Goal: Task Accomplishment & Management: Manage account settings

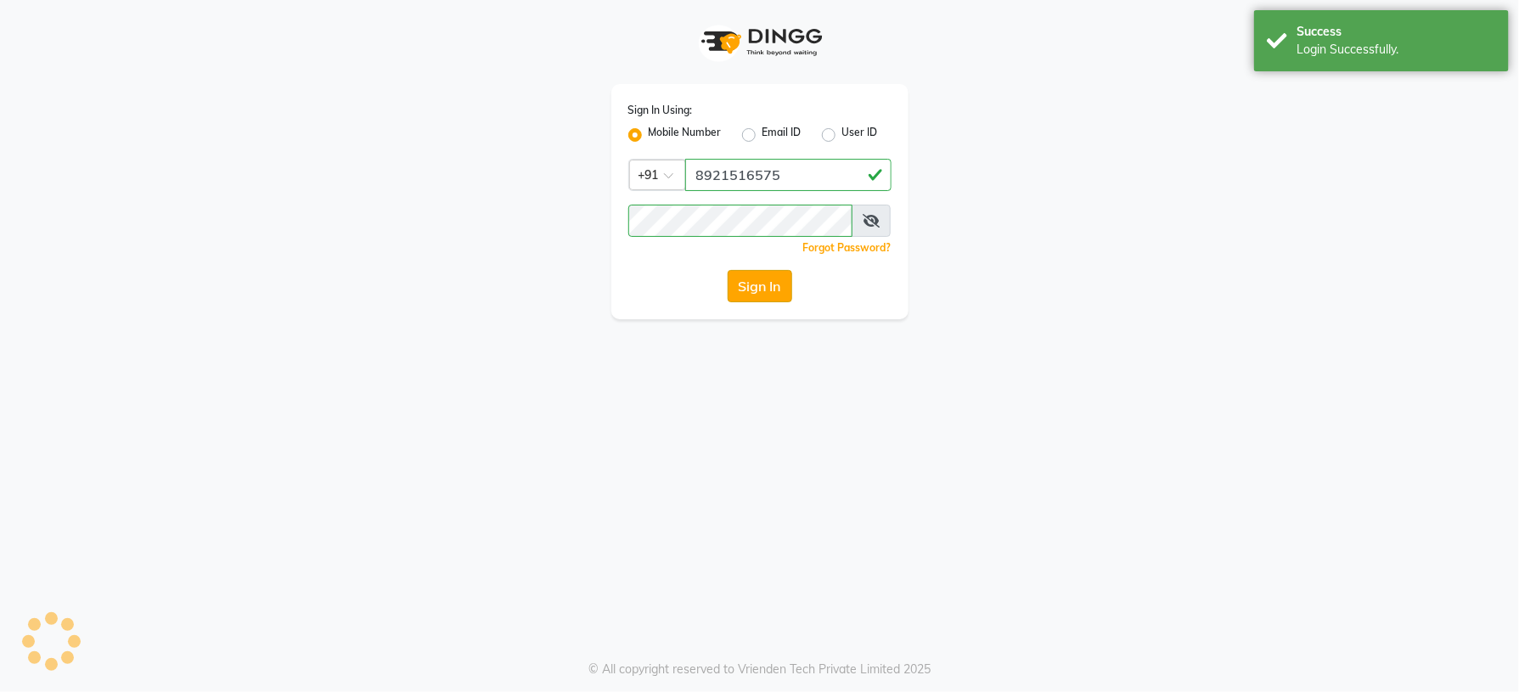
select select "service"
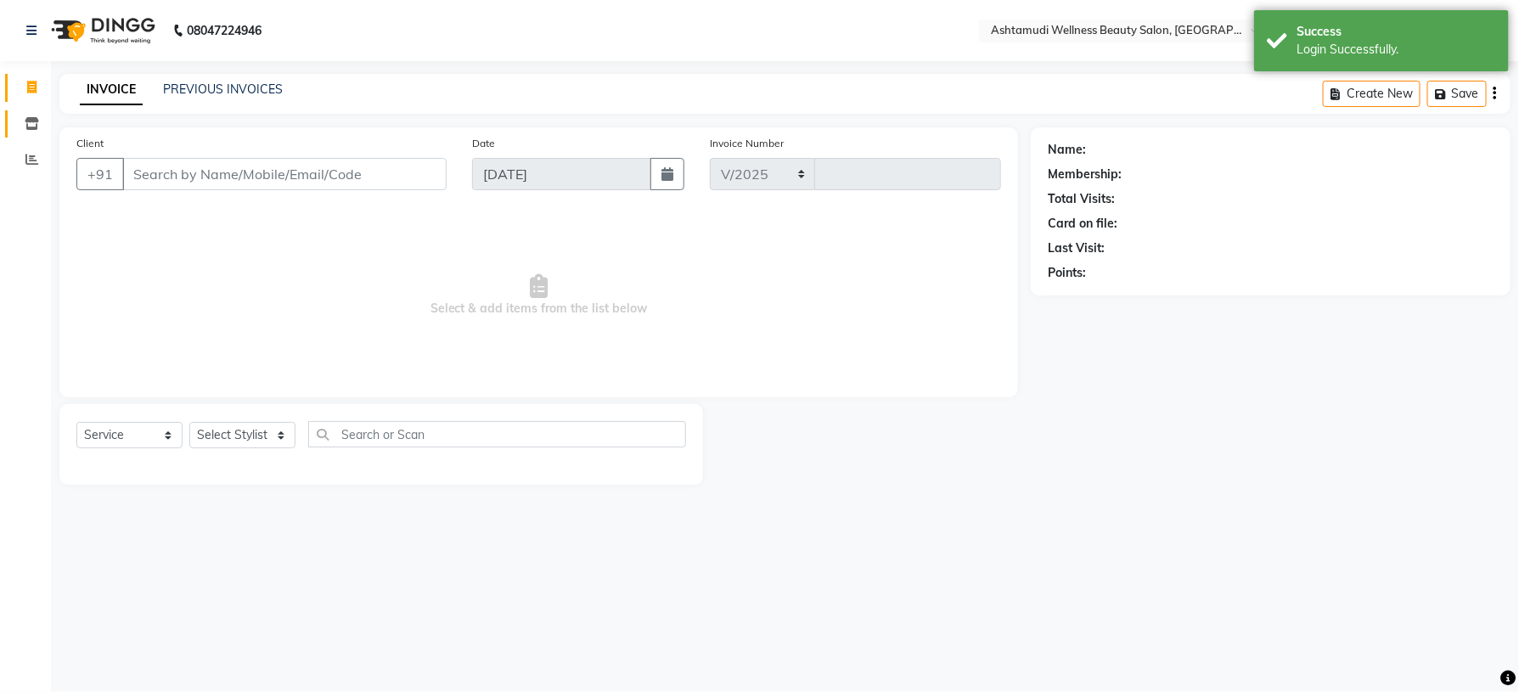
select select "4626"
type input "1401"
click at [37, 125] on icon at bounding box center [32, 123] width 14 height 13
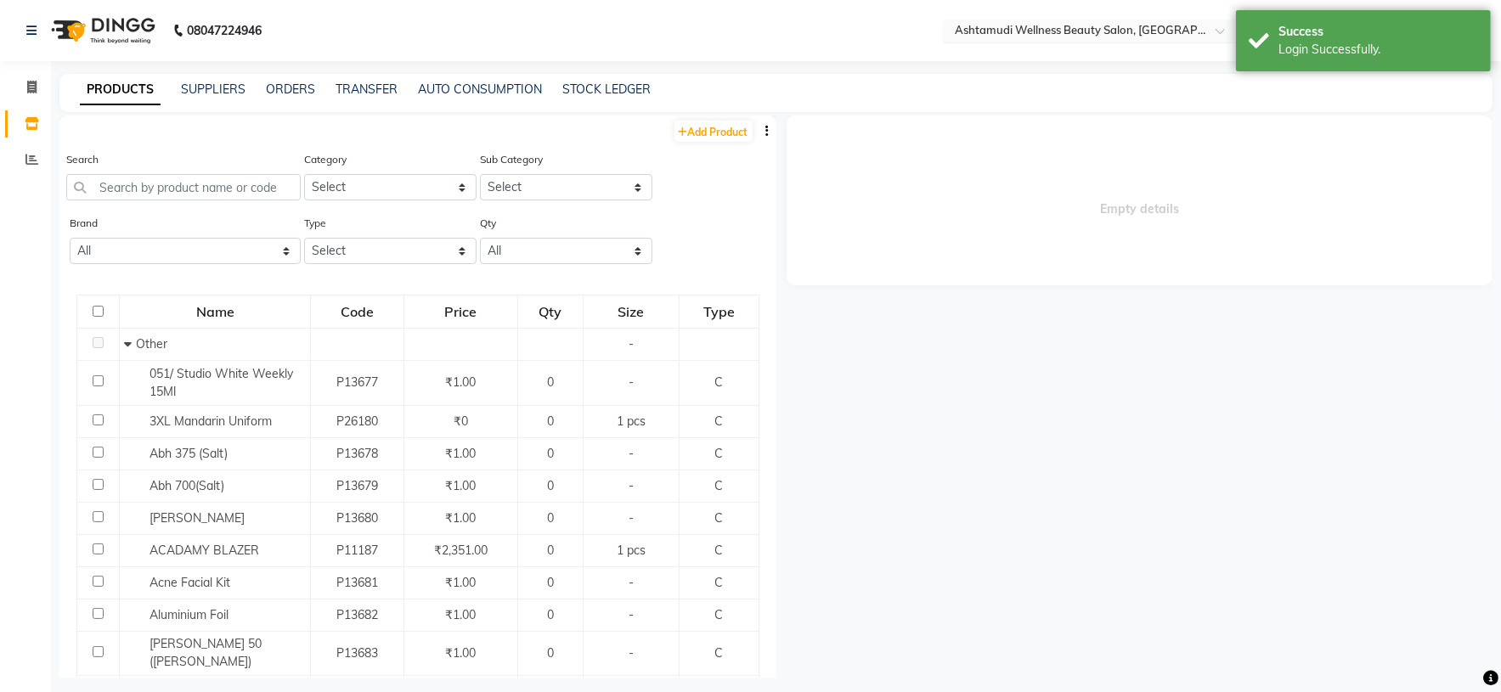
click at [1215, 32] on span at bounding box center [1225, 35] width 21 height 17
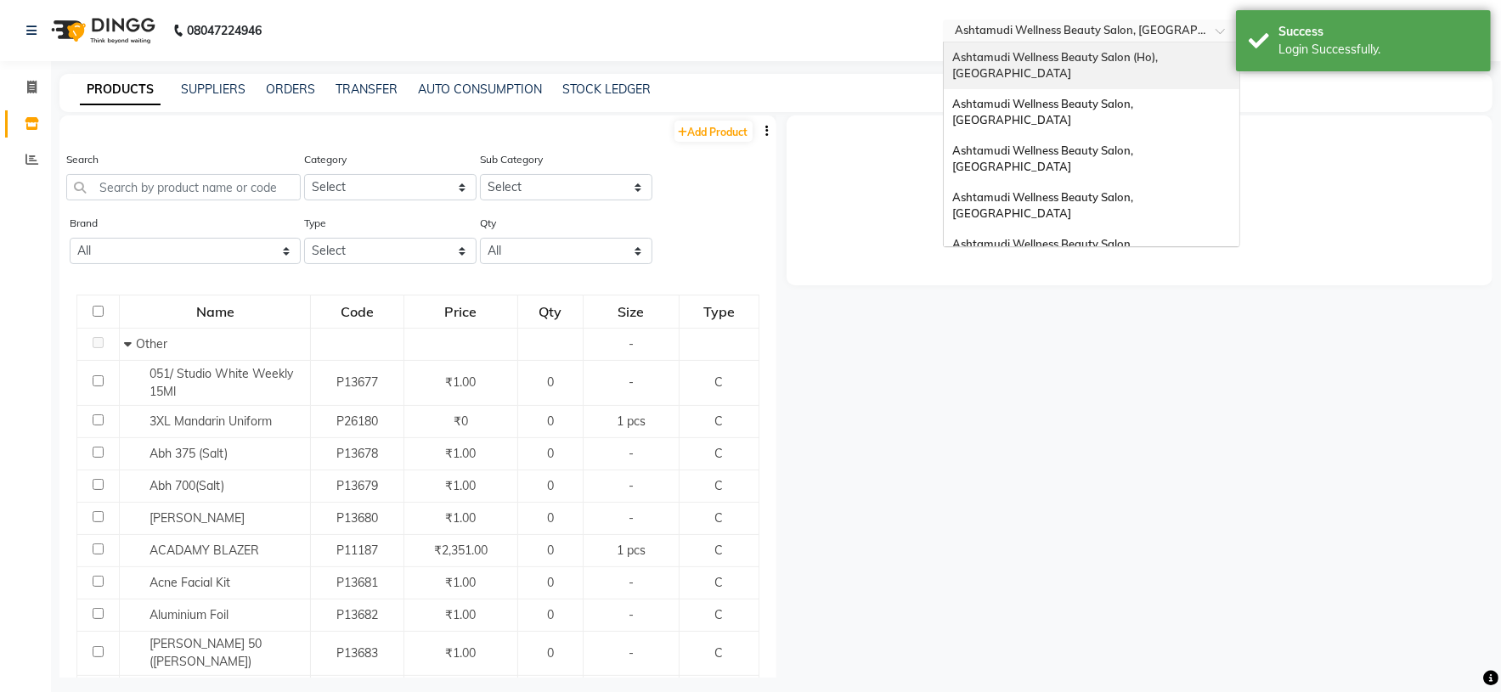
click at [1137, 60] on span "Ashtamudi Wellness Beauty Salon (Ho), [GEOGRAPHIC_DATA]" at bounding box center [1056, 65] width 208 height 31
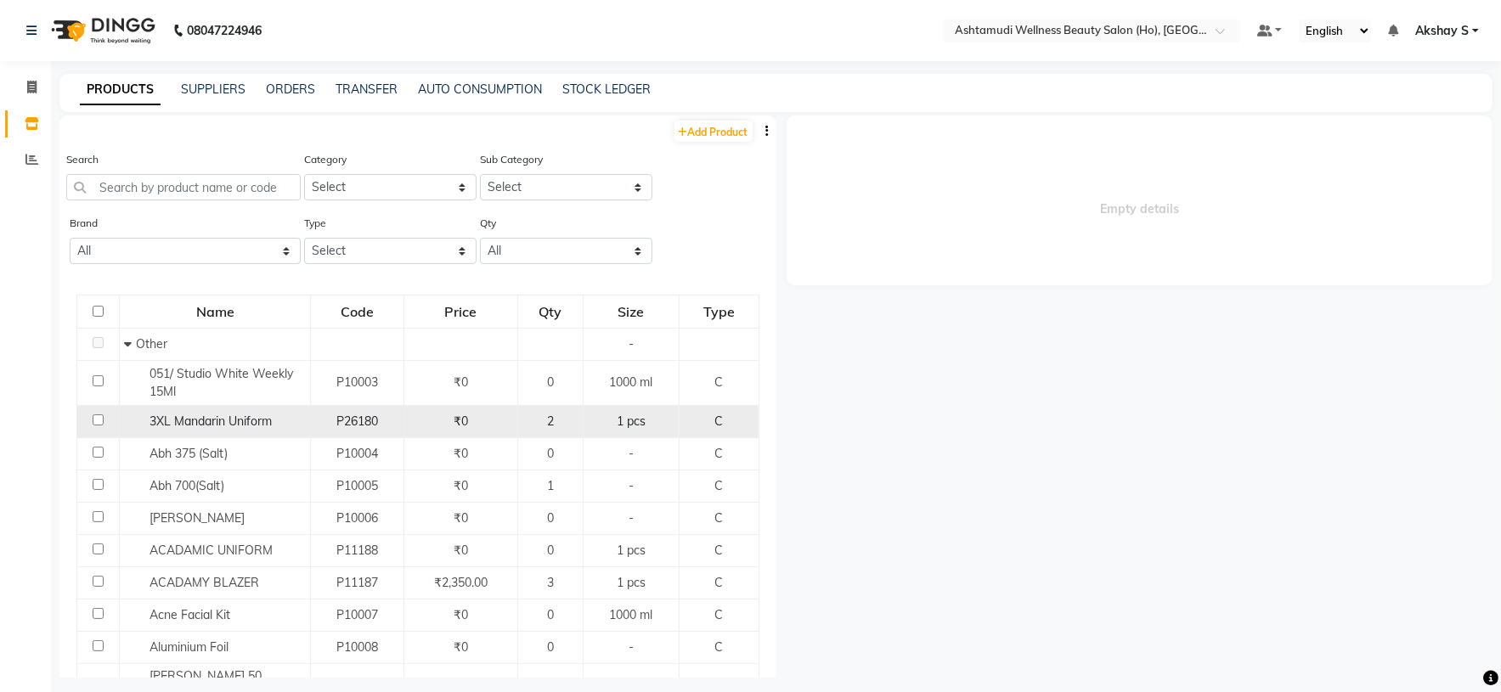
click at [652, 417] on div "1 pcs" at bounding box center [631, 422] width 82 height 18
select select
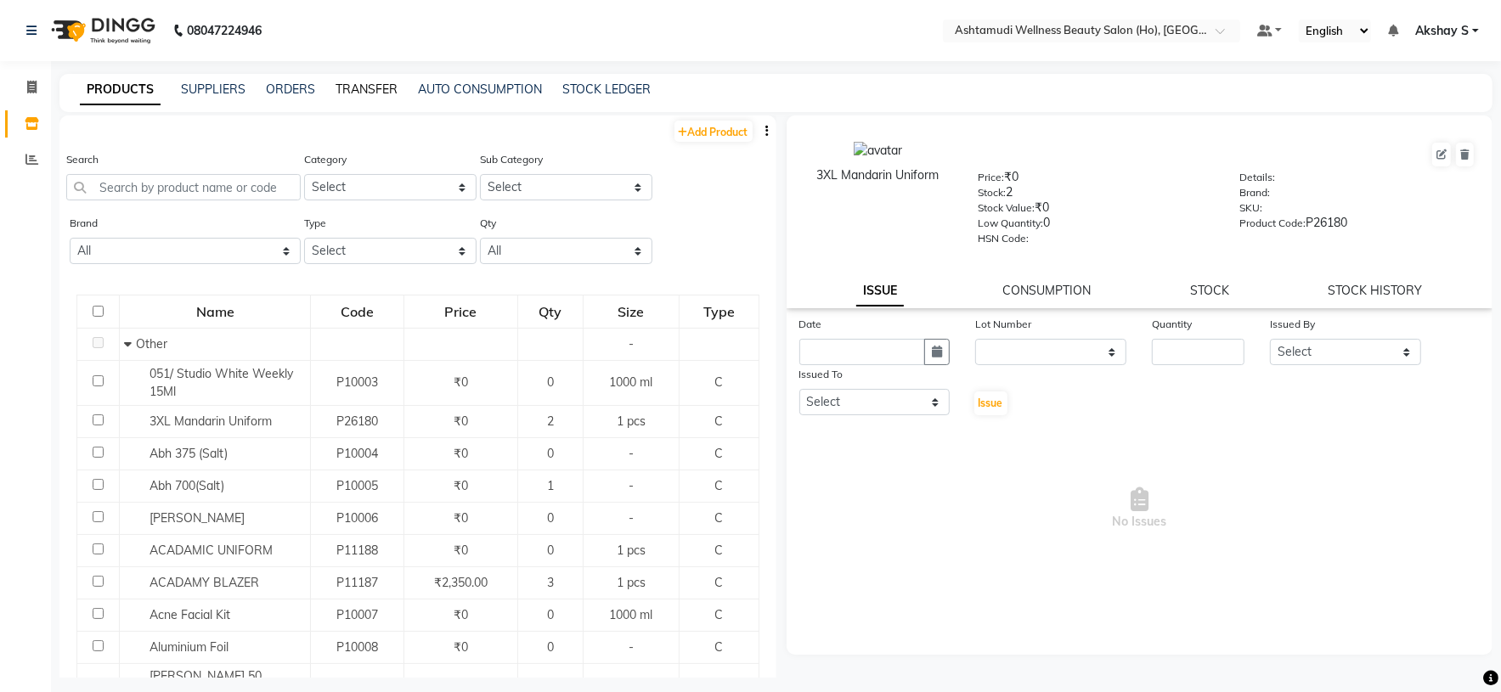
click at [382, 97] on link "TRANSFER" at bounding box center [366, 89] width 62 height 15
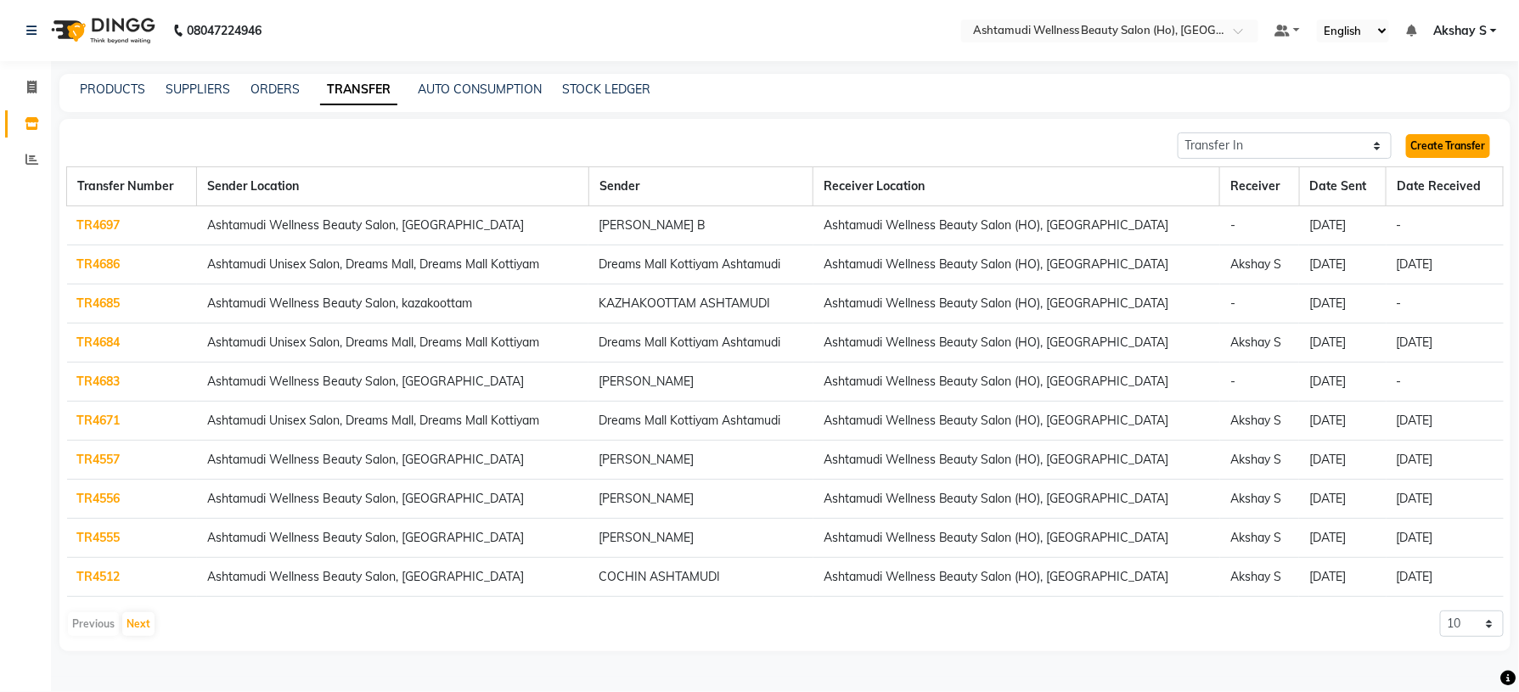
click at [1450, 134] on link "Create Transfer" at bounding box center [1448, 146] width 84 height 24
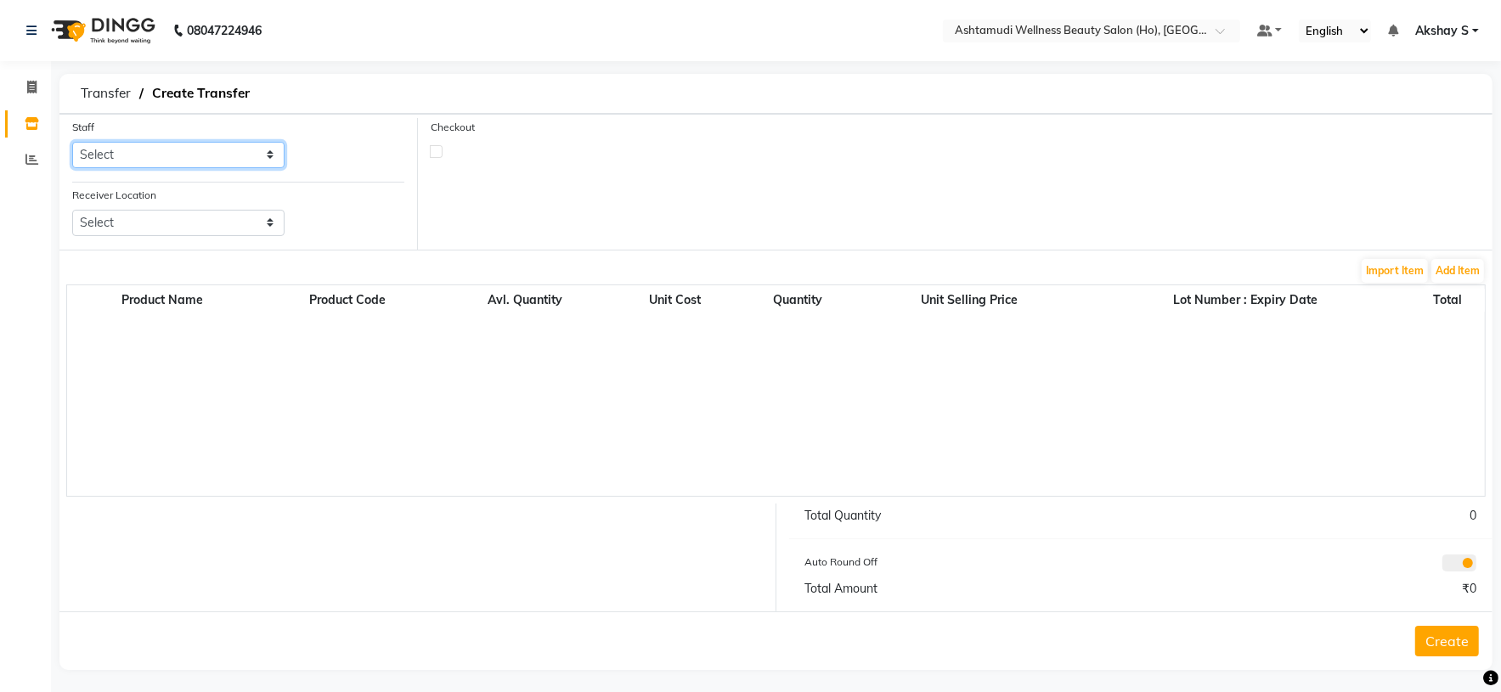
click at [278, 162] on select "Select [PERSON_NAME] S [PERSON_NAME] S Dev [PERSON_NAME] P [PERSON_NAME] u [PER…" at bounding box center [178, 155] width 212 height 26
select select "44763"
click at [72, 143] on select "Select [PERSON_NAME] S [PERSON_NAME] S Dev [PERSON_NAME] P [PERSON_NAME] u [PER…" at bounding box center [178, 155] width 212 height 26
drag, startPoint x: 285, startPoint y: 230, endPoint x: 275, endPoint y: 227, distance: 9.9
click at [285, 230] on select "Select Ashtamudi Wellness Beauty Salon, Kowdiar Ashtamudi Wellness Beauty Salon…" at bounding box center [178, 223] width 212 height 26
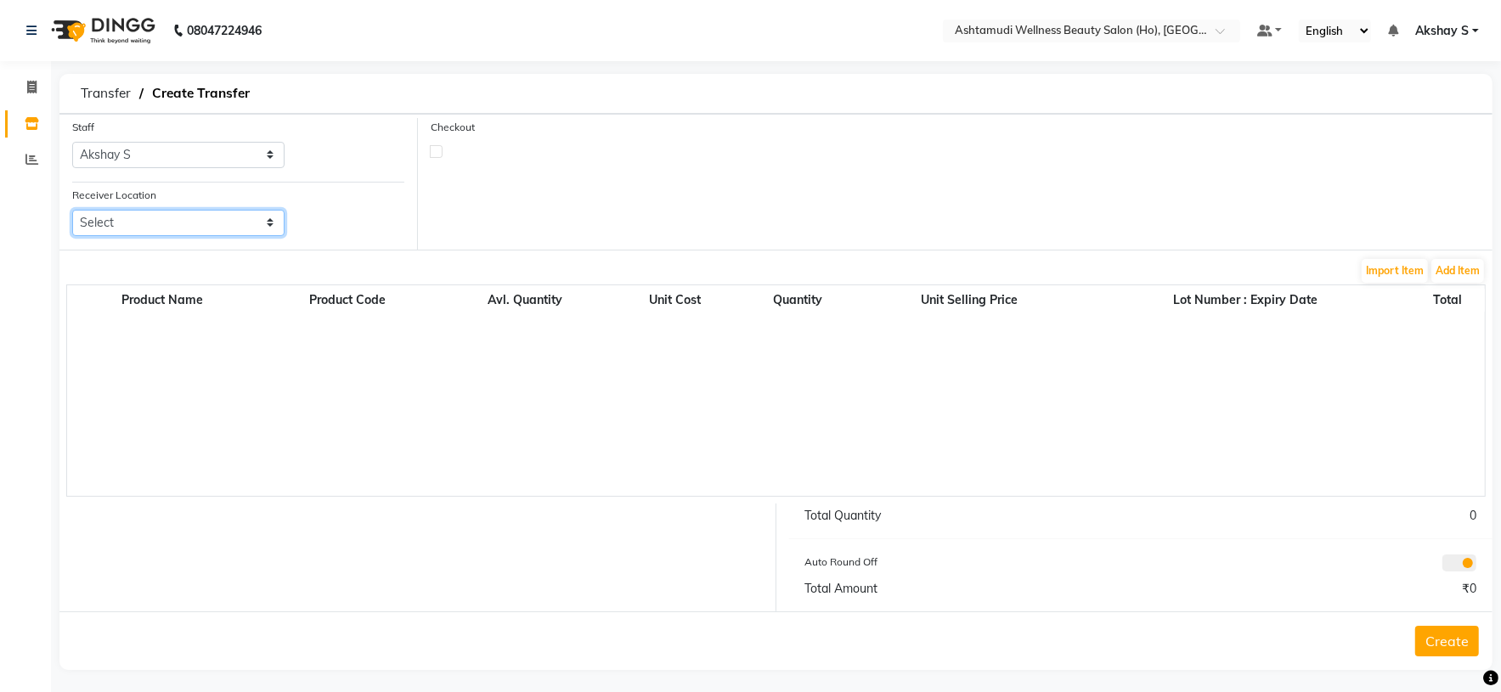
click at [256, 226] on select "Select Ashtamudi Wellness Beauty Salon, Kowdiar Ashtamudi Wellness Beauty Salon…" at bounding box center [178, 223] width 212 height 26
select select "1933"
click at [72, 211] on select "Select Ashtamudi Wellness Beauty Salon, Kowdiar Ashtamudi Wellness Beauty Salon…" at bounding box center [178, 223] width 212 height 26
click at [714, 197] on div "Checkout" at bounding box center [955, 184] width 1074 height 132
click at [1451, 271] on button "Add Item" at bounding box center [1457, 271] width 53 height 24
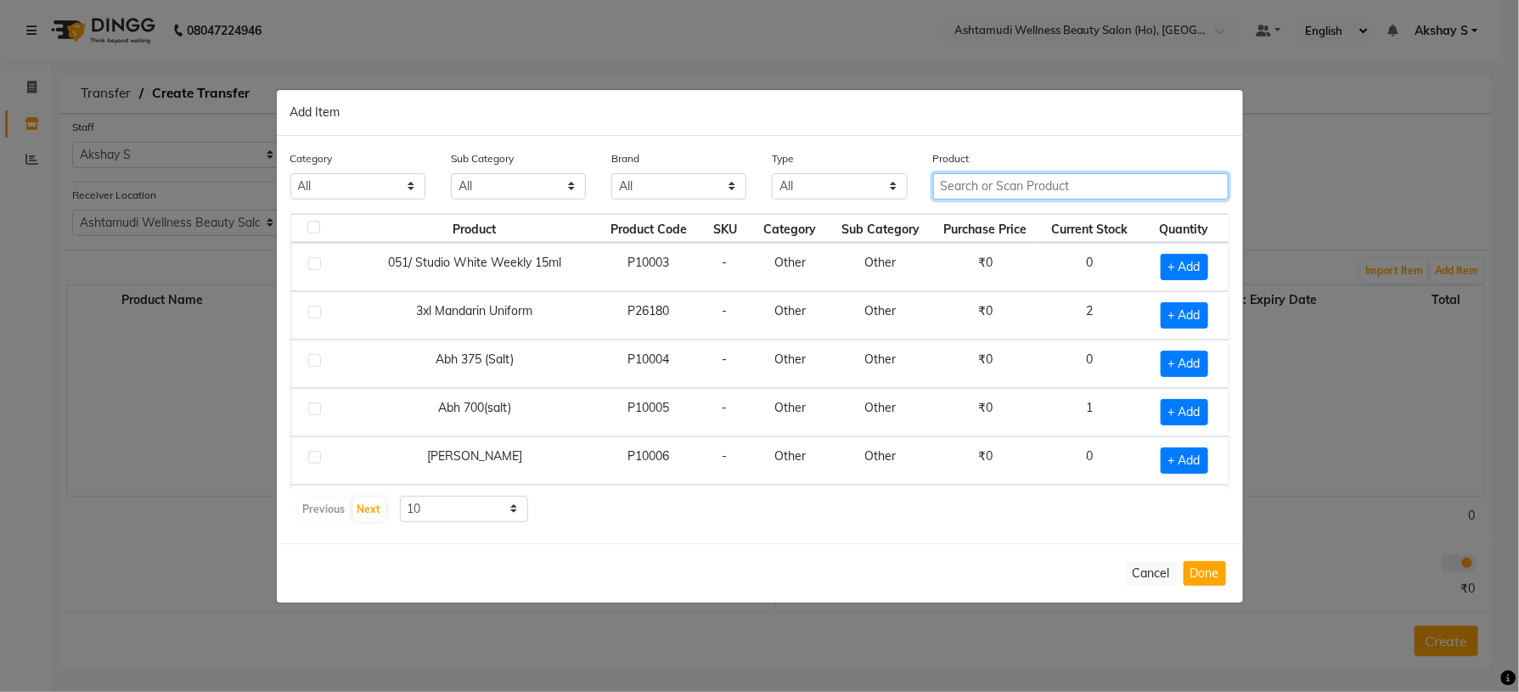
click at [965, 191] on input "text" at bounding box center [1081, 186] width 296 height 26
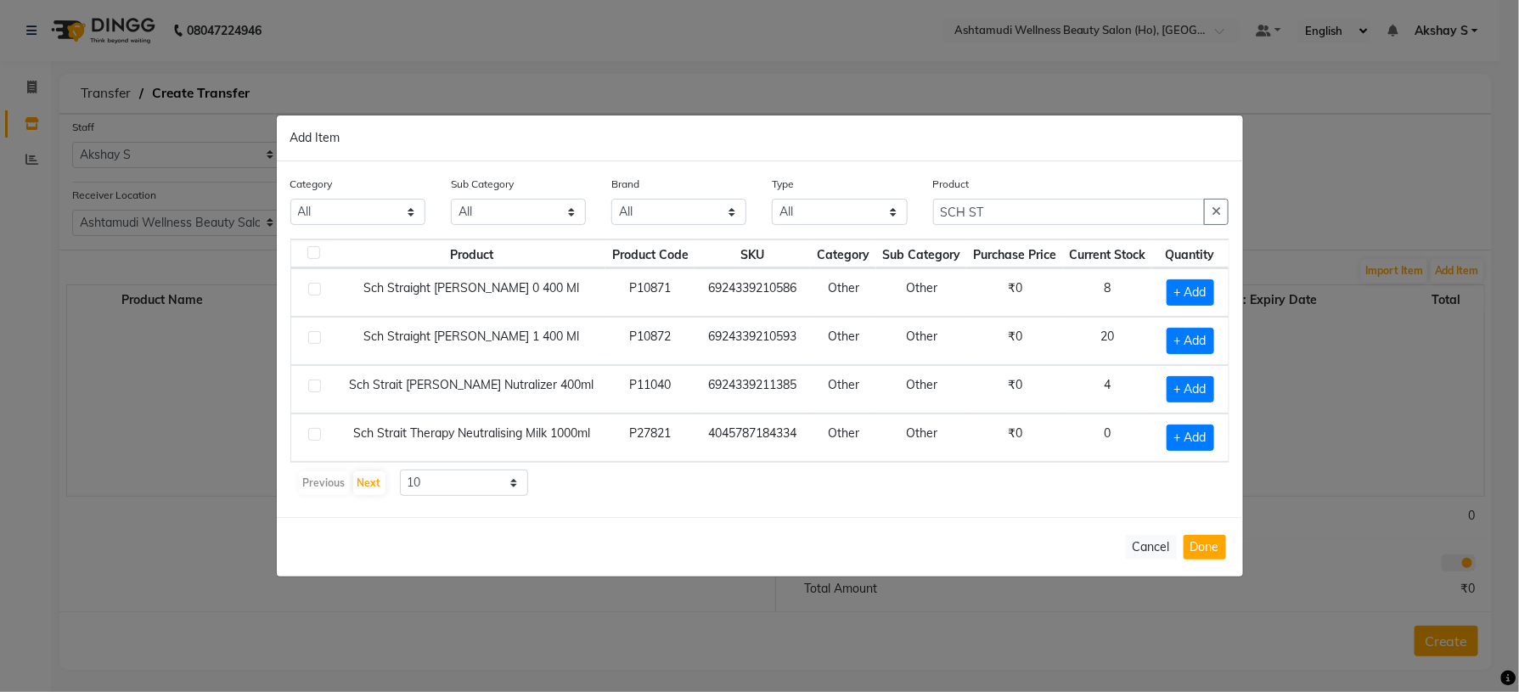
click at [836, 530] on div "Cancel Done" at bounding box center [760, 546] width 967 height 59
drag, startPoint x: 1030, startPoint y: 210, endPoint x: 878, endPoint y: 205, distance: 152.1
click at [878, 205] on div "Category All Hair Skin Makeup Personal Care Appliances [PERSON_NAME] Waxing Dis…" at bounding box center [760, 207] width 965 height 64
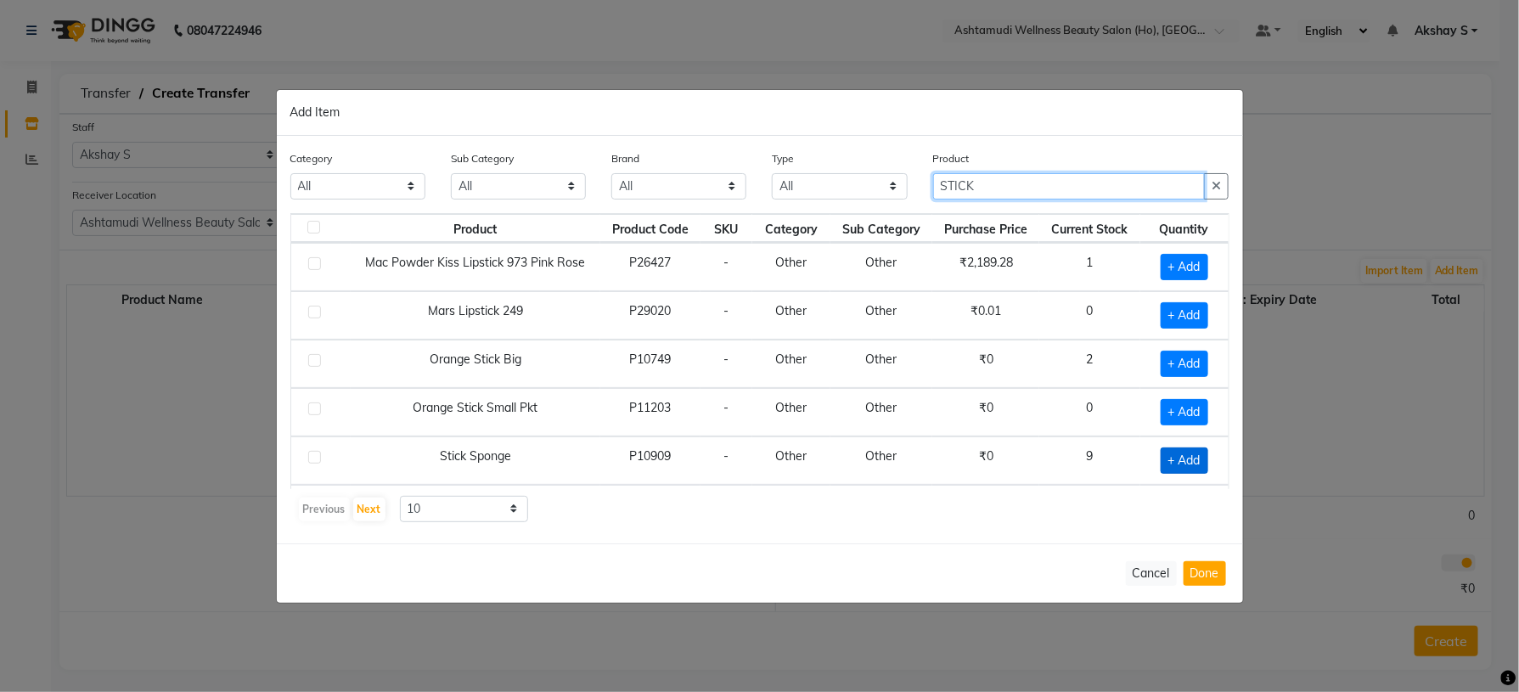
type input "STICK"
click at [1161, 472] on span "+ Add" at bounding box center [1185, 461] width 48 height 26
checkbox input "true"
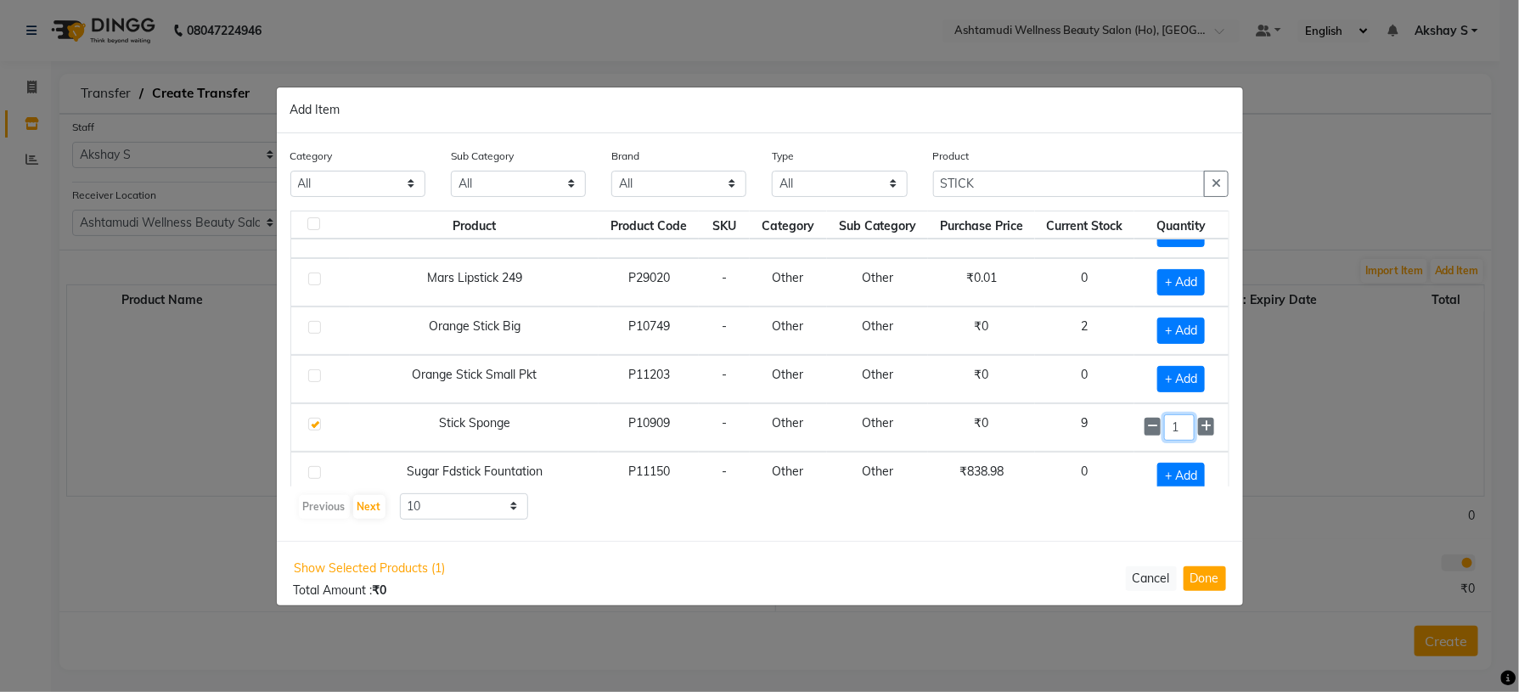
scroll to position [51, 0]
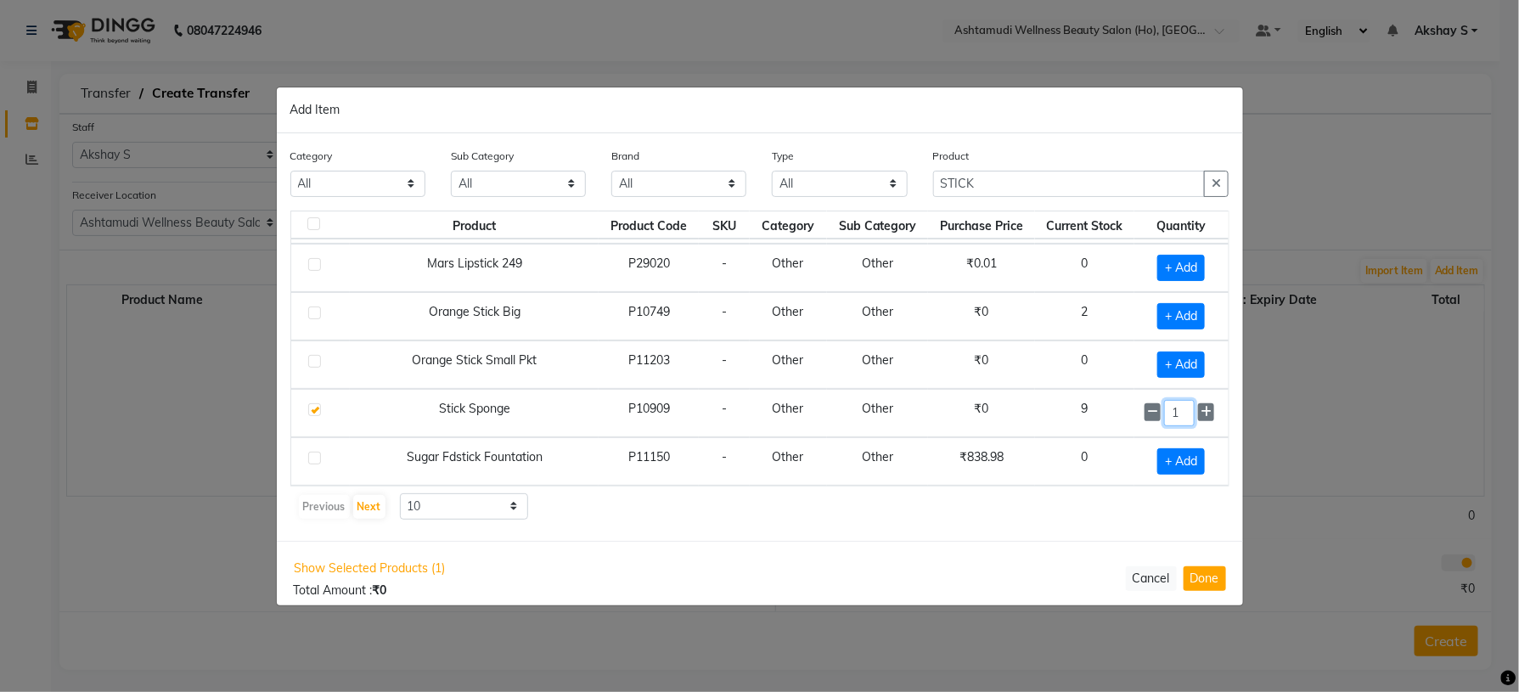
drag, startPoint x: 1164, startPoint y: 469, endPoint x: 1130, endPoint y: 468, distance: 34.0
click at [1130, 468] on tbody "Mac Powder Kiss Lipstick 973 Pink Rose P26427 - Other Other ₹2,189.28 1 + Add M…" at bounding box center [760, 340] width 938 height 290
type input "8"
click at [1020, 530] on div "Category All Hair Skin Makeup Personal Care Appliances [PERSON_NAME] Waxing Dis…" at bounding box center [760, 337] width 967 height 408
drag, startPoint x: 1012, startPoint y: 189, endPoint x: 919, endPoint y: 188, distance: 93.4
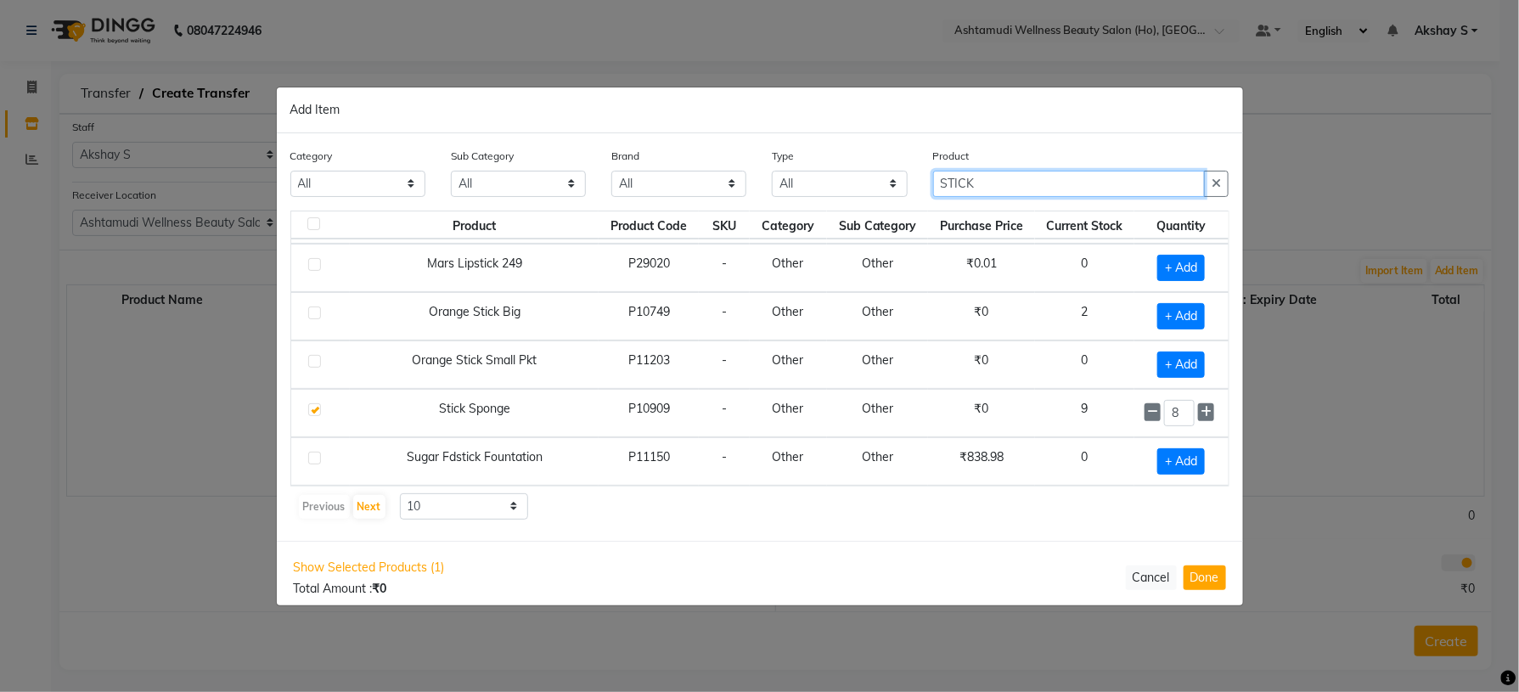
click at [919, 188] on div "Category All Hair Skin Makeup Personal Care Appliances [PERSON_NAME] Waxing Dis…" at bounding box center [760, 179] width 965 height 64
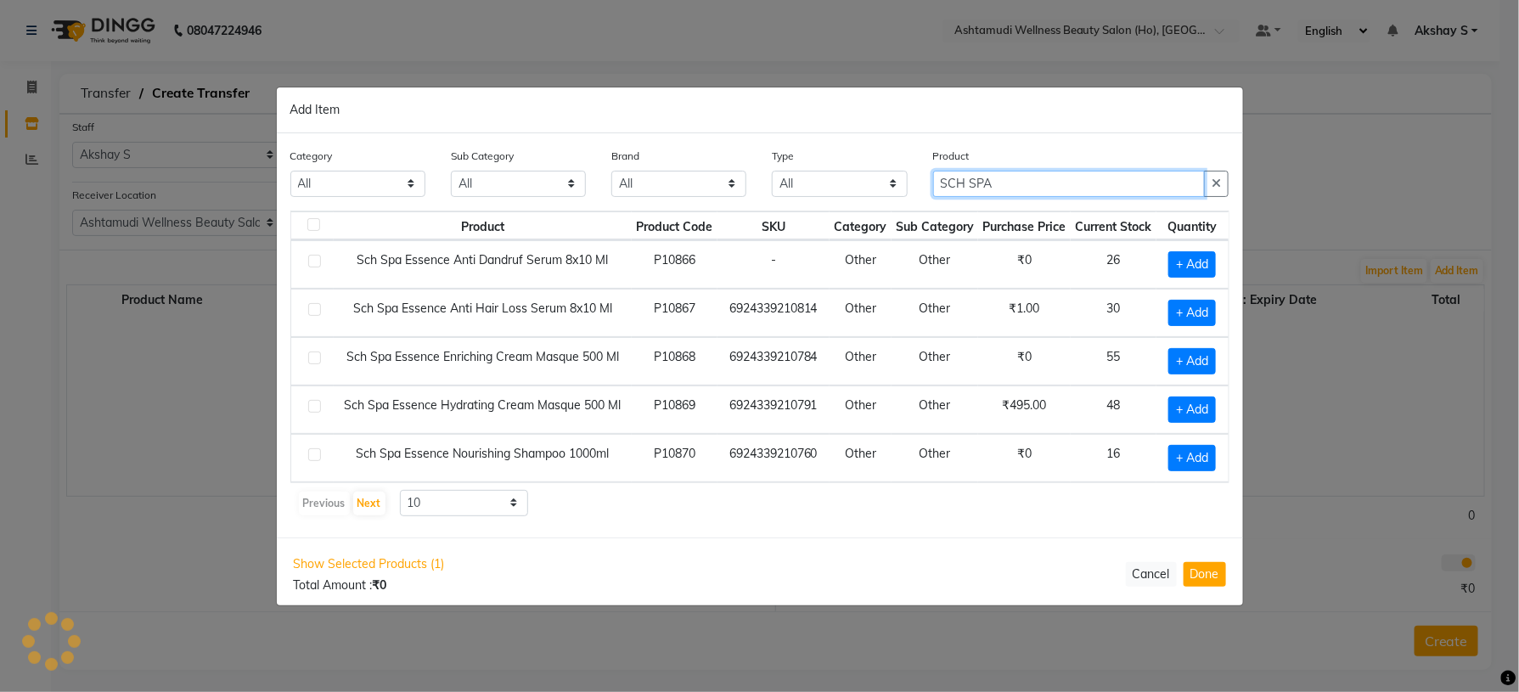
scroll to position [2, 0]
type input "SCH SPA E"
click at [880, 547] on div "Show Selected Products (1) Total Amount : ₹0 Cancel Done" at bounding box center [760, 575] width 967 height 74
click at [1178, 411] on span "+ Add" at bounding box center [1193, 410] width 48 height 26
checkbox input "true"
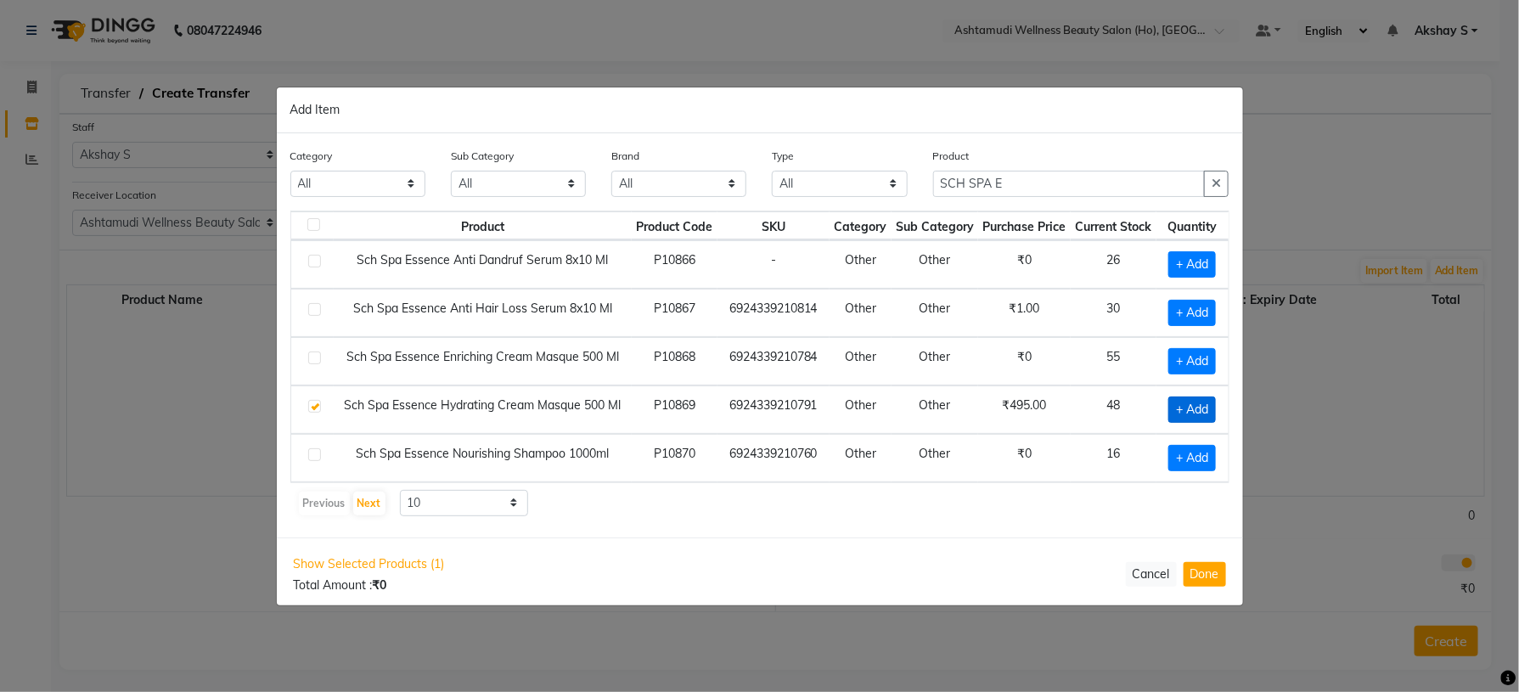
scroll to position [1, 0]
drag, startPoint x: 1179, startPoint y: 411, endPoint x: 1157, endPoint y: 417, distance: 22.9
click at [1161, 417] on div "1" at bounding box center [1190, 410] width 58 height 26
type input "6"
click at [1062, 543] on div "Show Selected Products (2) Total Amount : ₹495.00 Cancel Done" at bounding box center [760, 575] width 967 height 74
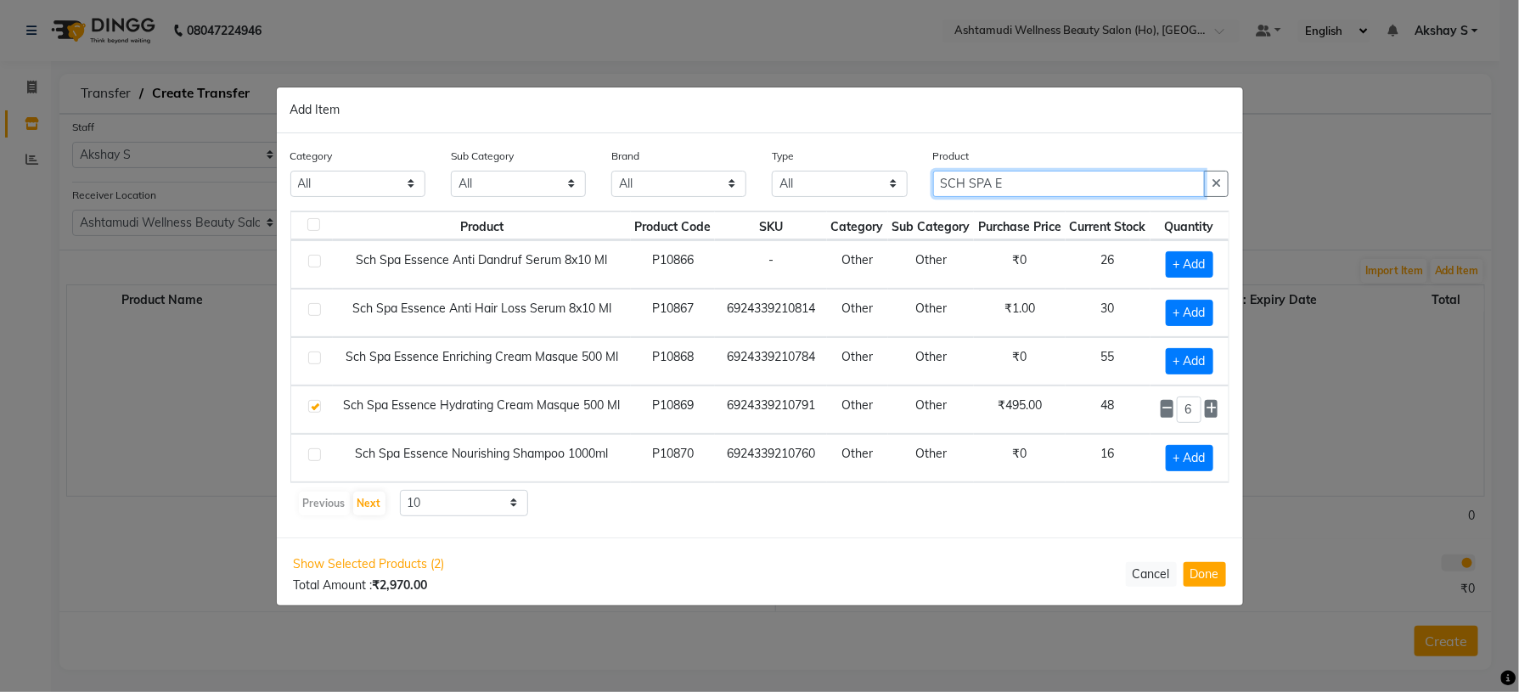
drag, startPoint x: 1044, startPoint y: 191, endPoint x: 846, endPoint y: 199, distance: 198.0
click at [846, 199] on div "Category All Hair Skin Makeup Personal Care Appliances [PERSON_NAME] Waxing Dis…" at bounding box center [760, 179] width 965 height 64
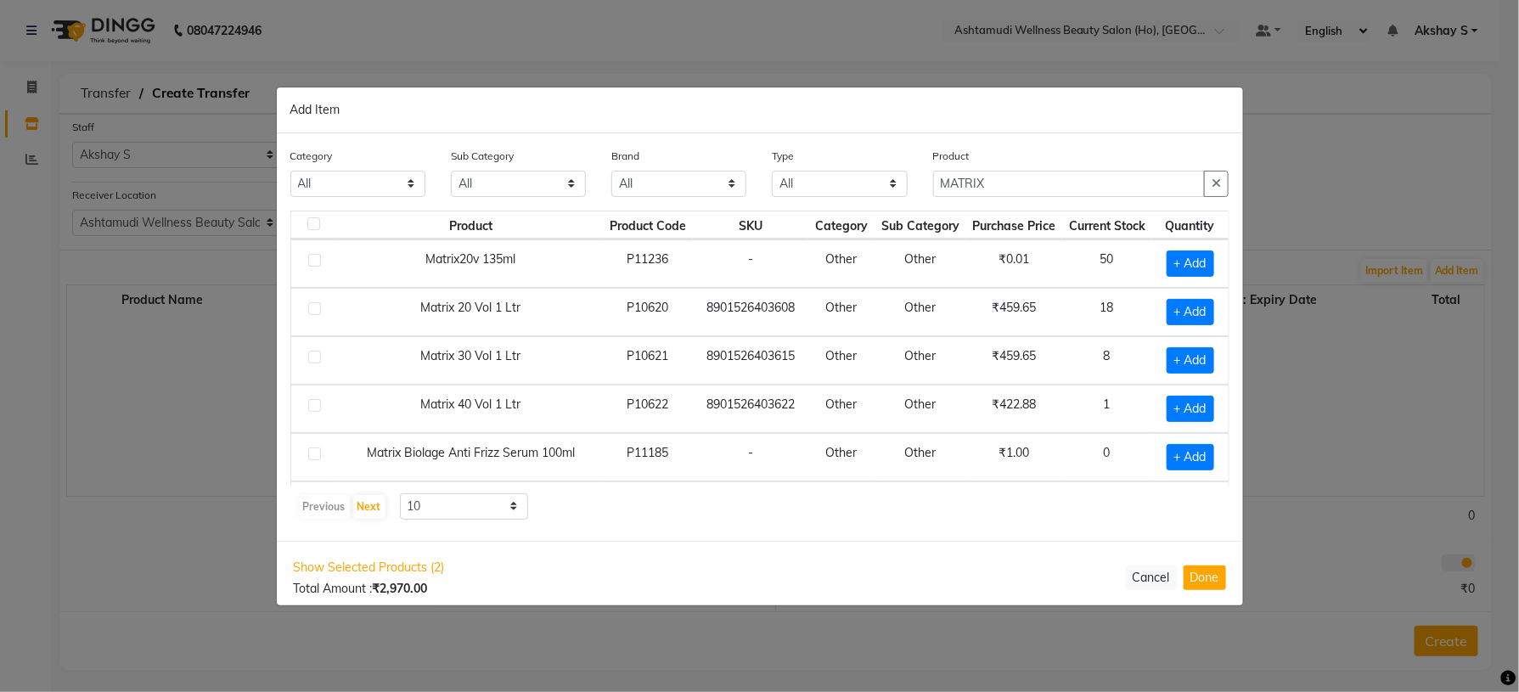
drag, startPoint x: 817, startPoint y: 504, endPoint x: 850, endPoint y: 498, distance: 33.7
click at [817, 504] on div "Previous Next 10 50 100" at bounding box center [760, 506] width 926 height 27
click at [1031, 183] on input "MATRIX" at bounding box center [1069, 184] width 273 height 26
type input "M"
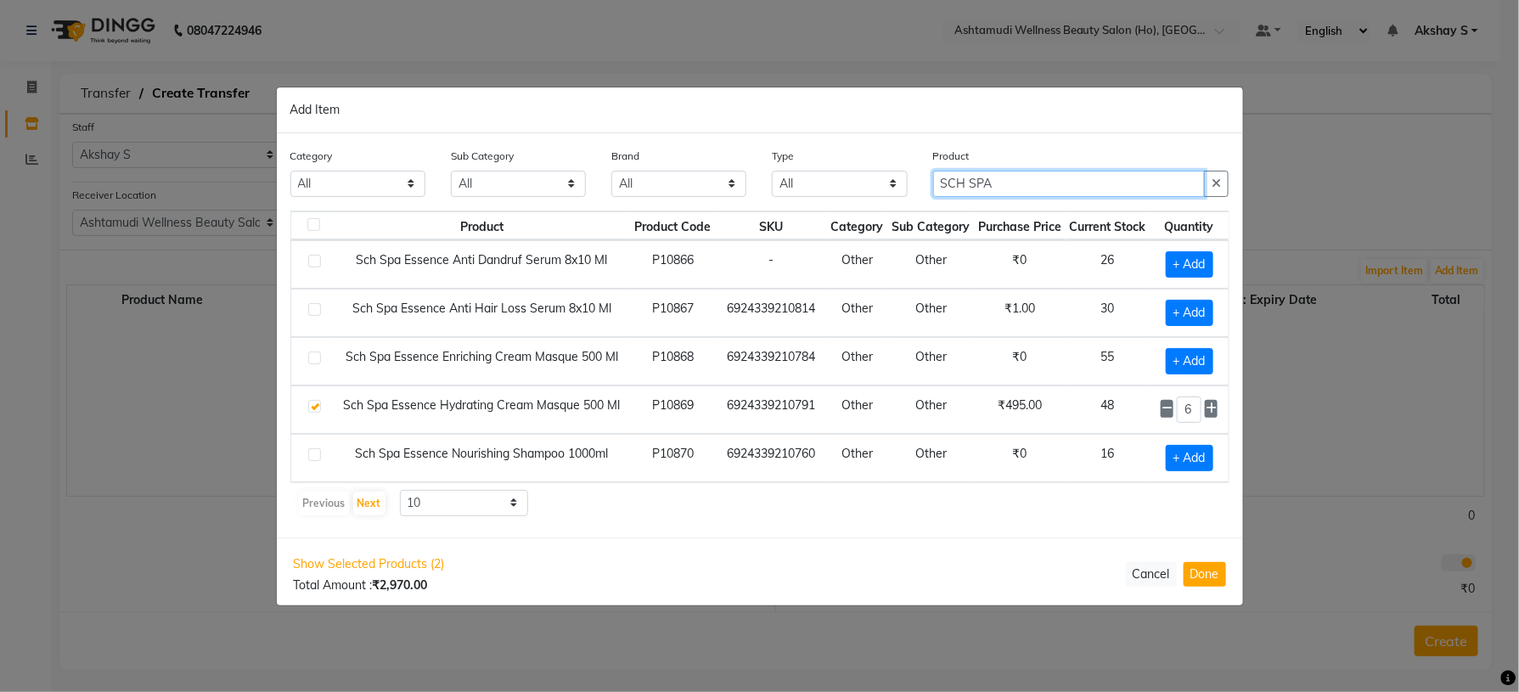
type input "SCH SPA"
click at [928, 476] on td "Other" at bounding box center [931, 458] width 87 height 48
click at [1184, 456] on span "+ Add" at bounding box center [1190, 458] width 48 height 26
checkbox input "true"
click at [1006, 183] on input "SCH SPA" at bounding box center [1069, 184] width 273 height 26
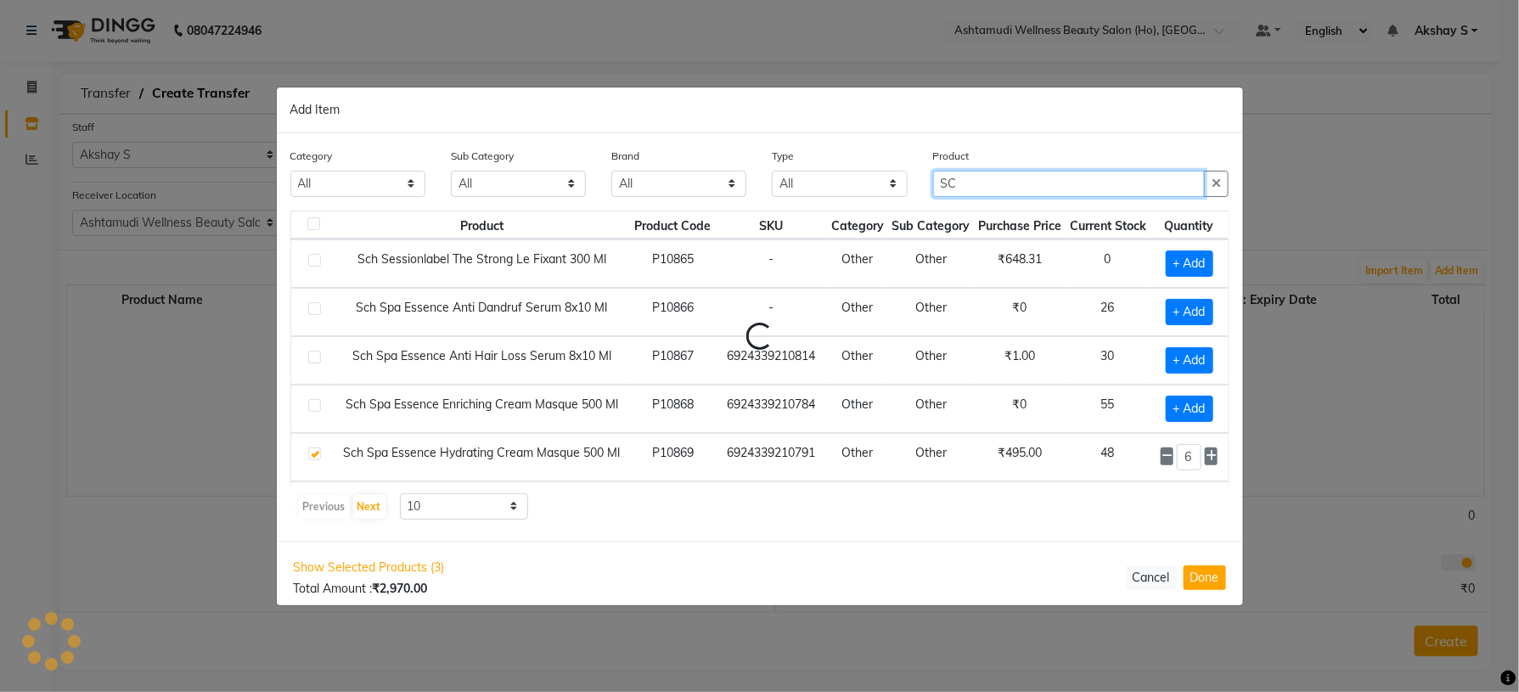
type input "S"
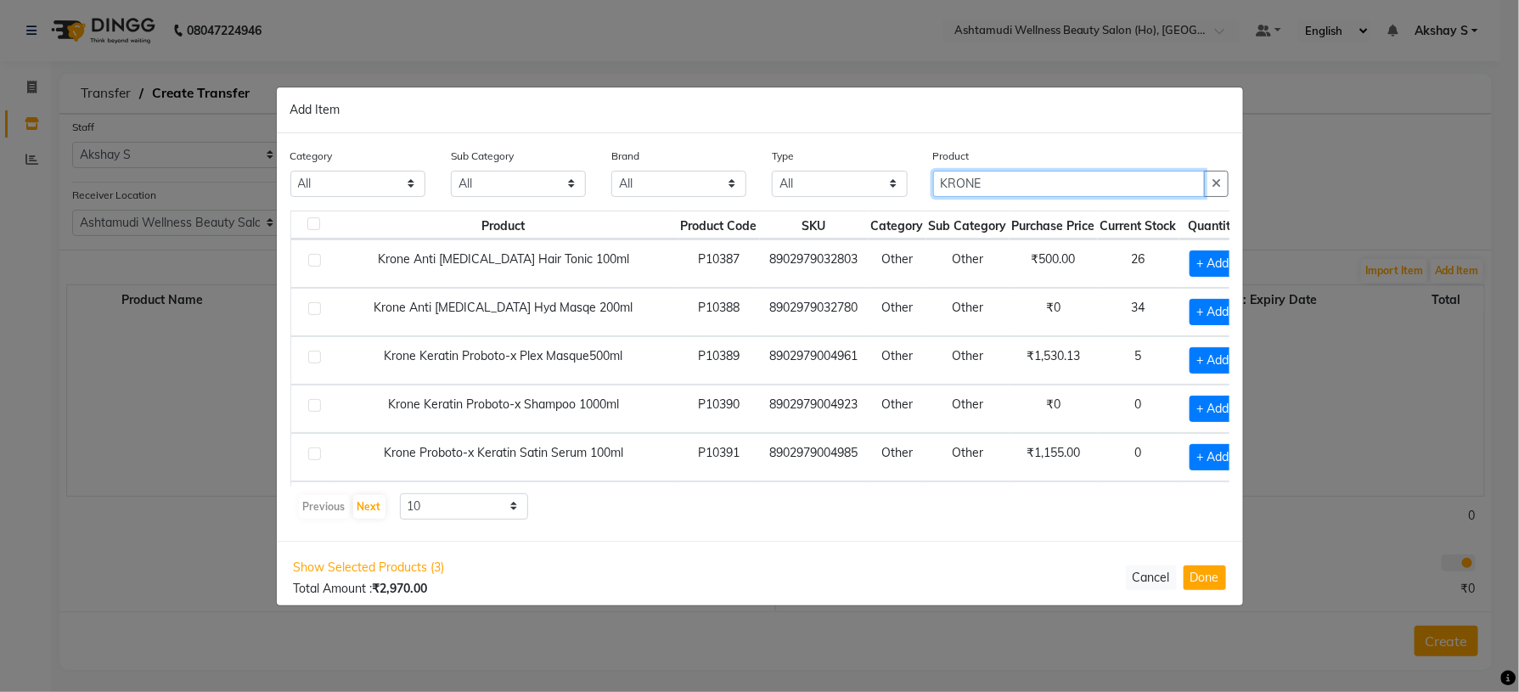
type input "KRONE"
click at [907, 512] on div "Previous Next 10 50 100" at bounding box center [760, 506] width 926 height 27
click at [1190, 372] on span "+ Add" at bounding box center [1214, 360] width 48 height 26
checkbox input "true"
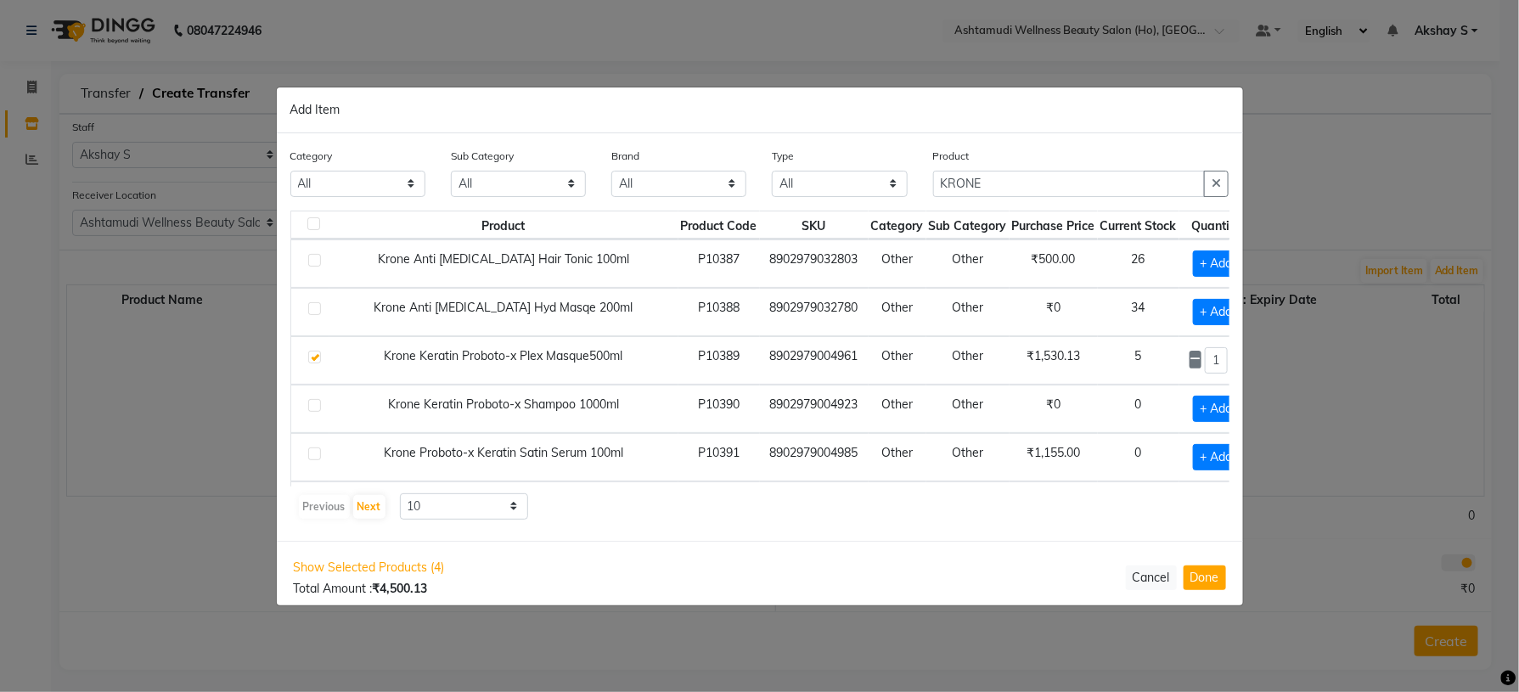
click at [1232, 358] on icon at bounding box center [1237, 359] width 11 height 12
type input "2"
drag, startPoint x: 1028, startPoint y: 186, endPoint x: 927, endPoint y: 183, distance: 101.1
click at [927, 183] on div "Product KRONE" at bounding box center [1082, 179] width 322 height 64
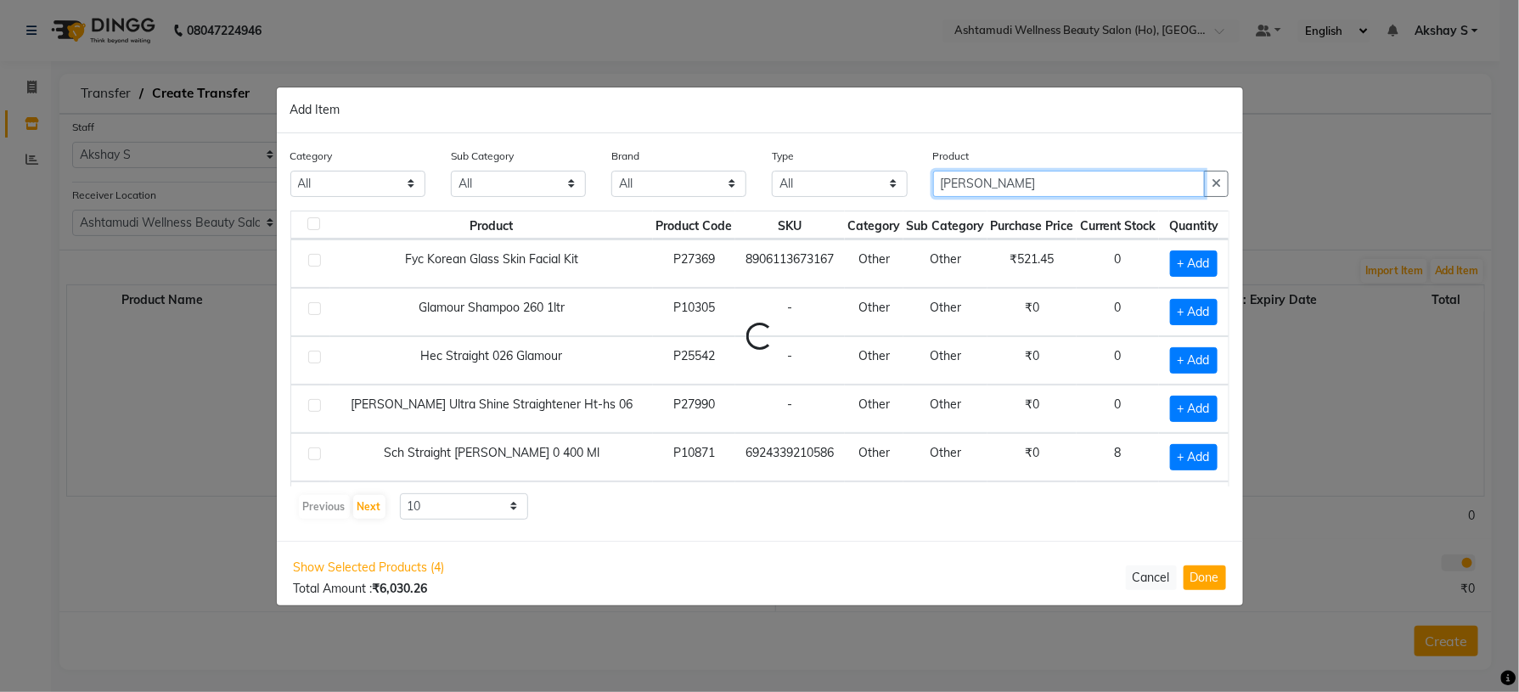
scroll to position [0, 0]
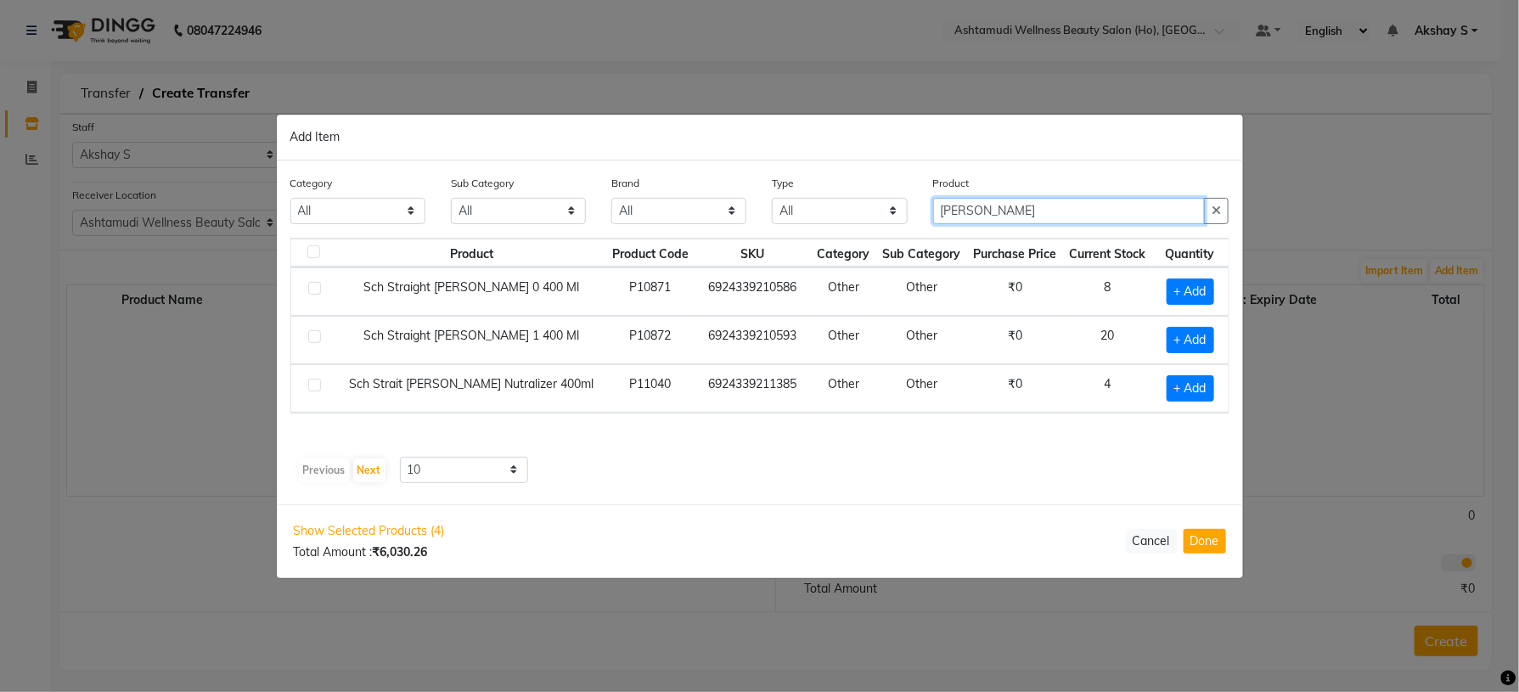
type input "GLATT"
drag, startPoint x: 826, startPoint y: 492, endPoint x: 1158, endPoint y: 403, distance: 344.7
click at [833, 492] on div "Category All Hair Skin Makeup Personal Care Appliances [PERSON_NAME] Waxing Dis…" at bounding box center [760, 333] width 967 height 344
click at [1188, 388] on span "+ Add" at bounding box center [1191, 388] width 48 height 26
checkbox input "true"
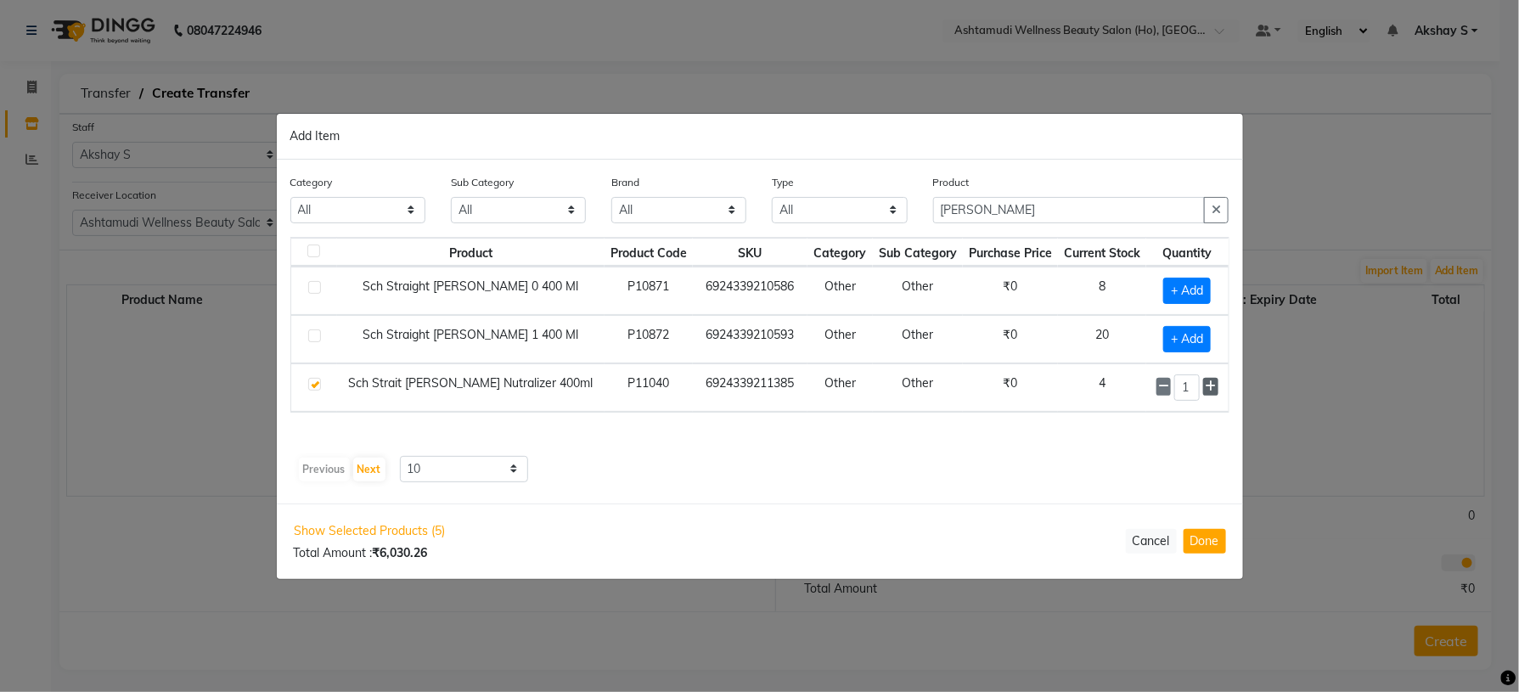
click at [1205, 390] on icon at bounding box center [1210, 386] width 11 height 12
type input "2"
drag, startPoint x: 1012, startPoint y: 217, endPoint x: 815, endPoint y: 221, distance: 197.1
click at [815, 221] on div "Category All Hair Skin Makeup Personal Care Appliances [PERSON_NAME] Waxing Dis…" at bounding box center [760, 206] width 965 height 64
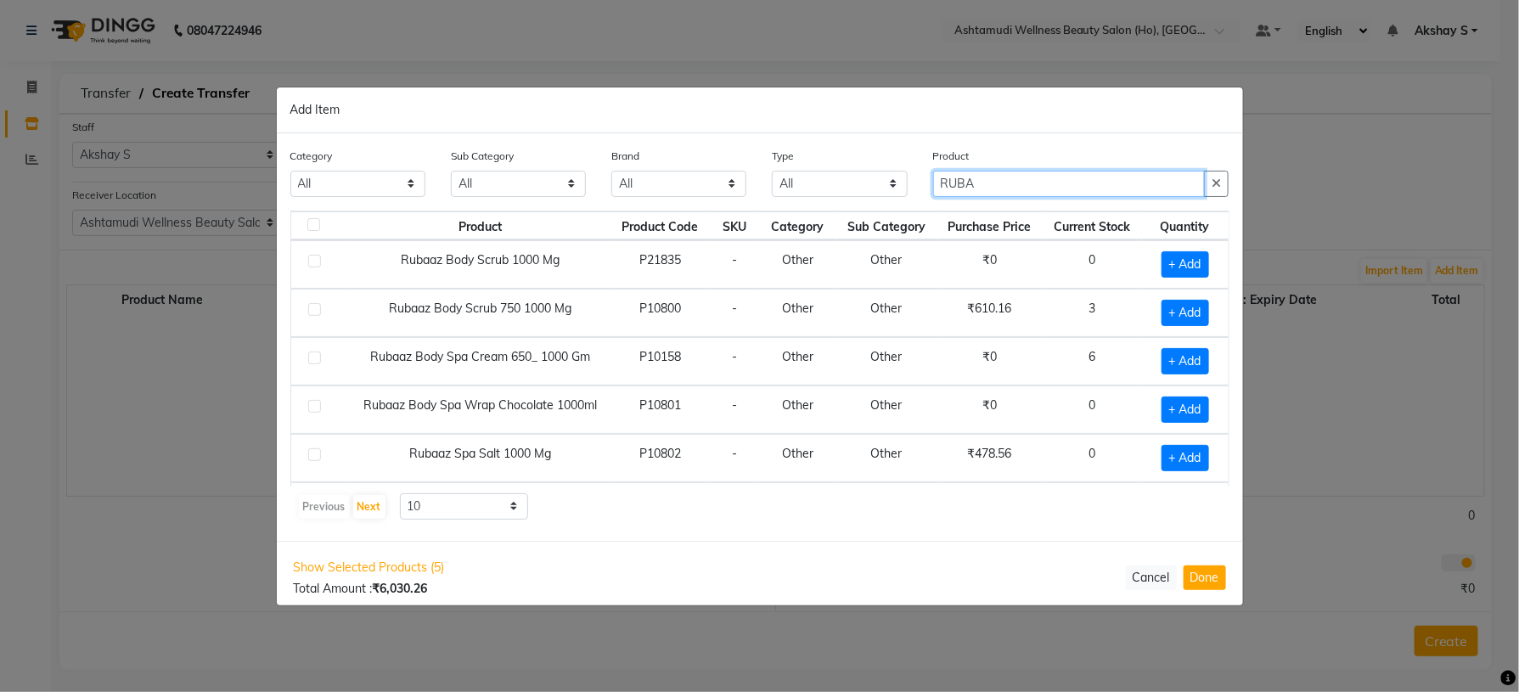
type input "RUBA"
click at [727, 517] on div "Previous Next 10 50 100" at bounding box center [760, 506] width 926 height 27
click at [1189, 319] on span "+ Add" at bounding box center [1186, 313] width 48 height 26
checkbox input "true"
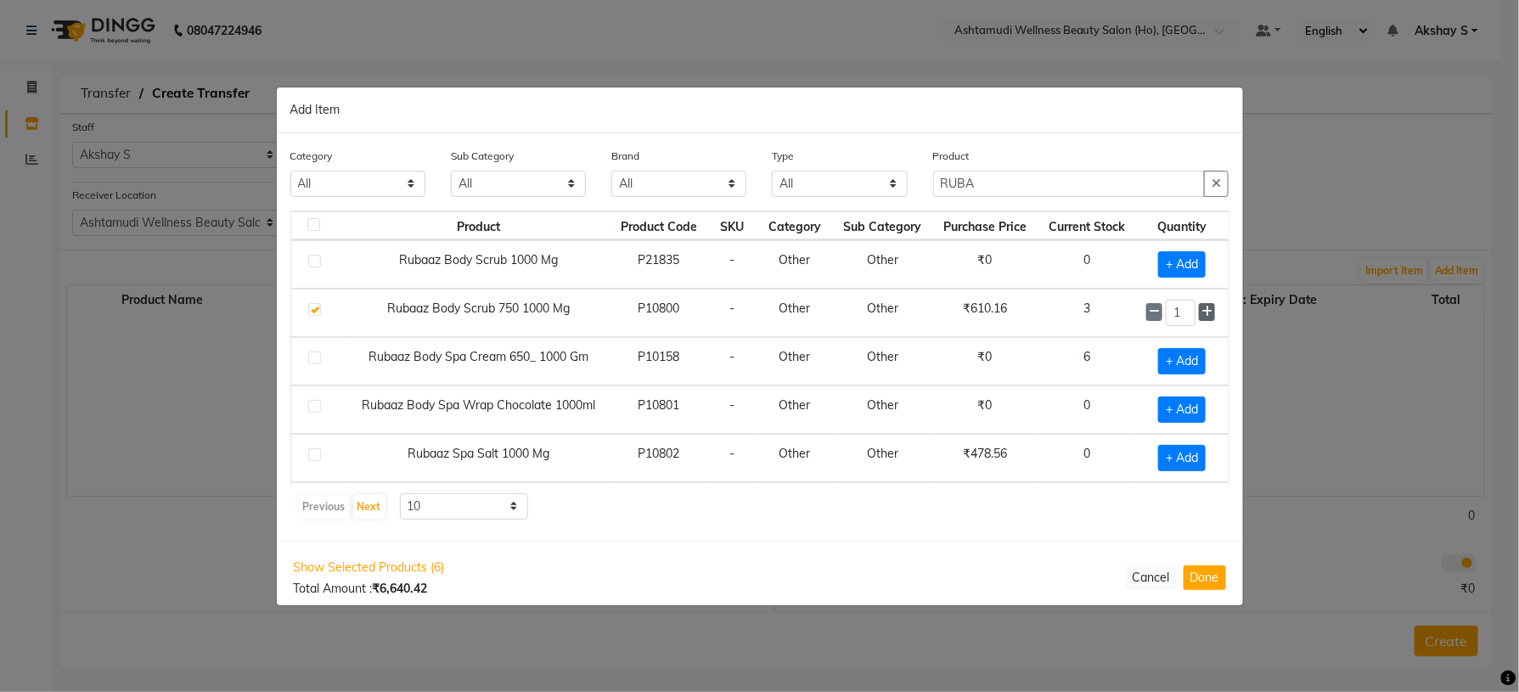
click at [1202, 318] on icon at bounding box center [1207, 312] width 11 height 12
type input "2"
drag, startPoint x: 1027, startPoint y: 194, endPoint x: 891, endPoint y: 189, distance: 136.0
click at [891, 189] on div "Category All Hair Skin Makeup Personal Care Appliances [PERSON_NAME] Waxing Dis…" at bounding box center [760, 179] width 965 height 64
click at [1027, 184] on input "RUBA" at bounding box center [1069, 184] width 273 height 26
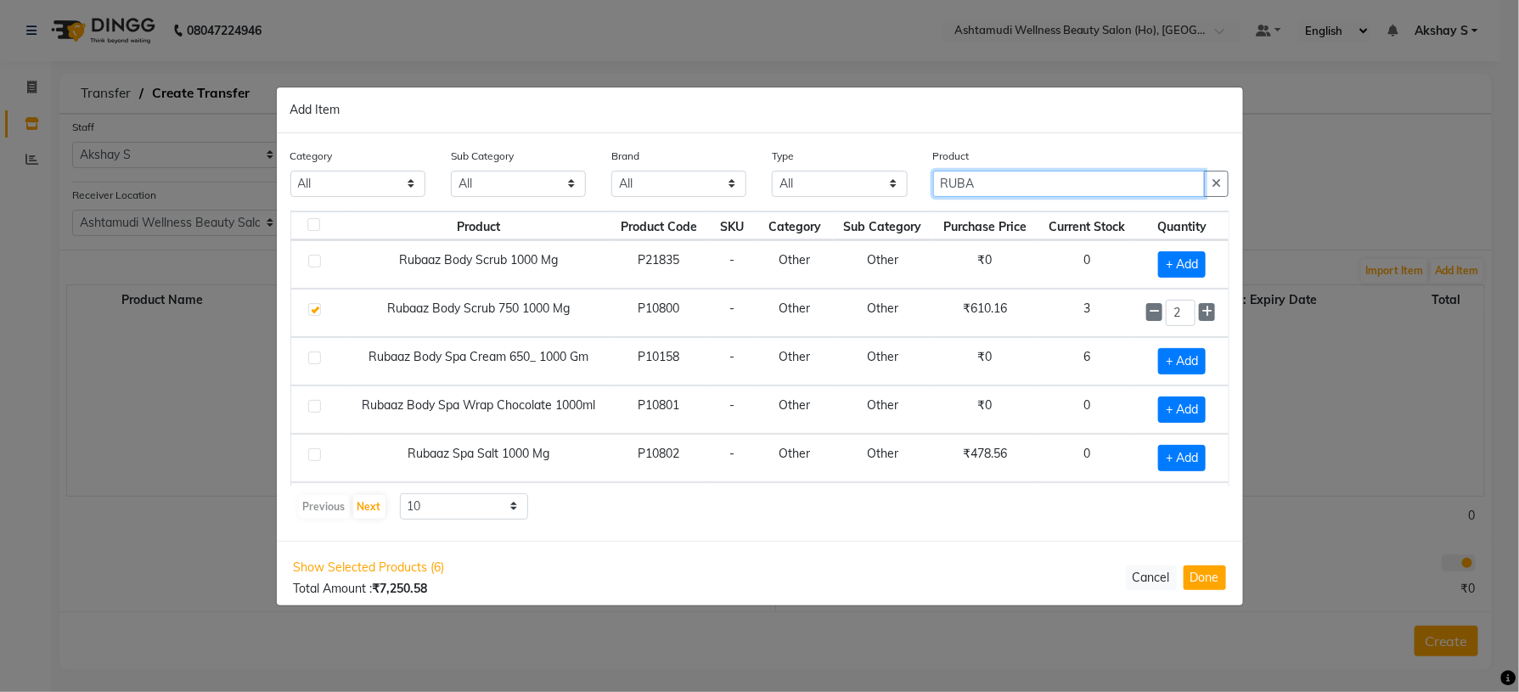
drag, startPoint x: 995, startPoint y: 179, endPoint x: 891, endPoint y: 197, distance: 106.0
click at [893, 197] on div "Category All Hair Skin Makeup Personal Care Appliances [PERSON_NAME] Waxing Dis…" at bounding box center [760, 179] width 965 height 64
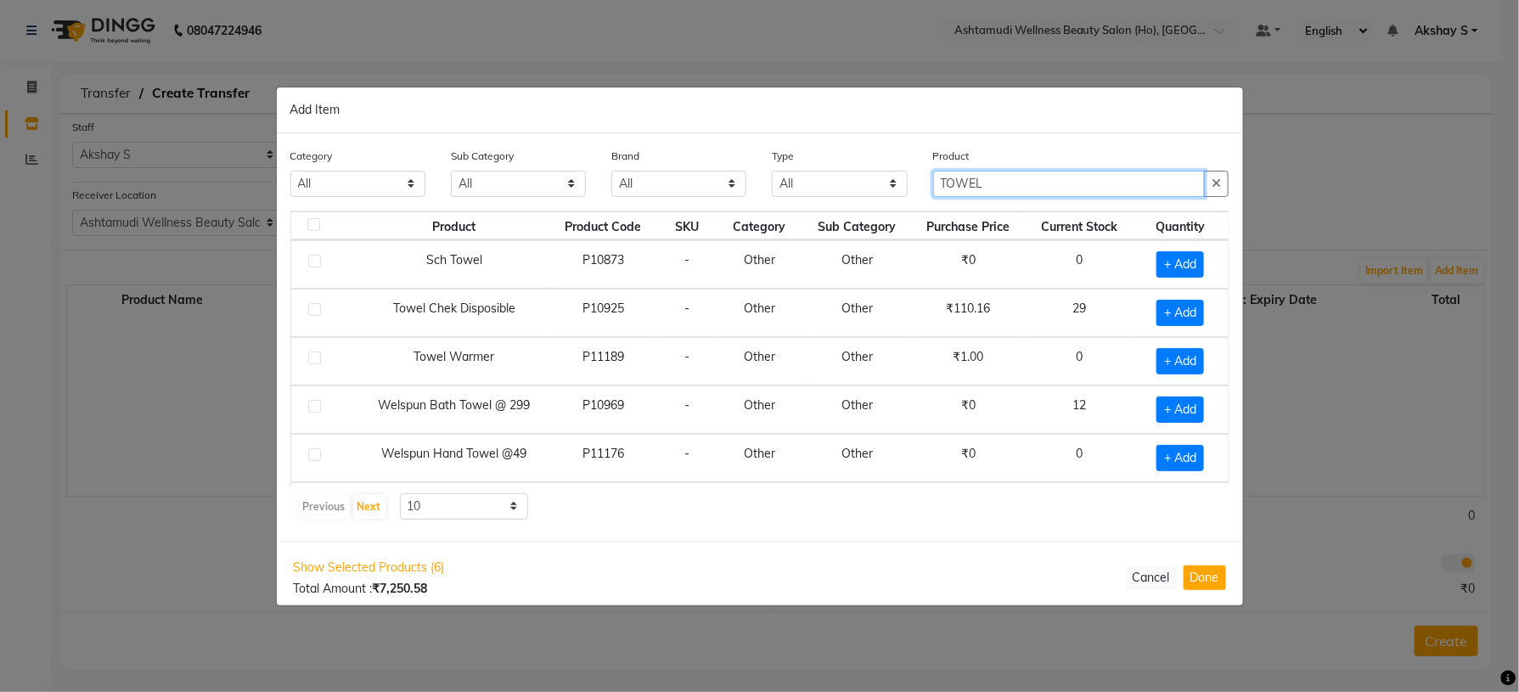
type input "TOWEL"
drag, startPoint x: 959, startPoint y: 516, endPoint x: 983, endPoint y: 479, distance: 43.6
click at [959, 516] on div "Previous Next 10 50 100" at bounding box center [760, 506] width 926 height 27
click at [1166, 318] on span "+ Add" at bounding box center [1181, 313] width 48 height 26
checkbox input "true"
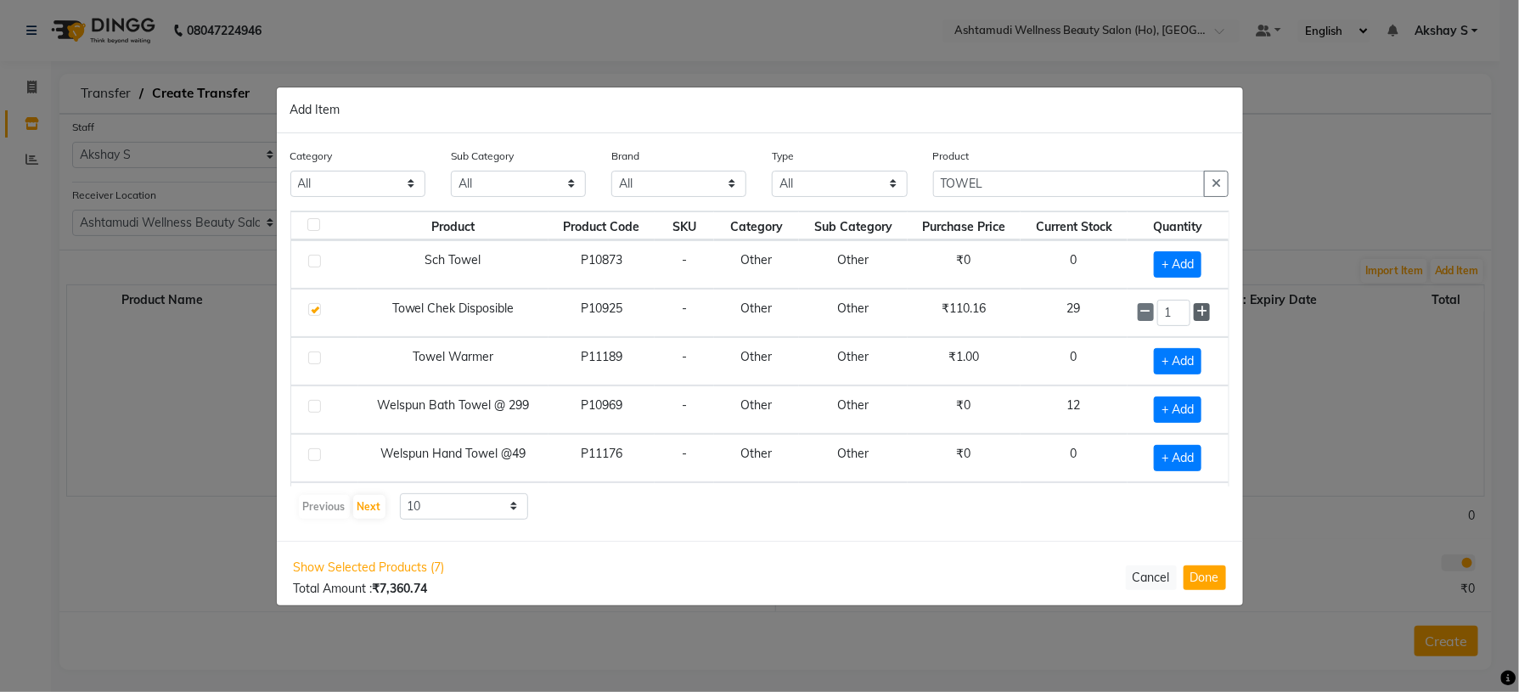
click at [1197, 313] on icon at bounding box center [1202, 312] width 11 height 12
type input "3"
drag, startPoint x: 1092, startPoint y: 183, endPoint x: 922, endPoint y: 194, distance: 170.2
click at [922, 194] on div "Product TOWEL" at bounding box center [1082, 179] width 322 height 64
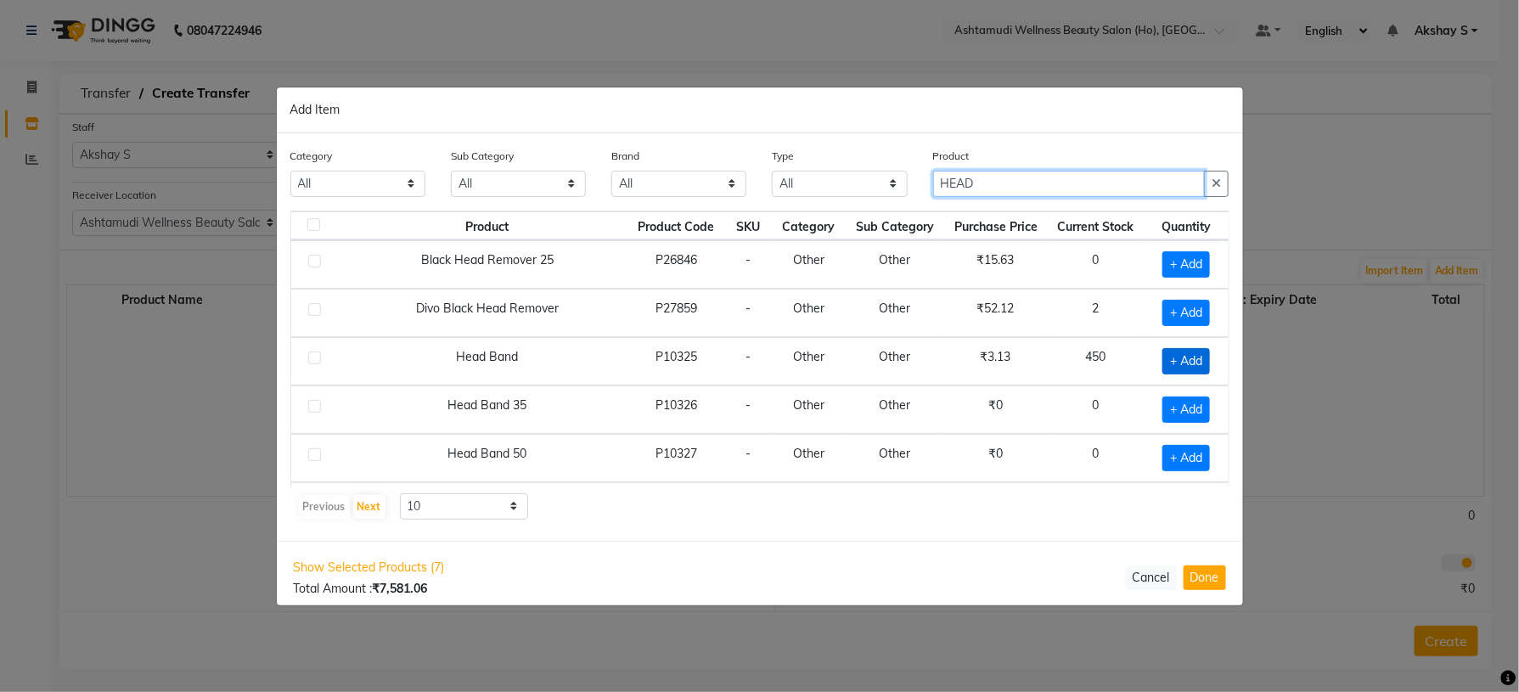
type input "HEAD"
click at [1179, 367] on span "+ Add" at bounding box center [1187, 361] width 48 height 26
checkbox input "true"
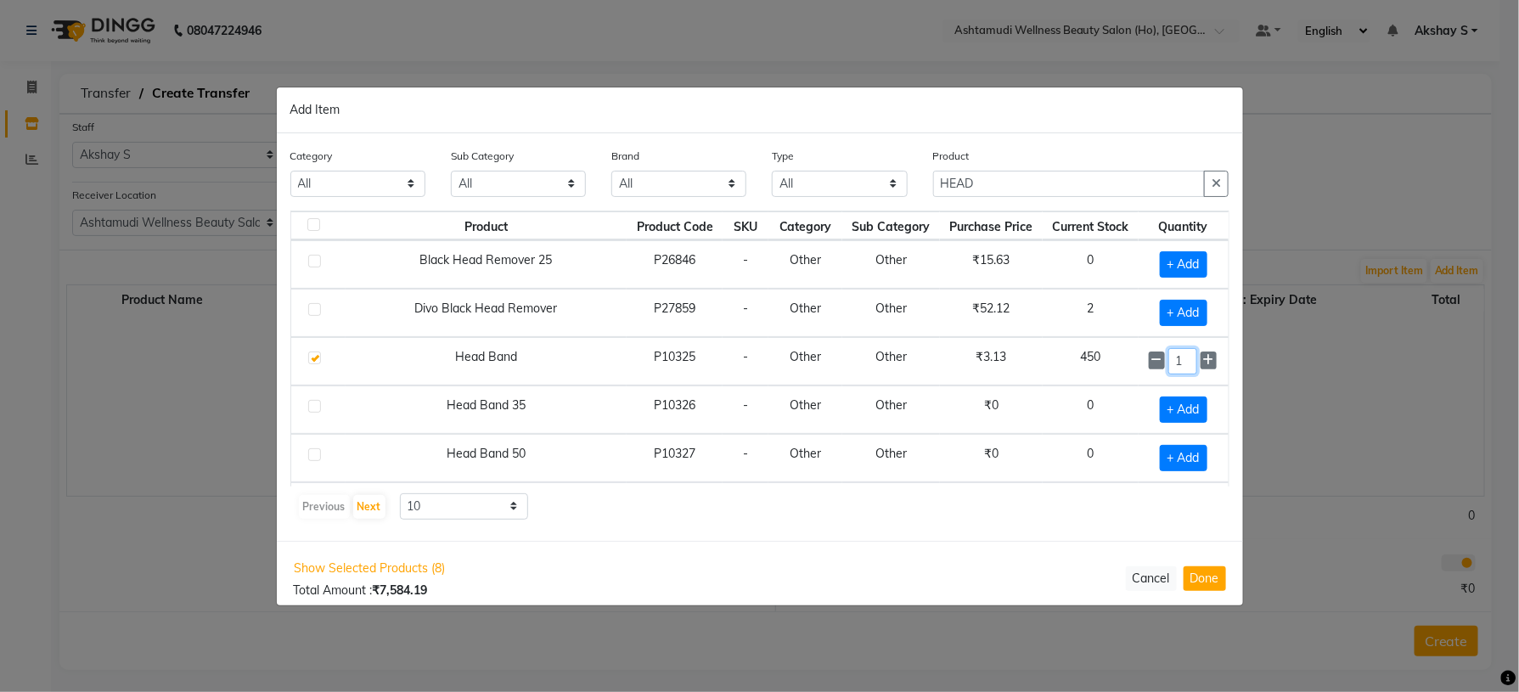
click at [1170, 363] on input "1" at bounding box center [1183, 361] width 29 height 26
type input "100"
drag, startPoint x: 990, startPoint y: 180, endPoint x: 818, endPoint y: 201, distance: 173.7
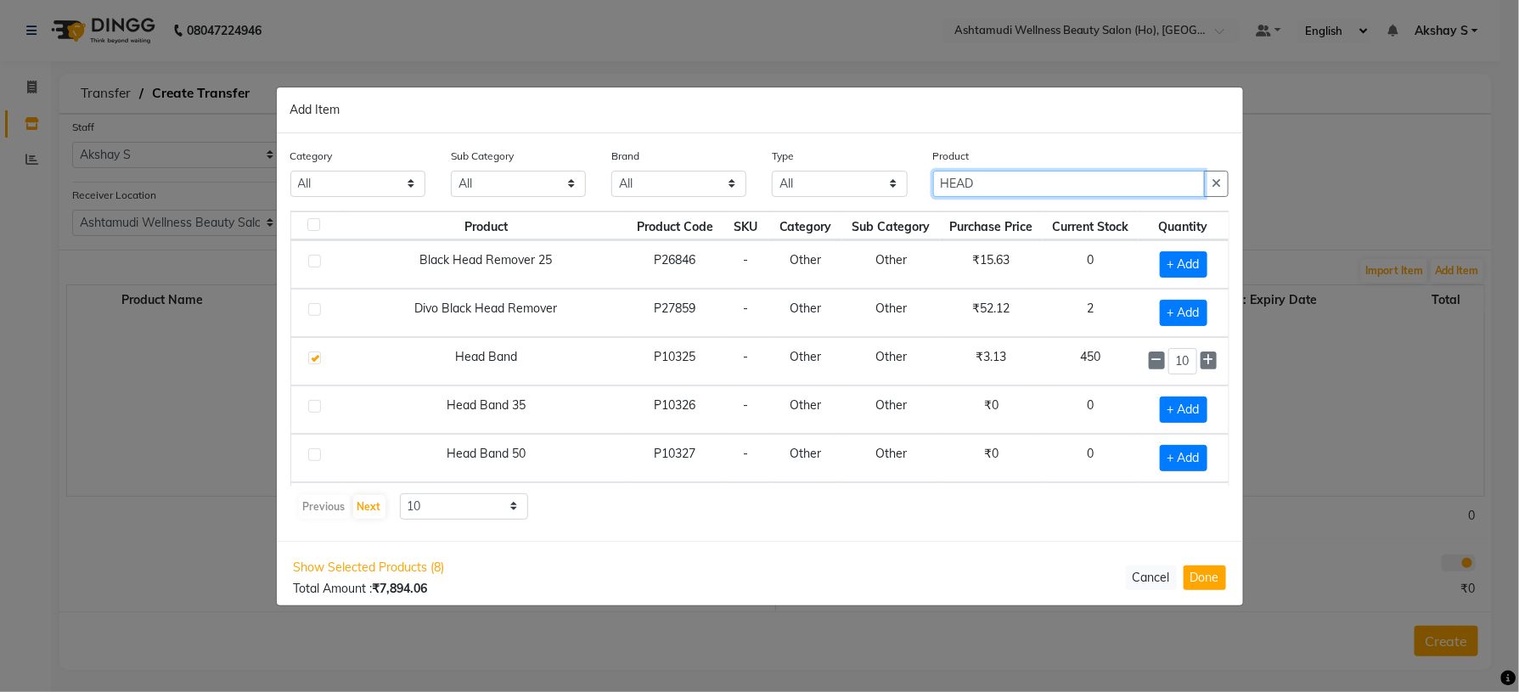
click at [818, 201] on div "Category All Hair Skin Makeup Personal Care Appliances [PERSON_NAME] Waxing Dis…" at bounding box center [760, 179] width 965 height 64
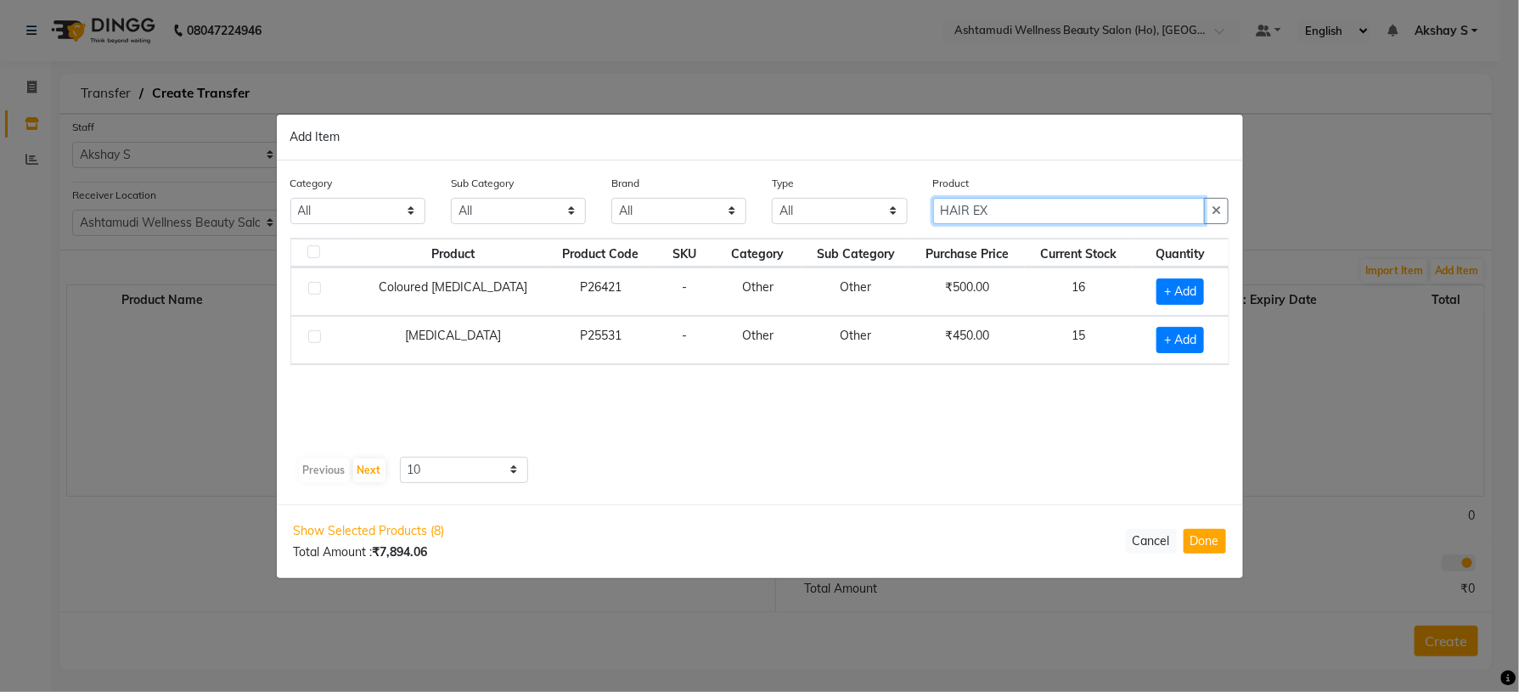
type input "HAIR EX"
drag, startPoint x: 1126, startPoint y: 400, endPoint x: 1144, endPoint y: 380, distance: 26.5
click at [1126, 400] on div "Product Product Code SKU Category Sub Category Purchase Price Current Stock Qua…" at bounding box center [759, 344] width 939 height 212
click at [1167, 273] on td "+ Add" at bounding box center [1181, 292] width 96 height 48
click at [1182, 295] on span "+ Add" at bounding box center [1181, 292] width 48 height 26
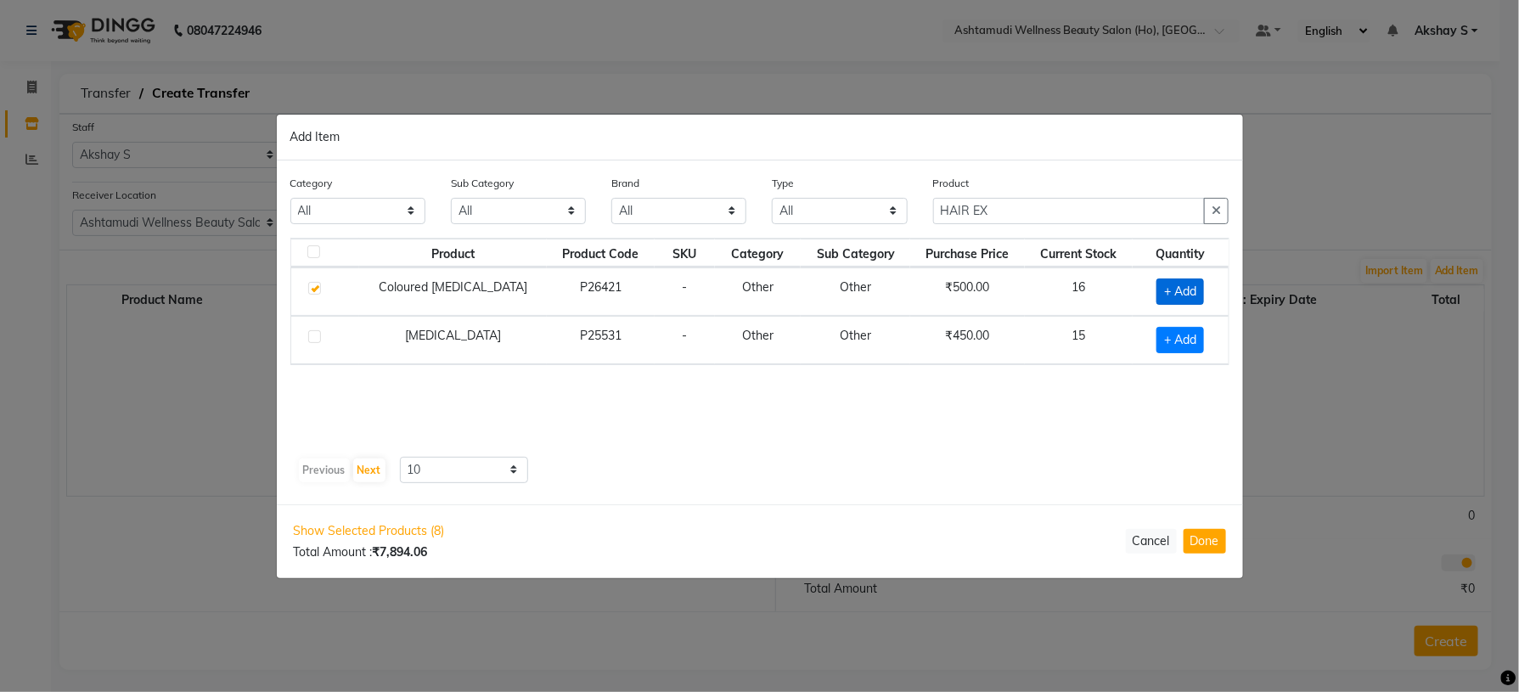
checkbox input "true"
drag, startPoint x: 1178, startPoint y: 282, endPoint x: 1131, endPoint y: 295, distance: 48.4
click at [1131, 295] on td "1" at bounding box center [1177, 291] width 101 height 48
type input "5"
click at [1167, 342] on span "+ Add" at bounding box center [1178, 340] width 48 height 26
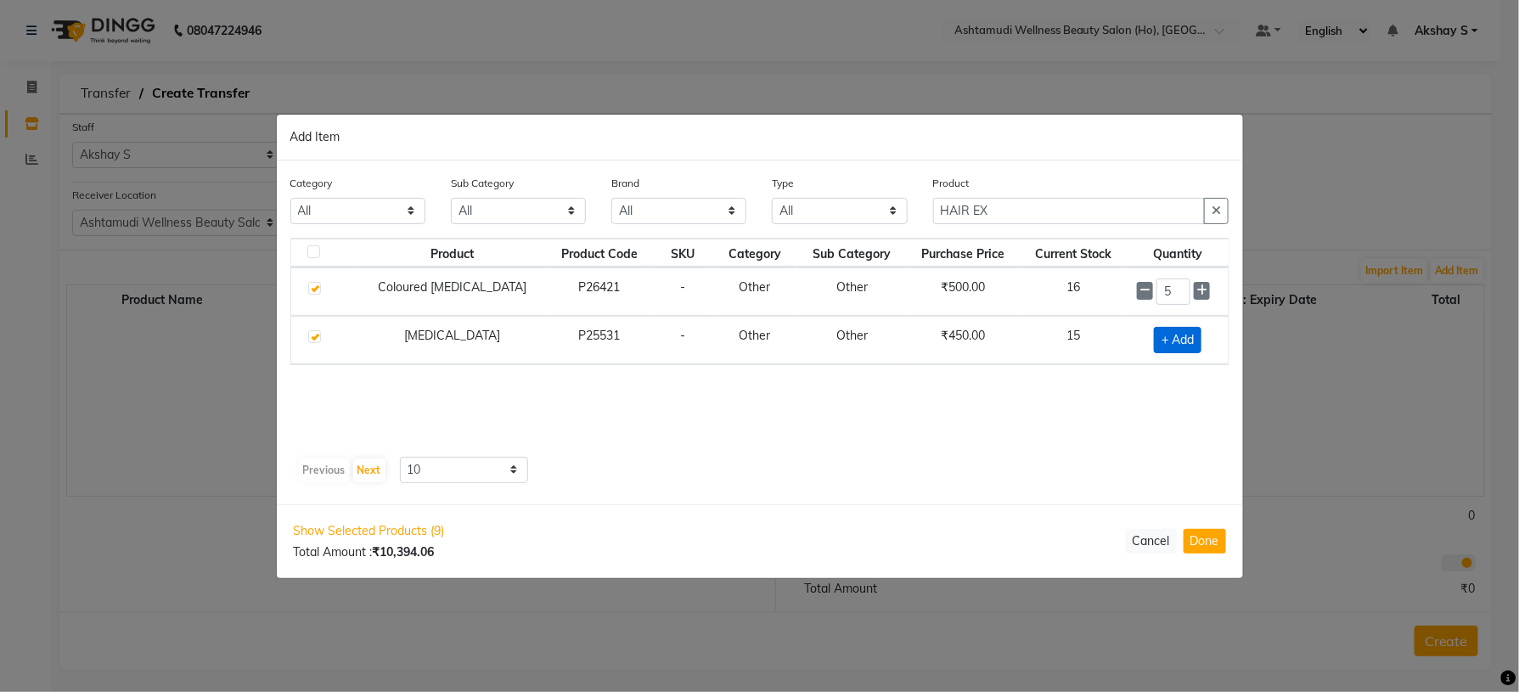
checkbox input "true"
click at [1197, 340] on icon at bounding box center [1202, 338] width 11 height 12
type input "2"
drag, startPoint x: 983, startPoint y: 209, endPoint x: 858, endPoint y: 209, distance: 124.8
click at [858, 209] on div "Category All Hair Skin Makeup Personal Care Appliances [PERSON_NAME] Waxing Dis…" at bounding box center [760, 206] width 965 height 64
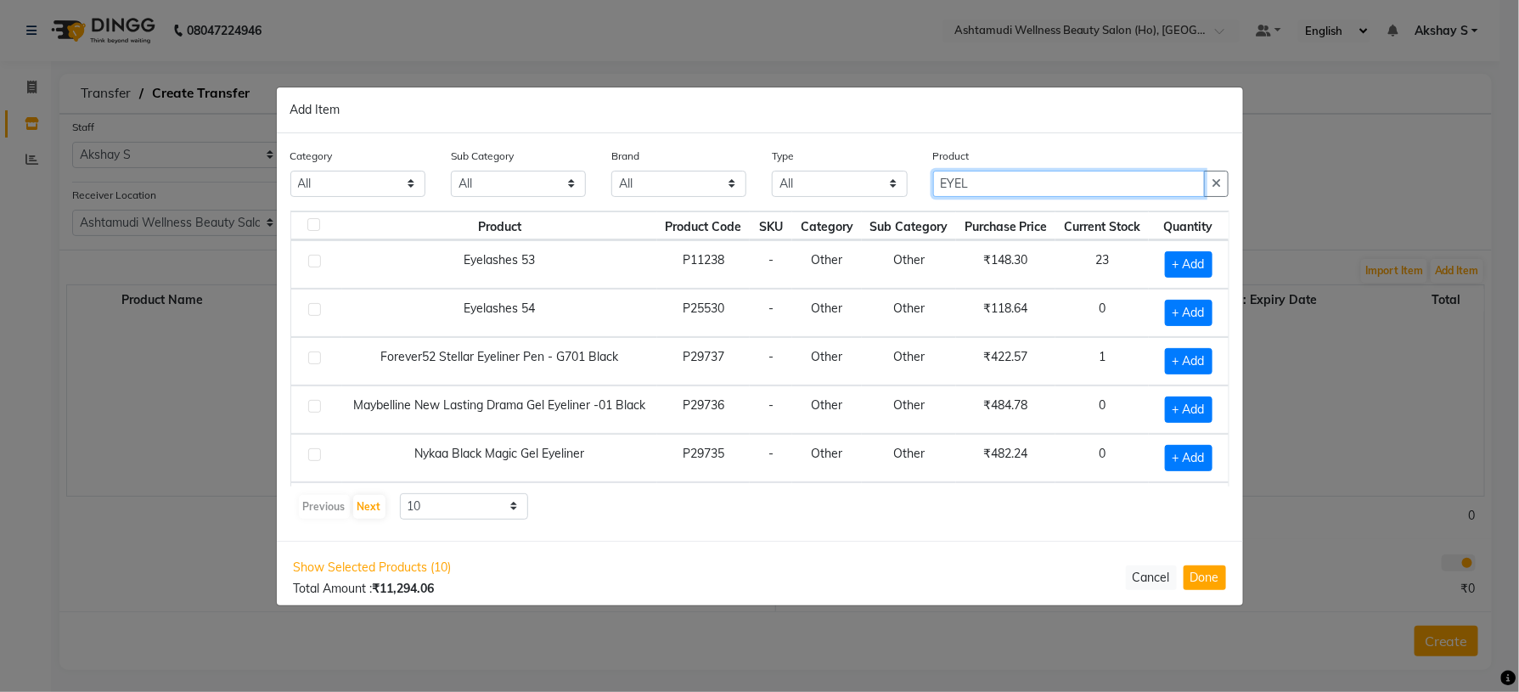
type input "EYEL"
drag, startPoint x: 961, startPoint y: 532, endPoint x: 975, endPoint y: 518, distance: 19.8
click at [965, 532] on div "Category All Hair Skin Makeup Personal Care Appliances [PERSON_NAME] Waxing Dis…" at bounding box center [760, 337] width 967 height 408
click at [1165, 266] on span "+ Add" at bounding box center [1189, 264] width 48 height 26
checkbox input "true"
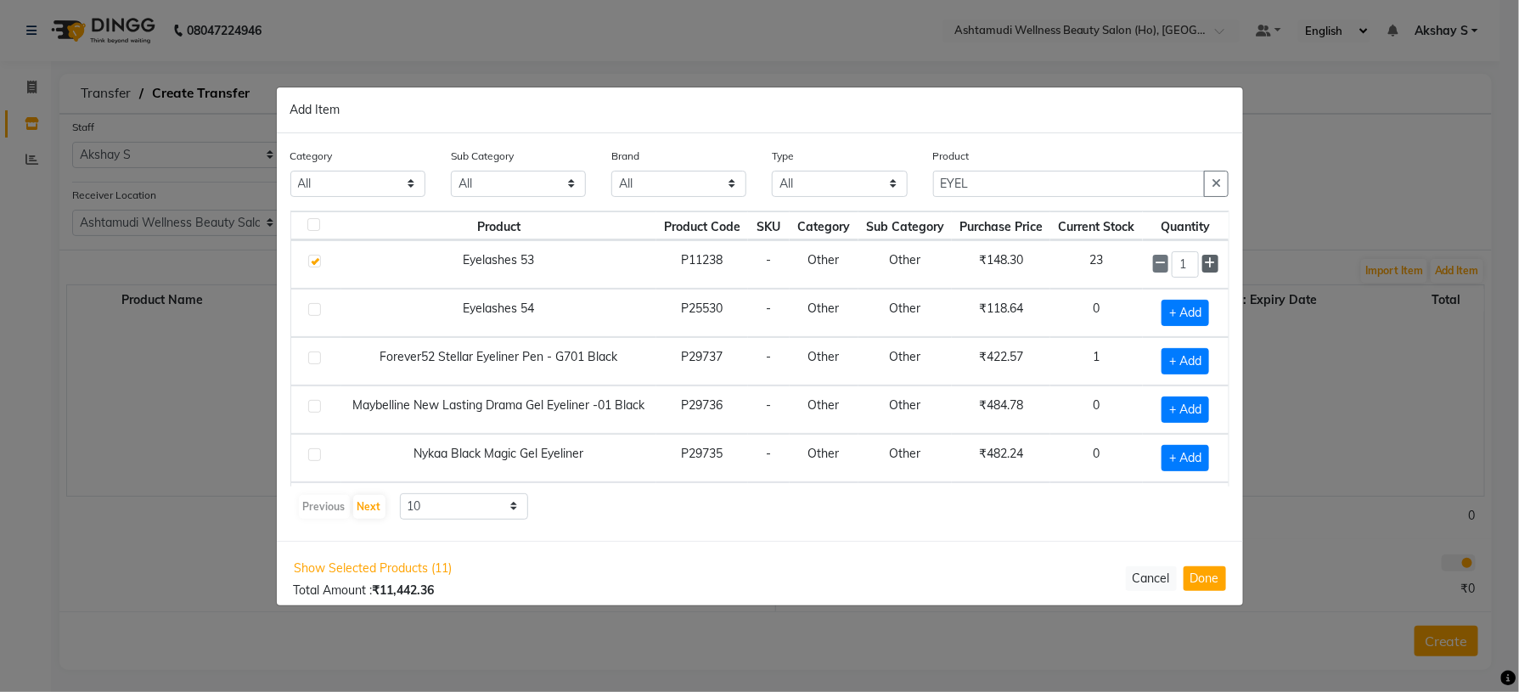
click at [1205, 262] on icon at bounding box center [1210, 263] width 11 height 12
type input "3"
drag, startPoint x: 1023, startPoint y: 184, endPoint x: 804, endPoint y: 229, distance: 222.9
click at [804, 229] on div "Category All Hair Skin Makeup Personal Care Appliances [PERSON_NAME] Waxing Dis…" at bounding box center [760, 337] width 967 height 408
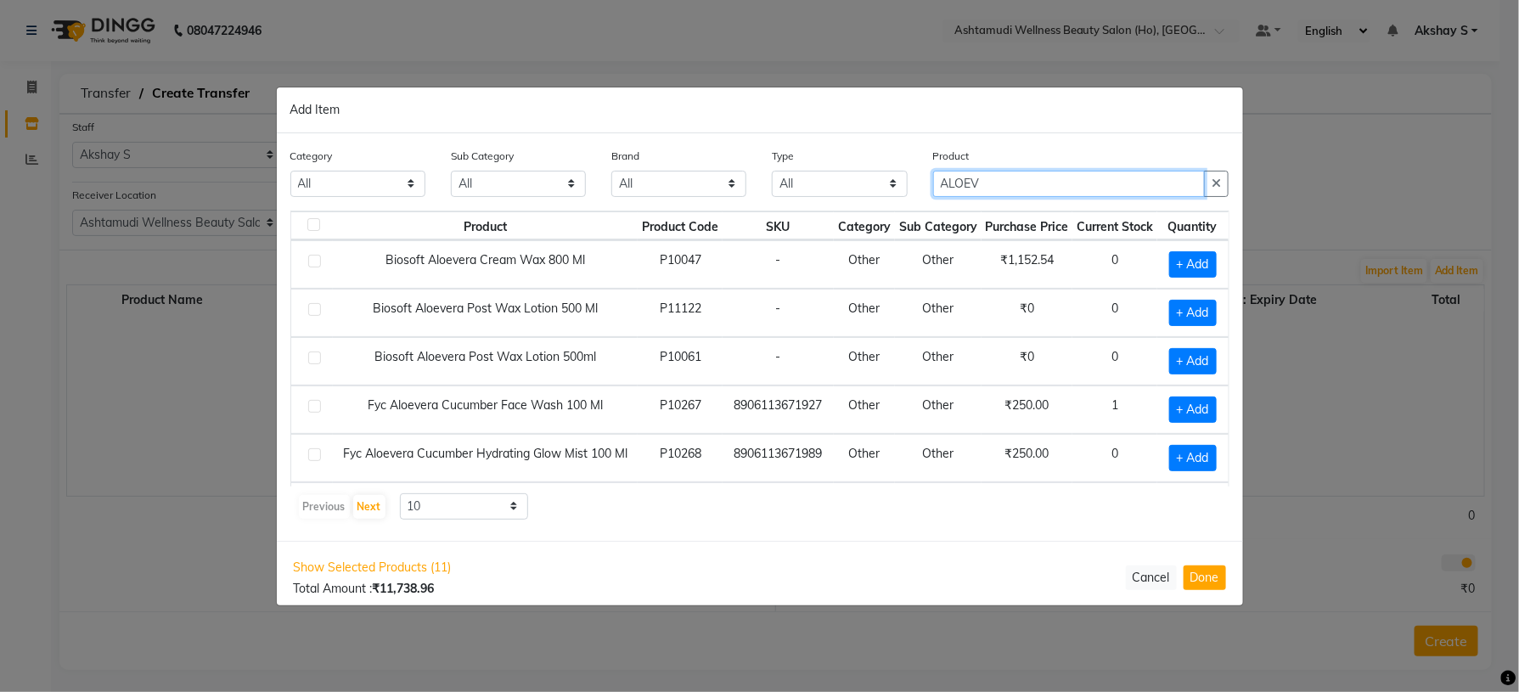
type input "ALOEV"
click at [736, 530] on div "Category All Hair Skin Makeup Personal Care Appliances [PERSON_NAME] Waxing Dis…" at bounding box center [760, 337] width 967 height 408
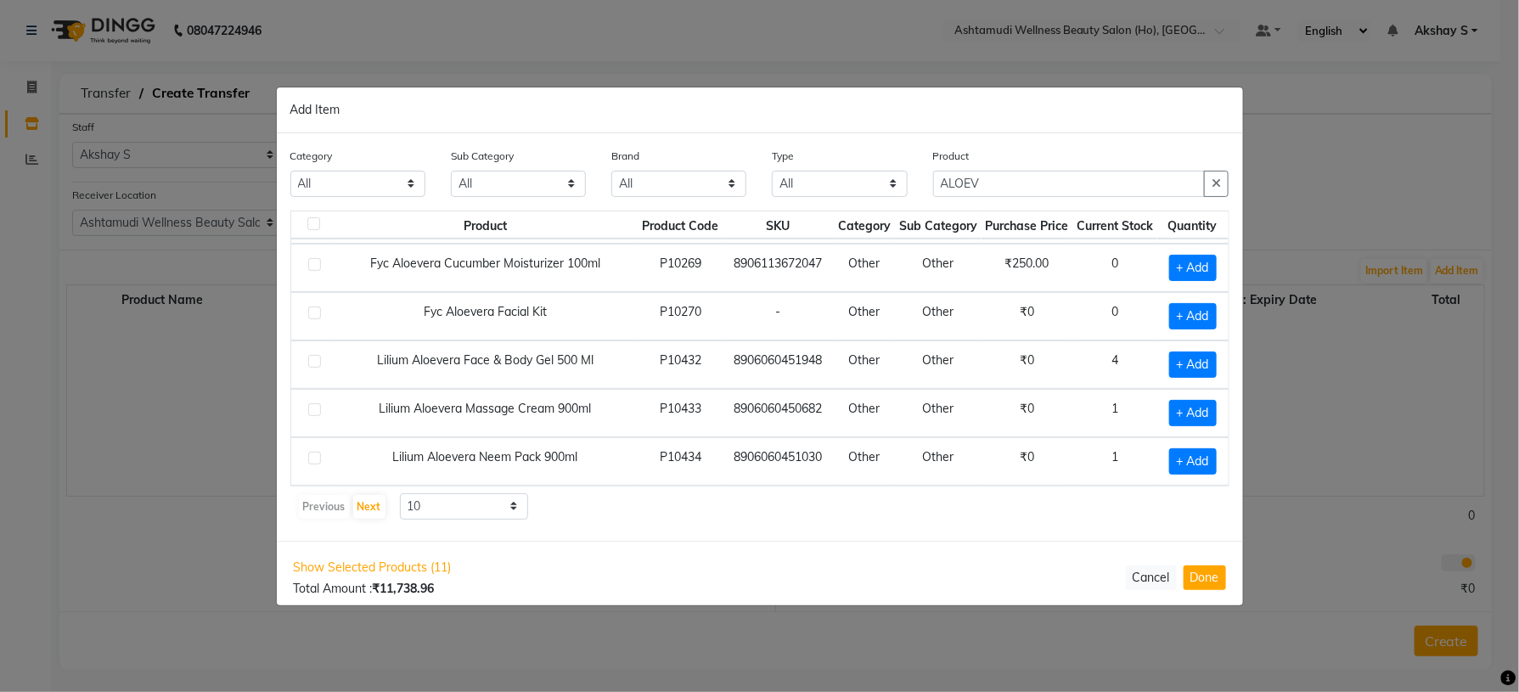
scroll to position [267, 0]
click at [1179, 352] on span "+ Add" at bounding box center [1193, 365] width 48 height 26
checkbox input "true"
click at [1206, 358] on icon at bounding box center [1211, 364] width 11 height 12
type input "2"
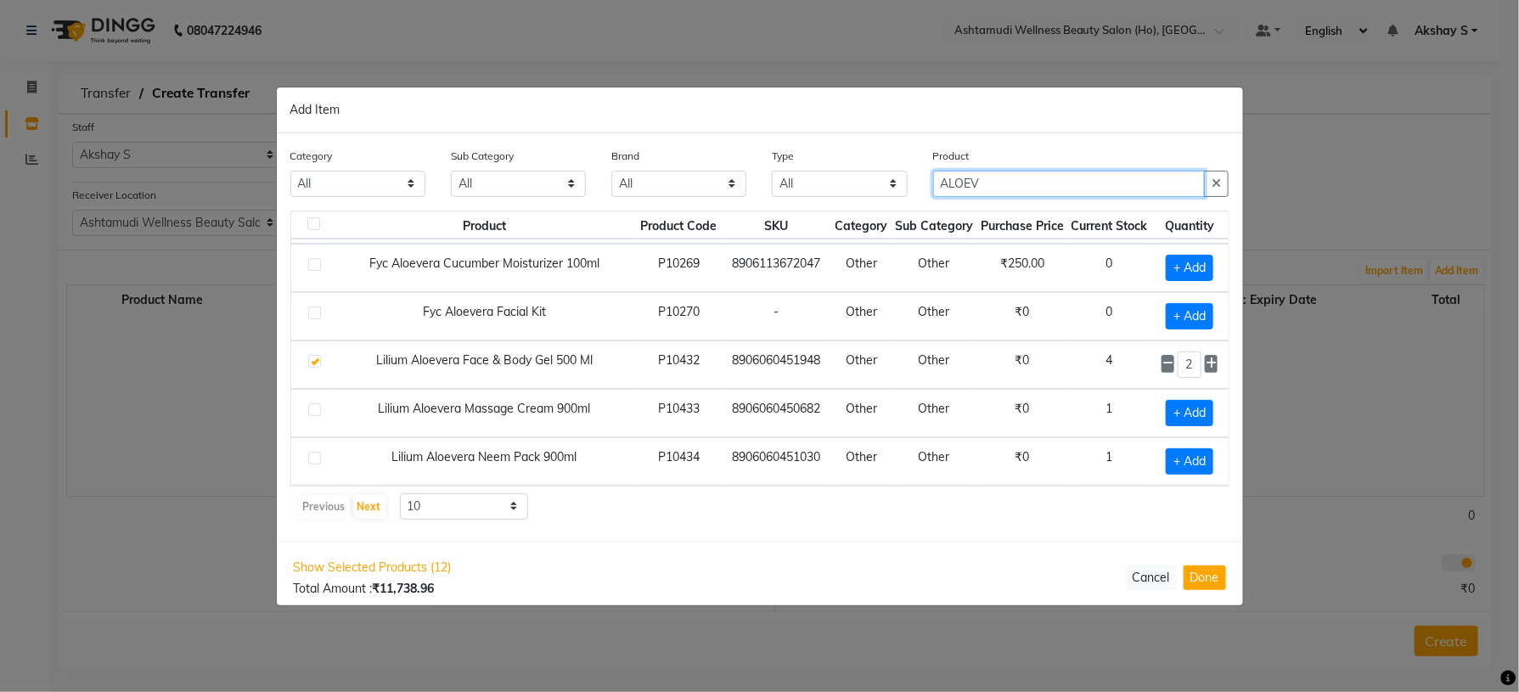
drag, startPoint x: 1026, startPoint y: 187, endPoint x: 854, endPoint y: 213, distance: 173.6
click at [854, 213] on div "Category All Hair Skin Makeup Personal Care Appliances [PERSON_NAME] Waxing Dis…" at bounding box center [760, 337] width 967 height 408
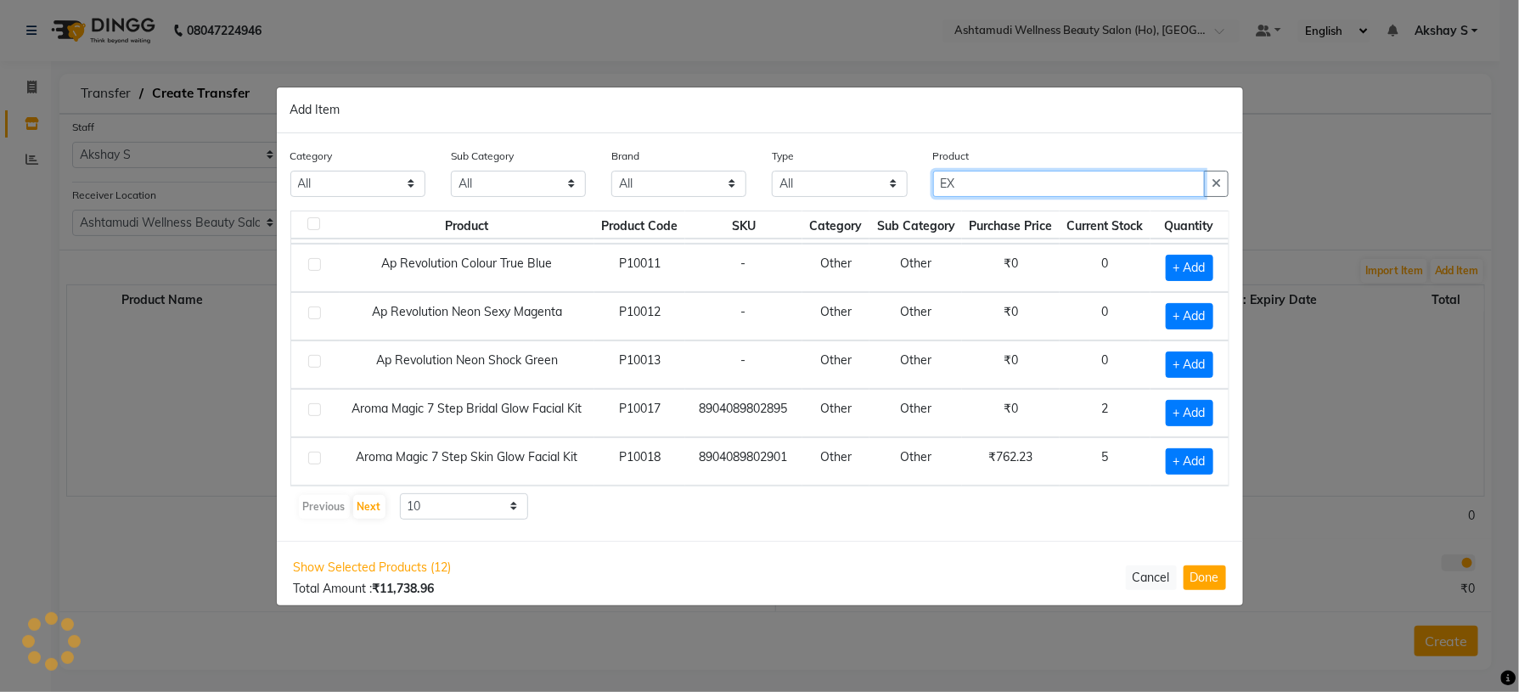
scroll to position [249, 0]
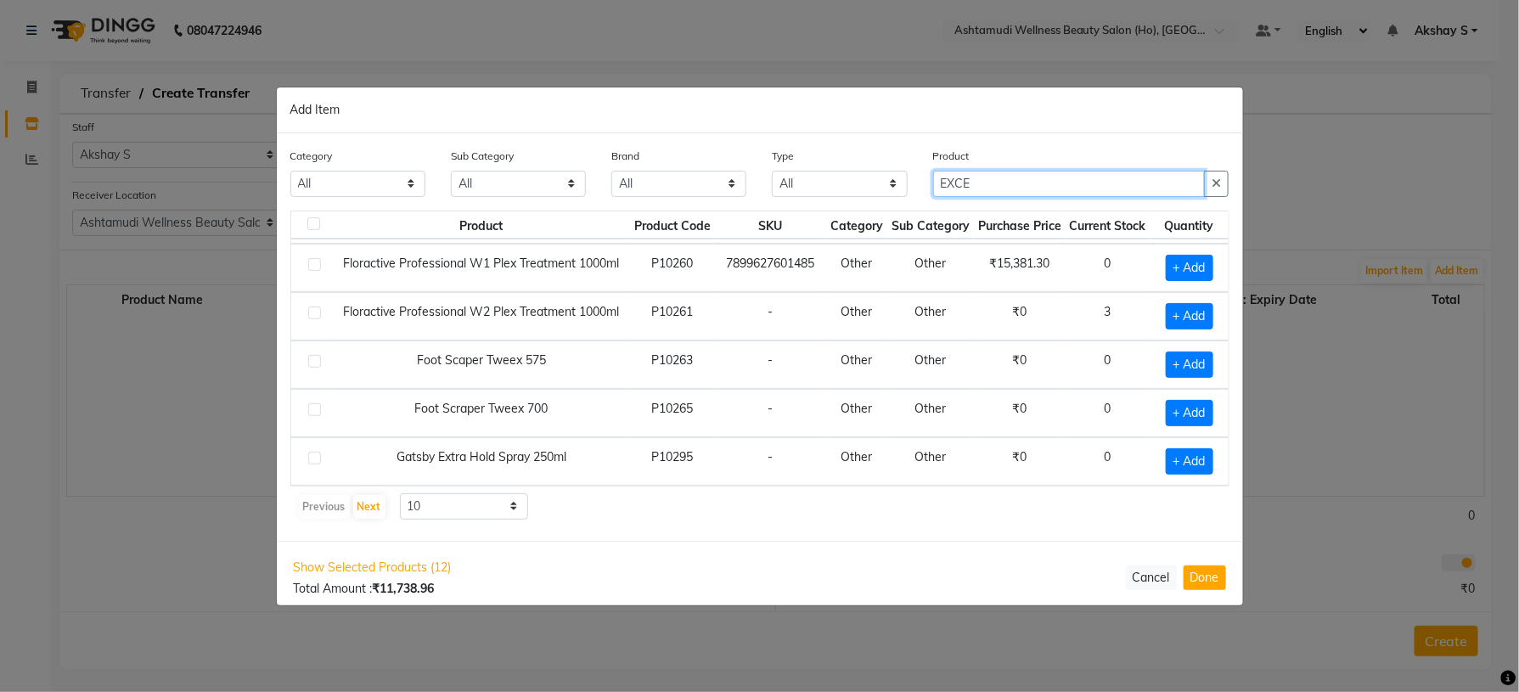
type input "EXCE"
click at [792, 536] on div "Category All Hair Skin Makeup Personal Care Appliances [PERSON_NAME] Waxing Dis…" at bounding box center [760, 337] width 967 height 408
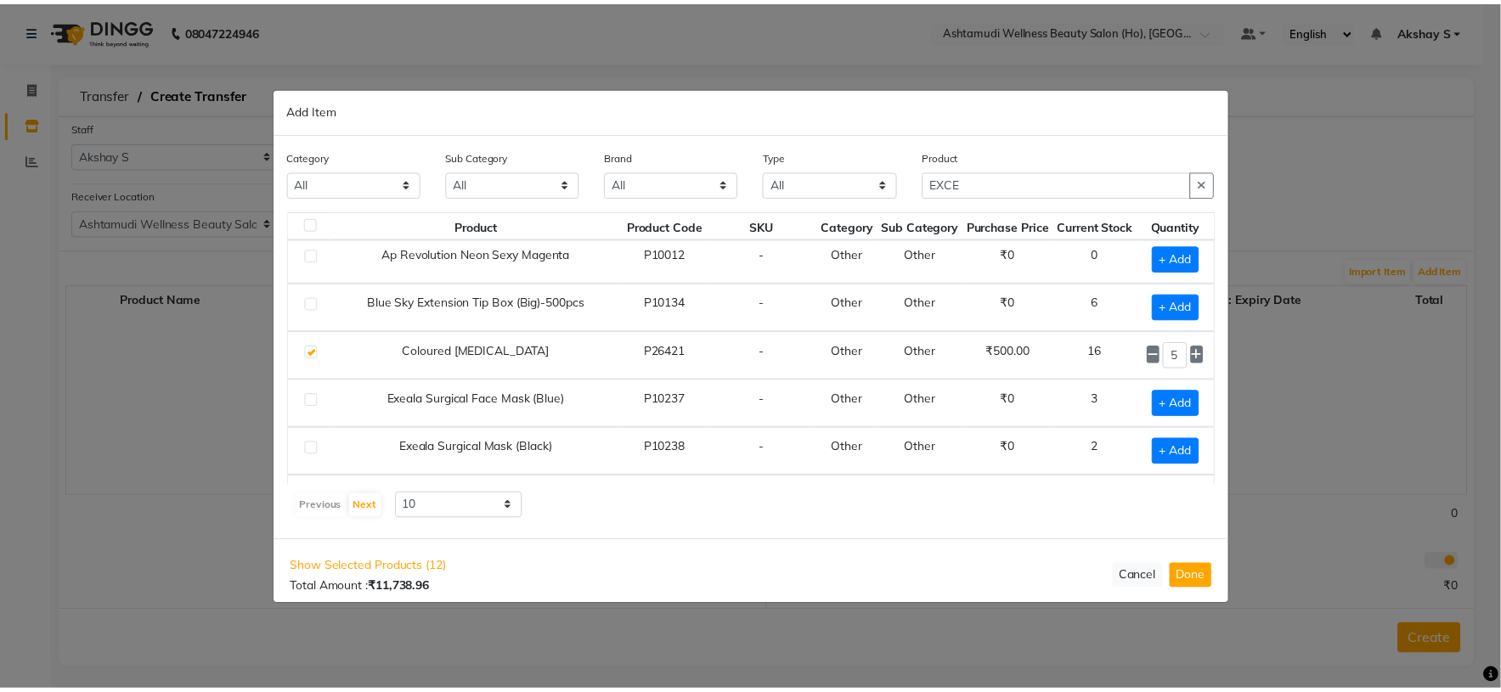
scroll to position [0, 0]
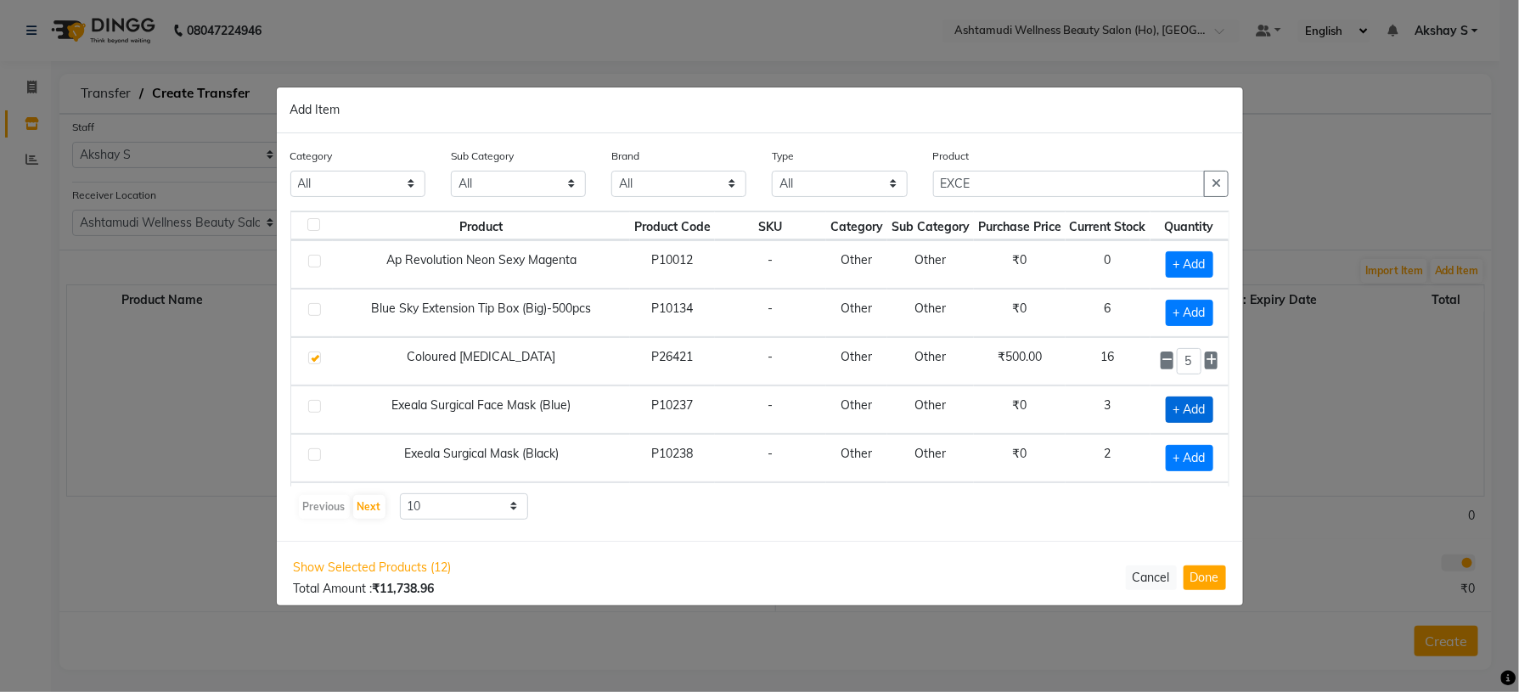
click at [1182, 420] on span "+ Add" at bounding box center [1190, 410] width 48 height 26
checkbox input "true"
click at [1206, 414] on icon at bounding box center [1211, 409] width 11 height 12
type input "2"
click at [1211, 583] on button "Done" at bounding box center [1205, 578] width 42 height 25
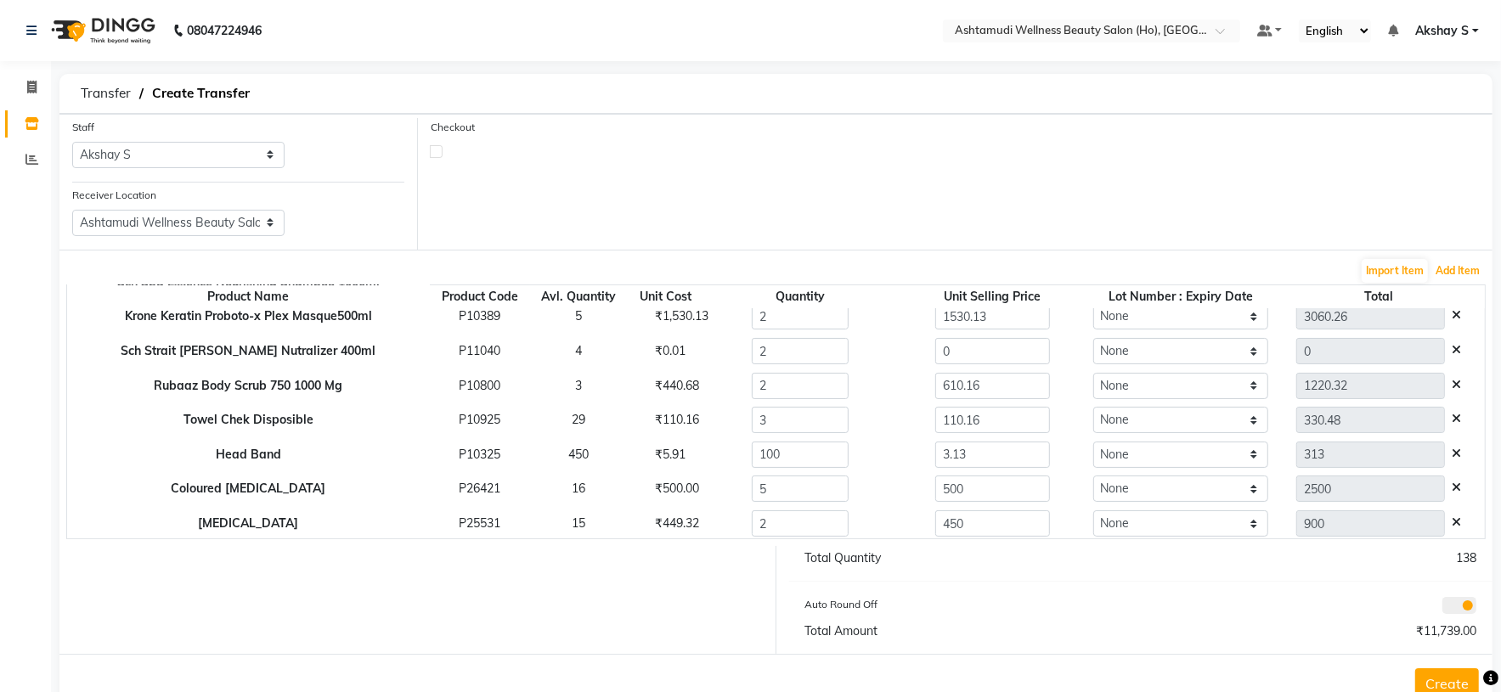
scroll to position [221, 0]
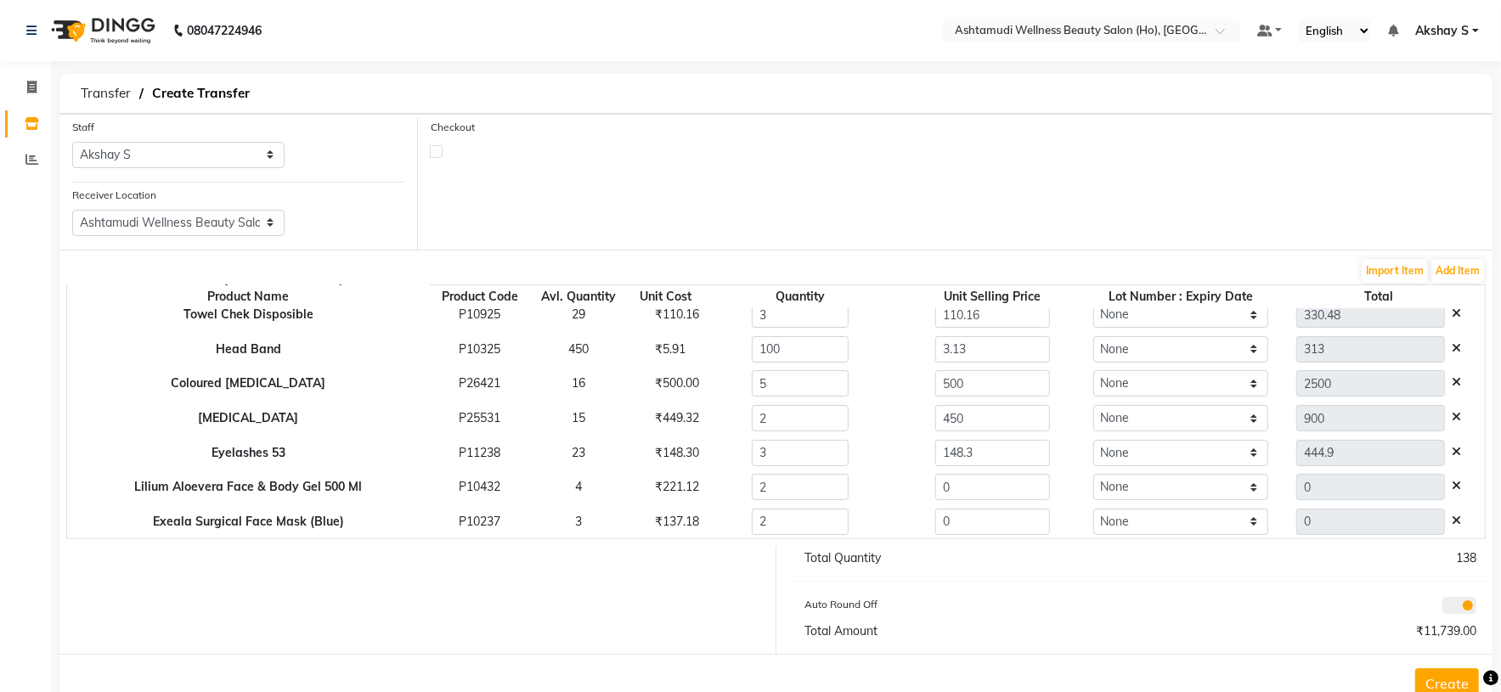
click at [668, 530] on div "₹137.18" at bounding box center [665, 522] width 47 height 18
copy div "137.18"
drag, startPoint x: 967, startPoint y: 521, endPoint x: 905, endPoint y: 596, distance: 97.8
click at [838, 533] on tr "Exeala Surgical Face Mask (Blue) P10237 3 ₹137.18 2 0 None 0" at bounding box center [775, 521] width 1417 height 35
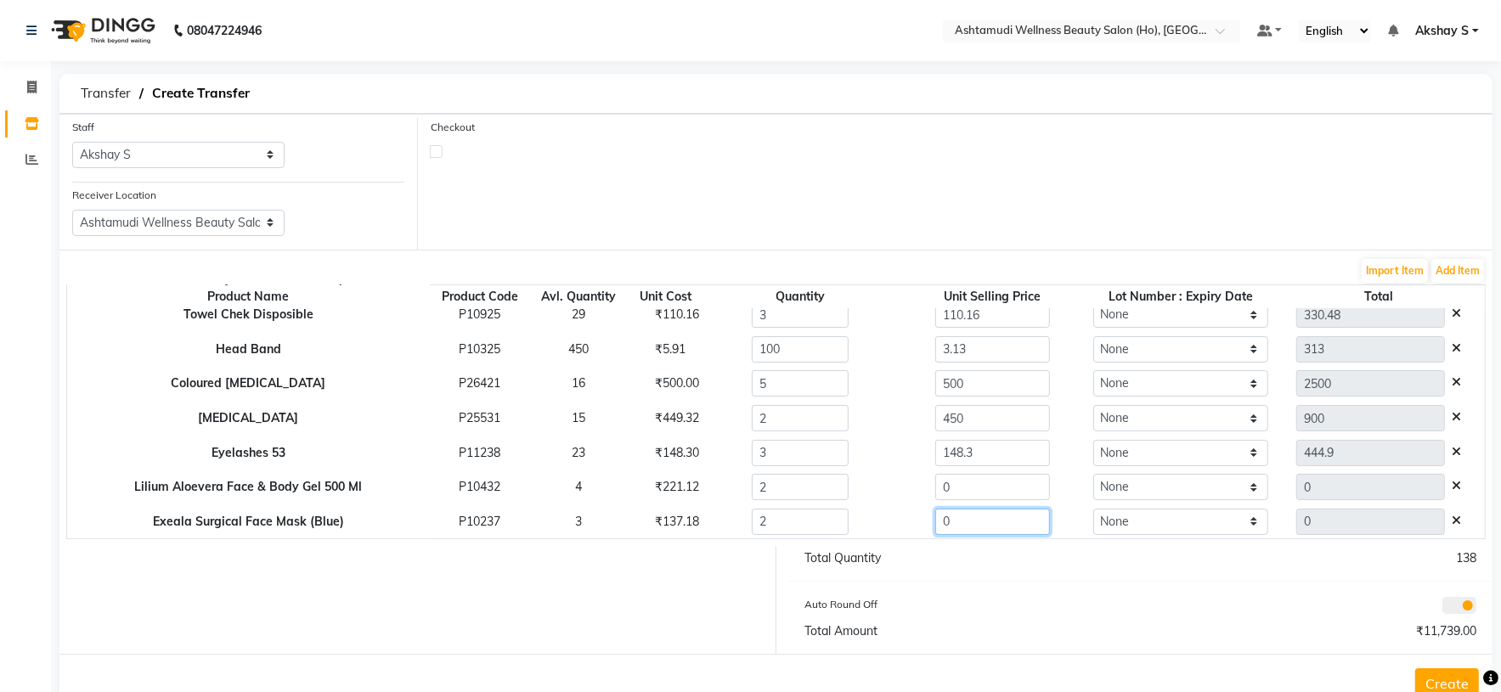
paste input "137.18"
type input "137.18"
type input "274.36"
click at [938, 602] on div "Auto Round Off" at bounding box center [966, 607] width 348 height 24
drag, startPoint x: 882, startPoint y: 494, endPoint x: 851, endPoint y: 494, distance: 30.6
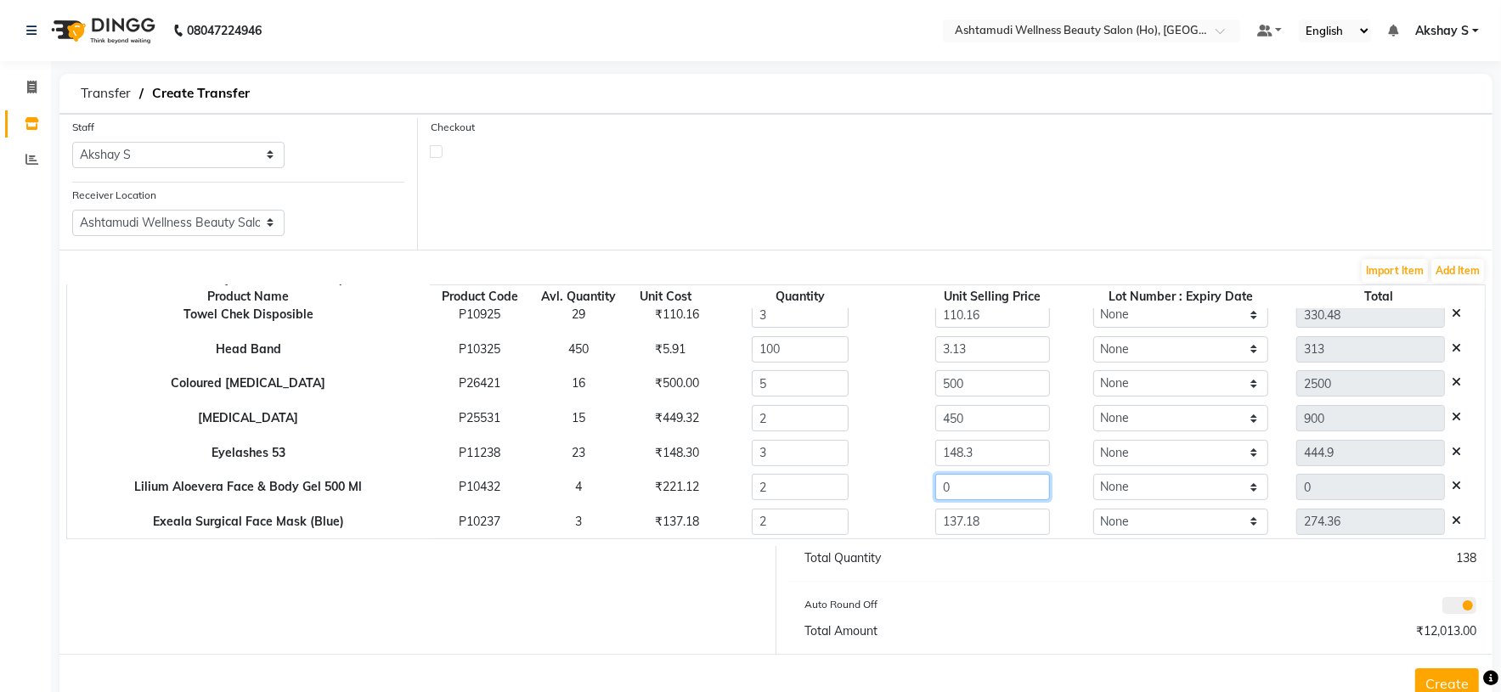
click at [851, 494] on tr "Lilium Aloevera Face & Body Gel 500 Ml P10432 4 ₹221.12 2 0 None 0" at bounding box center [775, 487] width 1417 height 35
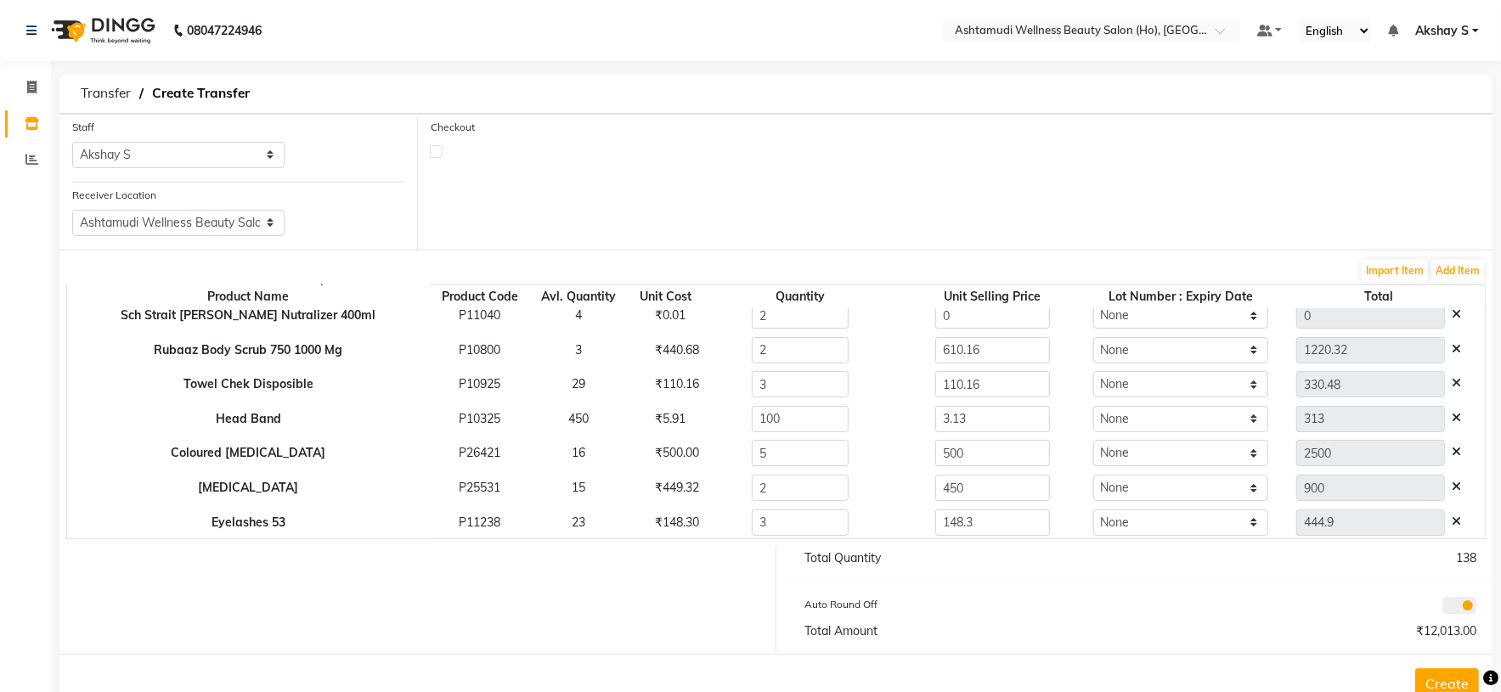
scroll to position [93, 0]
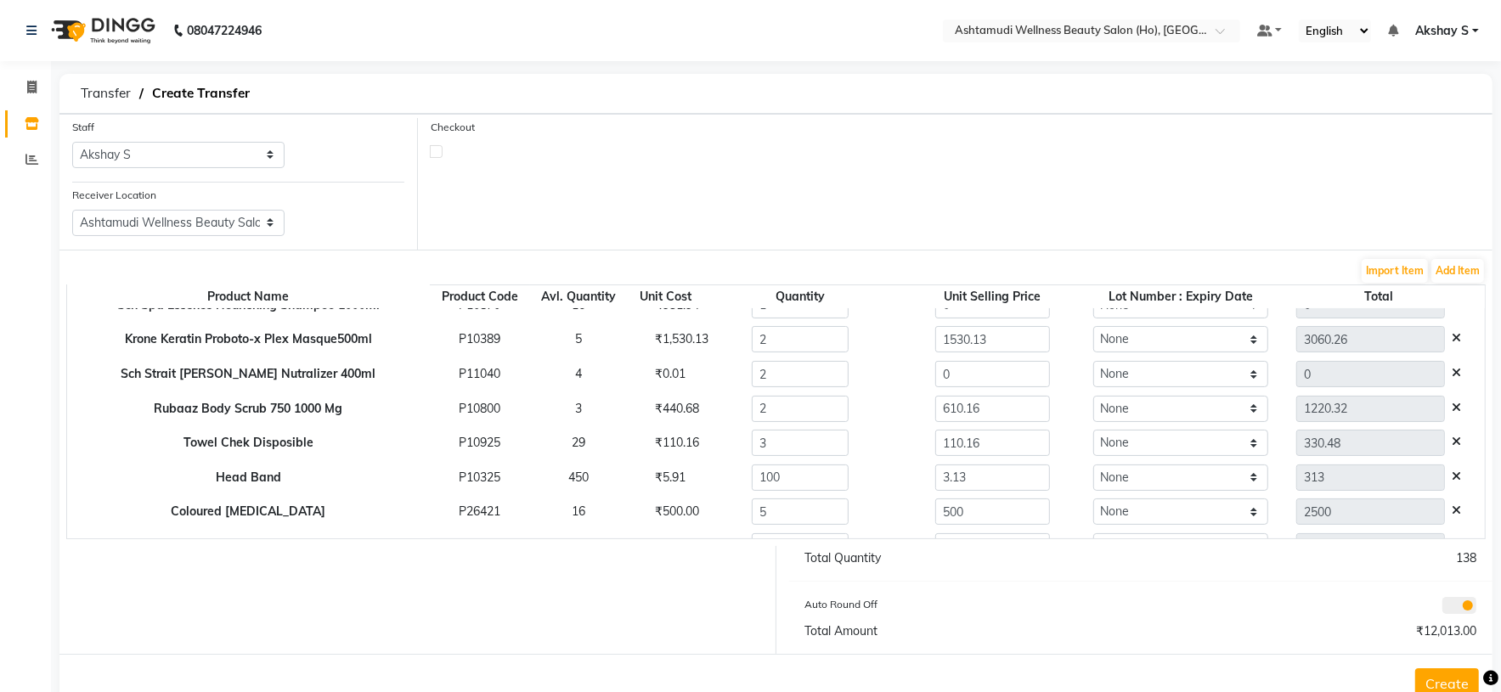
type input "223.73"
type input "447.46"
click at [650, 378] on div "₹0.01" at bounding box center [665, 374] width 47 height 18
copy div "0.01"
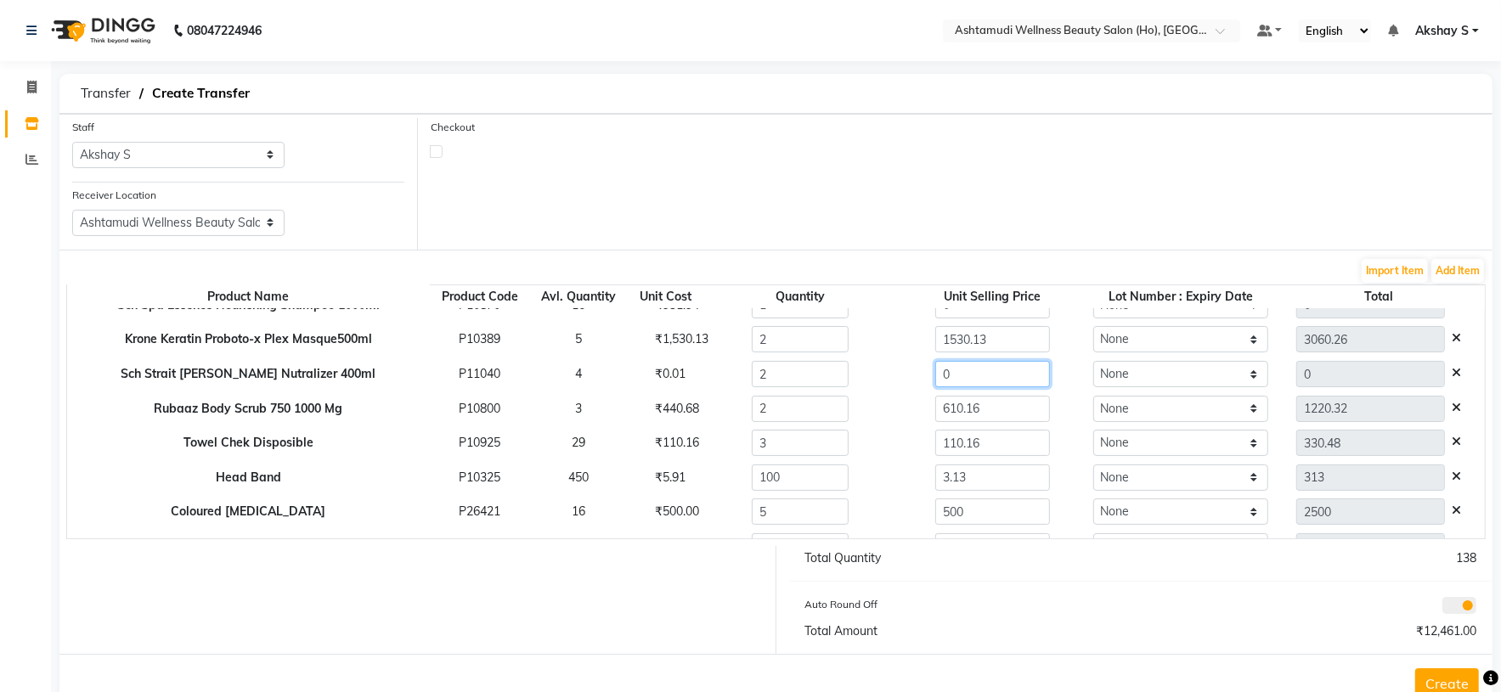
drag, startPoint x: 894, startPoint y: 382, endPoint x: 850, endPoint y: 395, distance: 46.0
click at [851, 390] on tr "Sch Strait Glatt Nutralizer 400ml P11040 4 ₹0.01 2 0 None 0" at bounding box center [775, 374] width 1417 height 35
paste input ".01"
type input "0.01"
type input "0.02"
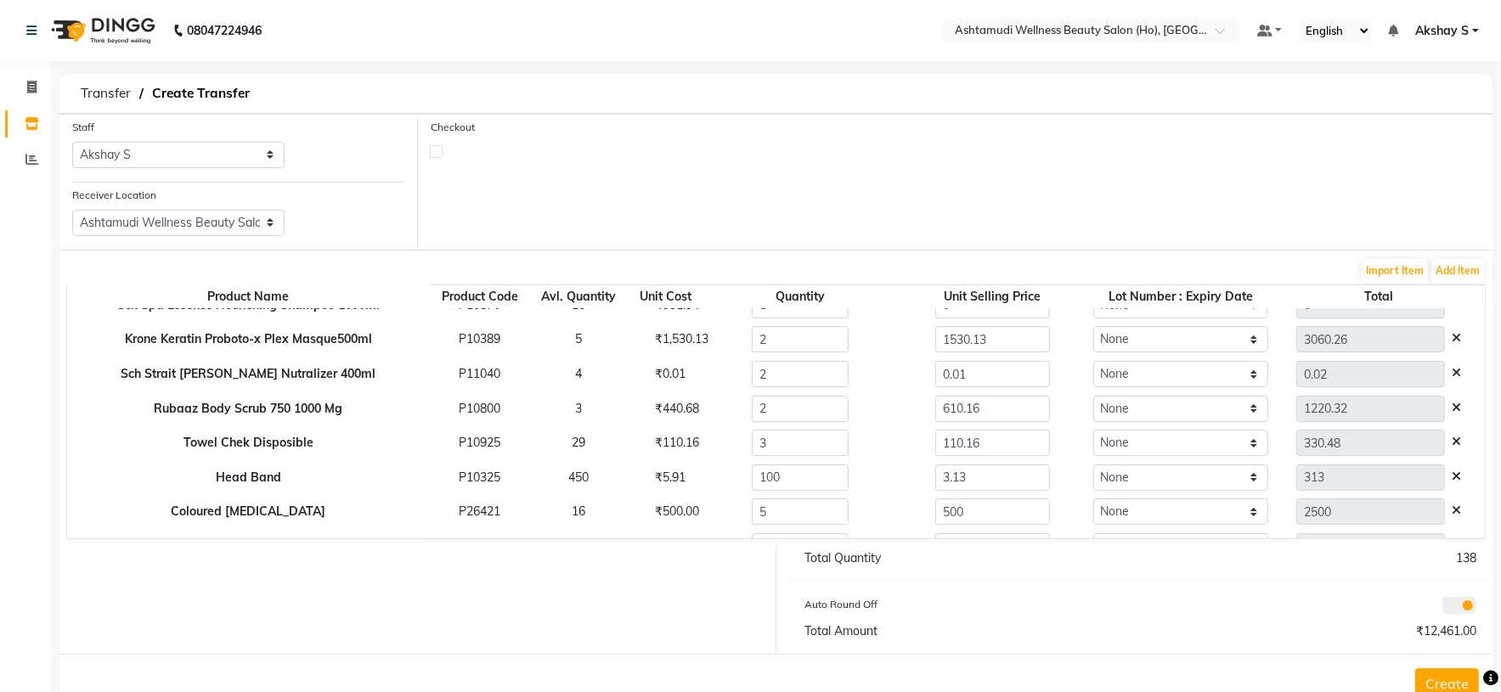
click at [1065, 659] on div "Create" at bounding box center [775, 683] width 1433 height 59
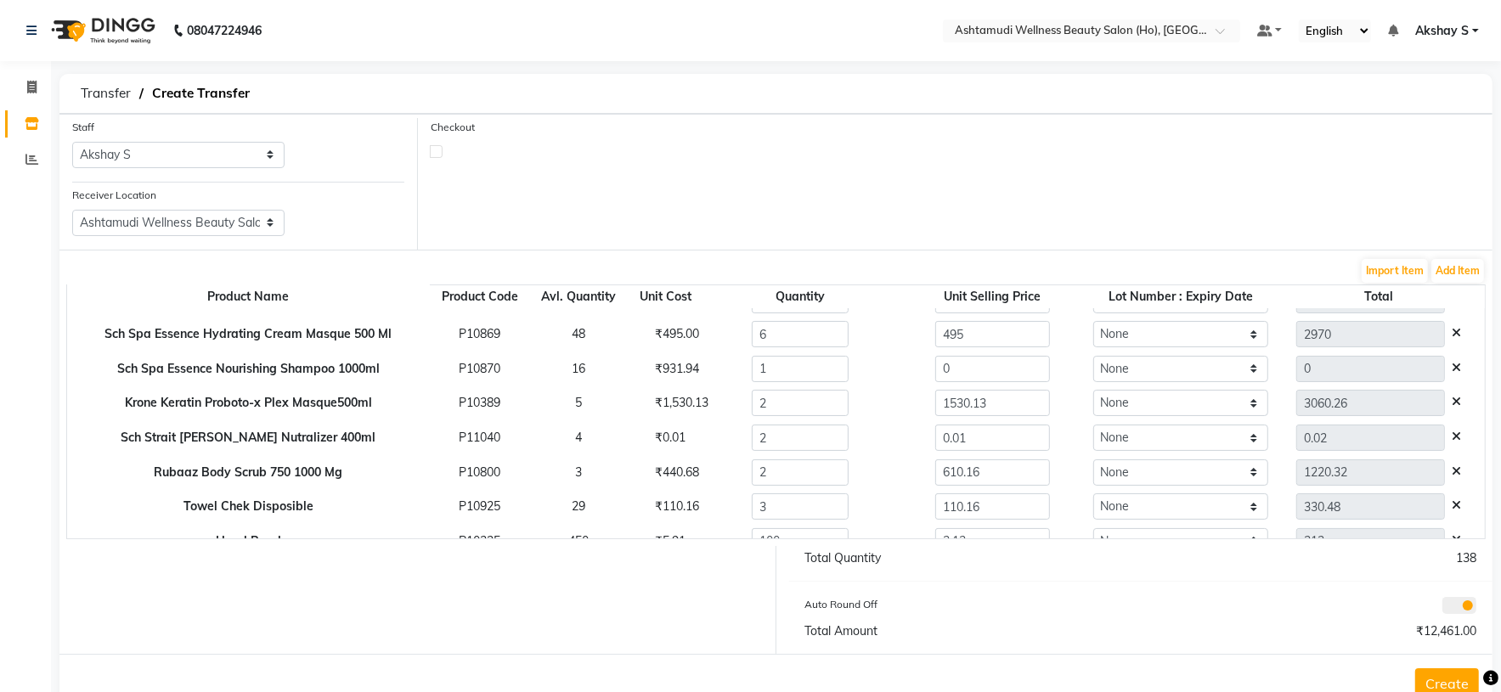
scroll to position [0, 0]
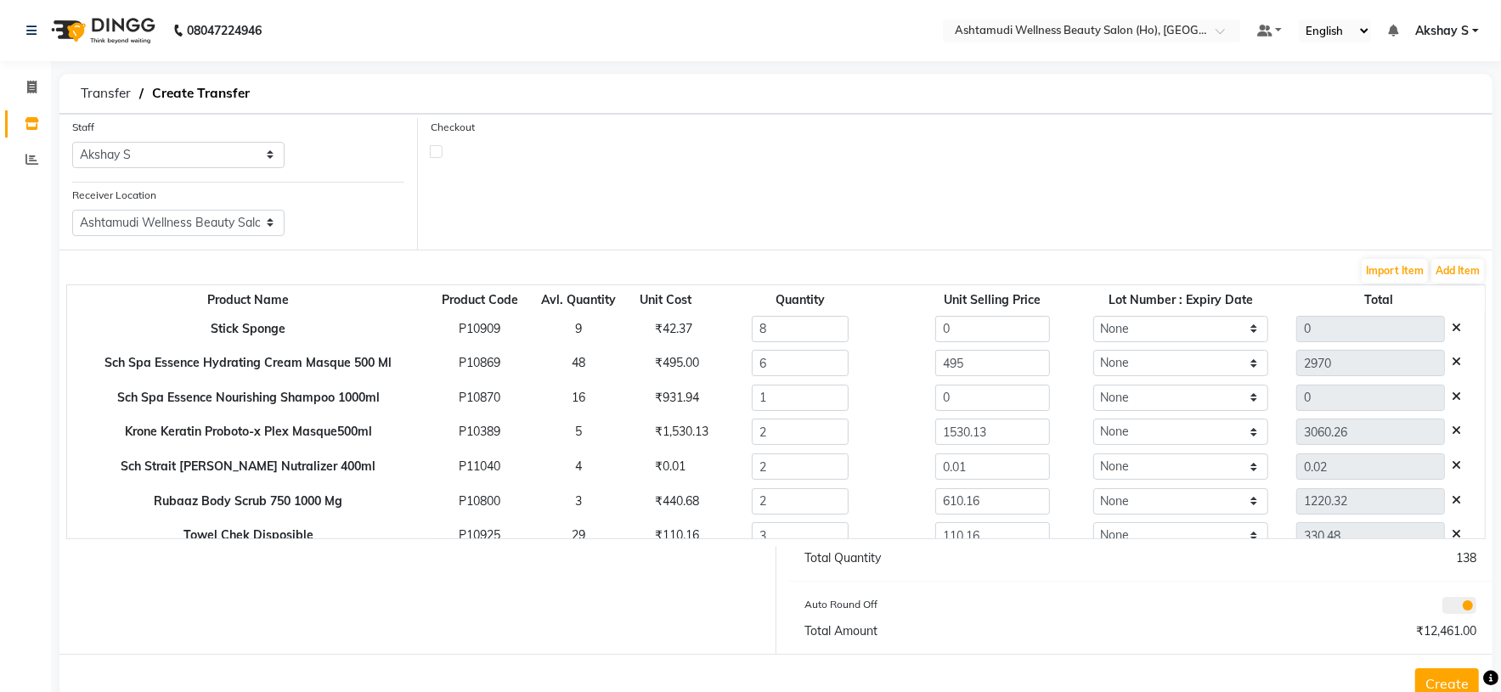
click at [656, 328] on div "₹42.37" at bounding box center [665, 329] width 47 height 18
copy div "42.37"
drag, startPoint x: 961, startPoint y: 337, endPoint x: 796, endPoint y: 342, distance: 164.8
click at [797, 342] on tr "Stick Sponge P10909 9 ₹42.37 8 0 None 0" at bounding box center [775, 329] width 1417 height 35
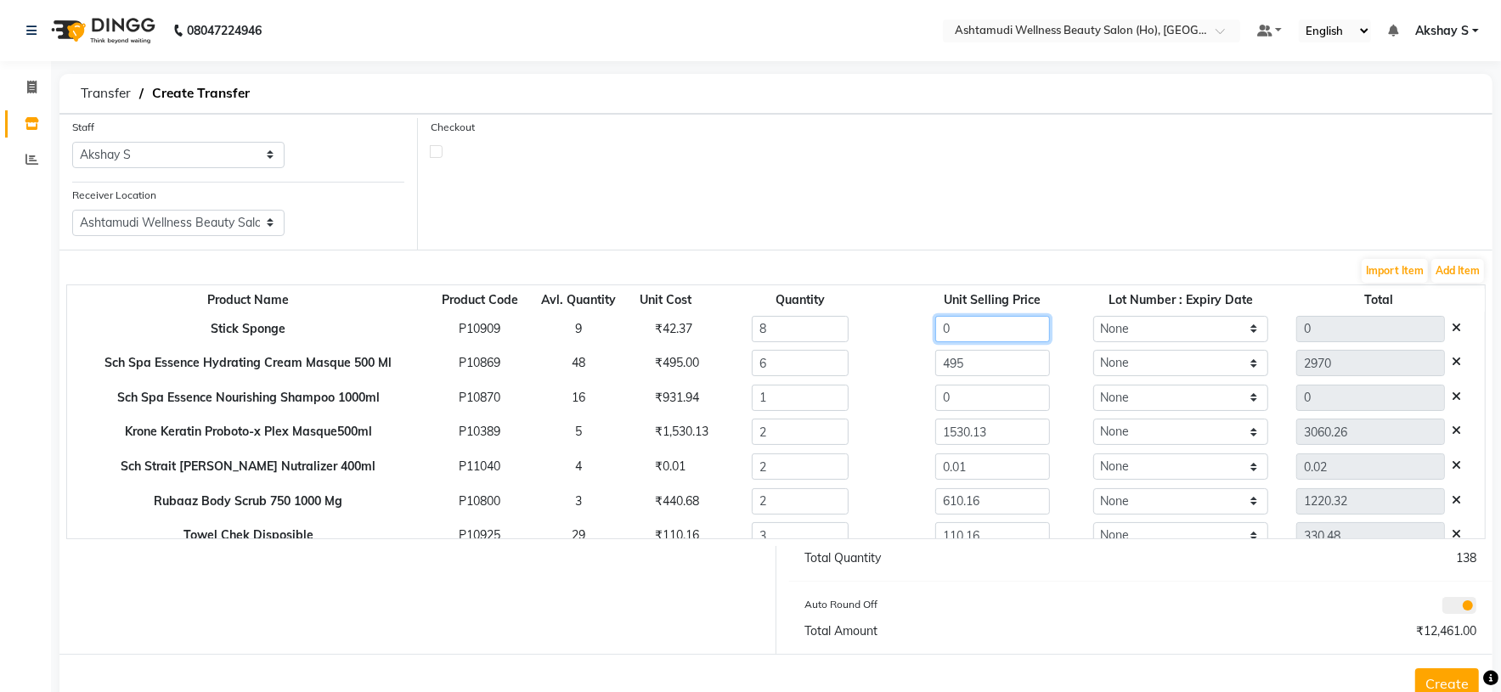
paste input "42.37"
type input "42.37"
type input "338.96"
drag, startPoint x: 962, startPoint y: 403, endPoint x: 830, endPoint y: 414, distance: 133.0
click at [837, 413] on tr "Sch Spa Essence Nourishing Shampoo 1000ml P10870 16 ₹931.94 1 0 None 0" at bounding box center [775, 397] width 1417 height 35
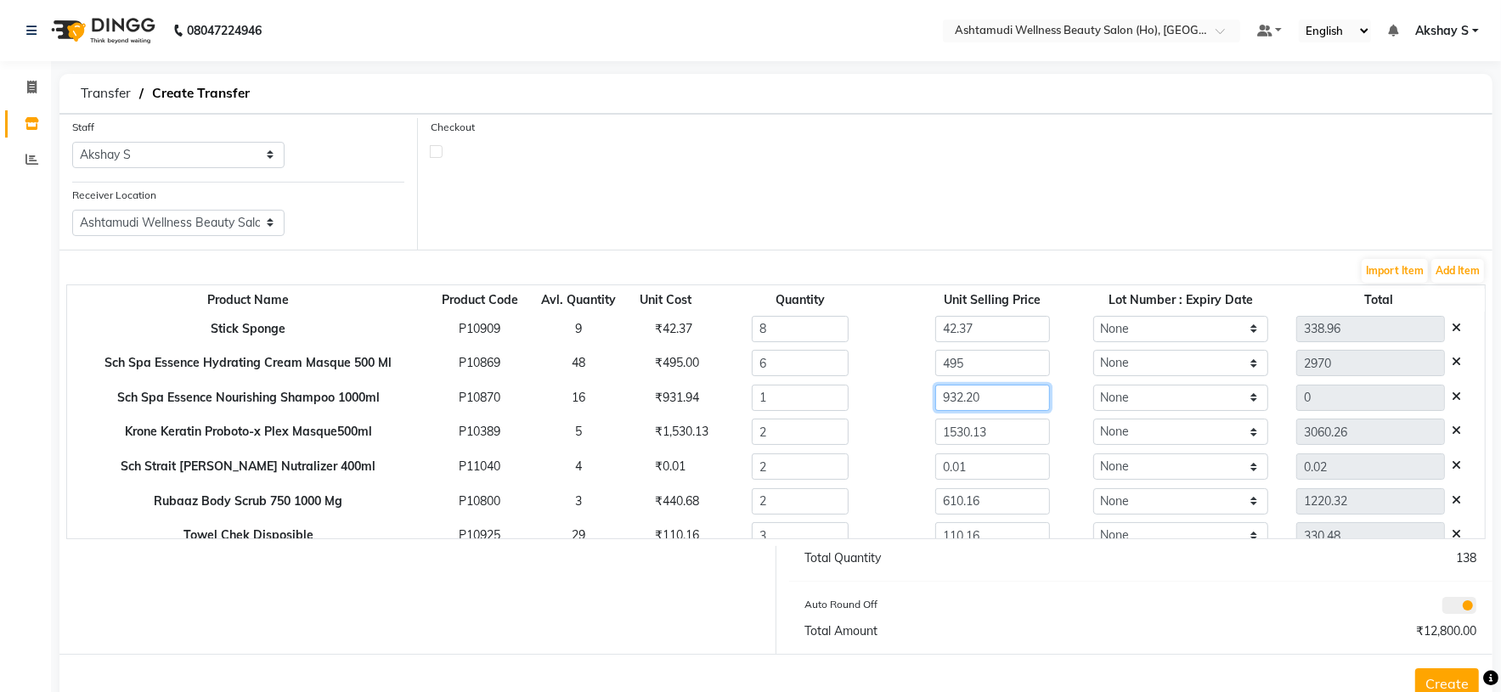
type input "932.20"
type input "932.2"
click at [1148, 579] on div "Total Quantity 138 Auto Round Off Total Amount ₹12,800.00" at bounding box center [1141, 600] width 730 height 108
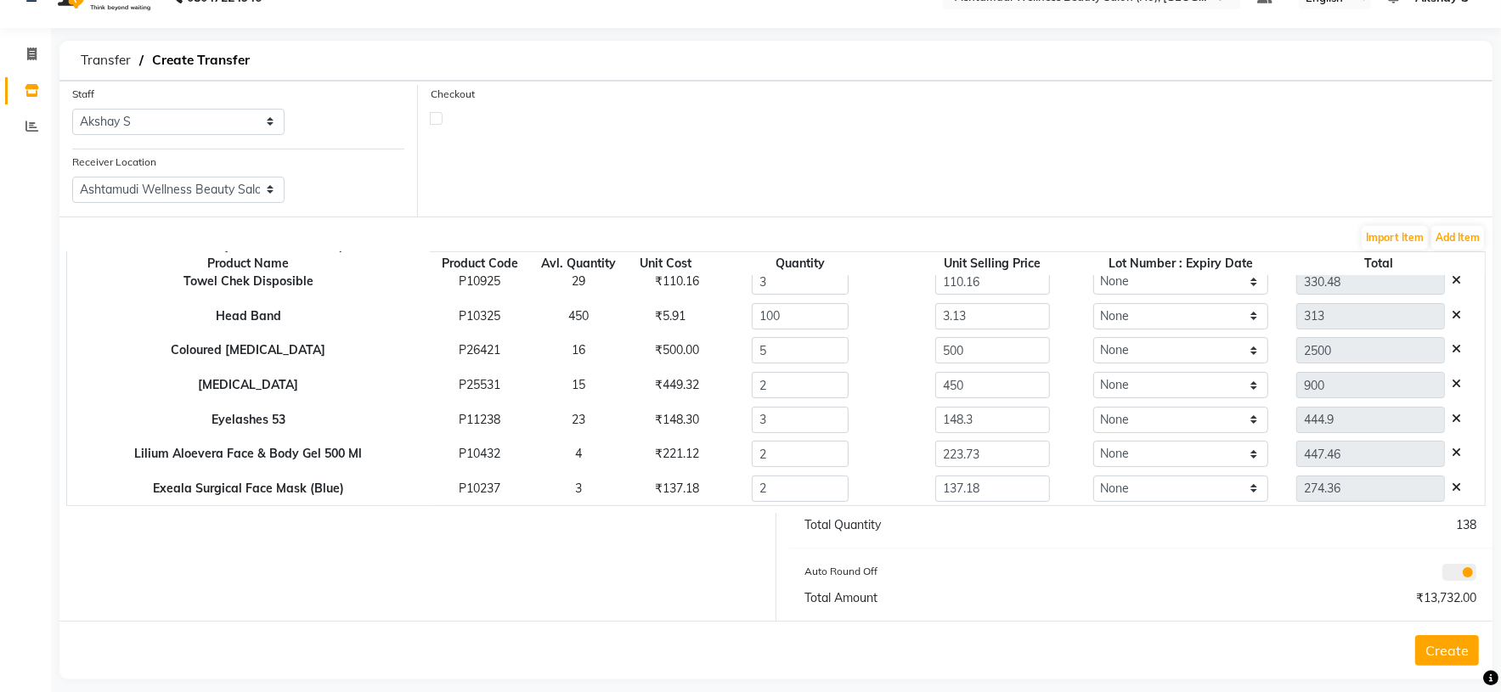
scroll to position [51, 0]
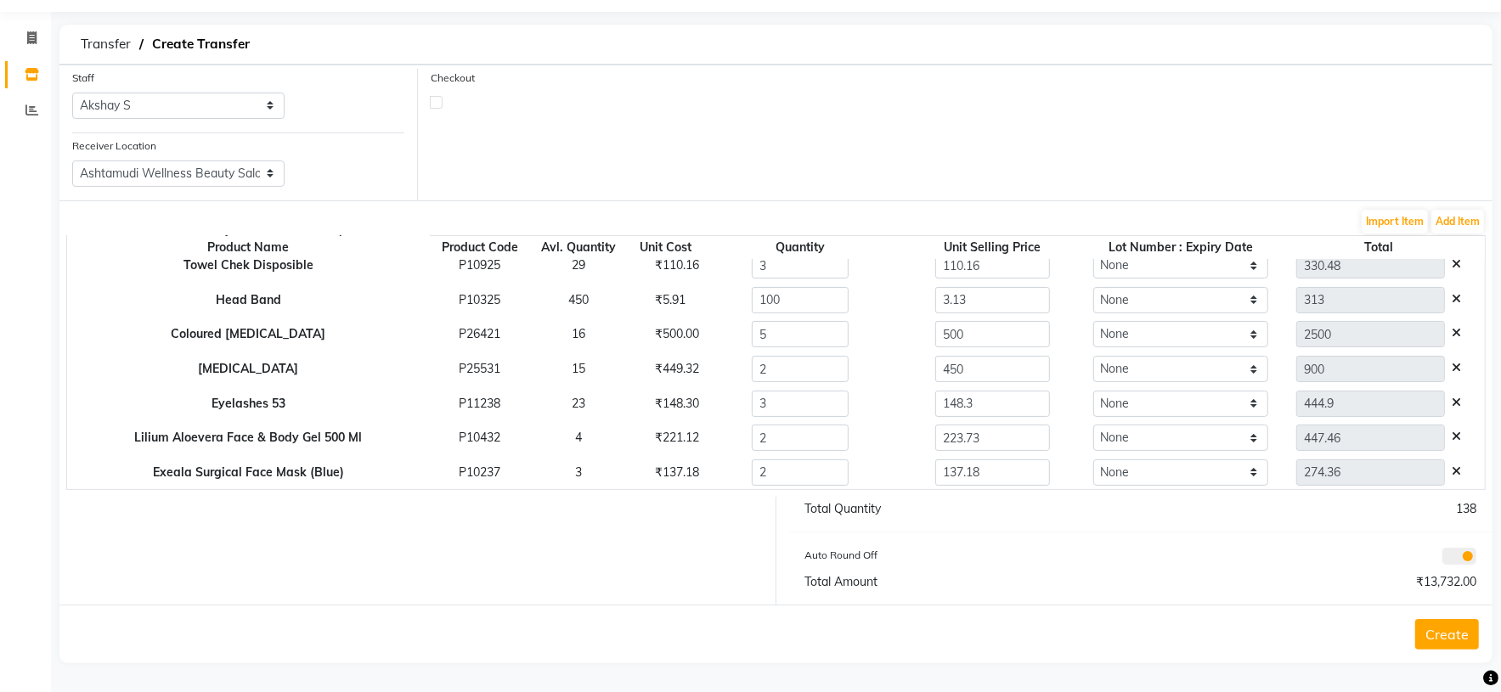
click at [1444, 631] on button "Create" at bounding box center [1447, 634] width 64 height 31
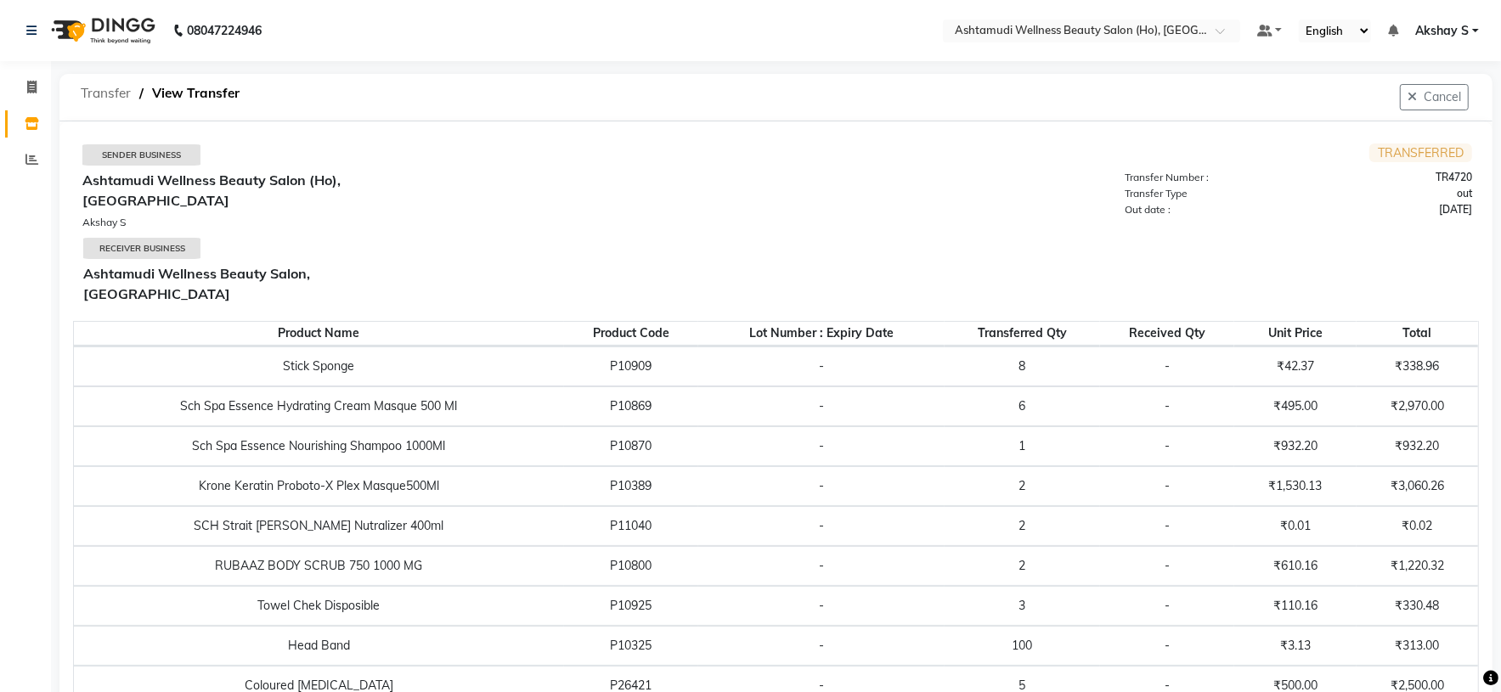
click at [114, 83] on span "Transfer" at bounding box center [105, 93] width 67 height 31
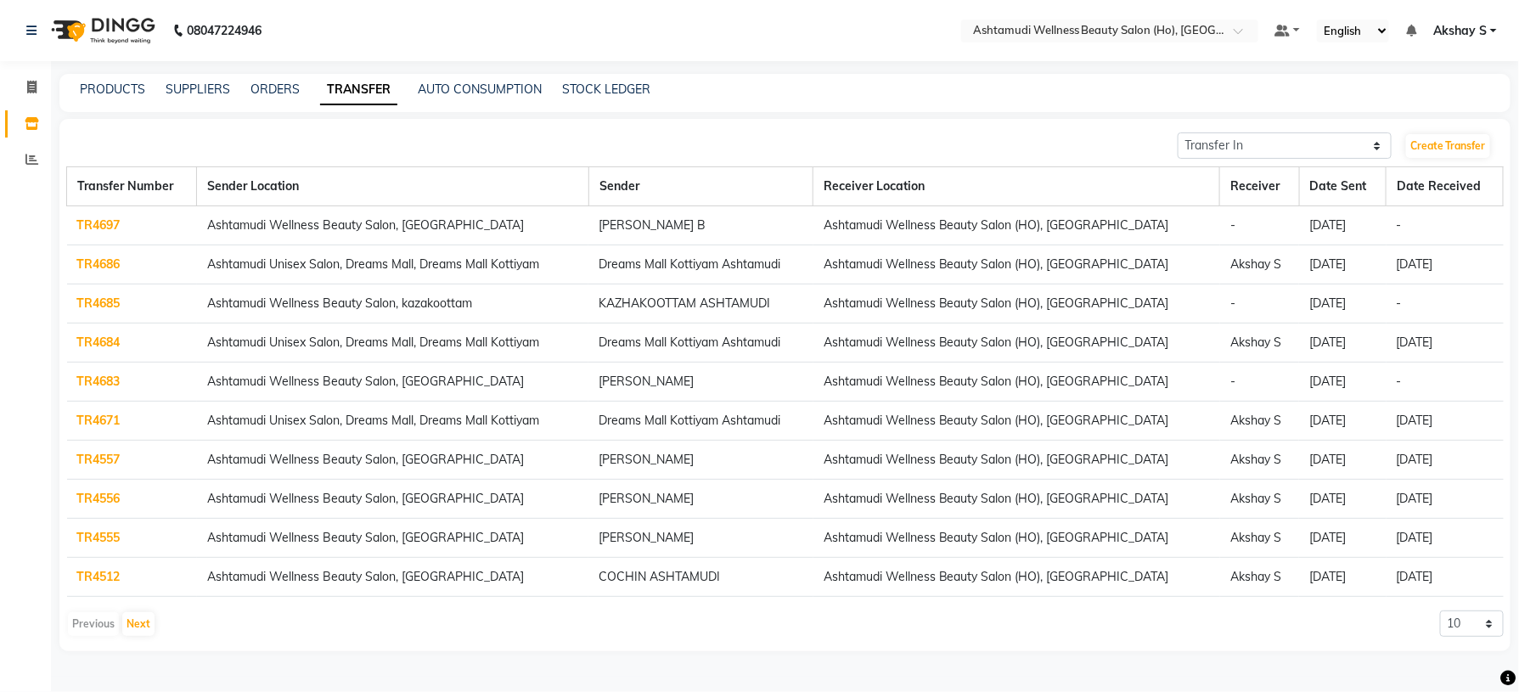
click at [1447, 132] on div "Create Transfer" at bounding box center [1454, 145] width 99 height 27
click at [1443, 155] on link "Create Transfer" at bounding box center [1448, 146] width 84 height 24
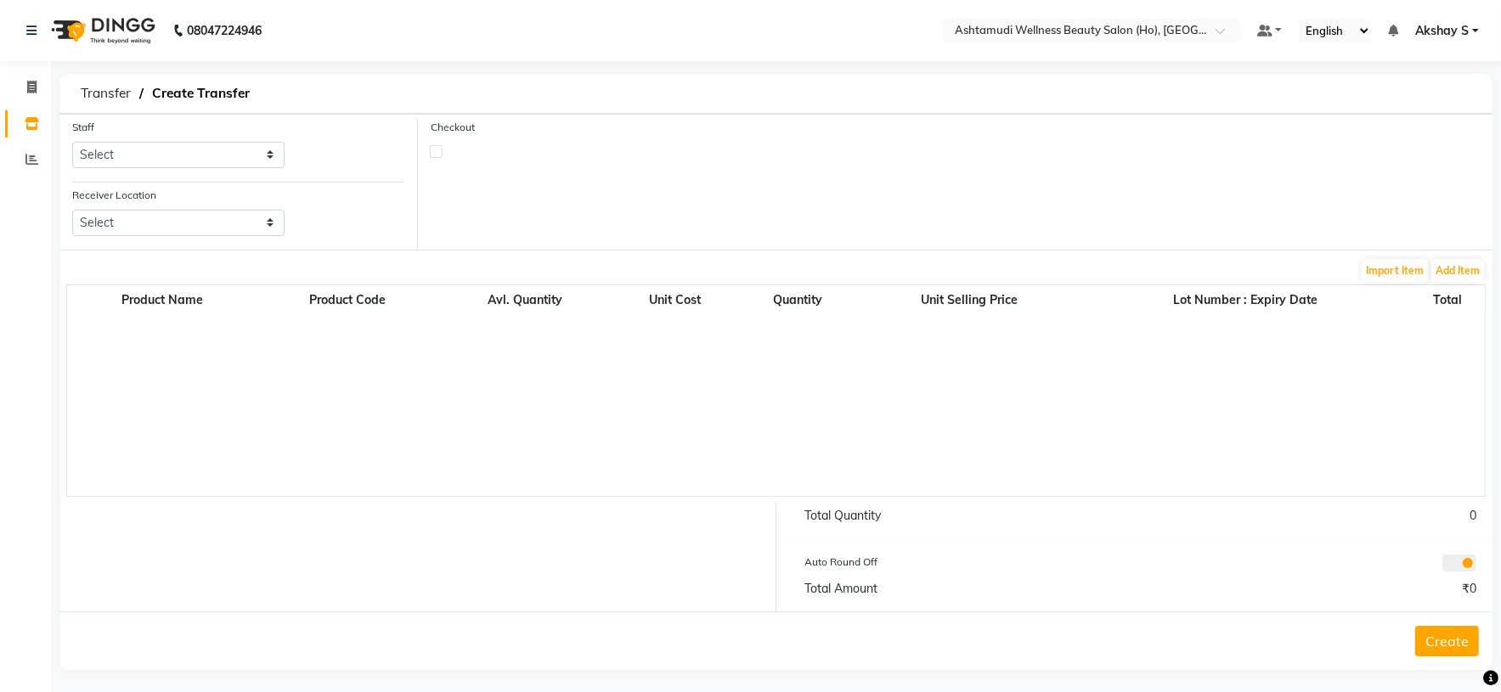
click at [261, 140] on div "Staff Select [PERSON_NAME] S [PERSON_NAME] S Dev [PERSON_NAME] P [PERSON_NAME] …" at bounding box center [178, 143] width 212 height 50
drag, startPoint x: 260, startPoint y: 150, endPoint x: 259, endPoint y: 159, distance: 8.5
click at [260, 151] on select "Select [PERSON_NAME] S [PERSON_NAME] S Dev [PERSON_NAME] P [PERSON_NAME] u [PER…" at bounding box center [178, 155] width 212 height 26
select select "44763"
click at [72, 143] on select "Select [PERSON_NAME] S [PERSON_NAME] S Dev [PERSON_NAME] P [PERSON_NAME] u [PER…" at bounding box center [178, 155] width 212 height 26
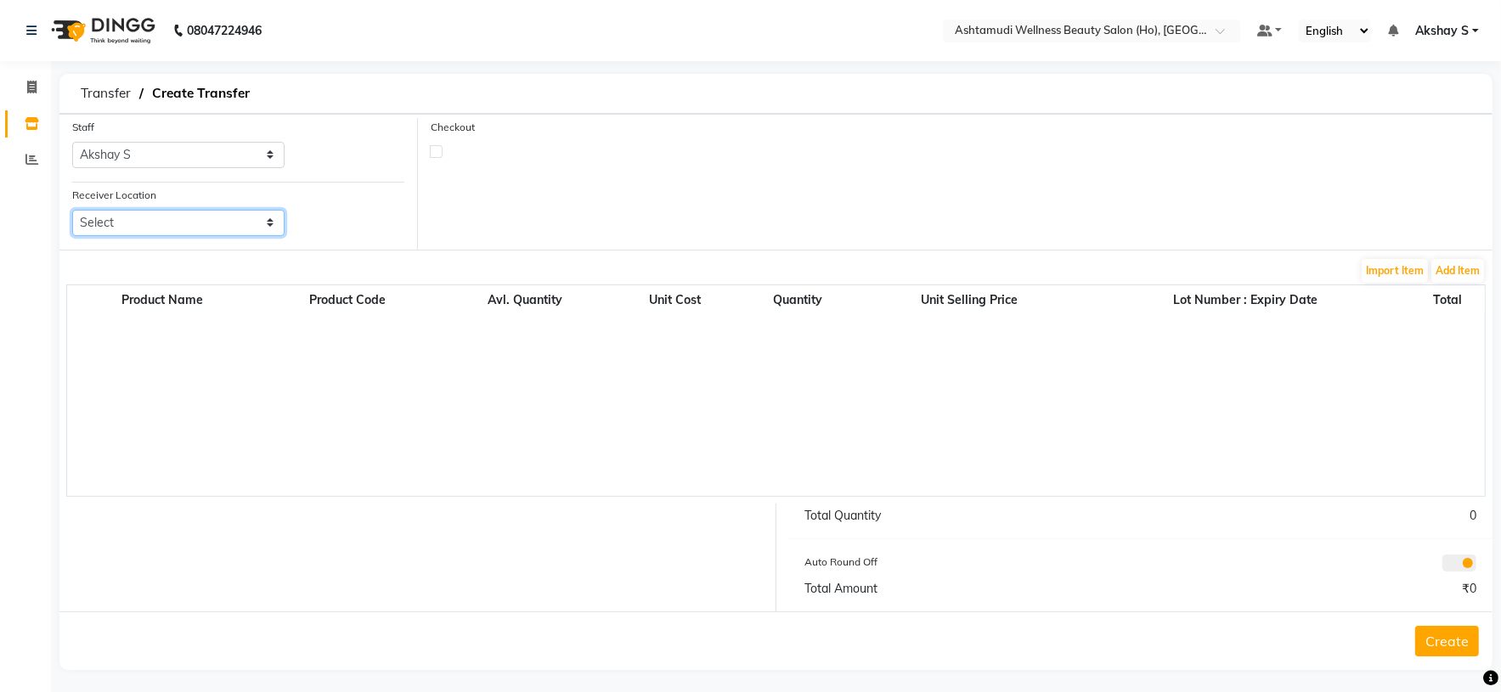
click at [249, 217] on select "Select Ashtamudi Wellness Beauty Salon, Kowdiar Ashtamudi Wellness Beauty Salon…" at bounding box center [178, 223] width 212 height 26
select select "1933"
click at [72, 211] on select "Select Ashtamudi Wellness Beauty Salon, Kowdiar Ashtamudi Wellness Beauty Salon…" at bounding box center [178, 223] width 212 height 26
click at [1454, 271] on button "Add Item" at bounding box center [1457, 271] width 53 height 24
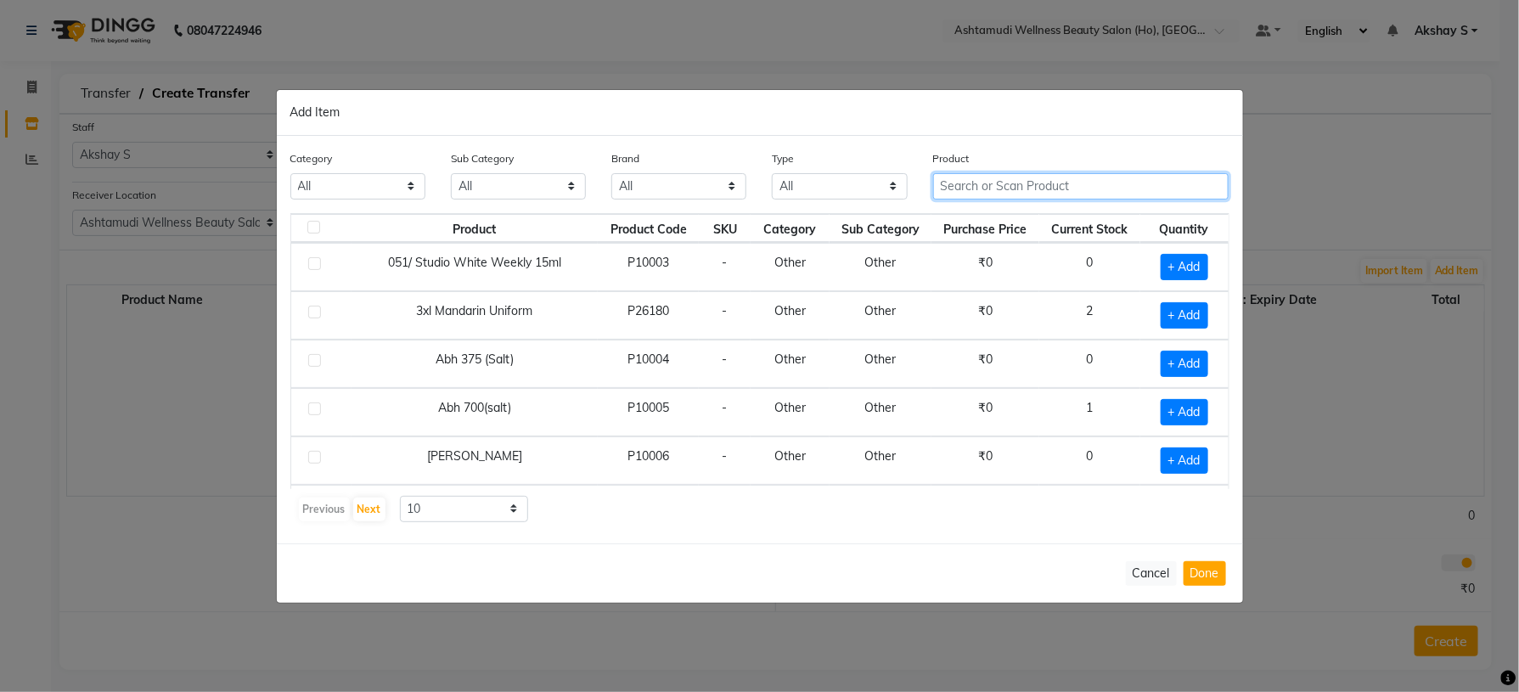
click at [983, 194] on input "text" at bounding box center [1081, 186] width 296 height 26
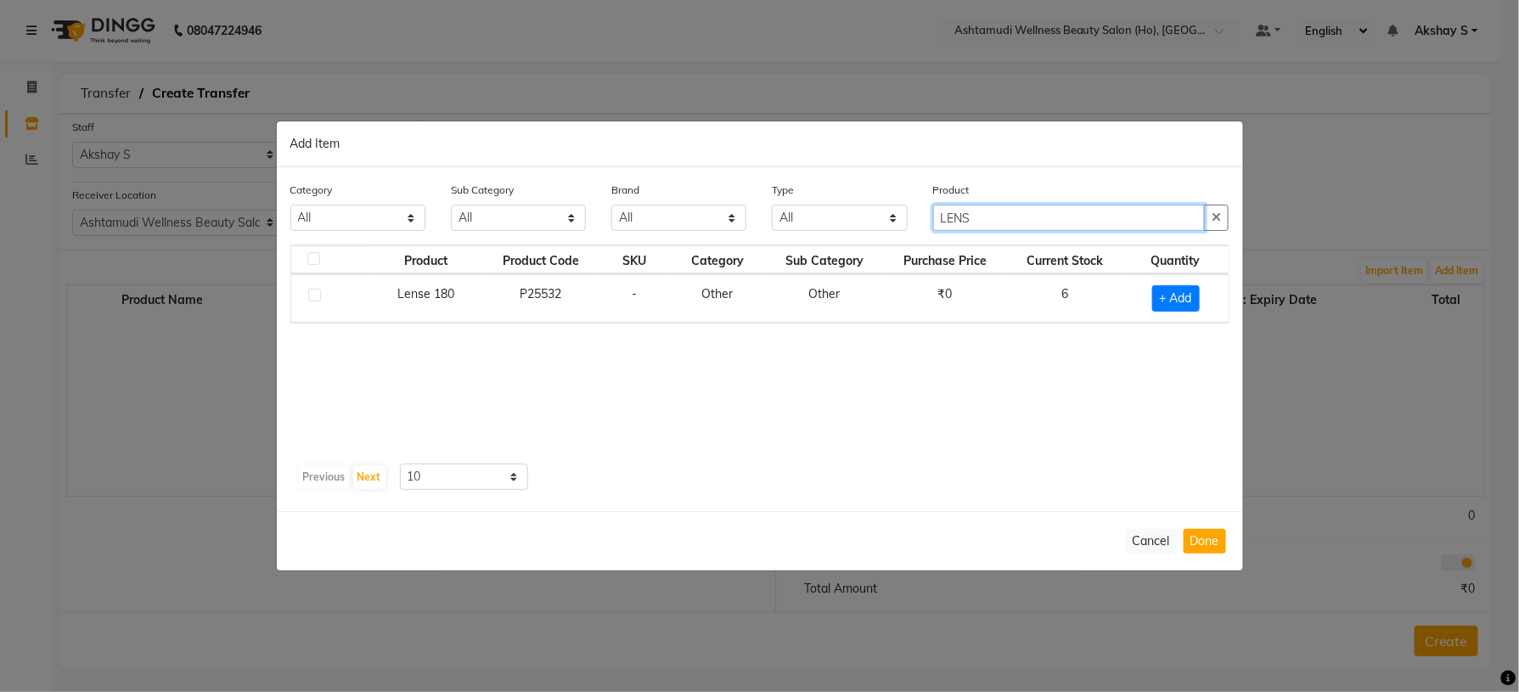
type input "LENS"
click at [997, 433] on div "Product Product Code SKU Category Sub Category Purchase Price Current Stock Qua…" at bounding box center [759, 351] width 939 height 212
drag, startPoint x: 1171, startPoint y: 306, endPoint x: 1184, endPoint y: 310, distance: 13.4
click at [1171, 308] on span "+ Add" at bounding box center [1177, 298] width 48 height 26
checkbox input "true"
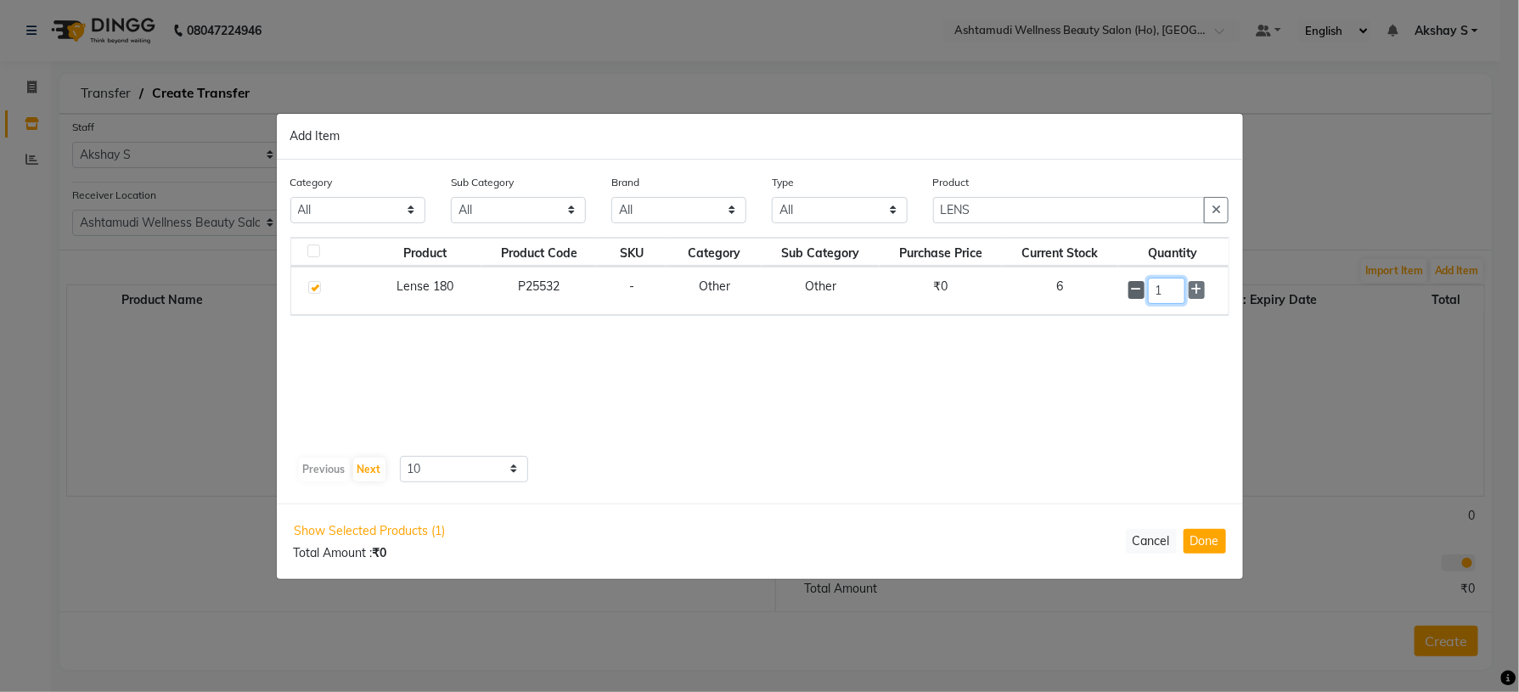
drag, startPoint x: 1175, startPoint y: 292, endPoint x: 1138, endPoint y: 291, distance: 36.5
click at [1141, 291] on div "1" at bounding box center [1174, 291] width 90 height 26
type input "5"
drag, startPoint x: 951, startPoint y: 210, endPoint x: 854, endPoint y: 209, distance: 96.8
click at [857, 209] on div "Category All Hair Skin Makeup Personal Care Appliances [PERSON_NAME] Waxing Dis…" at bounding box center [760, 206] width 965 height 64
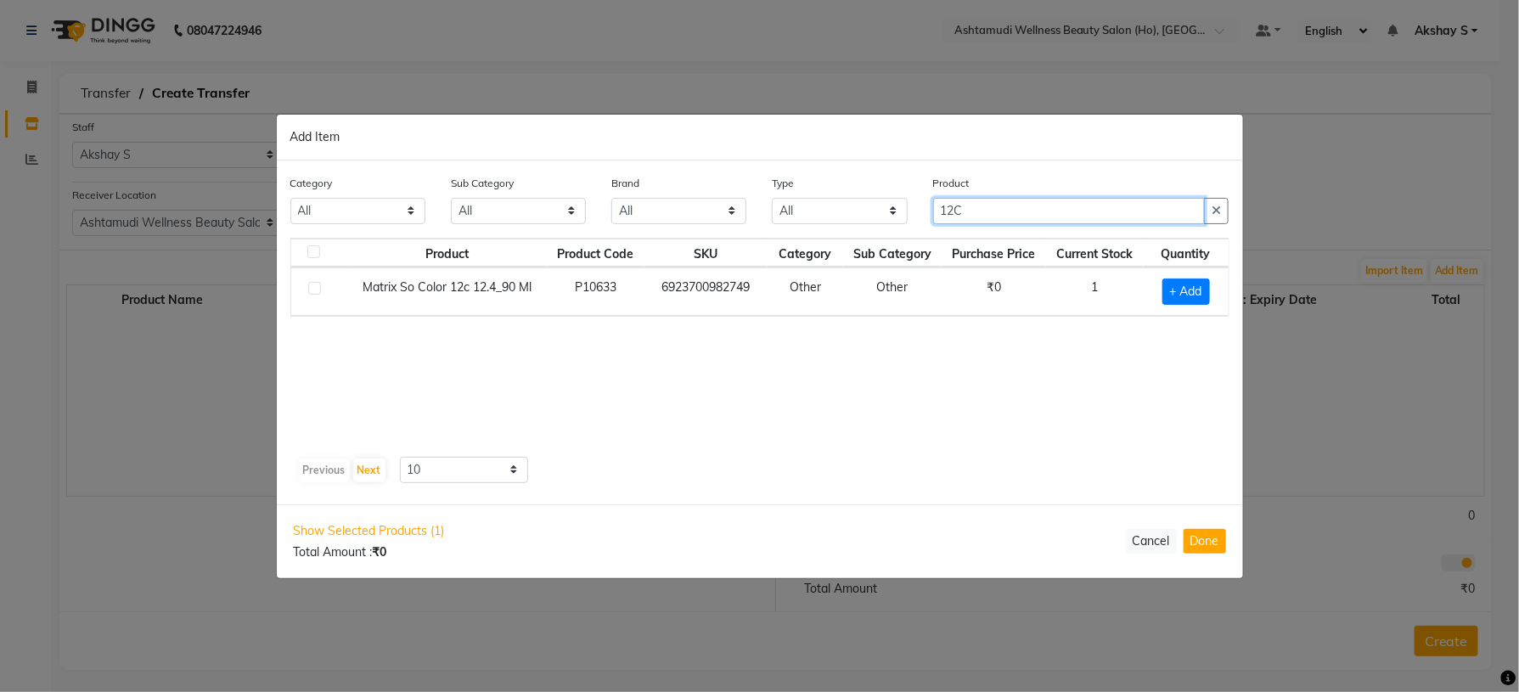
type input "12C"
click at [862, 389] on div "Product Product Code SKU Category Sub Category Purchase Price Current Stock Qua…" at bounding box center [759, 344] width 939 height 212
drag, startPoint x: 1012, startPoint y: 211, endPoint x: 777, endPoint y: 213, distance: 234.4
click at [779, 212] on div "Category All Hair Skin Makeup Personal Care Appliances [PERSON_NAME] Waxing Dis…" at bounding box center [760, 206] width 965 height 64
type input "7-57"
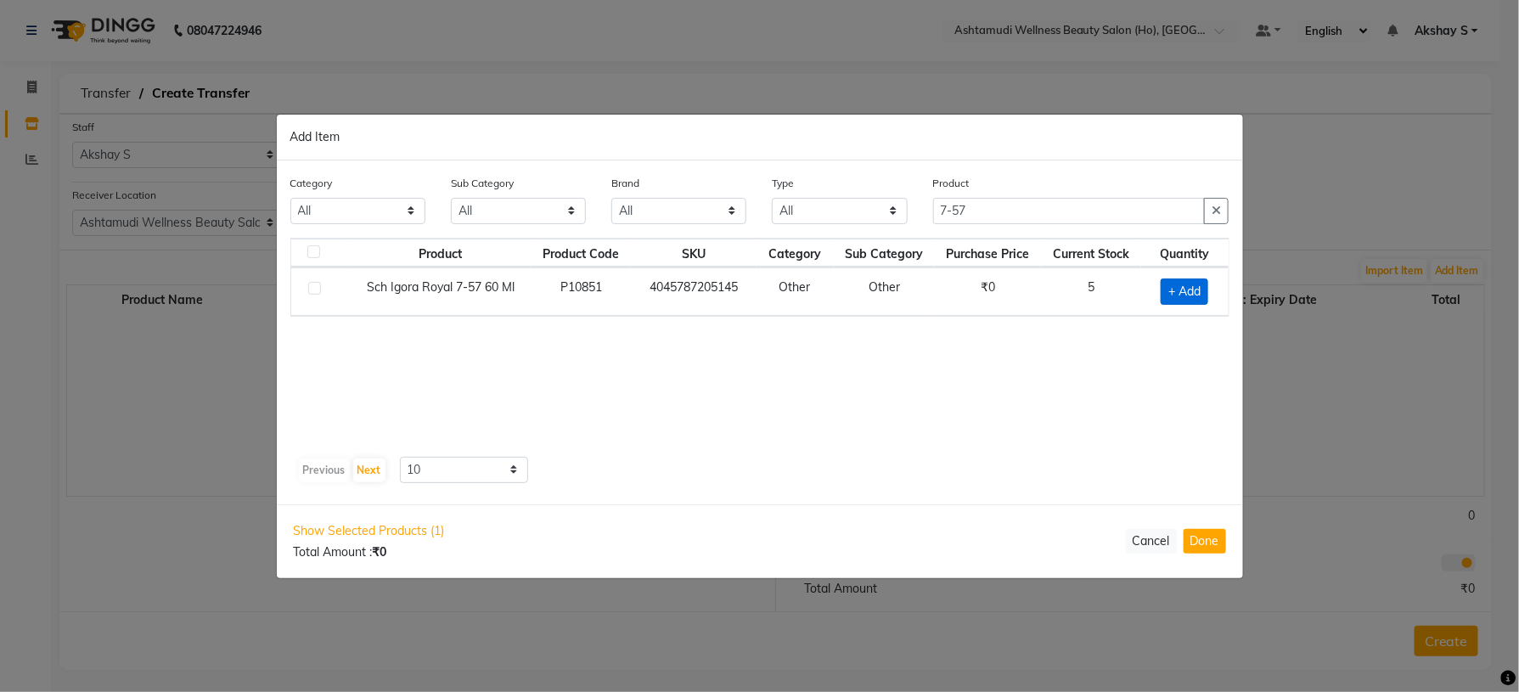
click at [1193, 279] on span "+ Add" at bounding box center [1185, 292] width 48 height 26
checkbox input "true"
drag, startPoint x: 1186, startPoint y: 289, endPoint x: 1098, endPoint y: 268, distance: 90.0
click at [1148, 295] on div "1" at bounding box center [1182, 291] width 72 height 26
type input "5"
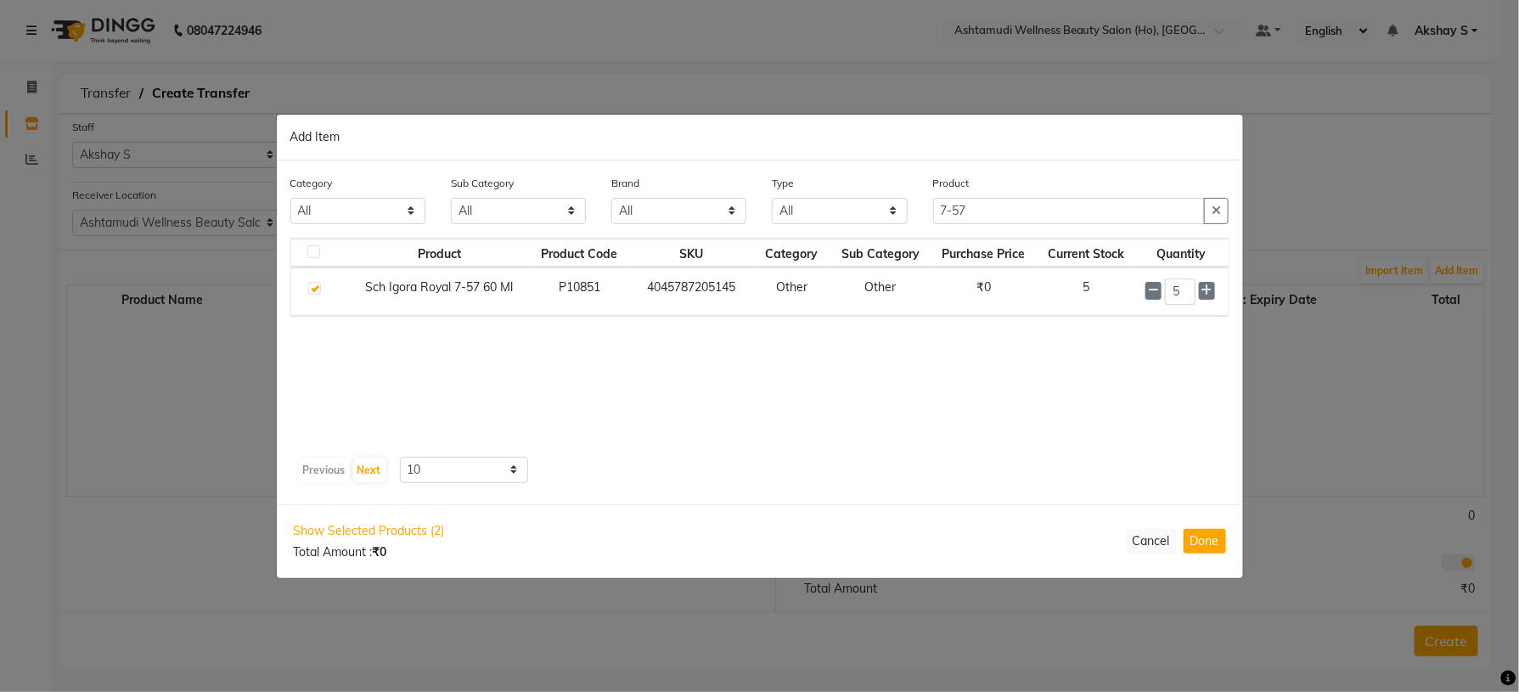
drag, startPoint x: 997, startPoint y: 226, endPoint x: 955, endPoint y: 216, distance: 42.8
click at [933, 216] on div "Product 7-57" at bounding box center [1082, 206] width 322 height 64
drag, startPoint x: 984, startPoint y: 208, endPoint x: 880, endPoint y: 206, distance: 104.5
click at [880, 206] on div "Category All Hair Skin Makeup Personal Care Appliances [PERSON_NAME] Waxing Dis…" at bounding box center [760, 206] width 965 height 64
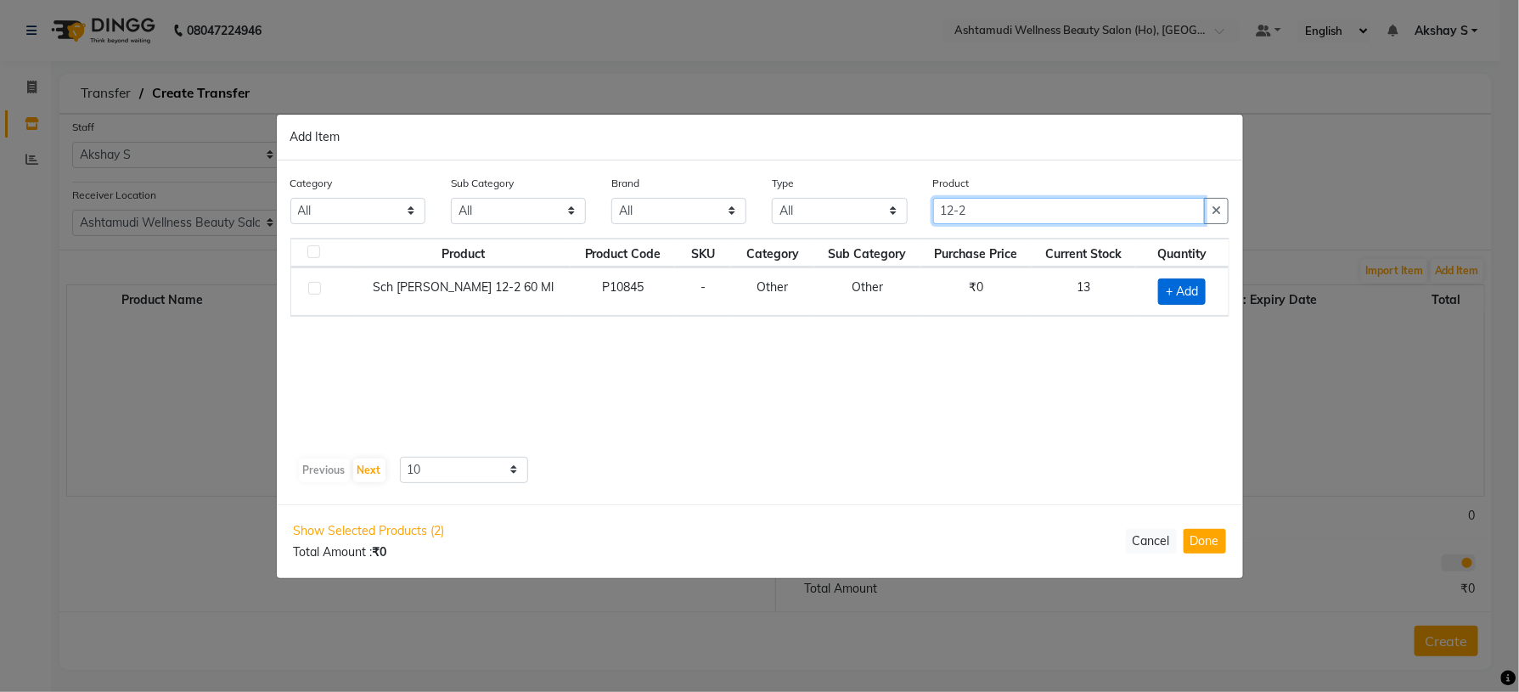
type input "12-2"
click at [1178, 288] on span "+ Add" at bounding box center [1182, 292] width 48 height 26
checkbox input "true"
click at [1141, 298] on div "1" at bounding box center [1179, 291] width 77 height 26
type input "5"
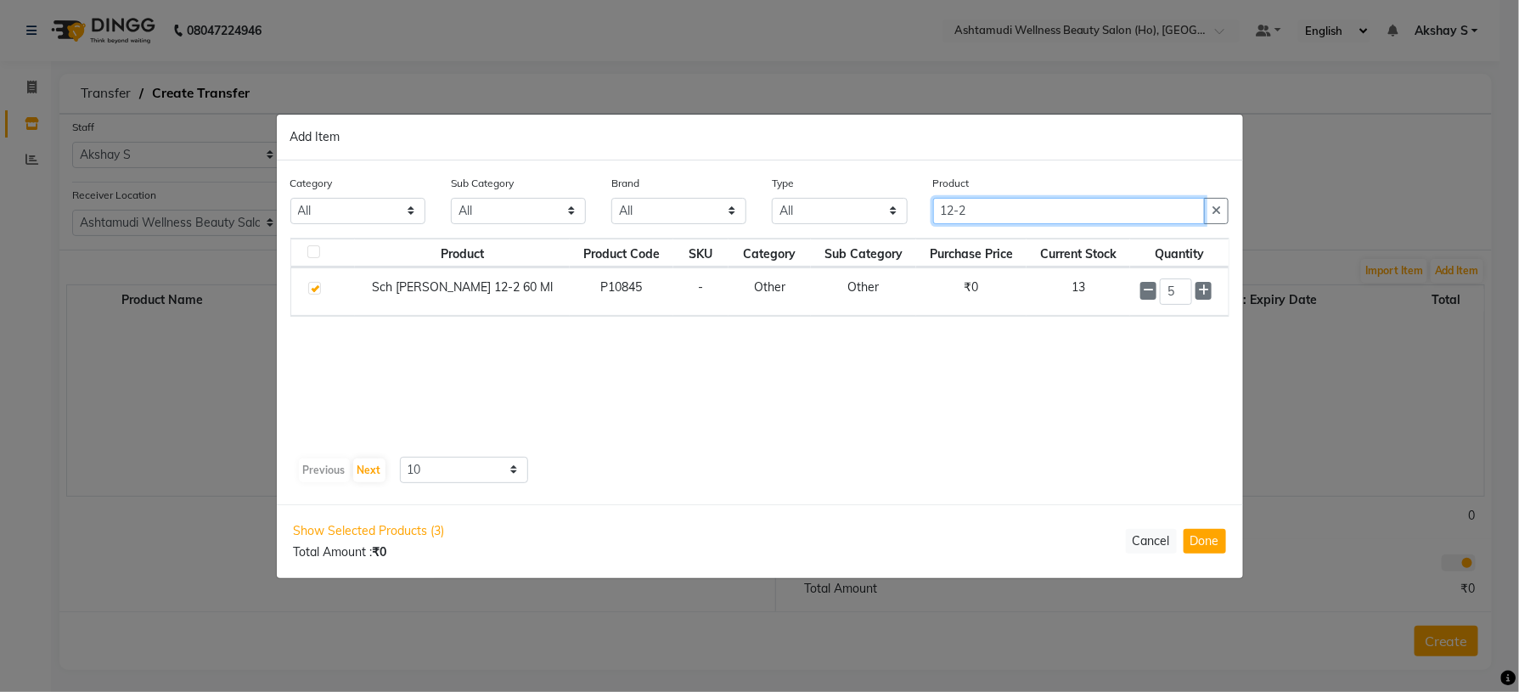
drag, startPoint x: 1038, startPoint y: 215, endPoint x: 915, endPoint y: 208, distance: 123.3
click at [915, 208] on div "Category All Hair Skin Makeup Personal Care Appliances [PERSON_NAME] Waxing Dis…" at bounding box center [760, 206] width 965 height 64
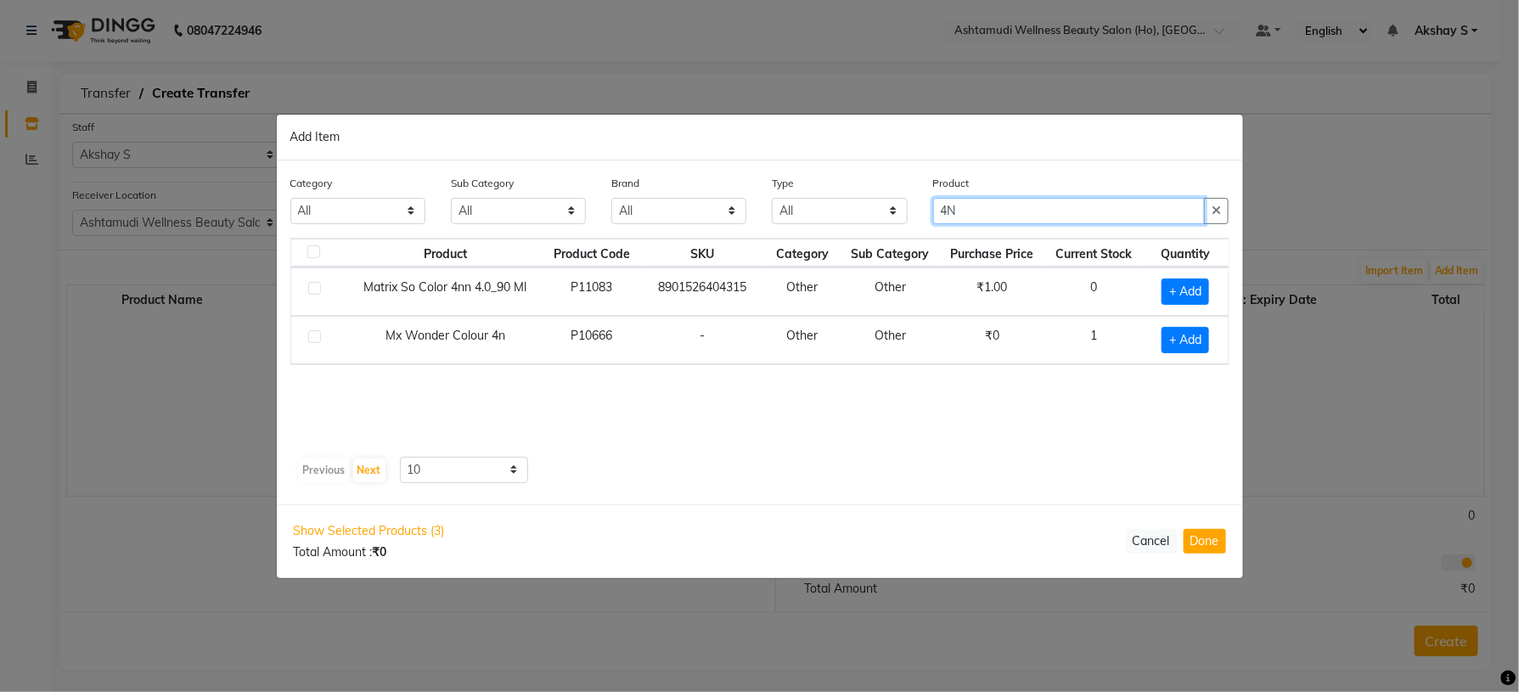
drag, startPoint x: 995, startPoint y: 212, endPoint x: 865, endPoint y: 224, distance: 130.5
click at [865, 224] on div "Category All Hair Skin Makeup Personal Care Appliances [PERSON_NAME] Waxing Dis…" at bounding box center [760, 206] width 965 height 64
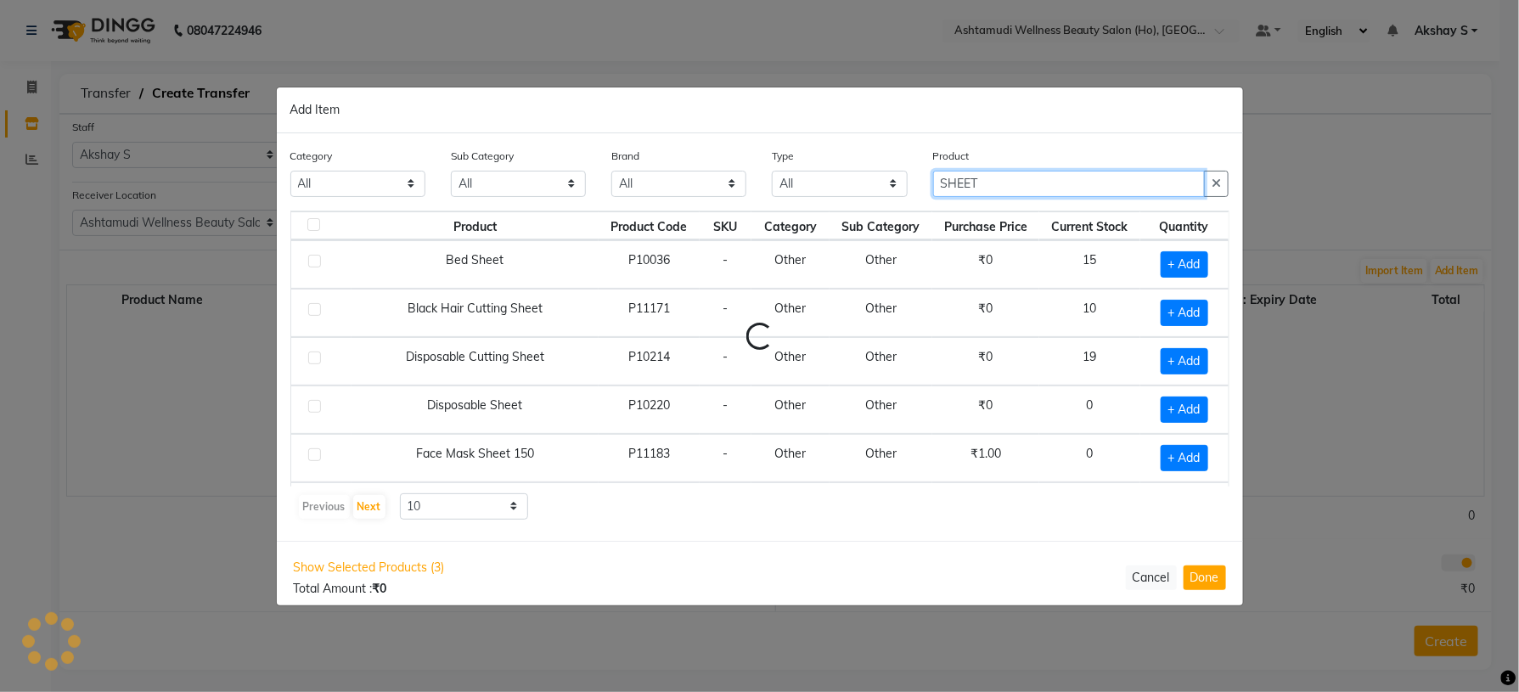
type input "SHEET"
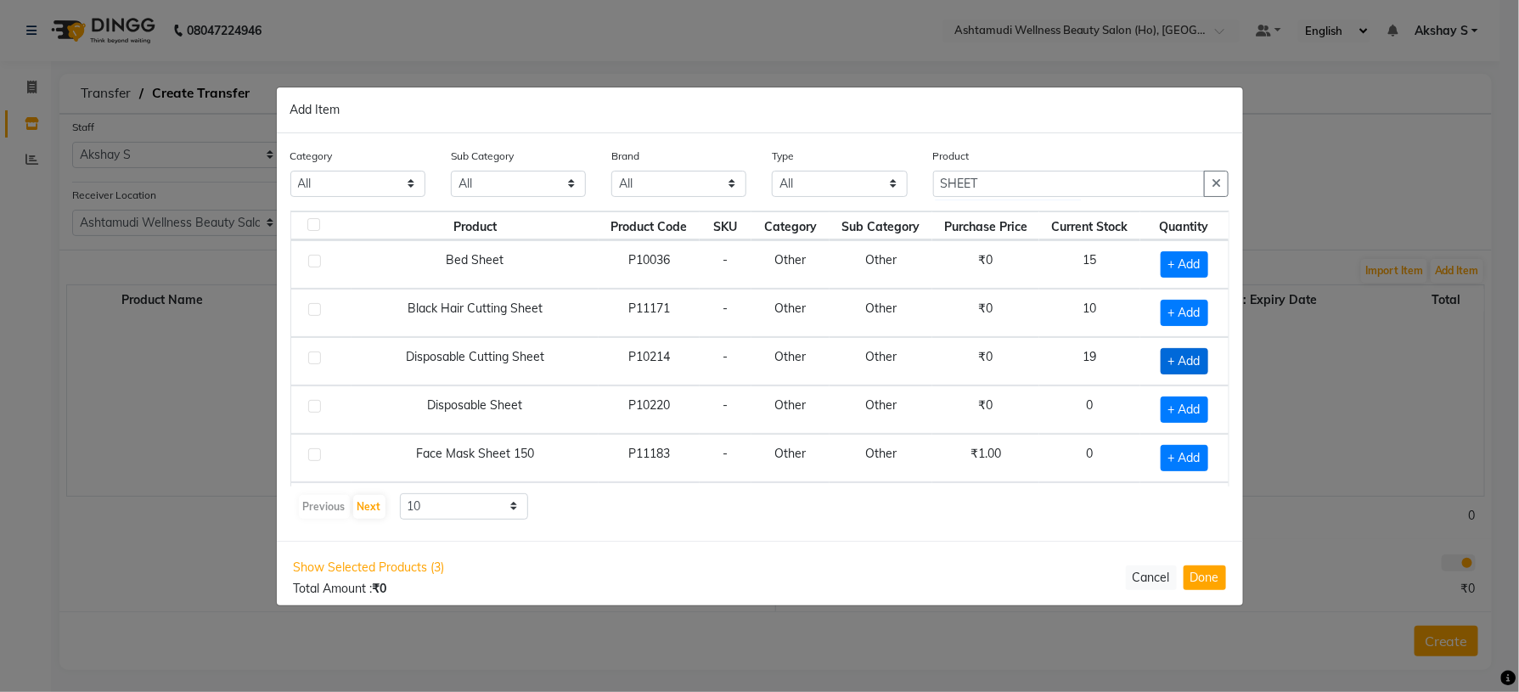
click at [1161, 367] on span "+ Add" at bounding box center [1185, 361] width 48 height 26
checkbox input "true"
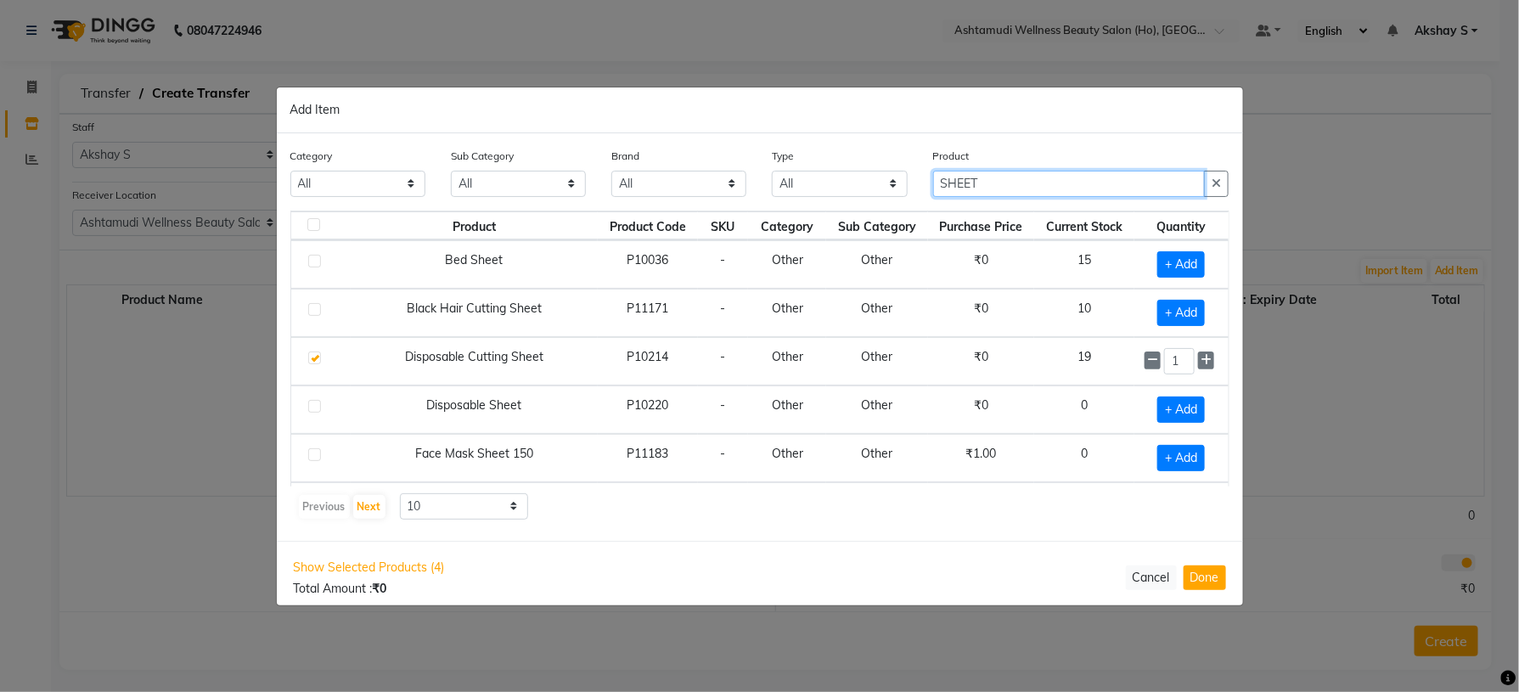
drag, startPoint x: 1024, startPoint y: 181, endPoint x: 833, endPoint y: 183, distance: 191.1
click at [833, 183] on div "Category All Hair Skin Makeup Personal Care Appliances [PERSON_NAME] Waxing Dis…" at bounding box center [760, 179] width 965 height 64
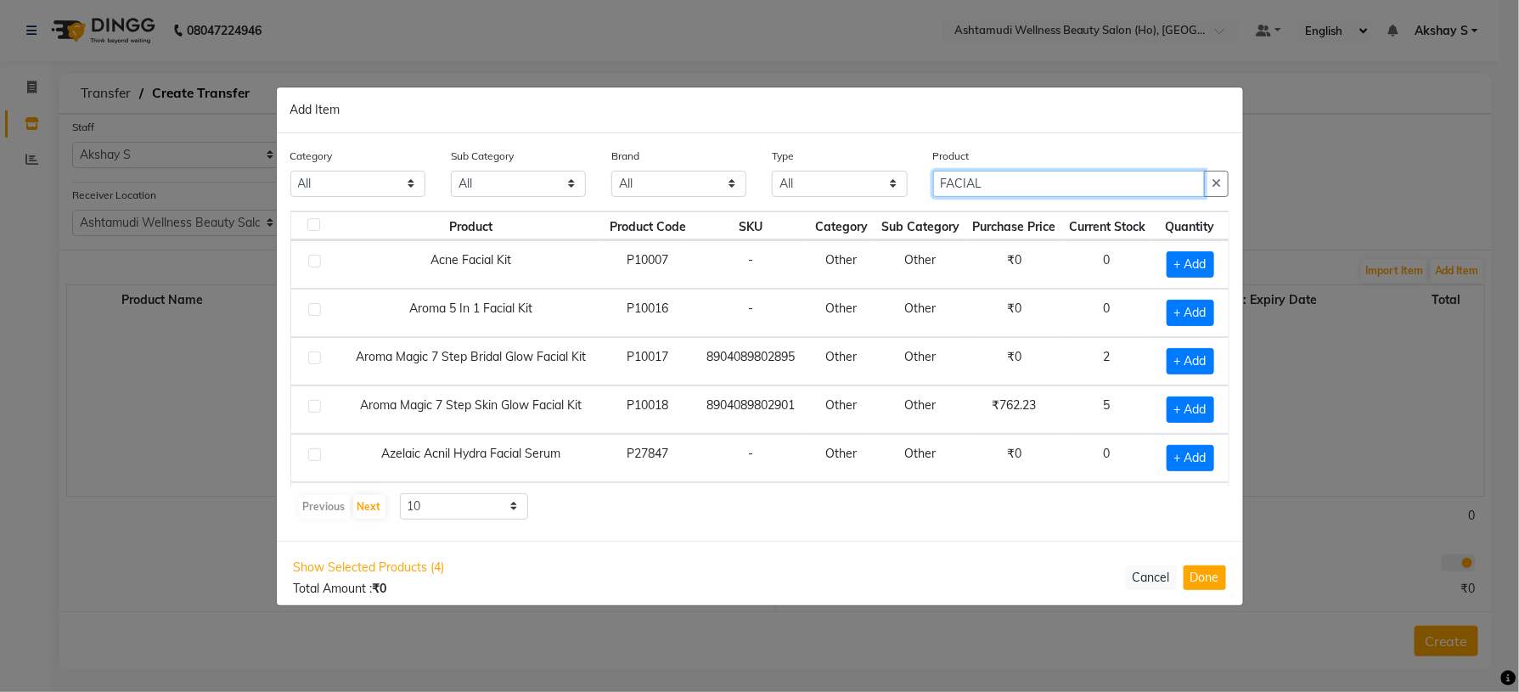
type input "FACIAL"
drag, startPoint x: 702, startPoint y: 518, endPoint x: 732, endPoint y: 407, distance: 115.4
click at [702, 518] on div "Previous Next 10 50 100" at bounding box center [760, 506] width 926 height 27
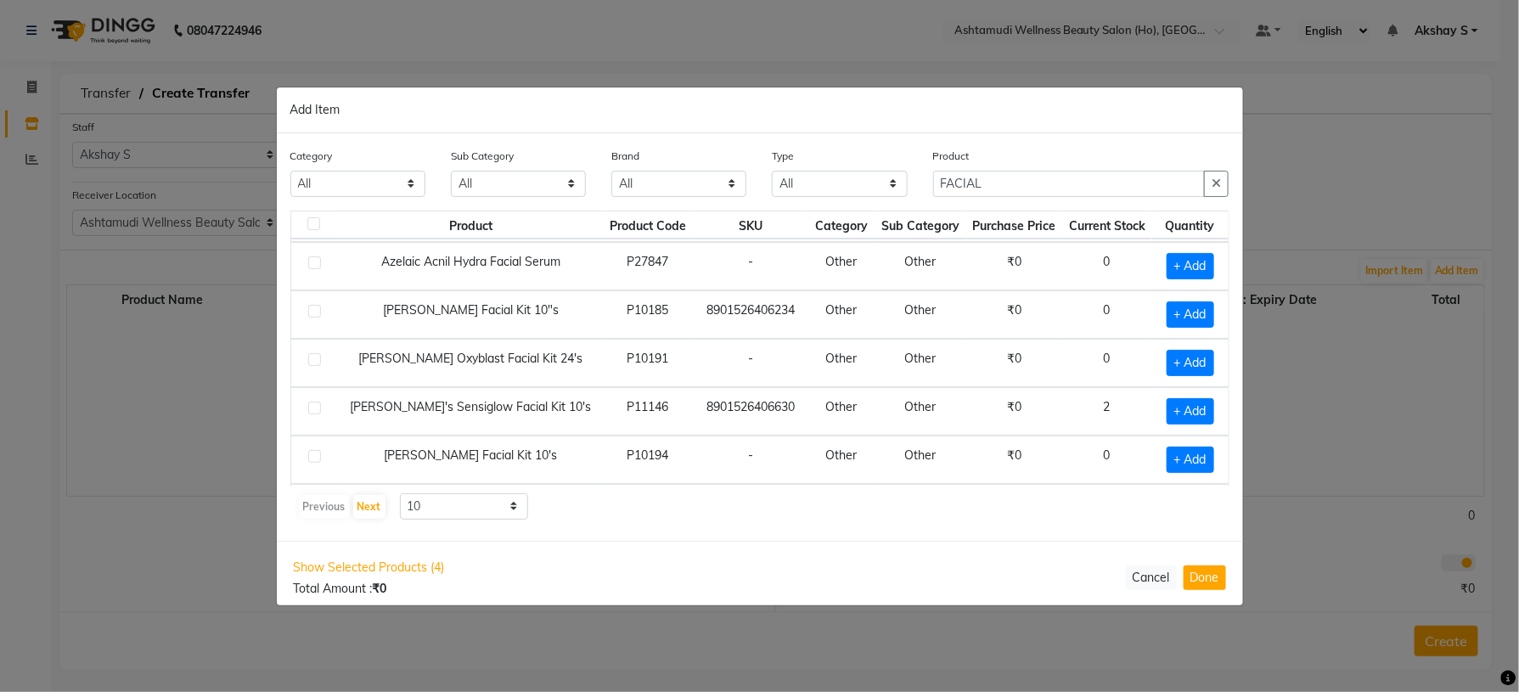
scroll to position [247, 0]
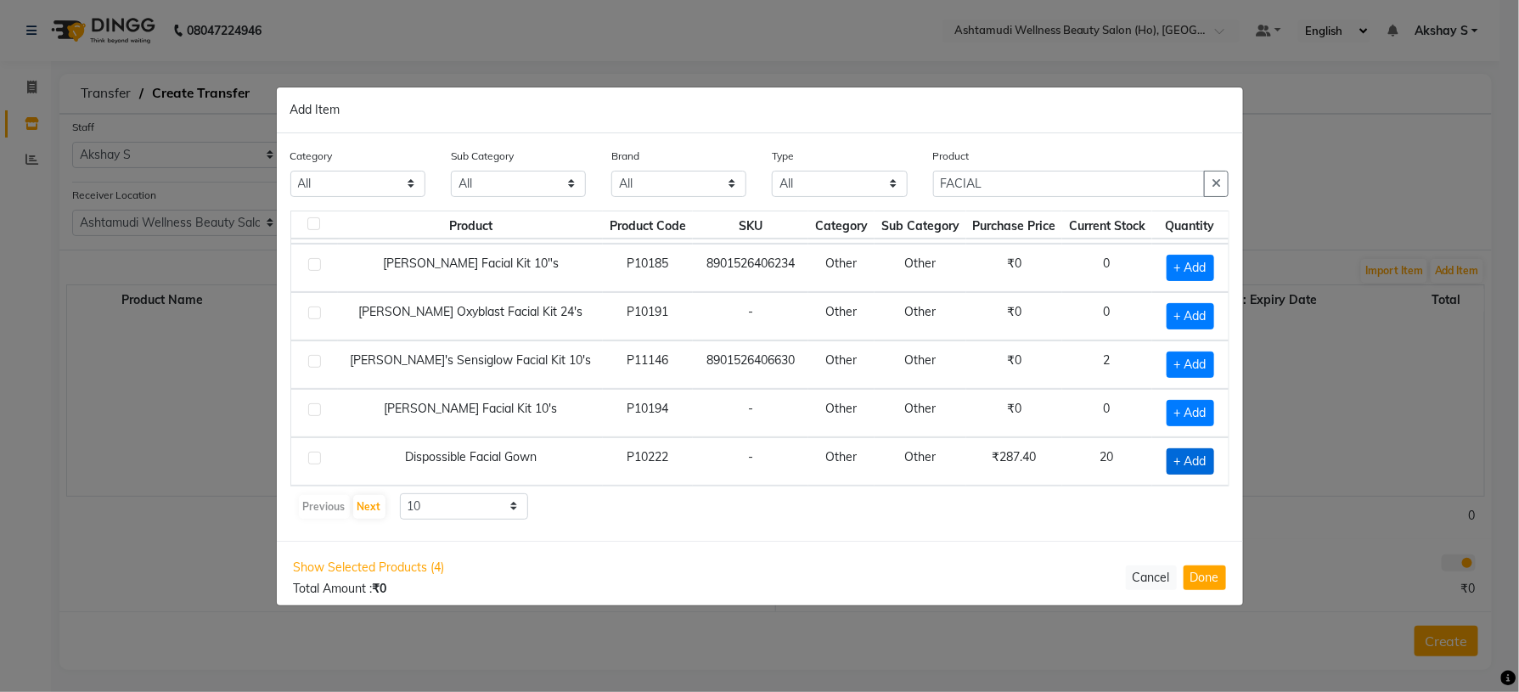
click at [1167, 462] on span "+ Add" at bounding box center [1191, 461] width 48 height 26
checkbox input "true"
click at [1205, 460] on icon at bounding box center [1210, 460] width 11 height 12
type input "2"
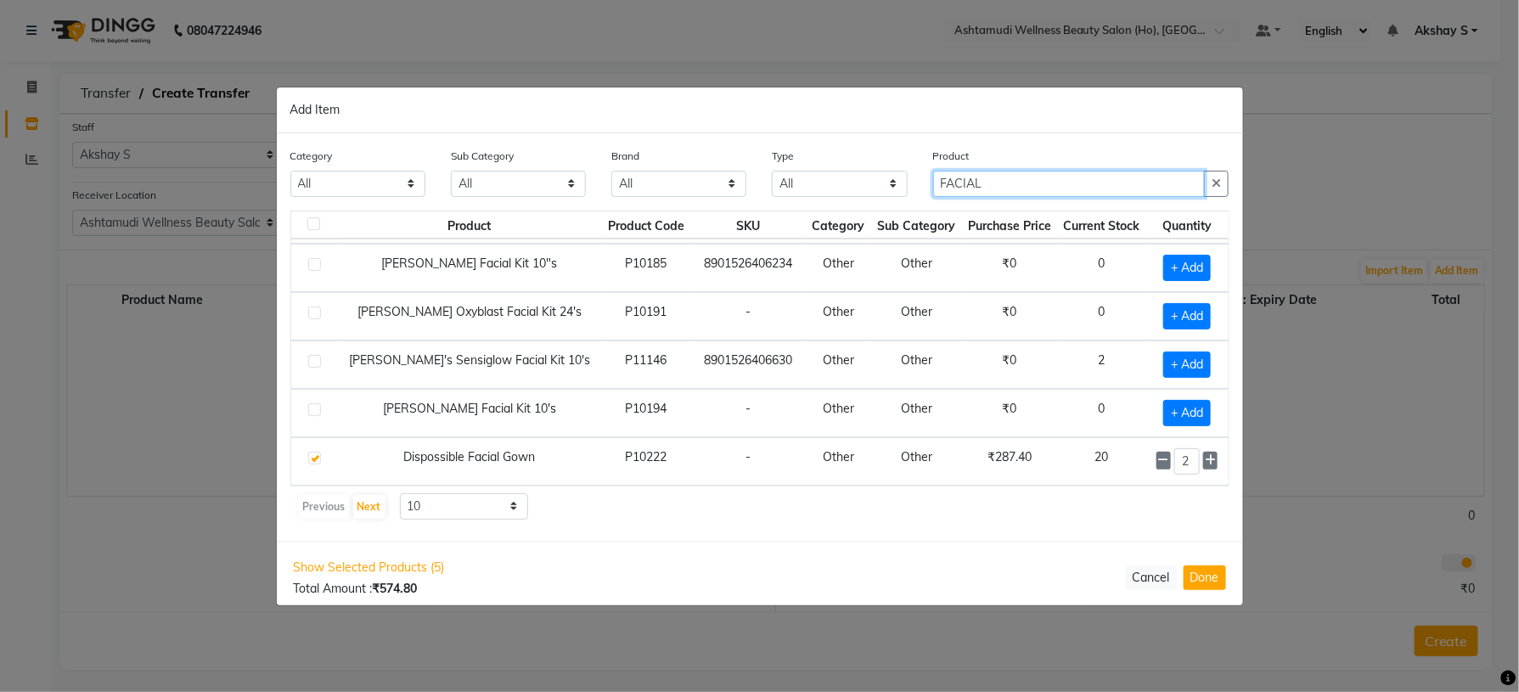
drag, startPoint x: 986, startPoint y: 181, endPoint x: 889, endPoint y: 179, distance: 96.8
click at [889, 179] on div "Category All Hair Skin Makeup Personal Care Appliances [PERSON_NAME] Waxing Dis…" at bounding box center [760, 179] width 965 height 64
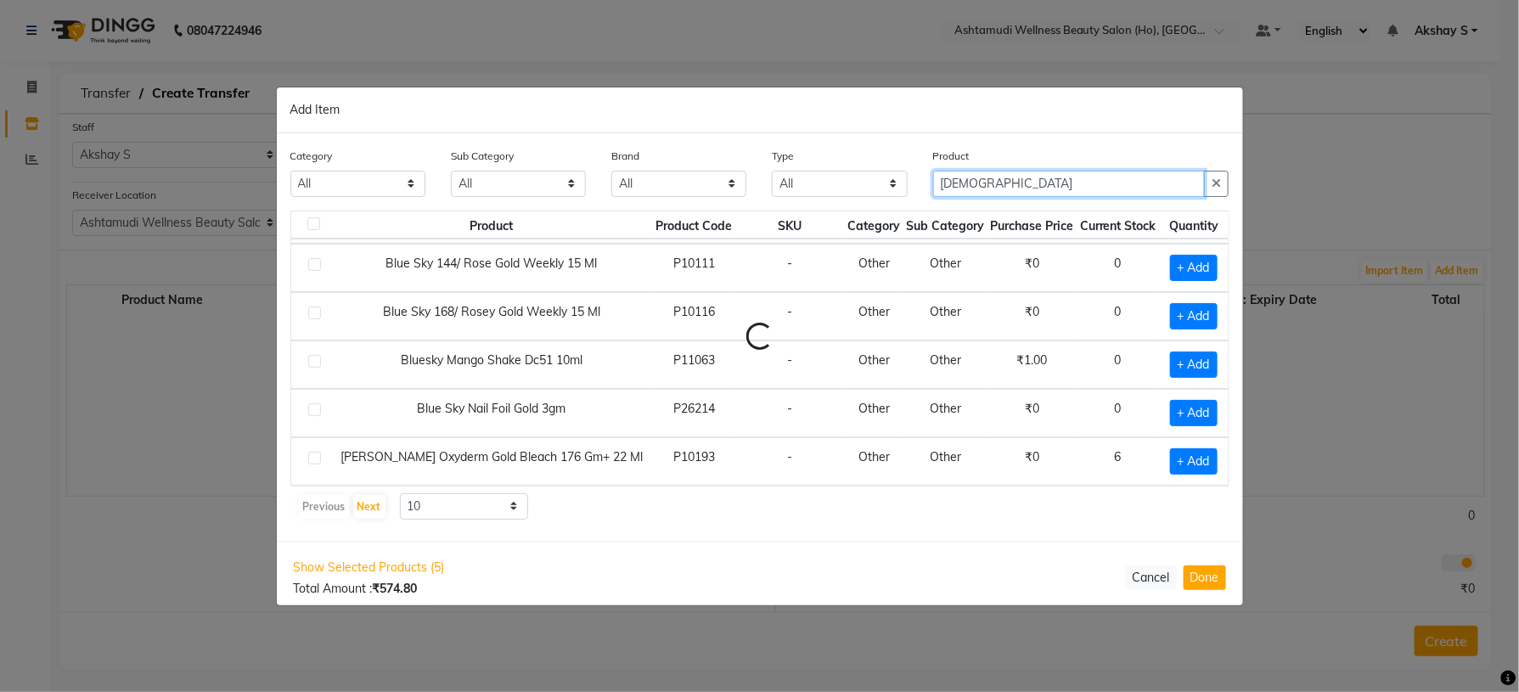
scroll to position [218, 0]
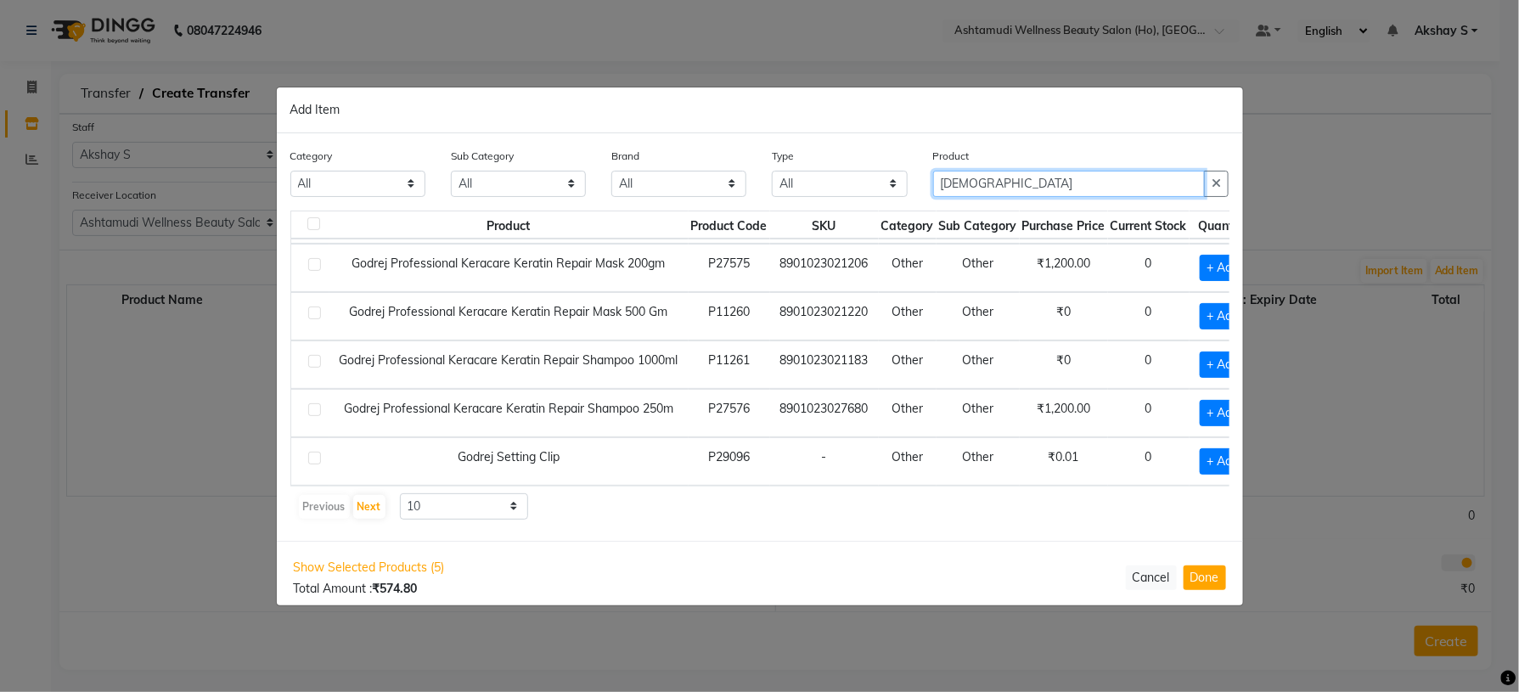
type input "GOD"
drag, startPoint x: 830, startPoint y: 525, endPoint x: 821, endPoint y: 510, distance: 16.8
click at [830, 525] on div "Category All Hair Skin Makeup Personal Care Appliances [PERSON_NAME] Waxing Dis…" at bounding box center [760, 337] width 967 height 408
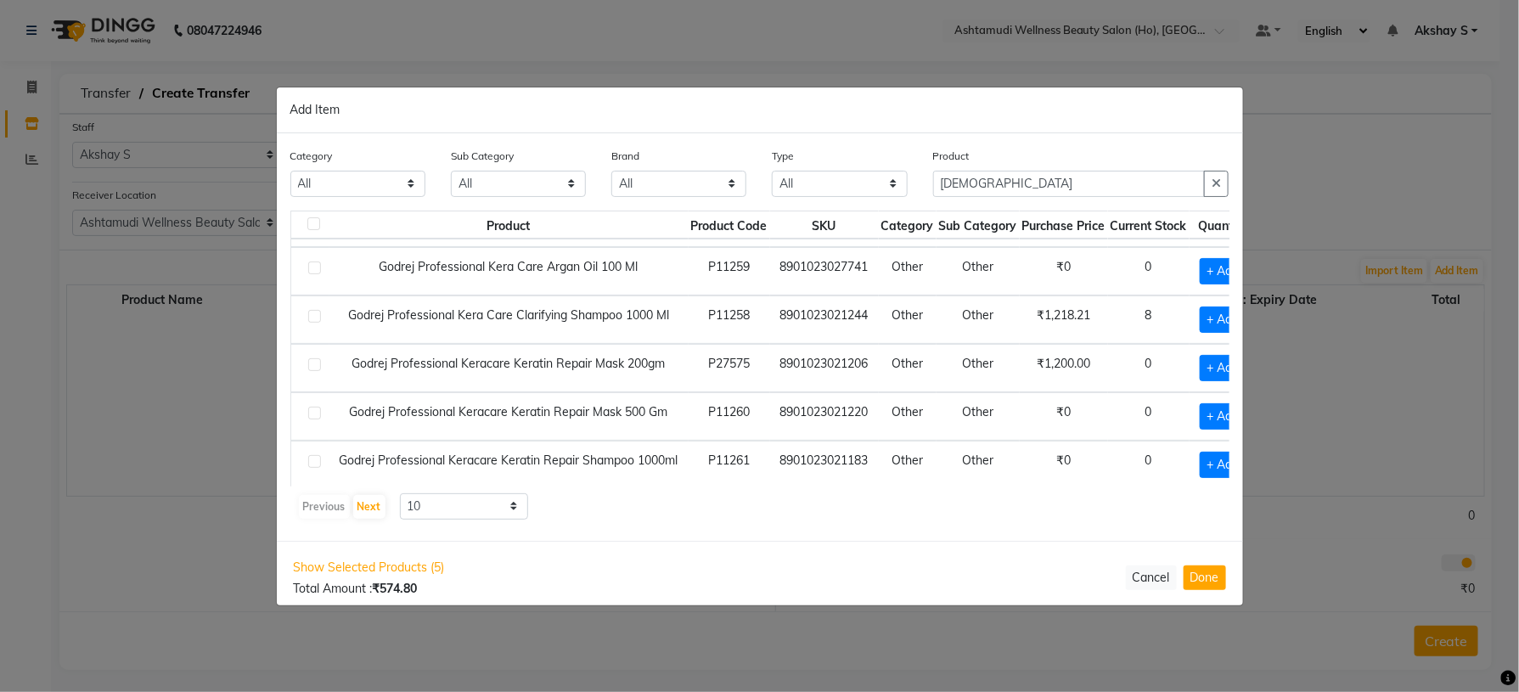
scroll to position [90, 56]
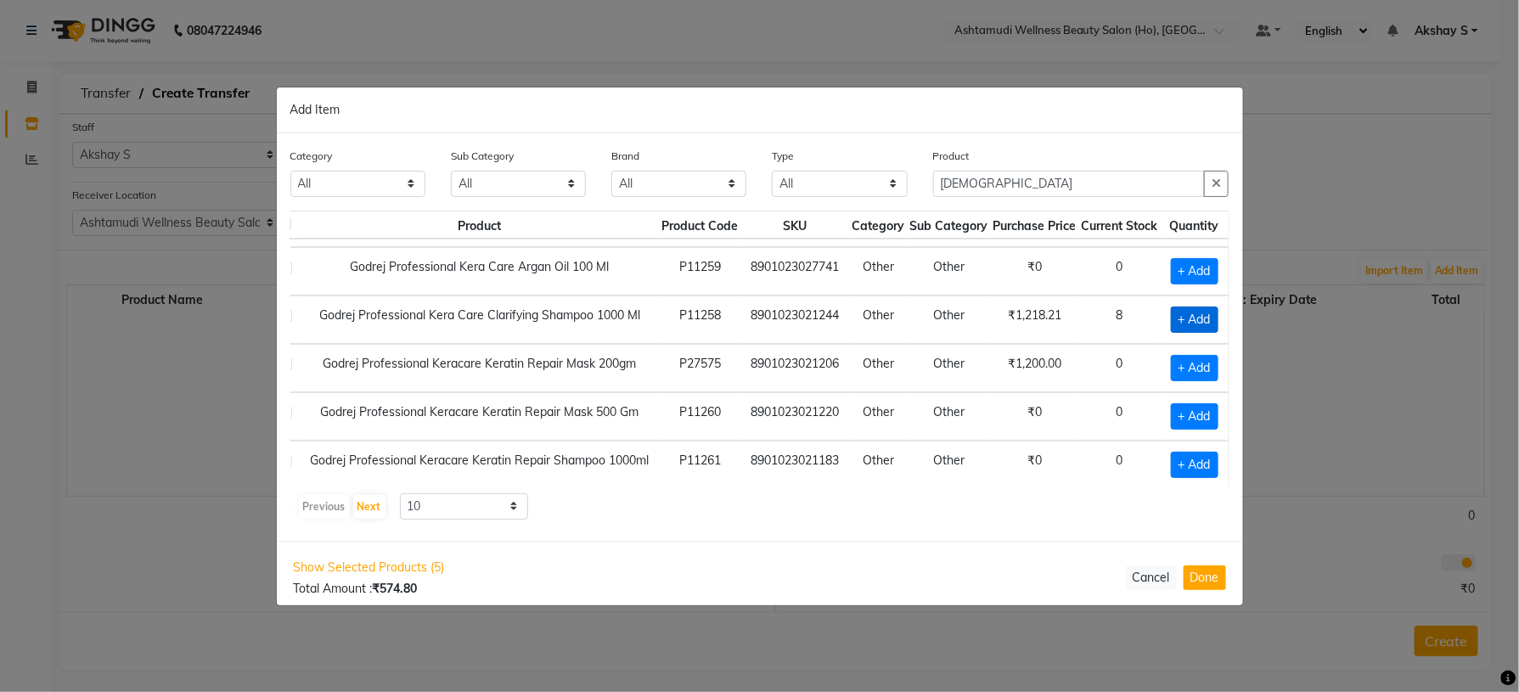
click at [1171, 321] on span "+ Add" at bounding box center [1195, 320] width 48 height 26
checkbox input "true"
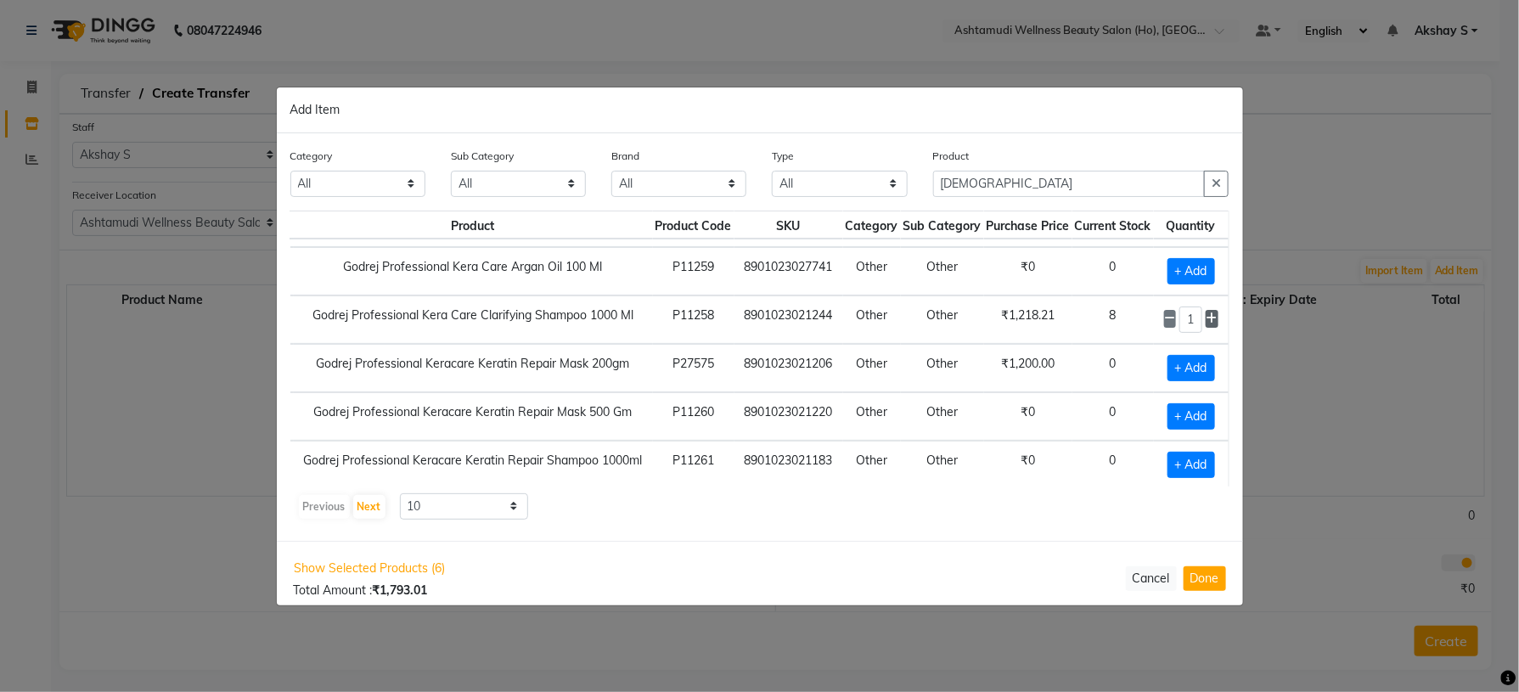
click at [1207, 320] on icon at bounding box center [1212, 319] width 11 height 12
type input "2"
drag, startPoint x: 990, startPoint y: 176, endPoint x: 783, endPoint y: 205, distance: 209.2
click at [783, 205] on div "Category All Hair Skin Makeup Personal Care Appliances [PERSON_NAME] Waxing Dis…" at bounding box center [760, 179] width 965 height 64
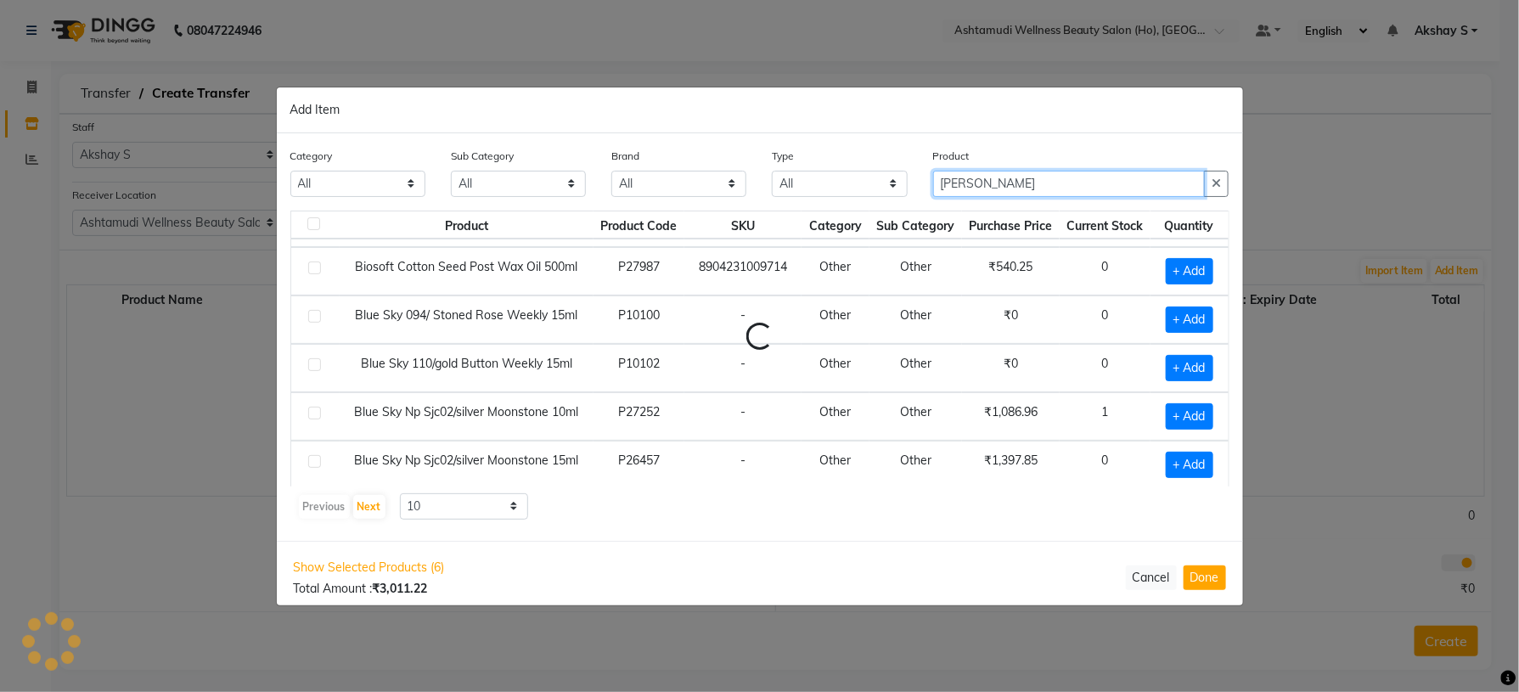
scroll to position [0, 0]
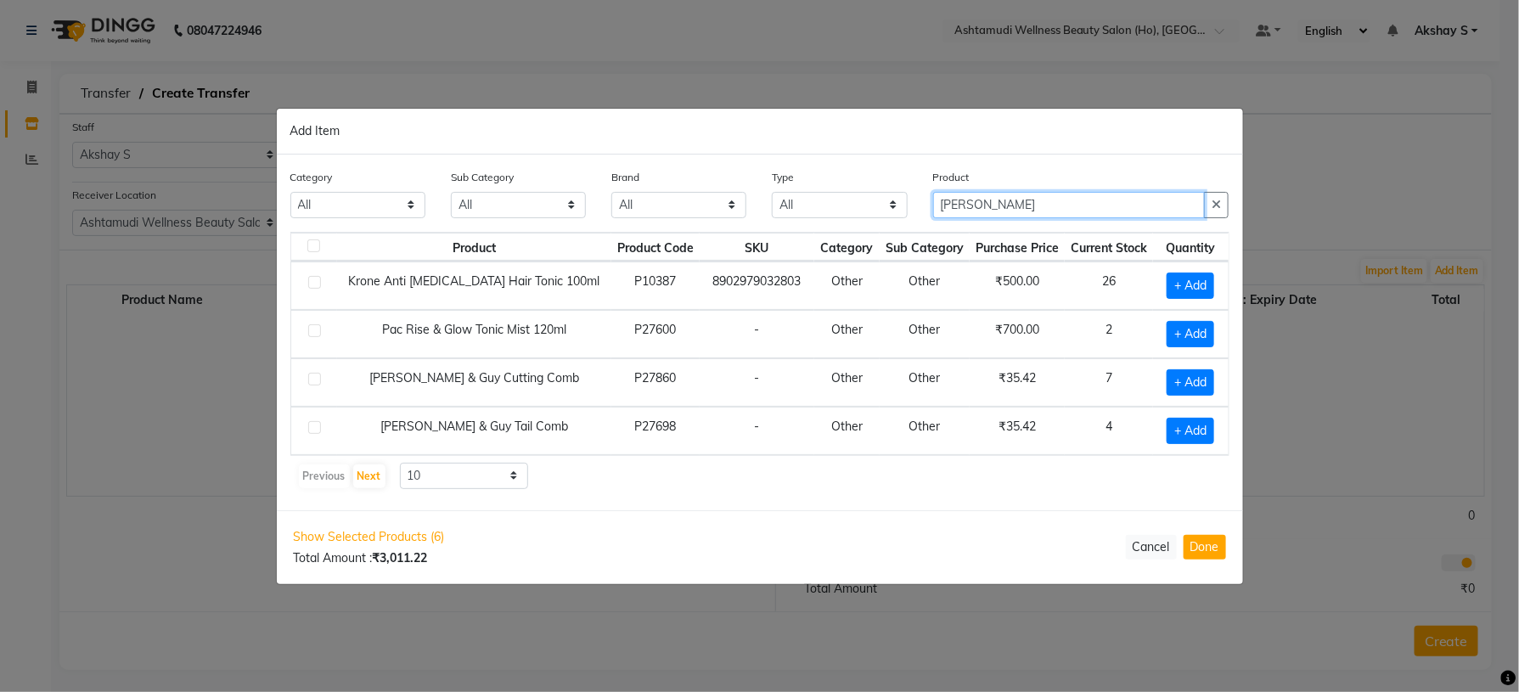
type input "TONI"
click at [763, 522] on div "Show Selected Products (6) Total Amount : ₹3,011.22 Cancel Done" at bounding box center [760, 547] width 967 height 74
click at [1191, 389] on span "+ Add" at bounding box center [1191, 382] width 48 height 26
checkbox input "true"
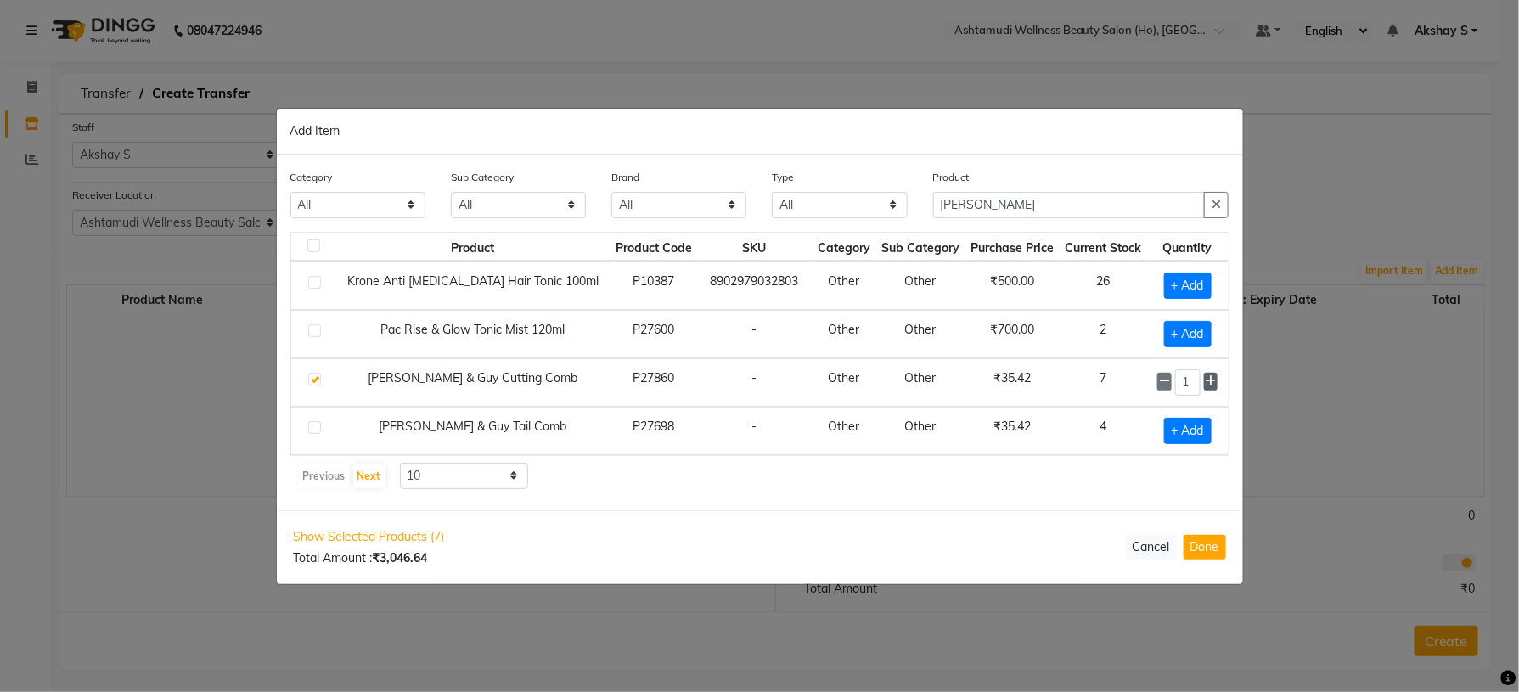
click at [1208, 381] on icon at bounding box center [1211, 381] width 11 height 12
type input "2"
drag, startPoint x: 997, startPoint y: 206, endPoint x: 883, endPoint y: 219, distance: 114.5
click at [885, 217] on div "Category All Hair Skin Makeup Personal Care Appliances [PERSON_NAME] Waxing Dis…" at bounding box center [760, 200] width 965 height 64
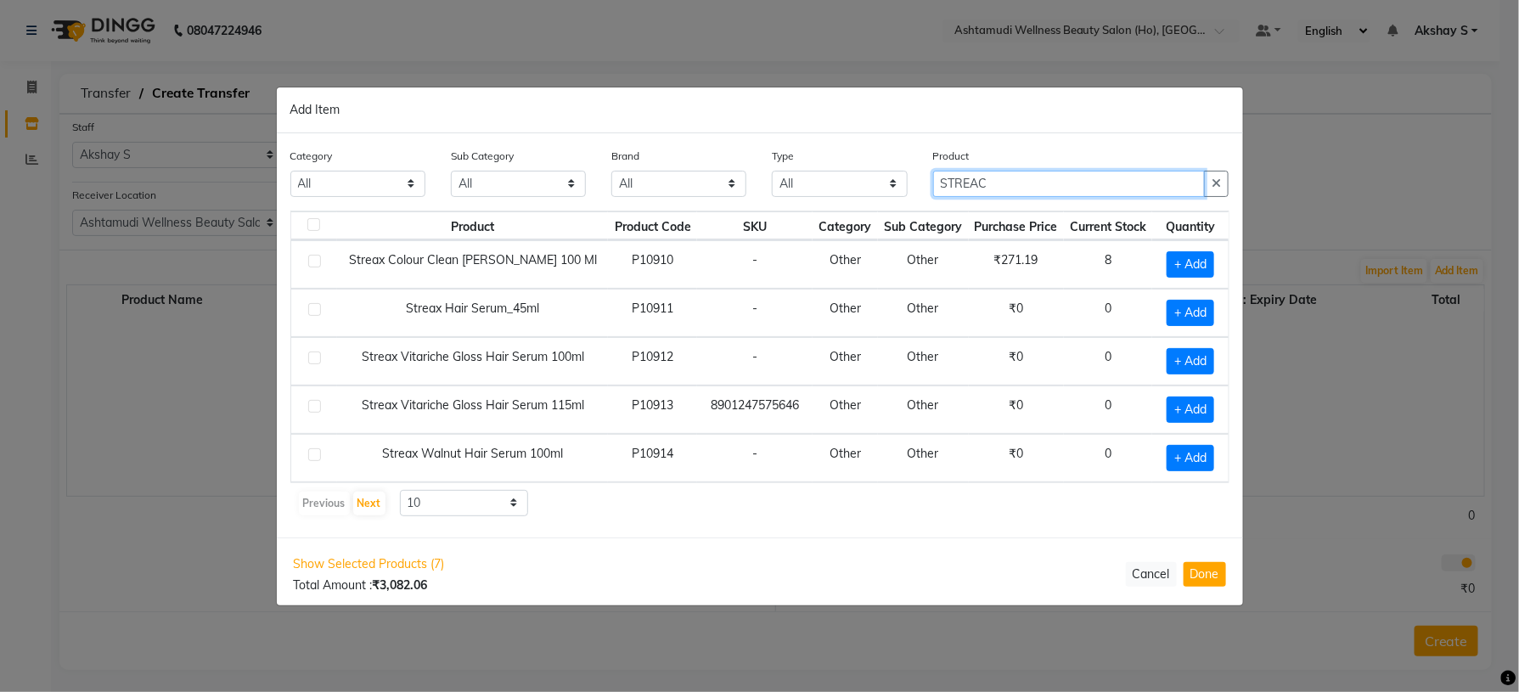
type input "STREAC"
click at [824, 511] on div "Previous Next 10 50 100" at bounding box center [760, 503] width 926 height 27
click at [1173, 269] on span "+ Add" at bounding box center [1191, 264] width 48 height 26
checkbox input "true"
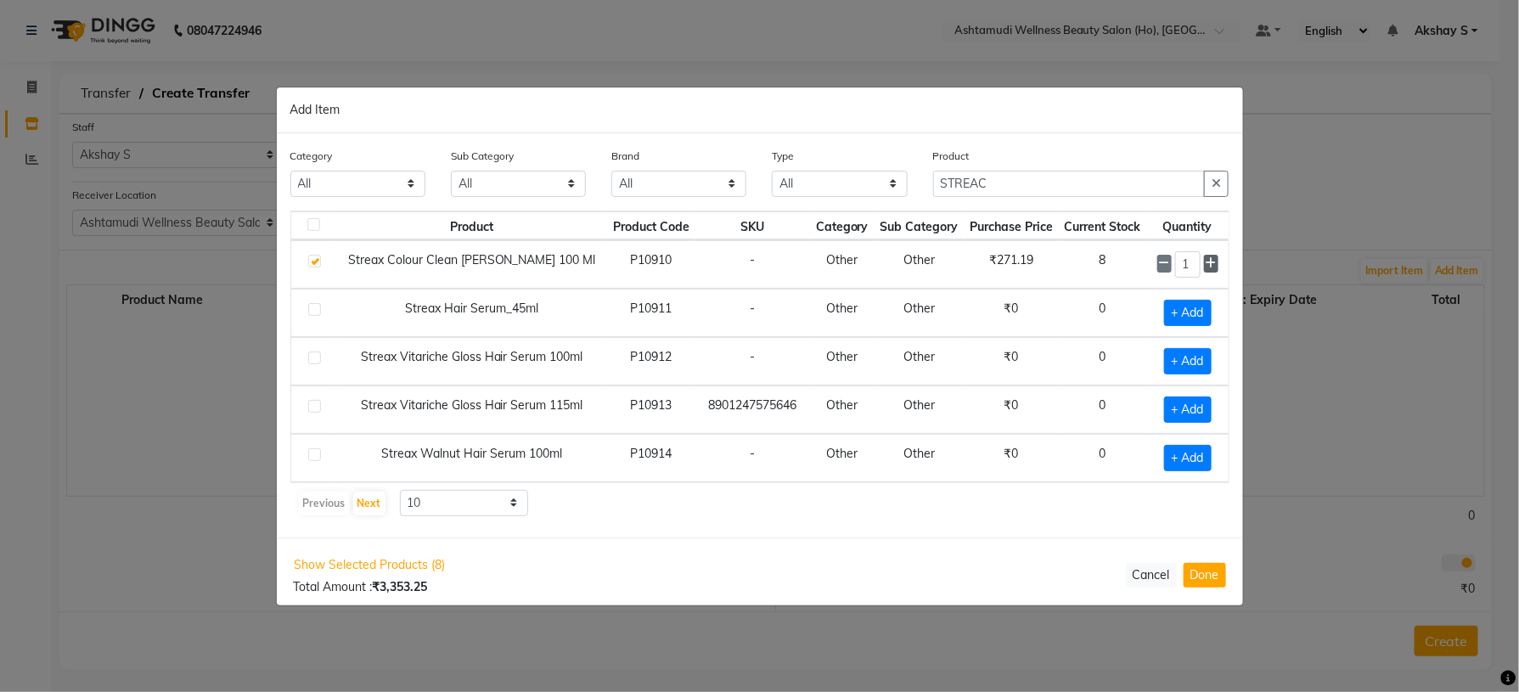
click at [1206, 268] on icon at bounding box center [1211, 263] width 11 height 12
type input "4"
click at [1015, 184] on input "STREAC" at bounding box center [1069, 184] width 273 height 26
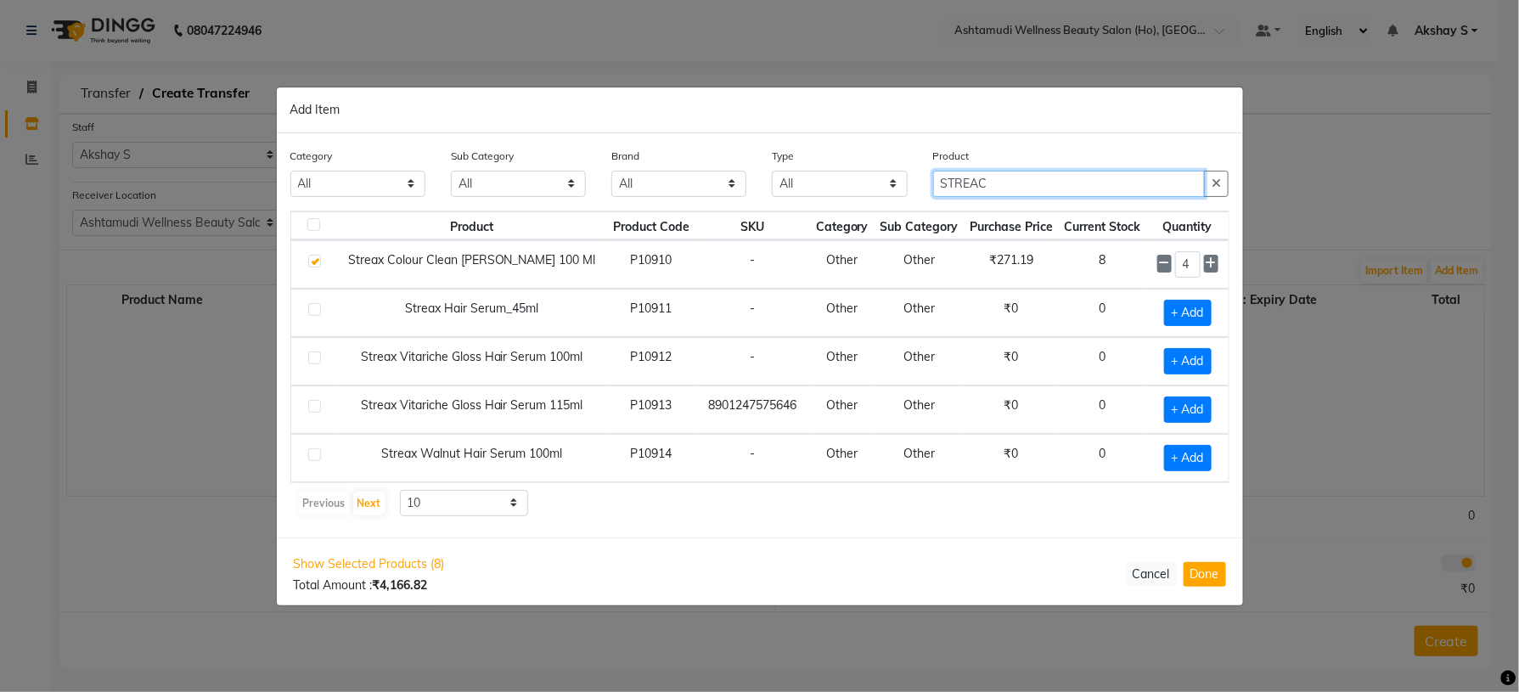
drag, startPoint x: 1034, startPoint y: 177, endPoint x: 885, endPoint y: 177, distance: 148.6
click at [885, 177] on div "Category All Hair Skin Makeup Personal Care Appliances [PERSON_NAME] Waxing Dis…" at bounding box center [760, 179] width 965 height 64
click at [936, 121] on div "Add Item" at bounding box center [760, 110] width 967 height 46
drag, startPoint x: 1005, startPoint y: 190, endPoint x: 916, endPoint y: 187, distance: 89.2
click at [916, 187] on div "Category All Hair Skin Makeup Personal Care Appliances [PERSON_NAME] Waxing Dis…" at bounding box center [760, 179] width 965 height 64
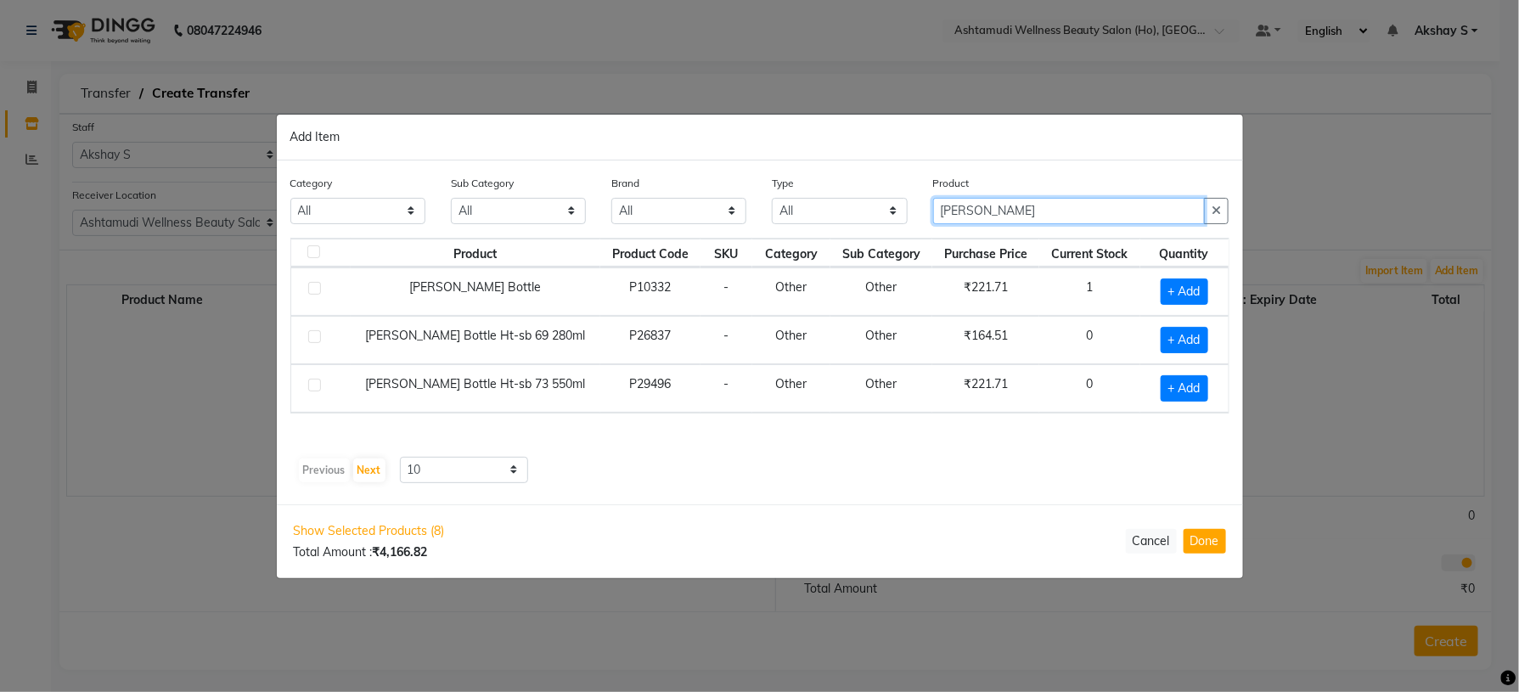
drag, startPoint x: 1055, startPoint y: 213, endPoint x: 801, endPoint y: 208, distance: 254.0
click at [801, 208] on div "Category All Hair Skin Makeup Personal Care Appliances [PERSON_NAME] Waxing Dis…" at bounding box center [760, 206] width 965 height 64
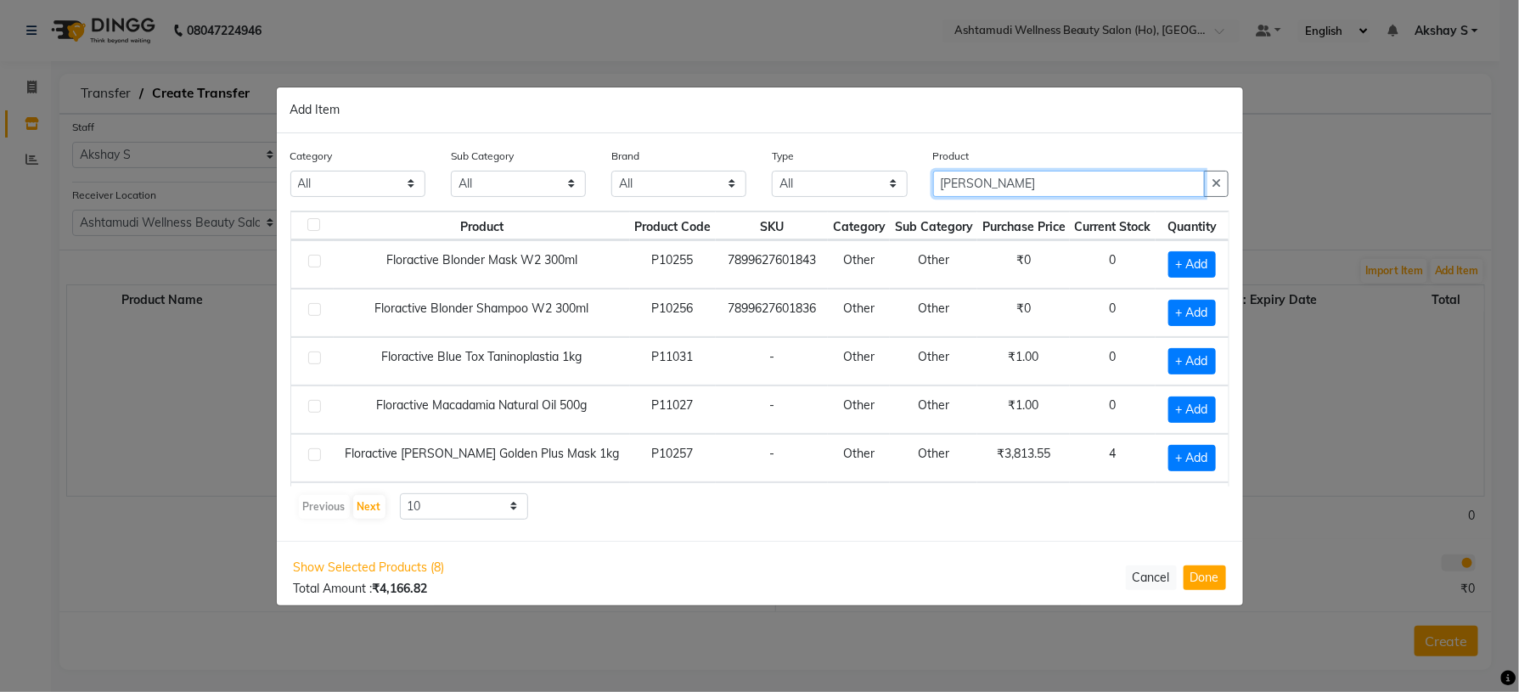
type input "FLOR"
click at [657, 518] on div "Previous Next 10 50 100" at bounding box center [760, 506] width 926 height 27
click at [1175, 465] on span "+ Add" at bounding box center [1193, 458] width 48 height 26
checkbox input "true"
drag, startPoint x: 1022, startPoint y: 189, endPoint x: 882, endPoint y: 181, distance: 140.3
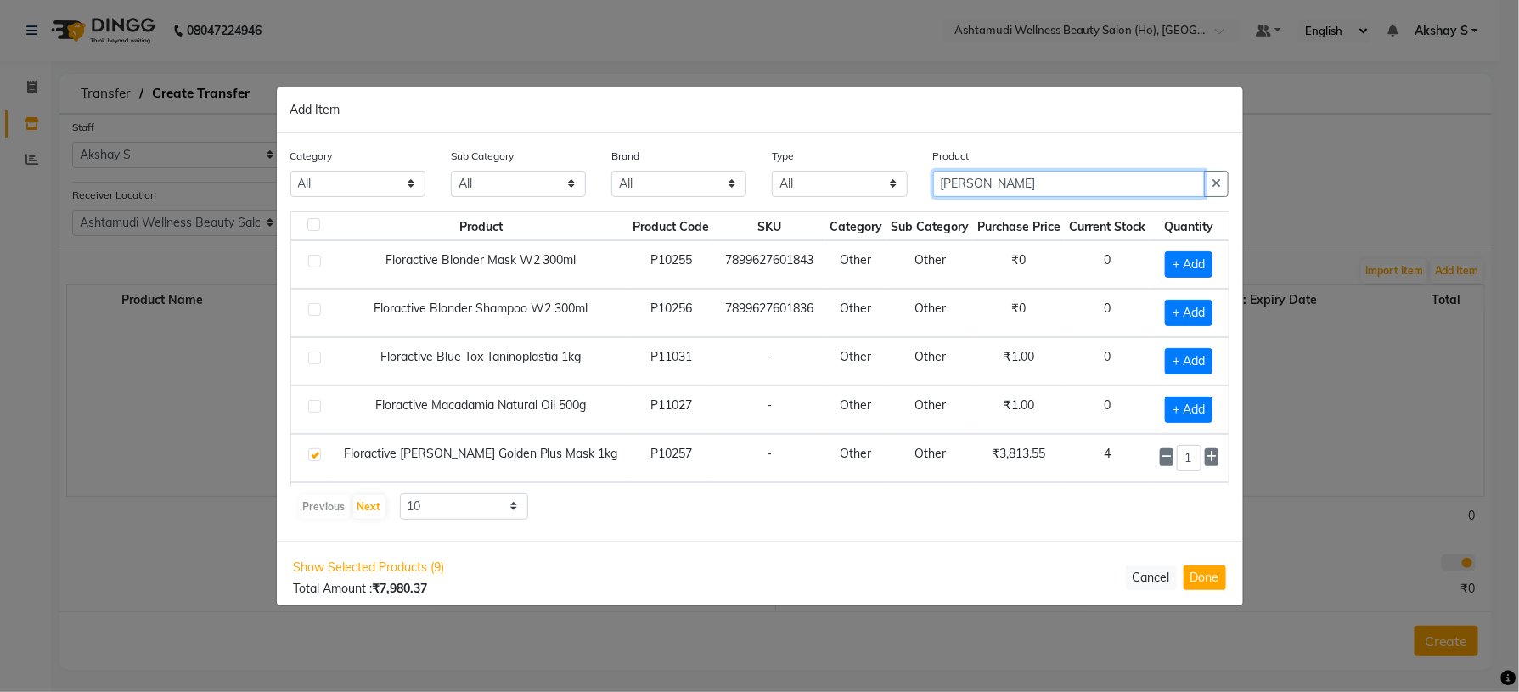
click at [882, 181] on div "Category All Hair Skin Makeup Personal Care Appliances [PERSON_NAME] Waxing Dis…" at bounding box center [760, 179] width 965 height 64
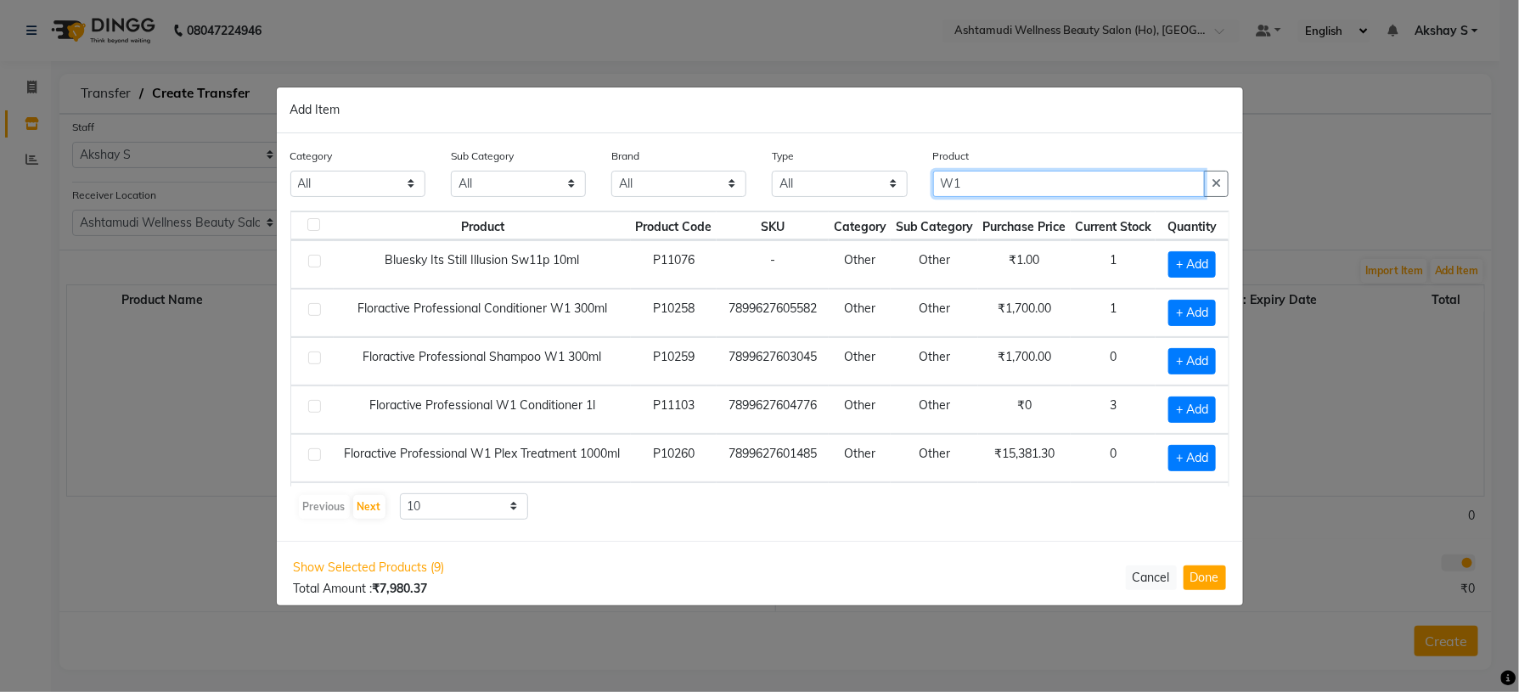
type input "W1"
click at [1039, 507] on div "Previous Next 10 50 100" at bounding box center [760, 506] width 926 height 27
click at [1177, 414] on span "+ Add" at bounding box center [1193, 410] width 48 height 26
checkbox input "true"
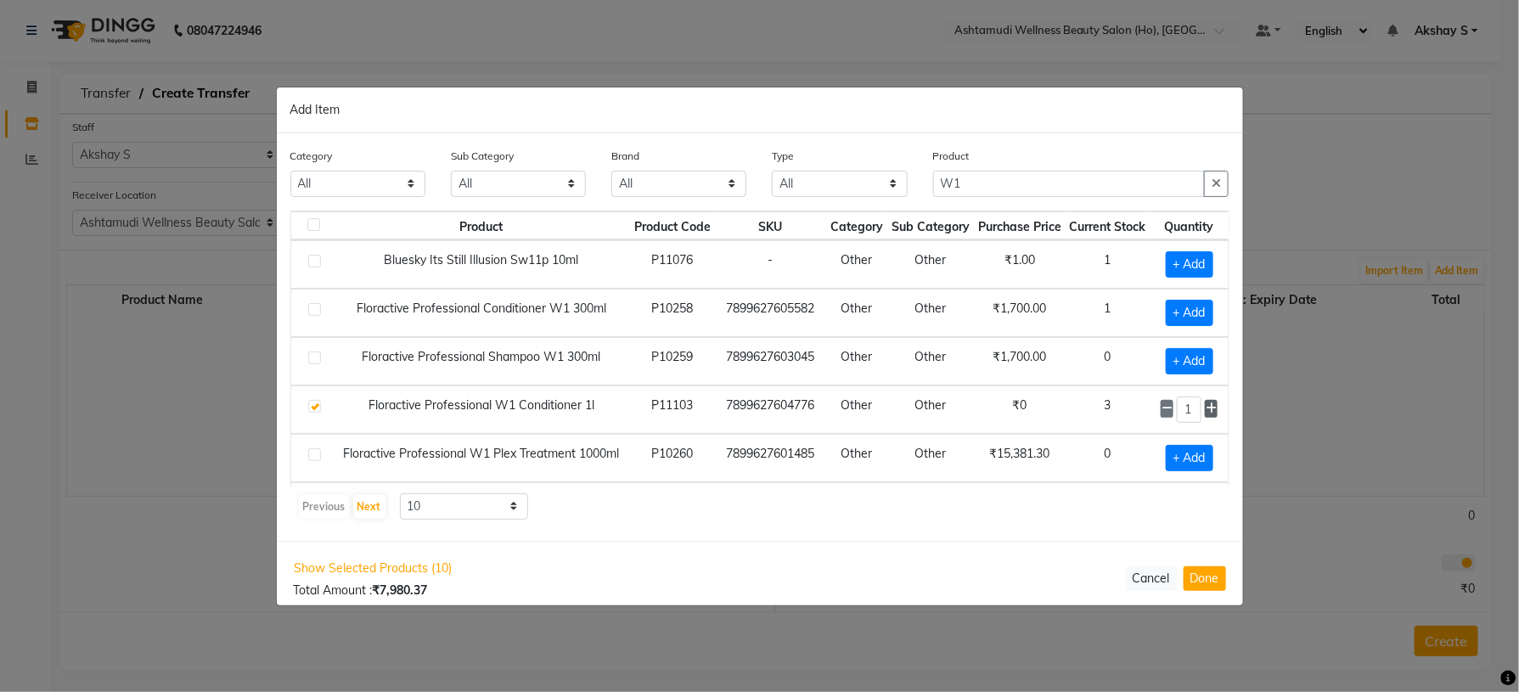
click at [1206, 413] on icon at bounding box center [1211, 409] width 11 height 12
type input "2"
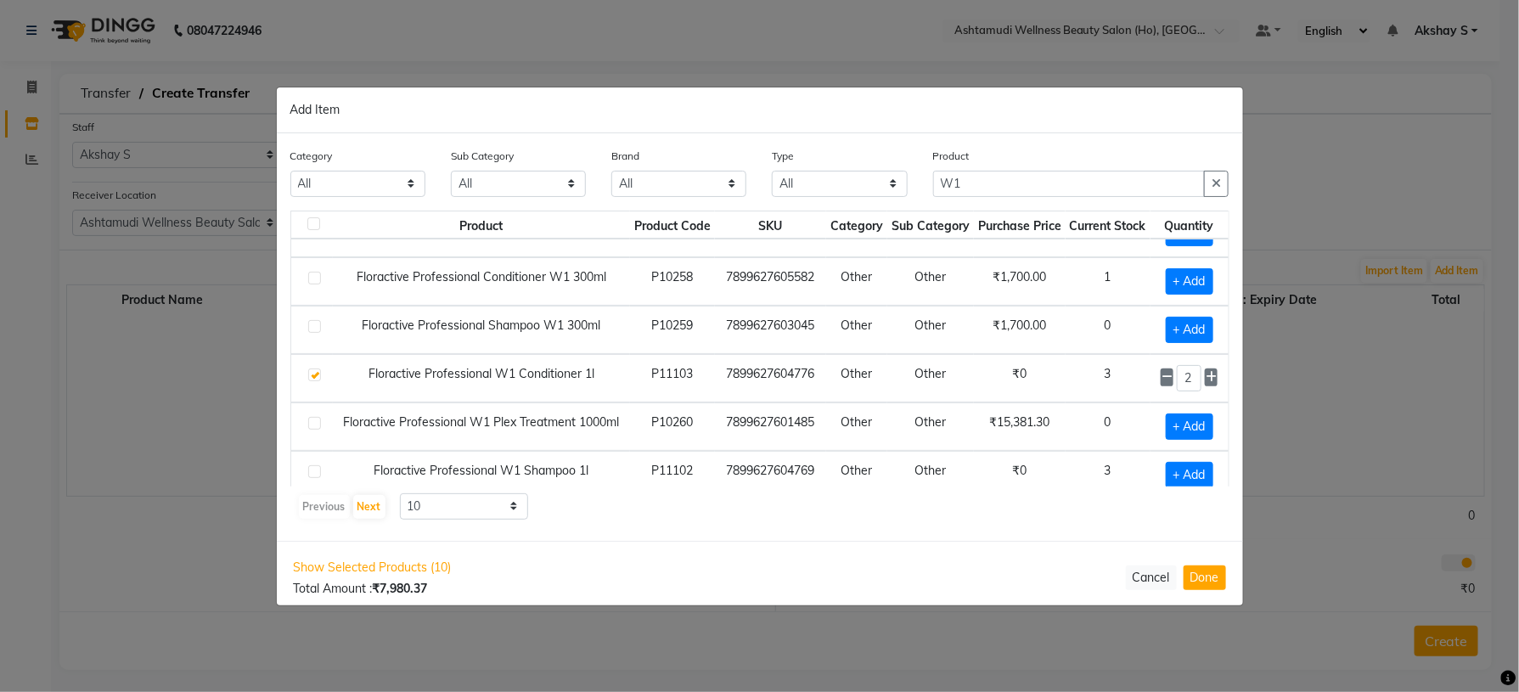
scroll to position [49, 0]
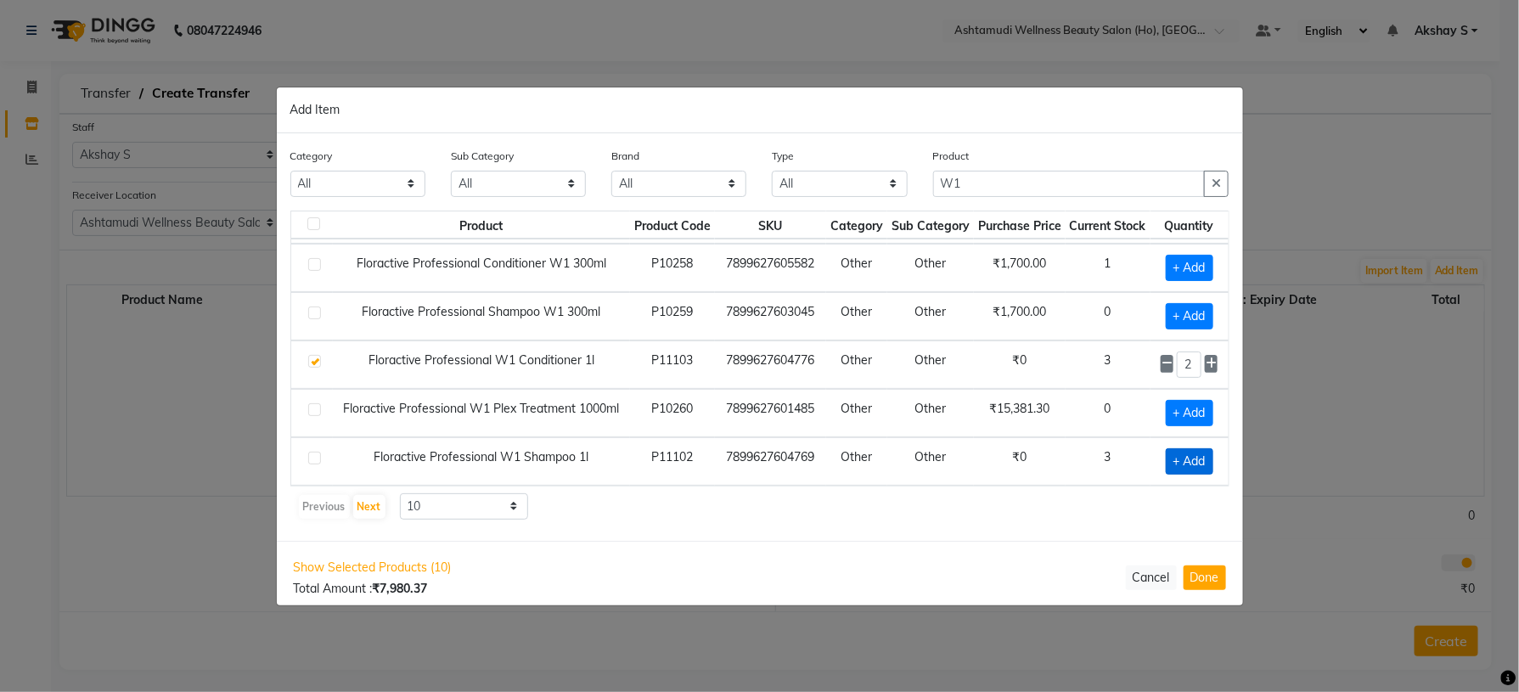
click at [1171, 465] on span "+ Add" at bounding box center [1190, 461] width 48 height 26
checkbox input "true"
click at [1162, 367] on icon at bounding box center [1167, 364] width 11 height 12
type input "1"
drag, startPoint x: 1030, startPoint y: 188, endPoint x: 889, endPoint y: 186, distance: 141.0
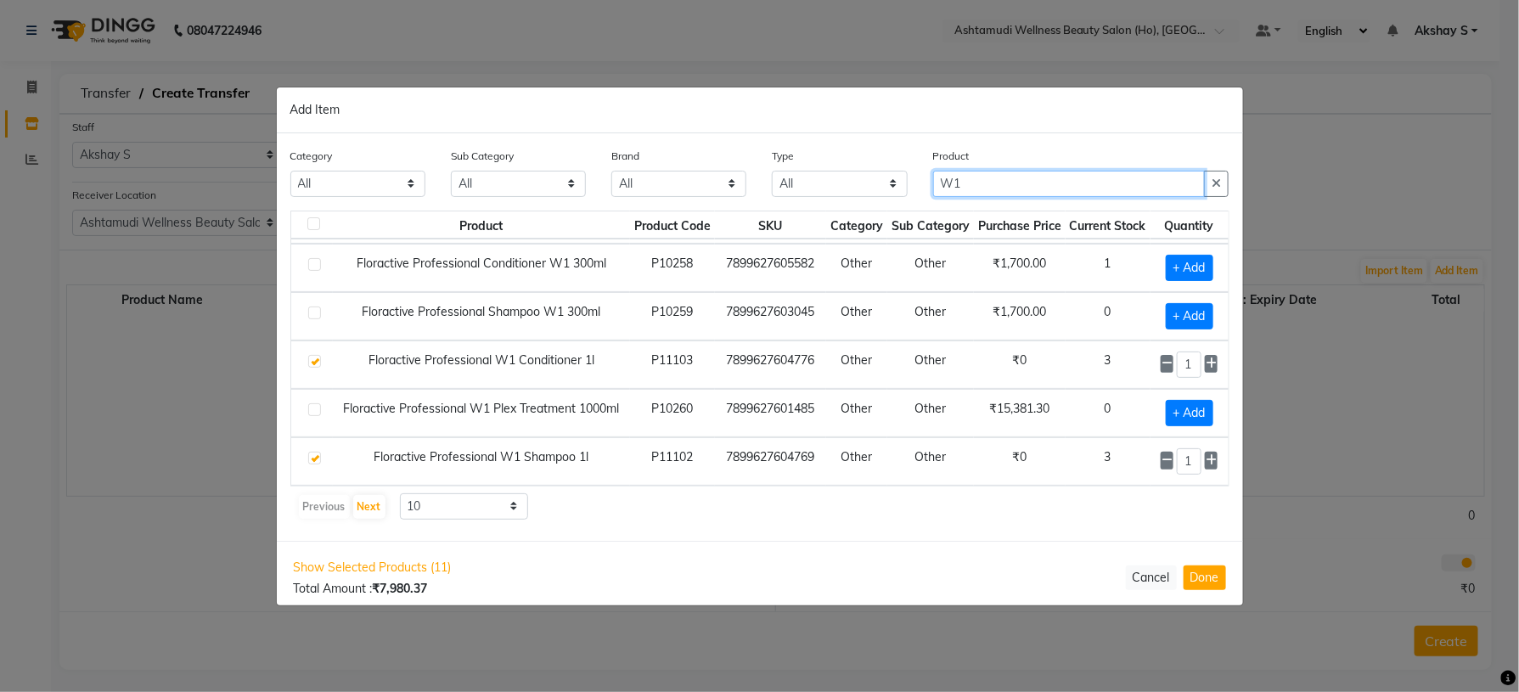
click at [889, 186] on div "Category All Hair Skin Makeup Personal Care Appliances [PERSON_NAME] Waxing Dis…" at bounding box center [760, 179] width 965 height 64
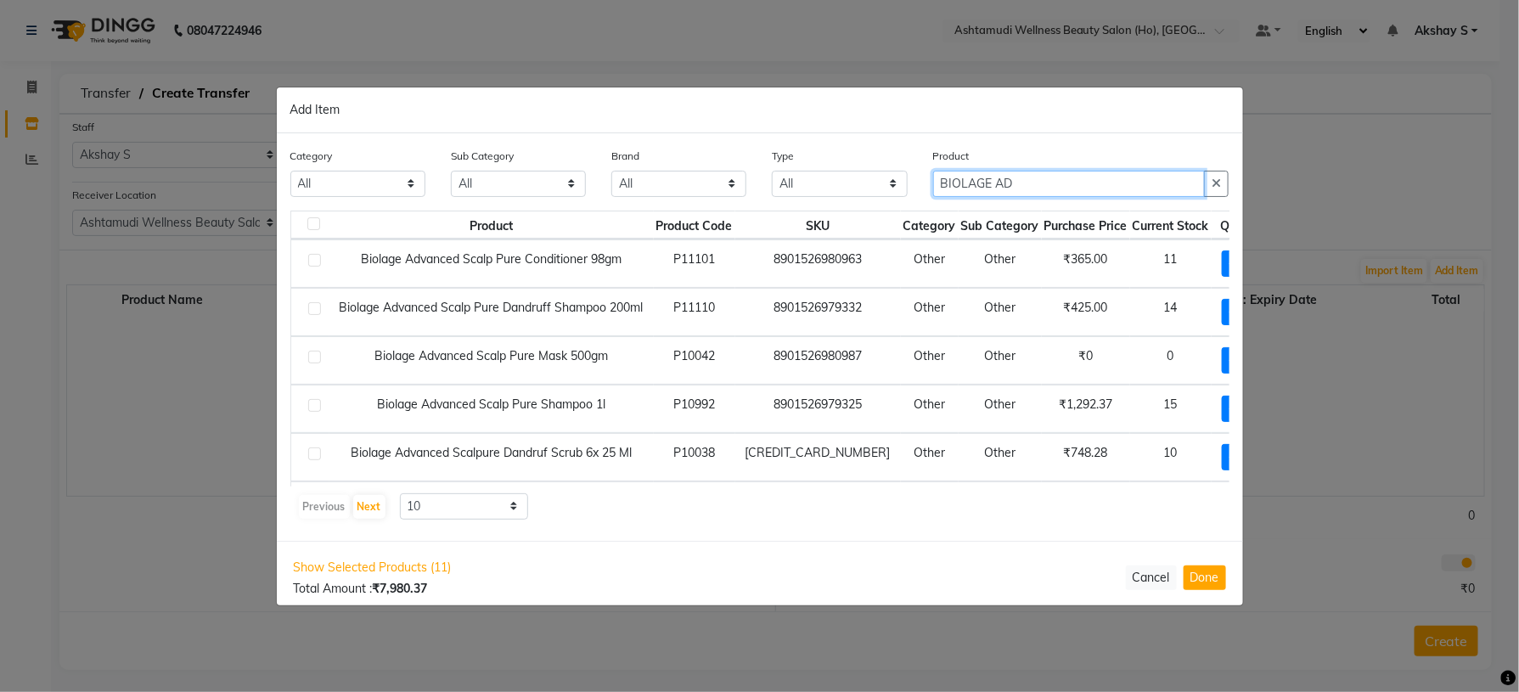
type input "BIOLAGE AD"
click at [806, 515] on div "Previous Next 10 50 100" at bounding box center [760, 506] width 926 height 27
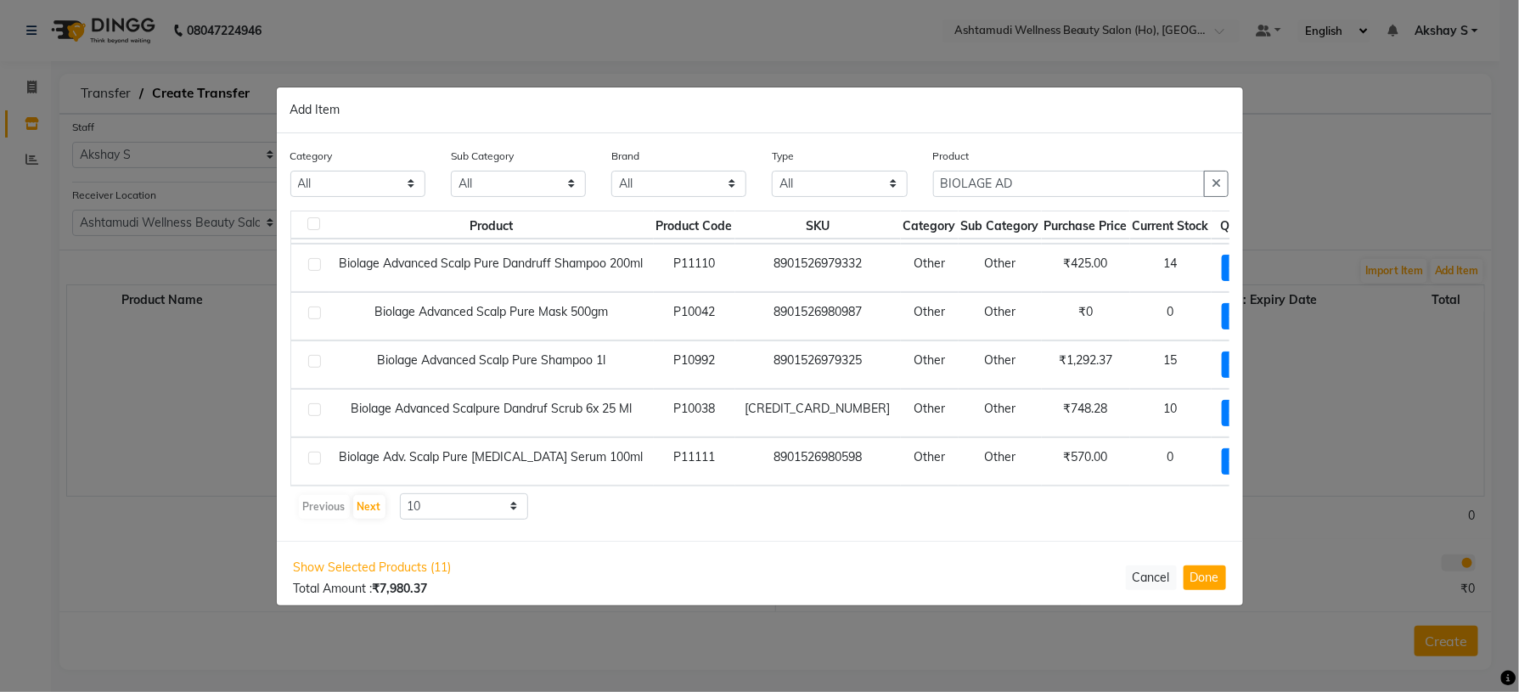
scroll to position [119, 0]
click at [1222, 352] on span "+ Add" at bounding box center [1246, 365] width 48 height 26
checkbox input "true"
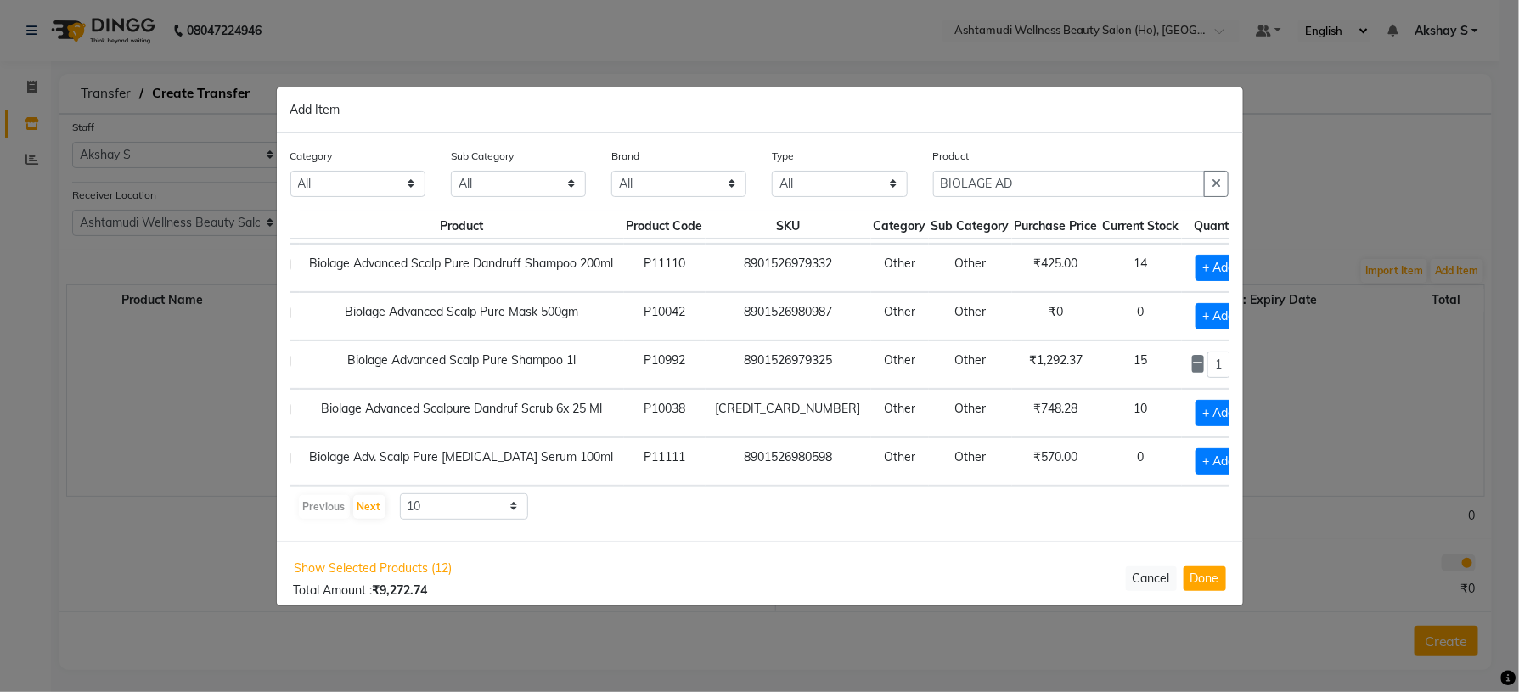
click at [1235, 358] on icon at bounding box center [1240, 364] width 11 height 12
type input "2"
drag, startPoint x: 1024, startPoint y: 192, endPoint x: 862, endPoint y: 188, distance: 162.3
click at [862, 188] on div "Category All Hair Skin Makeup Personal Care Appliances [PERSON_NAME] Waxing Dis…" at bounding box center [760, 179] width 965 height 64
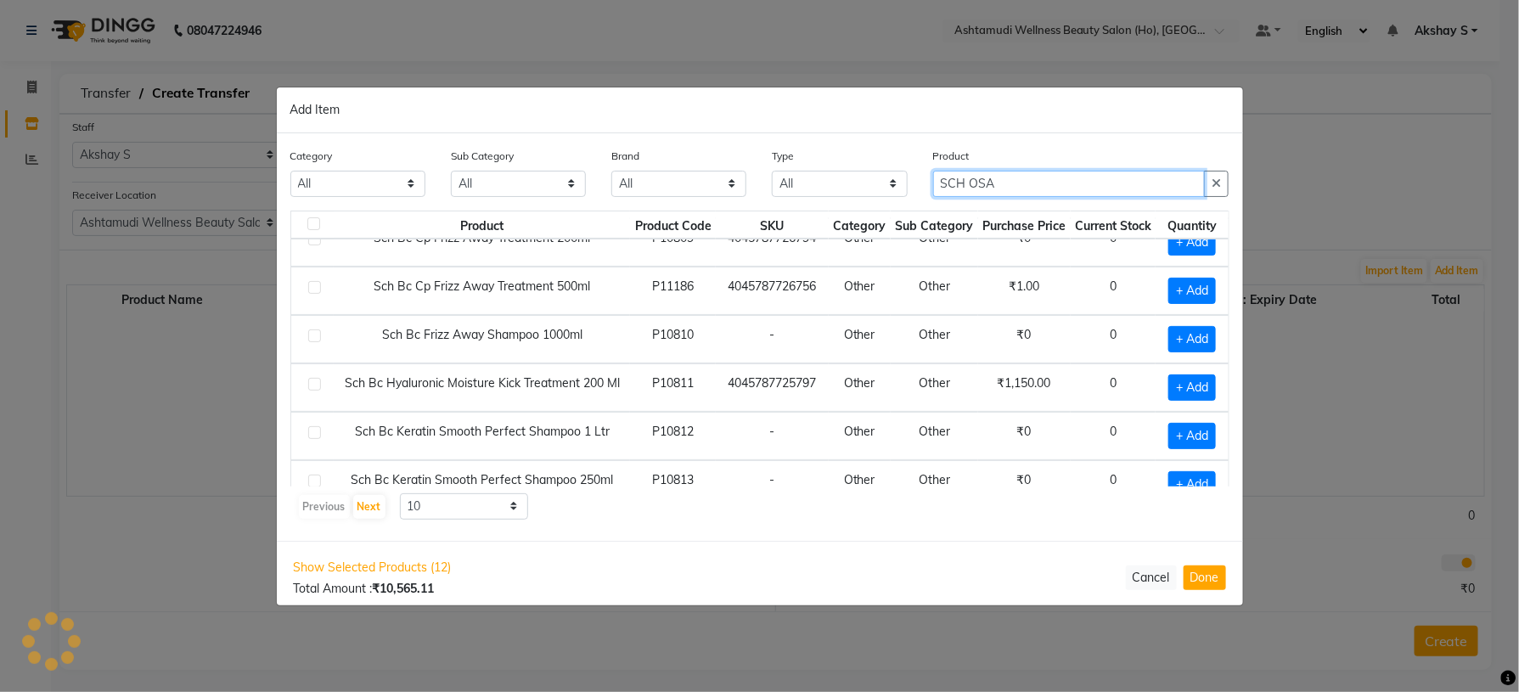
scroll to position [51, 0]
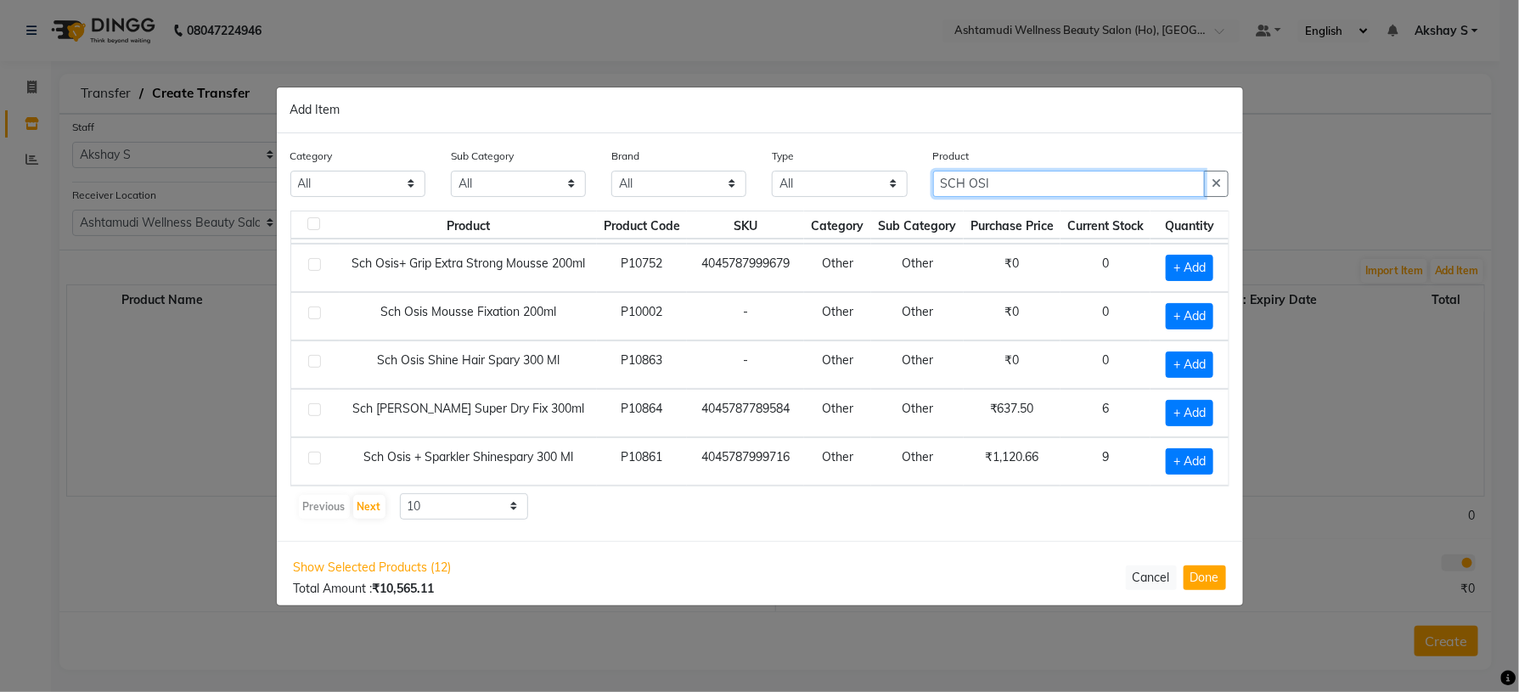
type input "SCH OSI"
click at [878, 483] on td "Other" at bounding box center [917, 461] width 92 height 48
click at [1177, 465] on span "+ Add" at bounding box center [1190, 461] width 48 height 26
checkbox input "true"
drag, startPoint x: 998, startPoint y: 183, endPoint x: 902, endPoint y: 181, distance: 96.0
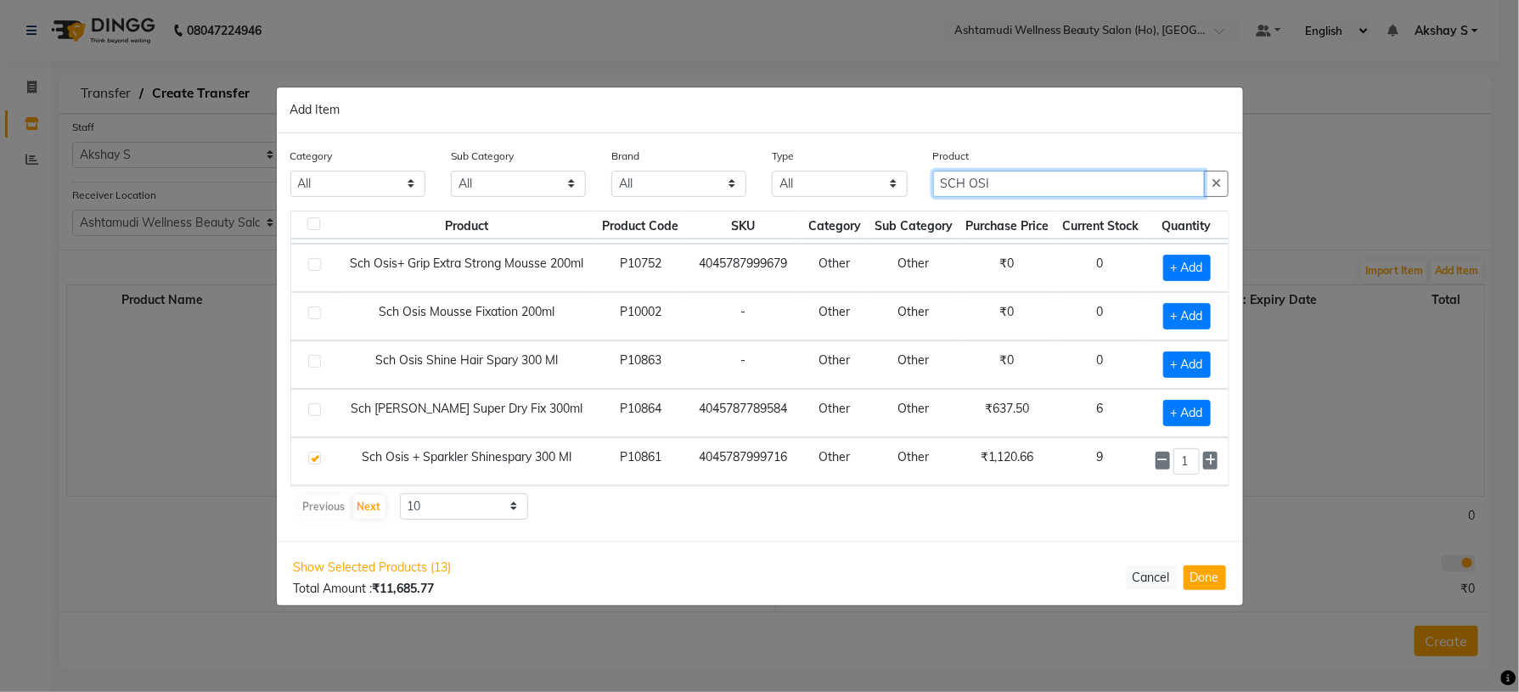
click at [905, 181] on div "Category All Hair Skin Makeup Personal Care Appliances [PERSON_NAME] Waxing Dis…" at bounding box center [760, 179] width 965 height 64
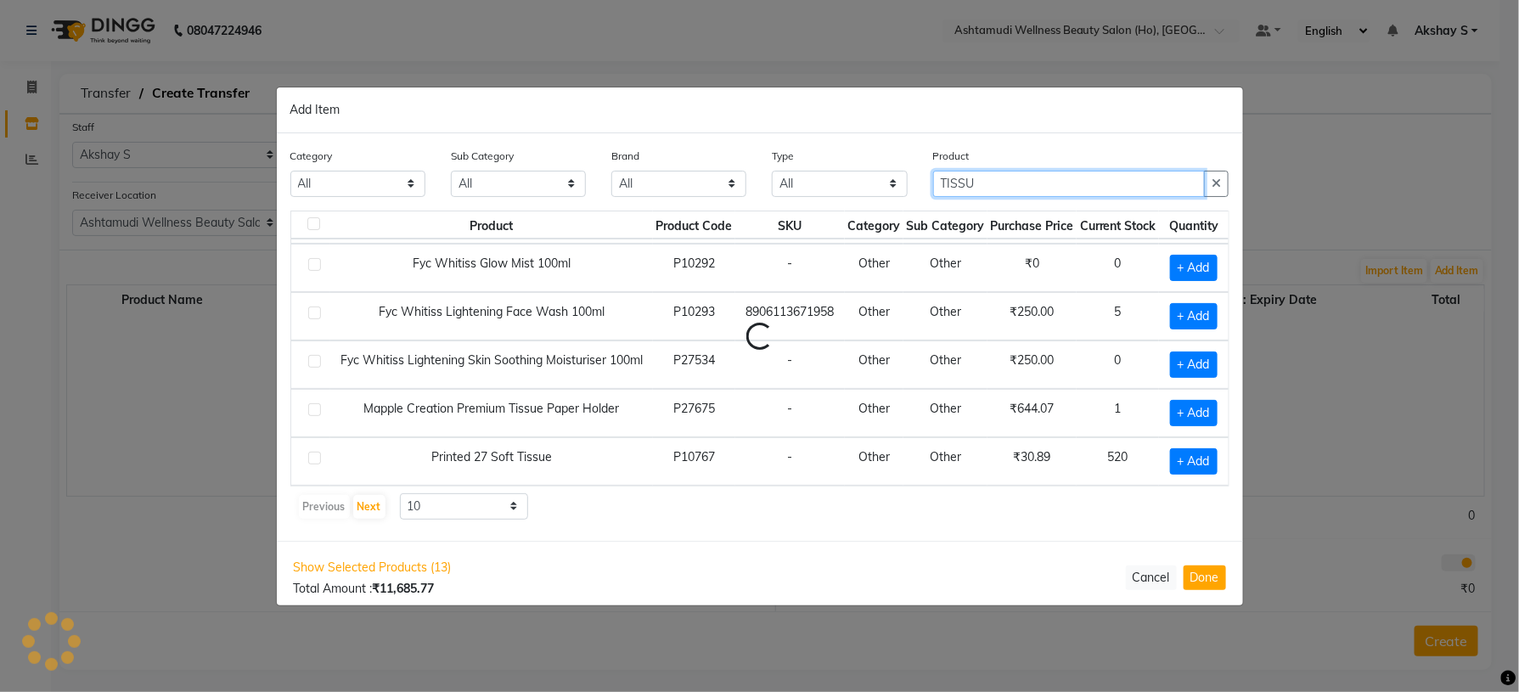
scroll to position [0, 0]
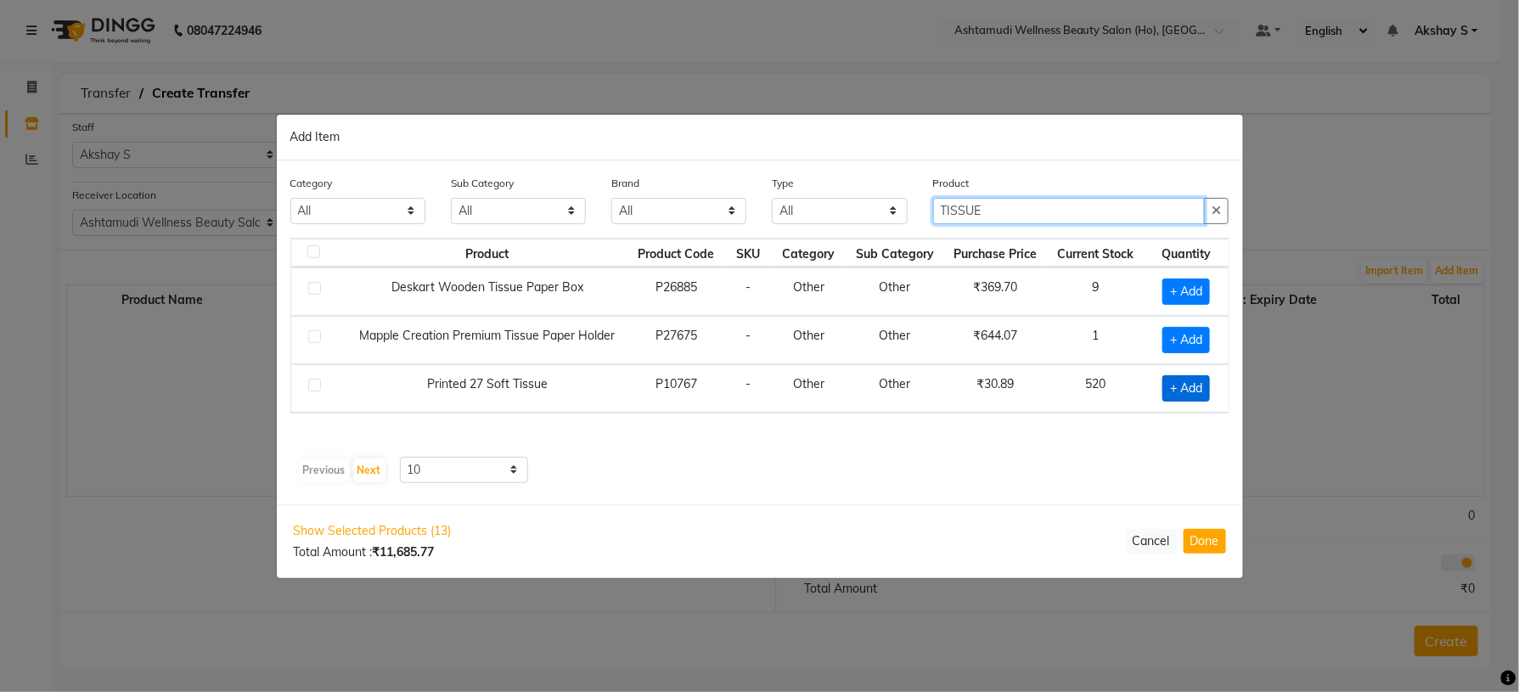
type input "TISSUE"
click at [1198, 399] on span "+ Add" at bounding box center [1187, 388] width 48 height 26
checkbox input "true"
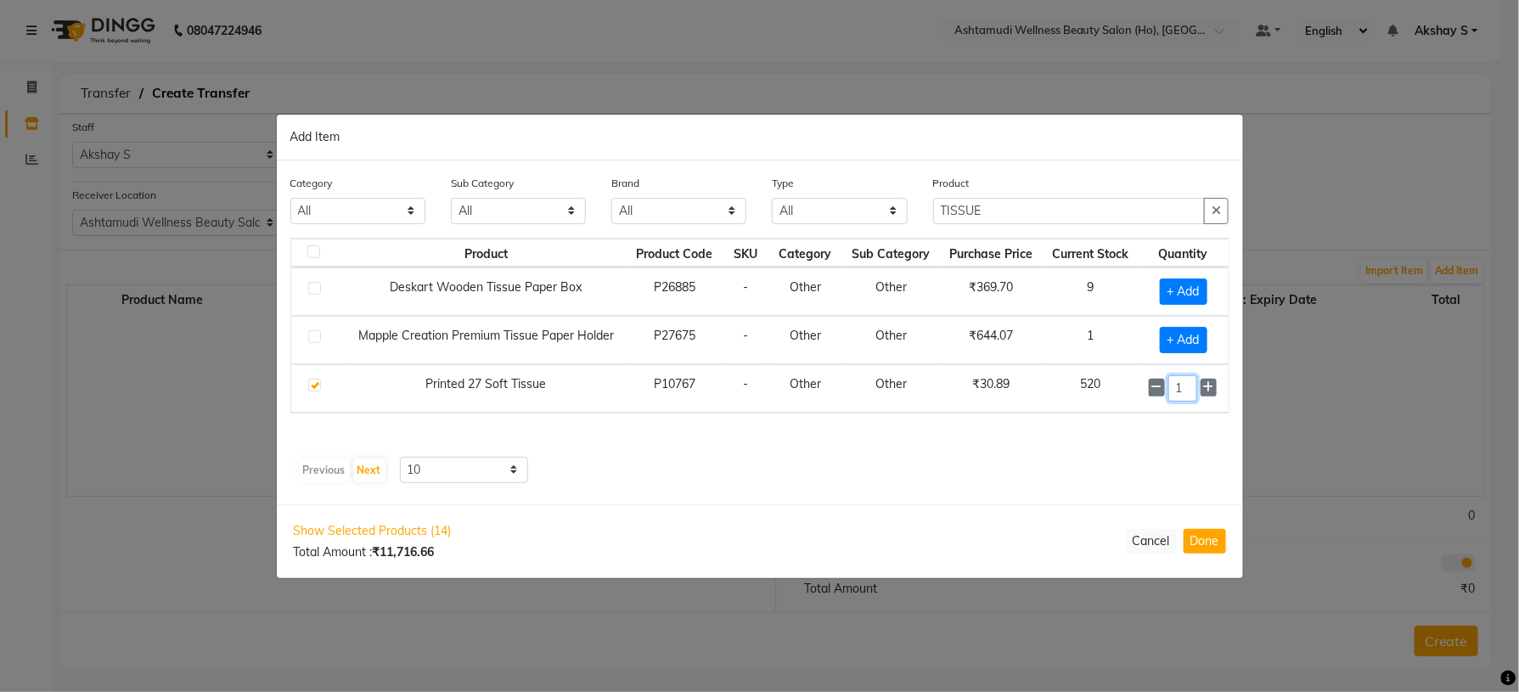
click at [1192, 388] on input "1" at bounding box center [1183, 388] width 29 height 26
type input "10"
drag, startPoint x: 1023, startPoint y: 212, endPoint x: 869, endPoint y: 209, distance: 154.6
click at [869, 209] on div "Category All Hair Skin Makeup Personal Care Appliances [PERSON_NAME] Waxing Dis…" at bounding box center [760, 206] width 965 height 64
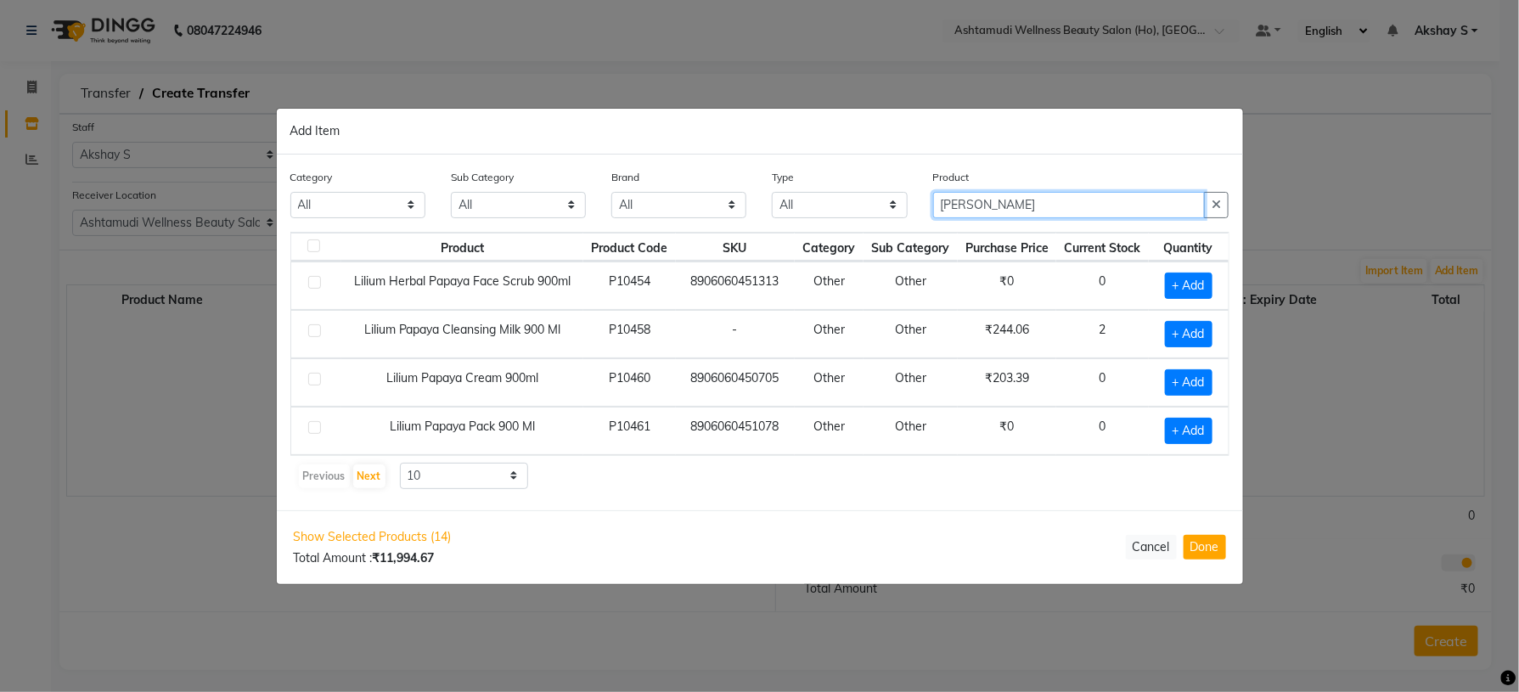
drag, startPoint x: 1036, startPoint y: 206, endPoint x: 867, endPoint y: 202, distance: 169.0
click at [867, 202] on div "Category All Hair Skin Makeup Personal Care Appliances [PERSON_NAME] Waxing Dis…" at bounding box center [760, 200] width 965 height 64
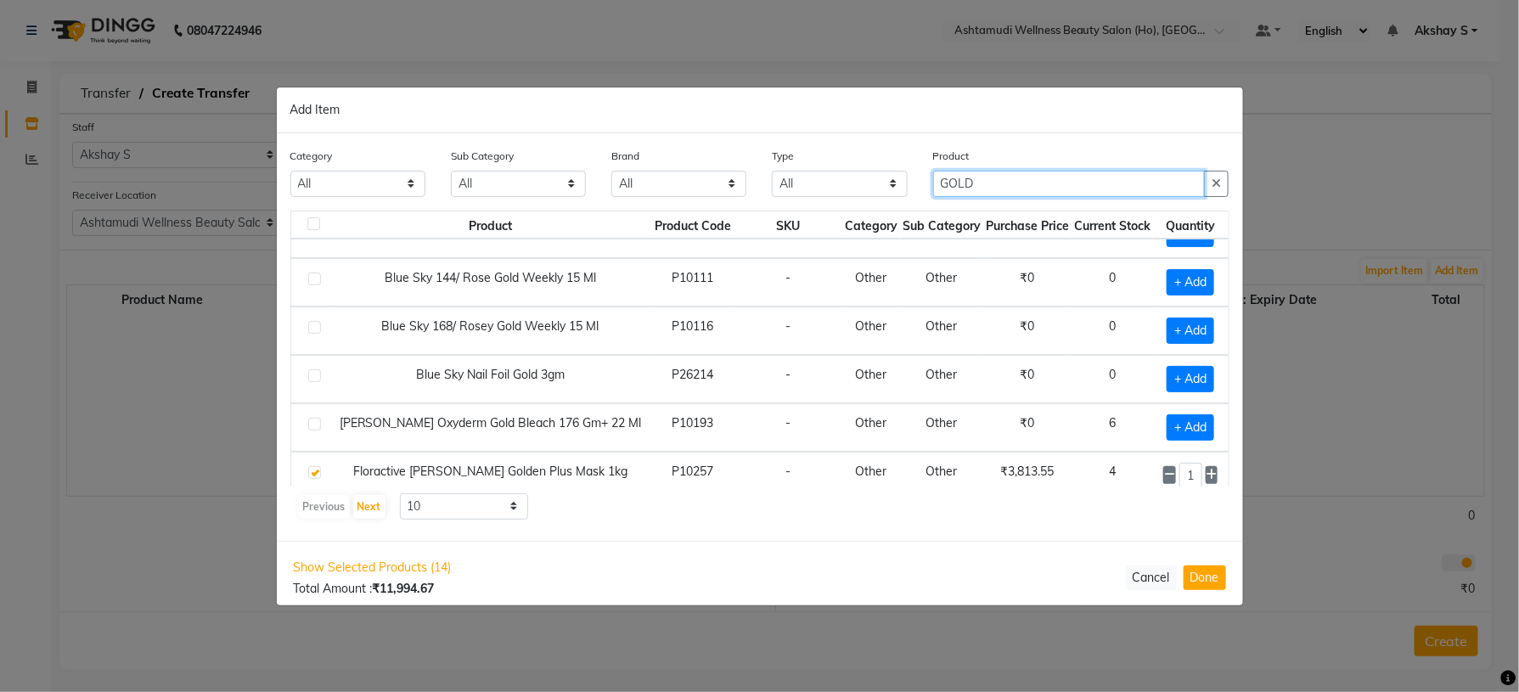
scroll to position [247, 0]
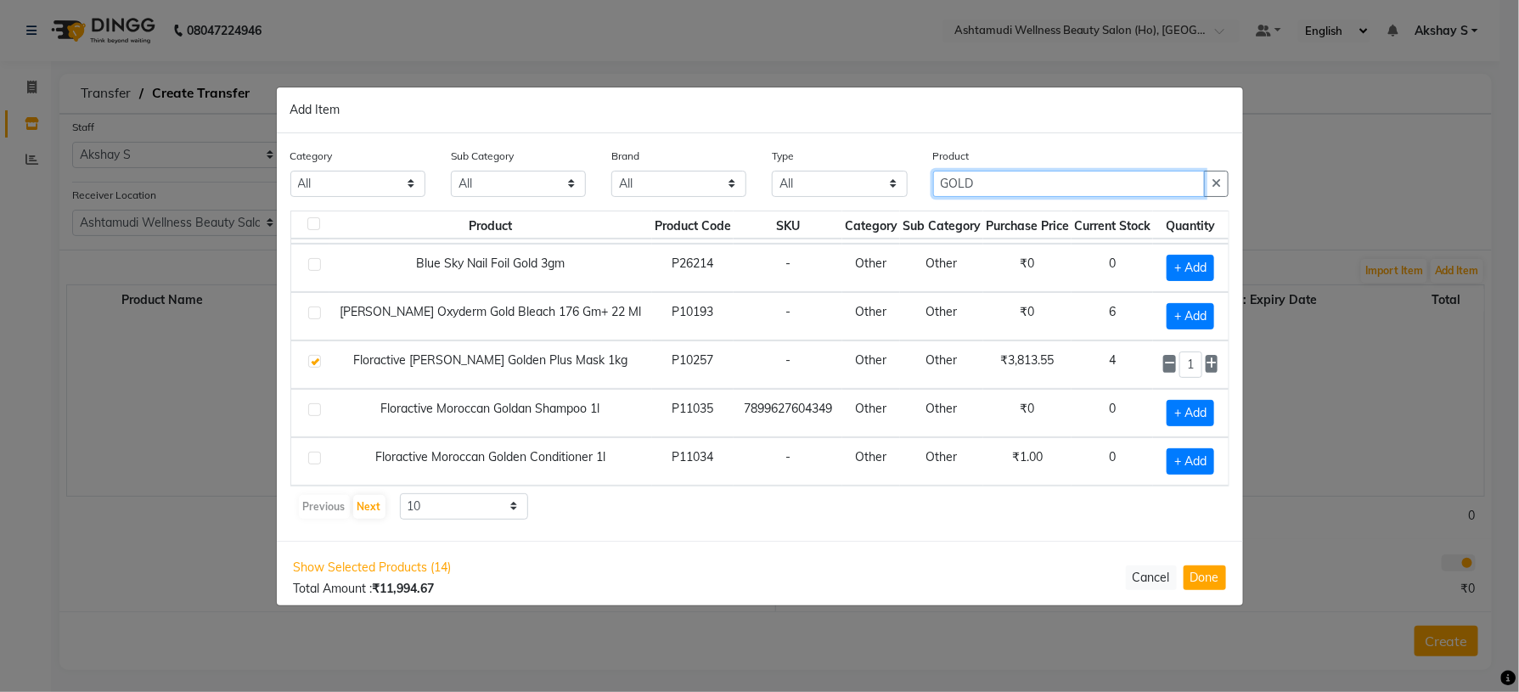
drag, startPoint x: 989, startPoint y: 179, endPoint x: 919, endPoint y: 179, distance: 70.5
click at [919, 179] on div "Category All Hair Skin Makeup Personal Care Appliances [PERSON_NAME] Waxing Dis…" at bounding box center [760, 179] width 965 height 64
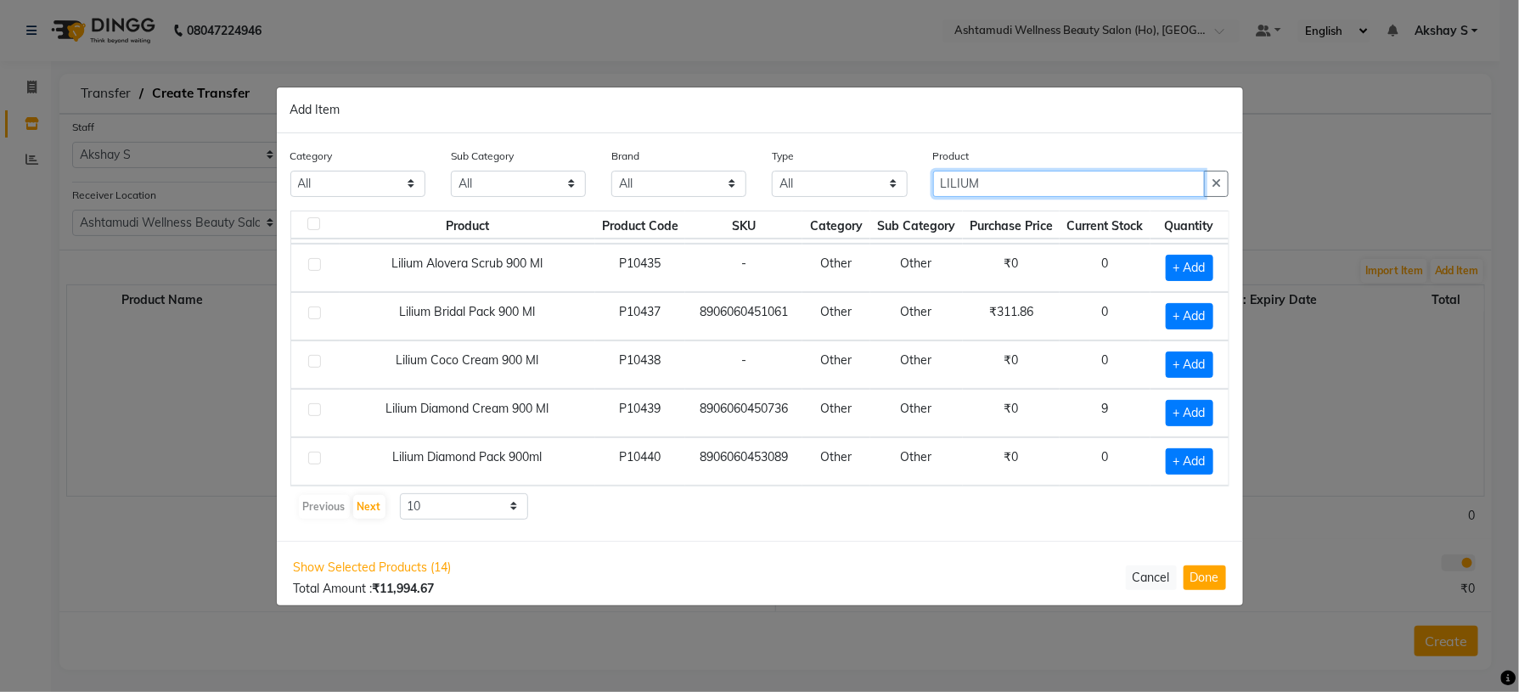
type input "LILIUM"
click at [921, 493] on div "Previous Next 10 50 100" at bounding box center [760, 506] width 926 height 27
click at [362, 504] on button "Next" at bounding box center [369, 507] width 32 height 24
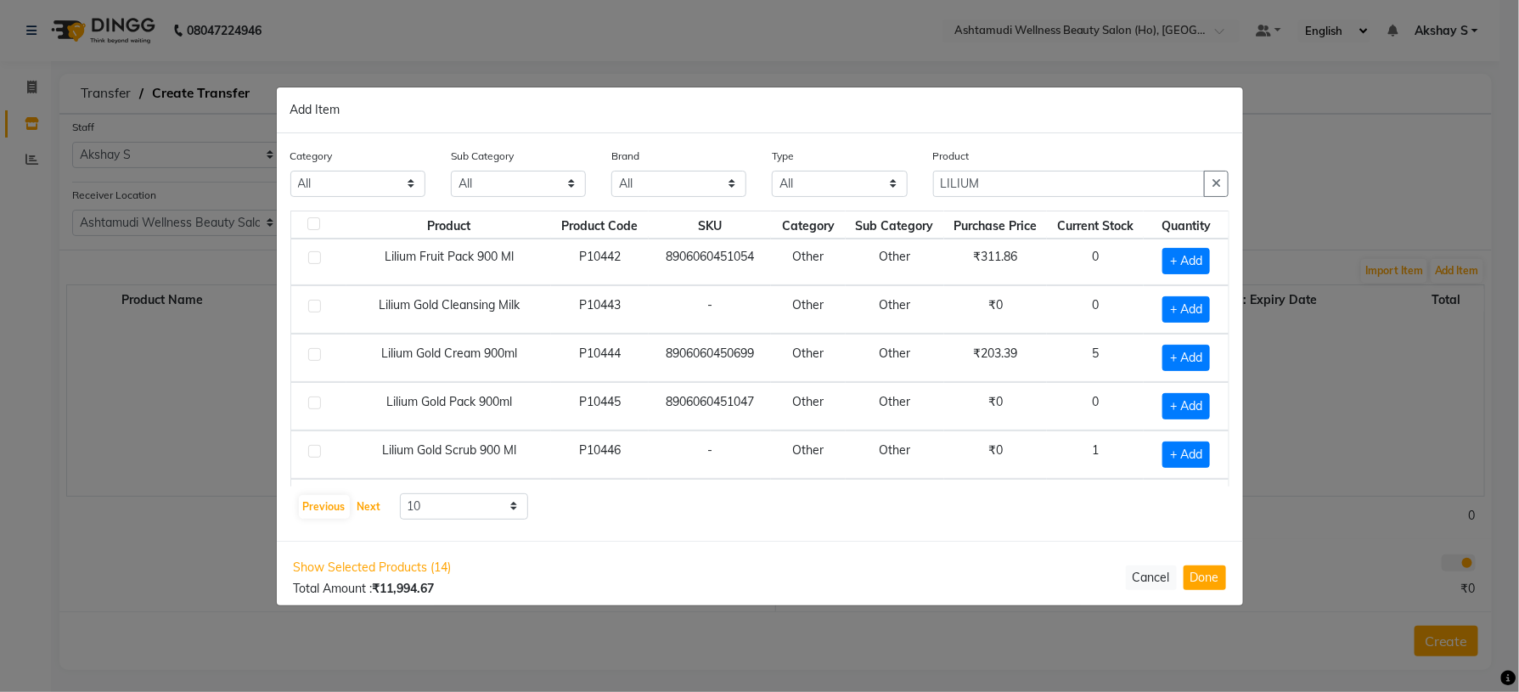
scroll to position [0, 0]
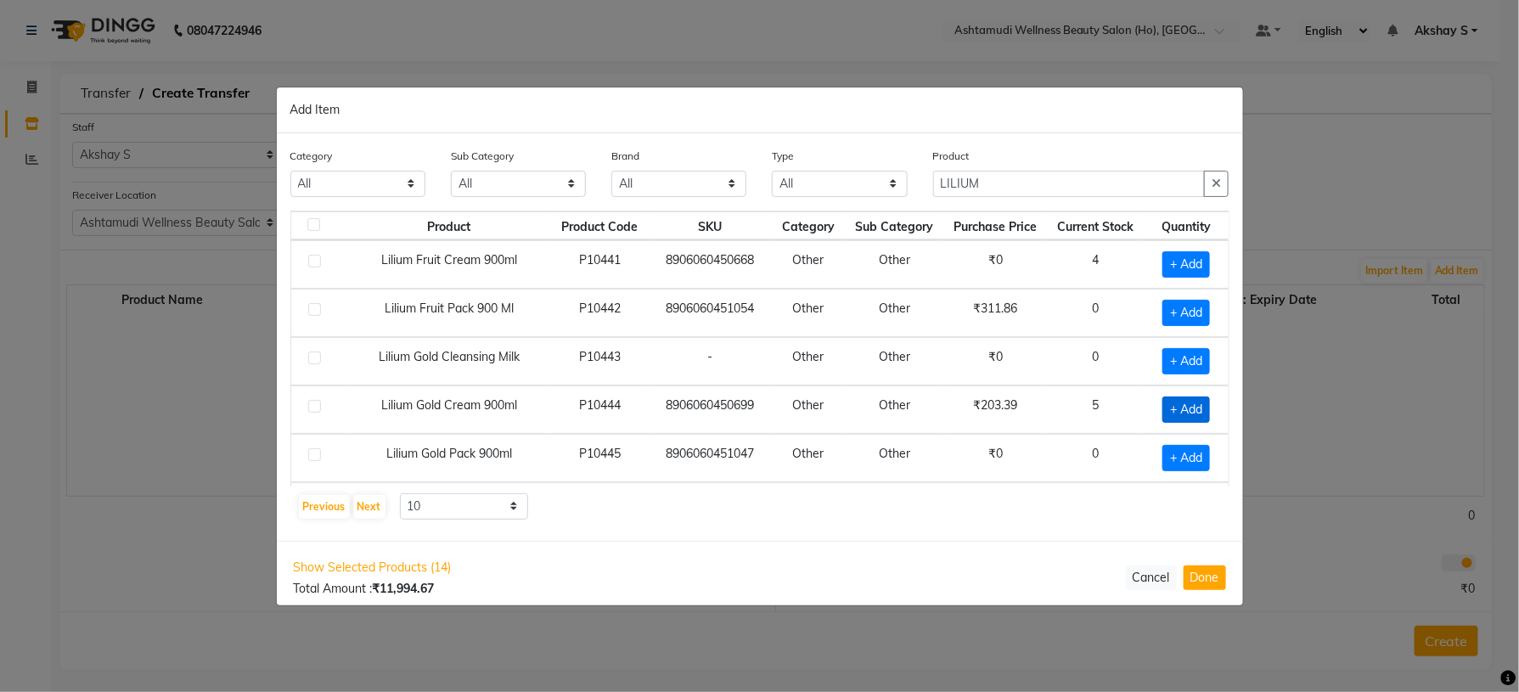
click at [1175, 414] on span "+ Add" at bounding box center [1187, 410] width 48 height 26
checkbox input "true"
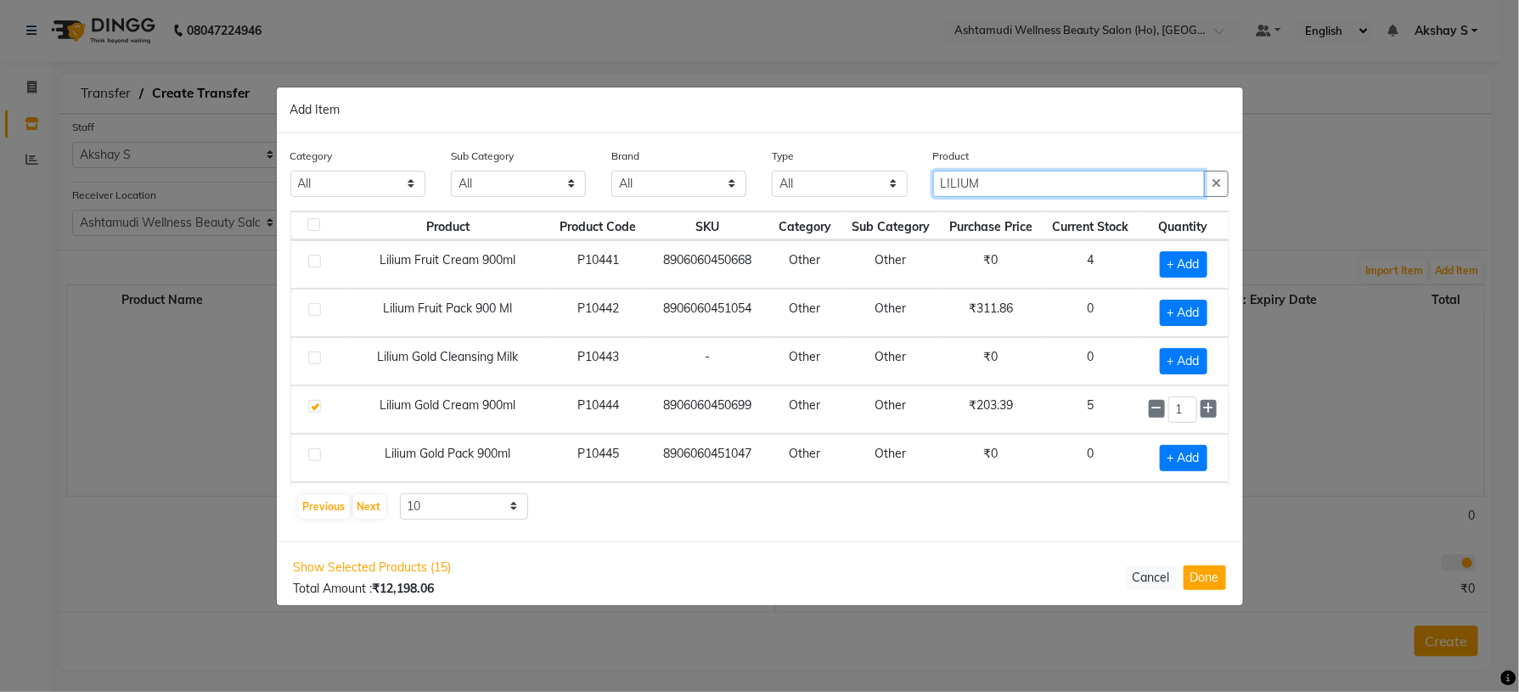
drag, startPoint x: 1030, startPoint y: 187, endPoint x: 868, endPoint y: 194, distance: 162.4
click at [868, 194] on div "Category All Hair Skin Makeup Personal Care Appliances [PERSON_NAME] Waxing Dis…" at bounding box center [760, 179] width 965 height 64
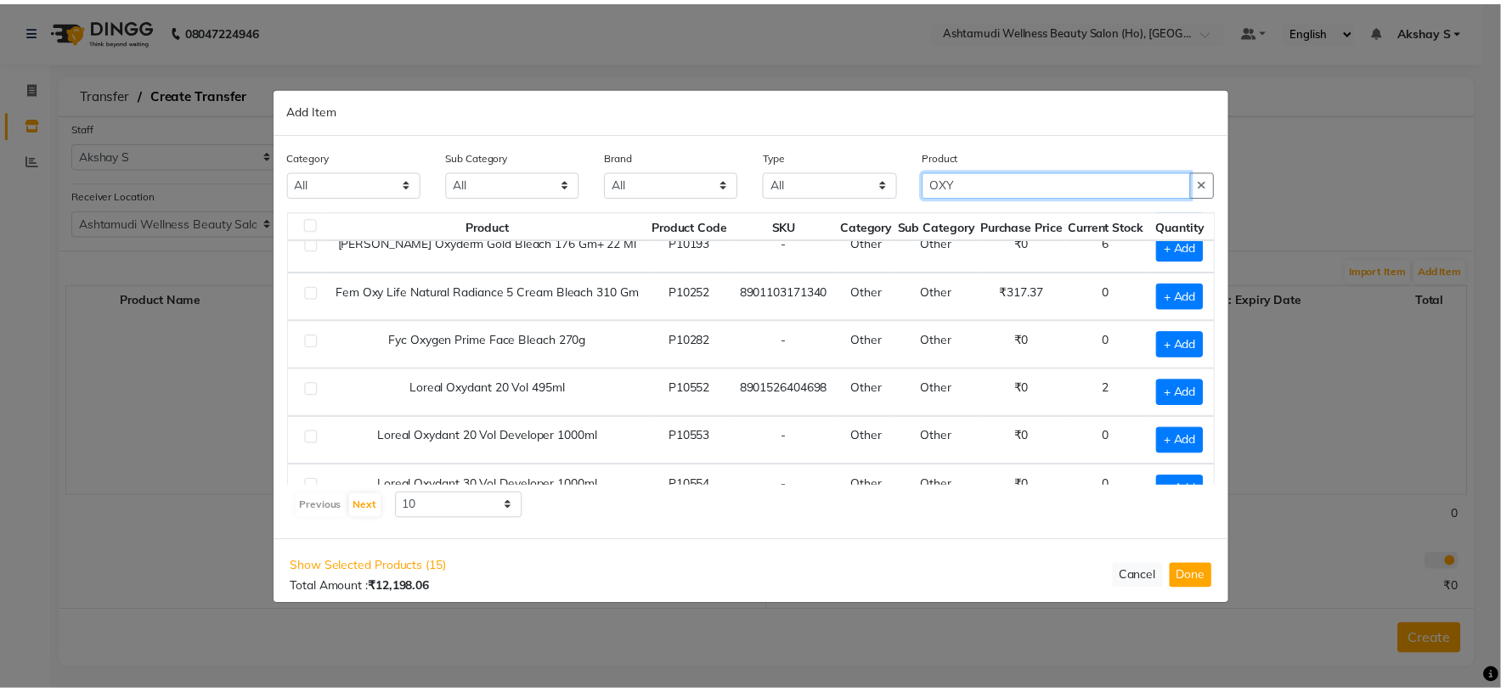
scroll to position [217, 0]
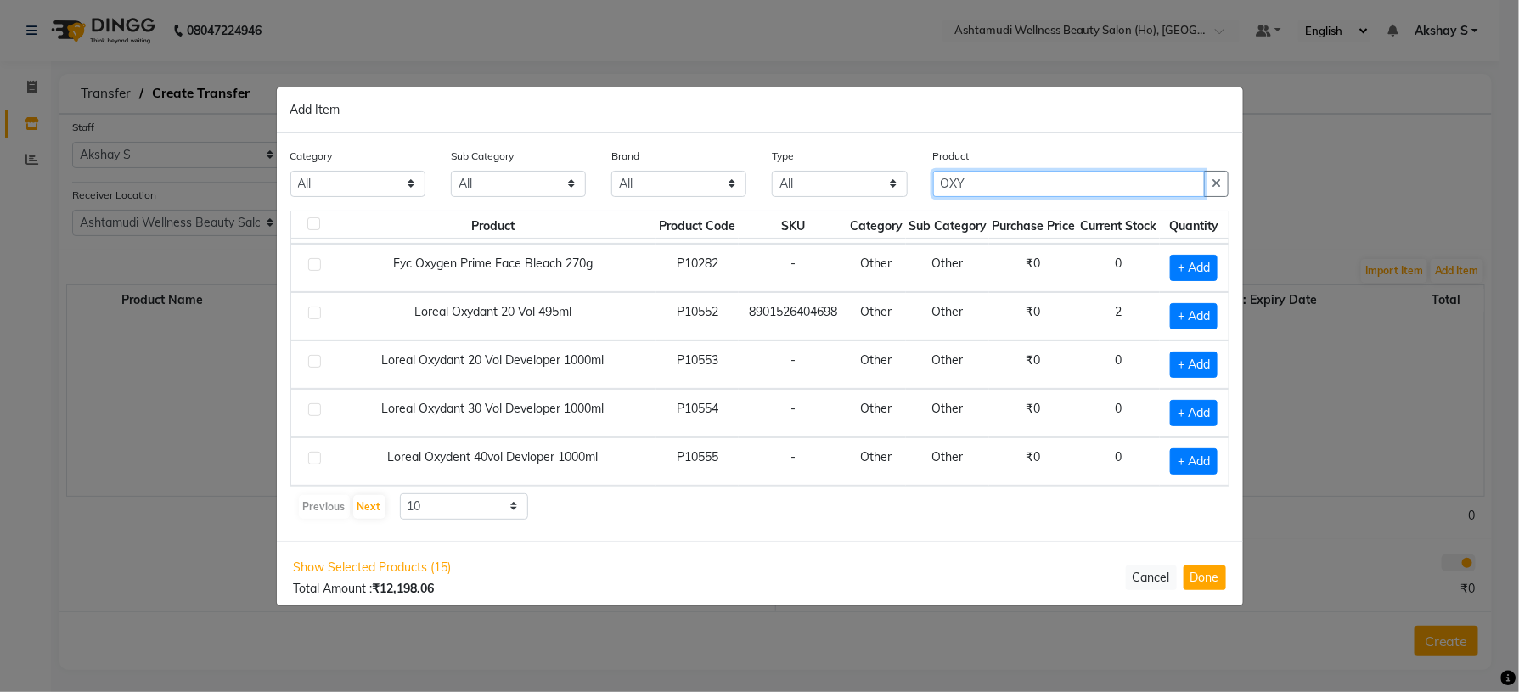
type input "OXY"
click at [1196, 566] on div "Show Selected Products (15) Total Amount : ₹12,198.06 Cancel Done" at bounding box center [760, 578] width 967 height 74
click at [1197, 577] on button "Done" at bounding box center [1205, 578] width 42 height 25
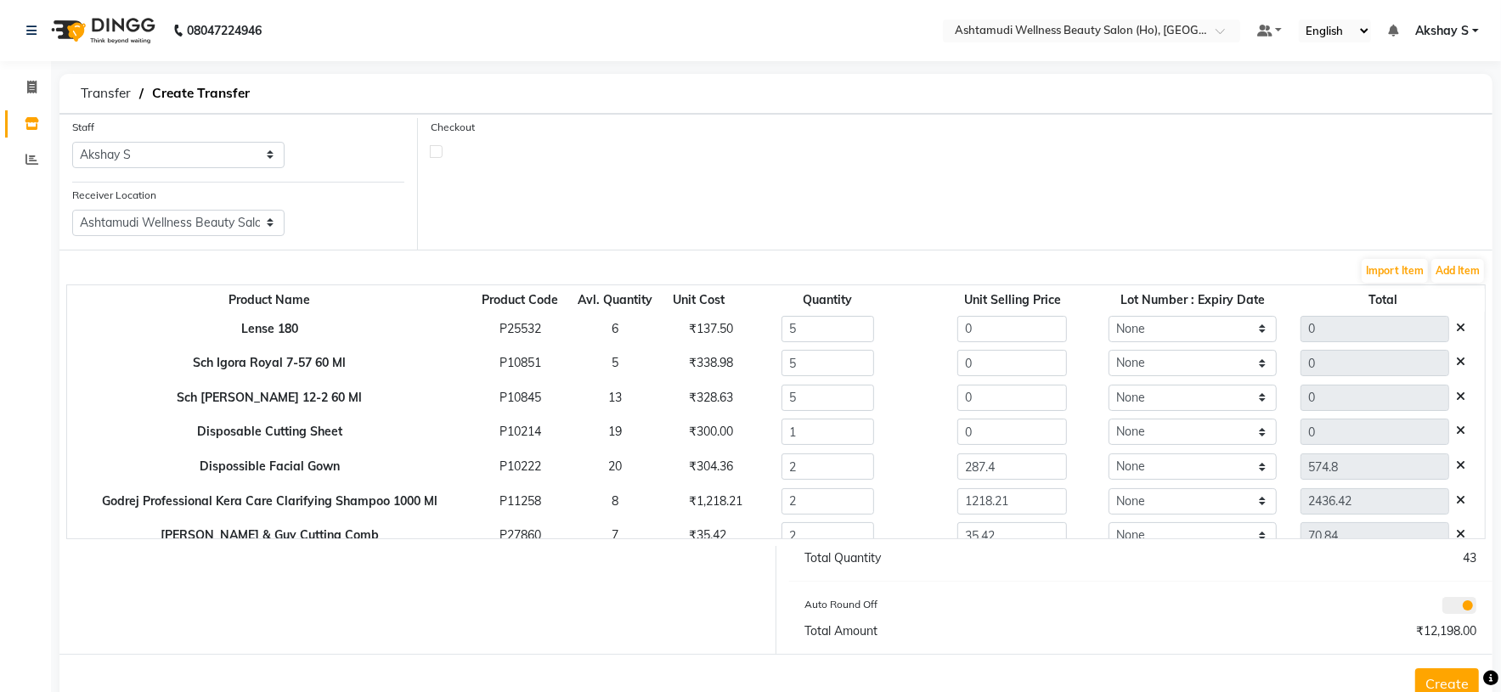
click at [691, 327] on div "₹137.50" at bounding box center [698, 329] width 45 height 18
copy div "137.50"
drag, startPoint x: 962, startPoint y: 327, endPoint x: 821, endPoint y: 335, distance: 141.2
click at [821, 335] on tr "Lense 180 P25532 6 ₹137.50 5 0 None 0" at bounding box center [775, 329] width 1417 height 35
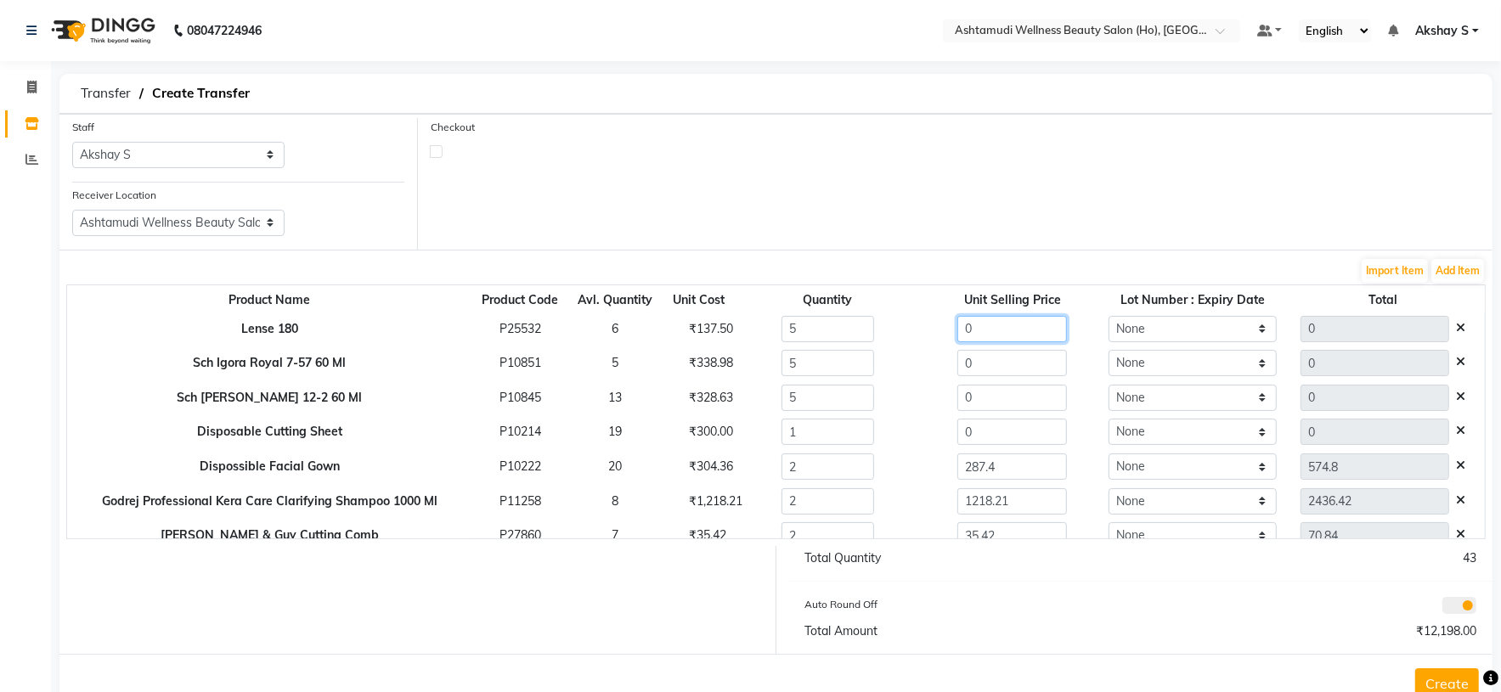
paste input "137.5"
type input "137.50"
type input "687.5"
click at [702, 363] on div "₹338.98" at bounding box center [698, 363] width 45 height 18
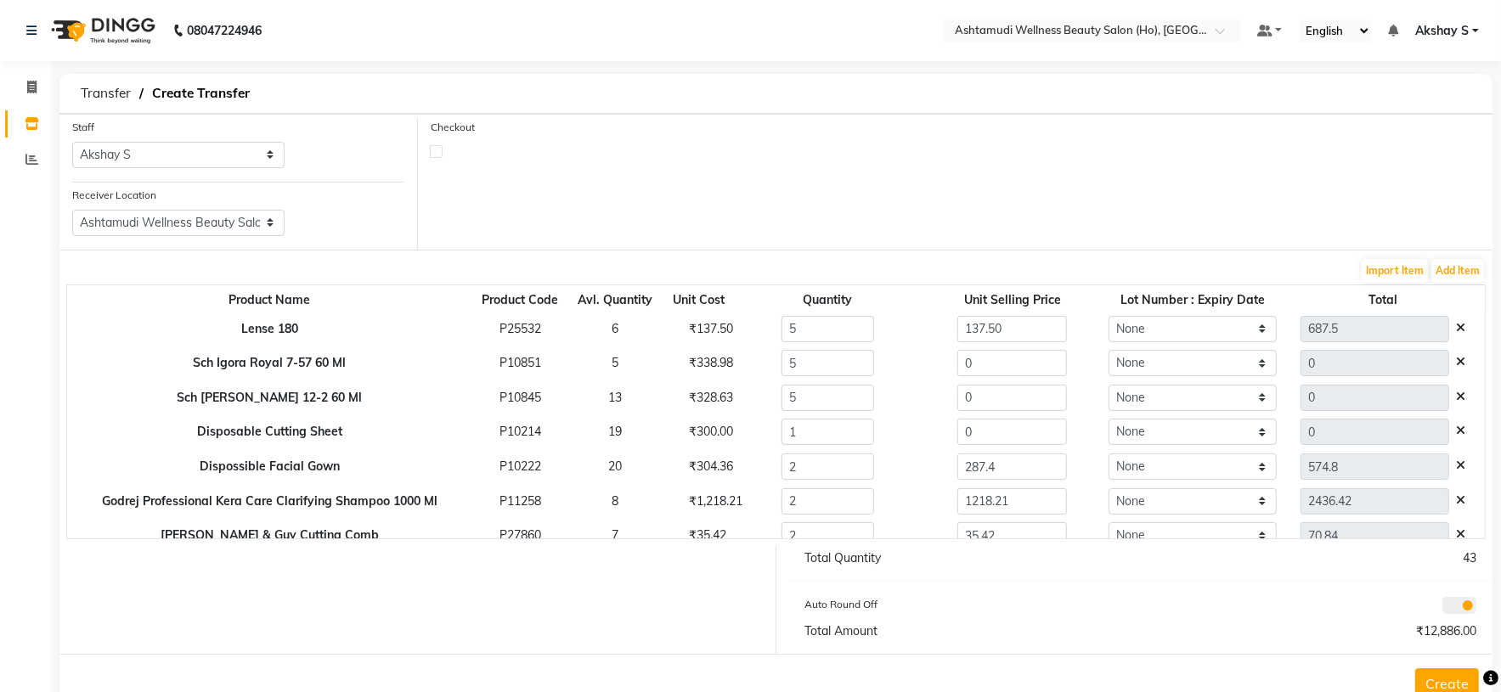
copy div "338.98"
drag, startPoint x: 979, startPoint y: 370, endPoint x: 841, endPoint y: 375, distance: 138.5
click at [843, 375] on tr "Sch Igora Royal 7-57 60 Ml P10851 5 ₹338.98 5 0 None 0" at bounding box center [775, 364] width 1417 height 35
paste input "338.98"
type input "338.98"
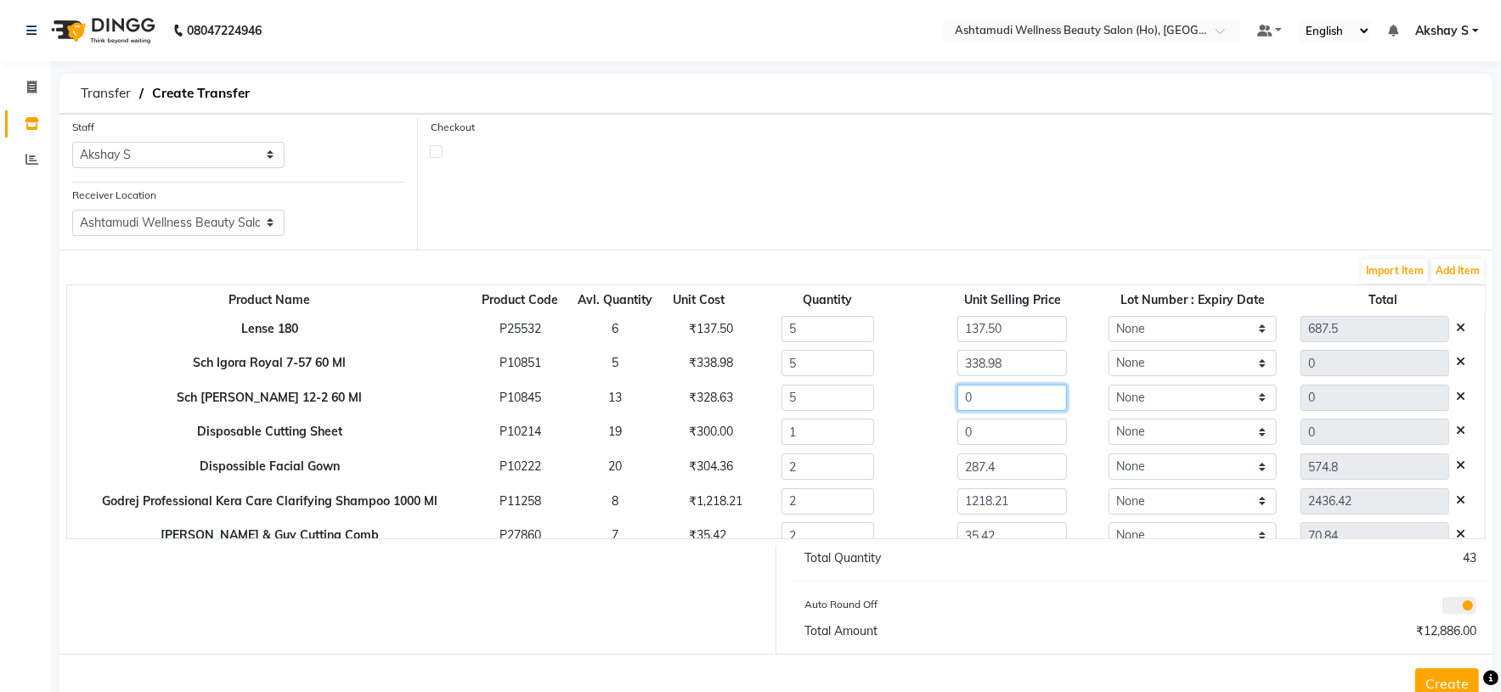
type input "1694.9"
drag, startPoint x: 966, startPoint y: 408, endPoint x: 904, endPoint y: 404, distance: 62.1
click at [911, 404] on div "0" at bounding box center [1012, 398] width 202 height 26
paste input "338.98"
type input "338.98"
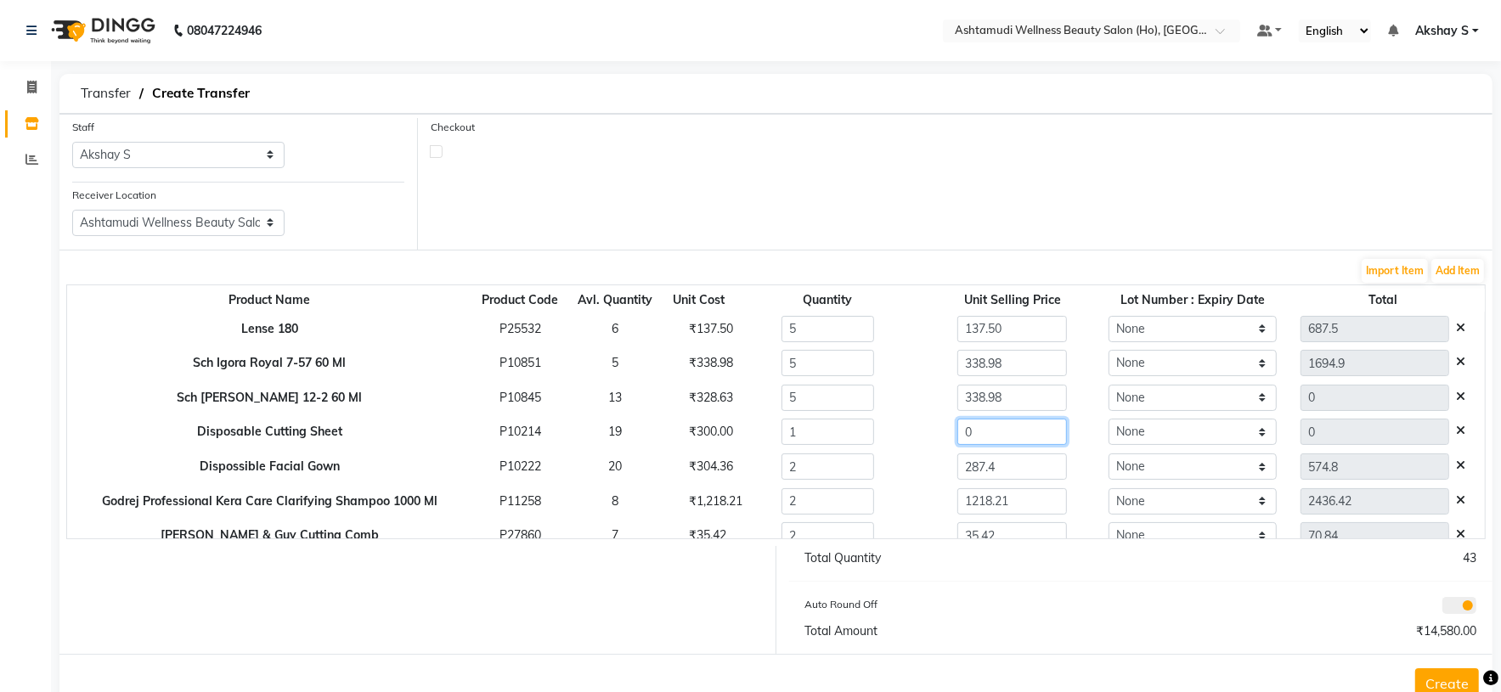
type input "1694.9"
drag, startPoint x: 975, startPoint y: 433, endPoint x: 898, endPoint y: 439, distance: 77.5
click at [911, 437] on div "0" at bounding box center [1012, 432] width 202 height 26
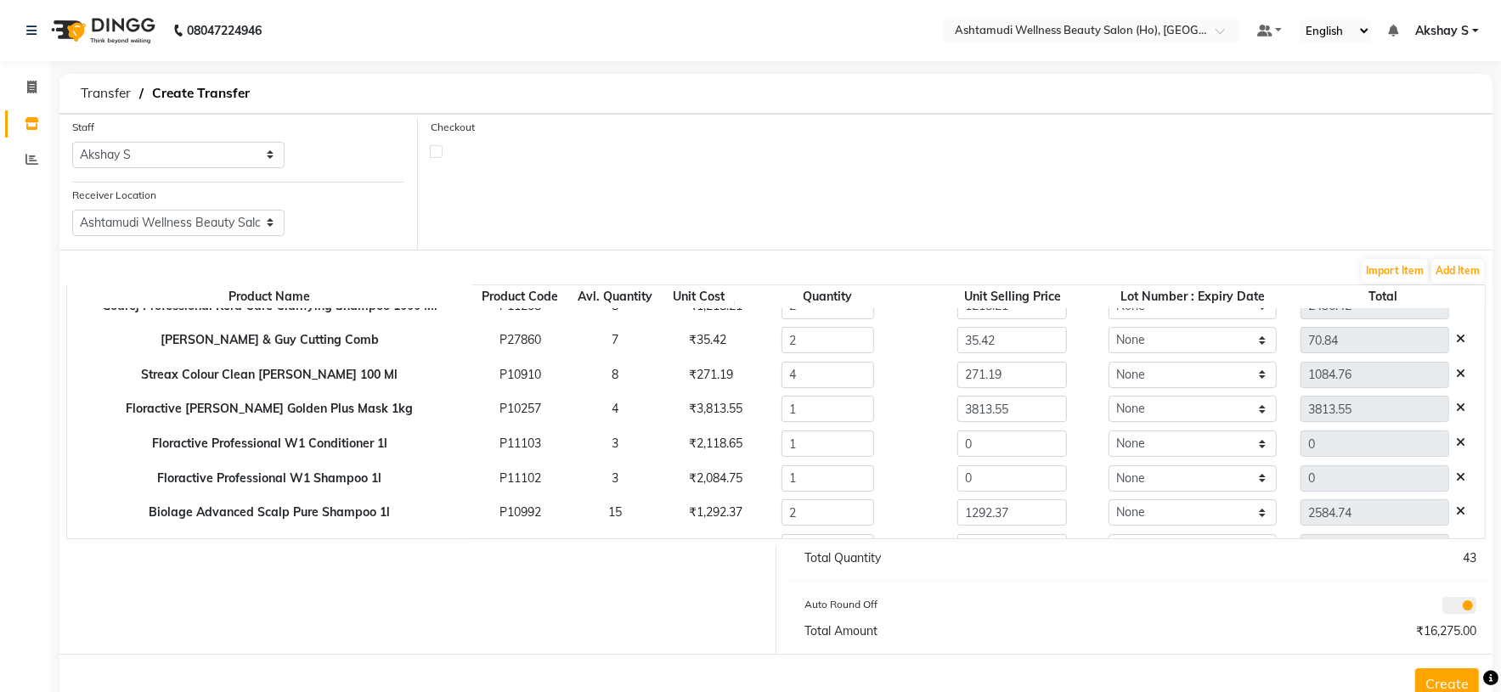
scroll to position [254, 0]
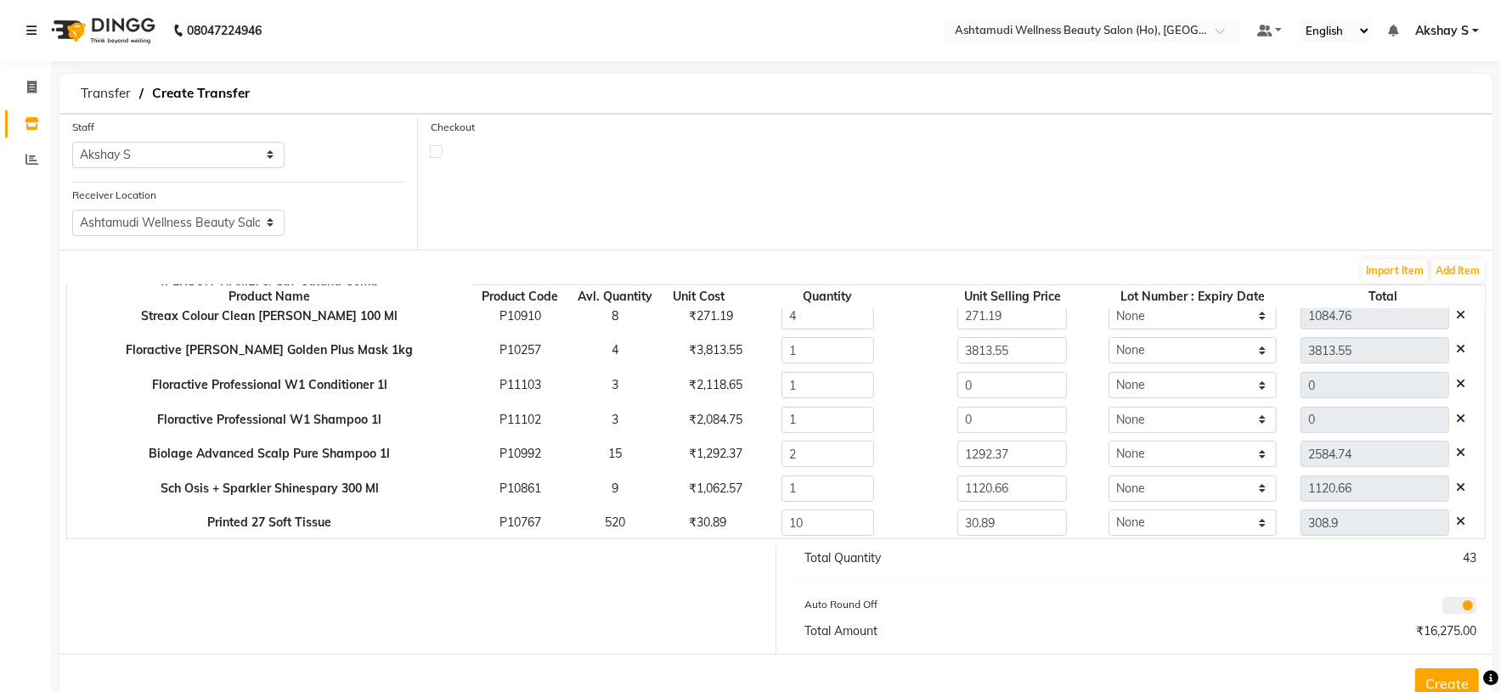
type input "300"
click at [688, 427] on div "₹2,084.75" at bounding box center [698, 420] width 45 height 18
copy div "2,084.75"
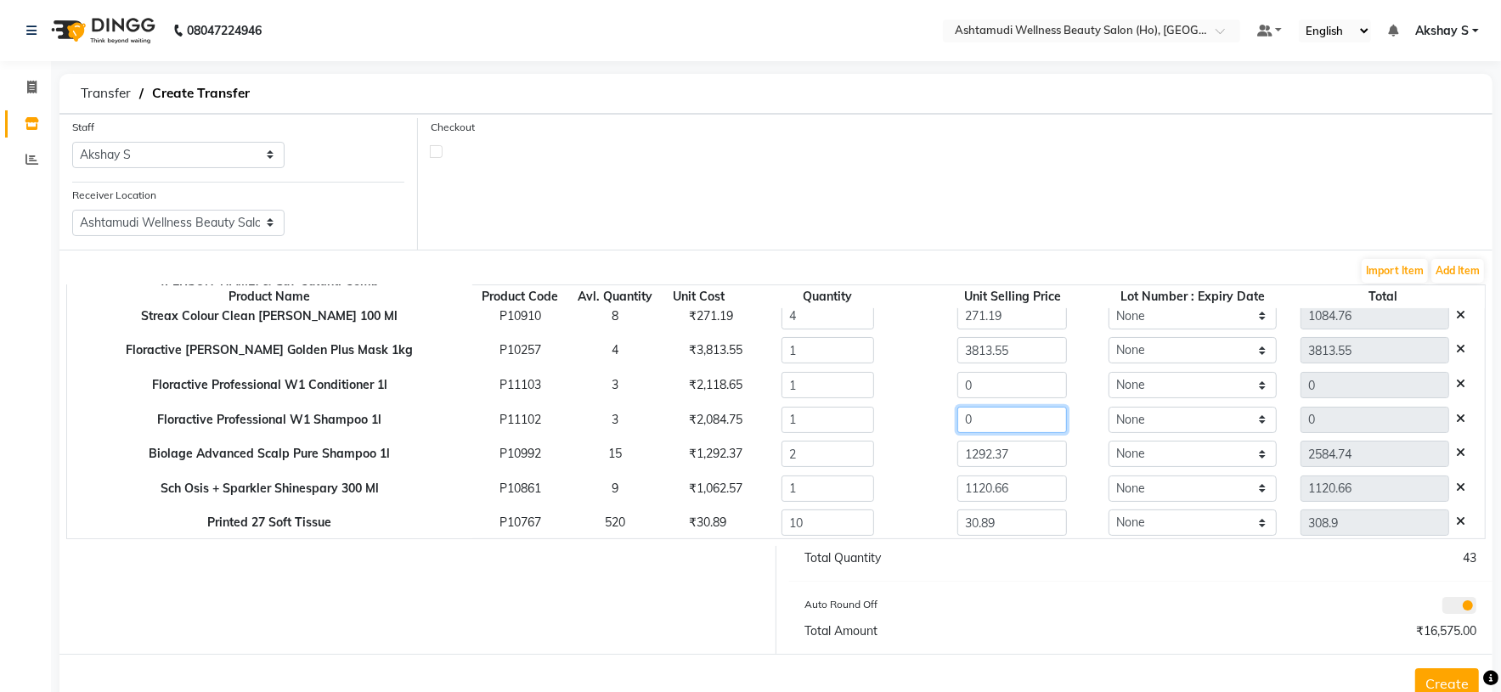
drag, startPoint x: 843, startPoint y: 431, endPoint x: 825, endPoint y: 431, distance: 18.7
click at [825, 431] on tr "Floractive Professional W1 Shampoo 1l P11102 3 ₹2,084.75 1 0 None 0" at bounding box center [775, 420] width 1417 height 35
paste input "2084.75"
type input "2084.75"
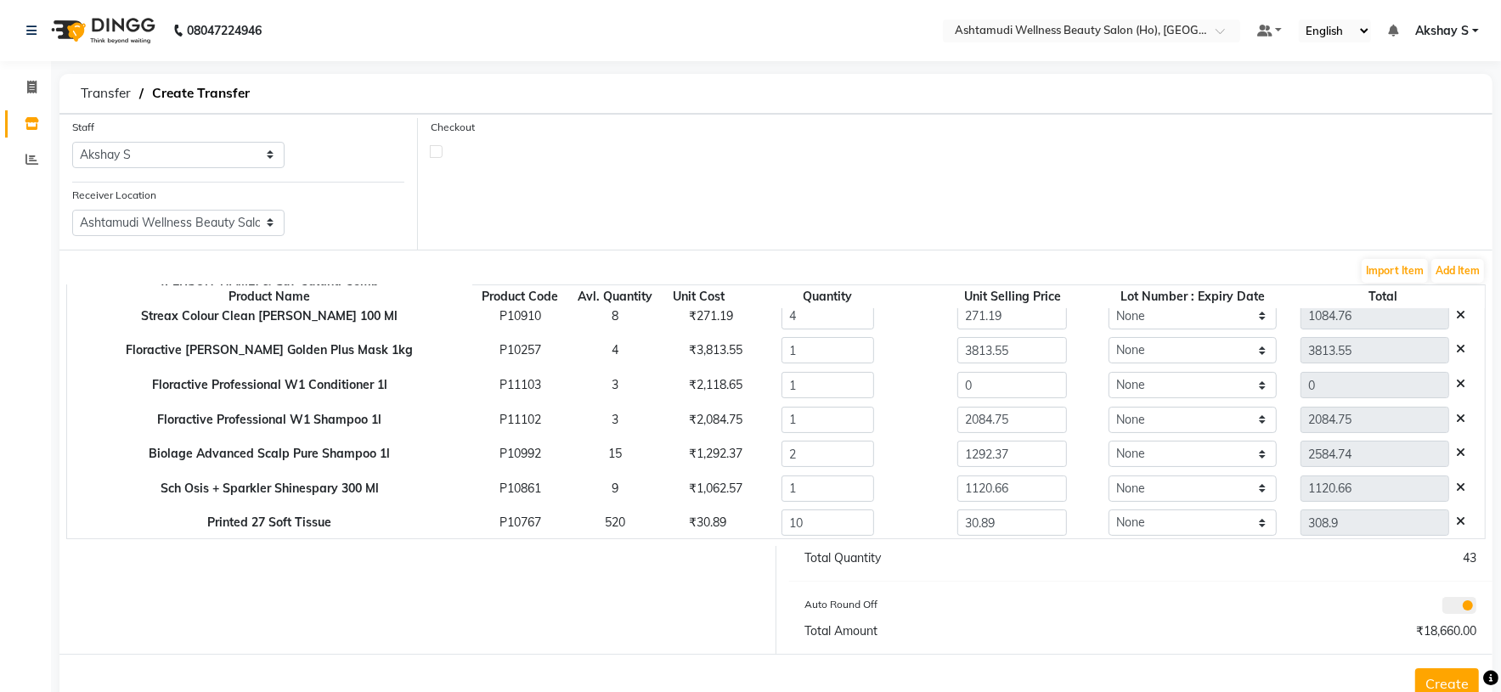
click at [702, 392] on div "₹2,118.65" at bounding box center [698, 385] width 45 height 18
copy div "2,118.65"
drag, startPoint x: 969, startPoint y: 392, endPoint x: 876, endPoint y: 399, distance: 92.9
click at [876, 399] on tr "Floractive Professional W1 Conditioner 1l P11103 3 ₹2,118.65 1 0 None 0" at bounding box center [775, 385] width 1417 height 35
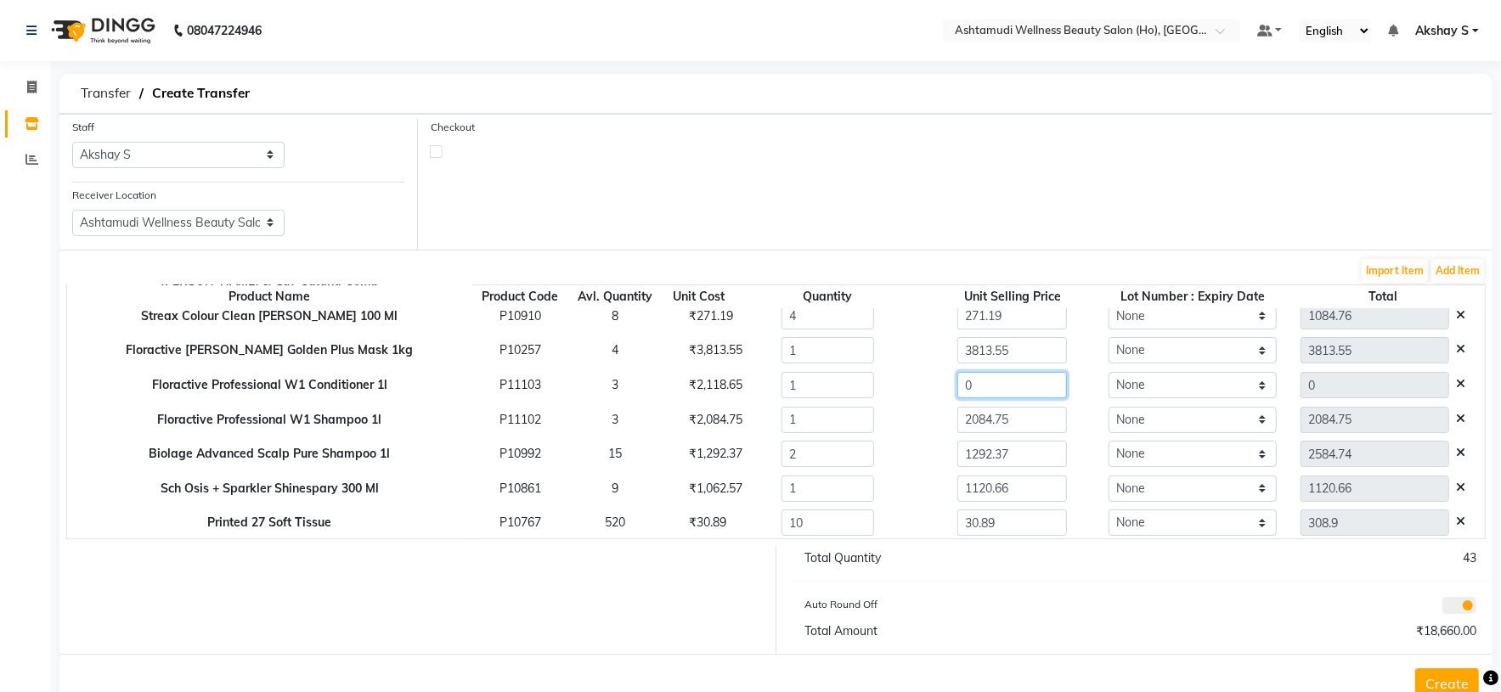
paste input "2118.65"
type input "2118.65"
drag, startPoint x: 1027, startPoint y: 496, endPoint x: 905, endPoint y: 496, distance: 122.3
click at [911, 496] on div "1120.66" at bounding box center [1012, 489] width 202 height 26
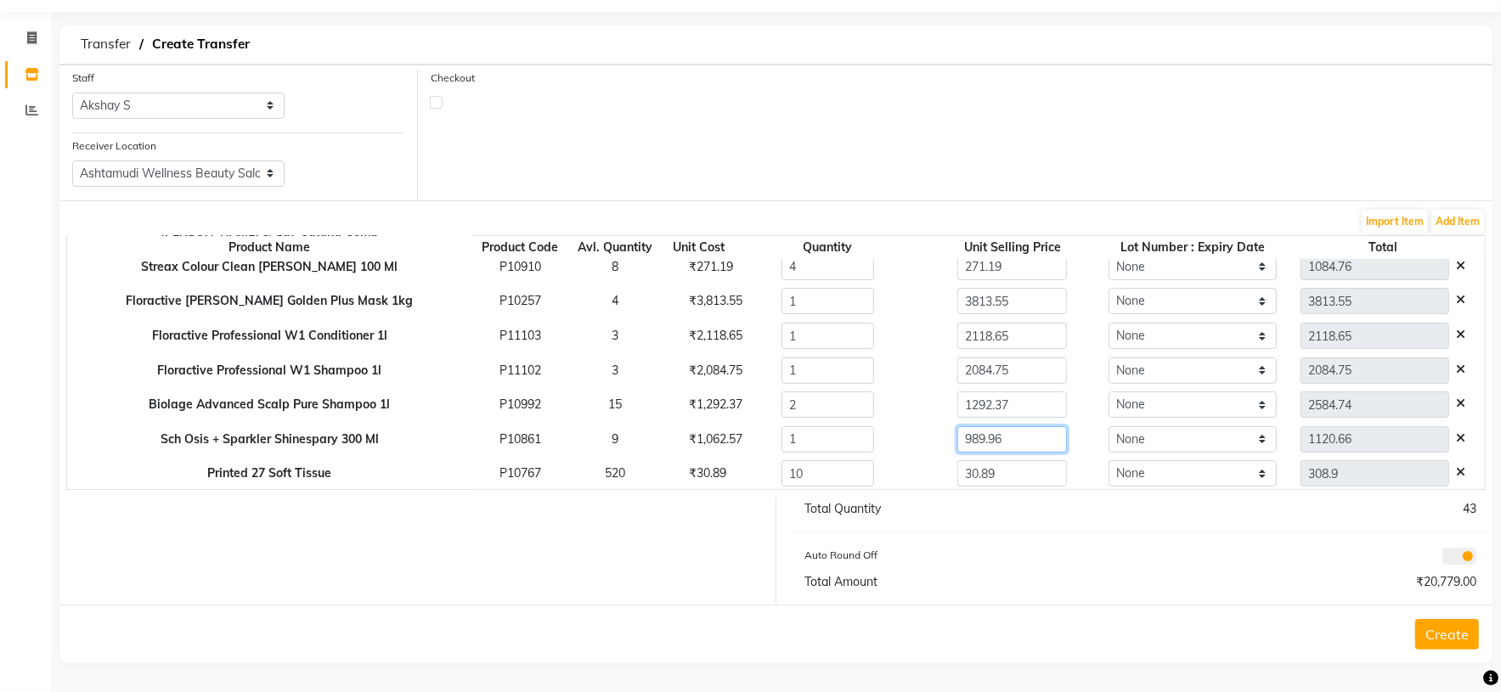
scroll to position [290, 0]
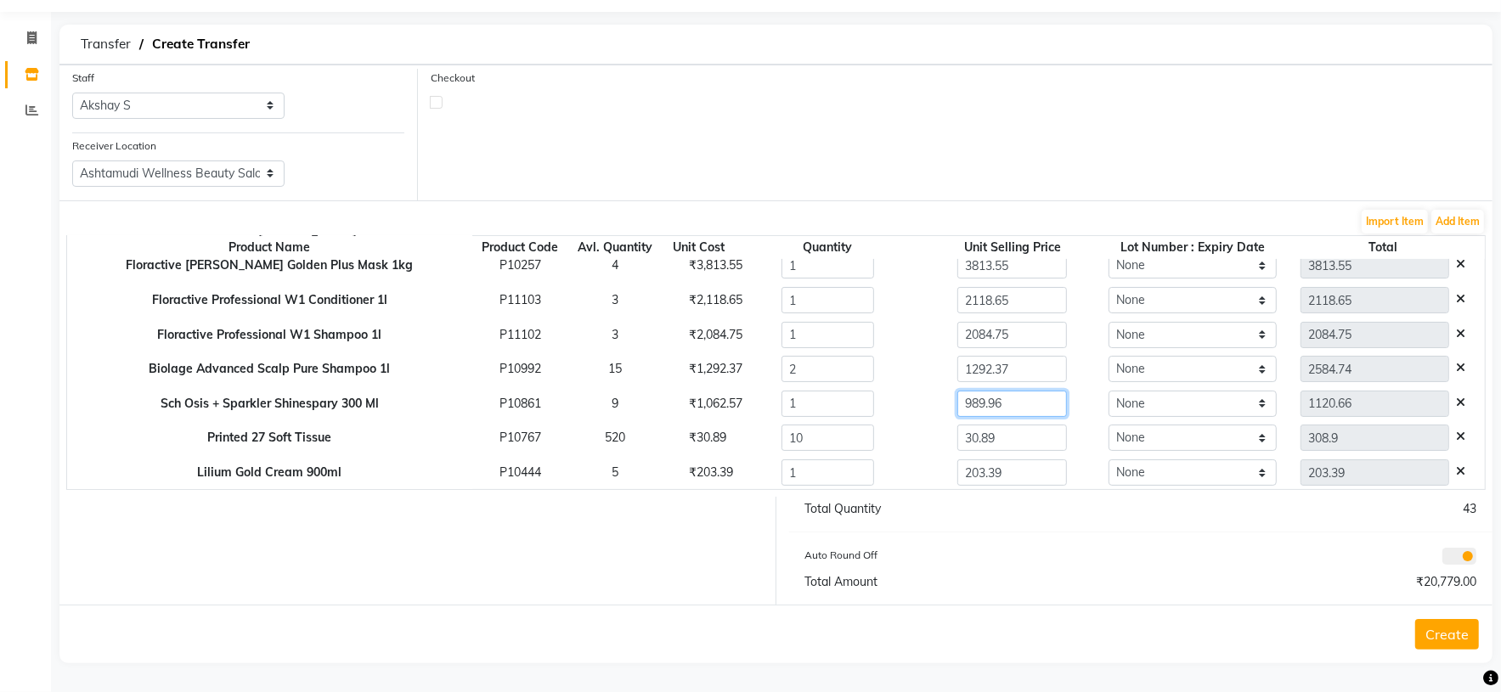
type input "989.96"
drag, startPoint x: 1074, startPoint y: 543, endPoint x: 1214, endPoint y: 604, distance: 152.9
click at [1071, 543] on div "Total Quantity 43 Auto Round Off Total Amount ₹20,648.00" at bounding box center [1141, 551] width 730 height 108
click at [1195, 561] on div at bounding box center [1315, 558] width 348 height 24
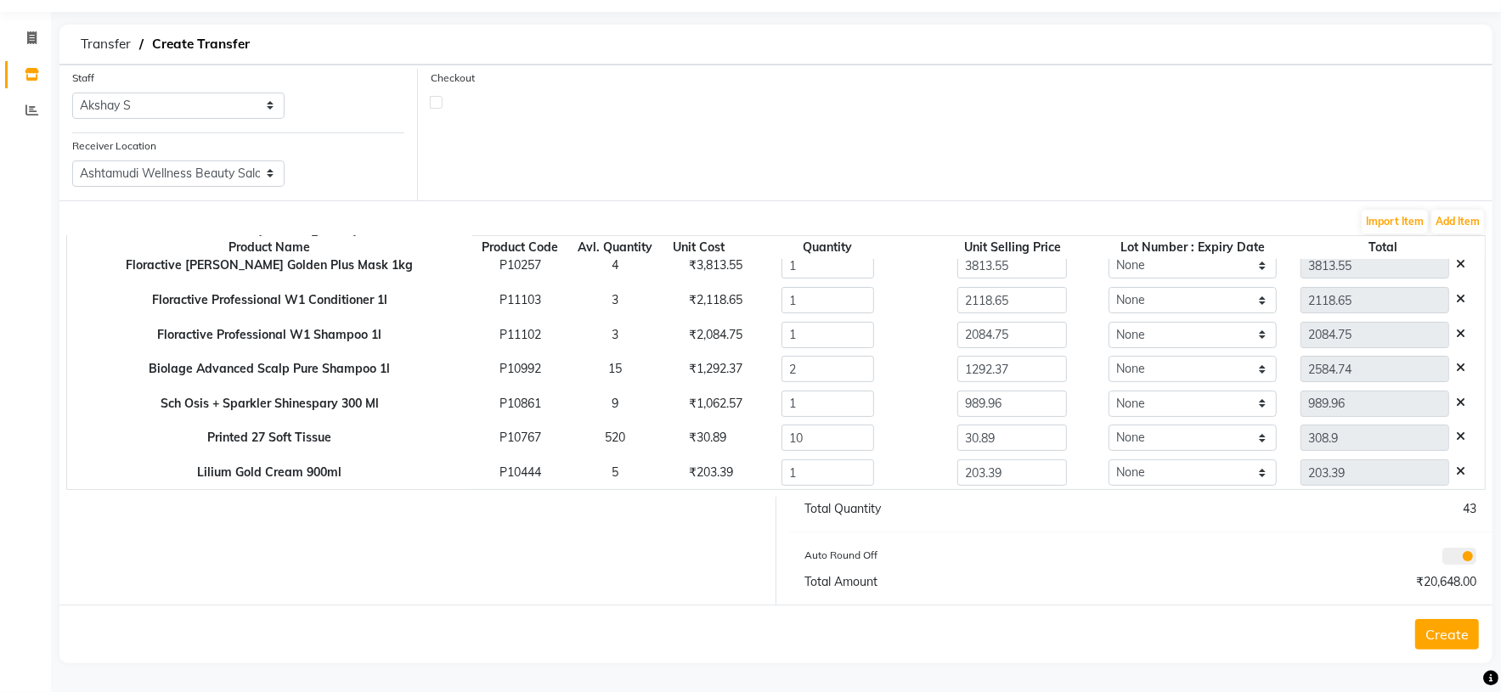
click at [1457, 640] on button "Create" at bounding box center [1447, 634] width 64 height 31
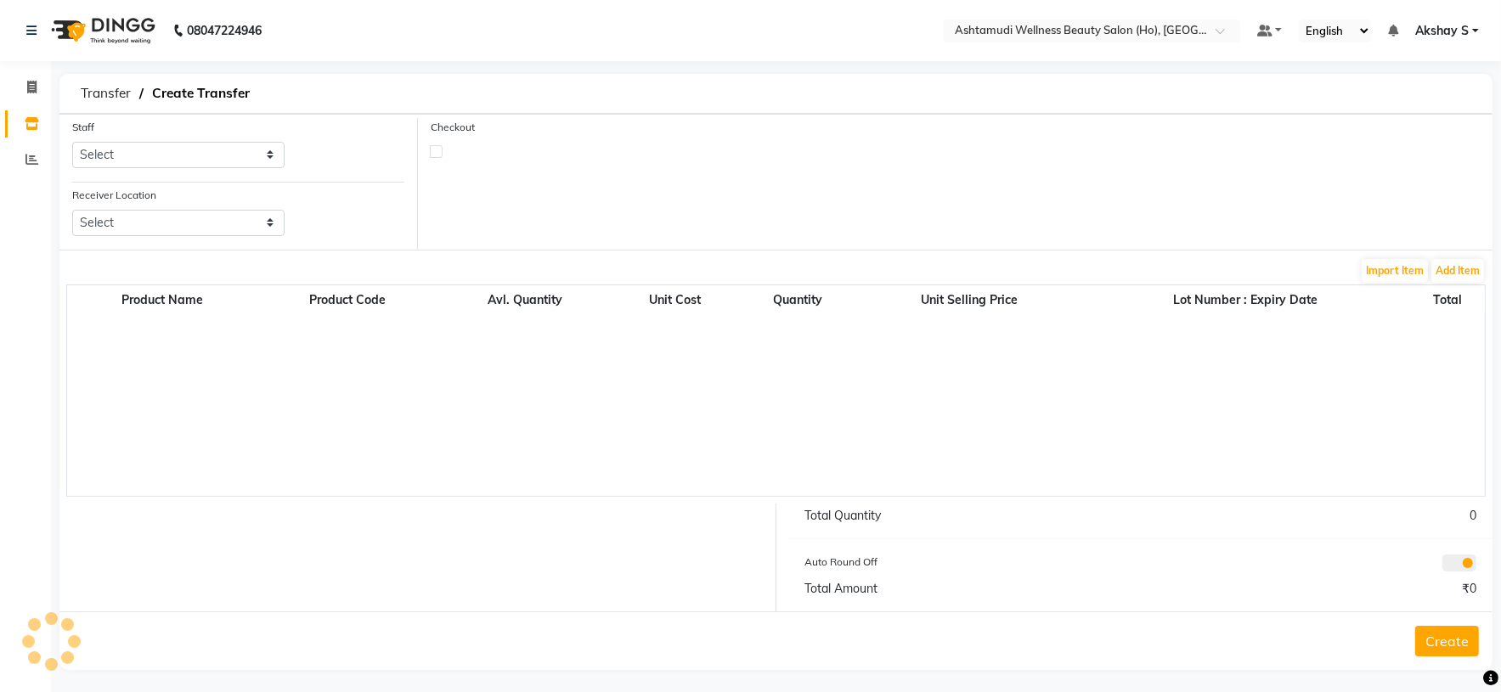
scroll to position [8, 0]
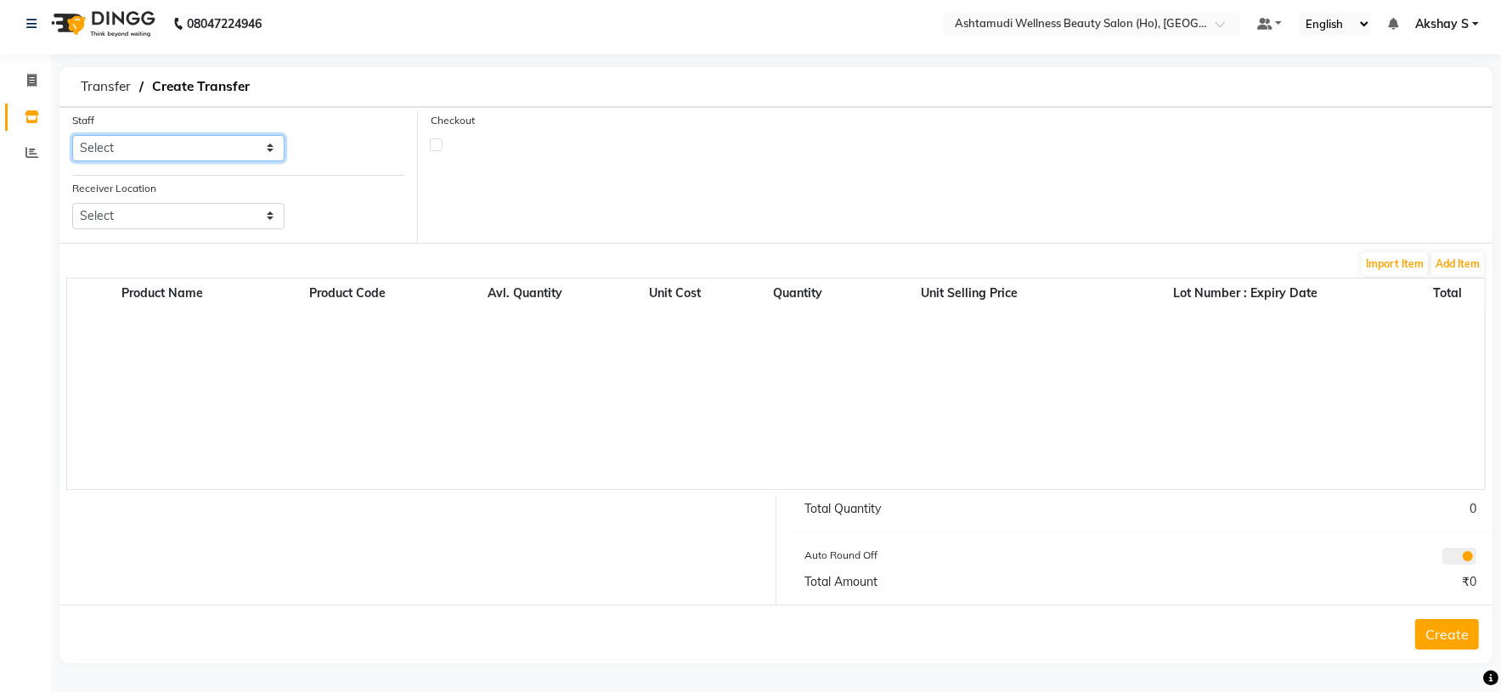
click at [272, 139] on select "Select [PERSON_NAME] S [PERSON_NAME] S Dev [PERSON_NAME] P [PERSON_NAME] u [PER…" at bounding box center [178, 148] width 212 height 26
select select "44763"
click at [72, 135] on select "Select [PERSON_NAME] S [PERSON_NAME] S Dev [PERSON_NAME] P [PERSON_NAME] u [PER…" at bounding box center [178, 148] width 212 height 26
click at [225, 229] on div "Receiver Location Select Ashtamudi Wellness Beauty Salon, Kowdiar Ashtamudi Wel…" at bounding box center [178, 211] width 238 height 64
click at [214, 213] on select "Select Ashtamudi Wellness Beauty Salon, Kowdiar Ashtamudi Wellness Beauty Salon…" at bounding box center [178, 216] width 212 height 26
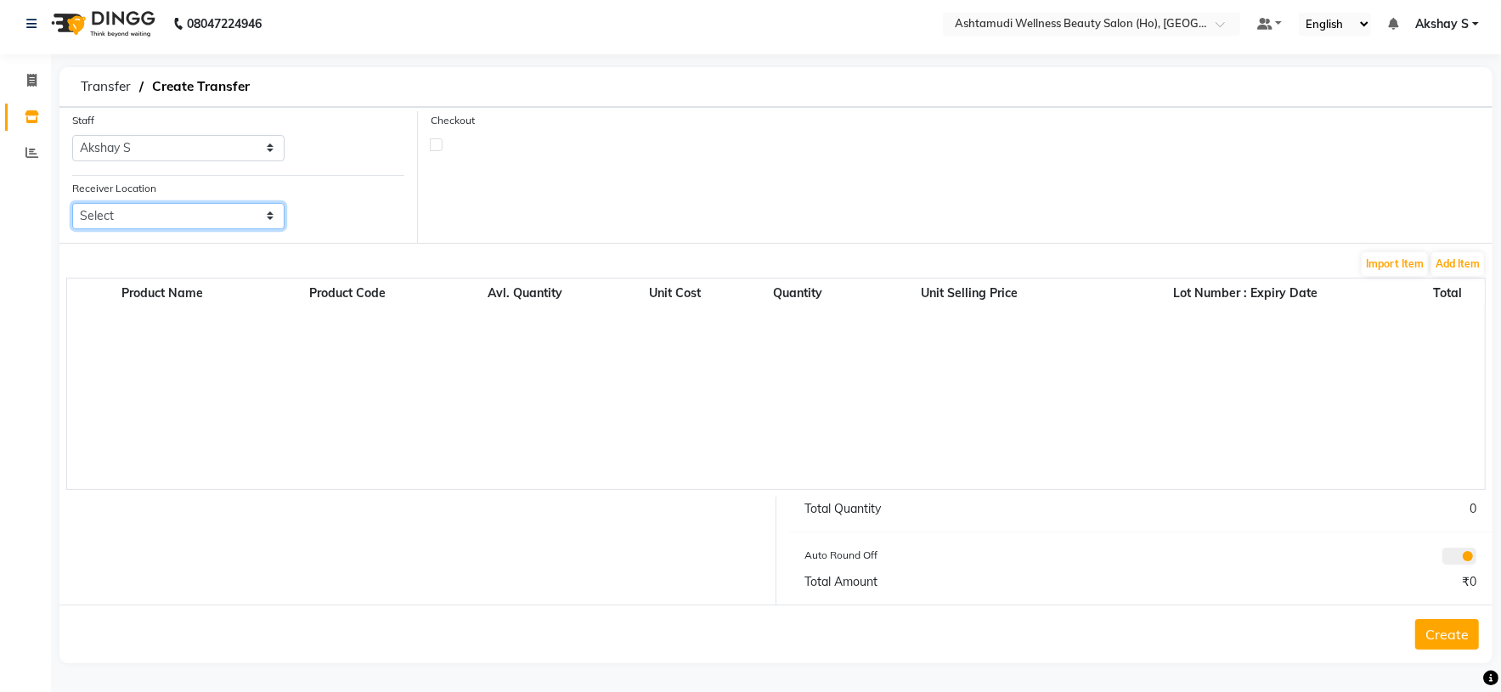
select select "1933"
click at [72, 203] on select "Select Ashtamudi Wellness Beauty Salon, Kowdiar Ashtamudi Wellness Beauty Salon…" at bounding box center [178, 216] width 212 height 26
click at [1441, 268] on button "Add Item" at bounding box center [1457, 264] width 53 height 24
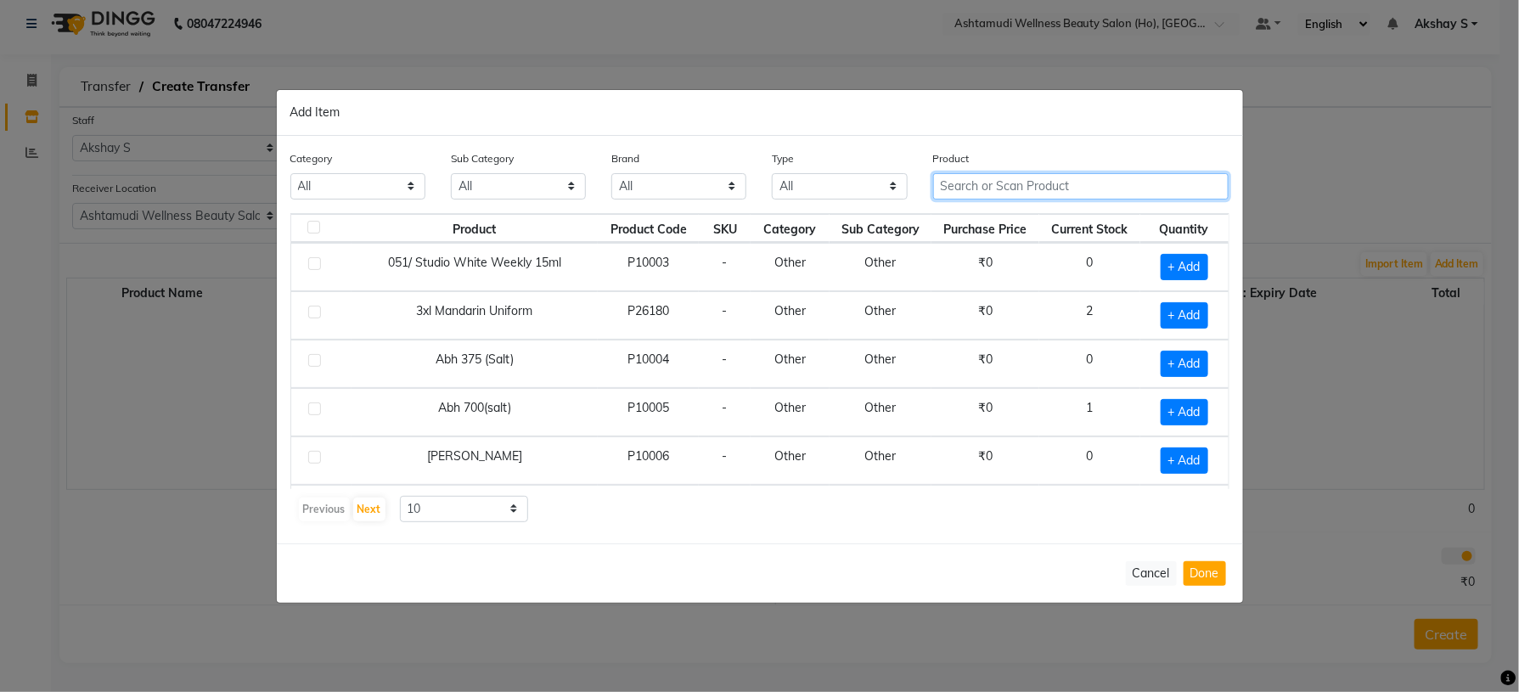
click at [976, 186] on input "text" at bounding box center [1081, 186] width 296 height 26
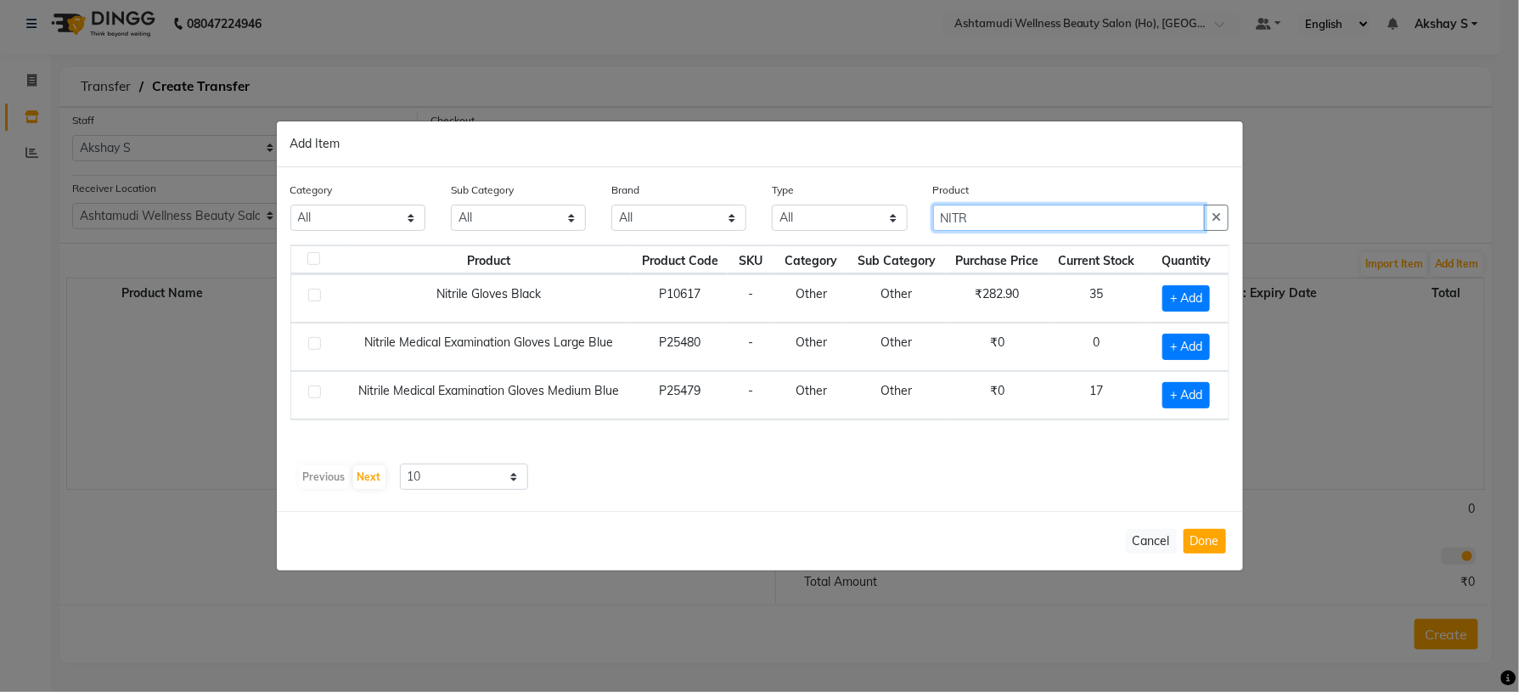
type input "NITR"
click at [869, 454] on div "Product Product Code SKU Category Sub Category Purchase Price Current Stock Qua…" at bounding box center [759, 351] width 939 height 212
click at [1196, 296] on span "+ Add" at bounding box center [1187, 298] width 48 height 26
checkbox input "true"
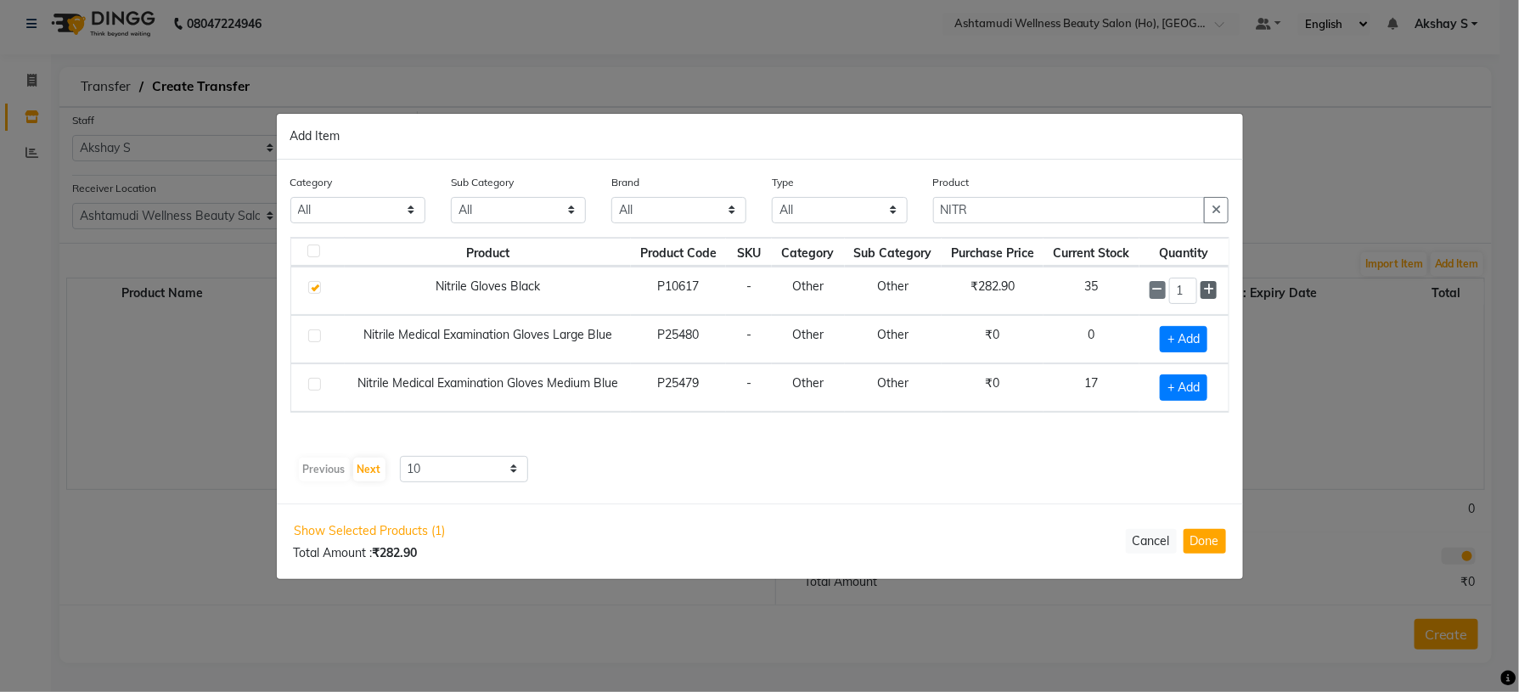
click at [1203, 294] on icon at bounding box center [1208, 290] width 11 height 12
type input "2"
click at [1202, 546] on button "Done" at bounding box center [1205, 541] width 42 height 25
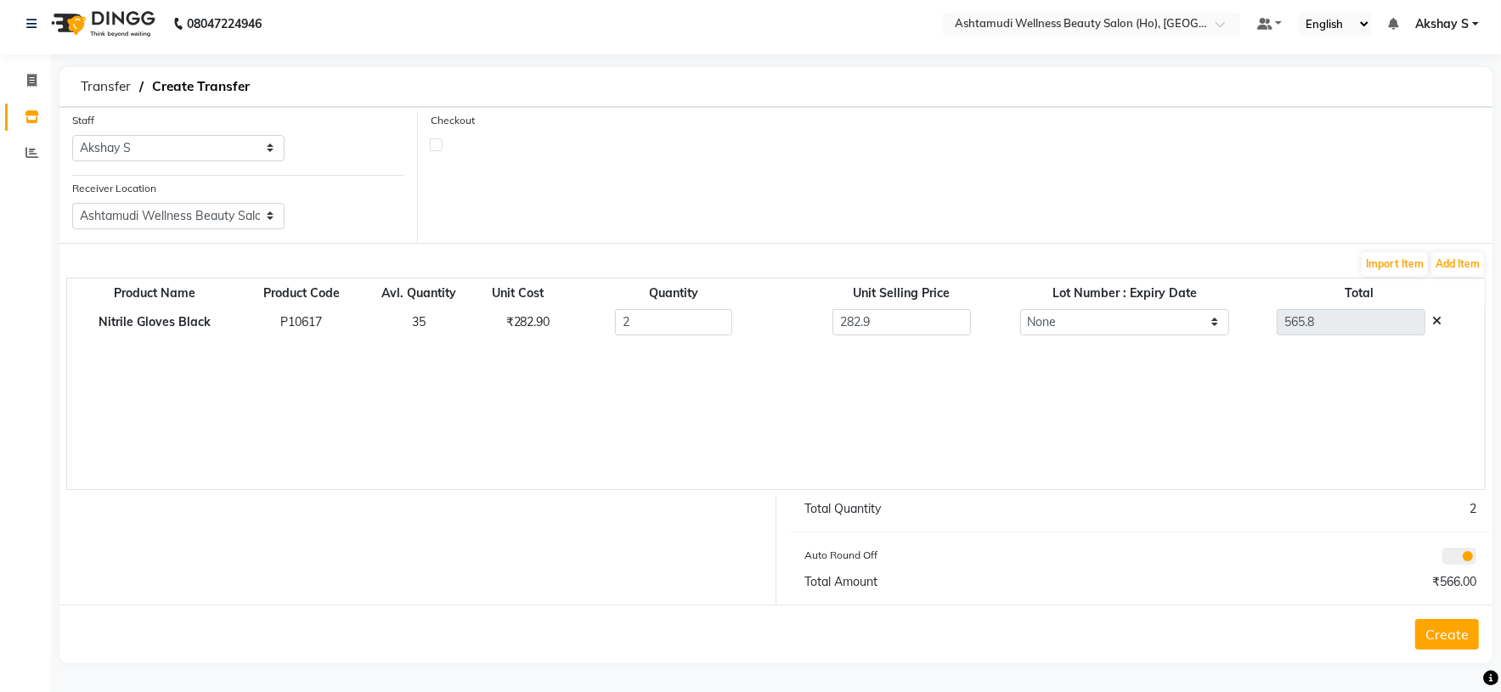
click at [1441, 644] on button "Create" at bounding box center [1447, 634] width 64 height 31
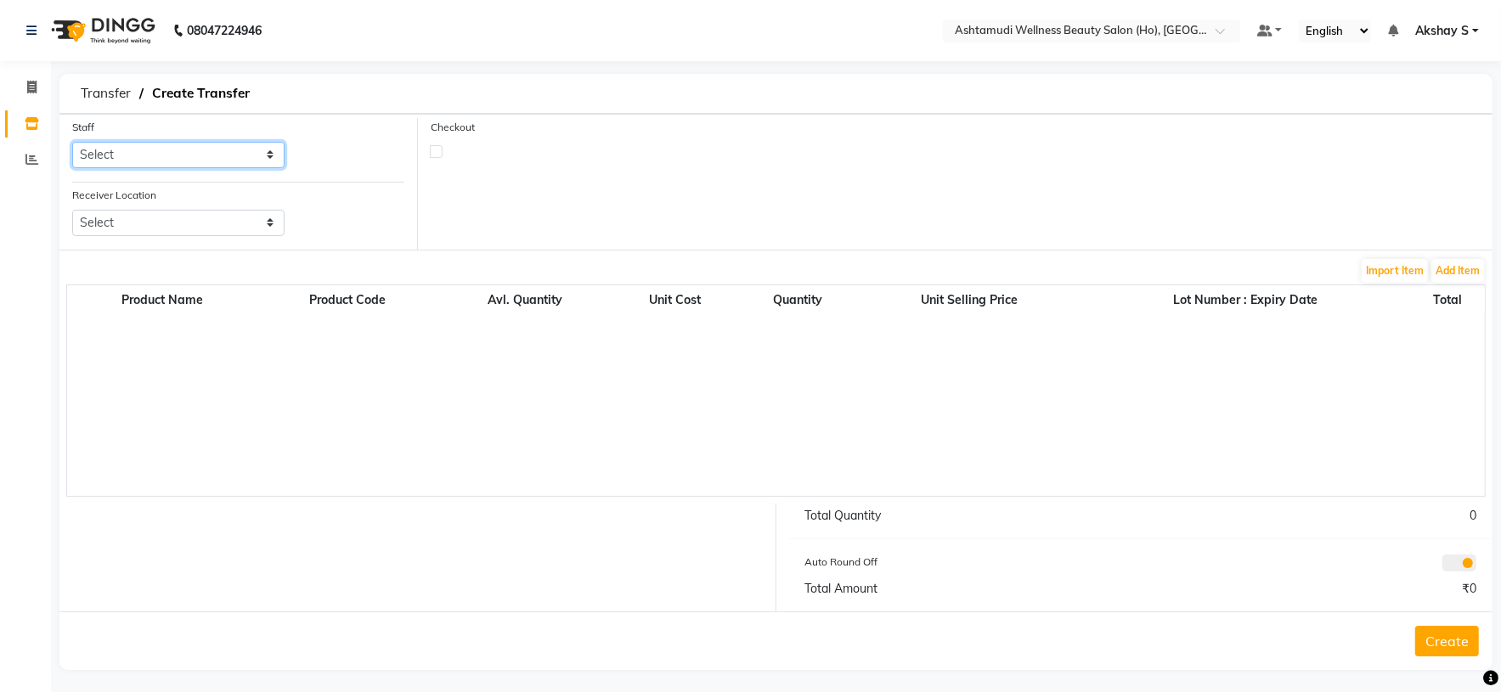
drag, startPoint x: 253, startPoint y: 151, endPoint x: 259, endPoint y: 160, distance: 10.4
click at [253, 151] on select "Select [PERSON_NAME] S [PERSON_NAME] S Dev [PERSON_NAME] P [PERSON_NAME] u [PER…" at bounding box center [178, 155] width 212 height 26
select select "44763"
click at [72, 143] on select "Select [PERSON_NAME] S [PERSON_NAME] S Dev [PERSON_NAME] P [PERSON_NAME] u [PER…" at bounding box center [178, 155] width 212 height 26
click at [204, 231] on select "Select Ashtamudi Wellness Beauty Salon, Kowdiar Ashtamudi Wellness Beauty Salon…" at bounding box center [178, 223] width 212 height 26
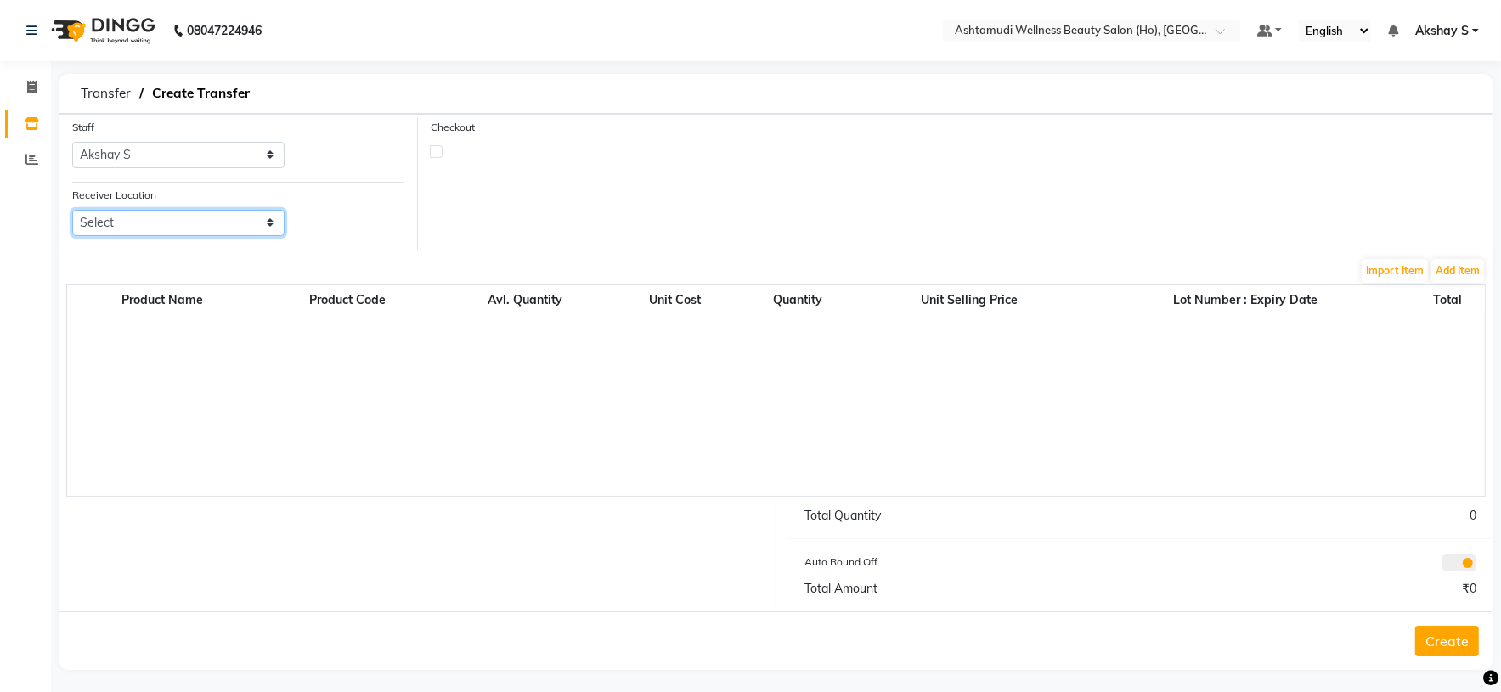
select select "1933"
click at [72, 211] on select "Select Ashtamudi Wellness Beauty Salon, Kowdiar Ashtamudi Wellness Beauty Salon…" at bounding box center [178, 223] width 212 height 26
click at [1459, 266] on button "Add Item" at bounding box center [1457, 271] width 53 height 24
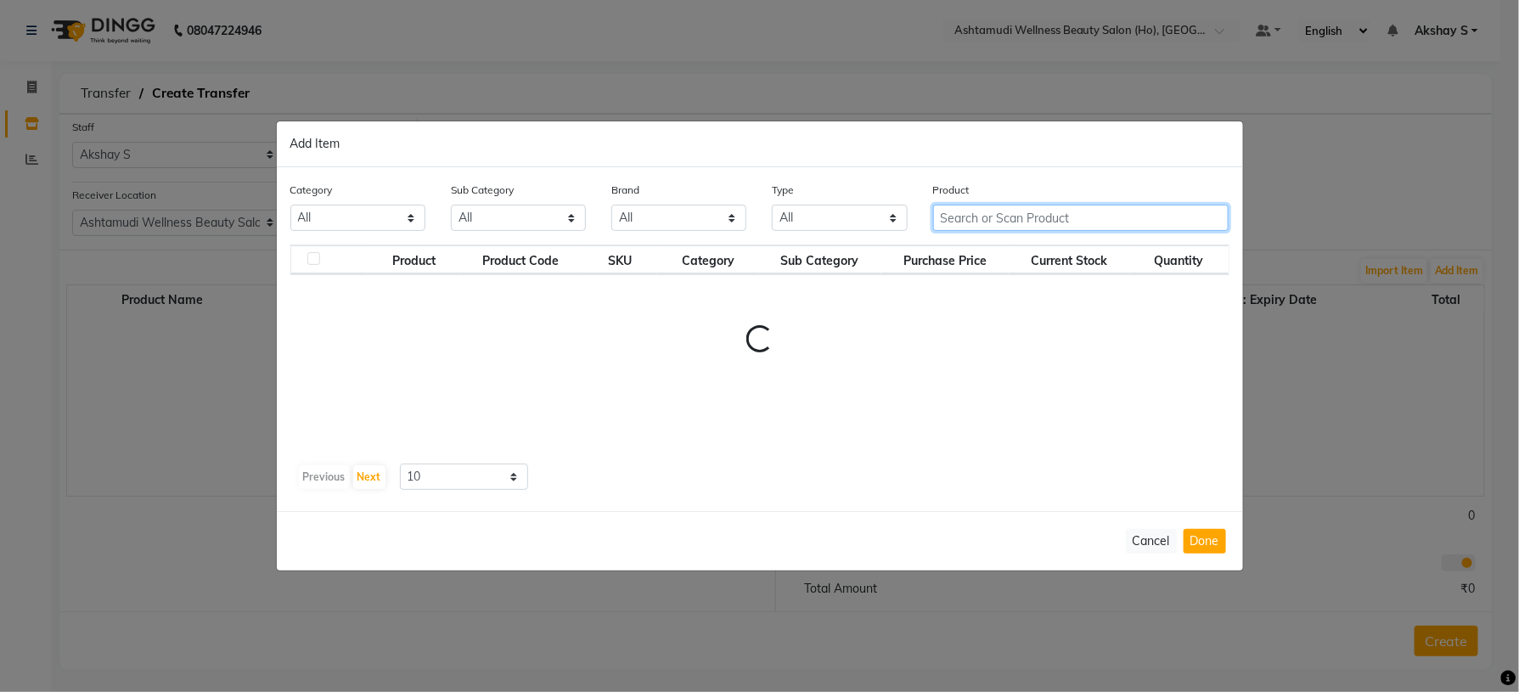
click at [984, 208] on div "Product" at bounding box center [1082, 213] width 322 height 64
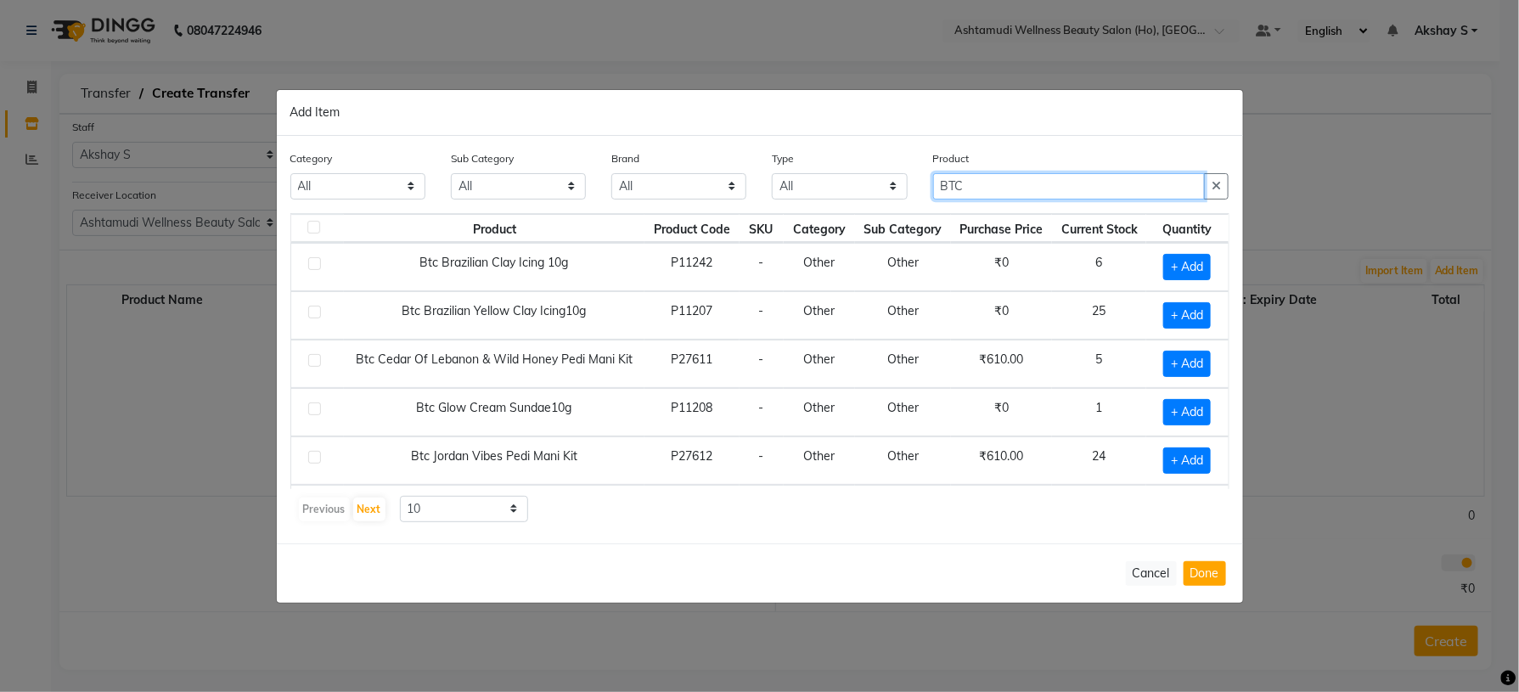
type input "BTC"
click at [901, 516] on div "Previous Next 10 50 100" at bounding box center [760, 509] width 926 height 27
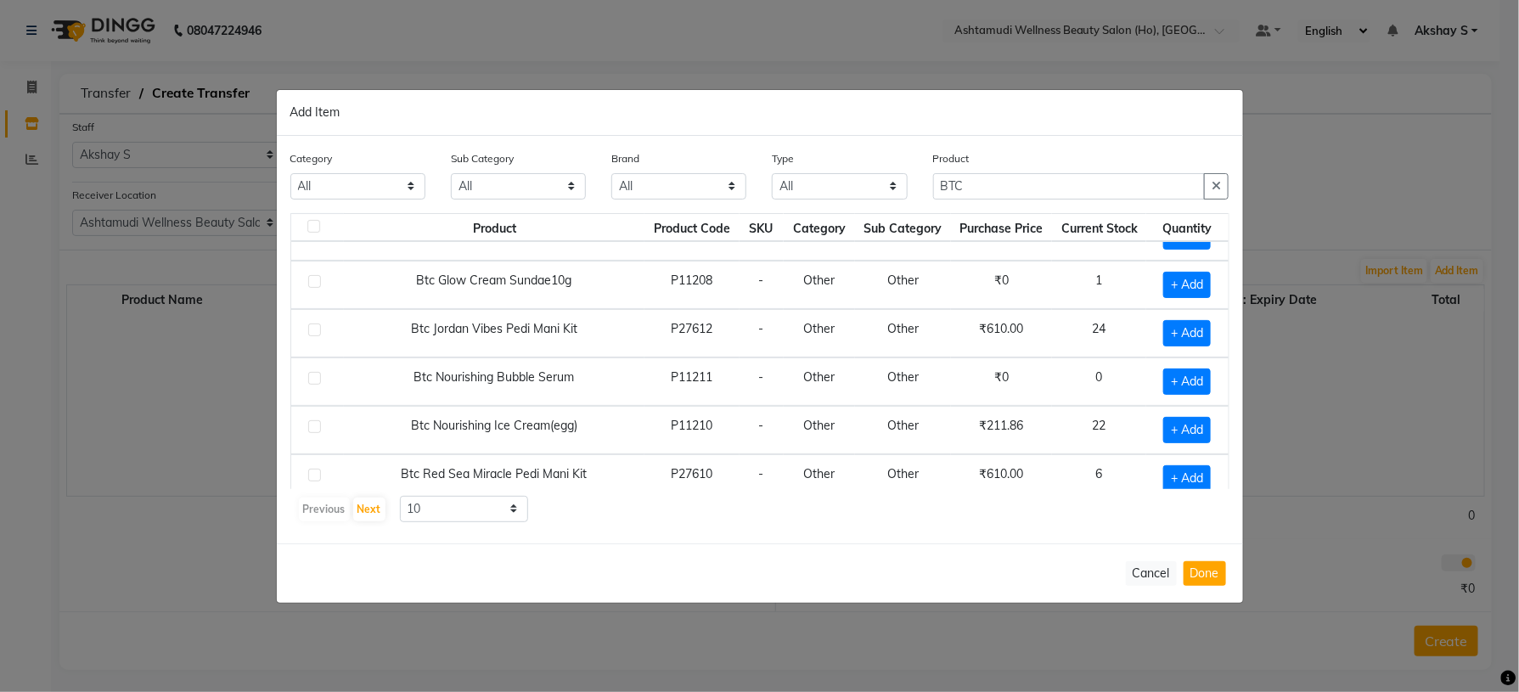
scroll to position [200, 0]
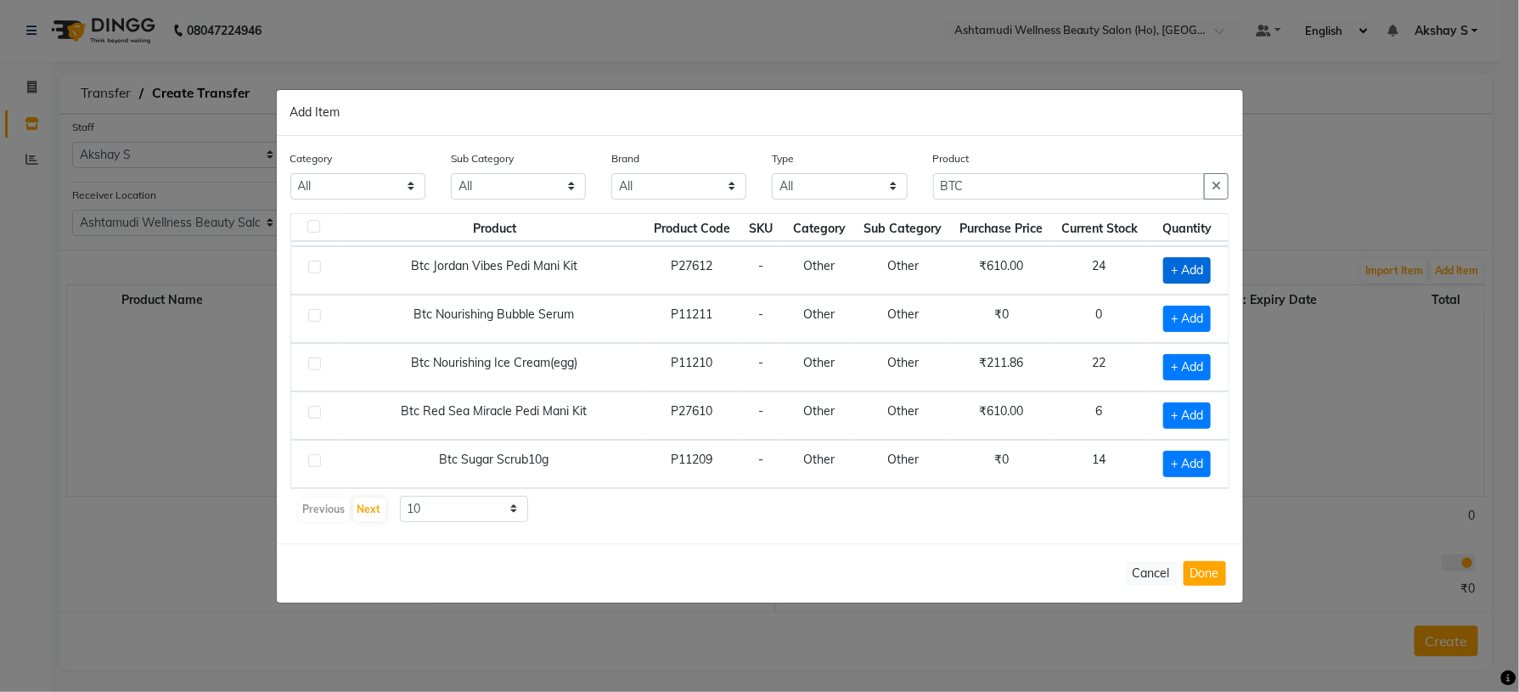
click at [1164, 270] on span "+ Add" at bounding box center [1188, 270] width 48 height 26
checkbox input "true"
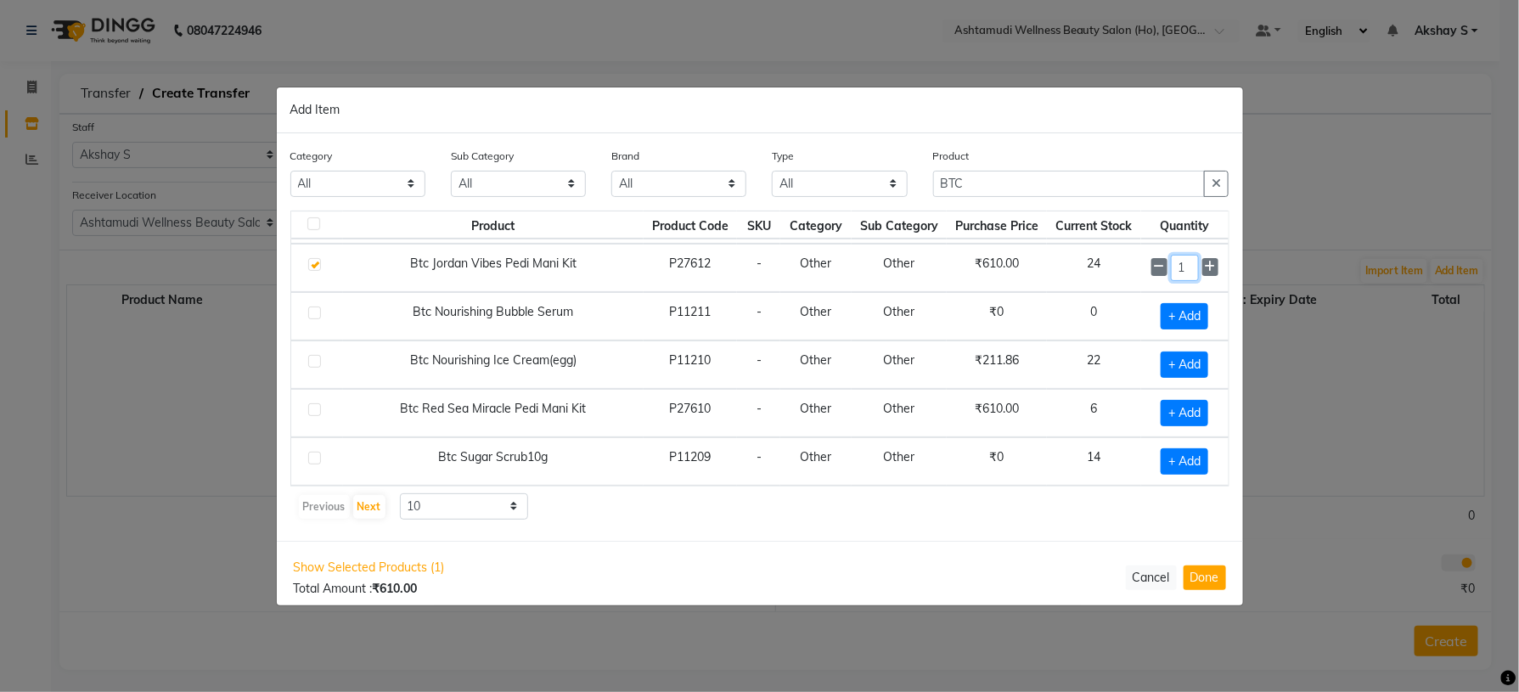
click at [1173, 259] on input "1" at bounding box center [1185, 268] width 28 height 26
type input "10"
click at [1051, 561] on div "Show Selected Products (1) Total Amount : ₹610.00 Cancel Done" at bounding box center [760, 578] width 967 height 74
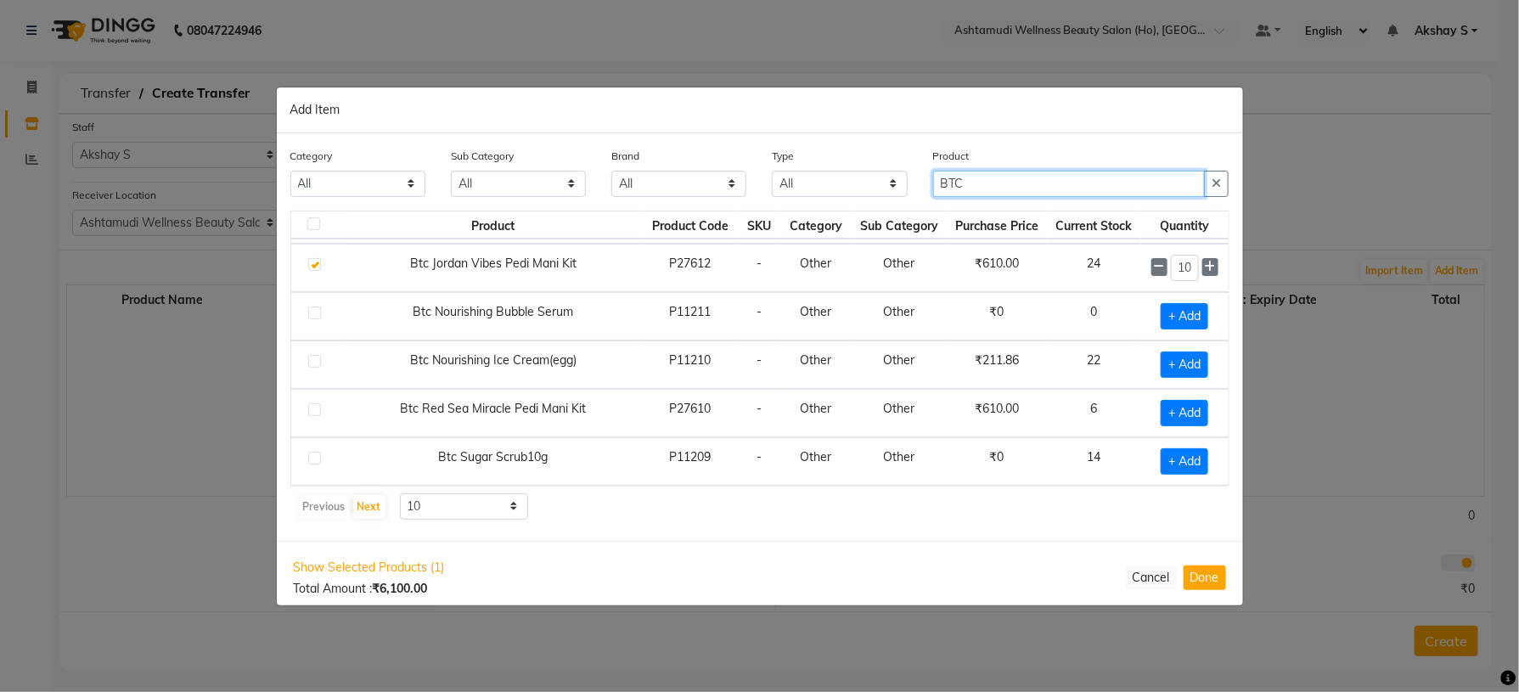
drag, startPoint x: 981, startPoint y: 184, endPoint x: 888, endPoint y: 189, distance: 93.5
click at [890, 189] on div "Category All Hair Skin Makeup Personal Care Appliances [PERSON_NAME] Waxing Dis…" at bounding box center [760, 179] width 965 height 64
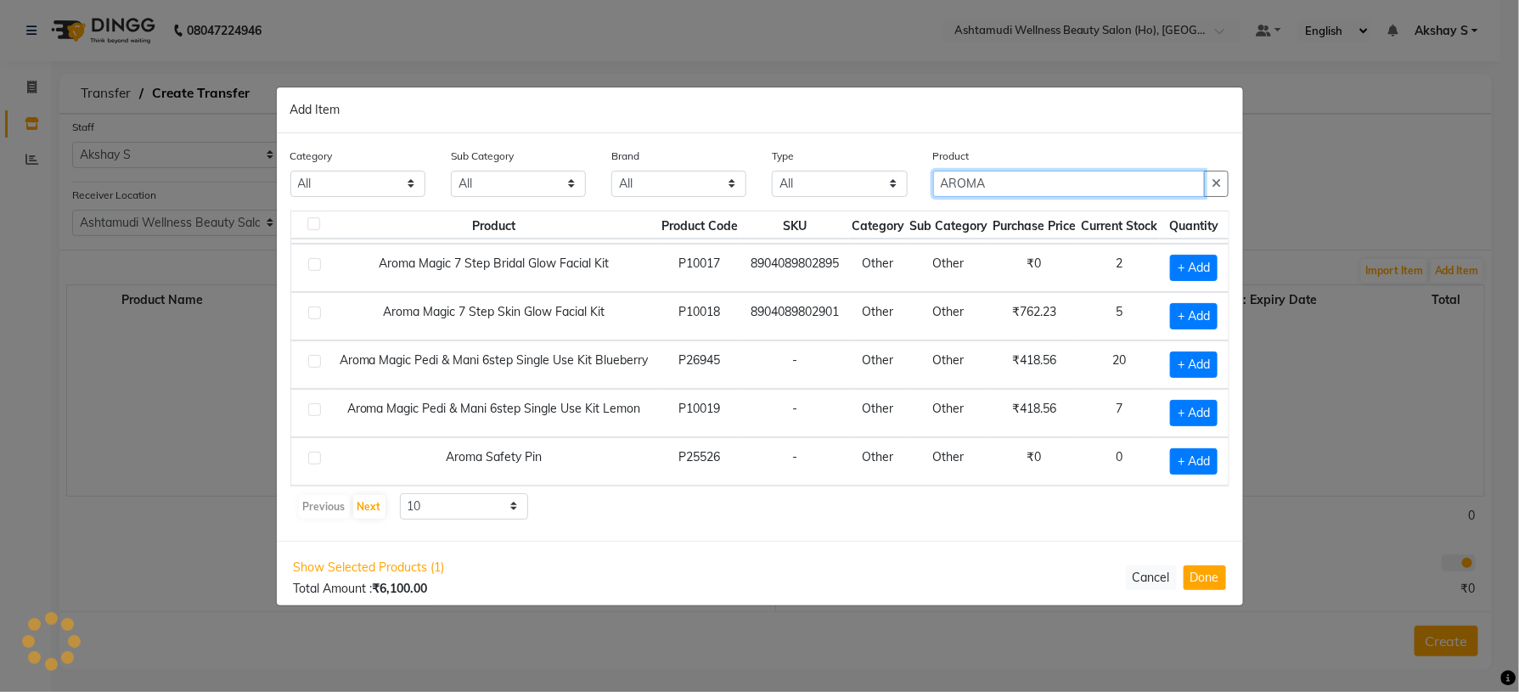
scroll to position [70, 0]
type input "AROMA"
drag, startPoint x: 730, startPoint y: 499, endPoint x: 758, endPoint y: 504, distance: 27.7
click at [730, 499] on div "Previous Next 10 50 100" at bounding box center [760, 506] width 926 height 27
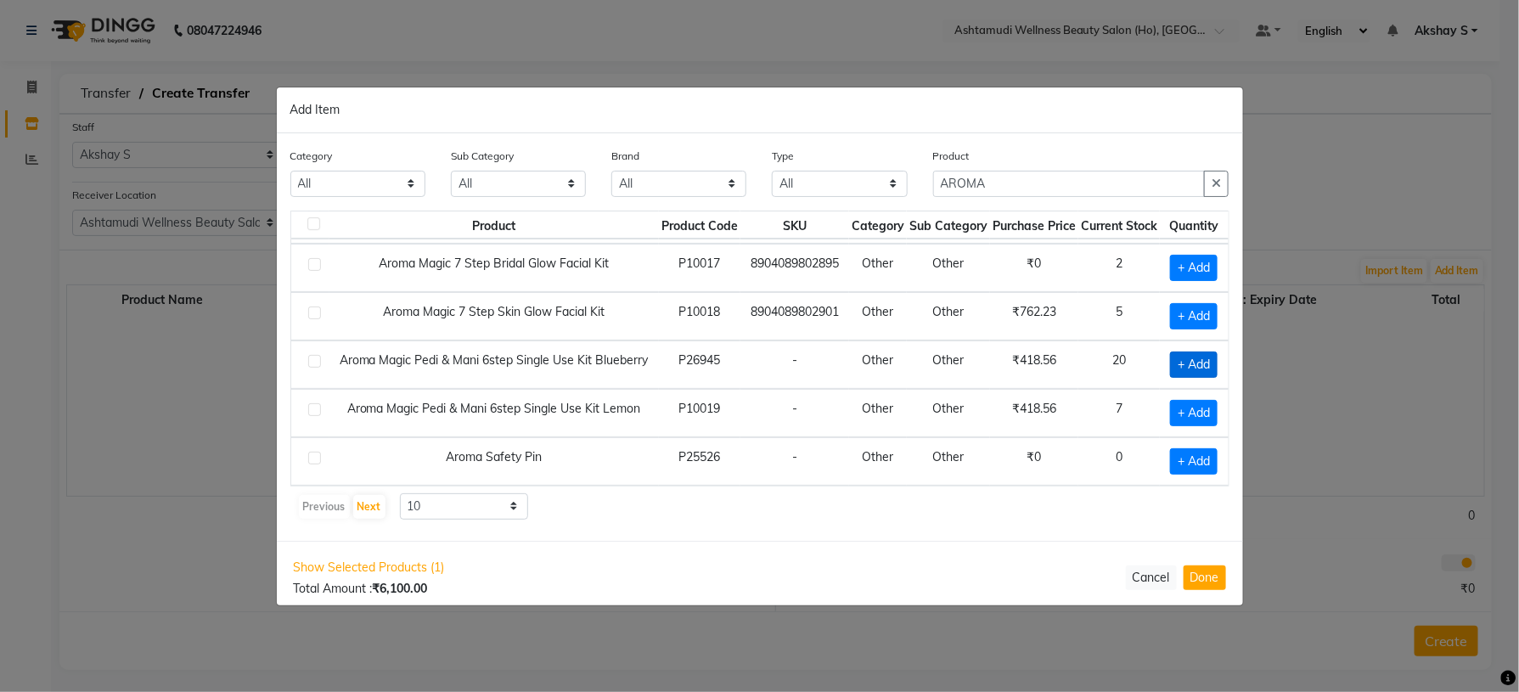
click at [1179, 352] on span "+ Add" at bounding box center [1194, 365] width 48 height 26
checkbox input "true"
click at [1207, 358] on icon at bounding box center [1212, 364] width 11 height 12
type input "2"
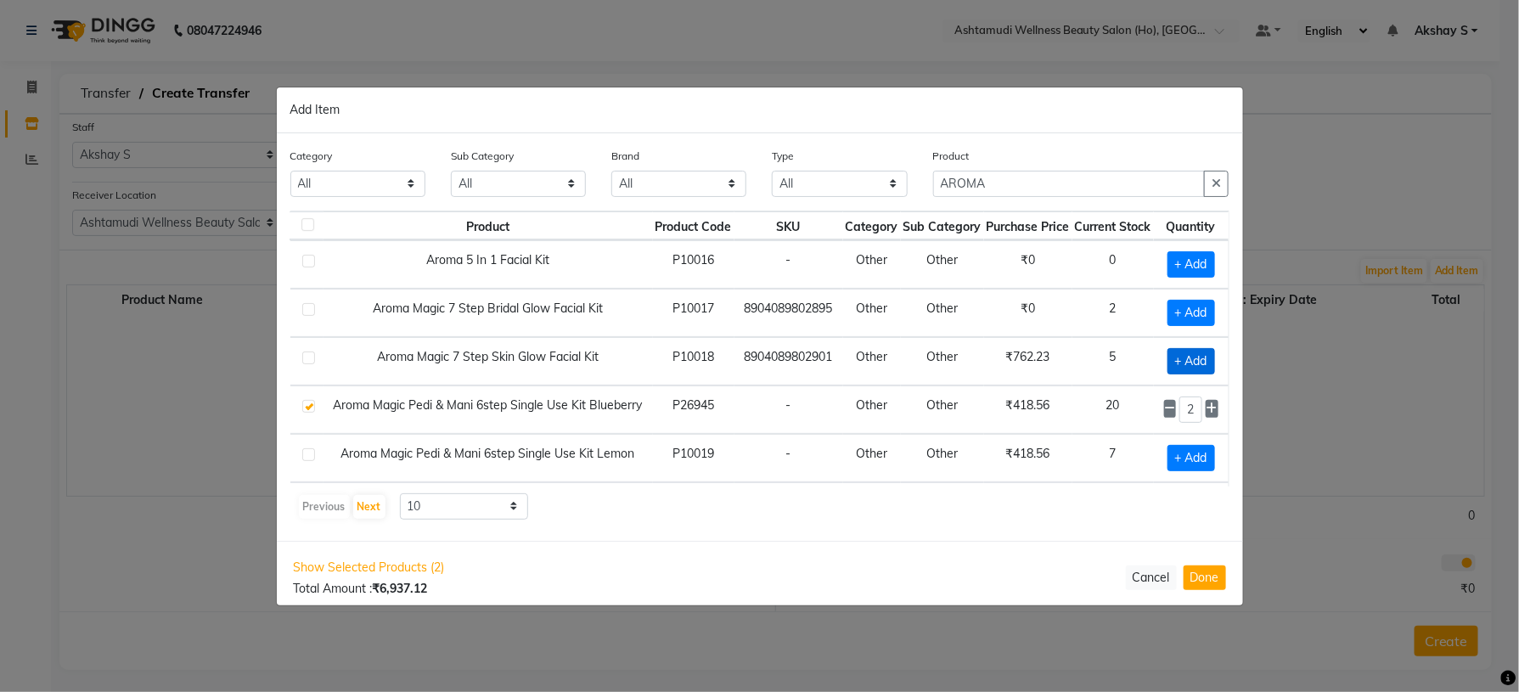
click at [1182, 359] on span "+ Add" at bounding box center [1192, 361] width 48 height 26
checkbox input "true"
drag, startPoint x: 1024, startPoint y: 194, endPoint x: 846, endPoint y: 208, distance: 178.9
click at [846, 208] on div "Category All Hair Skin Makeup Personal Care Appliances [PERSON_NAME] Waxing Dis…" at bounding box center [760, 179] width 965 height 64
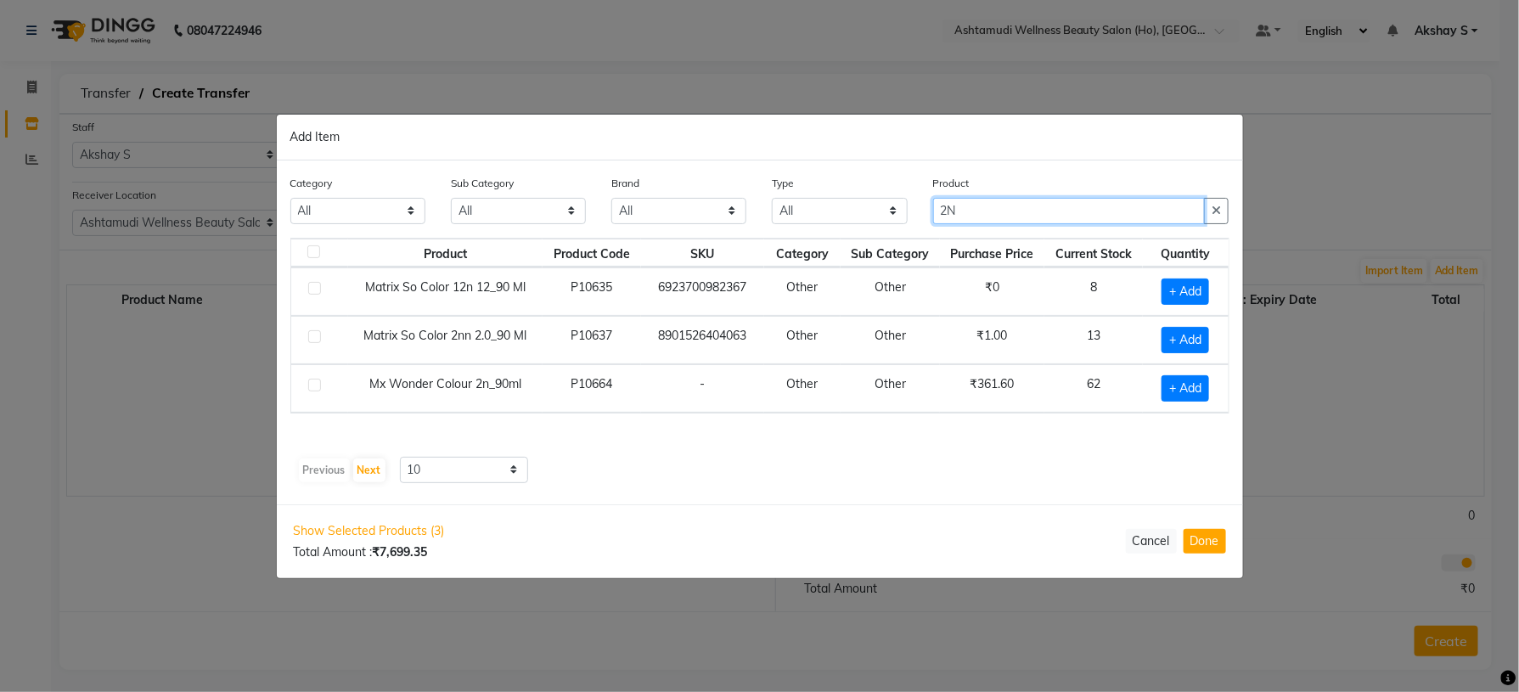
scroll to position [0, 0]
type input "2N"
click at [879, 465] on div "Previous Next 10 50 100" at bounding box center [760, 470] width 926 height 27
click at [1185, 393] on span "+ Add" at bounding box center [1186, 388] width 48 height 26
checkbox input "true"
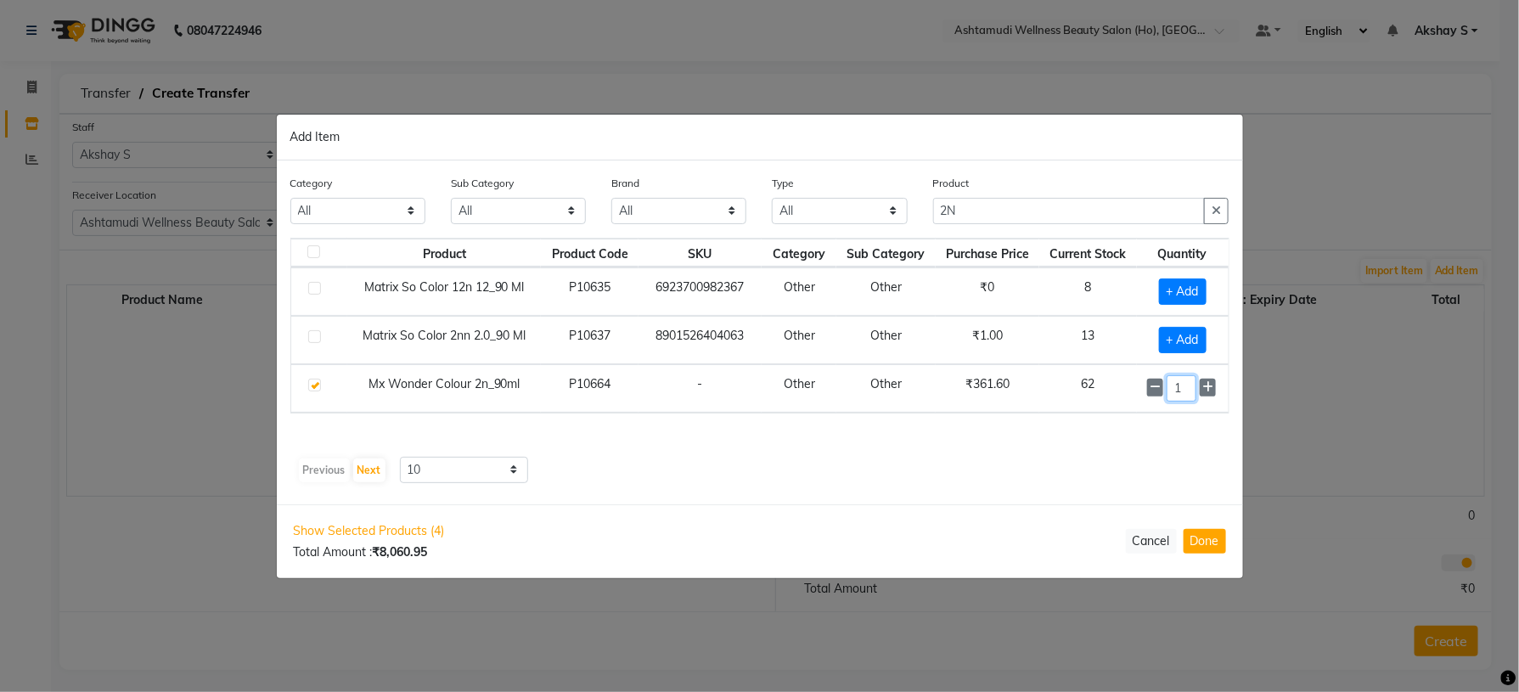
drag, startPoint x: 1191, startPoint y: 393, endPoint x: 1144, endPoint y: 396, distance: 46.8
click at [1144, 396] on td "1" at bounding box center [1182, 388] width 91 height 48
type input "8"
drag, startPoint x: 1001, startPoint y: 211, endPoint x: 796, endPoint y: 238, distance: 207.2
click at [782, 230] on div "Category All Hair Skin Makeup Personal Care Appliances [PERSON_NAME] Waxing Dis…" at bounding box center [760, 206] width 965 height 64
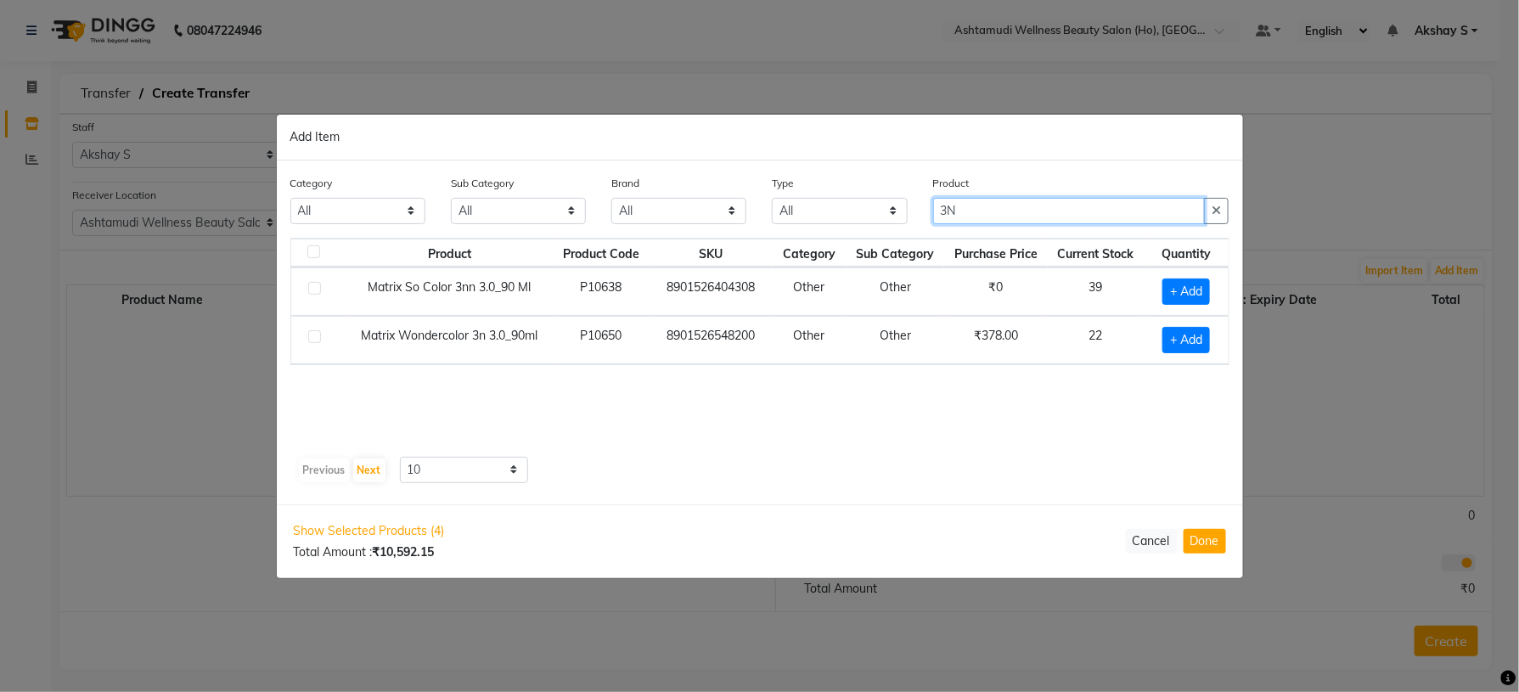
type input "3N"
drag, startPoint x: 940, startPoint y: 467, endPoint x: 1099, endPoint y: 370, distance: 186.0
click at [940, 454] on div "Product Product Code SKU Category Sub Category Purchase Price Current Stock Qua…" at bounding box center [759, 361] width 939 height 246
click at [1164, 340] on span "+ Add" at bounding box center [1187, 340] width 48 height 26
checkbox input "true"
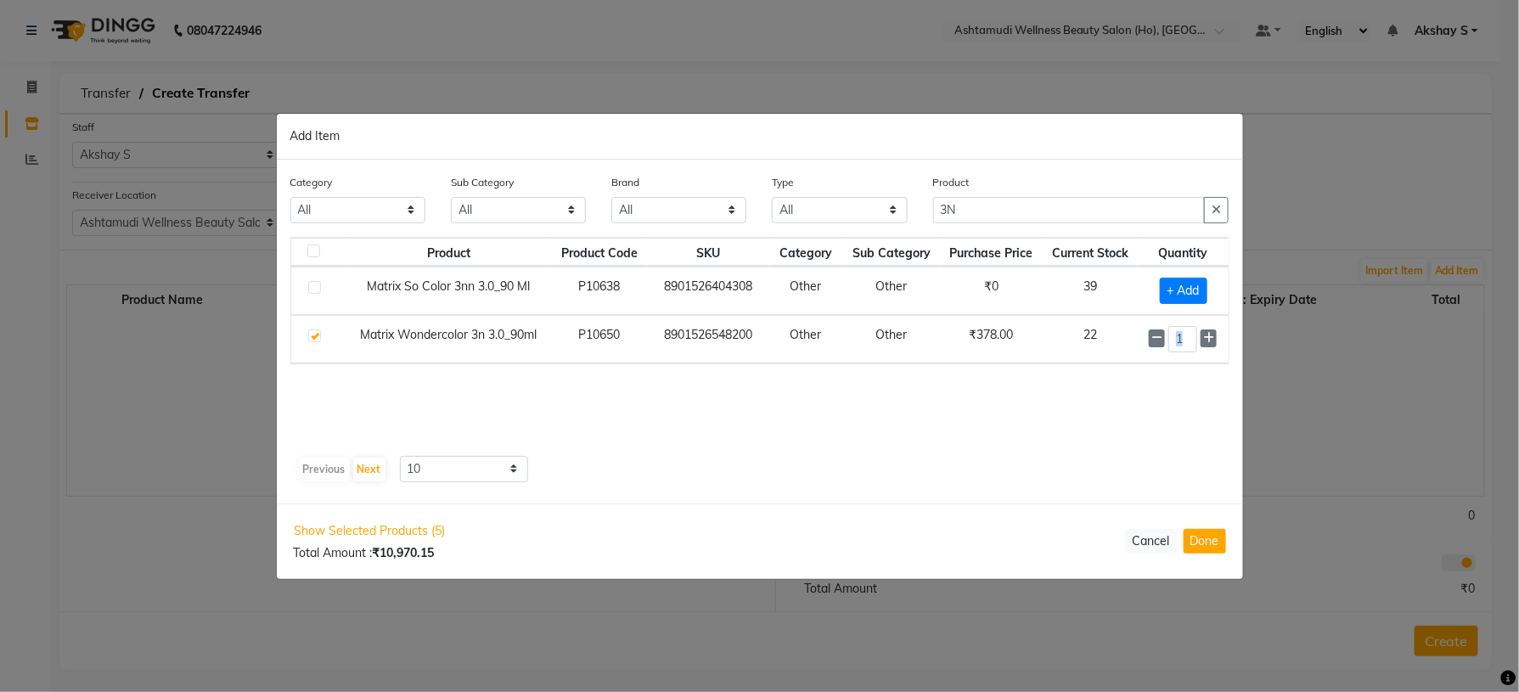
drag, startPoint x: 1203, startPoint y: 341, endPoint x: 1144, endPoint y: 339, distance: 58.7
click at [1144, 339] on td "1" at bounding box center [1184, 339] width 90 height 48
drag, startPoint x: 828, startPoint y: 219, endPoint x: 779, endPoint y: 219, distance: 49.3
click at [779, 219] on div "Category All Hair Skin Makeup Personal Care Appliances [PERSON_NAME] Waxing Dis…" at bounding box center [760, 206] width 965 height 64
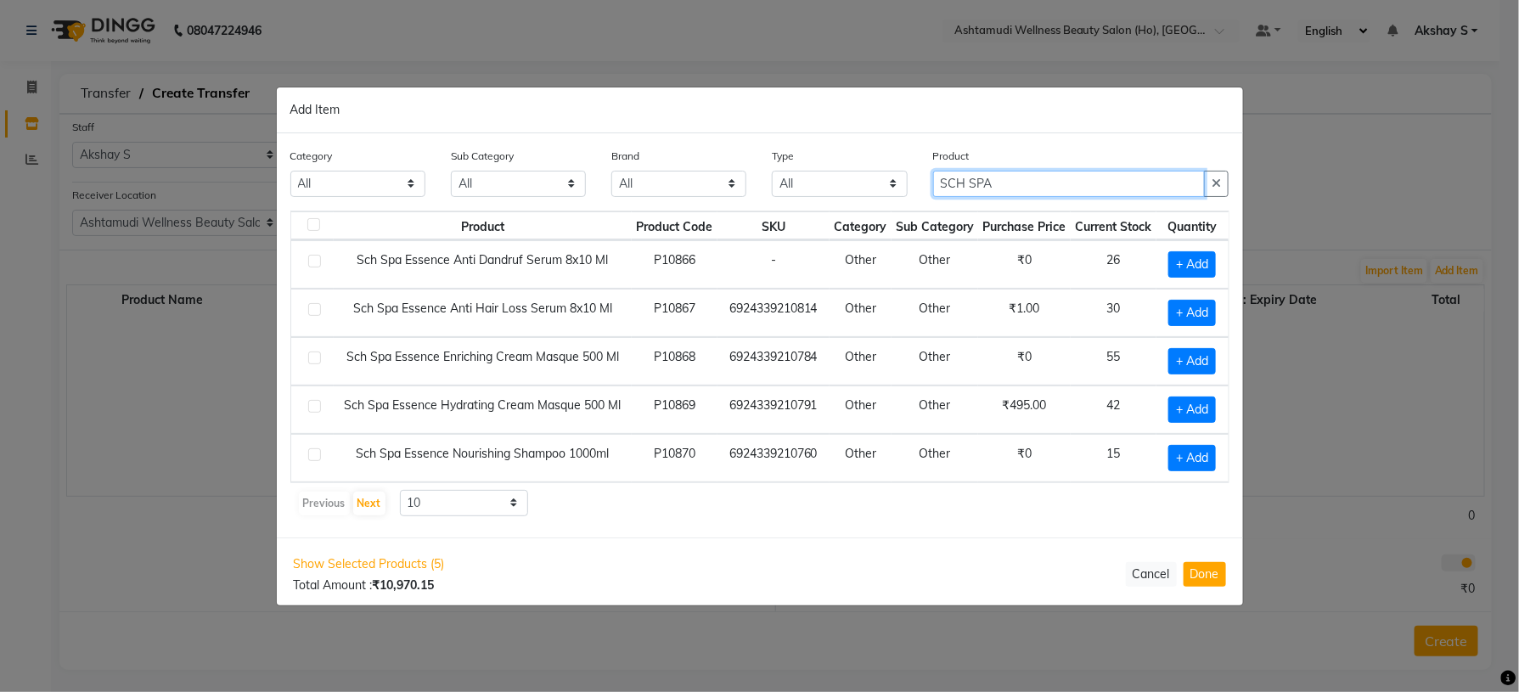
type input "SCH SPA"
click at [806, 493] on div "Product Product Code SKU Category Sub Category Purchase Price Current Stock Qua…" at bounding box center [759, 364] width 939 height 307
click at [1181, 374] on span "+ Add" at bounding box center [1193, 361] width 48 height 26
checkbox input "true"
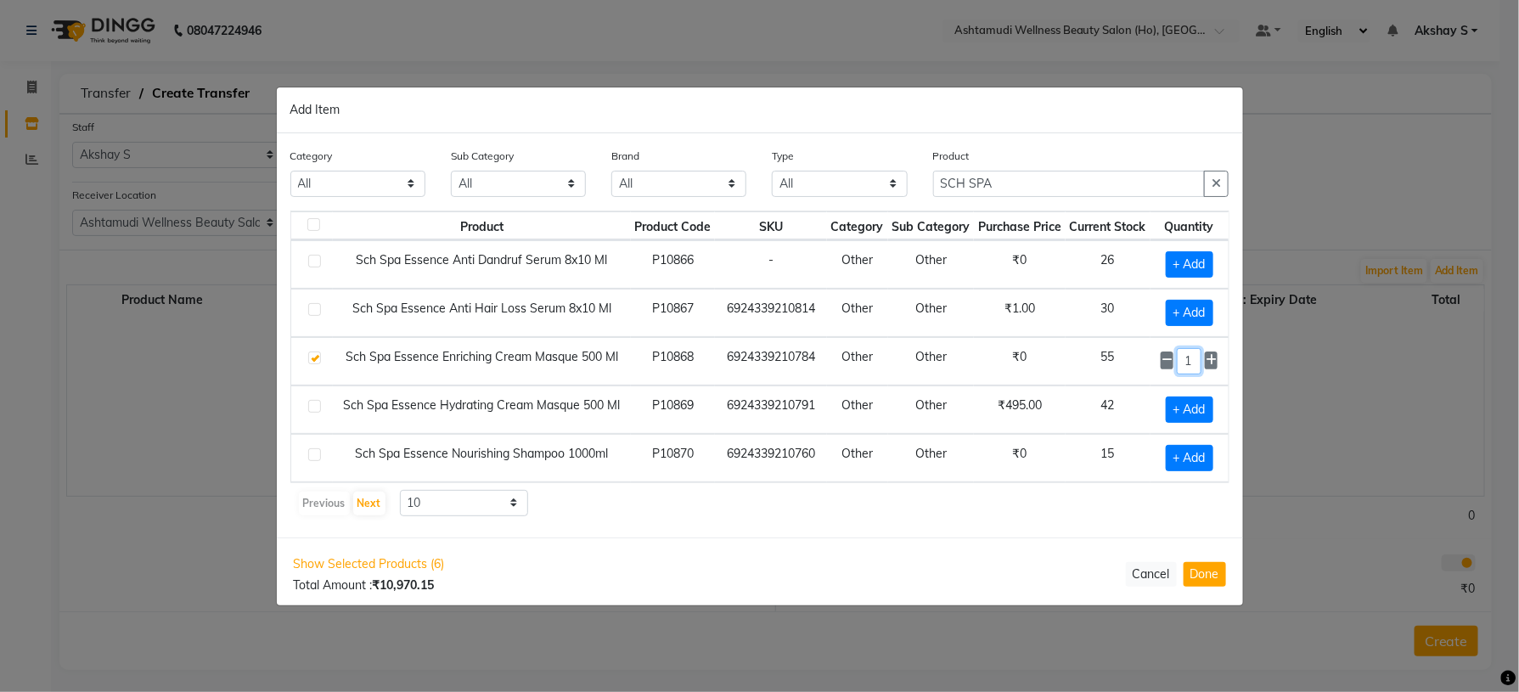
click at [1181, 369] on input "1" at bounding box center [1189, 361] width 24 height 26
type input "12"
click at [1173, 471] on span "+ Add" at bounding box center [1190, 458] width 48 height 26
checkbox input "true"
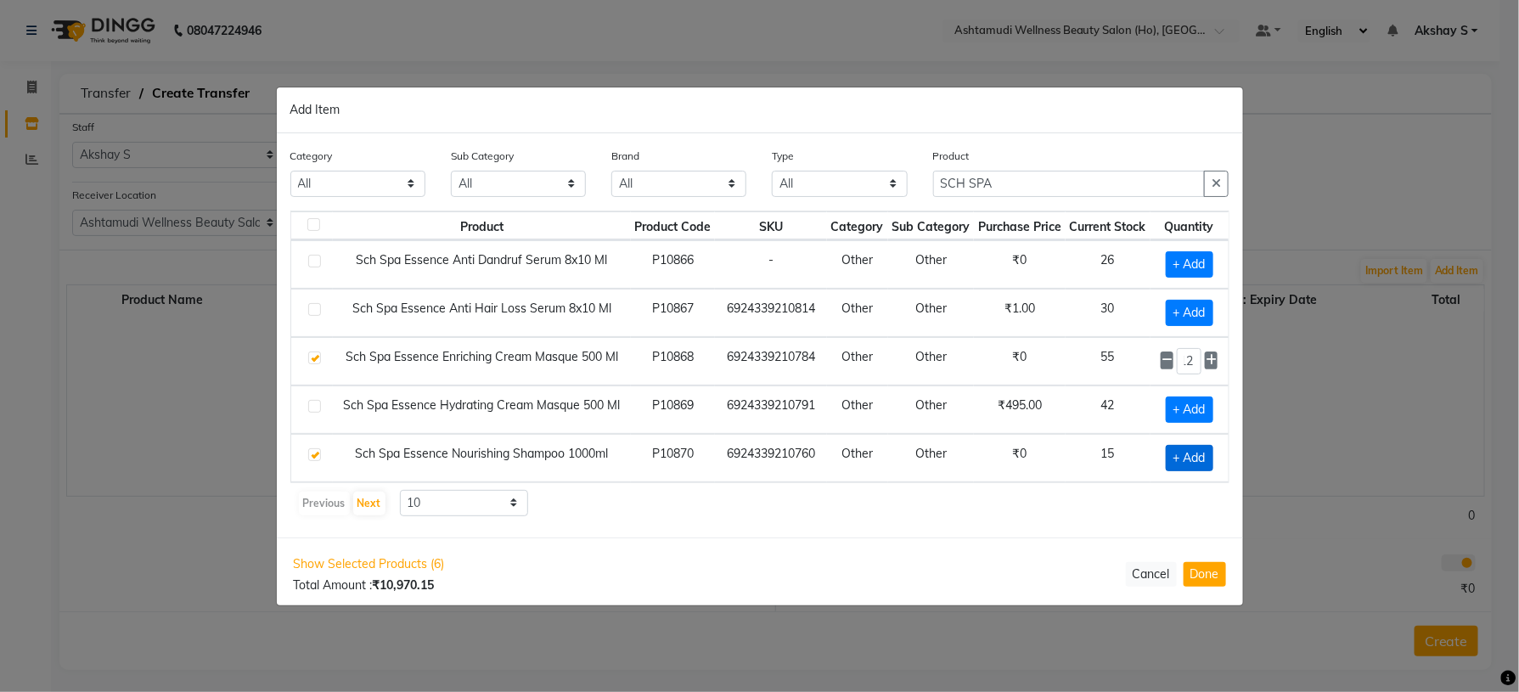
scroll to position [0, 0]
click at [1206, 457] on icon at bounding box center [1211, 457] width 11 height 12
type input "2"
drag, startPoint x: 1015, startPoint y: 189, endPoint x: 912, endPoint y: 211, distance: 105.3
click at [912, 211] on div "Category All Hair Skin Makeup Personal Care Appliances [PERSON_NAME] Waxing Dis…" at bounding box center [760, 335] width 967 height 404
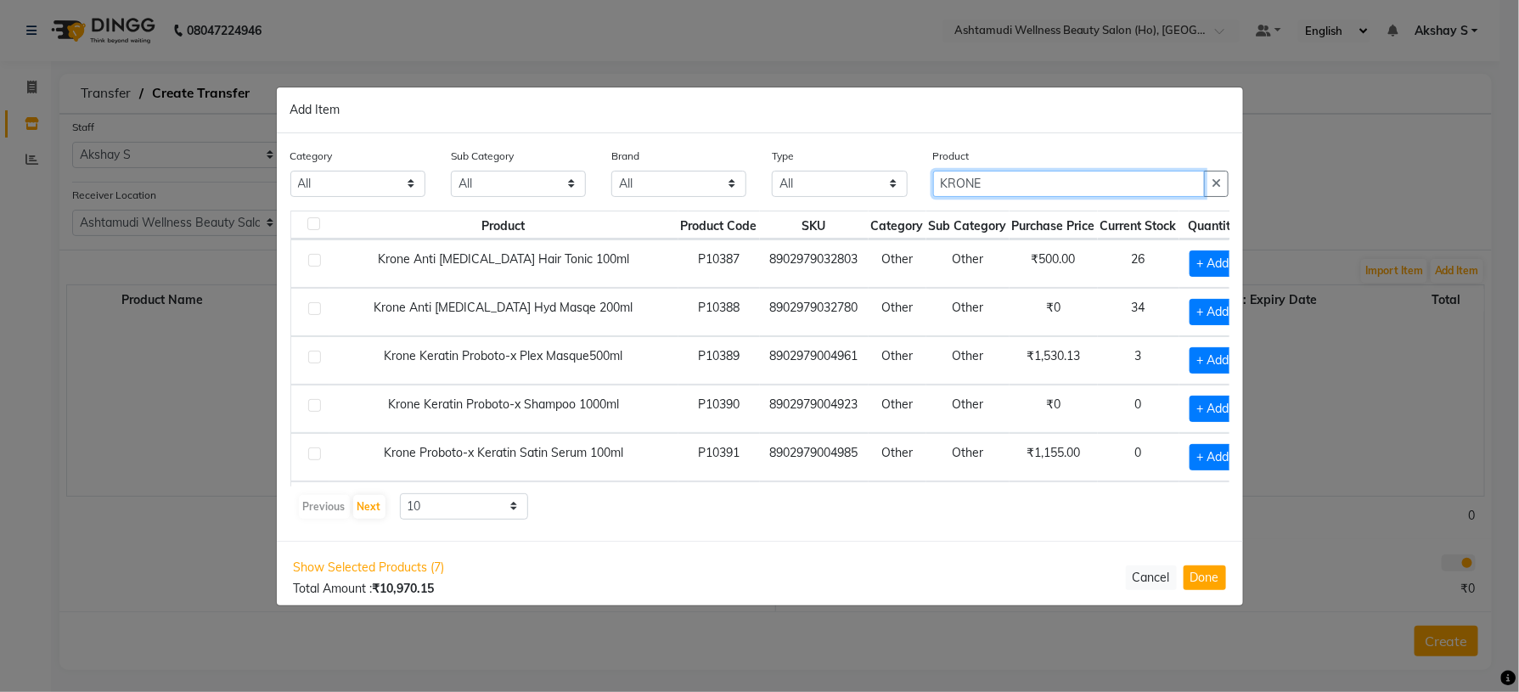
type input "KRONE"
click at [851, 526] on div "Category All Hair Skin Makeup Personal Care Appliances [PERSON_NAME] Waxing Dis…" at bounding box center [760, 337] width 967 height 408
click at [1190, 316] on span "+ Add" at bounding box center [1214, 312] width 48 height 26
checkbox input "true"
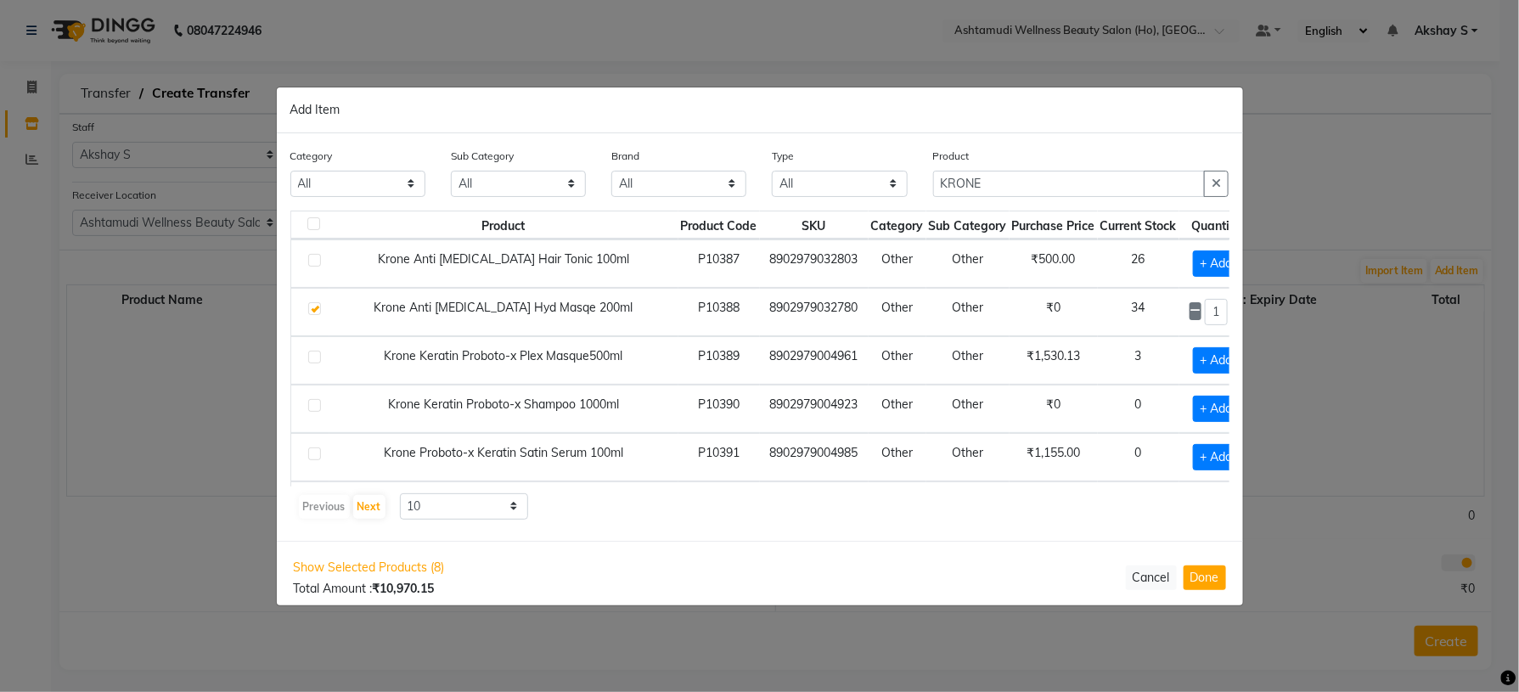
click at [1231, 310] on span at bounding box center [1237, 311] width 13 height 18
type input "4"
drag, startPoint x: 1004, startPoint y: 194, endPoint x: 914, endPoint y: 191, distance: 90.1
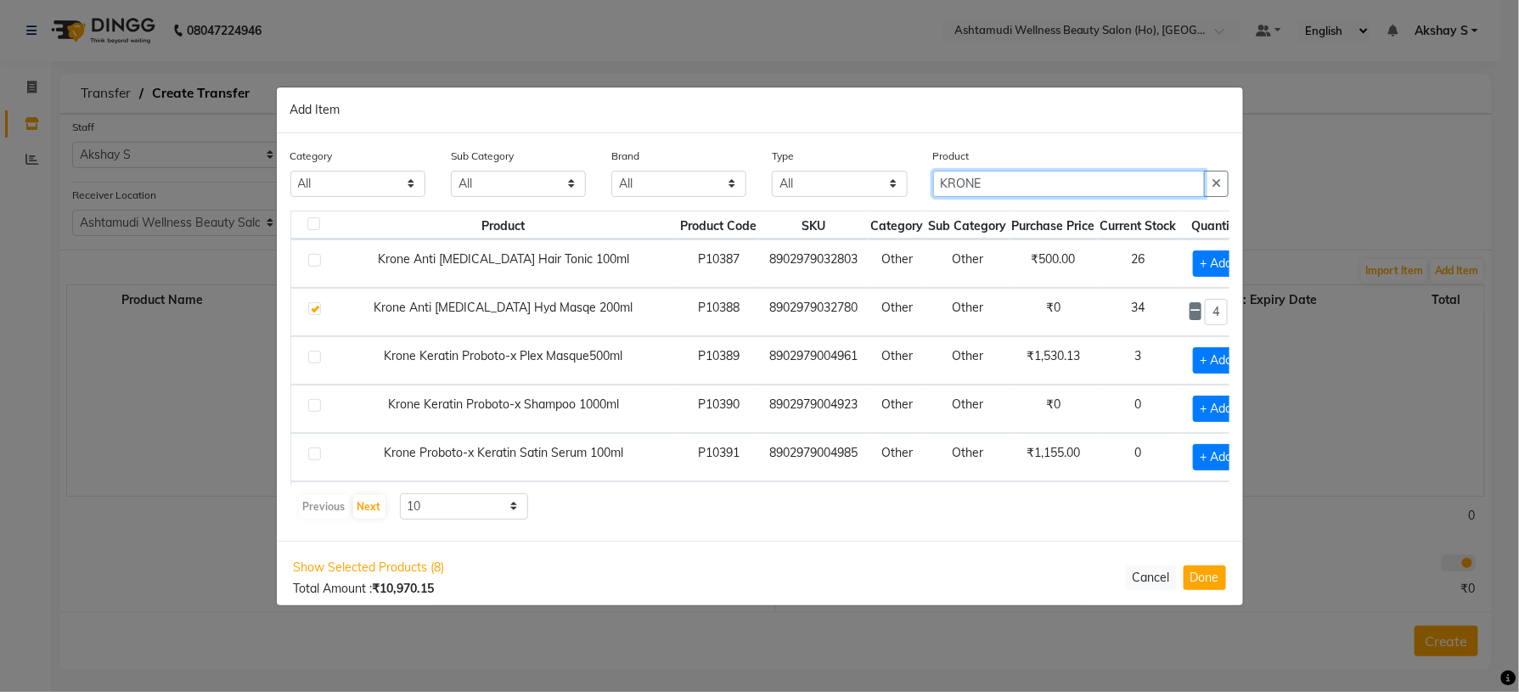
click at [914, 191] on div "Category All Hair Skin Makeup Personal Care Appliances [PERSON_NAME] Waxing Dis…" at bounding box center [760, 179] width 965 height 64
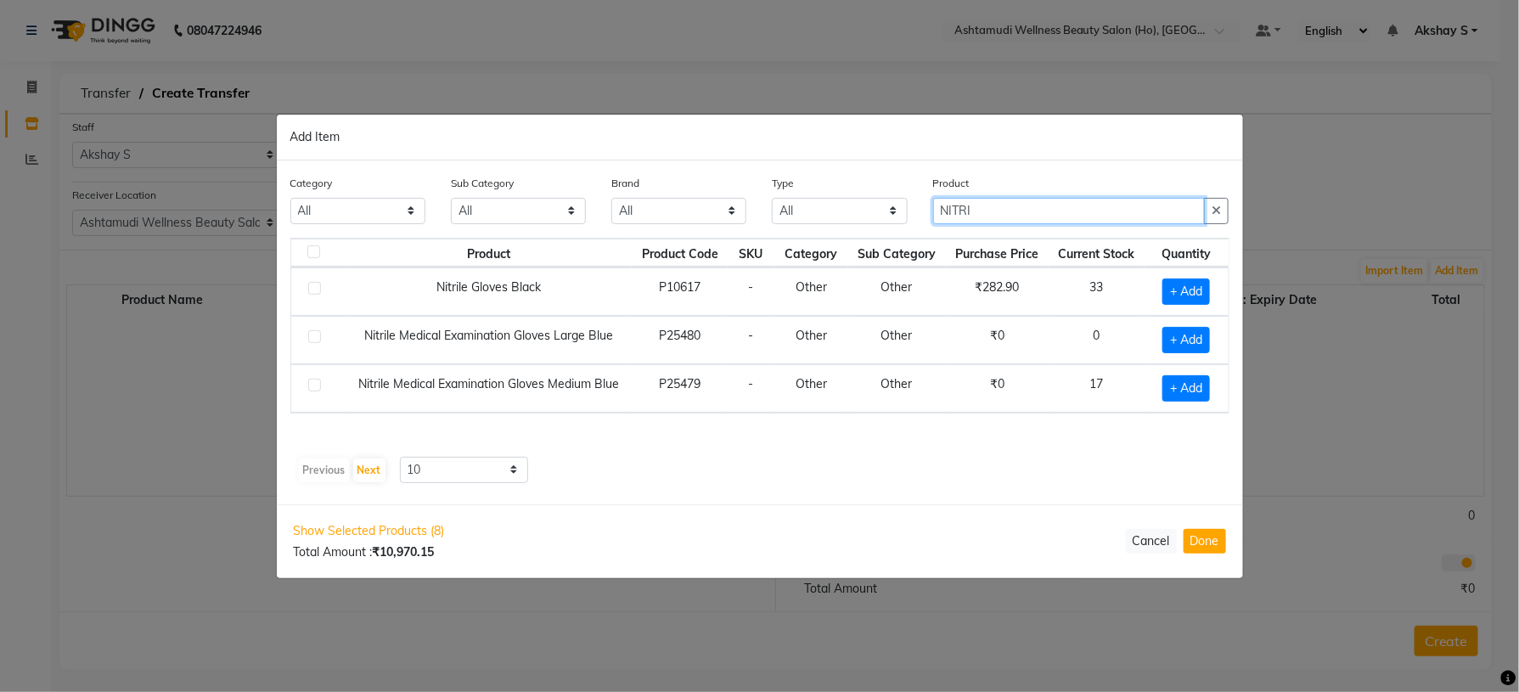
type input "NITRI"
drag, startPoint x: 1044, startPoint y: 456, endPoint x: 1184, endPoint y: 417, distance: 145.5
click at [1063, 454] on div "Product Product Code SKU Category Sub Category Purchase Price Current Stock Qua…" at bounding box center [759, 361] width 939 height 246
click at [1187, 288] on span "+ Add" at bounding box center [1187, 292] width 48 height 26
checkbox input "true"
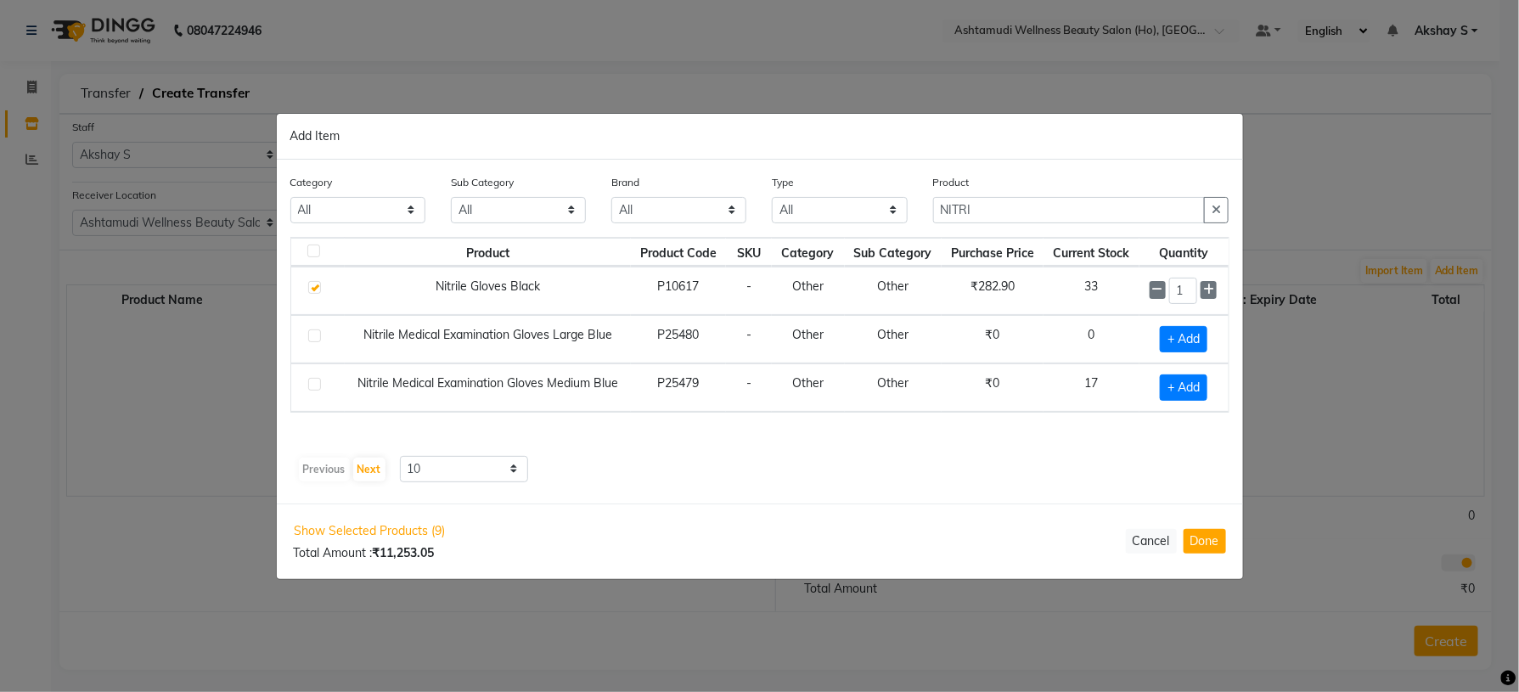
drag, startPoint x: 1206, startPoint y: 544, endPoint x: 1239, endPoint y: 522, distance: 39.3
click at [1206, 544] on button "Done" at bounding box center [1205, 541] width 42 height 25
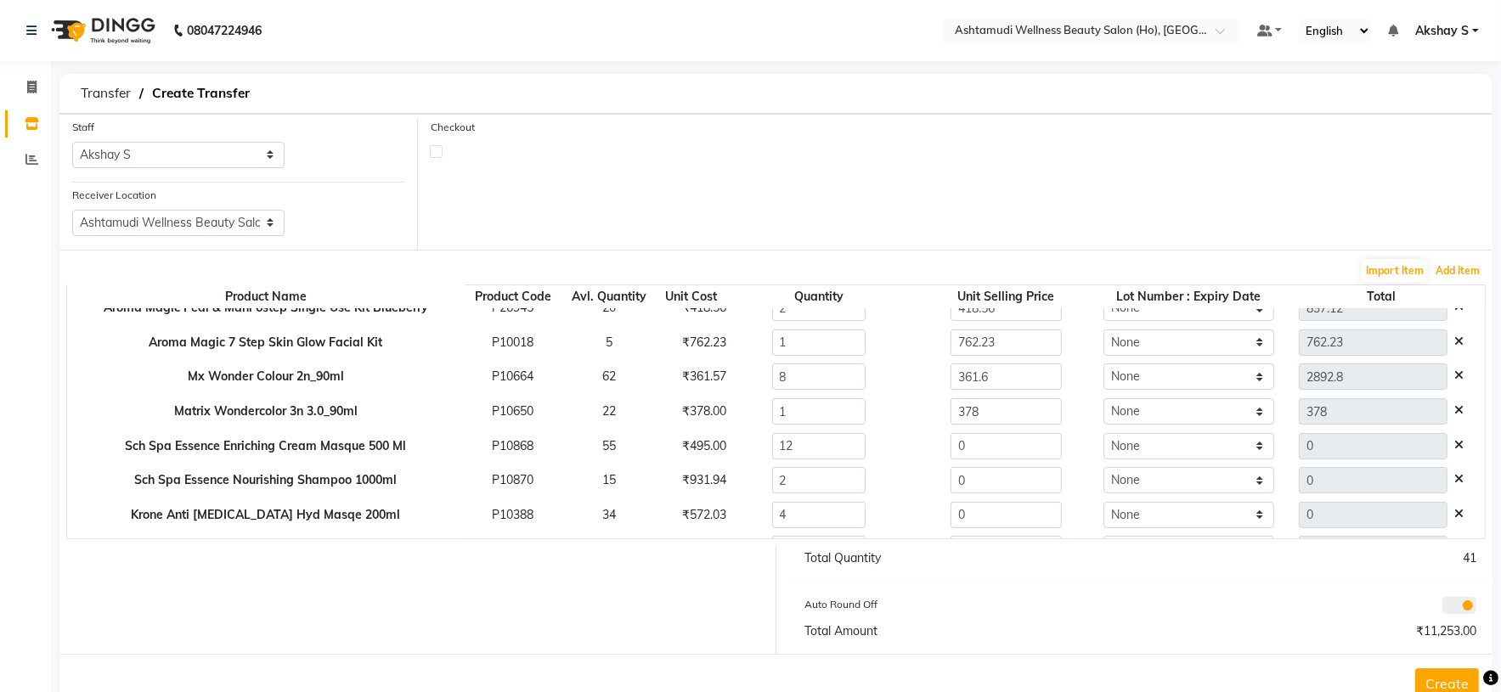
scroll to position [83, 0]
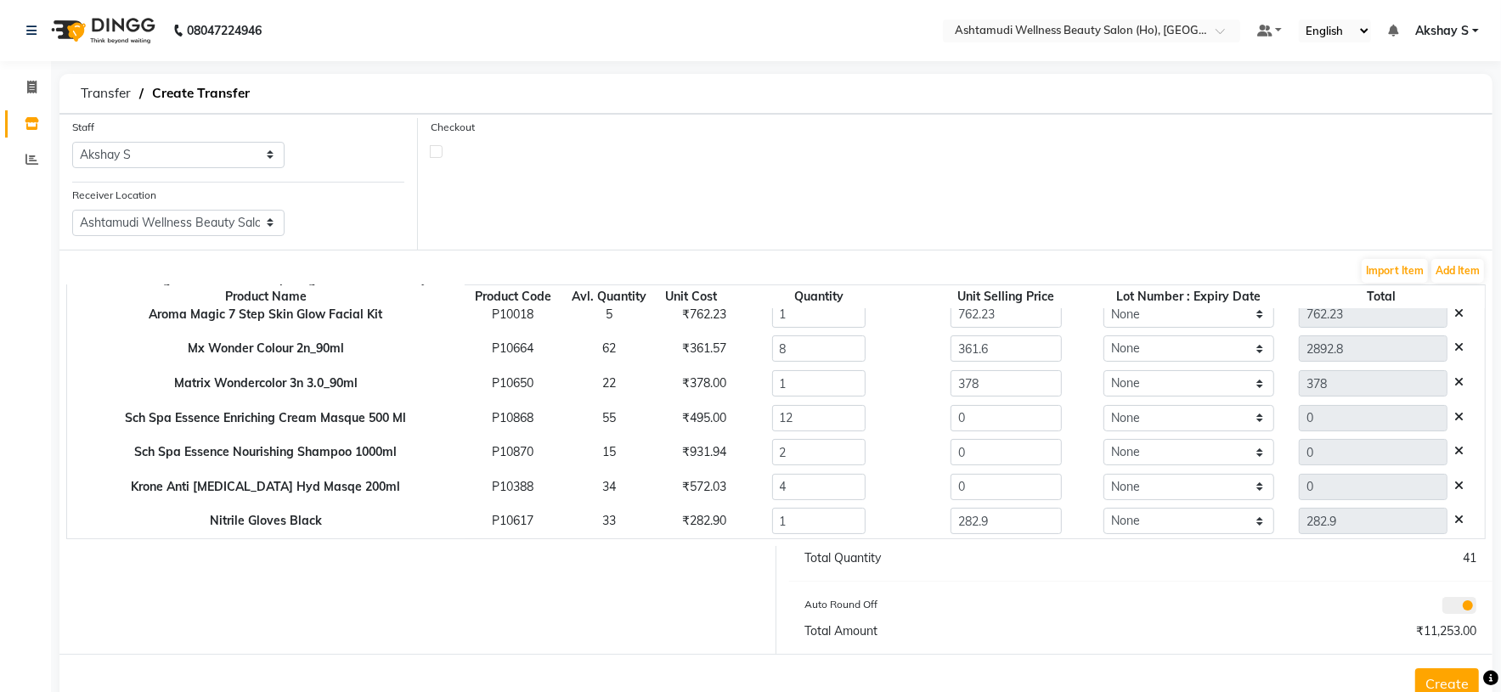
click at [684, 492] on div "₹572.03" at bounding box center [691, 487] width 42 height 18
copy div "572.03"
drag, startPoint x: 969, startPoint y: 483, endPoint x: 883, endPoint y: 482, distance: 85.8
click at [904, 480] on div "0" at bounding box center [1006, 487] width 205 height 26
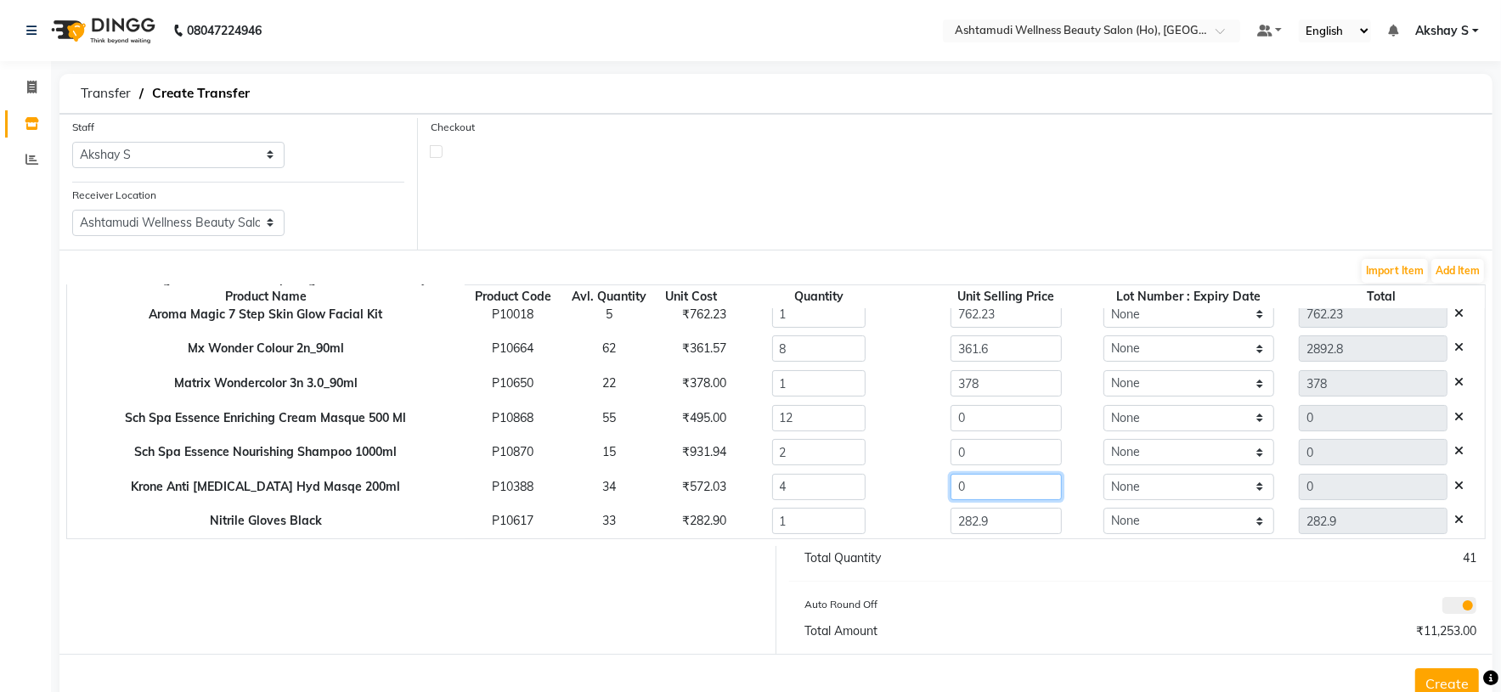
paste input "572.03"
type input "572.03"
type input "2288.12"
drag, startPoint x: 1000, startPoint y: 456, endPoint x: 876, endPoint y: 471, distance: 124.9
click at [876, 471] on tbody "Btc Jordan Vibes Pedi Mani Kit P27612 24 ₹610.00 10 610 None 6100 Aroma Magic P…" at bounding box center [775, 383] width 1417 height 310
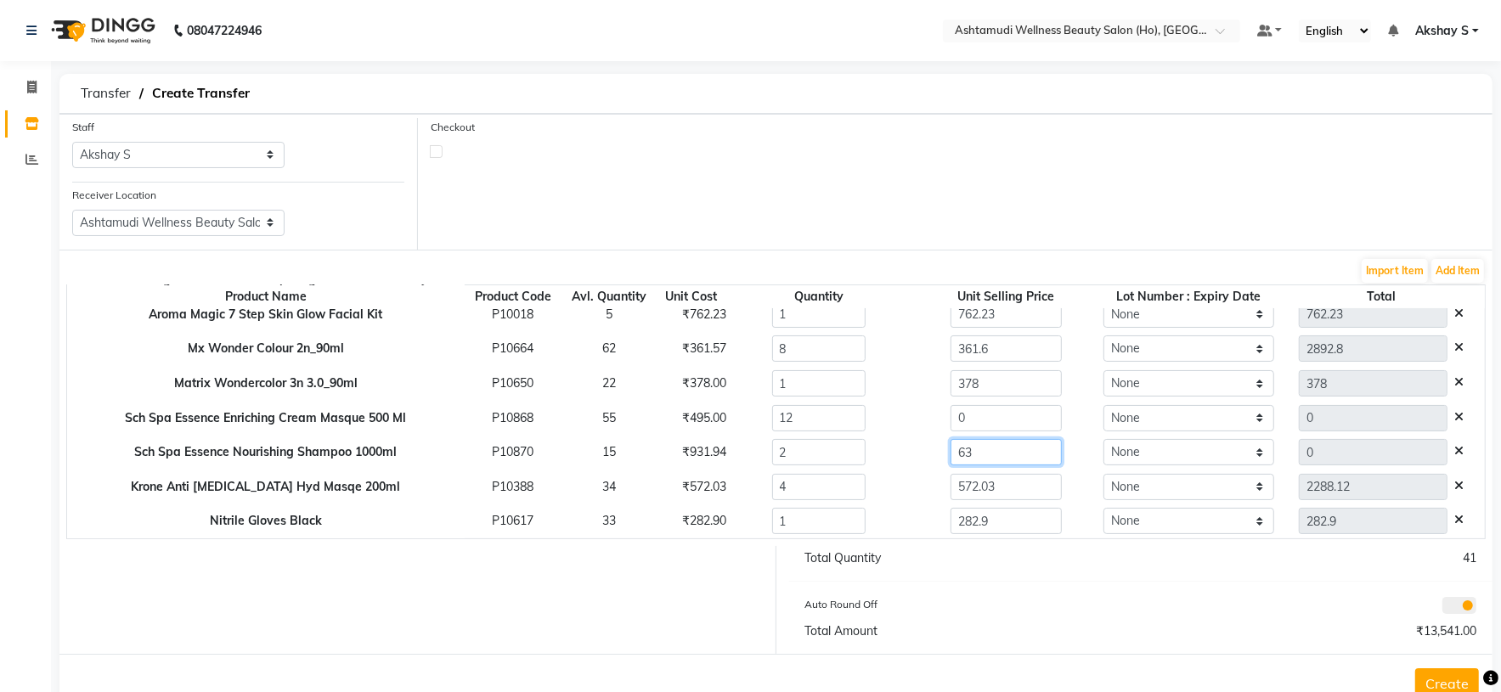
type input "6"
type input "932.20"
type input "1864.4"
click at [670, 420] on div "₹495.00" at bounding box center [691, 418] width 42 height 18
click at [690, 417] on div "₹495.00" at bounding box center [691, 418] width 42 height 18
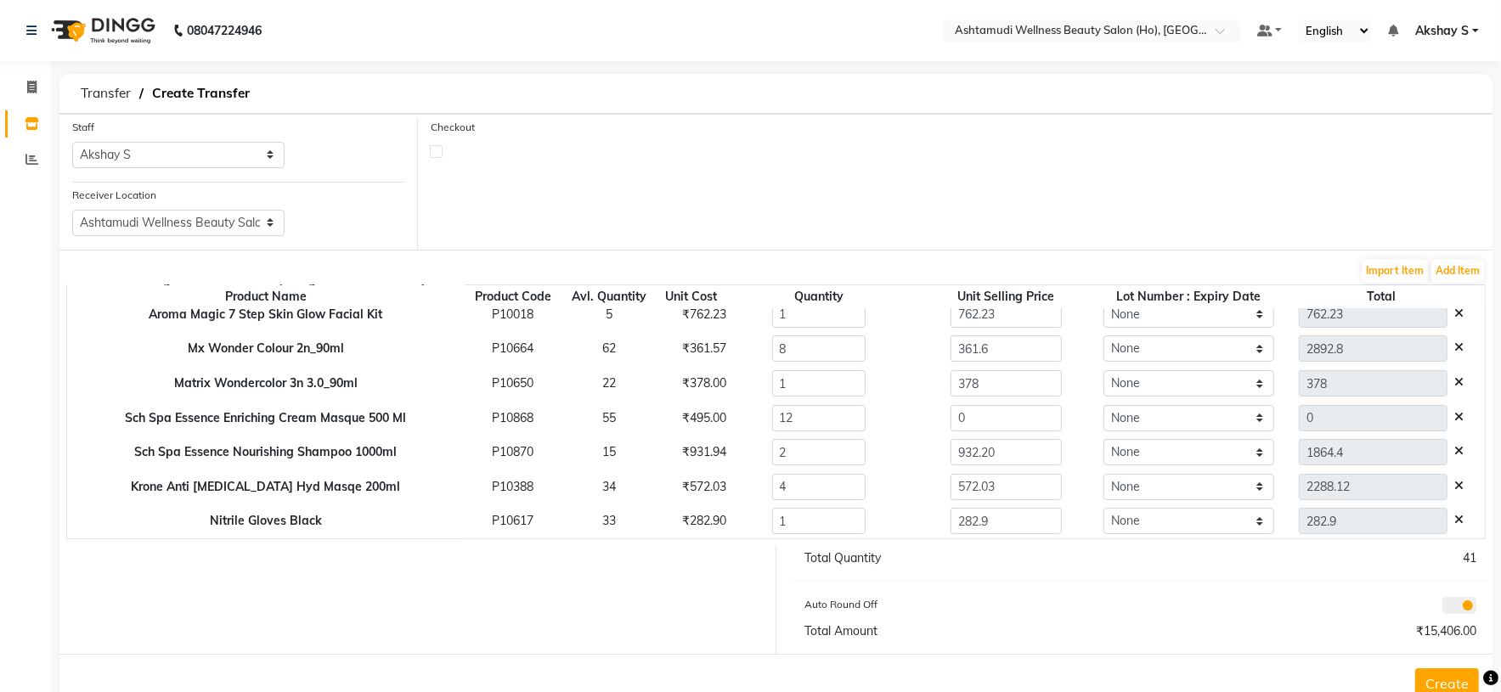
click at [690, 417] on div "₹495.00" at bounding box center [691, 418] width 42 height 18
copy div "495.00"
drag, startPoint x: 891, startPoint y: 436, endPoint x: 869, endPoint y: 440, distance: 22.5
click at [871, 440] on tbody "Btc Jordan Vibes Pedi Mani Kit P27612 24 ₹610.00 10 610 None 6100 Aroma Magic P…" at bounding box center [775, 383] width 1417 height 310
paste input "495.0"
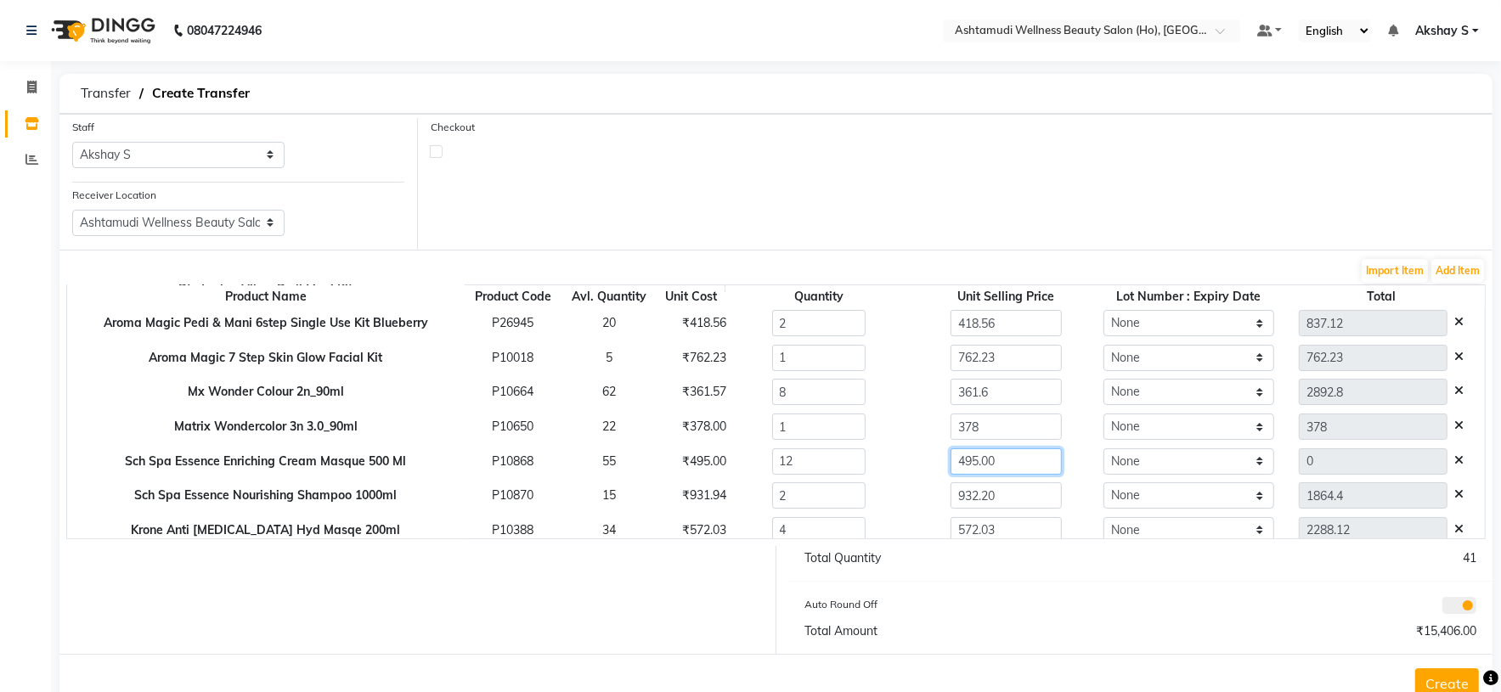
scroll to position [0, 0]
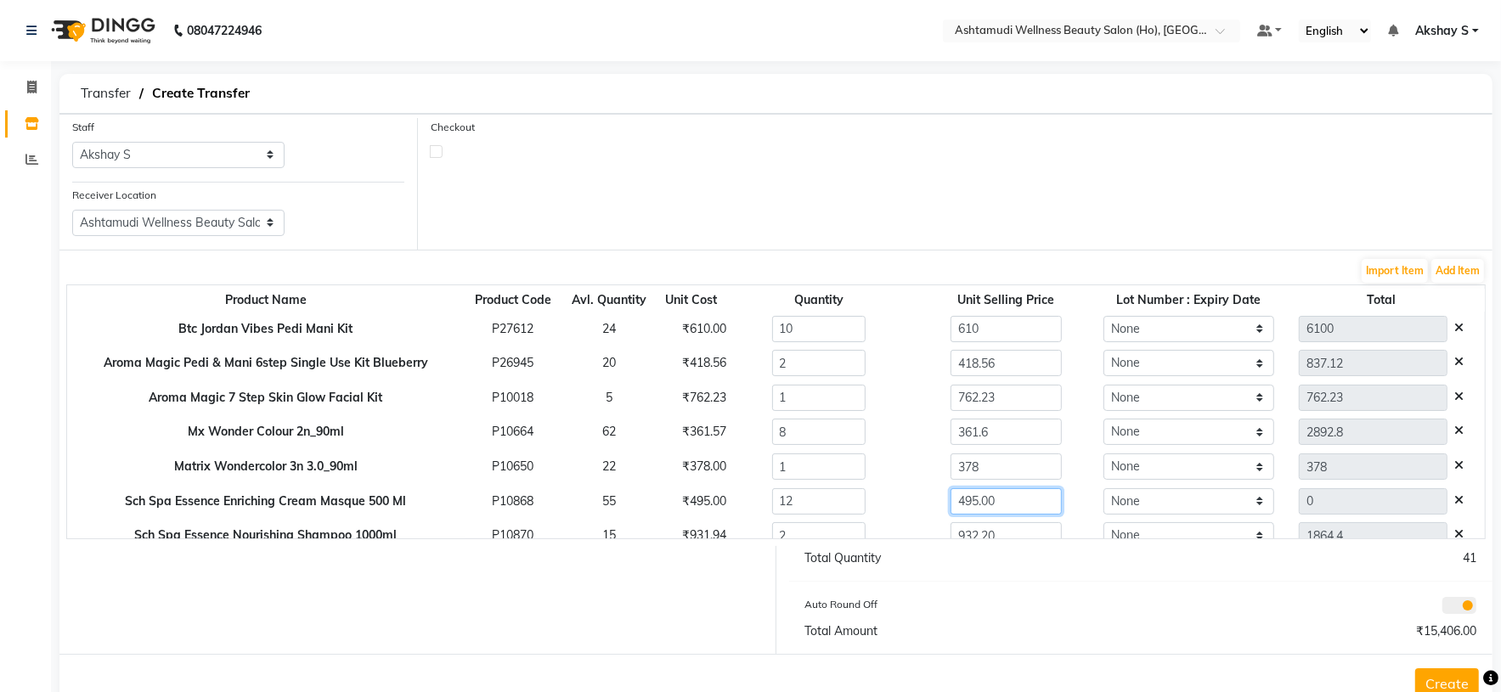
type input "495.00"
type input "5940"
click at [1108, 577] on div "Total Quantity 41 Auto Round Off Total Amount ₹15,406.00" at bounding box center [1141, 600] width 730 height 108
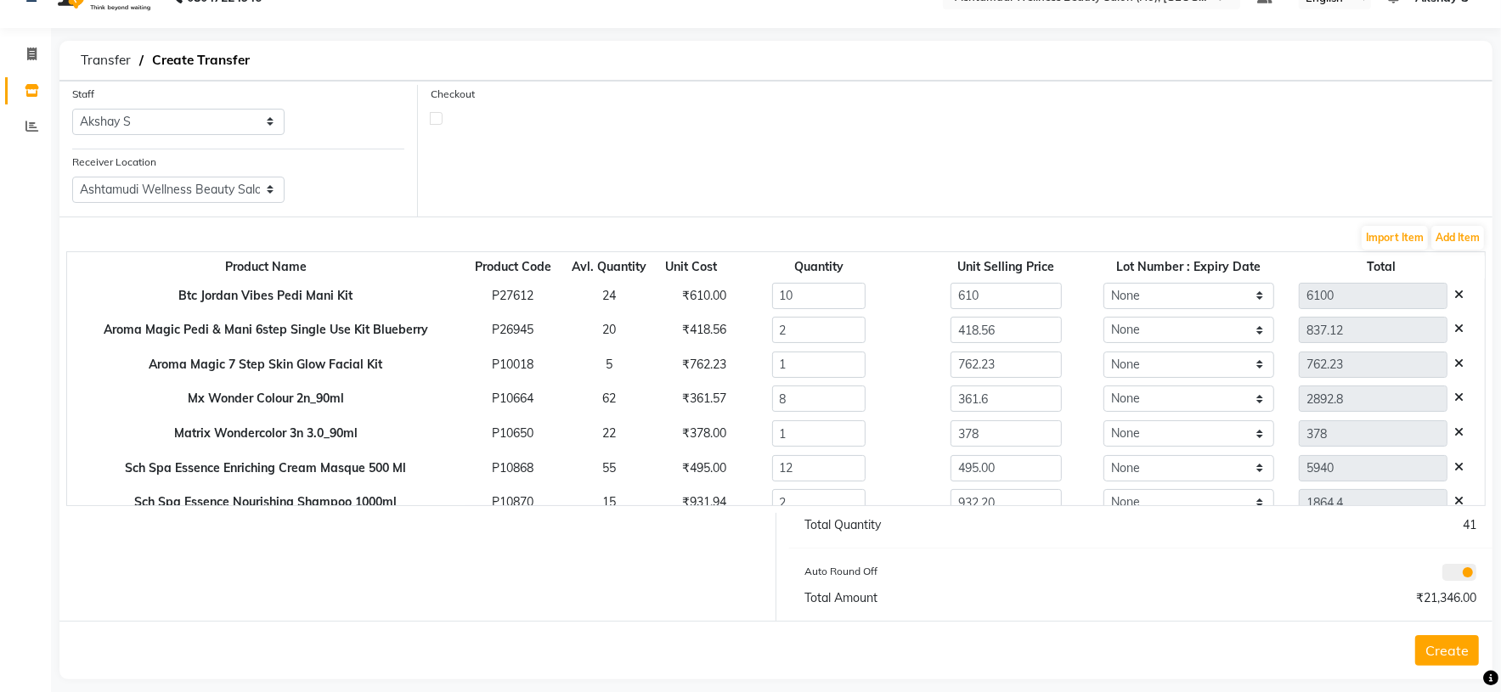
scroll to position [51, 0]
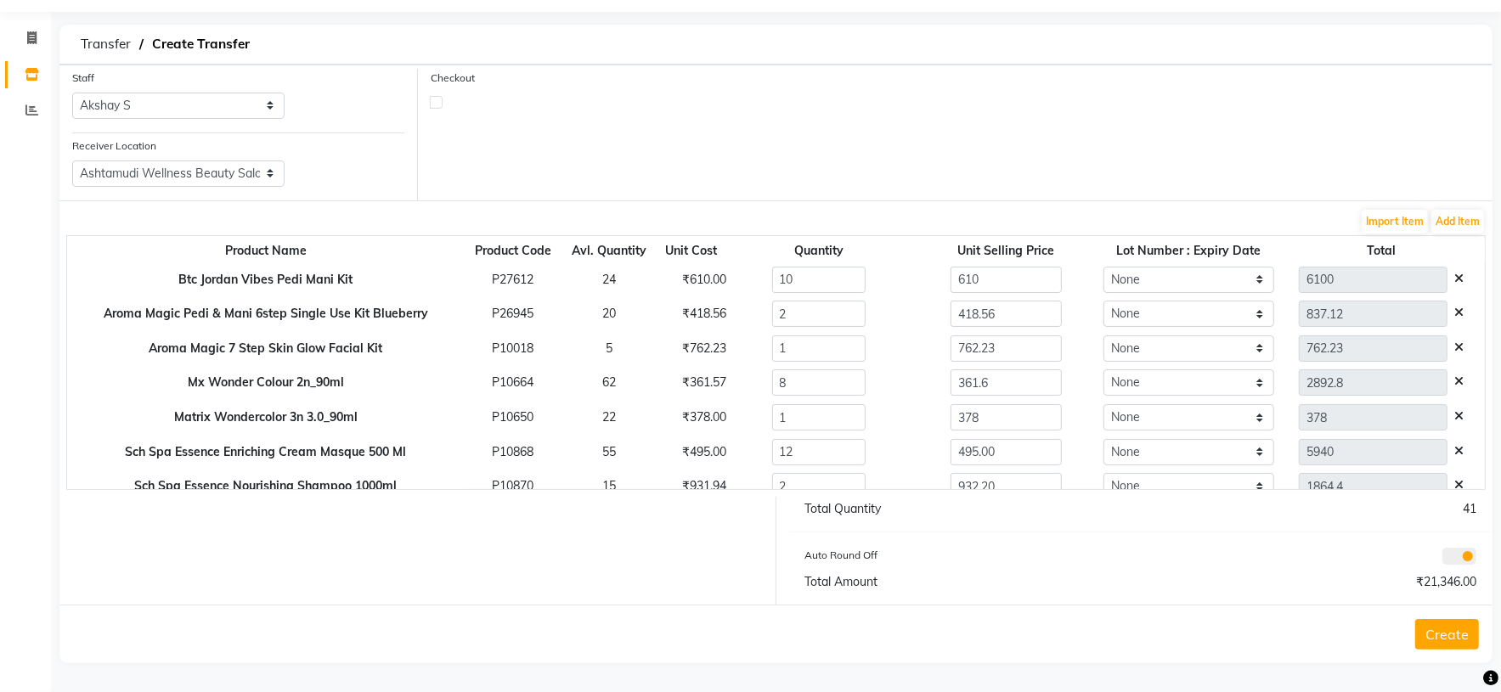
click at [1448, 640] on button "Create" at bounding box center [1447, 634] width 64 height 31
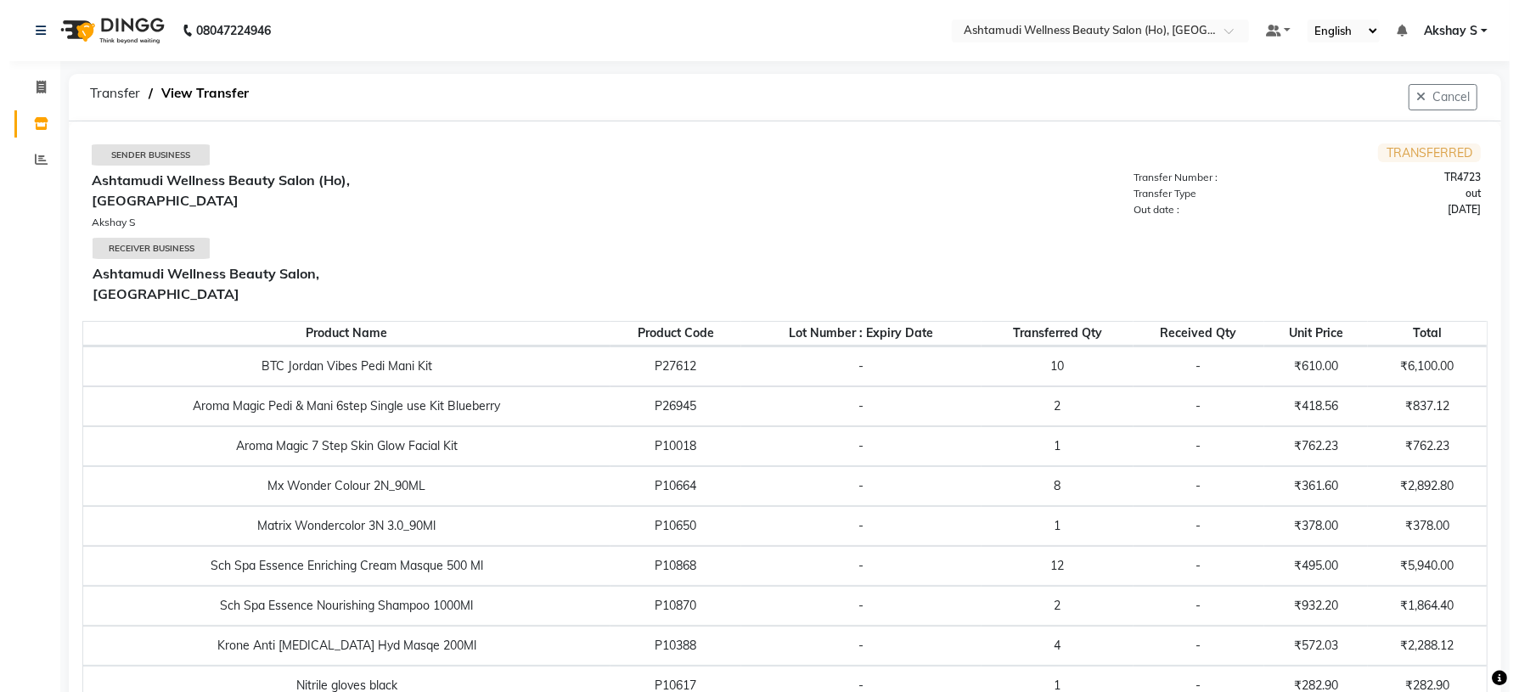
scroll to position [8, 0]
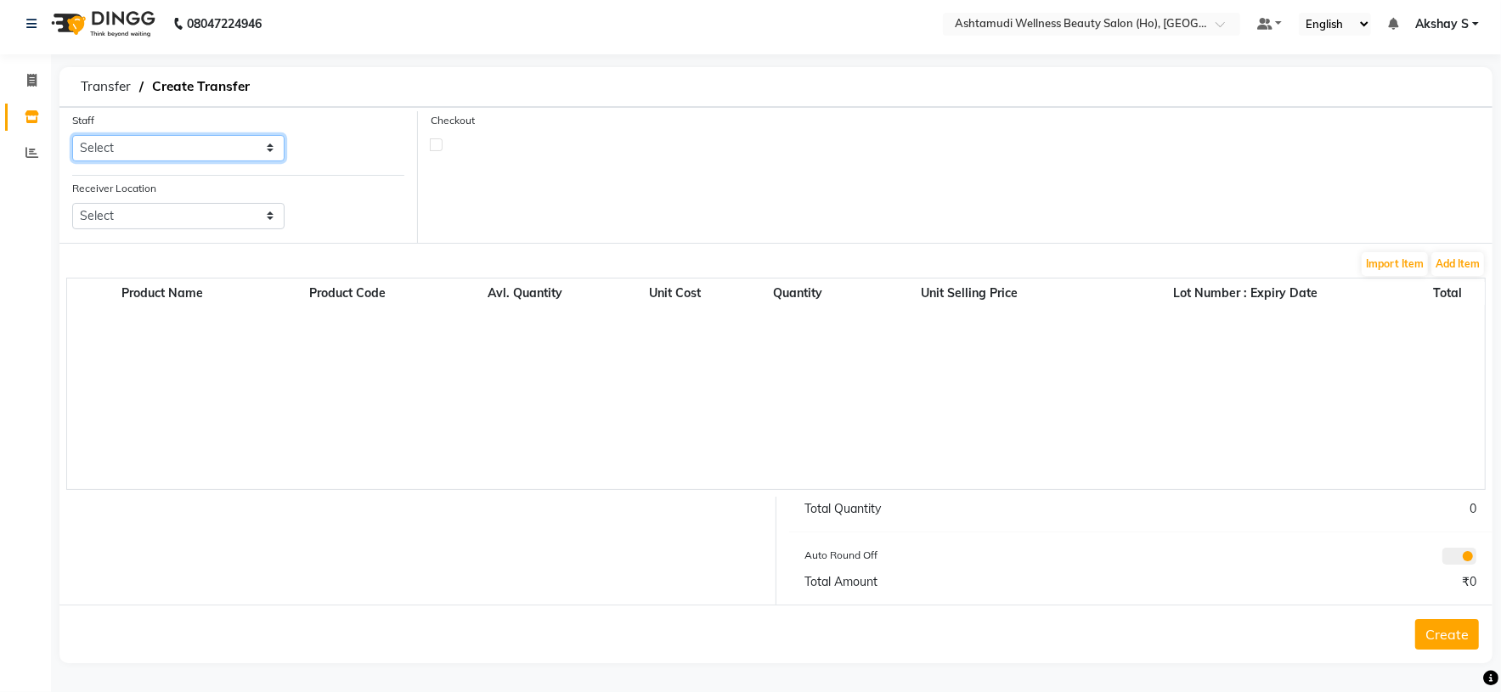
click at [264, 150] on select "Select [PERSON_NAME] S [PERSON_NAME] S Dev [PERSON_NAME] P [PERSON_NAME] u [PER…" at bounding box center [178, 148] width 212 height 26
select select "44763"
click at [72, 135] on select "Select [PERSON_NAME] S [PERSON_NAME] S Dev [PERSON_NAME] P [PERSON_NAME] u [PER…" at bounding box center [178, 148] width 212 height 26
click at [240, 217] on select "Select Ashtamudi Wellness Beauty Salon, Kowdiar Ashtamudi Wellness Beauty Salon…" at bounding box center [178, 216] width 212 height 26
select select "1932"
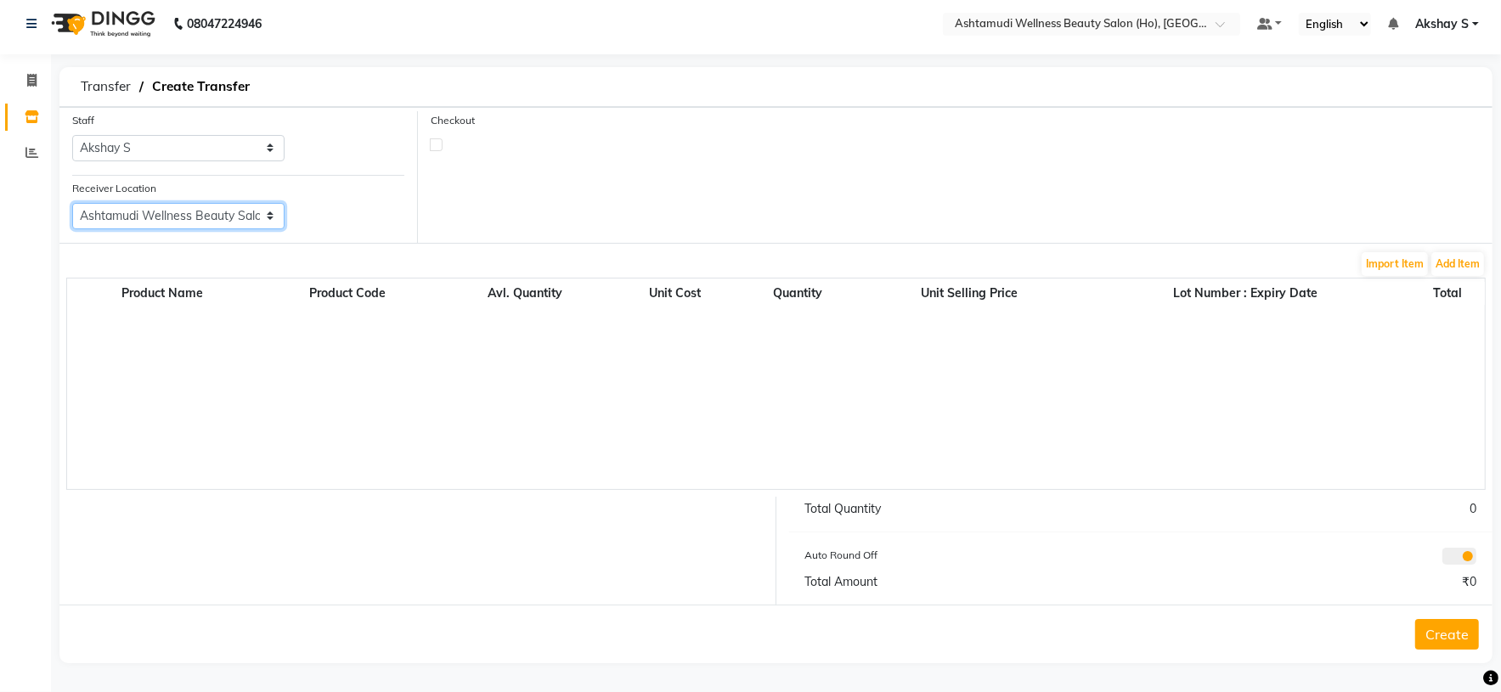
click at [72, 203] on select "Select Ashtamudi Wellness Beauty Salon, Kowdiar Ashtamudi Wellness Beauty Salon…" at bounding box center [178, 216] width 212 height 26
drag, startPoint x: 1464, startPoint y: 256, endPoint x: 1464, endPoint y: 266, distance: 9.3
click at [1464, 266] on button "Add Item" at bounding box center [1457, 264] width 53 height 24
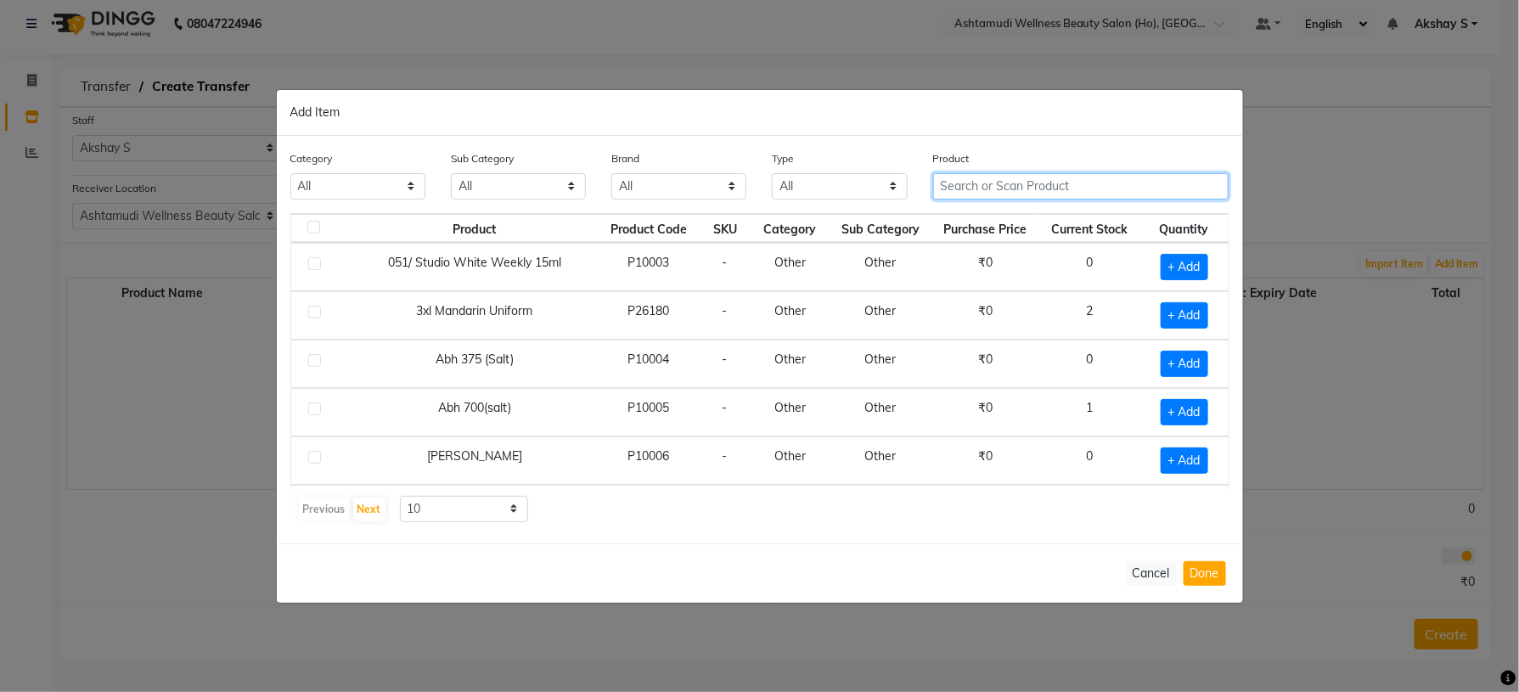
click at [997, 176] on input "text" at bounding box center [1081, 186] width 296 height 26
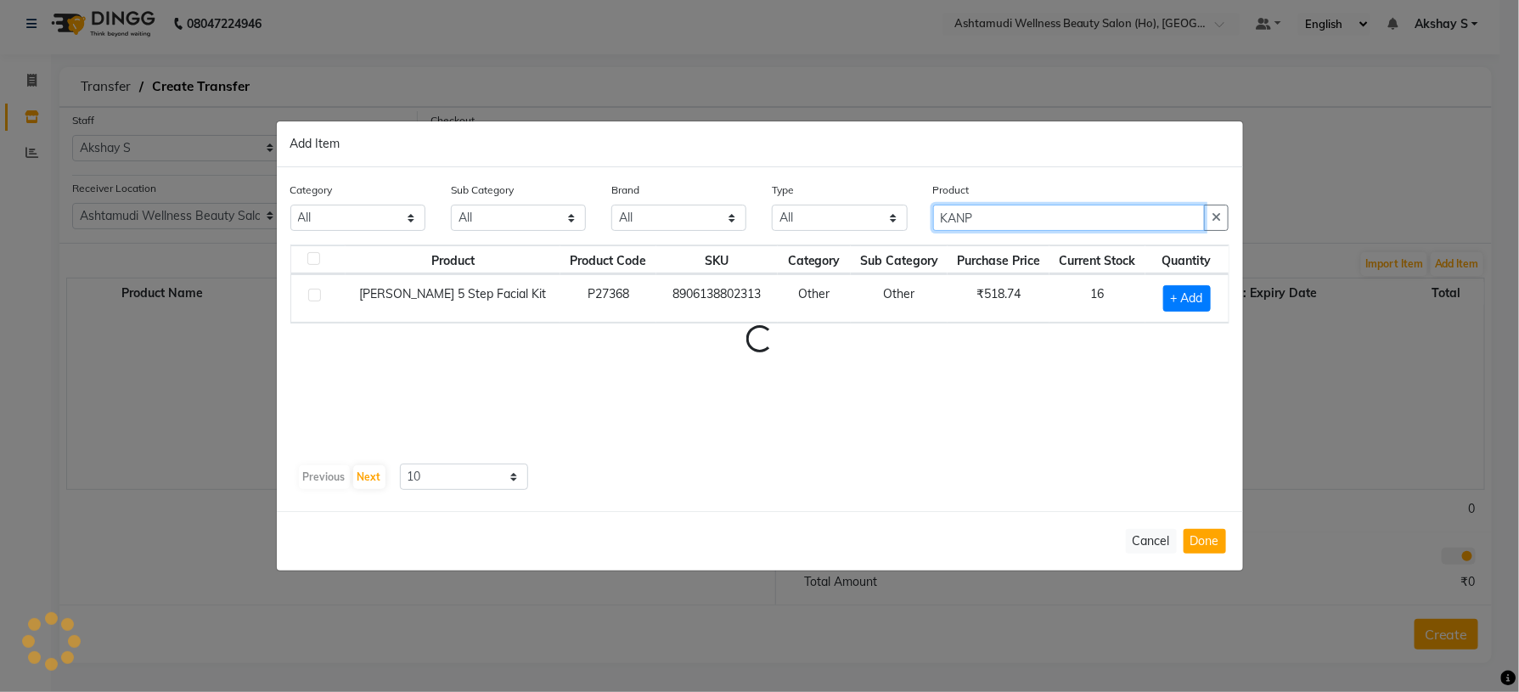
type input "KANP"
drag, startPoint x: 1145, startPoint y: 345, endPoint x: 1118, endPoint y: 381, distance: 45.5
click at [1141, 360] on div "Product Product Code SKU Category Sub Category Purchase Price Current Stock Qua…" at bounding box center [759, 351] width 939 height 212
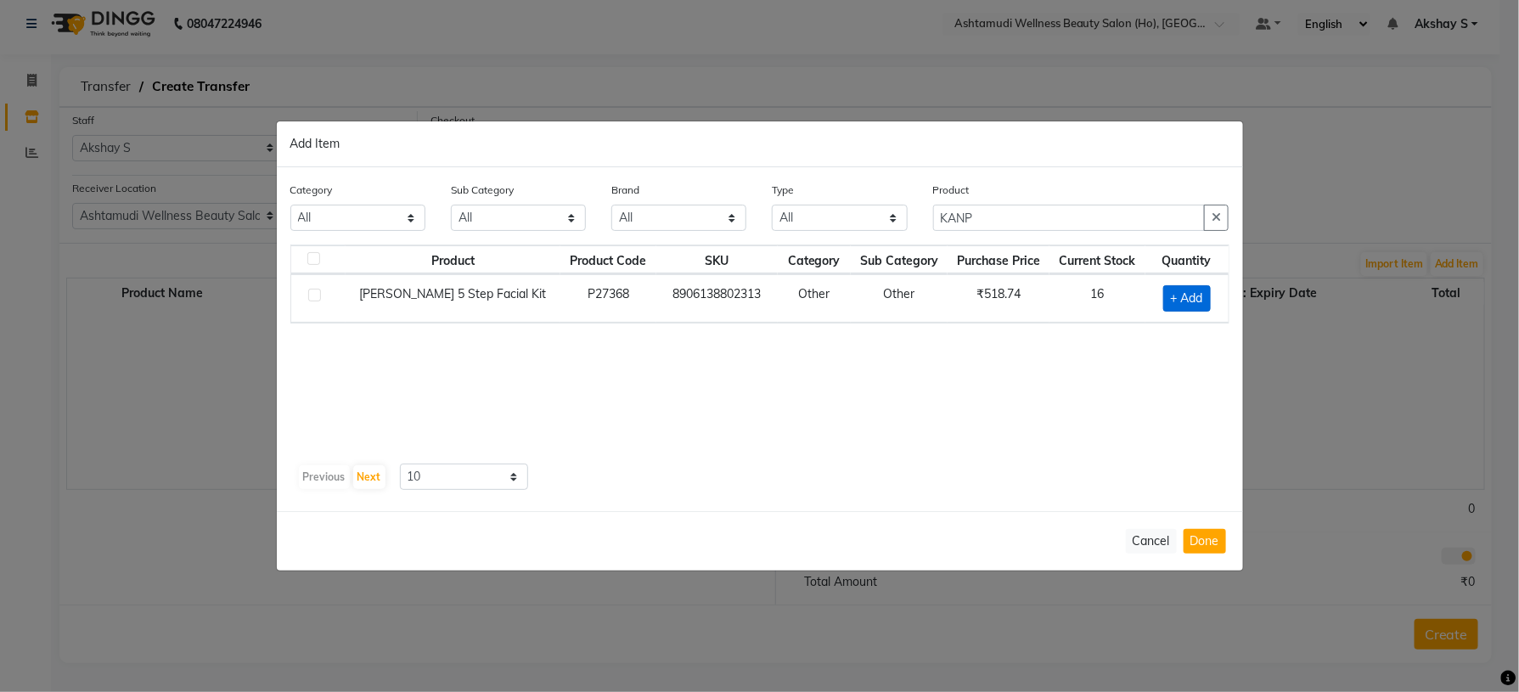
click at [1179, 290] on span "+ Add" at bounding box center [1188, 298] width 48 height 26
checkbox input "true"
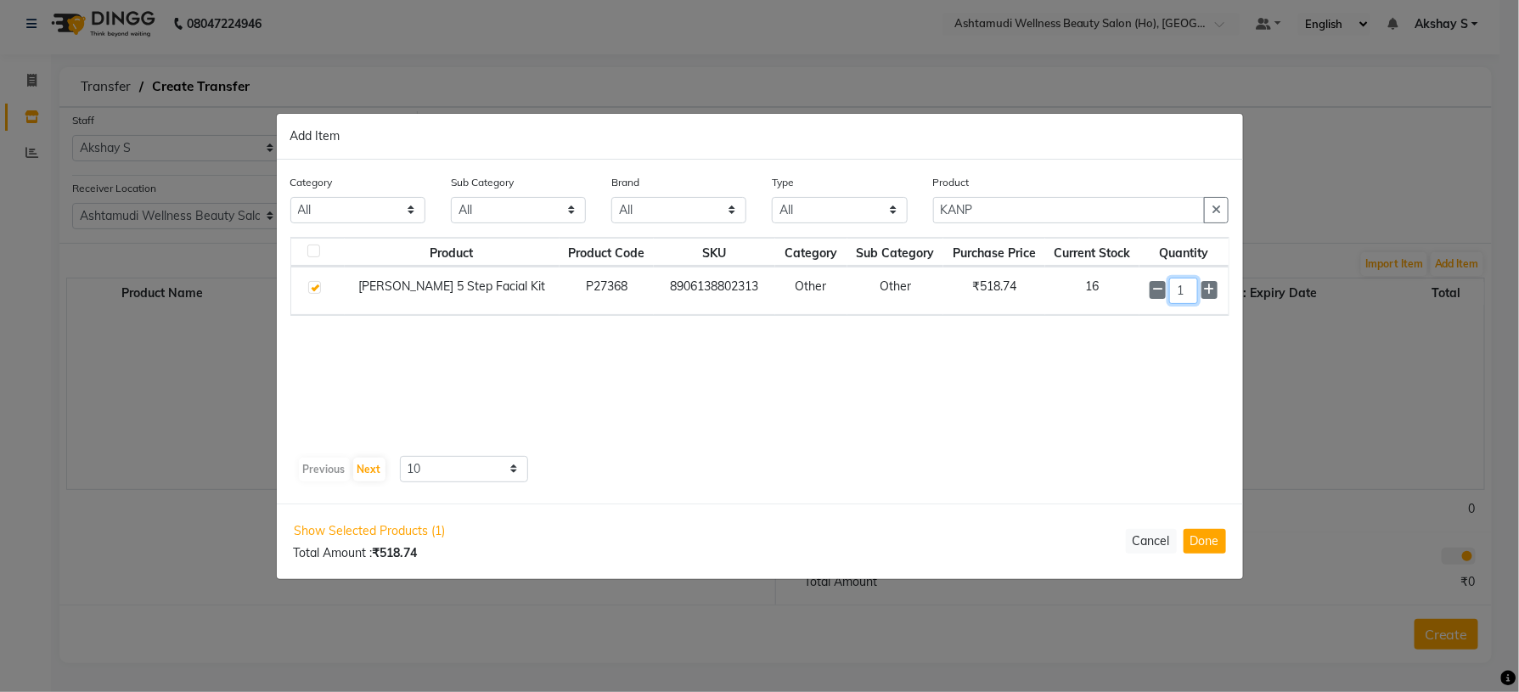
click at [1191, 291] on input "1" at bounding box center [1183, 291] width 28 height 26
type input "10"
click at [1015, 414] on div "Product Product Code SKU Category Sub Category Purchase Price Current Stock Qua…" at bounding box center [759, 344] width 939 height 212
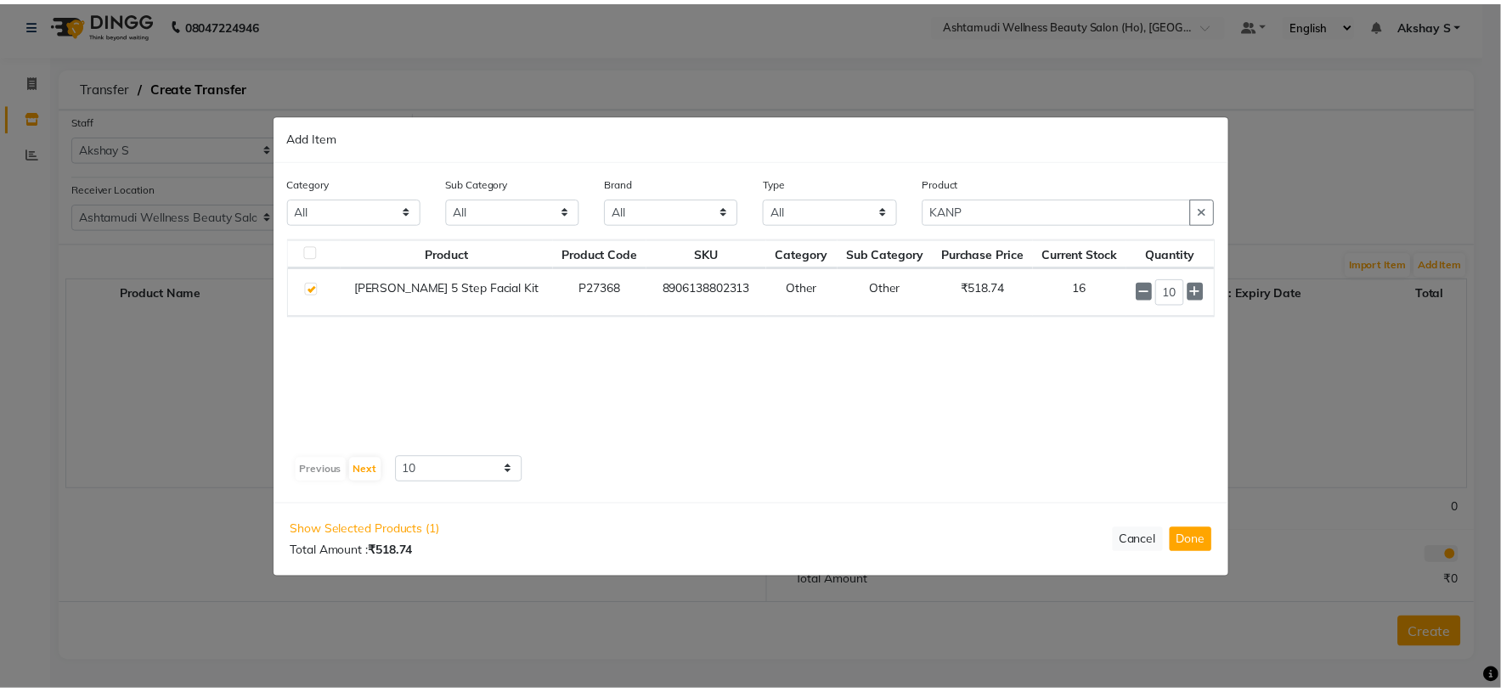
scroll to position [0, 0]
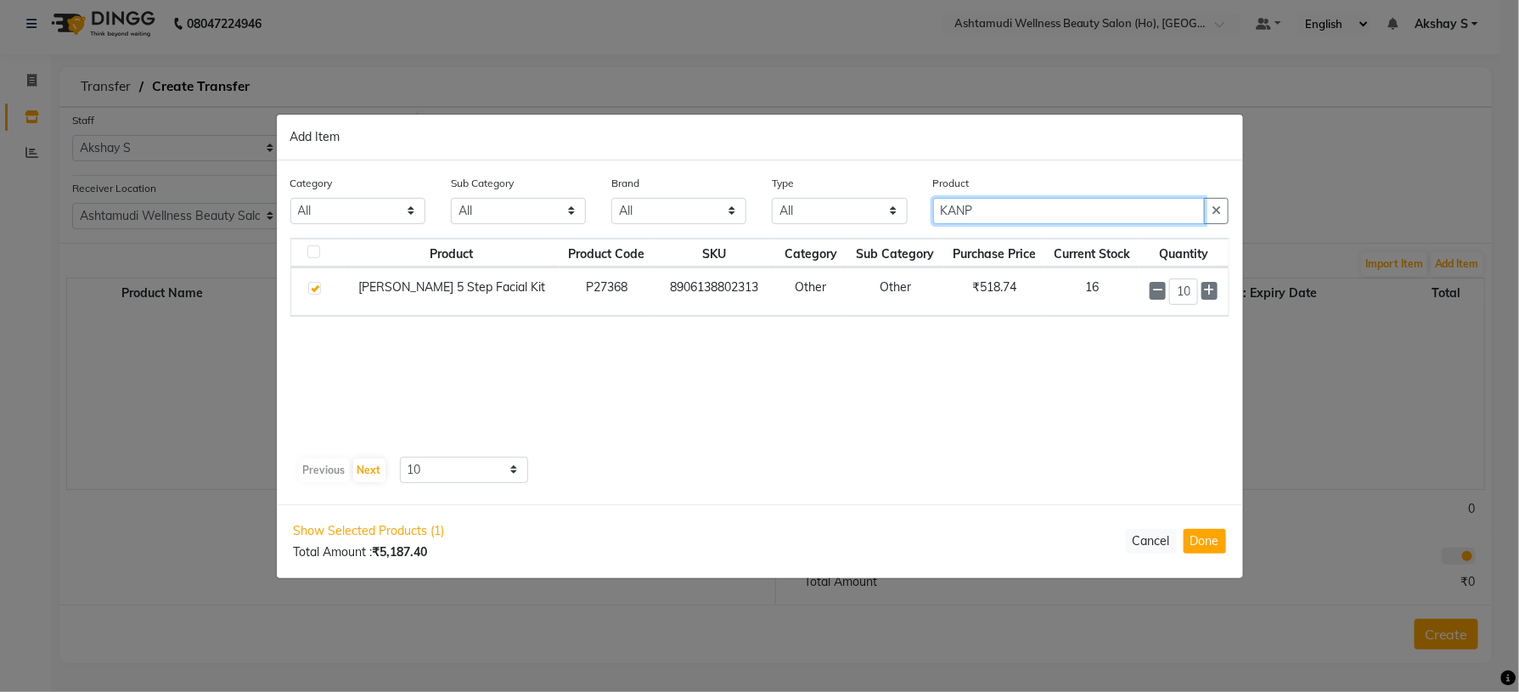
drag, startPoint x: 995, startPoint y: 206, endPoint x: 822, endPoint y: 217, distance: 172.7
click at [830, 217] on div "Category All Hair Skin Makeup Personal Care Appliances [PERSON_NAME] Waxing Dis…" at bounding box center [760, 206] width 965 height 64
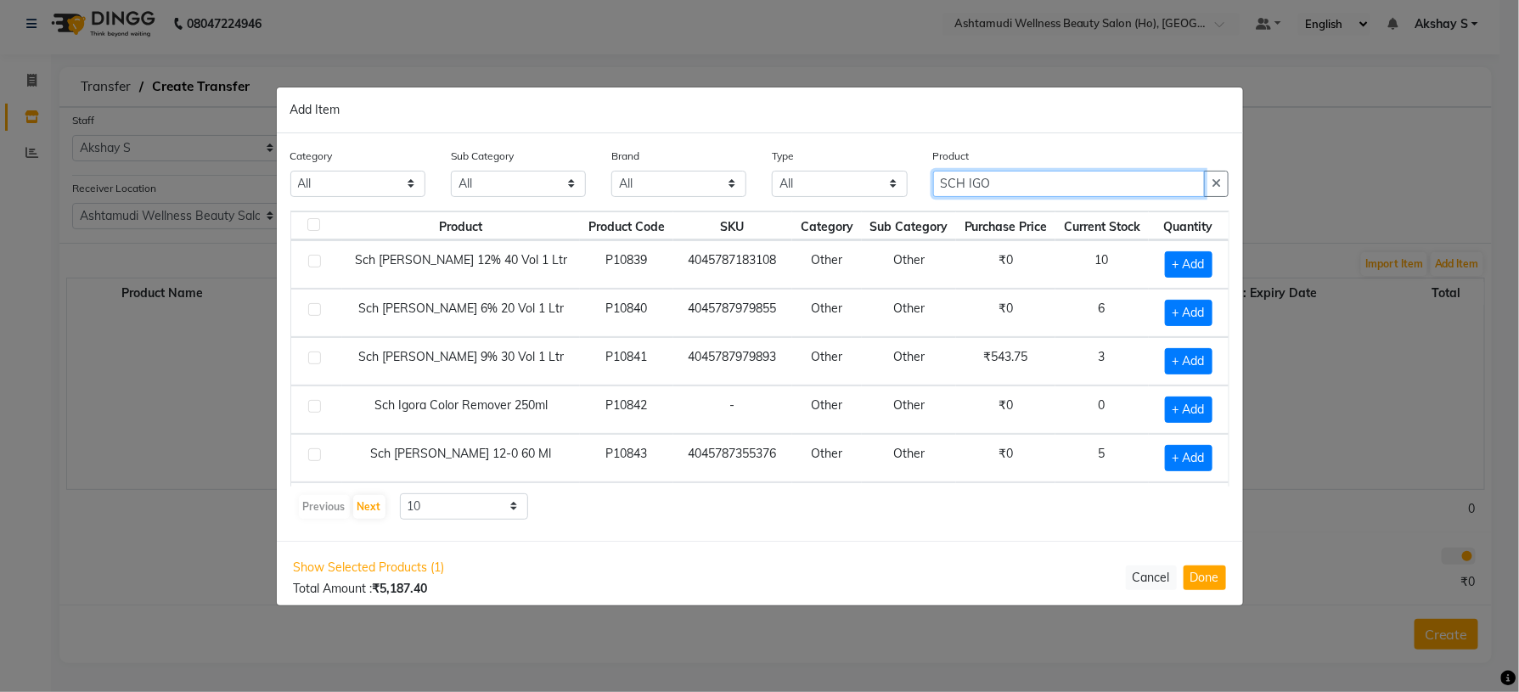
type input "SCH IGO"
click at [810, 515] on div "Previous Next 10 50 100" at bounding box center [760, 506] width 926 height 27
click at [1184, 363] on span "+ Add" at bounding box center [1189, 361] width 48 height 26
checkbox input "true"
drag, startPoint x: 1040, startPoint y: 183, endPoint x: 871, endPoint y: 183, distance: 169.9
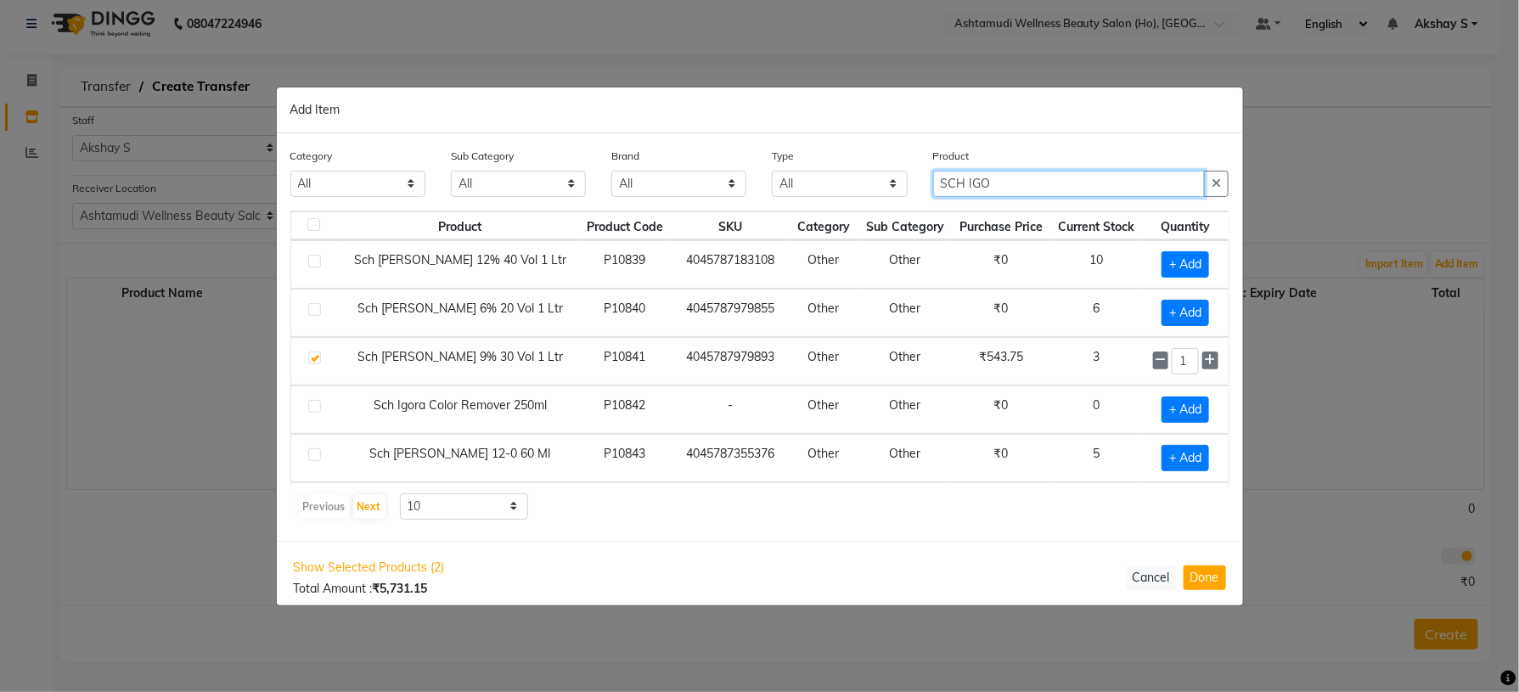
click at [871, 183] on div "Category All Hair Skin Makeup Personal Care Appliances [PERSON_NAME] Waxing Dis…" at bounding box center [760, 179] width 965 height 64
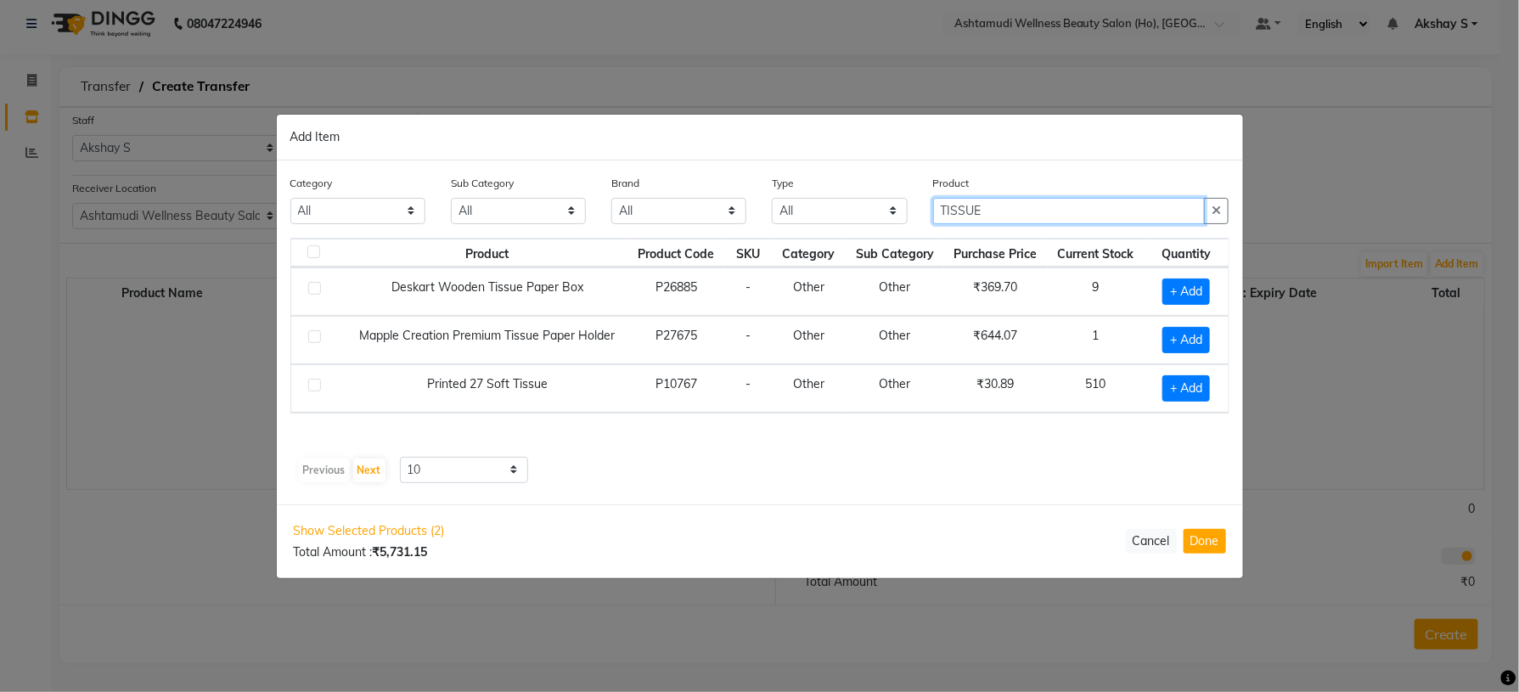
type input "TISSUE"
drag, startPoint x: 889, startPoint y: 433, endPoint x: 1200, endPoint y: 360, distance: 319.3
click at [990, 432] on div "Product Product Code SKU Category Sub Category Purchase Price Current Stock Qua…" at bounding box center [759, 344] width 939 height 212
click at [1175, 397] on span "+ Add" at bounding box center [1187, 388] width 48 height 26
checkbox input "true"
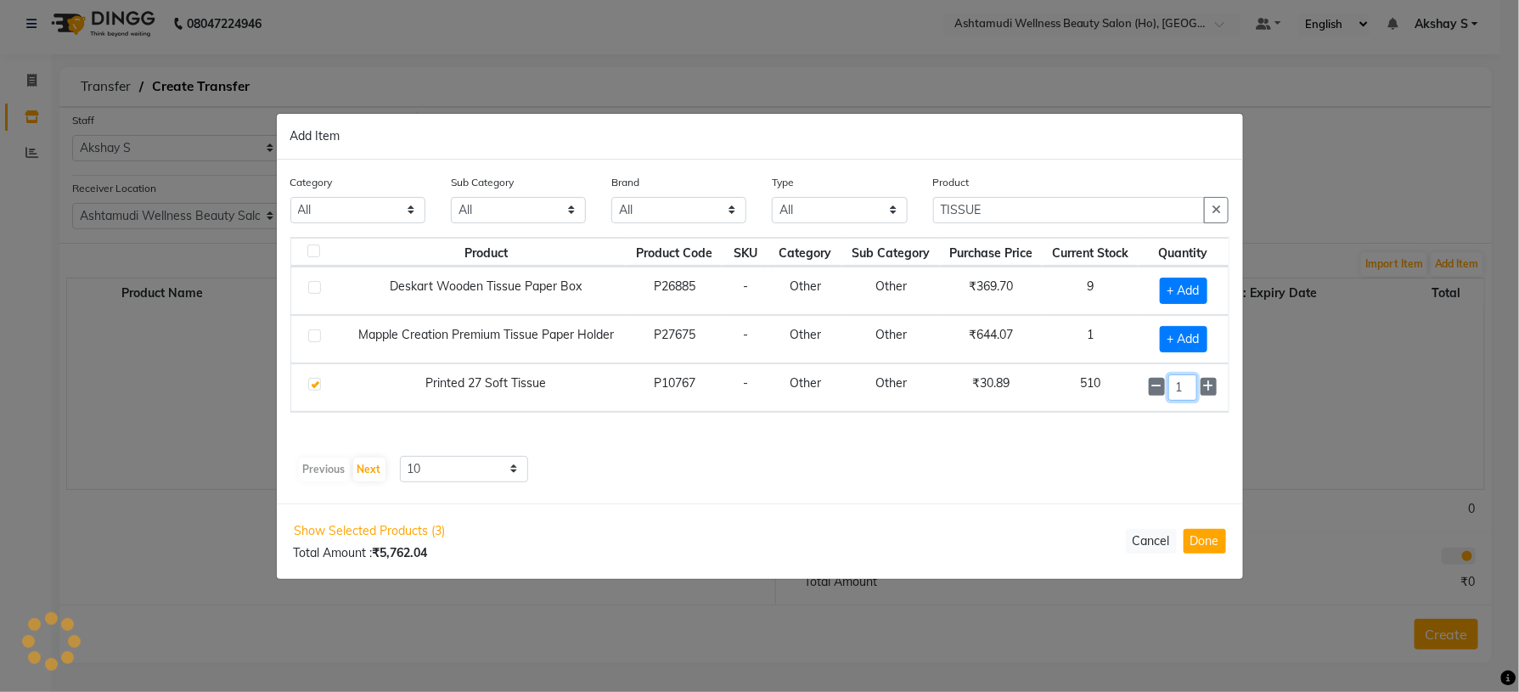
click at [1185, 384] on input "1" at bounding box center [1183, 388] width 29 height 26
type input "9"
drag, startPoint x: 1041, startPoint y: 483, endPoint x: 1045, endPoint y: 475, distance: 9.5
click at [1042, 480] on div "Category All Hair Skin Makeup Personal Care Appliances [PERSON_NAME] Waxing Dis…" at bounding box center [760, 333] width 967 height 344
drag, startPoint x: 1006, startPoint y: 211, endPoint x: 871, endPoint y: 206, distance: 134.3
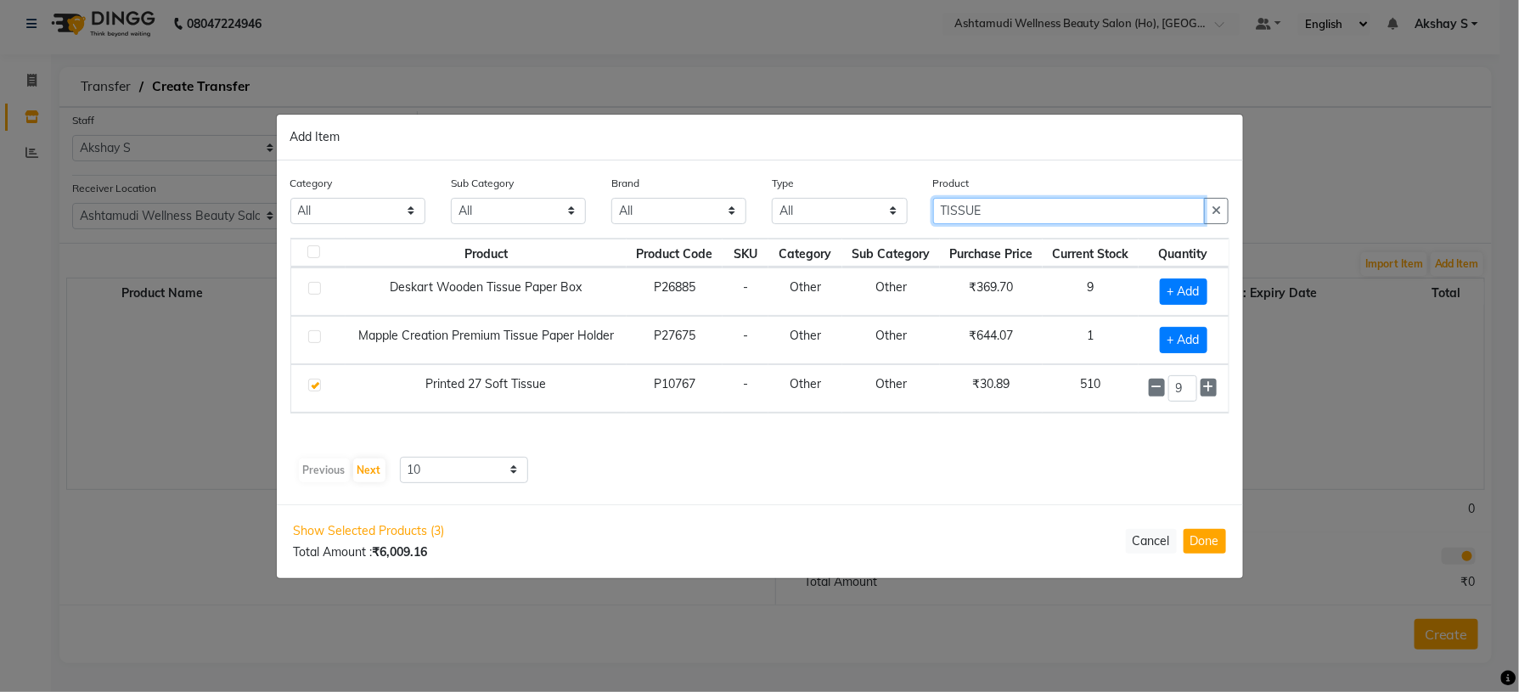
click at [871, 206] on div "Category All Hair Skin Makeup Personal Care Appliances [PERSON_NAME] Waxing Dis…" at bounding box center [760, 206] width 965 height 64
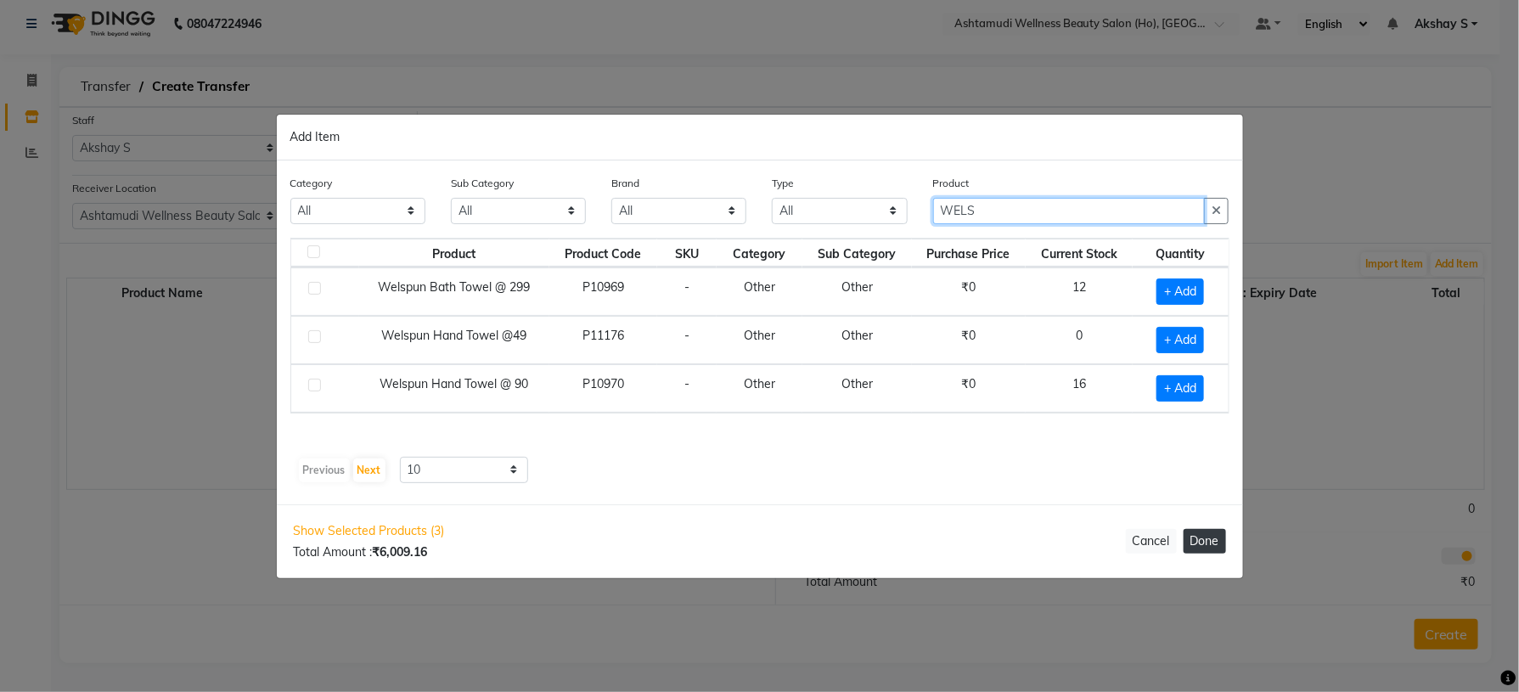
type input "WELS"
click at [1198, 538] on button "Done" at bounding box center [1205, 541] width 42 height 25
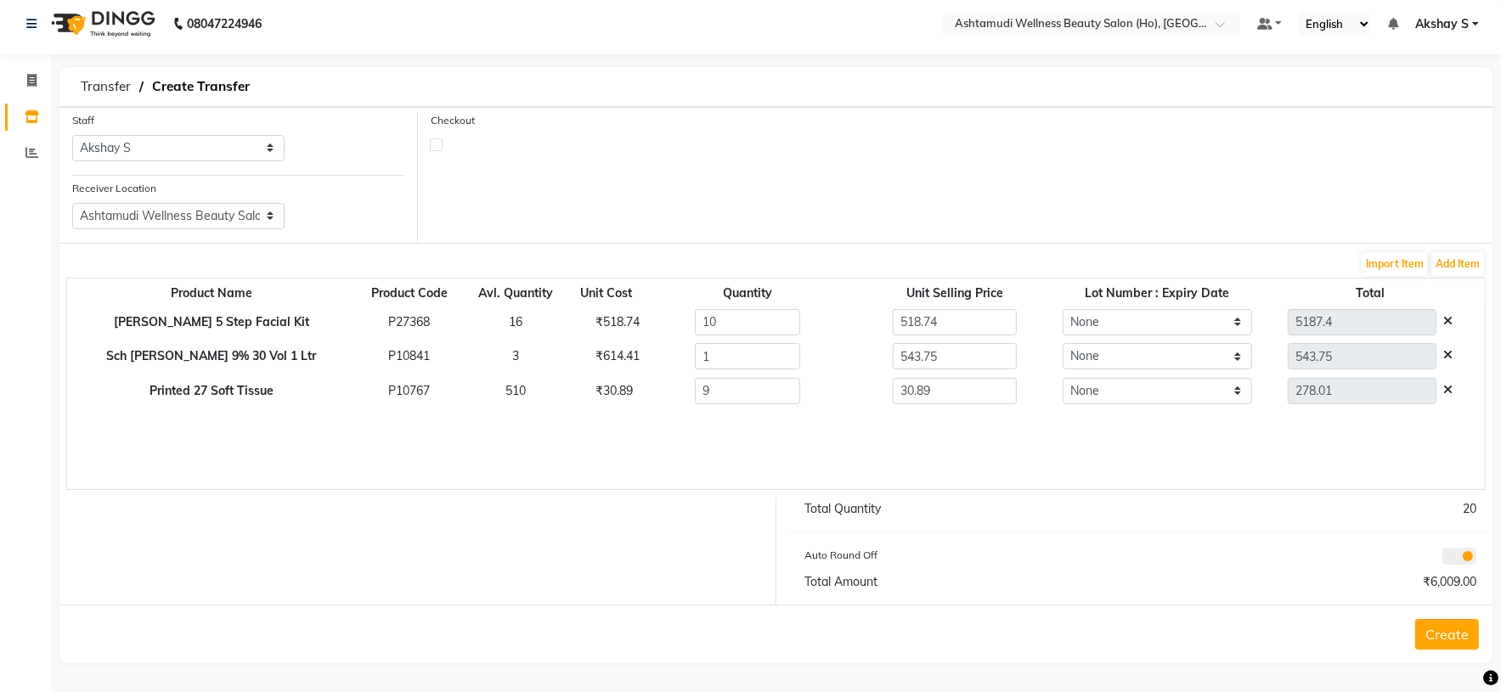
click at [969, 446] on div "Product Name Product Code Avl. Quantity Unit Cost Quantity Unit Selling Price L…" at bounding box center [775, 384] width 1419 height 212
click at [1436, 634] on button "Create" at bounding box center [1447, 634] width 64 height 31
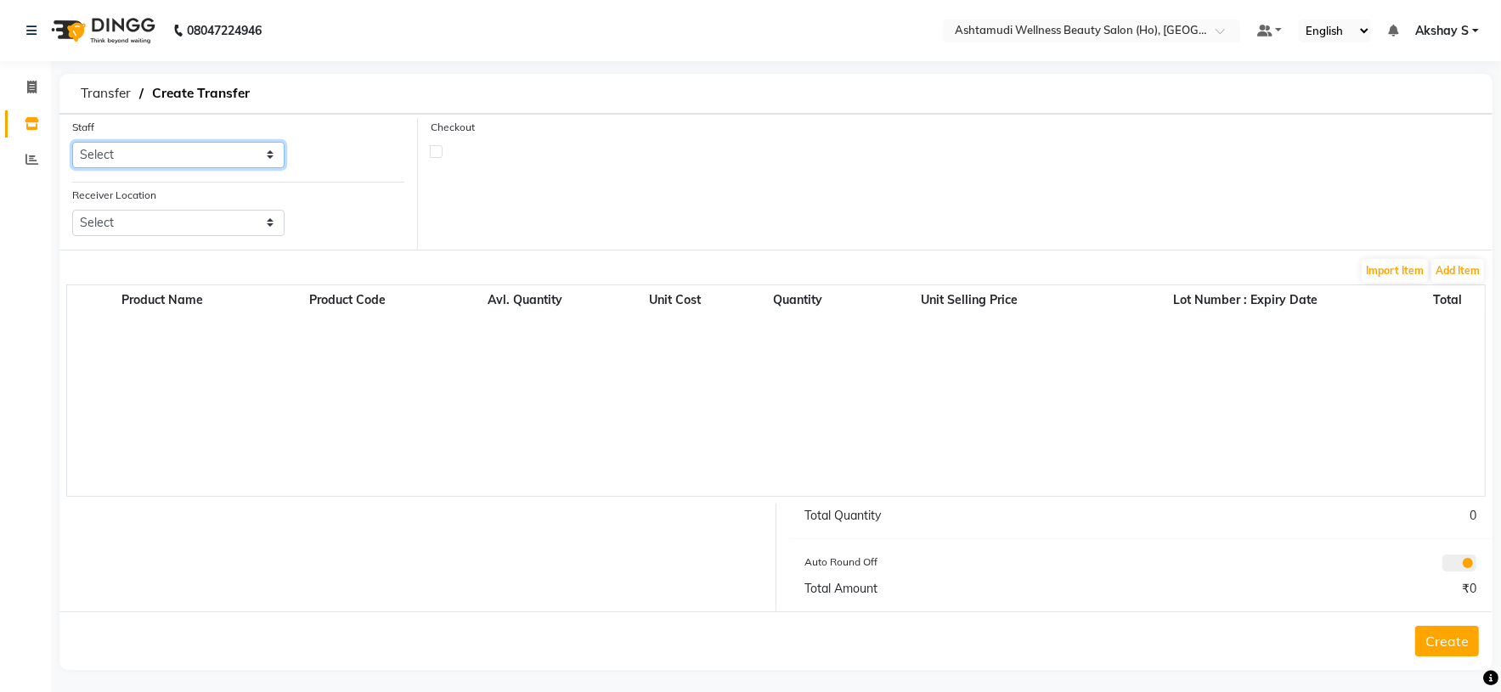
click at [242, 159] on select "Select [PERSON_NAME] S [PERSON_NAME] S Dev [PERSON_NAME] P [PERSON_NAME] u [PER…" at bounding box center [178, 155] width 212 height 26
select select "44763"
click at [72, 143] on select "Select [PERSON_NAME] S [PERSON_NAME] S Dev [PERSON_NAME] P [PERSON_NAME] u [PER…" at bounding box center [178, 155] width 212 height 26
click at [235, 213] on select "Select Ashtamudi Wellness Beauty Salon, Kowdiar Ashtamudi Wellness Beauty Salon…" at bounding box center [178, 223] width 212 height 26
select select "1932"
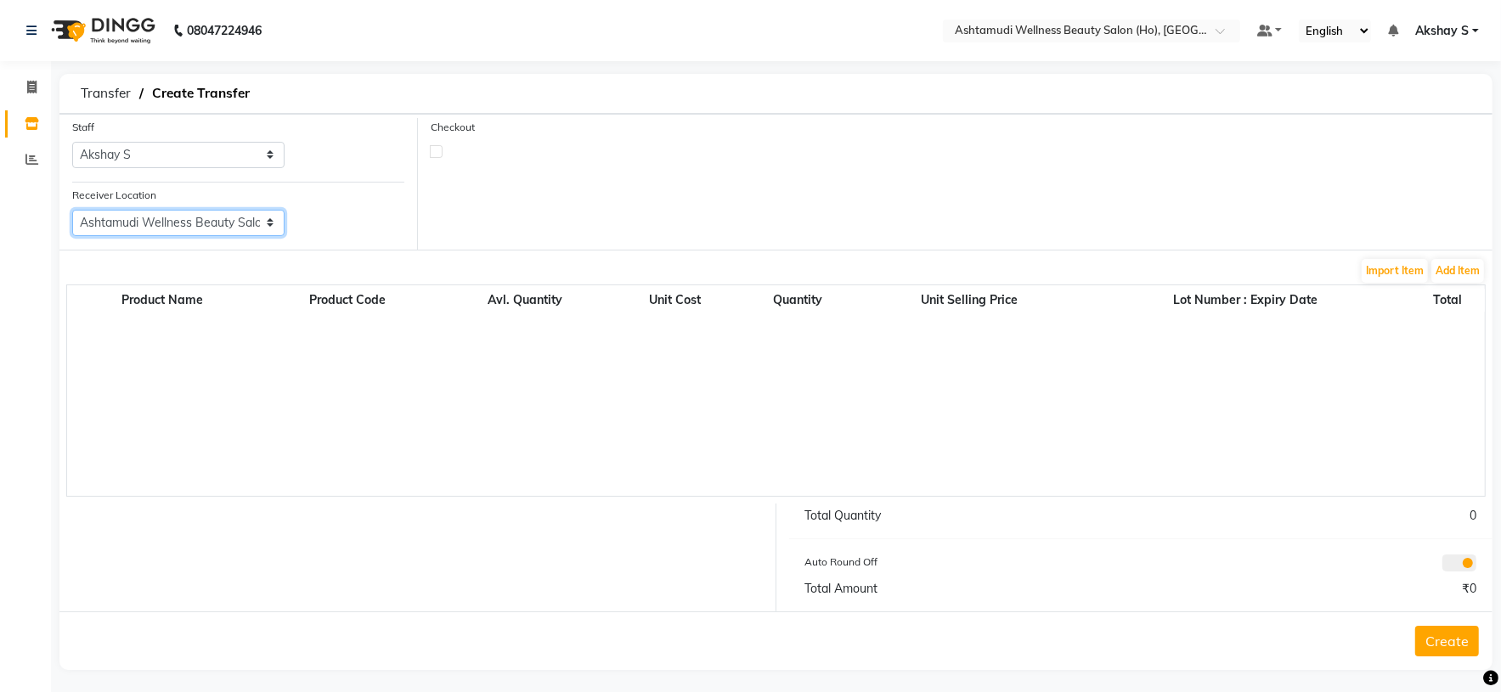
click at [72, 211] on select "Select Ashtamudi Wellness Beauty Salon, Kowdiar Ashtamudi Wellness Beauty Salon…" at bounding box center [178, 223] width 212 height 26
click at [1461, 270] on button "Add Item" at bounding box center [1457, 271] width 53 height 24
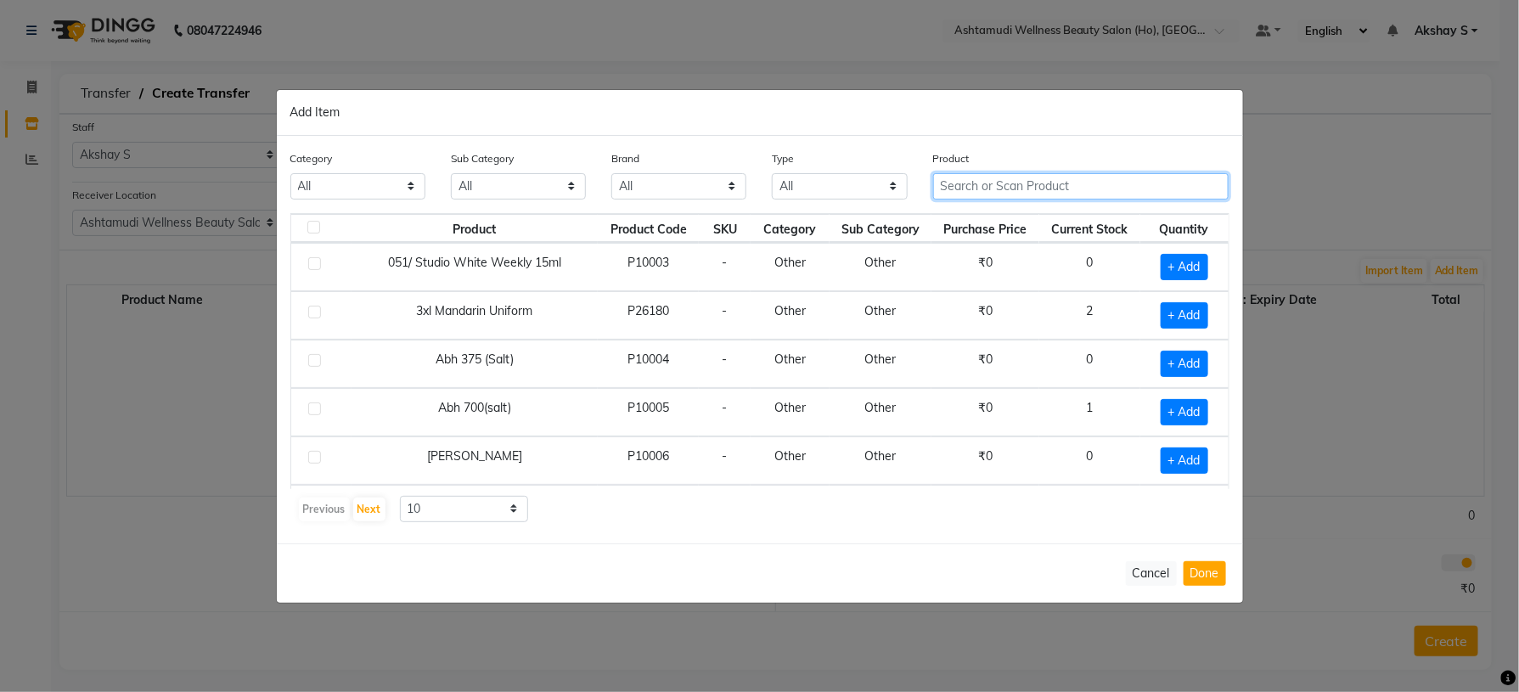
click at [965, 192] on input "text" at bounding box center [1081, 186] width 296 height 26
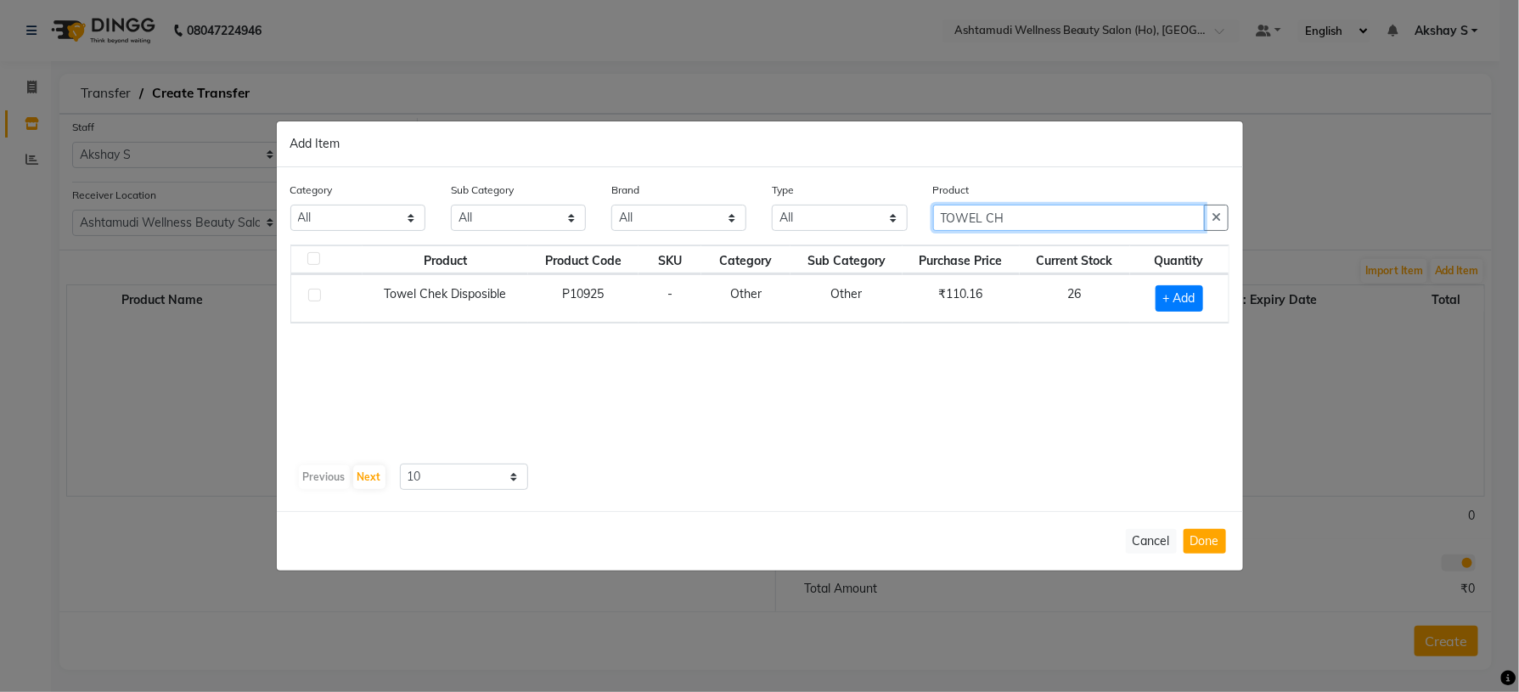
type input "TOWEL CH"
click at [1181, 410] on div "Product Product Code SKU Category Sub Category Purchase Price Current Stock Qua…" at bounding box center [759, 351] width 939 height 212
click at [1179, 288] on span "+ Add" at bounding box center [1180, 298] width 48 height 26
checkbox input "true"
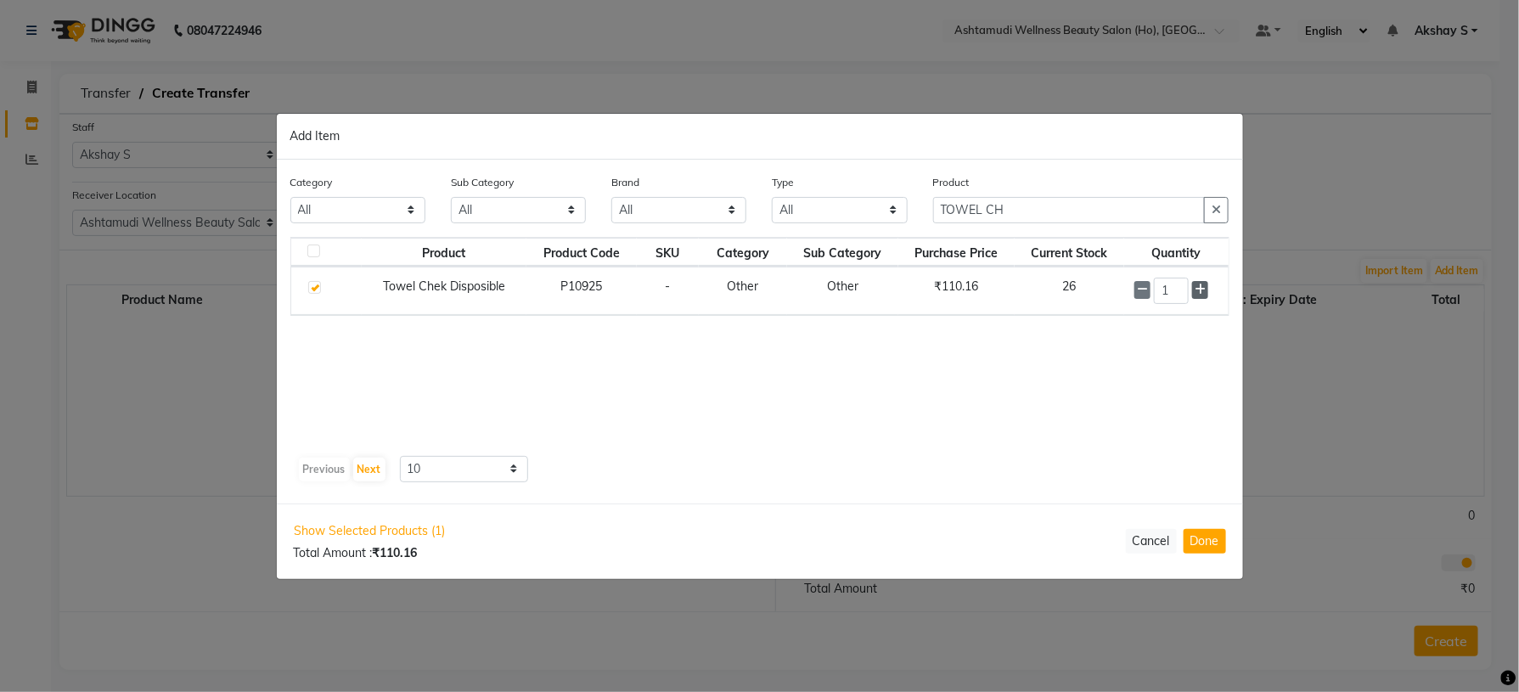
click at [1196, 289] on icon at bounding box center [1200, 290] width 11 height 12
type input "3"
drag, startPoint x: 1045, startPoint y: 203, endPoint x: 885, endPoint y: 202, distance: 159.7
click at [886, 201] on div "Category All Hair Skin Makeup Personal Care Appliances [PERSON_NAME] Waxing Dis…" at bounding box center [760, 206] width 965 height 64
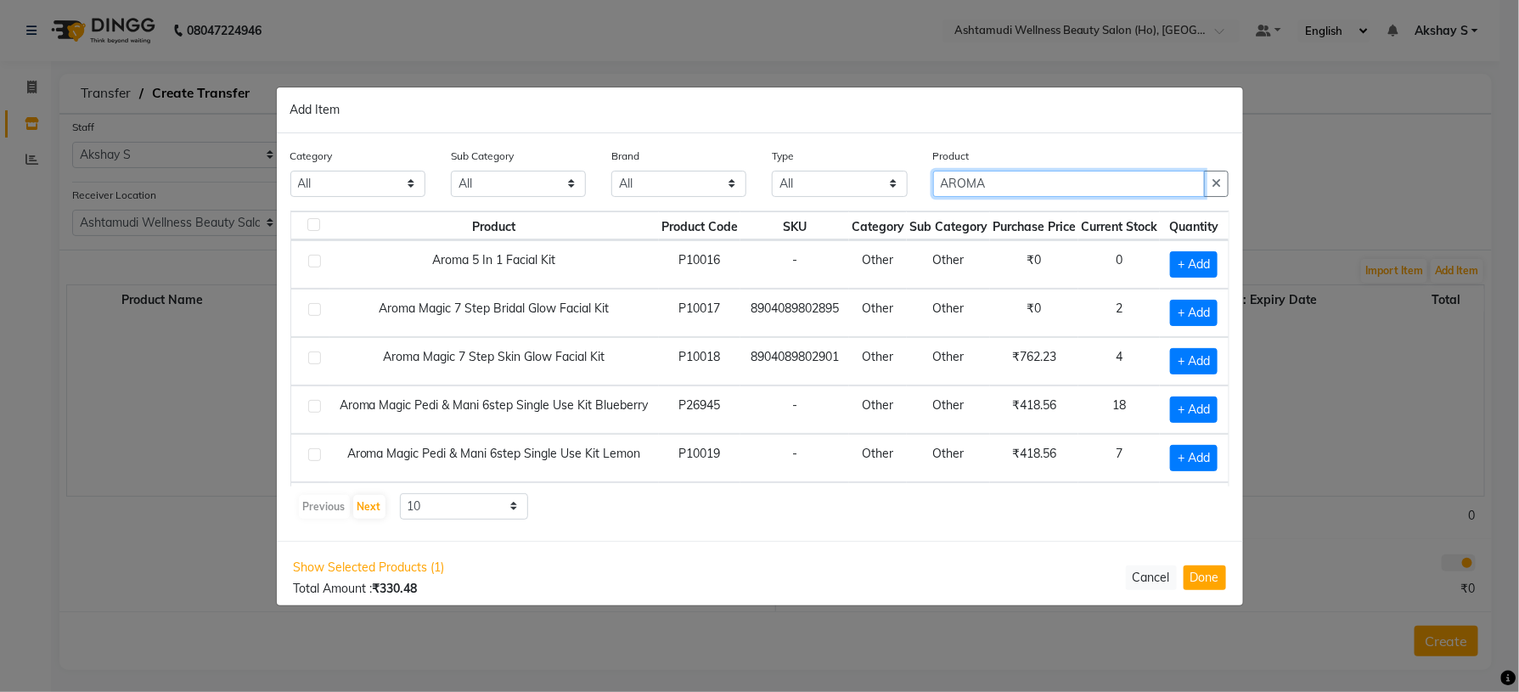
type input "AROMA"
click at [915, 538] on div "Category All Hair Skin Makeup Personal Care Appliances [PERSON_NAME] Waxing Dis…" at bounding box center [760, 337] width 967 height 408
click at [1192, 406] on span "+ Add" at bounding box center [1194, 410] width 48 height 26
checkbox input "true"
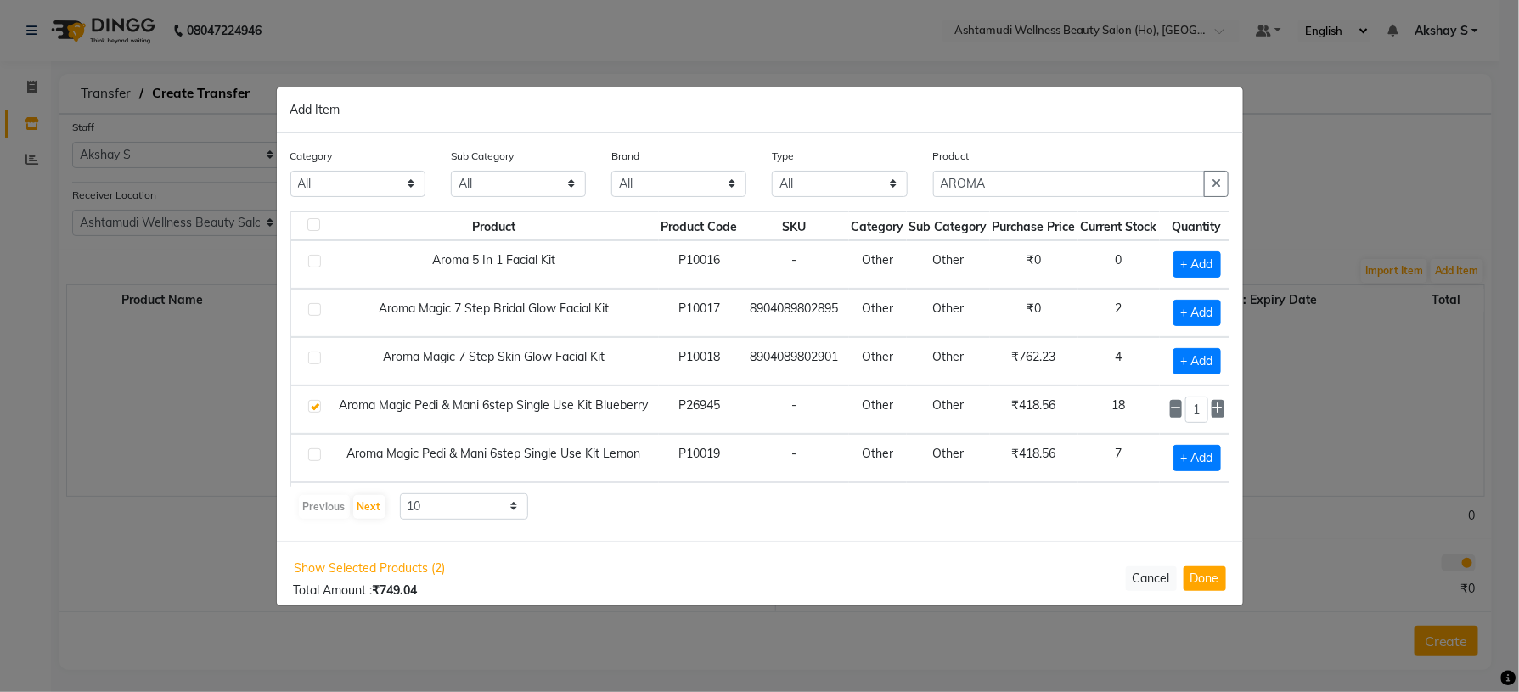
scroll to position [0, 31]
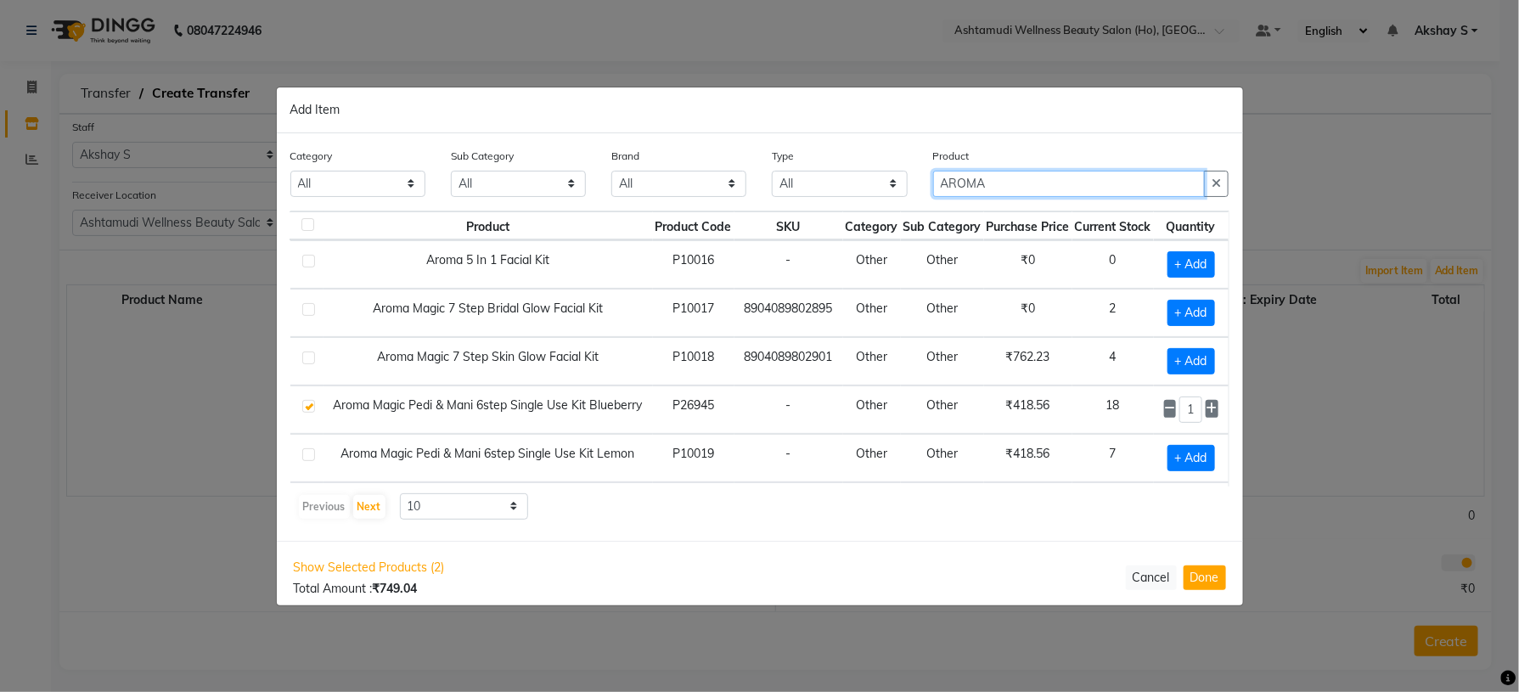
drag, startPoint x: 1023, startPoint y: 186, endPoint x: 844, endPoint y: 200, distance: 178.9
click at [851, 194] on div "Category All Hair Skin Makeup Personal Care Appliances [PERSON_NAME] Waxing Dis…" at bounding box center [760, 179] width 965 height 64
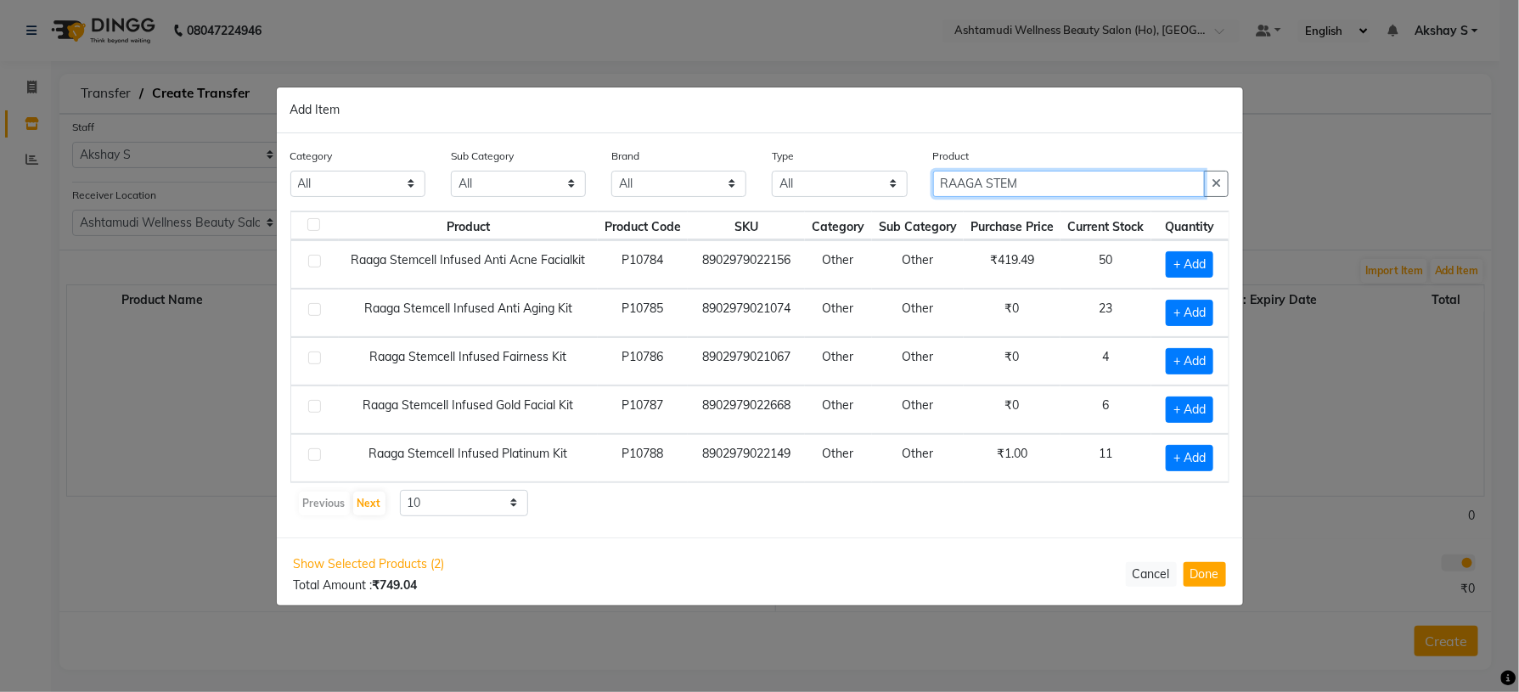
type input "RAAGA STEM"
click at [730, 492] on div "Product Product Code SKU Category Sub Category Purchase Price Current Stock Qua…" at bounding box center [759, 364] width 939 height 307
click at [1182, 471] on span "+ Add" at bounding box center [1190, 458] width 48 height 26
checkbox input "true"
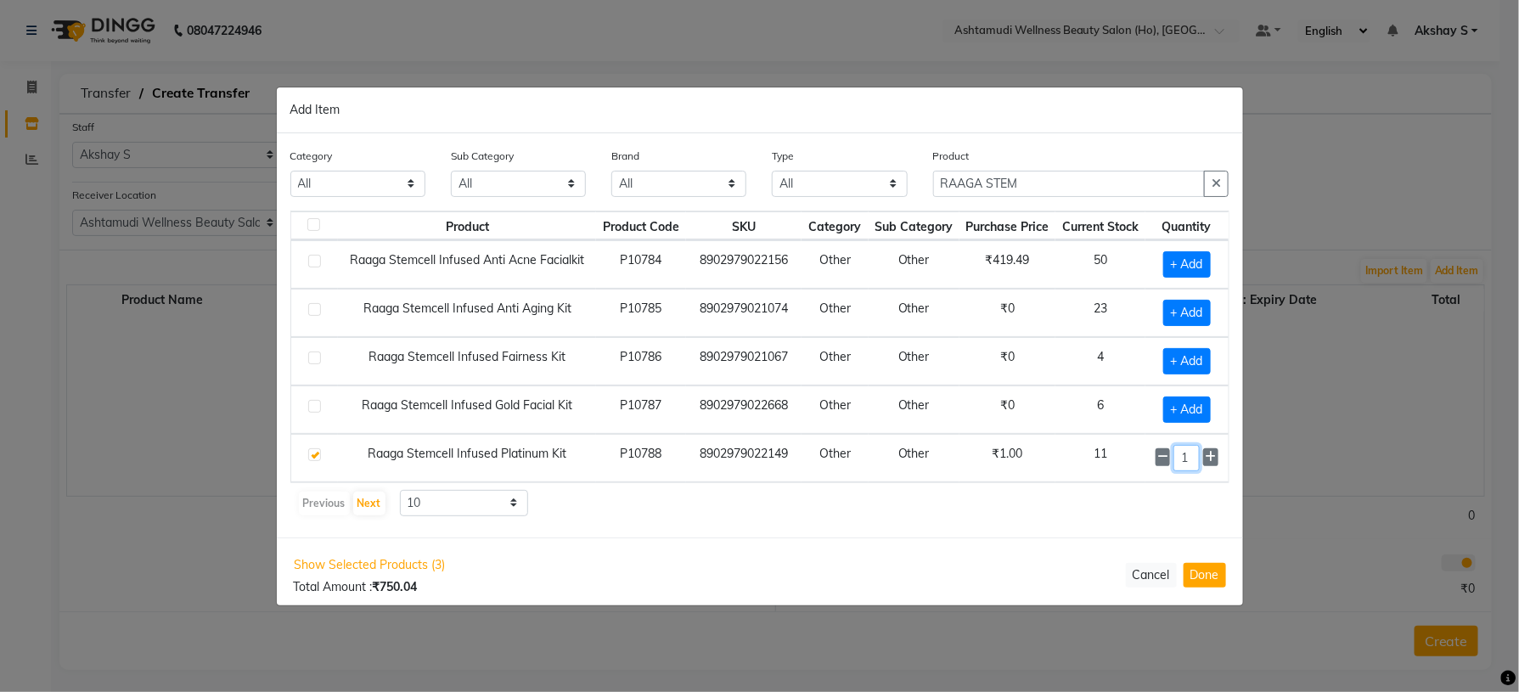
drag, startPoint x: 1168, startPoint y: 459, endPoint x: 1097, endPoint y: 471, distance: 71.5
click at [1099, 471] on tr "Raaga Stemcell Infused Platinum Kit P10788 8902979022149 Other Other ₹1.00 11 1" at bounding box center [760, 458] width 938 height 48
type input "6"
drag, startPoint x: 1036, startPoint y: 191, endPoint x: 797, endPoint y: 228, distance: 242.3
click at [797, 228] on div "Category All Hair Skin Makeup Personal Care Appliances [PERSON_NAME] Waxing Dis…" at bounding box center [760, 335] width 967 height 404
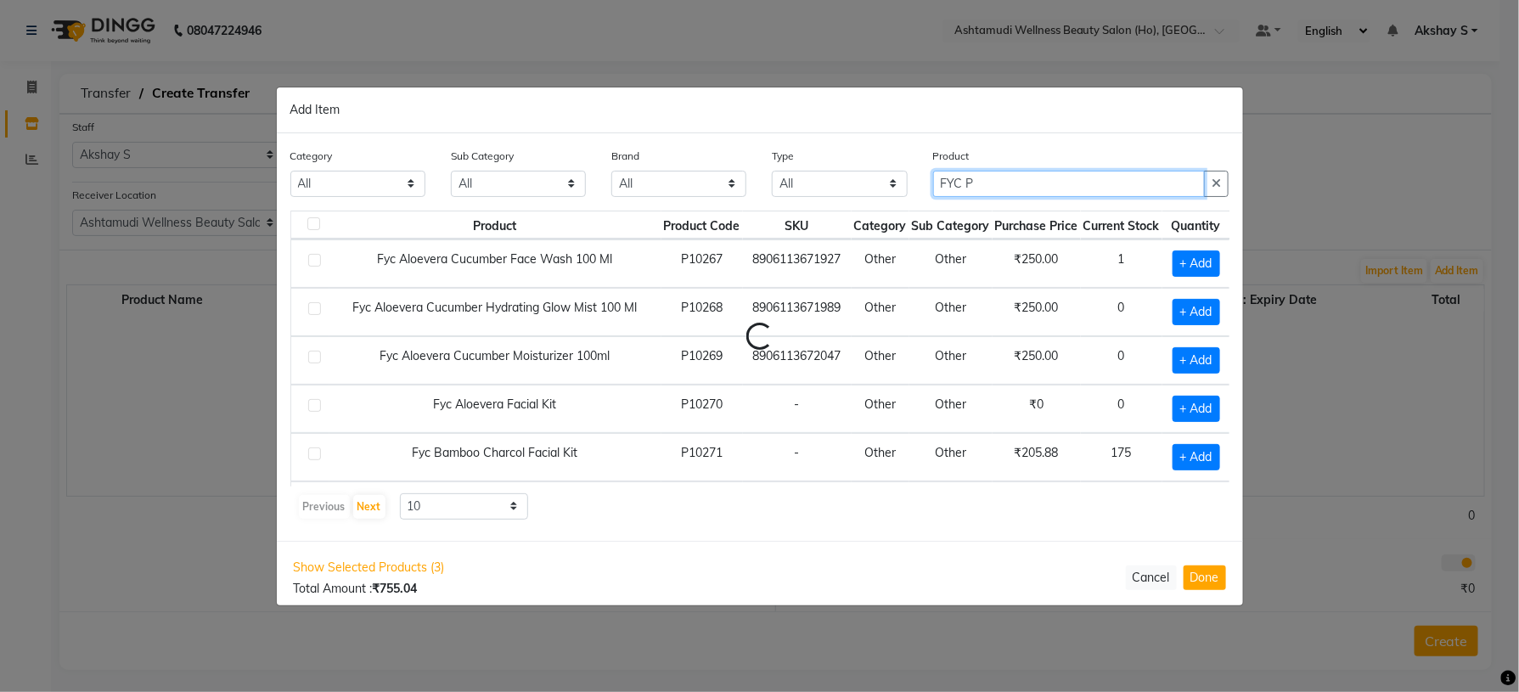
scroll to position [0, 0]
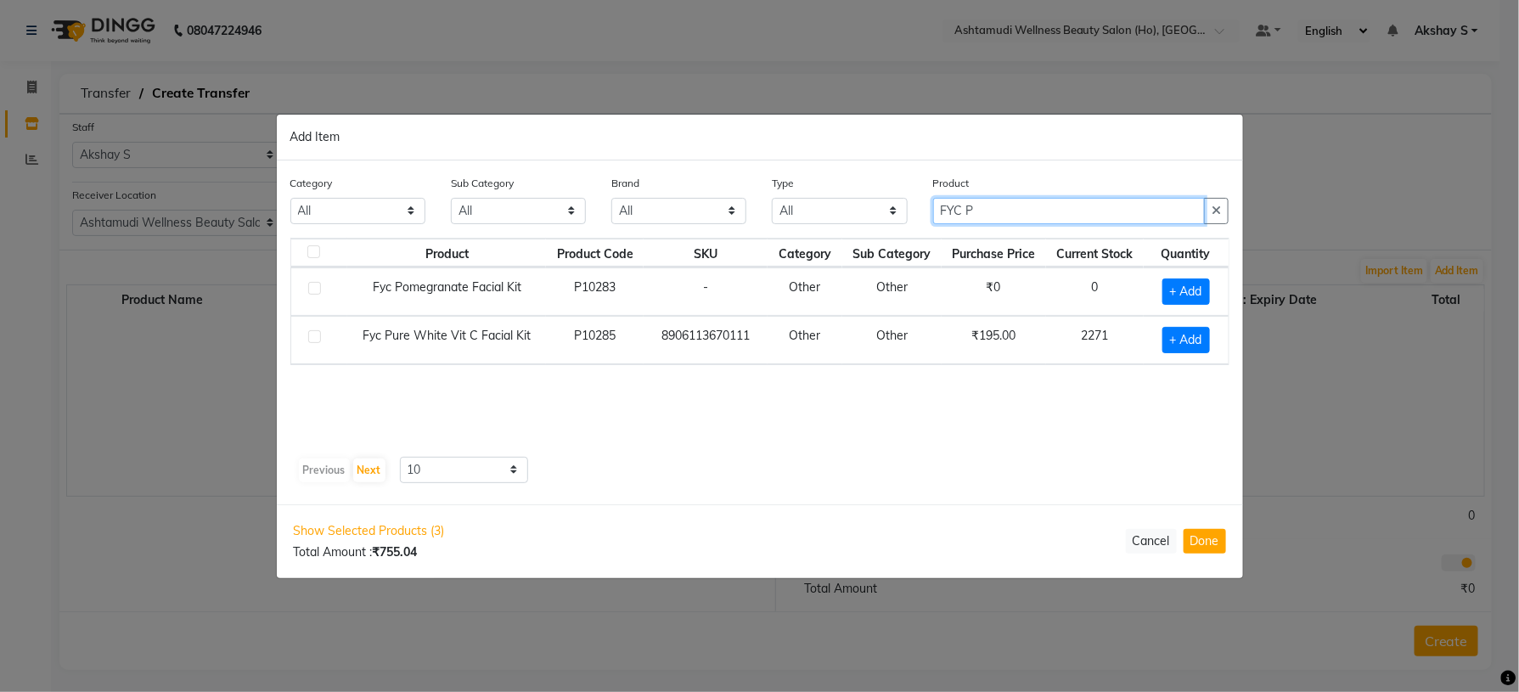
type input "FYC P"
click at [830, 442] on div "Product Product Code SKU Category Sub Category Purchase Price Current Stock Qua…" at bounding box center [759, 344] width 939 height 212
click at [1179, 339] on span "+ Add" at bounding box center [1187, 340] width 48 height 26
checkbox input "true"
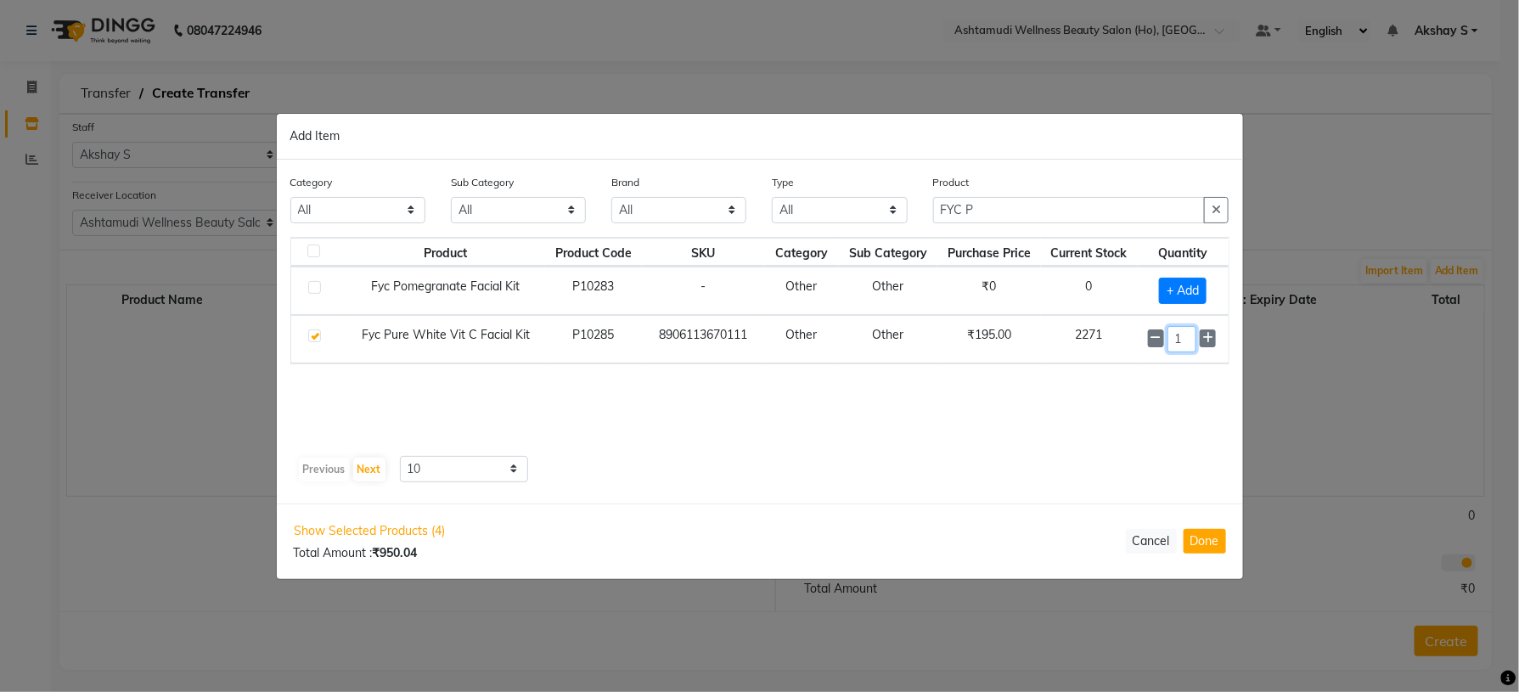
drag, startPoint x: 1184, startPoint y: 337, endPoint x: 1266, endPoint y: 380, distance: 93.1
click at [1184, 341] on input "1" at bounding box center [1182, 339] width 29 height 26
type input "10"
drag, startPoint x: 1092, startPoint y: 458, endPoint x: 1144, endPoint y: 417, distance: 65.9
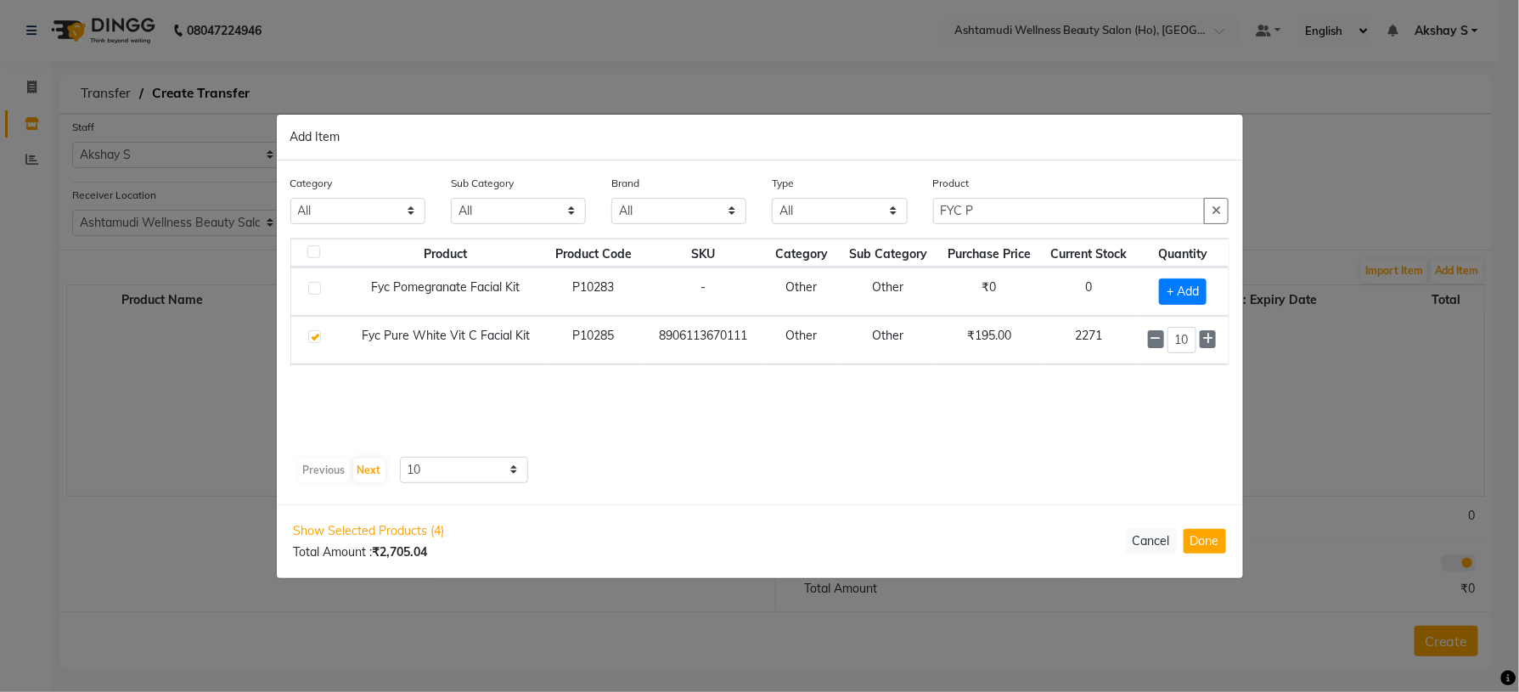
click at [1098, 454] on div "Product Product Code SKU Category Sub Category Purchase Price Current Stock Qua…" at bounding box center [759, 361] width 939 height 246
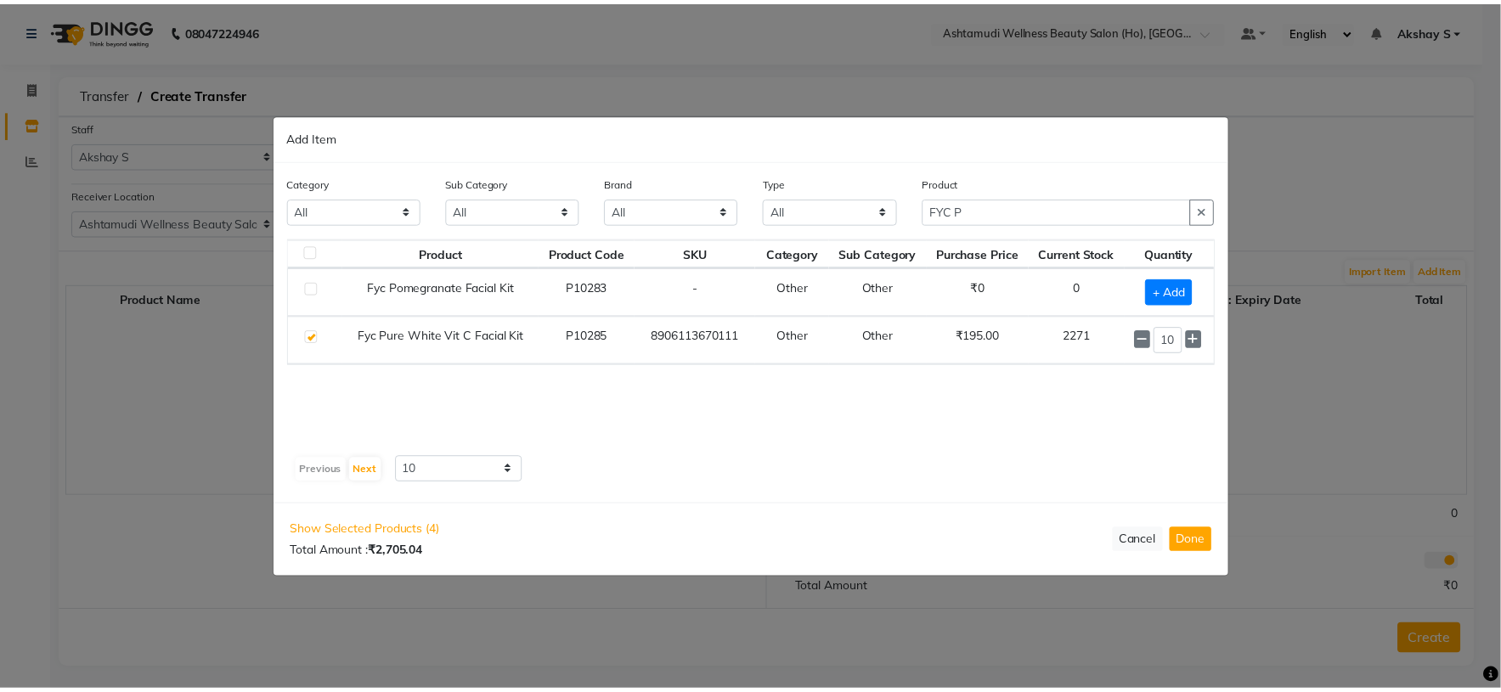
scroll to position [0, 0]
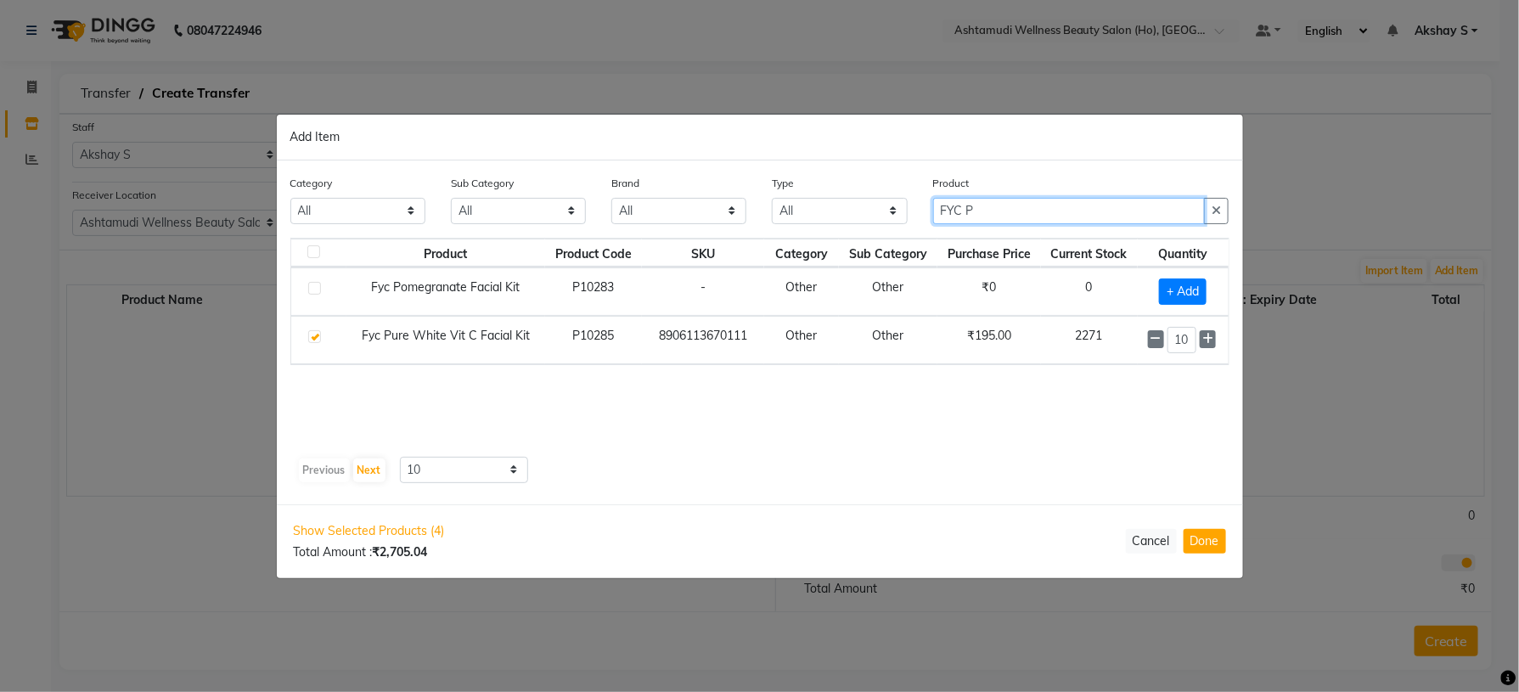
drag, startPoint x: 977, startPoint y: 216, endPoint x: 858, endPoint y: 216, distance: 118.9
click at [858, 216] on div "Category All Hair Skin Makeup Personal Care Appliances [PERSON_NAME] Waxing Dis…" at bounding box center [760, 206] width 965 height 64
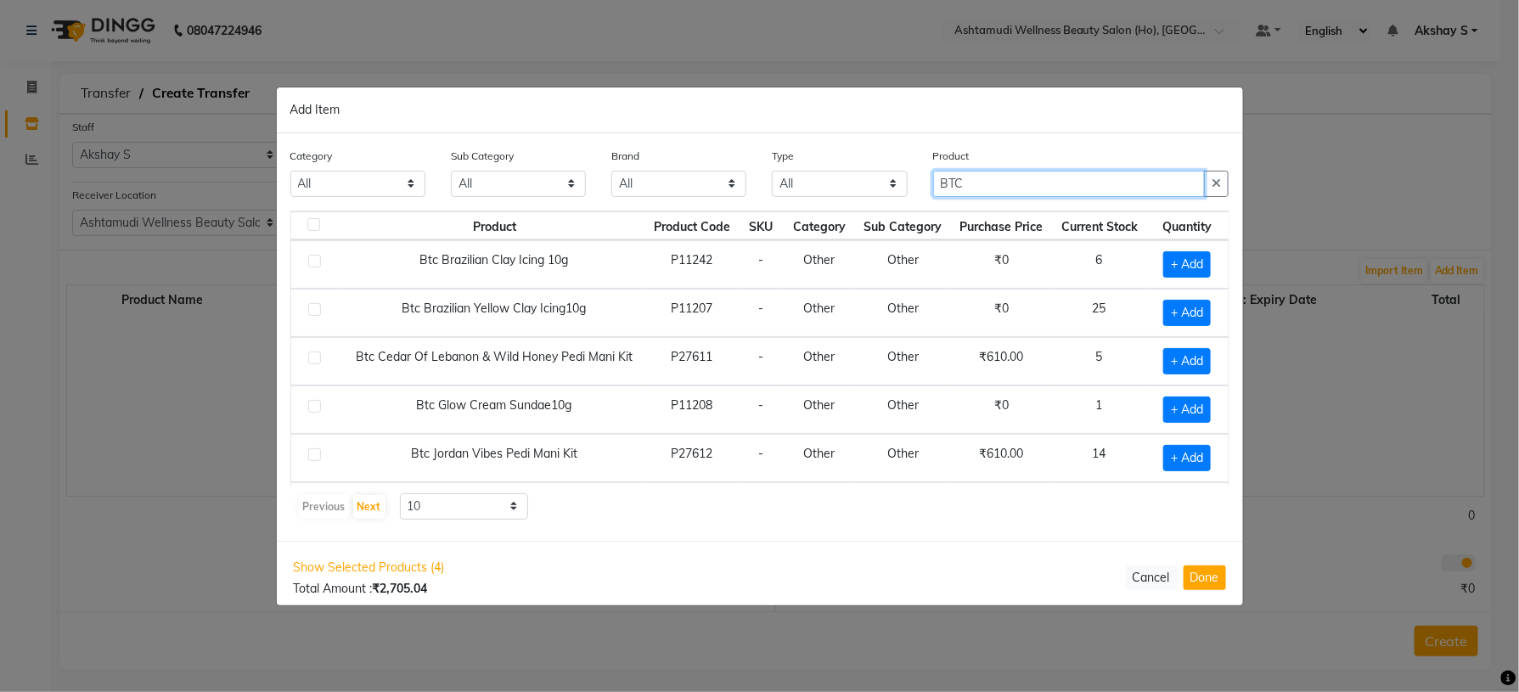
type input "BTC"
click at [836, 517] on div "Previous Next 10 50 100" at bounding box center [760, 506] width 926 height 27
click at [1169, 366] on span "+ Add" at bounding box center [1188, 361] width 48 height 26
checkbox input "true"
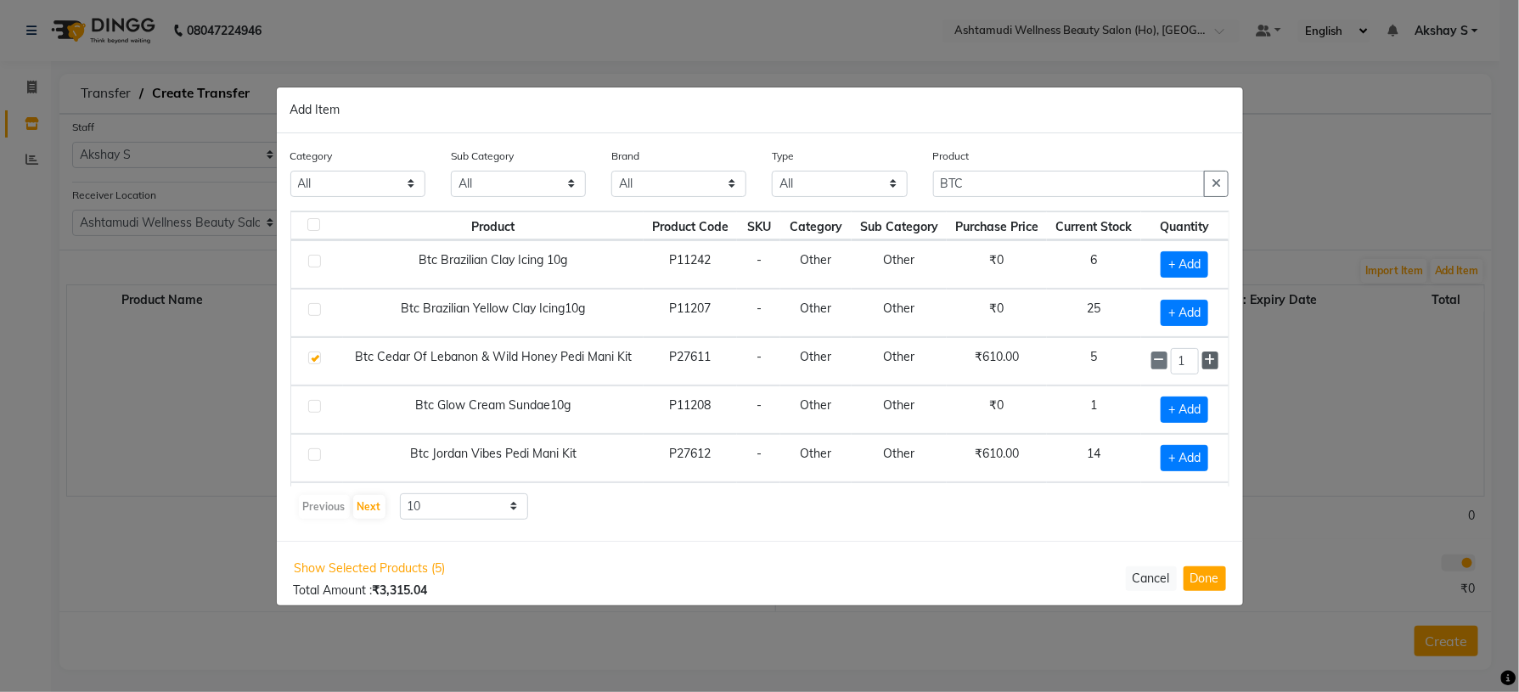
click at [1205, 361] on icon at bounding box center [1210, 360] width 11 height 12
type input "4"
click at [1209, 575] on button "Done" at bounding box center [1205, 578] width 42 height 25
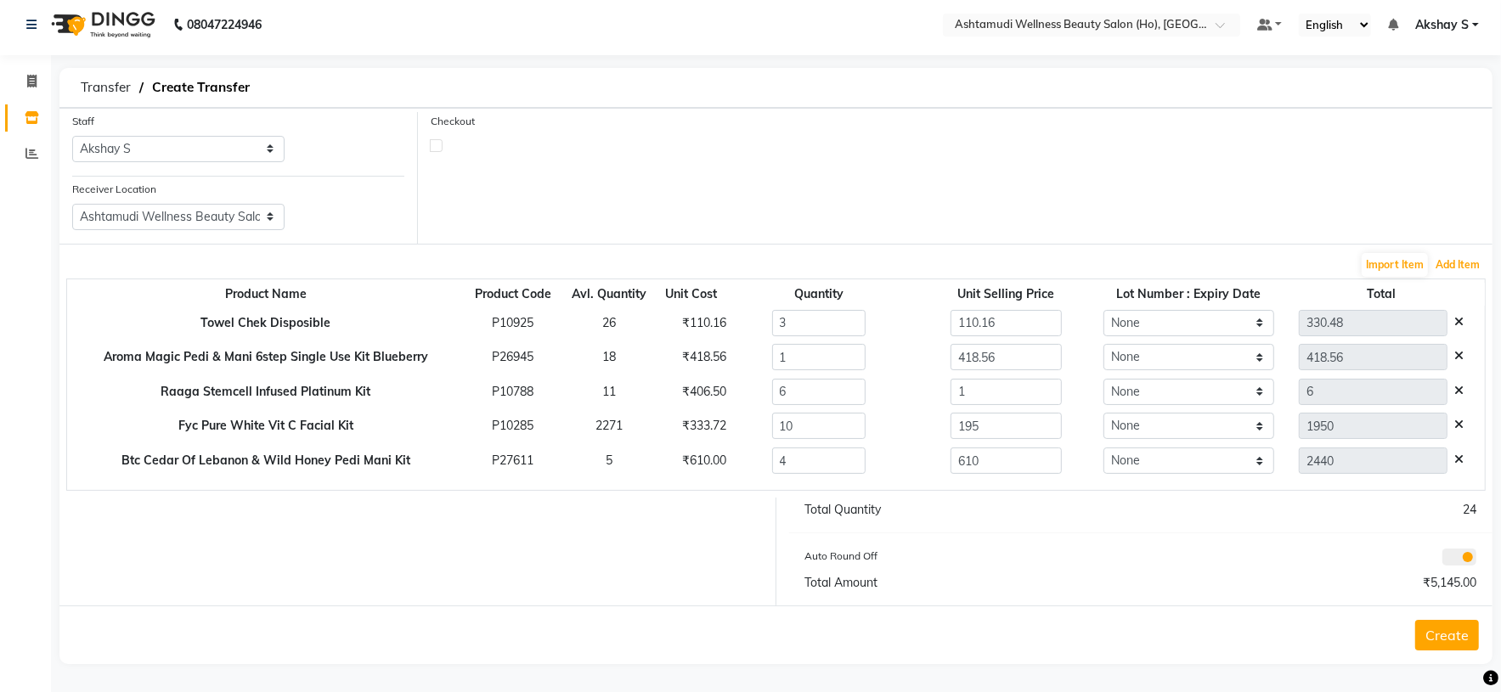
scroll to position [8, 0]
drag, startPoint x: 997, startPoint y: 395, endPoint x: 893, endPoint y: 395, distance: 104.5
click at [904, 395] on div "1" at bounding box center [1006, 391] width 205 height 26
type input "461.86"
type input "2771.16"
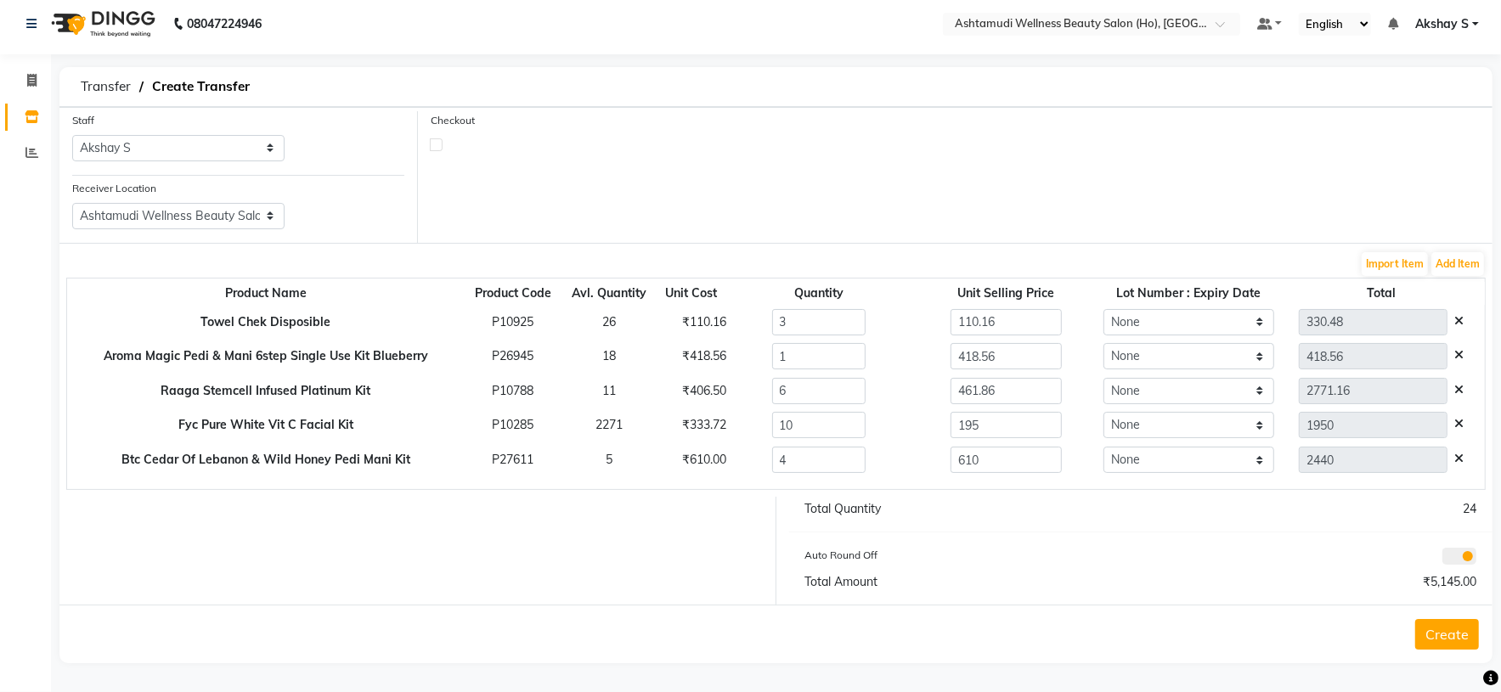
click at [1034, 541] on div "Total Quantity 24 Auto Round Off Total Amount ₹5,145.00" at bounding box center [1141, 551] width 730 height 108
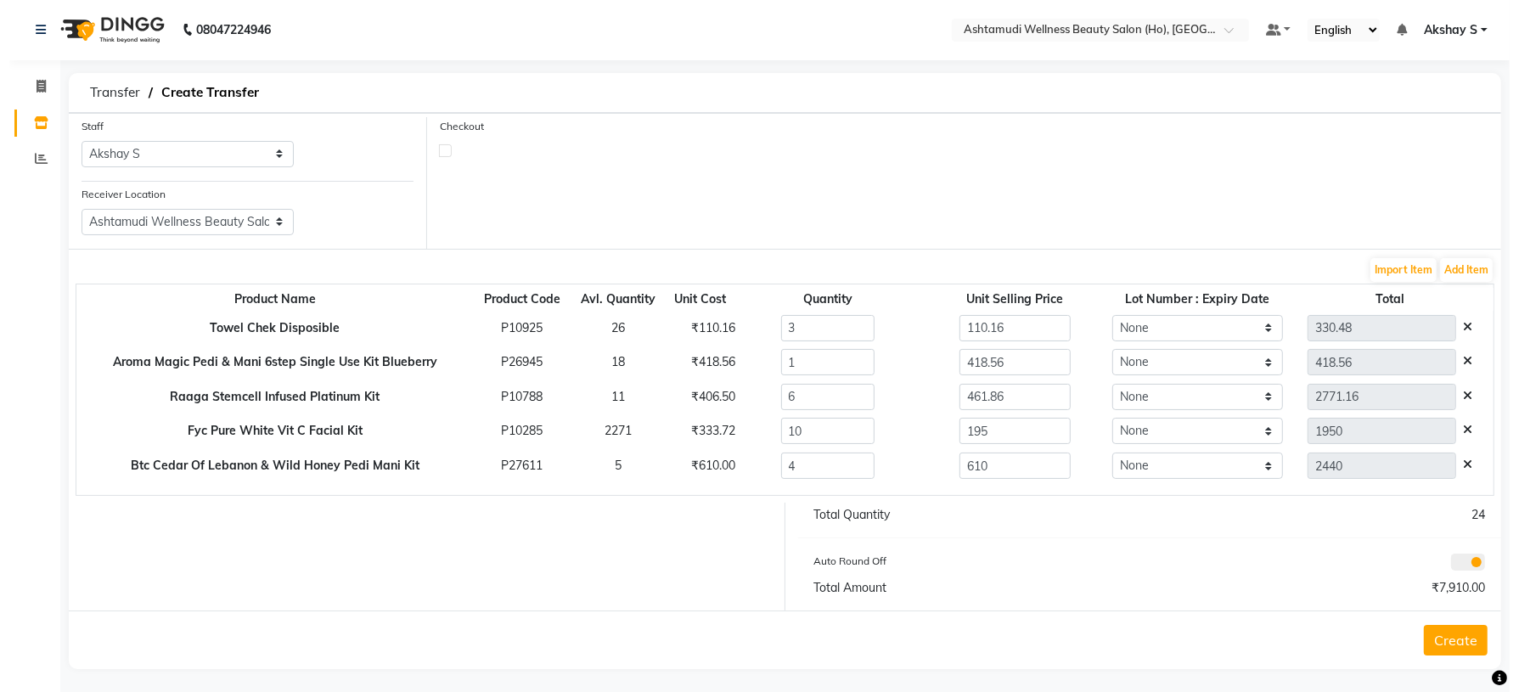
scroll to position [0, 0]
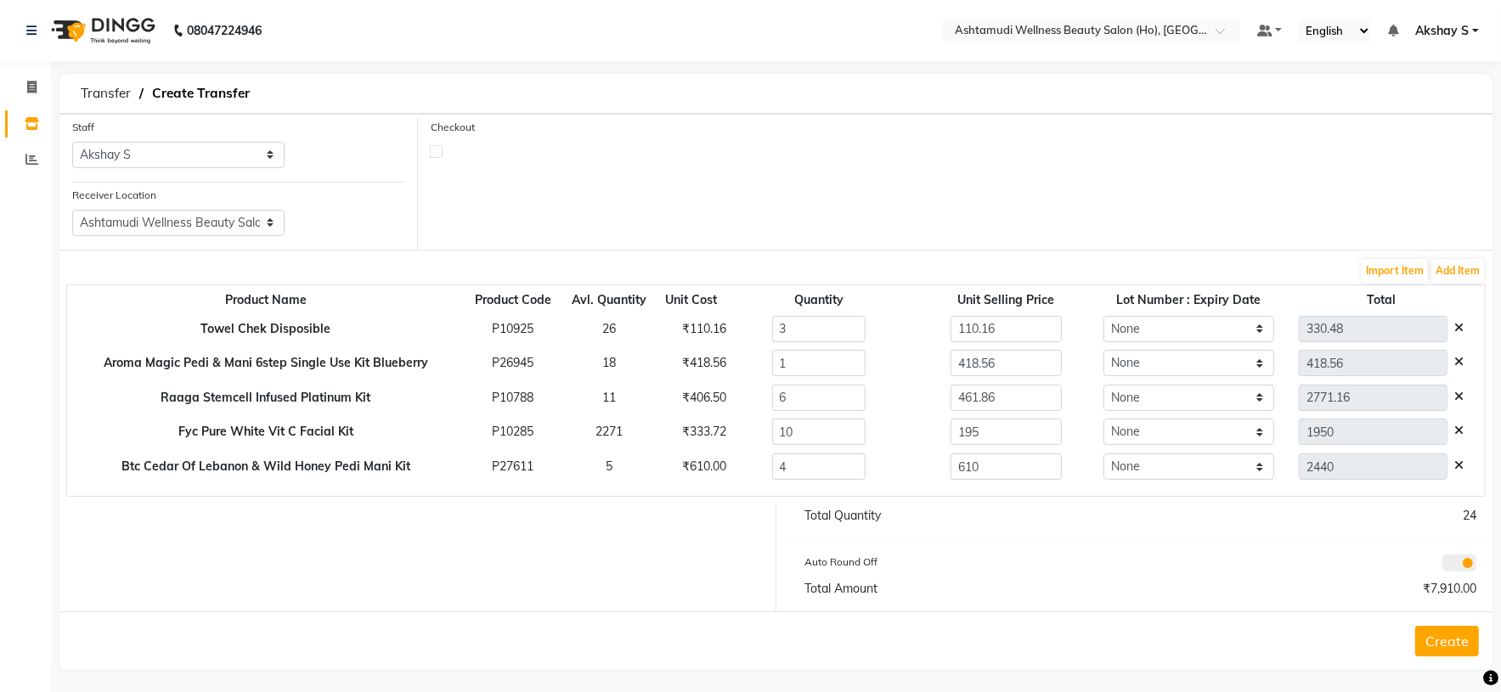
click at [1457, 647] on button "Create" at bounding box center [1447, 641] width 64 height 31
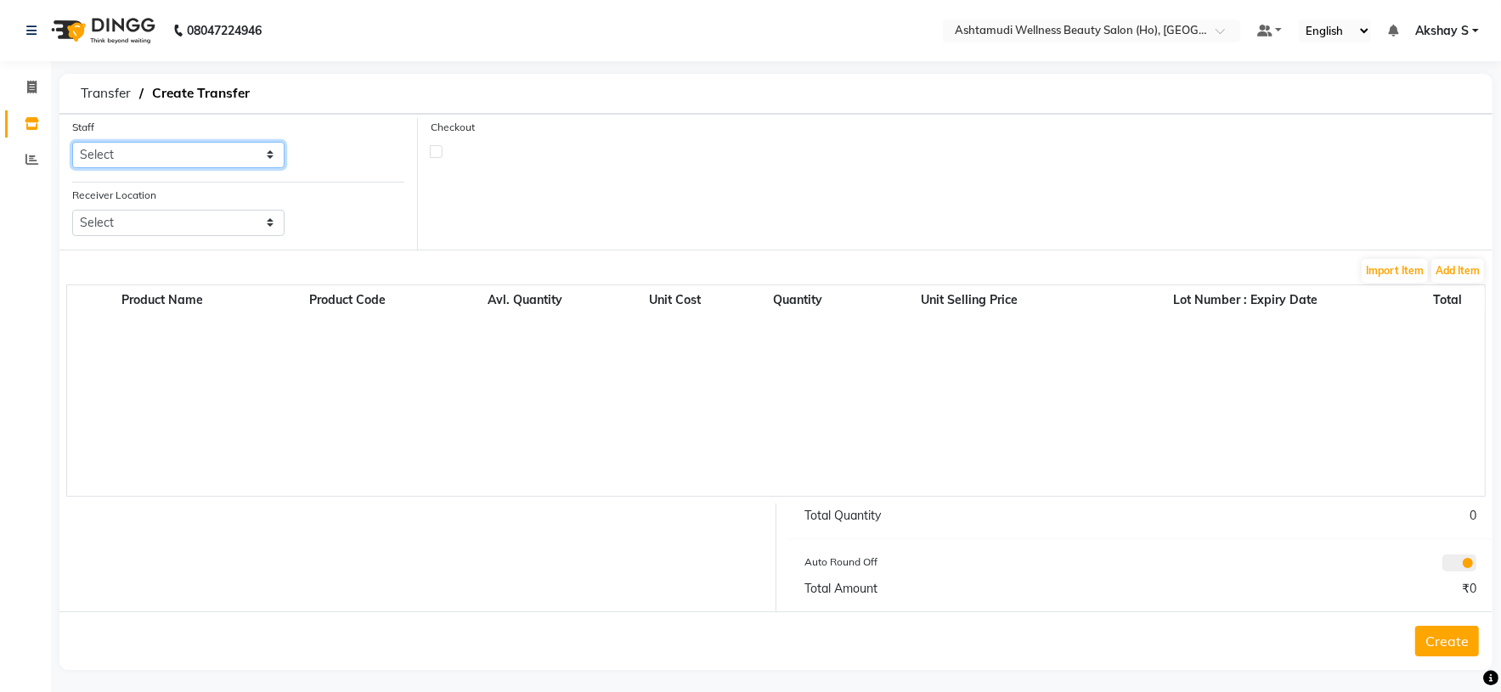
click at [260, 150] on select "Select [PERSON_NAME] S [PERSON_NAME] S Dev [PERSON_NAME] P [PERSON_NAME] u [PER…" at bounding box center [178, 155] width 212 height 26
select select "44763"
click at [72, 143] on select "Select [PERSON_NAME] S [PERSON_NAME] S Dev [PERSON_NAME] P [PERSON_NAME] u [PER…" at bounding box center [178, 155] width 212 height 26
click at [270, 219] on select "Select Ashtamudi Wellness Beauty Salon, Kowdiar Ashtamudi Wellness Beauty Salon…" at bounding box center [178, 223] width 212 height 26
select select "1932"
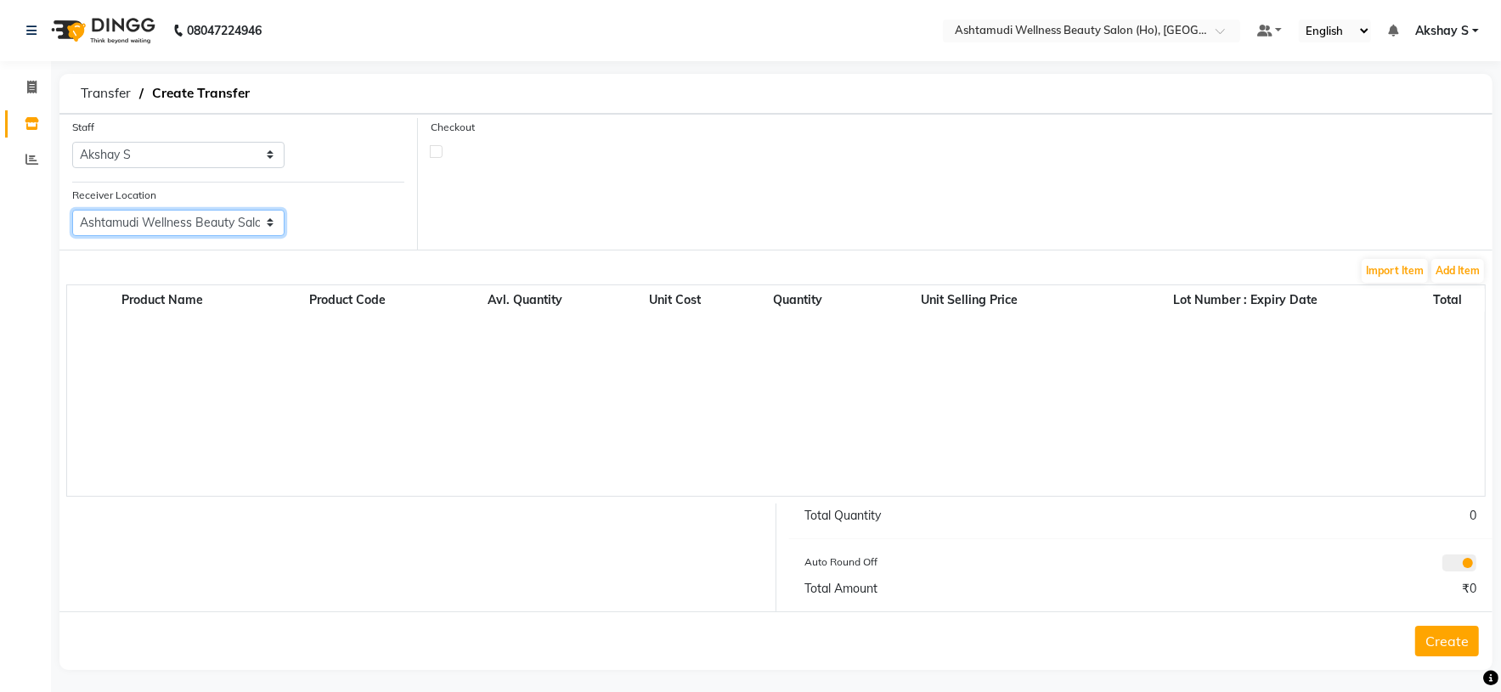
click at [72, 211] on select "Select Ashtamudi Wellness Beauty Salon, Kowdiar Ashtamudi Wellness Beauty Salon…" at bounding box center [178, 223] width 212 height 26
click at [1457, 267] on button "Add Item" at bounding box center [1457, 271] width 53 height 24
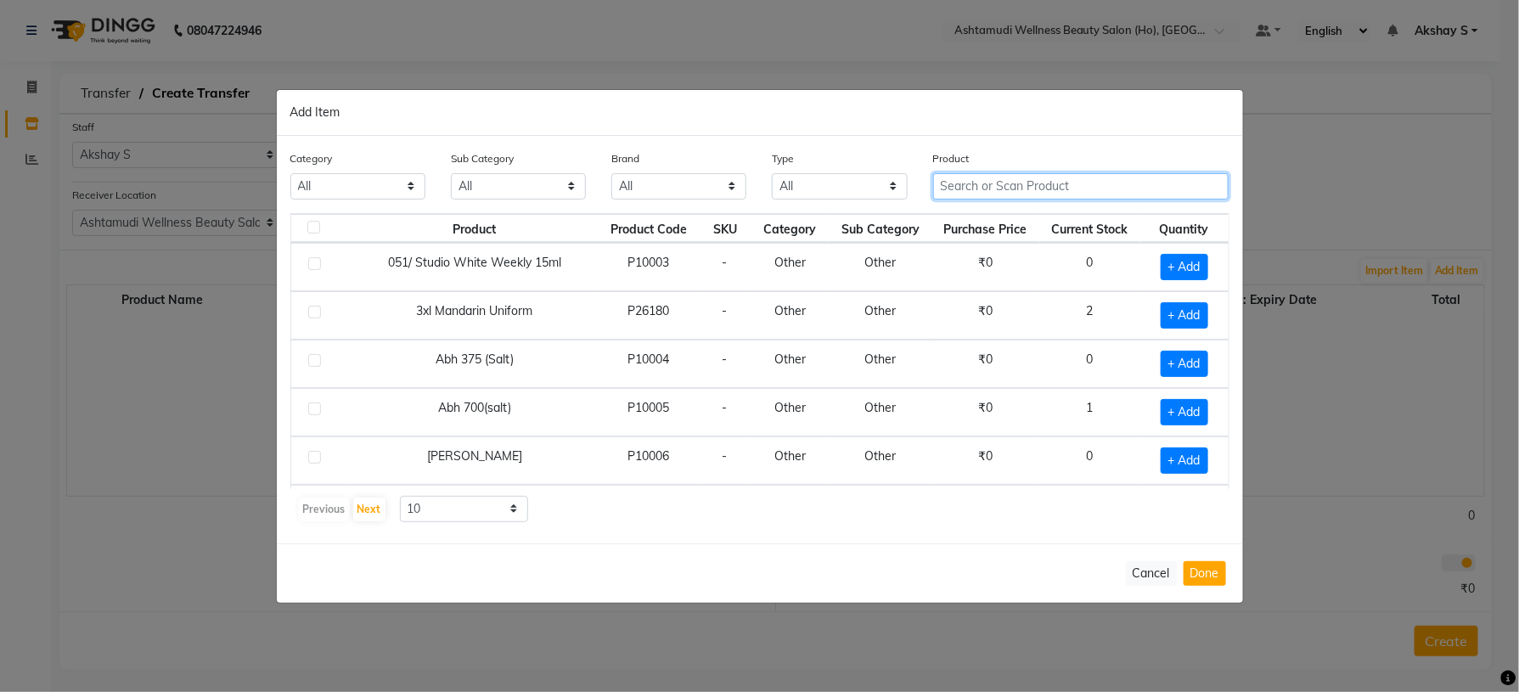
click at [975, 179] on input "text" at bounding box center [1081, 186] width 296 height 26
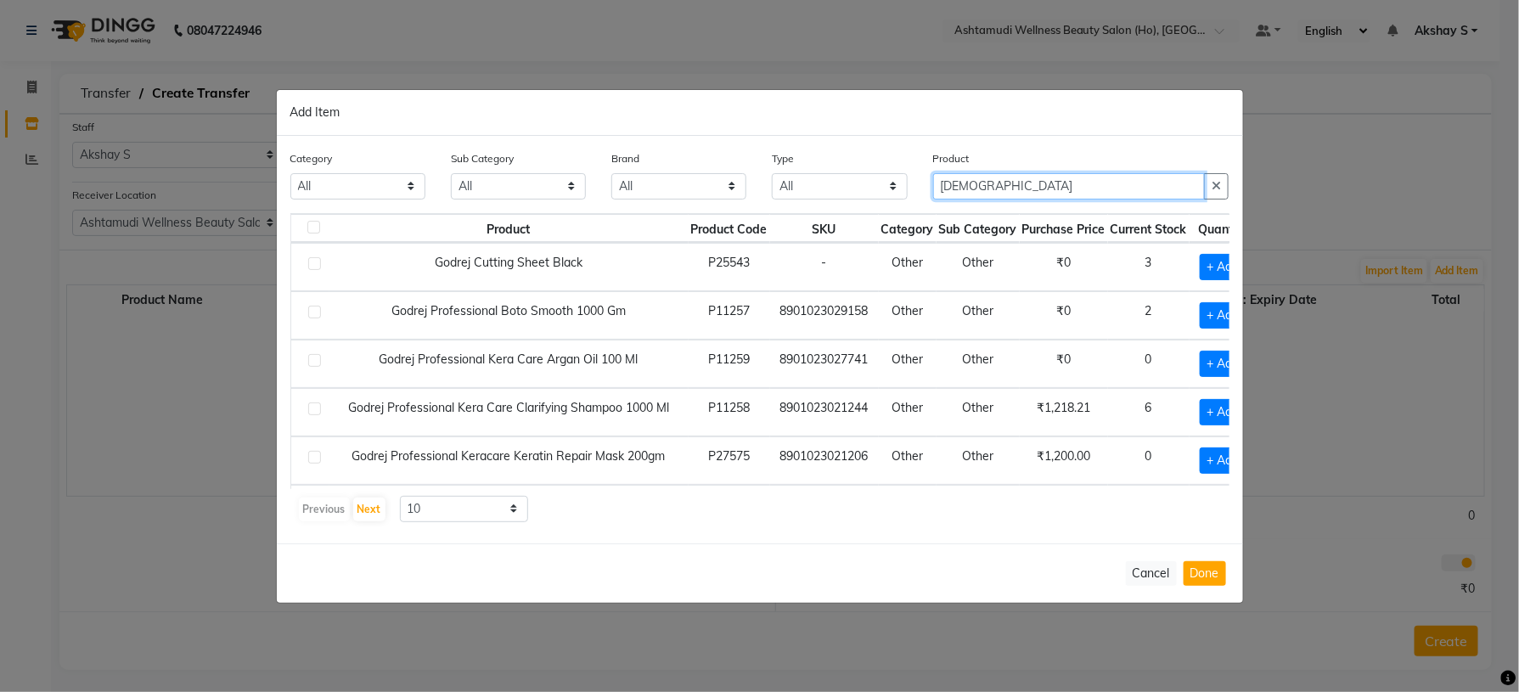
type input "GOD"
click at [807, 538] on div "Category All Hair Skin Makeup Personal Care Appliances [PERSON_NAME] Waxing Dis…" at bounding box center [760, 340] width 967 height 408
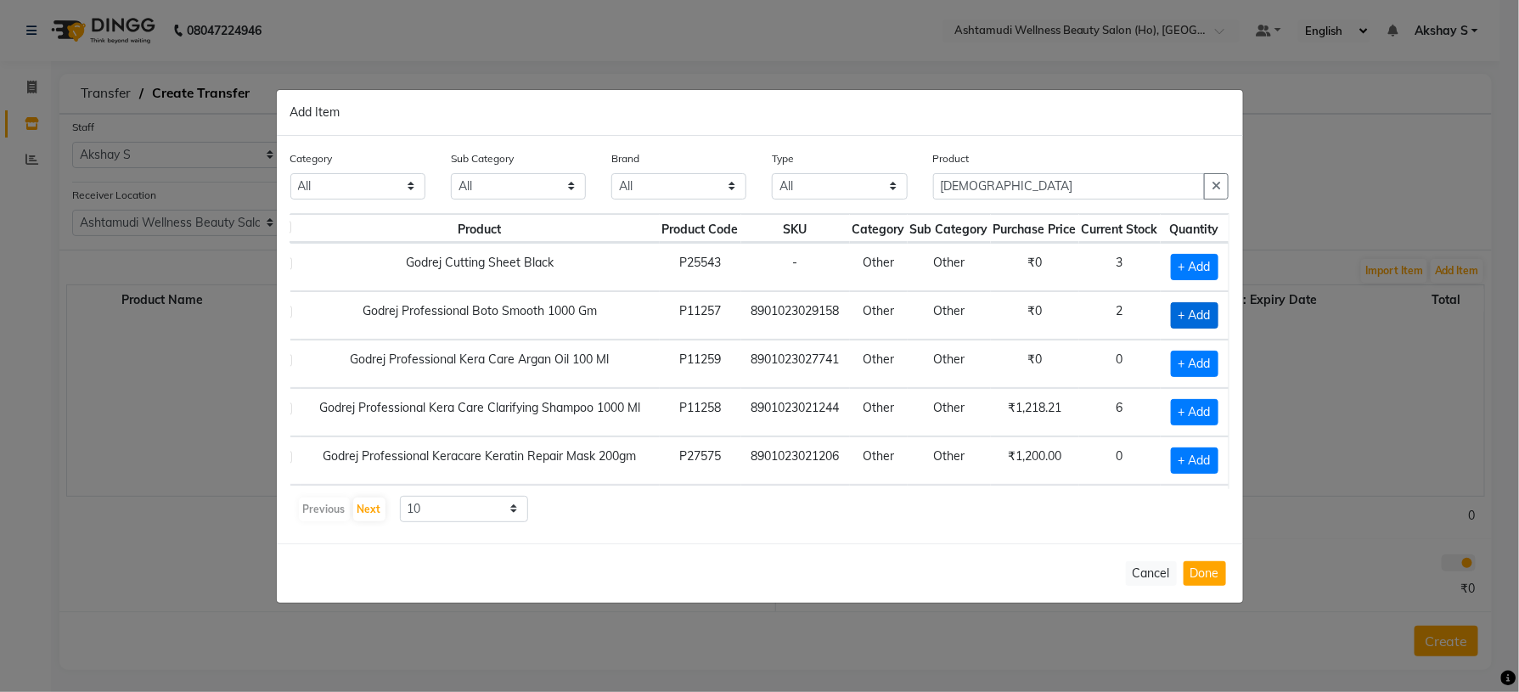
click at [1178, 320] on span "+ Add" at bounding box center [1195, 315] width 48 height 26
checkbox input "true"
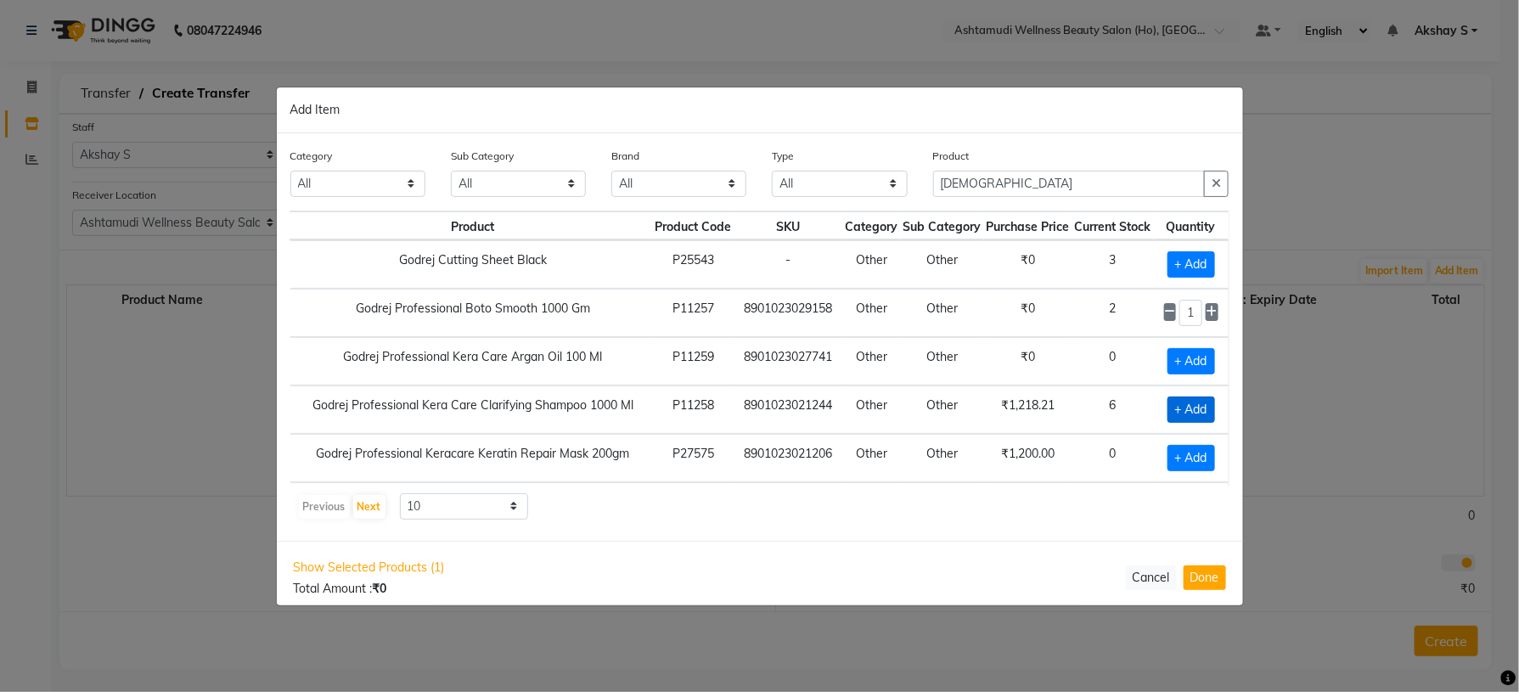
click at [1184, 417] on span "+ Add" at bounding box center [1192, 410] width 48 height 26
checkbox input "true"
click at [1207, 413] on icon at bounding box center [1212, 409] width 11 height 12
type input "2"
drag, startPoint x: 1002, startPoint y: 181, endPoint x: 883, endPoint y: 172, distance: 119.2
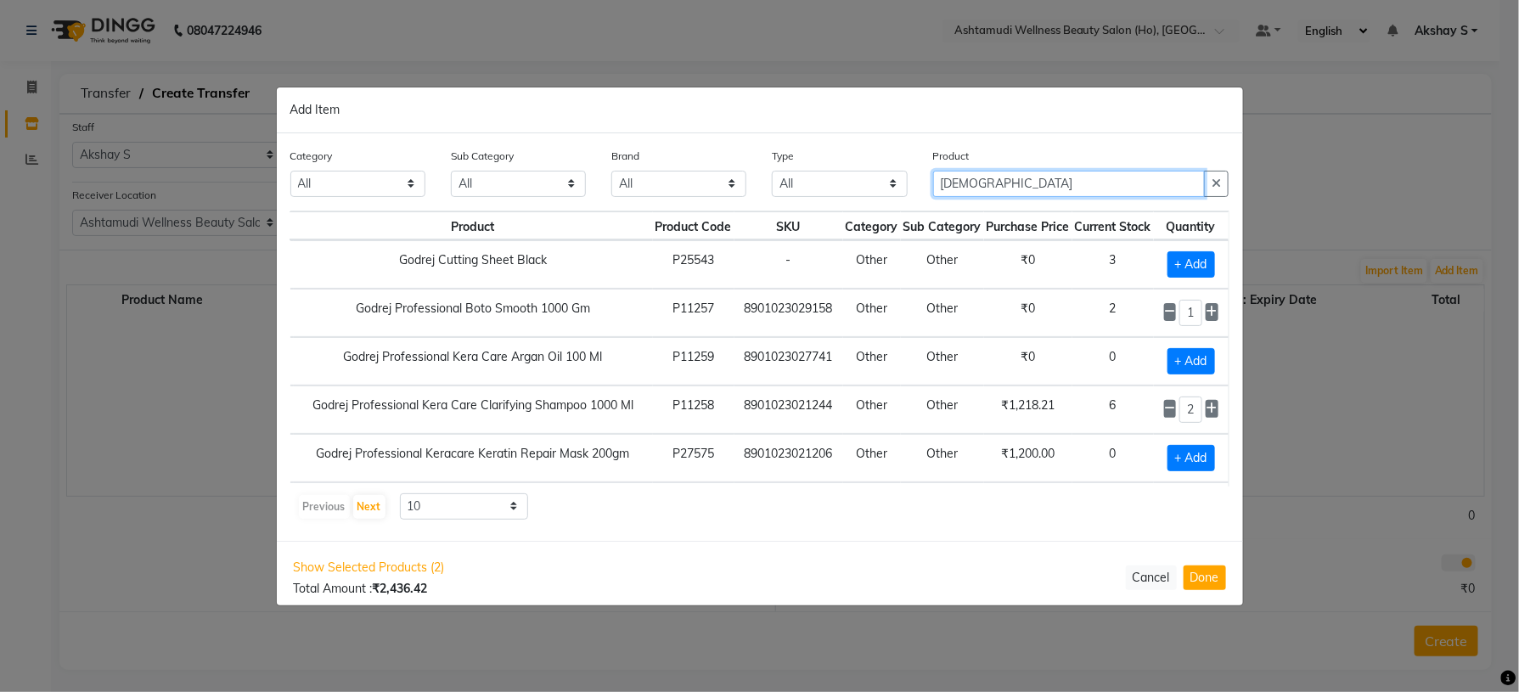
click at [885, 174] on div "Category All Hair Skin Makeup Personal Care Appliances [PERSON_NAME] Waxing Dis…" at bounding box center [760, 179] width 965 height 64
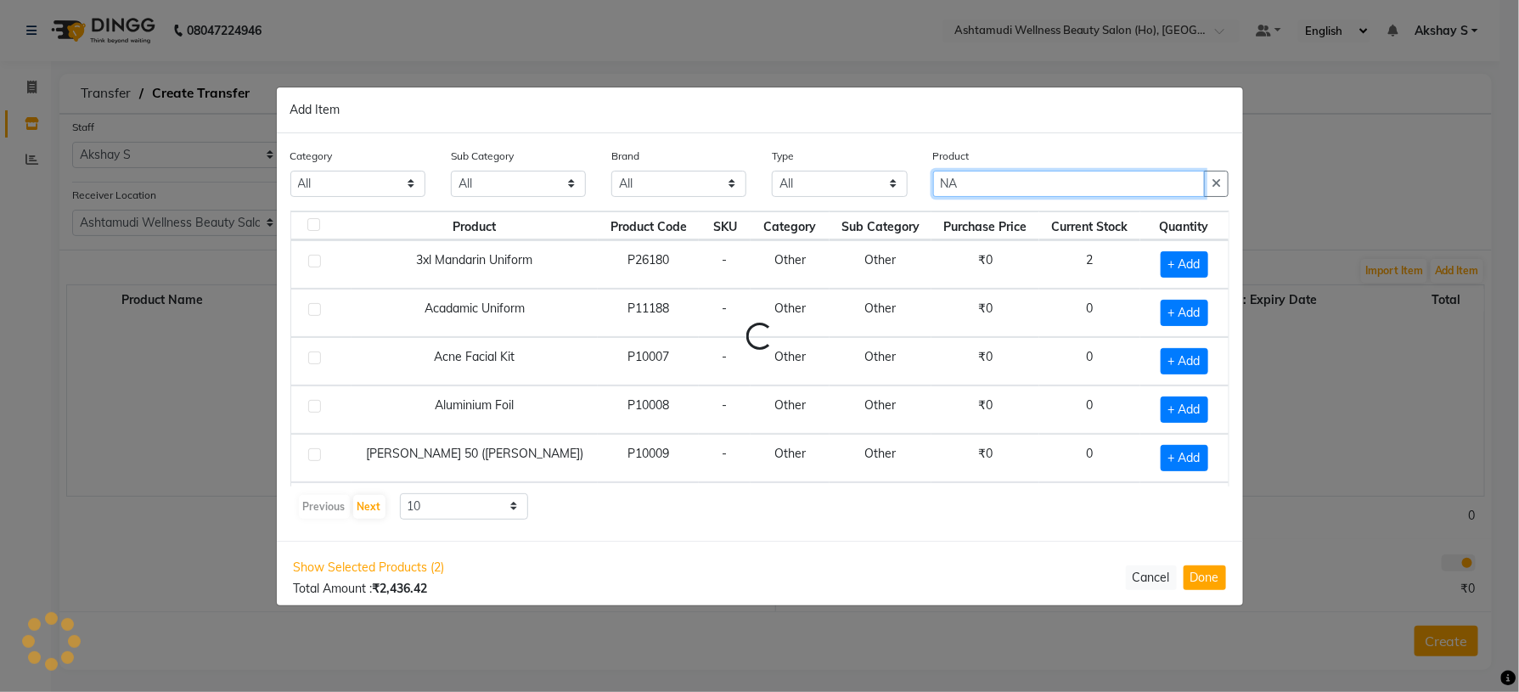
scroll to position [0, 0]
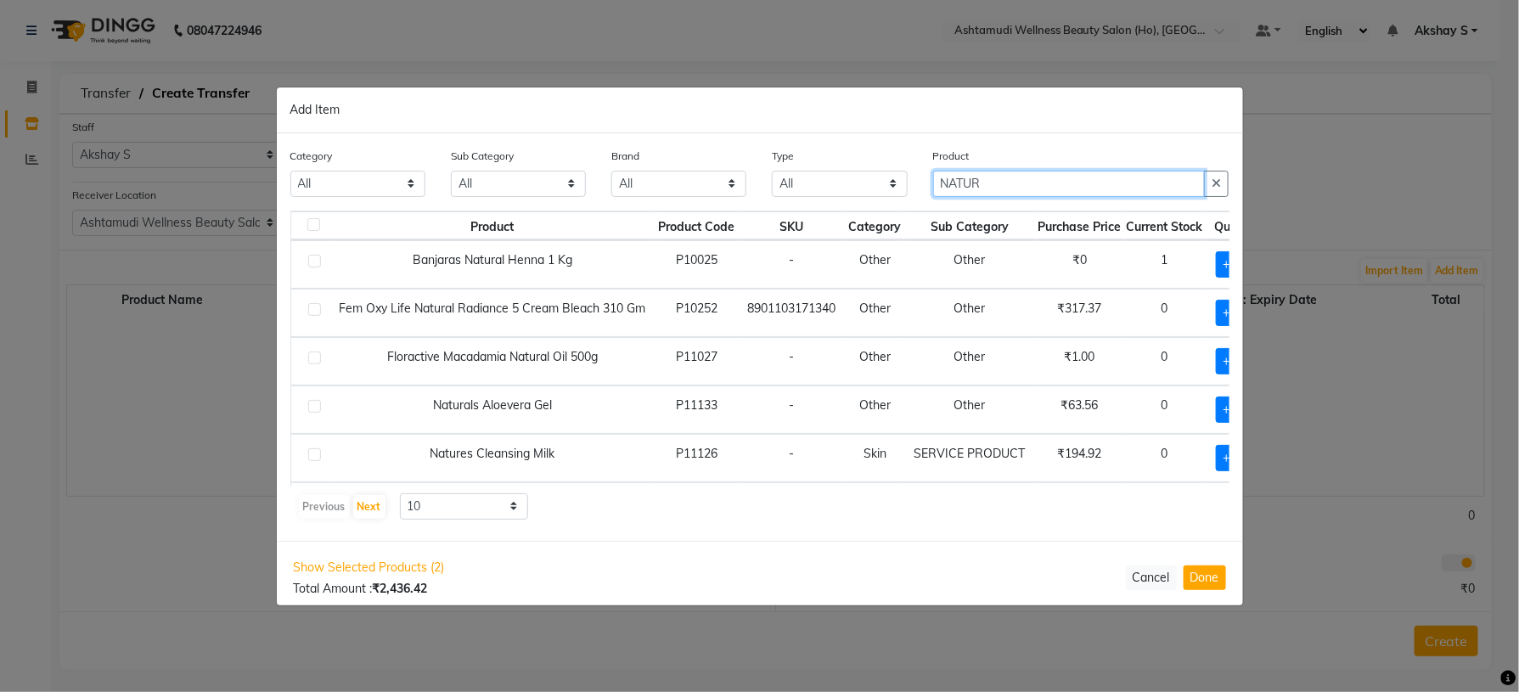
type input "NATUR"
click at [794, 533] on div "Category All Hair Skin Makeup Personal Care Appliances [PERSON_NAME] Waxing Dis…" at bounding box center [760, 337] width 967 height 408
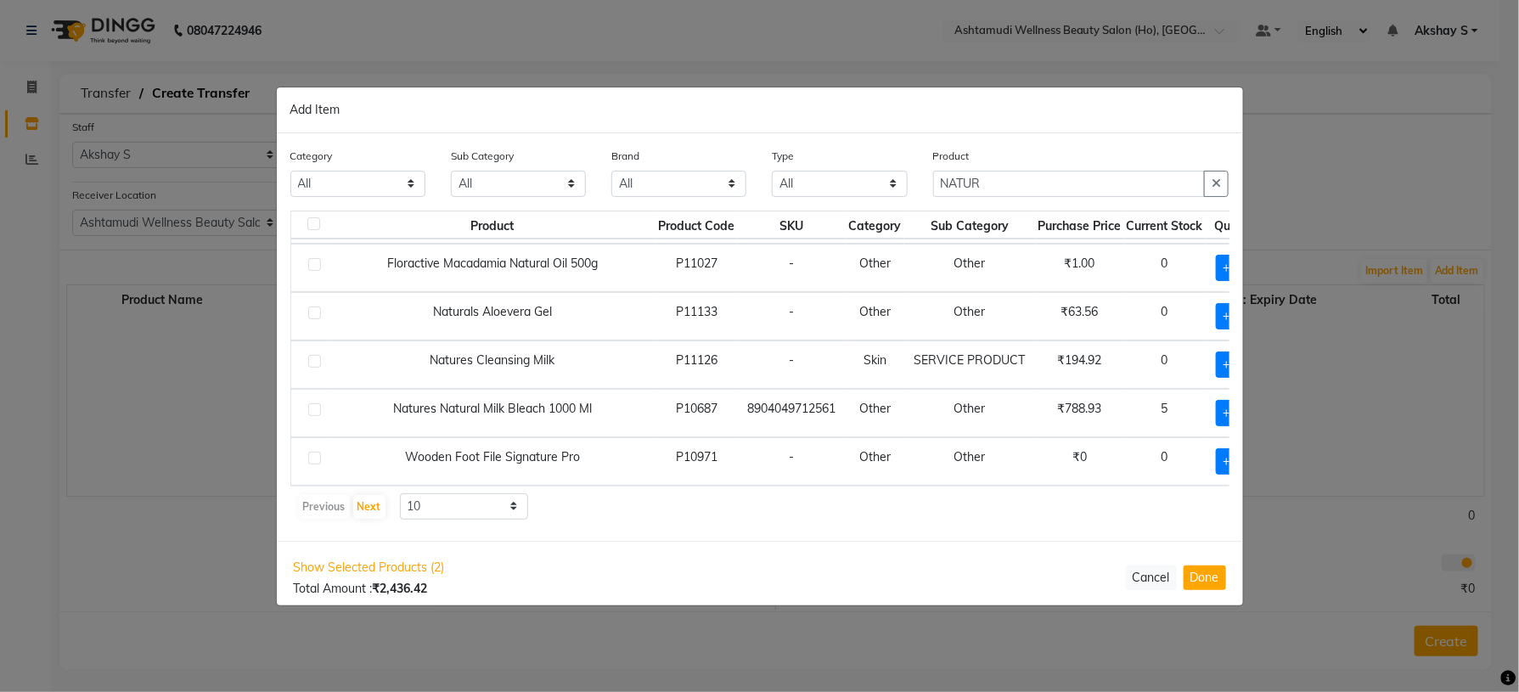
scroll to position [119, 70]
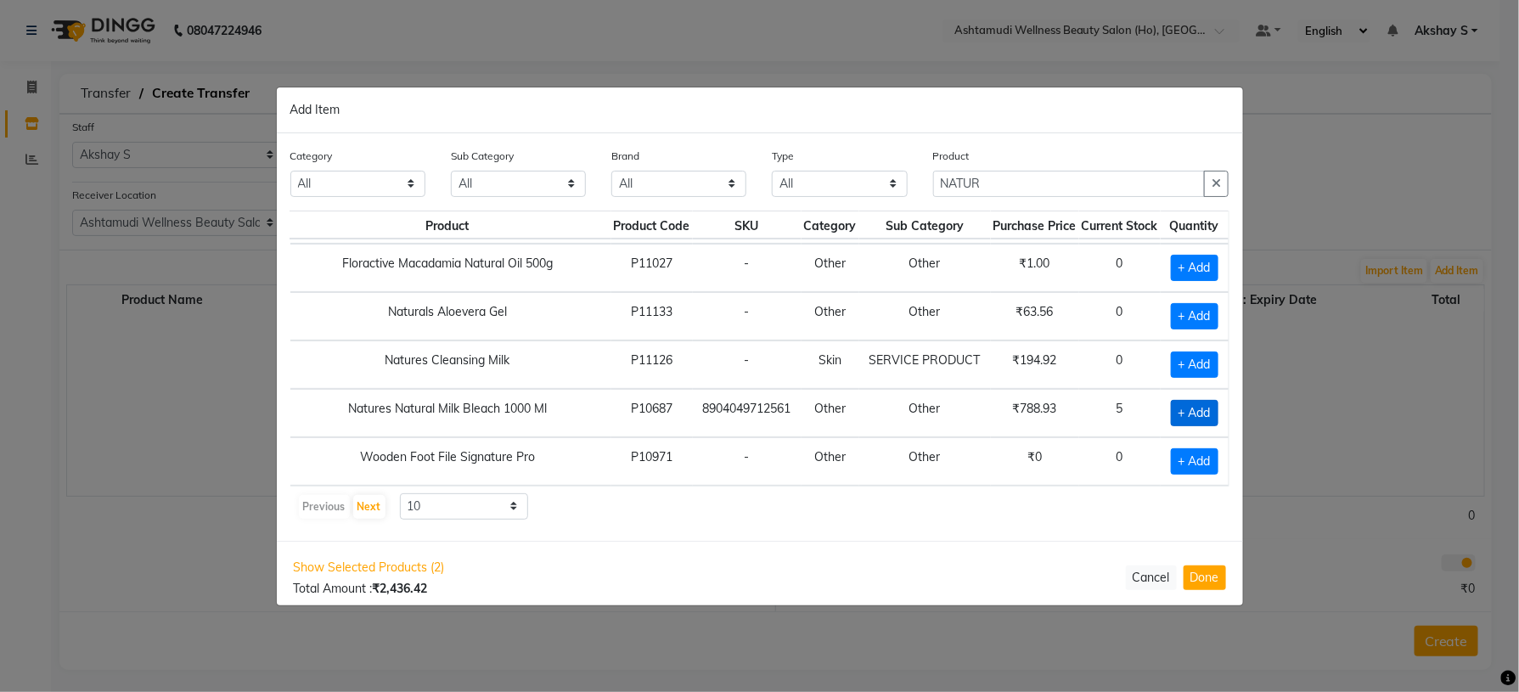
click at [1178, 400] on span "+ Add" at bounding box center [1195, 413] width 48 height 26
checkbox input "true"
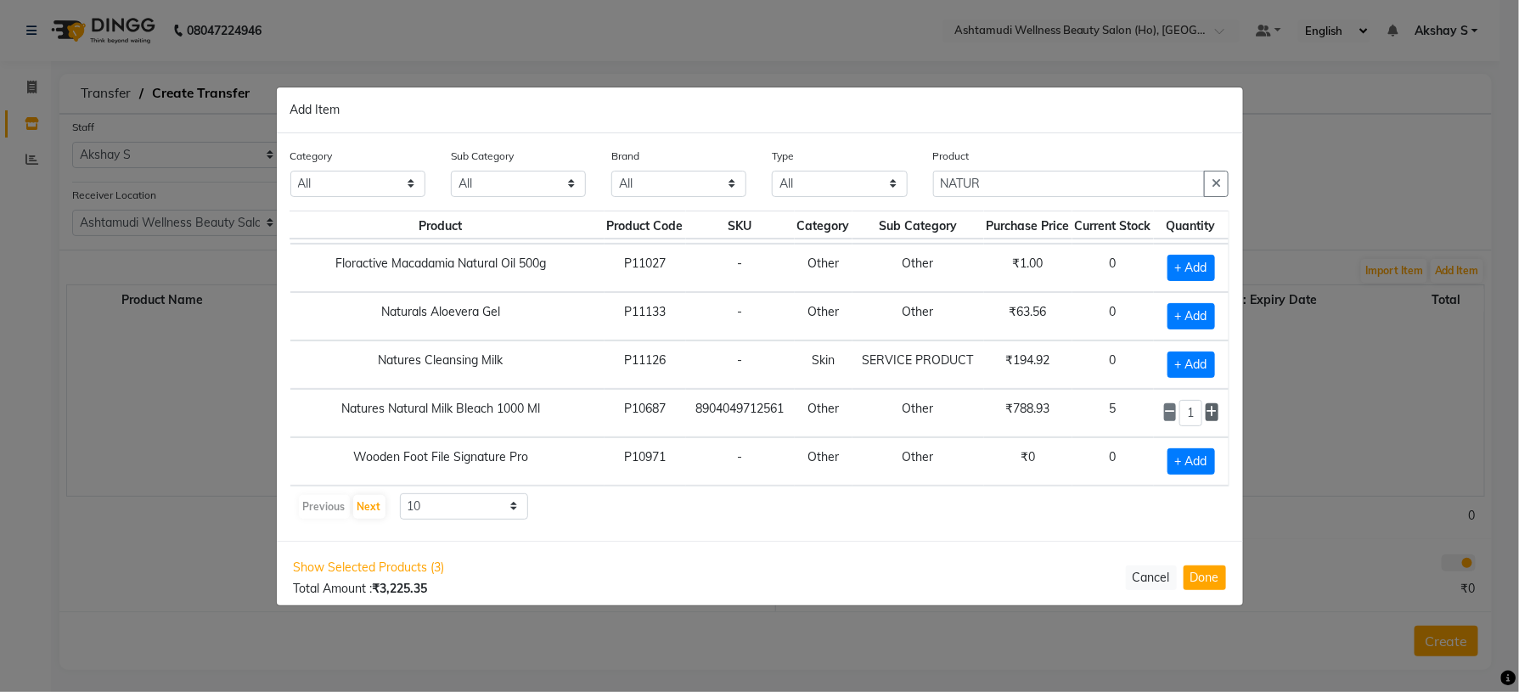
click at [1207, 406] on icon at bounding box center [1212, 412] width 11 height 12
type input "2"
drag, startPoint x: 998, startPoint y: 183, endPoint x: 894, endPoint y: 183, distance: 103.6
click at [894, 183] on div "Category All Hair Skin Makeup Personal Care Appliances [PERSON_NAME] Waxing Dis…" at bounding box center [760, 179] width 965 height 64
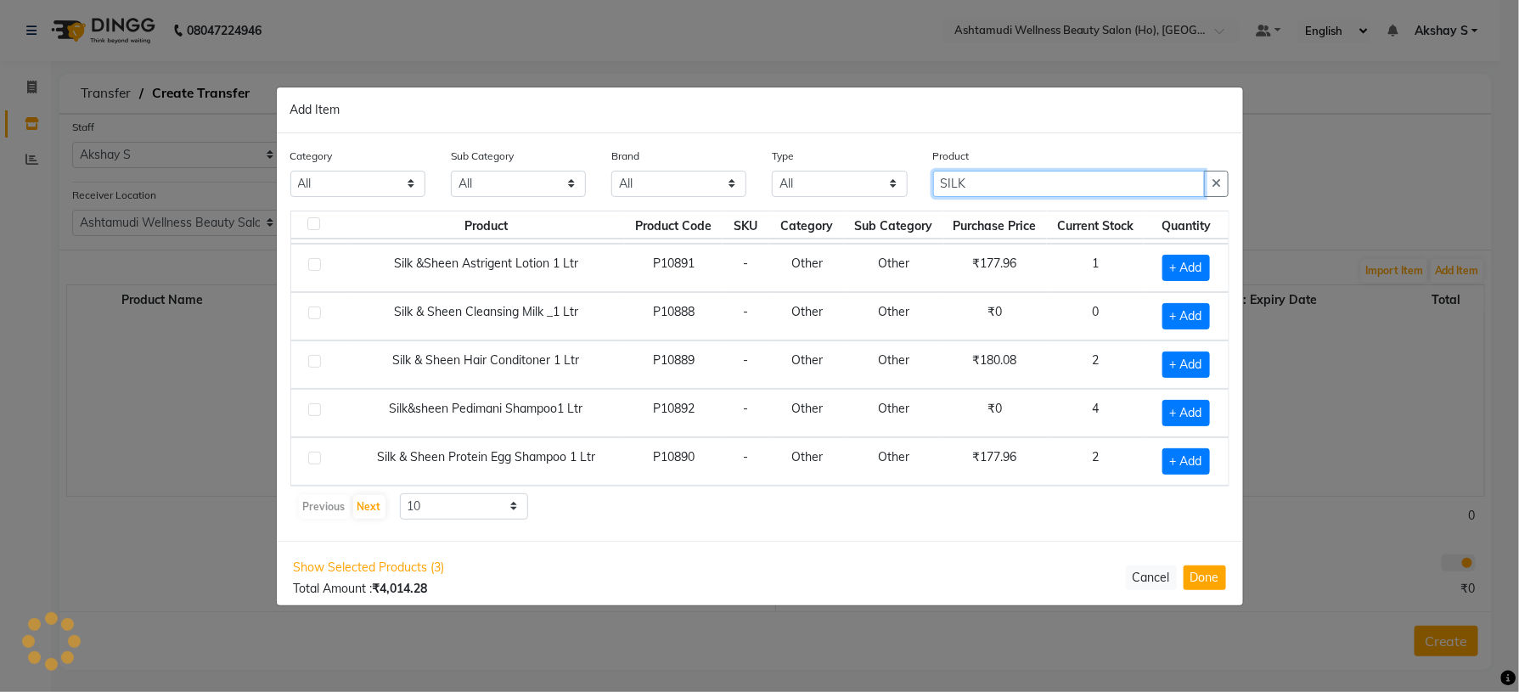
scroll to position [101, 0]
type input "SILK"
click at [883, 522] on div "Category All Hair Skin Makeup Personal Care Appliances [PERSON_NAME] Waxing Dis…" at bounding box center [760, 337] width 967 height 408
click at [1177, 359] on span "+ Add" at bounding box center [1187, 365] width 48 height 26
checkbox input "true"
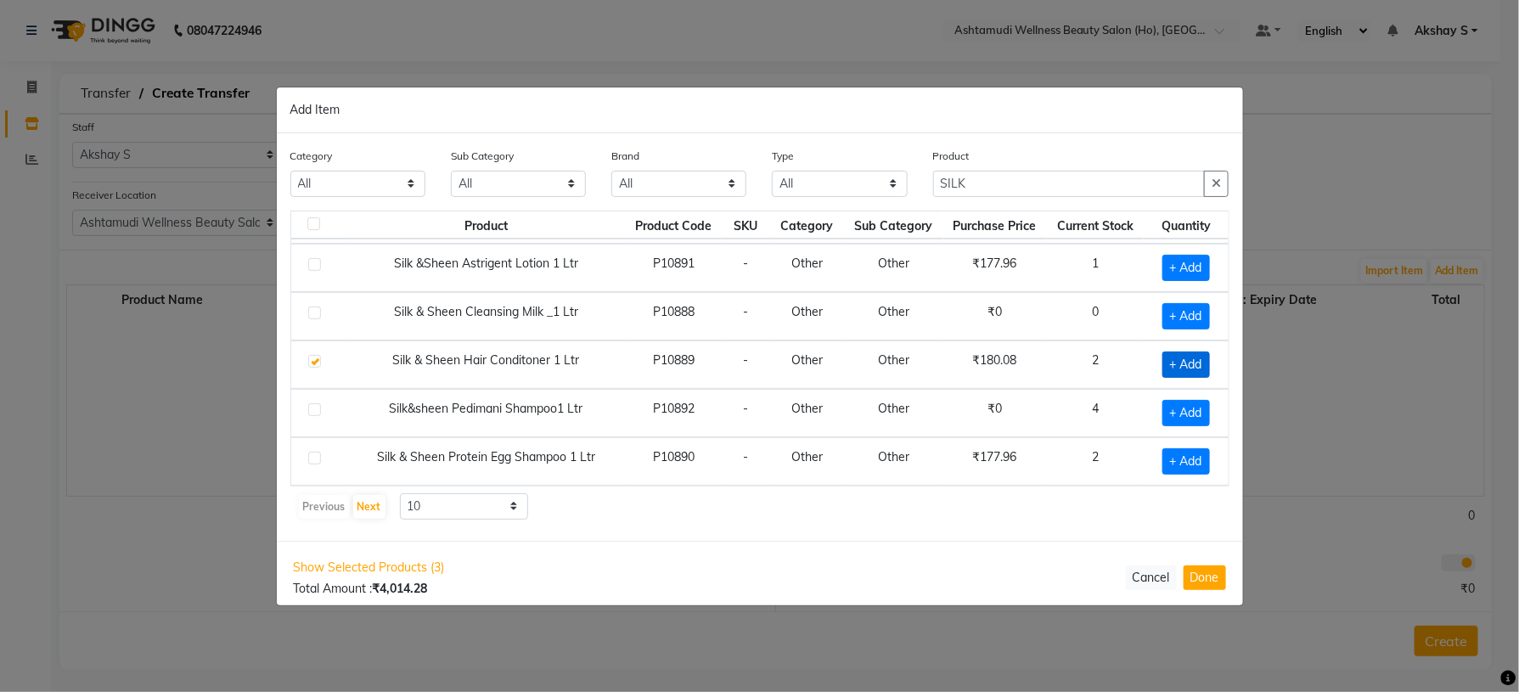
scroll to position [99, 0]
click at [1203, 364] on icon at bounding box center [1208, 364] width 11 height 12
type input "2"
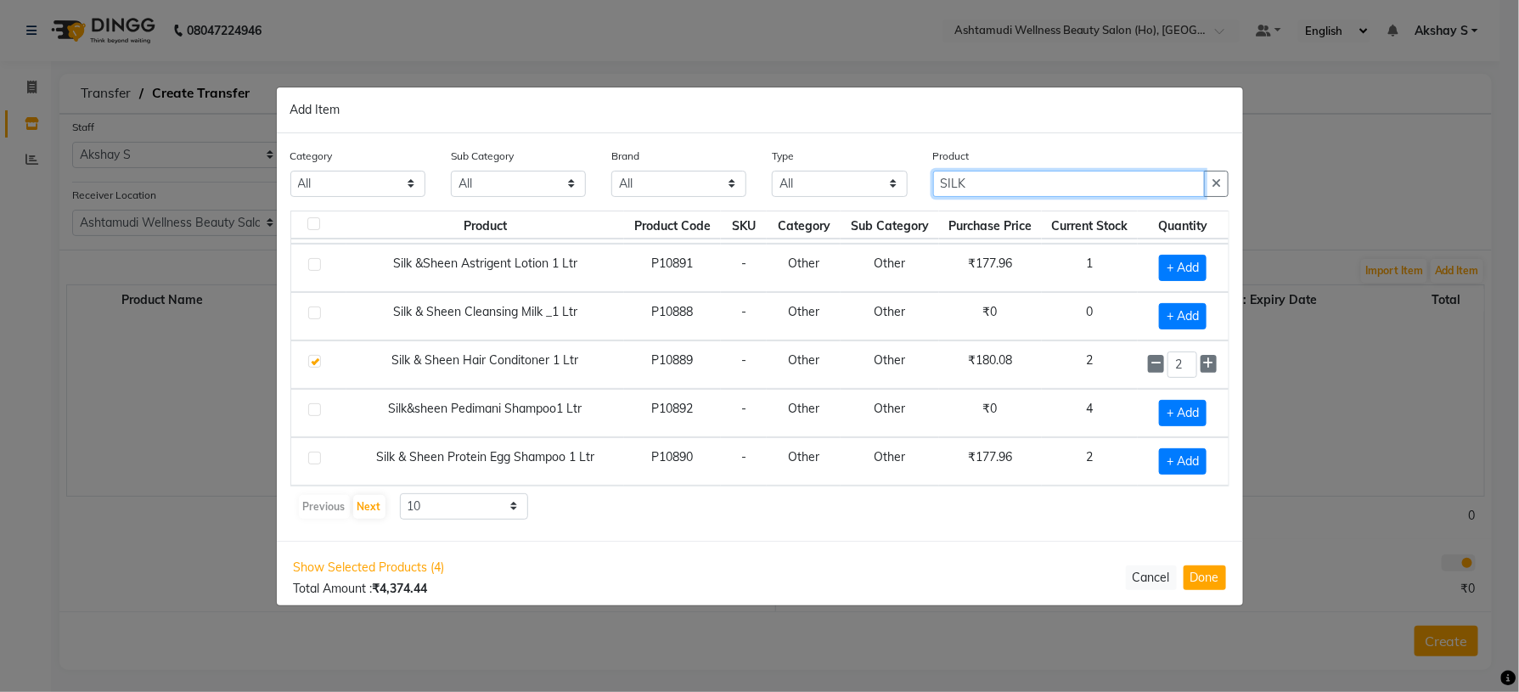
drag, startPoint x: 1006, startPoint y: 187, endPoint x: 854, endPoint y: 186, distance: 152.0
click at [862, 184] on div "Category All Hair Skin Makeup Personal Care Appliances [PERSON_NAME] Waxing Dis…" at bounding box center [760, 179] width 965 height 64
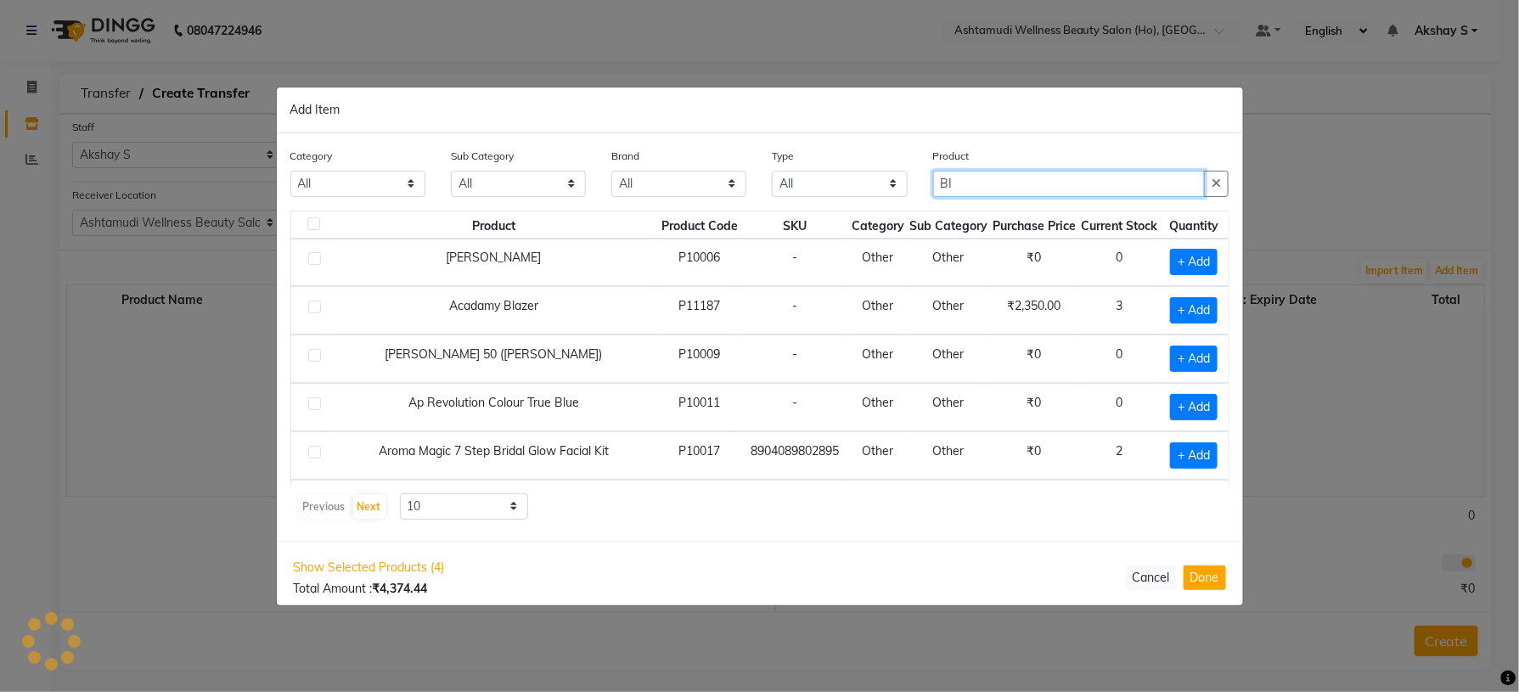
scroll to position [119, 0]
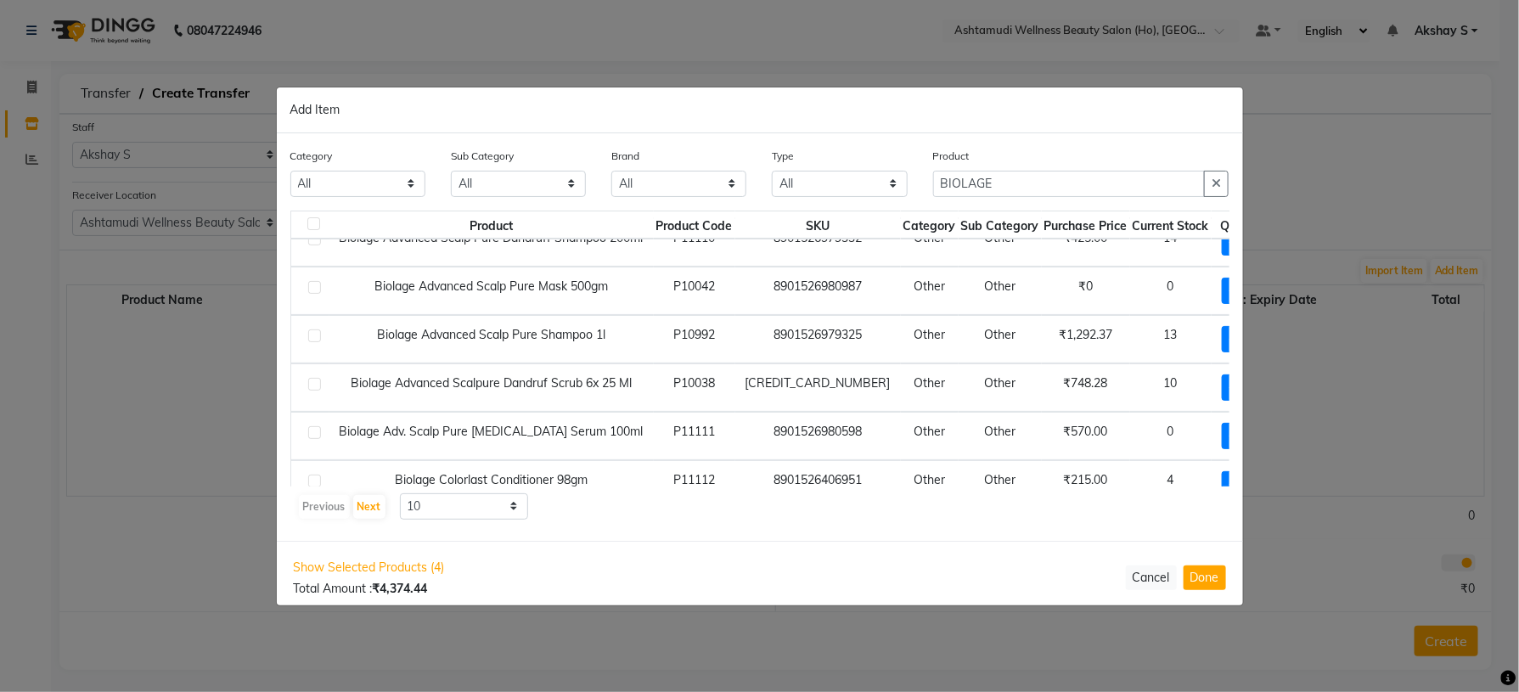
click at [817, 521] on div "Previous Next 10 50 100" at bounding box center [760, 506] width 926 height 27
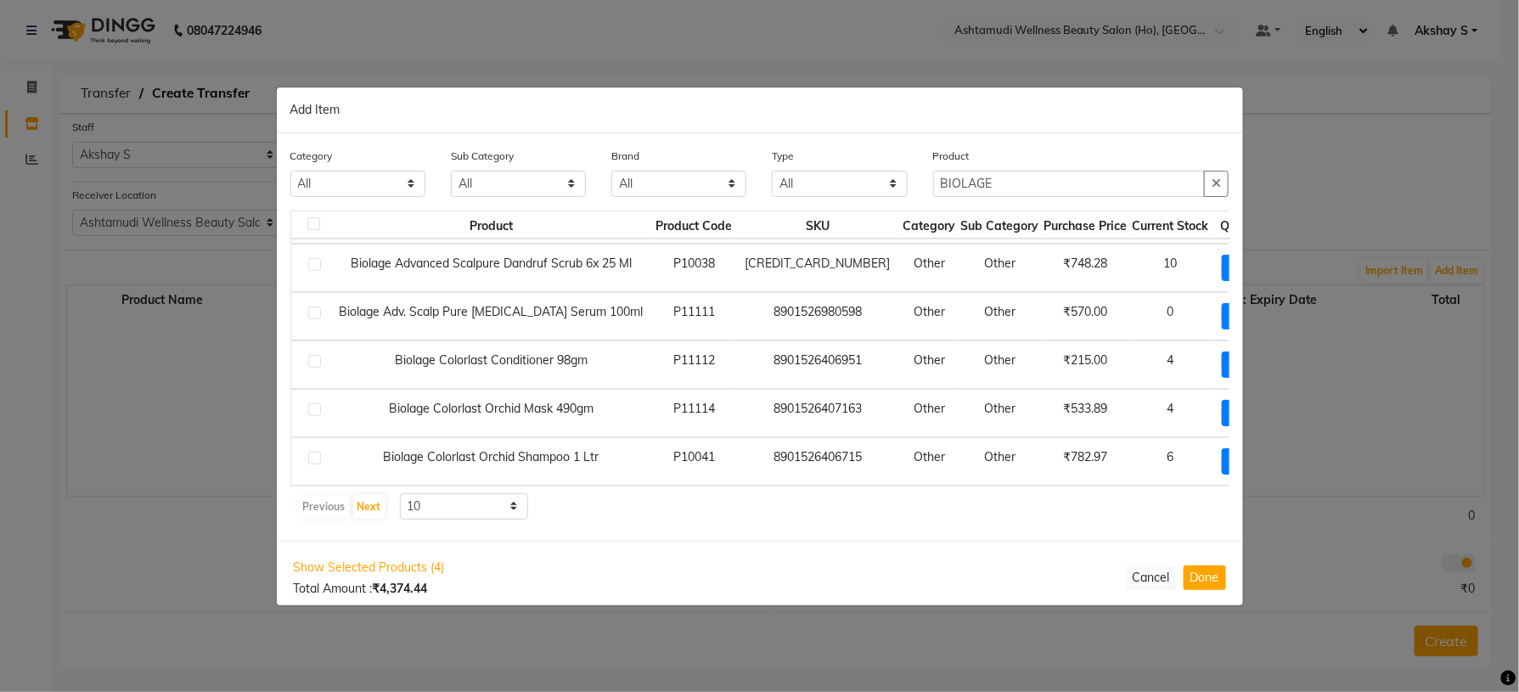
scroll to position [267, 0]
click at [1033, 187] on input "BIOLAGE" at bounding box center [1069, 184] width 273 height 26
drag, startPoint x: 970, startPoint y: 183, endPoint x: 880, endPoint y: 183, distance: 90.0
click at [880, 183] on div "Category All Hair Skin Makeup Personal Care Appliances [PERSON_NAME] Waxing Dis…" at bounding box center [760, 179] width 965 height 64
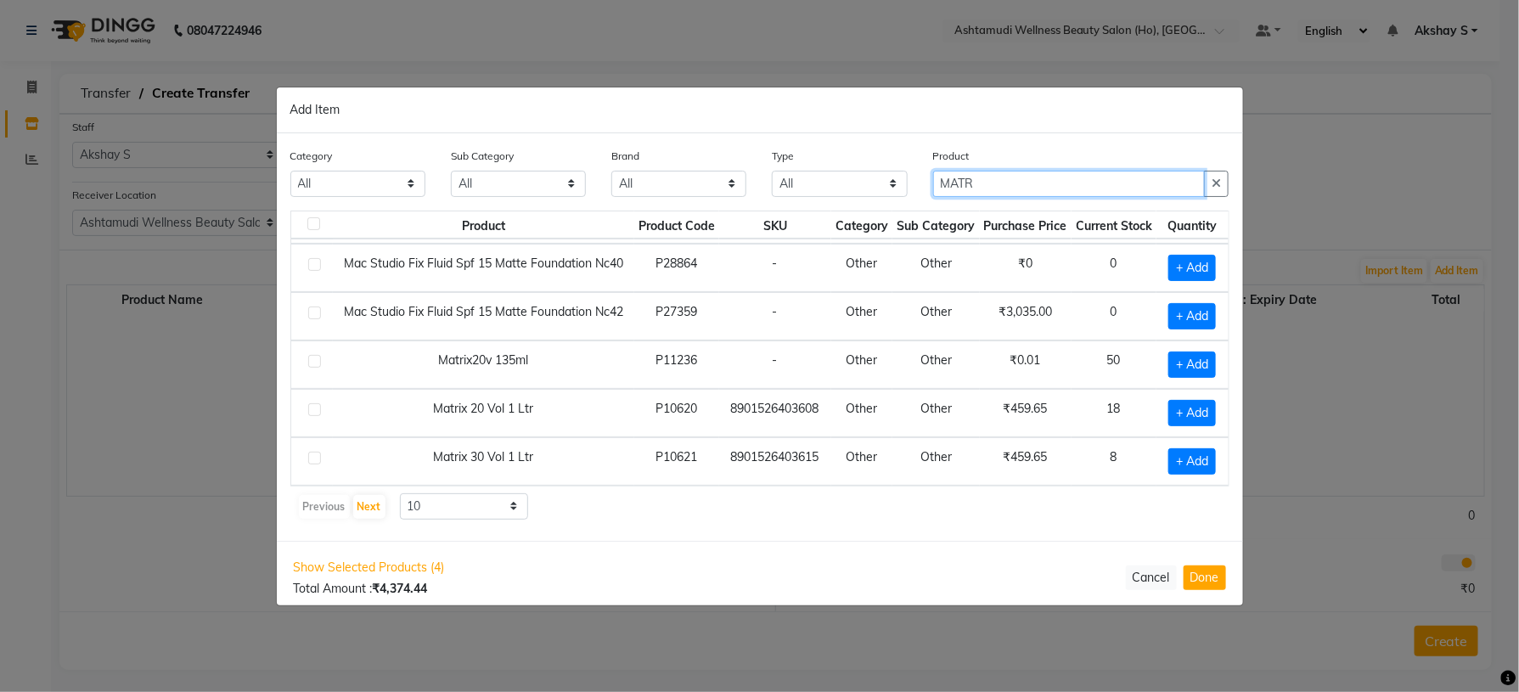
scroll to position [249, 0]
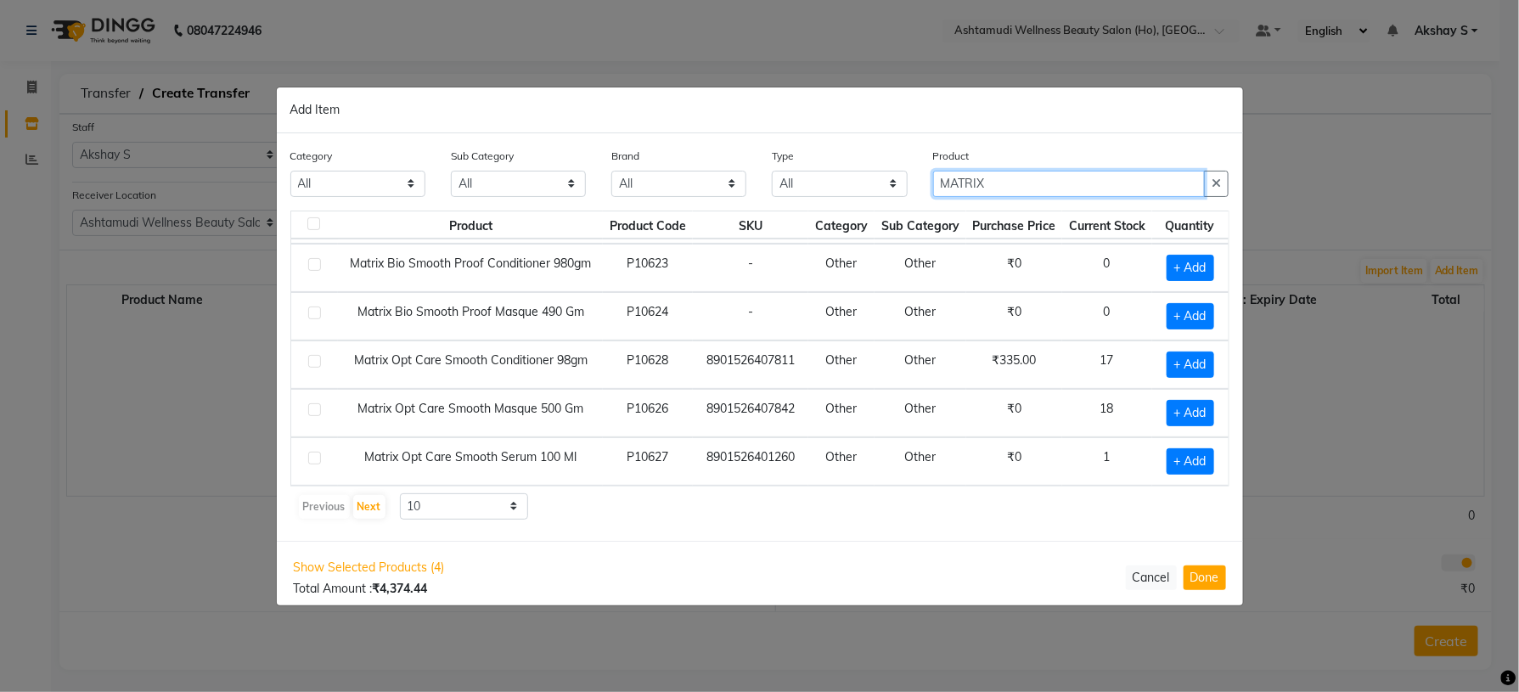
type input "MATRIX"
click at [900, 529] on div "Category All Hair Skin Makeup Personal Care Appliances [PERSON_NAME] Waxing Dis…" at bounding box center [760, 337] width 967 height 408
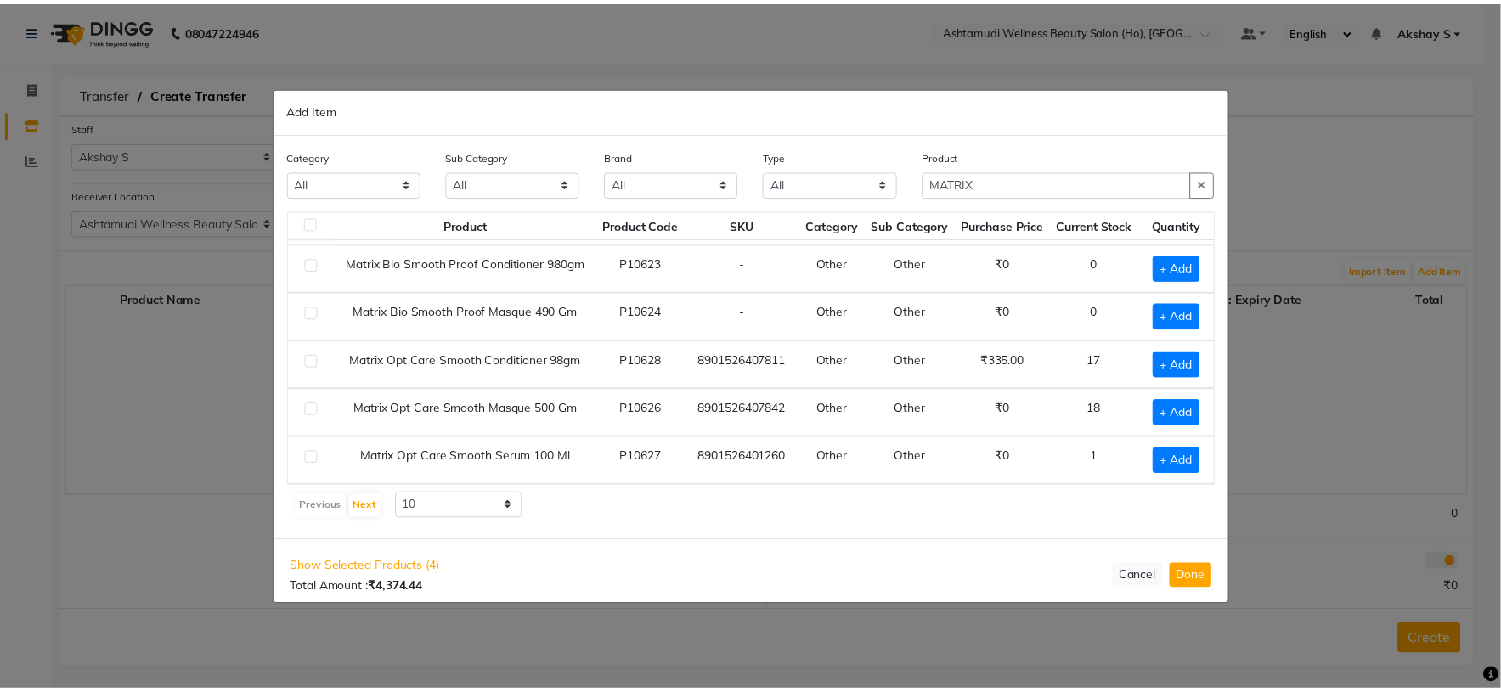
scroll to position [0, 0]
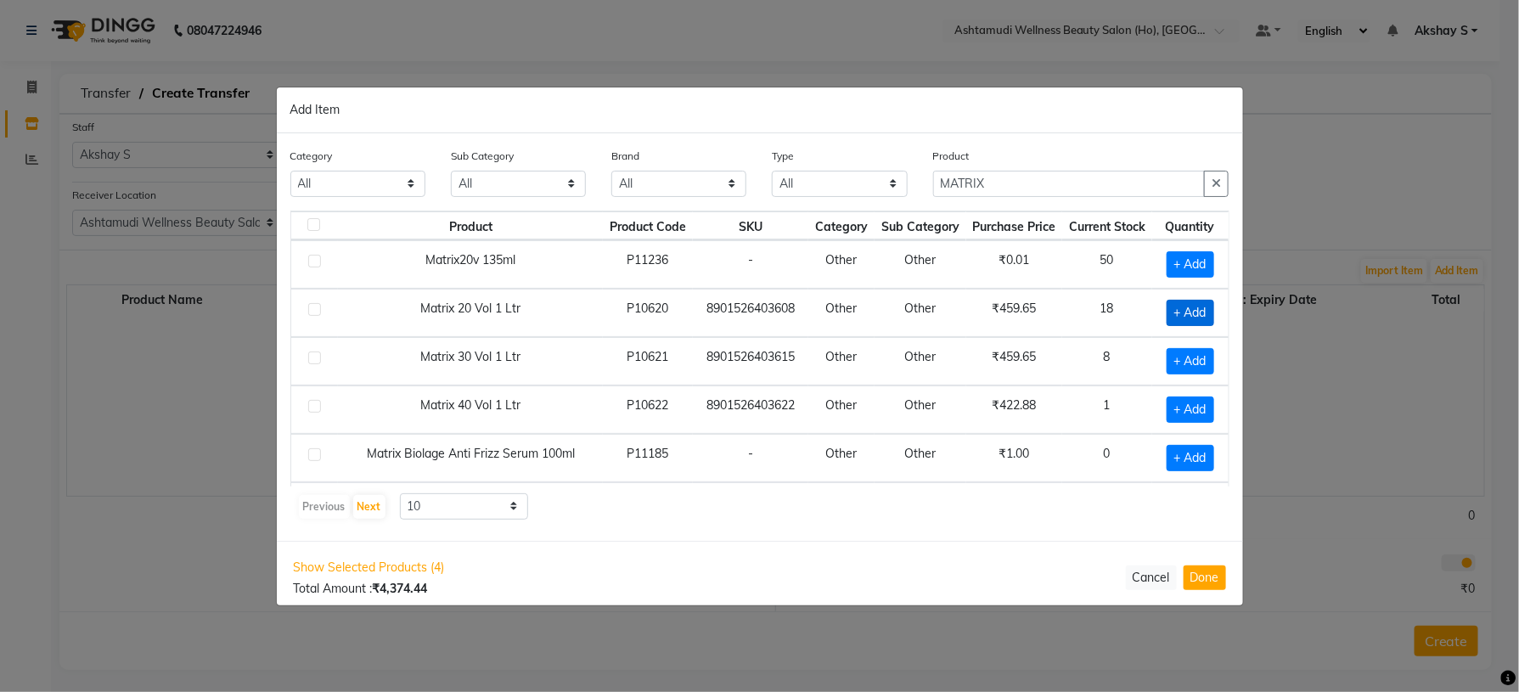
click at [1178, 313] on span "+ Add" at bounding box center [1191, 313] width 48 height 26
checkbox input "true"
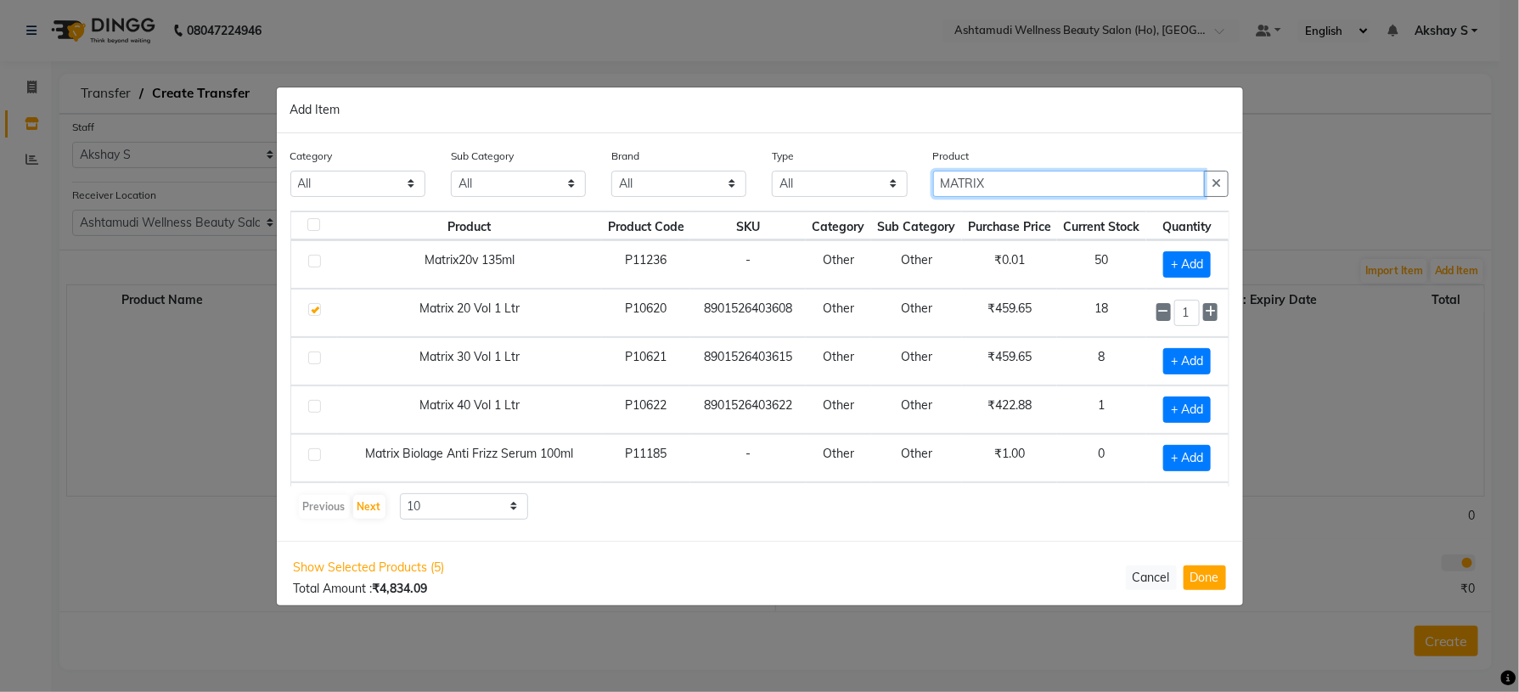
drag, startPoint x: 1027, startPoint y: 183, endPoint x: 889, endPoint y: 195, distance: 138.2
click at [891, 195] on div "Category All Hair Skin Makeup Personal Care Appliances [PERSON_NAME] Waxing Dis…" at bounding box center [760, 179] width 965 height 64
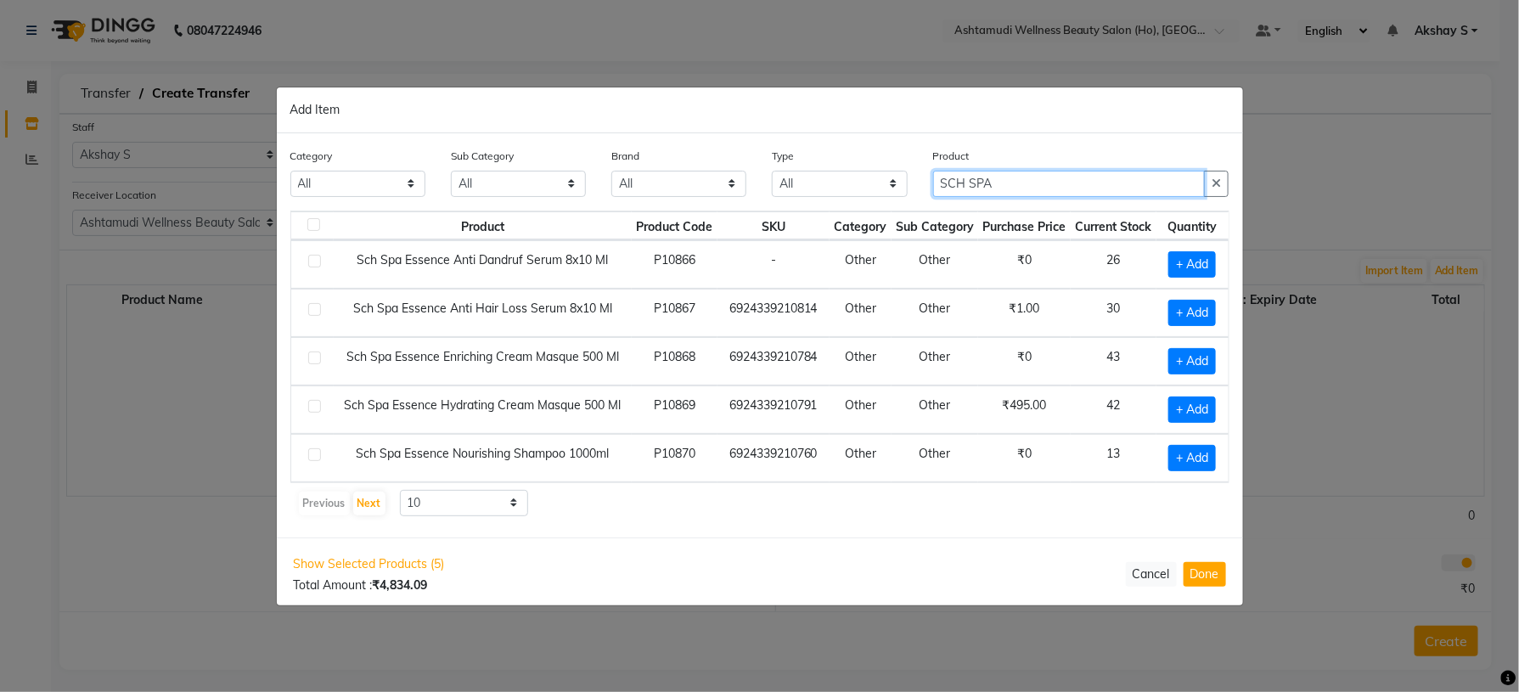
type input "SCH SPA"
click at [933, 499] on div "Previous Next 10 50 100" at bounding box center [760, 503] width 926 height 27
click at [1175, 363] on span "+ Add" at bounding box center [1193, 361] width 48 height 26
checkbox input "true"
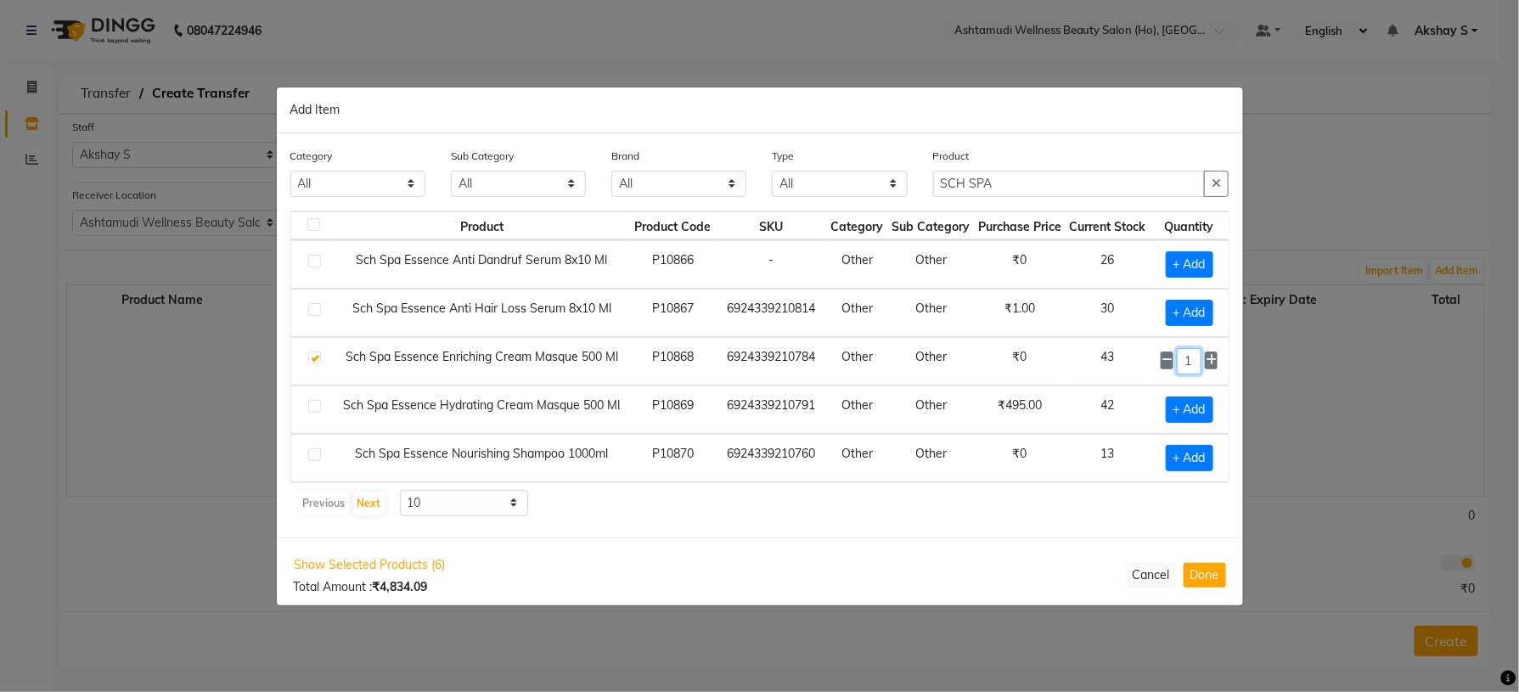
drag, startPoint x: 1171, startPoint y: 358, endPoint x: 1162, endPoint y: 382, distance: 26.3
click at [1177, 370] on input "1" at bounding box center [1189, 361] width 24 height 26
type input "6"
click at [949, 509] on div "Previous Next 10 50 100" at bounding box center [760, 503] width 926 height 27
click at [1166, 316] on span "+ Add" at bounding box center [1190, 313] width 48 height 26
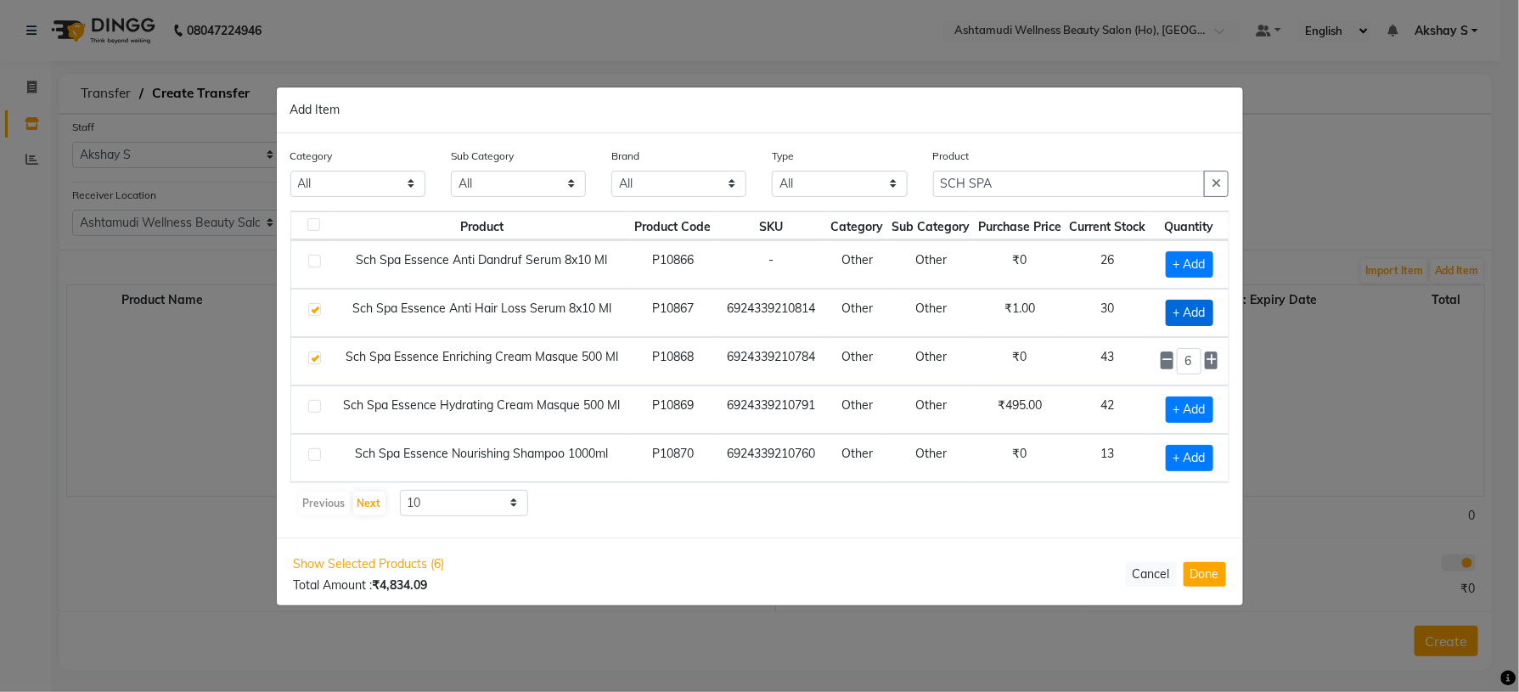
checkbox input "true"
drag, startPoint x: 1174, startPoint y: 313, endPoint x: 1148, endPoint y: 325, distance: 28.1
click at [1161, 325] on div "1" at bounding box center [1190, 313] width 58 height 26
type input "3"
click at [940, 474] on td "Other" at bounding box center [931, 458] width 87 height 48
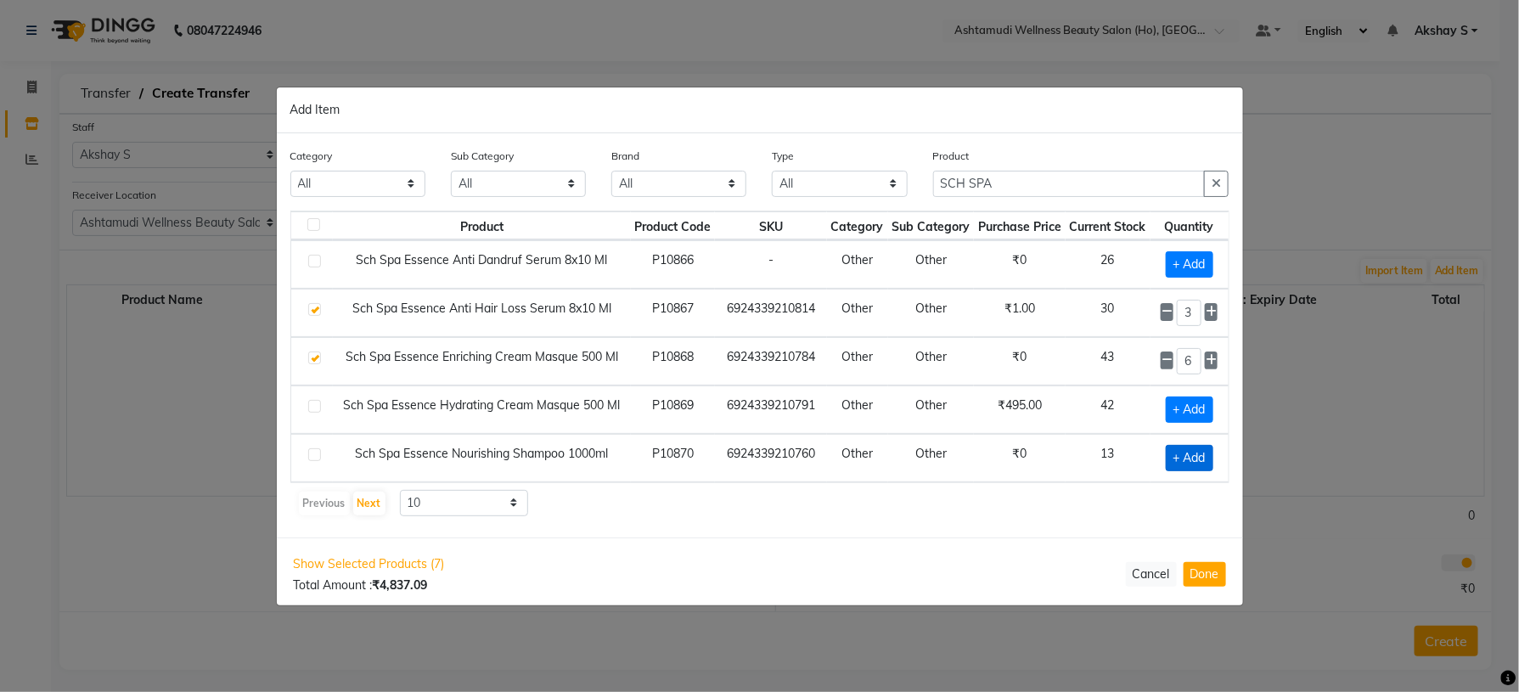
click at [1170, 464] on span "+ Add" at bounding box center [1190, 458] width 48 height 26
checkbox input "true"
click at [1209, 457] on icon at bounding box center [1211, 457] width 11 height 12
click at [1215, 583] on button "Done" at bounding box center [1205, 575] width 42 height 25
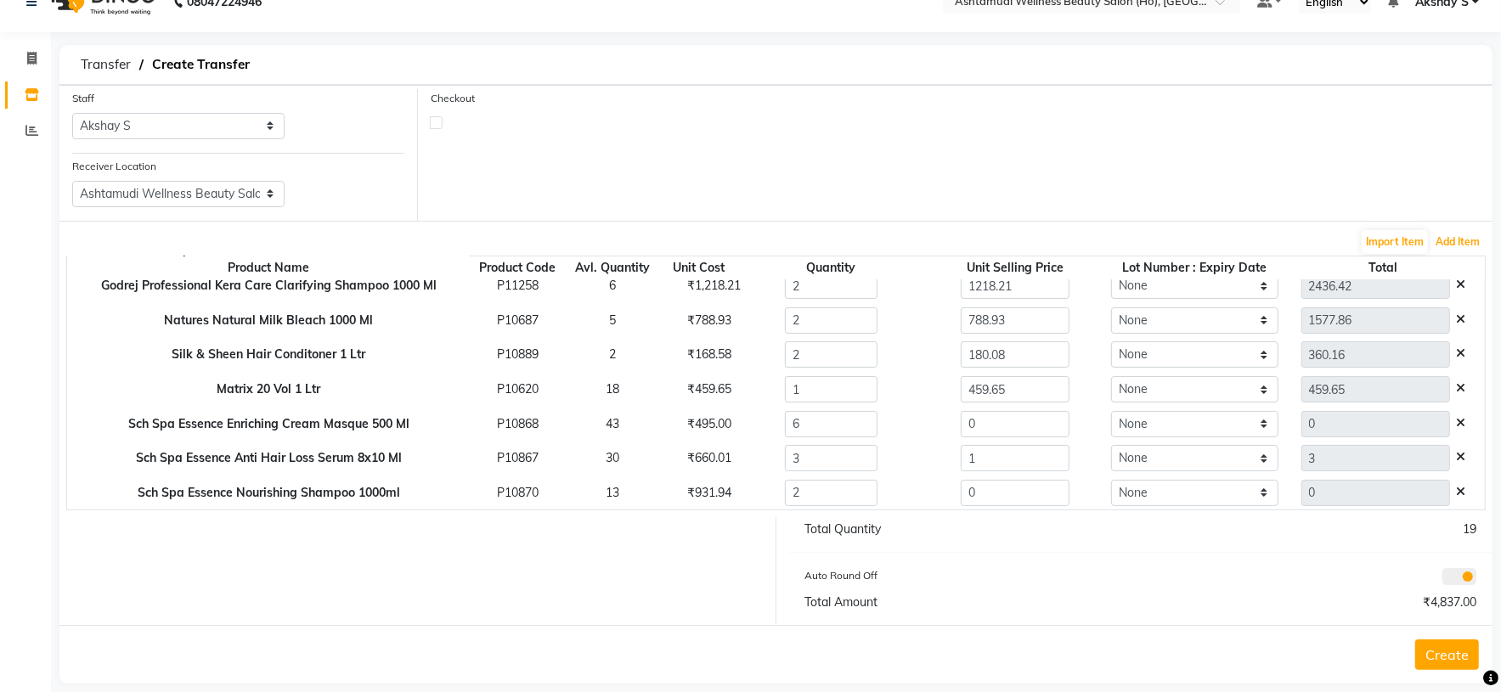
scroll to position [51, 0]
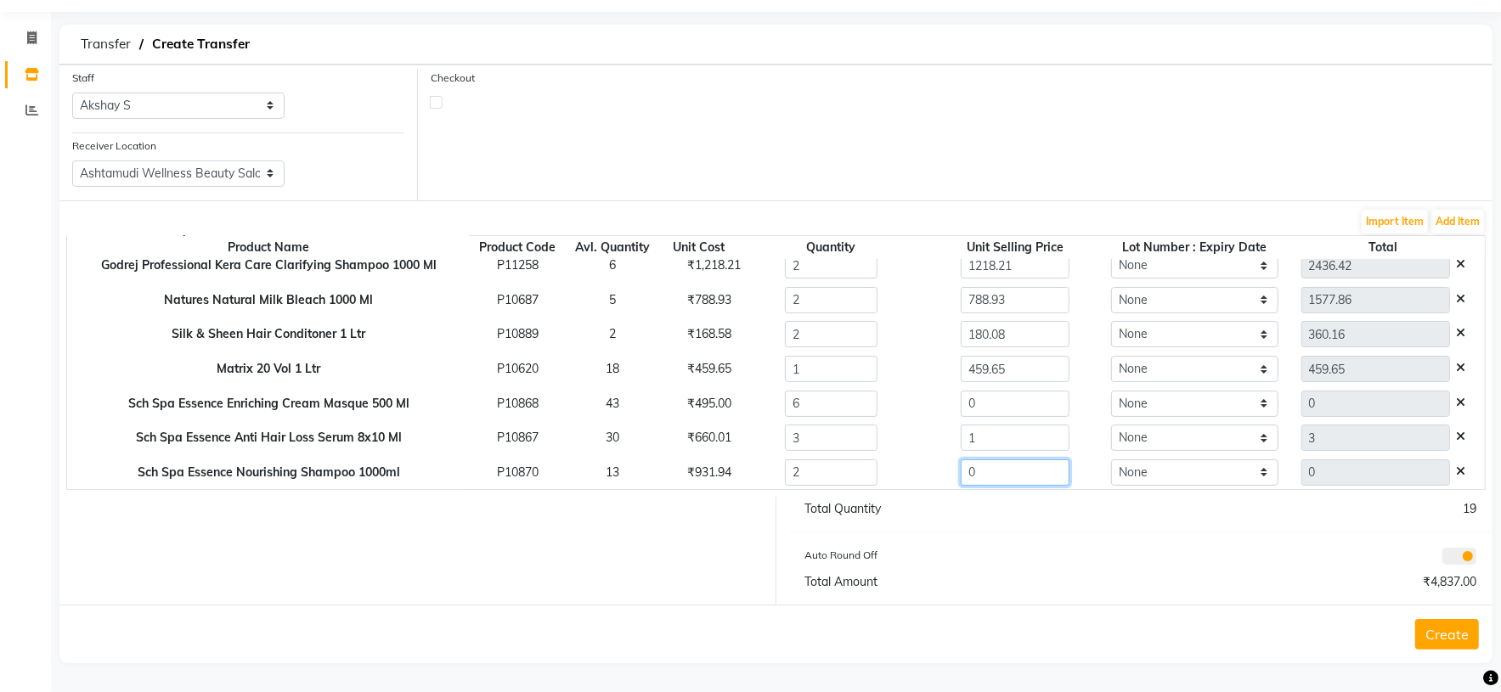
drag, startPoint x: 975, startPoint y: 472, endPoint x: 860, endPoint y: 494, distance: 116.8
click at [865, 493] on form "Staff Select Abhijith ABHINAND Akshay S Ananthu S Dev Anila P Anjana u Asiya AT…" at bounding box center [775, 364] width 1433 height 599
click at [1044, 544] on div "Total Quantity 19 Auto Round Off Total Amount ₹4,837.00" at bounding box center [1141, 551] width 730 height 108
click at [682, 440] on div "₹660.01" at bounding box center [698, 437] width 48 height 18
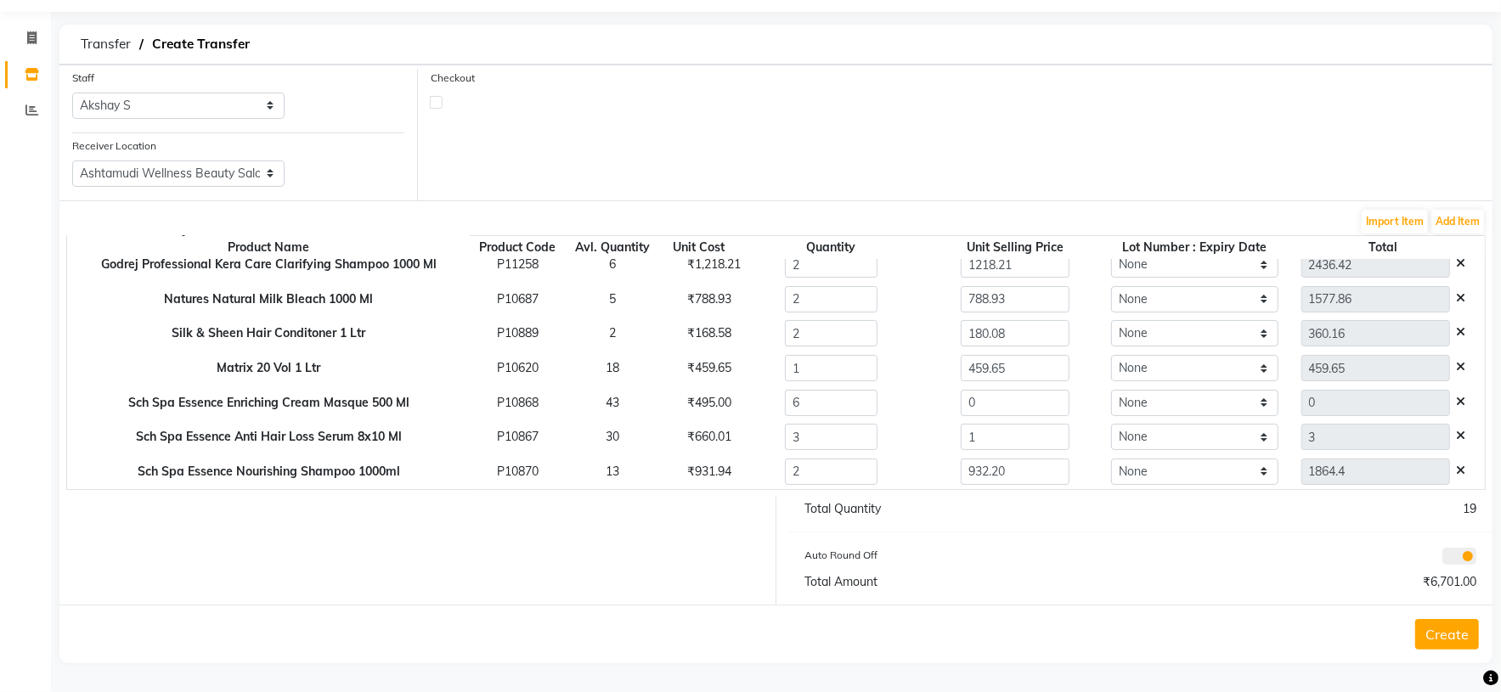
click at [682, 440] on div "₹660.01" at bounding box center [698, 437] width 48 height 18
copy div "660.01"
drag, startPoint x: 976, startPoint y: 440, endPoint x: 887, endPoint y: 458, distance: 90.9
click at [914, 446] on div "1" at bounding box center [1014, 437] width 201 height 26
paste input "660.0"
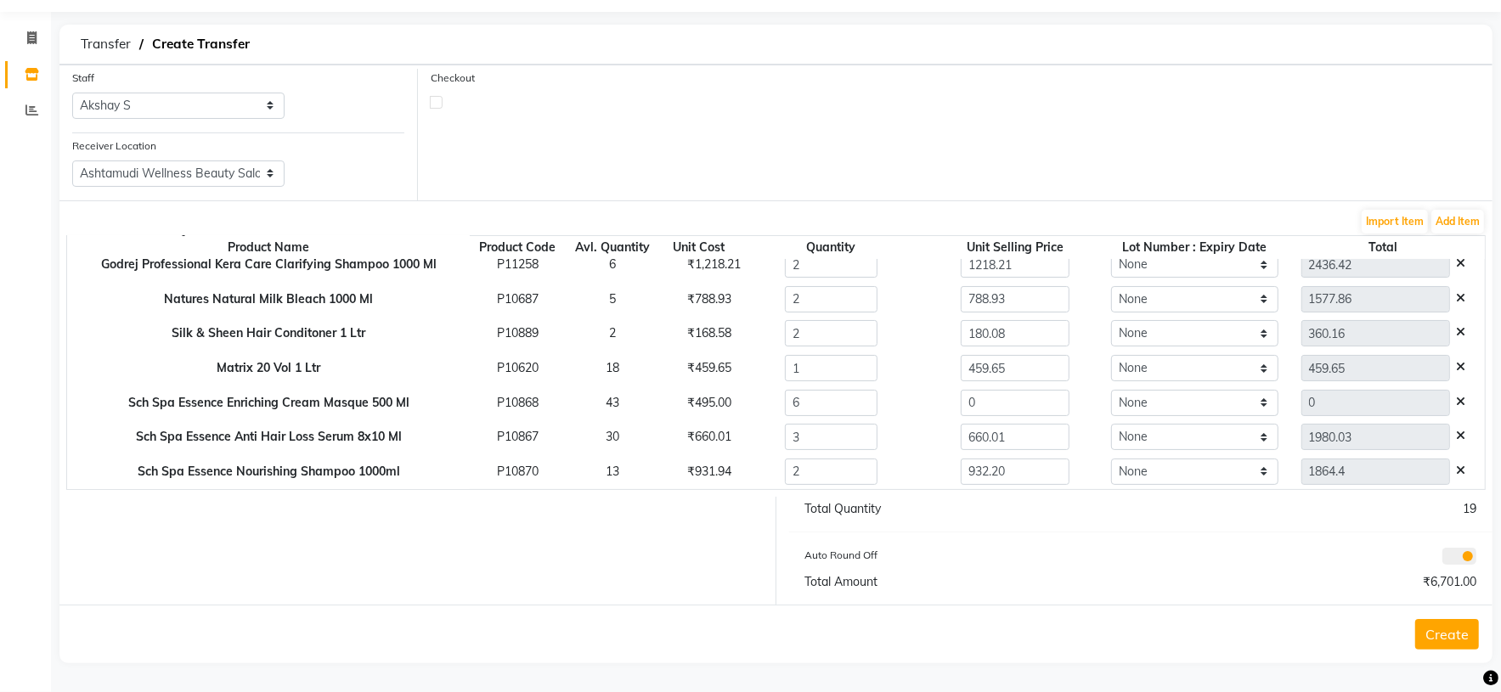
click at [1004, 559] on div "Auto Round Off" at bounding box center [966, 558] width 348 height 24
click at [690, 400] on div "₹495.00" at bounding box center [698, 403] width 48 height 18
drag, startPoint x: 968, startPoint y: 408, endPoint x: 1000, endPoint y: 555, distance: 151.3
click at [879, 419] on tbody "Godrej Professional Boto Smooth 1000 Gm P11257 2 ₹19,494.52 1 0 None 0 Godrej P…" at bounding box center [775, 351] width 1417 height 276
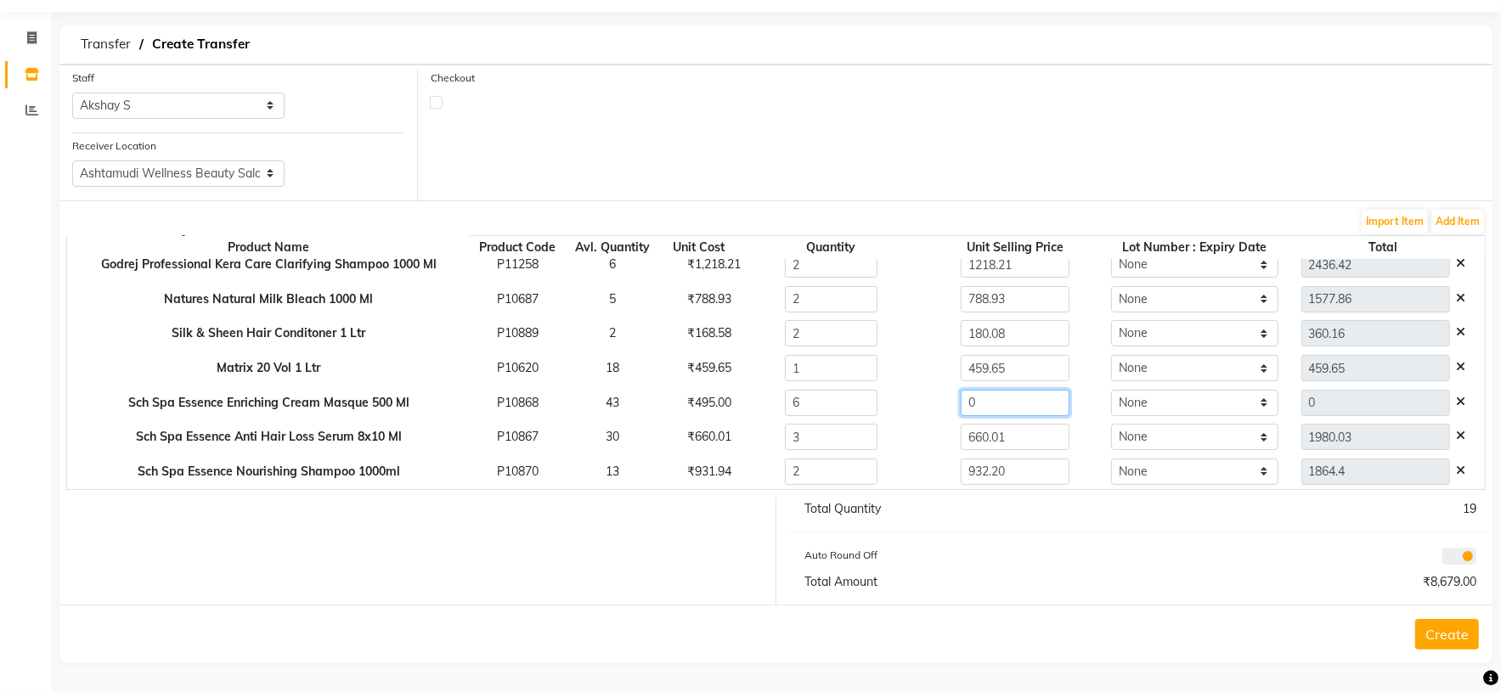
paste input "495.0"
click at [1019, 570] on div "Total Quantity 19 Auto Round Off Total Amount ₹11,649.00" at bounding box center [1141, 551] width 730 height 108
click at [1020, 532] on hr at bounding box center [1141, 532] width 704 height 1
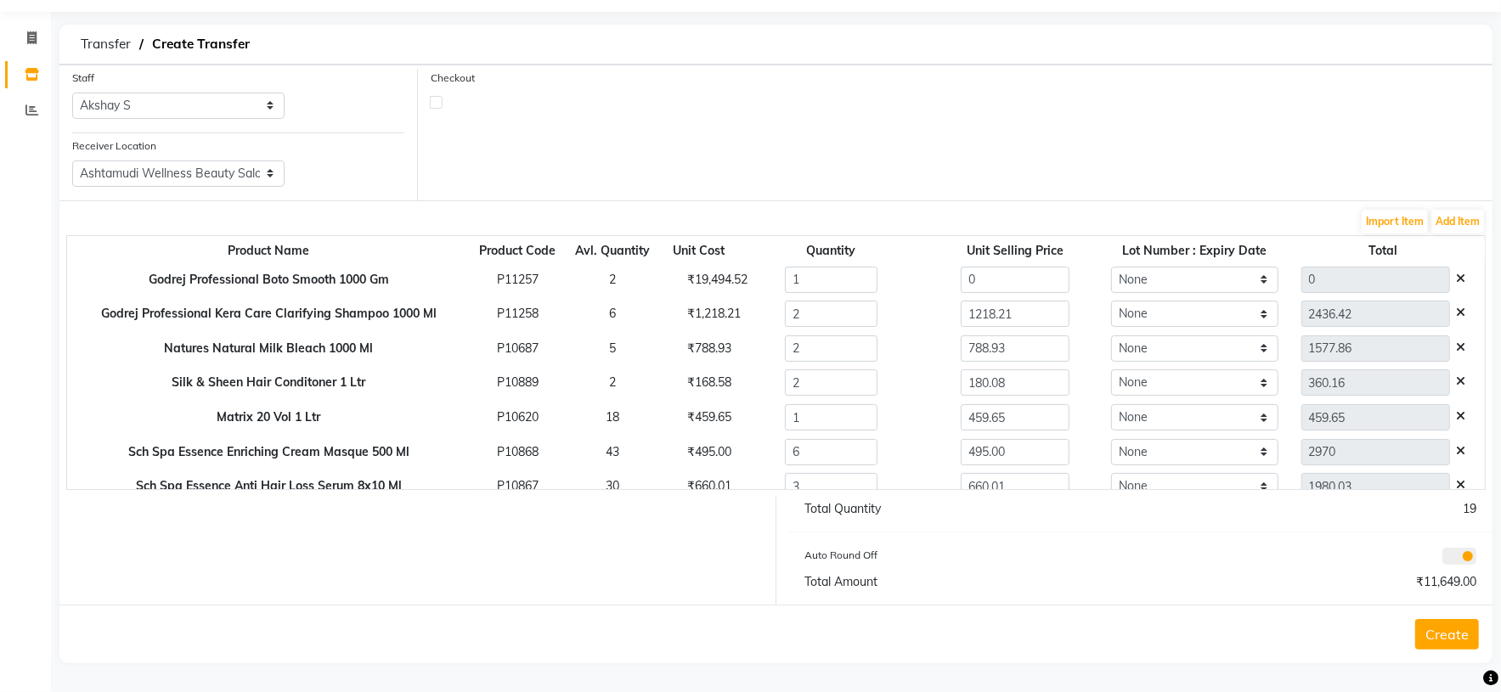
scroll to position [0, 0]
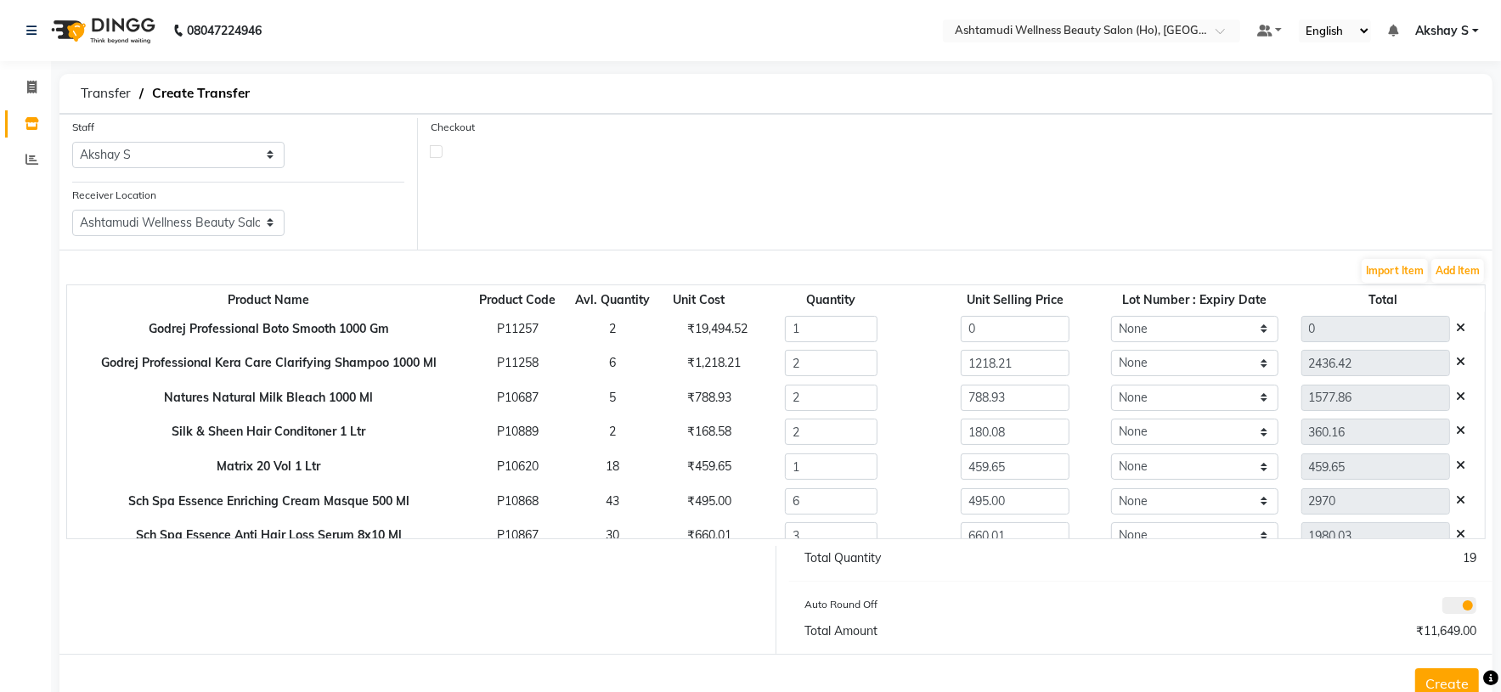
click at [685, 327] on div "₹19,494.52" at bounding box center [698, 329] width 48 height 18
drag, startPoint x: 979, startPoint y: 334, endPoint x: 904, endPoint y: 343, distance: 76.2
click at [915, 340] on div "0" at bounding box center [1014, 329] width 201 height 26
paste input "19494.52"
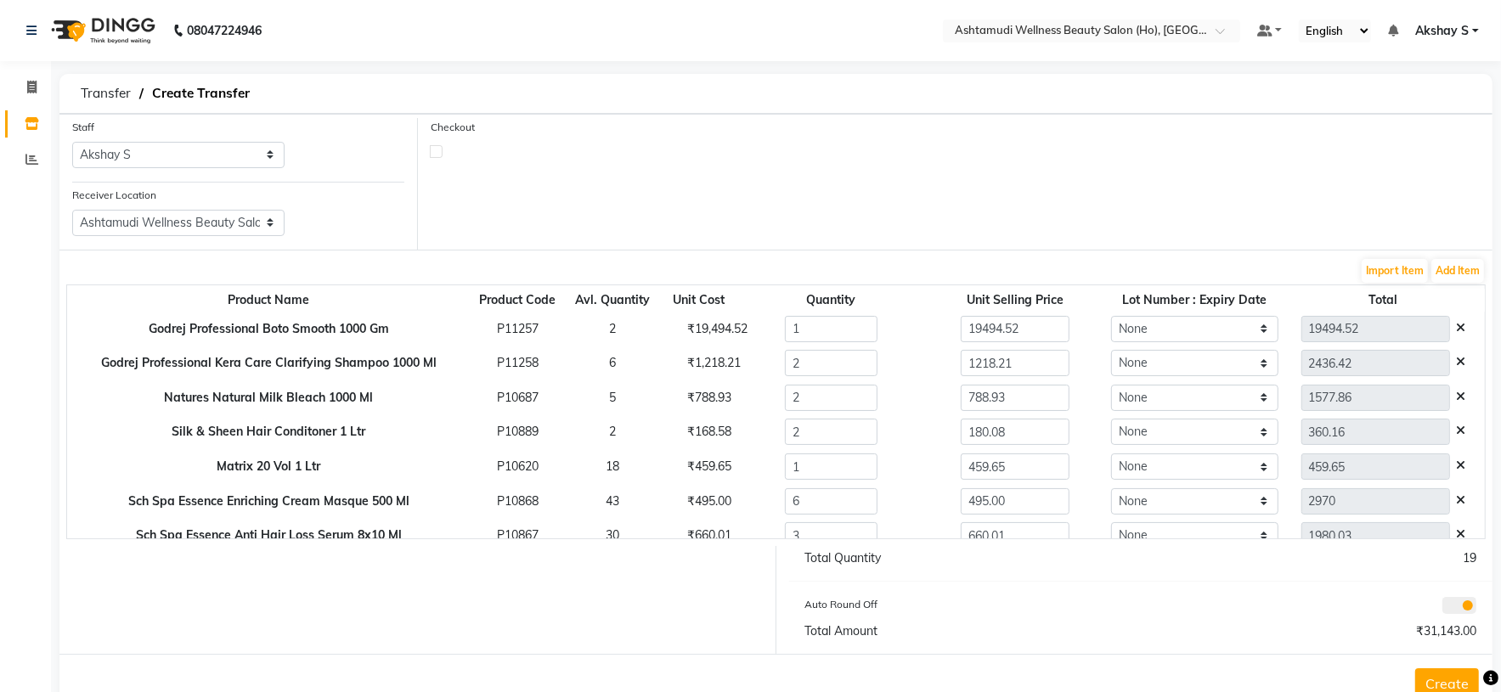
click at [1103, 597] on div "Auto Round Off" at bounding box center [966, 607] width 348 height 24
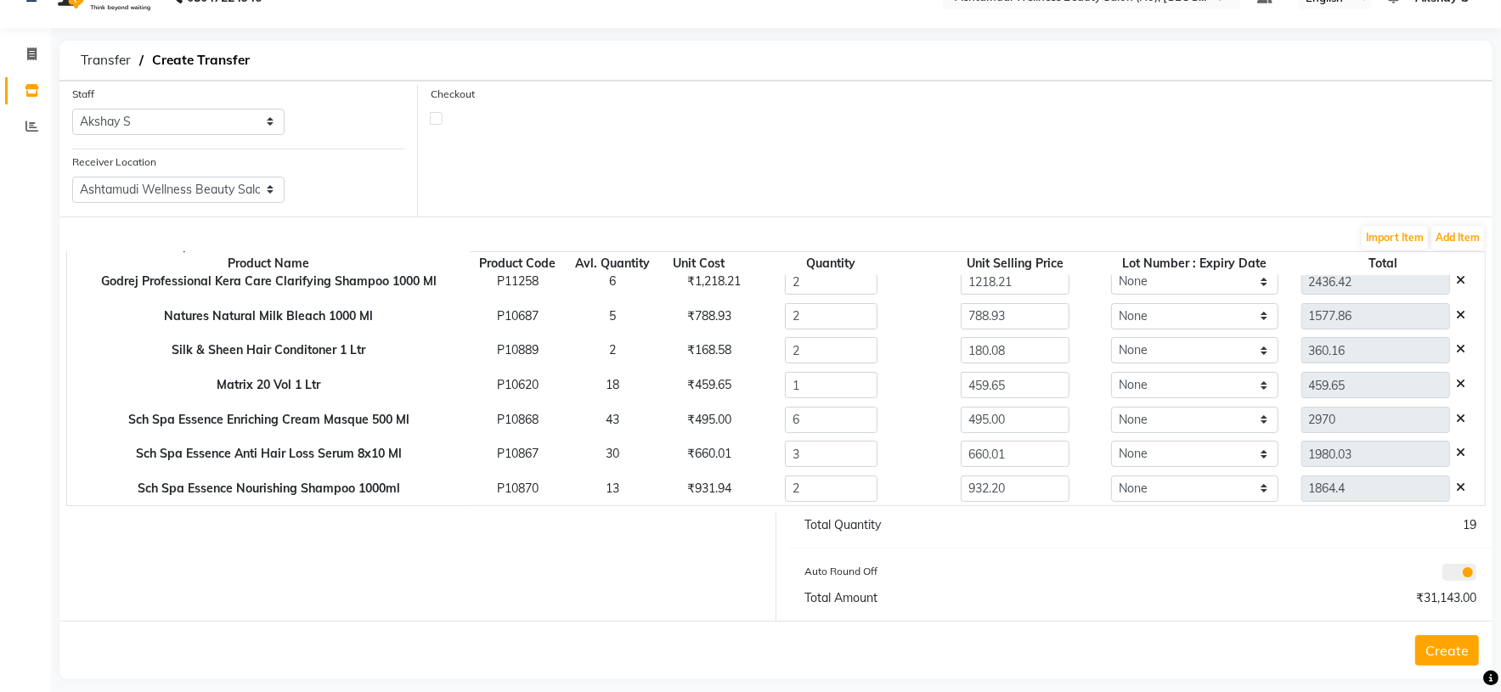
scroll to position [51, 0]
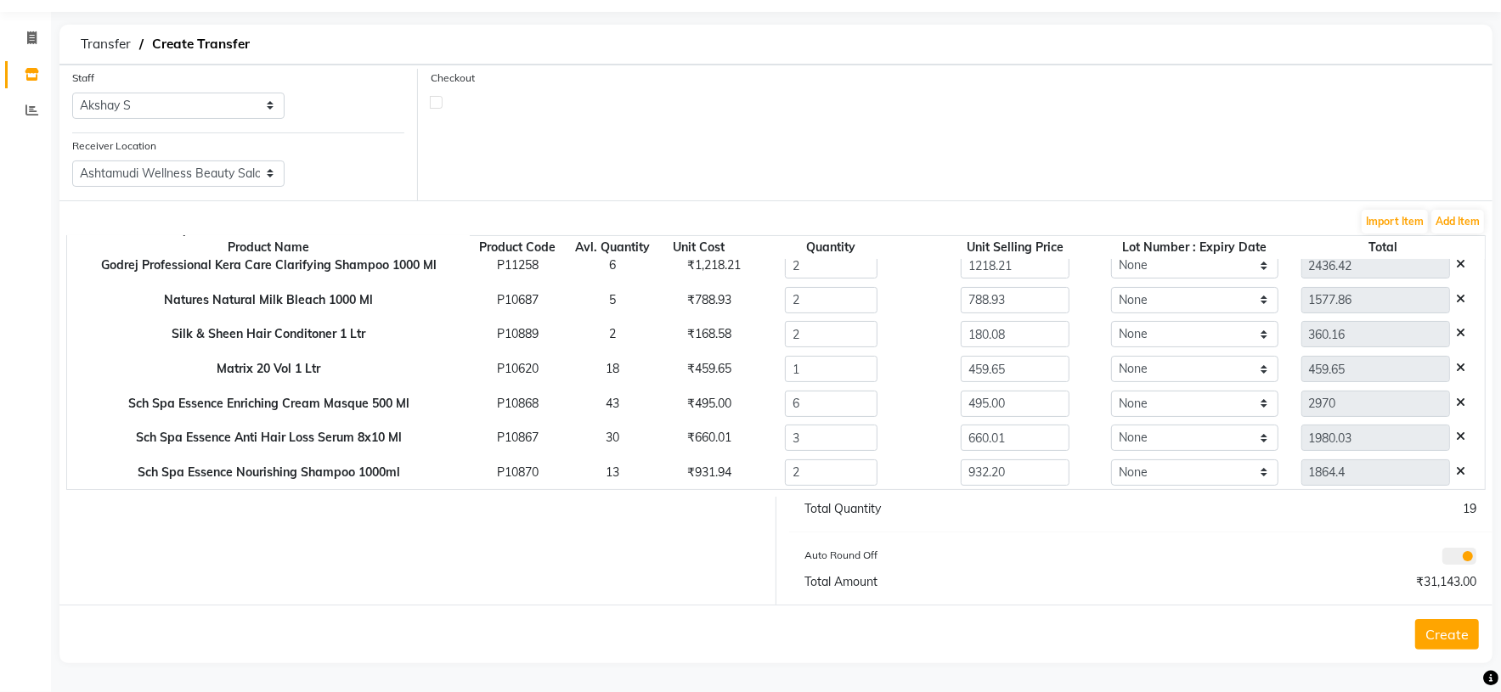
click at [1451, 640] on button "Create" at bounding box center [1447, 634] width 64 height 31
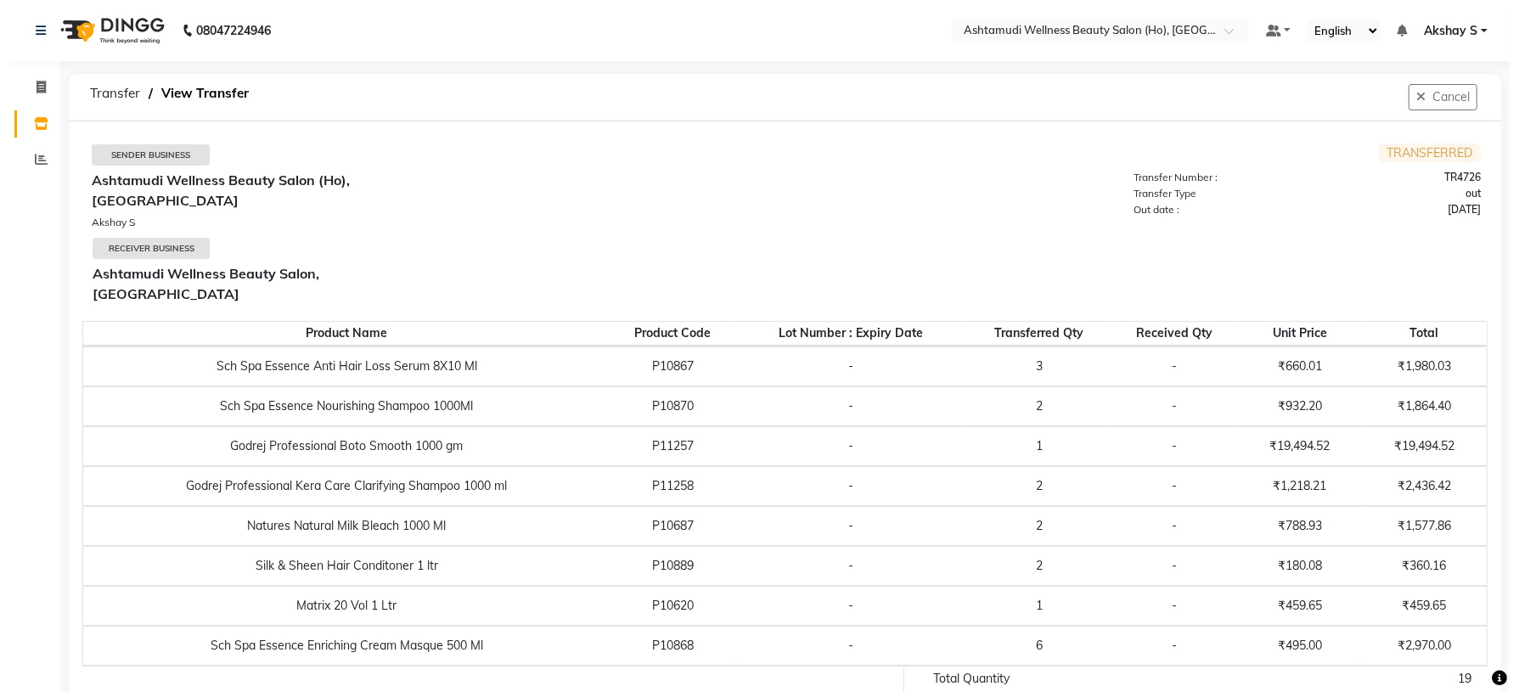
scroll to position [8, 0]
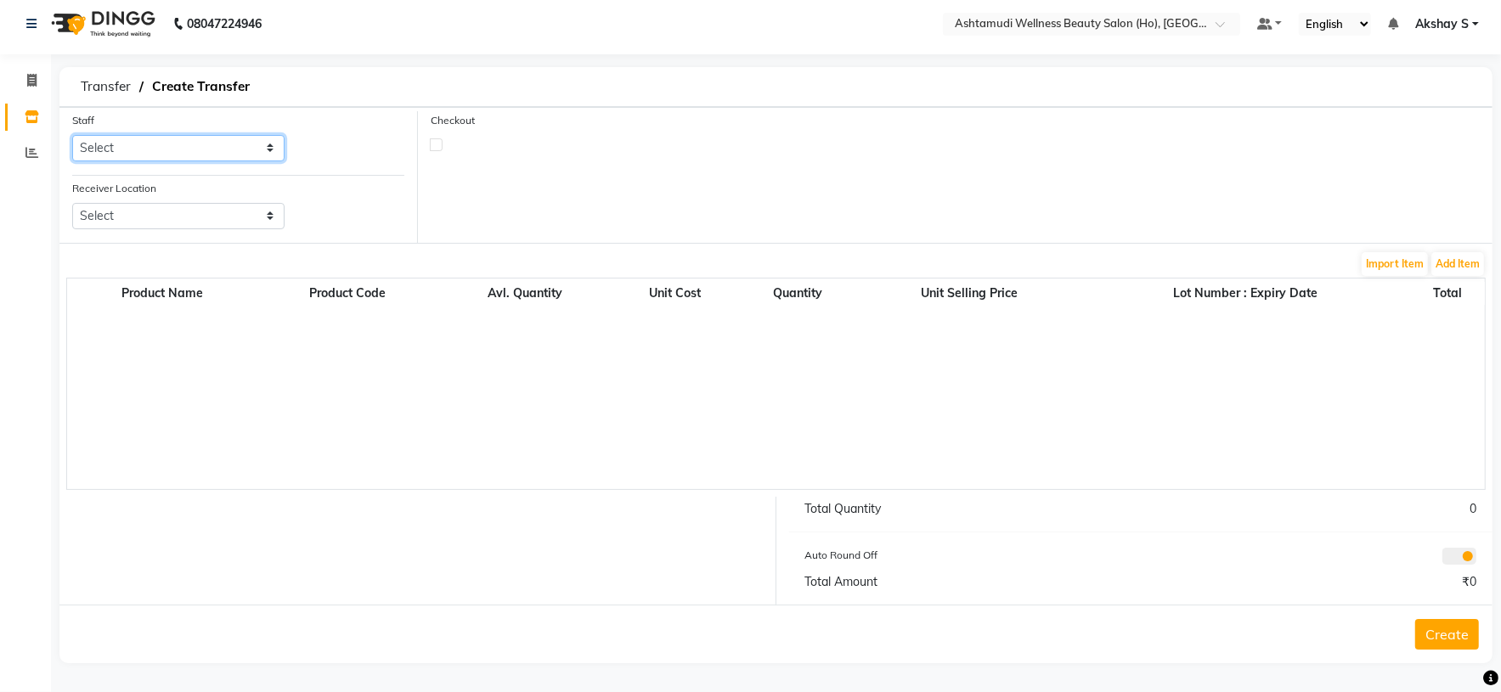
click at [247, 139] on select "Select [PERSON_NAME] S [PERSON_NAME] S Dev [PERSON_NAME] P [PERSON_NAME] u [PER…" at bounding box center [178, 148] width 212 height 26
click at [72, 135] on select "Select [PERSON_NAME] S [PERSON_NAME] S Dev [PERSON_NAME] P [PERSON_NAME] u [PER…" at bounding box center [178, 148] width 212 height 26
click at [267, 223] on select "Select Ashtamudi Wellness Beauty Salon, Kowdiar Ashtamudi Wellness Beauty Salon…" at bounding box center [178, 216] width 212 height 26
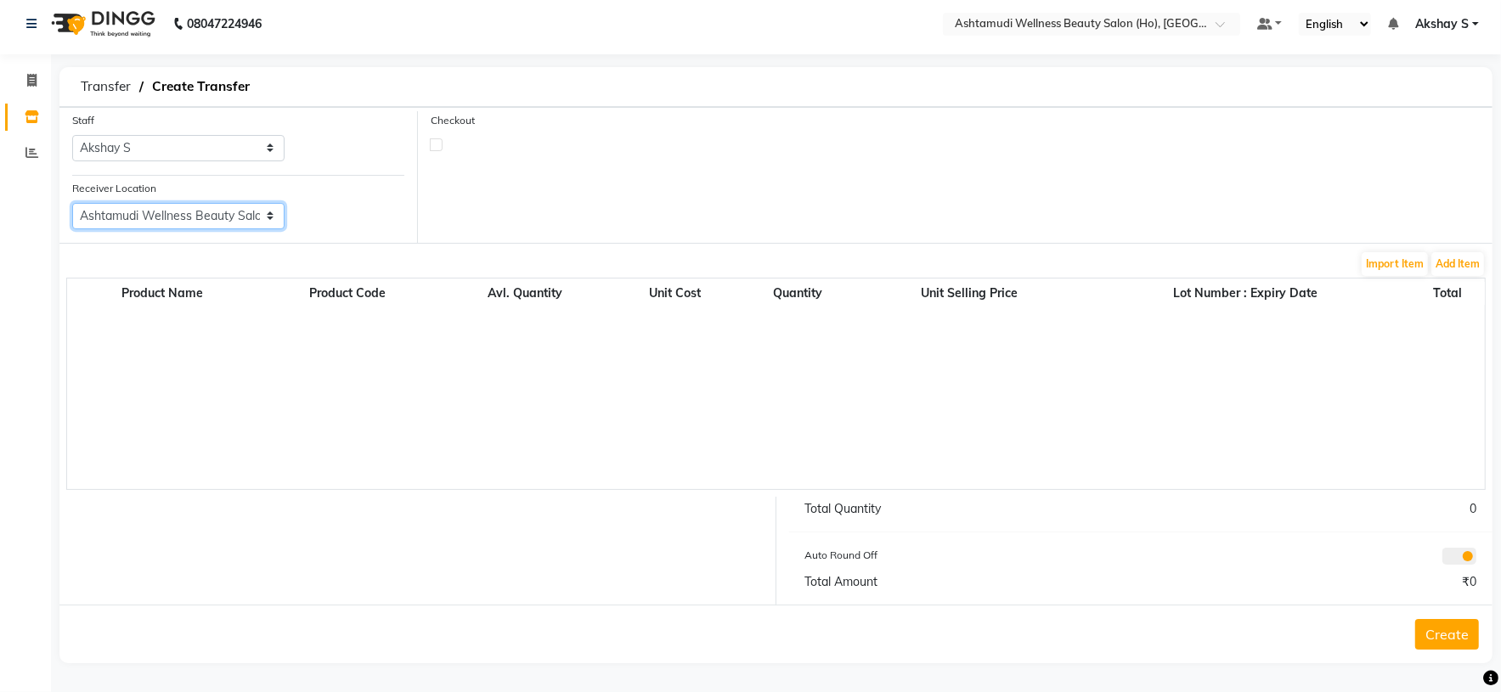
click at [72, 203] on select "Select Ashtamudi Wellness Beauty Salon, Kowdiar Ashtamudi Wellness Beauty Salon…" at bounding box center [178, 216] width 212 height 26
click at [1455, 258] on button "Add Item" at bounding box center [1457, 264] width 53 height 24
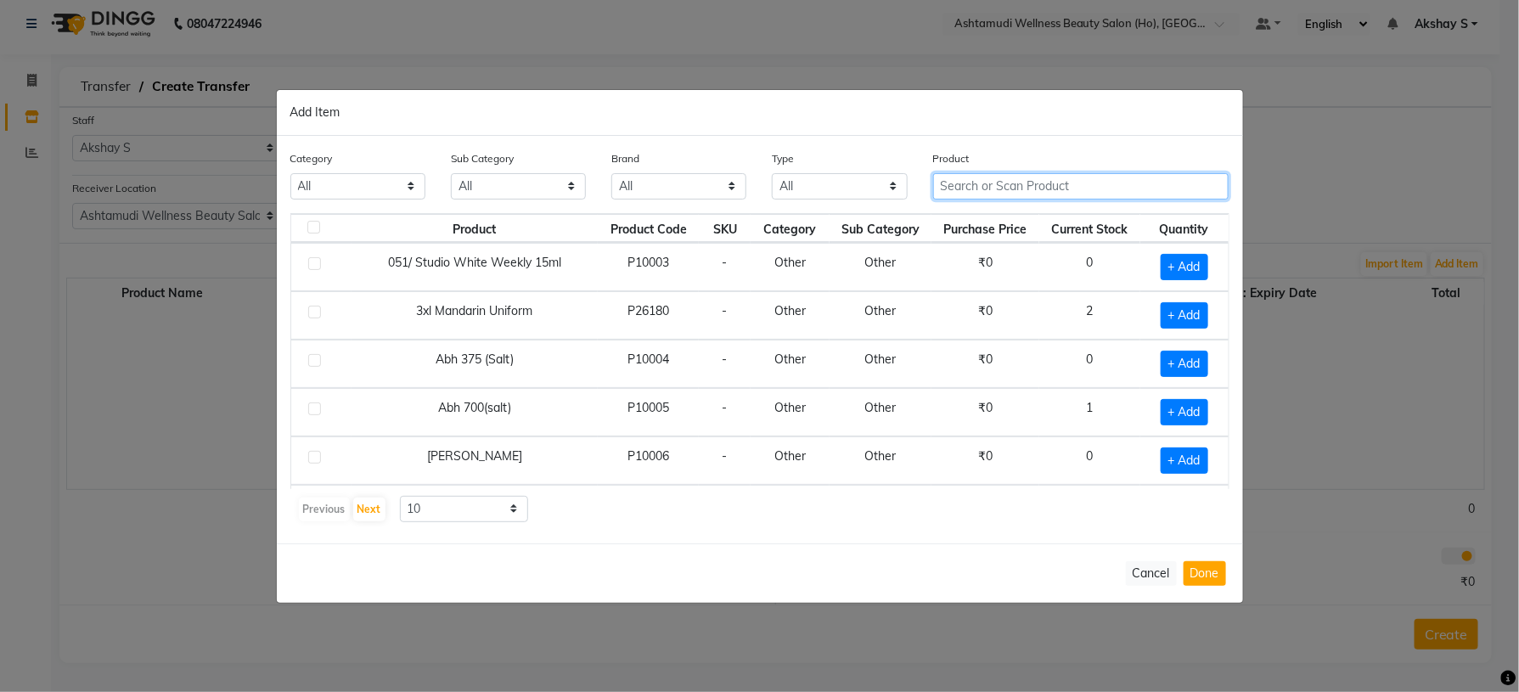
click at [1069, 179] on input "text" at bounding box center [1081, 186] width 296 height 26
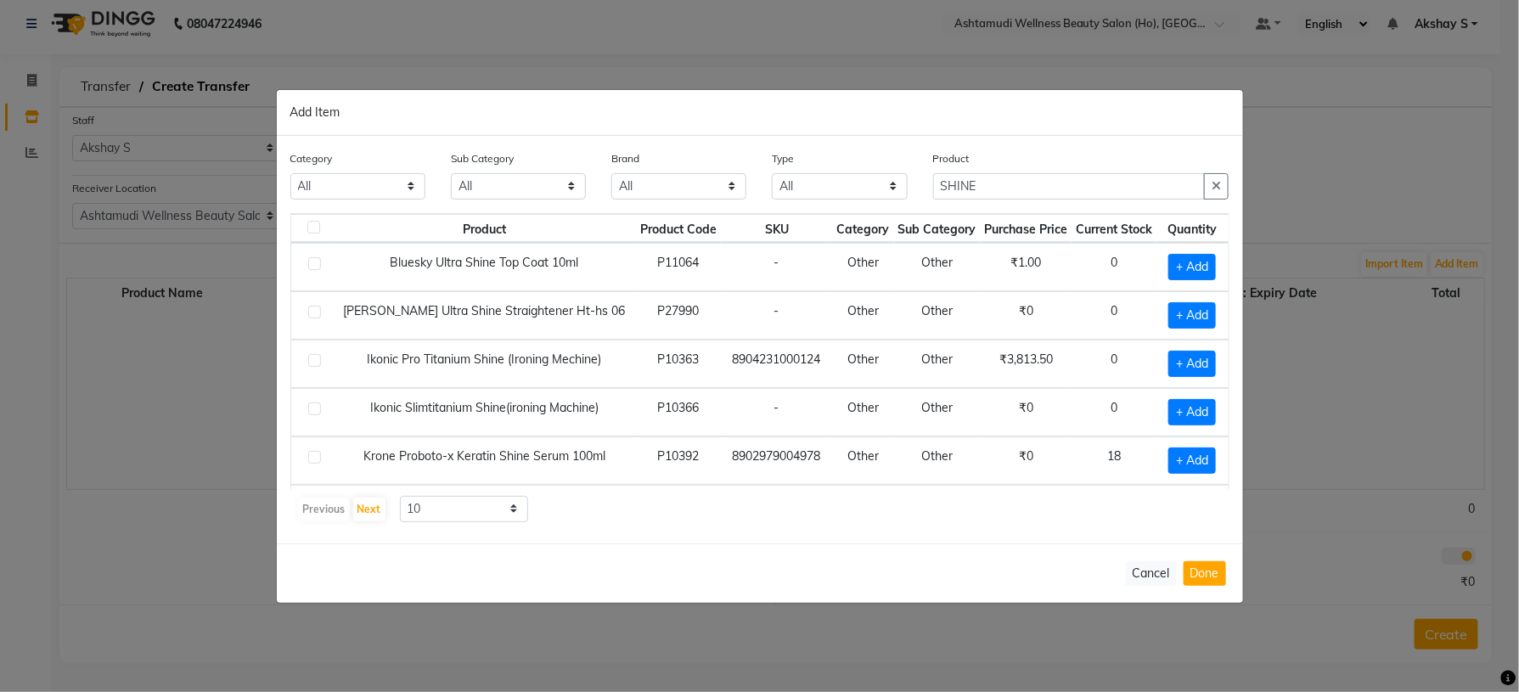
click at [894, 504] on div "Previous Next 10 50 100" at bounding box center [760, 509] width 926 height 27
click at [1169, 457] on span "+ Add" at bounding box center [1193, 461] width 48 height 26
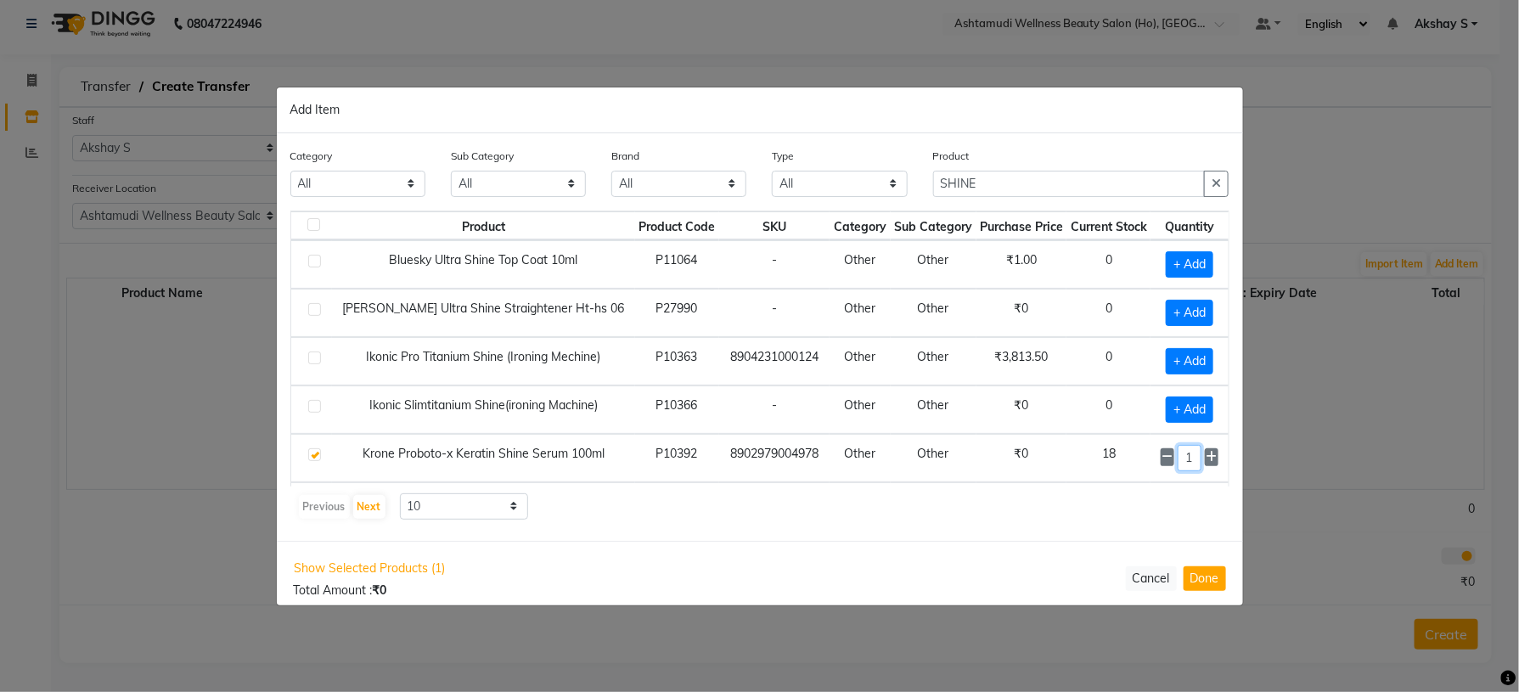
drag, startPoint x: 1174, startPoint y: 459, endPoint x: 1159, endPoint y: 483, distance: 27.8
click at [1159, 480] on tbody "Bluesky Ultra Shine Top Coat 10ml P11064 - Other Other ₹1.00 0 + Add Hector Gla…" at bounding box center [760, 458] width 938 height 436
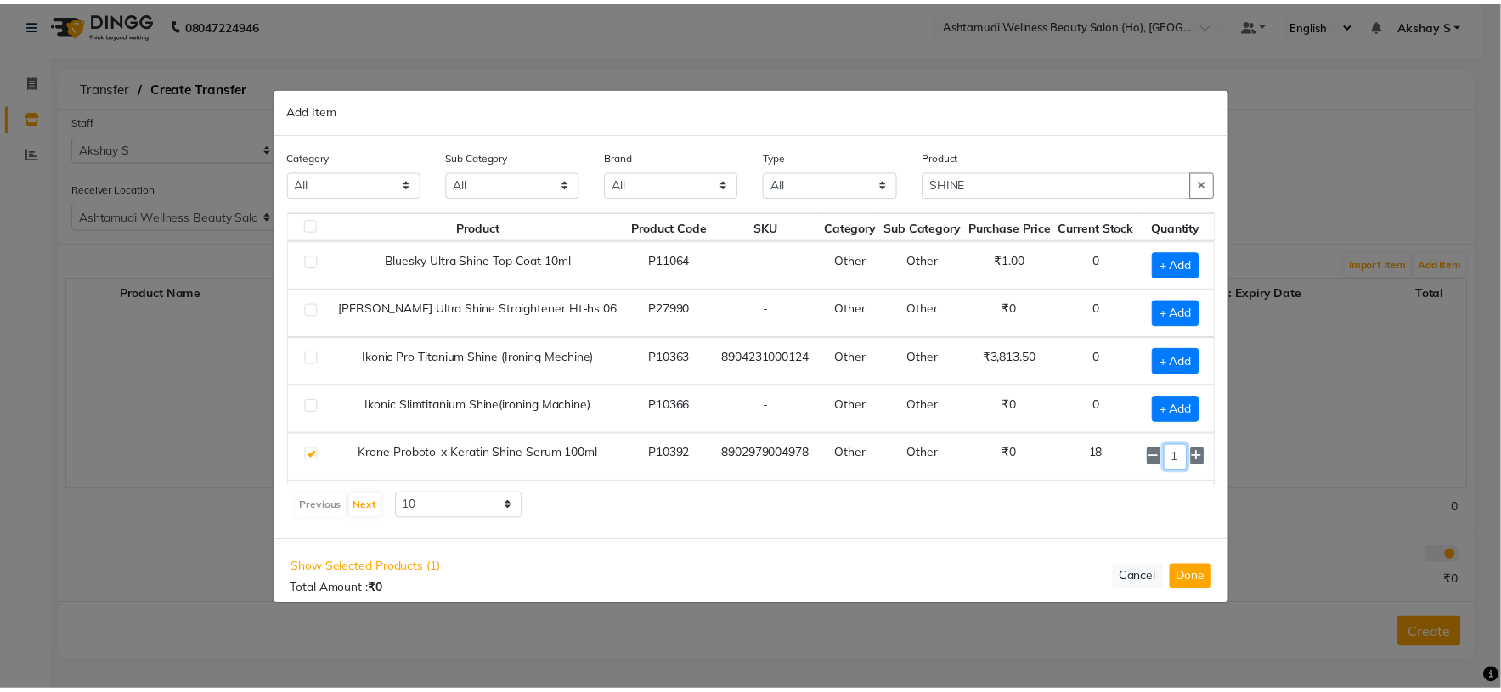
scroll to position [48, 0]
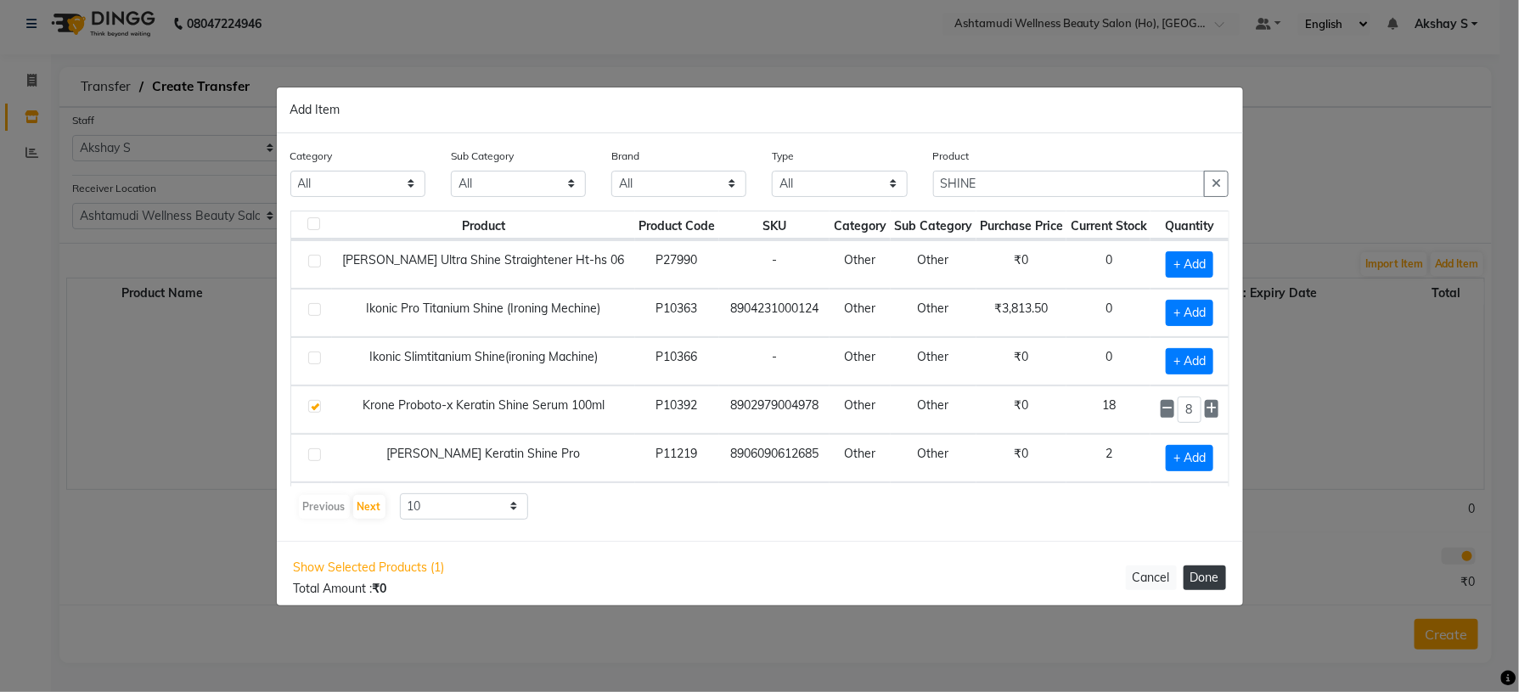
click at [1195, 588] on button "Done" at bounding box center [1205, 578] width 42 height 25
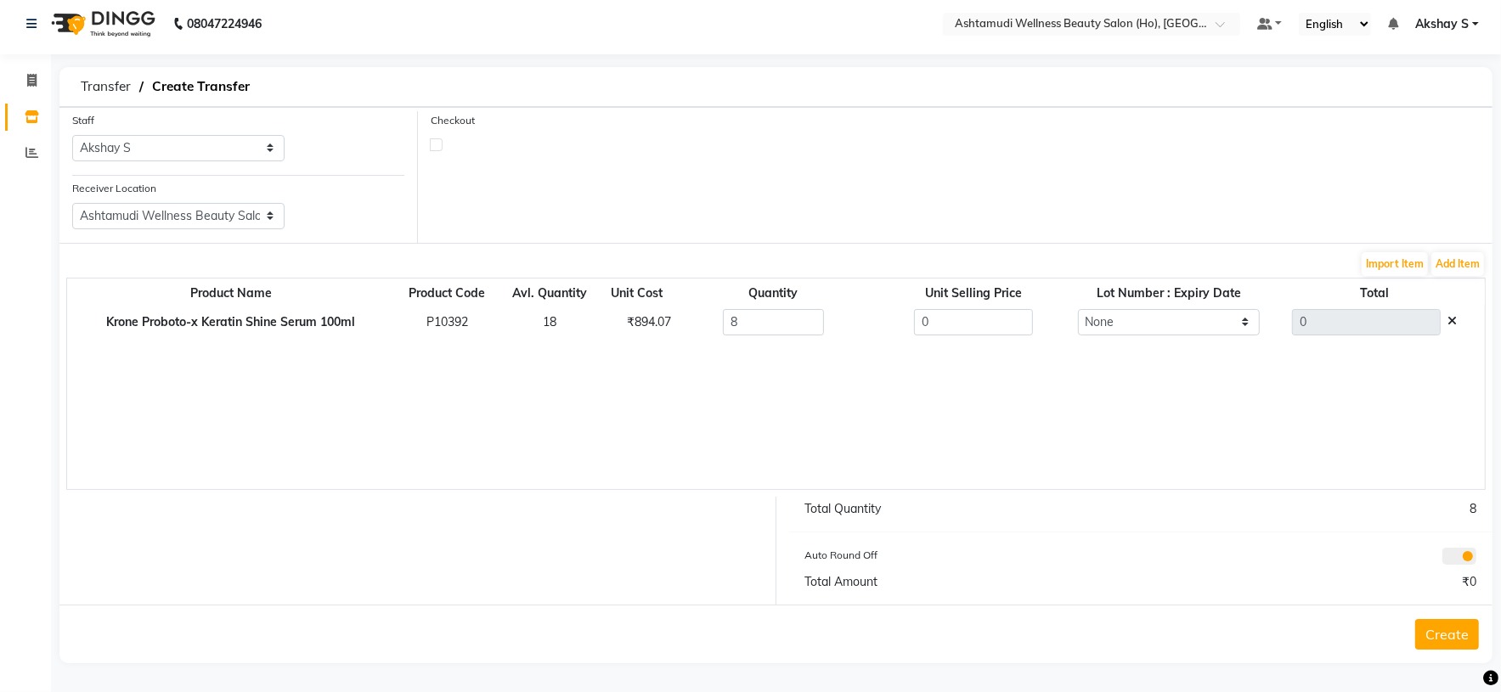
click at [642, 323] on div "₹894.07" at bounding box center [637, 322] width 45 height 18
drag, startPoint x: 865, startPoint y: 324, endPoint x: 828, endPoint y: 332, distance: 38.3
click at [829, 332] on tr "Krone Proboto-x Keratin Shine Serum 100ml P10392 18 ₹894.07 8 0 None 0" at bounding box center [775, 322] width 1417 height 35
paste input "894.07"
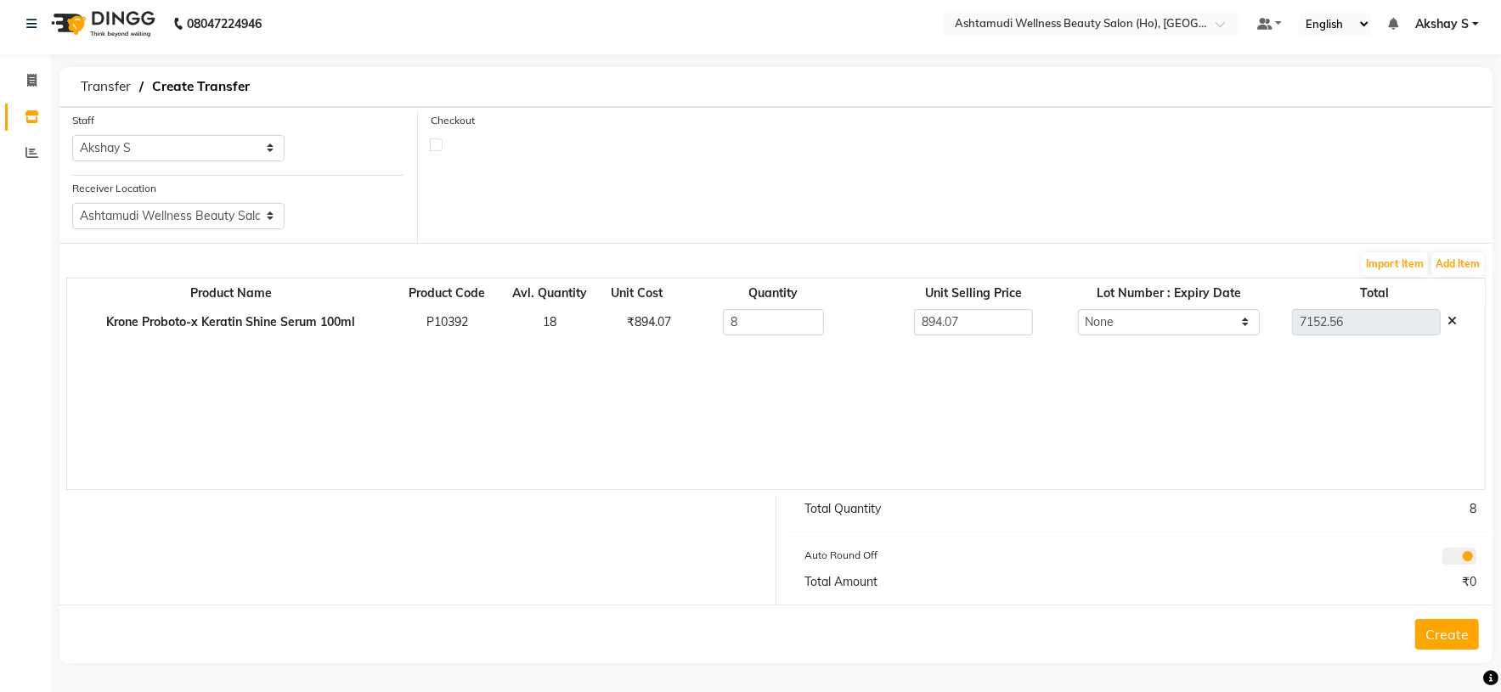
click at [957, 417] on div "Product Name Product Code Avl. Quantity Unit Cost Quantity Unit Selling Price L…" at bounding box center [775, 384] width 1419 height 212
click at [1438, 626] on button "Create" at bounding box center [1447, 634] width 64 height 31
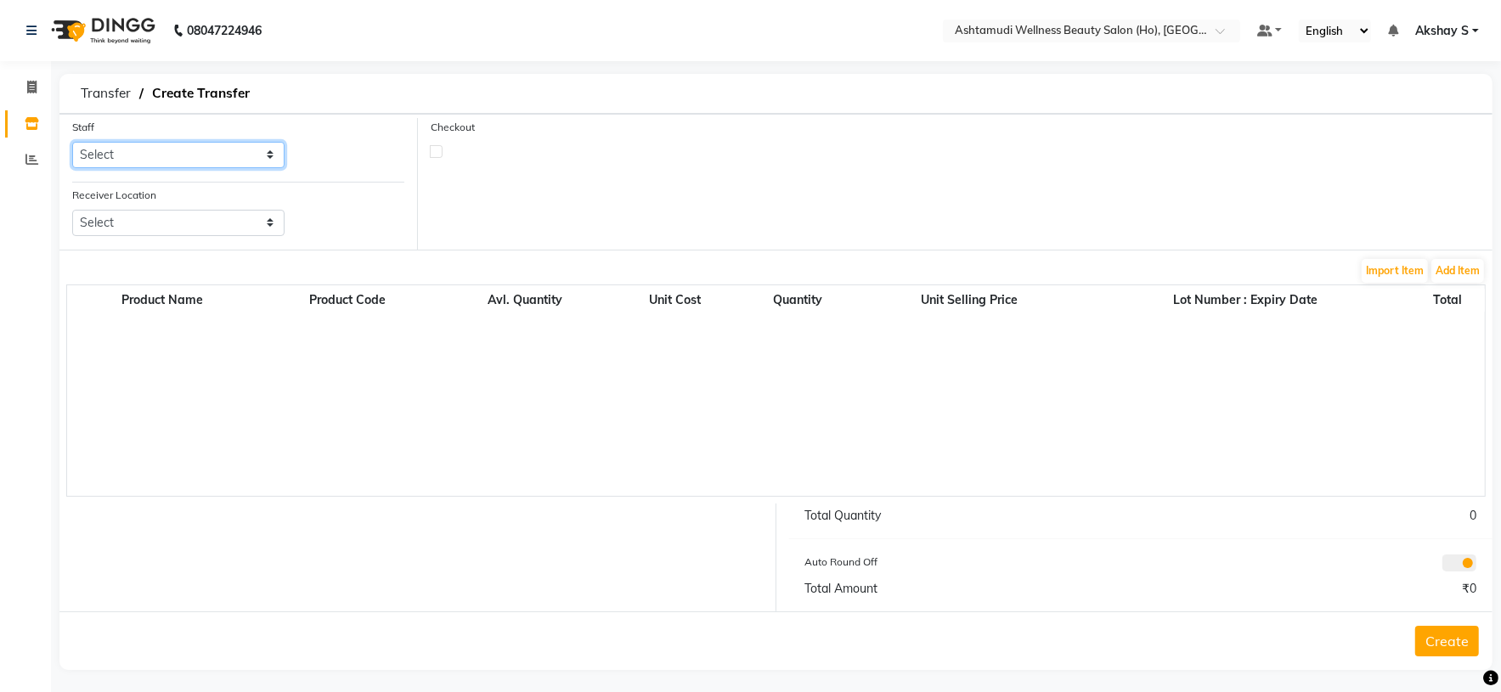
drag, startPoint x: 243, startPoint y: 155, endPoint x: 245, endPoint y: 166, distance: 10.5
click at [244, 155] on select "Select [PERSON_NAME] S [PERSON_NAME] S Dev [PERSON_NAME] P [PERSON_NAME] u [PER…" at bounding box center [178, 155] width 212 height 26
click at [72, 143] on select "Select [PERSON_NAME] S [PERSON_NAME] S Dev [PERSON_NAME] P [PERSON_NAME] u [PER…" at bounding box center [178, 155] width 212 height 26
click at [260, 220] on select "Select Ashtamudi Wellness Beauty Salon, Kowdiar Ashtamudi Wellness Beauty Salon…" at bounding box center [178, 223] width 212 height 26
click at [72, 211] on select "Select Ashtamudi Wellness Beauty Salon, Kowdiar Ashtamudi Wellness Beauty Salon…" at bounding box center [178, 223] width 212 height 26
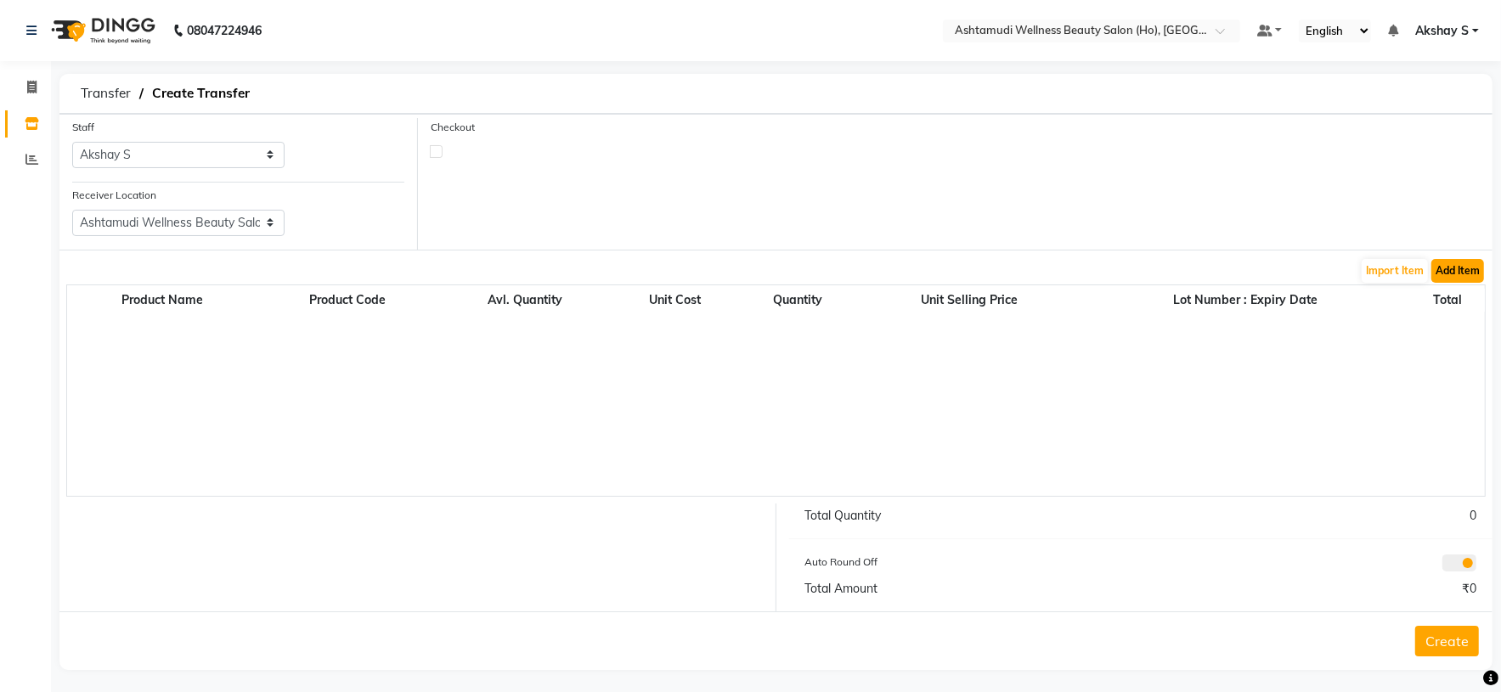
click at [1479, 270] on button "Add Item" at bounding box center [1457, 271] width 53 height 24
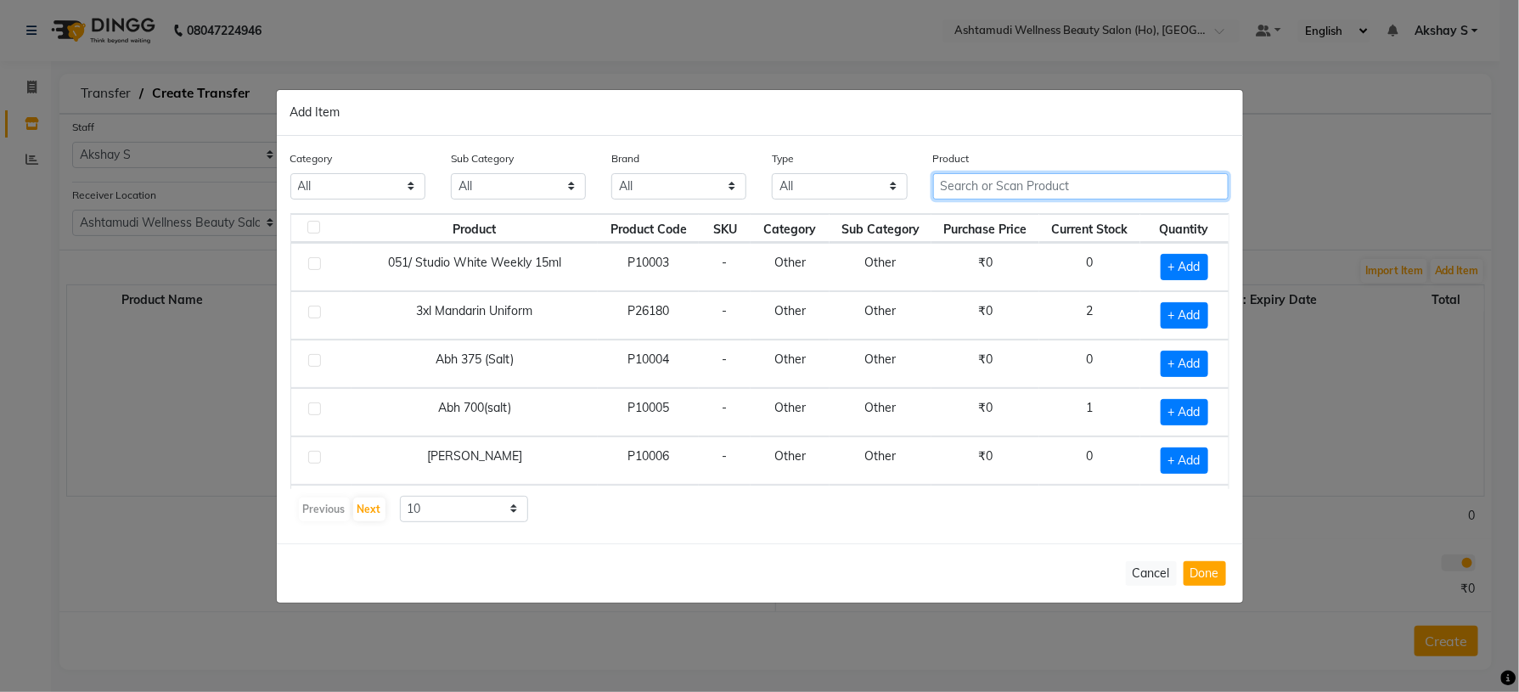
click at [1001, 194] on input "text" at bounding box center [1081, 186] width 296 height 26
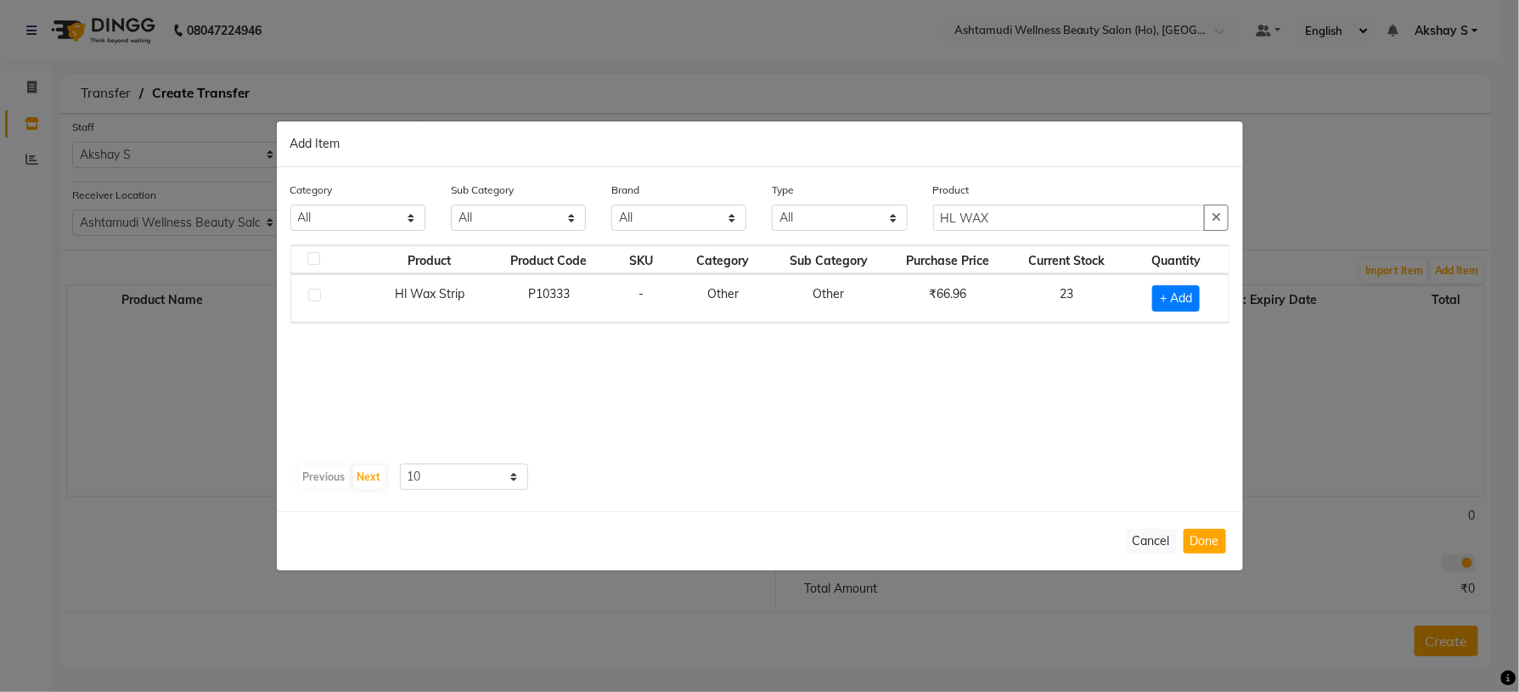
click at [940, 395] on div "Product Product Code SKU Category Sub Category Purchase Price Current Stock Qua…" at bounding box center [759, 351] width 939 height 212
click at [1181, 299] on span "+ Add" at bounding box center [1177, 298] width 48 height 26
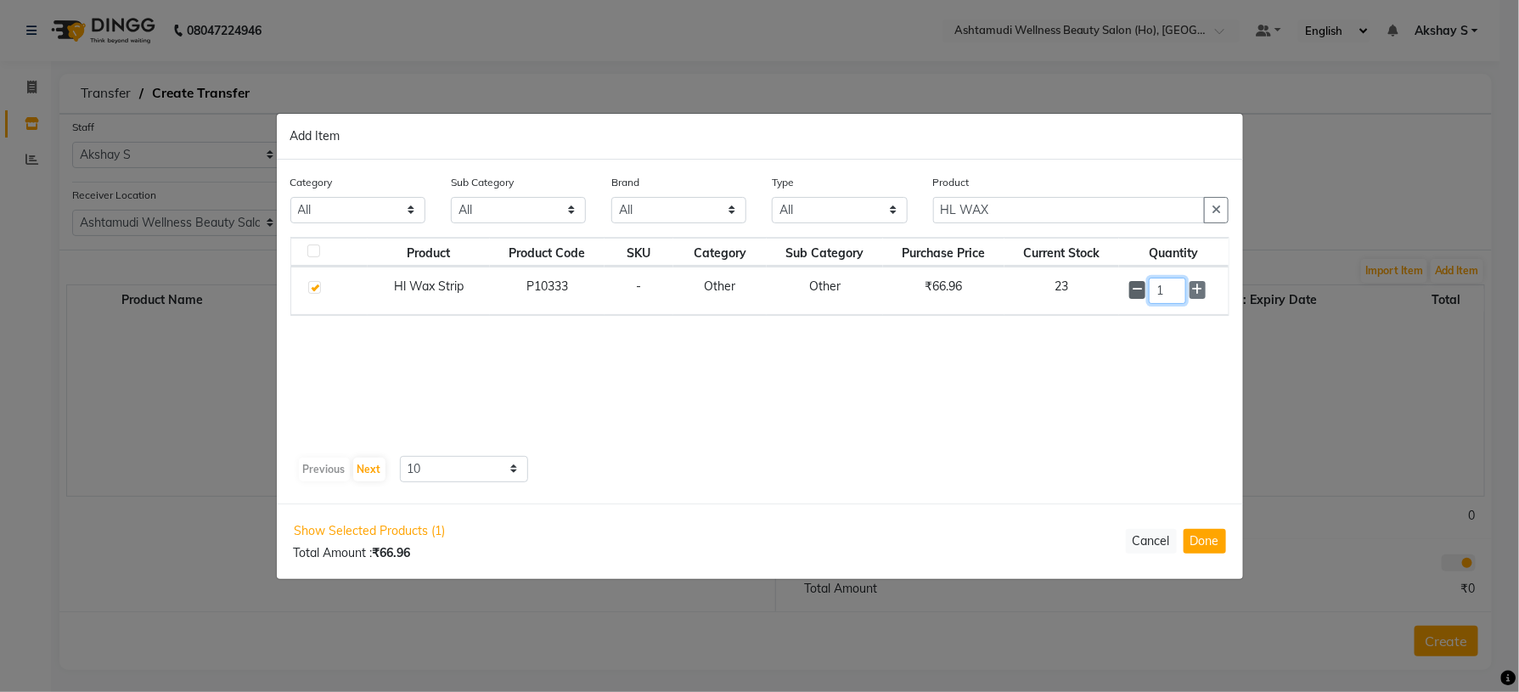
drag, startPoint x: 1168, startPoint y: 287, endPoint x: 1141, endPoint y: 292, distance: 26.8
click at [1142, 290] on div "1" at bounding box center [1174, 291] width 88 height 26
click at [941, 438] on div "Product Product Code SKU Category Sub Category Purchase Price Current Stock Qua…" at bounding box center [759, 344] width 939 height 212
drag, startPoint x: 1023, startPoint y: 206, endPoint x: 828, endPoint y: 226, distance: 196.3
click at [833, 220] on div "Category All Hair Skin Makeup Personal Care Appliances [PERSON_NAME] Waxing Dis…" at bounding box center [760, 206] width 965 height 64
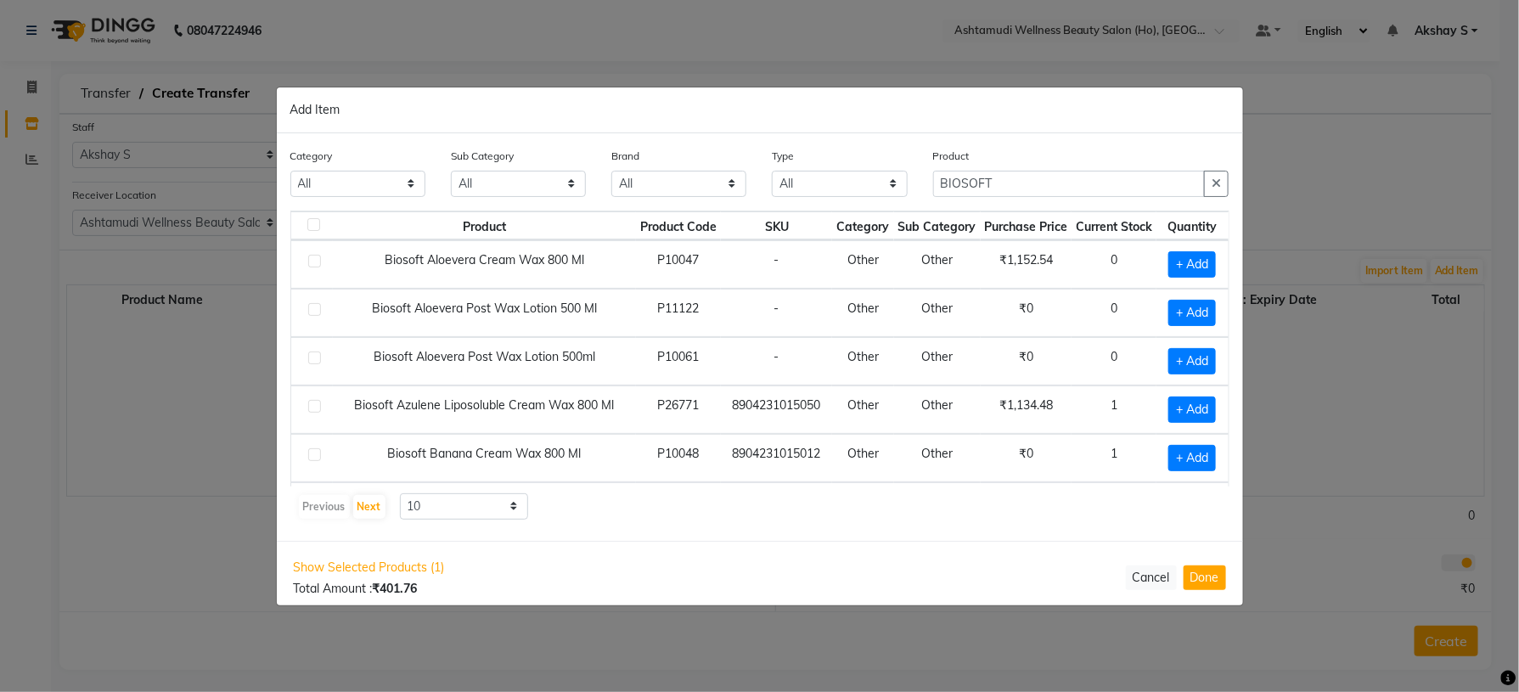
click at [831, 509] on div "Previous Next 10 50 100" at bounding box center [760, 506] width 926 height 27
click at [1186, 418] on span "+ Add" at bounding box center [1193, 410] width 48 height 26
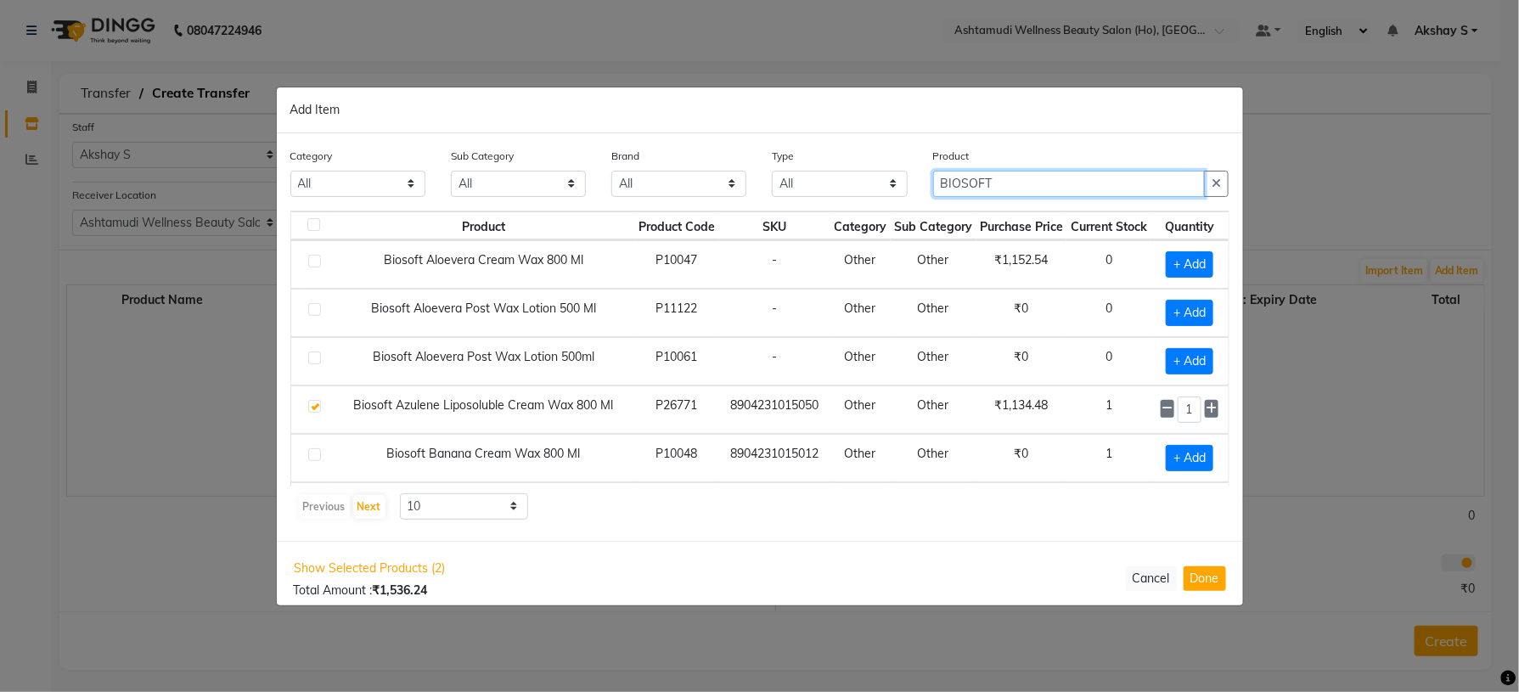
drag, startPoint x: 1069, startPoint y: 183, endPoint x: 882, endPoint y: 183, distance: 186.8
click at [882, 183] on div "Category All Hair Skin Makeup Personal Care Appliances [PERSON_NAME] Waxing Dis…" at bounding box center [760, 179] width 965 height 64
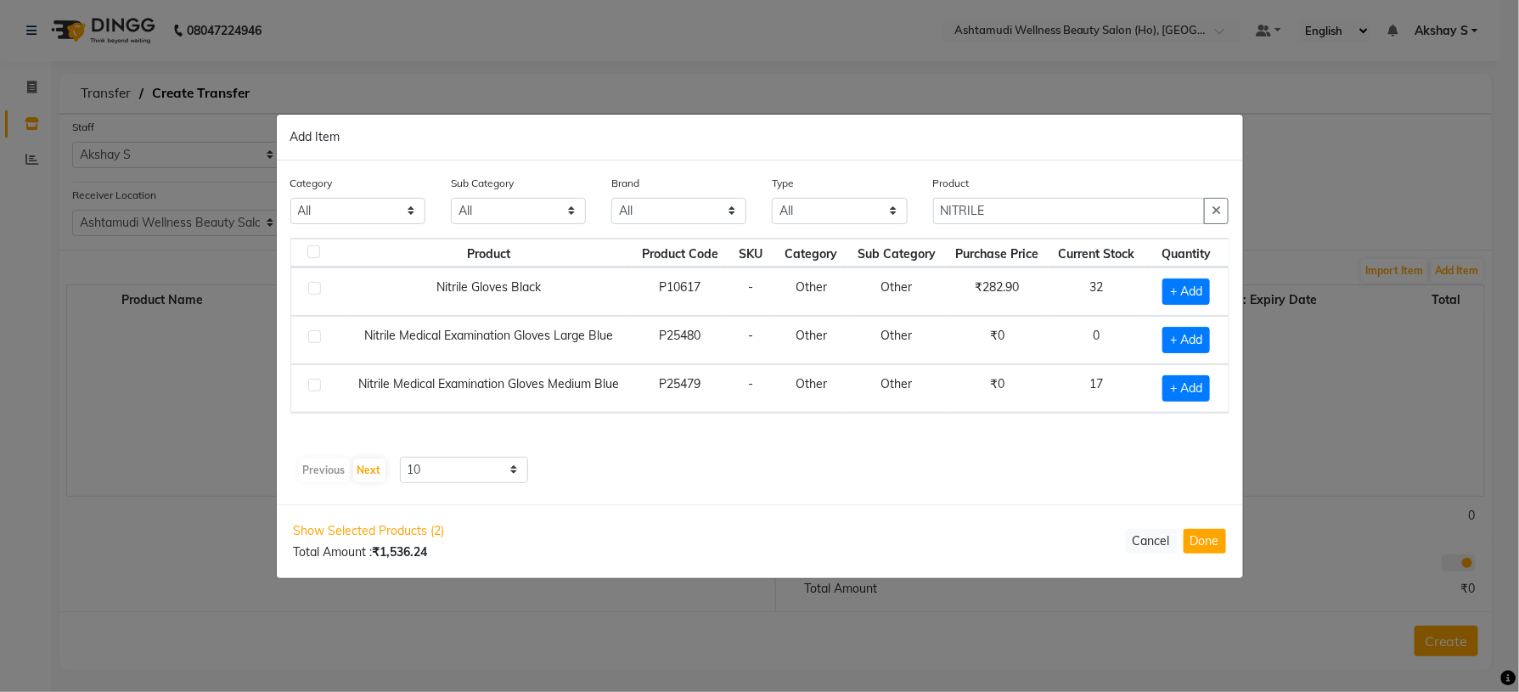
drag, startPoint x: 1052, startPoint y: 431, endPoint x: 1128, endPoint y: 392, distance: 85.1
click at [1056, 431] on div "Product Product Code SKU Category Sub Category Purchase Price Current Stock Qua…" at bounding box center [759, 344] width 939 height 212
click at [1181, 288] on span "+ Add" at bounding box center [1187, 292] width 48 height 26
click at [1210, 294] on icon at bounding box center [1208, 291] width 11 height 12
drag, startPoint x: 1001, startPoint y: 219, endPoint x: 849, endPoint y: 227, distance: 152.2
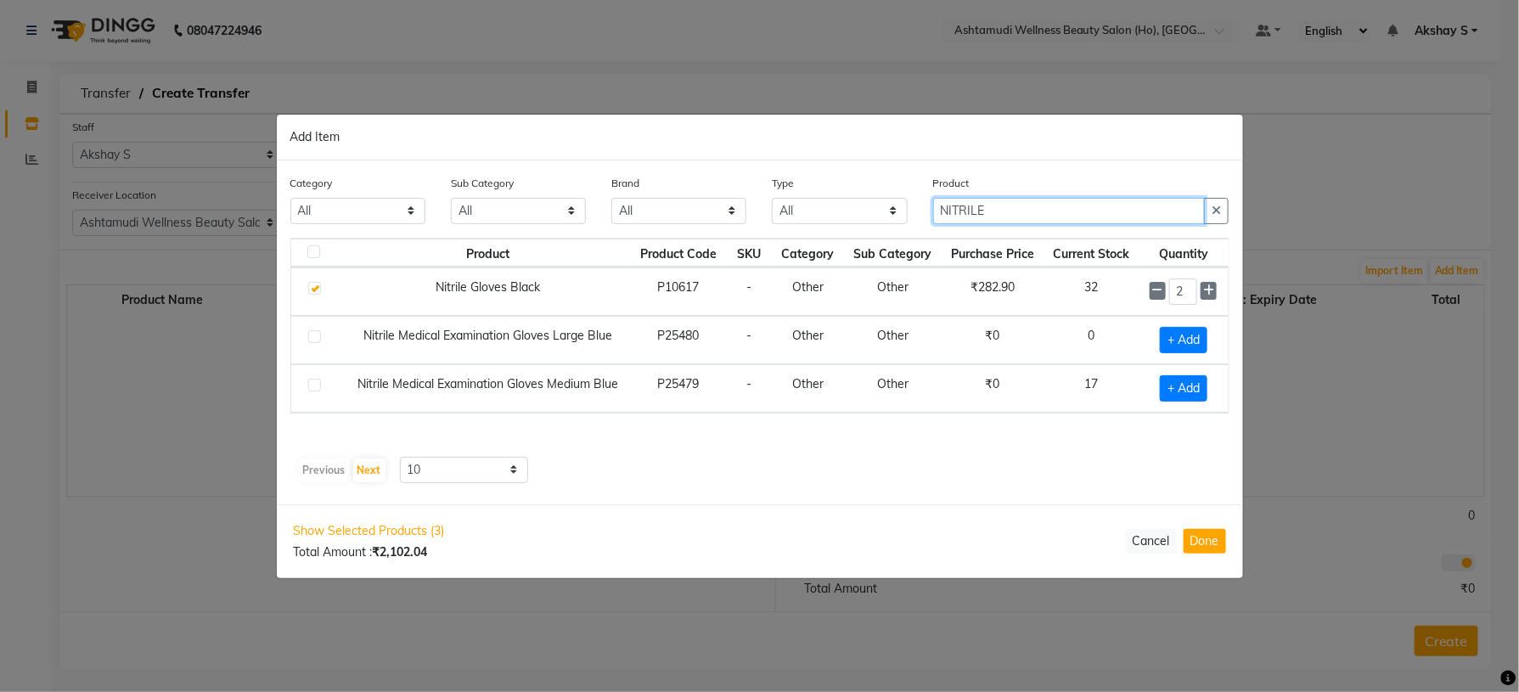
click at [849, 227] on div "Category All Hair Skin Makeup Personal Care Appliances [PERSON_NAME] Waxing Dis…" at bounding box center [760, 206] width 965 height 64
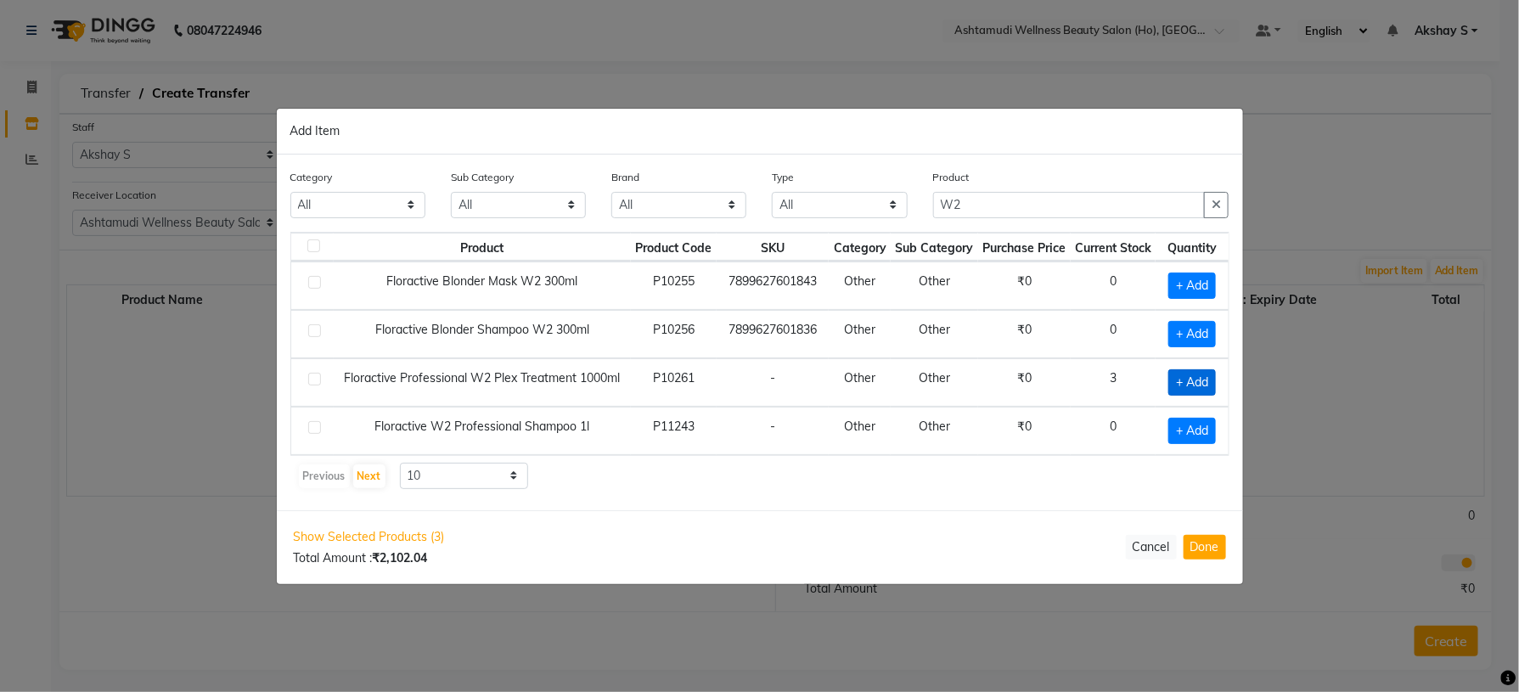
click at [1215, 384] on span "+ Add" at bounding box center [1193, 382] width 48 height 26
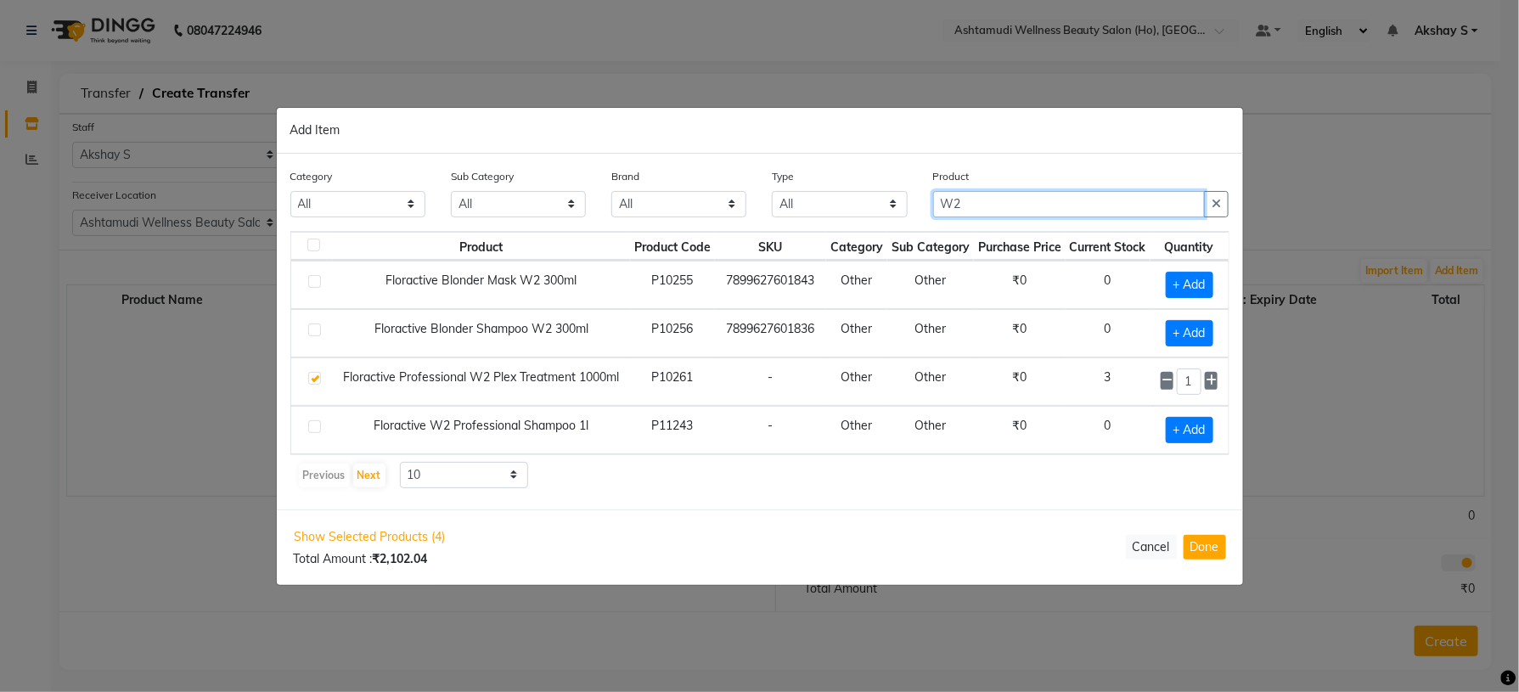
click at [1006, 210] on input "W2" at bounding box center [1069, 204] width 273 height 26
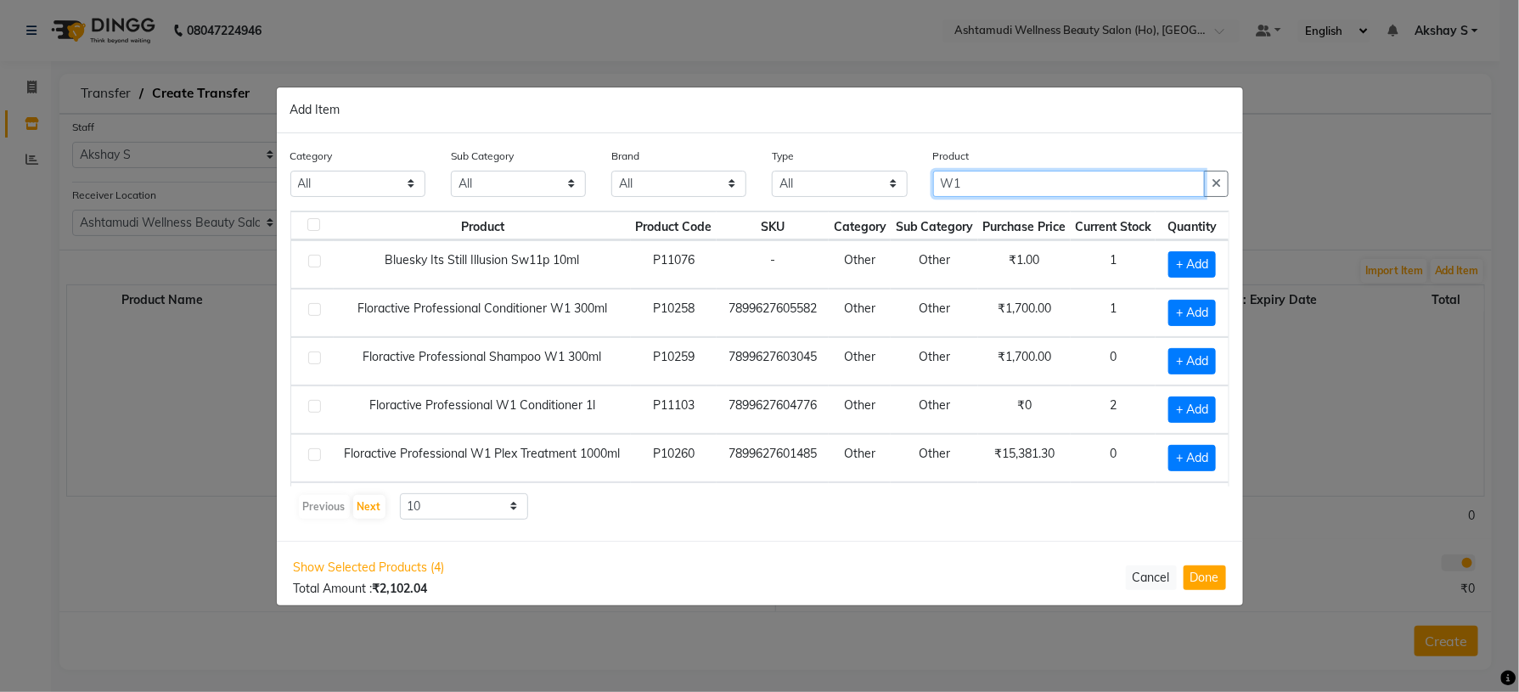
scroll to position [51, 0]
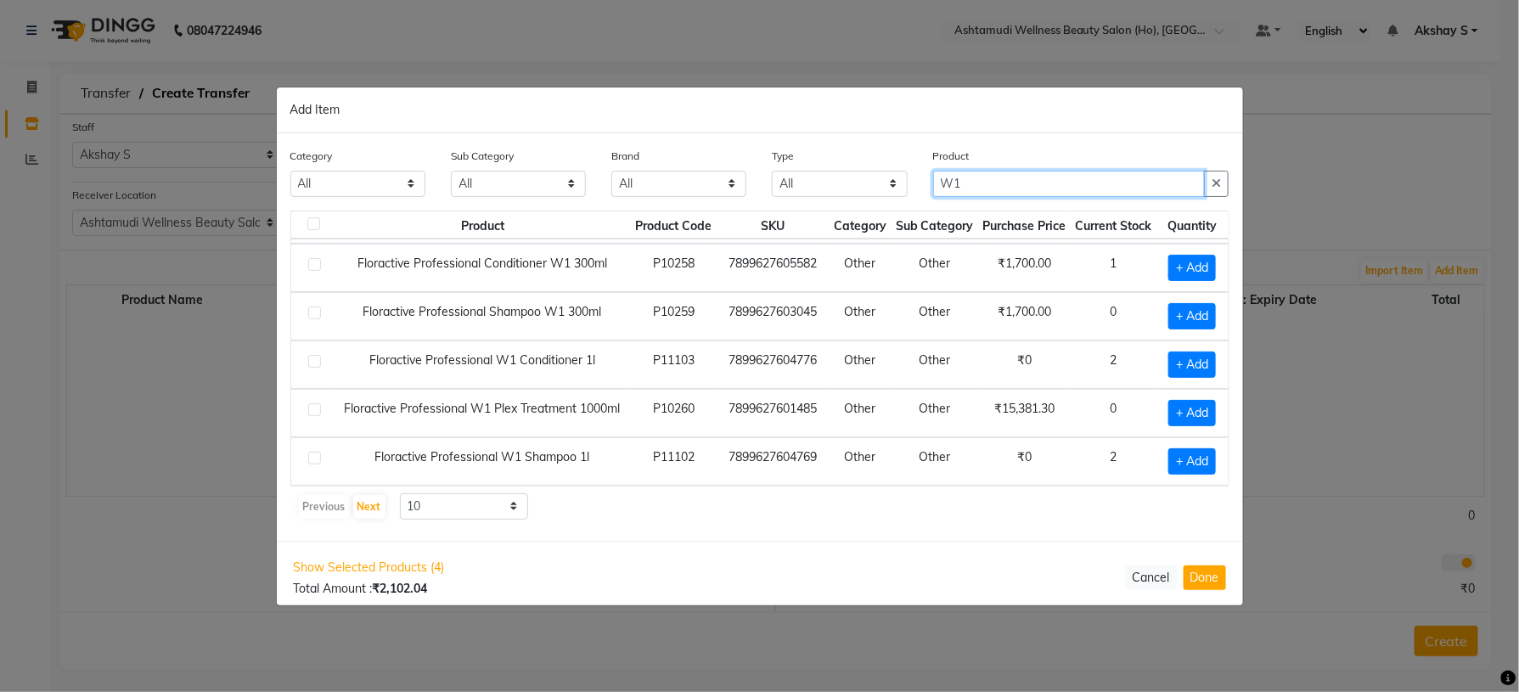
drag, startPoint x: 995, startPoint y: 190, endPoint x: 882, endPoint y: 187, distance: 113.9
click at [882, 187] on div "Category All Hair Skin Makeup Personal Care Appliances [PERSON_NAME] Waxing Dis…" at bounding box center [760, 179] width 965 height 64
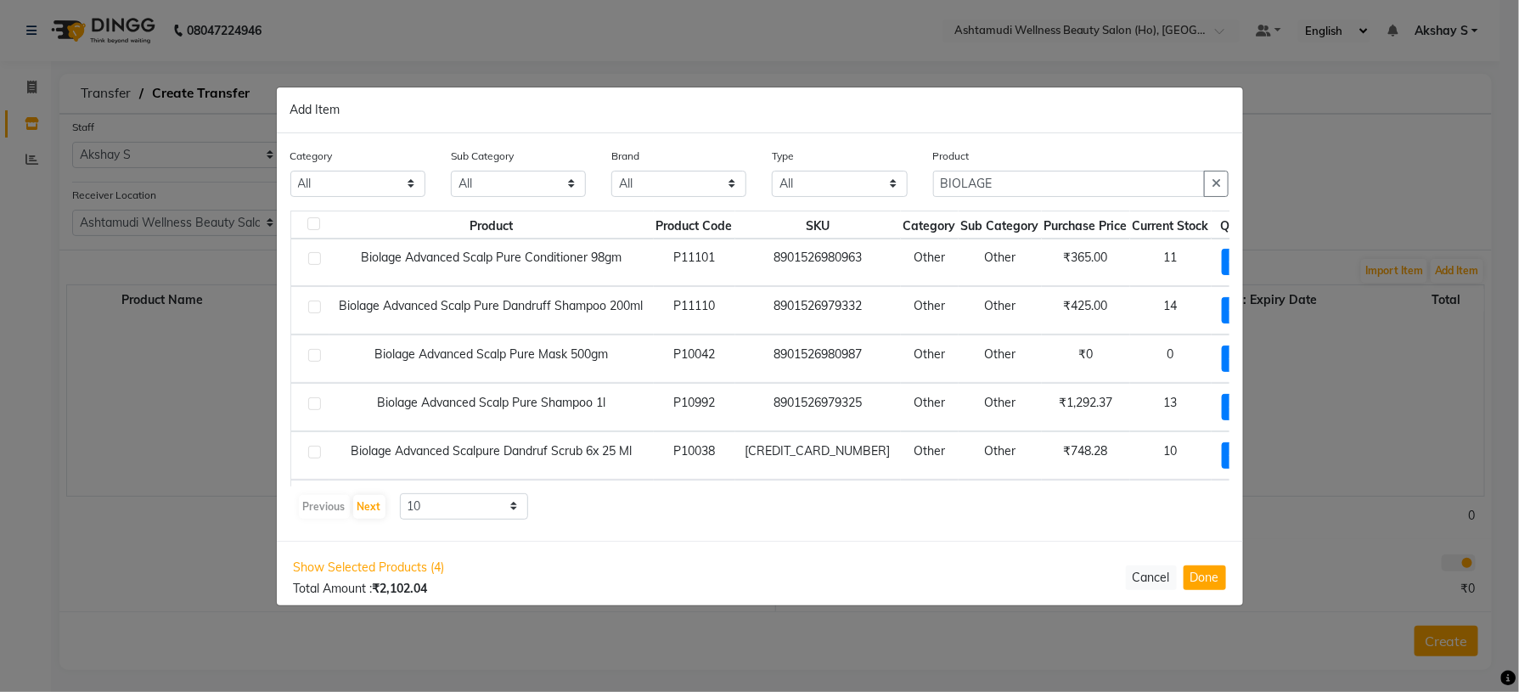
click at [835, 530] on div "Category All Hair Skin Makeup Personal Care Appliances [PERSON_NAME] Waxing Dis…" at bounding box center [760, 337] width 967 height 408
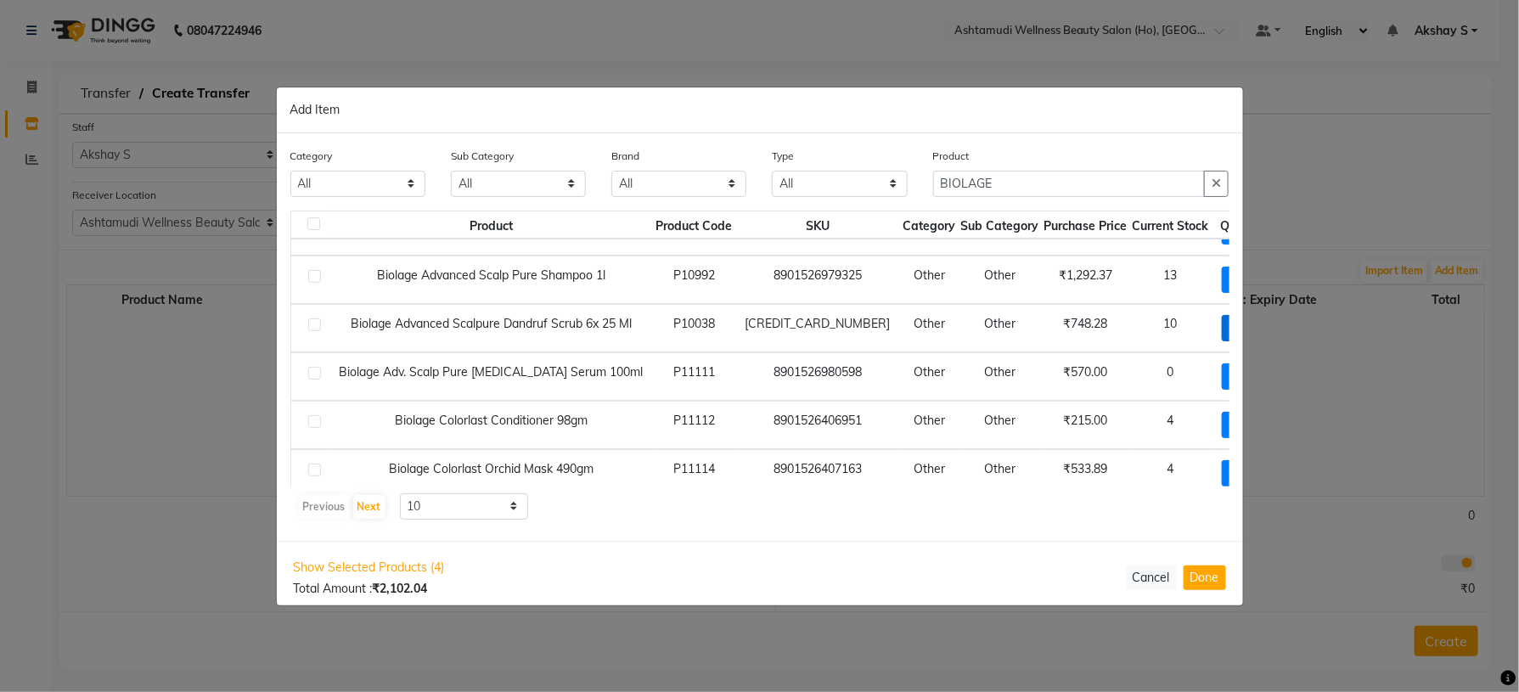
click at [1222, 331] on span "+ Add" at bounding box center [1246, 328] width 48 height 26
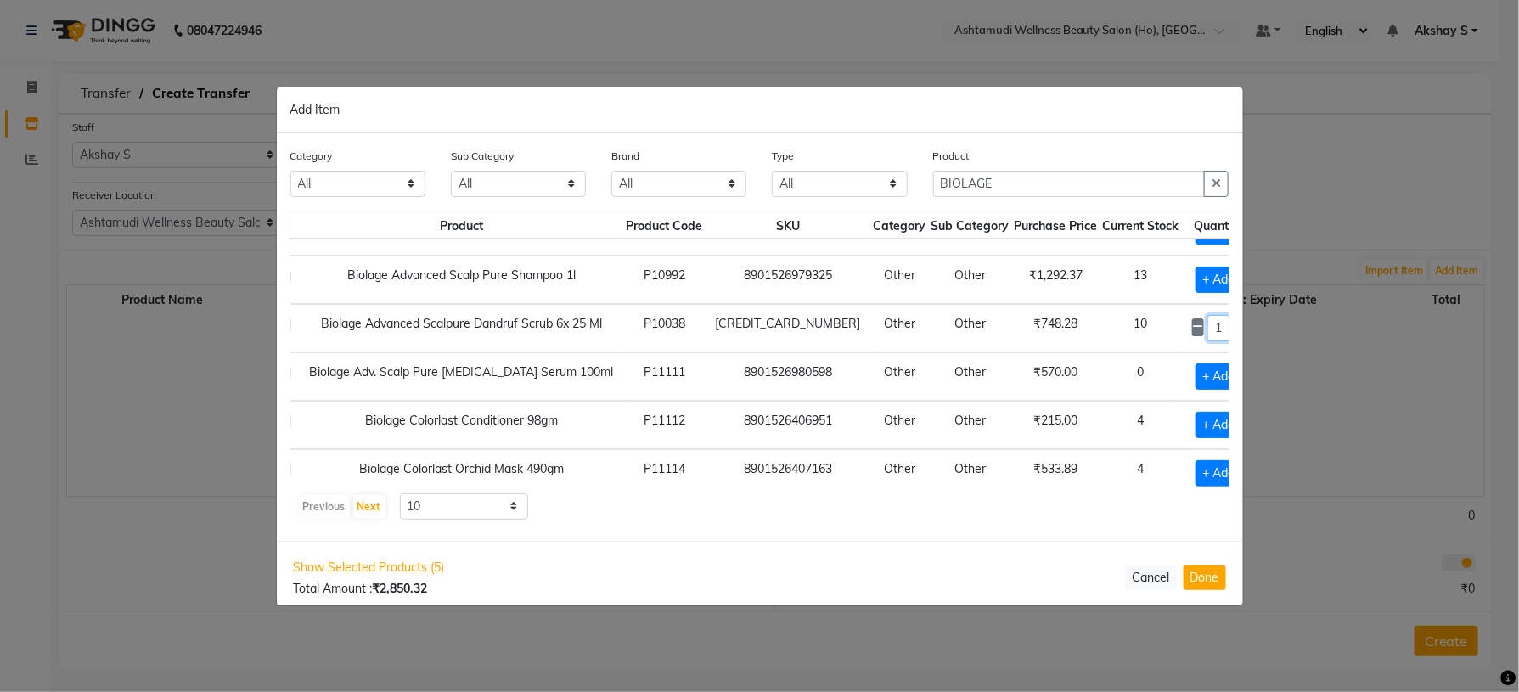
drag, startPoint x: 1175, startPoint y: 327, endPoint x: 1157, endPoint y: 332, distance: 18.5
click at [1192, 332] on div "1" at bounding box center [1219, 328] width 54 height 26
drag, startPoint x: 1008, startPoint y: 187, endPoint x: 808, endPoint y: 187, distance: 200.4
click at [808, 187] on div "Category All Hair Skin Makeup Personal Care Appliances [PERSON_NAME] Waxing Dis…" at bounding box center [760, 179] width 965 height 64
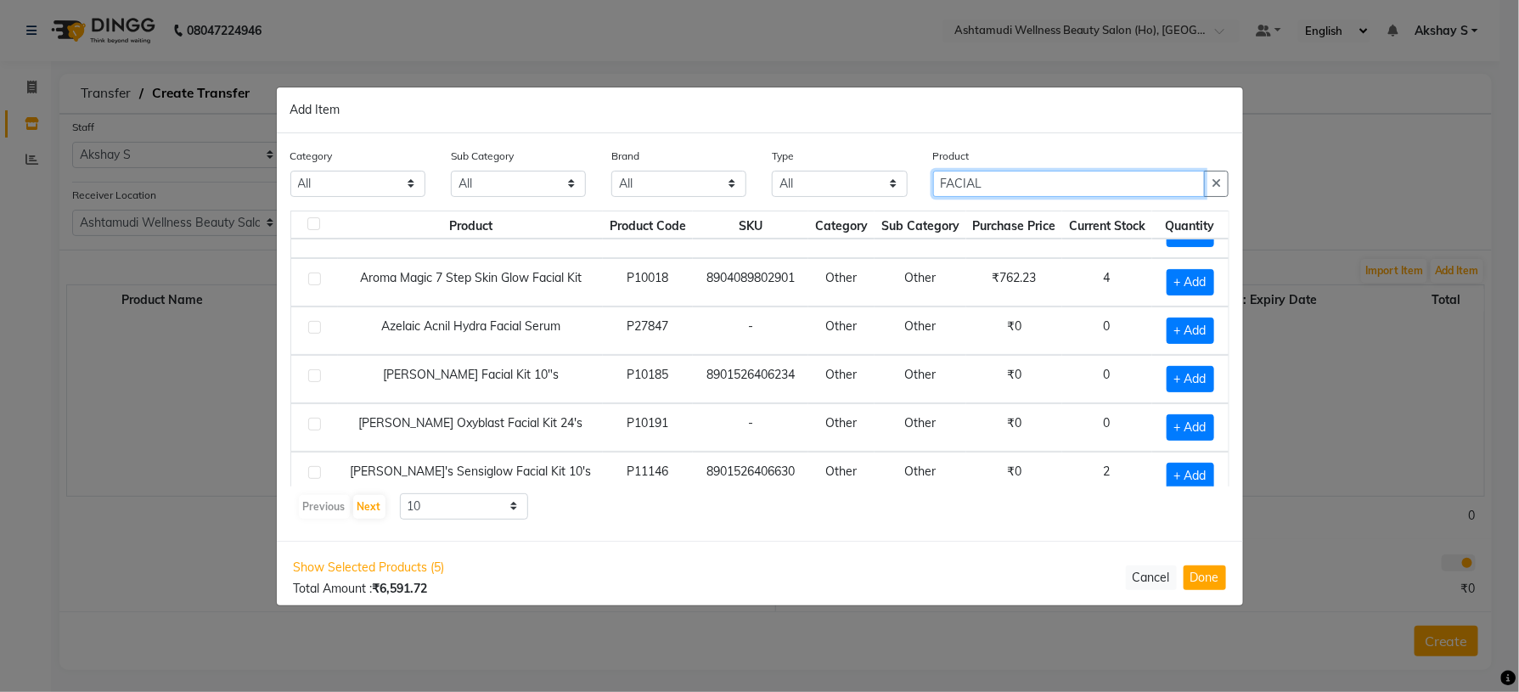
scroll to position [247, 0]
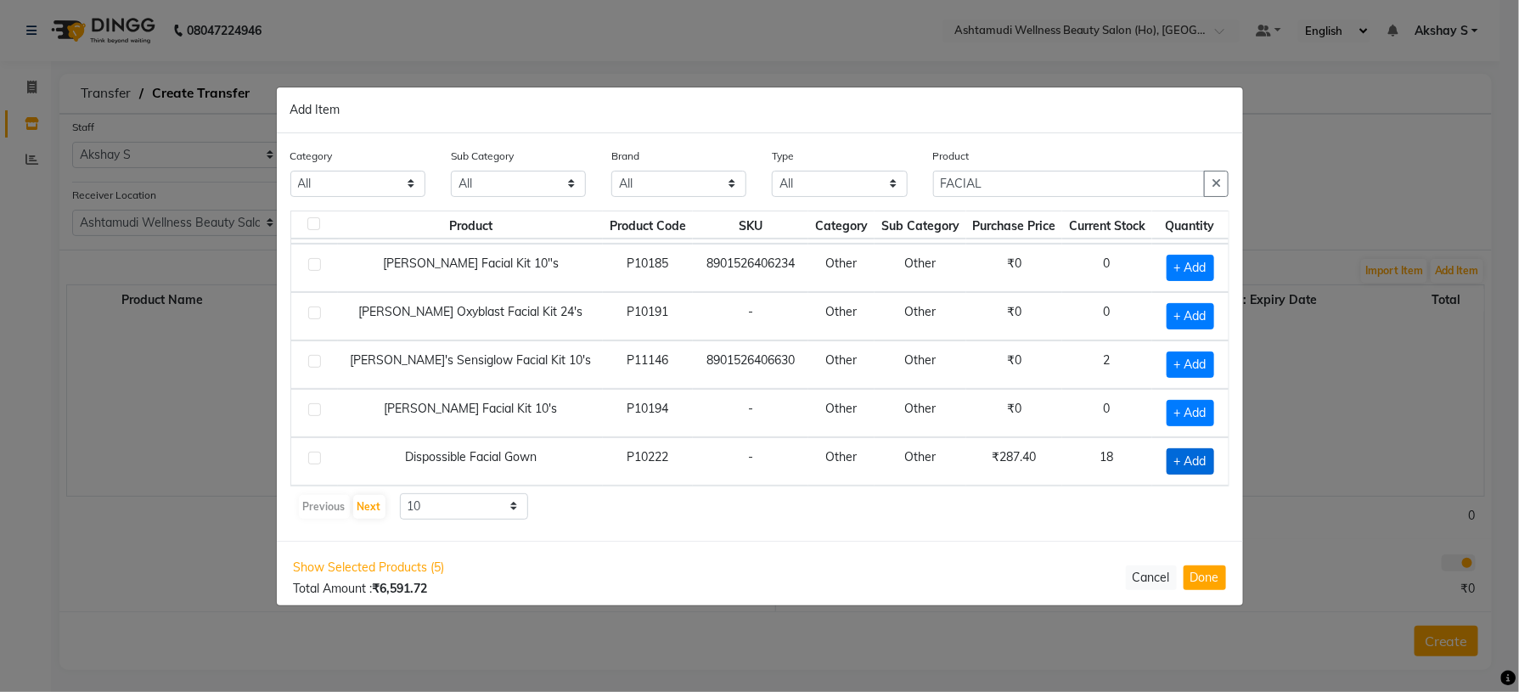
click at [1169, 465] on span "+ Add" at bounding box center [1191, 461] width 48 height 26
click at [1205, 466] on icon at bounding box center [1210, 460] width 11 height 12
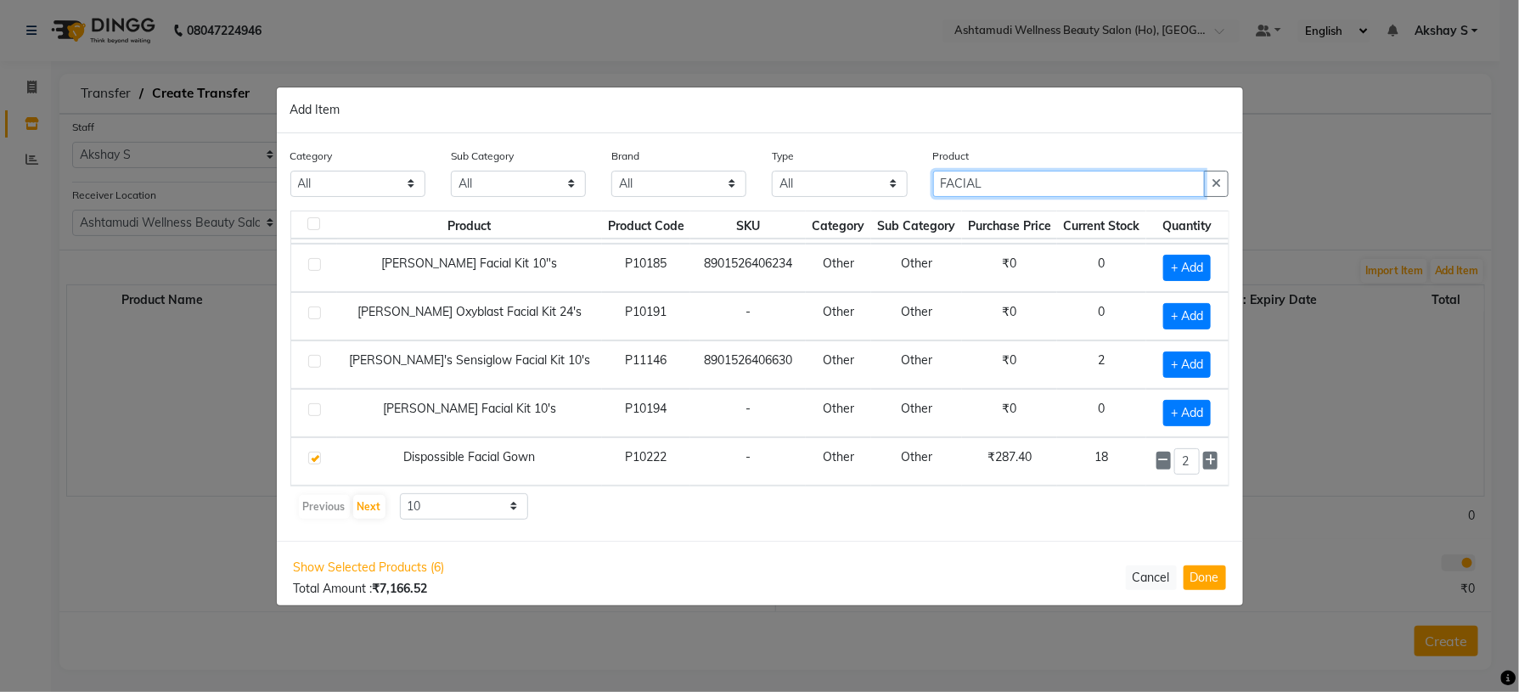
drag, startPoint x: 1005, startPoint y: 180, endPoint x: 875, endPoint y: 180, distance: 129.9
click at [876, 180] on div "Category All Hair Skin Makeup Personal Care Appliances [PERSON_NAME] Waxing Dis…" at bounding box center [760, 179] width 965 height 64
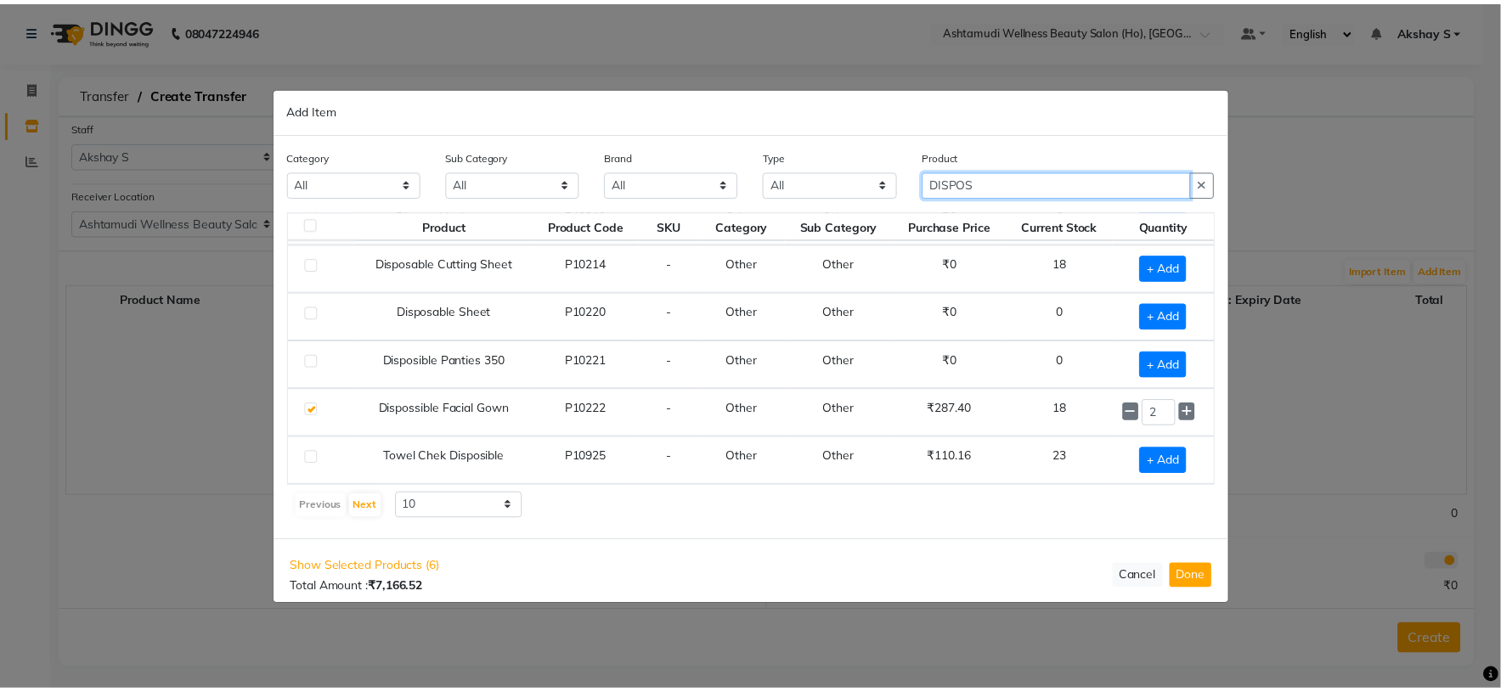
scroll to position [0, 0]
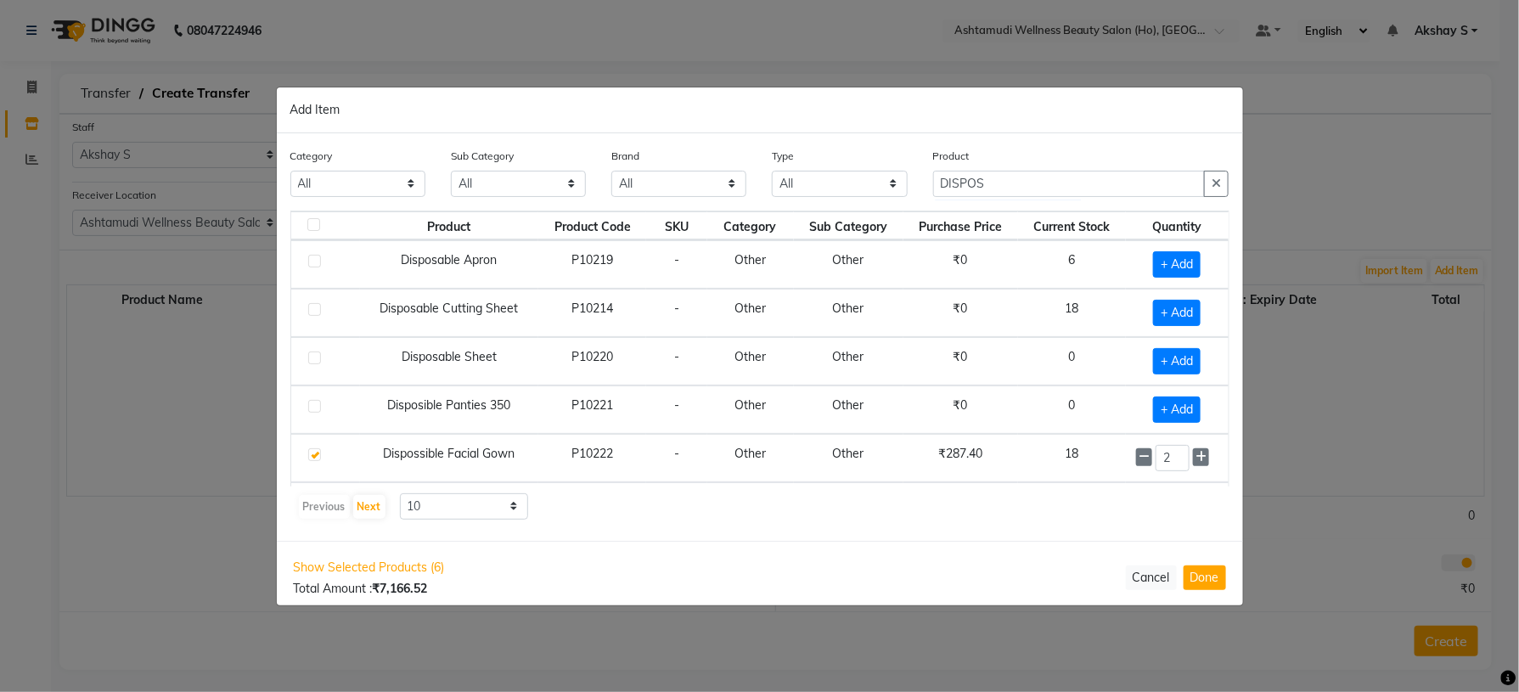
drag, startPoint x: 1167, startPoint y: 318, endPoint x: 1162, endPoint y: 332, distance: 15.3
click at [1167, 318] on span "+ Add" at bounding box center [1177, 313] width 48 height 26
click at [910, 183] on div "Category All Hair Skin Makeup Personal Care Appliances [PERSON_NAME] Waxing Dis…" at bounding box center [760, 179] width 965 height 64
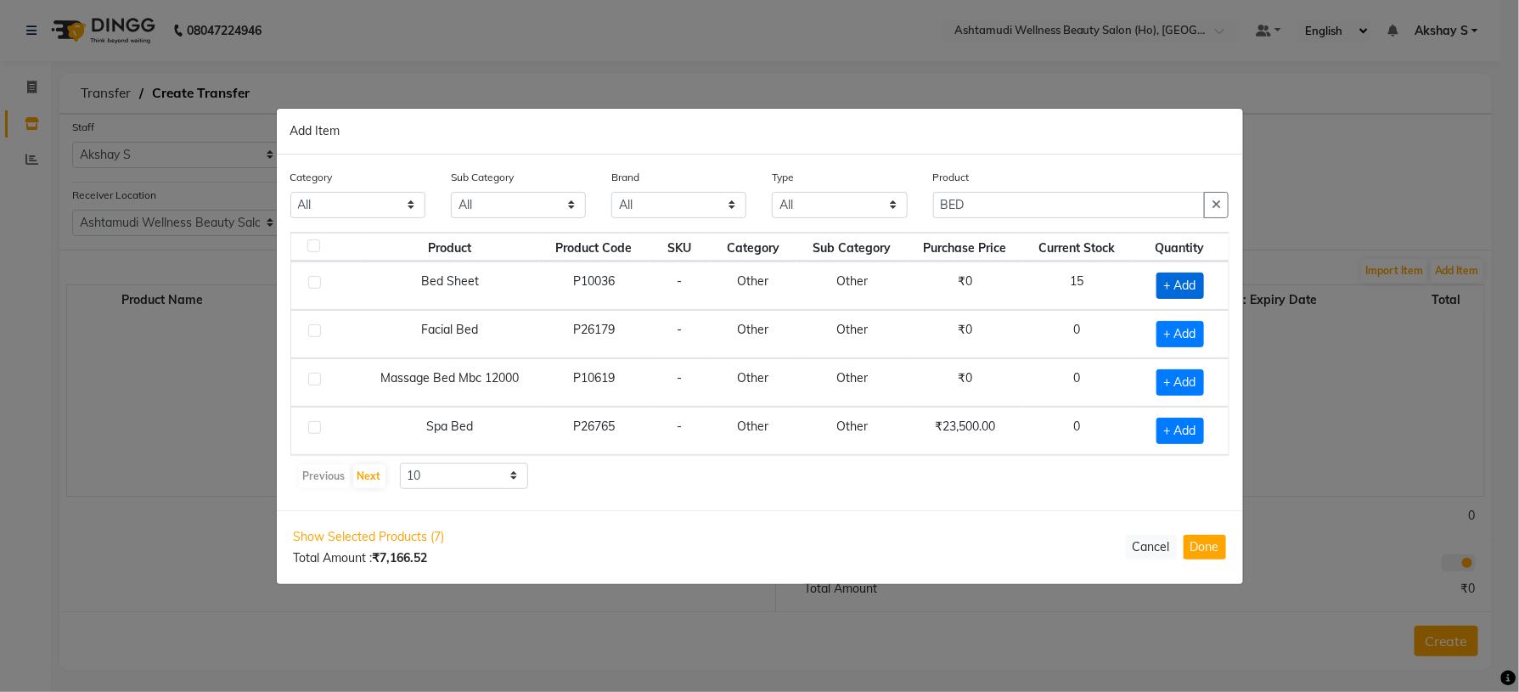
click at [1181, 273] on span "+ Add" at bounding box center [1181, 286] width 48 height 26
click at [1205, 280] on icon at bounding box center [1201, 285] width 11 height 12
drag, startPoint x: 1454, startPoint y: 641, endPoint x: 1305, endPoint y: 630, distance: 149.9
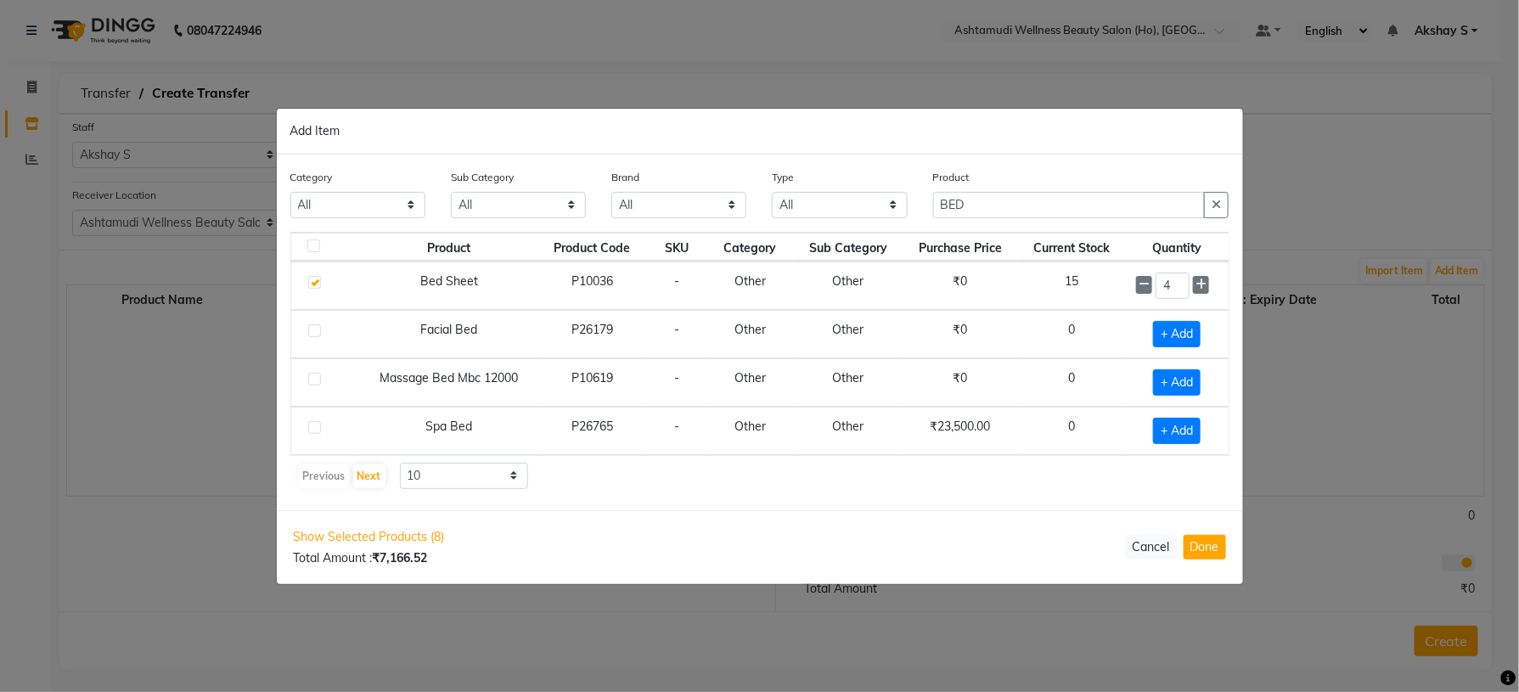
click at [1451, 641] on ngb-modal-window "Add Item Category All Hair Skin Makeup Personal Care Appliances [PERSON_NAME] W…" at bounding box center [759, 346] width 1519 height 692
click at [1205, 544] on button "Done" at bounding box center [1205, 547] width 42 height 25
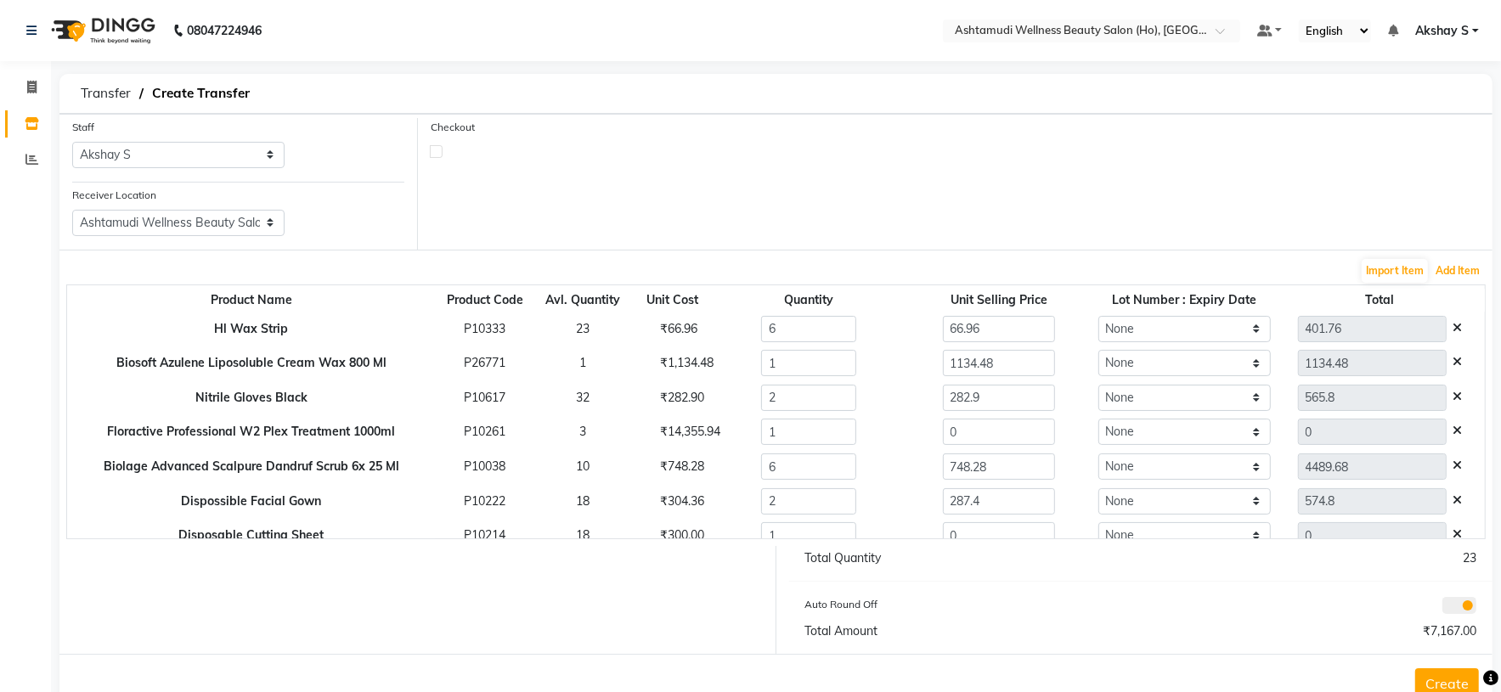
scroll to position [48, 0]
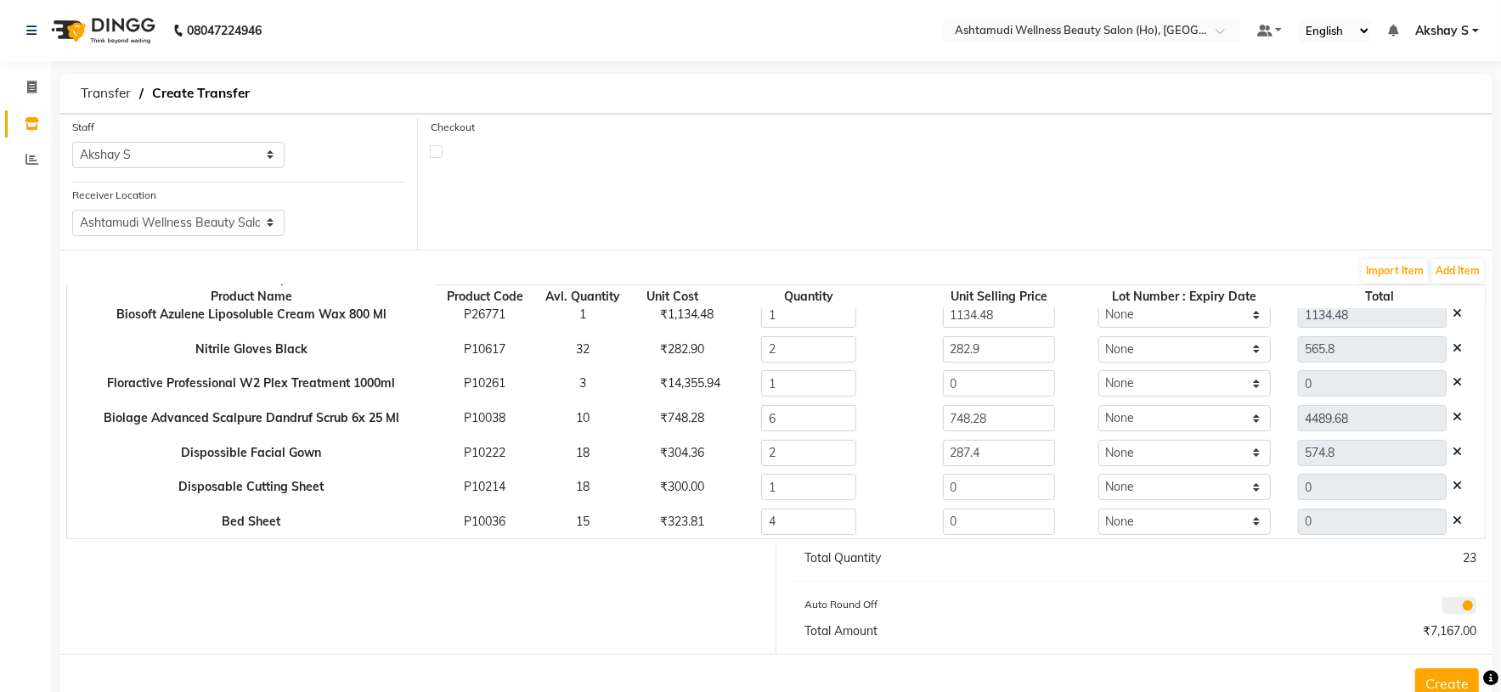
click at [649, 523] on div "₹323.81" at bounding box center [672, 522] width 50 height 18
drag, startPoint x: 649, startPoint y: 523, endPoint x: 925, endPoint y: 528, distance: 276.1
click at [650, 523] on div "₹323.81" at bounding box center [672, 522] width 50 height 18
drag, startPoint x: 950, startPoint y: 528, endPoint x: 891, endPoint y: 559, distance: 66.9
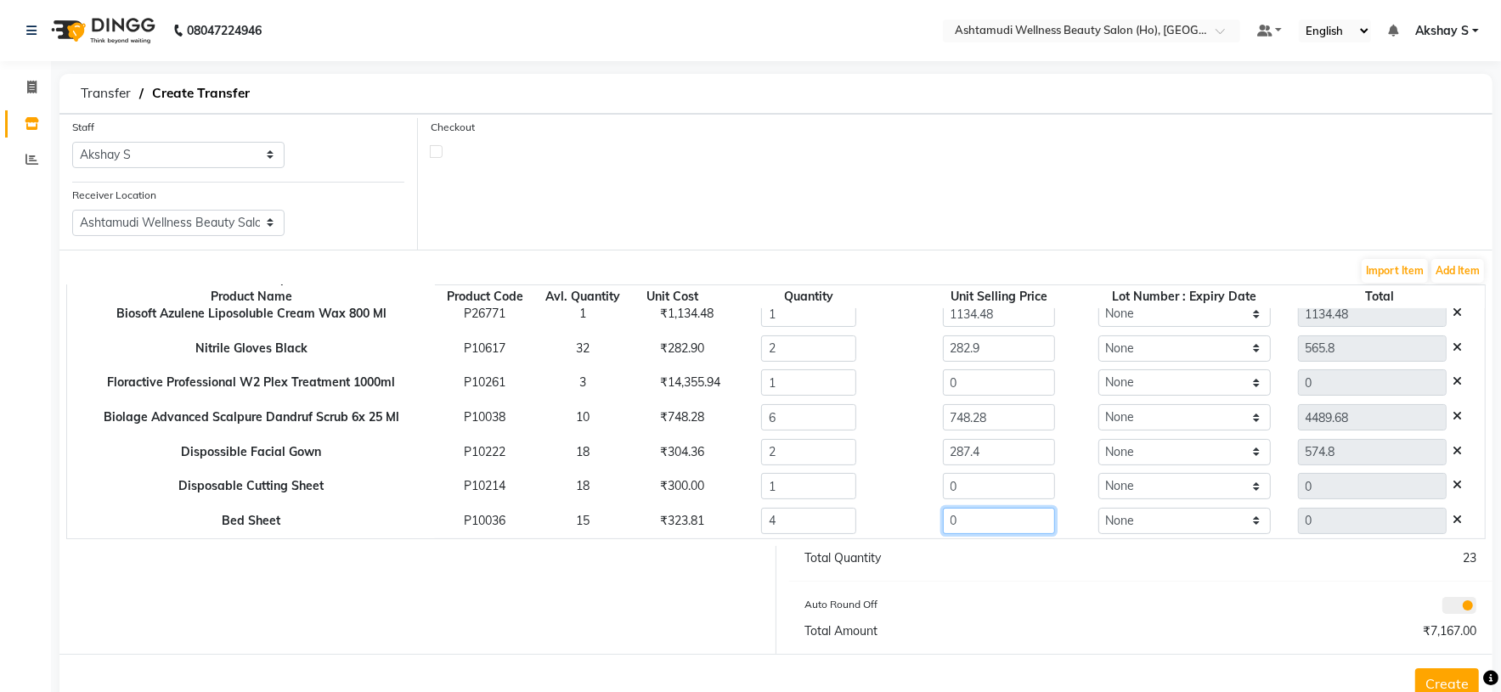
click at [895, 530] on div "0" at bounding box center [998, 521] width 207 height 26
paste input "323.81"
click at [955, 600] on div "Auto Round Off" at bounding box center [966, 607] width 348 height 24
click at [650, 486] on div "₹300.00" at bounding box center [672, 486] width 50 height 18
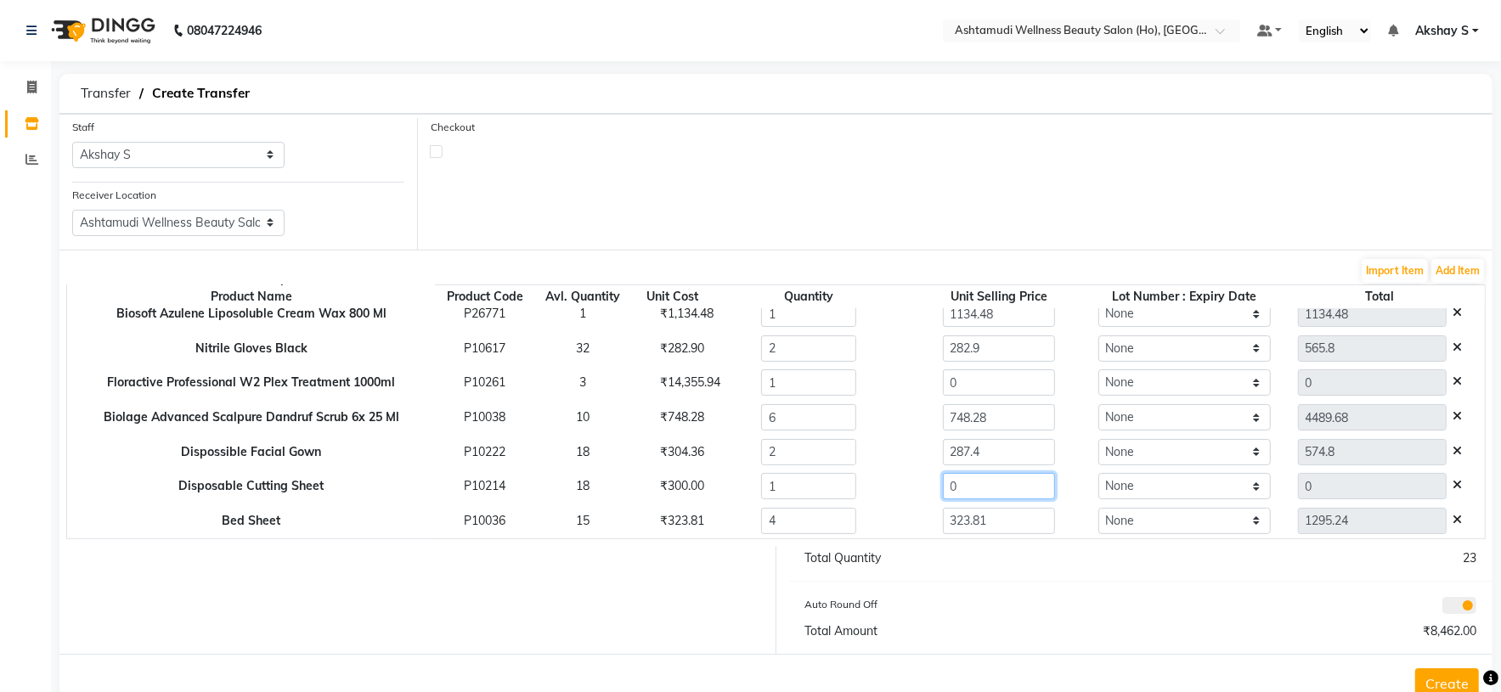
click at [836, 494] on tr "Disposable Cutting Sheet P10214 18 ₹300.00 1 0 None 0" at bounding box center [775, 486] width 1417 height 35
paste input "300.0"
click at [959, 569] on div "Total Quantity 23 Auto Round Off Total Amount ₹8,762.00" at bounding box center [1141, 600] width 730 height 108
click at [661, 384] on div "₹14,355.94" at bounding box center [672, 383] width 50 height 18
drag, startPoint x: 661, startPoint y: 384, endPoint x: 984, endPoint y: 385, distance: 323.6
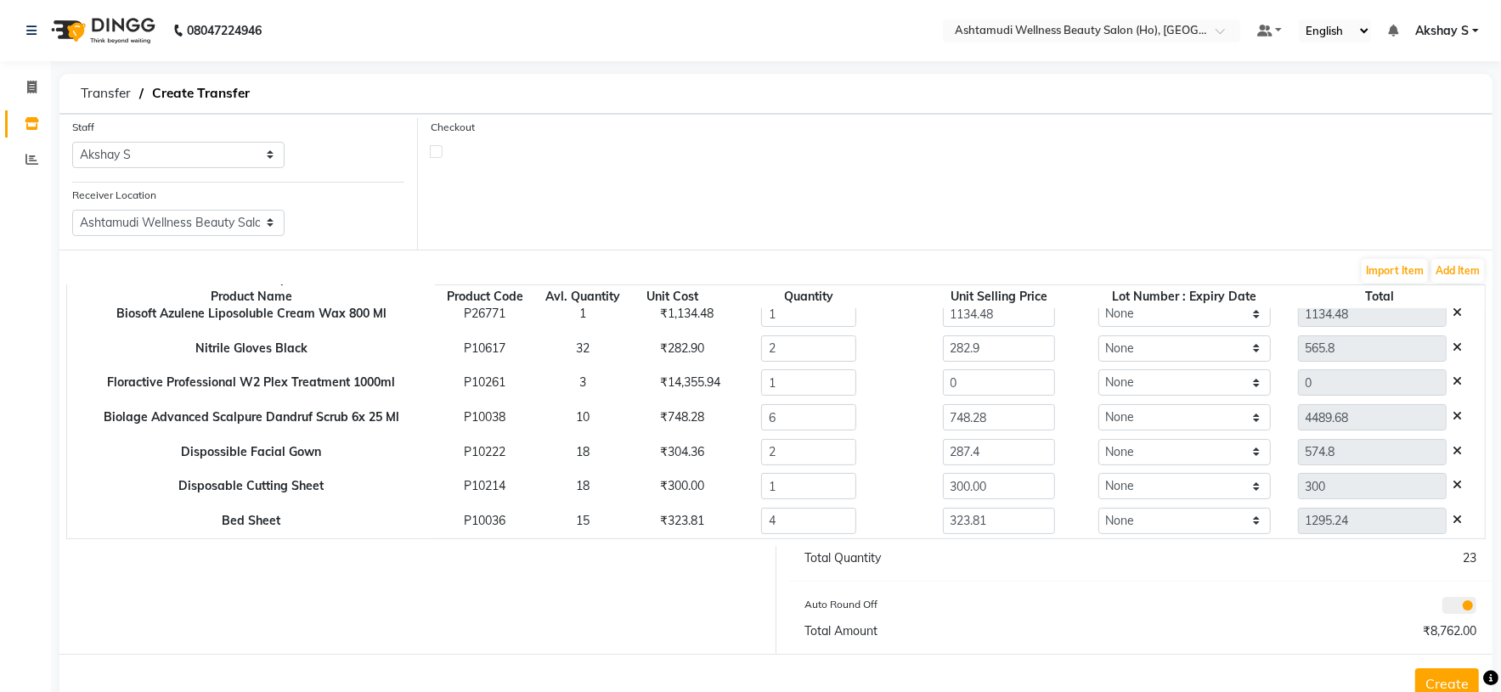
click at [663, 382] on div "₹14,355.94" at bounding box center [672, 383] width 50 height 18
drag, startPoint x: 916, startPoint y: 377, endPoint x: 902, endPoint y: 426, distance: 50.3
click at [895, 386] on div "0" at bounding box center [998, 382] width 207 height 26
paste input "14355.94"
drag, startPoint x: 1012, startPoint y: 629, endPoint x: 1010, endPoint y: 620, distance: 9.5
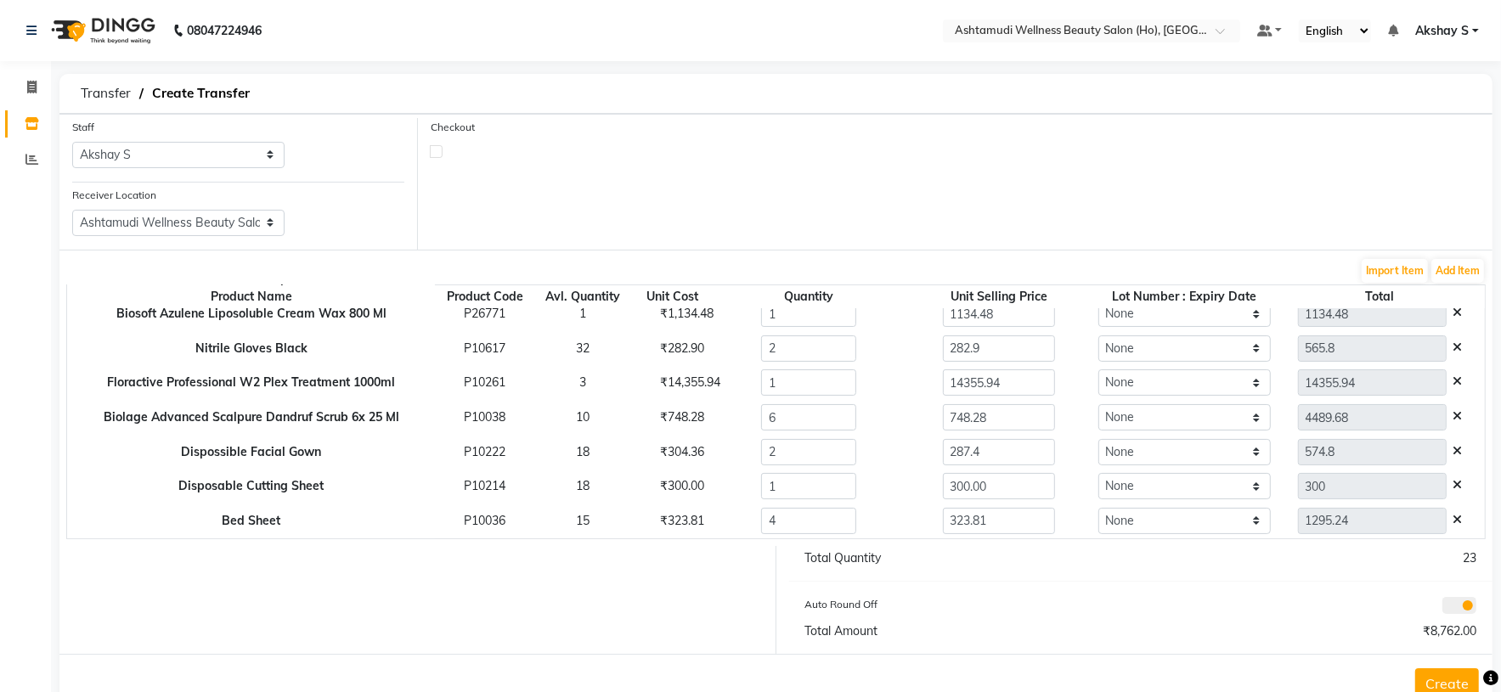
click at [1010, 620] on div "Total Quantity 23 Auto Round Off Total Amount ₹8,762.00" at bounding box center [1141, 600] width 730 height 108
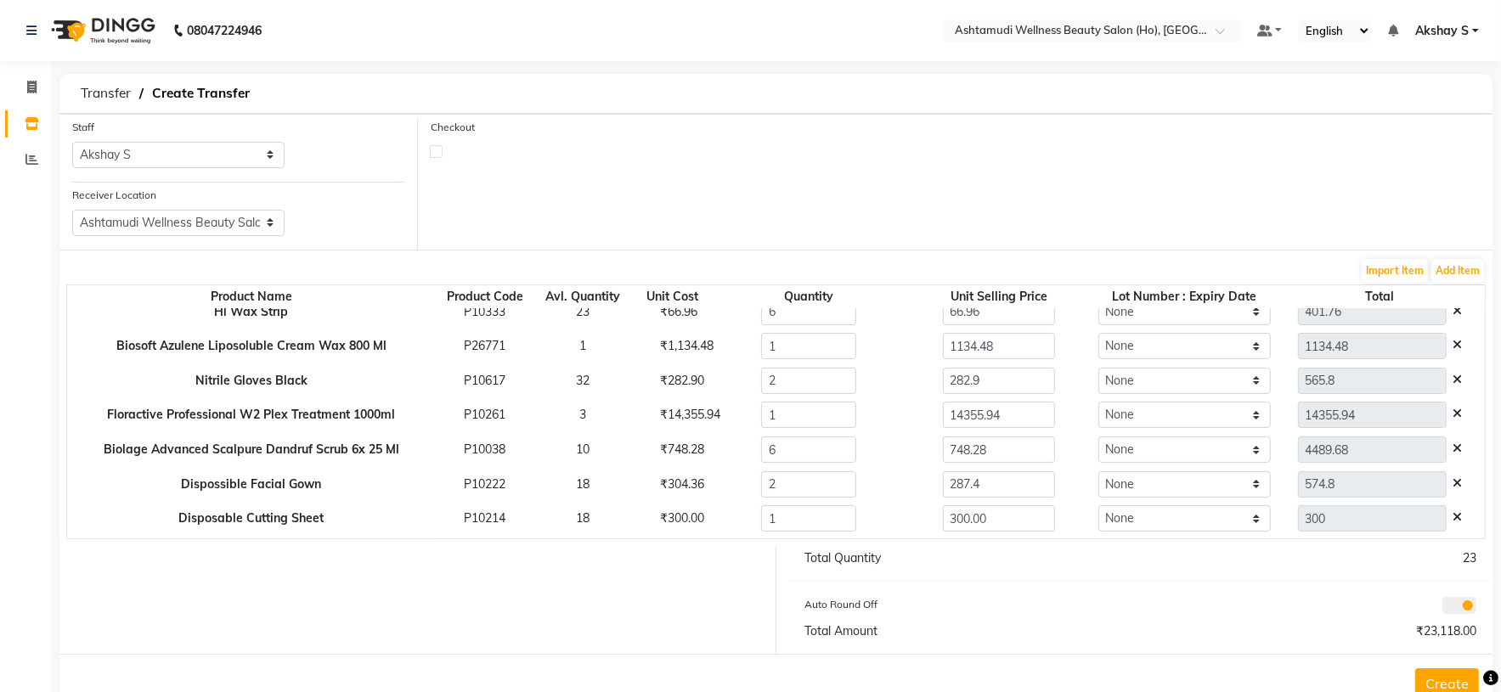
scroll to position [0, 0]
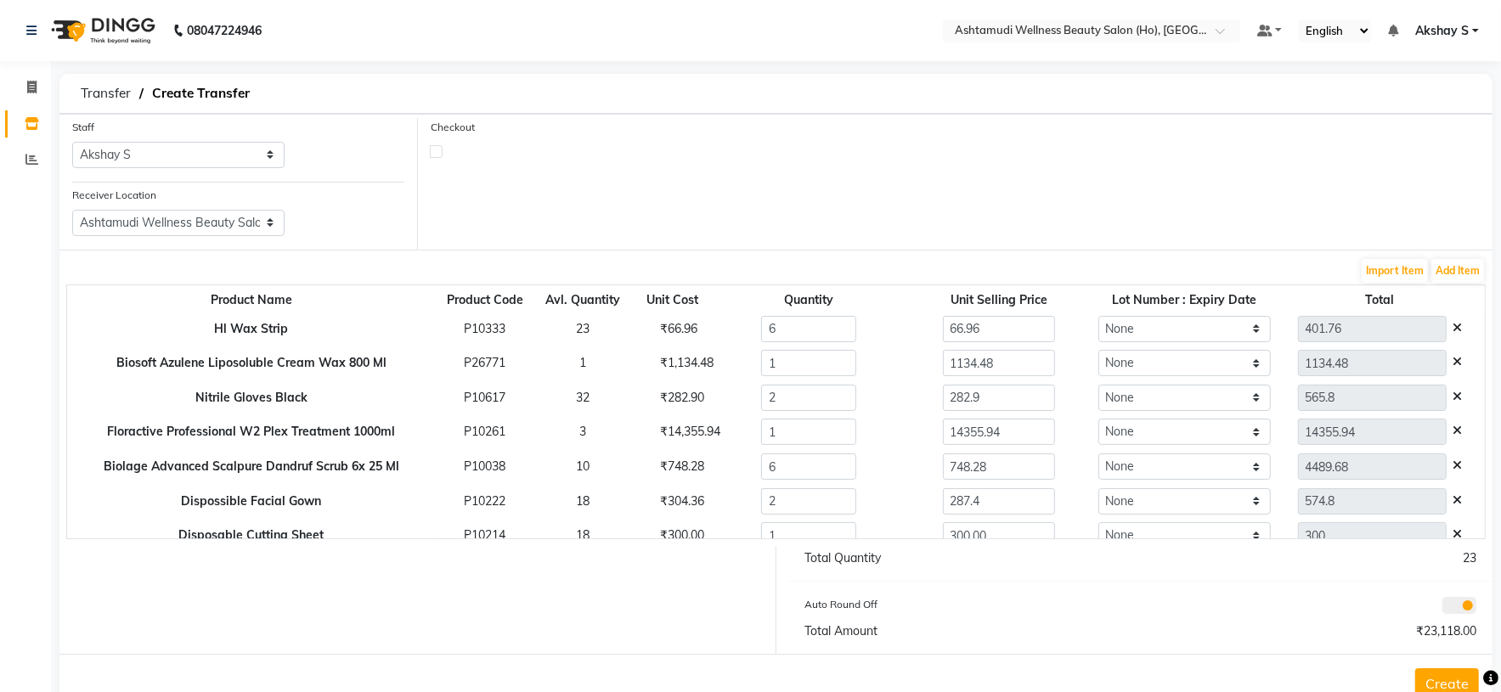
click at [1023, 576] on div "Total Quantity 23 Auto Round Off Total Amount ₹23,118.00" at bounding box center [1141, 600] width 730 height 108
drag, startPoint x: 1040, startPoint y: 607, endPoint x: 1137, endPoint y: 515, distance: 134.0
click at [1047, 607] on div "Auto Round Off" at bounding box center [966, 607] width 348 height 24
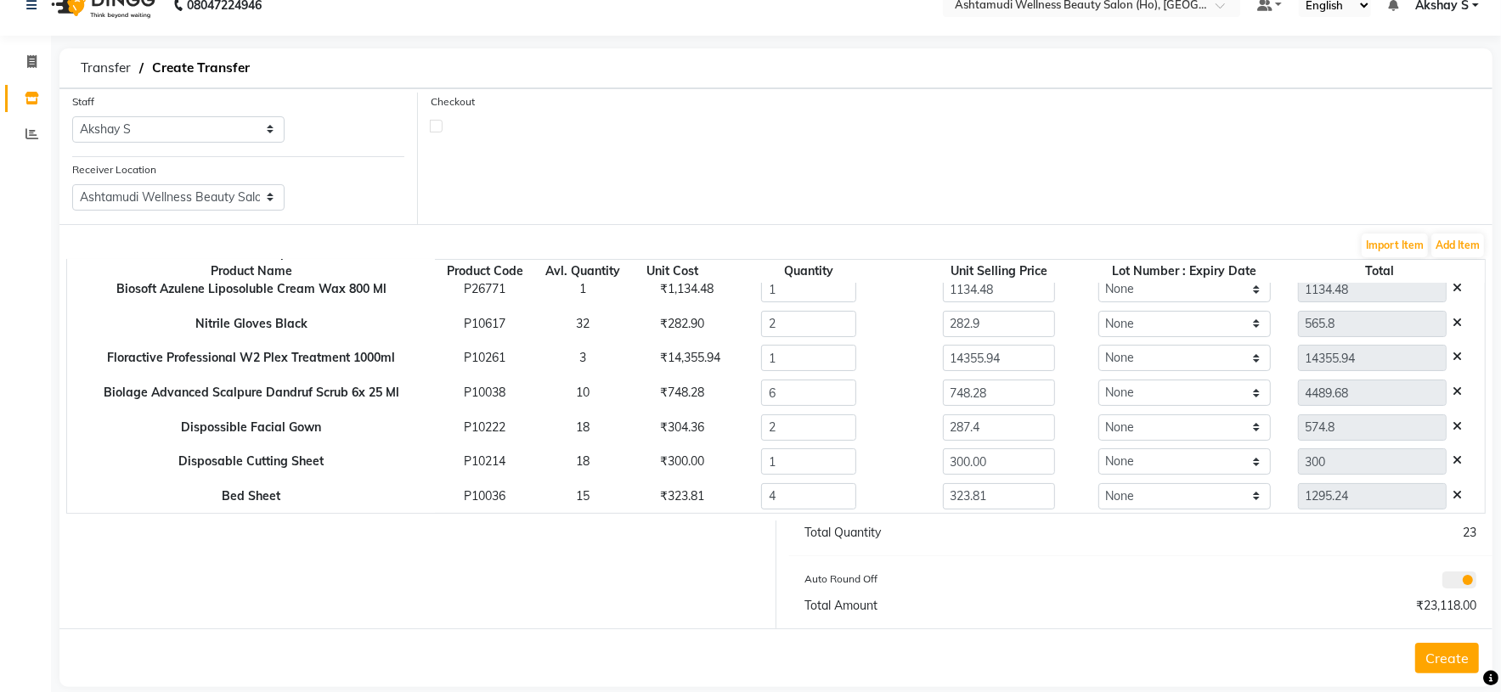
scroll to position [51, 0]
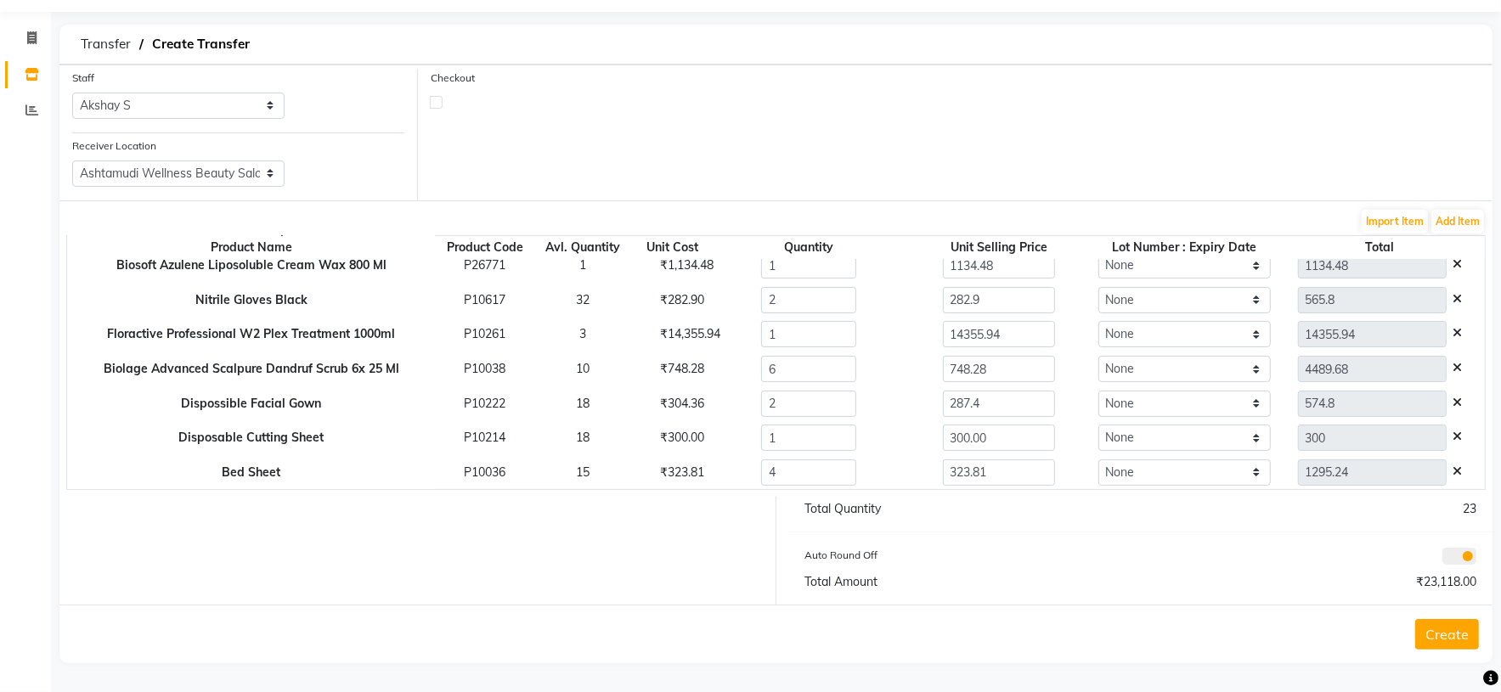
click at [1461, 628] on button "Create" at bounding box center [1447, 634] width 64 height 31
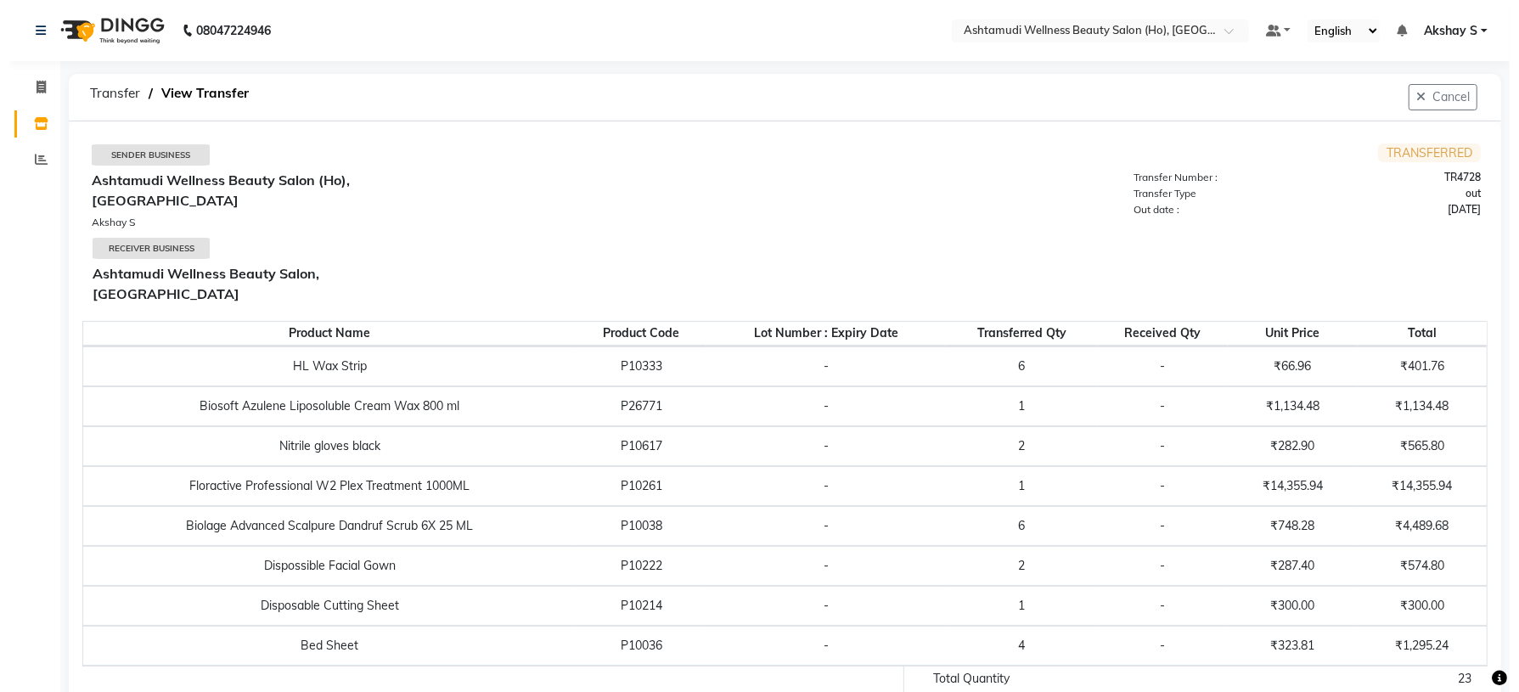
scroll to position [8, 0]
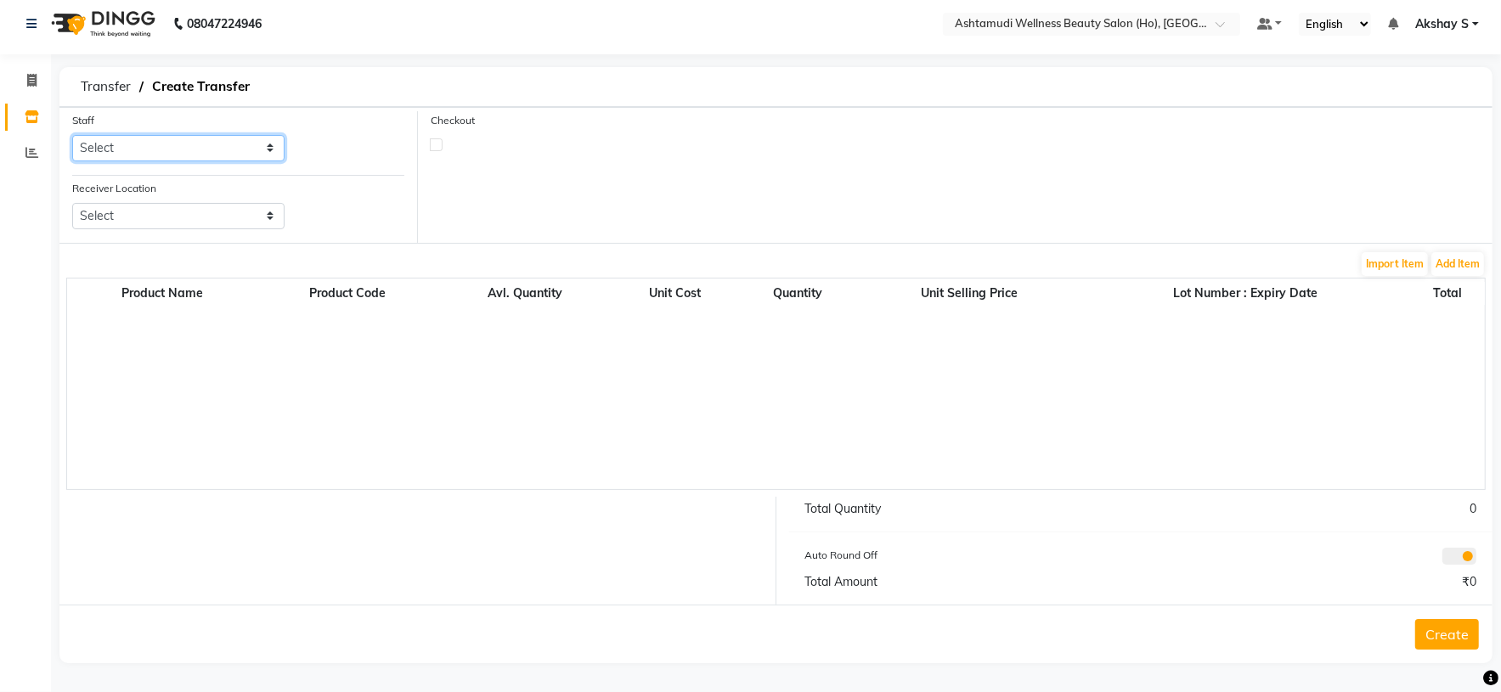
click at [268, 139] on select "Select [PERSON_NAME] S [PERSON_NAME] S Dev [PERSON_NAME] P [PERSON_NAME] u [PER…" at bounding box center [178, 148] width 212 height 26
click at [72, 135] on select "Select [PERSON_NAME] S [PERSON_NAME] S Dev [PERSON_NAME] P [PERSON_NAME] u [PER…" at bounding box center [178, 148] width 212 height 26
click at [245, 211] on select "Select Ashtamudi Wellness Beauty Salon, Kowdiar Ashtamudi Wellness Beauty Salon…" at bounding box center [178, 216] width 212 height 26
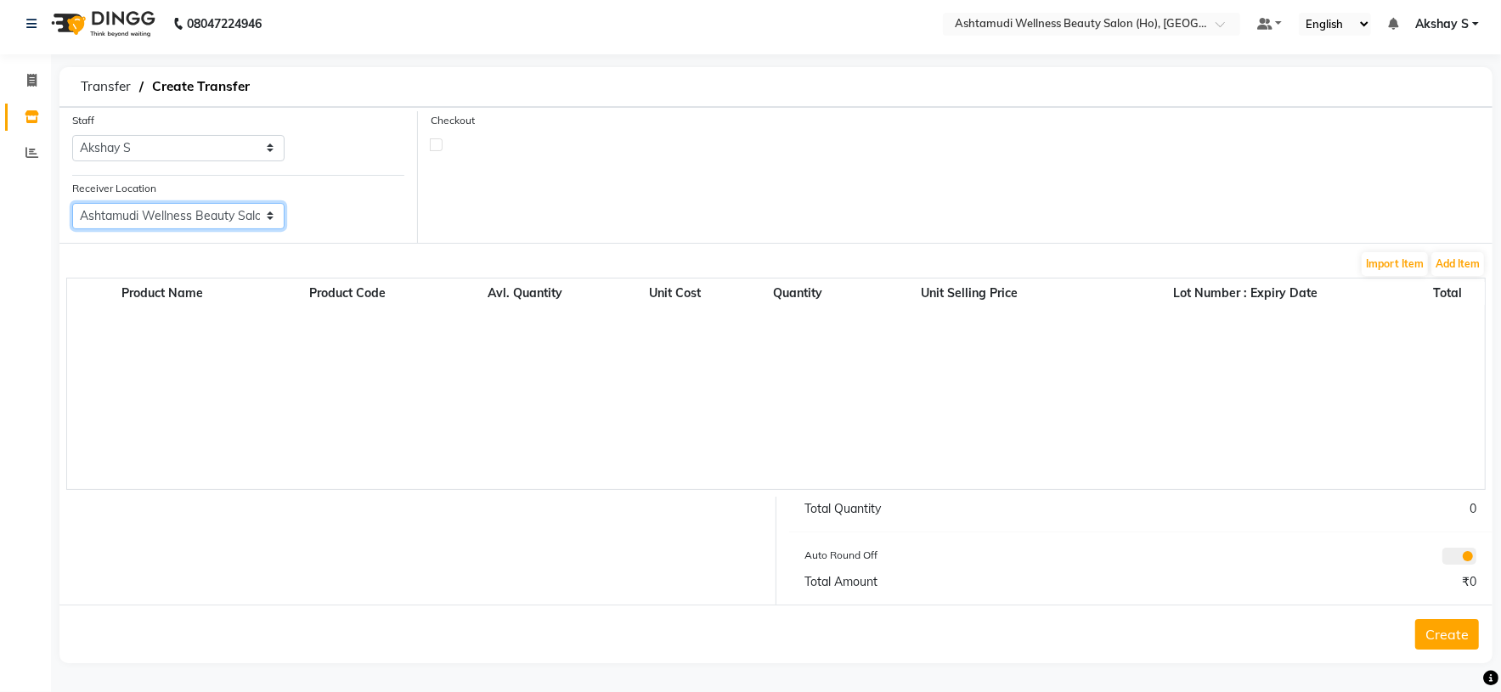
click at [72, 203] on select "Select Ashtamudi Wellness Beauty Salon, Kowdiar Ashtamudi Wellness Beauty Salon…" at bounding box center [178, 216] width 212 height 26
click at [1458, 263] on button "Add Item" at bounding box center [1457, 264] width 53 height 24
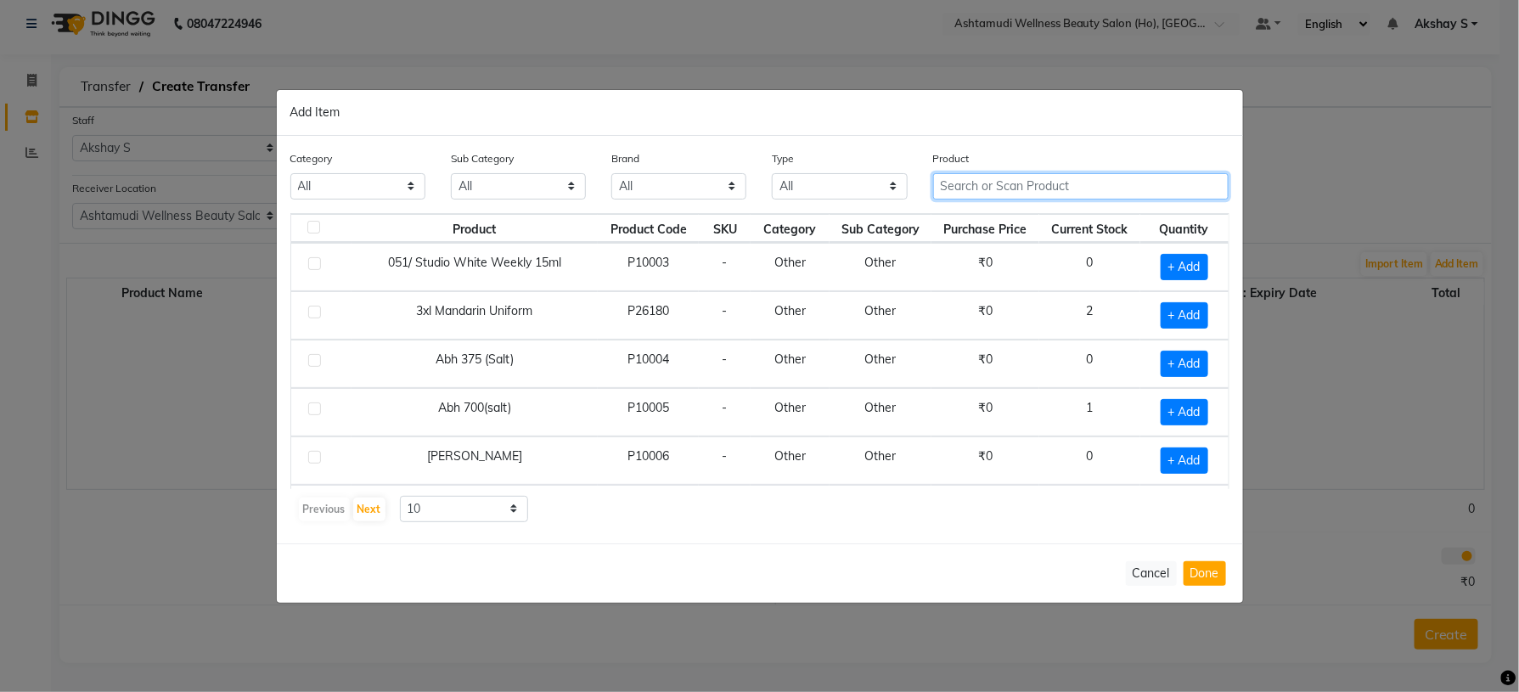
click at [983, 190] on input "text" at bounding box center [1081, 186] width 296 height 26
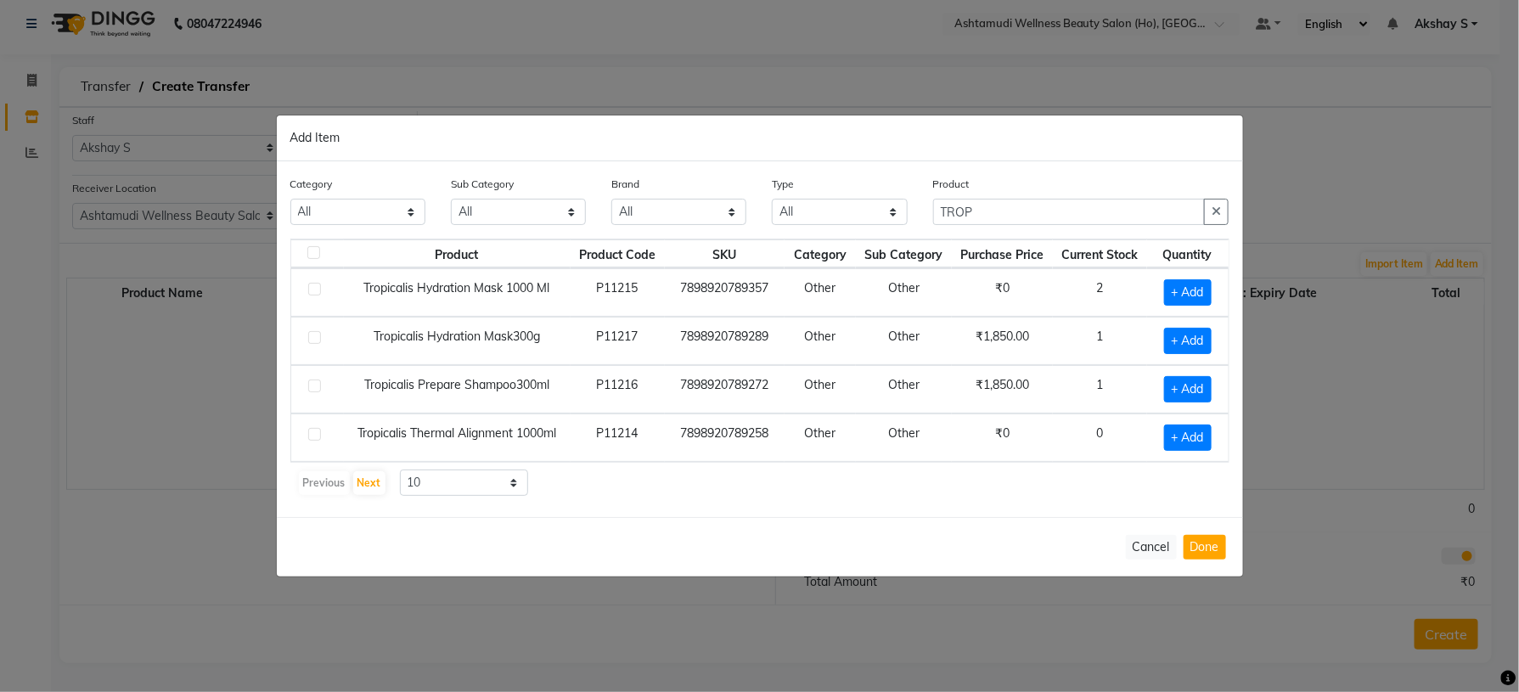
drag, startPoint x: 854, startPoint y: 460, endPoint x: 873, endPoint y: 451, distance: 21.7
click at [867, 460] on tr "Tropicalis Thermal Alignment 1000ml P11214 7898920789258 Other Other ₹0 0 + Add" at bounding box center [760, 438] width 938 height 48
click at [1002, 213] on input "TROP" at bounding box center [1069, 212] width 273 height 26
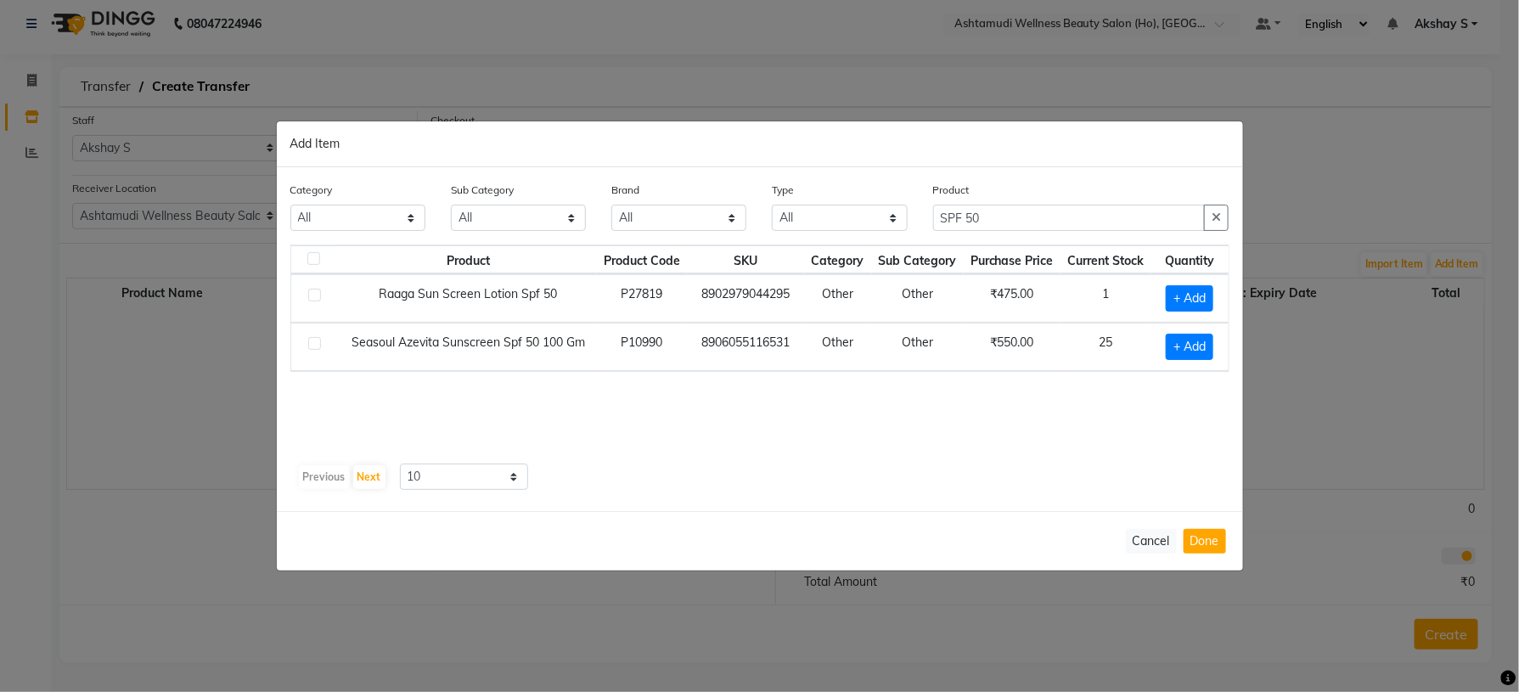
drag, startPoint x: 948, startPoint y: 442, endPoint x: 936, endPoint y: 445, distance: 12.2
click at [944, 442] on div "Product Product Code SKU Category Sub Category Purchase Price Current Stock Qua…" at bounding box center [759, 351] width 939 height 212
click at [1188, 348] on span "+ Add" at bounding box center [1190, 347] width 48 height 26
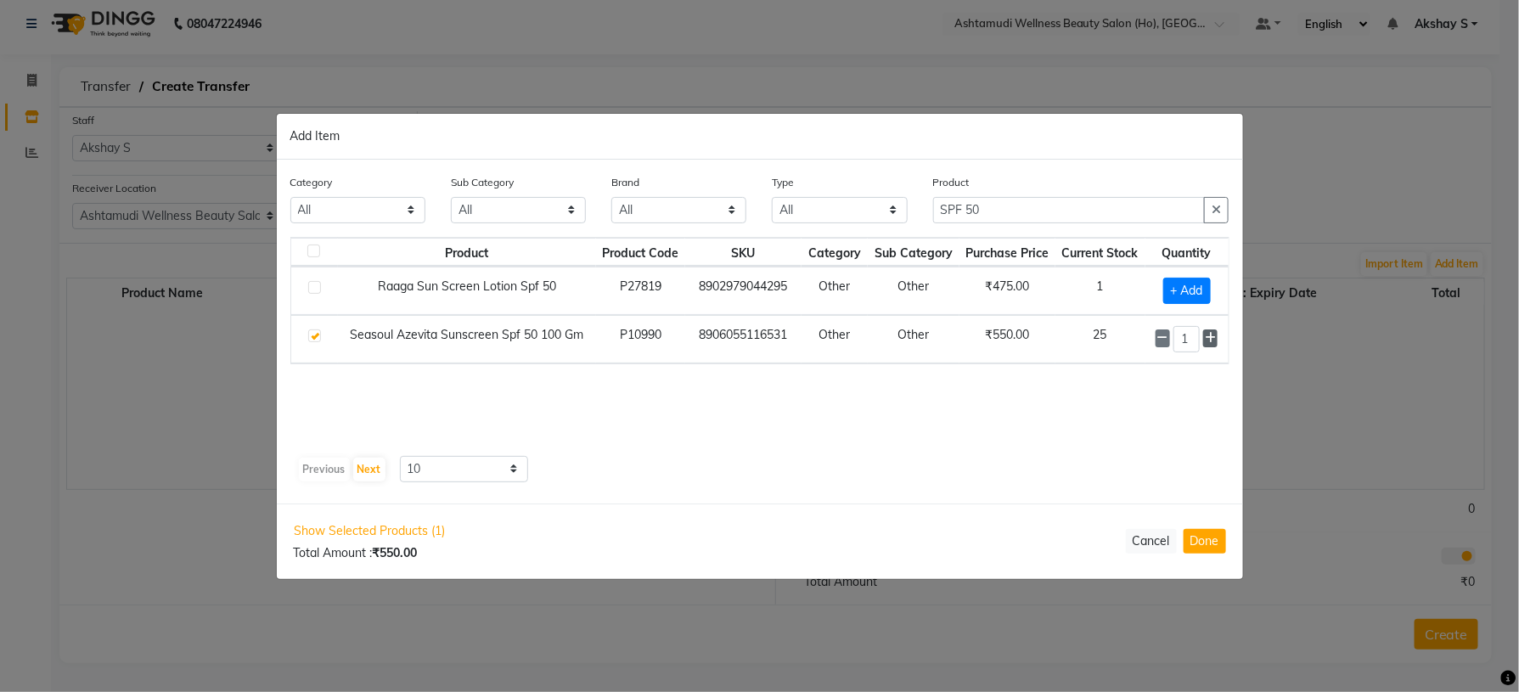
click at [1205, 341] on icon at bounding box center [1210, 338] width 11 height 12
drag, startPoint x: 1007, startPoint y: 217, endPoint x: 885, endPoint y: 213, distance: 122.3
click at [885, 213] on div "Category All Hair Skin Makeup Personal Care Appliances [PERSON_NAME] Waxing Dis…" at bounding box center [760, 206] width 965 height 64
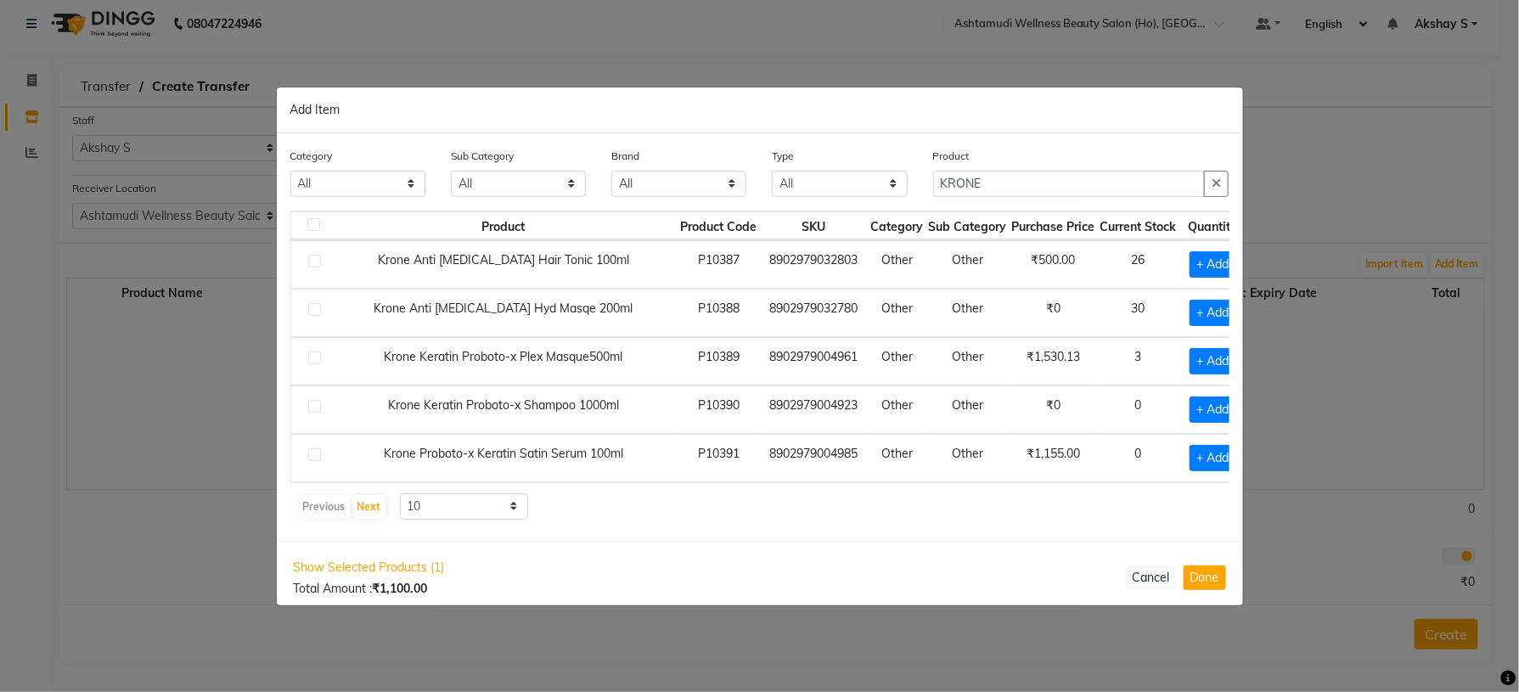
drag, startPoint x: 809, startPoint y: 550, endPoint x: 808, endPoint y: 537, distance: 13.7
click at [809, 550] on div "Show Selected Products (1) Total Amount : ₹1,100.00 Cancel Done" at bounding box center [760, 578] width 967 height 74
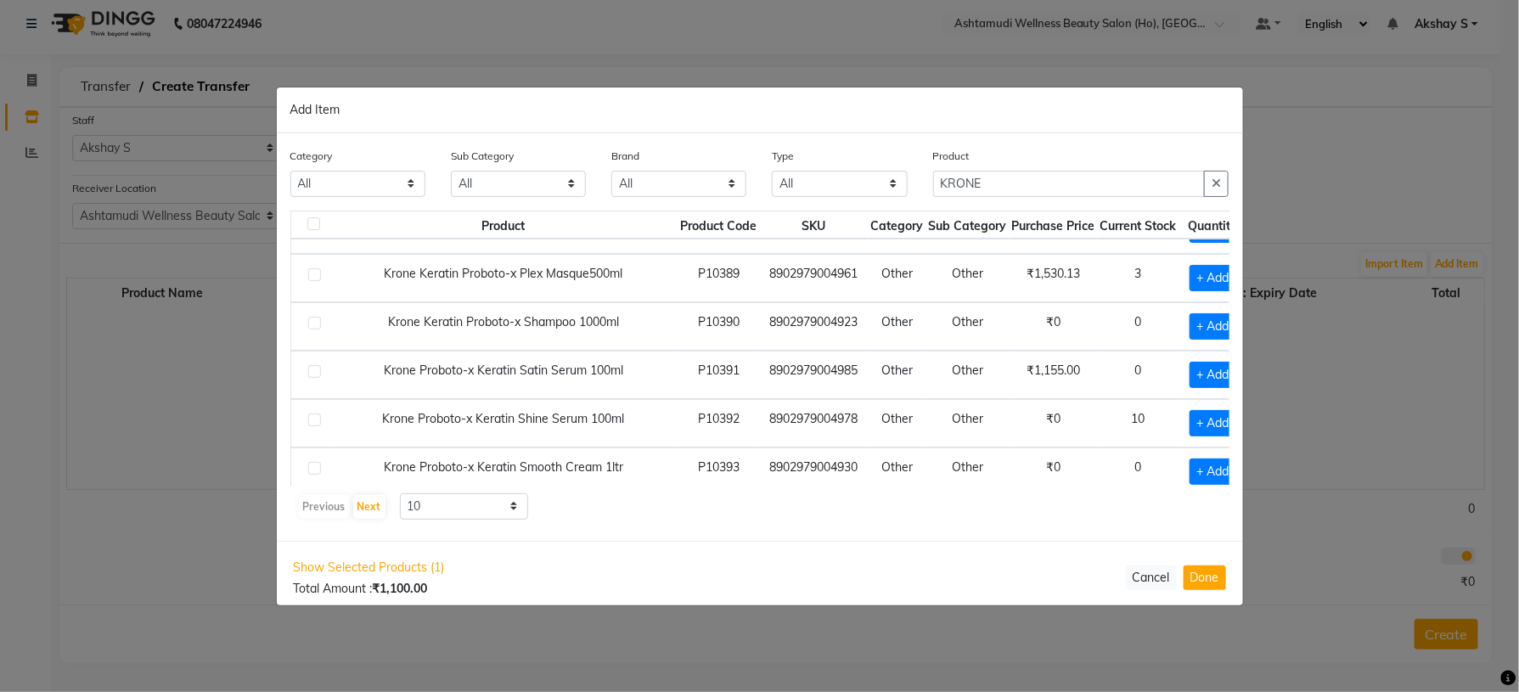
scroll to position [127, 0]
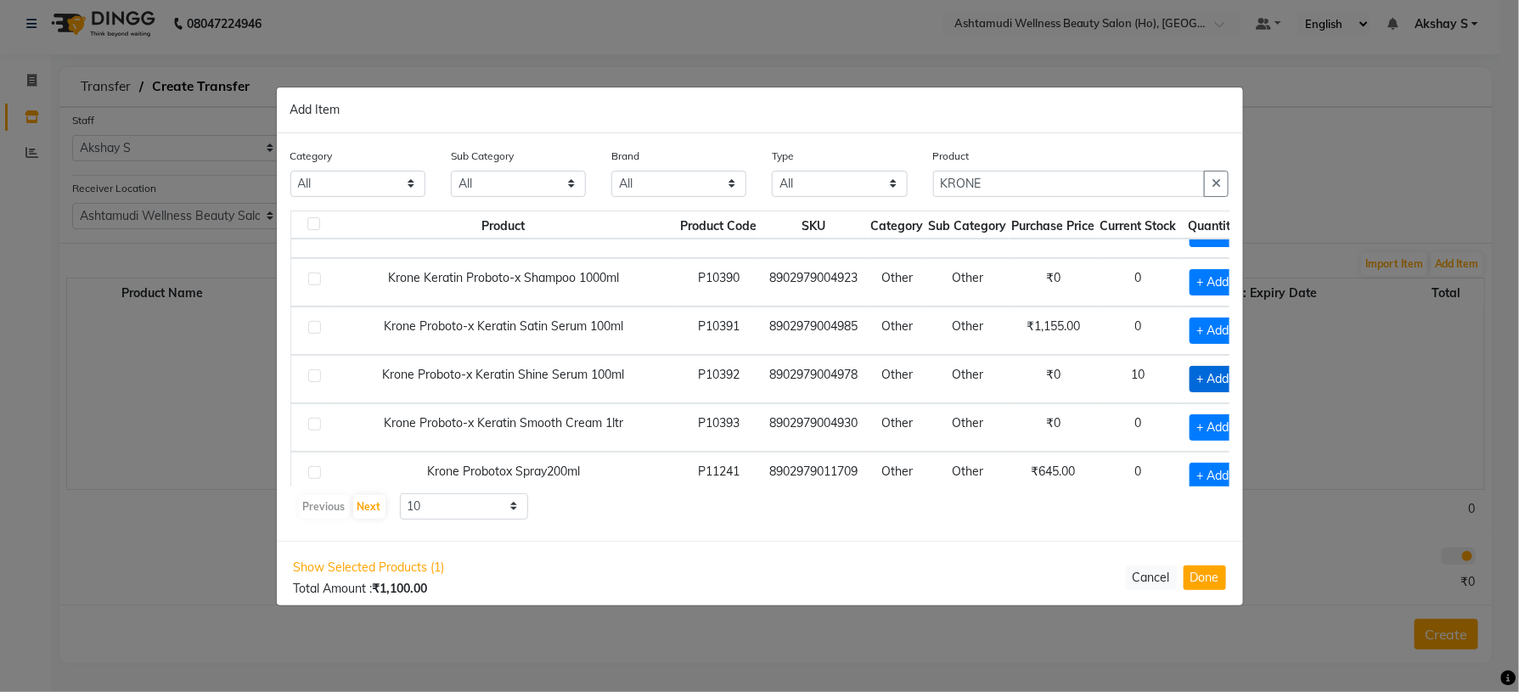
click at [1190, 392] on span "+ Add" at bounding box center [1214, 379] width 48 height 26
click at [1205, 380] on input "1" at bounding box center [1216, 379] width 23 height 26
click at [1081, 490] on div "Product Product Code SKU Category Sub Category Purchase Price Current Stock Qua…" at bounding box center [759, 366] width 939 height 310
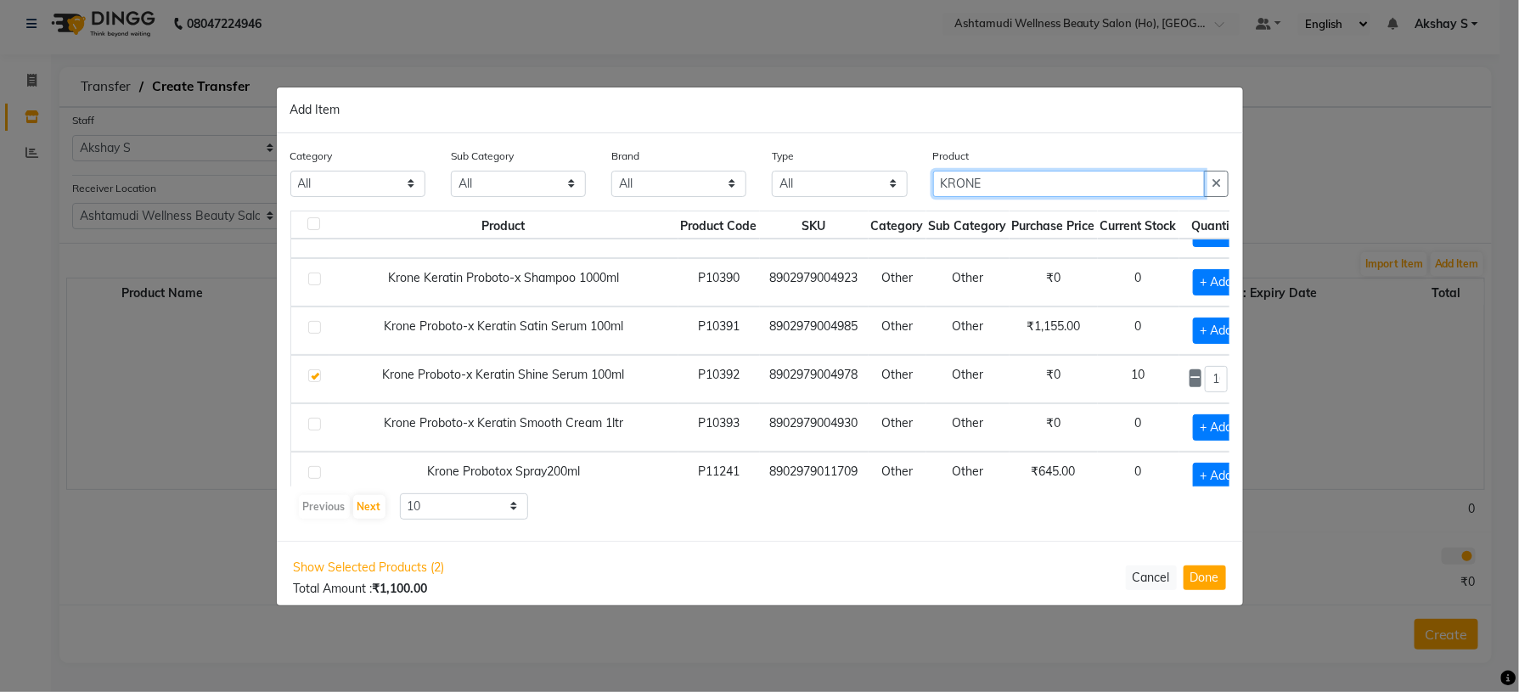
drag, startPoint x: 1002, startPoint y: 192, endPoint x: 898, endPoint y: 186, distance: 104.6
click at [900, 184] on div "Category All Hair Skin Makeup Personal Care Appliances [PERSON_NAME] Waxing Dis…" at bounding box center [760, 179] width 965 height 64
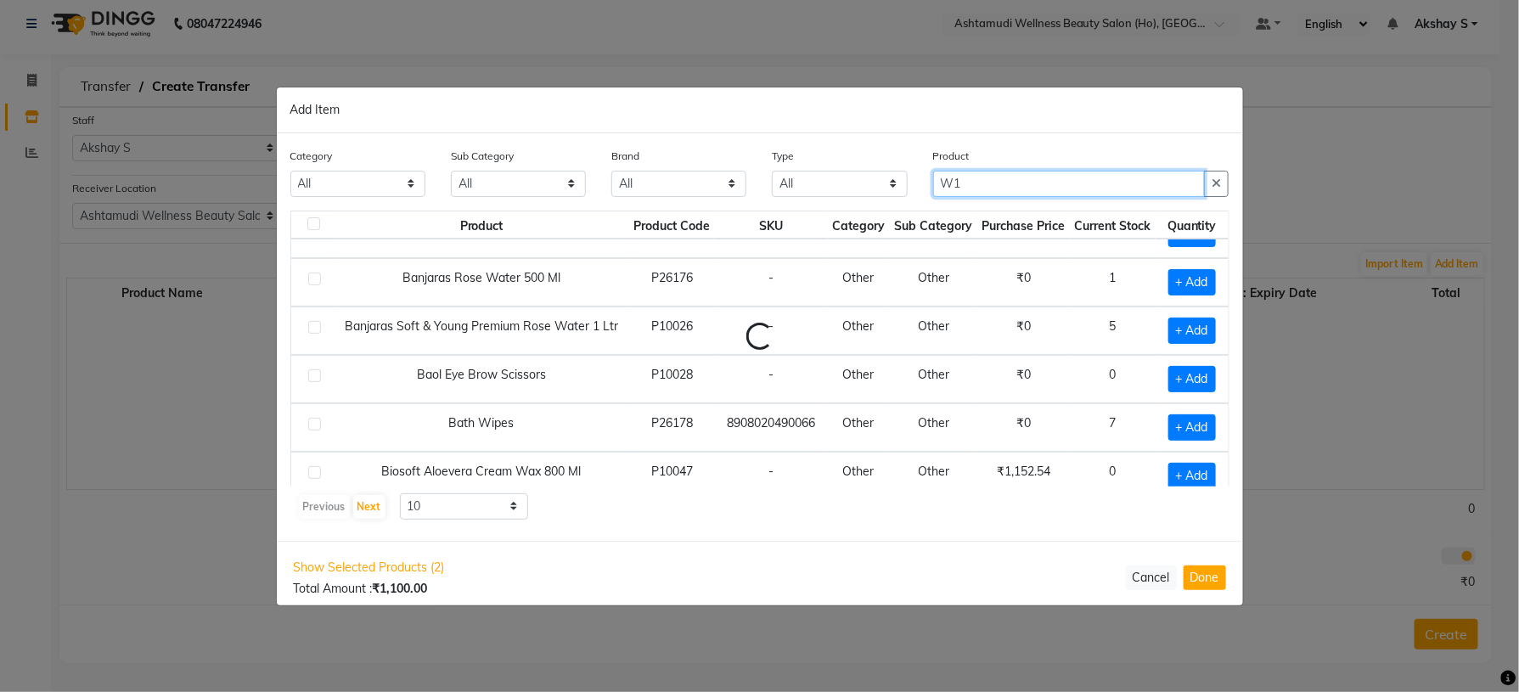
scroll to position [51, 0]
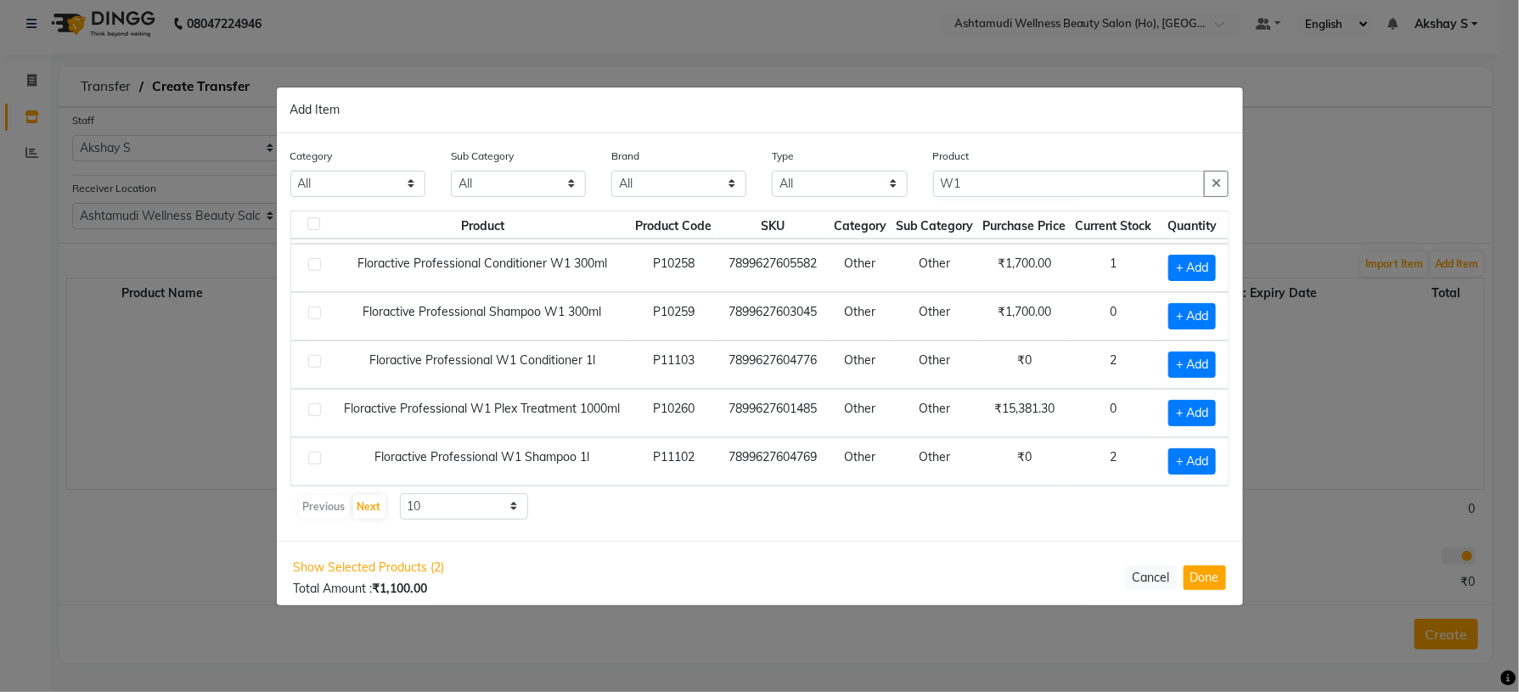
click at [955, 521] on div "Category All Hair Skin Makeup Personal Care Appliances [PERSON_NAME] Waxing Dis…" at bounding box center [760, 337] width 967 height 408
drag, startPoint x: 1034, startPoint y: 183, endPoint x: 908, endPoint y: 180, distance: 125.7
click at [908, 180] on div "Category All Hair Skin Makeup Personal Care Appliances [PERSON_NAME] Waxing Dis…" at bounding box center [760, 179] width 965 height 64
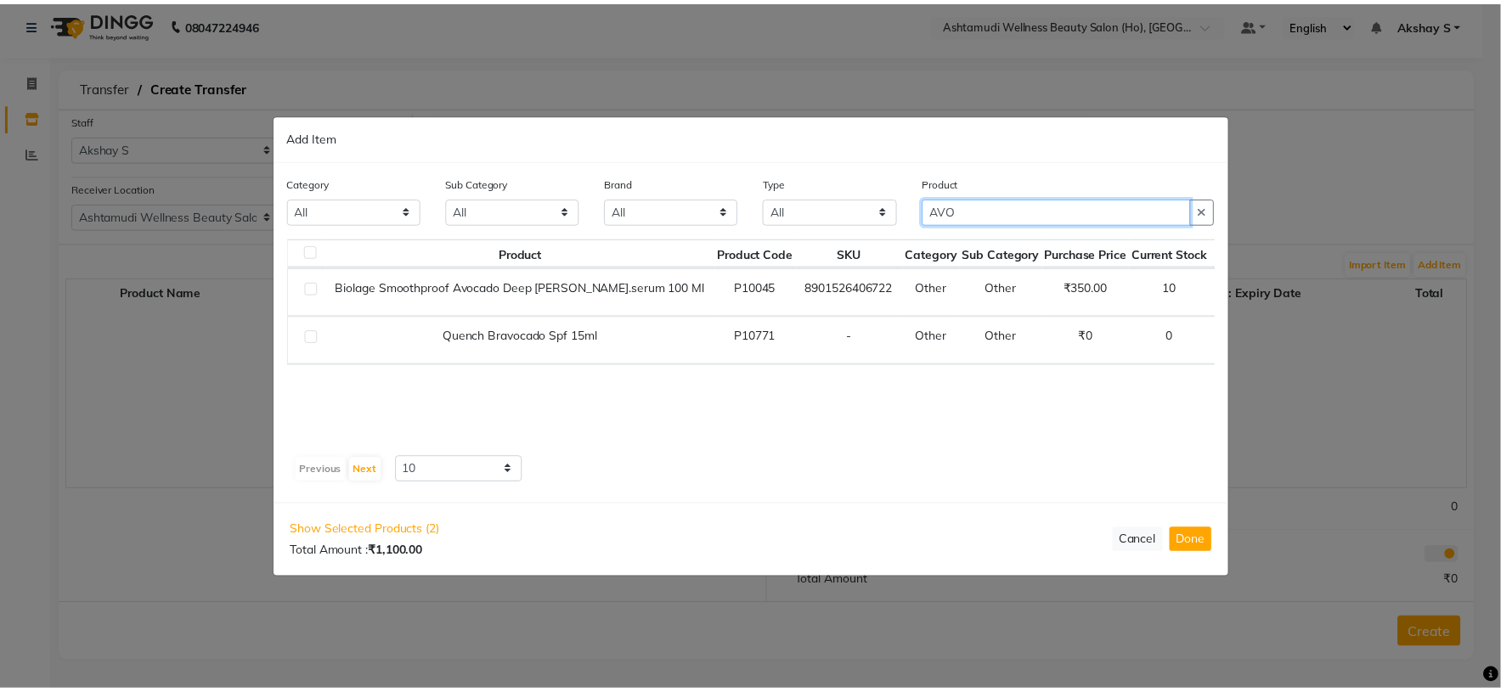
scroll to position [0, 0]
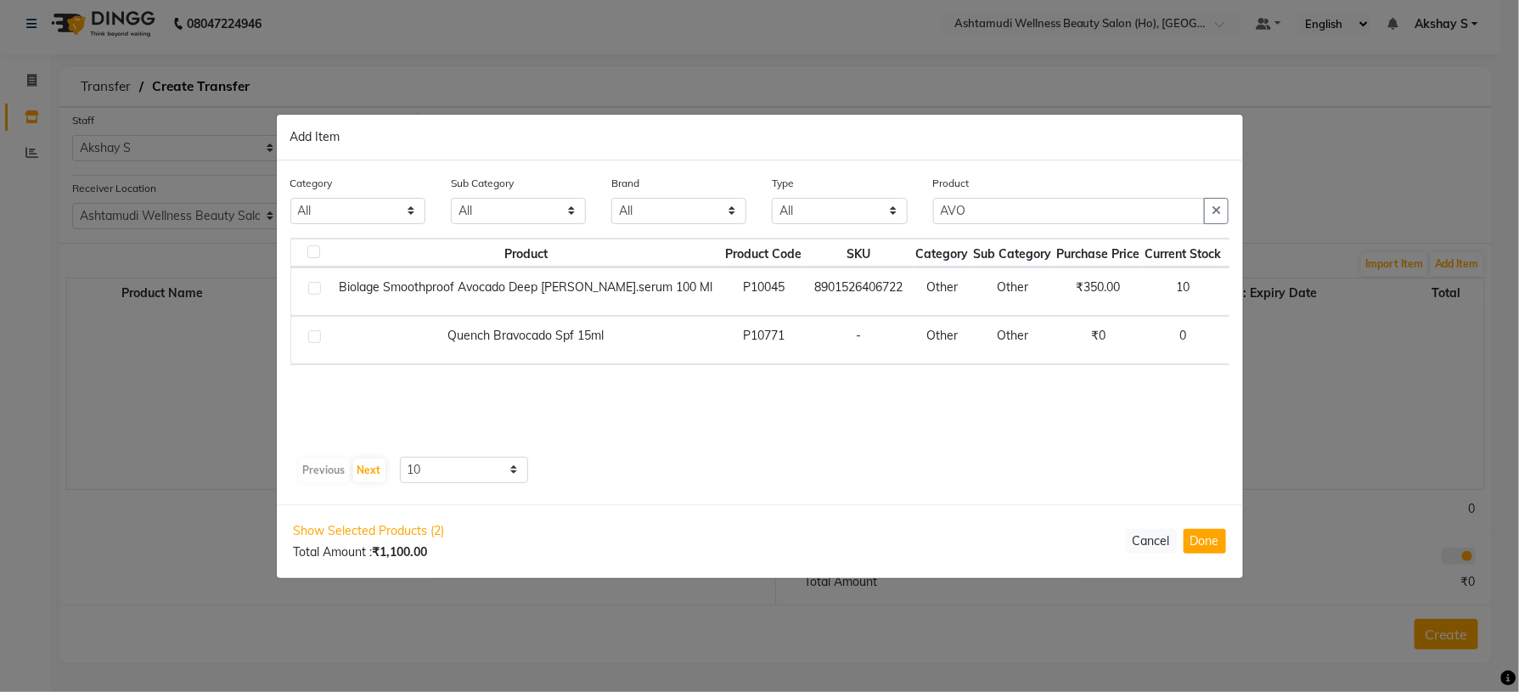
click at [1235, 288] on span "+ Add" at bounding box center [1259, 292] width 48 height 26
drag, startPoint x: 1220, startPoint y: 279, endPoint x: 1206, endPoint y: 285, distance: 16.0
click at [1235, 285] on div "1" at bounding box center [1262, 291] width 54 height 26
click at [1195, 550] on button "Done" at bounding box center [1205, 541] width 42 height 25
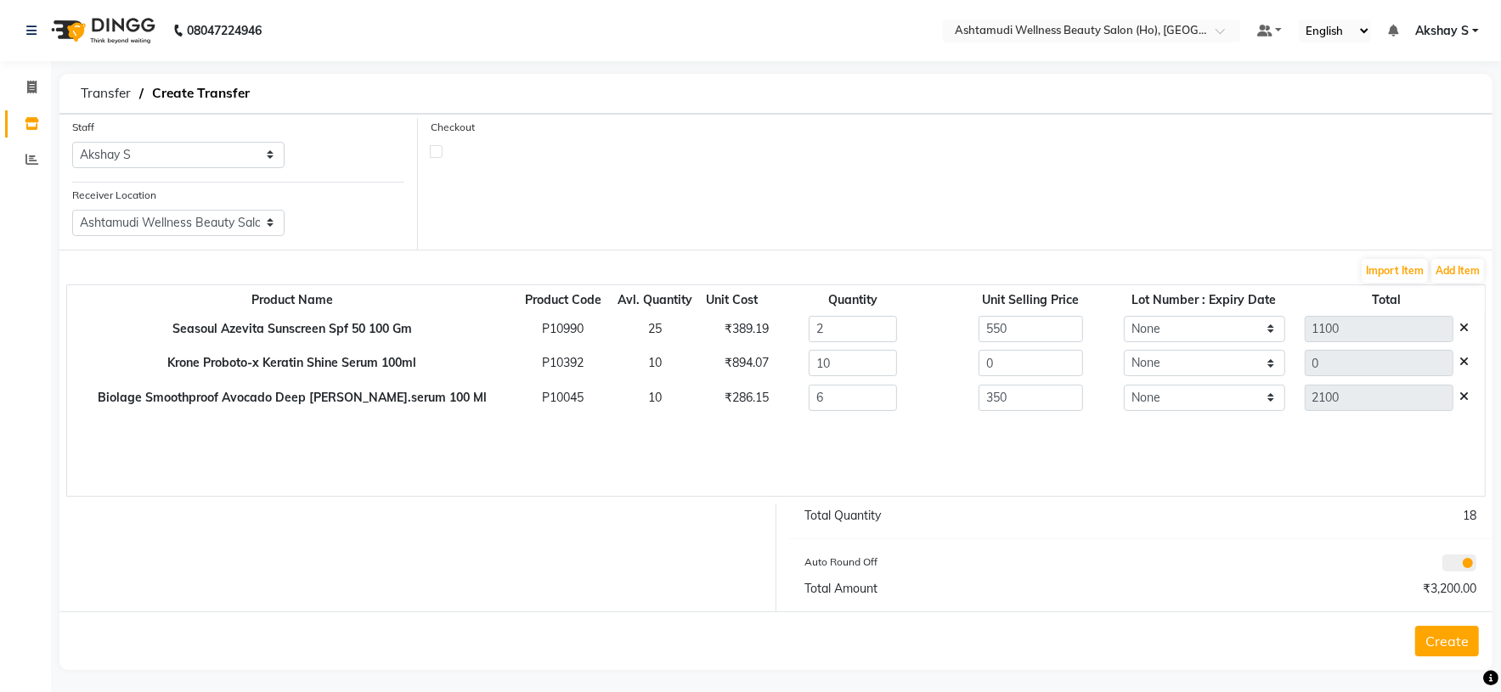
click at [712, 404] on div "₹286.15" at bounding box center [732, 398] width 41 height 18
drag, startPoint x: 1001, startPoint y: 397, endPoint x: 858, endPoint y: 403, distance: 143.7
click at [859, 401] on tr "Biolage Smoothproof Avocado Deep [PERSON_NAME].serum 100 Ml P10045 10 ₹286.15 6…" at bounding box center [775, 397] width 1417 height 35
paste input "286.15"
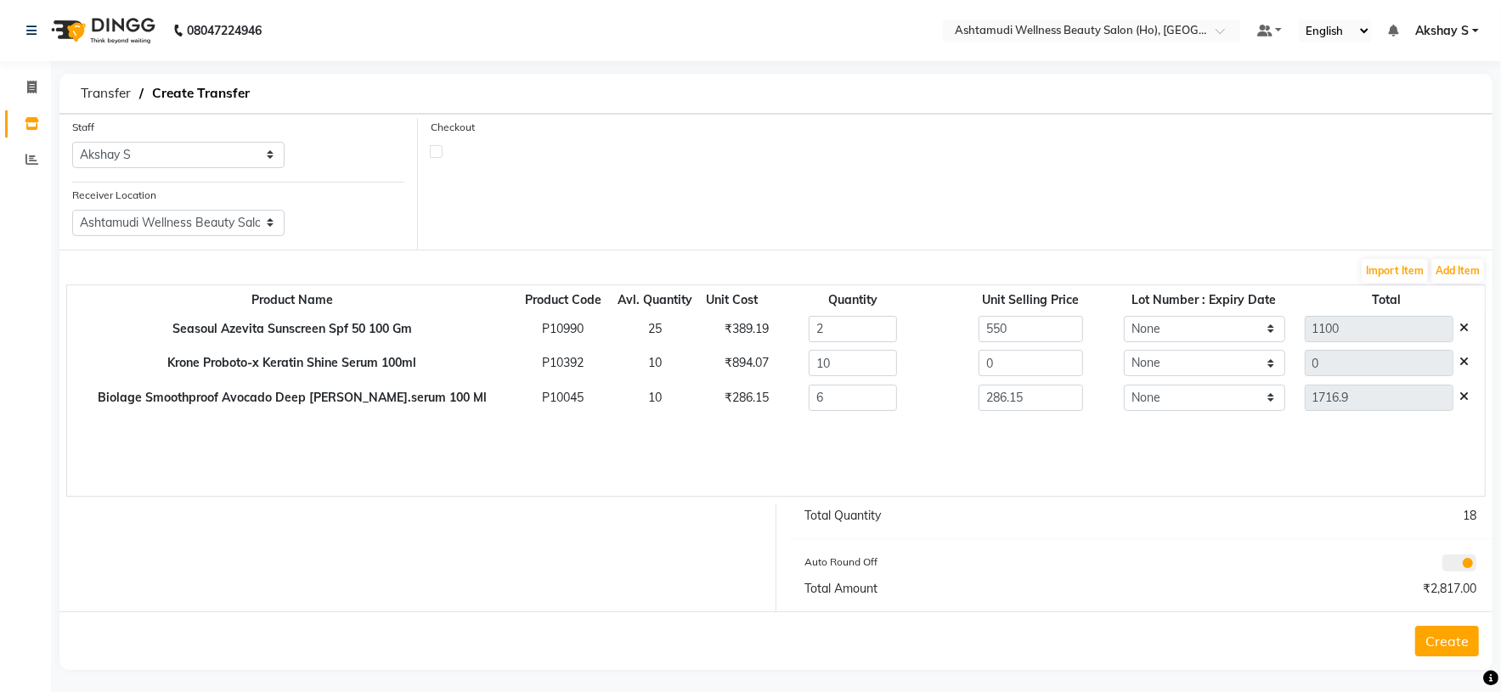
click at [867, 450] on div "Product Name Product Code Avl. Quantity Unit Cost Quantity Unit Selling Price L…" at bounding box center [775, 391] width 1419 height 212
click at [712, 370] on div "₹894.07" at bounding box center [732, 363] width 41 height 18
drag, startPoint x: 955, startPoint y: 361, endPoint x: 891, endPoint y: 446, distance: 106.2
click at [864, 381] on tbody "Seasoul Azevita Sunscreen Spf 50 100 Gm P10990 25 ₹389.19 2 550 None 1100 Krone…" at bounding box center [775, 364] width 1417 height 104
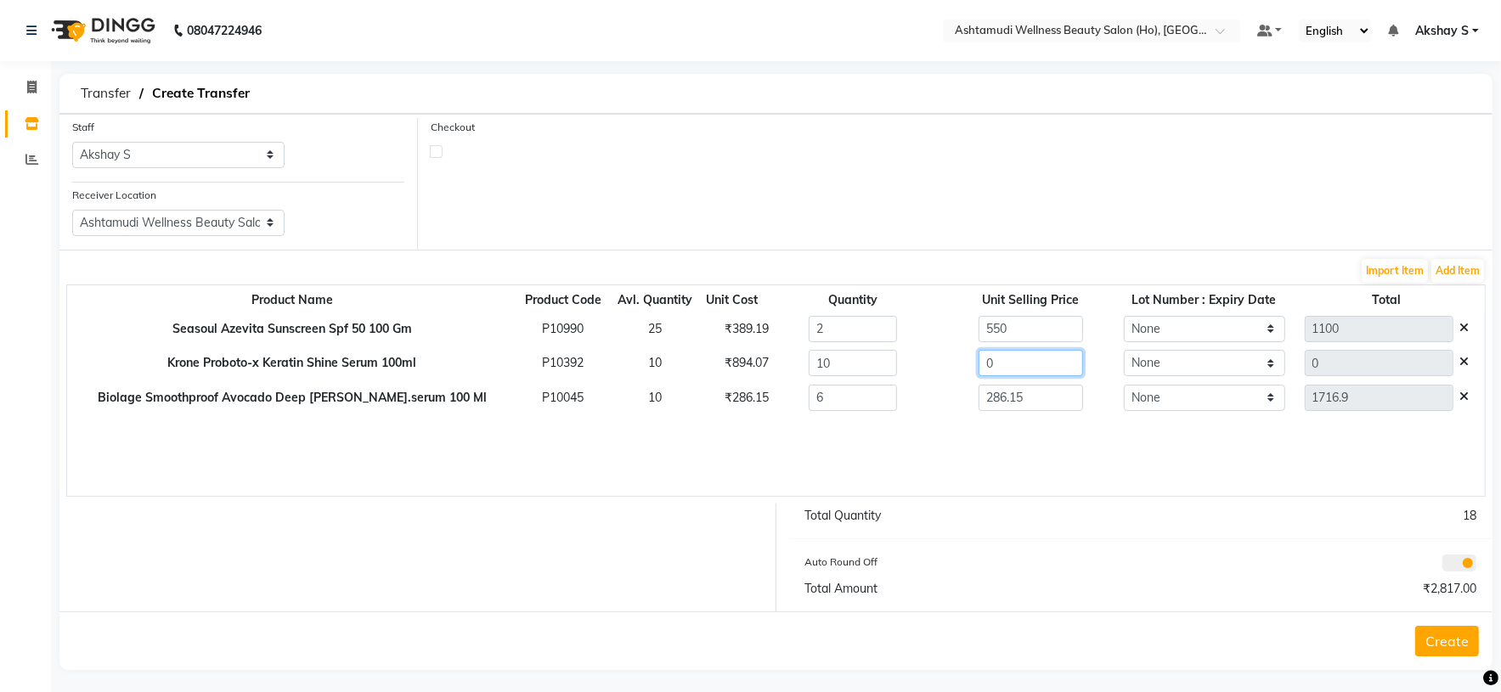
paste input "894.07"
click at [908, 465] on div "Product Name Product Code Avl. Quantity Unit Cost Quantity Unit Selling Price L…" at bounding box center [775, 391] width 1419 height 212
click at [712, 327] on div "₹389.19" at bounding box center [732, 329] width 41 height 18
drag, startPoint x: 688, startPoint y: 327, endPoint x: 736, endPoint y: 331, distance: 48.6
click at [712, 331] on div "₹389.19" at bounding box center [732, 329] width 41 height 18
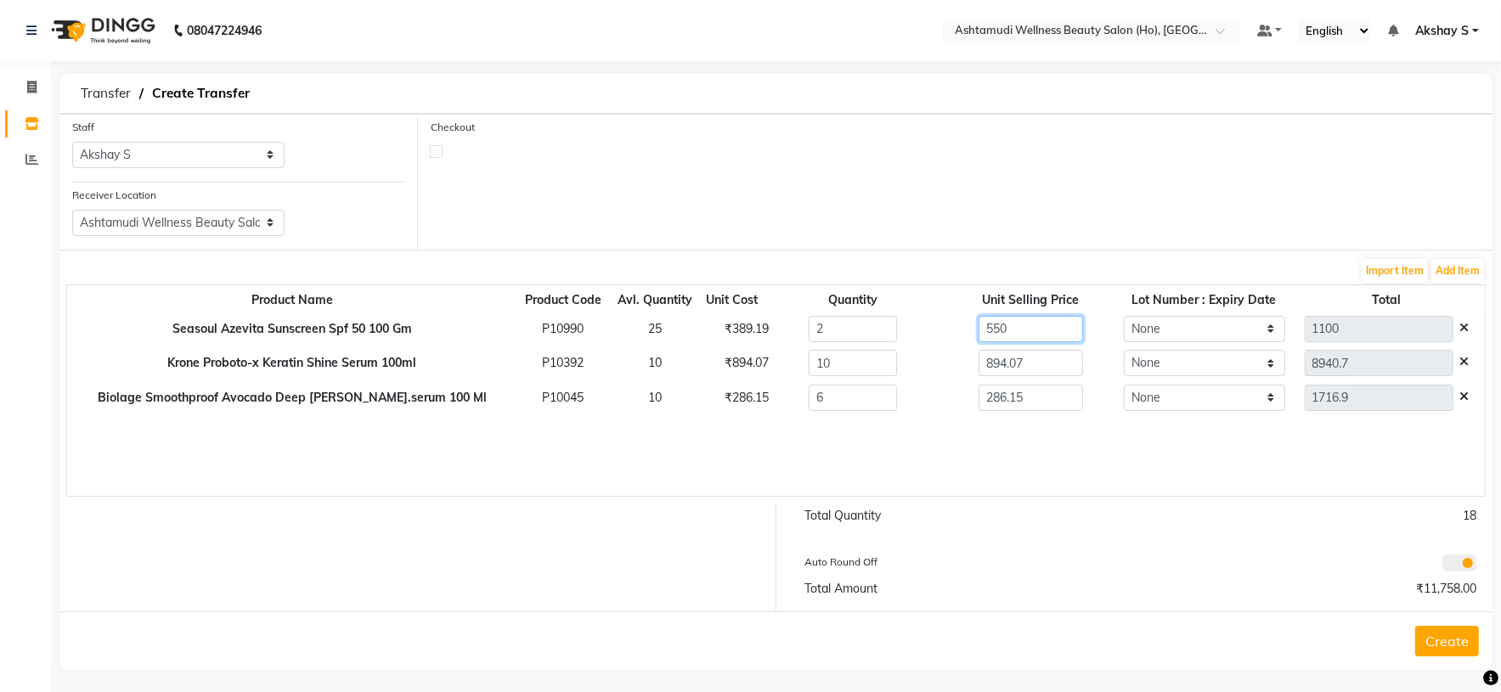
drag, startPoint x: 932, startPoint y: 325, endPoint x: 946, endPoint y: 437, distance: 112.2
click at [851, 332] on tr "Seasoul Azevita Sunscreen Spf 50 100 Gm P10990 25 ₹389.19 2 550 None 1100" at bounding box center [775, 329] width 1417 height 35
paste input "389.19"
click at [944, 446] on div "Product Name Product Code Avl. Quantity Unit Cost Quantity Unit Selling Price L…" at bounding box center [775, 391] width 1419 height 212
click at [1469, 645] on button "Create" at bounding box center [1447, 641] width 64 height 31
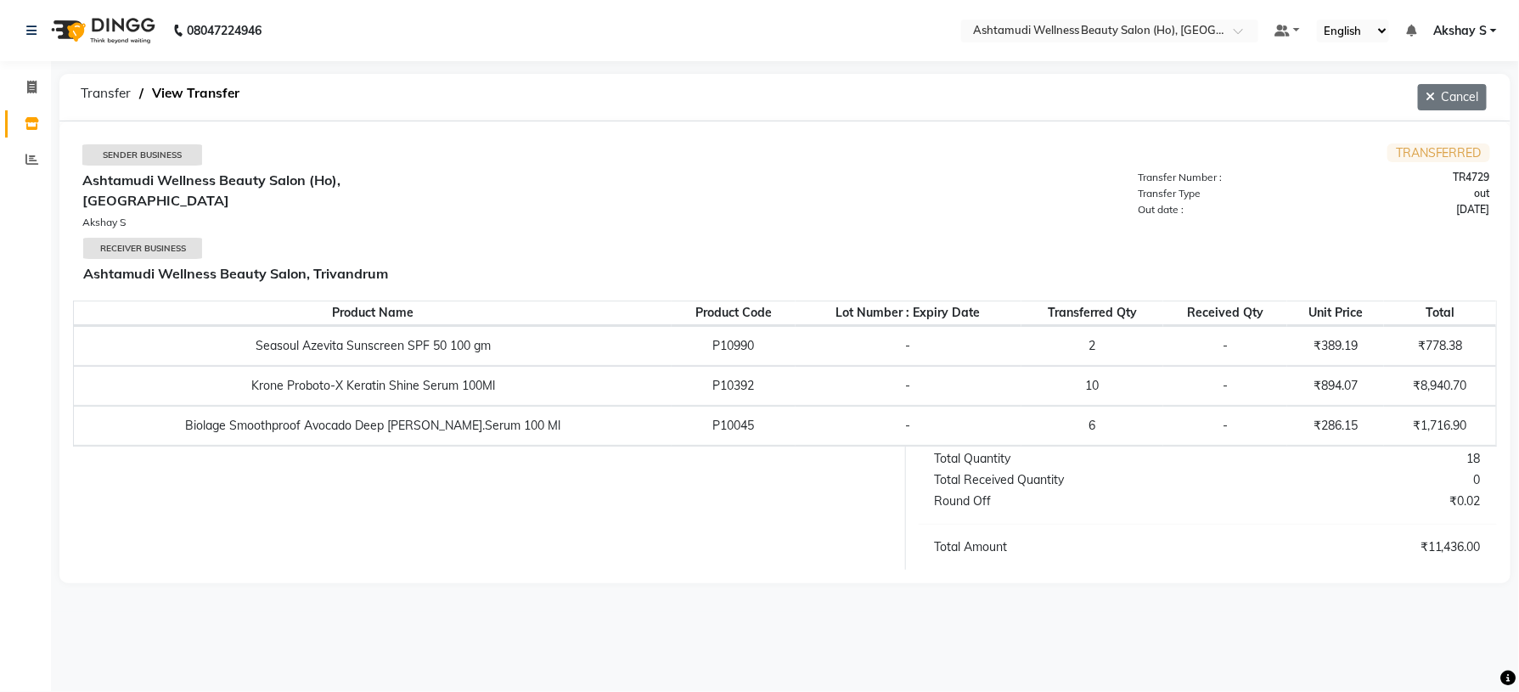
click at [1441, 101] on button "Cancel" at bounding box center [1452, 97] width 69 height 26
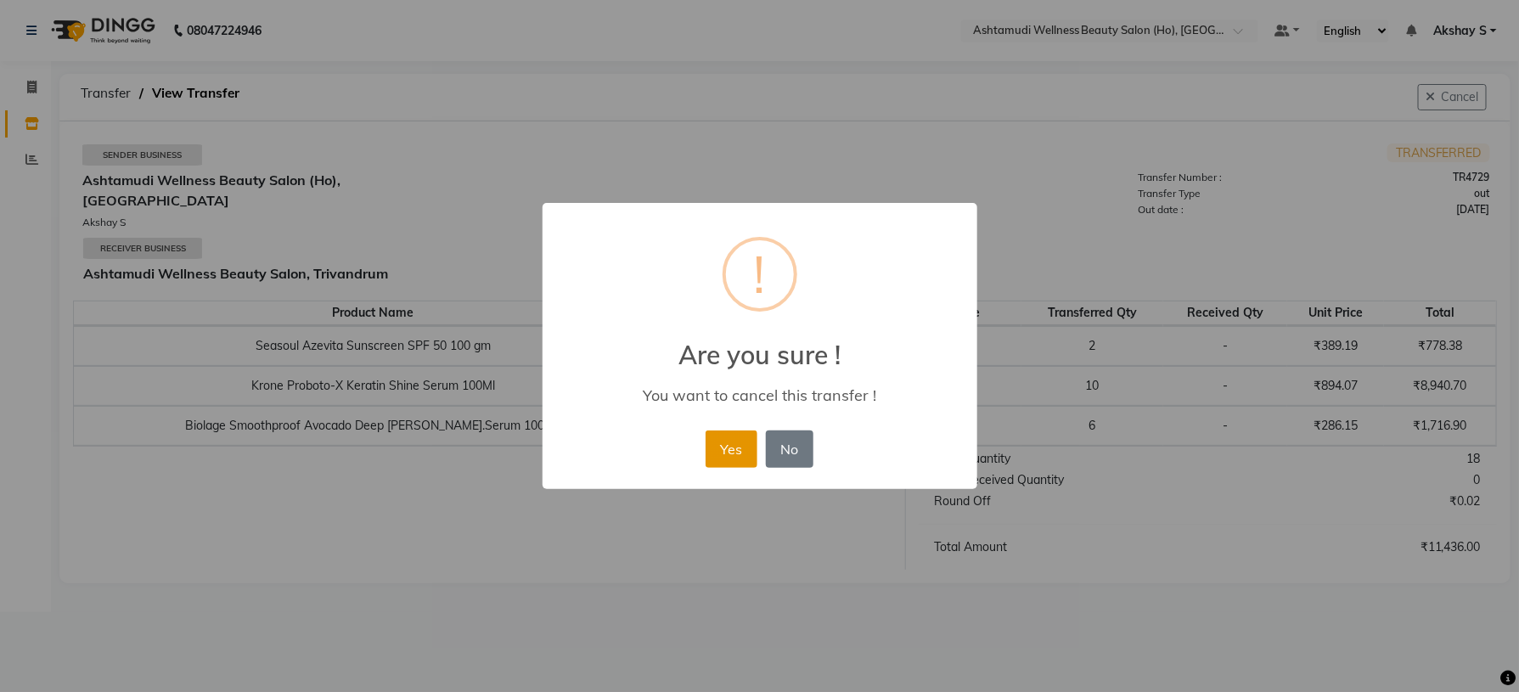
click at [731, 449] on button "Yes" at bounding box center [732, 449] width 52 height 37
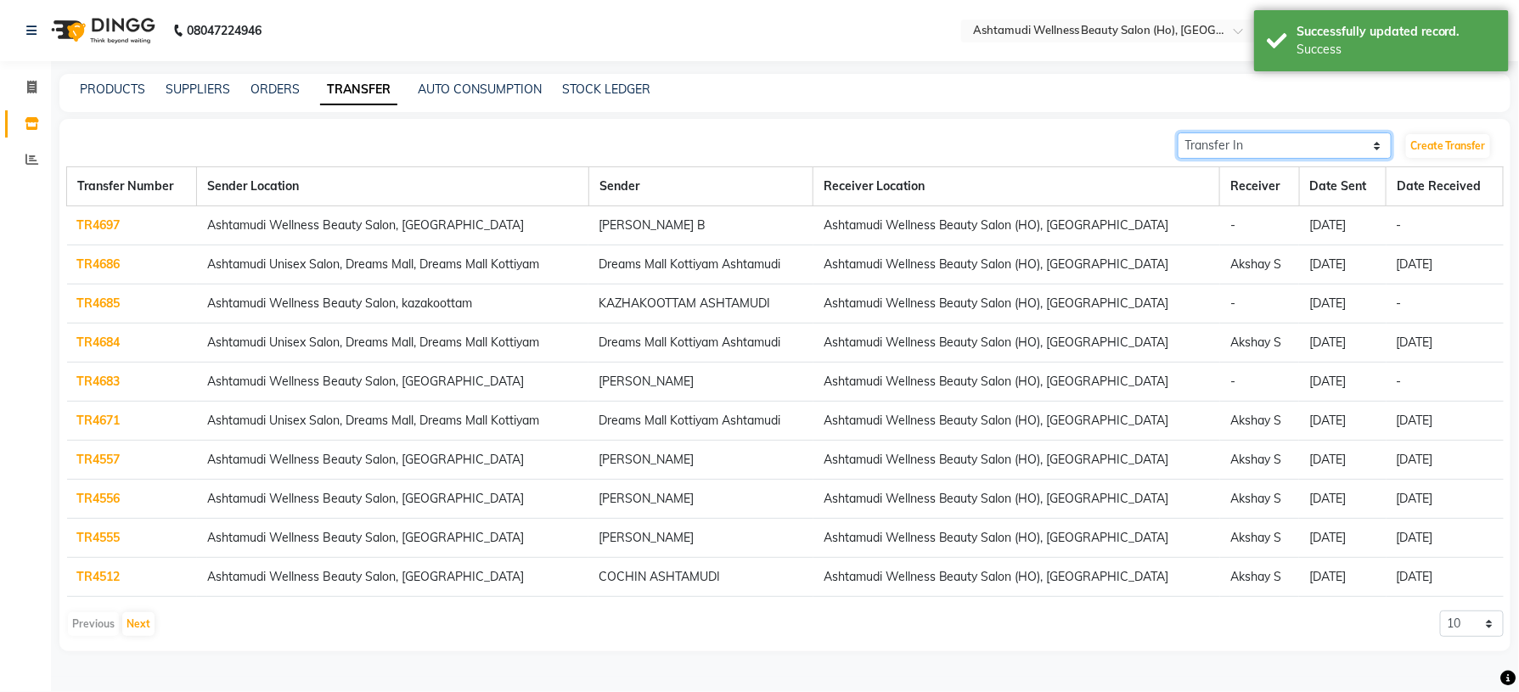
click at [1365, 149] on select "Transfer In Transfer Out" at bounding box center [1285, 145] width 214 height 26
click at [1178, 132] on select "Transfer In Transfer Out" at bounding box center [1285, 145] width 214 height 26
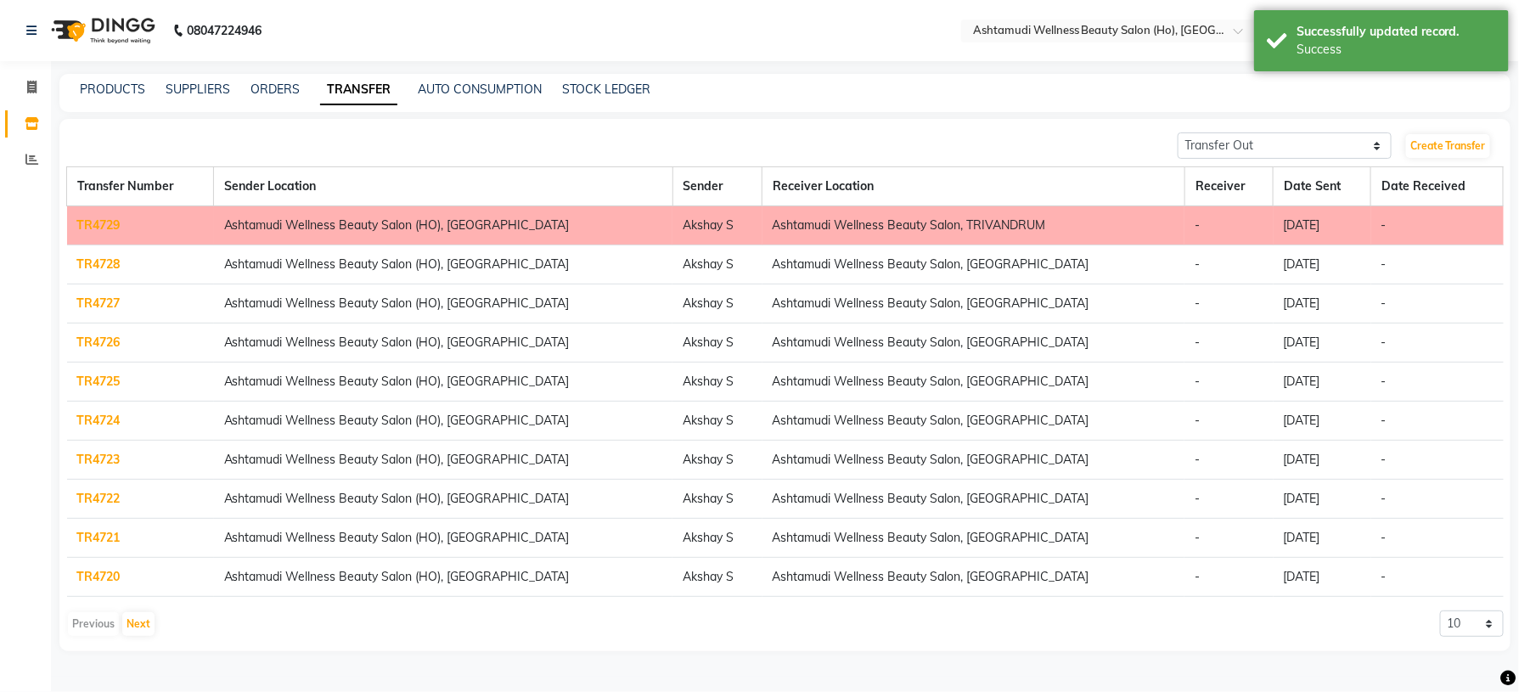
click at [77, 221] on link "TR4729" at bounding box center [98, 224] width 43 height 15
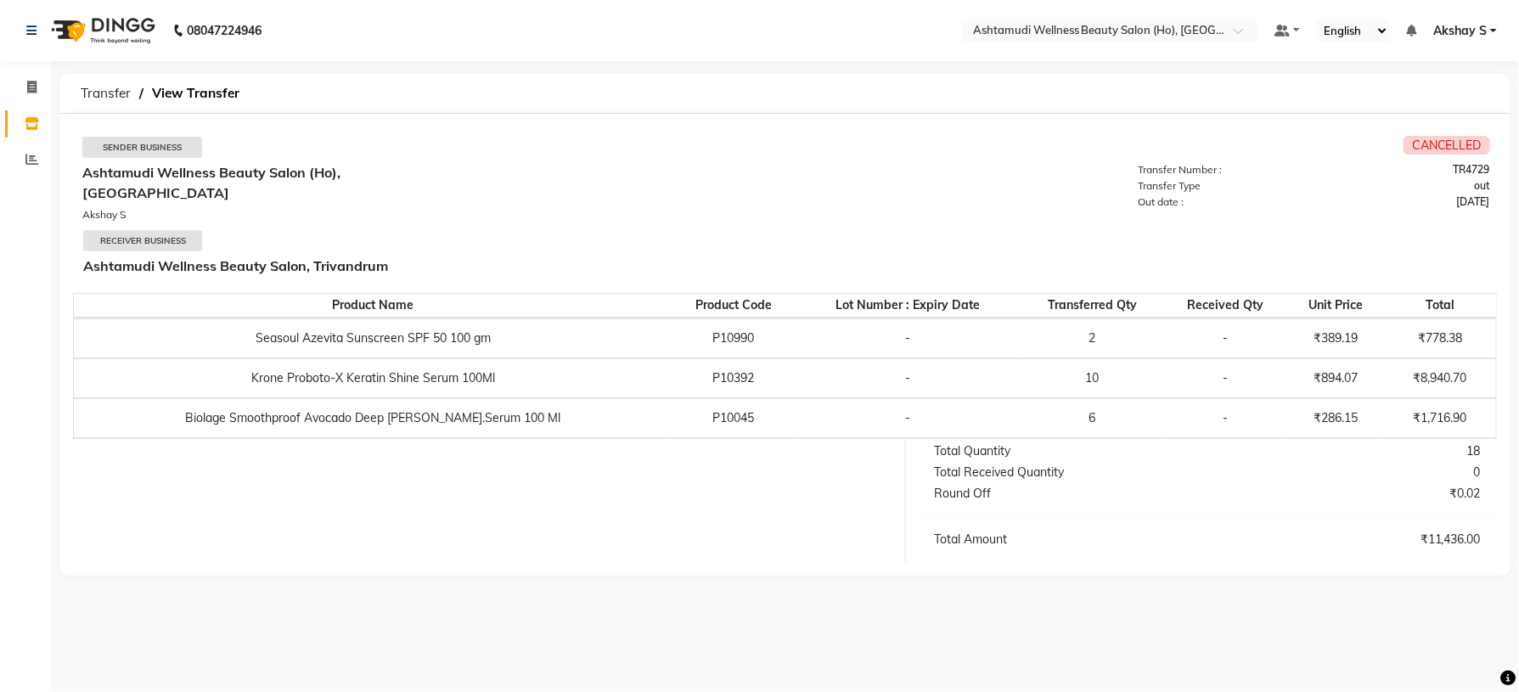
click at [394, 318] on td "Seasoul Azevita Sunscreen SPF 50 100 gm" at bounding box center [373, 338] width 598 height 40
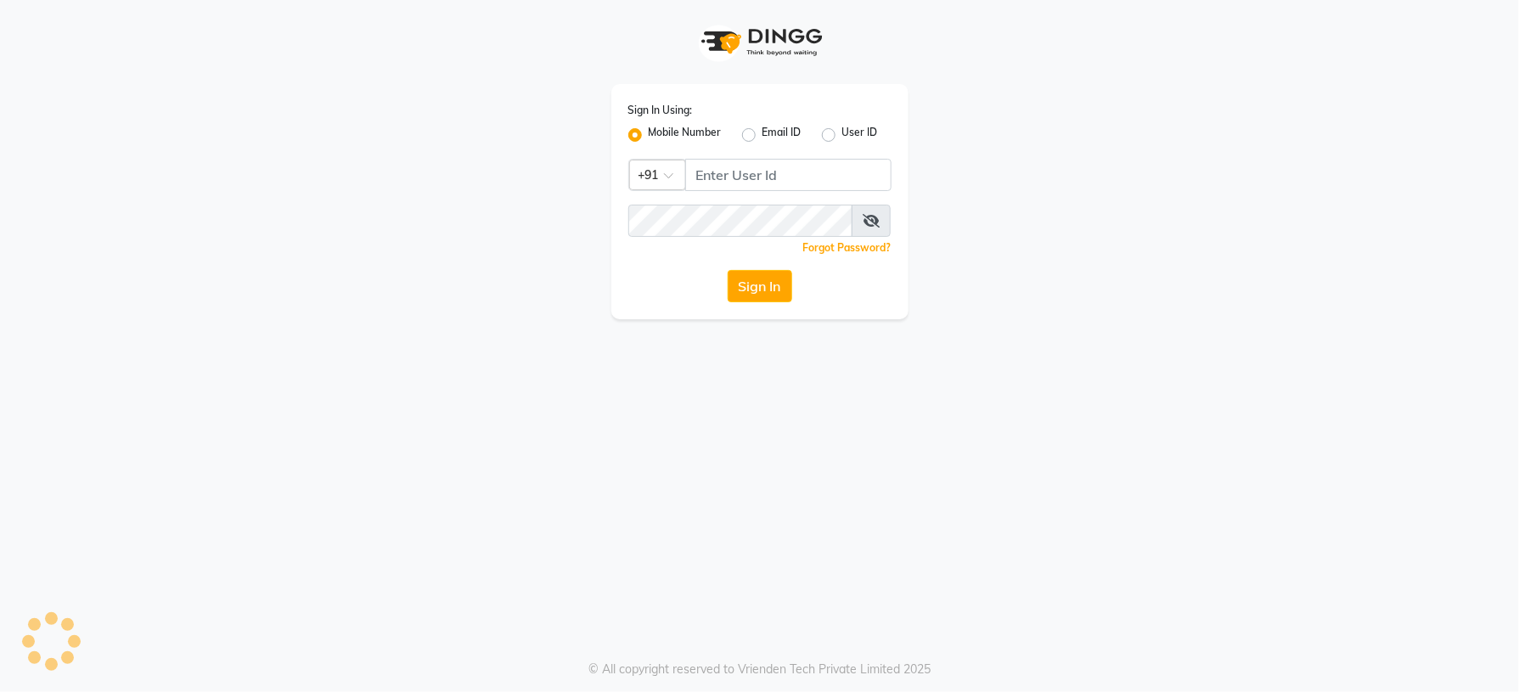
select select "service"
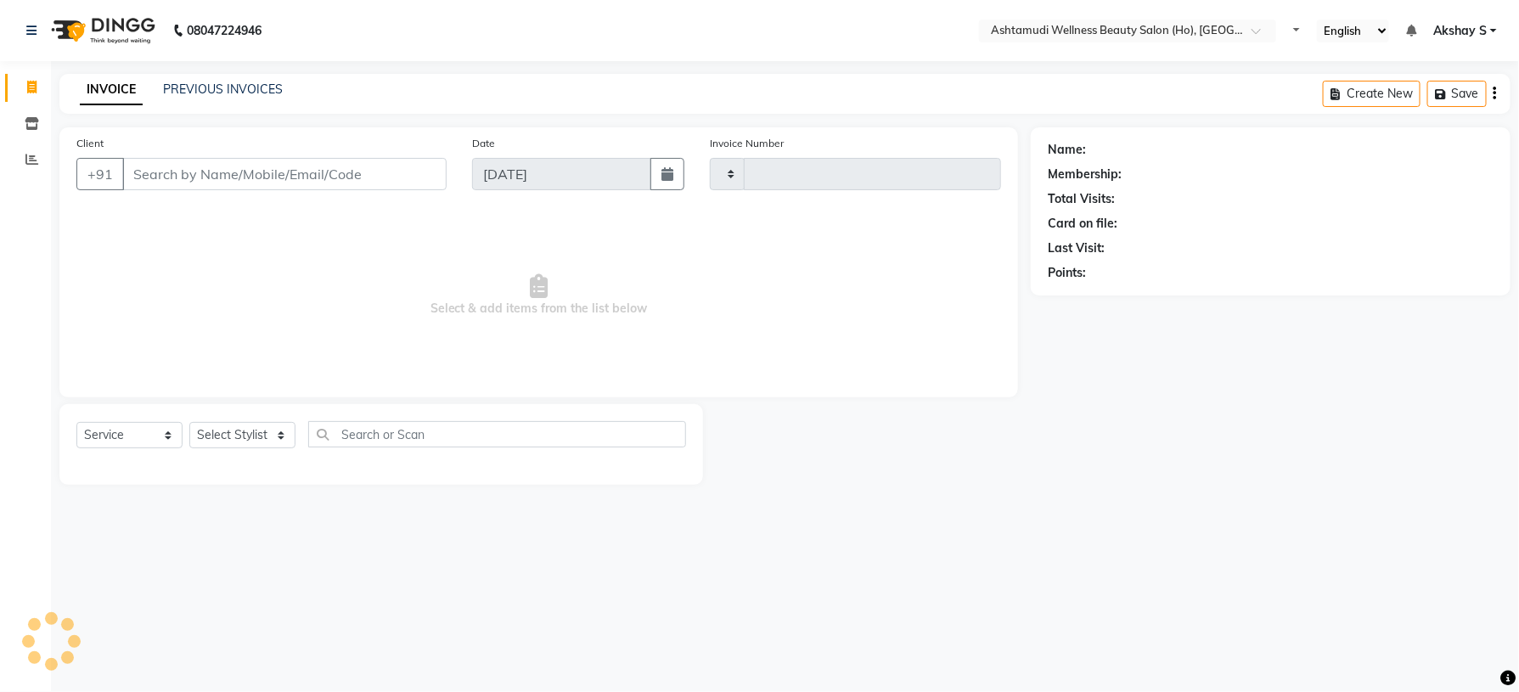
type input "0001"
select select "8958"
click at [29, 127] on icon at bounding box center [32, 123] width 14 height 13
select select
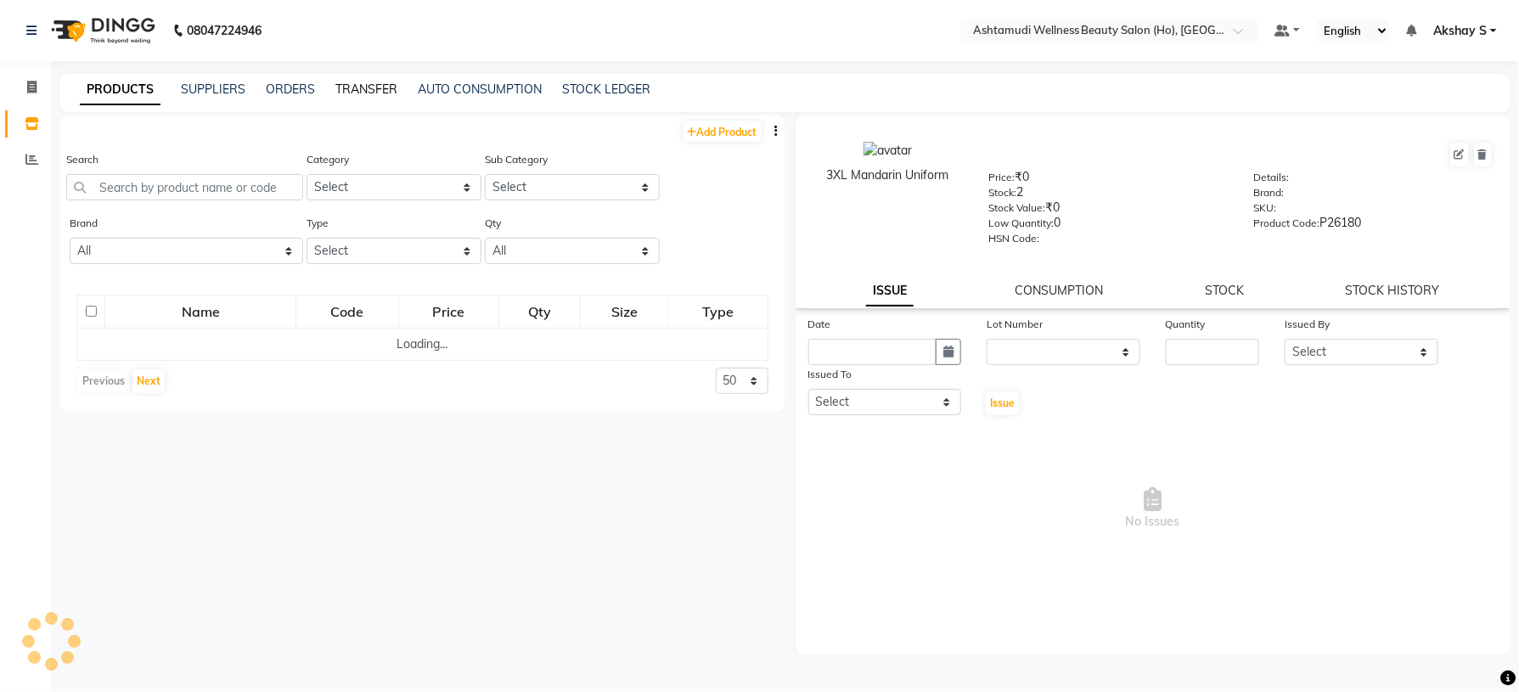
click at [364, 82] on link "TRANSFER" at bounding box center [366, 89] width 62 height 15
select select "sender"
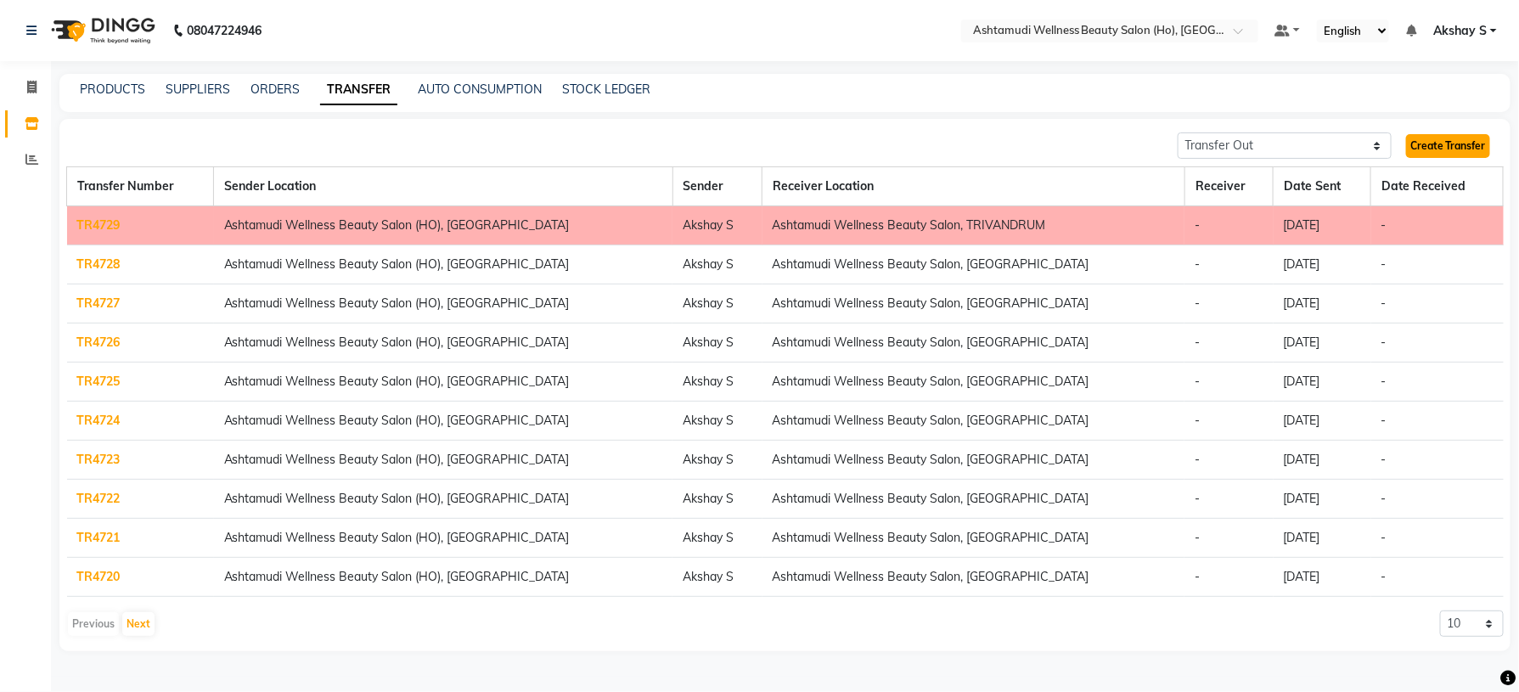
click at [1467, 144] on link "Create Transfer" at bounding box center [1448, 146] width 84 height 24
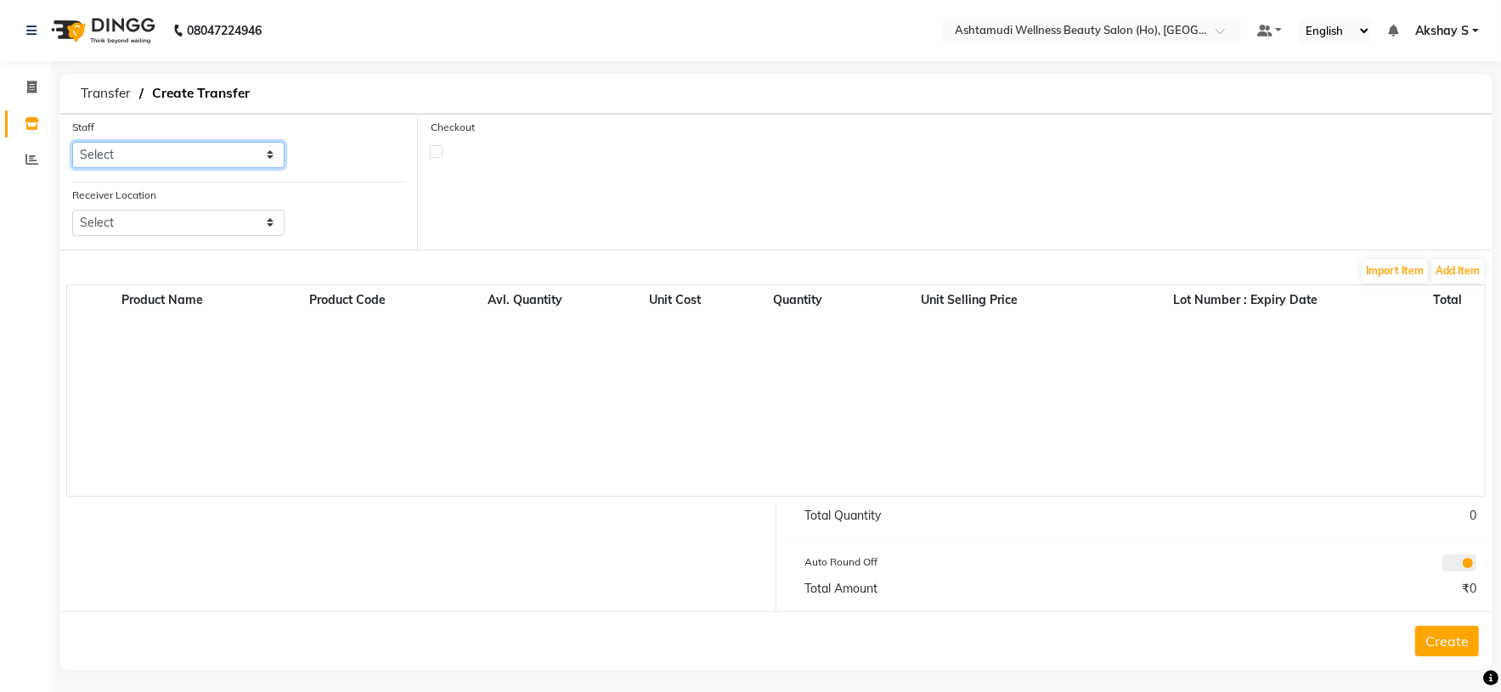
click at [234, 159] on select "Select [PERSON_NAME] S [PERSON_NAME] S Dev [PERSON_NAME] P [PERSON_NAME] u [PER…" at bounding box center [178, 155] width 212 height 26
select select "44763"
click at [72, 143] on select "Select [PERSON_NAME] S [PERSON_NAME] S Dev [PERSON_NAME] P [PERSON_NAME] u [PER…" at bounding box center [178, 155] width 212 height 26
click at [268, 221] on select "Select Ashtamudi Wellness Beauty Salon, Kowdiar Ashtamudi Wellness Beauty Salon…" at bounding box center [178, 223] width 212 height 26
select select "1948"
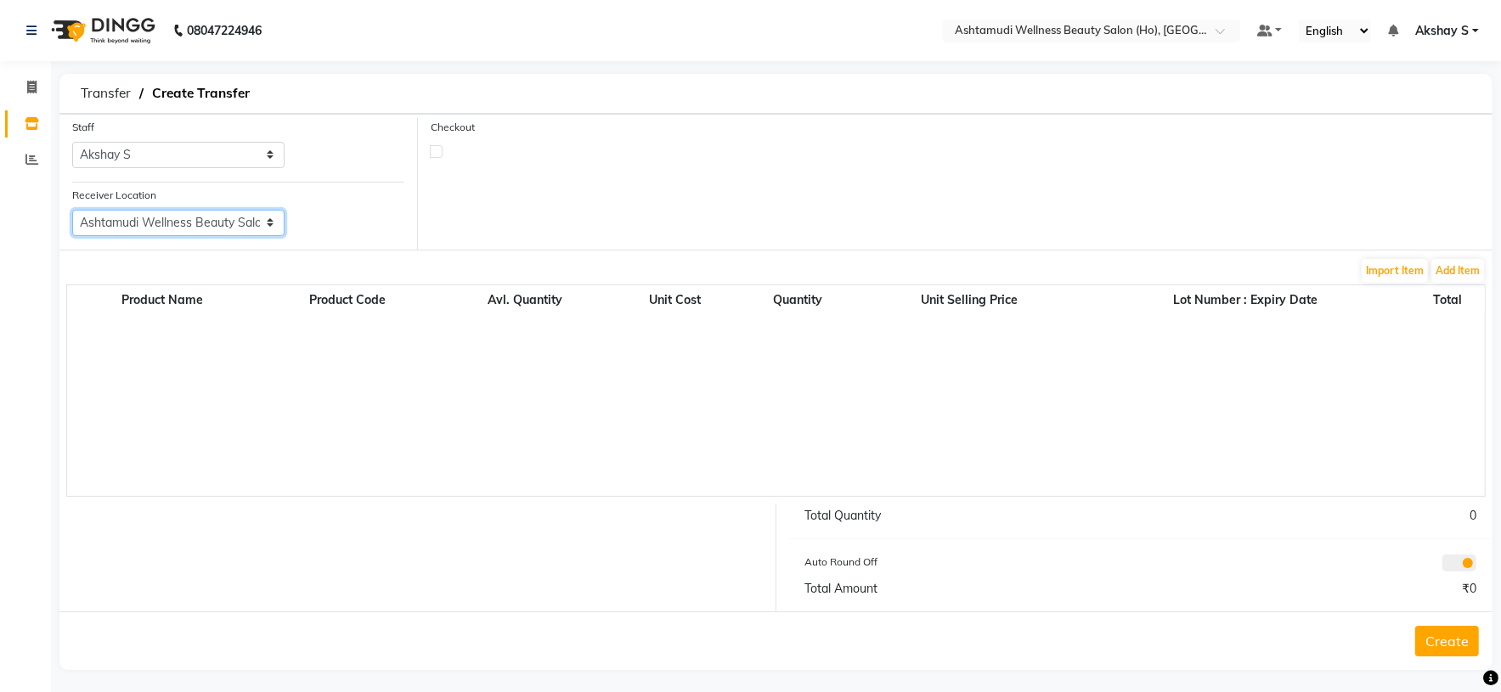
click at [72, 211] on select "Select Ashtamudi Wellness Beauty Salon, Kowdiar Ashtamudi Wellness Beauty Salon…" at bounding box center [178, 223] width 212 height 26
click at [1456, 274] on button "Add Item" at bounding box center [1457, 271] width 53 height 24
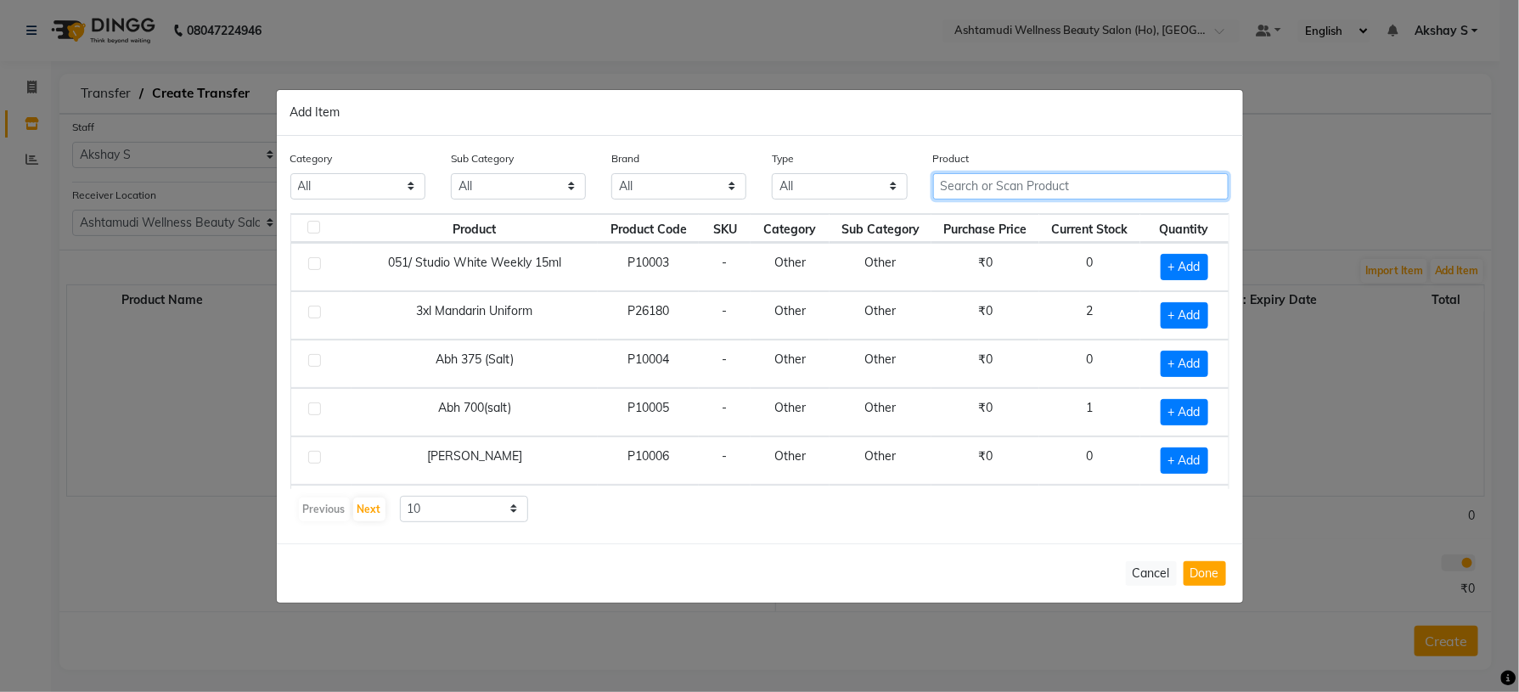
click at [961, 184] on input "text" at bounding box center [1081, 186] width 296 height 26
paste input "Seasoul Azevita Sunscreen SPF 50 100 gm"
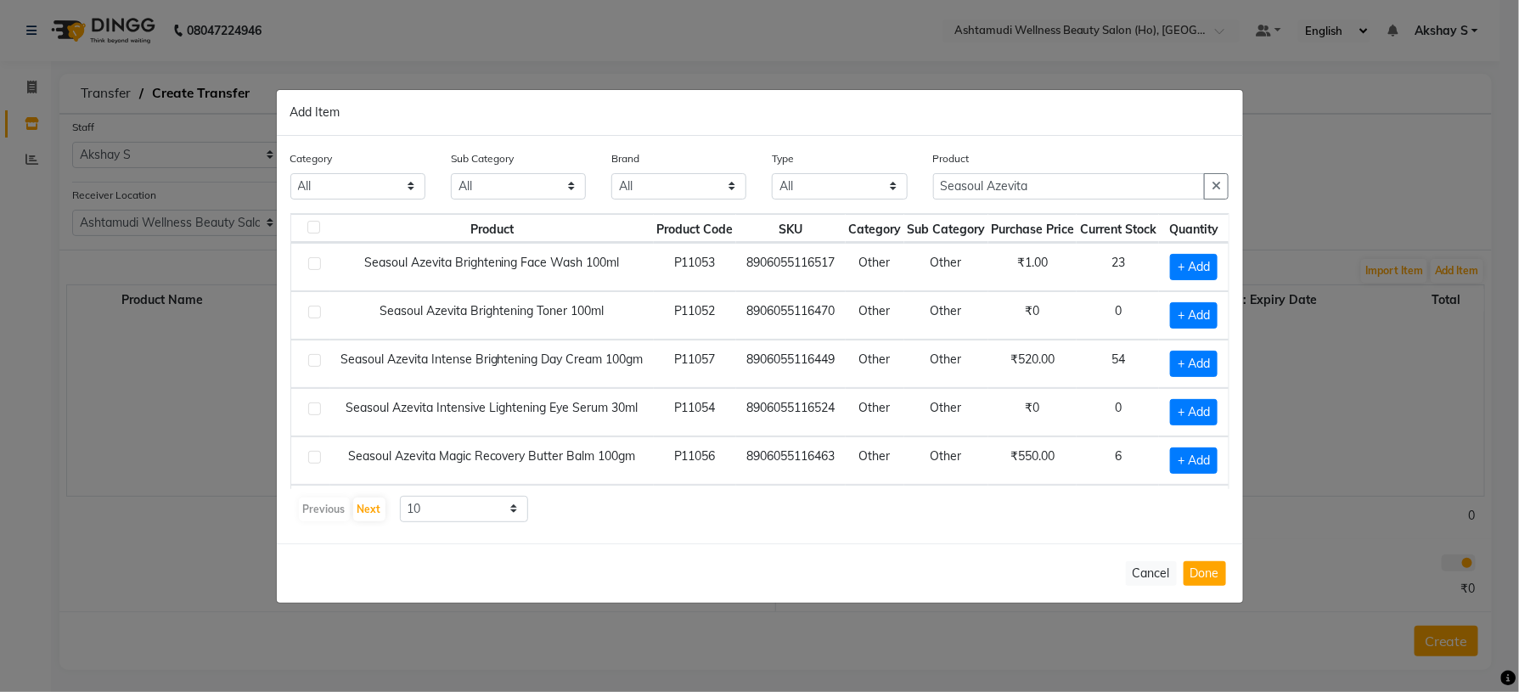
drag, startPoint x: 890, startPoint y: 522, endPoint x: 1045, endPoint y: 384, distance: 208.1
click at [898, 509] on div "Previous Next 10 50 100" at bounding box center [760, 509] width 926 height 27
drag, startPoint x: 1062, startPoint y: 184, endPoint x: 792, endPoint y: 186, distance: 270.1
click at [792, 186] on div "Category All Hair Skin Makeup Personal Care Appliances [PERSON_NAME] Waxing Dis…" at bounding box center [760, 181] width 965 height 64
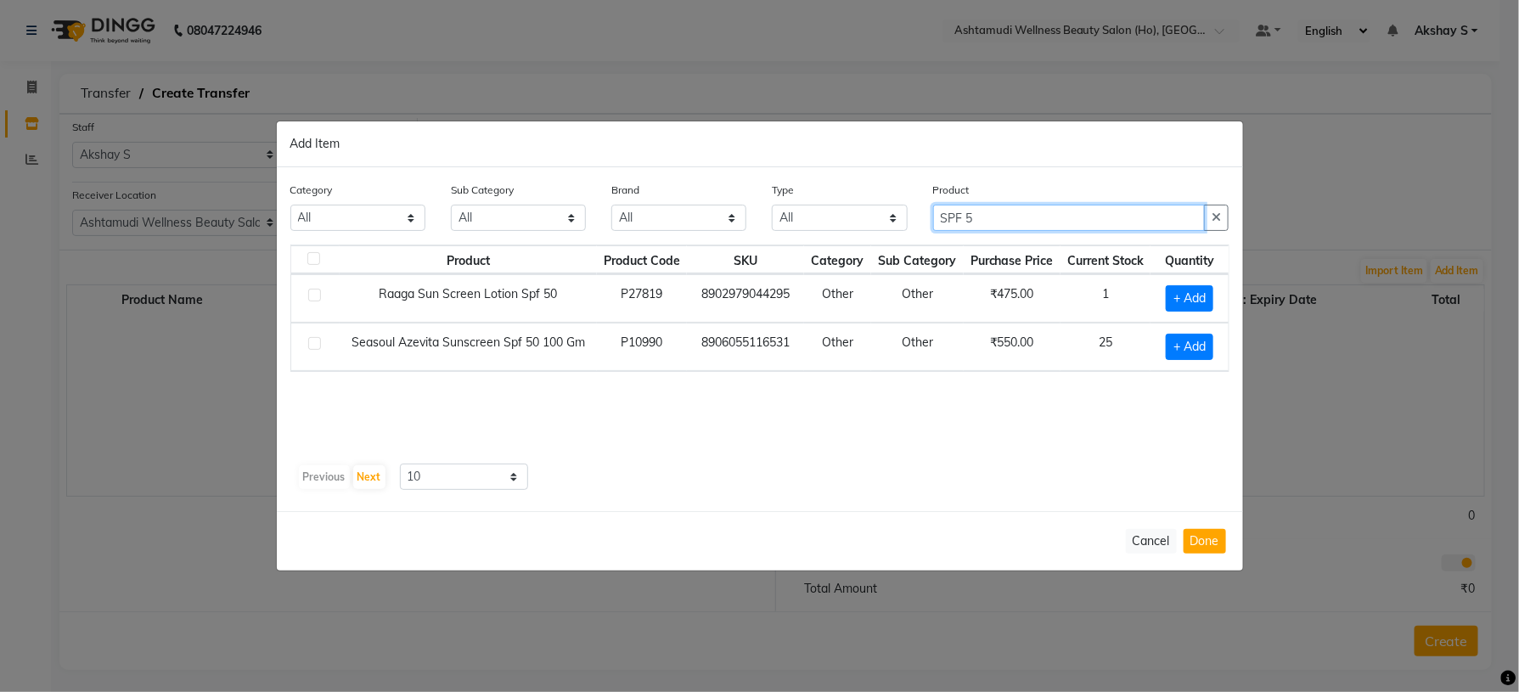
type input "SPF 5"
click at [907, 428] on div "Product Product Code SKU Category Sub Category Purchase Price Current Stock Qua…" at bounding box center [759, 351] width 939 height 212
click at [1193, 345] on span "+ Add" at bounding box center [1190, 347] width 48 height 26
checkbox input "true"
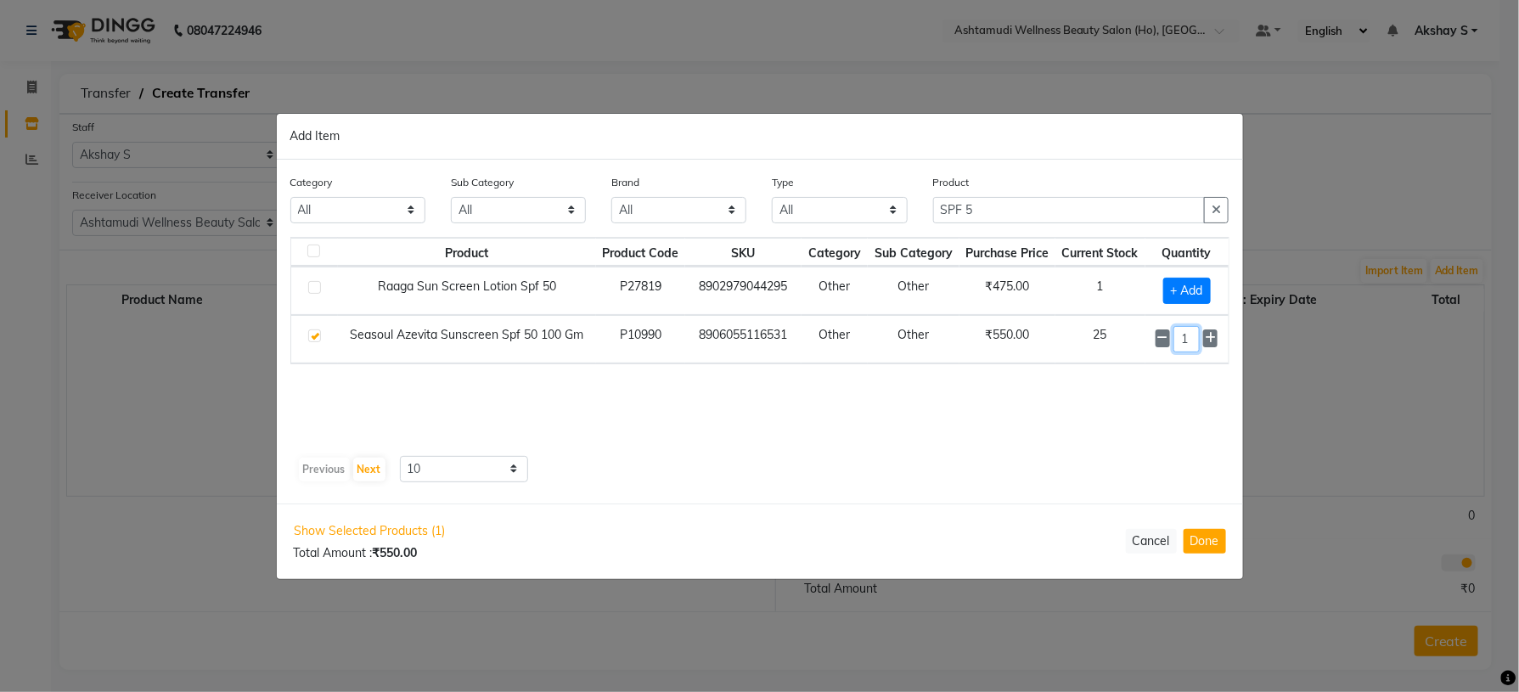
drag, startPoint x: 1192, startPoint y: 335, endPoint x: 1123, endPoint y: 375, distance: 79.5
click at [1132, 353] on tr "Seasoul Azevita Sunscreen Spf 50 100 Gm P10990 8906055116531 Other Other ₹550.0…" at bounding box center [760, 339] width 938 height 48
type input "2"
click at [1037, 413] on div "Product Product Code SKU Category Sub Category Purchase Price Current Stock Qua…" at bounding box center [759, 344] width 939 height 212
drag, startPoint x: 977, startPoint y: 212, endPoint x: 840, endPoint y: 212, distance: 136.7
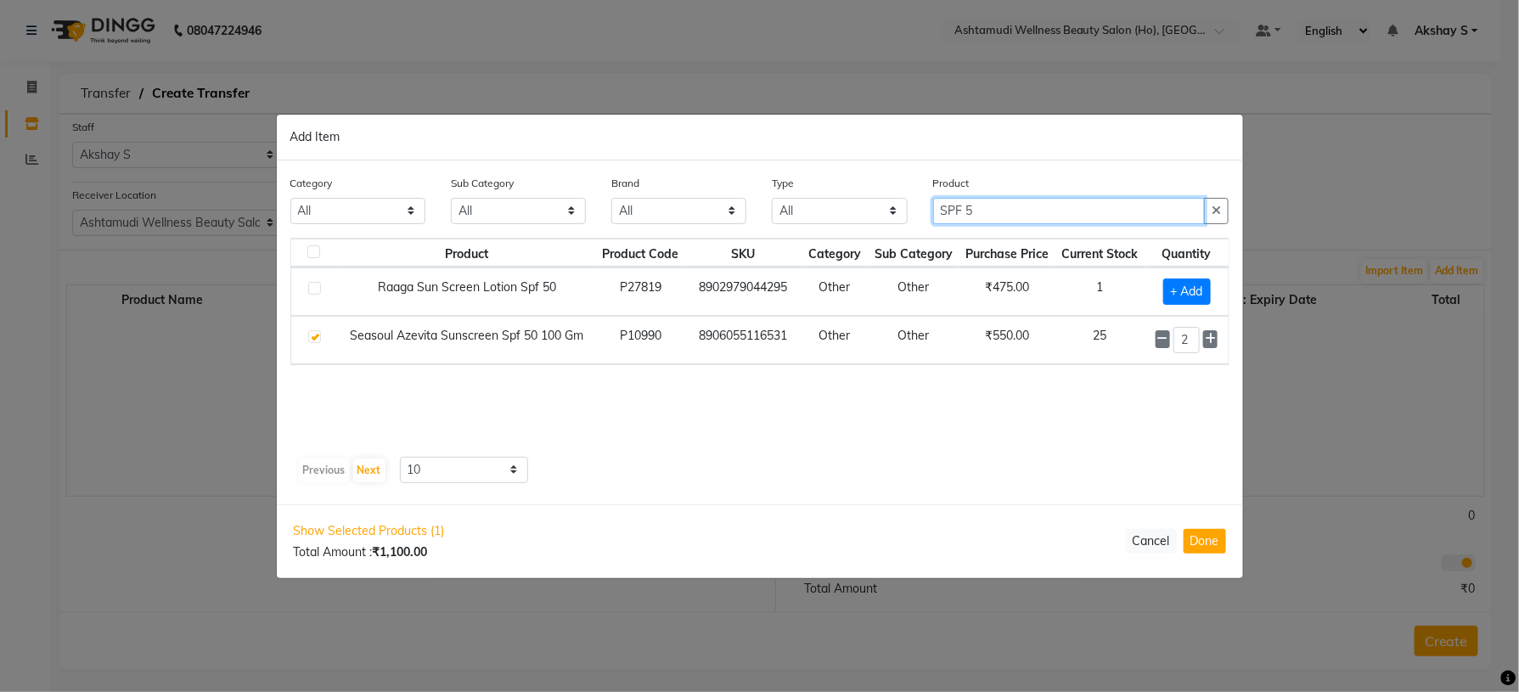
click at [840, 212] on div "Category All Hair Skin Makeup Personal Care Appliances [PERSON_NAME] Waxing Dis…" at bounding box center [760, 206] width 965 height 64
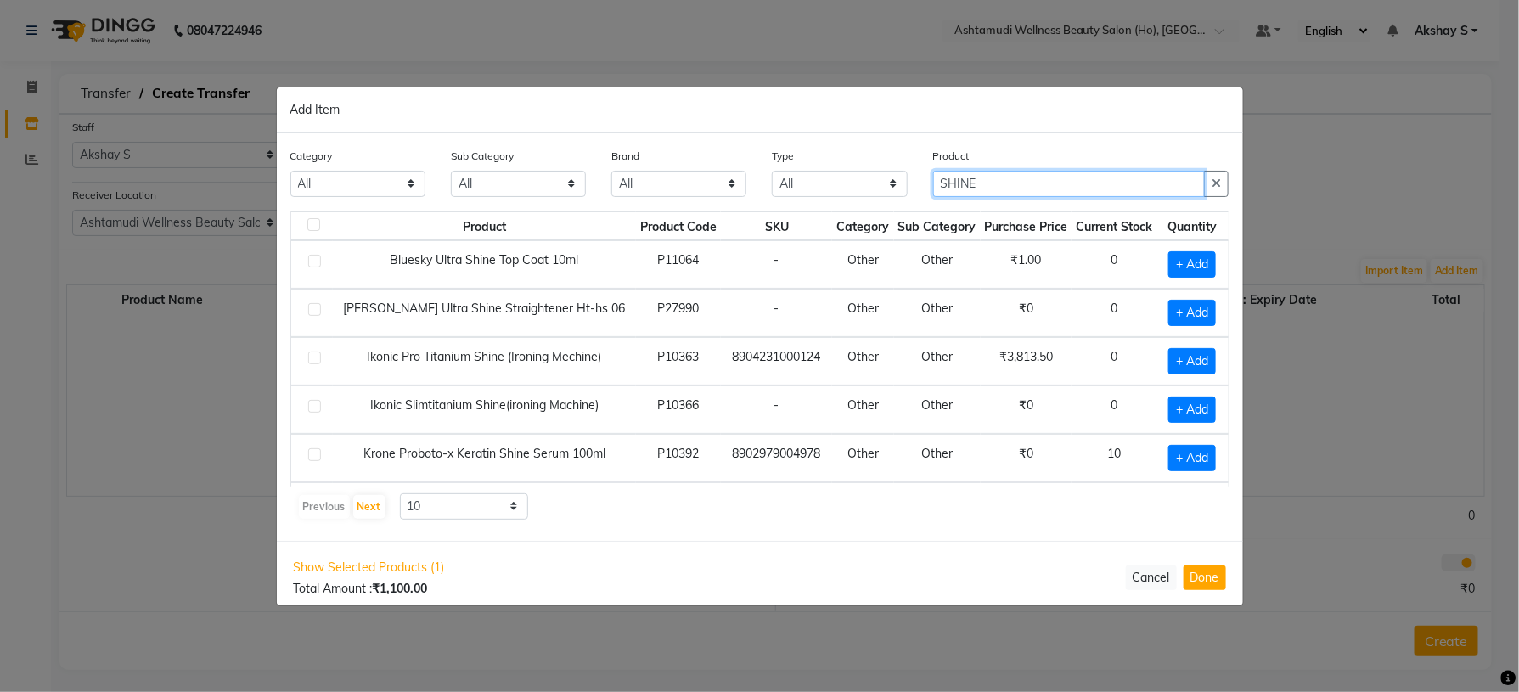
type input "SHINE"
click at [824, 508] on div "Previous Next 10 50 100" at bounding box center [760, 506] width 926 height 27
click at [1175, 461] on span "+ Add" at bounding box center [1193, 458] width 48 height 26
checkbox input "true"
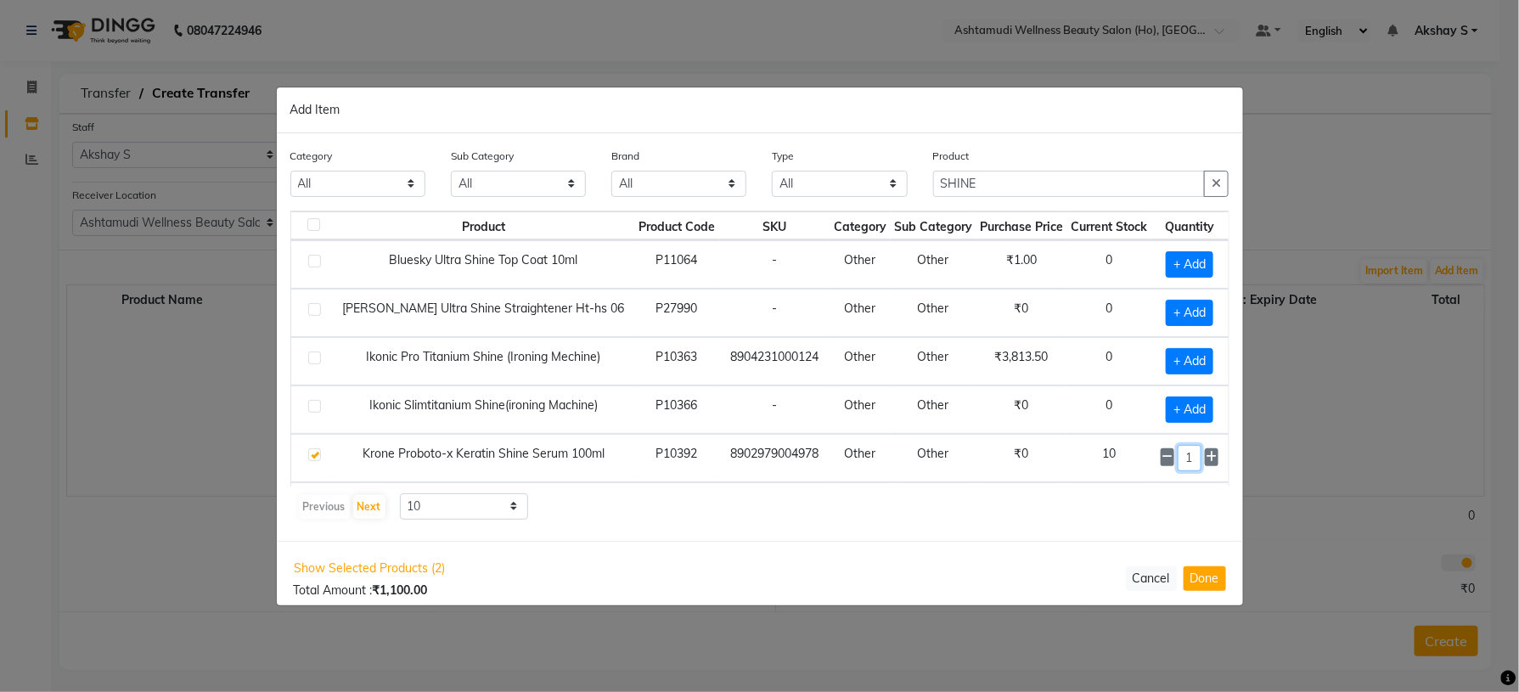
drag, startPoint x: 1149, startPoint y: 460, endPoint x: 1131, endPoint y: 471, distance: 20.5
click at [1151, 468] on td "1" at bounding box center [1189, 458] width 77 height 48
type input "110"
click at [1113, 530] on div "Category All Hair Skin Makeup Personal Care Appliances [PERSON_NAME] Waxing Dis…" at bounding box center [760, 337] width 967 height 408
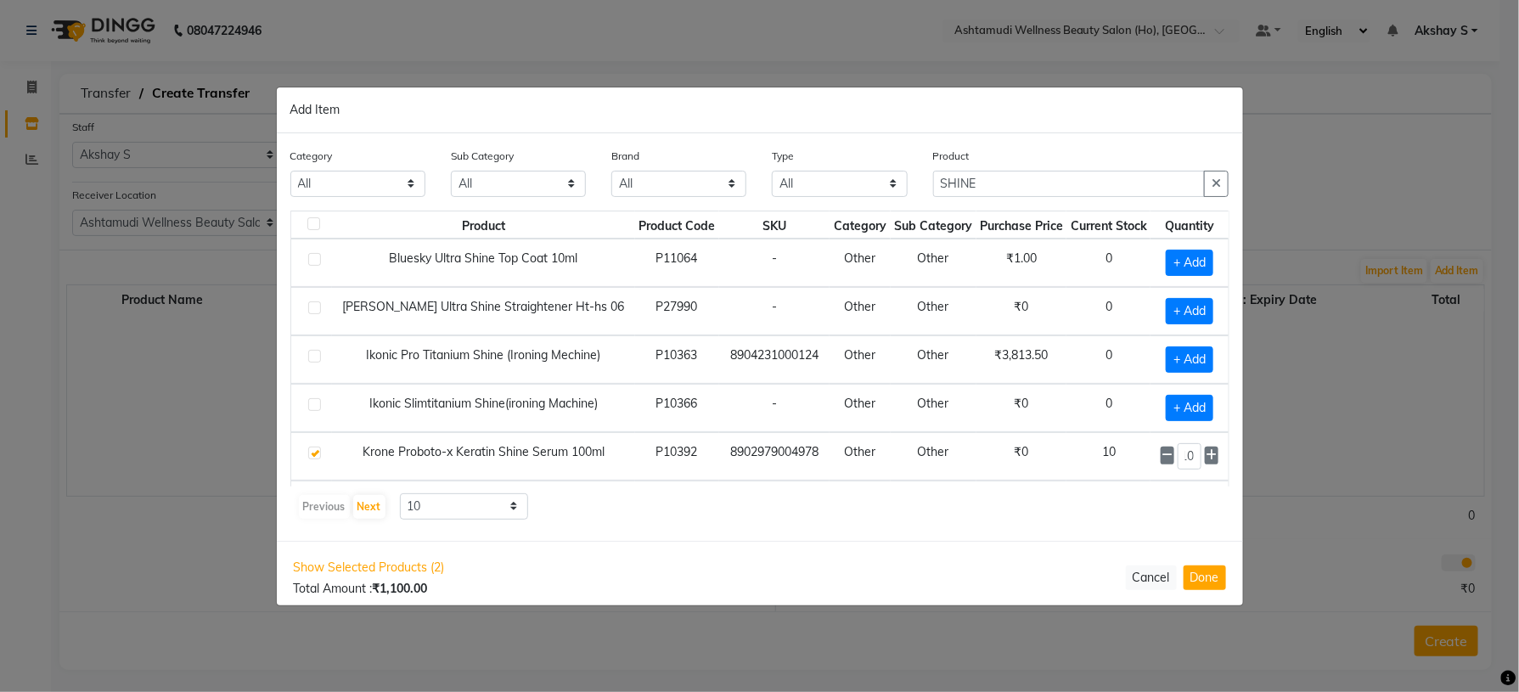
scroll to position [0, 0]
drag, startPoint x: 997, startPoint y: 184, endPoint x: 859, endPoint y: 186, distance: 138.4
click at [867, 186] on div "Category All Hair Skin Makeup Personal Care Appliances [PERSON_NAME] Waxing Dis…" at bounding box center [760, 179] width 965 height 64
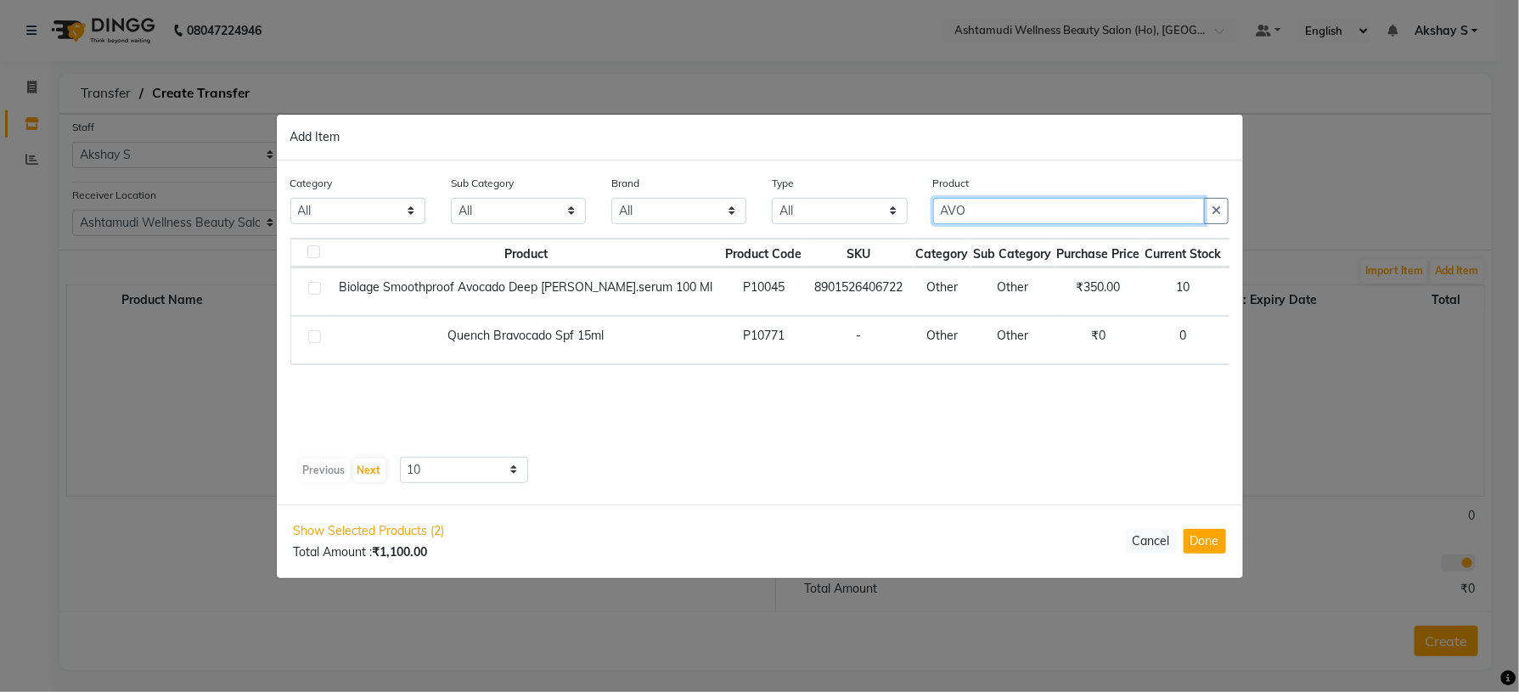
type input "AVO"
click at [1027, 399] on div "Product Product Code SKU Category Sub Category Purchase Price Current Stock Qua…" at bounding box center [759, 344] width 939 height 212
click at [1235, 282] on span "+ Add" at bounding box center [1259, 292] width 48 height 26
checkbox input "true"
drag, startPoint x: 1202, startPoint y: 295, endPoint x: 1216, endPoint y: 290, distance: 15.0
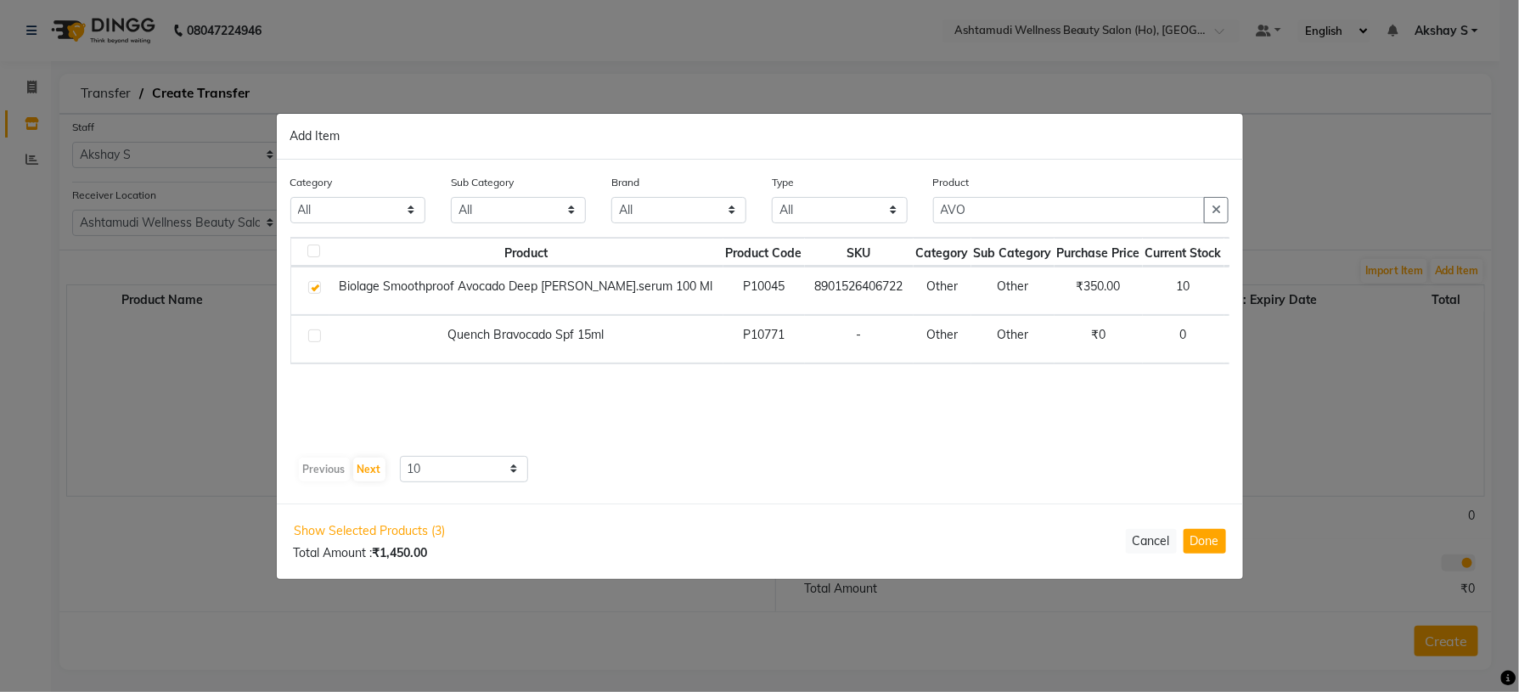
click at [1250, 290] on input "1" at bounding box center [1261, 291] width 23 height 26
type input "6"
click at [1192, 541] on button "Done" at bounding box center [1205, 541] width 42 height 25
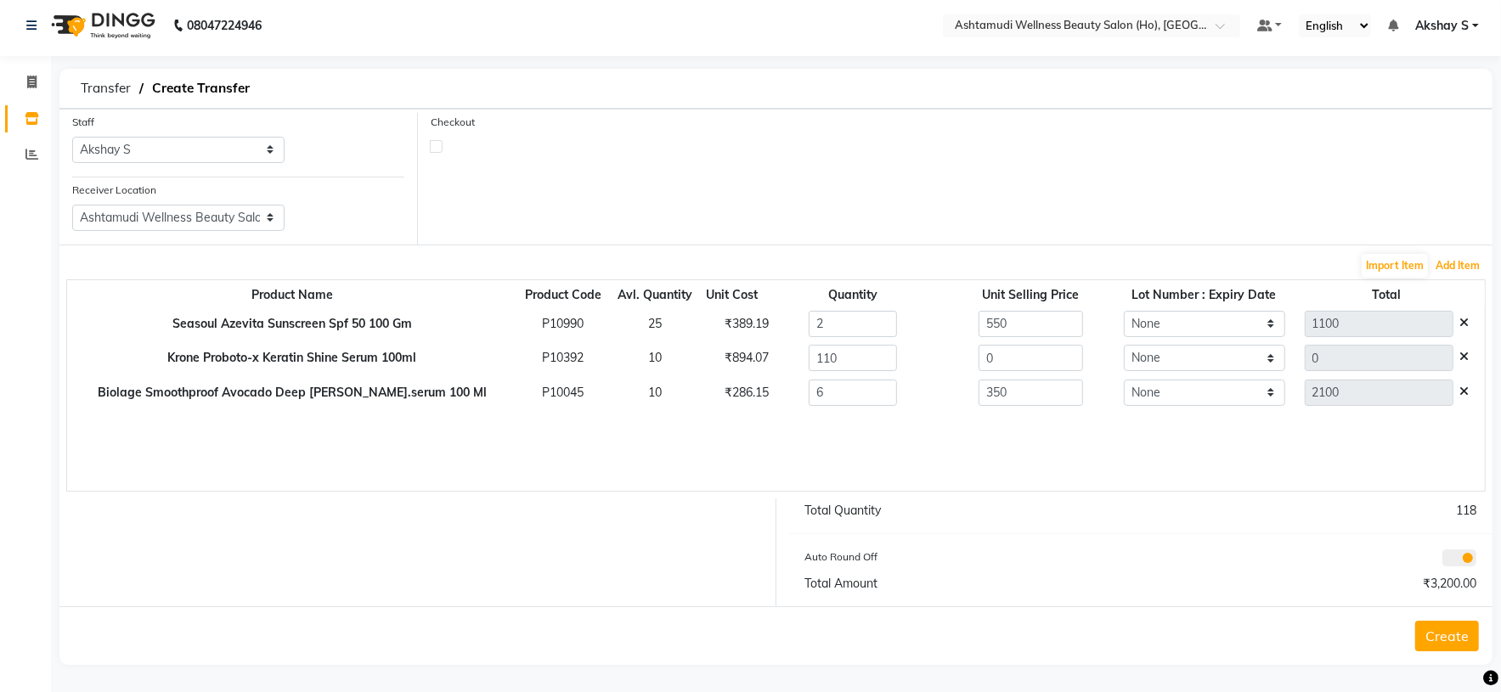
scroll to position [8, 0]
click at [700, 401] on td "₹286.15" at bounding box center [732, 391] width 65 height 35
click at [712, 389] on div "₹286.15" at bounding box center [732, 391] width 41 height 18
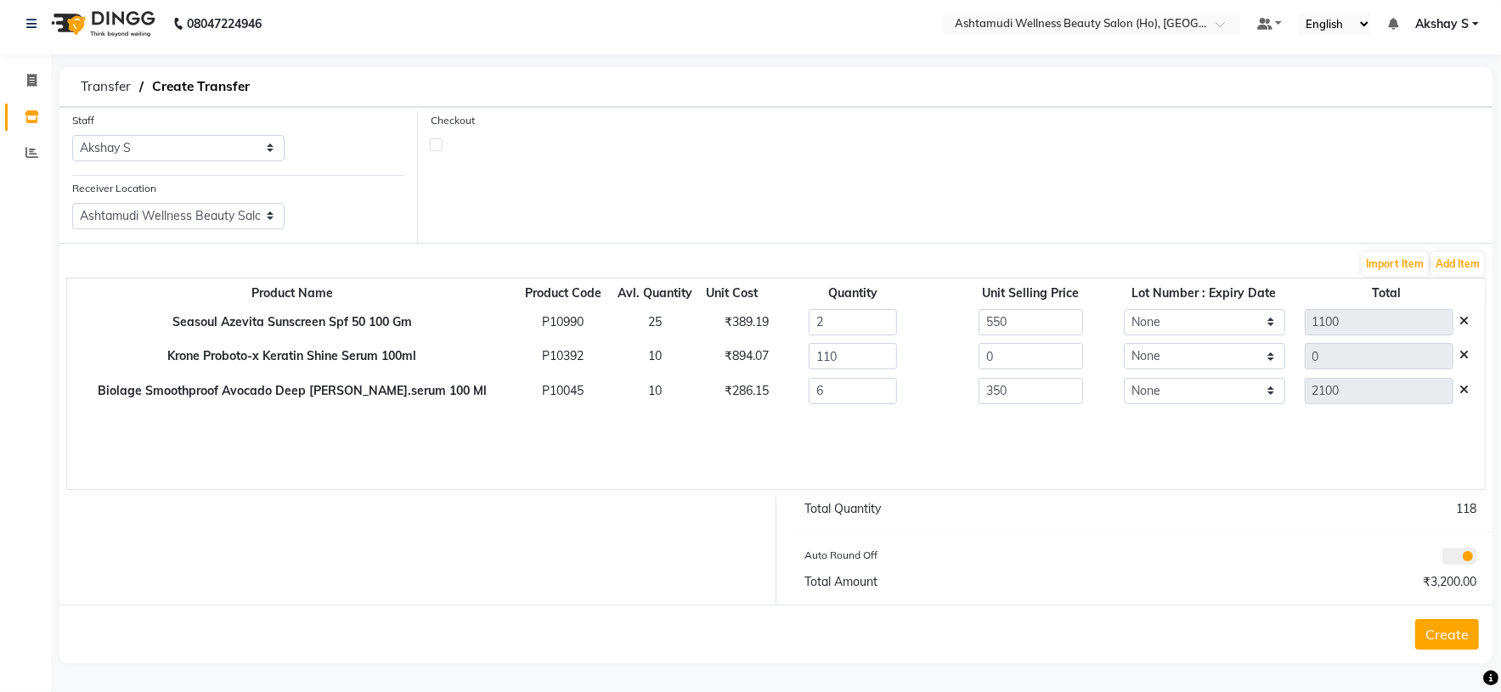
copy div "286.15"
drag, startPoint x: 883, startPoint y: 403, endPoint x: 865, endPoint y: 404, distance: 18.8
click at [876, 404] on tr "Biolage Smoothproof Avocado Deep [PERSON_NAME].serum 100 Ml P10045 10 ₹286.15 6…" at bounding box center [775, 391] width 1417 height 35
paste input "286.15"
type input "286.15"
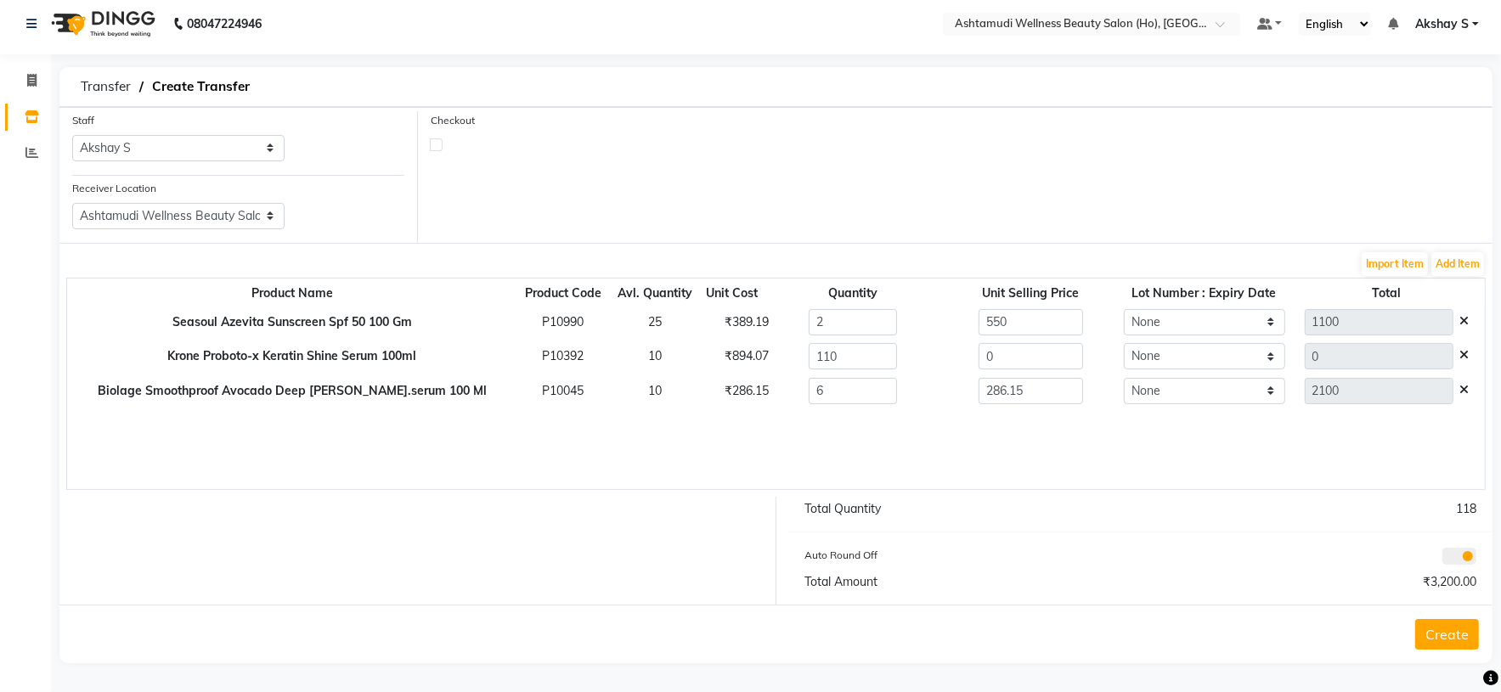
type input "1716.9"
click at [712, 363] on div "₹894.07" at bounding box center [732, 356] width 41 height 18
copy div "894.07"
drag, startPoint x: 977, startPoint y: 350, endPoint x: 885, endPoint y: 361, distance: 92.4
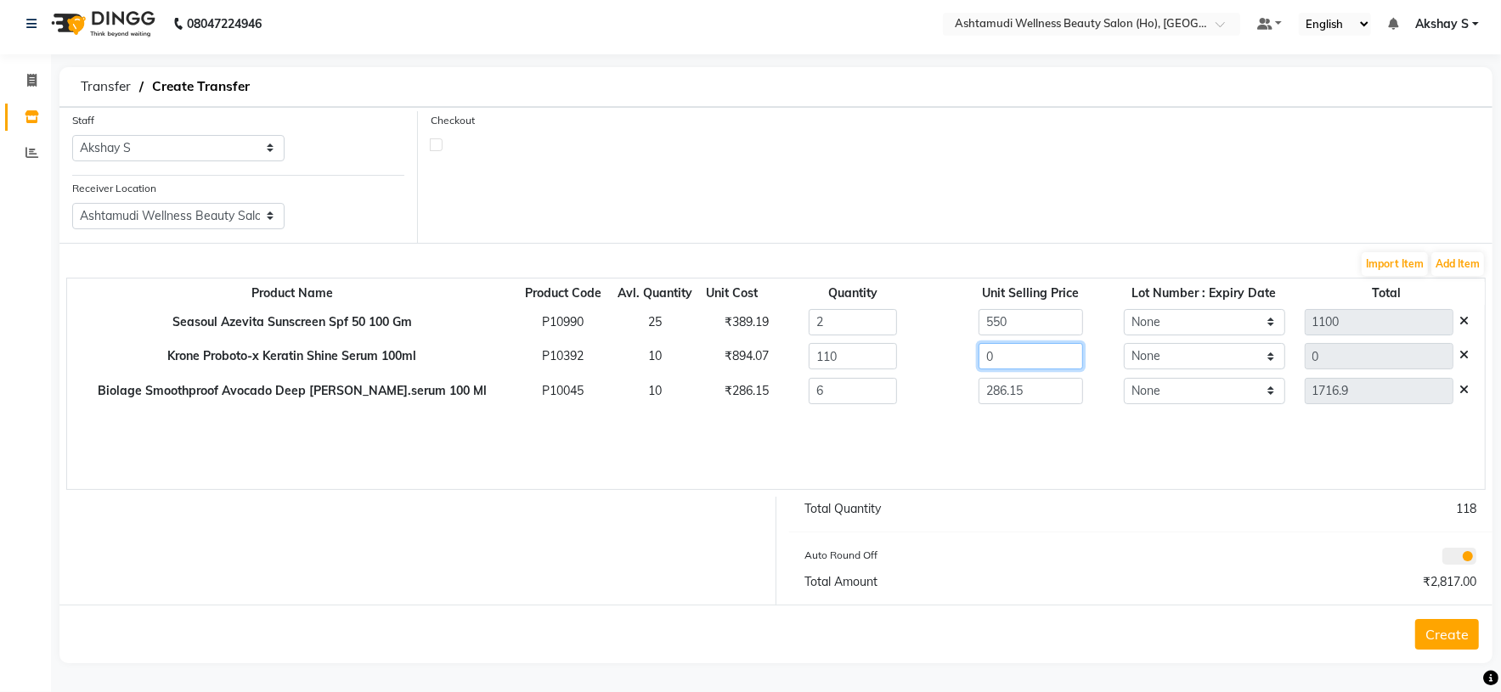
click at [885, 361] on tr "Krone Proboto-x Keratin Shine Serum 100ml P10392 10 ₹894.07 110 0 None 0" at bounding box center [775, 357] width 1417 height 35
paste input "894.07"
type input "894.07"
type input "98347.7"
click at [712, 317] on div "₹389.19" at bounding box center [732, 322] width 41 height 18
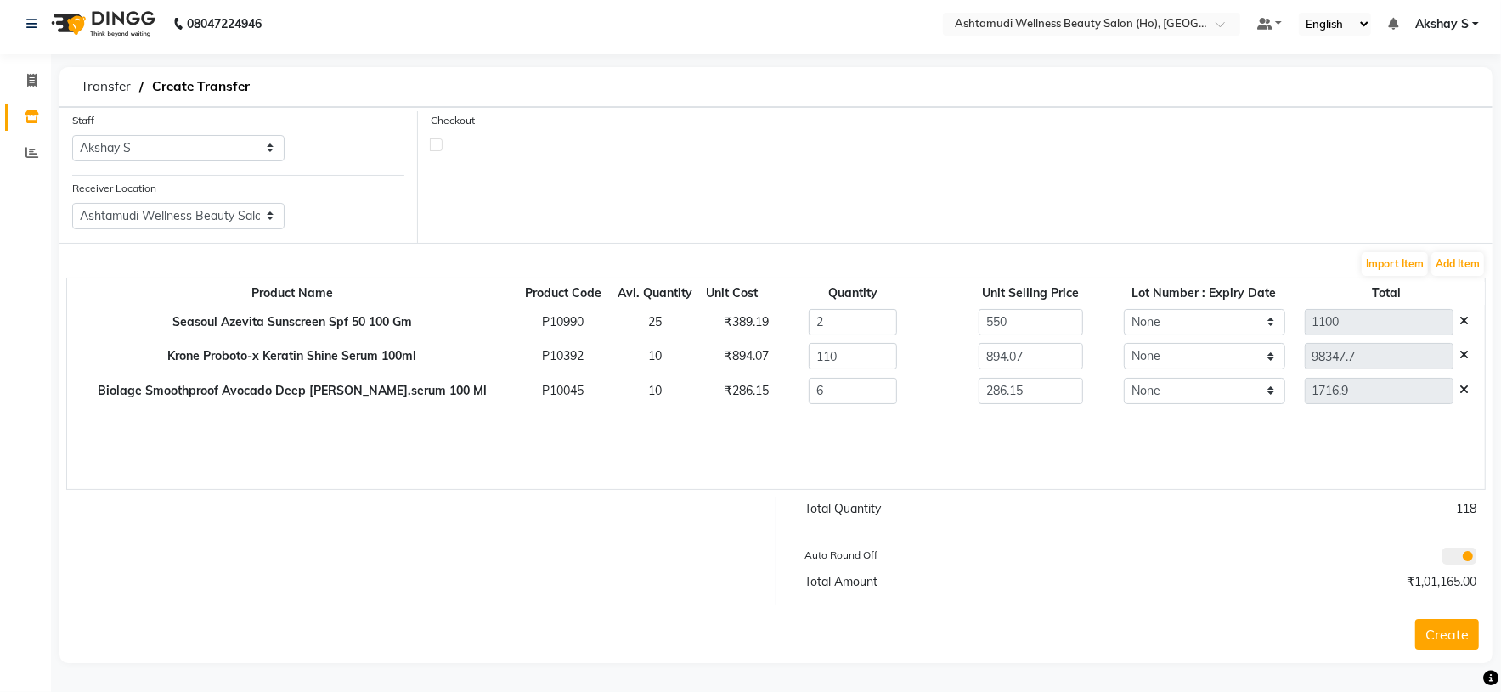
click at [712, 317] on div "₹389.19" at bounding box center [732, 322] width 41 height 18
copy div "389.19"
drag, startPoint x: 1017, startPoint y: 325, endPoint x: 887, endPoint y: 357, distance: 133.7
click at [897, 337] on tr "Seasoul Azevita Sunscreen Spf 50 100 Gm P10990 25 ₹389.19 2 550 None 1100" at bounding box center [775, 322] width 1417 height 35
paste input "389.19"
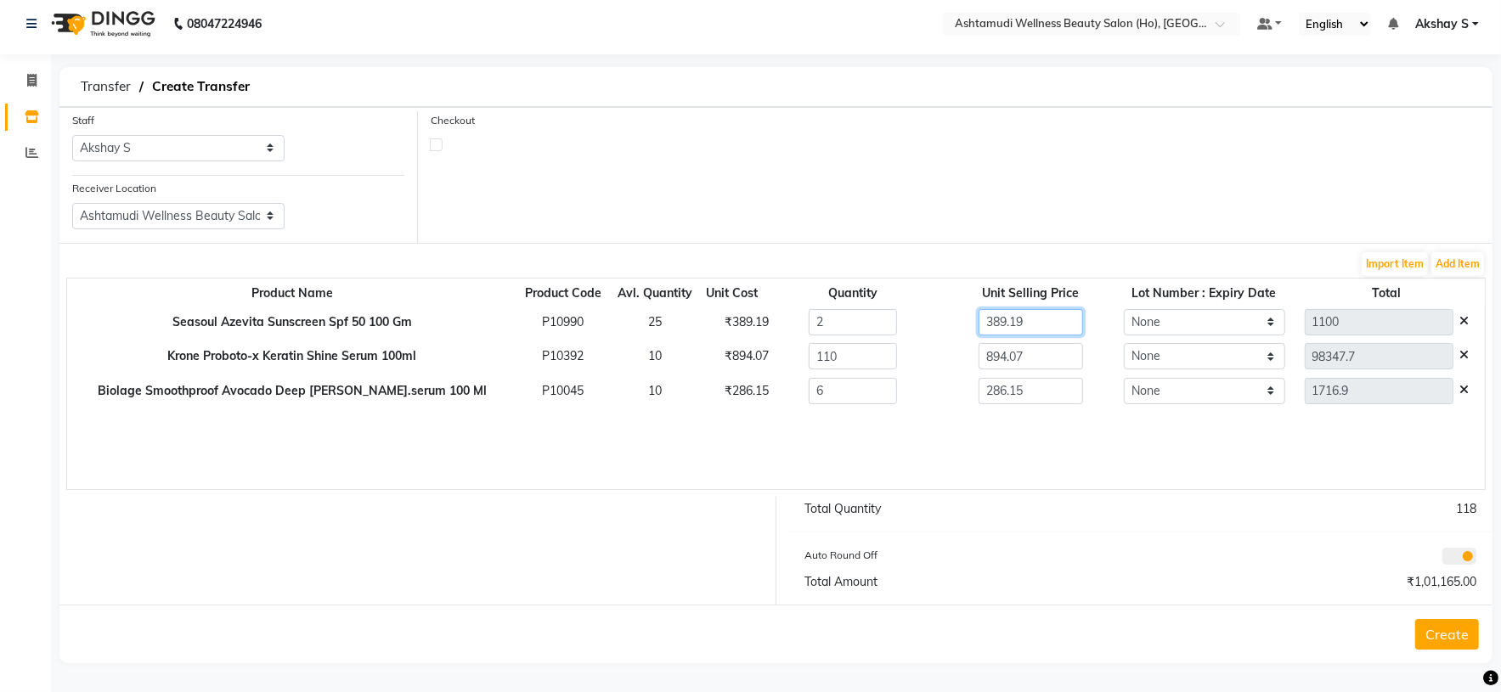
type input "389.19"
type input "778.38"
click at [997, 457] on div "Product Name Product Code Avl. Quantity Unit Cost Quantity Unit Selling Price L…" at bounding box center [775, 384] width 1419 height 212
drag, startPoint x: 1051, startPoint y: 446, endPoint x: 764, endPoint y: 384, distance: 293.7
click at [1049, 446] on div "Product Name Product Code Avl. Quantity Unit Cost Quantity Unit Selling Price L…" at bounding box center [775, 384] width 1419 height 212
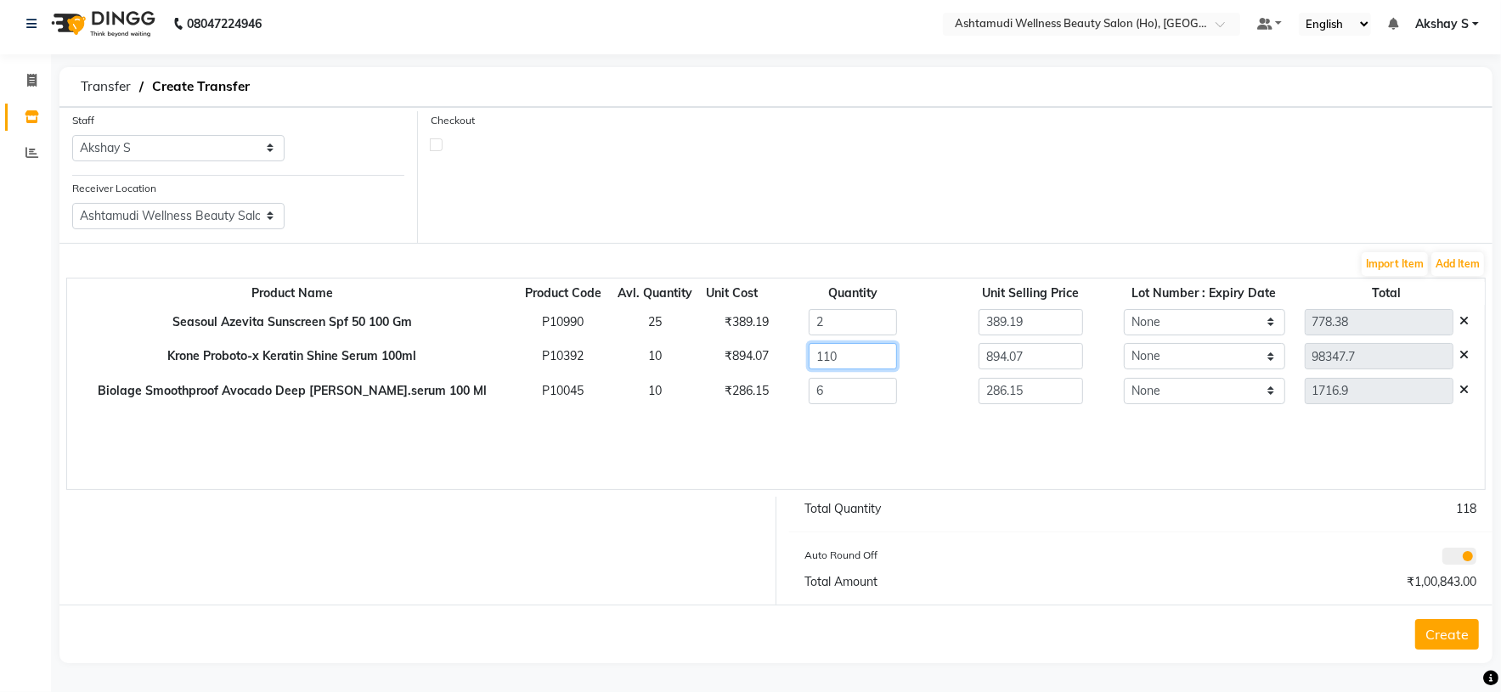
drag, startPoint x: 792, startPoint y: 359, endPoint x: 709, endPoint y: 392, distance: 88.8
click at [692, 358] on tr "Krone Proboto-x Keratin Shine Serum 100ml P10392 10 ₹894.07 110 894.07 None 983…" at bounding box center [775, 357] width 1417 height 35
type input "1"
type input "894.07"
type input "10"
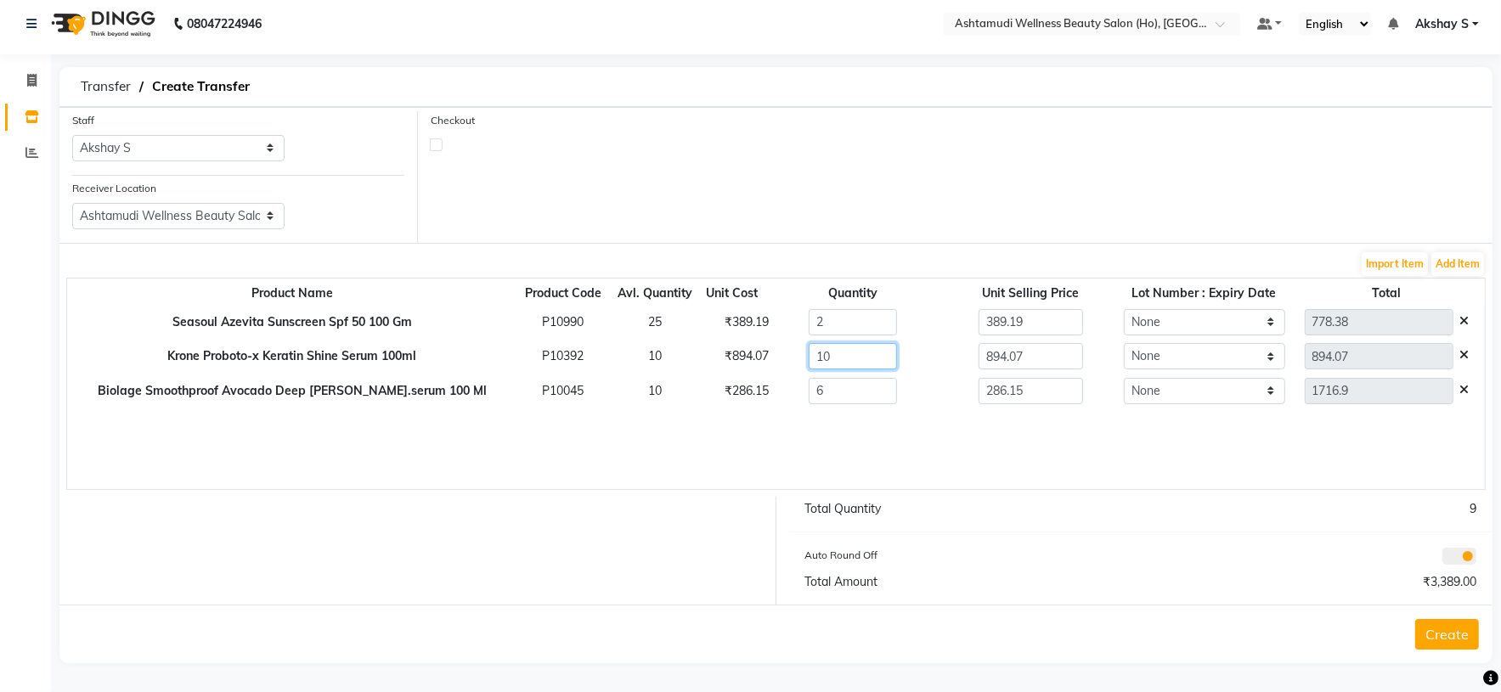
type input "8940.7"
type input "10"
click at [1020, 454] on div "Product Name Product Code Avl. Quantity Unit Cost Quantity Unit Selling Price L…" at bounding box center [775, 384] width 1419 height 212
click at [1459, 633] on button "Create" at bounding box center [1447, 634] width 64 height 31
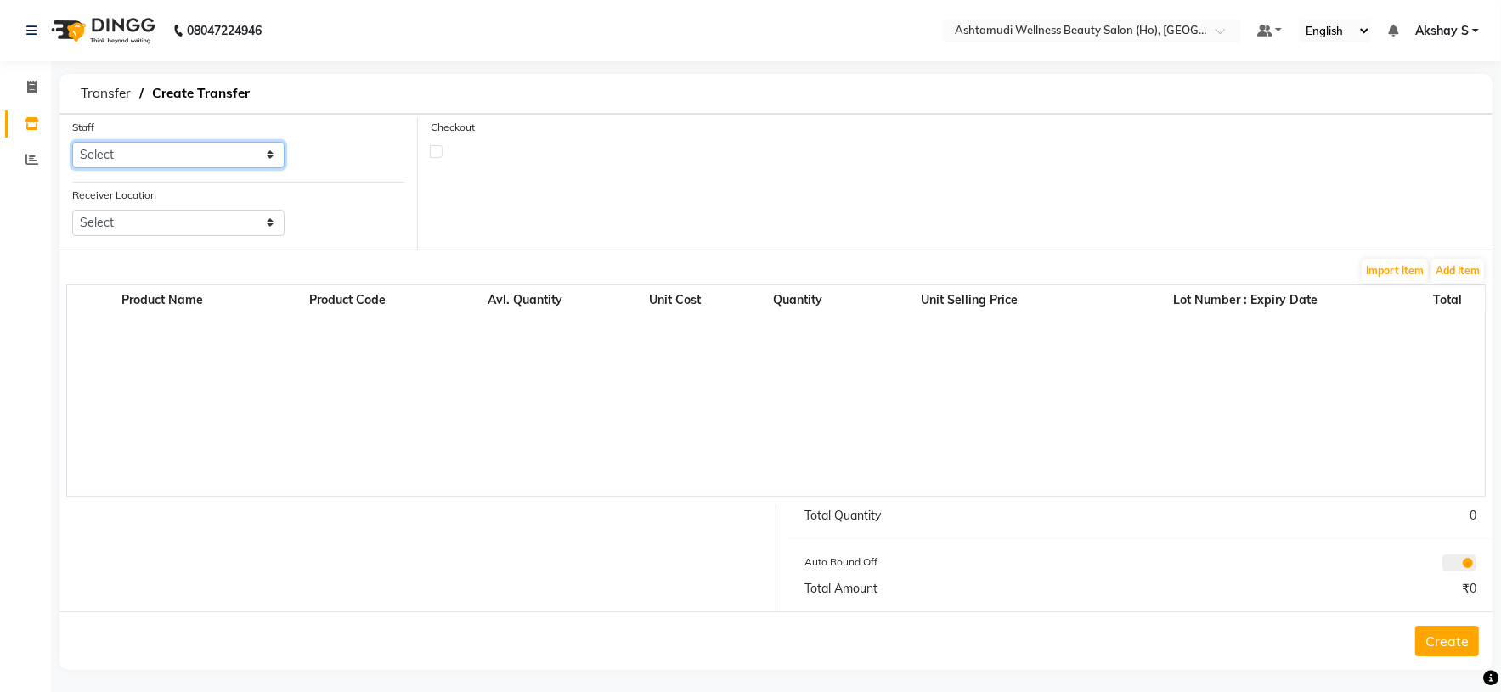
click at [246, 158] on select "Select [PERSON_NAME] S [PERSON_NAME] S Dev [PERSON_NAME] P [PERSON_NAME] u [PER…" at bounding box center [178, 155] width 212 height 26
select select "44763"
click at [72, 143] on select "Select [PERSON_NAME] S [PERSON_NAME] S Dev [PERSON_NAME] P [PERSON_NAME] u [PER…" at bounding box center [178, 155] width 212 height 26
click at [243, 213] on select "Select Ashtamudi Wellness Beauty Salon, Kowdiar Ashtamudi Wellness Beauty Salon…" at bounding box center [178, 223] width 212 height 26
select select "1948"
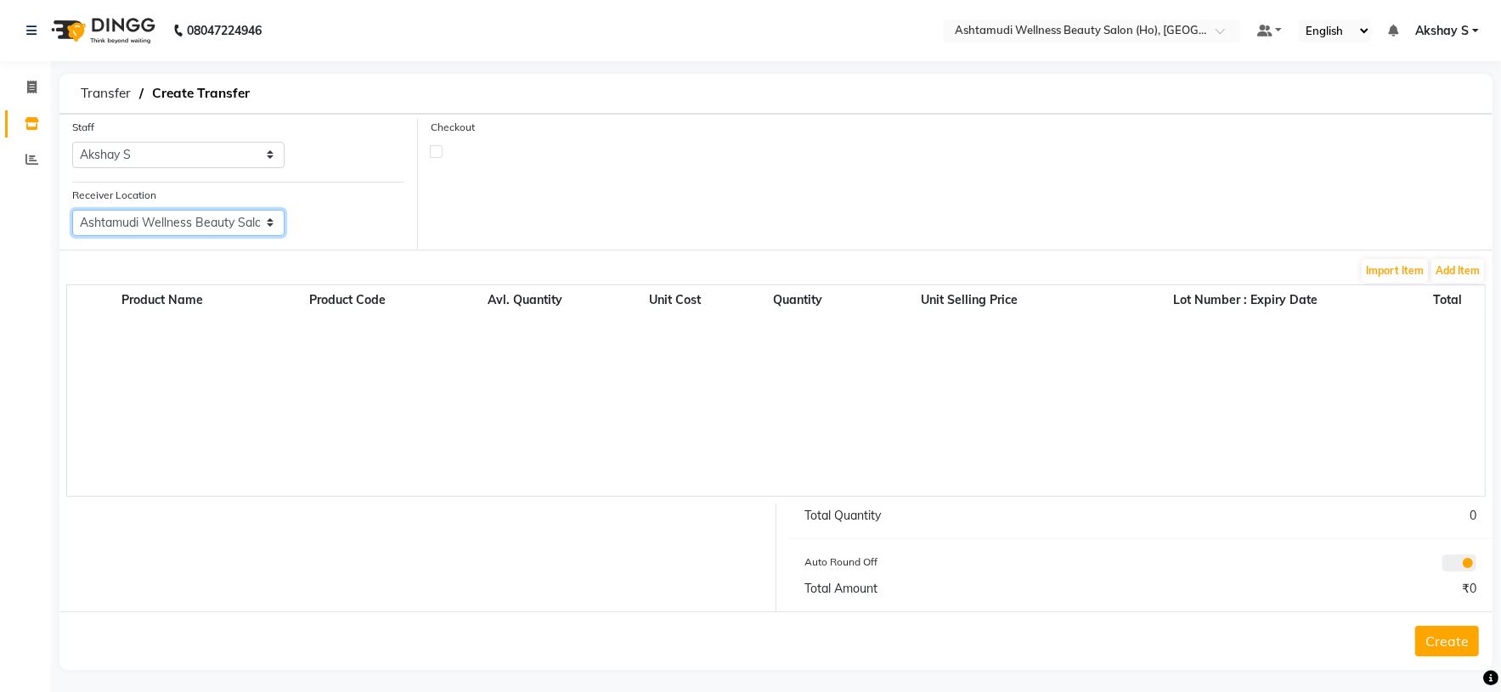
click at [72, 211] on select "Select Ashtamudi Wellness Beauty Salon, Kowdiar Ashtamudi Wellness Beauty Salon…" at bounding box center [178, 223] width 212 height 26
click at [1444, 263] on form "Staff Select [PERSON_NAME] S [PERSON_NAME] S Dev [PERSON_NAME] P [PERSON_NAME] …" at bounding box center [775, 392] width 1433 height 556
click at [1444, 266] on button "Add Item" at bounding box center [1457, 271] width 53 height 24
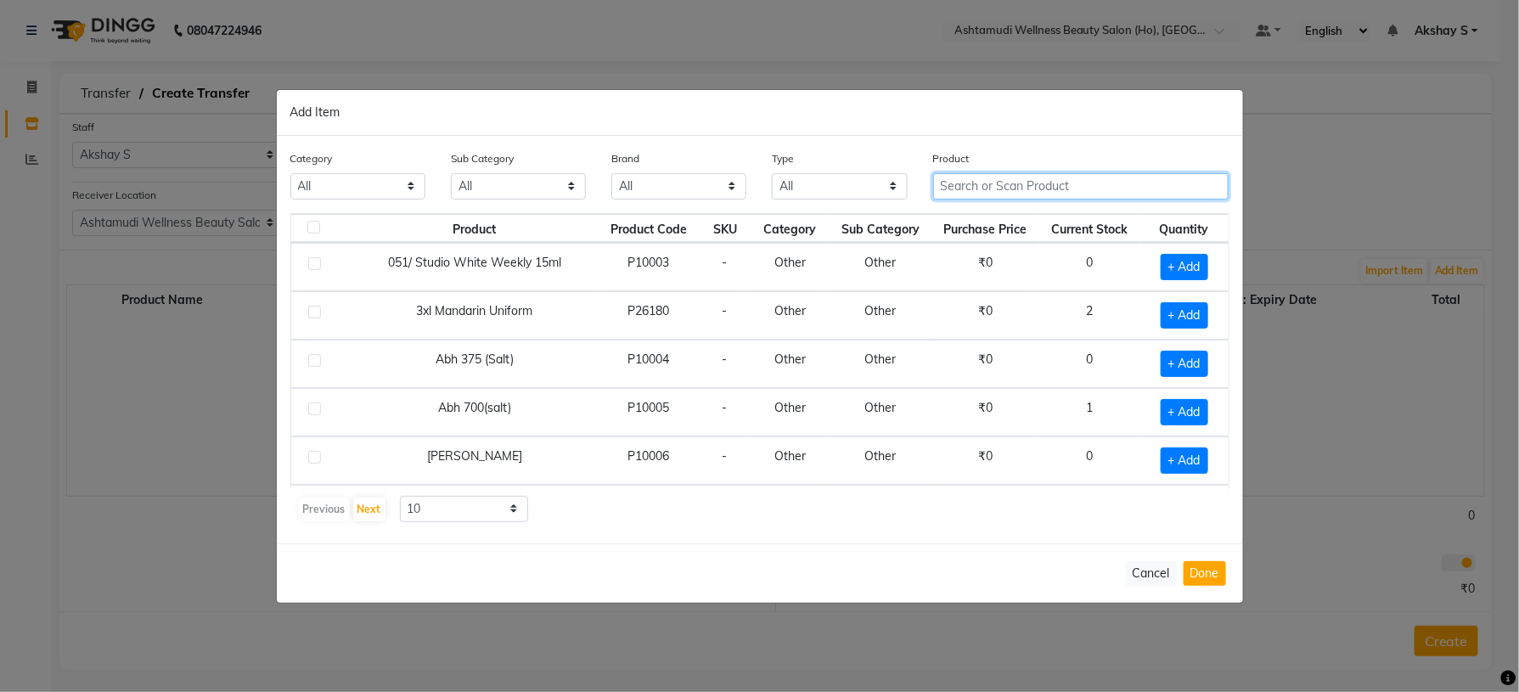
click at [1018, 187] on input "text" at bounding box center [1081, 186] width 296 height 26
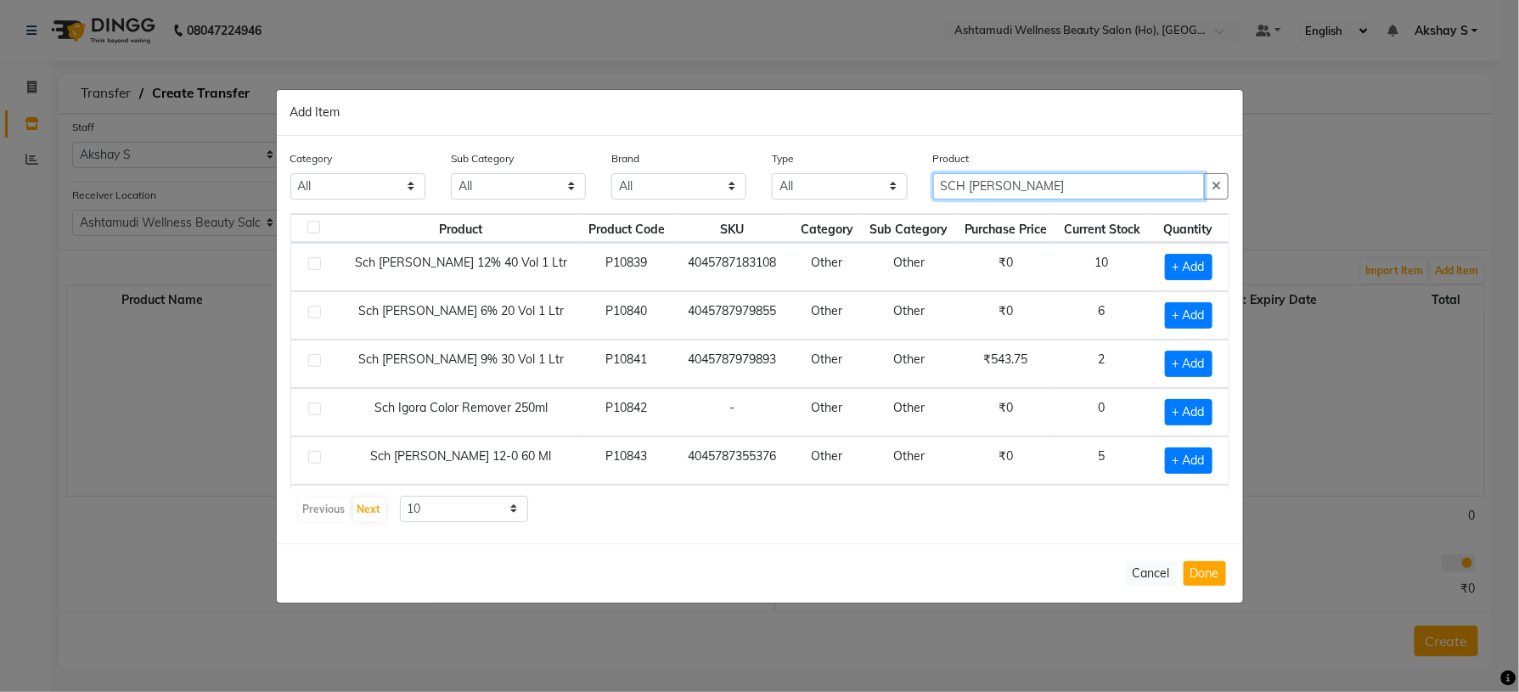
type input "SCH [PERSON_NAME]"
click at [899, 551] on div "Cancel Done" at bounding box center [760, 573] width 967 height 59
click at [1170, 271] on span "+ Add" at bounding box center [1189, 267] width 48 height 26
checkbox input "true"
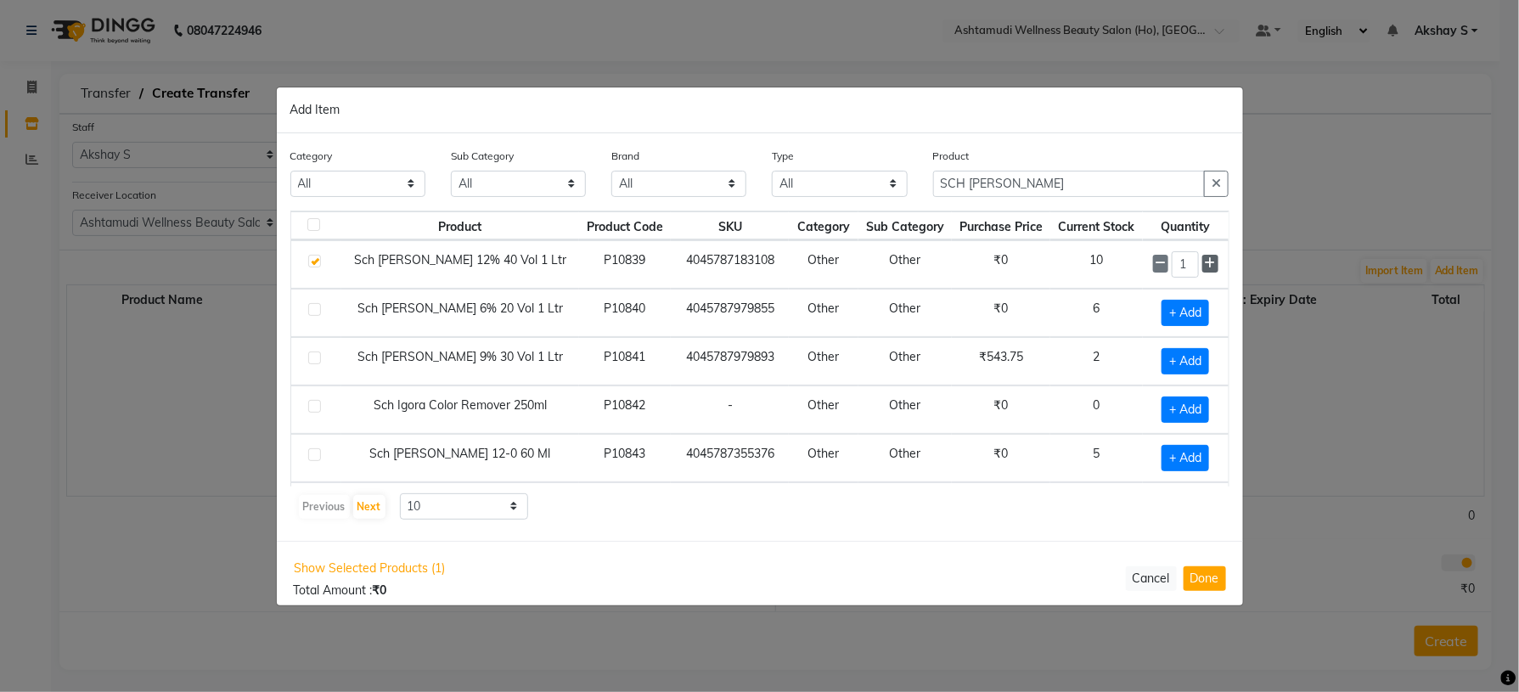
click at [1205, 264] on icon at bounding box center [1210, 263] width 11 height 12
type input "3"
drag, startPoint x: 898, startPoint y: 181, endPoint x: 840, endPoint y: 200, distance: 61.0
click at [885, 184] on div "Category All Hair Skin Makeup Personal Care Appliances [PERSON_NAME] Waxing Dis…" at bounding box center [760, 179] width 965 height 64
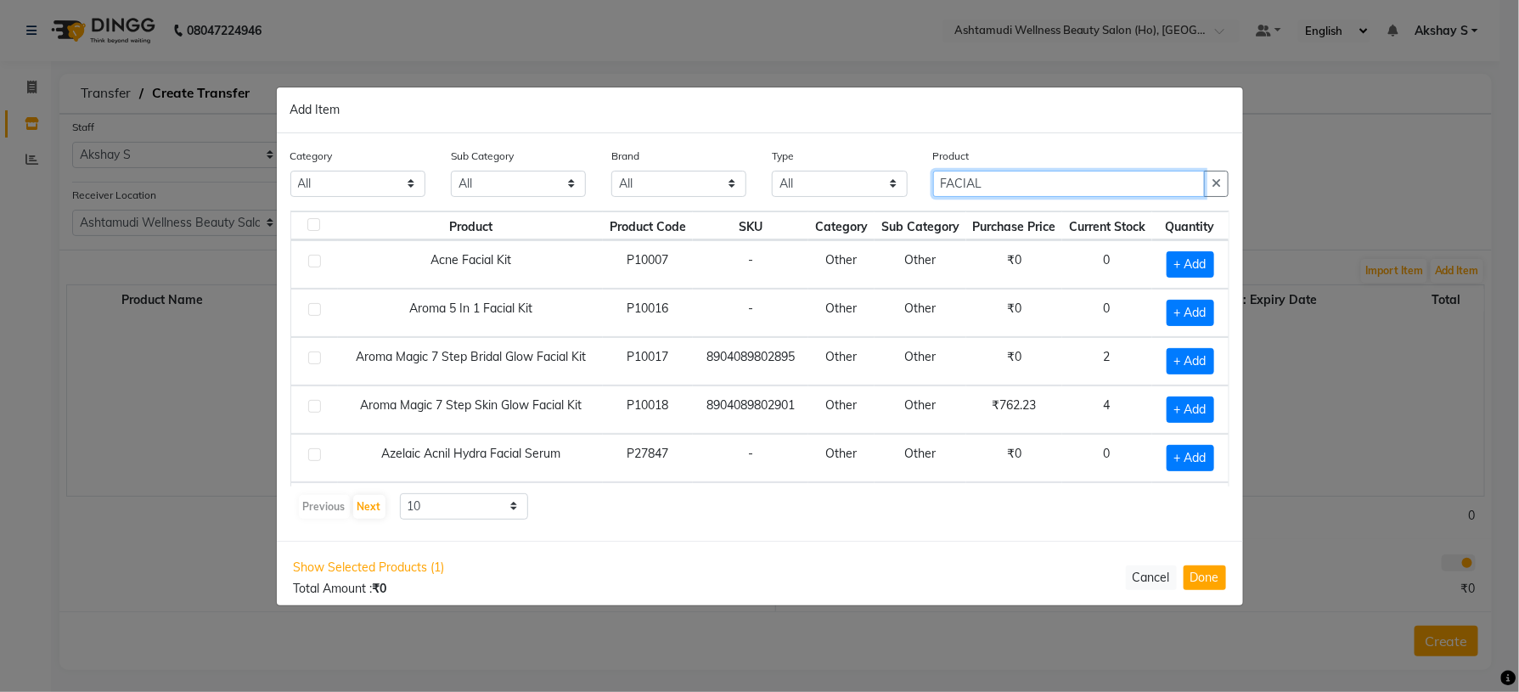
type input "FACIAL"
drag, startPoint x: 814, startPoint y: 540, endPoint x: 822, endPoint y: 454, distance: 86.1
click at [814, 538] on div "Category All Hair Skin Makeup Personal Care Appliances [PERSON_NAME] Waxing Dis…" at bounding box center [760, 337] width 967 height 408
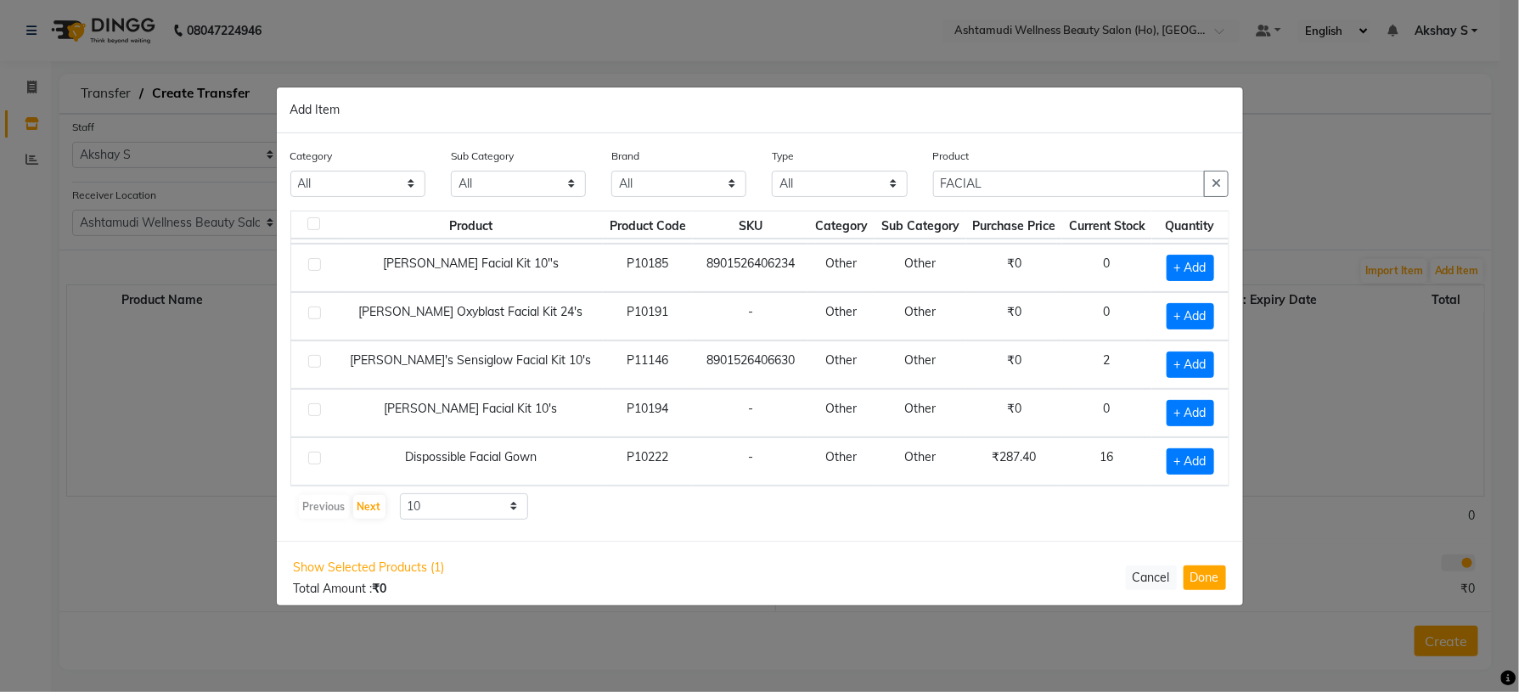
scroll to position [247, 0]
click at [1185, 467] on span "+ Add" at bounding box center [1191, 461] width 48 height 26
checkbox input "true"
click at [1205, 454] on icon at bounding box center [1210, 460] width 11 height 12
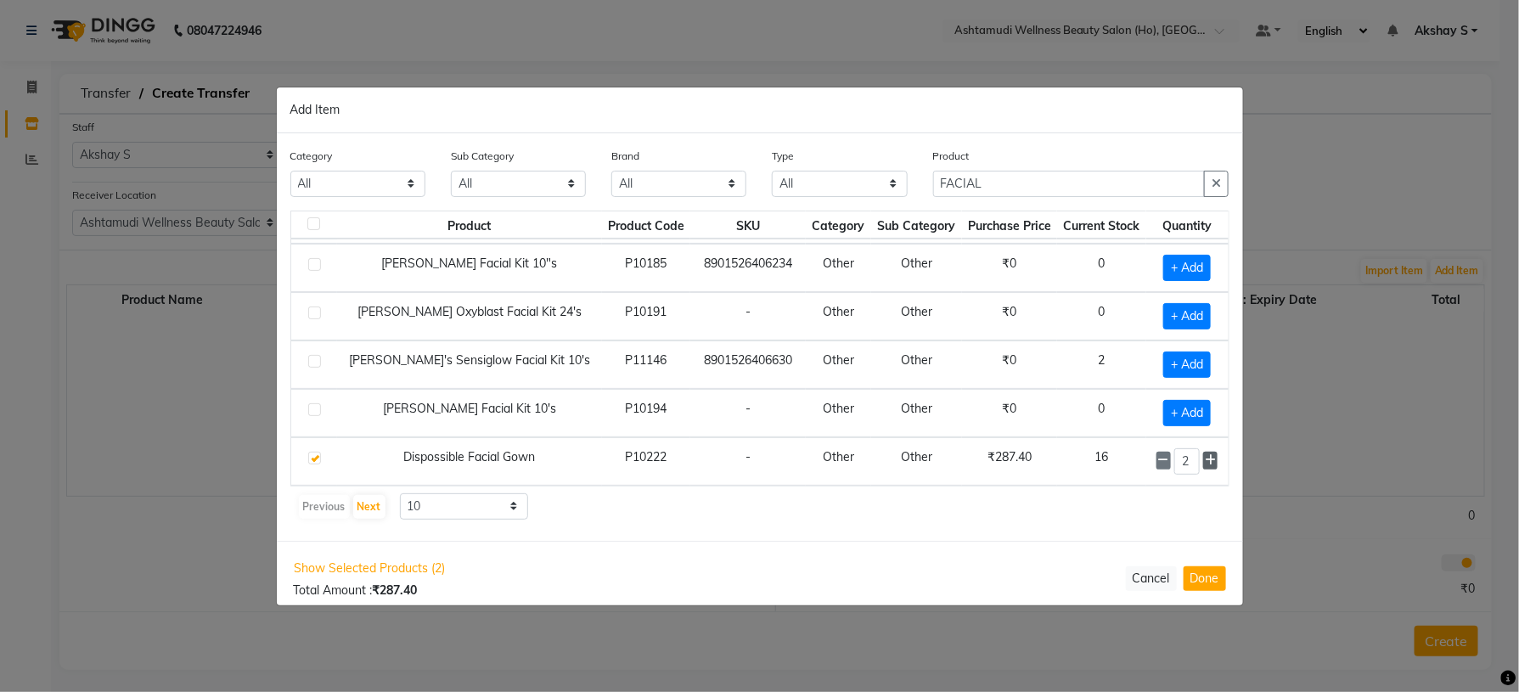
type input "3"
drag, startPoint x: 1012, startPoint y: 187, endPoint x: 724, endPoint y: 198, distance: 289.0
click at [724, 198] on div "Category All Hair Skin Makeup Personal Care Appliances [PERSON_NAME] Waxing Dis…" at bounding box center [760, 179] width 965 height 64
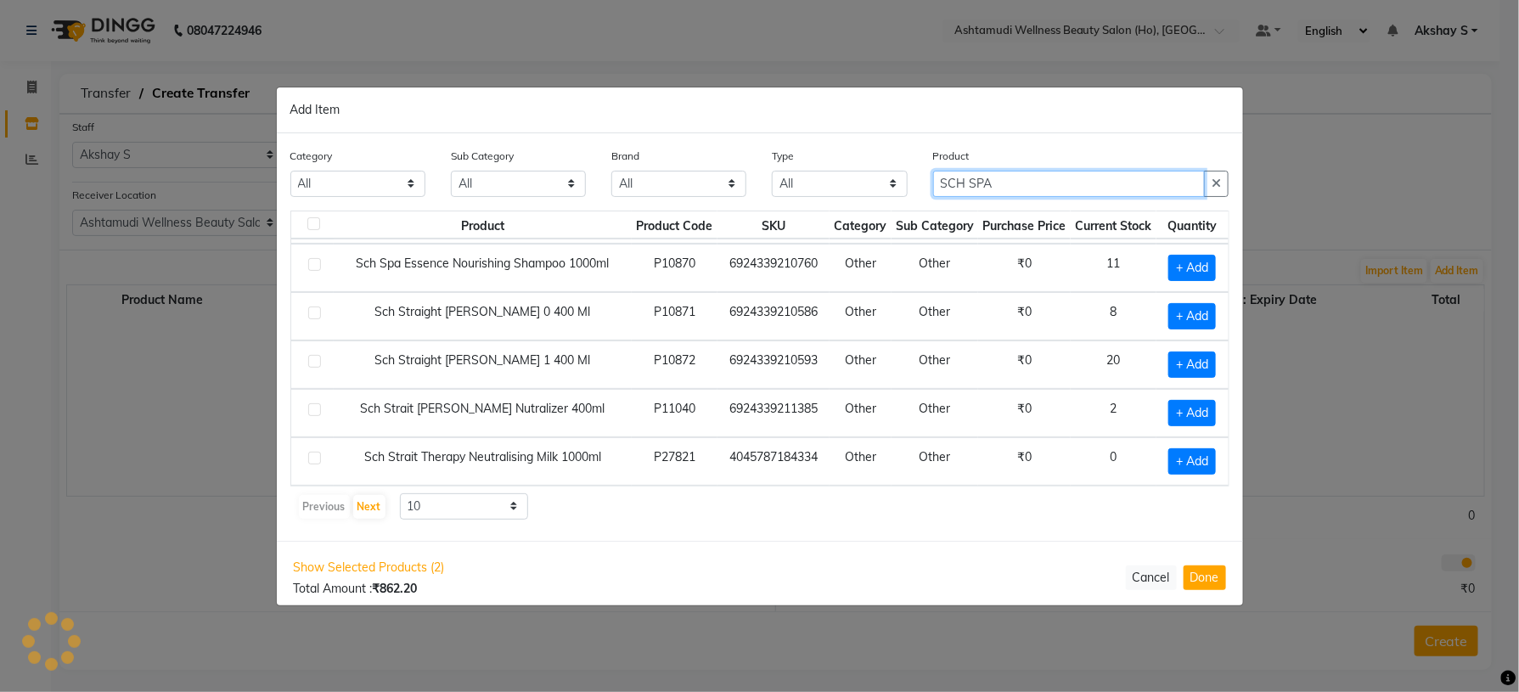
scroll to position [2, 0]
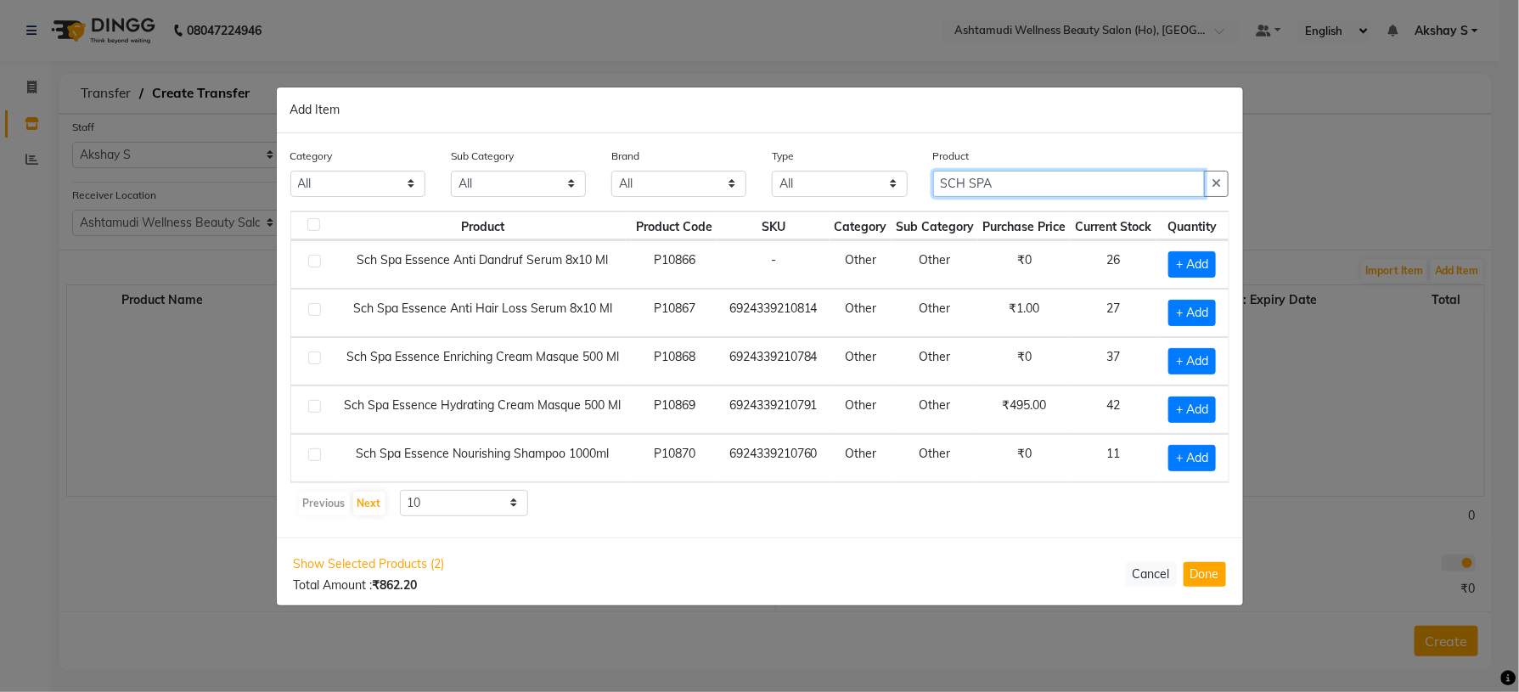
type input "SCH SPA"
click at [814, 488] on div "Product Product Code SKU Category Sub Category Purchase Price Current Stock Qua…" at bounding box center [759, 364] width 939 height 307
click at [1170, 263] on span "+ Add" at bounding box center [1193, 264] width 48 height 26
checkbox input "true"
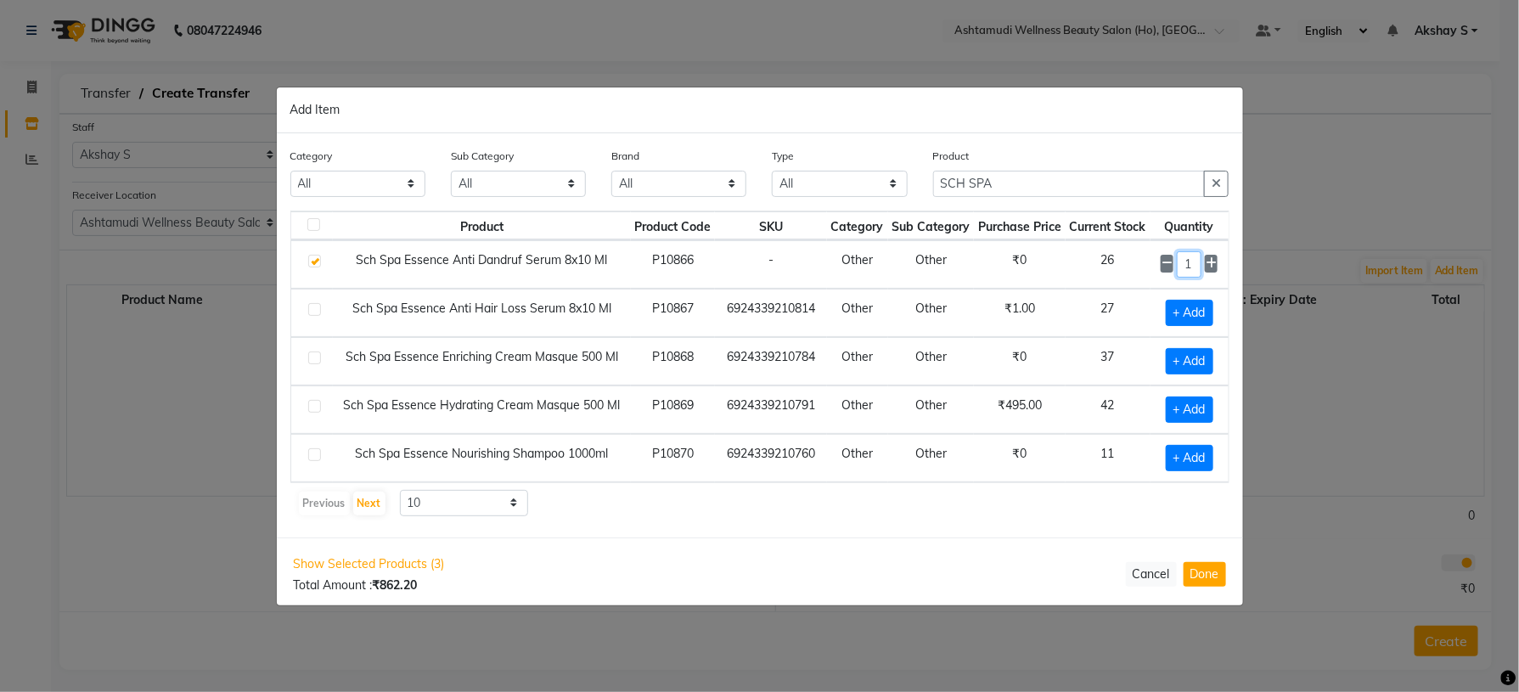
drag, startPoint x: 1179, startPoint y: 263, endPoint x: 1163, endPoint y: 271, distance: 17.9
click at [1177, 266] on input "1" at bounding box center [1189, 264] width 24 height 26
type input "8"
click at [1051, 525] on div "Category All Hair Skin Makeup Personal Care Appliances [PERSON_NAME] Waxing Dis…" at bounding box center [760, 335] width 967 height 404
drag, startPoint x: 1002, startPoint y: 186, endPoint x: 886, endPoint y: 184, distance: 116.4
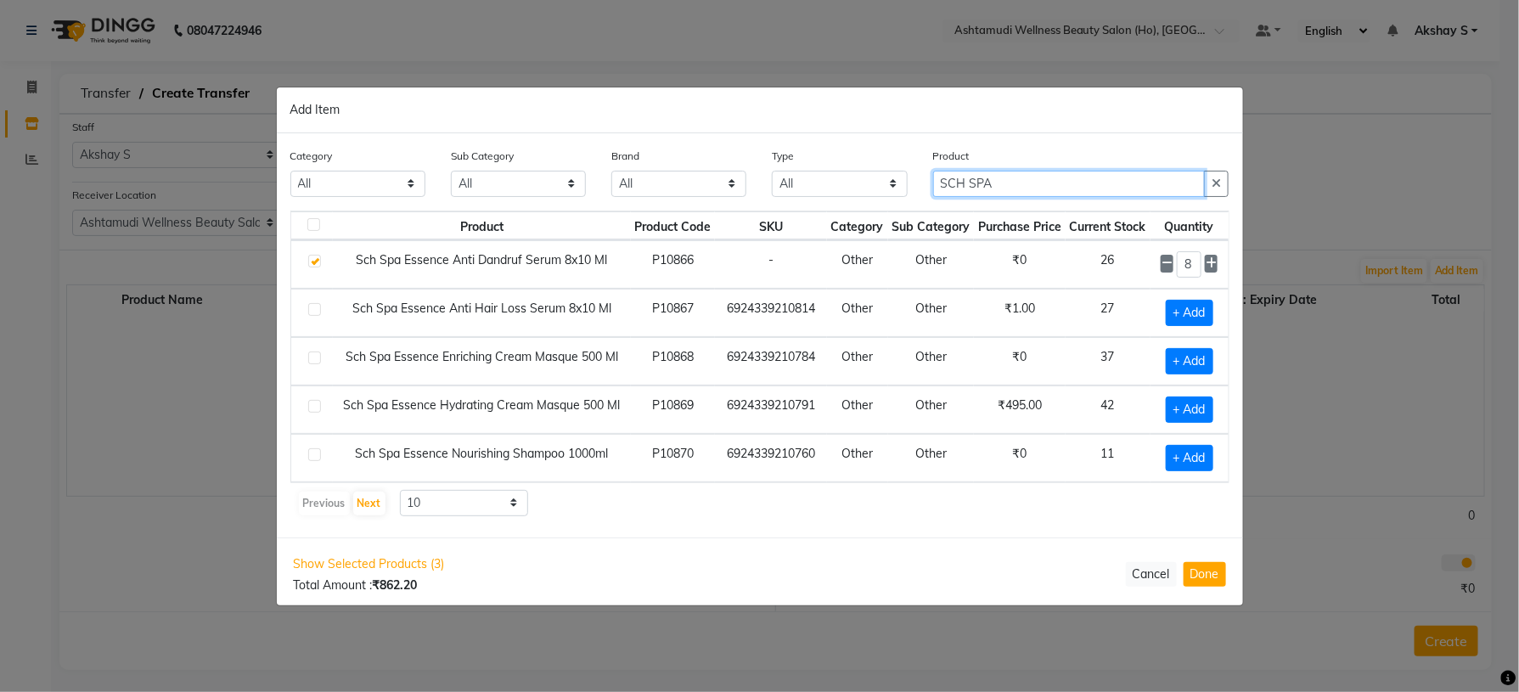
click at [888, 184] on div "Category All Hair Skin Makeup Personal Care Appliances [PERSON_NAME] Waxing Dis…" at bounding box center [760, 179] width 965 height 64
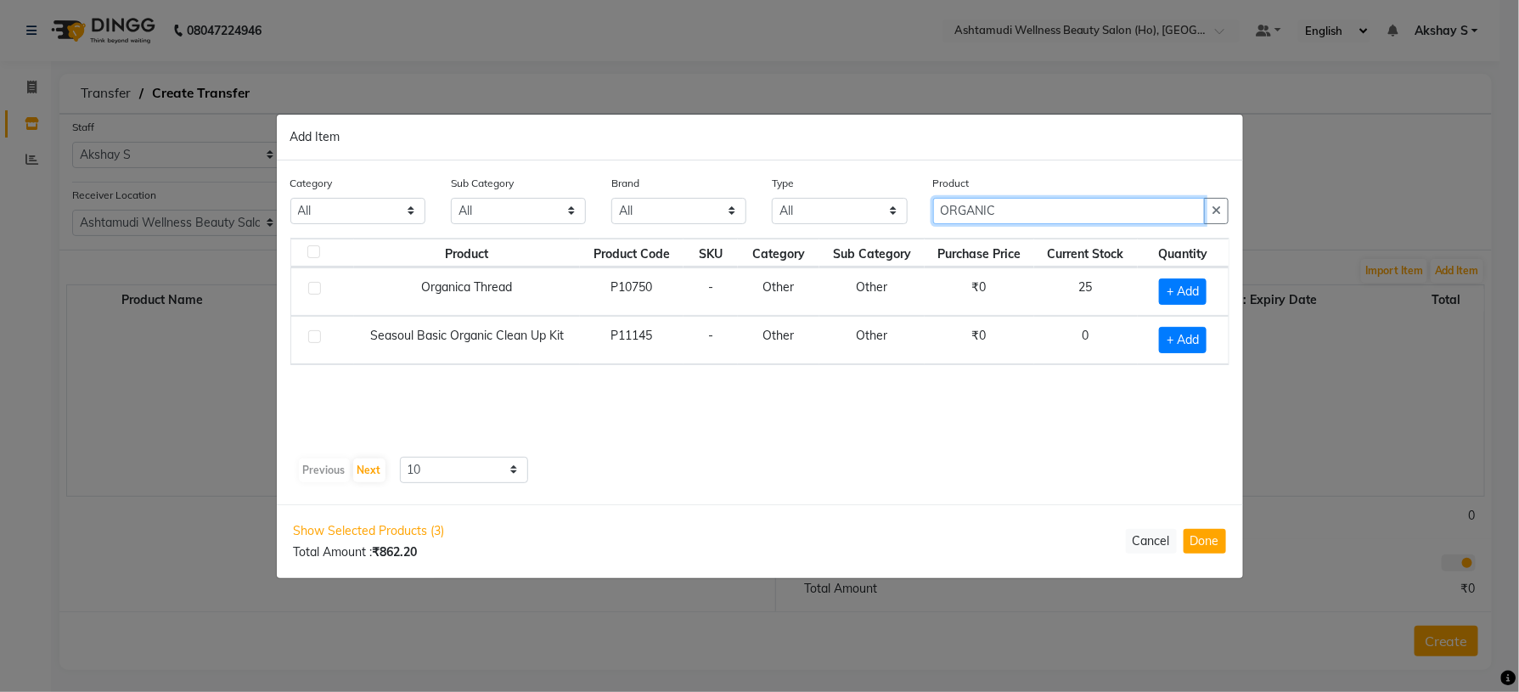
type input "ORGANIC"
click at [1158, 388] on div "Product Product Code SKU Category Sub Category Purchase Price Current Stock Qua…" at bounding box center [759, 344] width 939 height 212
click at [1191, 285] on span "+ Add" at bounding box center [1183, 292] width 48 height 26
checkbox input "true"
drag, startPoint x: 1188, startPoint y: 284, endPoint x: 1155, endPoint y: 296, distance: 35.2
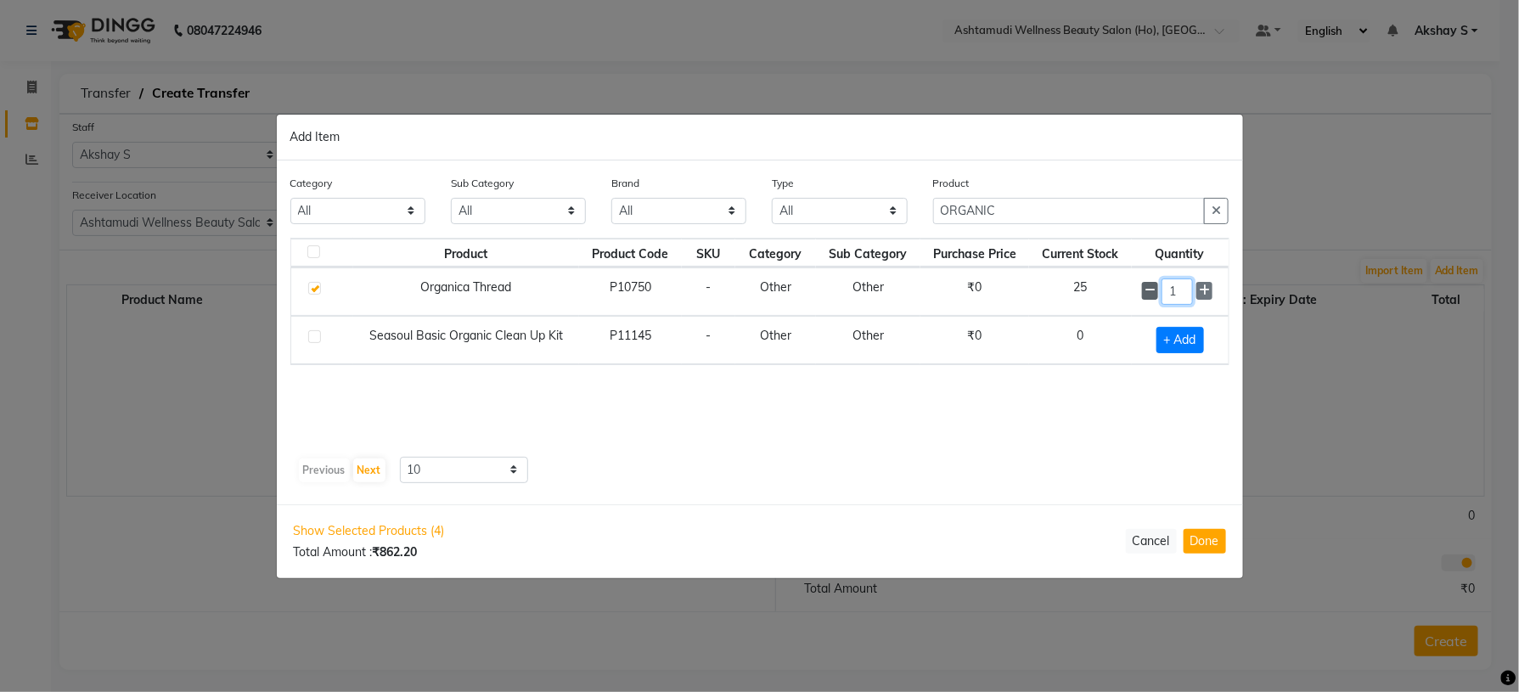
click at [1155, 296] on div "1" at bounding box center [1180, 292] width 76 height 26
type input "8"
drag, startPoint x: 1023, startPoint y: 215, endPoint x: 840, endPoint y: 213, distance: 182.6
click at [840, 213] on div "Category All Hair Skin Makeup Personal Care Appliances [PERSON_NAME] Waxing Dis…" at bounding box center [760, 206] width 965 height 64
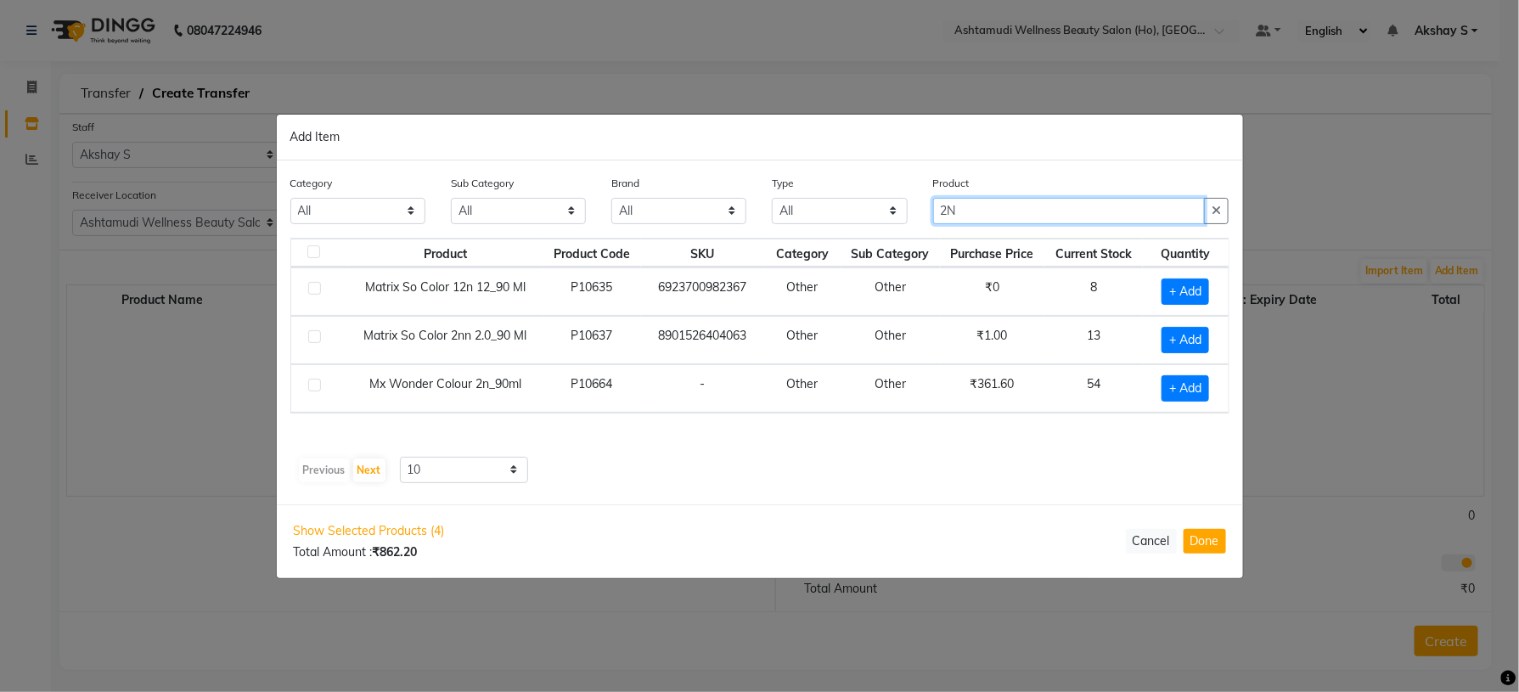
type input "2N"
drag, startPoint x: 768, startPoint y: 478, endPoint x: 775, endPoint y: 471, distance: 10.8
click at [768, 476] on div "Previous Next 10 50 100" at bounding box center [760, 470] width 926 height 27
click at [1193, 392] on span "+ Add" at bounding box center [1186, 388] width 48 height 26
checkbox input "true"
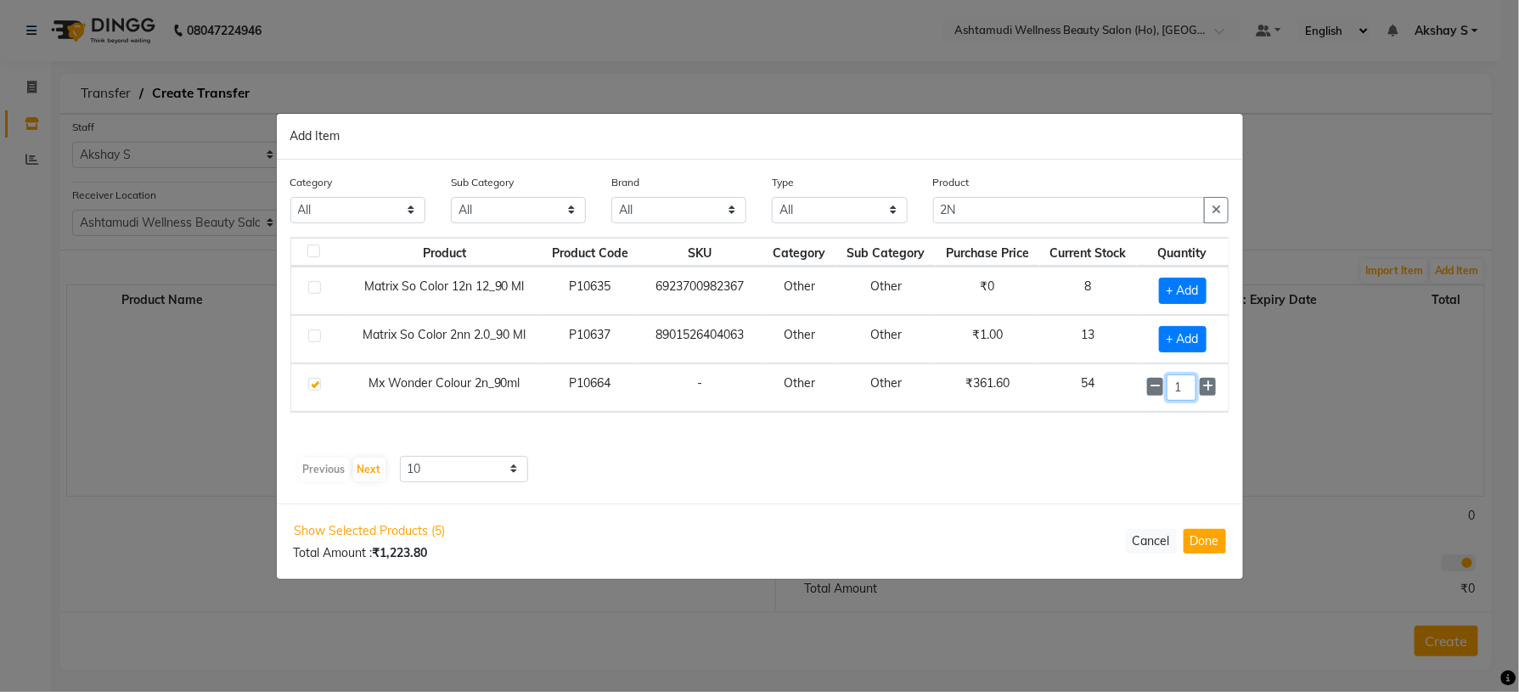
drag, startPoint x: 1189, startPoint y: 388, endPoint x: 1164, endPoint y: 403, distance: 29.3
click at [1164, 401] on div "1" at bounding box center [1182, 388] width 70 height 26
type input "10"
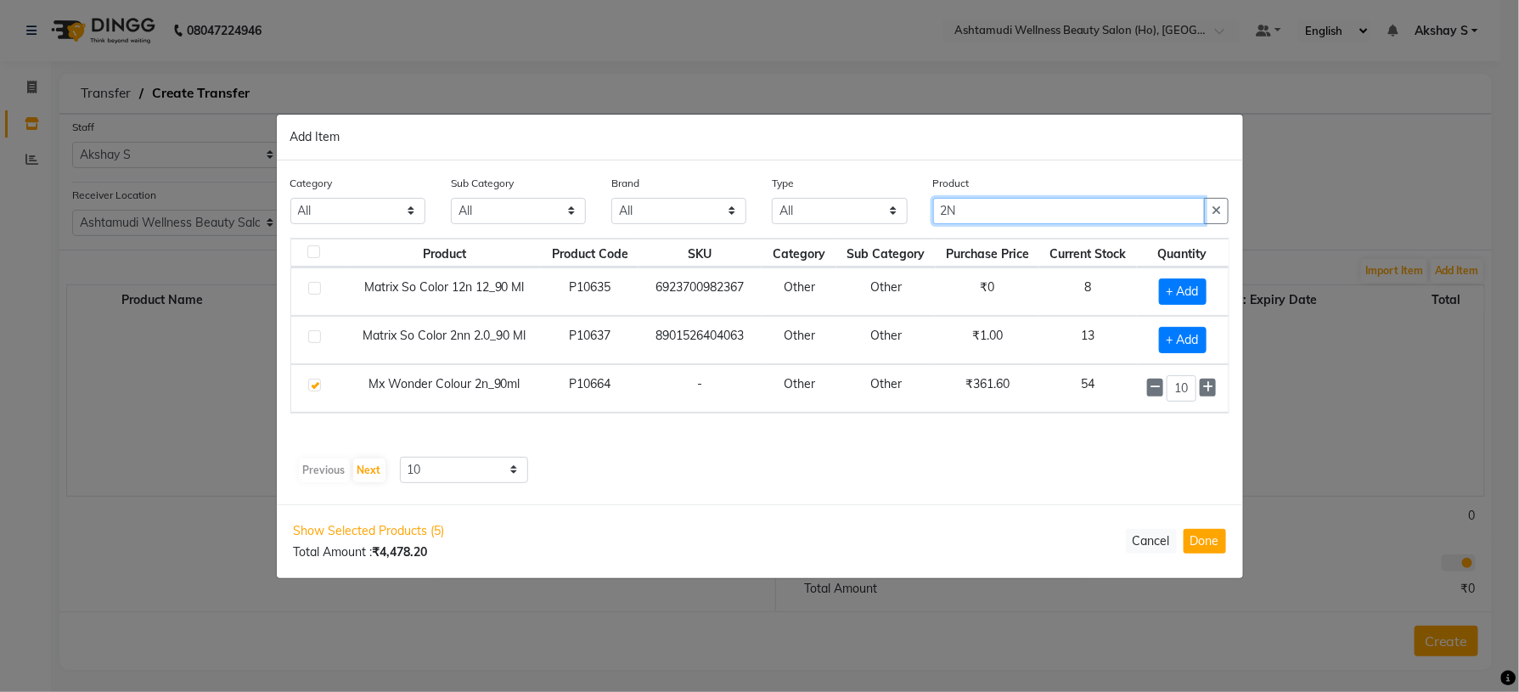
drag, startPoint x: 989, startPoint y: 212, endPoint x: 868, endPoint y: 212, distance: 121.5
click at [868, 212] on div "Category All Hair Skin Makeup Personal Care Appliances [PERSON_NAME] Waxing Dis…" at bounding box center [760, 206] width 965 height 64
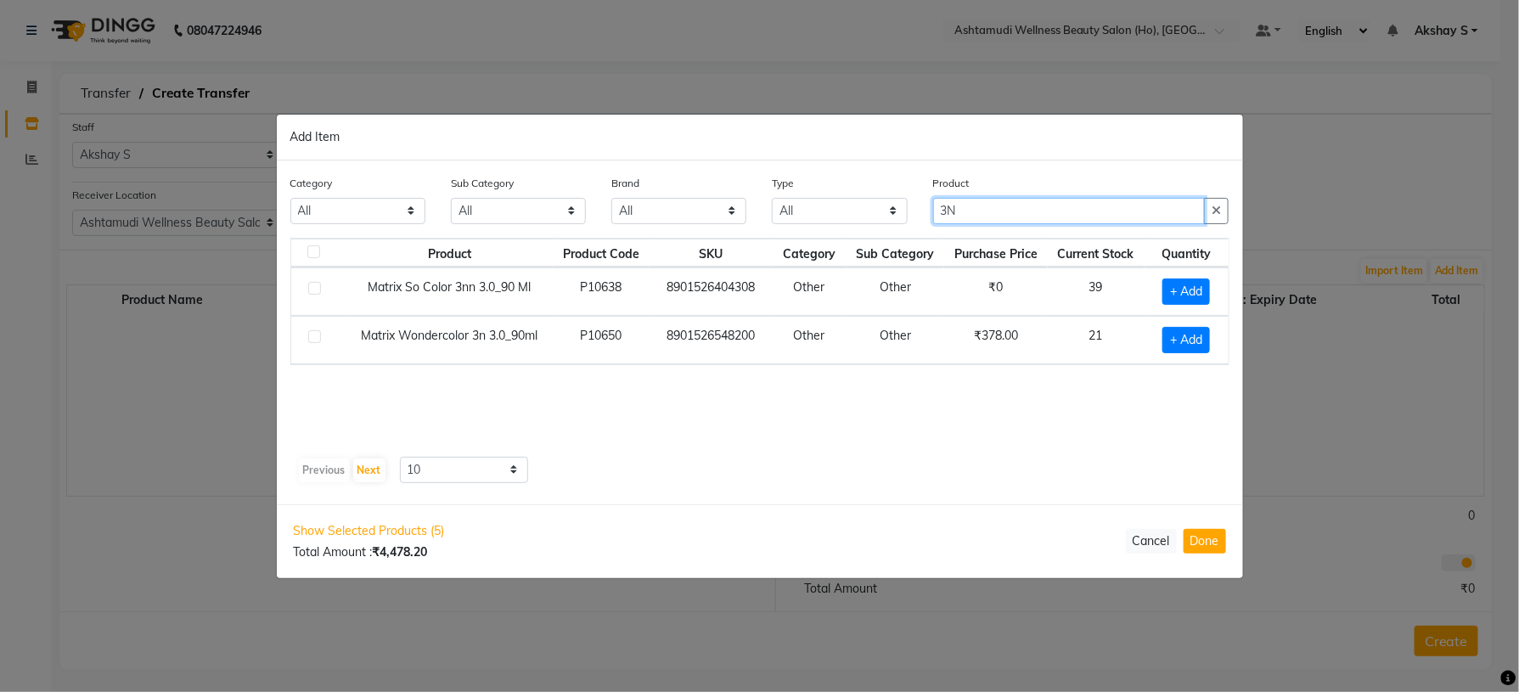
type input "3N"
drag, startPoint x: 829, startPoint y: 416, endPoint x: 1001, endPoint y: 364, distance: 180.3
click at [839, 416] on div "Product Product Code SKU Category Sub Category Purchase Price Current Stock Qua…" at bounding box center [759, 344] width 939 height 212
click at [1184, 341] on span "+ Add" at bounding box center [1187, 340] width 48 height 26
checkbox input "true"
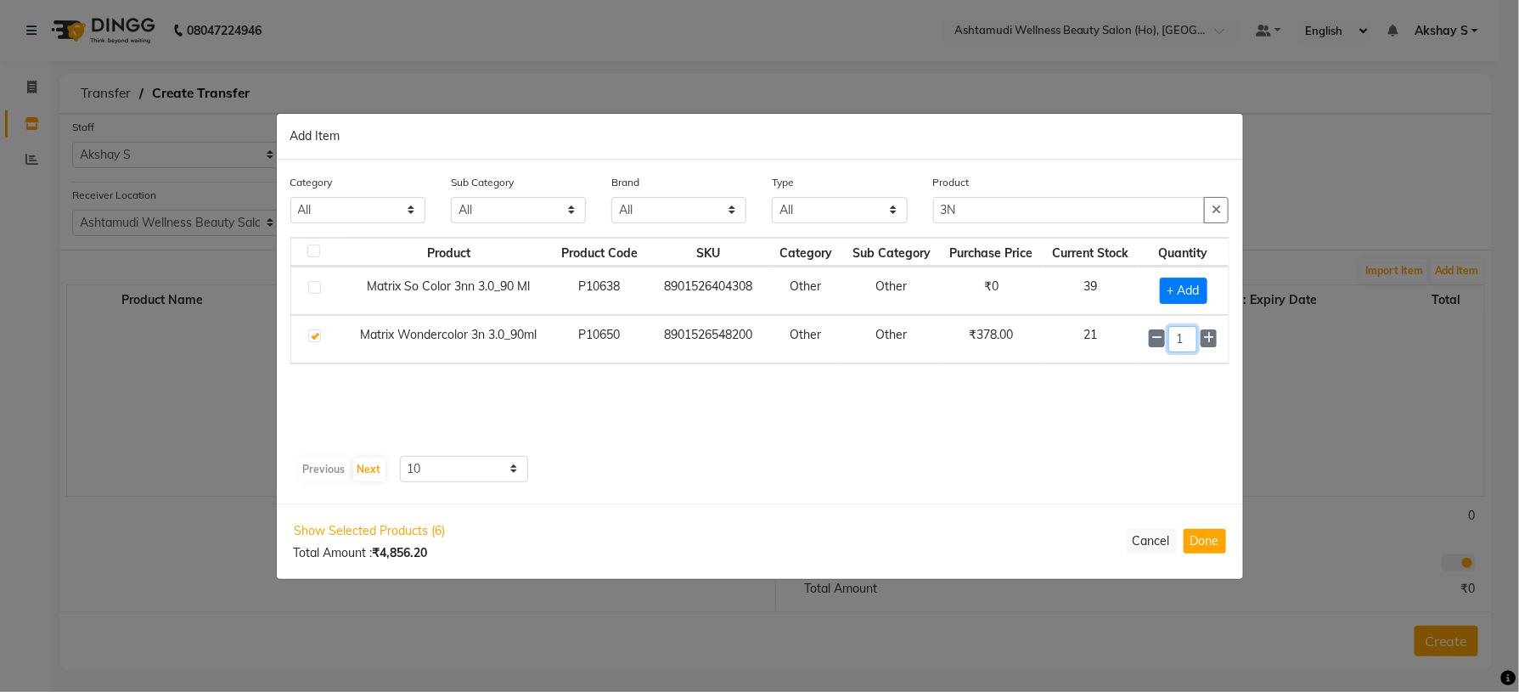
click at [1184, 340] on input "1" at bounding box center [1183, 339] width 29 height 26
type input "10"
drag, startPoint x: 1109, startPoint y: 449, endPoint x: 1100, endPoint y: 454, distance: 10.6
click at [1107, 449] on div "Product Product Code SKU Category Sub Category Purchase Price Current Stock Qua…" at bounding box center [759, 343] width 939 height 212
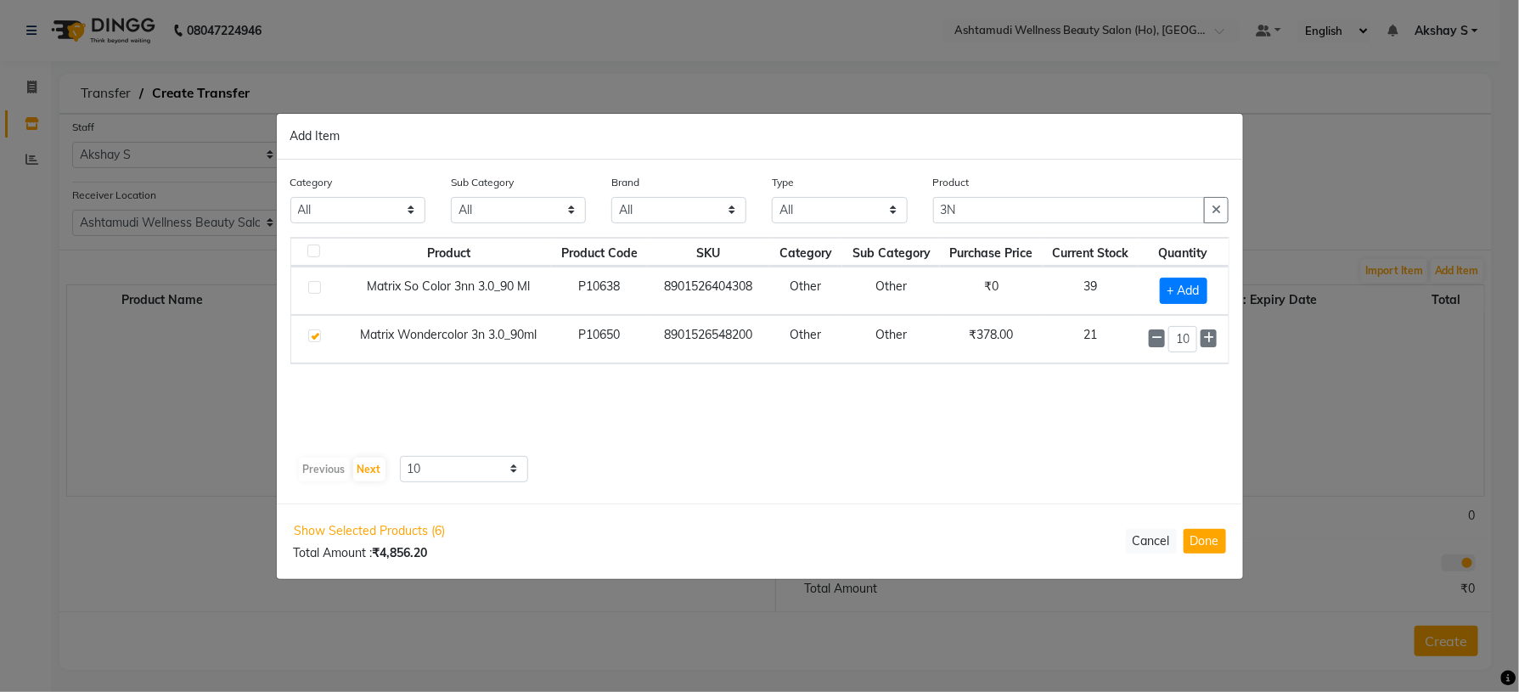
scroll to position [0, 0]
drag, startPoint x: 1018, startPoint y: 209, endPoint x: 871, endPoint y: 221, distance: 148.3
click at [871, 221] on div "Category All Hair Skin Makeup Personal Care Appliances [PERSON_NAME] Waxing Dis…" at bounding box center [760, 206] width 965 height 64
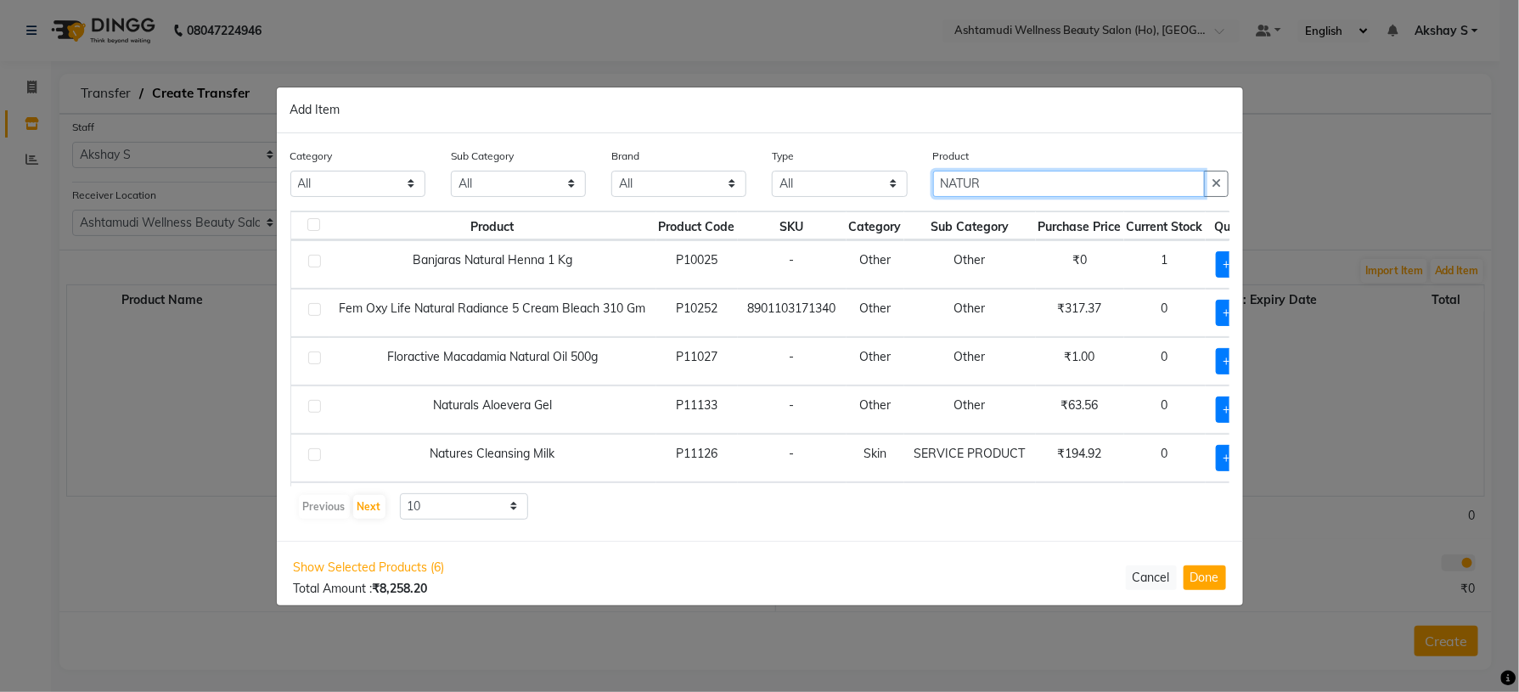
type input "NATUR"
drag, startPoint x: 760, startPoint y: 535, endPoint x: 751, endPoint y: 523, distance: 15.1
click at [760, 535] on div "Category All Hair Skin Makeup Personal Care Appliances [PERSON_NAME] Waxing Dis…" at bounding box center [760, 337] width 967 height 408
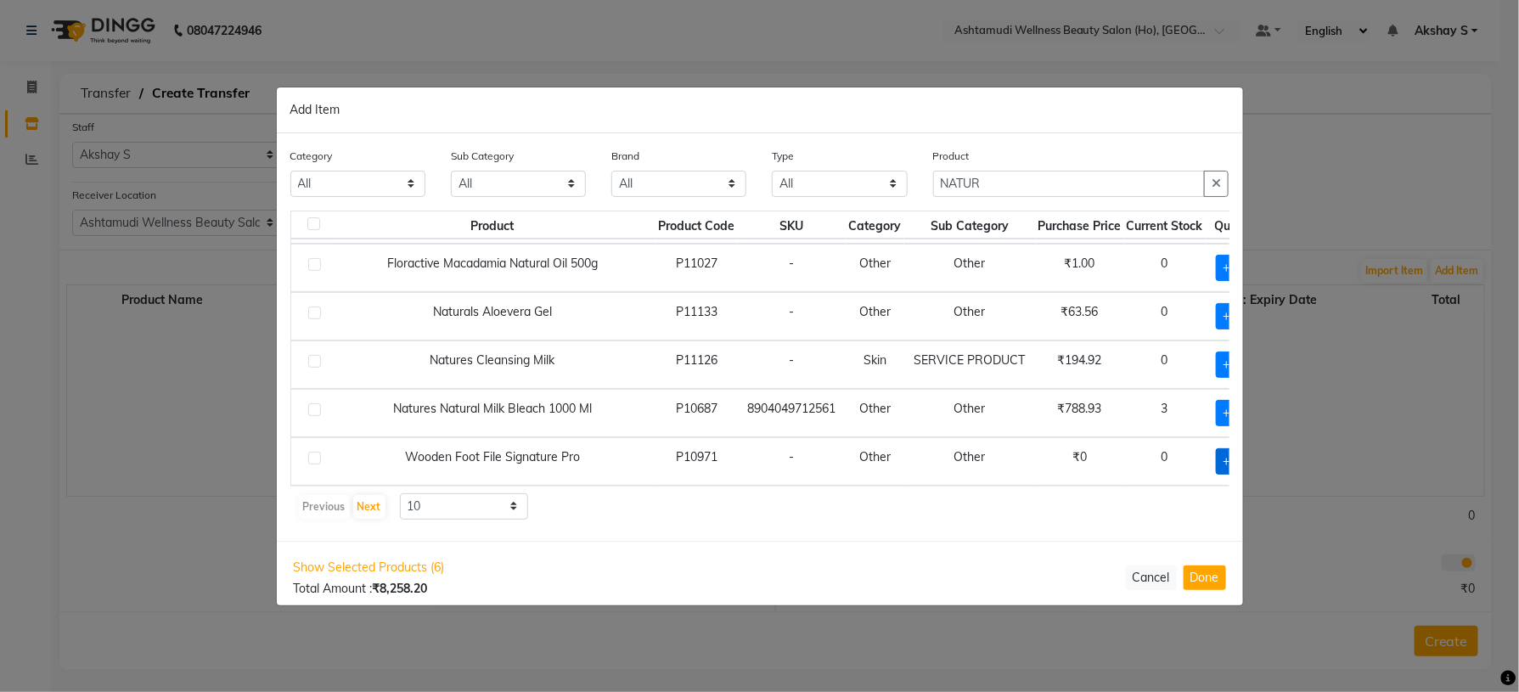
scroll to position [119, 70]
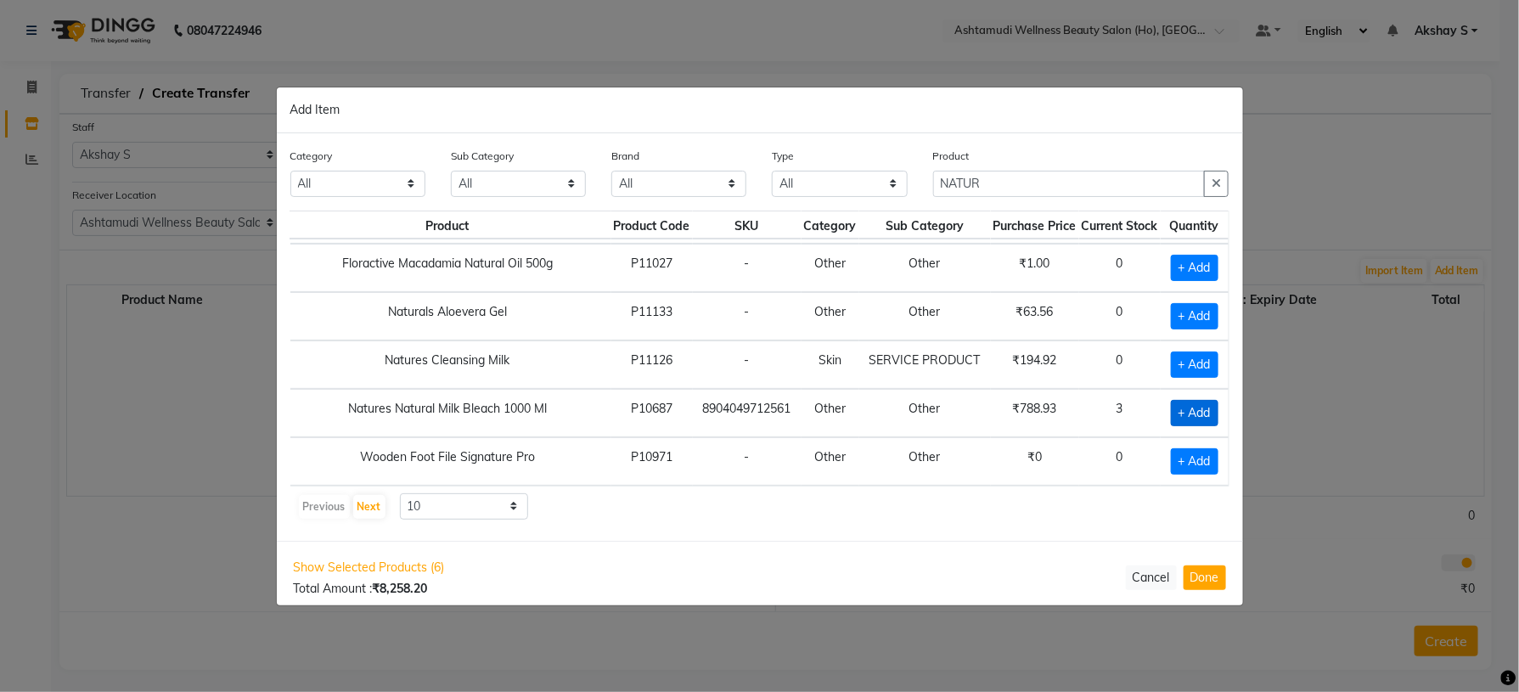
click at [1177, 400] on span "+ Add" at bounding box center [1195, 413] width 48 height 26
checkbox input "true"
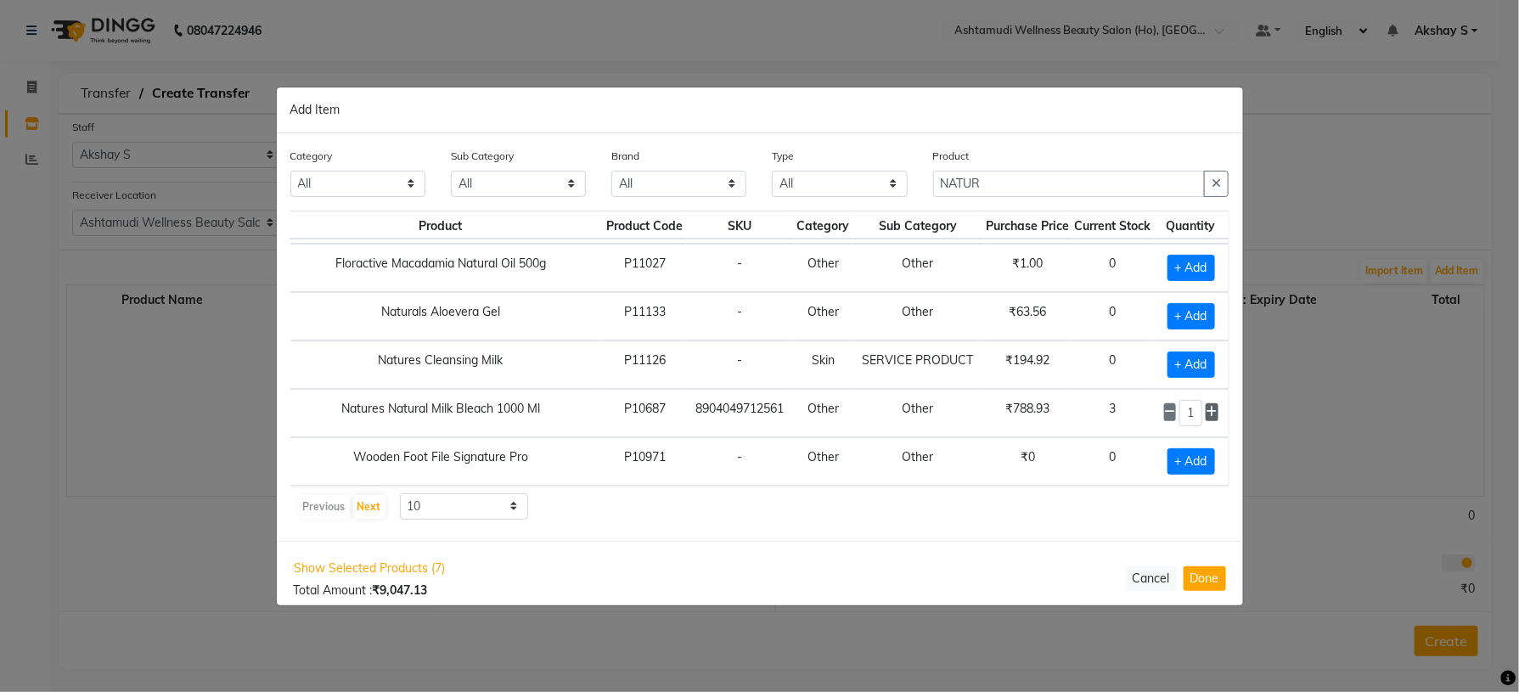
click at [1207, 406] on icon at bounding box center [1212, 412] width 11 height 12
type input "2"
drag, startPoint x: 1009, startPoint y: 181, endPoint x: 855, endPoint y: 186, distance: 153.8
click at [855, 186] on div "Category All Hair Skin Makeup Personal Care Appliances [PERSON_NAME] Waxing Dis…" at bounding box center [760, 179] width 965 height 64
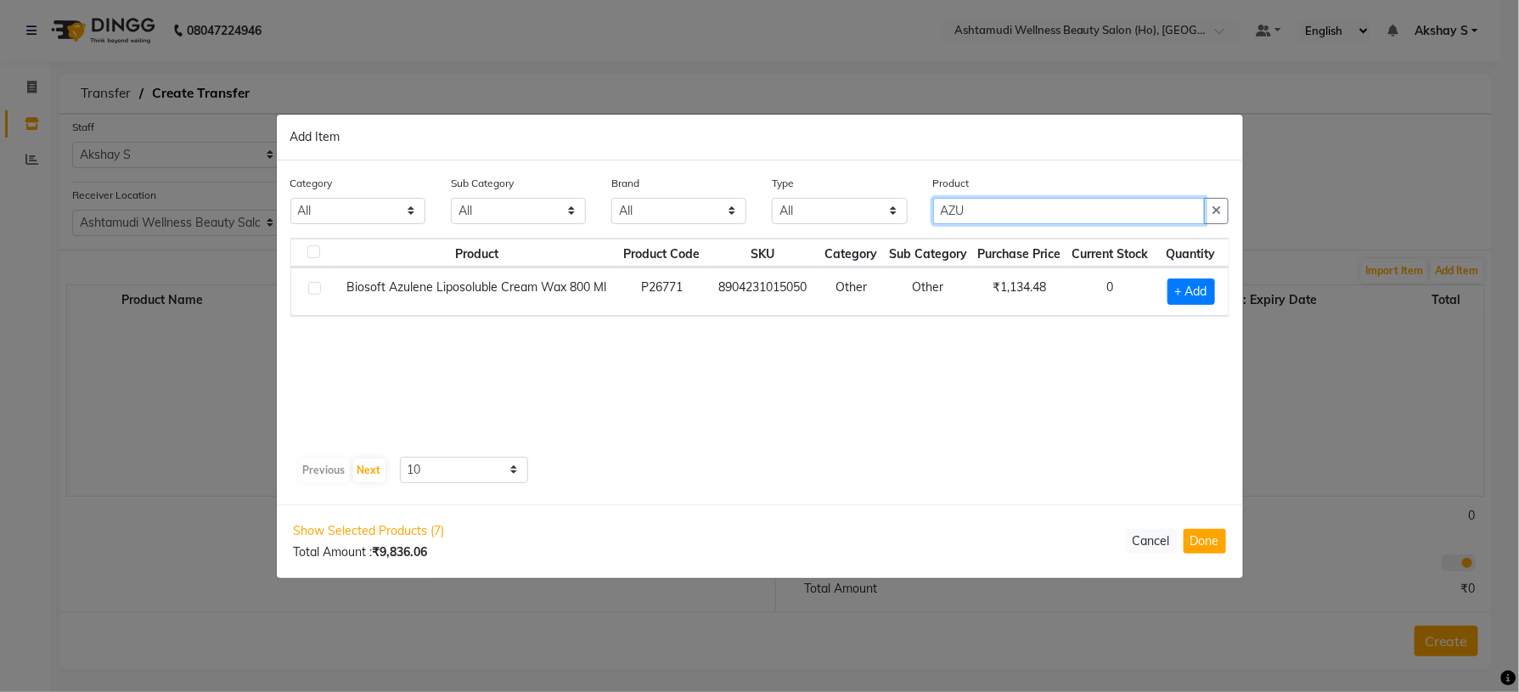
scroll to position [0, 0]
drag, startPoint x: 987, startPoint y: 212, endPoint x: 890, endPoint y: 217, distance: 96.9
click at [890, 217] on div "Category All Hair Skin Makeup Personal Care Appliances [PERSON_NAME] Waxing Dis…" at bounding box center [760, 206] width 965 height 64
drag, startPoint x: 1024, startPoint y: 206, endPoint x: 796, endPoint y: 245, distance: 231.8
click at [796, 245] on div "Category All Hair Skin Makeup Personal Care Appliances [PERSON_NAME] Waxing Dis…" at bounding box center [760, 333] width 967 height 344
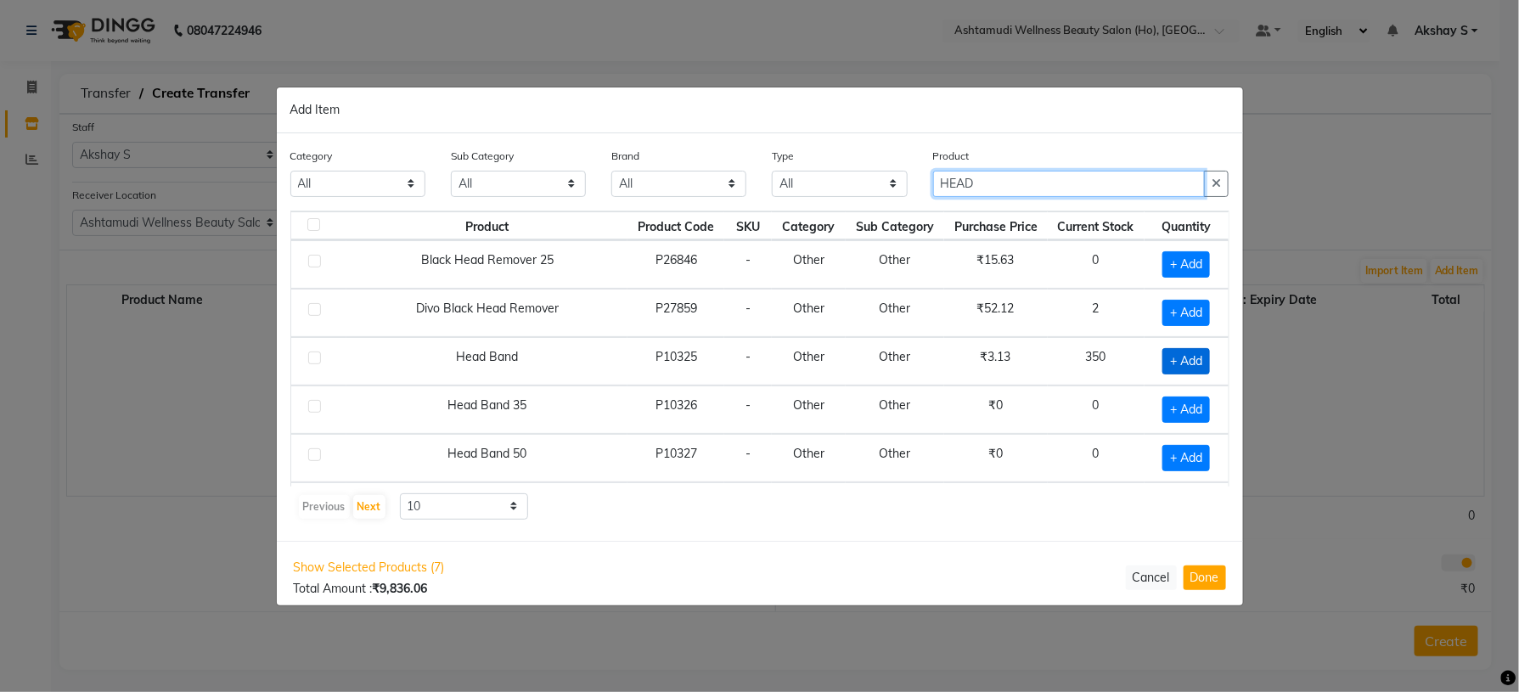
type input "HEAD"
click at [1163, 368] on span "+ Add" at bounding box center [1187, 361] width 48 height 26
checkbox input "true"
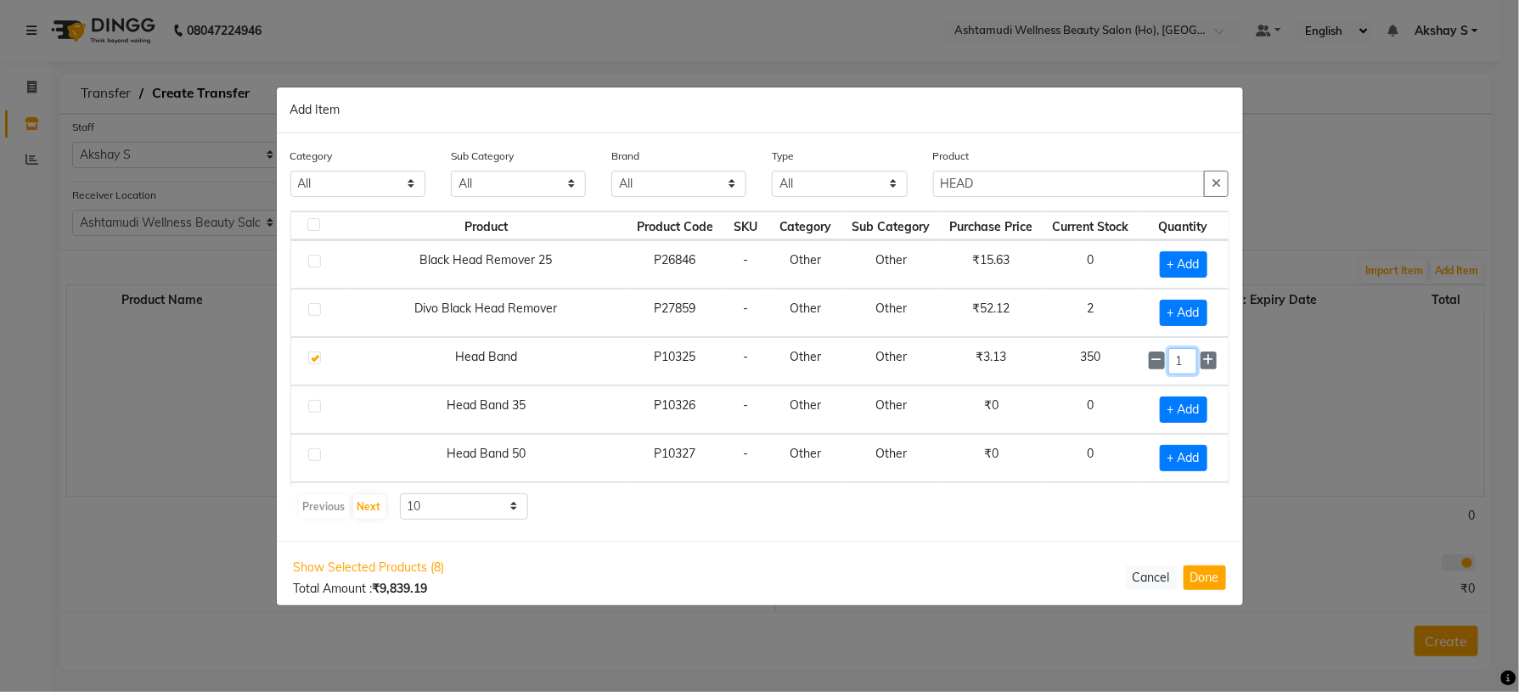
click at [1170, 364] on input "1" at bounding box center [1183, 361] width 29 height 26
type input "100"
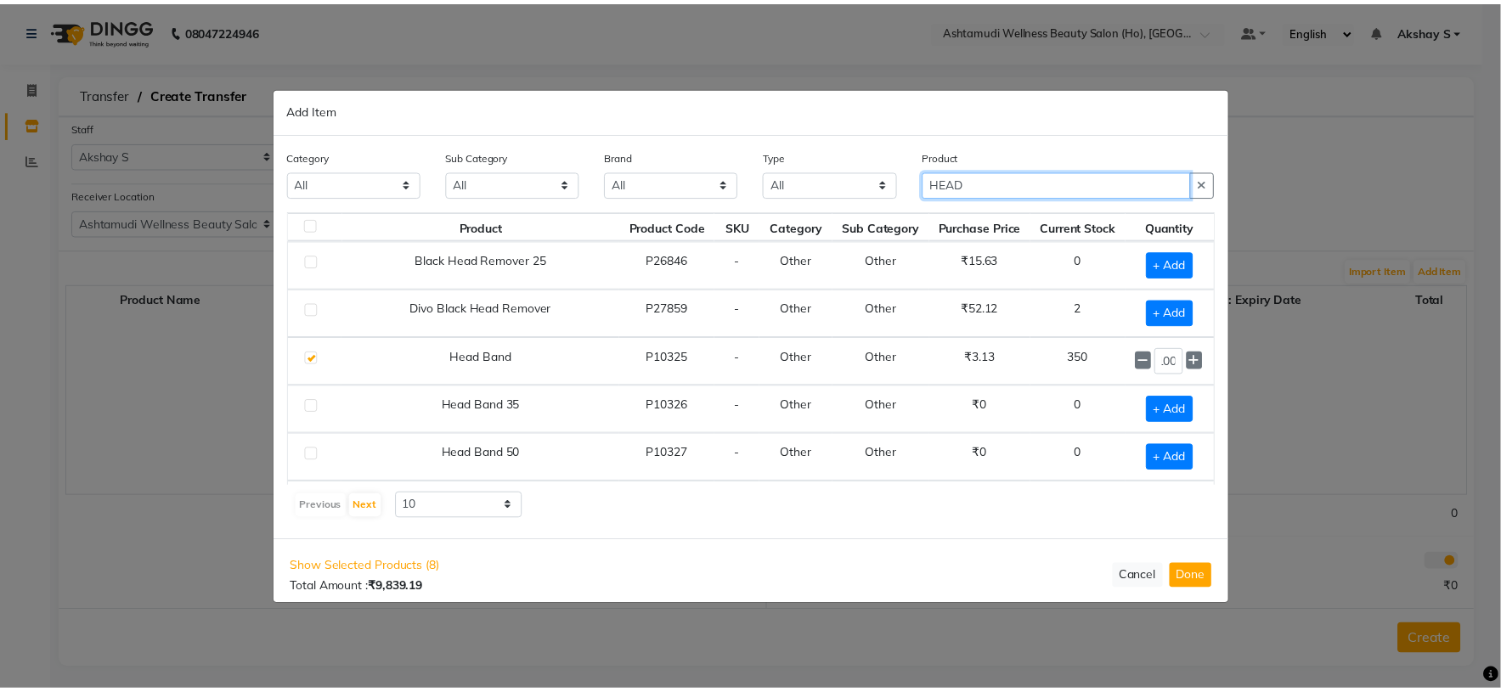
scroll to position [0, 0]
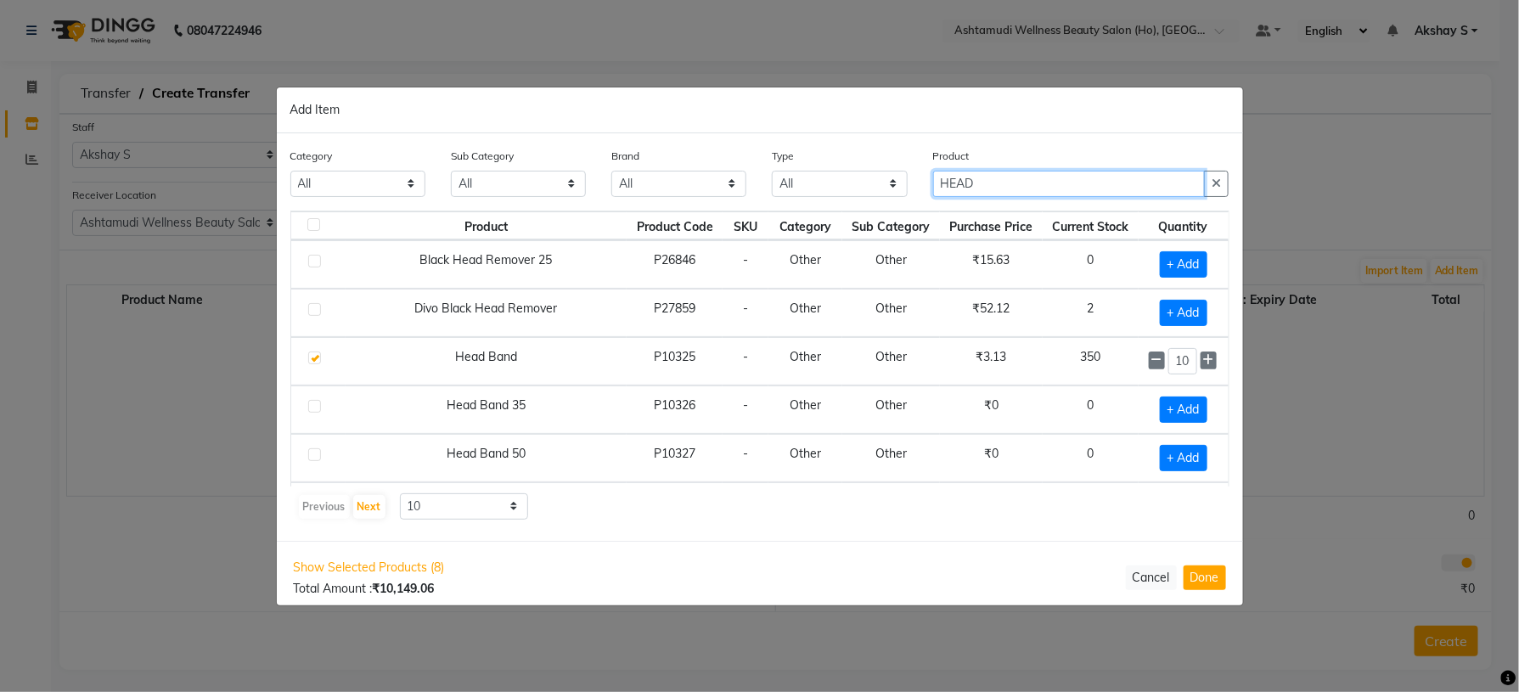
drag, startPoint x: 968, startPoint y: 191, endPoint x: 864, endPoint y: 200, distance: 104.9
click at [864, 200] on div "Category All Hair Skin Makeup Personal Care Appliances [PERSON_NAME] Waxing Dis…" at bounding box center [760, 179] width 965 height 64
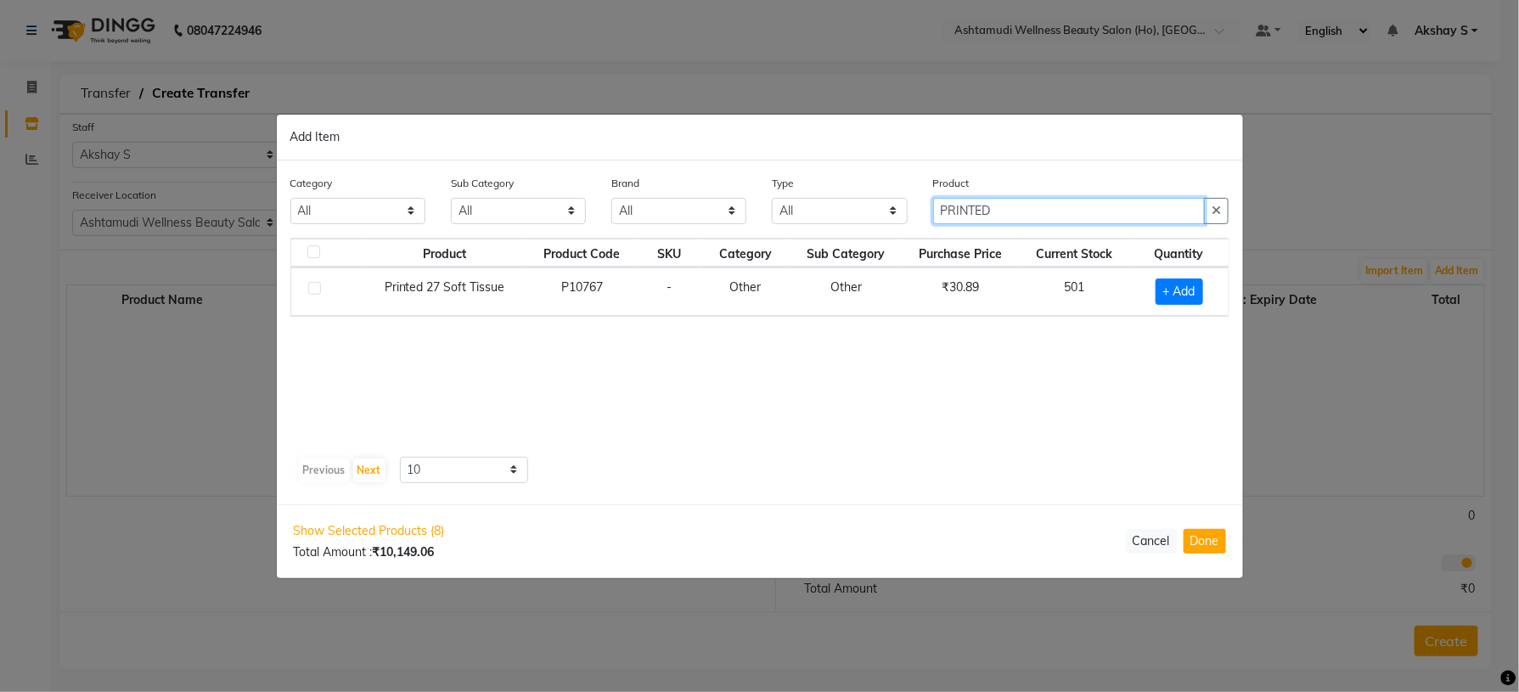
type input "PRINTED"
click at [938, 410] on div "Product Product Code SKU Category Sub Category Purchase Price Current Stock Qua…" at bounding box center [759, 344] width 939 height 212
click at [1168, 298] on span "+ Add" at bounding box center [1180, 292] width 48 height 26
checkbox input "true"
drag, startPoint x: 1182, startPoint y: 287, endPoint x: 1141, endPoint y: 298, distance: 42.2
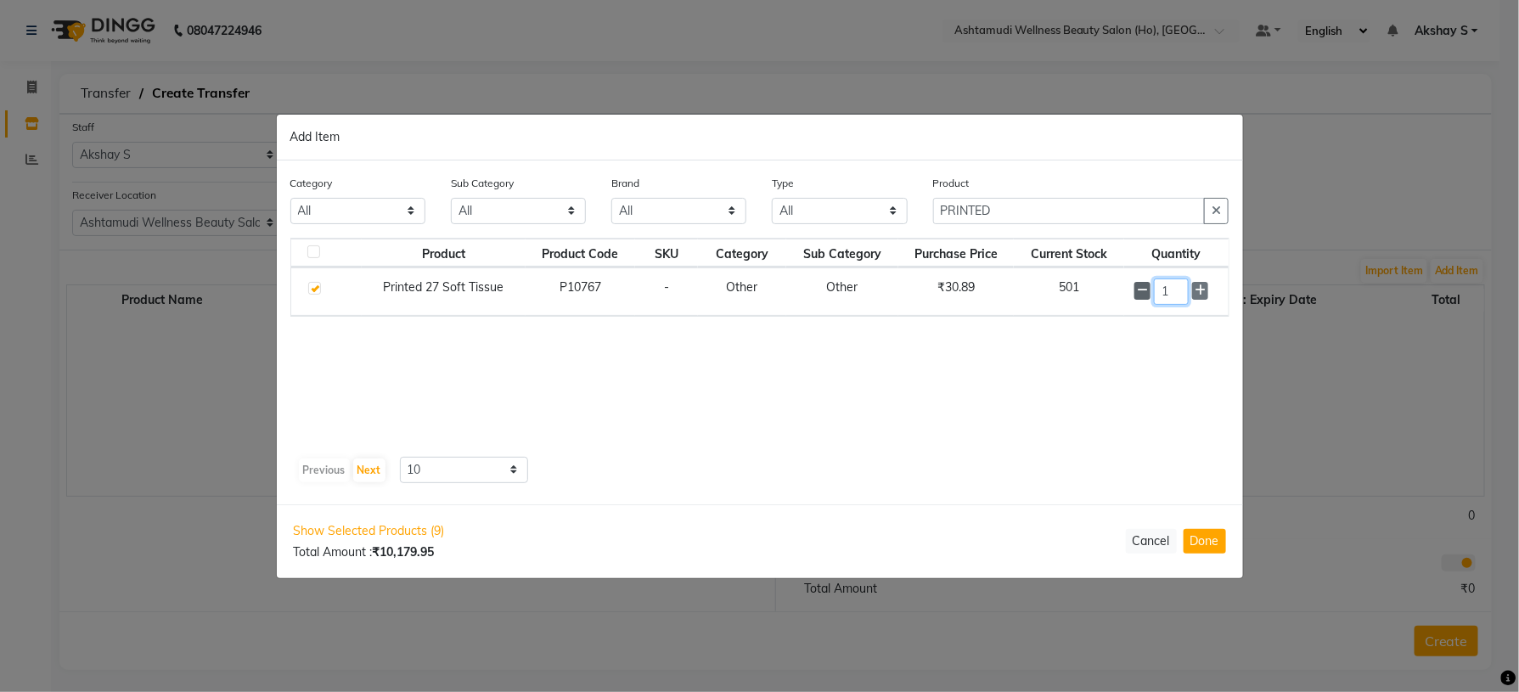
click at [1141, 298] on div "1" at bounding box center [1176, 292] width 83 height 26
type input "6"
drag, startPoint x: 1009, startPoint y: 217, endPoint x: 904, endPoint y: 216, distance: 105.3
click at [904, 216] on div "Category All Hair Skin Makeup Personal Care Appliances [PERSON_NAME] Waxing Dis…" at bounding box center [760, 206] width 965 height 64
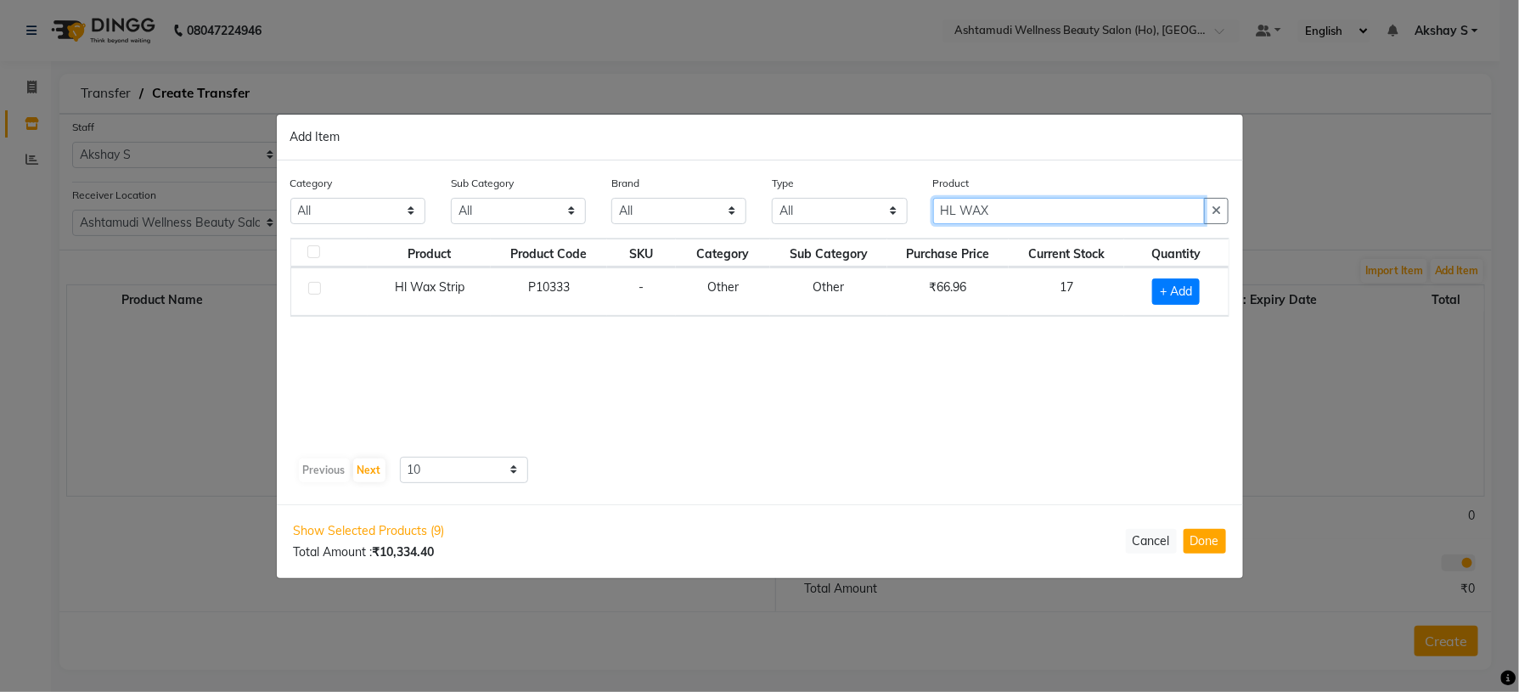
type input "HL WAX"
drag, startPoint x: 1167, startPoint y: 276, endPoint x: 1195, endPoint y: 313, distance: 46.0
click at [1177, 294] on td "+ Add" at bounding box center [1176, 292] width 104 height 48
click at [1170, 295] on span "+ Add" at bounding box center [1177, 292] width 48 height 26
checkbox input "true"
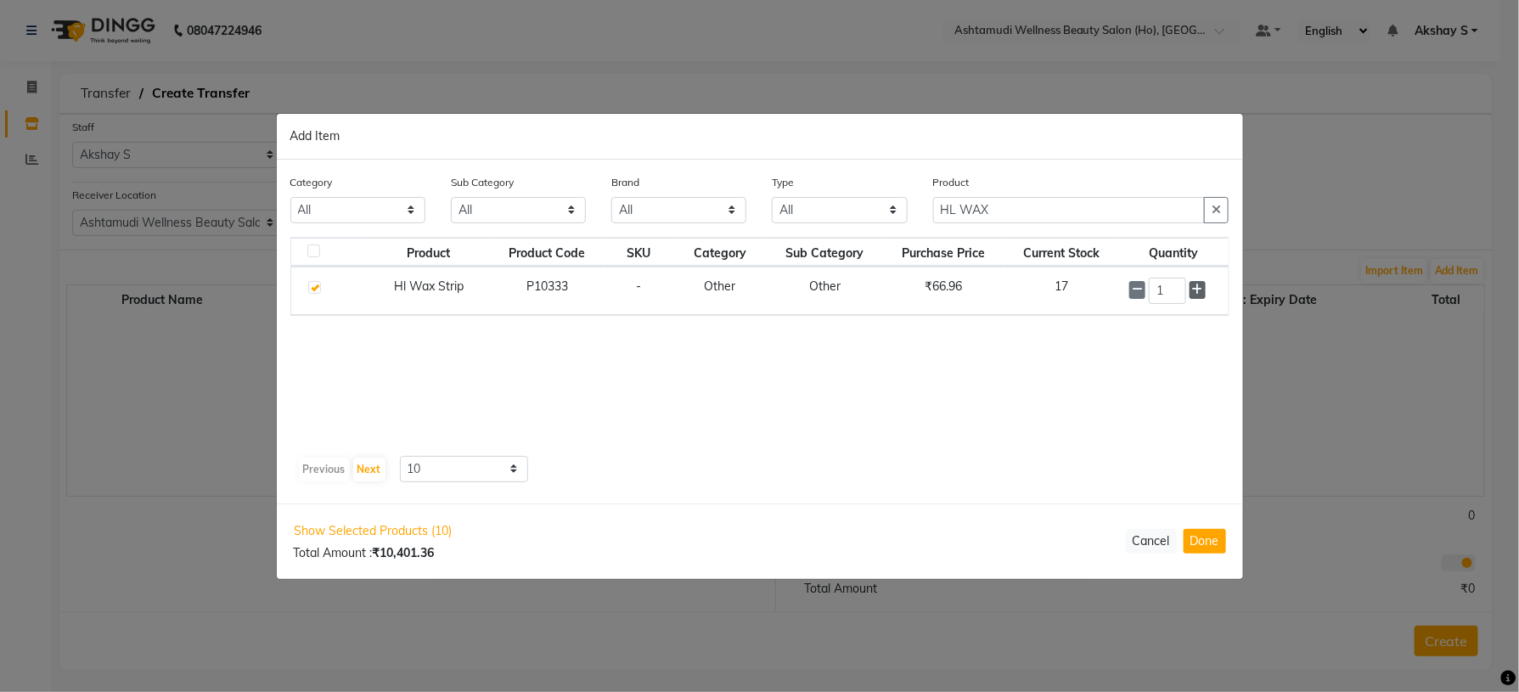
click at [1199, 290] on icon at bounding box center [1197, 290] width 11 height 12
type input "2"
drag, startPoint x: 1018, startPoint y: 216, endPoint x: 893, endPoint y: 220, distance: 125.8
click at [893, 220] on div "Category All Hair Skin Makeup Personal Care Appliances [PERSON_NAME] Waxing Dis…" at bounding box center [760, 206] width 965 height 64
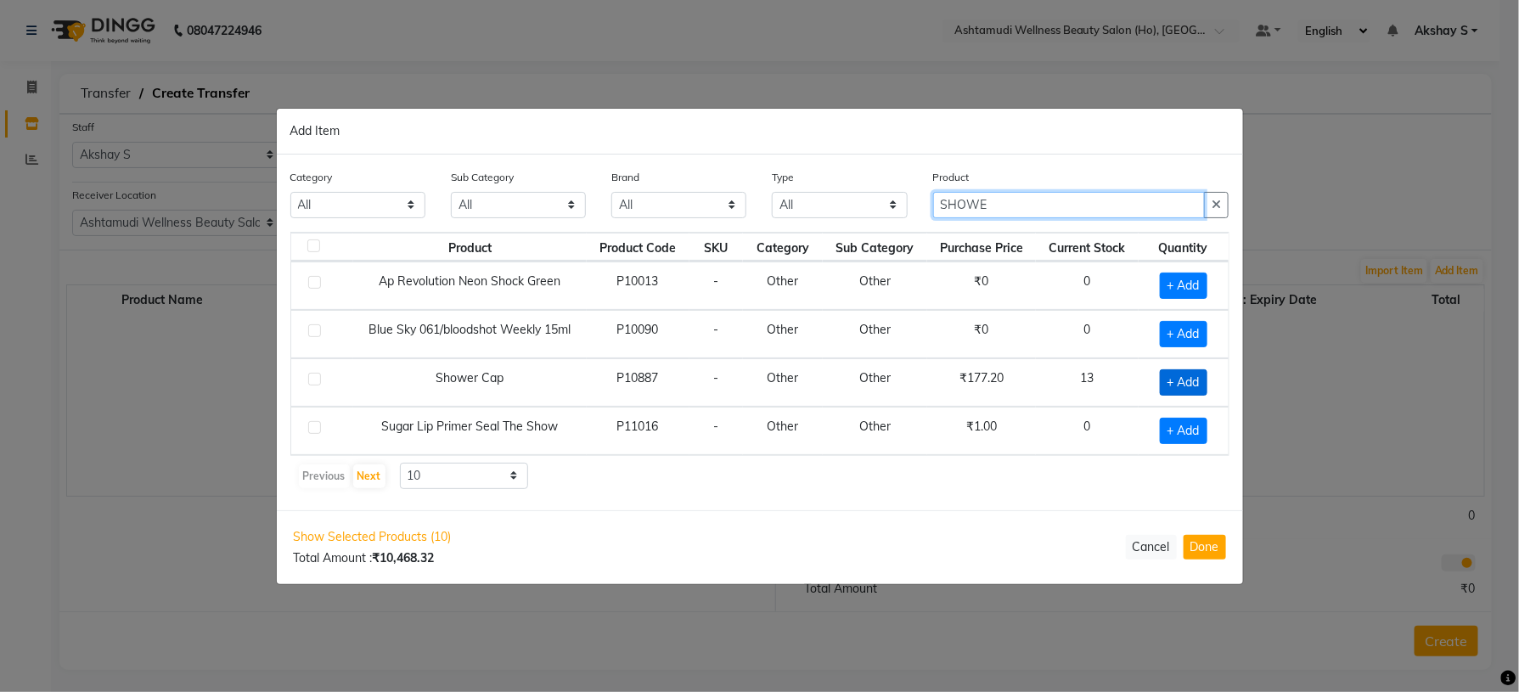
type input "SHOWE"
click at [1174, 389] on span "+ Add" at bounding box center [1184, 382] width 48 height 26
checkbox input "true"
drag, startPoint x: 1012, startPoint y: 203, endPoint x: 880, endPoint y: 201, distance: 132.5
click at [880, 201] on div "Category All Hair Skin Makeup Personal Care Appliances [PERSON_NAME] Waxing Dis…" at bounding box center [760, 200] width 965 height 64
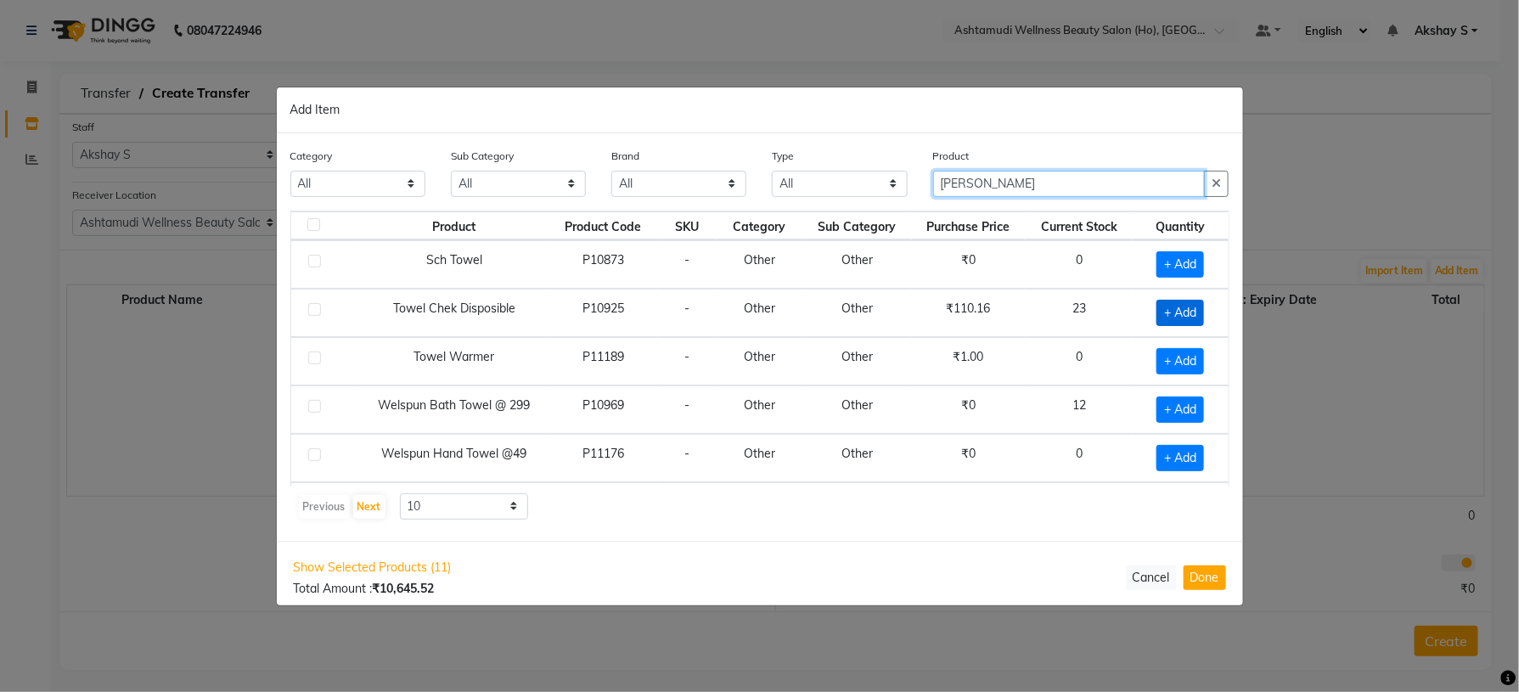
type input "[PERSON_NAME]"
click at [1164, 319] on span "+ Add" at bounding box center [1181, 313] width 48 height 26
checkbox input "true"
drag, startPoint x: 1018, startPoint y: 191, endPoint x: 923, endPoint y: 186, distance: 95.3
click at [923, 186] on div "Product [PERSON_NAME]" at bounding box center [1082, 179] width 322 height 64
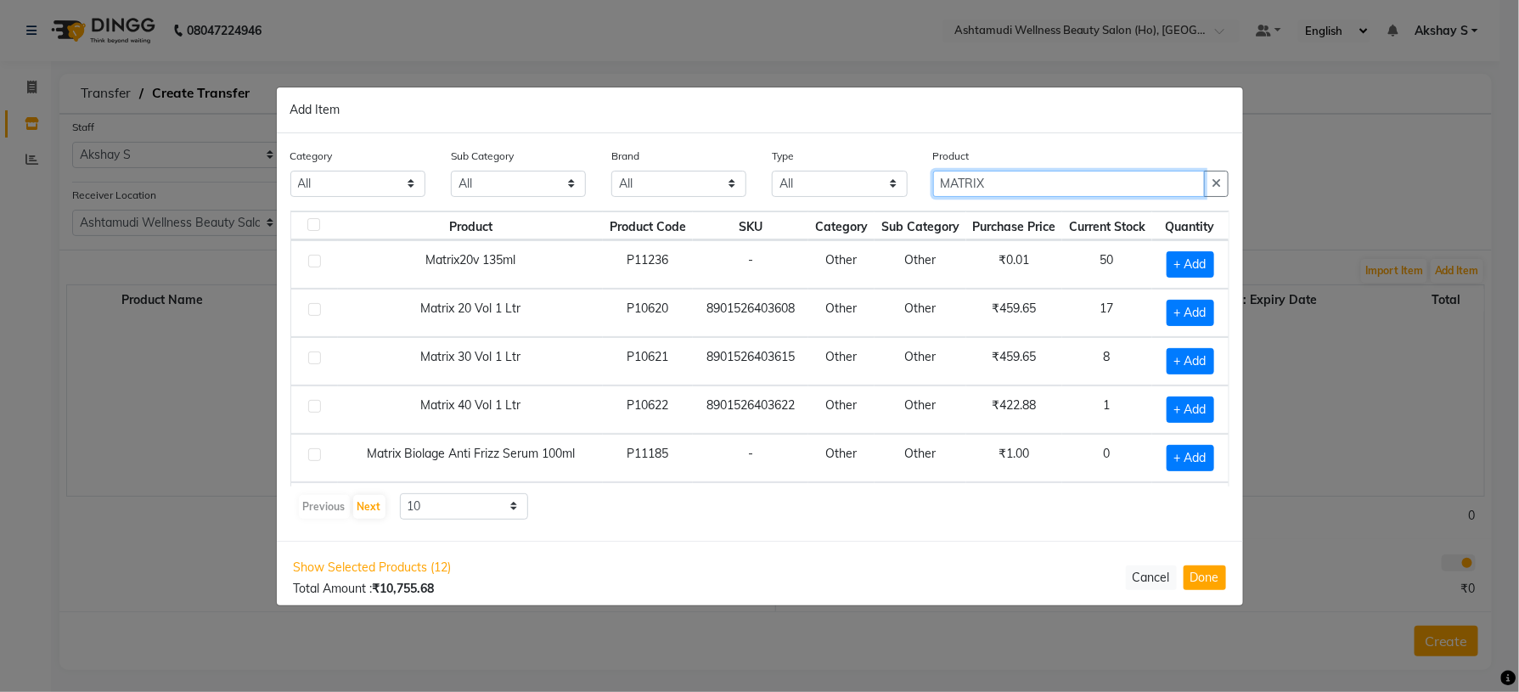
type input "MATRIX"
drag, startPoint x: 882, startPoint y: 509, endPoint x: 1012, endPoint y: 454, distance: 141.2
click at [897, 510] on div "Previous Next 10 50 100" at bounding box center [760, 506] width 926 height 27
click at [1171, 276] on span "+ Add" at bounding box center [1191, 264] width 48 height 26
checkbox input "true"
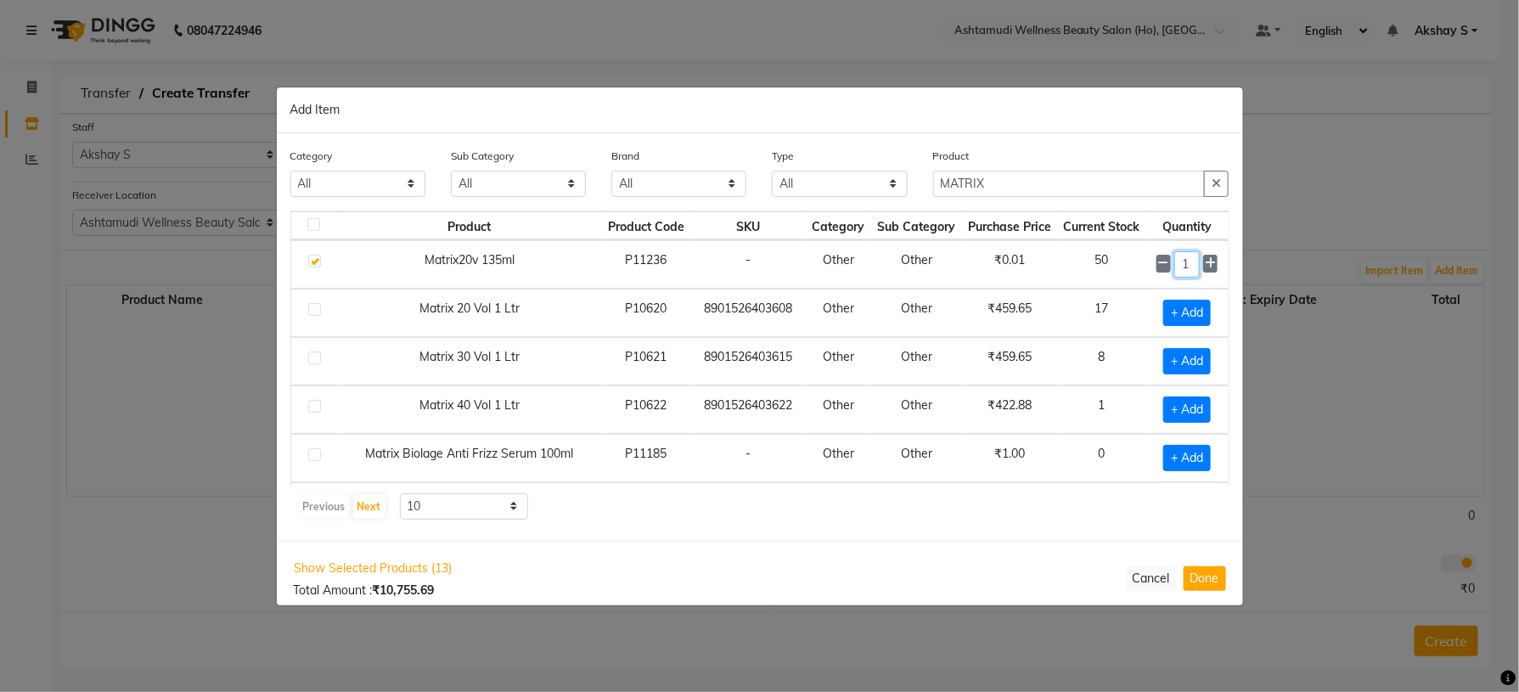
drag, startPoint x: 1173, startPoint y: 266, endPoint x: 1132, endPoint y: 266, distance: 40.8
click at [1147, 266] on td "1" at bounding box center [1188, 264] width 82 height 48
type input "4"
click at [1220, 583] on button "Done" at bounding box center [1205, 578] width 42 height 25
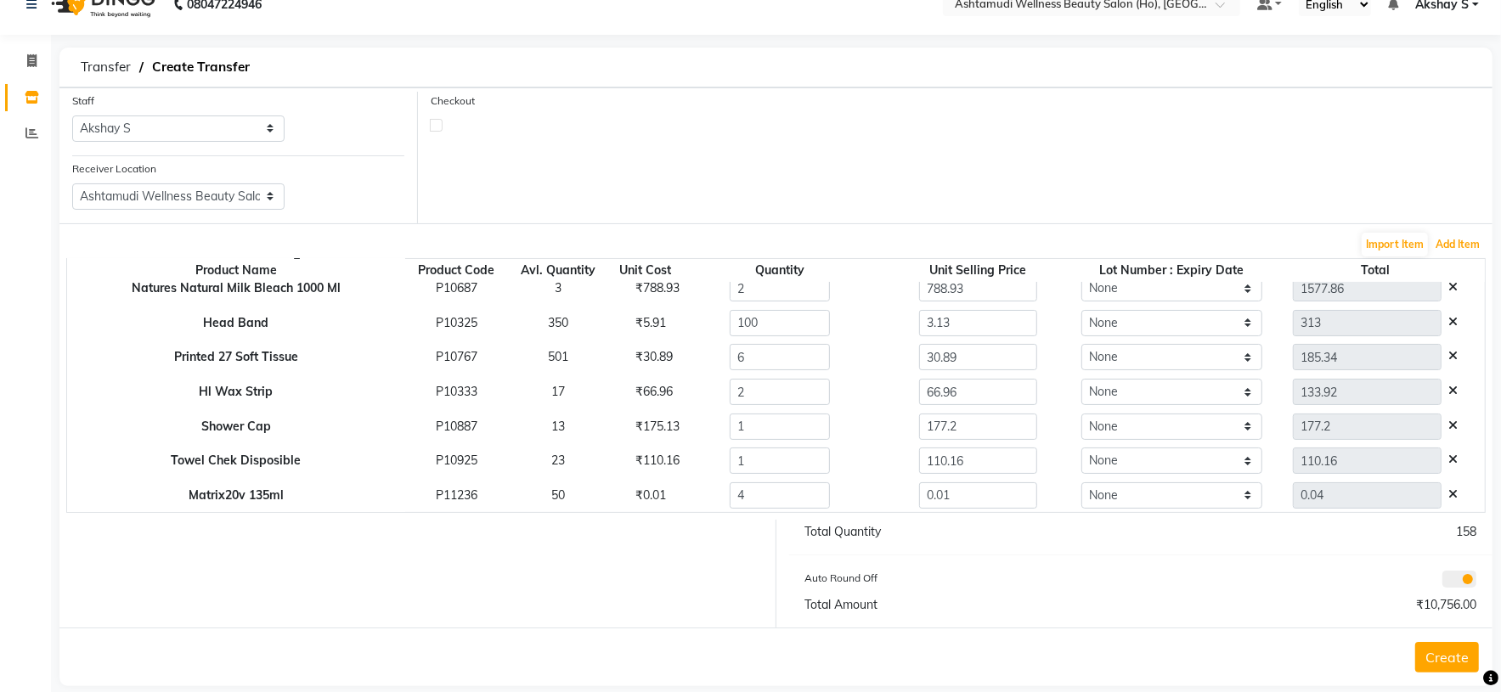
scroll to position [51, 0]
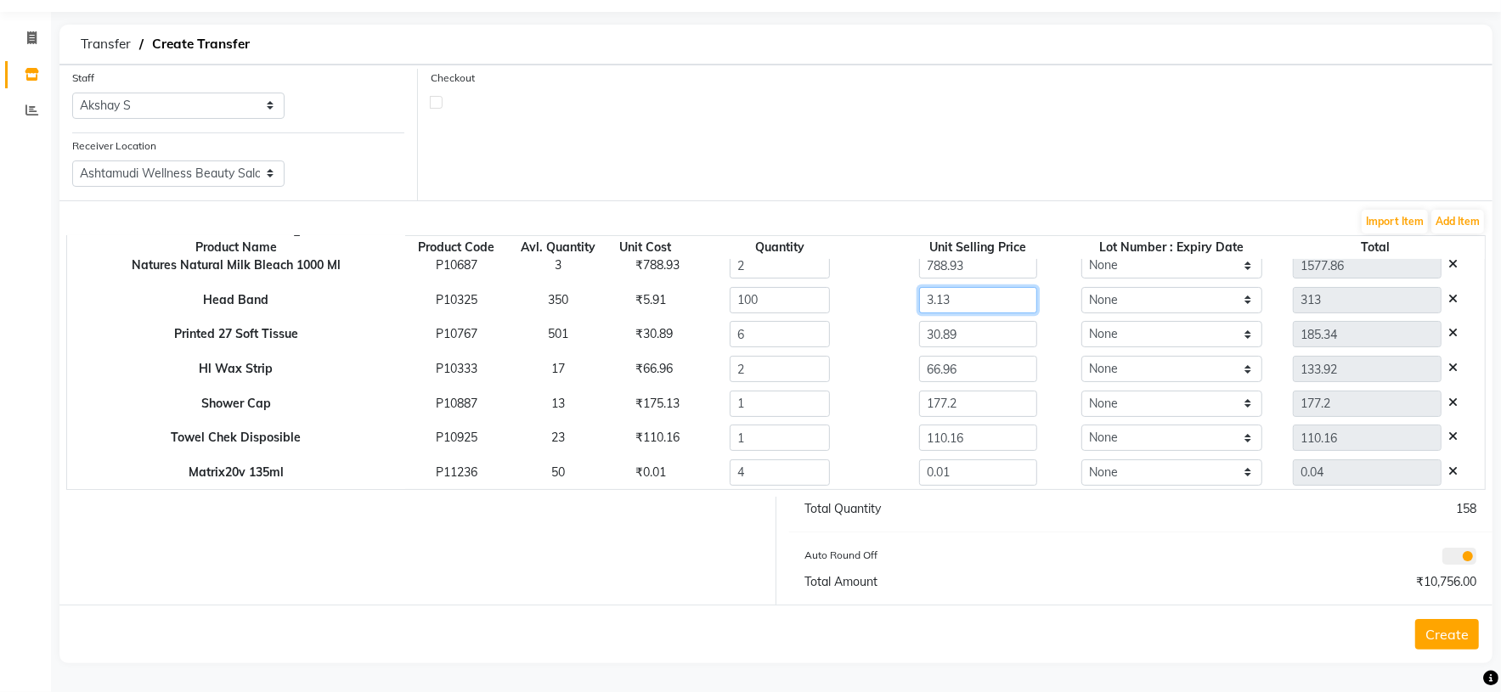
drag, startPoint x: 965, startPoint y: 306, endPoint x: 882, endPoint y: 302, distance: 83.3
click at [882, 302] on div "3.13" at bounding box center [979, 300] width 216 height 26
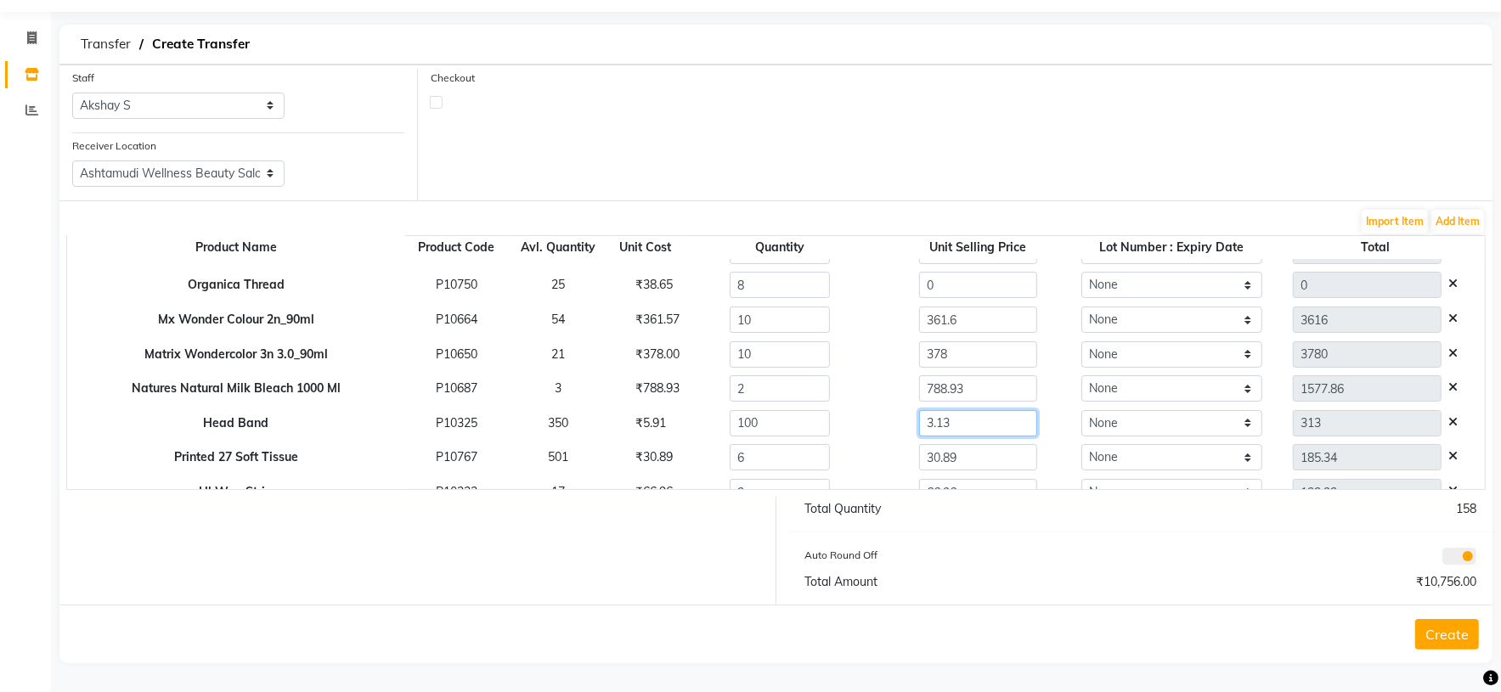
scroll to position [93, 0]
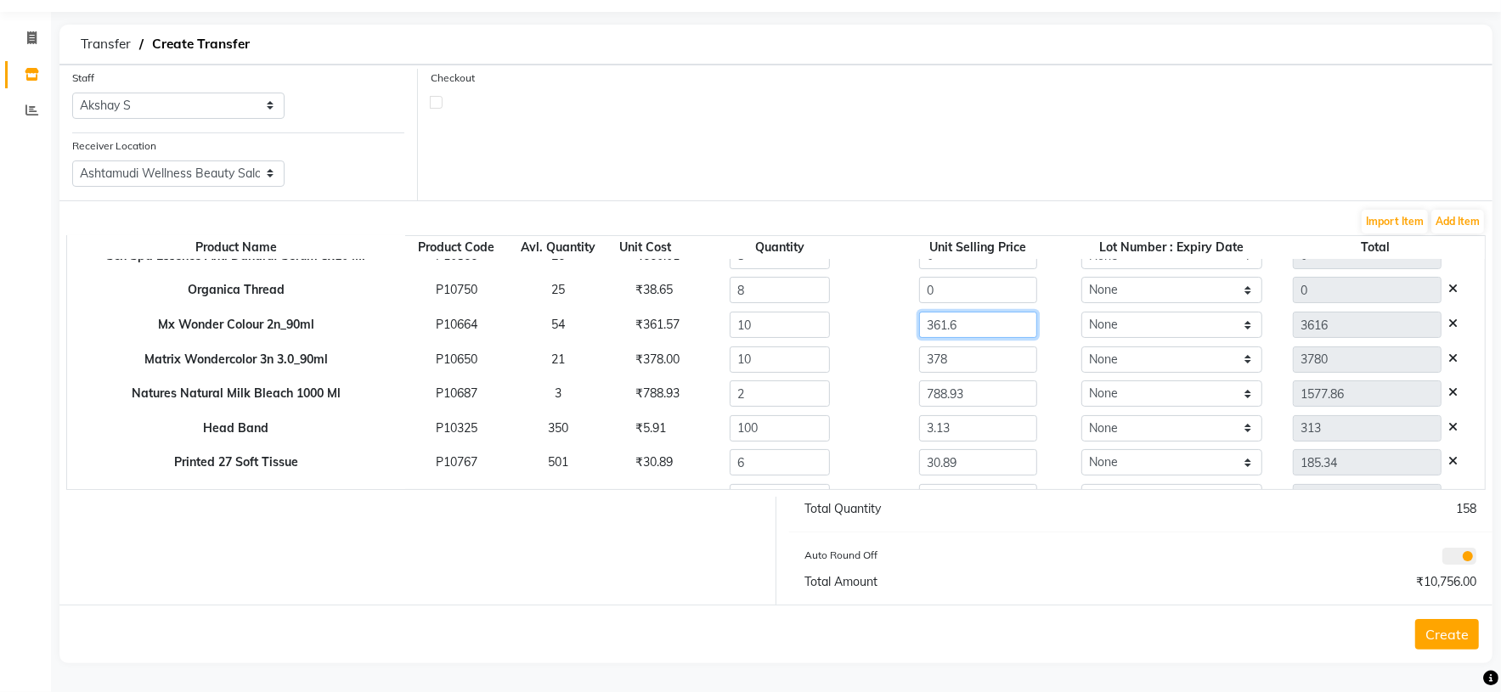
click at [961, 327] on input "361.6" at bounding box center [978, 325] width 118 height 26
drag, startPoint x: 944, startPoint y: 295, endPoint x: 690, endPoint y: 309, distance: 254.4
click at [826, 299] on tr "Organica Thread P10750 25 ₹38.65 8 0 None 0" at bounding box center [775, 290] width 1417 height 35
click at [643, 282] on div "₹38.65" at bounding box center [645, 290] width 45 height 18
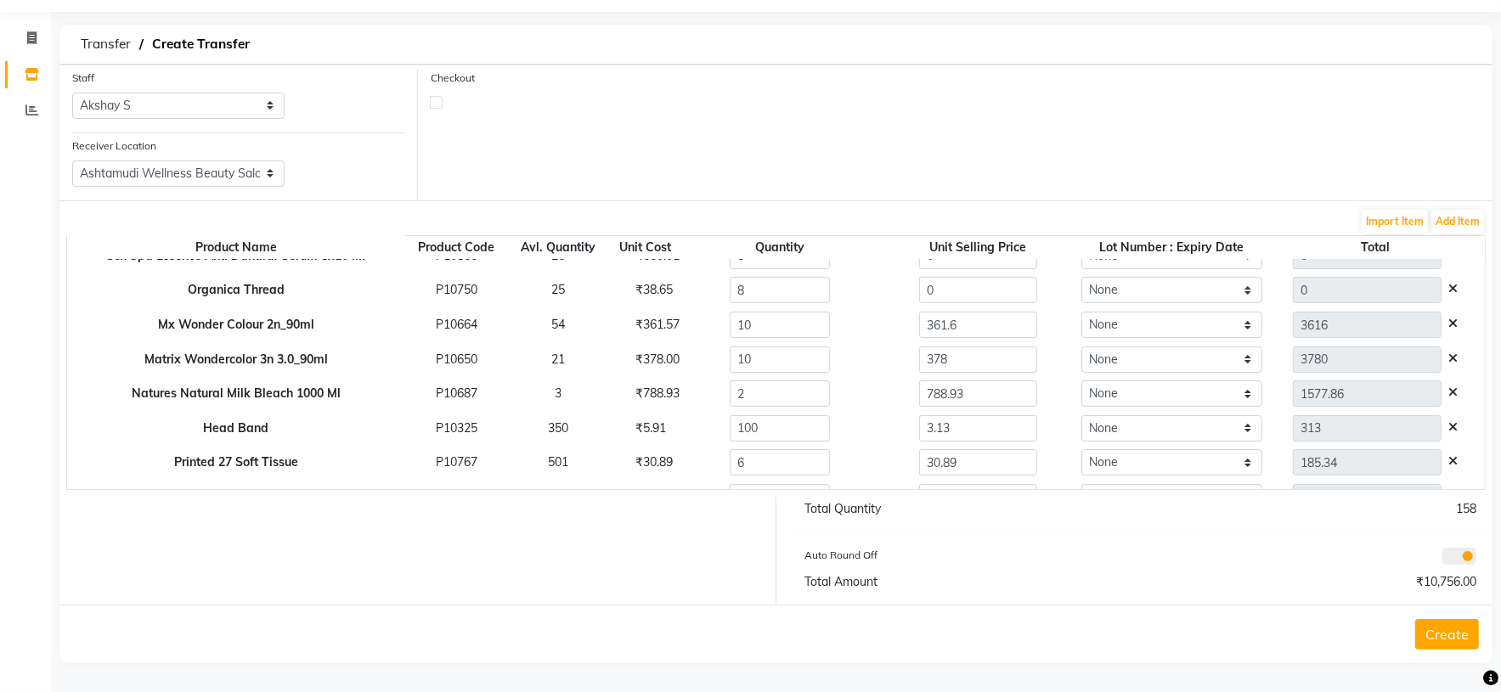
copy div "38.65"
drag, startPoint x: 941, startPoint y: 288, endPoint x: 838, endPoint y: 294, distance: 102.9
click at [838, 294] on tr "Organica Thread P10750 25 ₹38.65 8 0 None 0" at bounding box center [775, 290] width 1417 height 35
paste input "38.65"
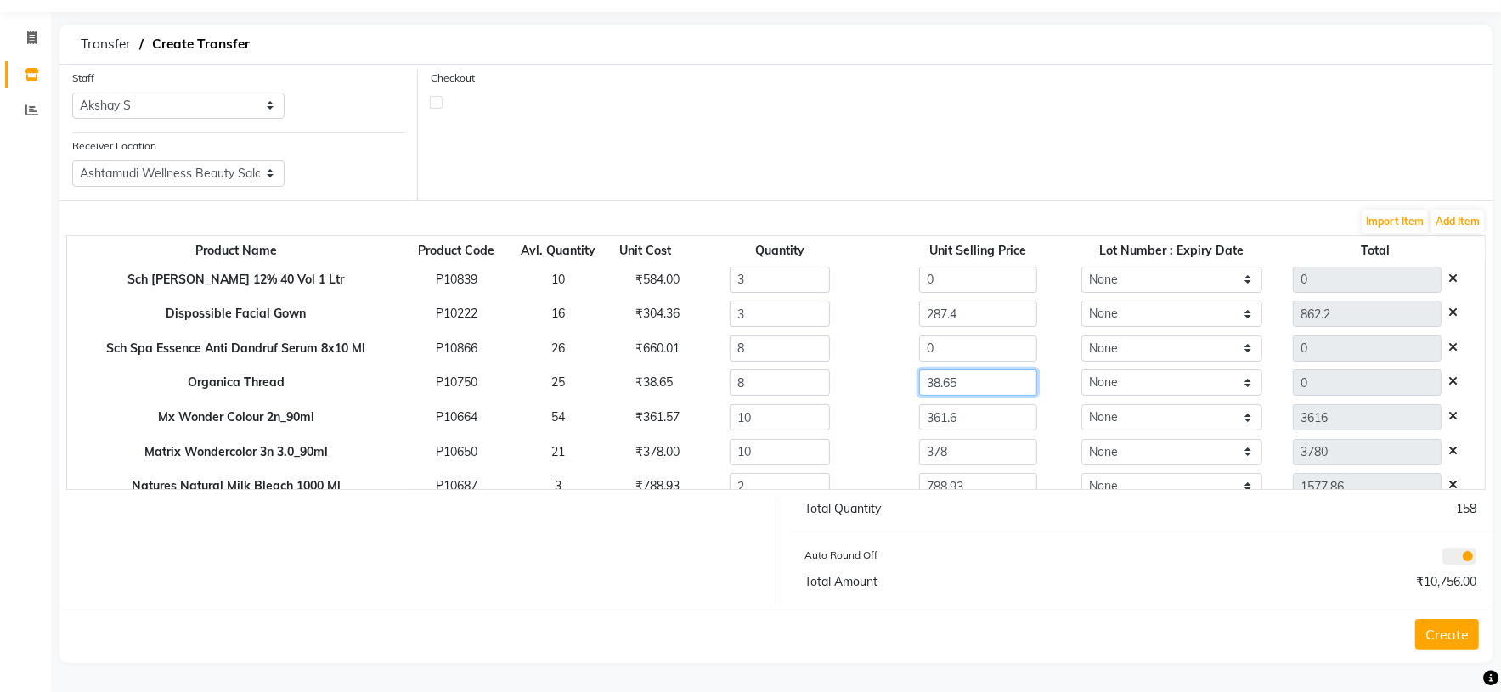
type input "38.65"
type input "309.2"
click at [641, 352] on div "₹660.01" at bounding box center [645, 349] width 45 height 18
copy div "660.01"
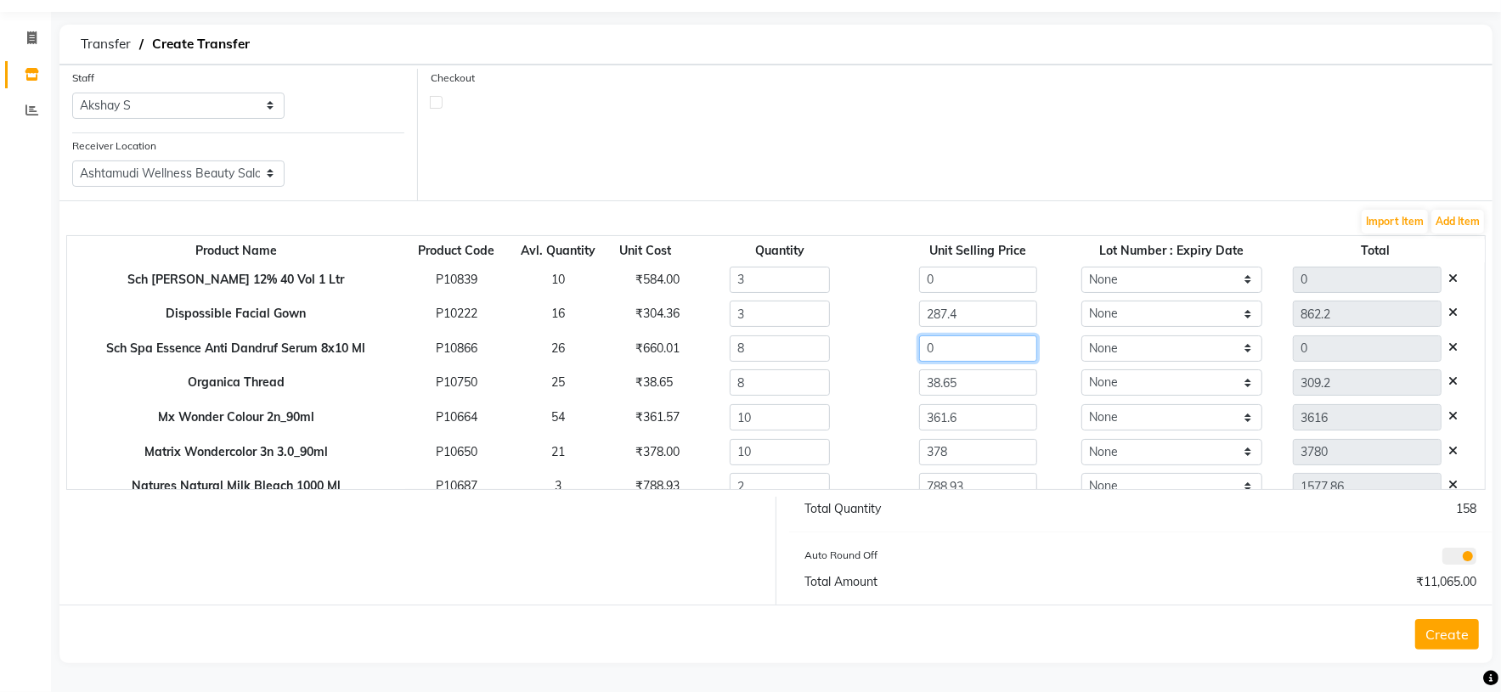
drag, startPoint x: 932, startPoint y: 343, endPoint x: 806, endPoint y: 355, distance: 126.3
click at [807, 353] on tr "Sch Spa Essence Anti Dandruf Serum 8x10 Ml P10866 26 ₹660.01 8 0 None 0" at bounding box center [775, 348] width 1417 height 35
paste input "660.01"
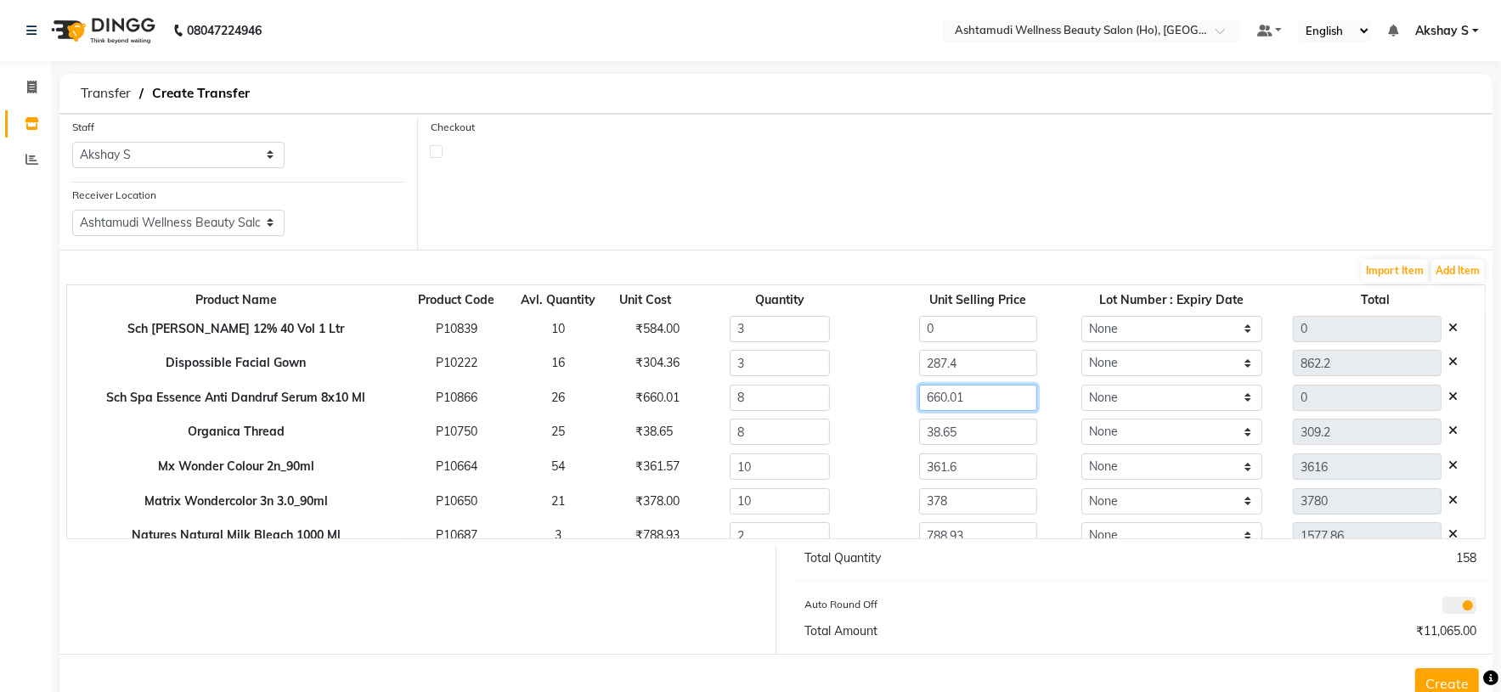
type input "660.01"
type input "5280.08"
drag, startPoint x: 925, startPoint y: 331, endPoint x: 817, endPoint y: 331, distance: 107.9
click at [819, 329] on tr "Sch [PERSON_NAME] 12% 40 Vol 1 Ltr P10839 10 ₹584.00 3 0 None 0" at bounding box center [775, 329] width 1417 height 35
type input "614.41"
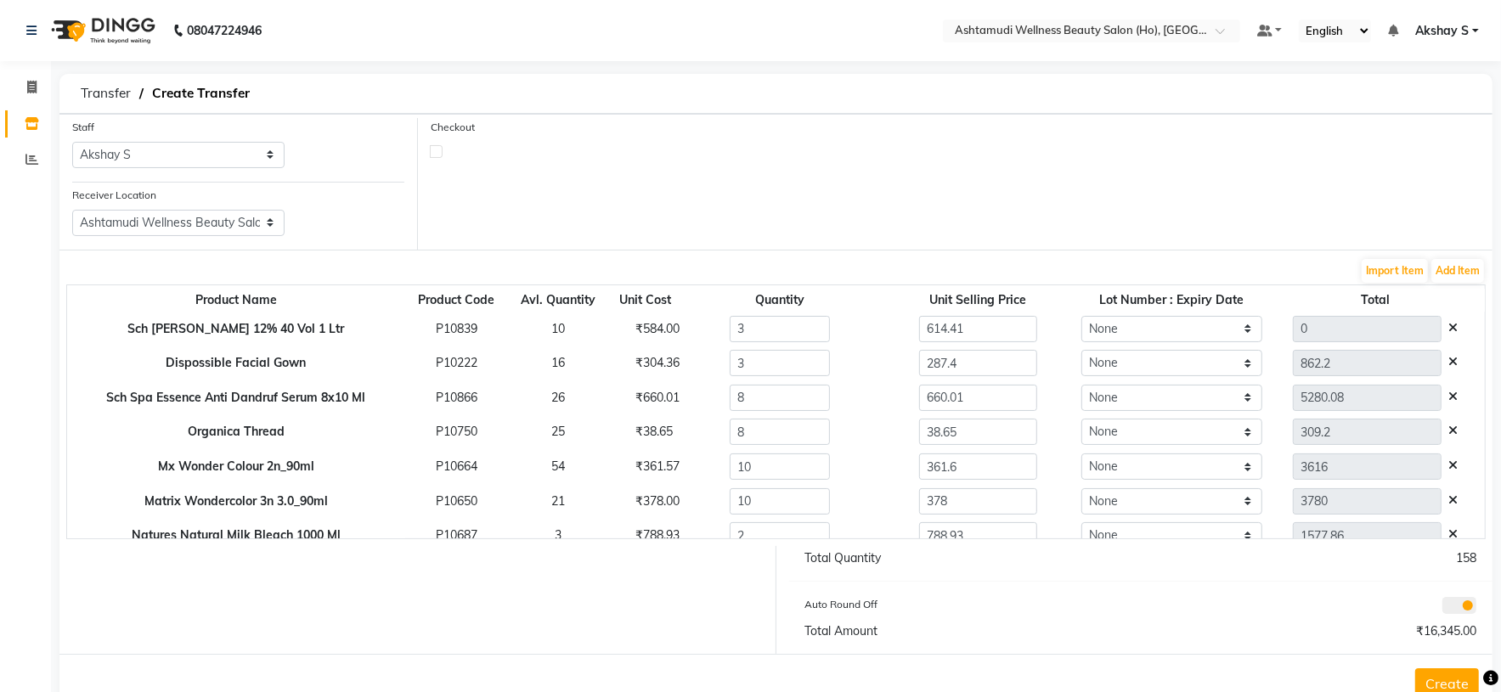
type input "1843.23"
click at [1206, 611] on div at bounding box center [1315, 607] width 348 height 24
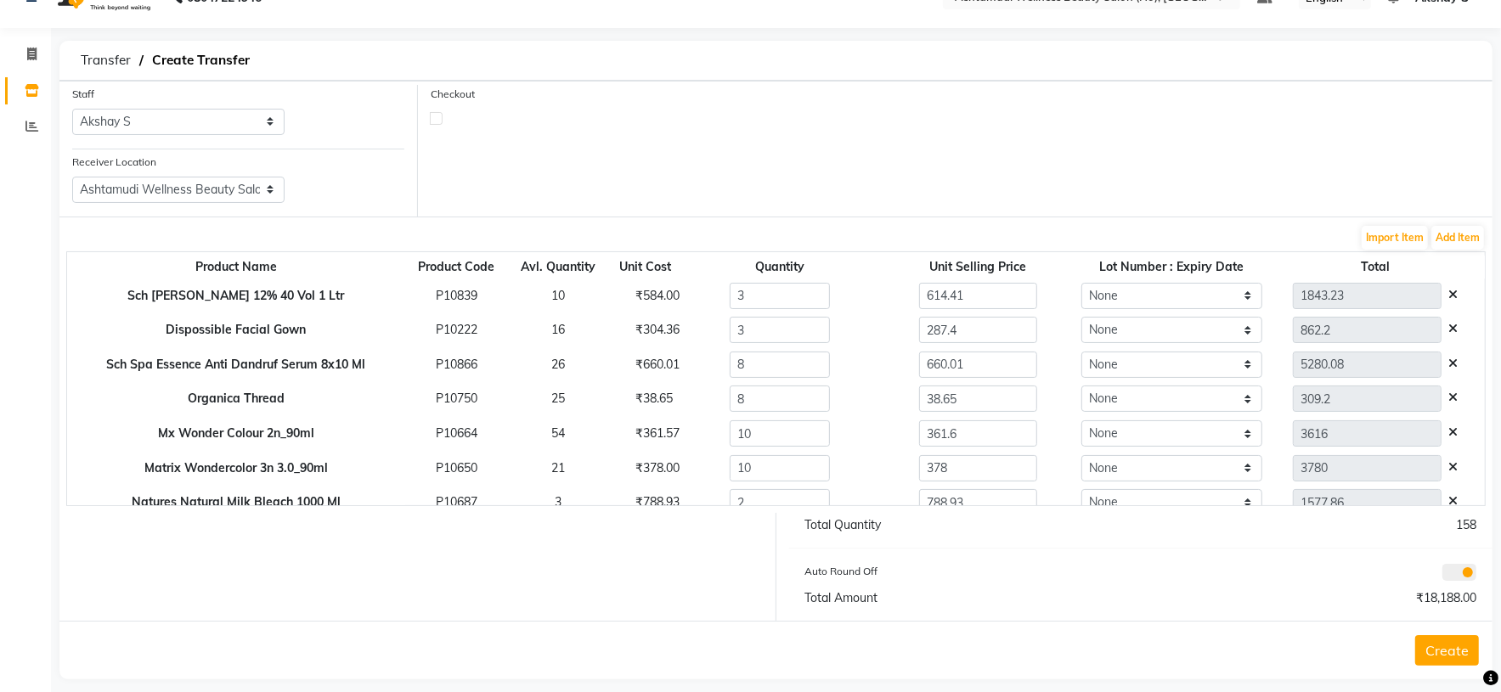
scroll to position [51, 0]
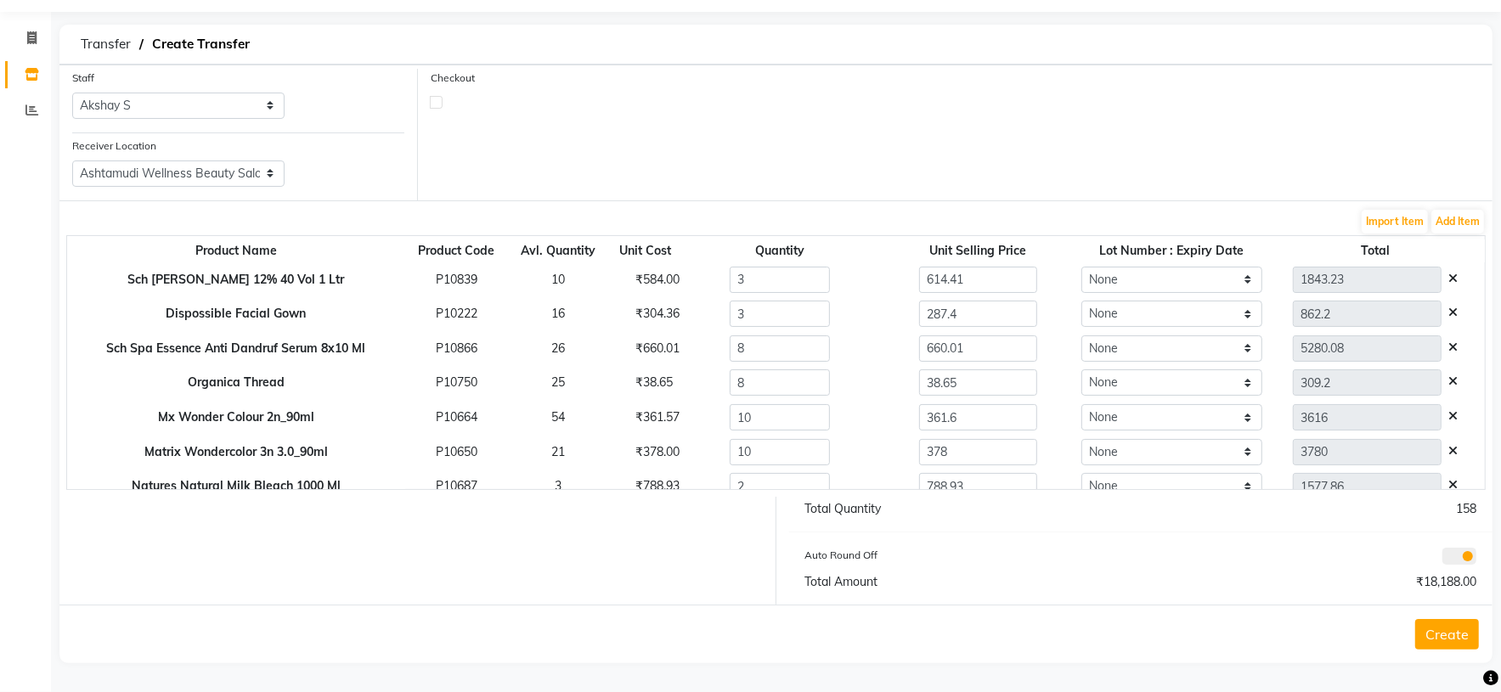
click at [1440, 657] on div "Create" at bounding box center [775, 634] width 1433 height 59
click at [1443, 644] on button "Create" at bounding box center [1447, 634] width 64 height 31
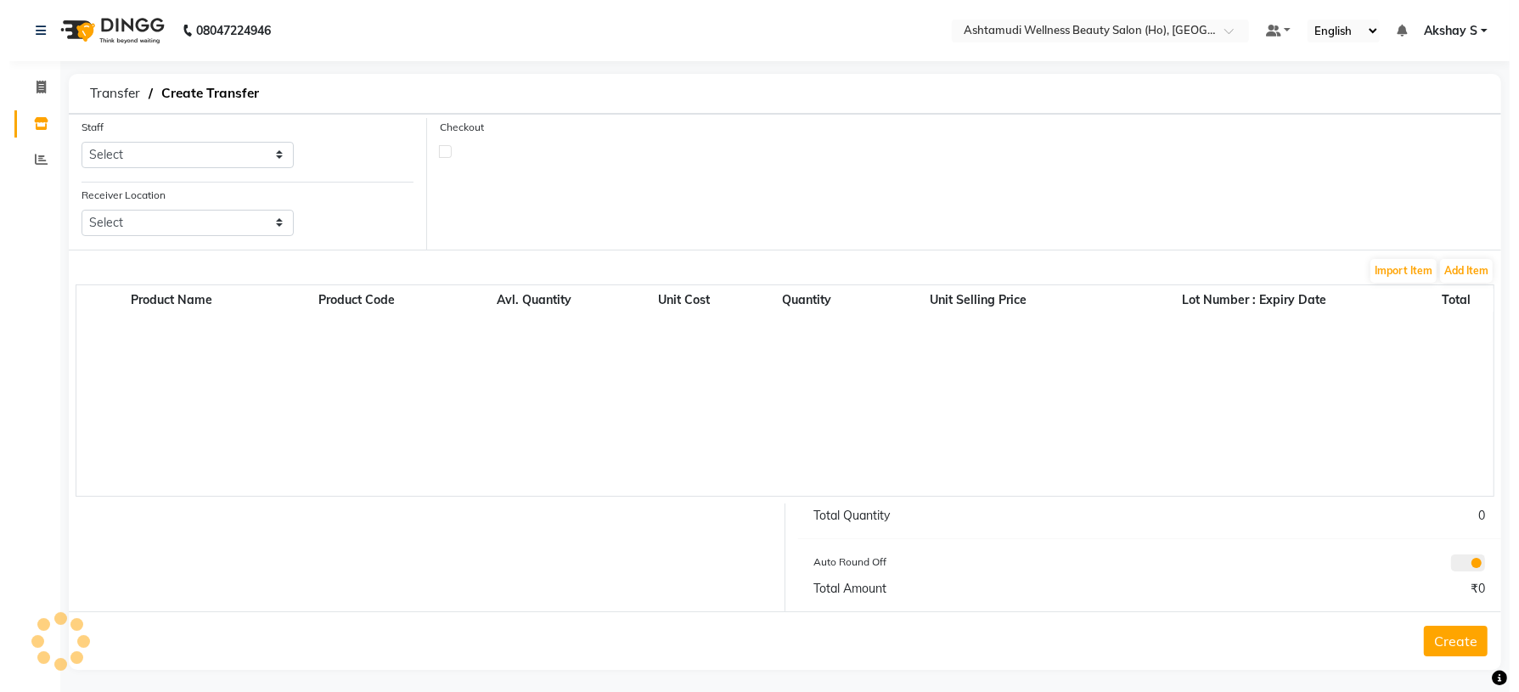
scroll to position [8, 0]
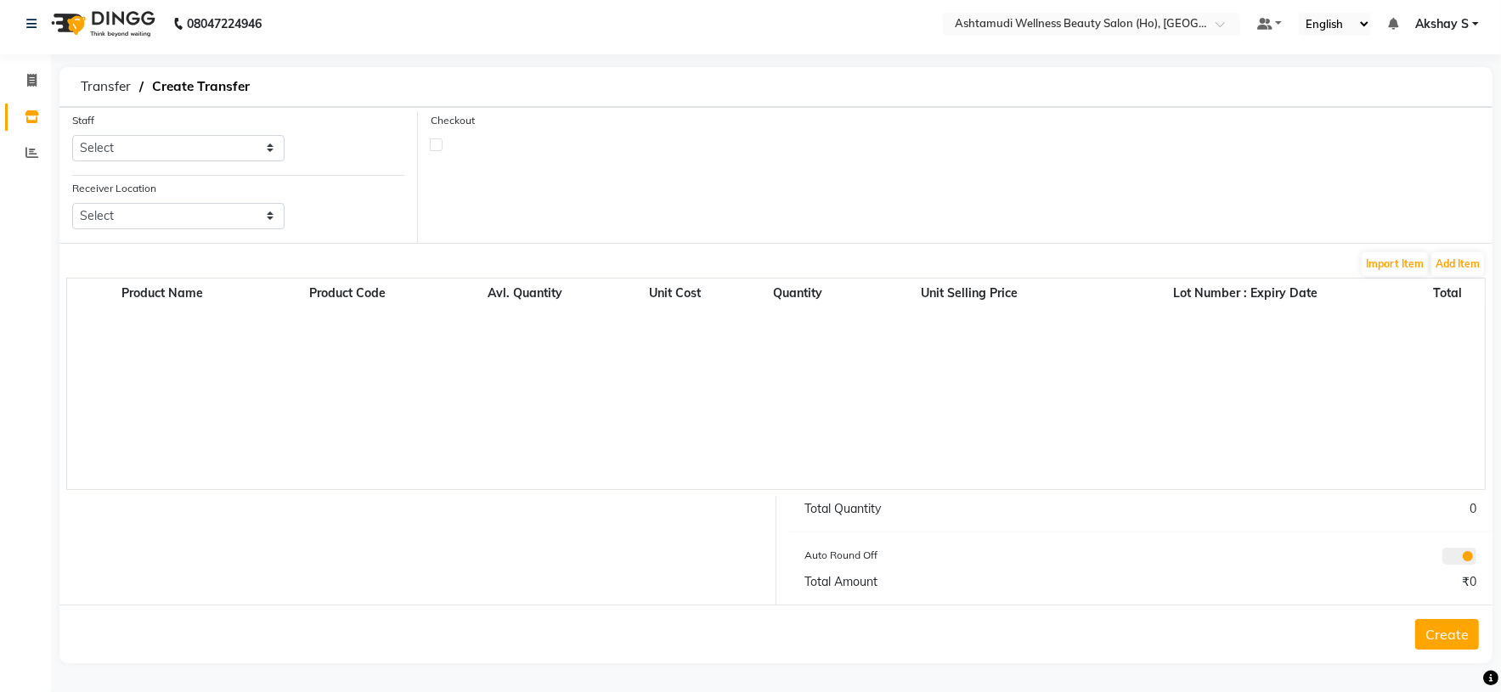
click at [285, 144] on div "Staff Select [PERSON_NAME] S [PERSON_NAME] S Dev [PERSON_NAME] P [PERSON_NAME] …" at bounding box center [178, 143] width 238 height 64
click at [246, 142] on select "Select [PERSON_NAME] S [PERSON_NAME] S Dev [PERSON_NAME] P [PERSON_NAME] u [PER…" at bounding box center [178, 148] width 212 height 26
select select "44763"
click at [72, 135] on select "Select [PERSON_NAME] S [PERSON_NAME] S Dev [PERSON_NAME] P [PERSON_NAME] u [PER…" at bounding box center [178, 148] width 212 height 26
click at [262, 205] on select "Select Ashtamudi Wellness Beauty Salon, Kowdiar Ashtamudi Wellness Beauty Salon…" at bounding box center [178, 216] width 212 height 26
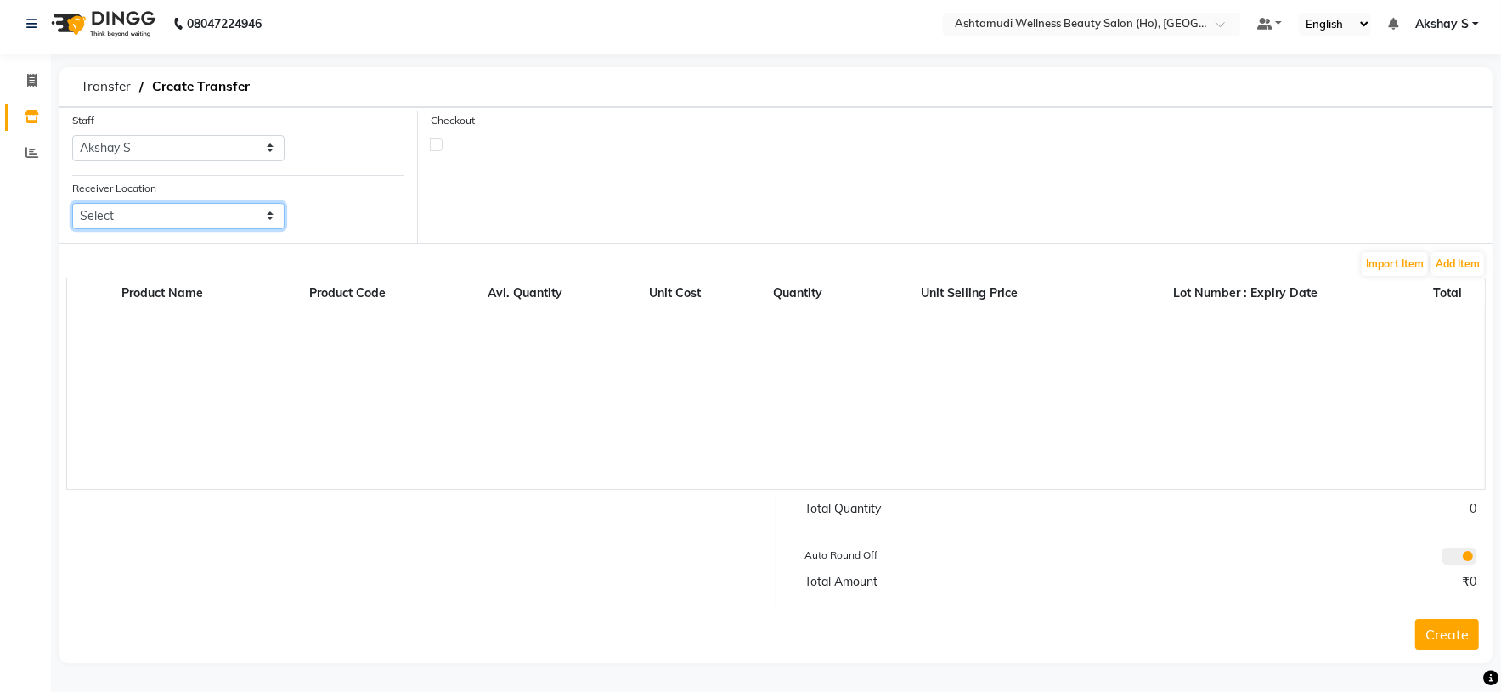
select select "1954"
click at [72, 203] on select "Select Ashtamudi Wellness Beauty Salon, Kowdiar Ashtamudi Wellness Beauty Salon…" at bounding box center [178, 216] width 212 height 26
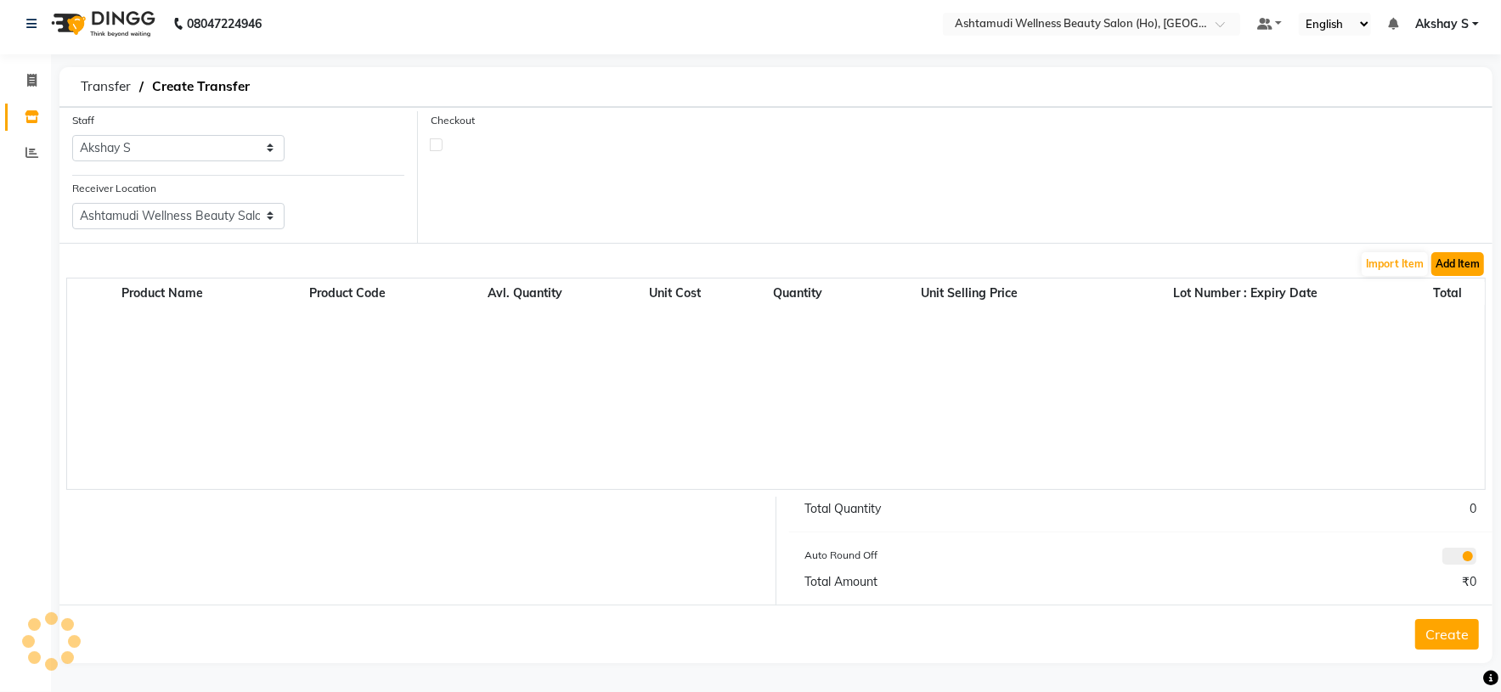
click at [1450, 268] on button "Add Item" at bounding box center [1457, 264] width 53 height 24
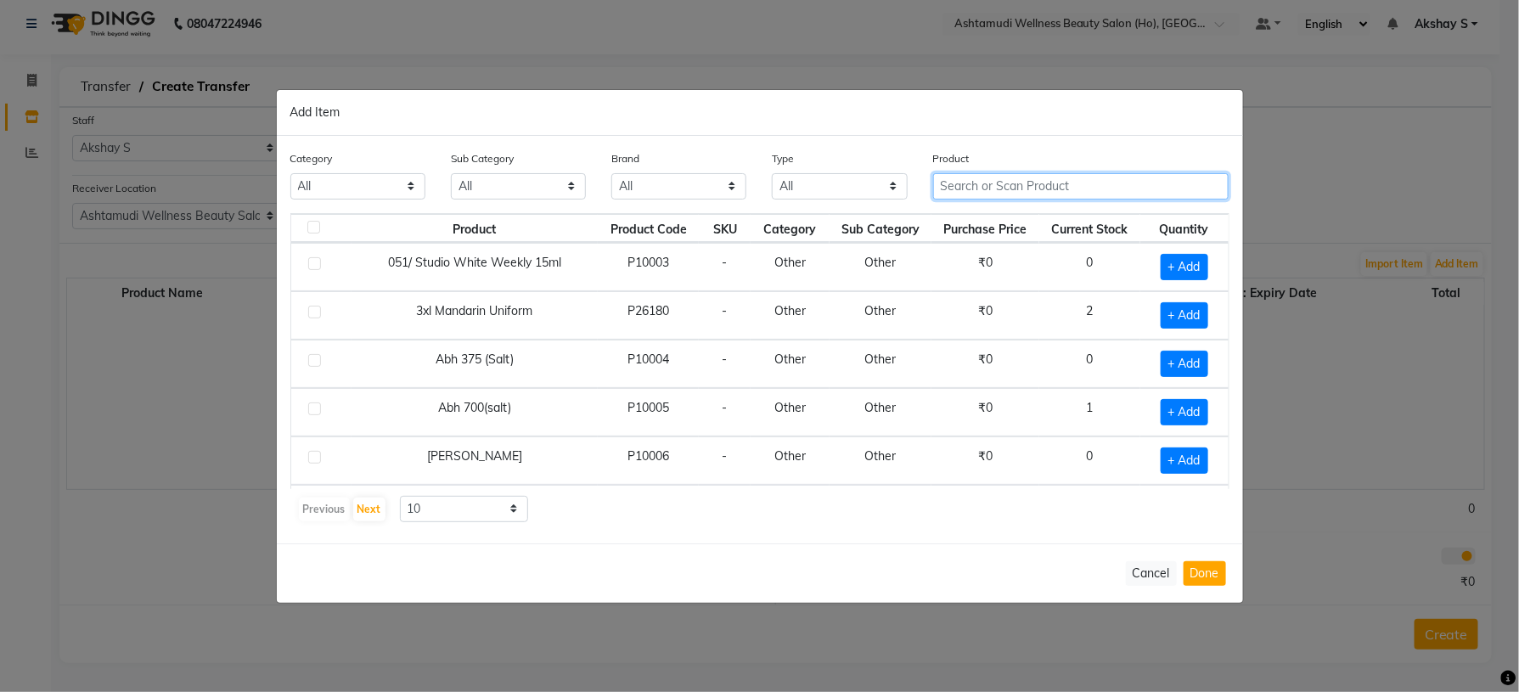
click at [995, 187] on input "text" at bounding box center [1081, 186] width 296 height 26
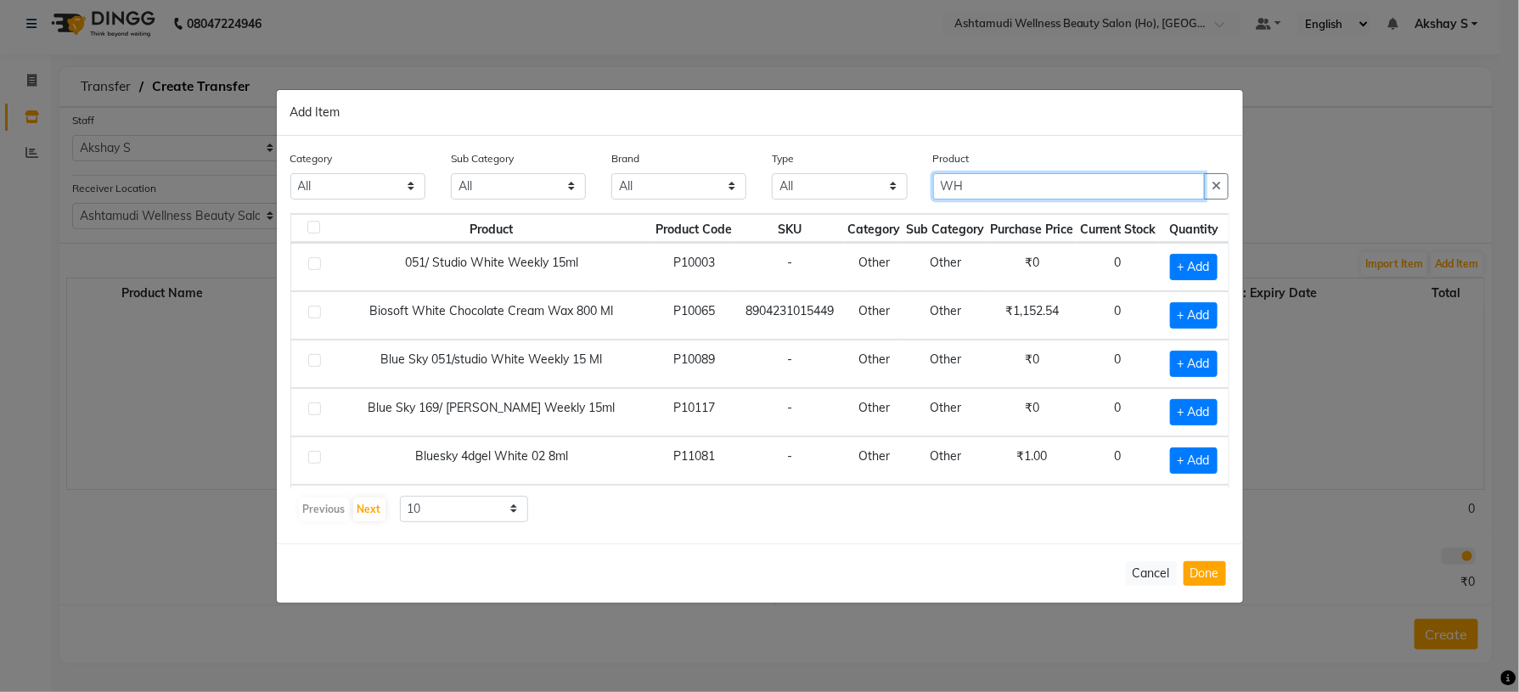
type input "W"
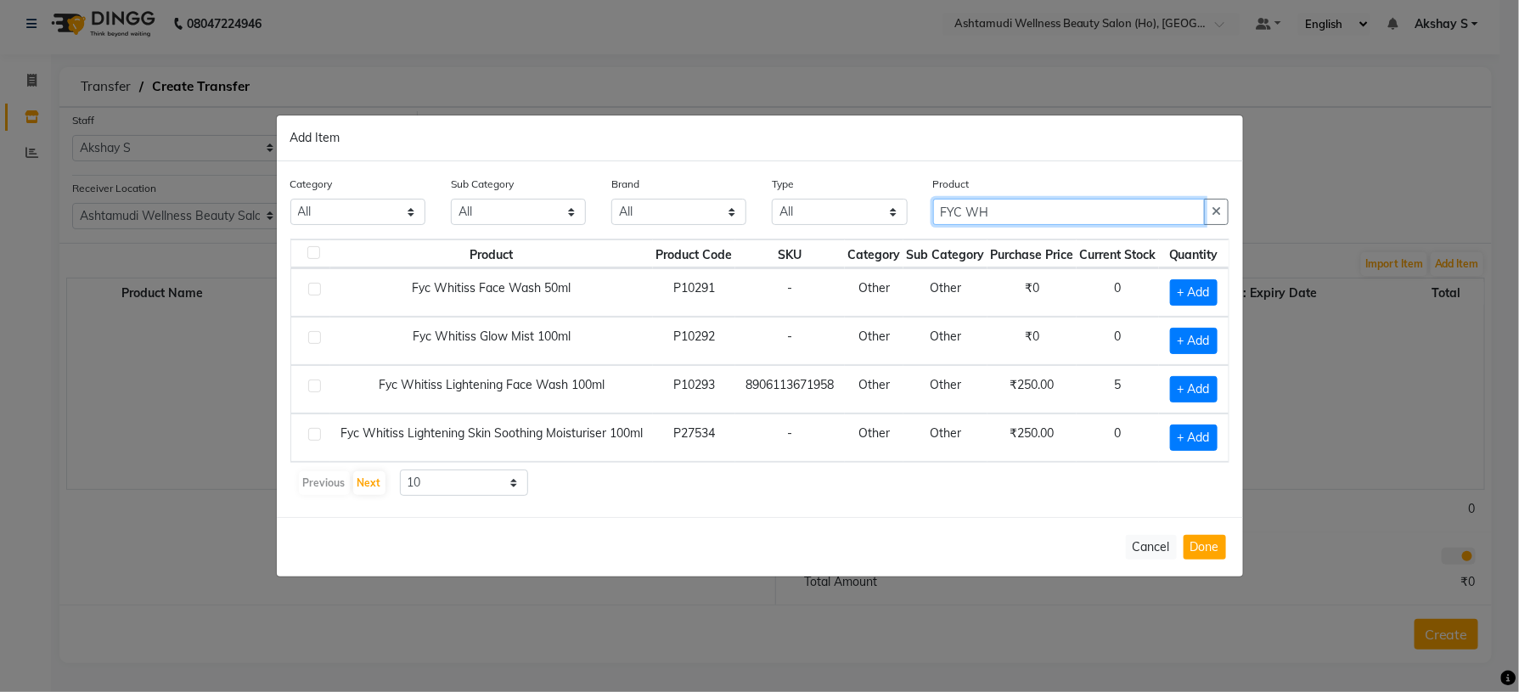
type input "FYC WH"
click at [860, 497] on div "Previous Next 10 50 100" at bounding box center [760, 483] width 926 height 27
click at [1203, 381] on span "+ Add" at bounding box center [1194, 389] width 48 height 26
checkbox input "true"
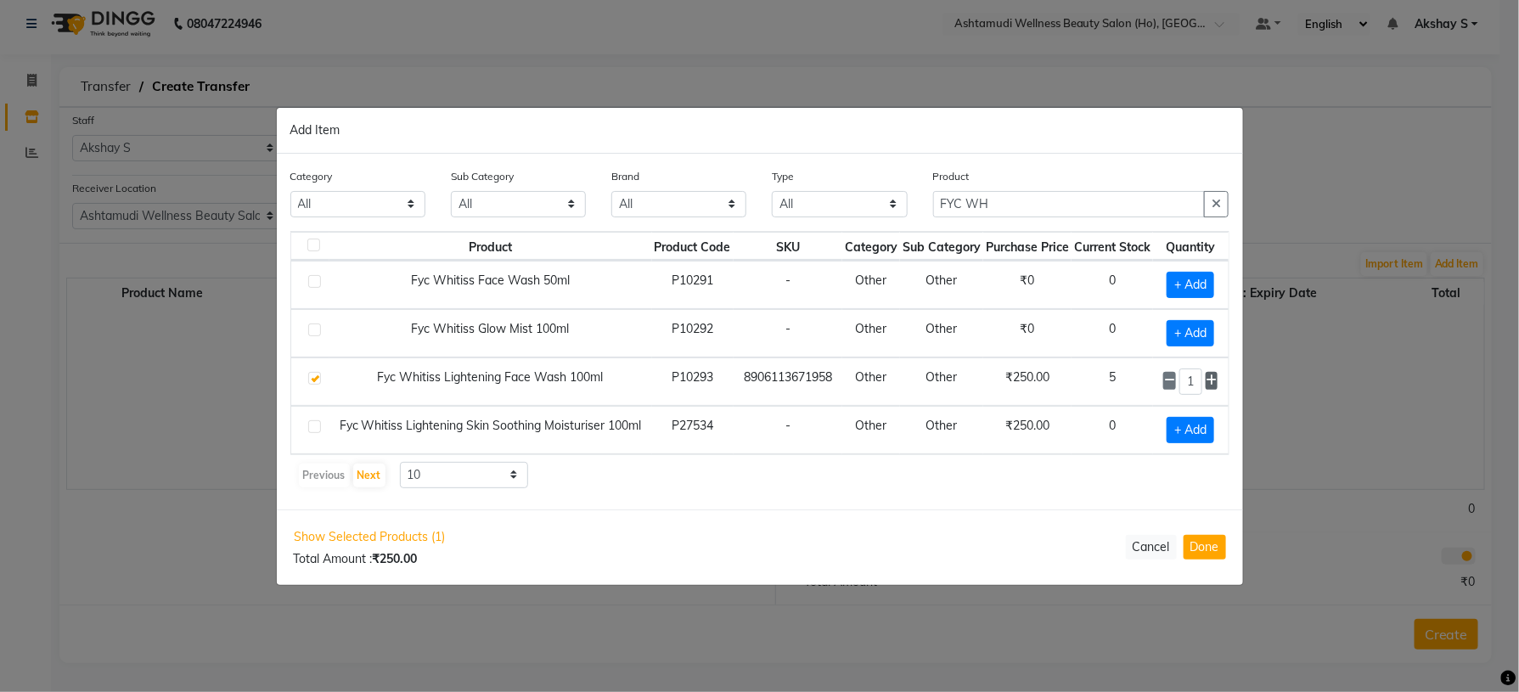
click at [1218, 377] on icon at bounding box center [1212, 381] width 11 height 12
type input "4"
drag, startPoint x: 1010, startPoint y: 194, endPoint x: 860, endPoint y: 186, distance: 149.7
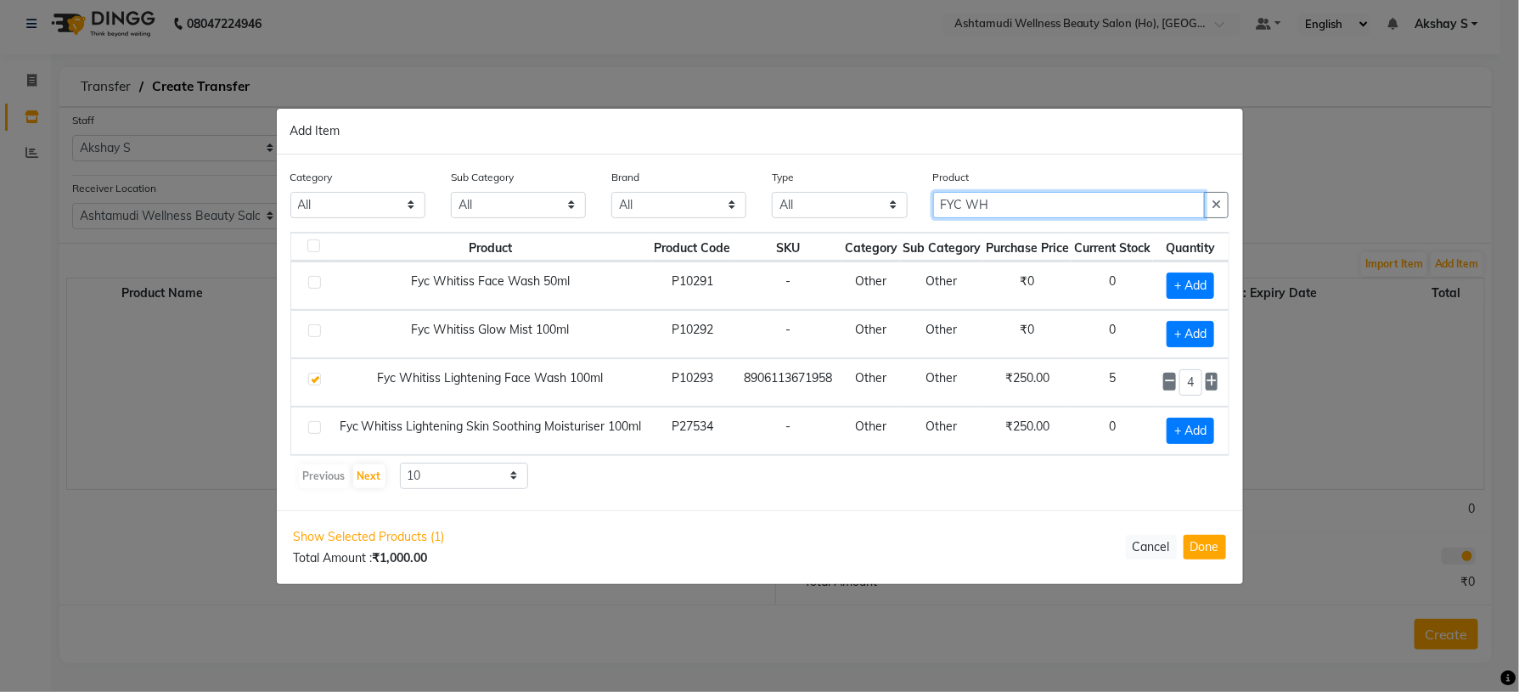
click at [860, 186] on div "Category All Hair Skin Makeup Personal Care Appliances [PERSON_NAME] Waxing Dis…" at bounding box center [760, 200] width 965 height 64
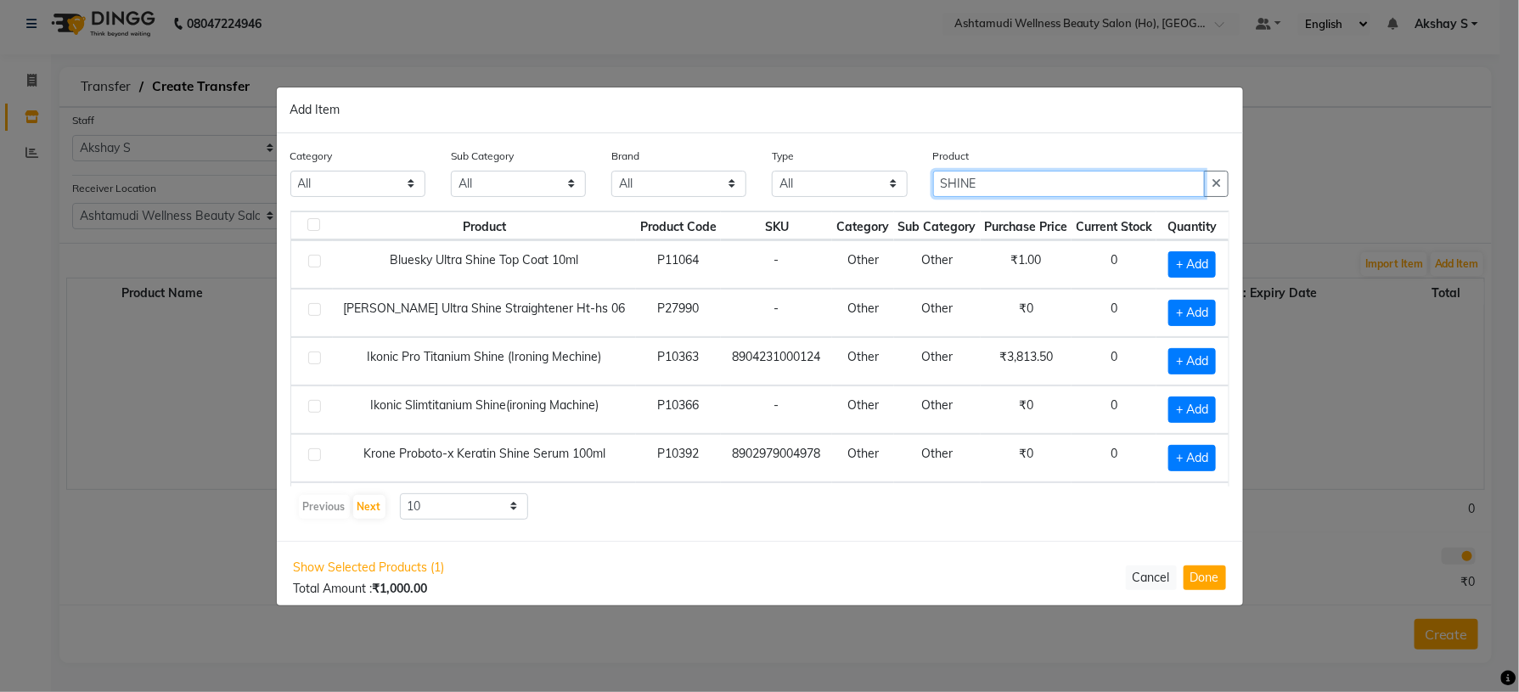
drag, startPoint x: 984, startPoint y: 190, endPoint x: 872, endPoint y: 186, distance: 112.2
click at [878, 186] on div "Category All Hair Skin Makeup Personal Care Appliances [PERSON_NAME] Waxing Dis…" at bounding box center [760, 179] width 965 height 64
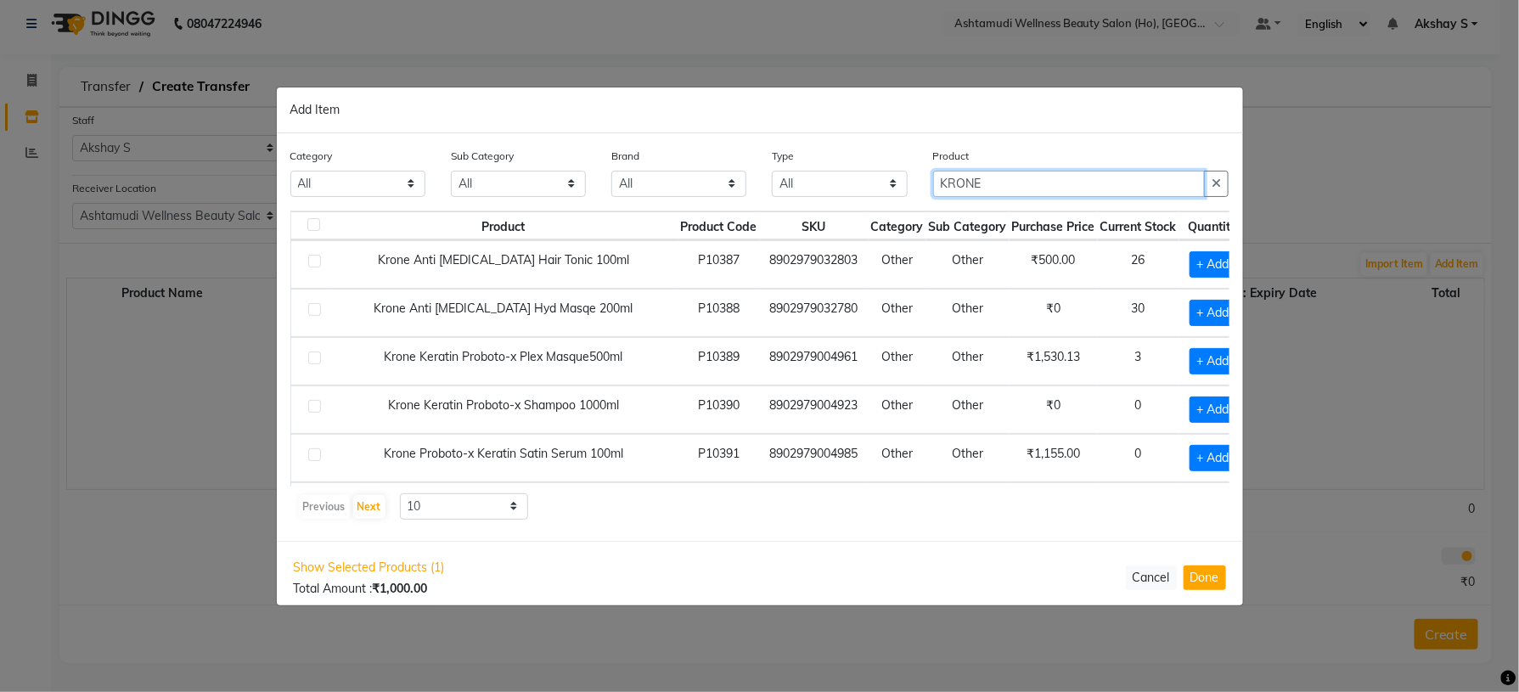
type input "KRONE"
click at [818, 533] on div "Category All Hair Skin Makeup Personal Care Appliances [PERSON_NAME] Waxing Dis…" at bounding box center [760, 337] width 967 height 408
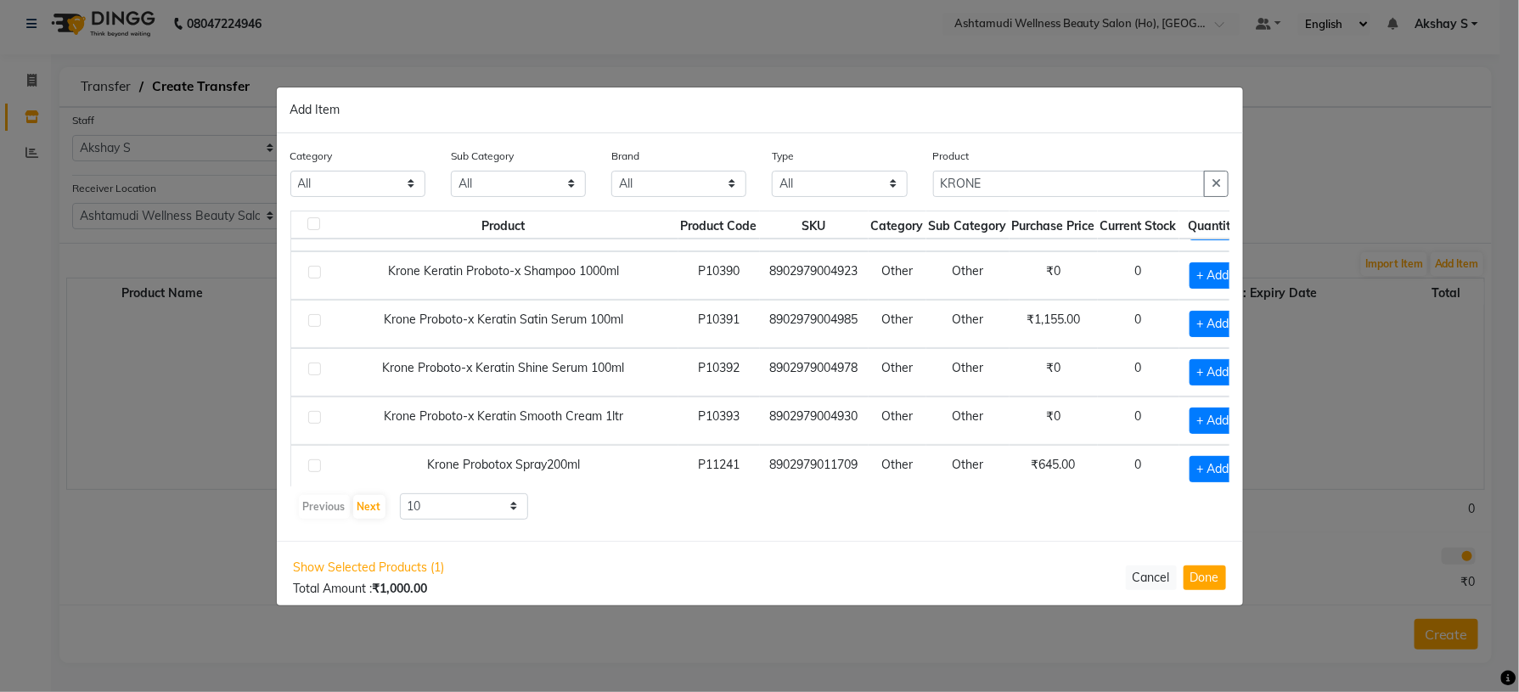
scroll to position [247, 0]
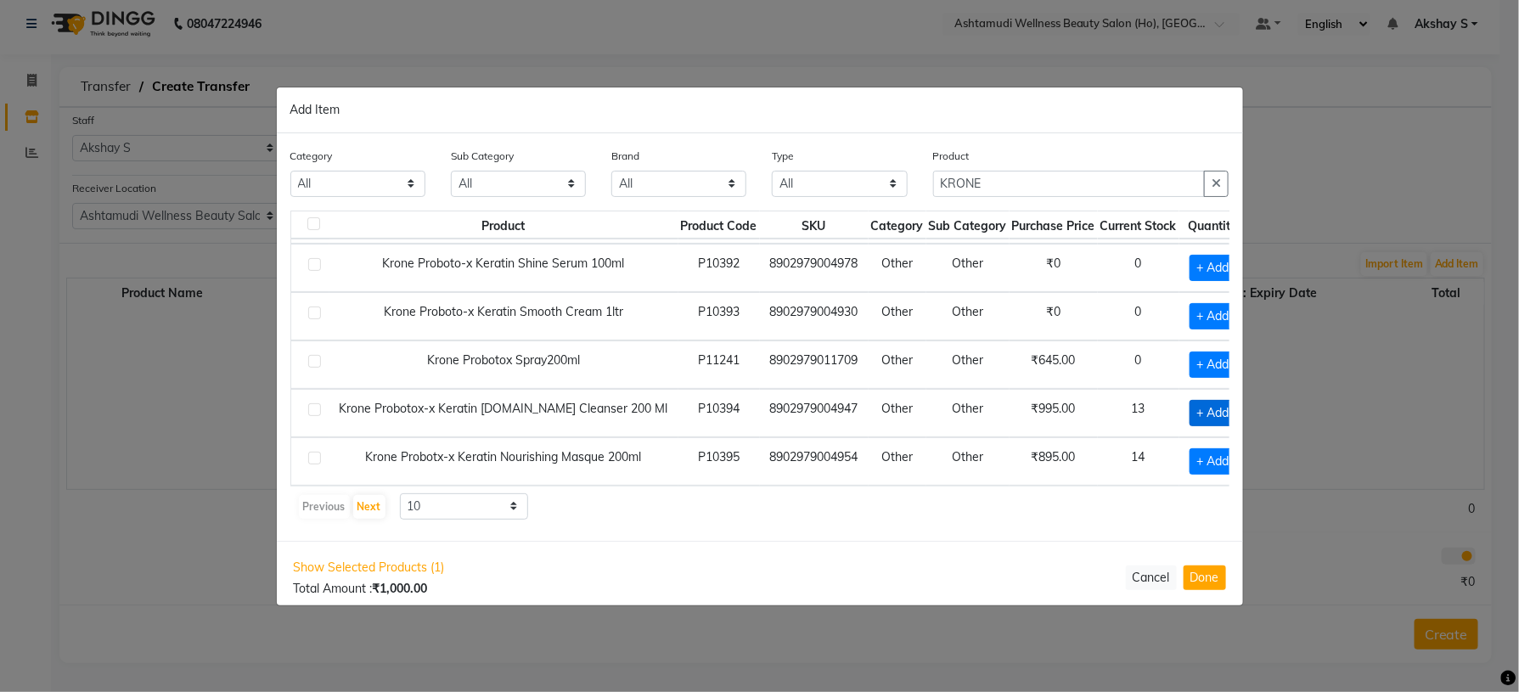
click at [1190, 414] on span "+ Add" at bounding box center [1214, 413] width 48 height 26
checkbox input "true"
drag, startPoint x: 1184, startPoint y: 408, endPoint x: 1160, endPoint y: 417, distance: 25.5
click at [1190, 417] on div "1" at bounding box center [1217, 413] width 54 height 26
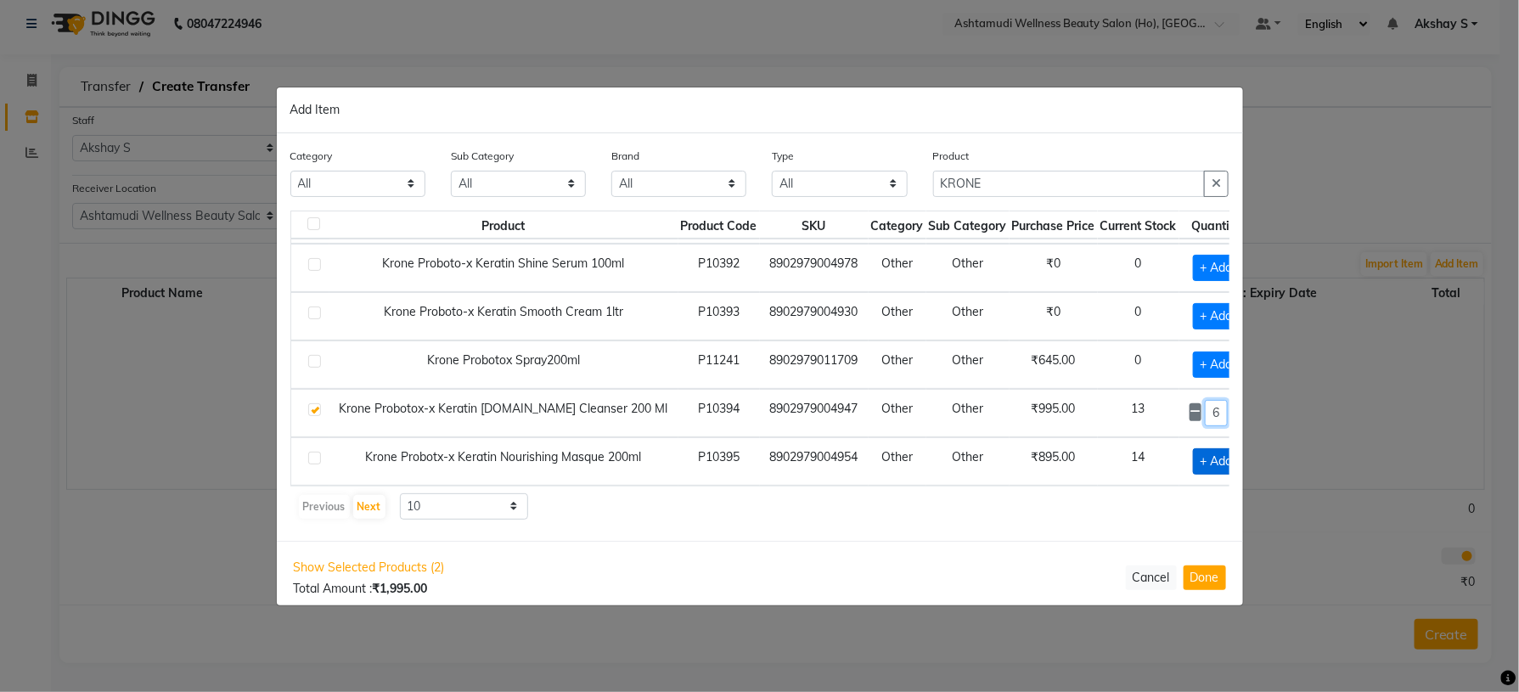
type input "6"
click at [1193, 448] on span "+ Add" at bounding box center [1217, 461] width 48 height 26
checkbox input "true"
drag, startPoint x: 1177, startPoint y: 435, endPoint x: 1137, endPoint y: 449, distance: 42.4
click at [1190, 454] on div "1" at bounding box center [1217, 461] width 54 height 26
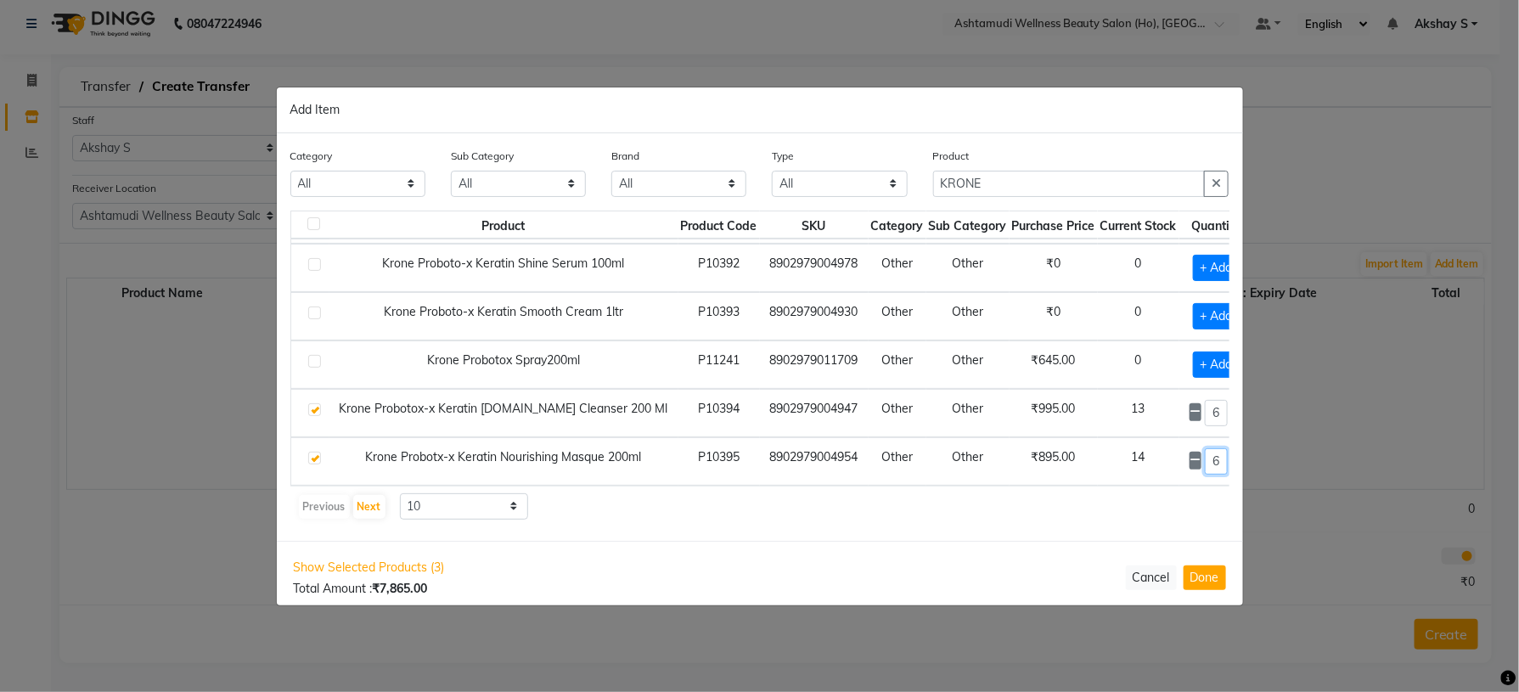
type input "6"
click at [1047, 529] on div "Category All Hair Skin Makeup Personal Care Appliances [PERSON_NAME] Waxing Dis…" at bounding box center [760, 337] width 967 height 408
drag, startPoint x: 1005, startPoint y: 180, endPoint x: 887, endPoint y: 187, distance: 118.2
click at [887, 187] on div "Category All Hair Skin Makeup Personal Care Appliances [PERSON_NAME] Waxing Dis…" at bounding box center [760, 179] width 965 height 64
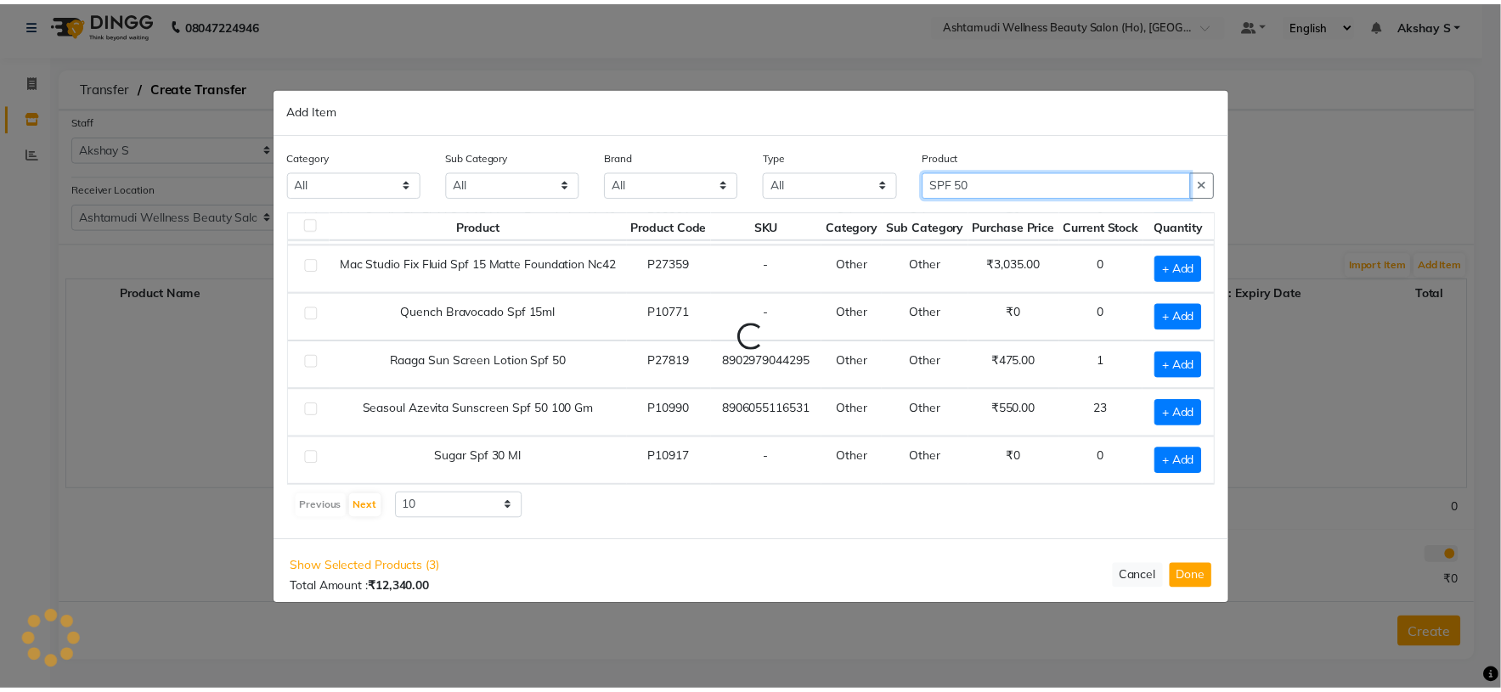
scroll to position [0, 0]
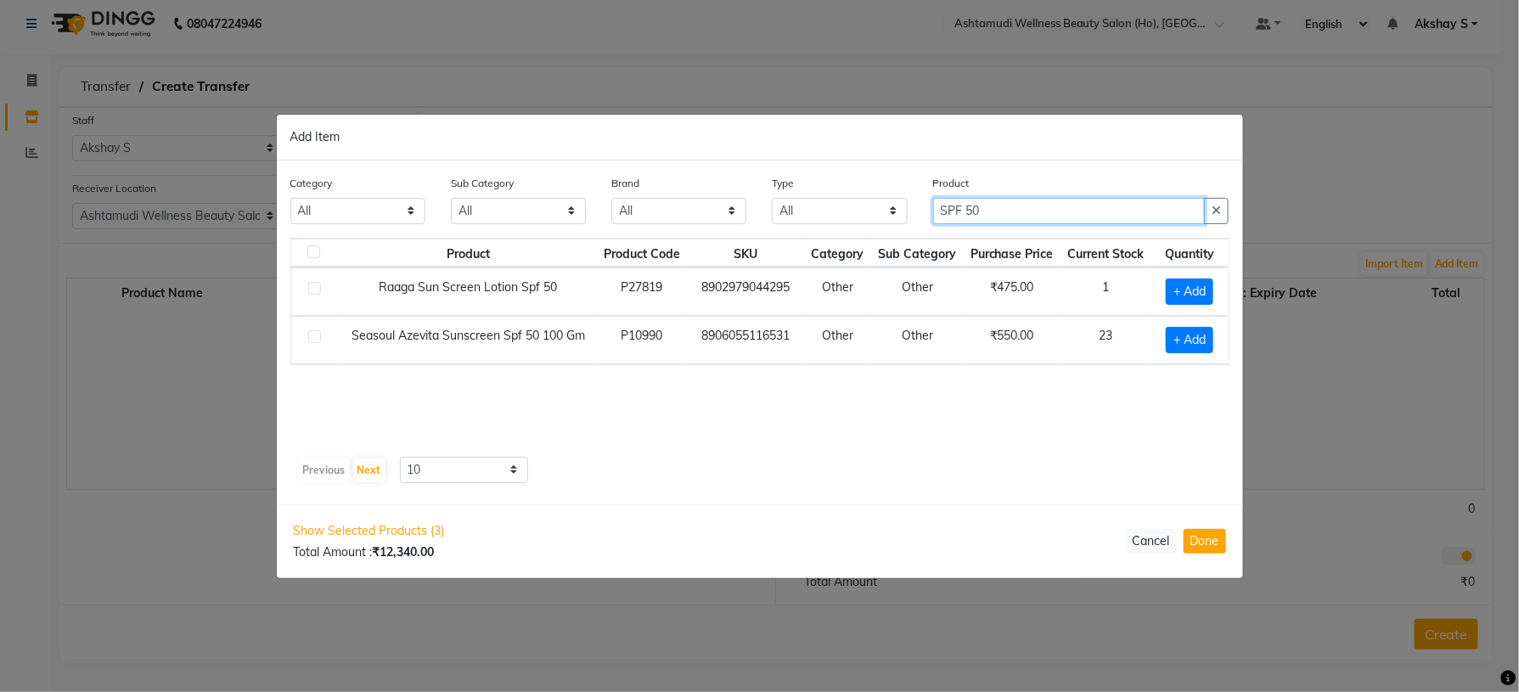
type input "SPF 50"
drag, startPoint x: 1077, startPoint y: 408, endPoint x: 1159, endPoint y: 399, distance: 82.8
click at [1091, 408] on div "Product Product Code SKU Category Sub Category Purchase Price Current Stock Qua…" at bounding box center [759, 344] width 939 height 212
click at [1198, 346] on span "+ Add" at bounding box center [1190, 340] width 48 height 26
checkbox input "true"
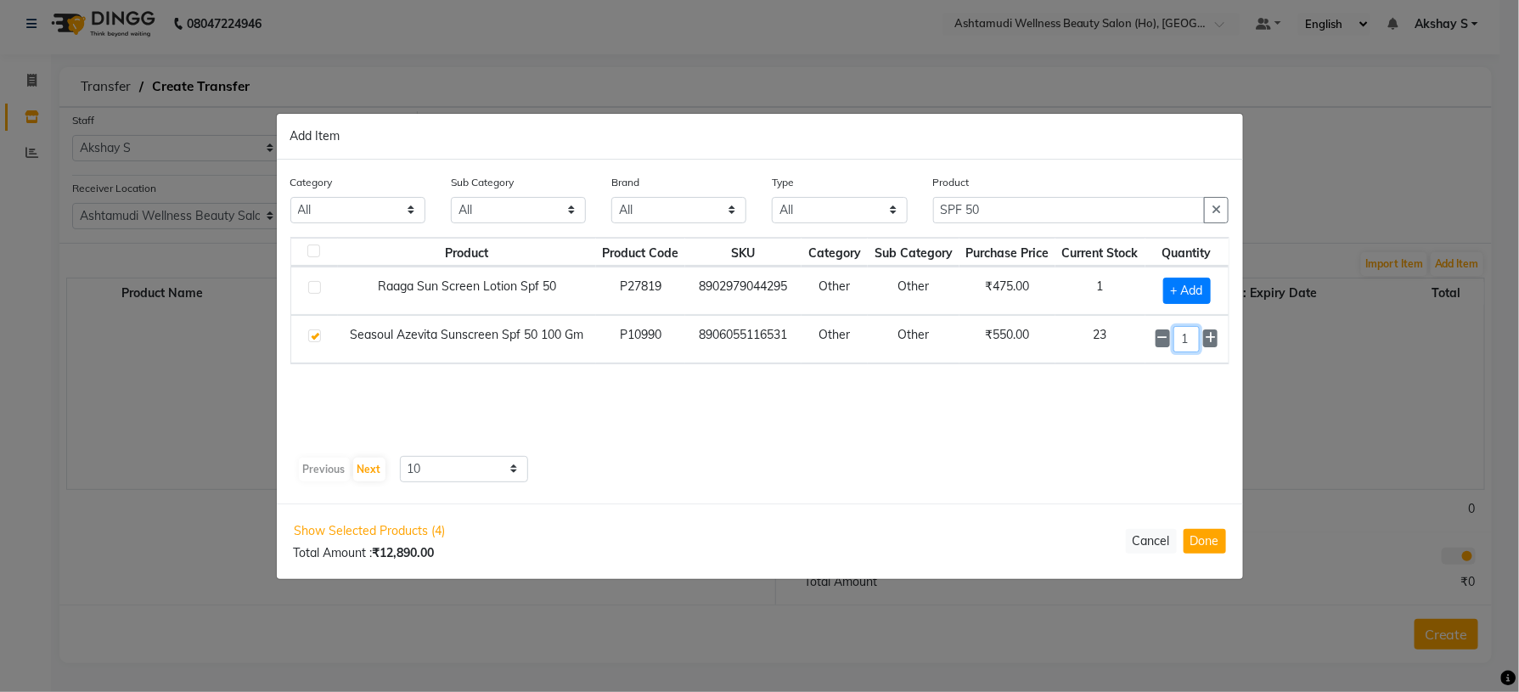
click at [1166, 350] on div "1" at bounding box center [1187, 339] width 63 height 26
type input "6"
click at [1206, 544] on button "Done" at bounding box center [1205, 541] width 42 height 25
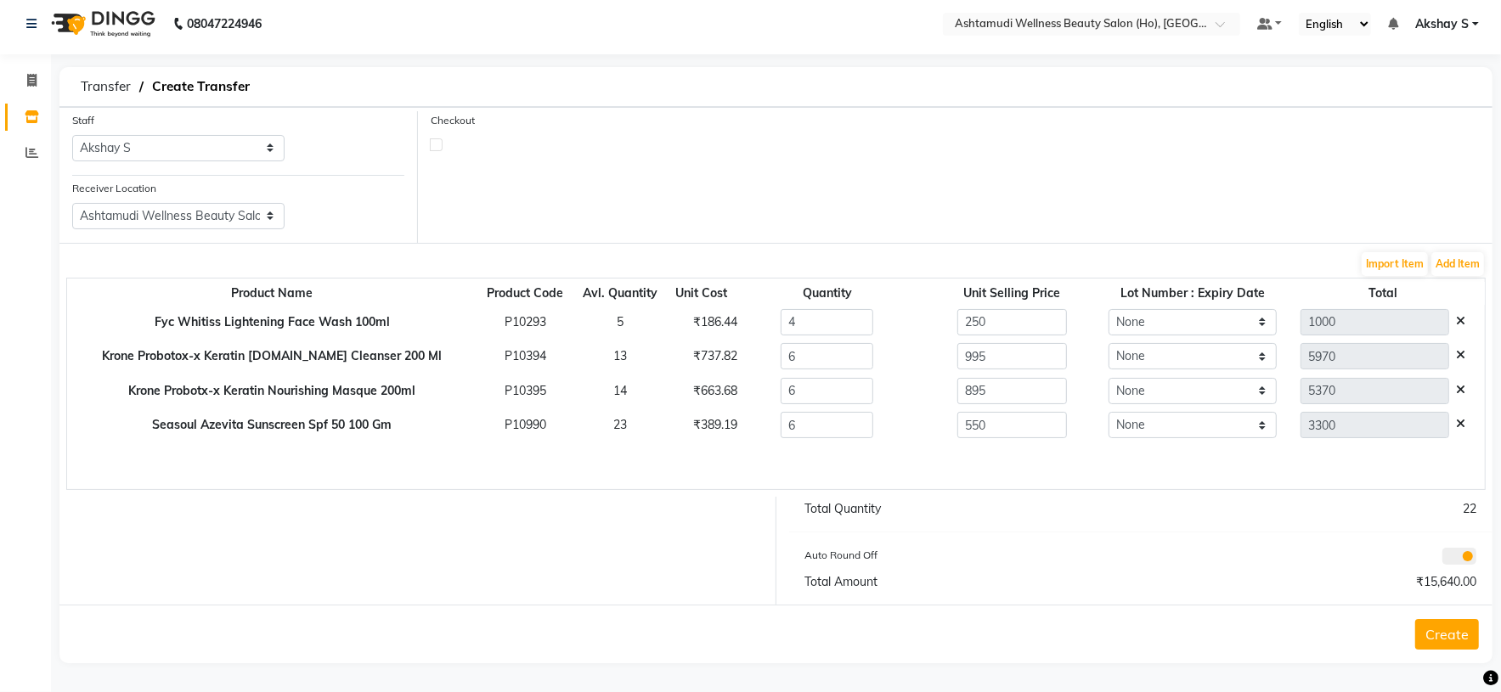
click at [680, 421] on div "₹389.19" at bounding box center [701, 425] width 42 height 18
copy div "389.19"
drag, startPoint x: 977, startPoint y: 432, endPoint x: 768, endPoint y: 431, distance: 208.9
click at [774, 431] on tr "Seasoul Azevita Sunscreen Spf 50 100 Gm P10990 23 ₹389.19 6 550 None 3300" at bounding box center [775, 426] width 1417 height 35
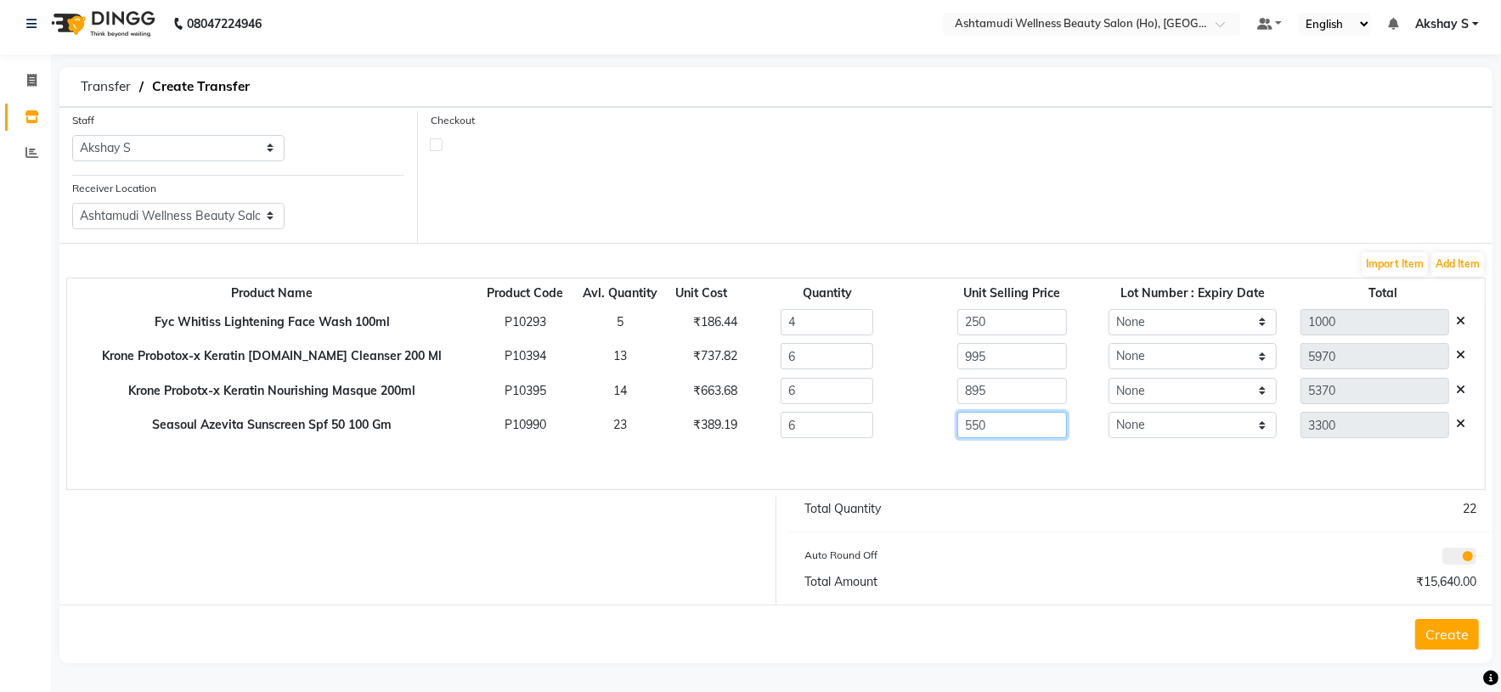
paste input "389.19"
type input "389.19"
type input "2335.14"
click at [680, 392] on div "₹663.68" at bounding box center [701, 391] width 42 height 18
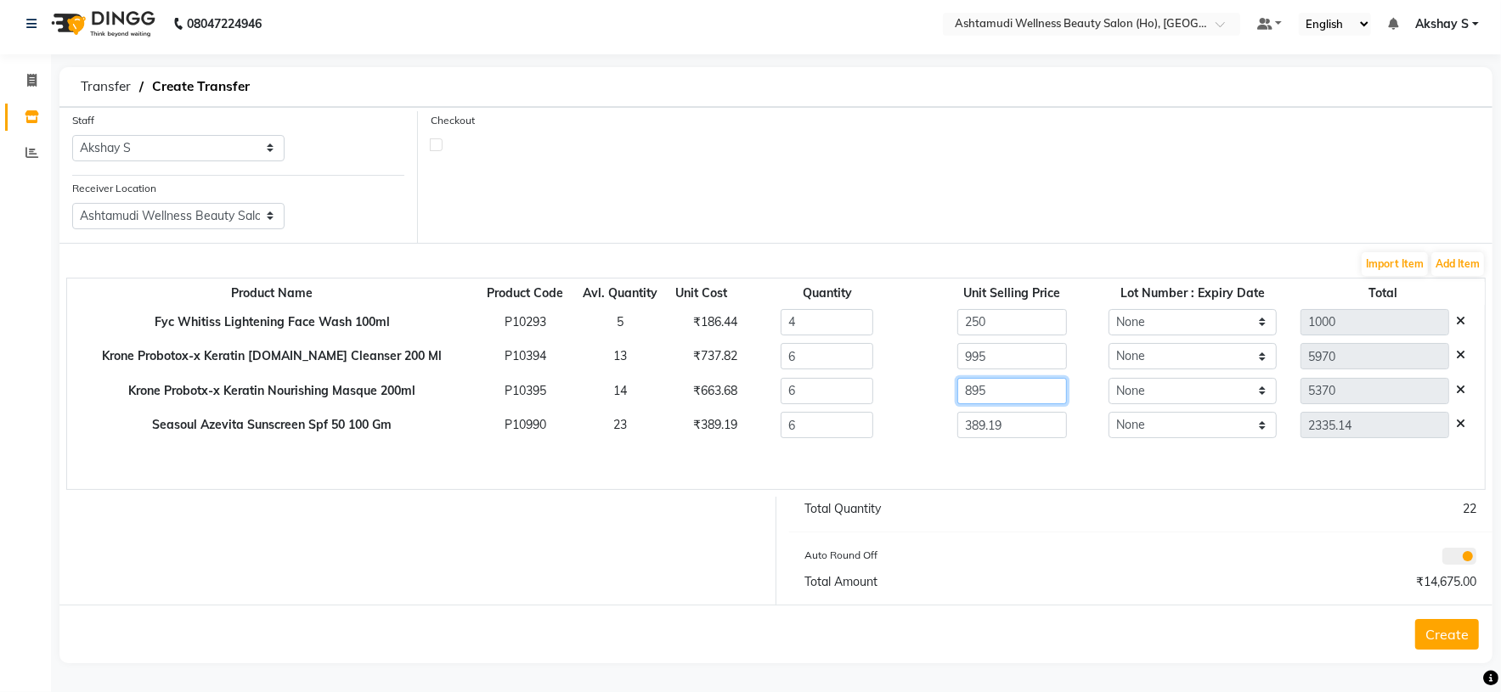
drag, startPoint x: 987, startPoint y: 392, endPoint x: 814, endPoint y: 399, distance: 172.6
click at [814, 399] on tr "Krone Probotx-x Keratin Nourishing Masque 200ml P10395 14 ₹663.68 6 895 None 53…" at bounding box center [775, 391] width 1417 height 35
paste input "389.19"
type input "389.19"
type input "2335.14"
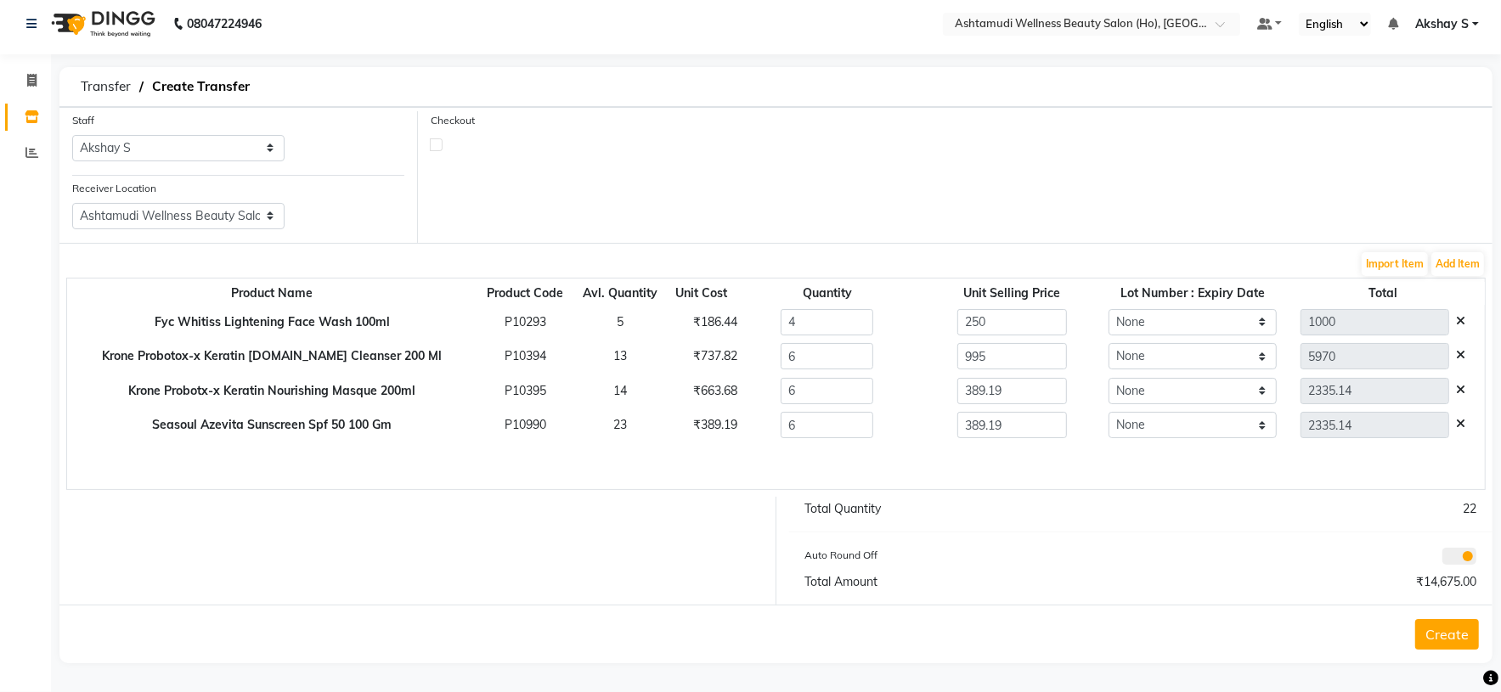
click at [680, 396] on div "₹663.68" at bounding box center [701, 391] width 42 height 18
click at [680, 395] on div "₹663.68" at bounding box center [701, 391] width 42 height 18
copy div "₹663.68"
drag, startPoint x: 1023, startPoint y: 389, endPoint x: 786, endPoint y: 407, distance: 237.6
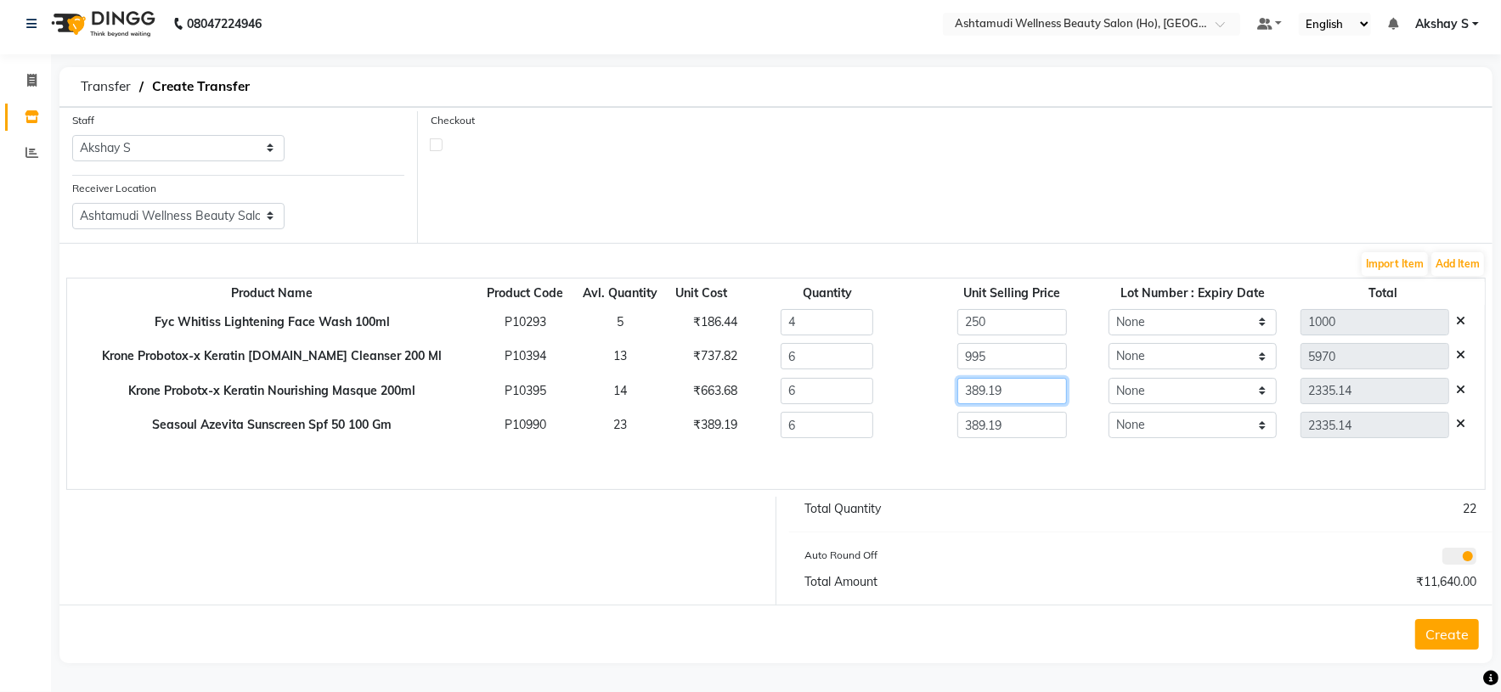
click at [786, 407] on tbody "Fyc Whitiss Lightening Face Wash 100ml P10293 5 ₹186.44 4 250 None 1000 Krone P…" at bounding box center [775, 374] width 1417 height 138
paste input "663.68"
type input "663.68"
type input "3982.08"
click at [680, 356] on div "₹737.82" at bounding box center [701, 356] width 42 height 18
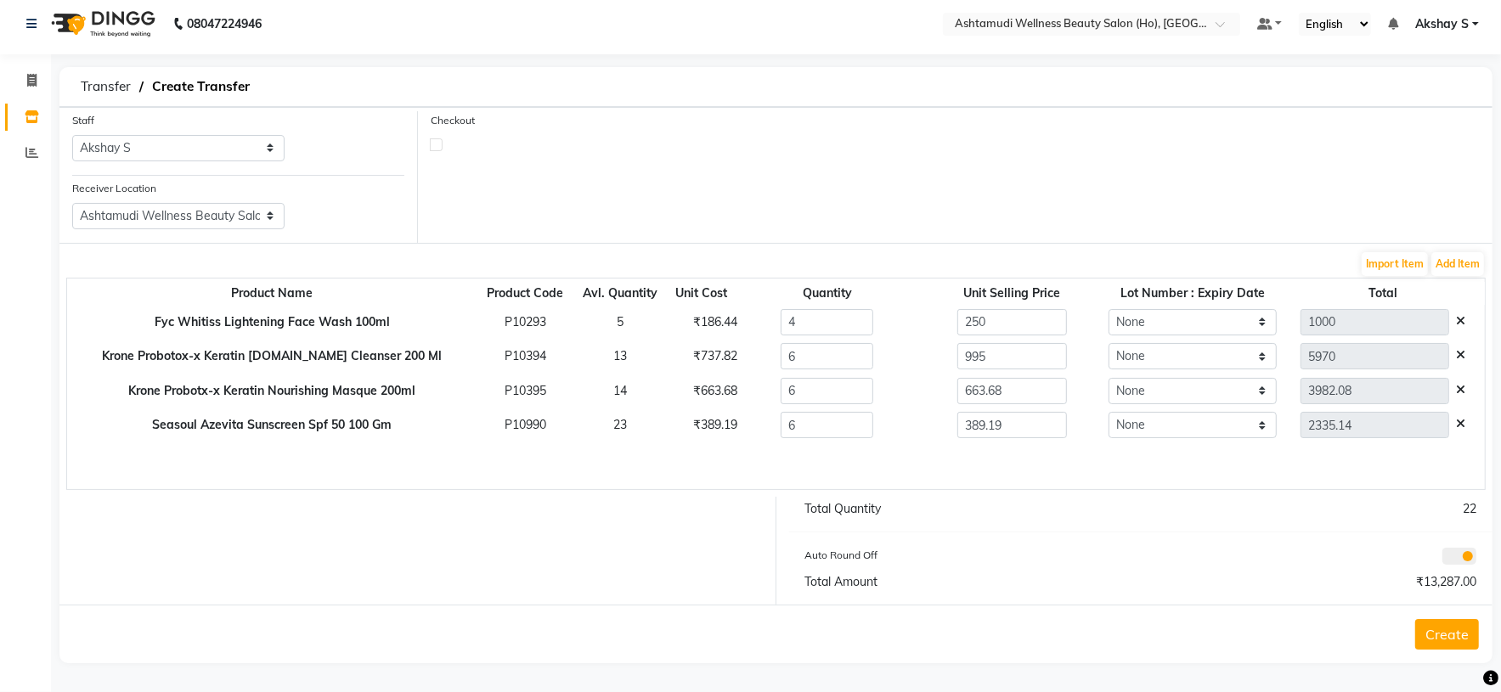
click at [680, 356] on div "₹737.82" at bounding box center [701, 356] width 42 height 18
copy div "737.82"
drag, startPoint x: 1004, startPoint y: 358, endPoint x: 824, endPoint y: 374, distance: 180.8
click at [880, 370] on tr "Krone Probotox-x Keratin [DOMAIN_NAME] Cleanser 200 Ml P10394 13 ₹737.82 6 995 …" at bounding box center [775, 357] width 1417 height 35
paste input "737.82"
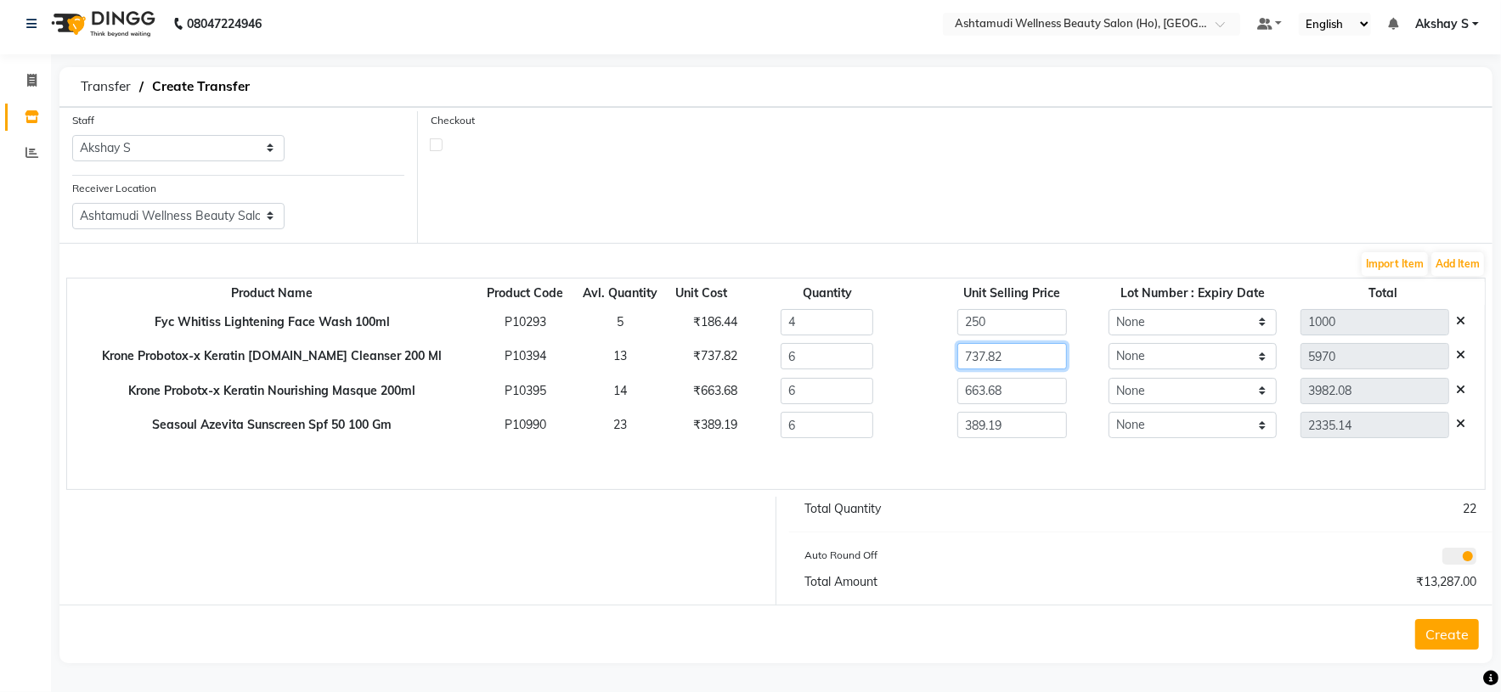
type input "737.82"
type input "4426.92"
click at [680, 321] on div "₹186.44" at bounding box center [701, 322] width 42 height 18
copy div "186.44"
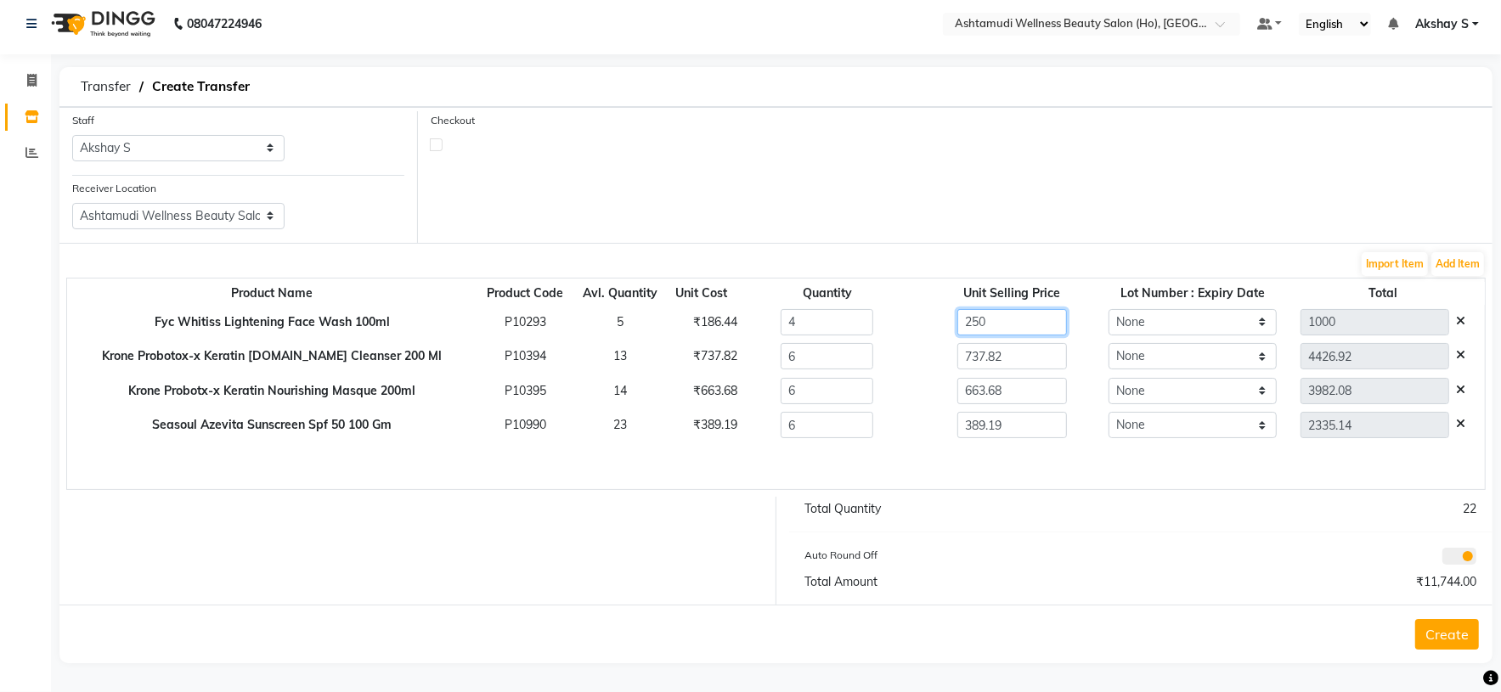
click at [786, 328] on tr "Fyc Whitiss Lightening Face Wash 100ml P10293 5 ₹186.44 4 250 None 1000" at bounding box center [775, 322] width 1417 height 35
paste input "186.44"
type input "186.44"
type input "745.76"
click at [1080, 504] on div "Total Quantity" at bounding box center [966, 509] width 348 height 18
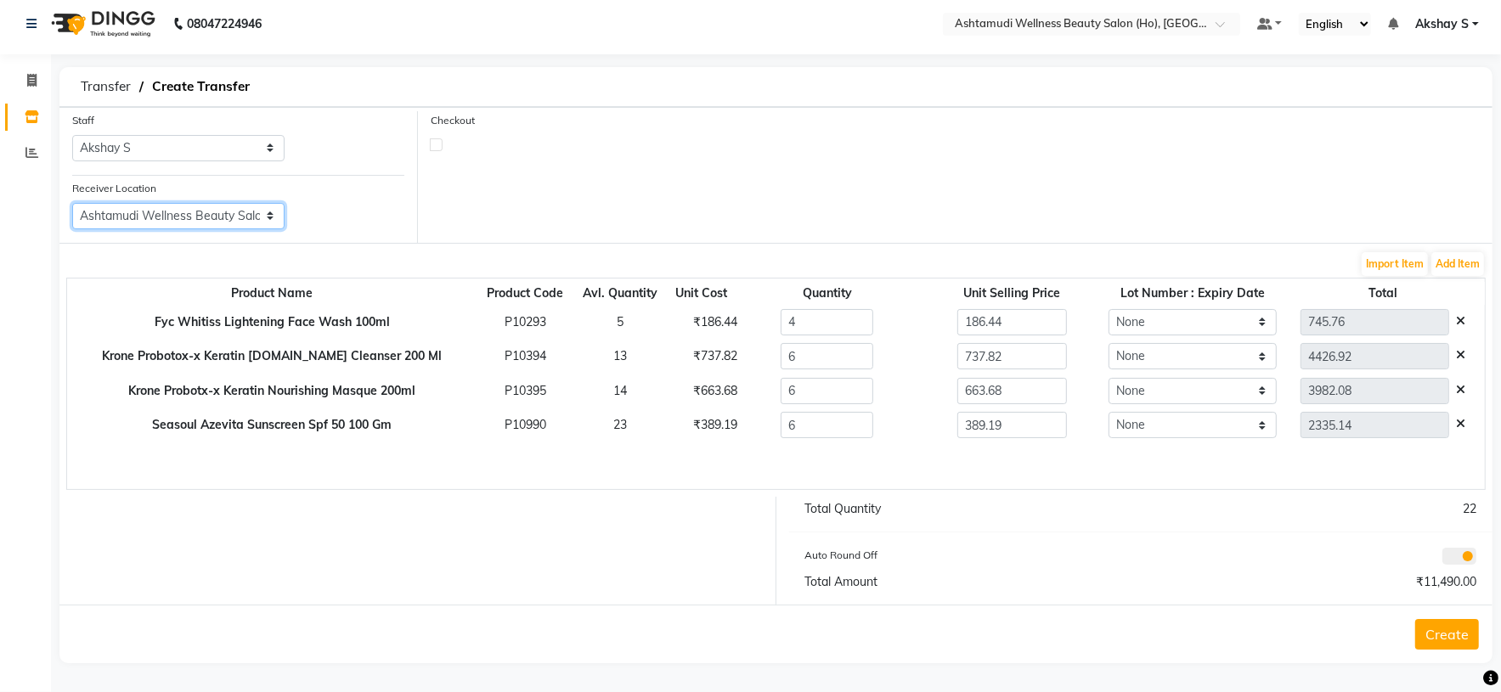
click at [279, 215] on select "Select Ashtamudi Wellness Beauty Salon, Kowdiar Ashtamudi Wellness Beauty Salon…" at bounding box center [178, 216] width 212 height 26
click at [670, 188] on div "Checkout" at bounding box center [955, 177] width 1074 height 132
click at [1463, 629] on button "Create" at bounding box center [1447, 634] width 64 height 31
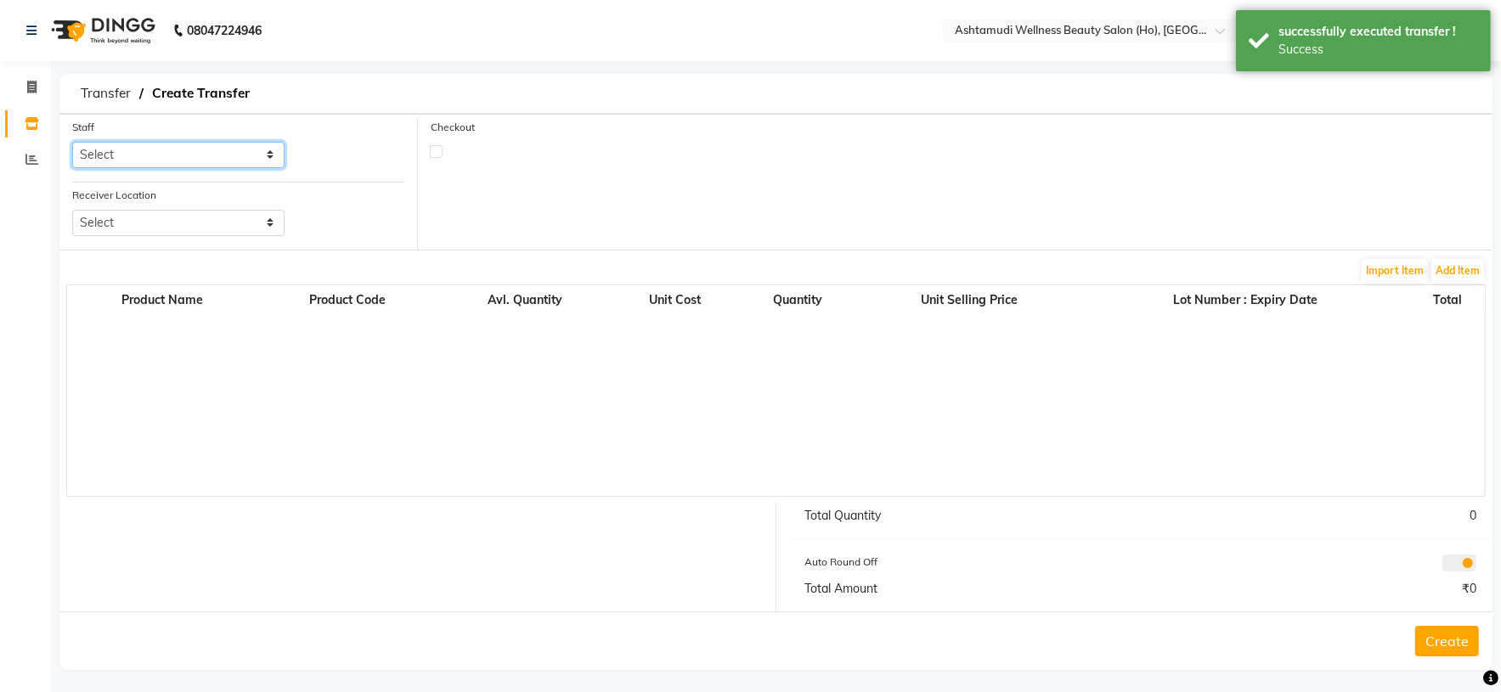
click at [252, 156] on select "Select [PERSON_NAME] S [PERSON_NAME] S Dev [PERSON_NAME] P [PERSON_NAME] u [PER…" at bounding box center [178, 155] width 212 height 26
select select "44763"
click at [72, 143] on select "Select [PERSON_NAME] S [PERSON_NAME] S Dev [PERSON_NAME] P [PERSON_NAME] u [PER…" at bounding box center [178, 155] width 212 height 26
click at [245, 223] on select "Select Ashtamudi Wellness Beauty Salon, Kowdiar Ashtamudi Wellness Beauty Salon…" at bounding box center [178, 223] width 212 height 26
select select "1954"
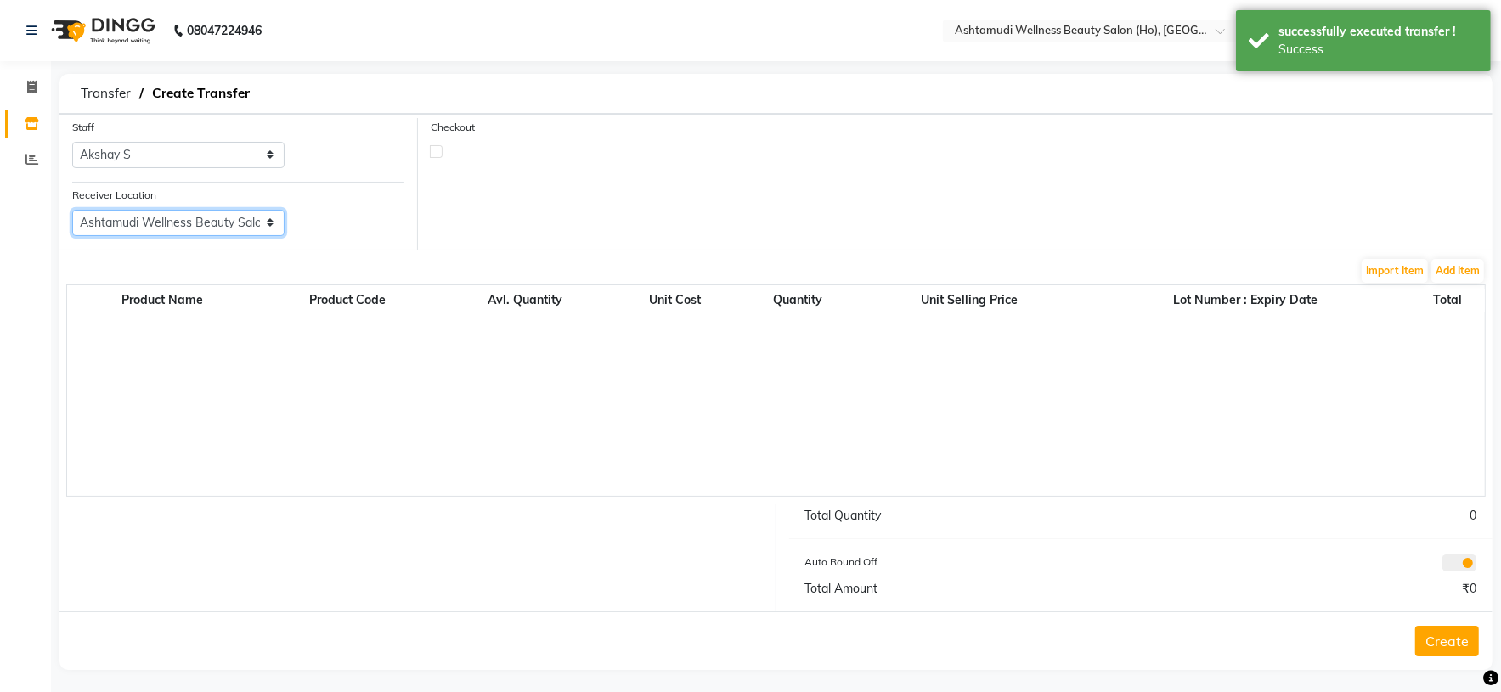
click at [72, 211] on select "Select Ashtamudi Wellness Beauty Salon, Kowdiar Ashtamudi Wellness Beauty Salon…" at bounding box center [178, 223] width 212 height 26
click at [1467, 268] on button "Add Item" at bounding box center [1457, 271] width 53 height 24
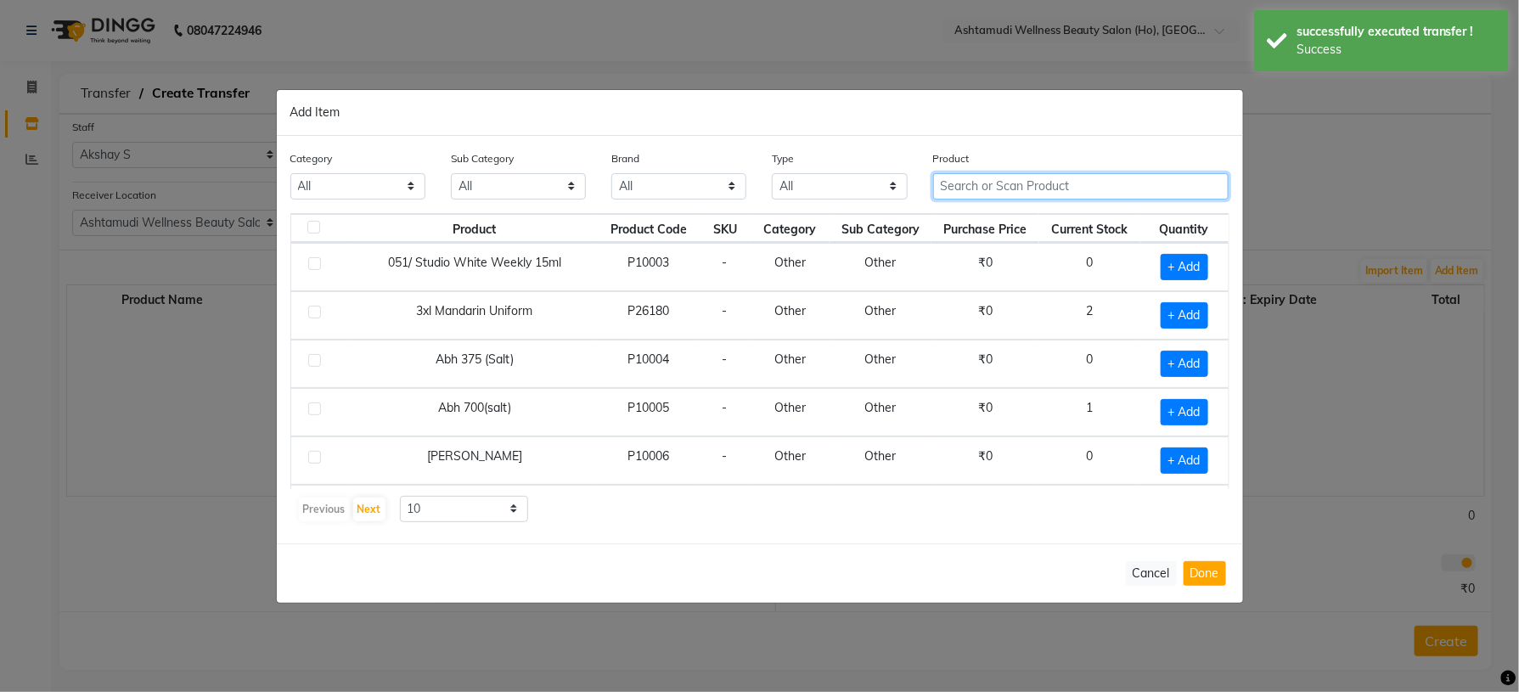
click at [1005, 189] on input "text" at bounding box center [1081, 186] width 296 height 26
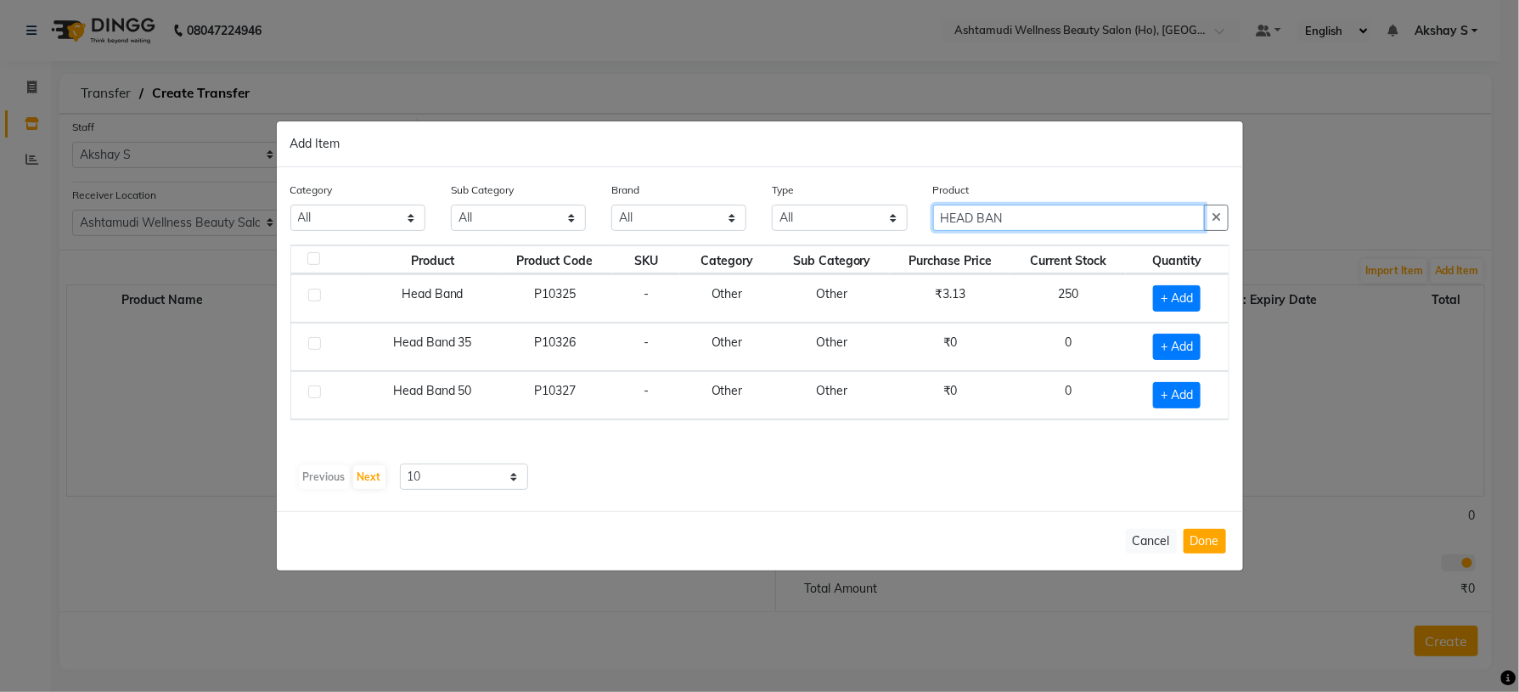
type input "HEAD BAN"
click at [932, 436] on div "Product Product Code SKU Category Sub Category Purchase Price Current Stock Qua…" at bounding box center [759, 351] width 939 height 212
click at [1166, 303] on span "+ Add" at bounding box center [1177, 298] width 48 height 26
checkbox input "true"
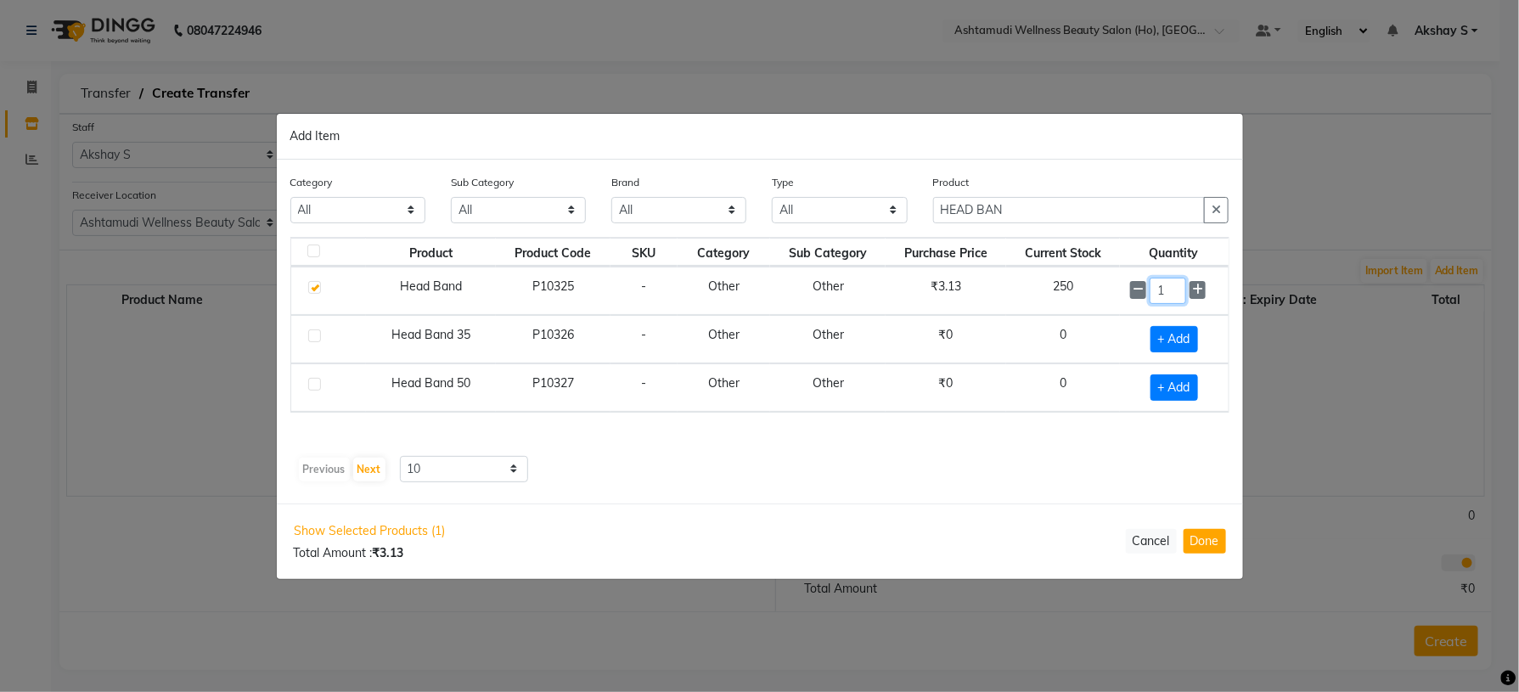
click at [1173, 288] on input "1" at bounding box center [1168, 291] width 37 height 26
type input "100"
drag, startPoint x: 1059, startPoint y: 215, endPoint x: 847, endPoint y: 230, distance: 212.9
click at [859, 231] on div "Category All Hair Skin Makeup Personal Care Appliances [PERSON_NAME] Waxing Dis…" at bounding box center [760, 206] width 965 height 64
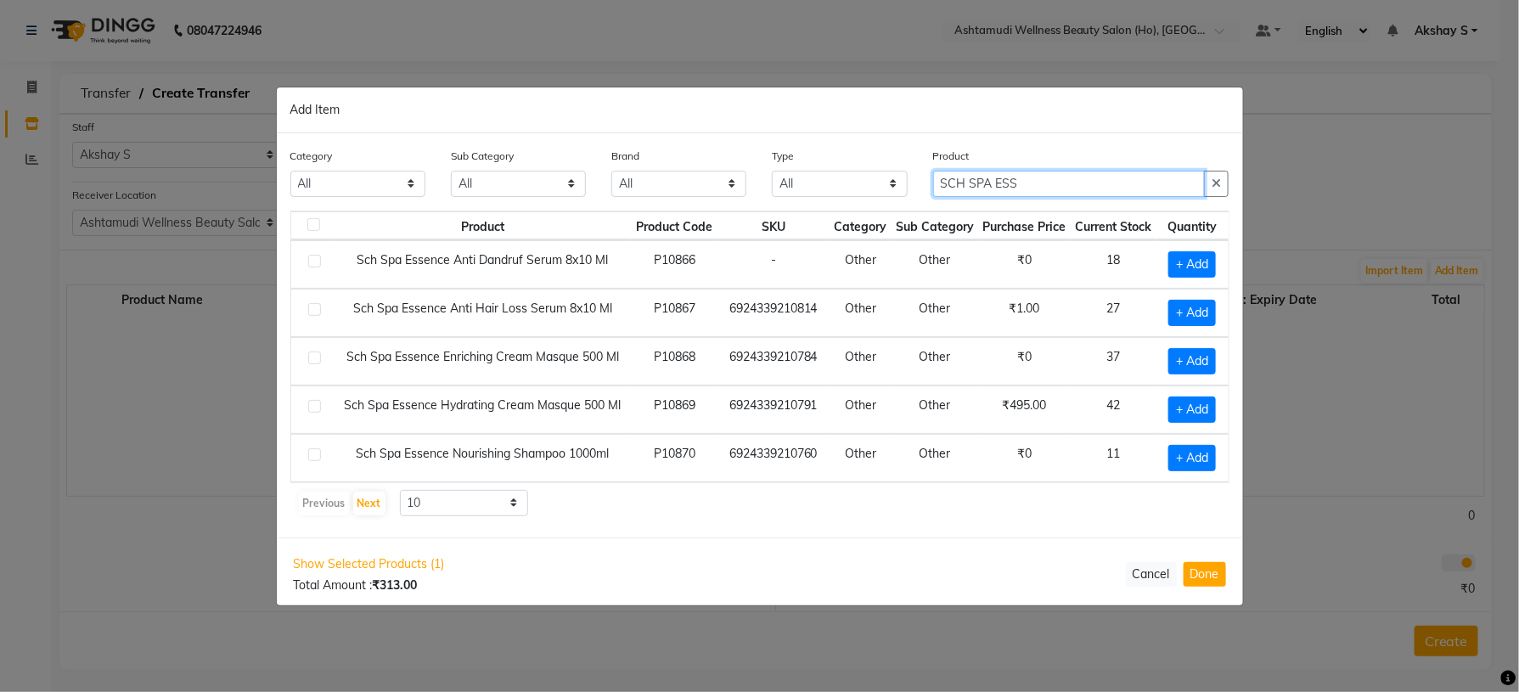
type input "SCH SPA ESS"
click at [719, 548] on div "Show Selected Products (1) Total Amount : ₹313.00 Cancel Done" at bounding box center [760, 575] width 967 height 74
click at [1173, 308] on span "+ Add" at bounding box center [1193, 313] width 48 height 26
checkbox input "true"
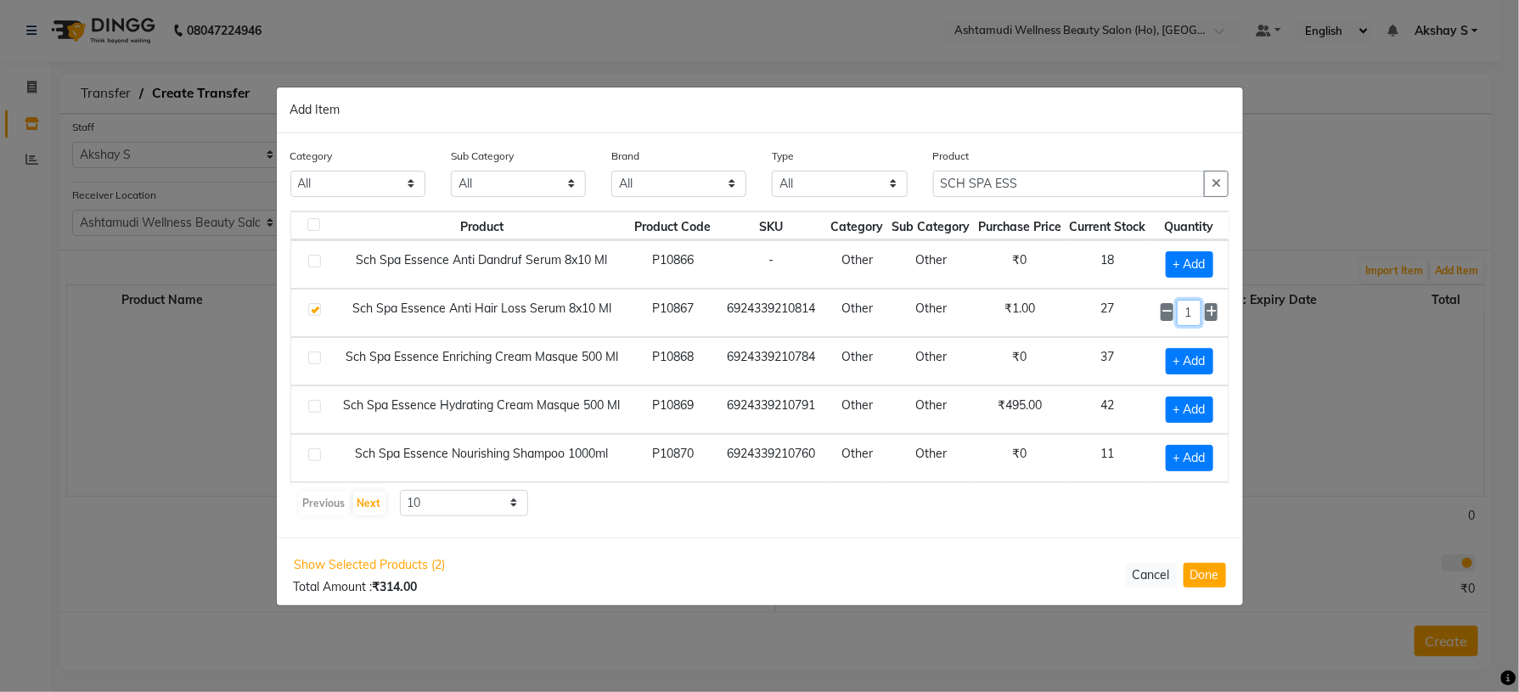
drag, startPoint x: 1175, startPoint y: 314, endPoint x: 1130, endPoint y: 331, distance: 48.1
click at [1130, 328] on tr "Sch Spa Essence Anti Hair Loss Serum 8x10 Ml P10867 6924339210814 Other Other ₹…" at bounding box center [760, 313] width 938 height 48
type input "6"
click at [1179, 268] on span "+ Add" at bounding box center [1190, 264] width 48 height 26
checkbox input "true"
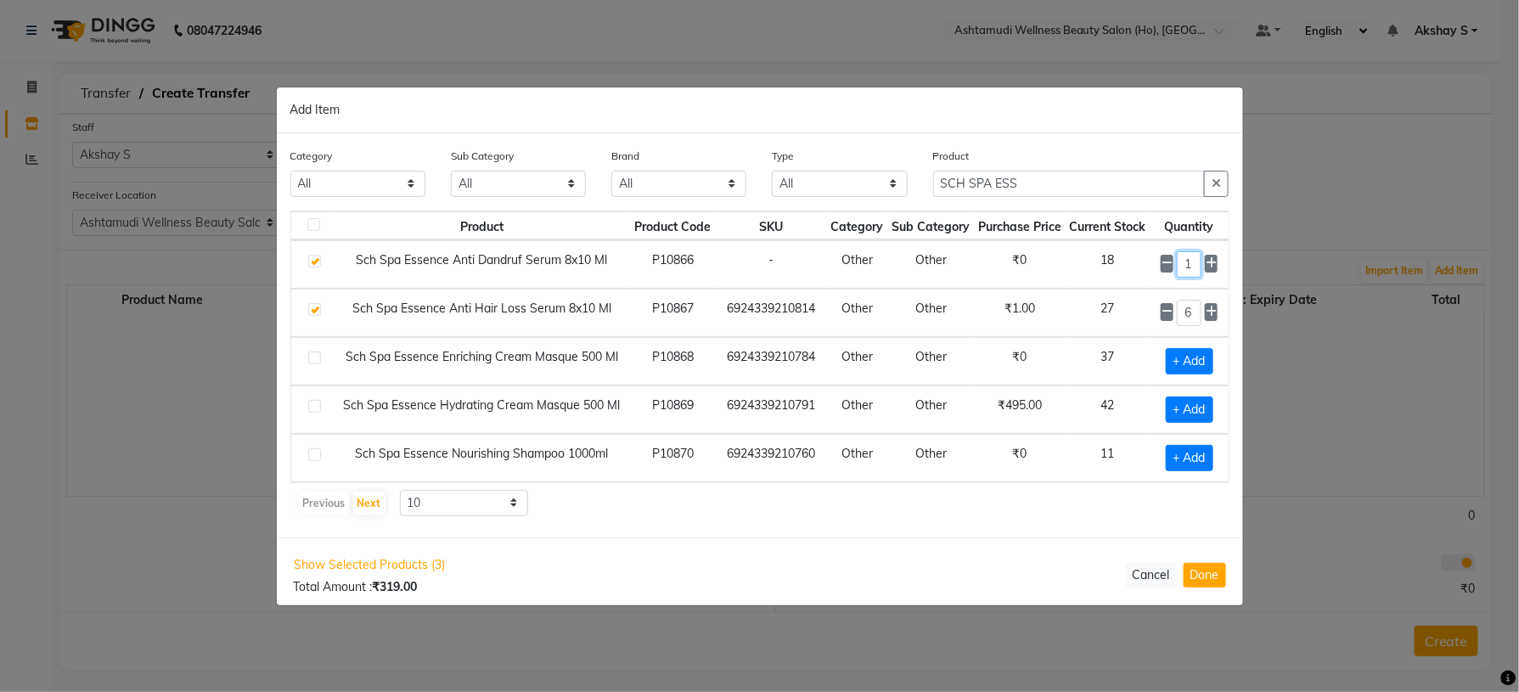
drag, startPoint x: 1176, startPoint y: 264, endPoint x: 1132, endPoint y: 289, distance: 50.6
click at [1151, 280] on td "1" at bounding box center [1190, 264] width 78 height 48
type input "4"
click at [844, 508] on div "Previous Next 10 50 100" at bounding box center [760, 503] width 926 height 27
click at [1186, 358] on span "+ Add" at bounding box center [1190, 361] width 48 height 26
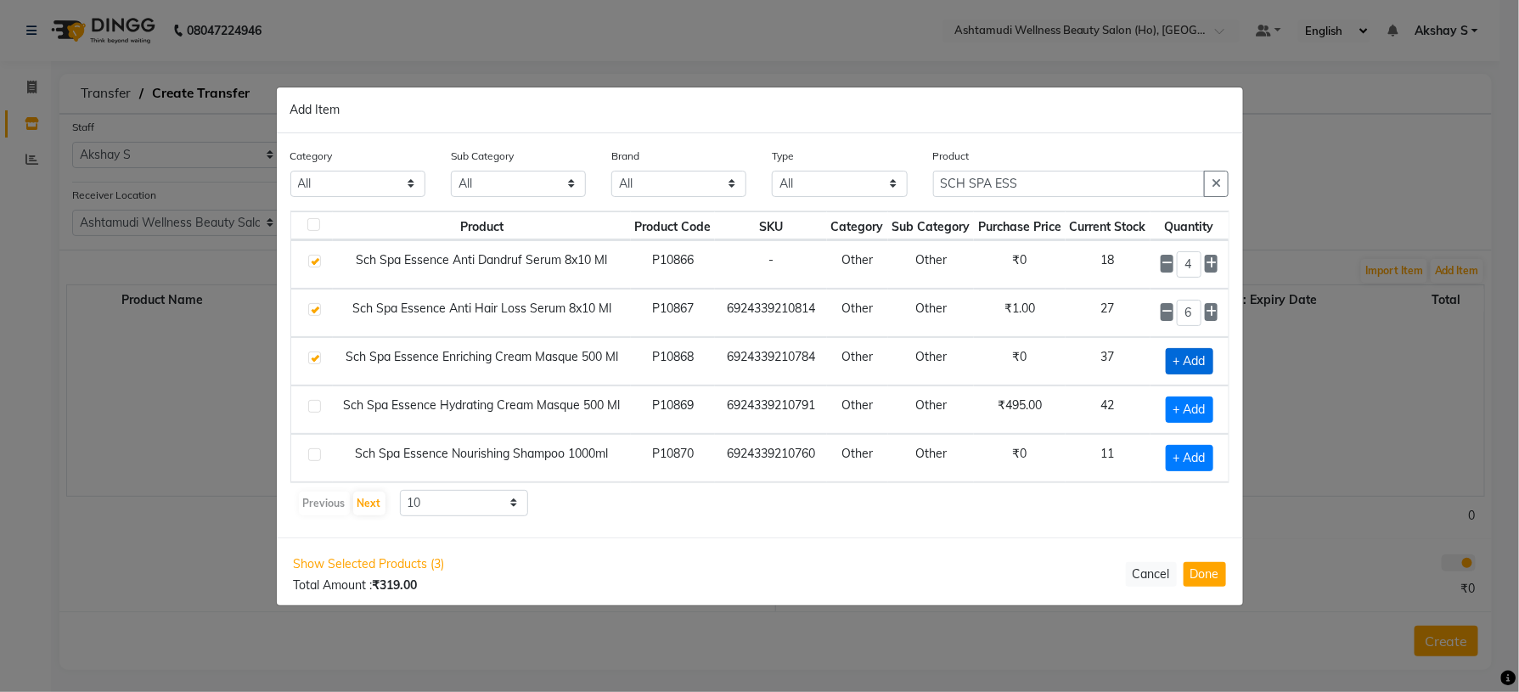
checkbox input "true"
drag, startPoint x: 1196, startPoint y: 360, endPoint x: 1123, endPoint y: 382, distance: 76.3
click at [1126, 380] on tr "Sch Spa Essence Enriching Cream Masque 500 Ml P10868 6924339210784 Other Other …" at bounding box center [760, 361] width 938 height 48
type input "5"
click at [1191, 416] on span "+ Add" at bounding box center [1190, 410] width 48 height 26
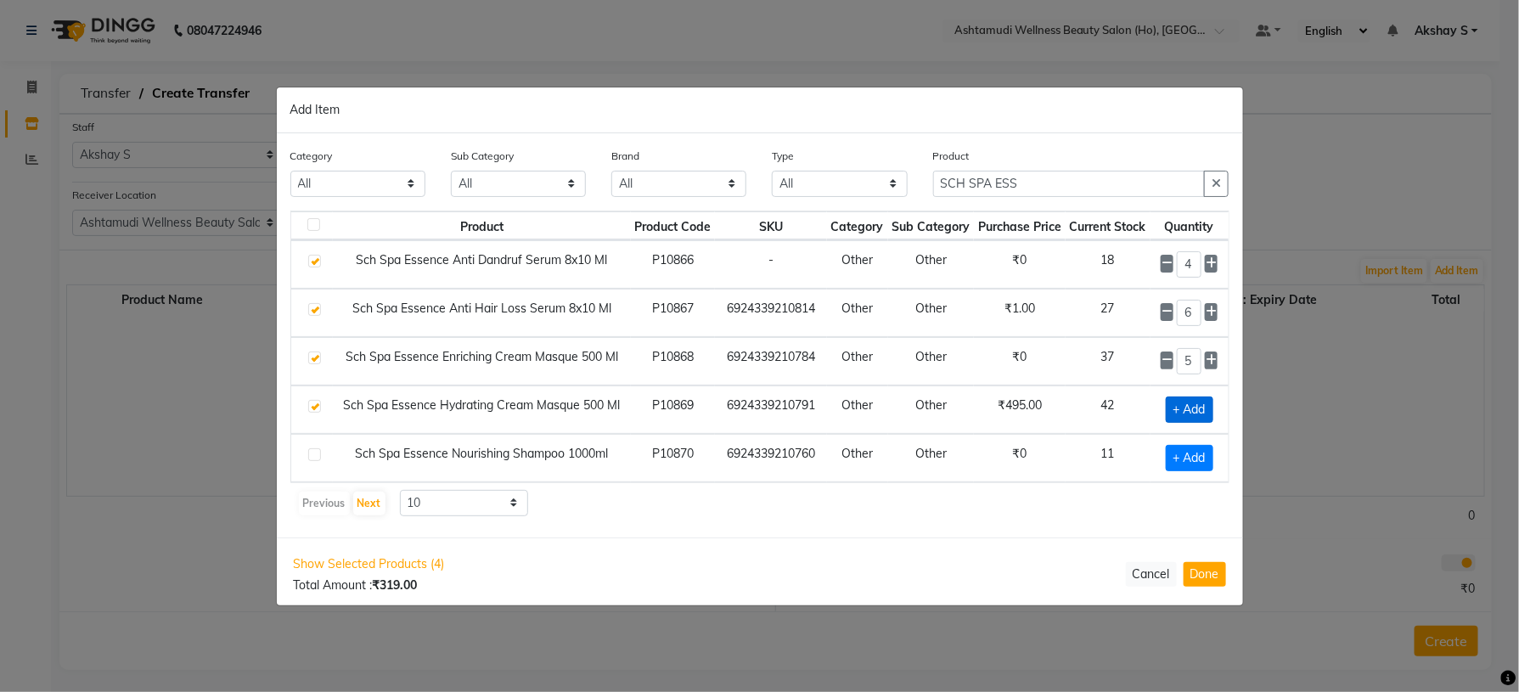
checkbox input "true"
drag, startPoint x: 1191, startPoint y: 414, endPoint x: 1131, endPoint y: 433, distance: 62.6
click at [1131, 427] on tr "Sch Spa Essence Hydrating Cream Masque 500 Ml P10869 6924339210791 Other Other …" at bounding box center [760, 410] width 938 height 48
type input "5"
click at [1193, 464] on span "+ Add" at bounding box center [1190, 458] width 48 height 26
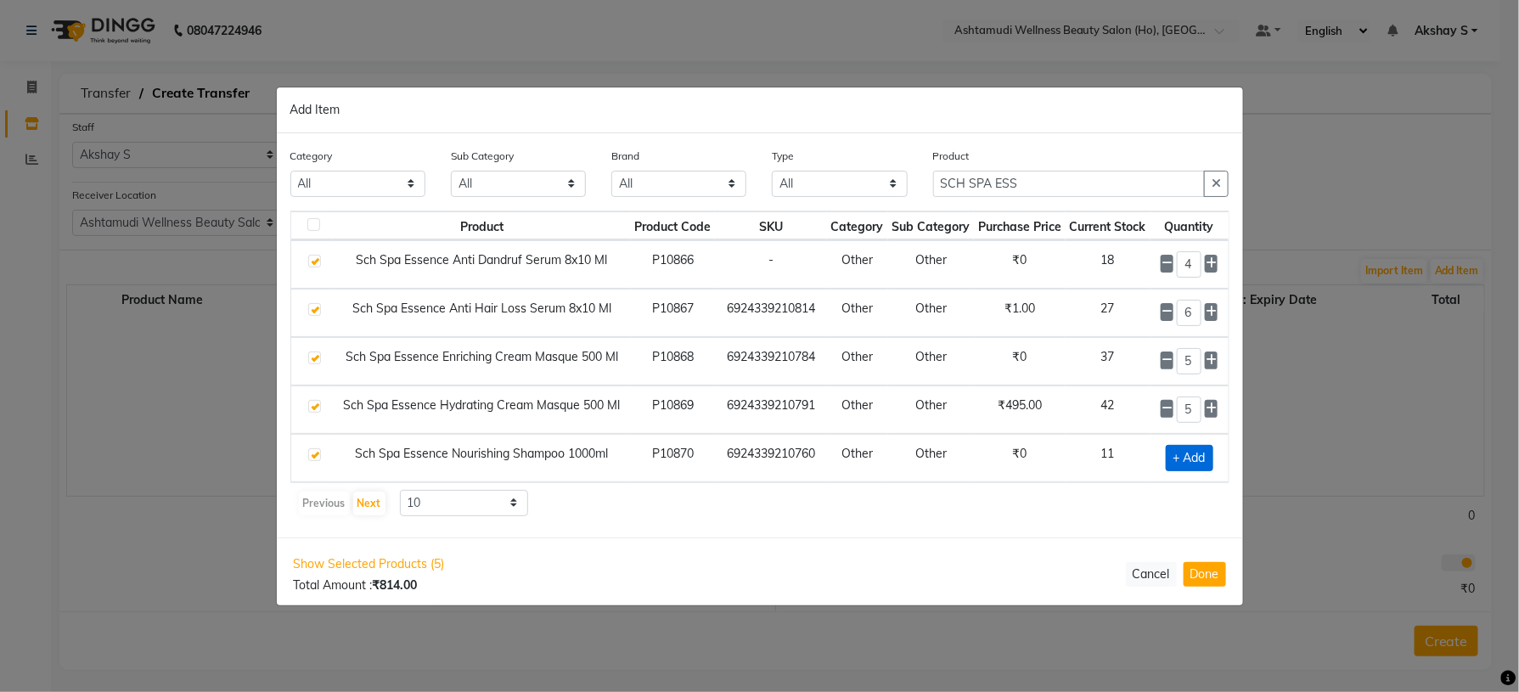
checkbox input "true"
drag, startPoint x: 1029, startPoint y: 181, endPoint x: 854, endPoint y: 203, distance: 176.3
click at [854, 203] on div "Category All Hair Skin Makeup Personal Care Appliances [PERSON_NAME] Waxing Dis…" at bounding box center [760, 179] width 965 height 64
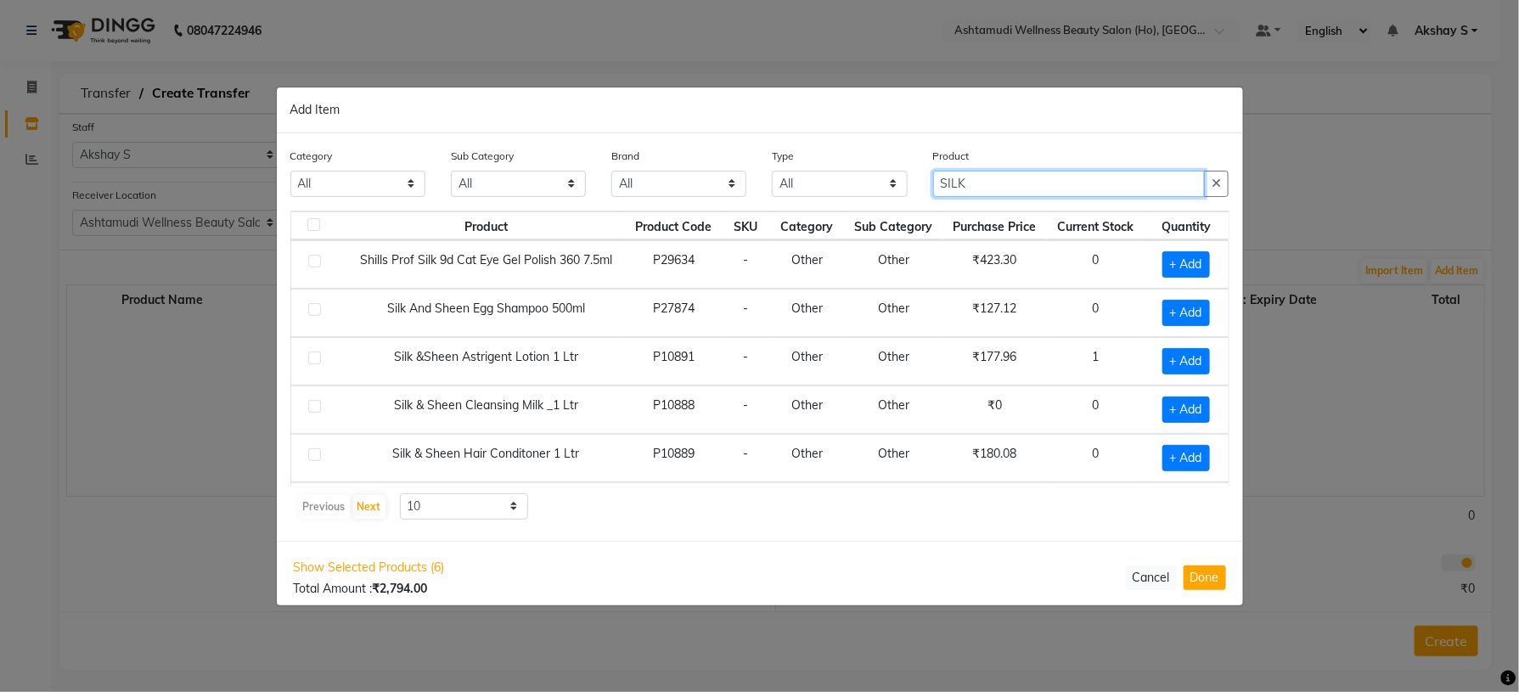
type input "SILK"
click at [764, 497] on div "Previous Next 10 50 100" at bounding box center [760, 506] width 926 height 27
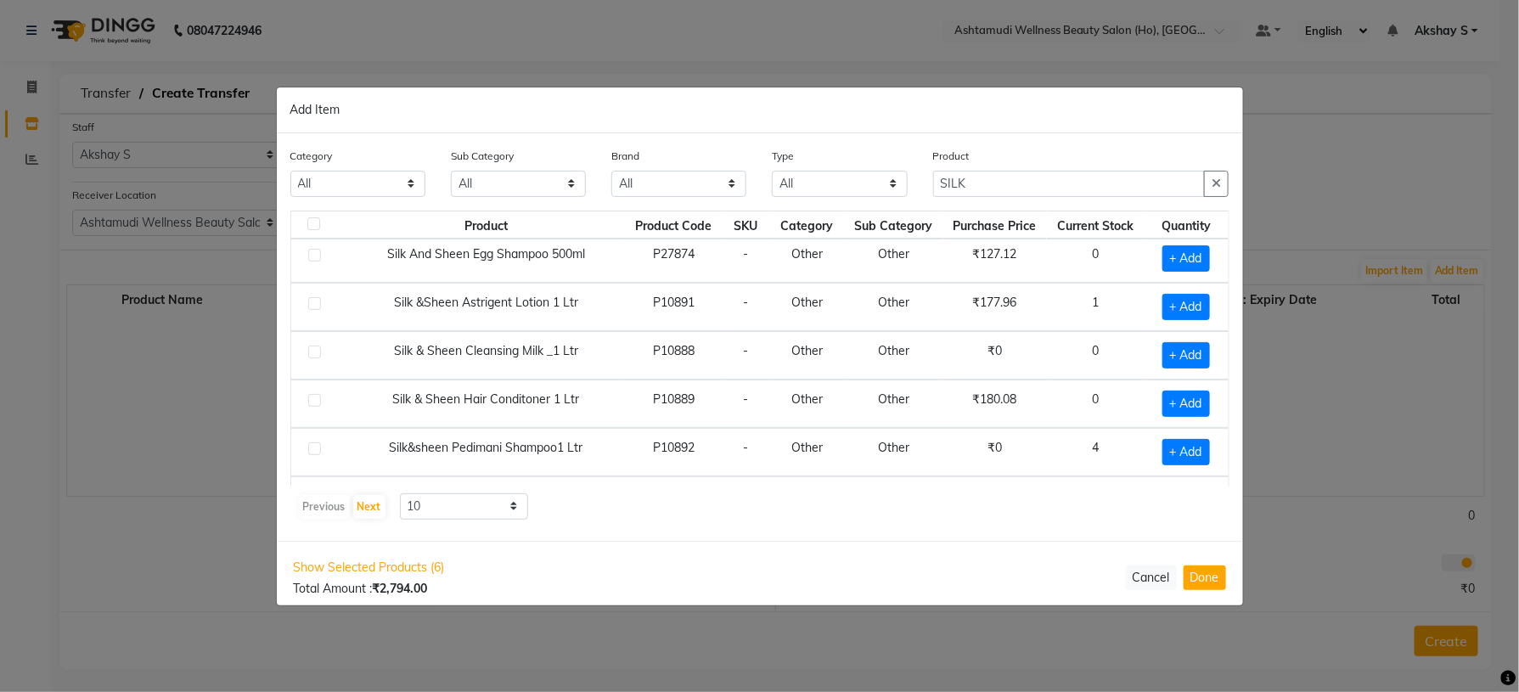
scroll to position [99, 0]
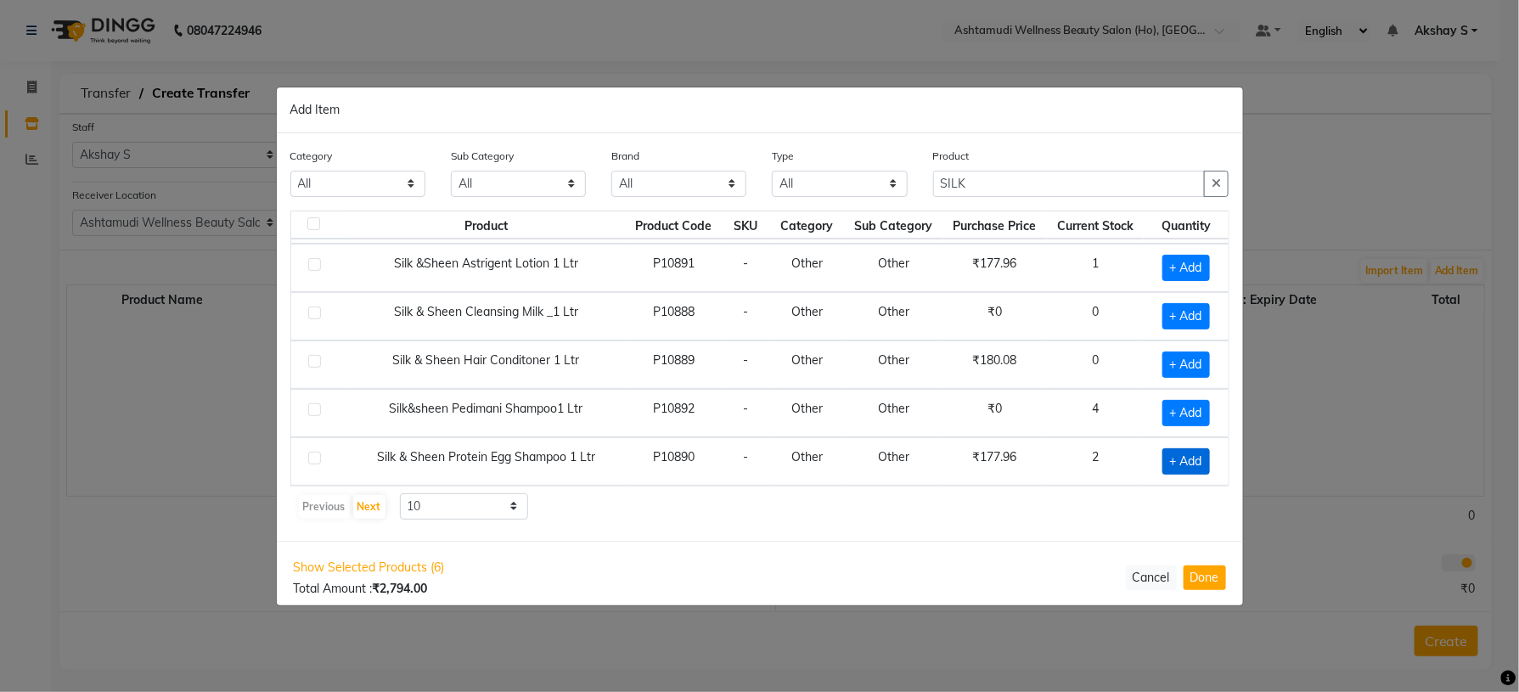
click at [1179, 467] on span "+ Add" at bounding box center [1187, 461] width 48 height 26
checkbox input "true"
click at [1203, 454] on icon at bounding box center [1208, 460] width 11 height 12
type input "2"
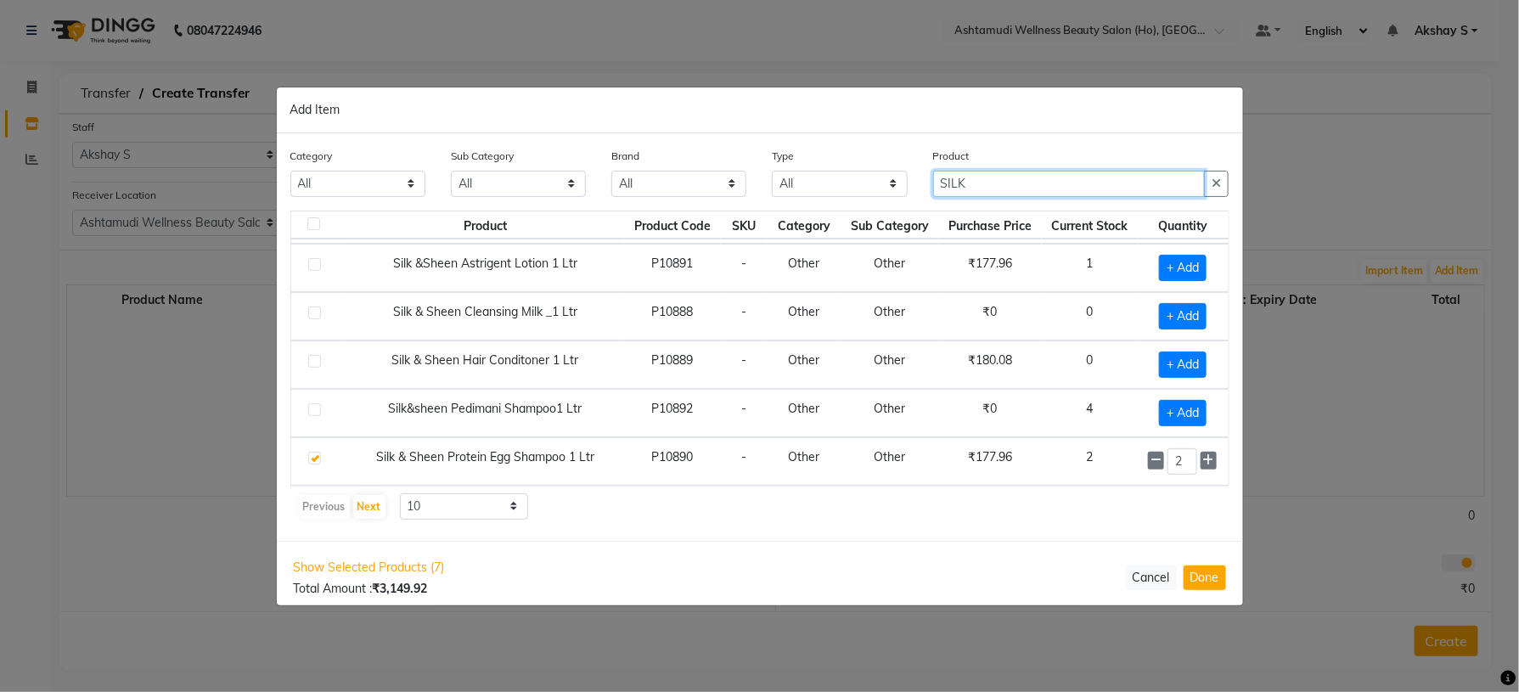
drag, startPoint x: 970, startPoint y: 181, endPoint x: 882, endPoint y: 194, distance: 88.4
click at [882, 194] on div "Category All Hair Skin Makeup Personal Care Appliances [PERSON_NAME] Waxing Dis…" at bounding box center [760, 179] width 965 height 64
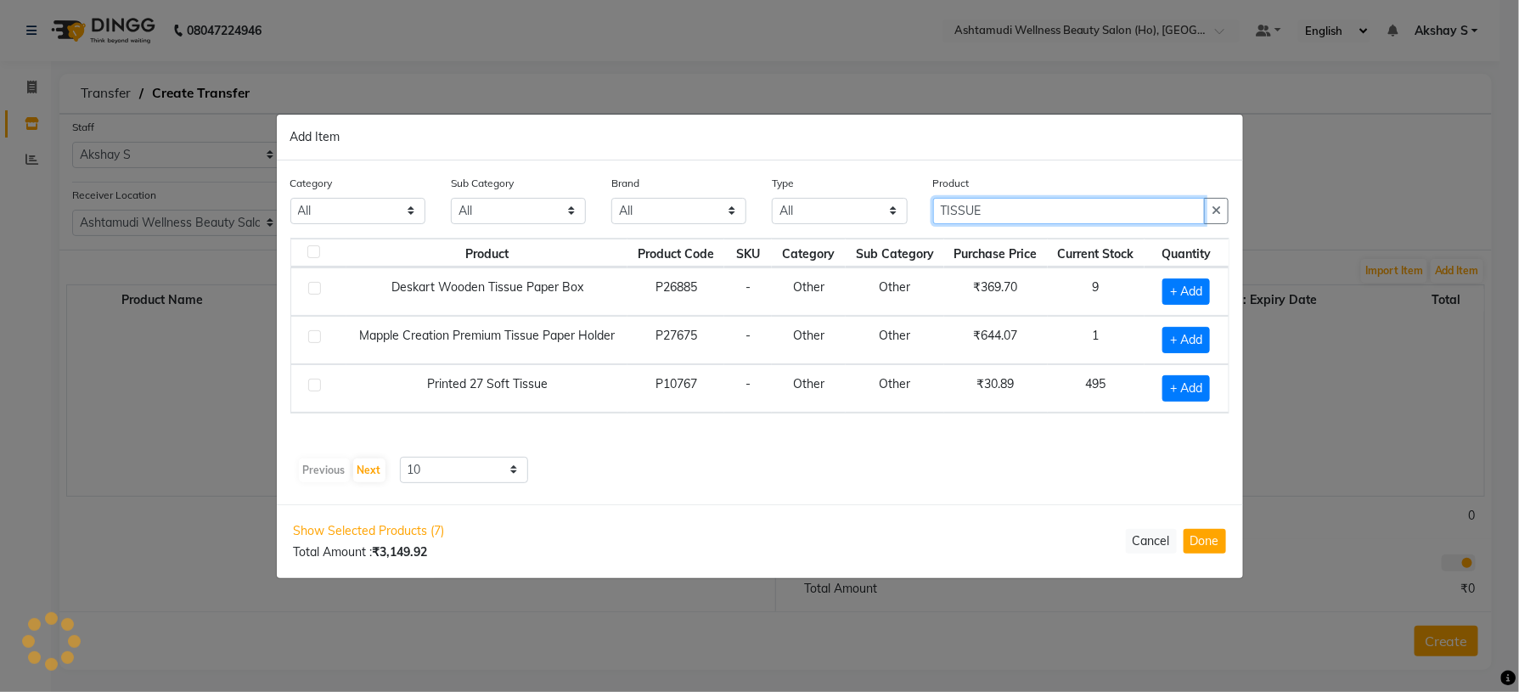
scroll to position [0, 0]
type input "TISSUE"
drag, startPoint x: 1026, startPoint y: 458, endPoint x: 1231, endPoint y: 404, distance: 211.6
click at [1044, 458] on div "Previous Next 10 50 100" at bounding box center [760, 470] width 926 height 27
click at [1178, 388] on span "+ Add" at bounding box center [1187, 388] width 48 height 26
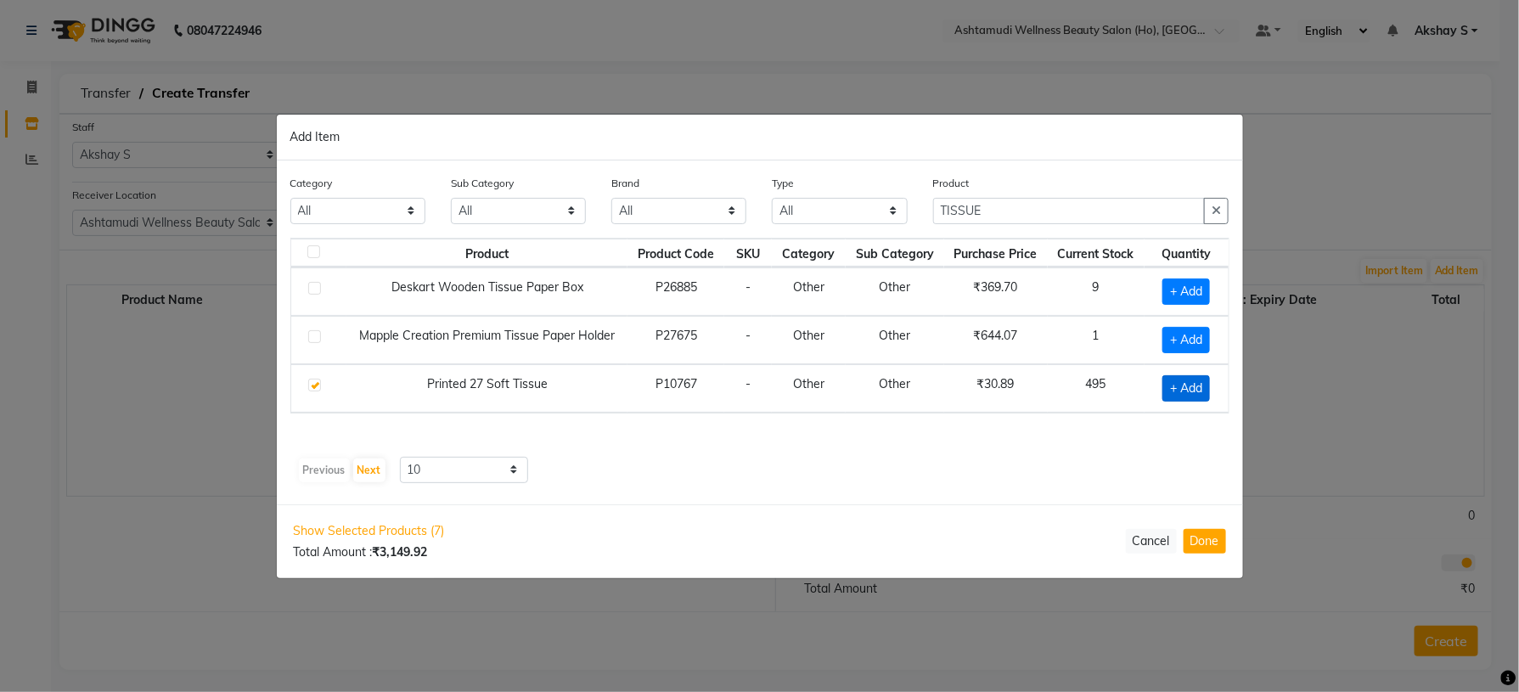
checkbox input "true"
drag, startPoint x: 1193, startPoint y: 384, endPoint x: 1141, endPoint y: 408, distance: 57.0
click at [1141, 408] on td "1" at bounding box center [1184, 388] width 90 height 48
type input "10"
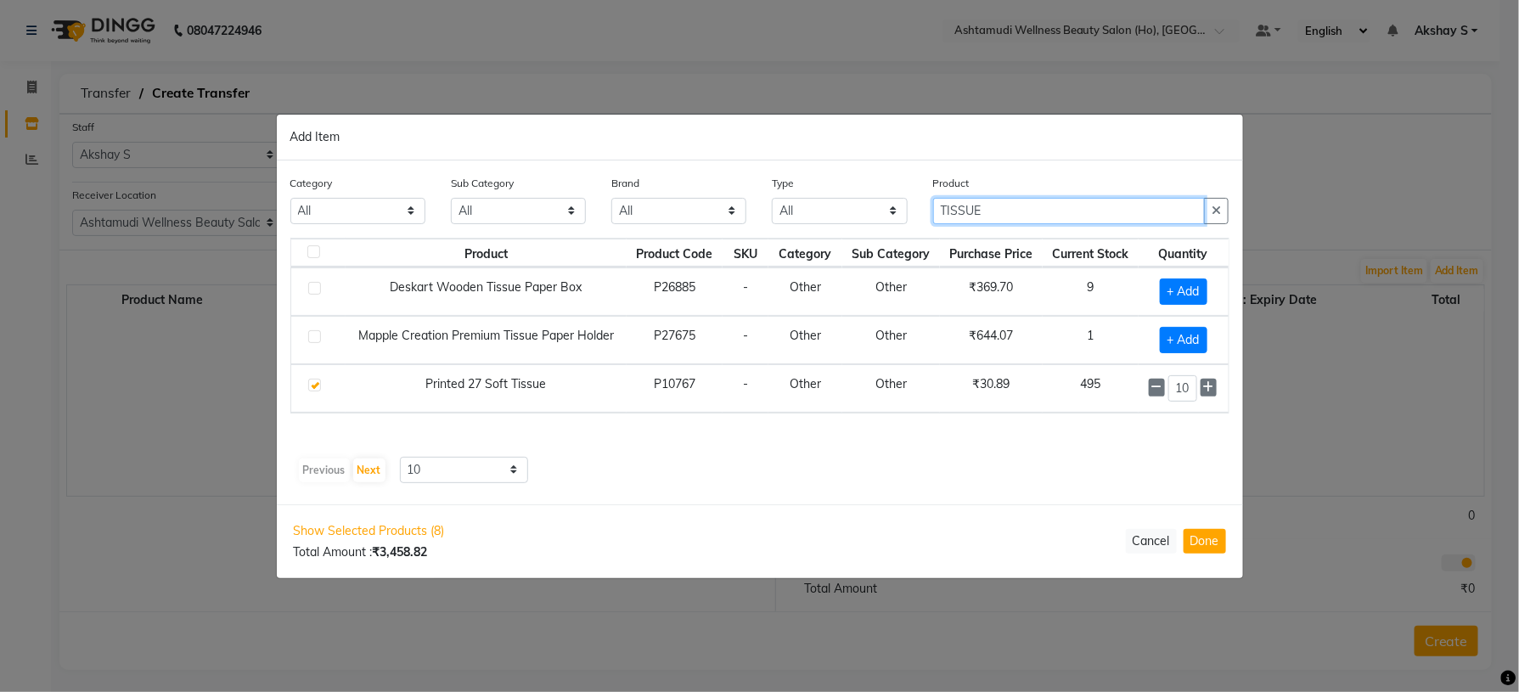
drag, startPoint x: 1037, startPoint y: 211, endPoint x: 814, endPoint y: 240, distance: 224.4
click at [824, 221] on div "Category All Hair Skin Makeup Personal Care Appliances [PERSON_NAME] Waxing Dis…" at bounding box center [760, 206] width 965 height 64
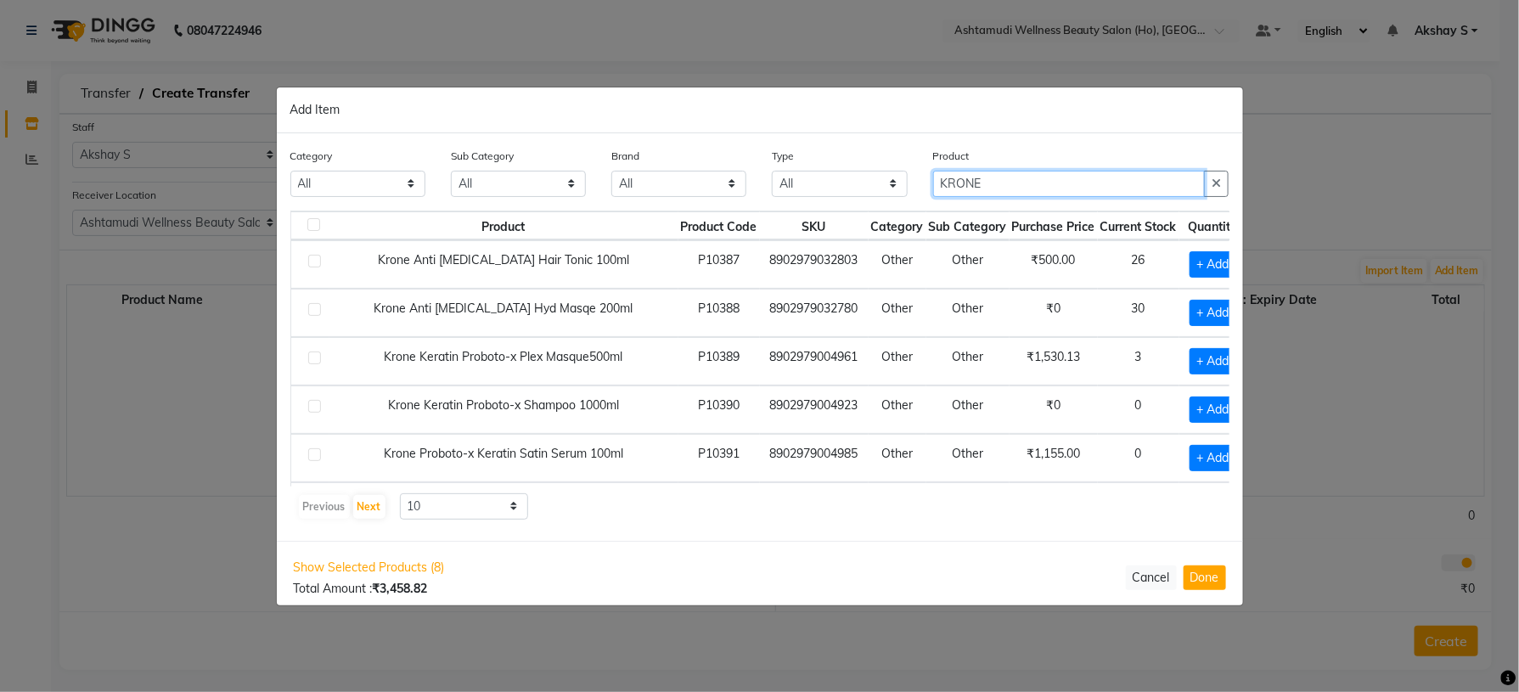
type input "KRONE"
click at [810, 501] on div "Previous Next 10 50 100" at bounding box center [760, 506] width 926 height 27
click at [1190, 323] on span "+ Add" at bounding box center [1214, 313] width 48 height 26
checkbox input "true"
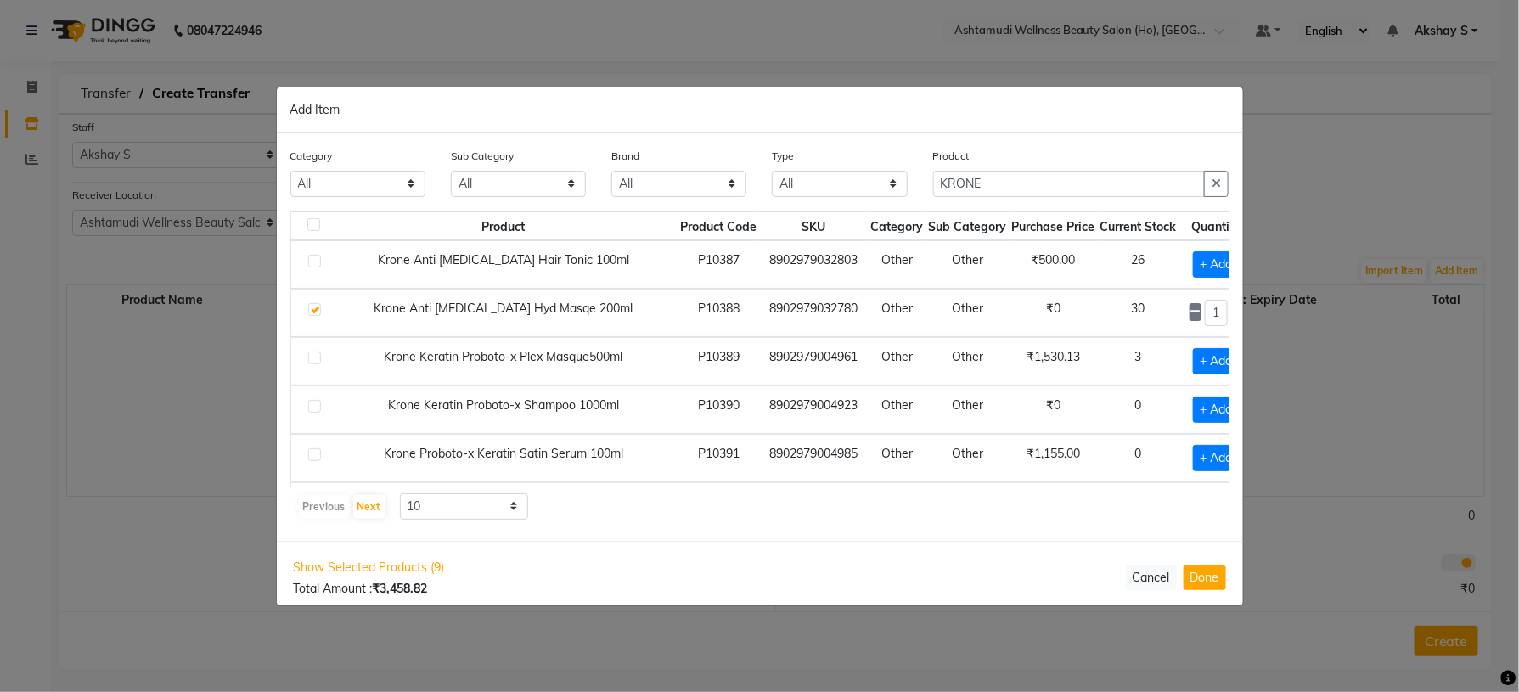
click at [1232, 314] on icon at bounding box center [1237, 312] width 11 height 12
type input "3"
drag, startPoint x: 936, startPoint y: 187, endPoint x: 876, endPoint y: 187, distance: 60.3
click at [876, 187] on div "Category All Hair Skin Makeup Personal Care Appliances [PERSON_NAME] Waxing Dis…" at bounding box center [760, 179] width 965 height 64
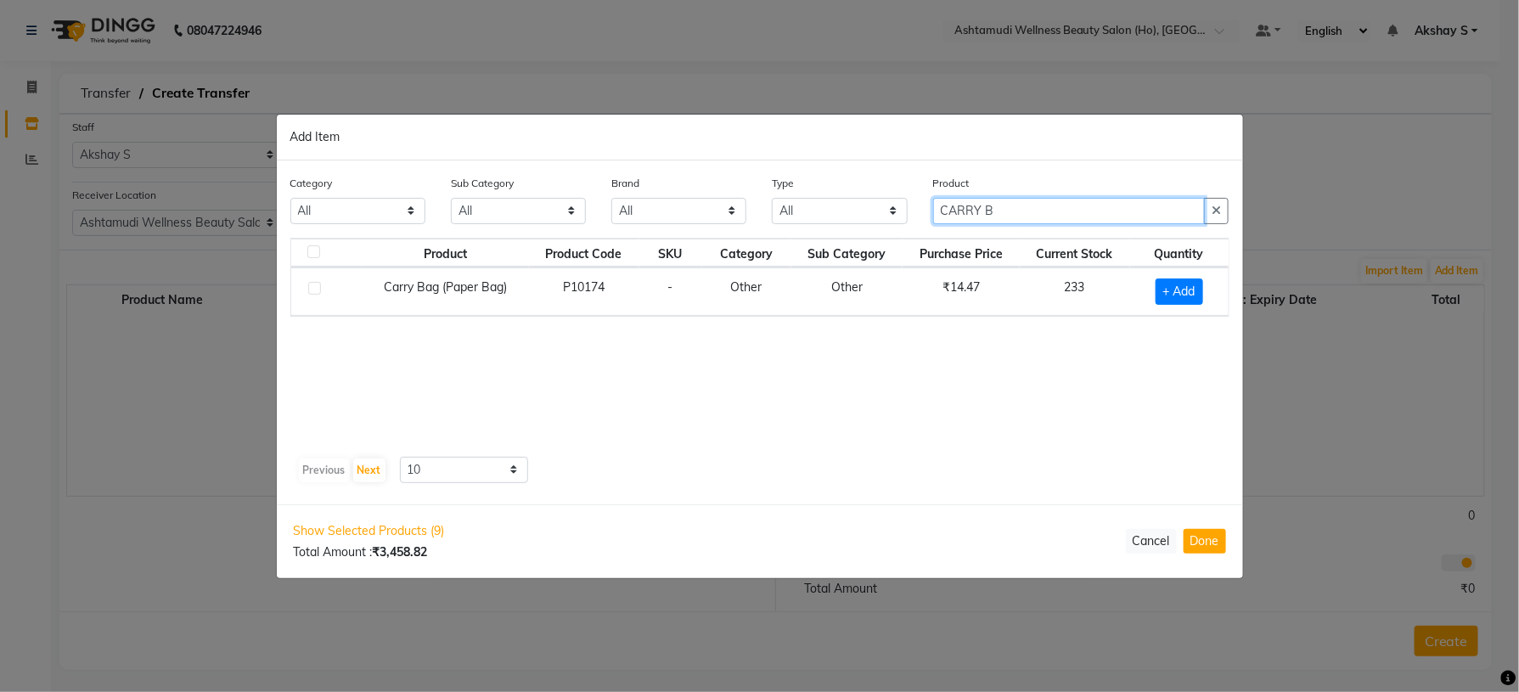
type input "CARRY B"
drag, startPoint x: 965, startPoint y: 417, endPoint x: 1118, endPoint y: 311, distance: 186.1
click at [979, 417] on div "Product Product Code SKU Category Sub Category Purchase Price Current Stock Qua…" at bounding box center [759, 344] width 939 height 212
click at [1179, 289] on span "+ Add" at bounding box center [1180, 292] width 48 height 26
checkbox input "true"
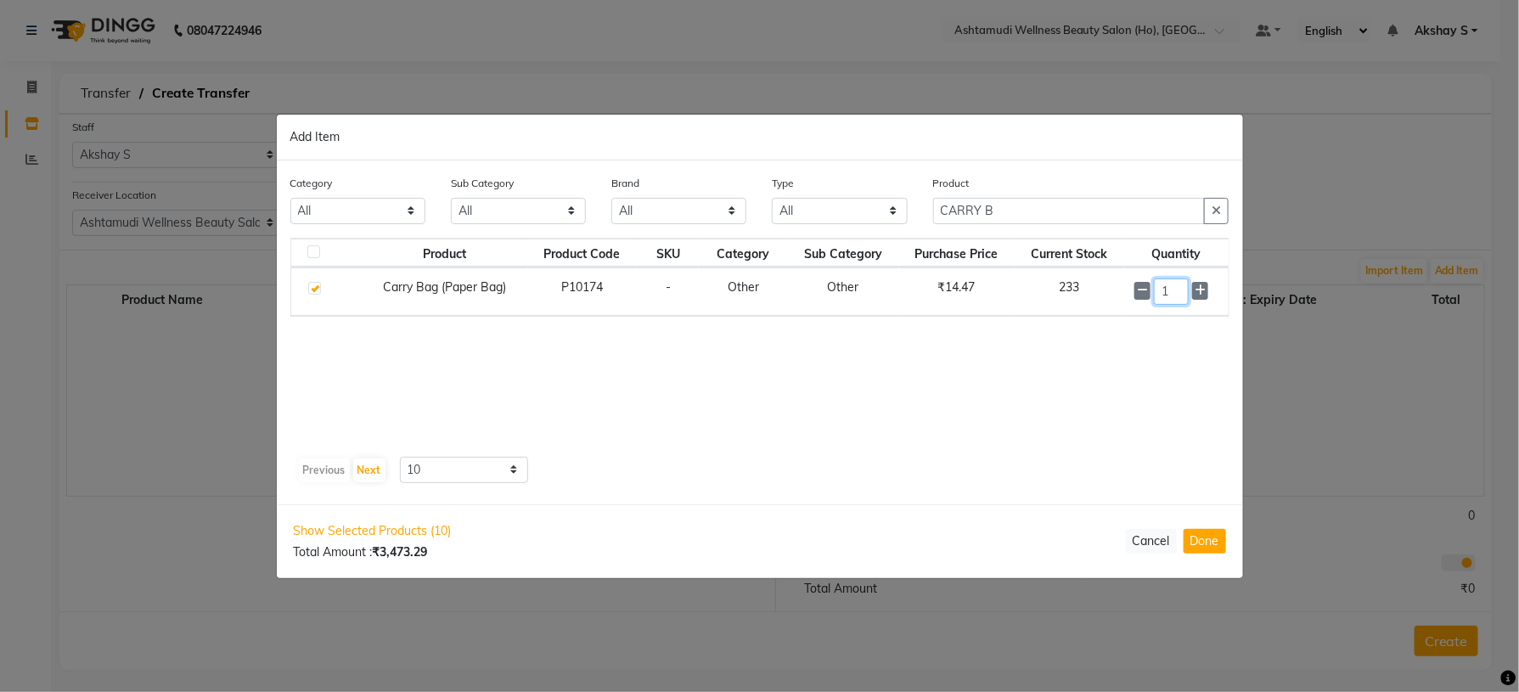
click at [1182, 287] on input "1" at bounding box center [1171, 292] width 35 height 26
type input "10"
drag, startPoint x: 1027, startPoint y: 211, endPoint x: 859, endPoint y: 212, distance: 168.2
click at [893, 224] on div "Category All Hair Skin Makeup Personal Care Appliances [PERSON_NAME] Waxing Dis…" at bounding box center [760, 206] width 965 height 64
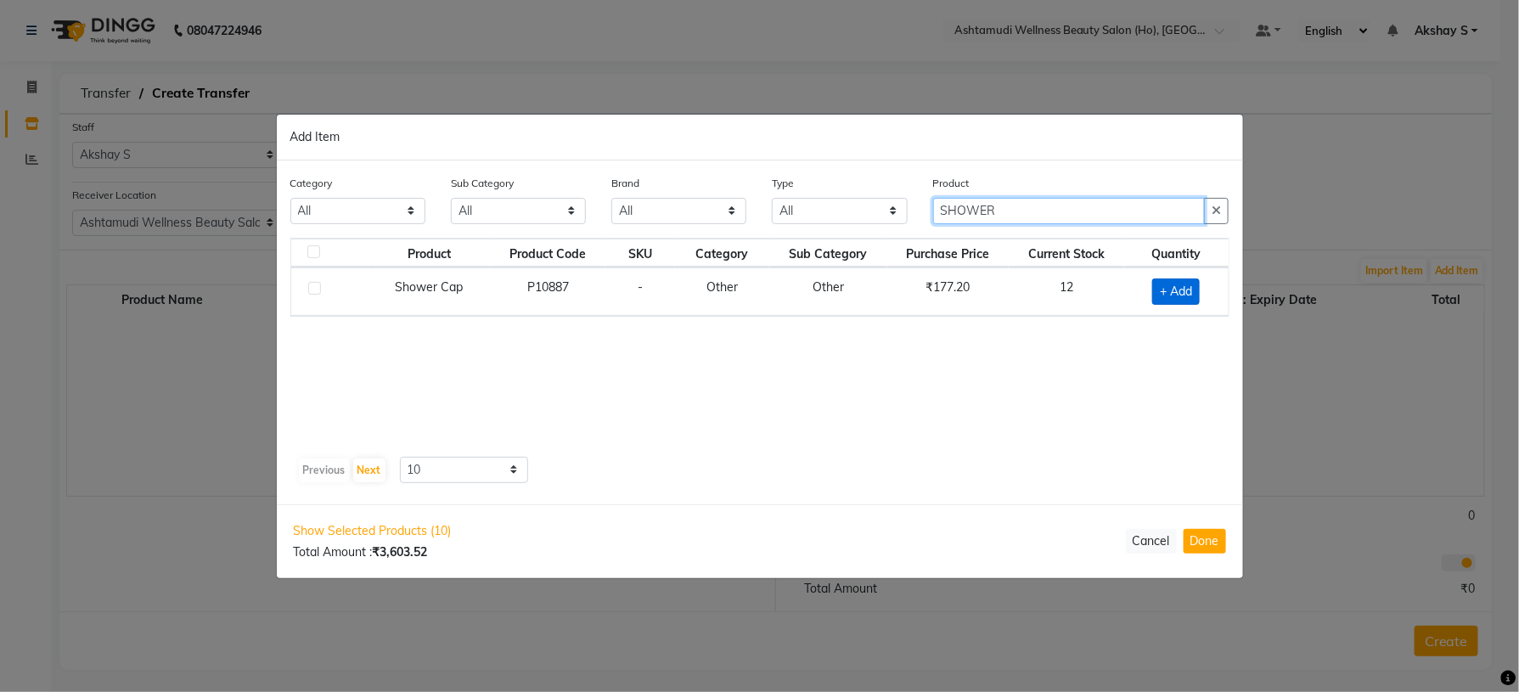
type input "SHOWER"
click at [1181, 295] on span "+ Add" at bounding box center [1177, 292] width 48 height 26
checkbox input "true"
click at [1195, 288] on icon at bounding box center [1197, 291] width 11 height 12
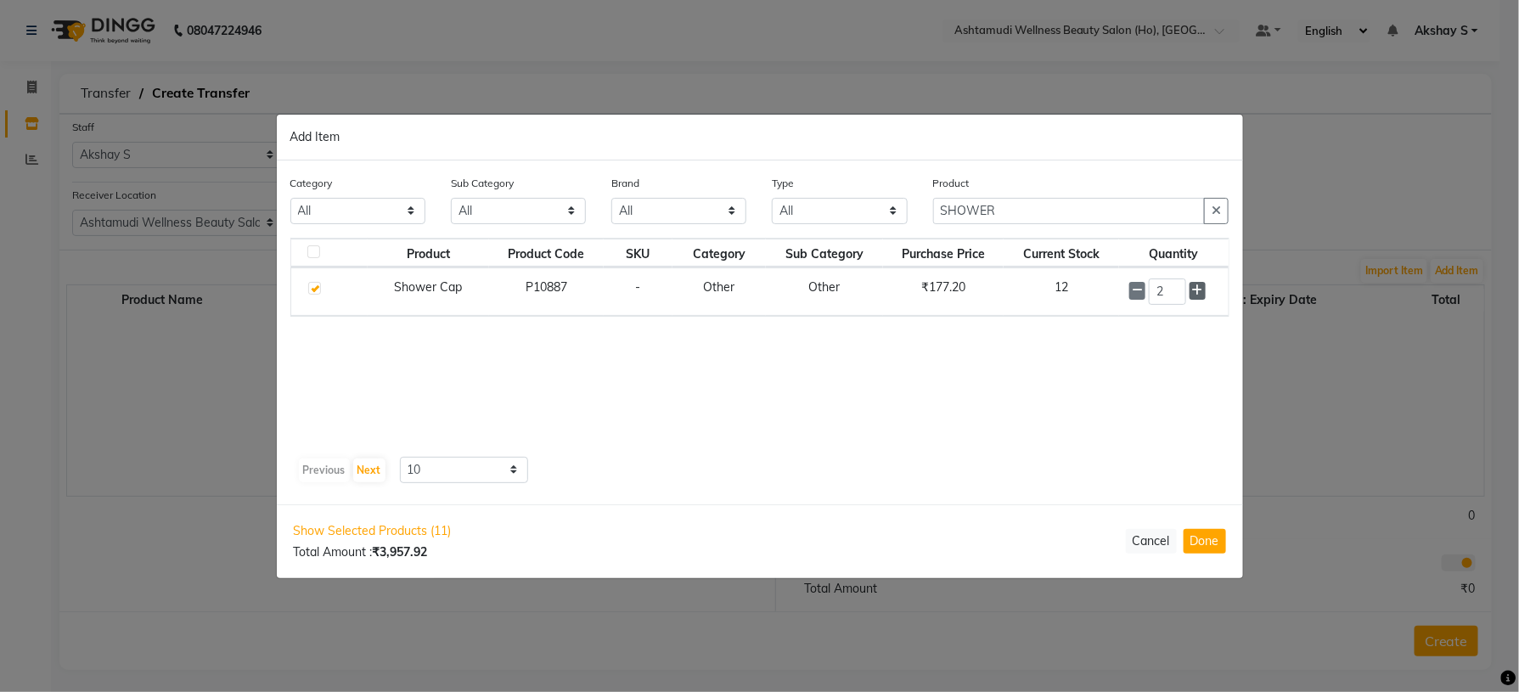
type input "3"
drag, startPoint x: 1026, startPoint y: 217, endPoint x: 829, endPoint y: 216, distance: 197.0
click at [829, 216] on div "Category All Hair Skin Makeup Personal Care Appliances [PERSON_NAME] Waxing Dis…" at bounding box center [760, 206] width 965 height 64
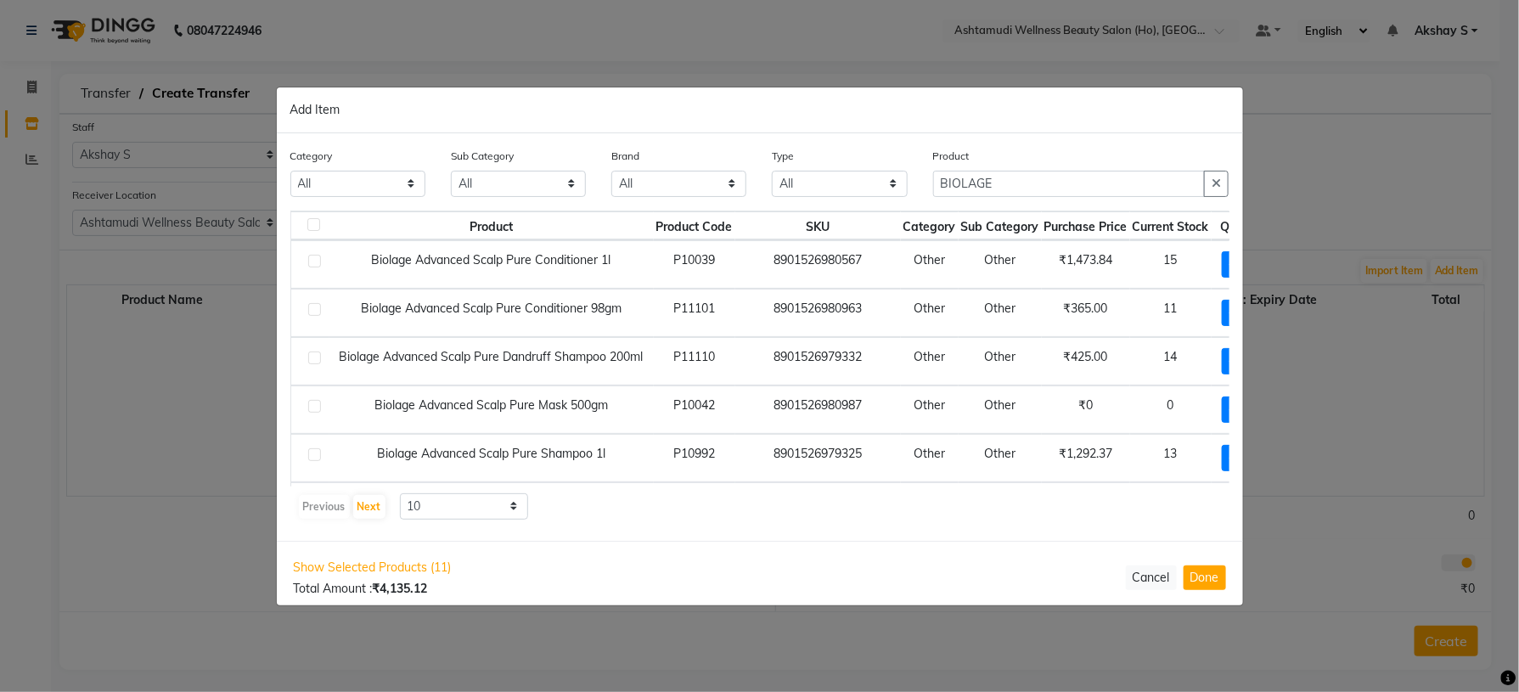
drag, startPoint x: 735, startPoint y: 573, endPoint x: 732, endPoint y: 561, distance: 13.0
click at [732, 561] on div "Show Selected Products (11) Total Amount : ₹4,135.12 Cancel Done" at bounding box center [760, 578] width 967 height 74
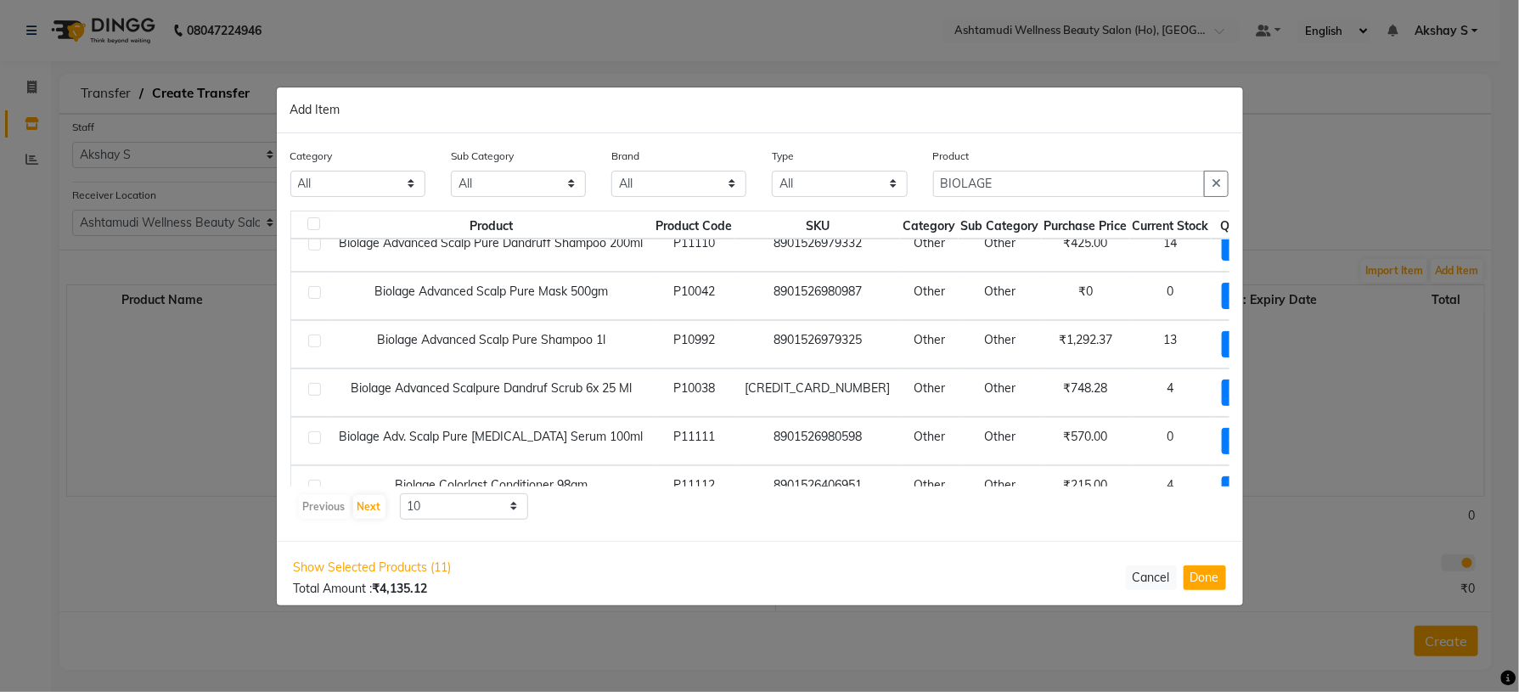
scroll to position [254, 0]
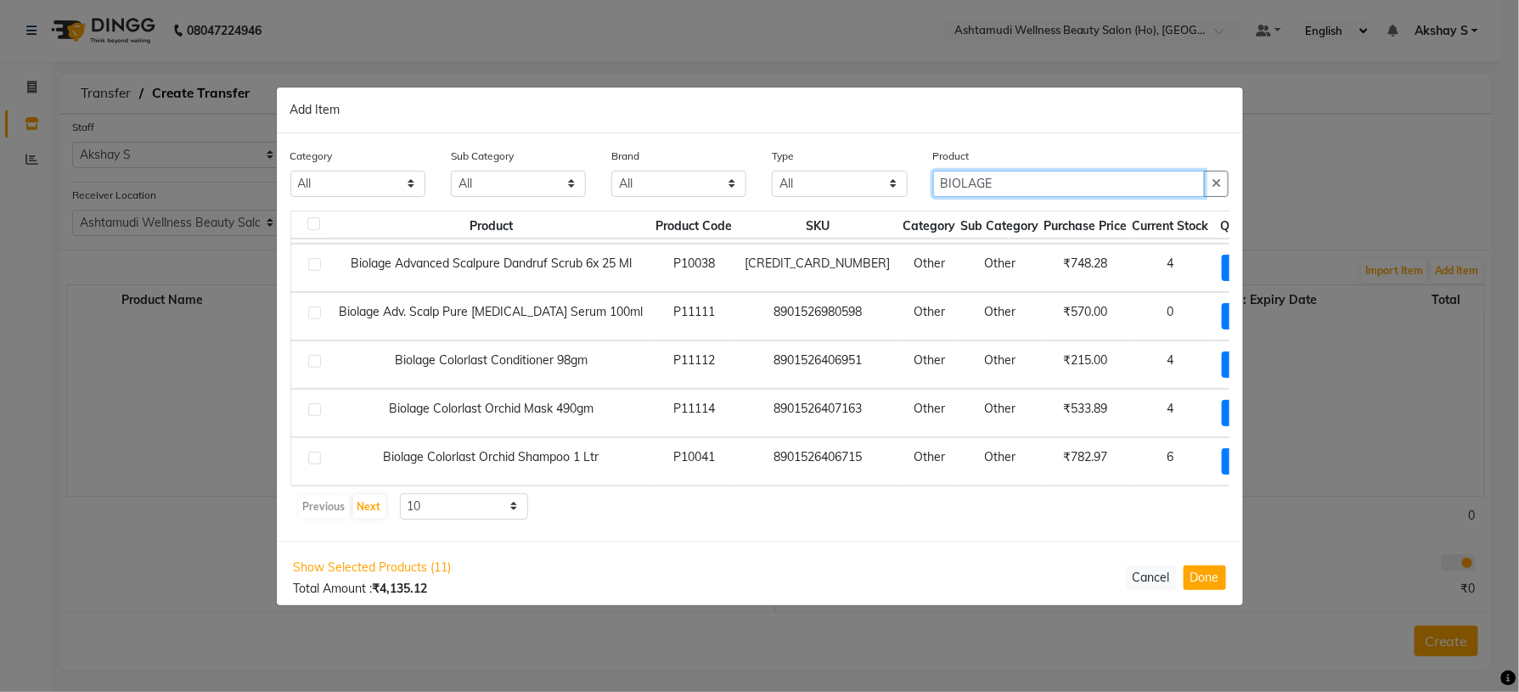
drag, startPoint x: 1039, startPoint y: 181, endPoint x: 857, endPoint y: 199, distance: 182.6
click at [857, 199] on div "Category All Hair Skin Makeup Personal Care Appliances [PERSON_NAME] Waxing Dis…" at bounding box center [760, 179] width 965 height 64
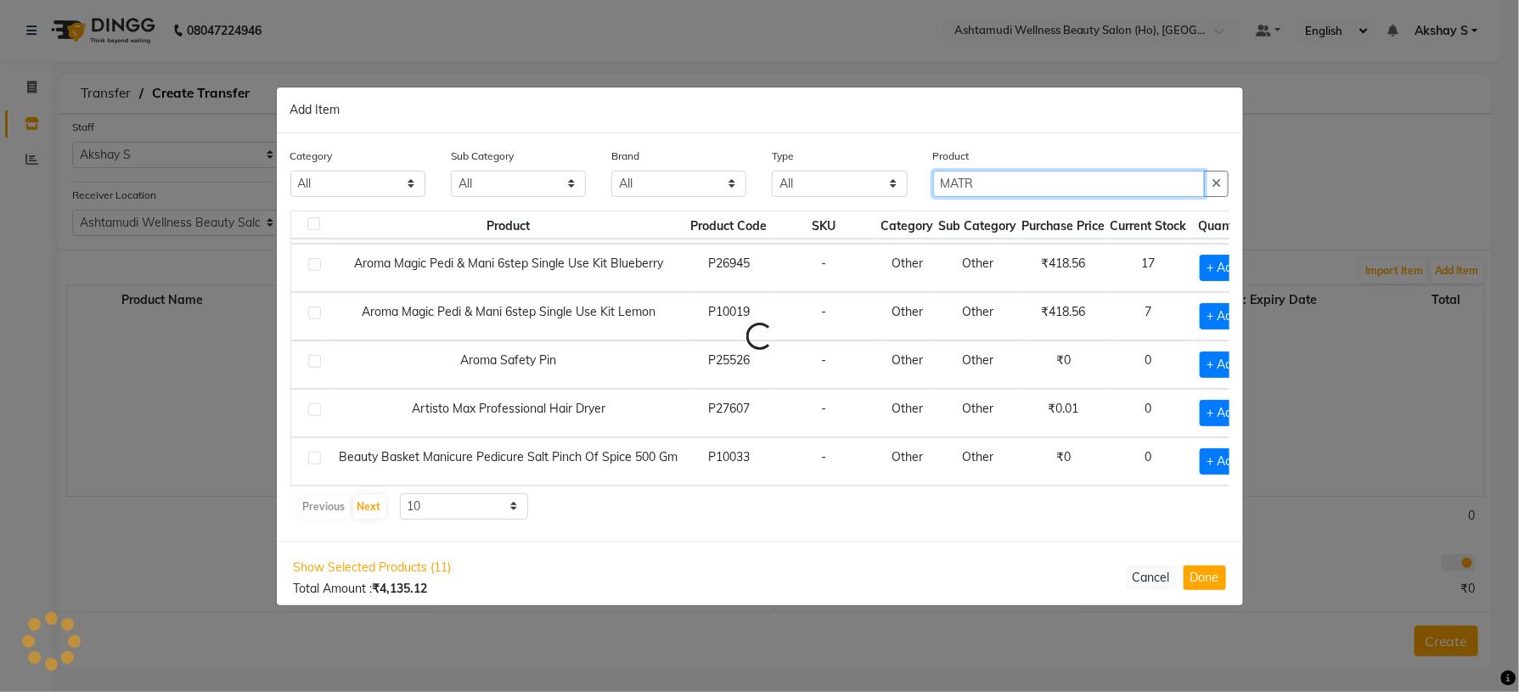
scroll to position [249, 0]
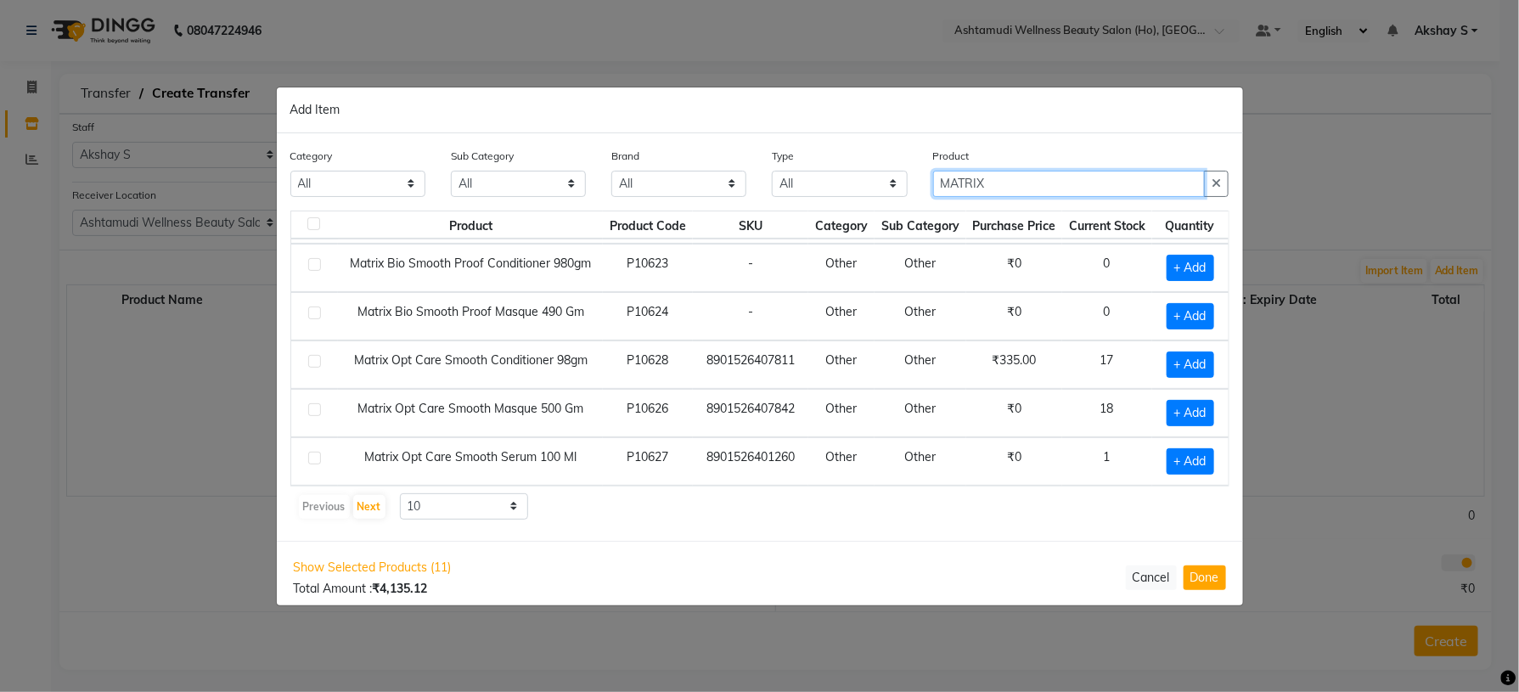
type input "MATRIX"
click at [916, 526] on div "Category All Hair Skin Makeup Personal Care Appliances [PERSON_NAME] Waxing Dis…" at bounding box center [760, 337] width 967 height 408
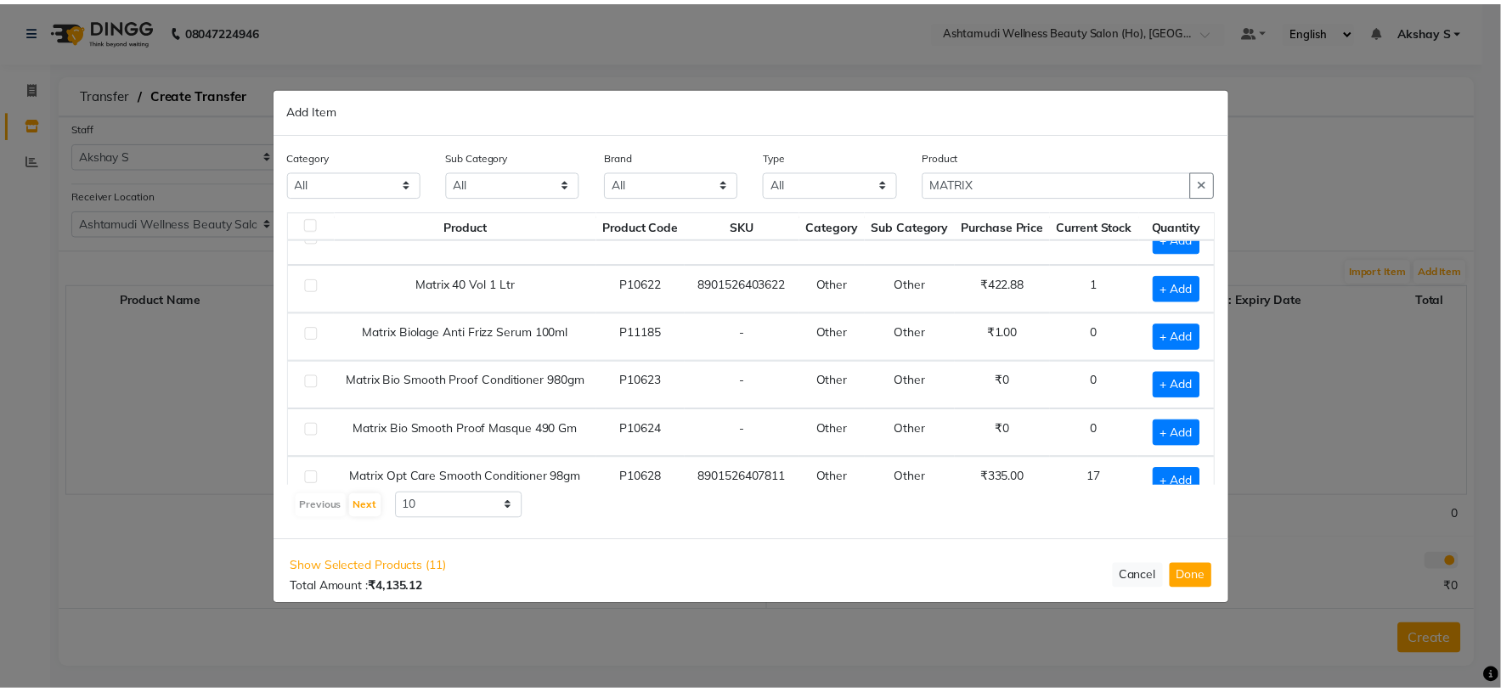
scroll to position [0, 0]
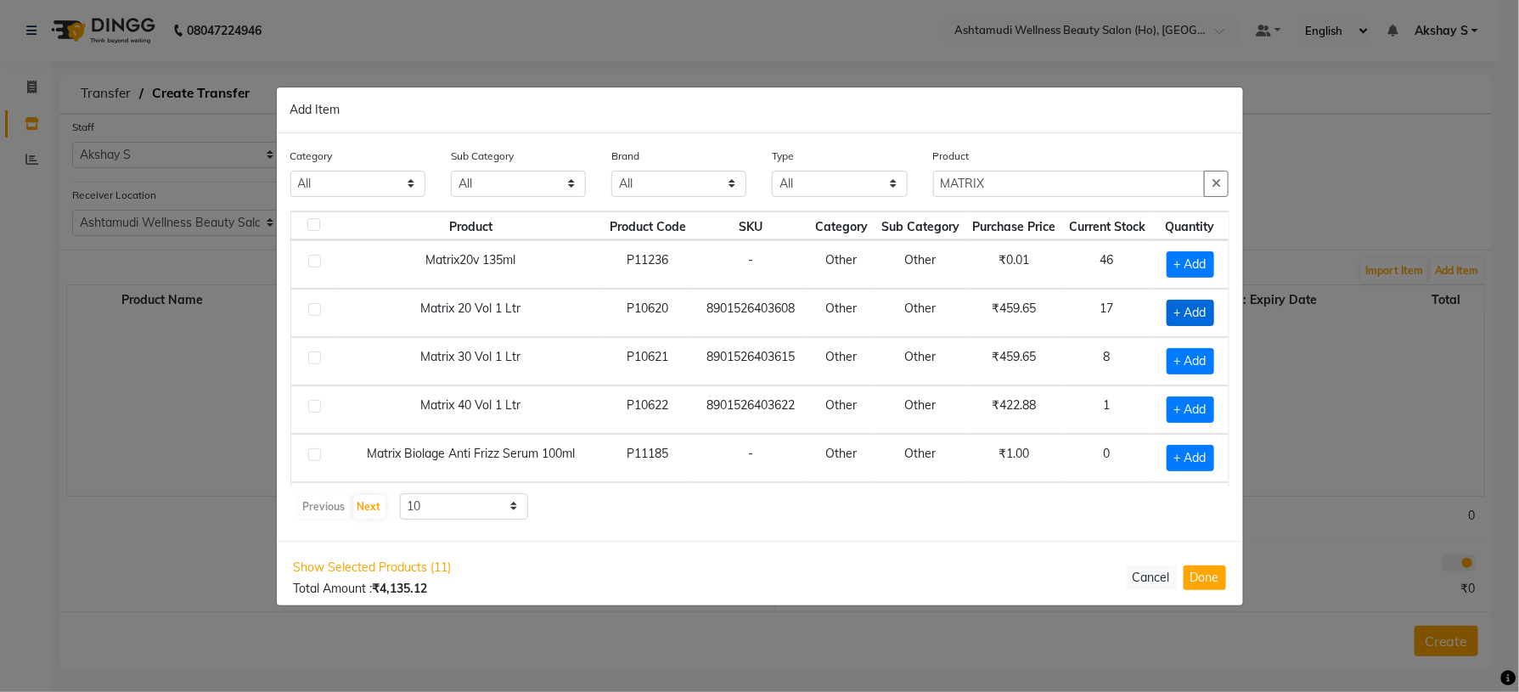
click at [1175, 320] on span "+ Add" at bounding box center [1191, 313] width 48 height 26
checkbox input "true"
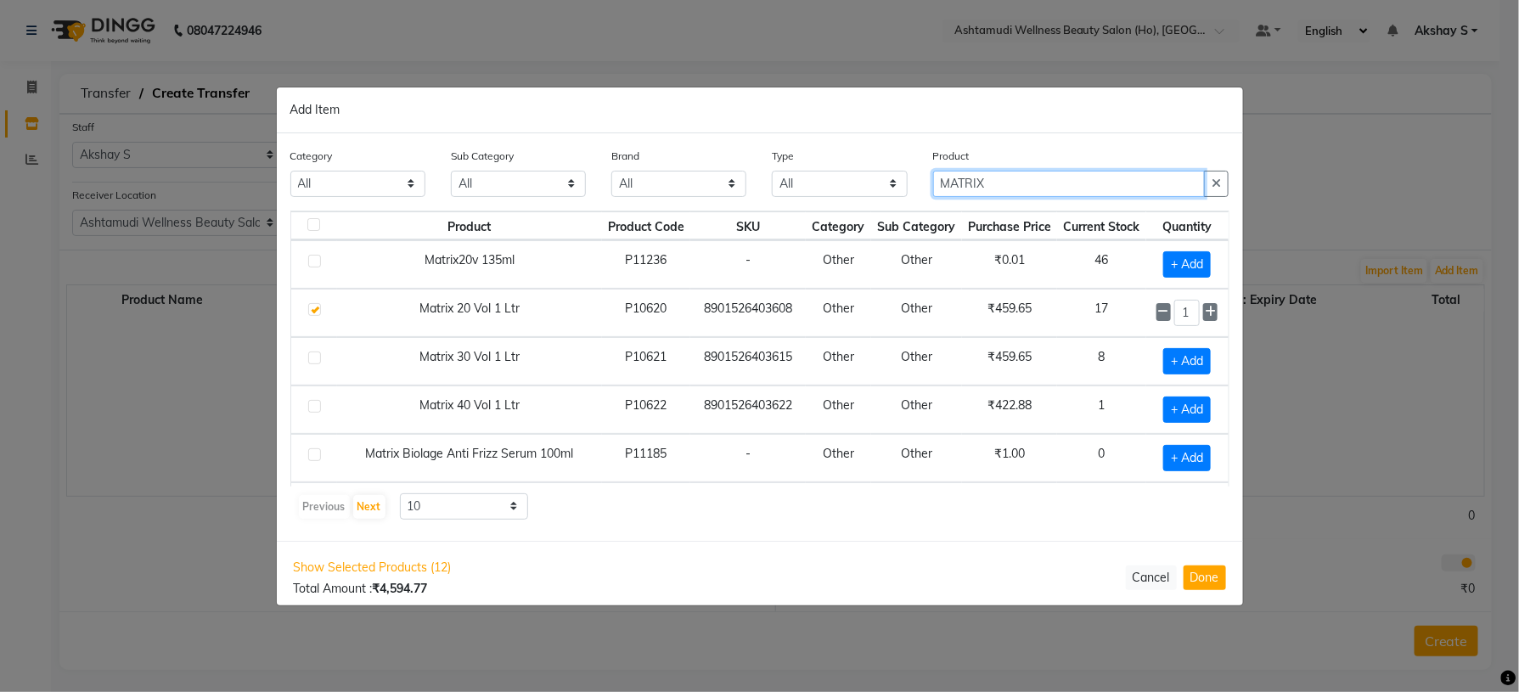
drag, startPoint x: 1005, startPoint y: 183, endPoint x: 871, endPoint y: 181, distance: 133.4
click at [875, 181] on div "Category All Hair Skin Makeup Personal Care Appliances [PERSON_NAME] Waxing Dis…" at bounding box center [760, 179] width 965 height 64
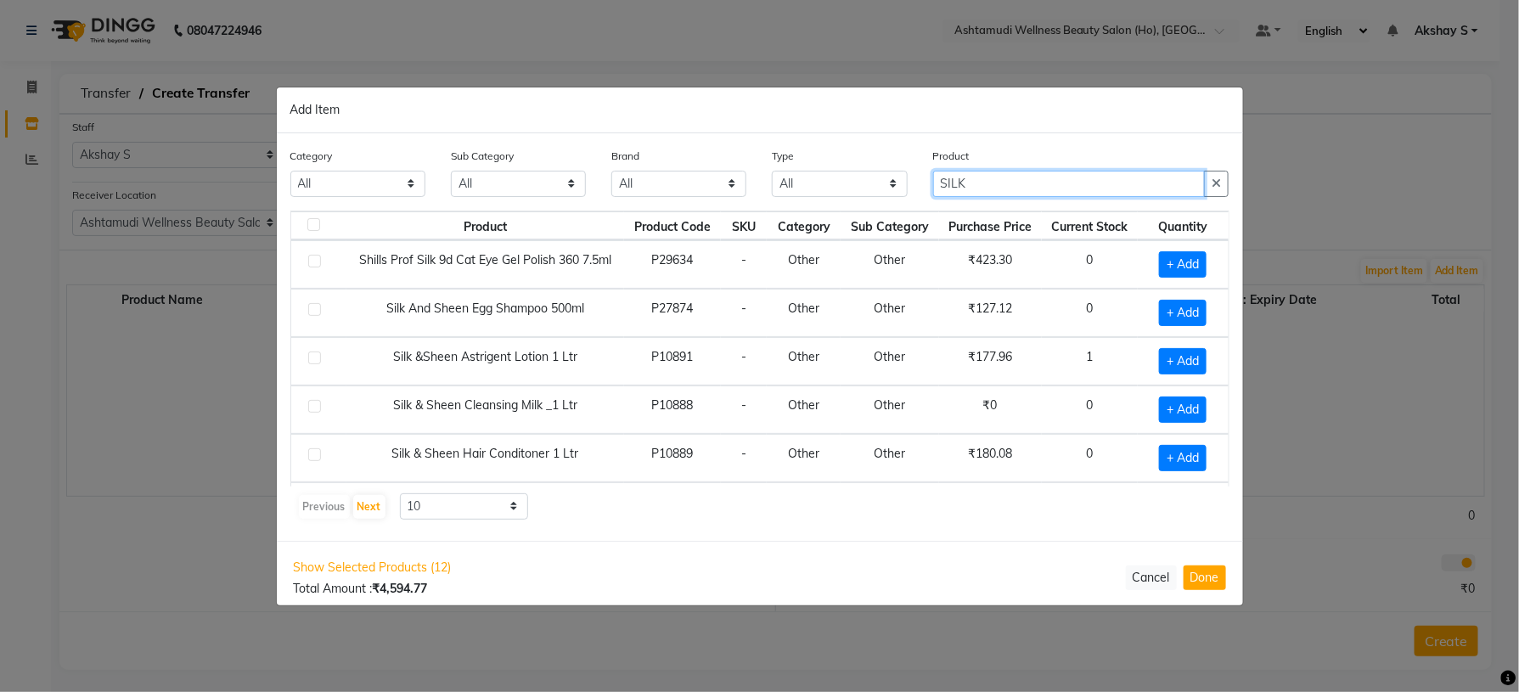
type input "SILK"
click at [835, 504] on div "Previous Next 10 50 100" at bounding box center [760, 506] width 926 height 27
click at [1159, 368] on span "+ Add" at bounding box center [1183, 361] width 48 height 26
checkbox input "true"
drag, startPoint x: 1009, startPoint y: 194, endPoint x: 909, endPoint y: 201, distance: 100.5
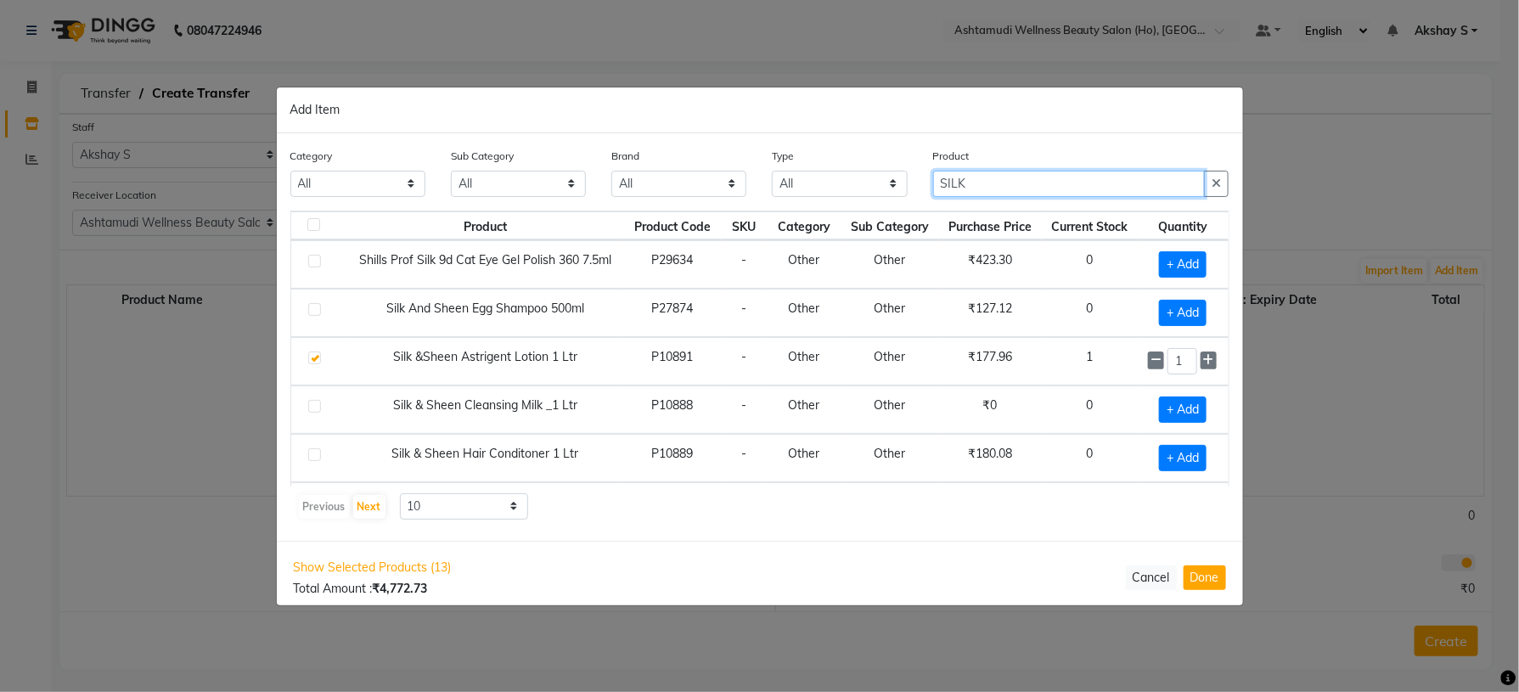
click at [909, 201] on div "Category All Hair Skin Makeup Personal Care Appliances [PERSON_NAME] Waxing Dis…" at bounding box center [760, 179] width 965 height 64
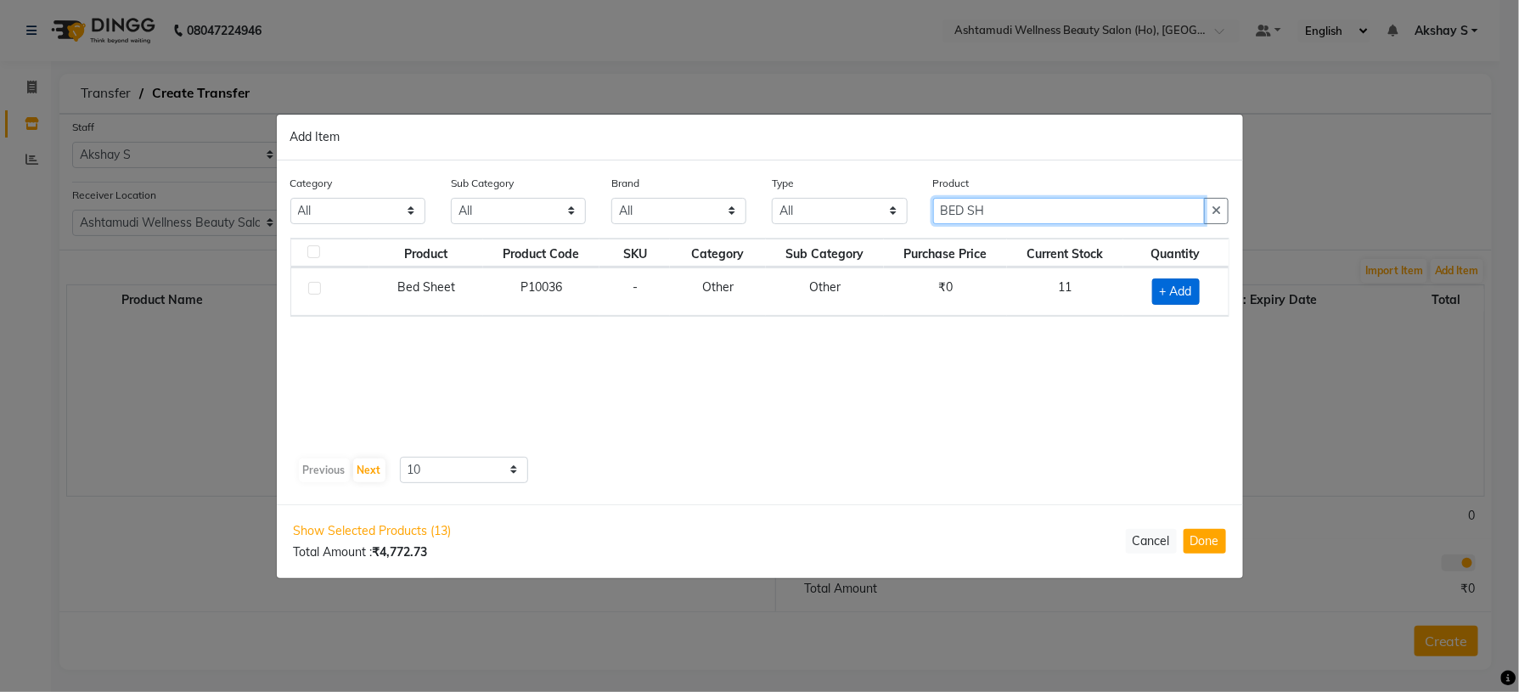
type input "BED SH"
click at [1162, 295] on span "+ Add" at bounding box center [1177, 292] width 48 height 26
checkbox input "true"
drag, startPoint x: 902, startPoint y: 215, endPoint x: 807, endPoint y: 223, distance: 95.5
click at [807, 223] on div "Category All Hair Skin Makeup Personal Care Appliances [PERSON_NAME] Waxing Dis…" at bounding box center [760, 206] width 965 height 64
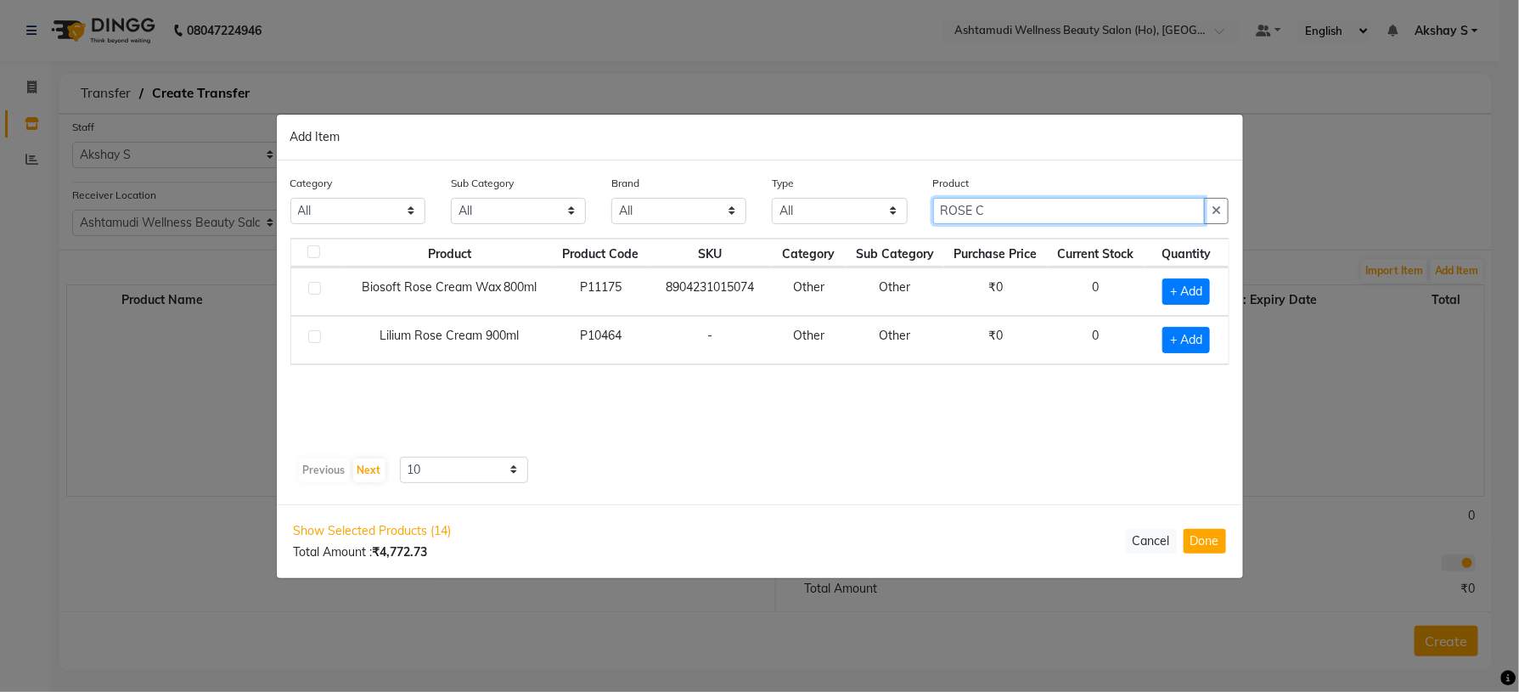
drag, startPoint x: 1017, startPoint y: 206, endPoint x: 869, endPoint y: 217, distance: 148.2
click at [869, 217] on div "Category All Hair Skin Makeup Personal Care Appliances [PERSON_NAME] Waxing Dis…" at bounding box center [760, 206] width 965 height 64
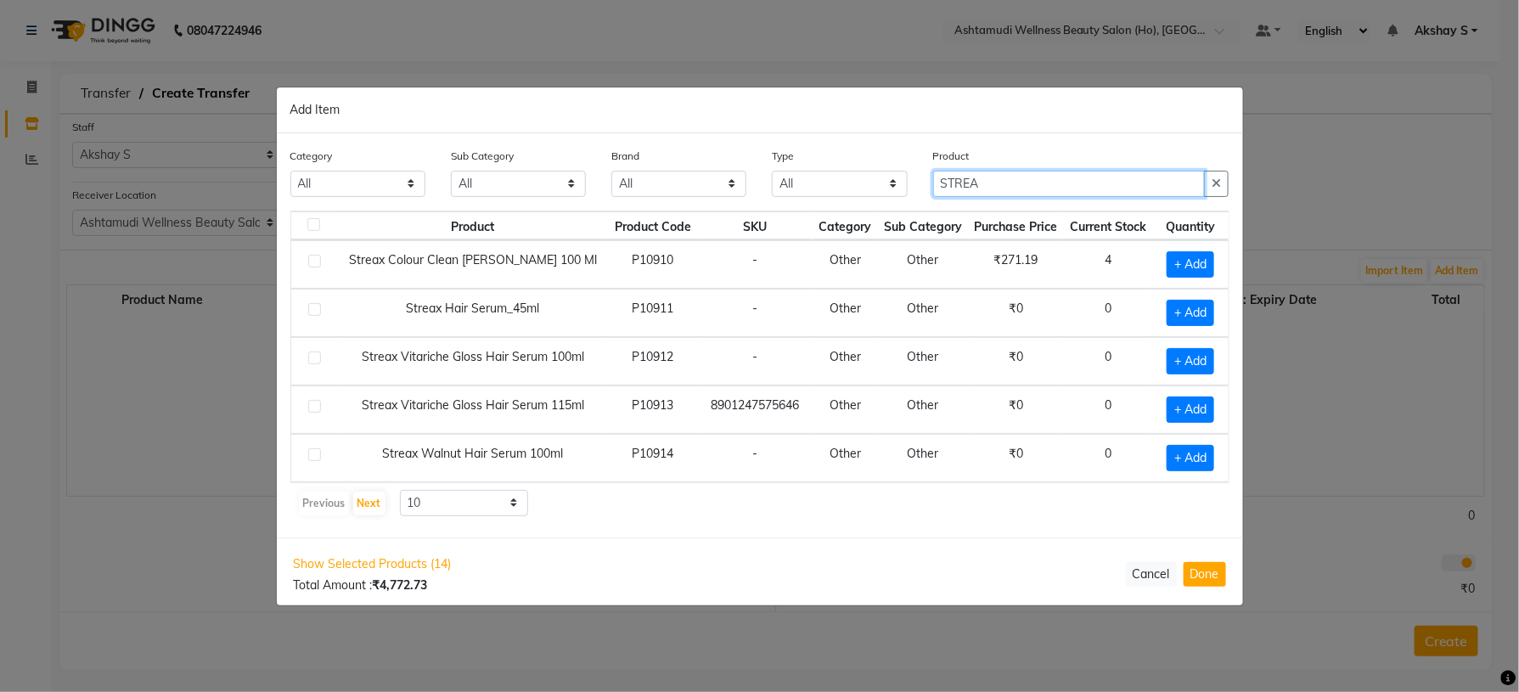
type input "STREA"
click at [855, 500] on div "Previous Next 10 50 100" at bounding box center [760, 503] width 926 height 27
click at [1170, 262] on span "+ Add" at bounding box center [1191, 264] width 48 height 26
checkbox input "true"
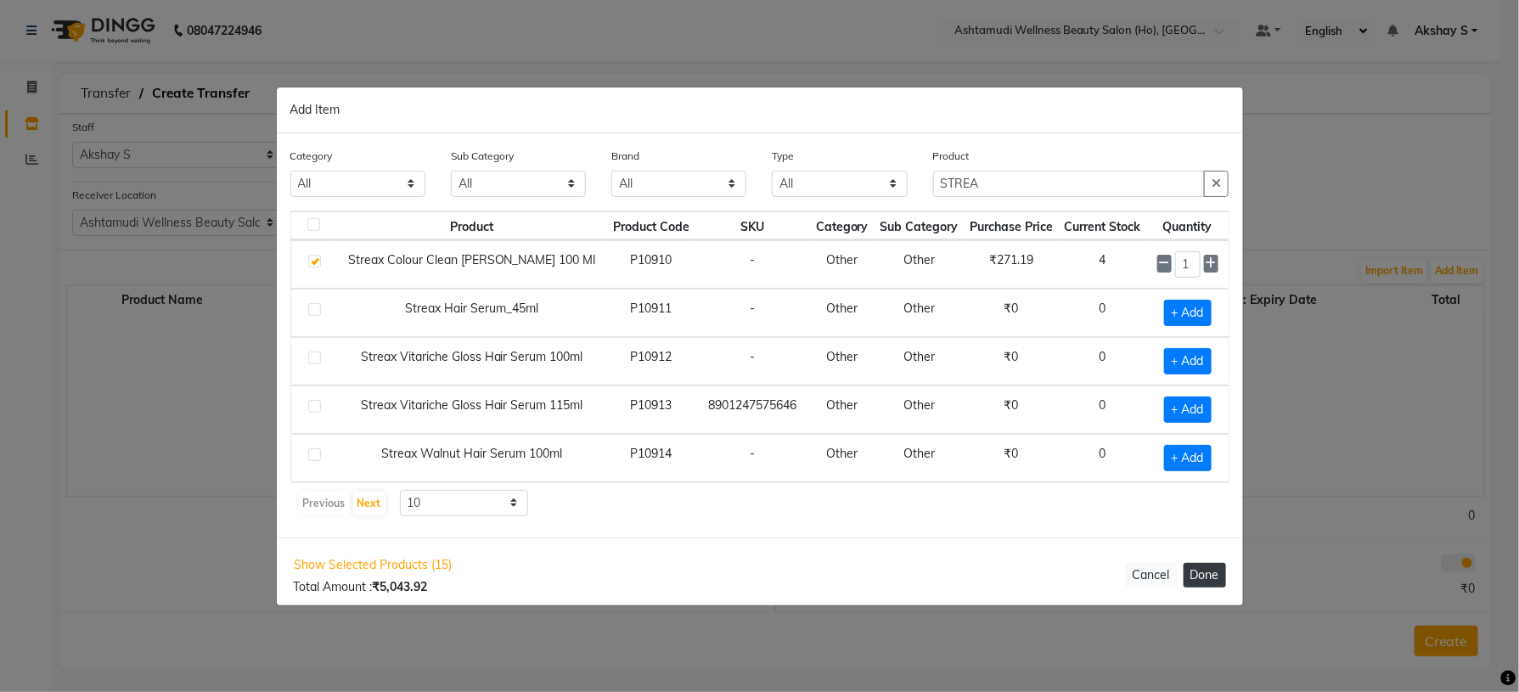
drag, startPoint x: 1226, startPoint y: 578, endPoint x: 1198, endPoint y: 572, distance: 28.0
click at [1218, 578] on div "Show Selected Products (15) Total Amount : ₹5,043.92 Cancel Done" at bounding box center [760, 576] width 967 height 76
drag, startPoint x: 1211, startPoint y: 575, endPoint x: 1142, endPoint y: 539, distance: 77.5
click at [1208, 575] on button "Done" at bounding box center [1205, 575] width 42 height 25
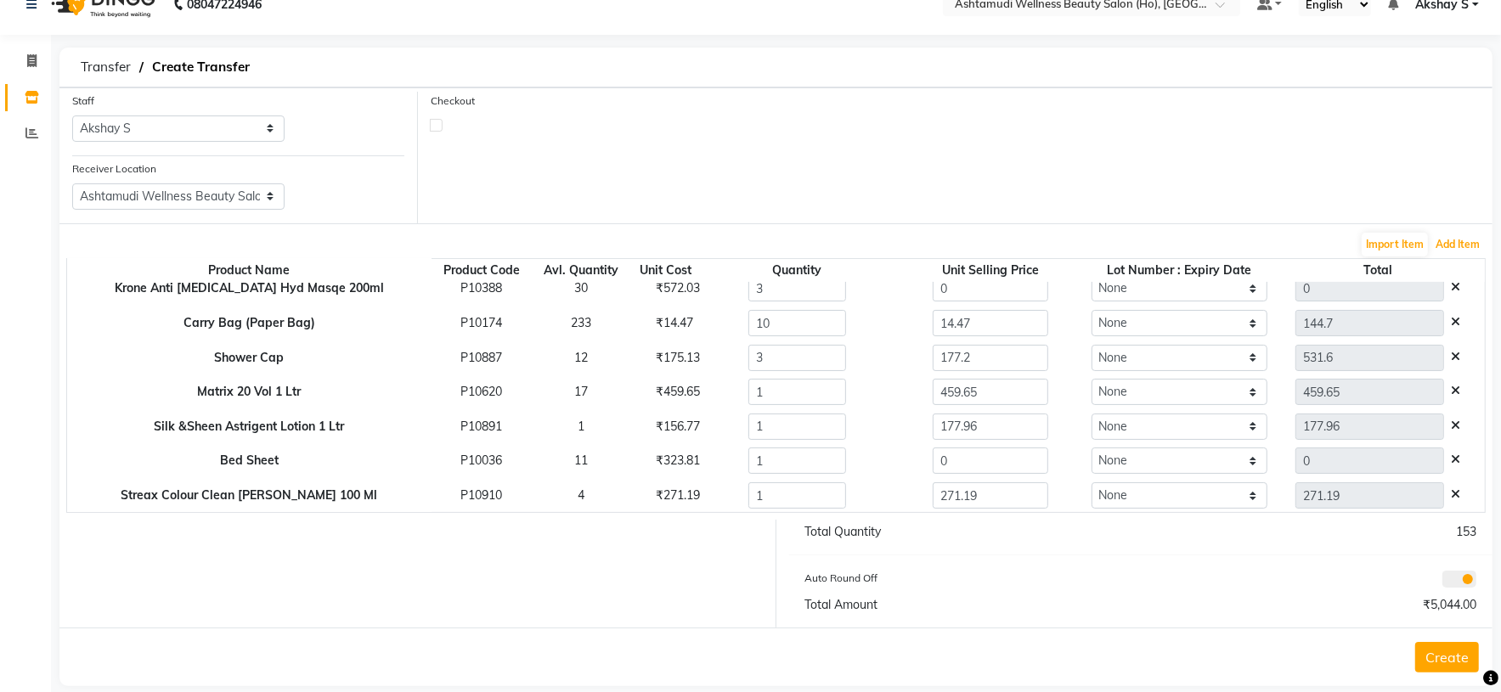
scroll to position [51, 0]
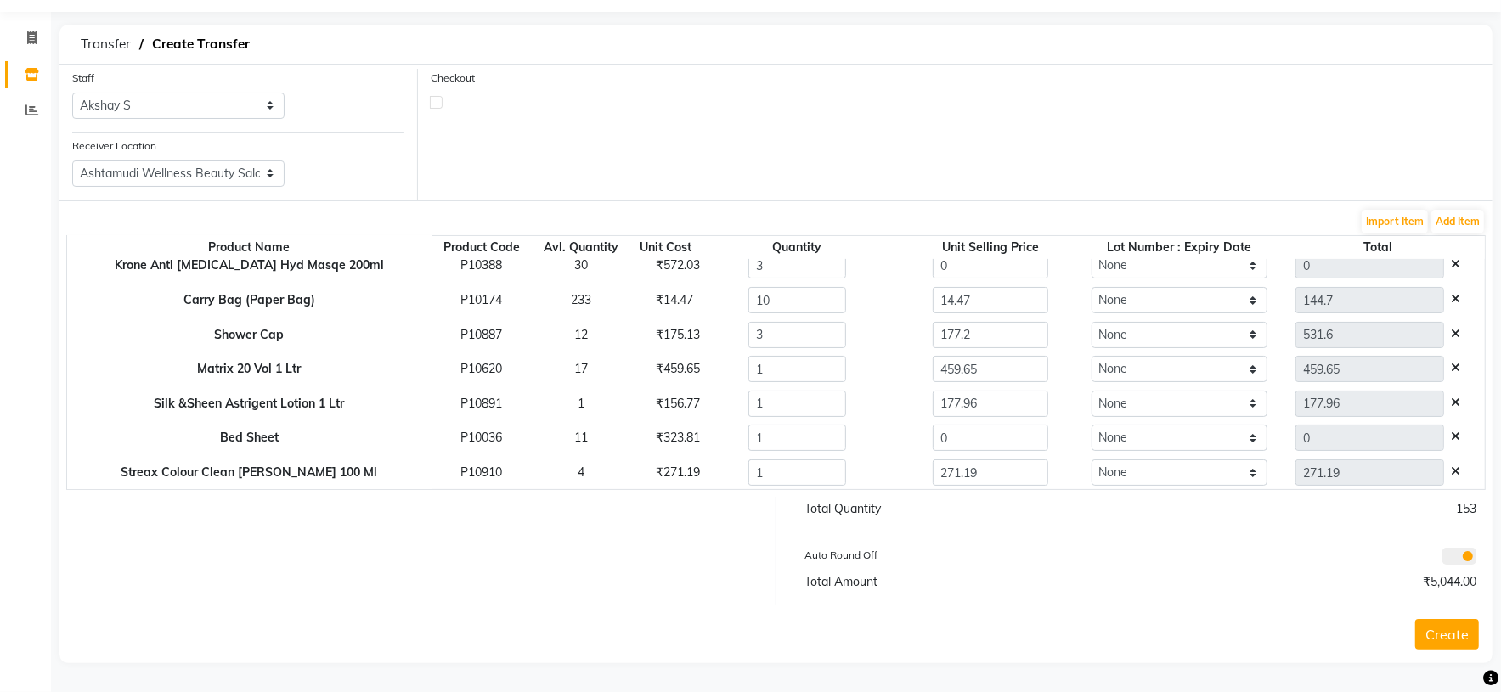
click at [659, 431] on div "₹323.81" at bounding box center [666, 438] width 44 height 18
copy div "323.81"
drag, startPoint x: 955, startPoint y: 435, endPoint x: 854, endPoint y: 477, distance: 108.8
click at [817, 445] on tr "Bed Sheet P10036 11 ₹323.81 1 0 None 0" at bounding box center [775, 438] width 1417 height 35
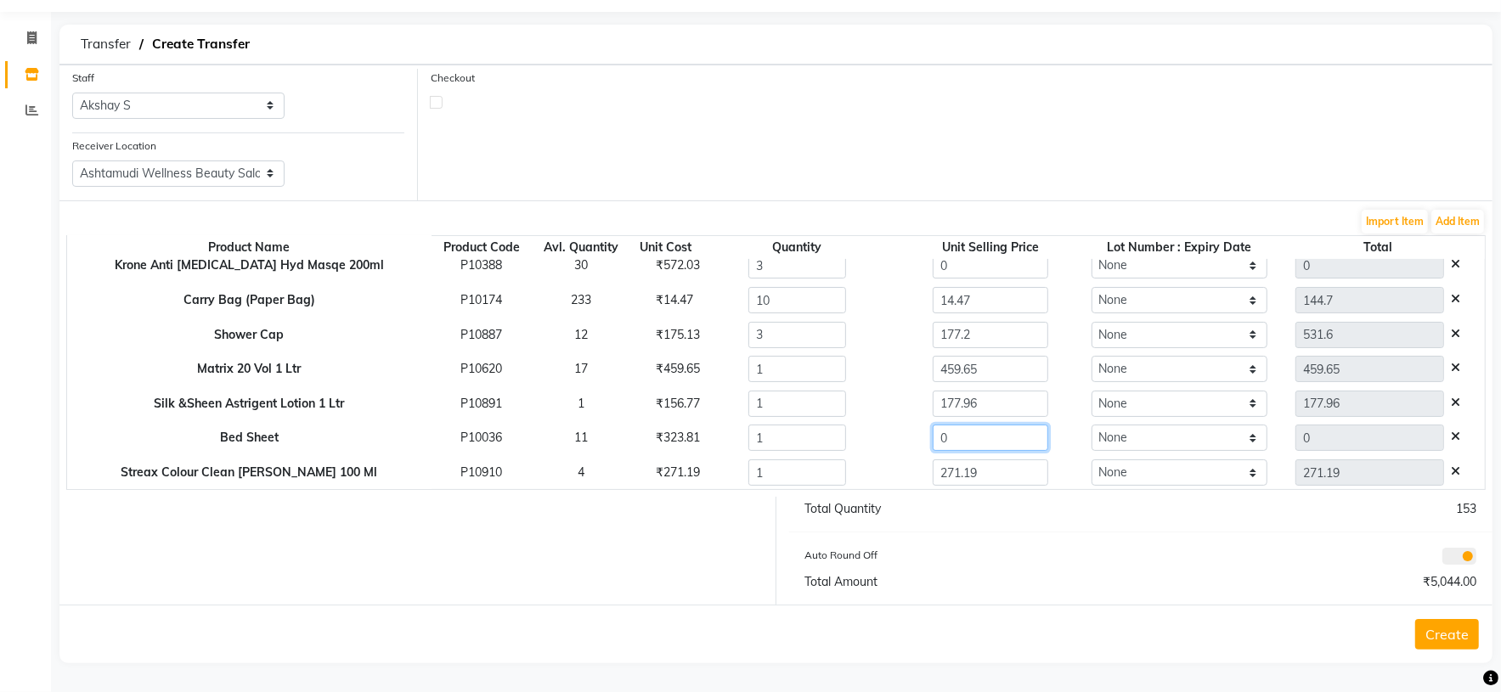
paste input "323.81"
type input "323.81"
click at [976, 309] on input "14.47" at bounding box center [990, 300] width 115 height 26
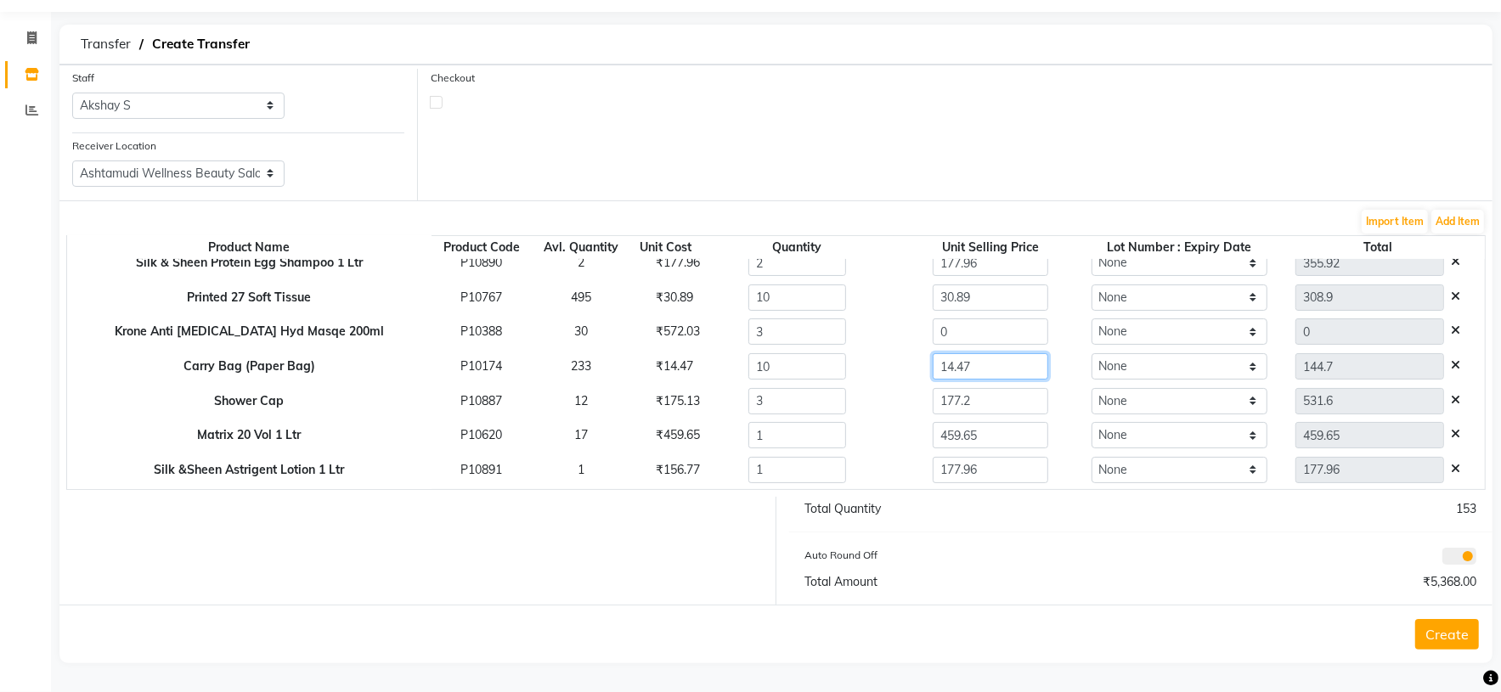
scroll to position [162, 0]
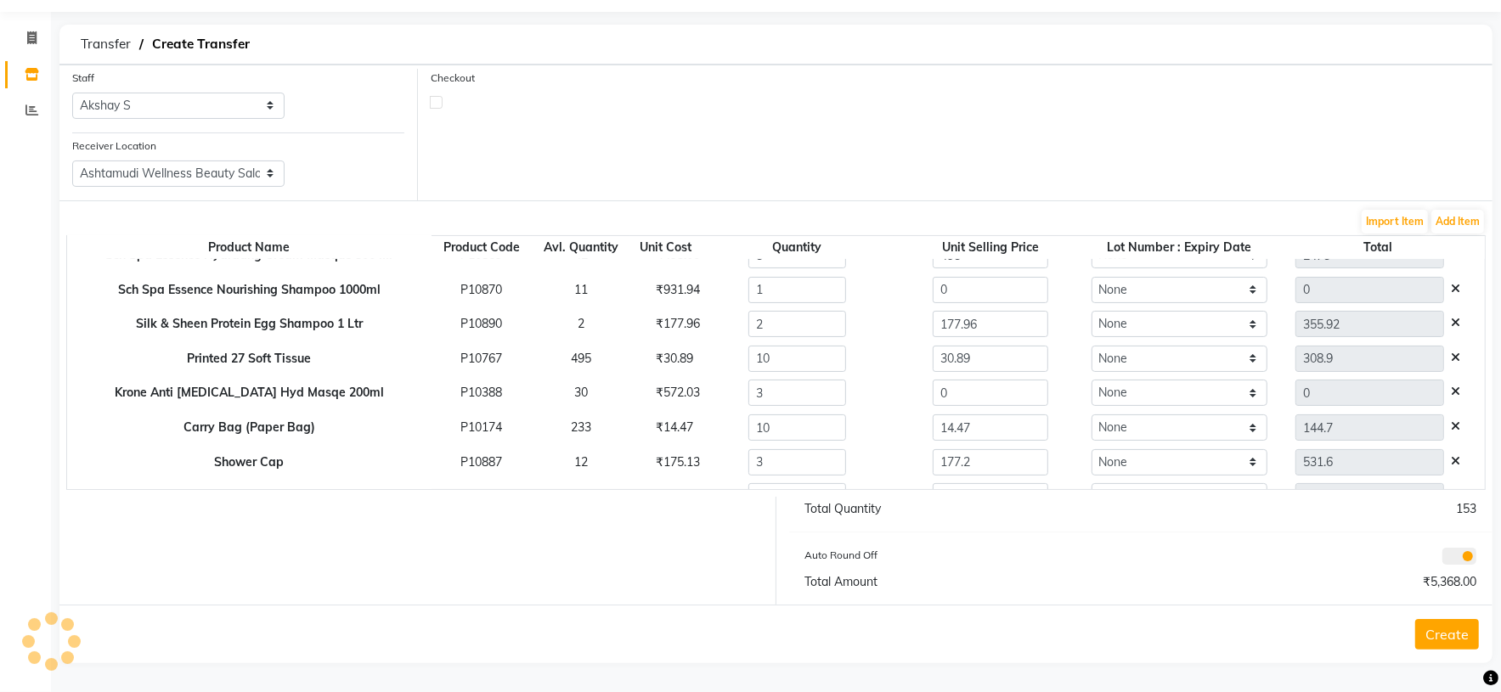
click at [660, 386] on div "₹572.03" at bounding box center [666, 393] width 44 height 18
drag, startPoint x: 929, startPoint y: 396, endPoint x: 839, endPoint y: 403, distance: 90.3
click at [840, 401] on tr "Krone Anti [MEDICAL_DATA] Hyd Masqe 200ml P10388 30 ₹572.03 3 0 None 0" at bounding box center [775, 393] width 1417 height 35
paste input "572.03"
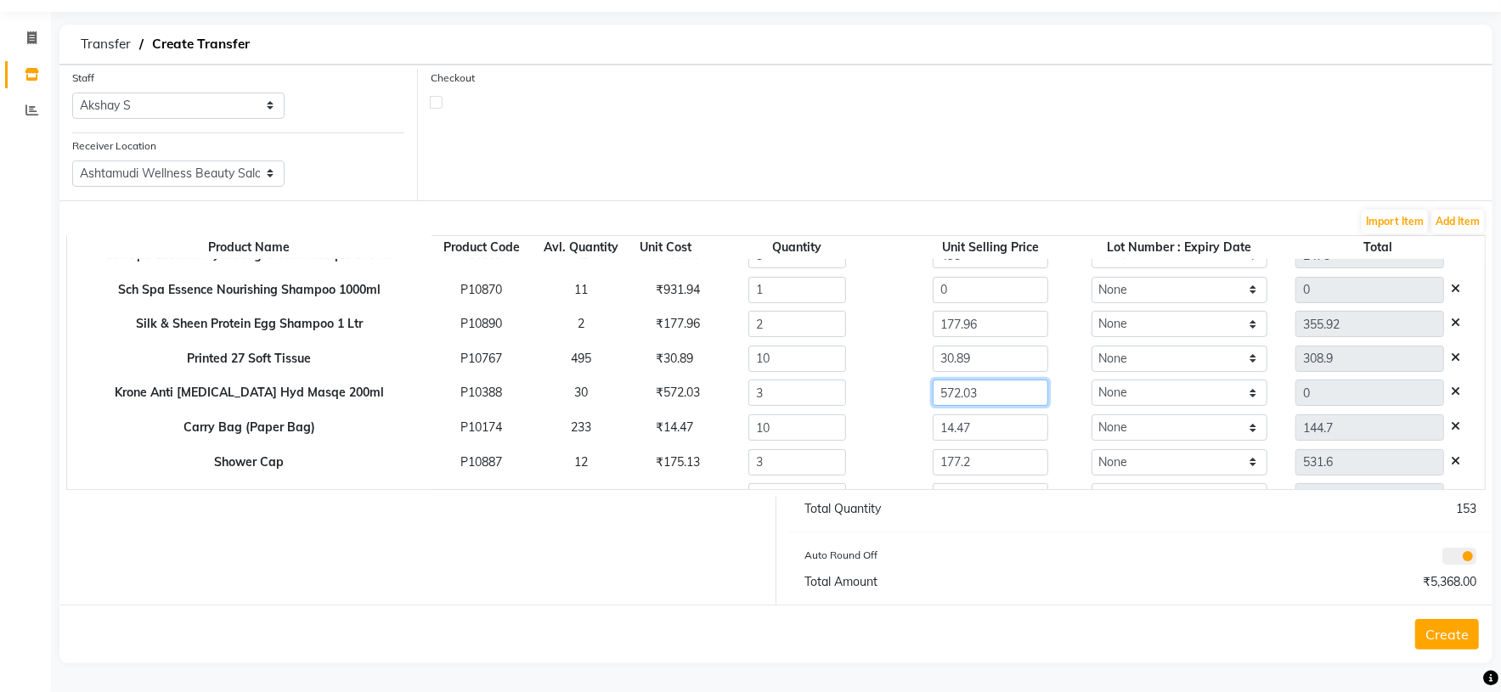
type input "572.03"
type input "1716.09"
drag, startPoint x: 944, startPoint y: 290, endPoint x: 844, endPoint y: 299, distance: 100.6
click at [844, 299] on tr "Sch Spa Essence Nourishing Shampoo 1000ml P10870 11 ₹931.94 1 0 None 0" at bounding box center [775, 290] width 1417 height 35
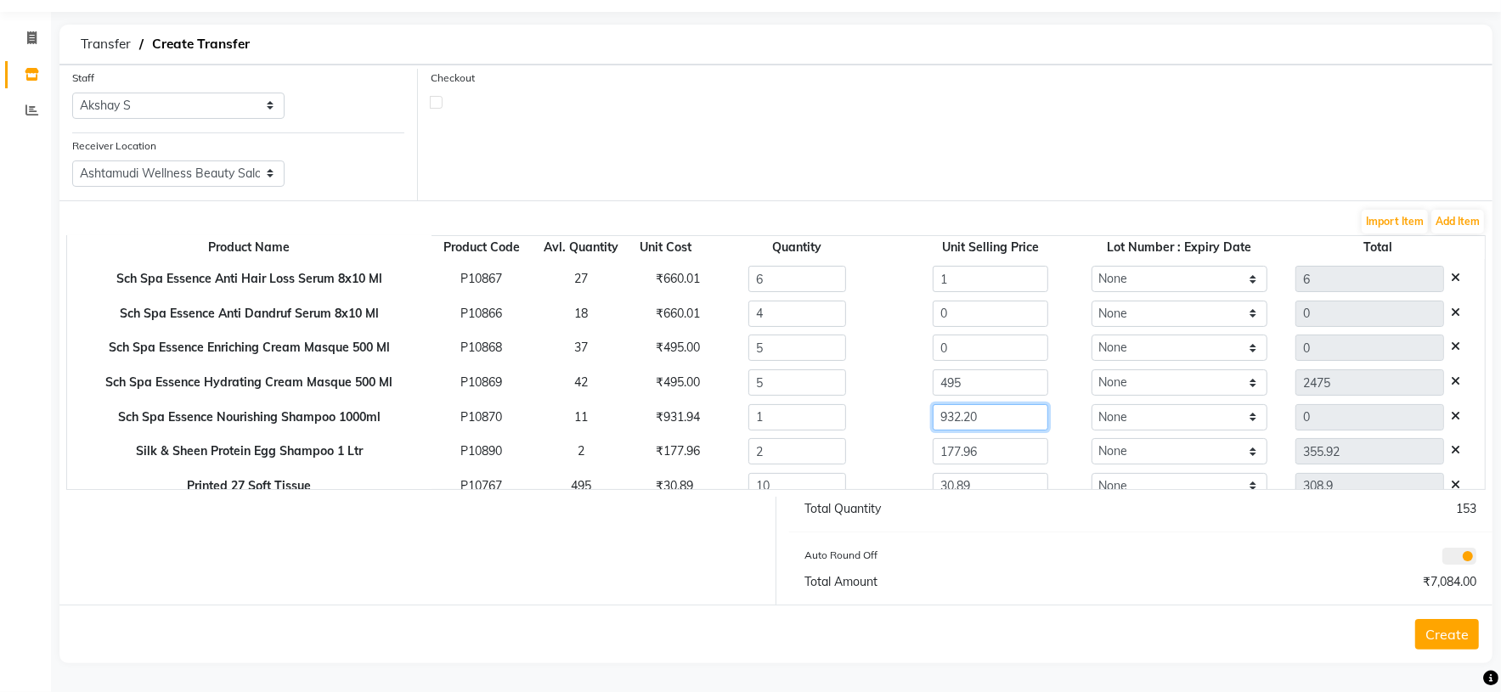
type input "932.20"
type input "932.2"
click at [657, 348] on div "₹495.00" at bounding box center [666, 348] width 44 height 18
drag, startPoint x: 932, startPoint y: 349, endPoint x: 807, endPoint y: 372, distance: 126.9
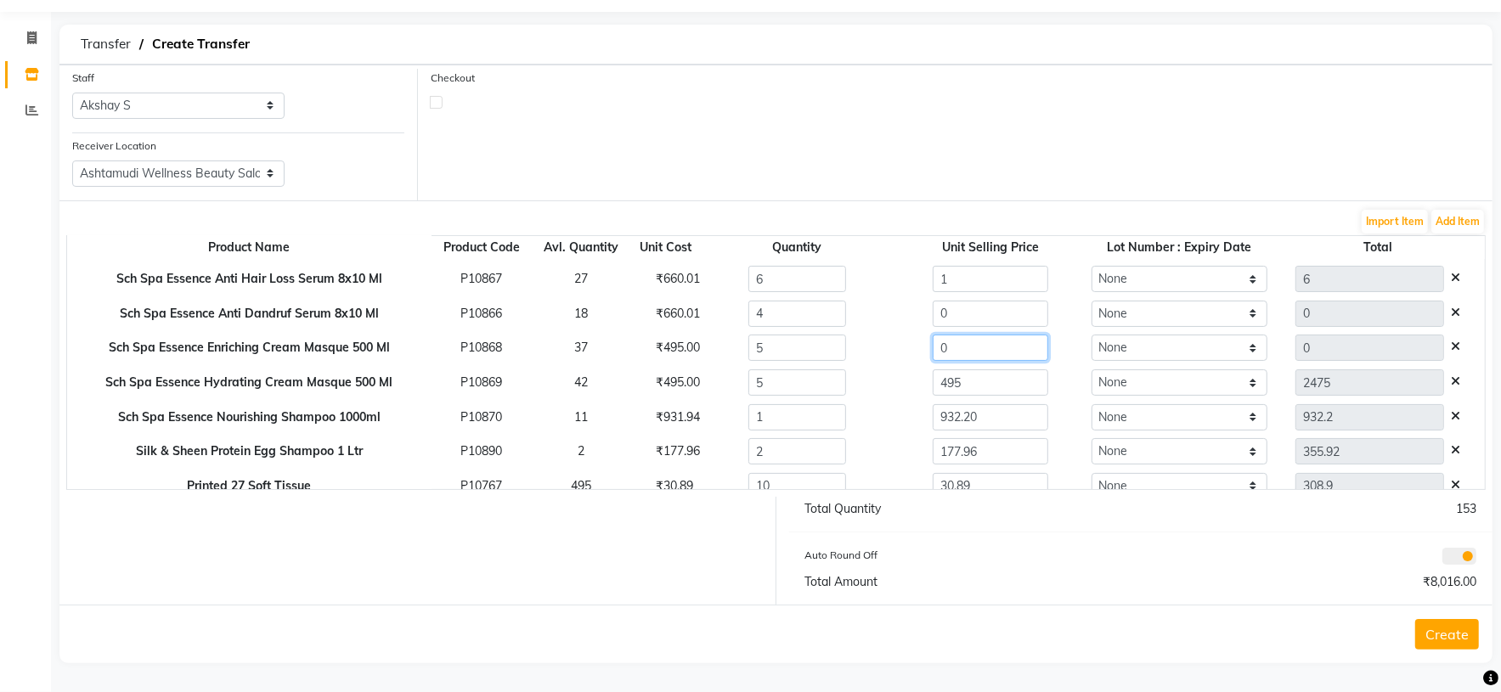
click at [808, 369] on tbody "Head Band P10325 250 ₹5.91 100 3.13 None 313 Sch Spa Essence Anti Hair Loss Ser…" at bounding box center [775, 486] width 1417 height 517
paste input "495.0"
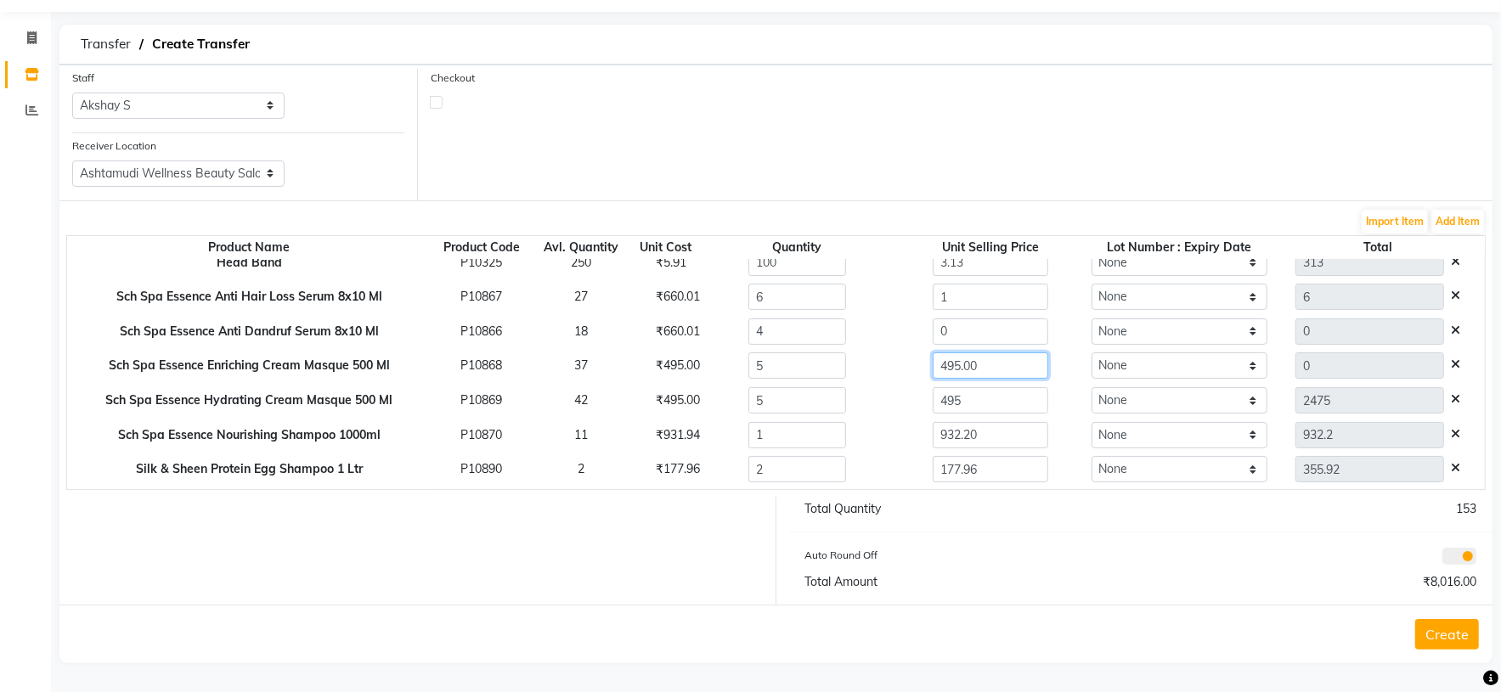
scroll to position [0, 0]
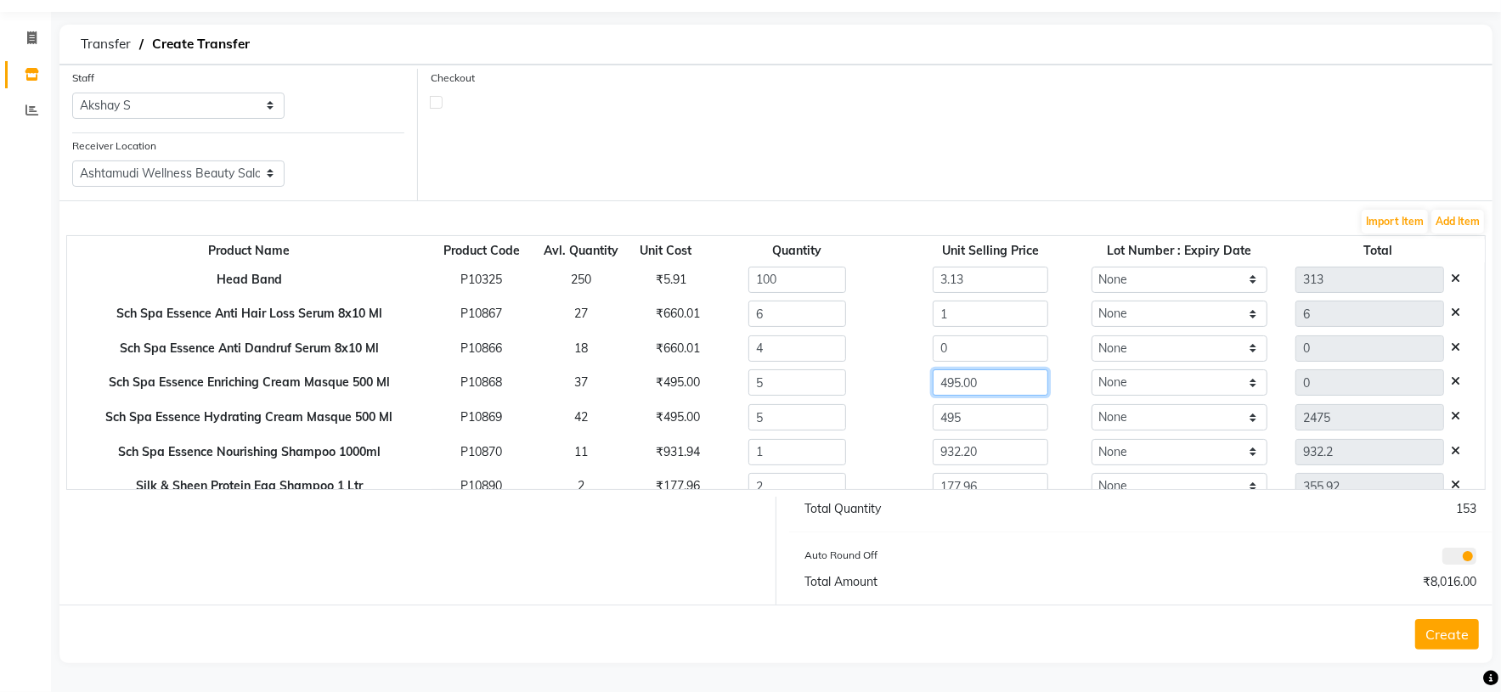
type input "495.00"
type input "2475"
click at [650, 360] on td "₹660.01" at bounding box center [665, 348] width 70 height 35
click at [666, 352] on div "₹660.01" at bounding box center [666, 349] width 44 height 18
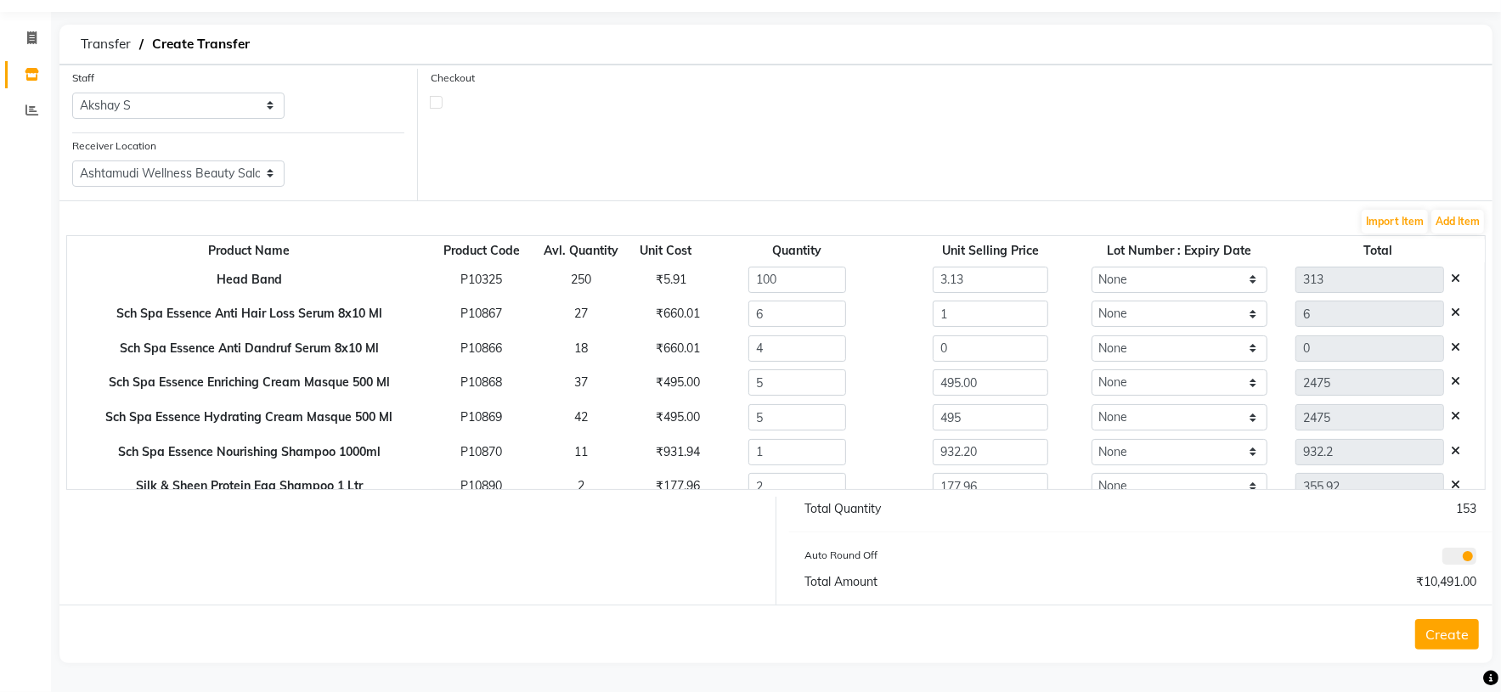
click at [646, 343] on div "₹660.01" at bounding box center [666, 349] width 44 height 18
drag, startPoint x: 854, startPoint y: 358, endPoint x: 829, endPoint y: 364, distance: 25.3
click at [829, 358] on tr "Sch Spa Essence Anti Dandruf Serum 8x10 Ml P10866 18 ₹660.01 4 0 None 0" at bounding box center [775, 348] width 1417 height 35
paste input "660.01"
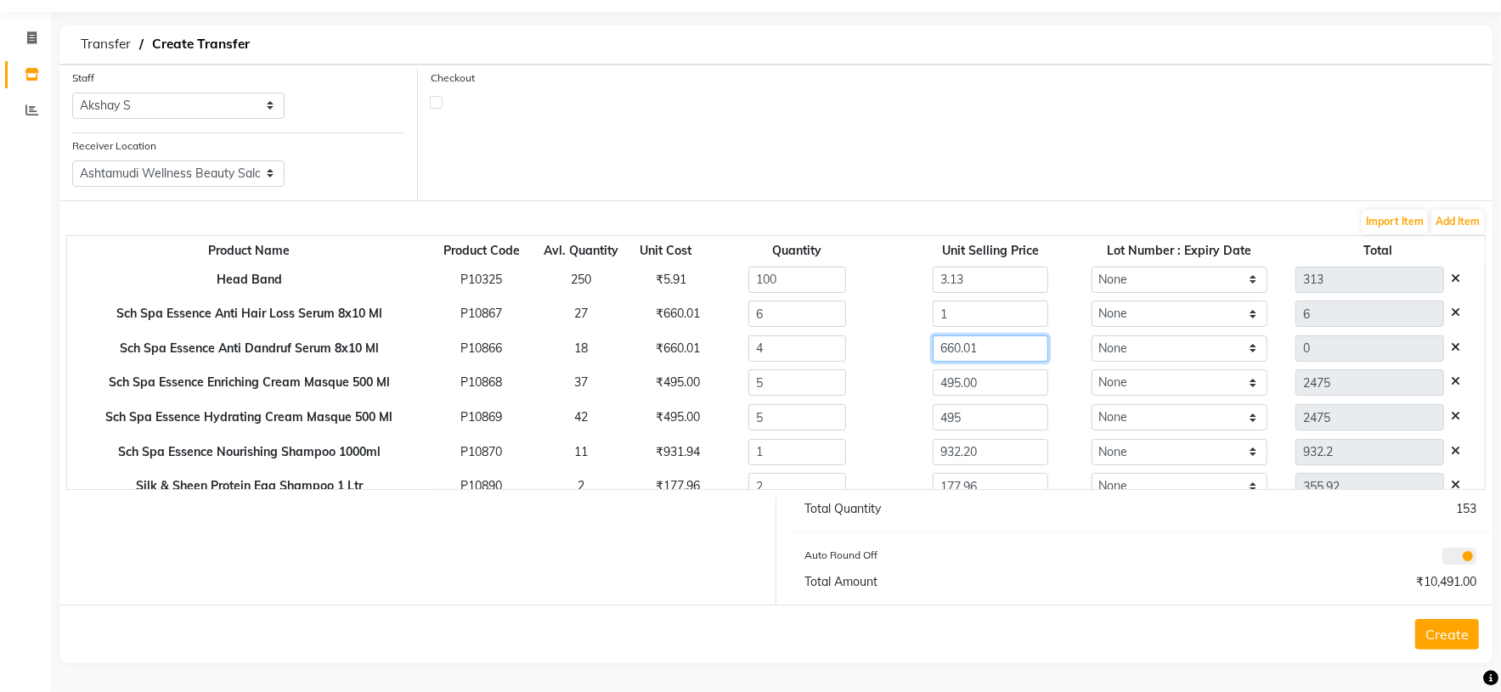
type input "660.01"
type input "2640.04"
drag, startPoint x: 955, startPoint y: 311, endPoint x: 826, endPoint y: 313, distance: 129.1
click at [833, 311] on tr "Sch Spa Essence Anti Hair Loss Serum 8x10 Ml P10867 27 ₹660.01 6 1 None 6" at bounding box center [775, 314] width 1417 height 35
paste input "660.0"
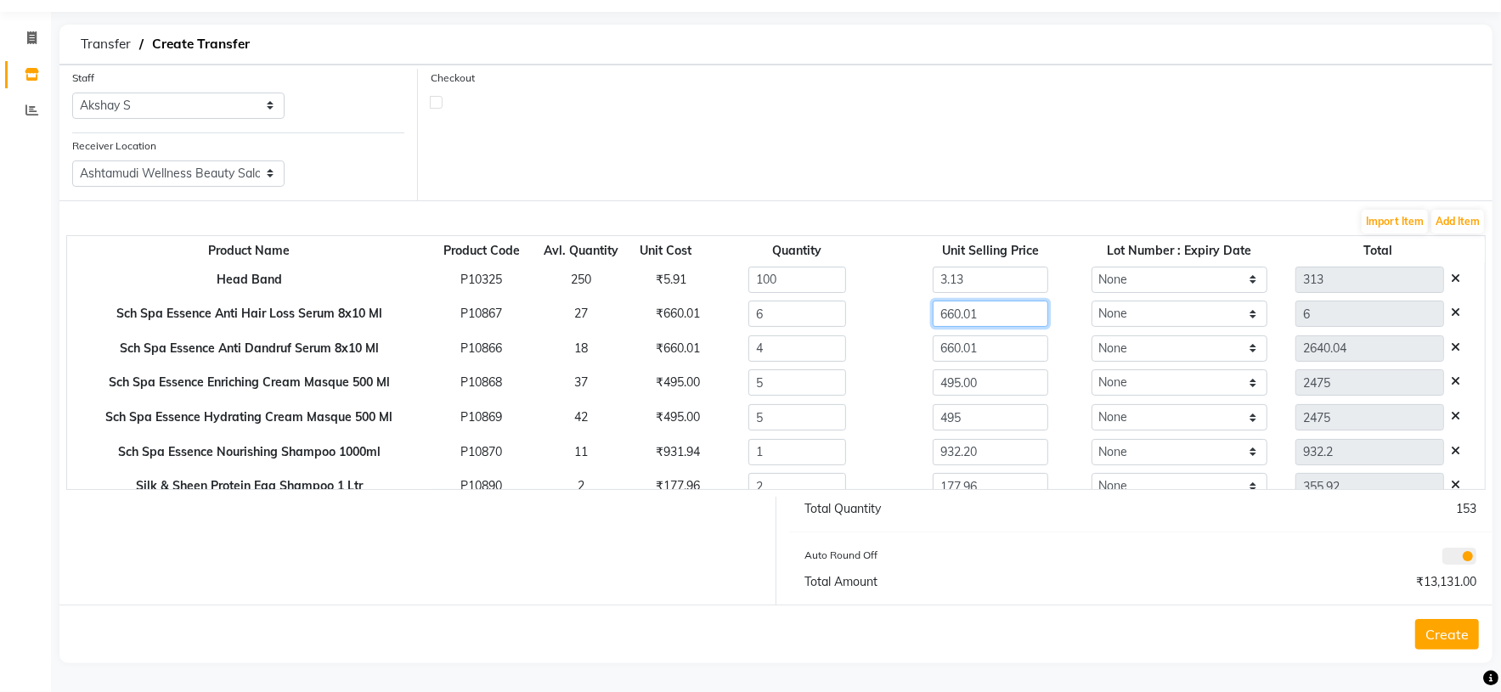
type input "660.01"
type input "3960.06"
click at [1060, 567] on div "Auto Round Off" at bounding box center [966, 558] width 348 height 24
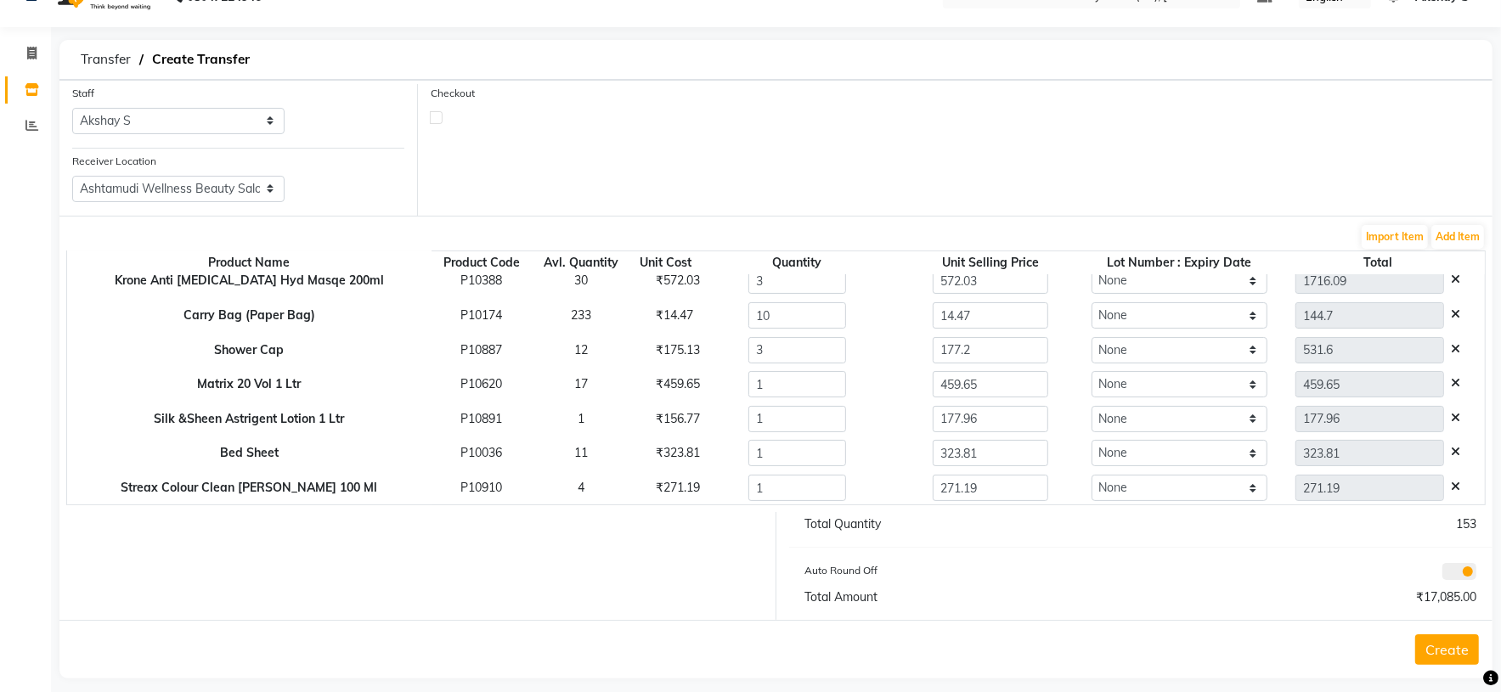
scroll to position [51, 0]
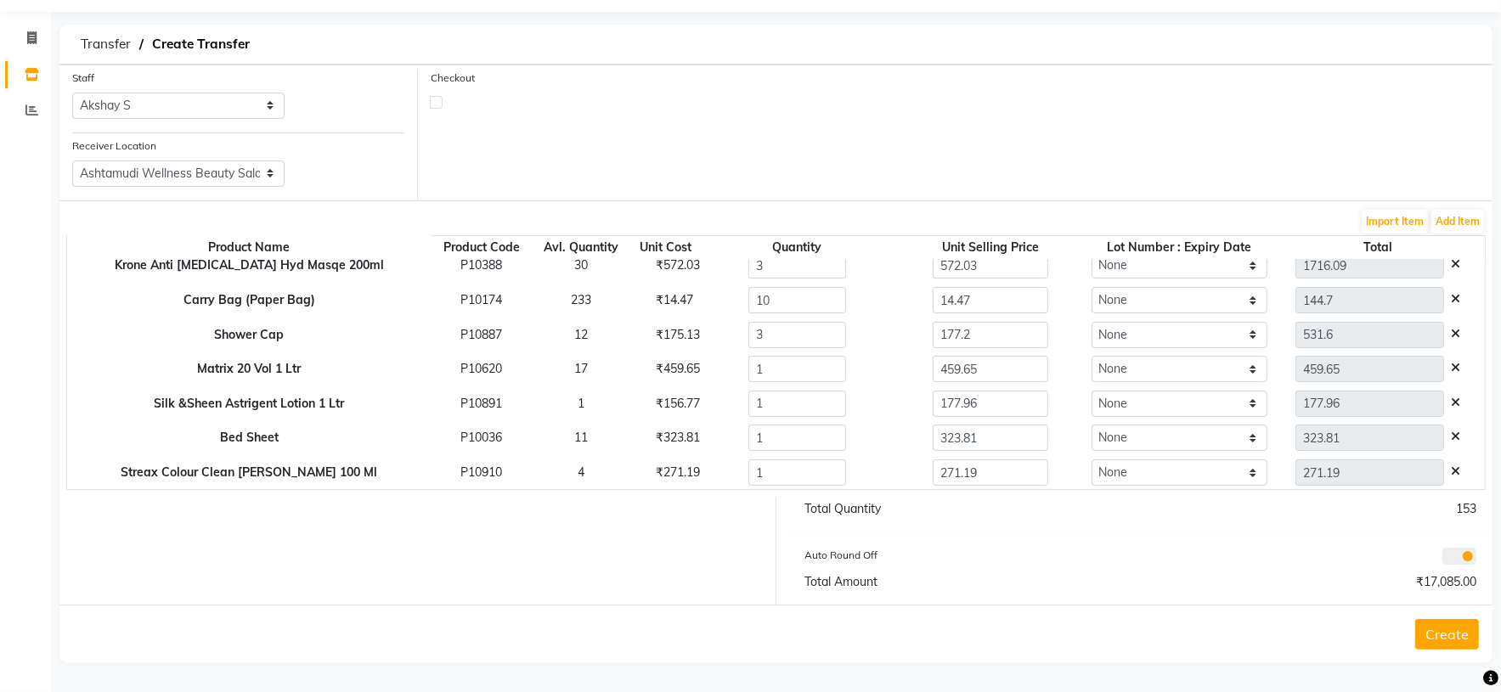
drag, startPoint x: 1456, startPoint y: 640, endPoint x: 1425, endPoint y: 628, distance: 32.8
click at [1455, 640] on button "Create" at bounding box center [1447, 634] width 64 height 31
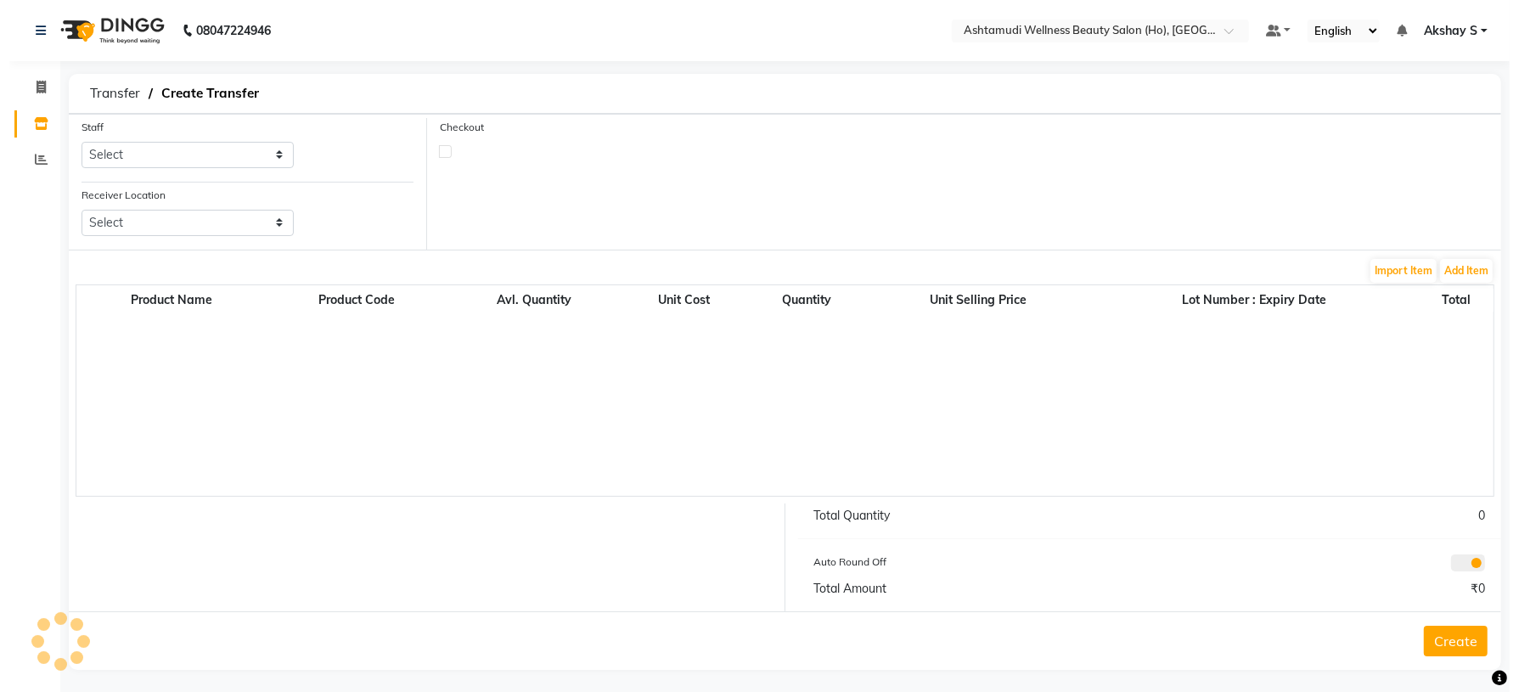
scroll to position [8, 0]
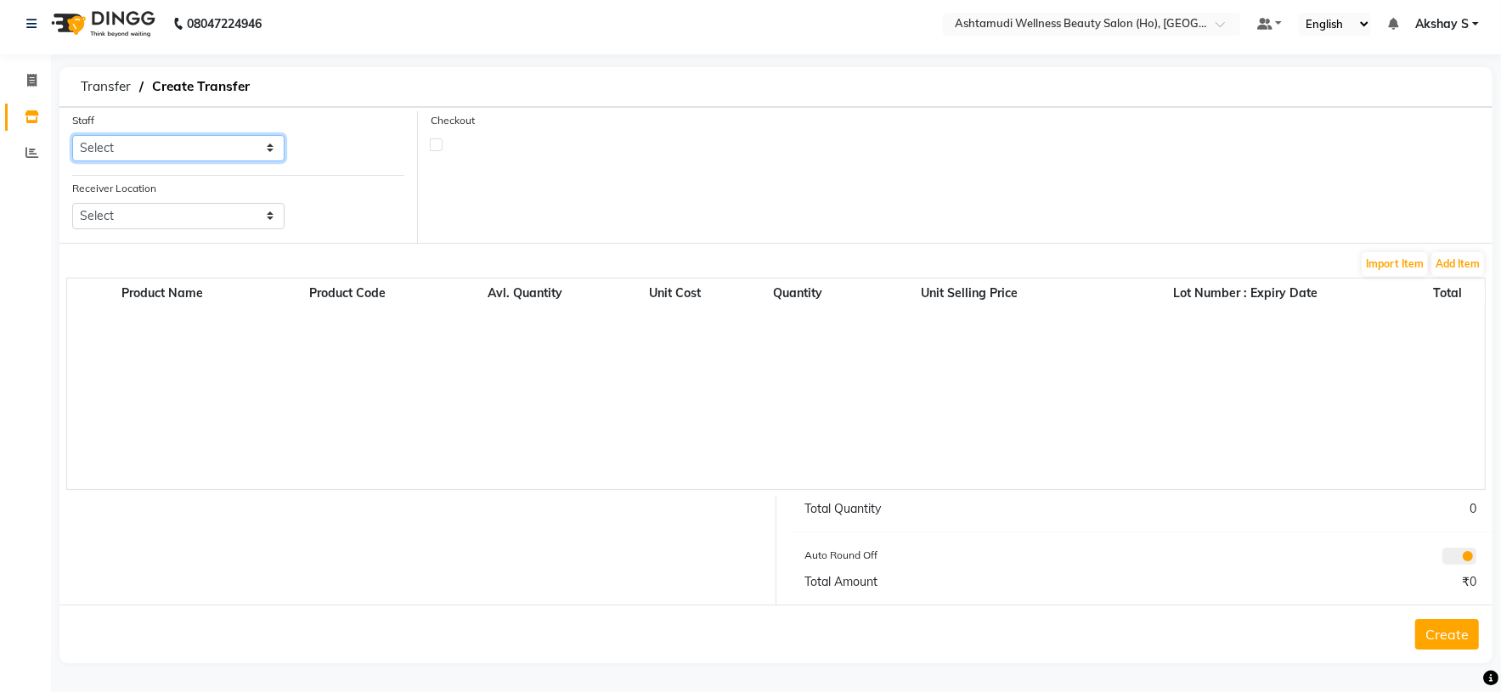
click at [252, 138] on select "Select [PERSON_NAME] S [PERSON_NAME] S Dev [PERSON_NAME] P [PERSON_NAME] u [PER…" at bounding box center [178, 148] width 212 height 26
select select "44763"
click at [72, 135] on select "Select [PERSON_NAME] S [PERSON_NAME] S Dev [PERSON_NAME] P [PERSON_NAME] u [PER…" at bounding box center [178, 148] width 212 height 26
click at [245, 211] on select "Select Ashtamudi Wellness Beauty Salon, Kowdiar Ashtamudi Wellness Beauty Salon…" at bounding box center [178, 216] width 212 height 26
select select "1930"
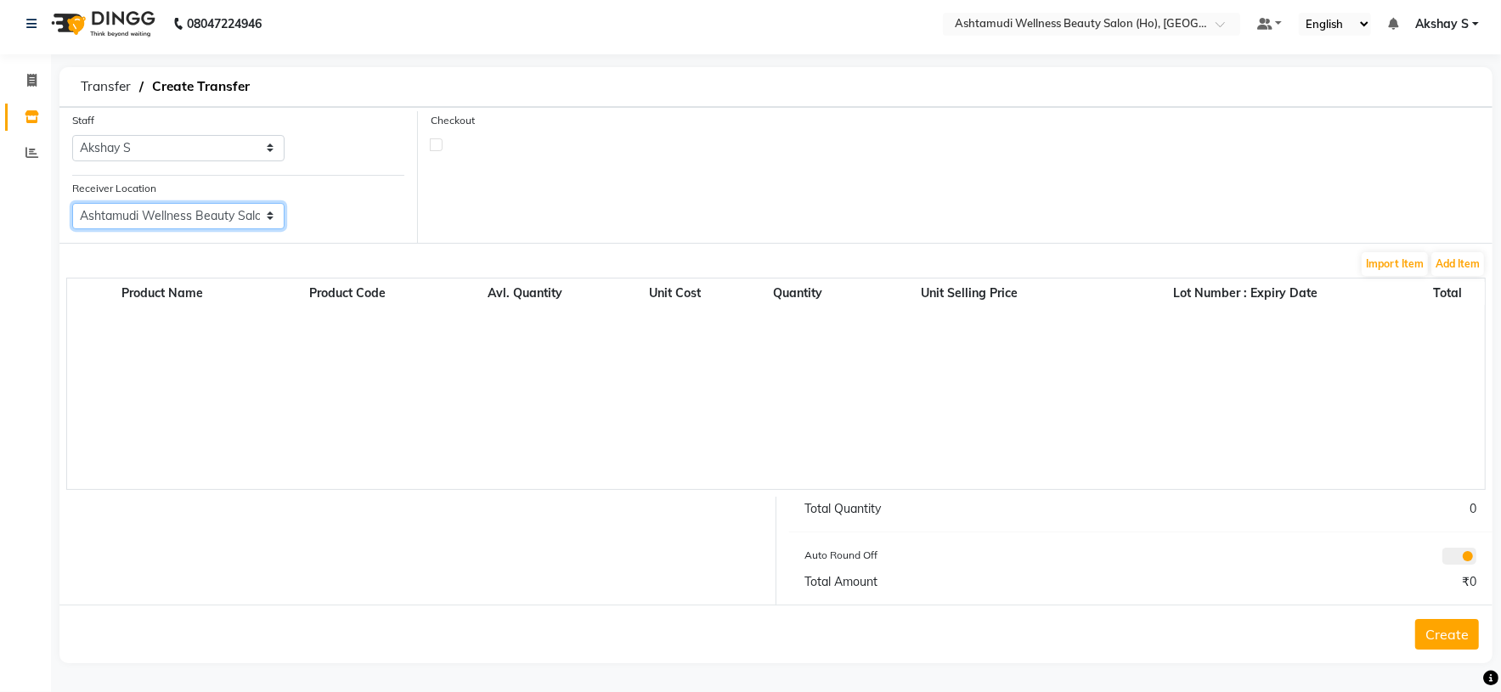
click at [72, 203] on select "Select Ashtamudi Wellness Beauty Salon, Kowdiar Ashtamudi Wellness Beauty Salon…" at bounding box center [178, 216] width 212 height 26
click at [1440, 264] on button "Add Item" at bounding box center [1457, 264] width 53 height 24
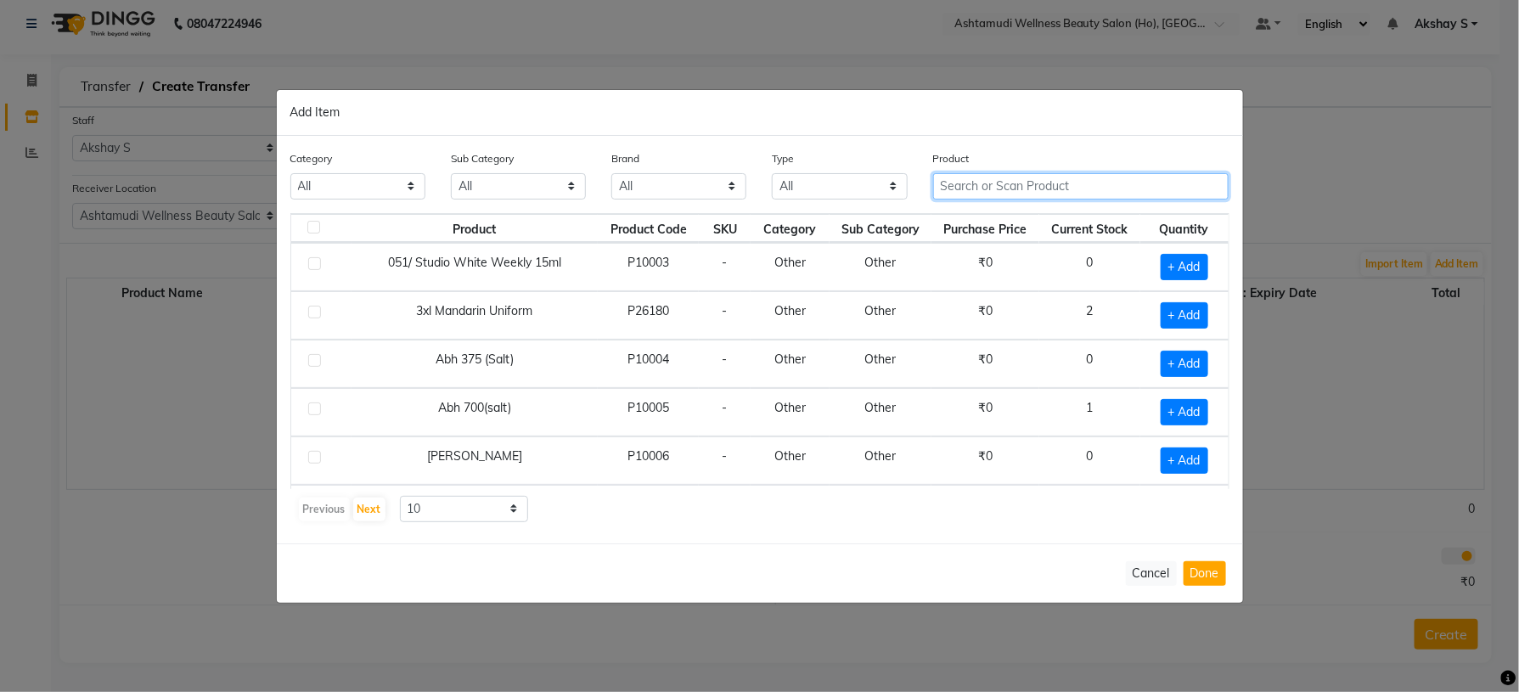
click at [987, 186] on input "text" at bounding box center [1081, 186] width 296 height 26
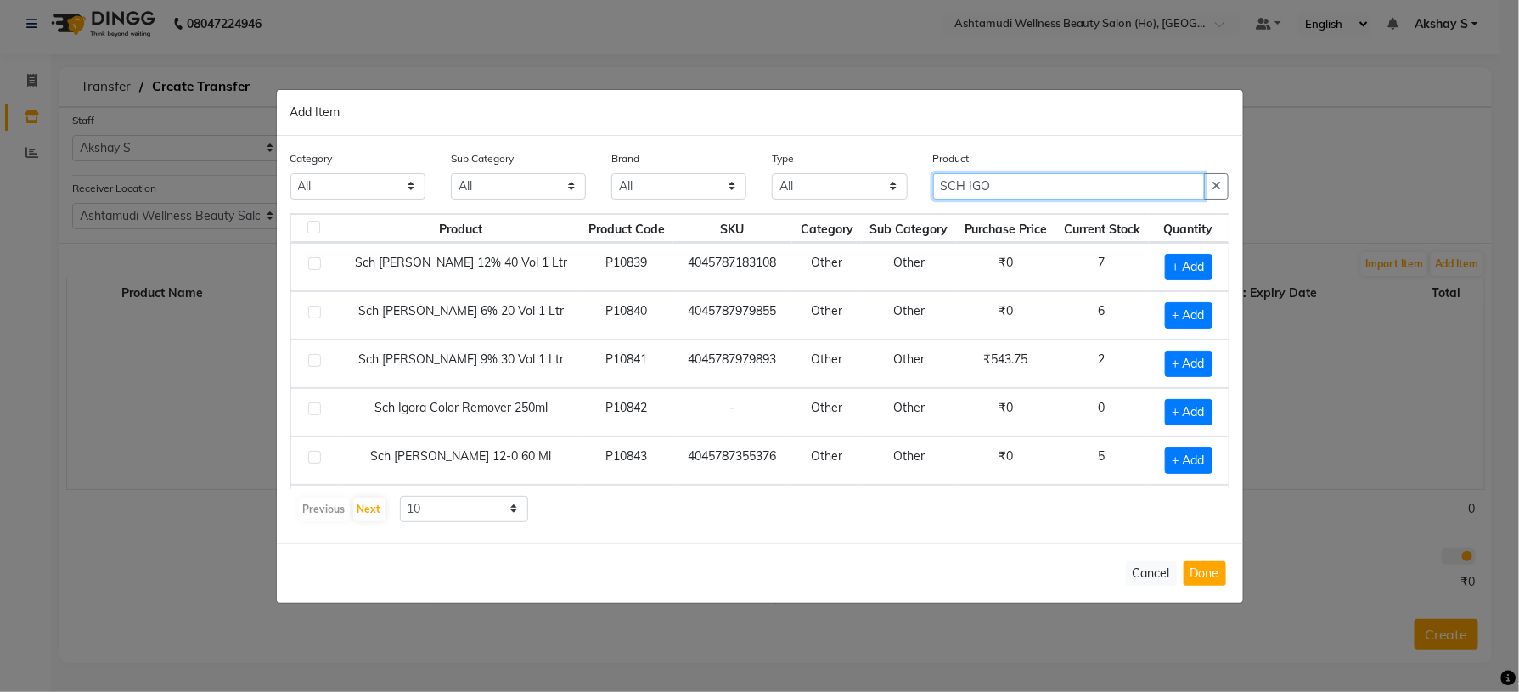
type input "SCH IGO"
click at [1007, 516] on div "Previous Next 10 50 100" at bounding box center [760, 509] width 926 height 27
click at [1174, 313] on span "+ Add" at bounding box center [1189, 315] width 48 height 26
checkbox input "true"
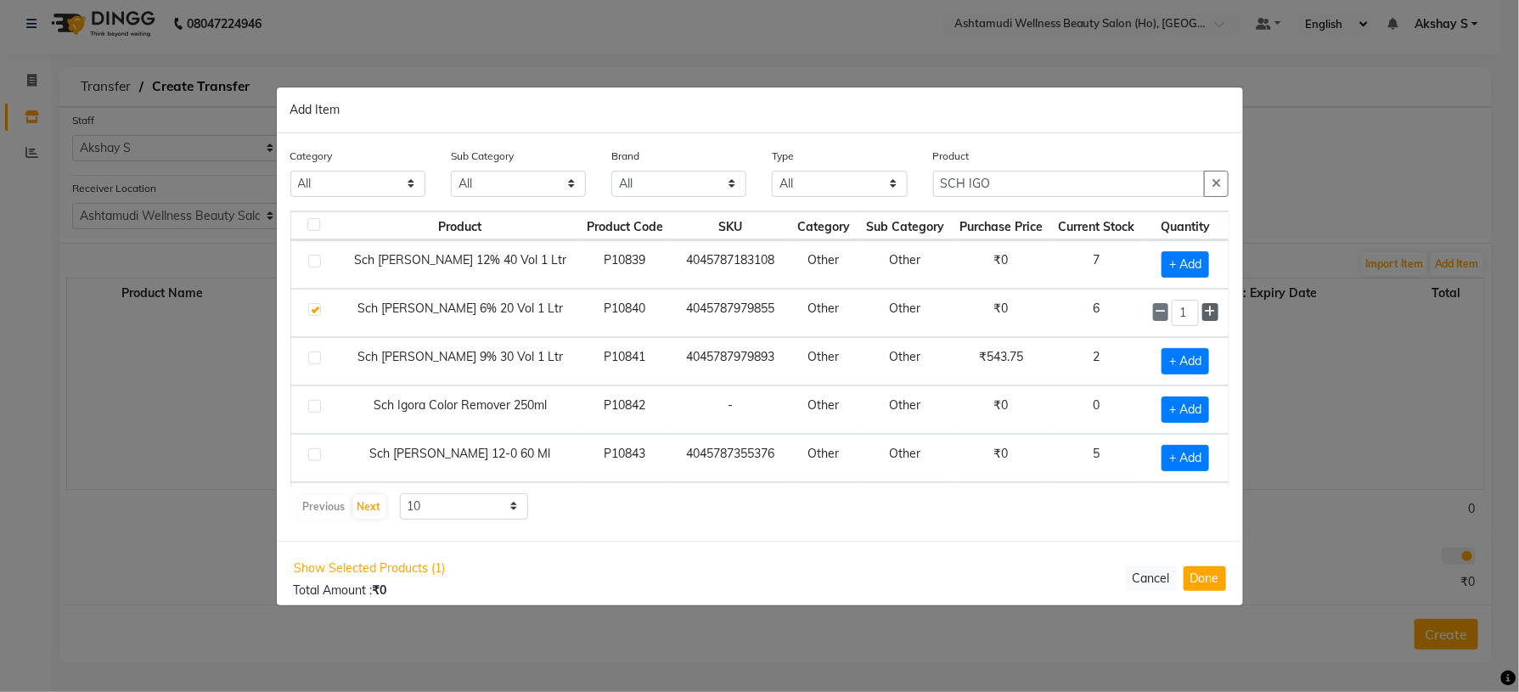
click at [1205, 313] on icon at bounding box center [1210, 312] width 11 height 12
type input "2"
drag, startPoint x: 1056, startPoint y: 184, endPoint x: 781, endPoint y: 162, distance: 275.2
click at [801, 174] on div "Category All Hair Skin Makeup Personal Care Appliances [PERSON_NAME] Waxing Dis…" at bounding box center [760, 179] width 965 height 64
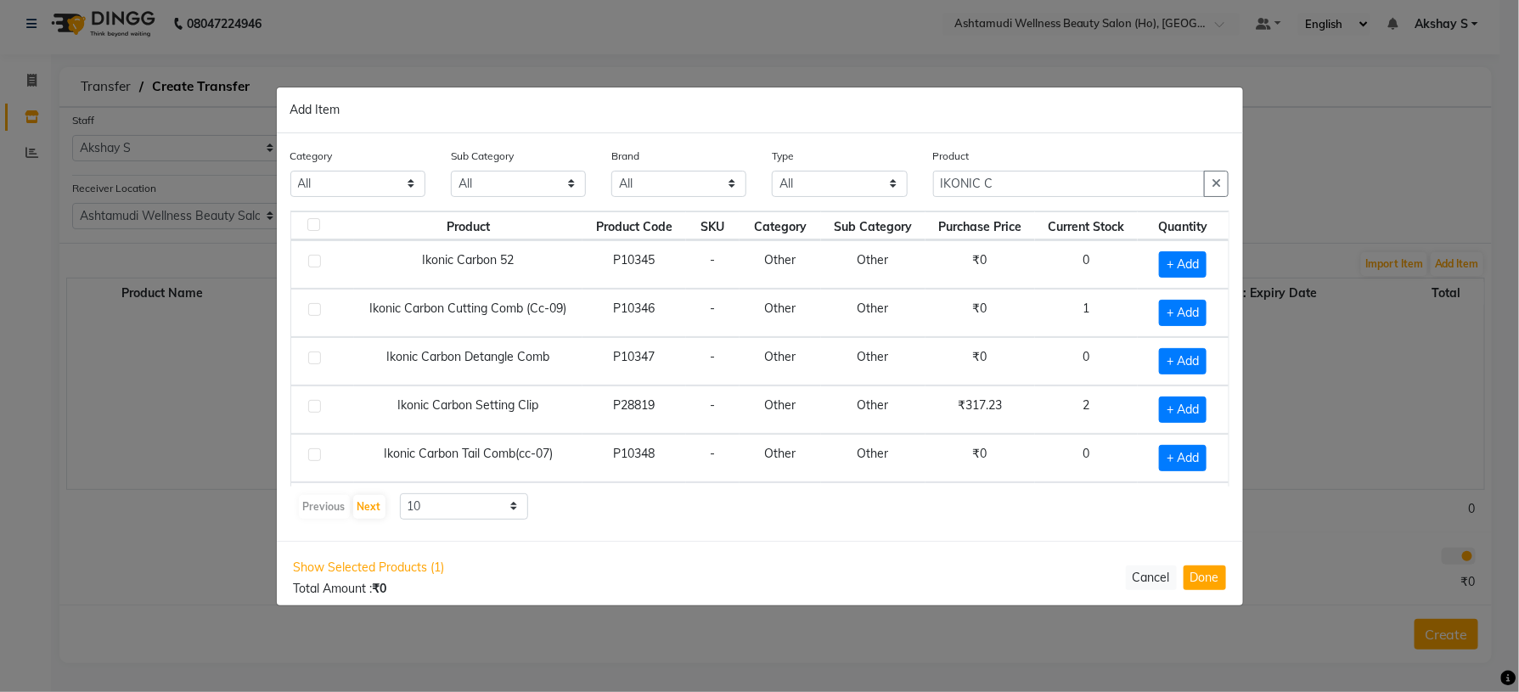
drag, startPoint x: 789, startPoint y: 494, endPoint x: 808, endPoint y: 496, distance: 18.8
click at [796, 496] on div "Previous Next 10 50 100" at bounding box center [760, 506] width 926 height 27
drag, startPoint x: 1029, startPoint y: 186, endPoint x: 803, endPoint y: 198, distance: 226.2
click at [803, 198] on div "Category All Hair Skin Makeup Personal Care Appliances [PERSON_NAME] Waxing Dis…" at bounding box center [760, 179] width 965 height 64
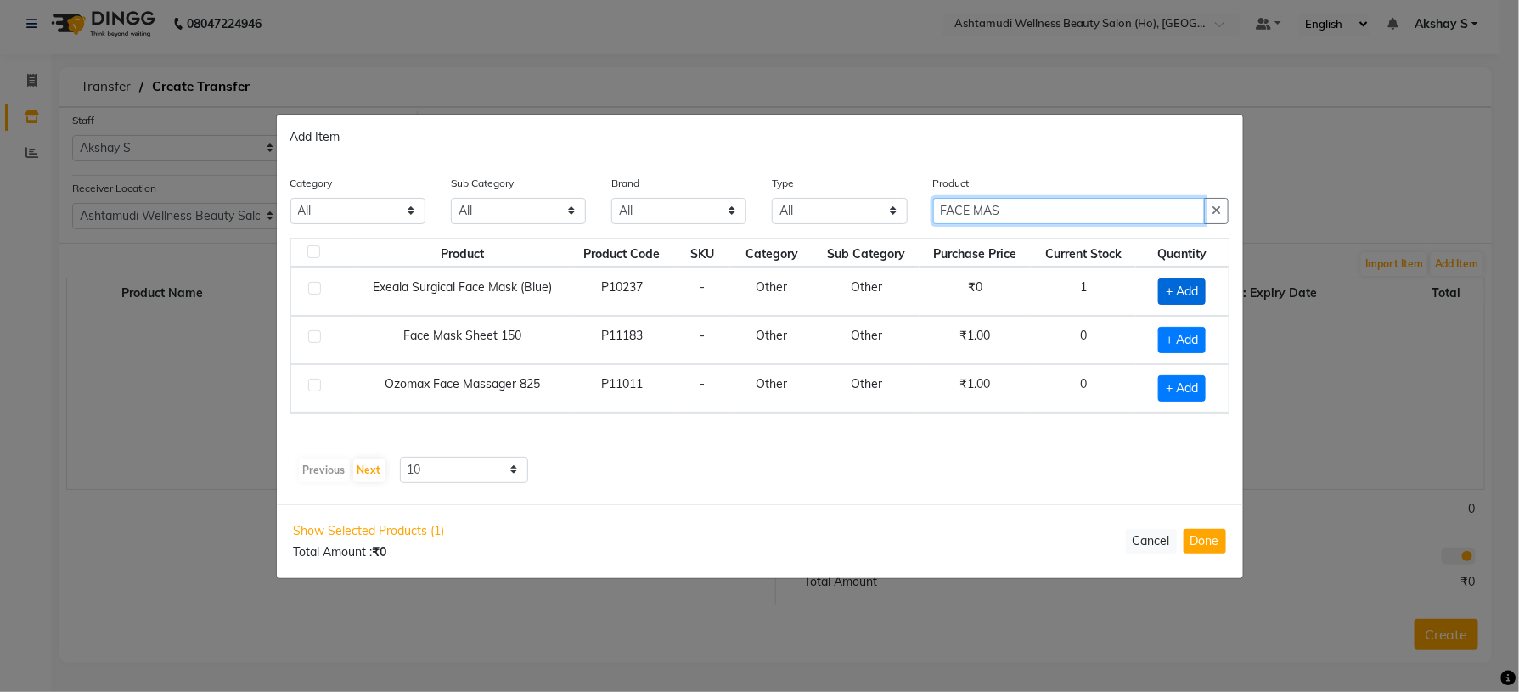
type input "FACE MAS"
click at [1173, 285] on span "+ Add" at bounding box center [1182, 292] width 48 height 26
checkbox input "true"
drag, startPoint x: 1039, startPoint y: 208, endPoint x: 868, endPoint y: 203, distance: 170.8
click at [869, 203] on div "Category All Hair Skin Makeup Personal Care Appliances [PERSON_NAME] Waxing Dis…" at bounding box center [760, 205] width 965 height 64
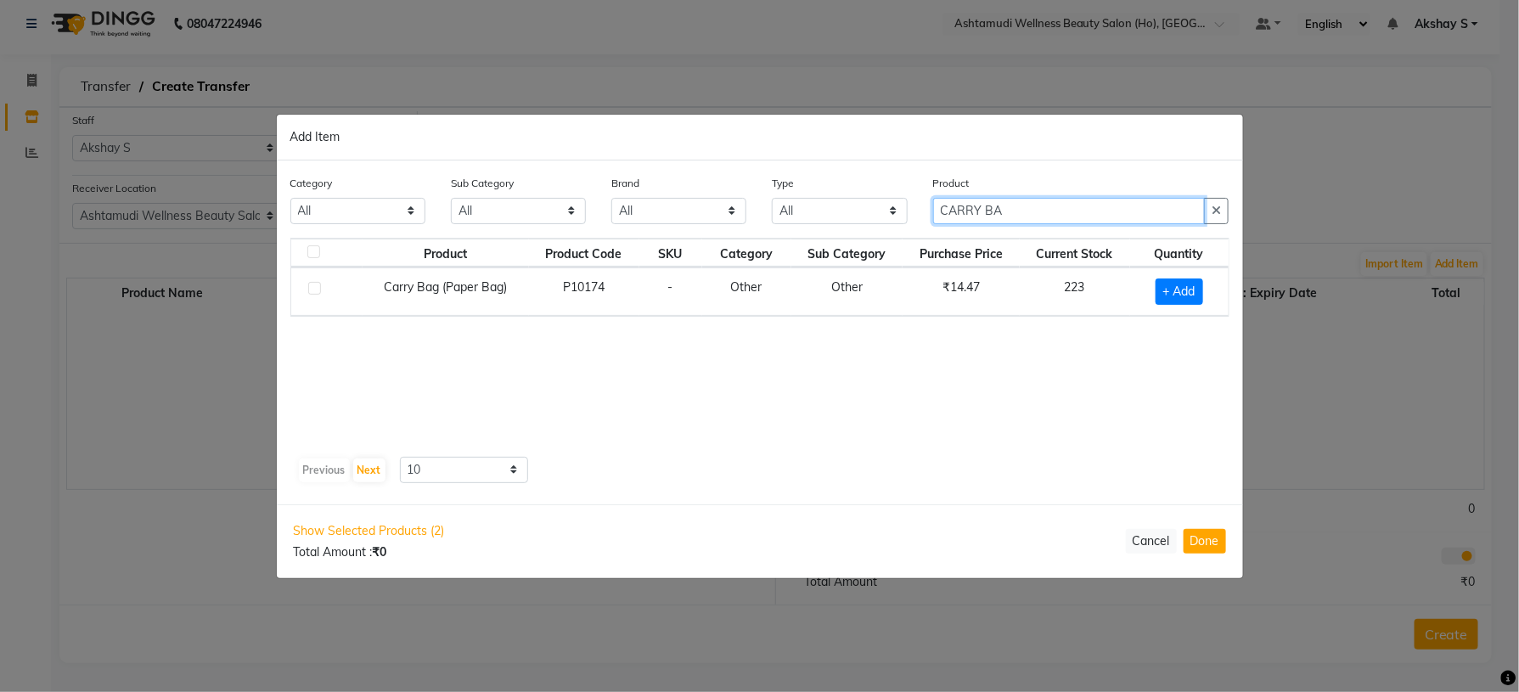
type input "CARRY BA"
click at [1066, 393] on div "Product Product Code SKU Category Sub Category Purchase Price Current Stock Qua…" at bounding box center [759, 344] width 939 height 212
click at [1167, 295] on span "+ Add" at bounding box center [1180, 292] width 48 height 26
checkbox input "true"
click at [1178, 287] on input "1" at bounding box center [1171, 292] width 35 height 26
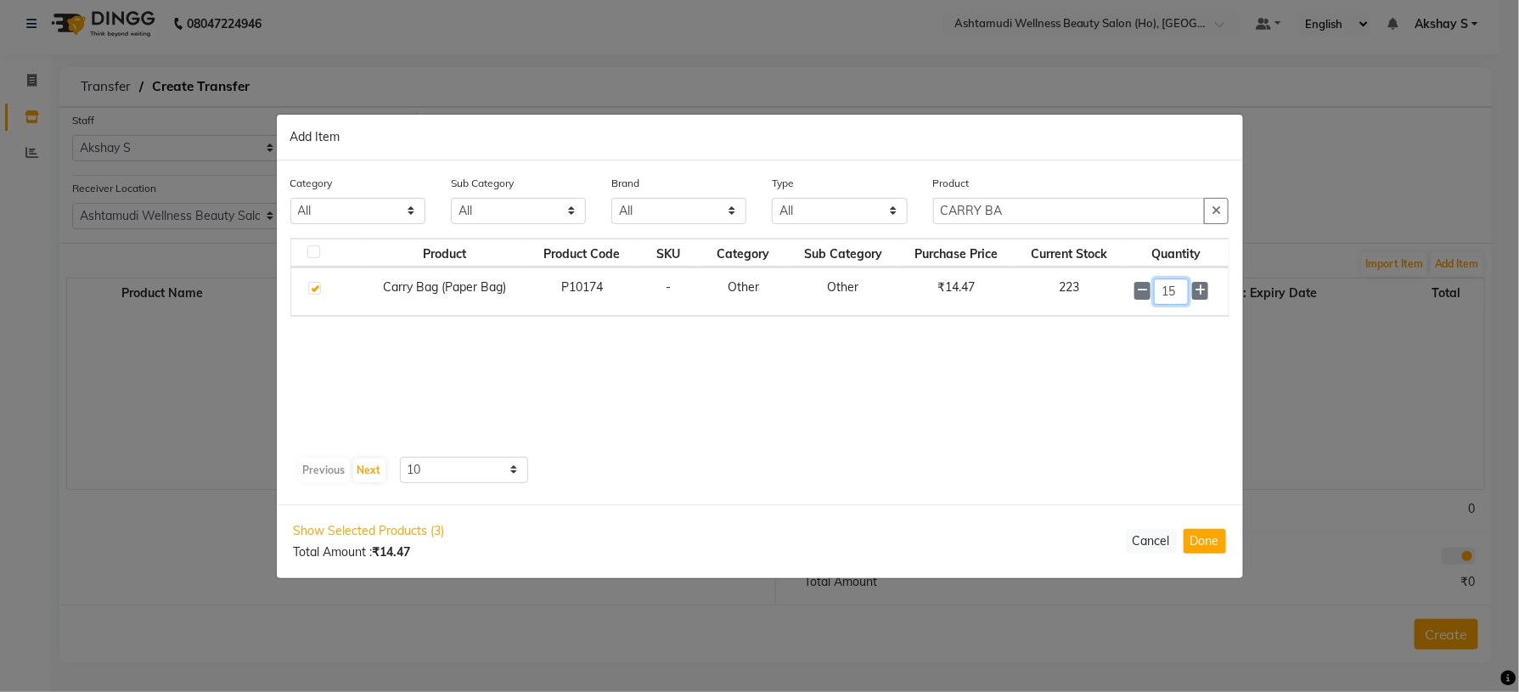
type input "15"
drag, startPoint x: 1118, startPoint y: 217, endPoint x: 750, endPoint y: 213, distance: 367.8
click at [750, 213] on div "Category All Hair Skin Makeup Personal Care Appliances [PERSON_NAME] Waxing Dis…" at bounding box center [760, 206] width 965 height 64
type input "PRINTED TI"
click at [1177, 292] on span "+ Add" at bounding box center [1180, 292] width 48 height 26
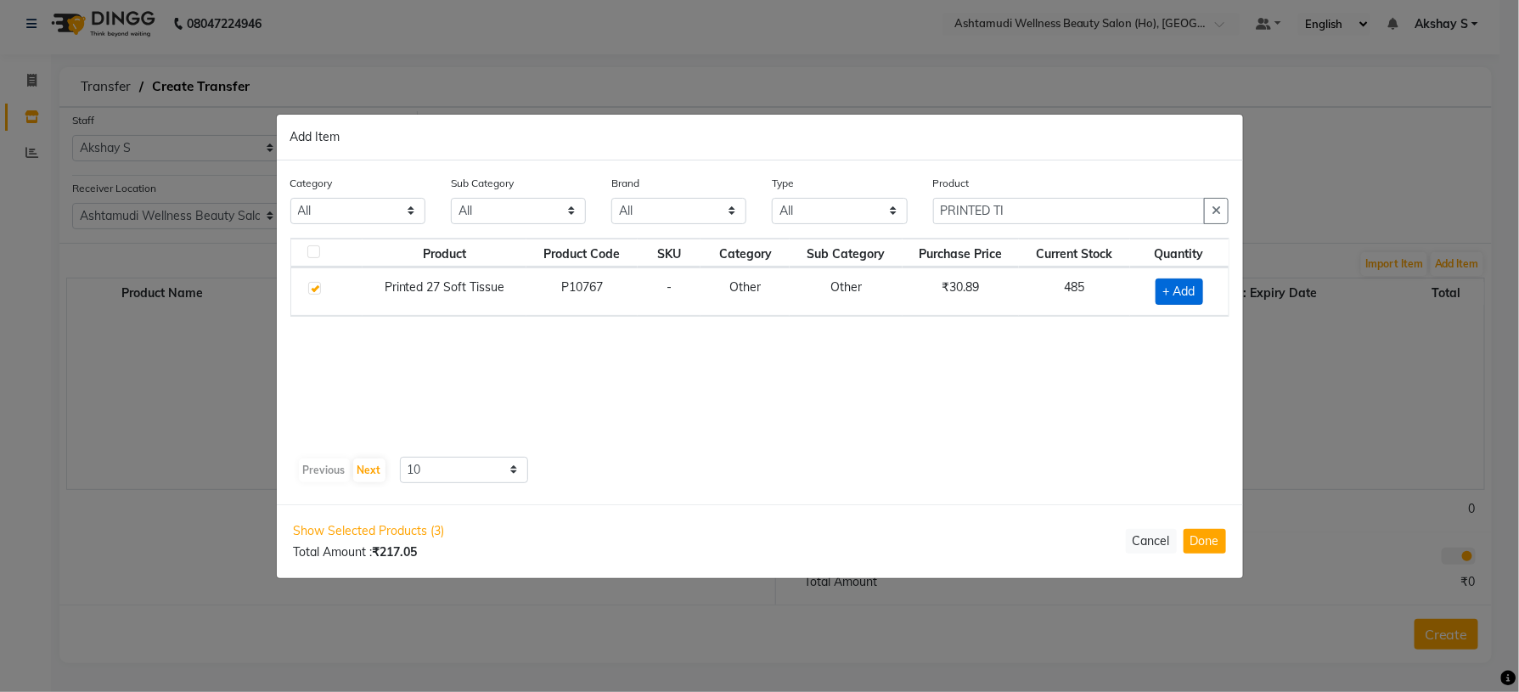
checkbox input "true"
click at [1196, 291] on icon at bounding box center [1200, 290] width 11 height 12
type input "4"
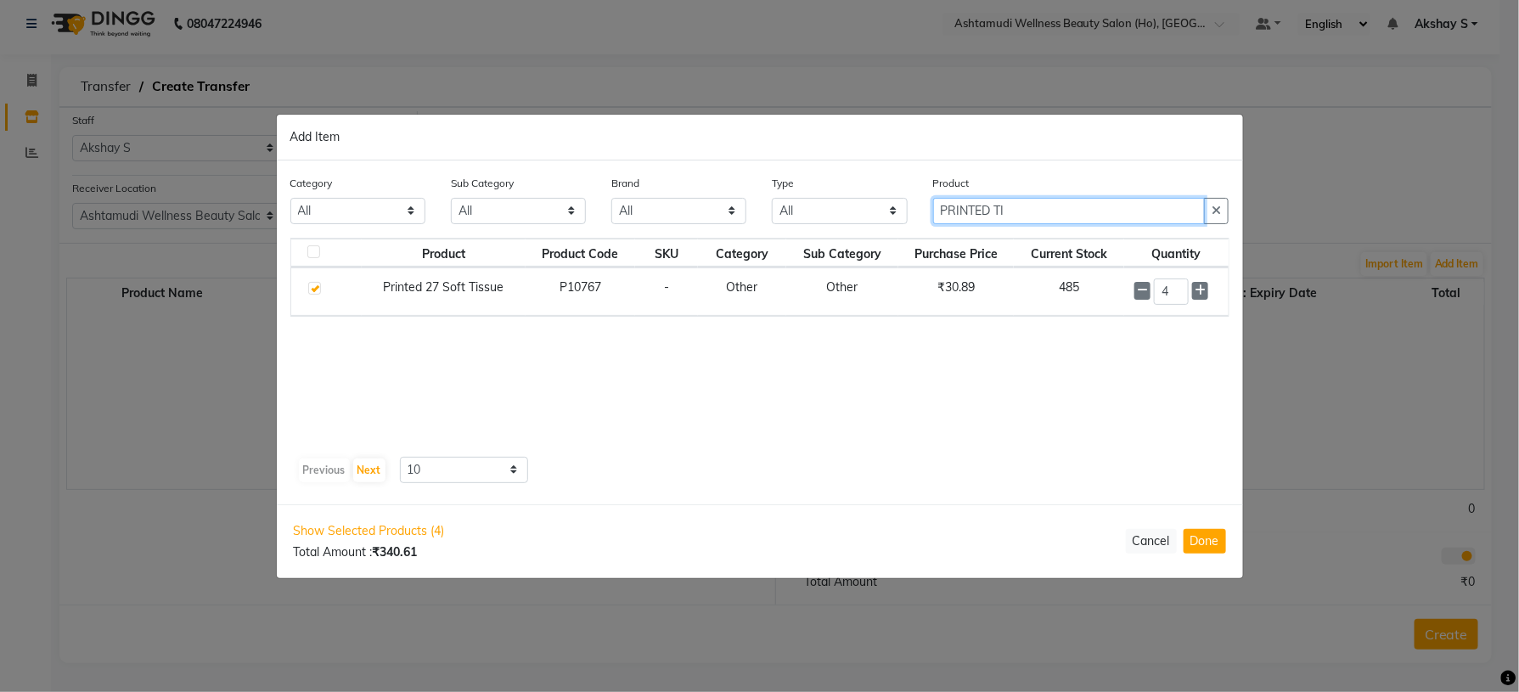
drag, startPoint x: 1037, startPoint y: 206, endPoint x: 887, endPoint y: 201, distance: 150.4
click at [889, 202] on div "Category All Hair Skin Makeup Personal Care Appliances [PERSON_NAME] Waxing Dis…" at bounding box center [760, 206] width 965 height 64
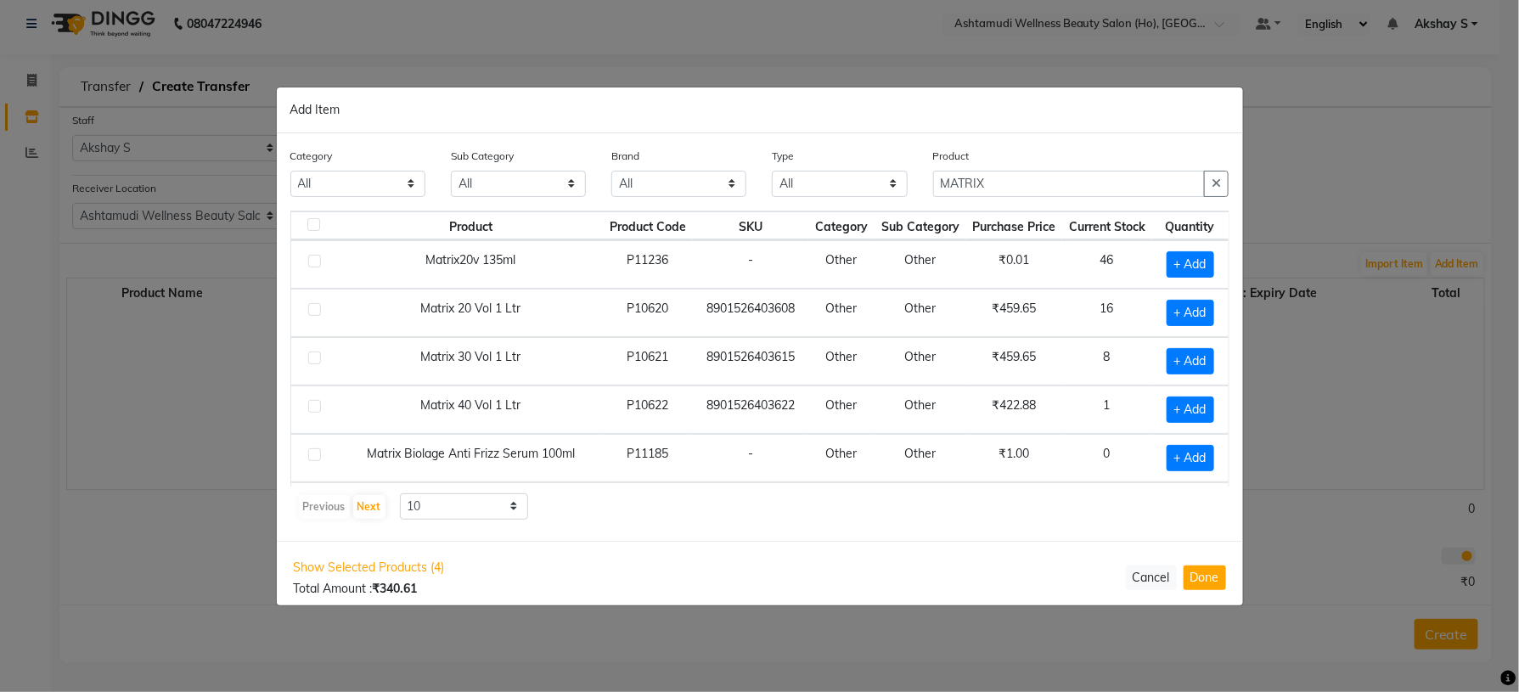
click at [860, 522] on div "Category All Hair Skin Makeup Personal Care Appliances [PERSON_NAME] Waxing Dis…" at bounding box center [760, 337] width 967 height 408
drag, startPoint x: 1000, startPoint y: 187, endPoint x: 1029, endPoint y: 203, distance: 33.1
click at [1001, 183] on input "MATRIX" at bounding box center [1069, 184] width 273 height 26
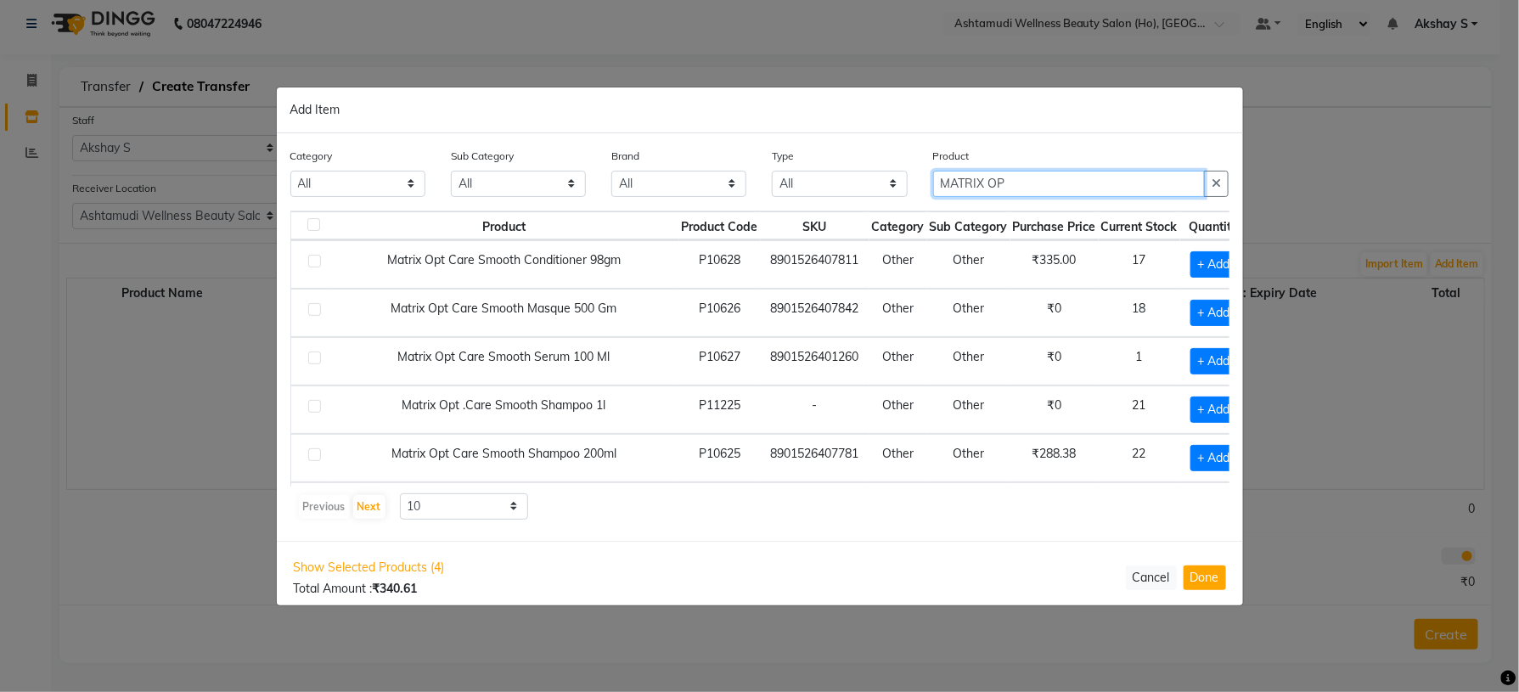
type input "MATRIX OP"
click at [944, 522] on div "Category All Hair Skin Makeup Personal Care Appliances [PERSON_NAME] Waxing Dis…" at bounding box center [760, 337] width 967 height 408
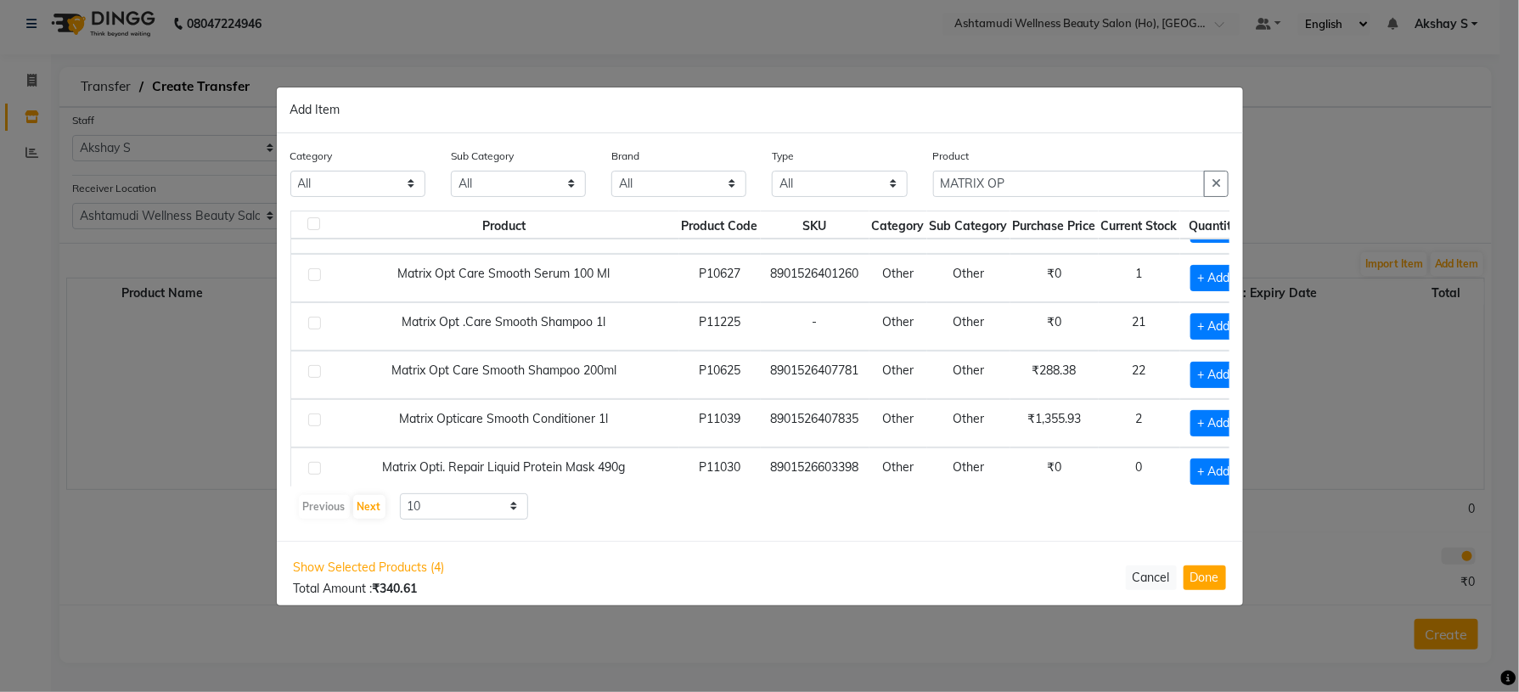
scroll to position [127, 0]
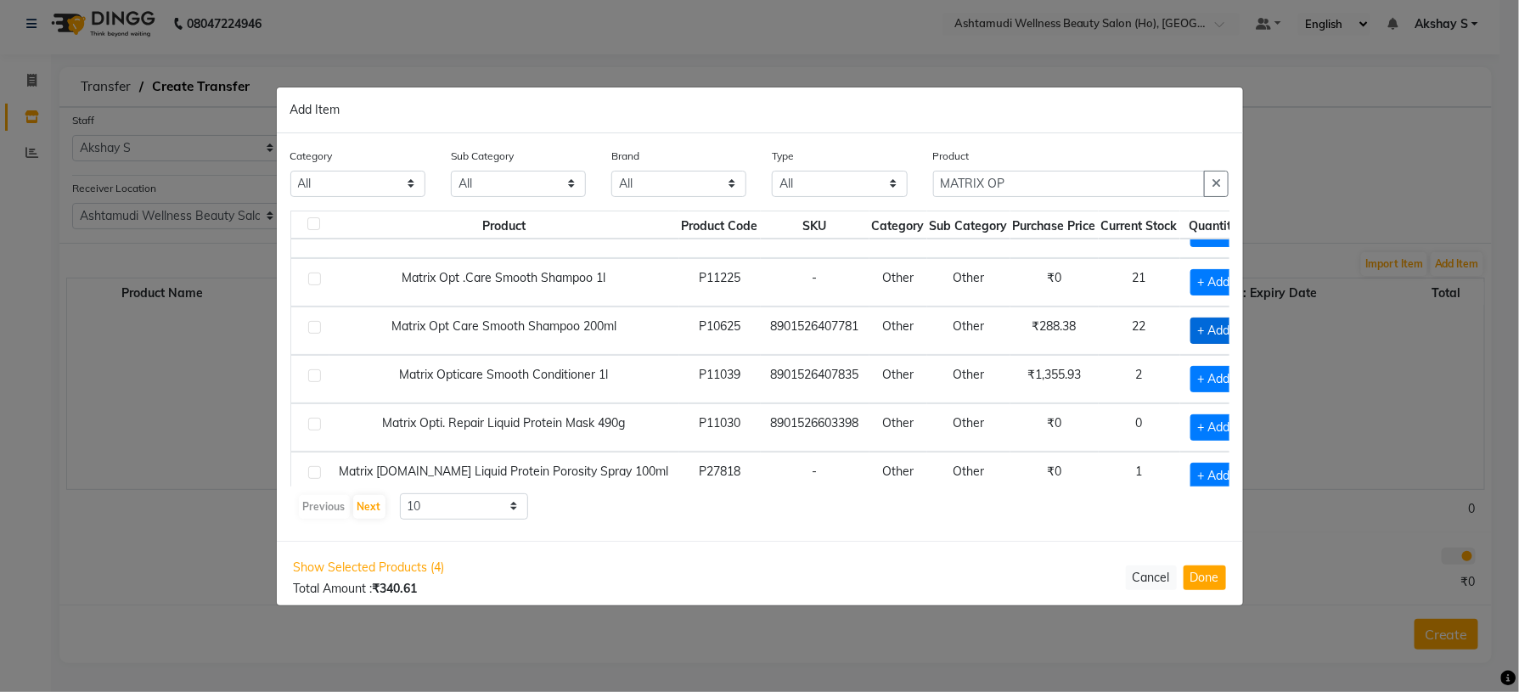
click at [1191, 341] on span "+ Add" at bounding box center [1215, 331] width 48 height 26
checkbox input "true"
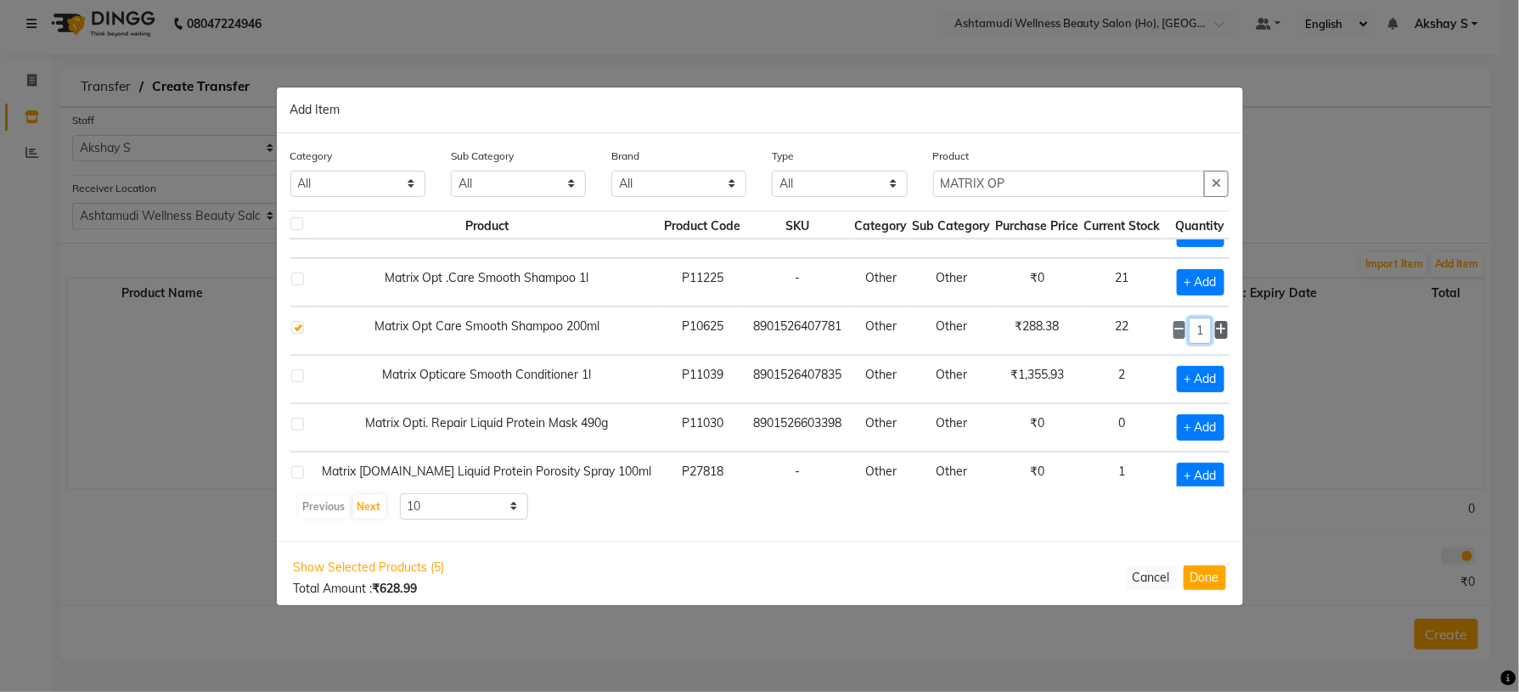
drag, startPoint x: 1185, startPoint y: 332, endPoint x: 1207, endPoint y: 340, distance: 23.4
click at [1207, 340] on td "1" at bounding box center [1201, 331] width 75 height 48
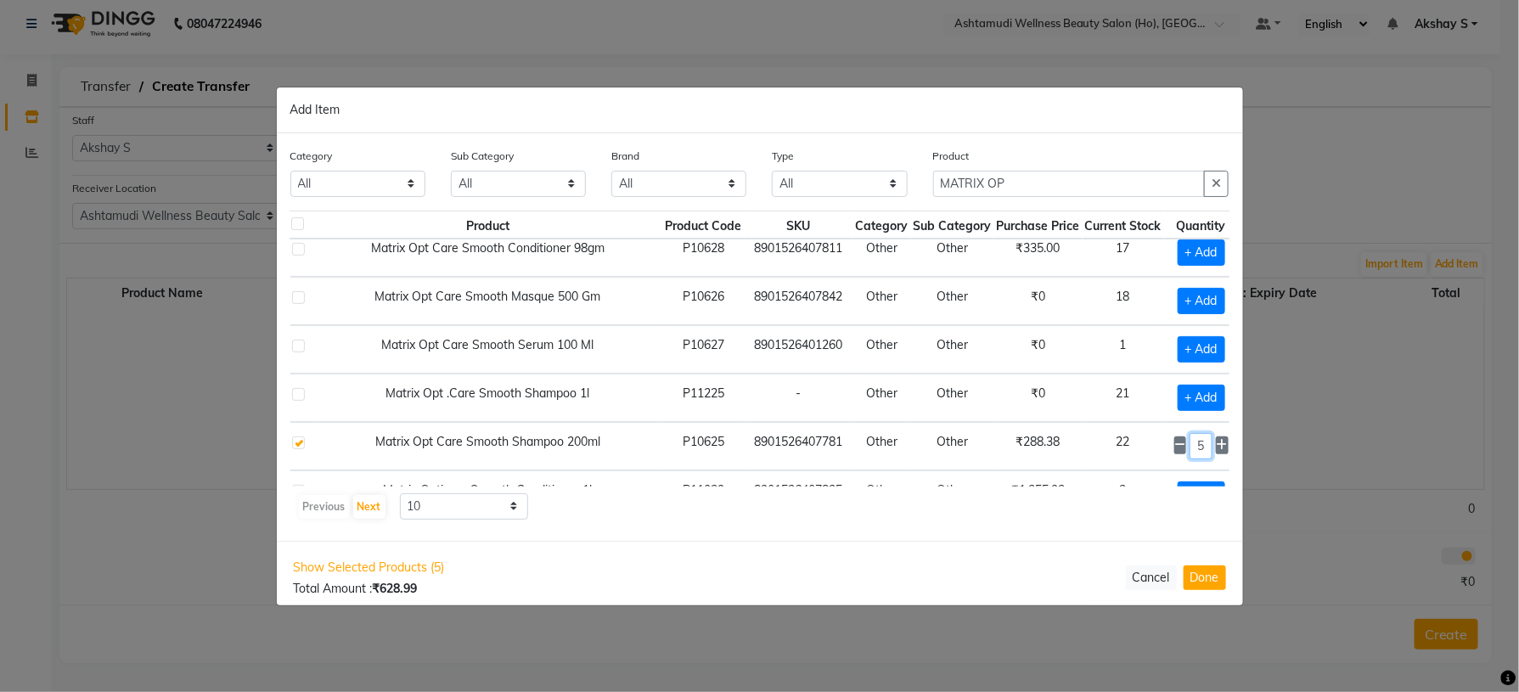
scroll to position [0, 16]
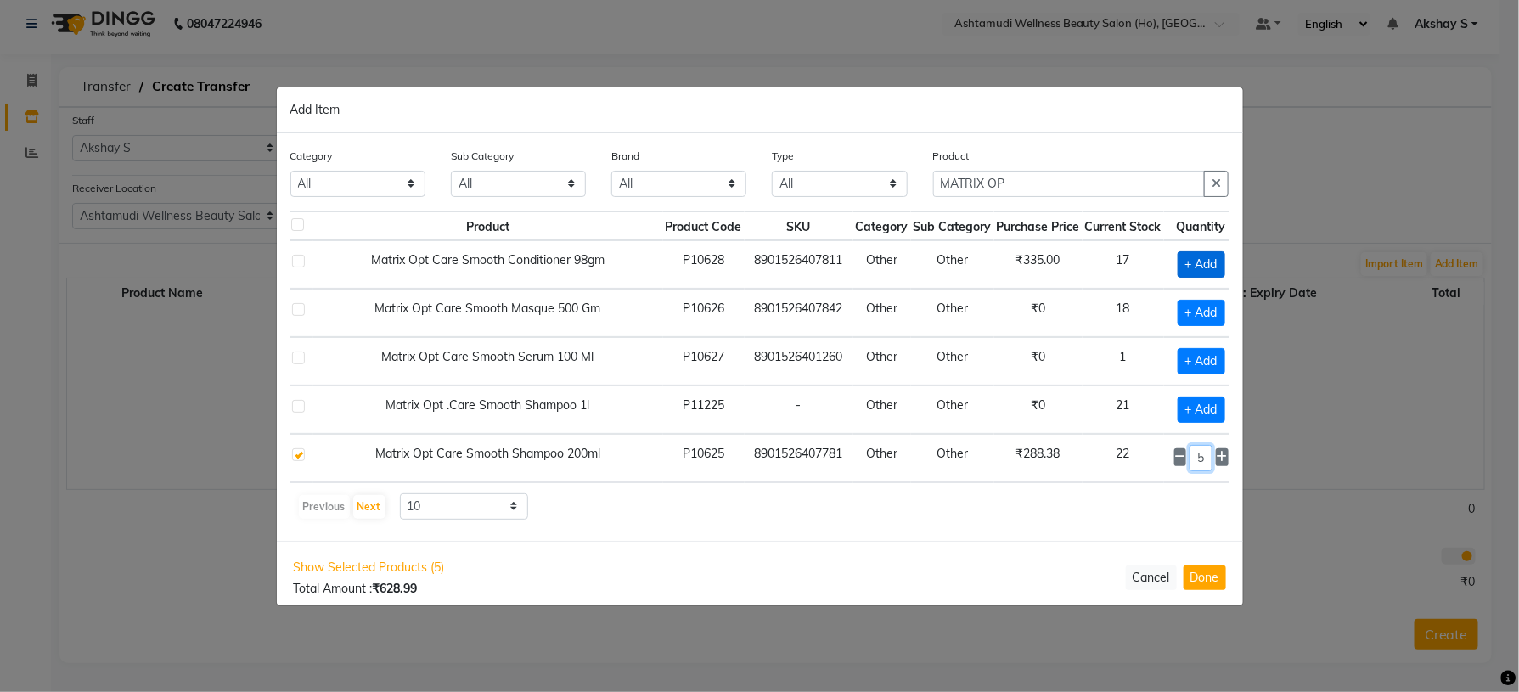
type input "5"
click at [1199, 259] on div "+ Add" at bounding box center [1202, 264] width 54 height 26
click at [1178, 271] on span "+ Add" at bounding box center [1202, 264] width 48 height 26
checkbox input "true"
drag, startPoint x: 1169, startPoint y: 262, endPoint x: 1185, endPoint y: 267, distance: 16.1
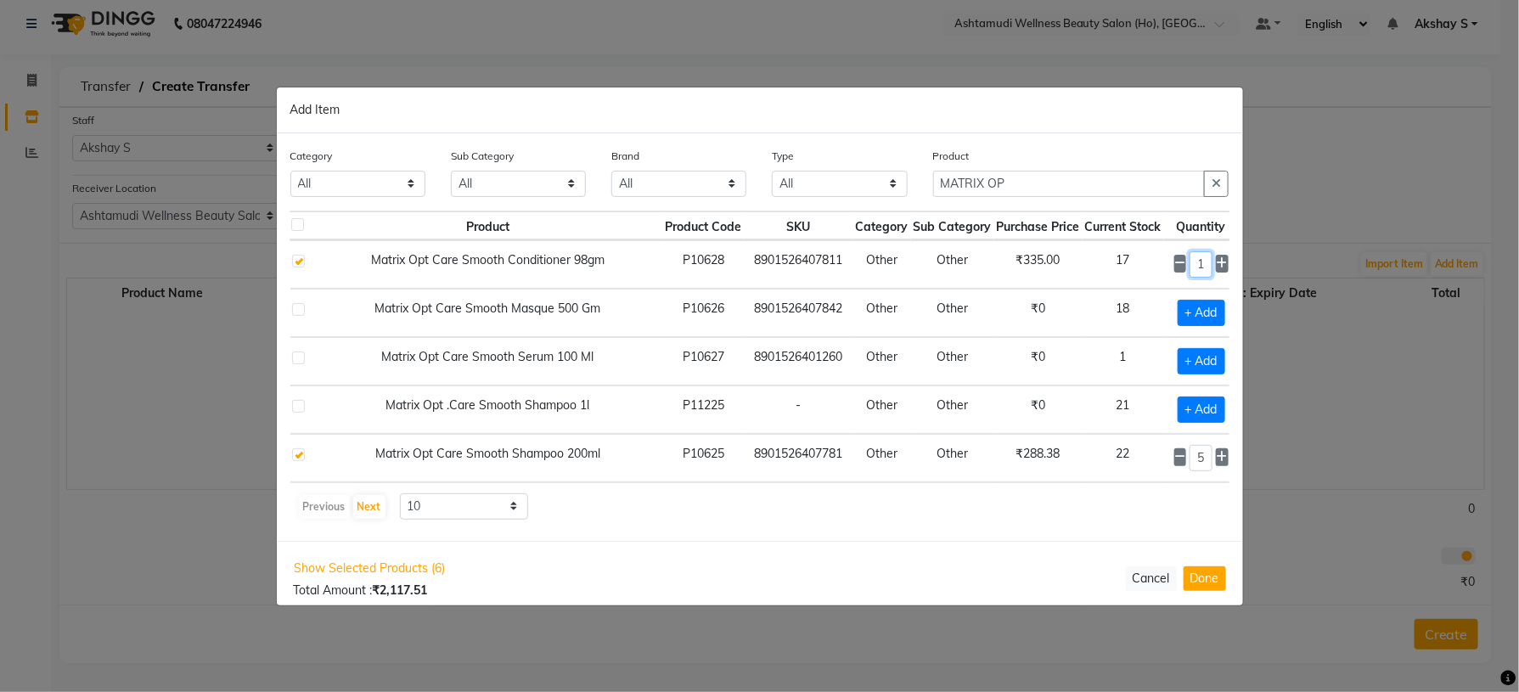
click at [1185, 267] on div "1" at bounding box center [1202, 264] width 54 height 26
type input "5"
drag, startPoint x: 1071, startPoint y: 177, endPoint x: 879, endPoint y: 186, distance: 192.2
click at [883, 184] on div "Category All Hair Skin Makeup Personal Care Appliances [PERSON_NAME] Waxing Dis…" at bounding box center [760, 179] width 965 height 64
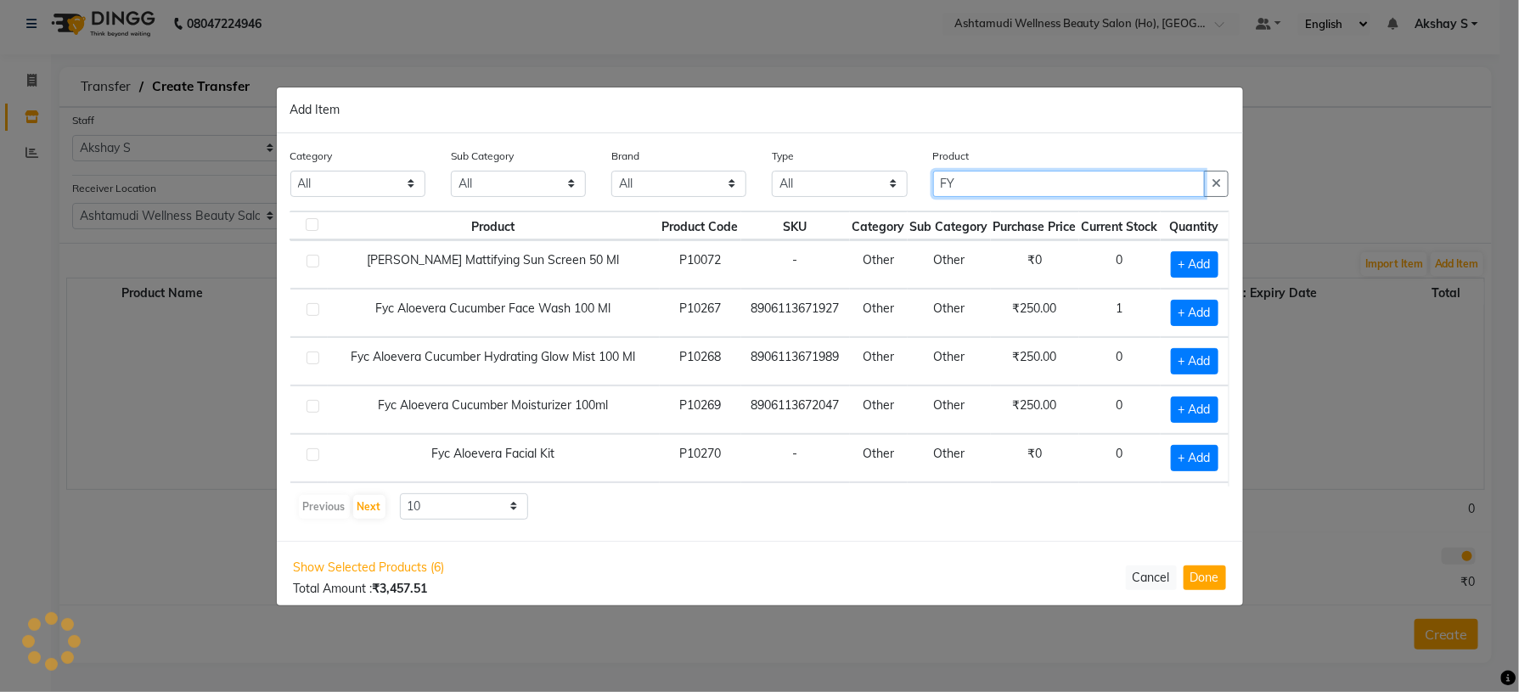
scroll to position [0, 0]
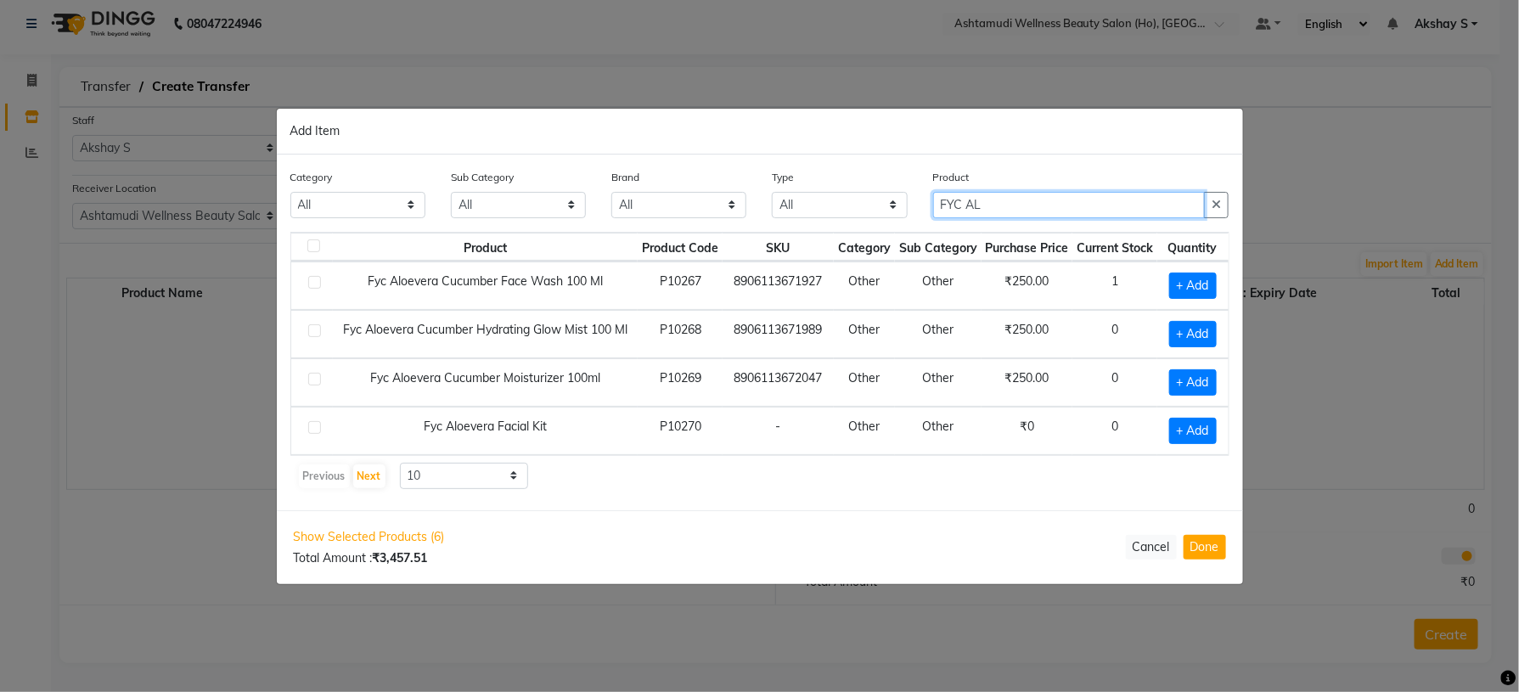
type input "FYC AL"
click at [851, 460] on div "Product Product Code SKU Category Sub Category Purchase Price Current Stock Qua…" at bounding box center [759, 361] width 939 height 258
click at [1170, 276] on span "+ Add" at bounding box center [1193, 286] width 48 height 26
checkbox input "true"
drag, startPoint x: 1010, startPoint y: 208, endPoint x: 778, endPoint y: 224, distance: 232.4
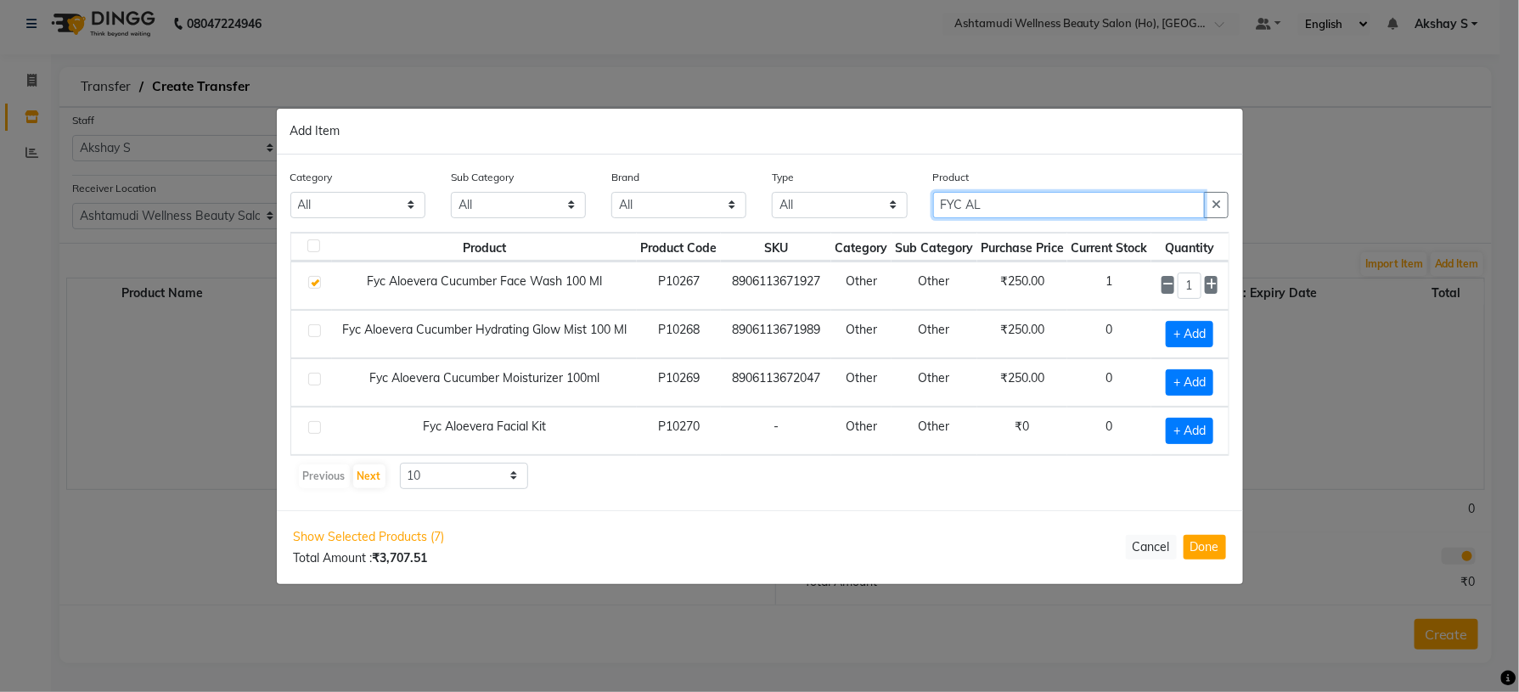
click at [778, 224] on div "Category All Hair Skin Makeup Personal Care Appliances [PERSON_NAME] Waxing Dis…" at bounding box center [760, 200] width 965 height 64
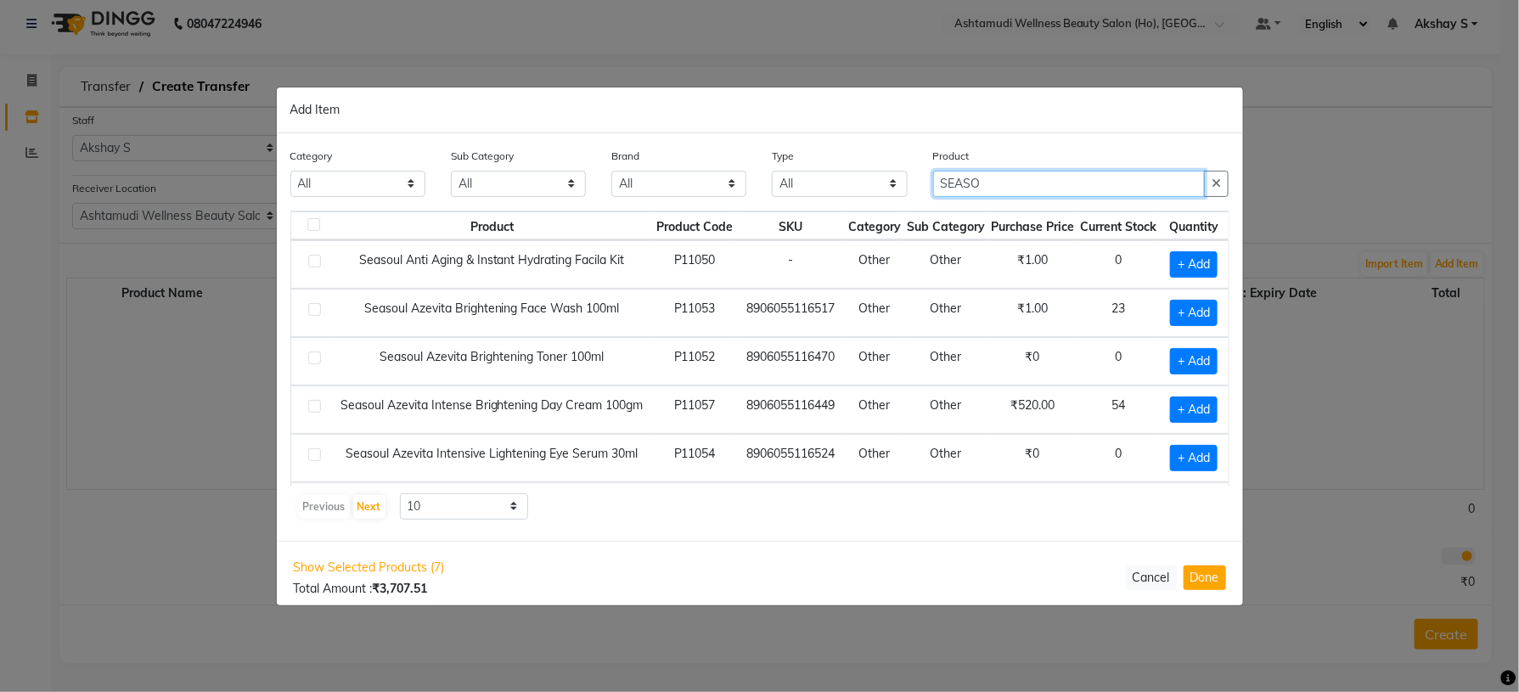
type input "SEASO"
click at [815, 551] on div "Show Selected Products (7) Total Amount : ₹3,707.51 Cancel Done" at bounding box center [760, 578] width 967 height 74
click at [1196, 308] on span "+ Add" at bounding box center [1194, 313] width 48 height 26
checkbox input "true"
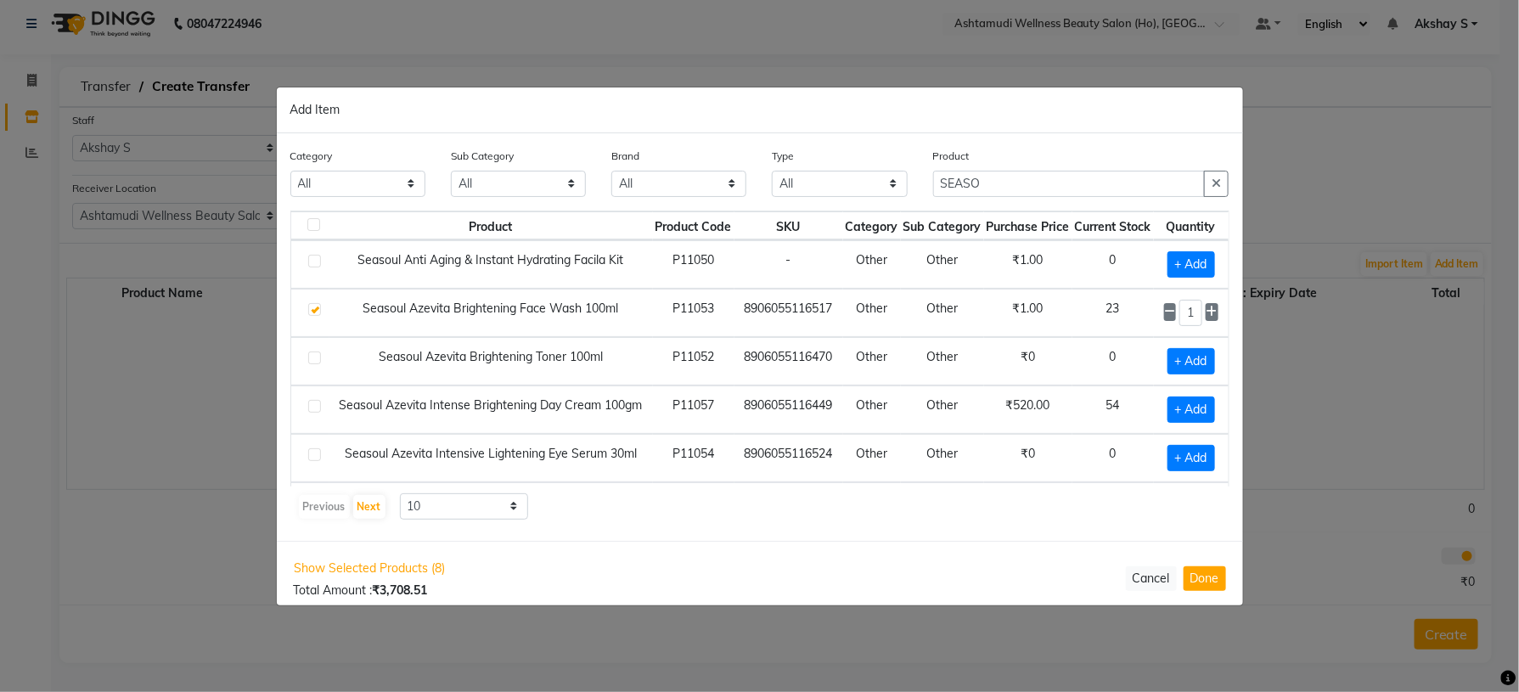
scroll to position [0, 26]
click at [1207, 313] on icon at bounding box center [1212, 312] width 11 height 12
type input "4"
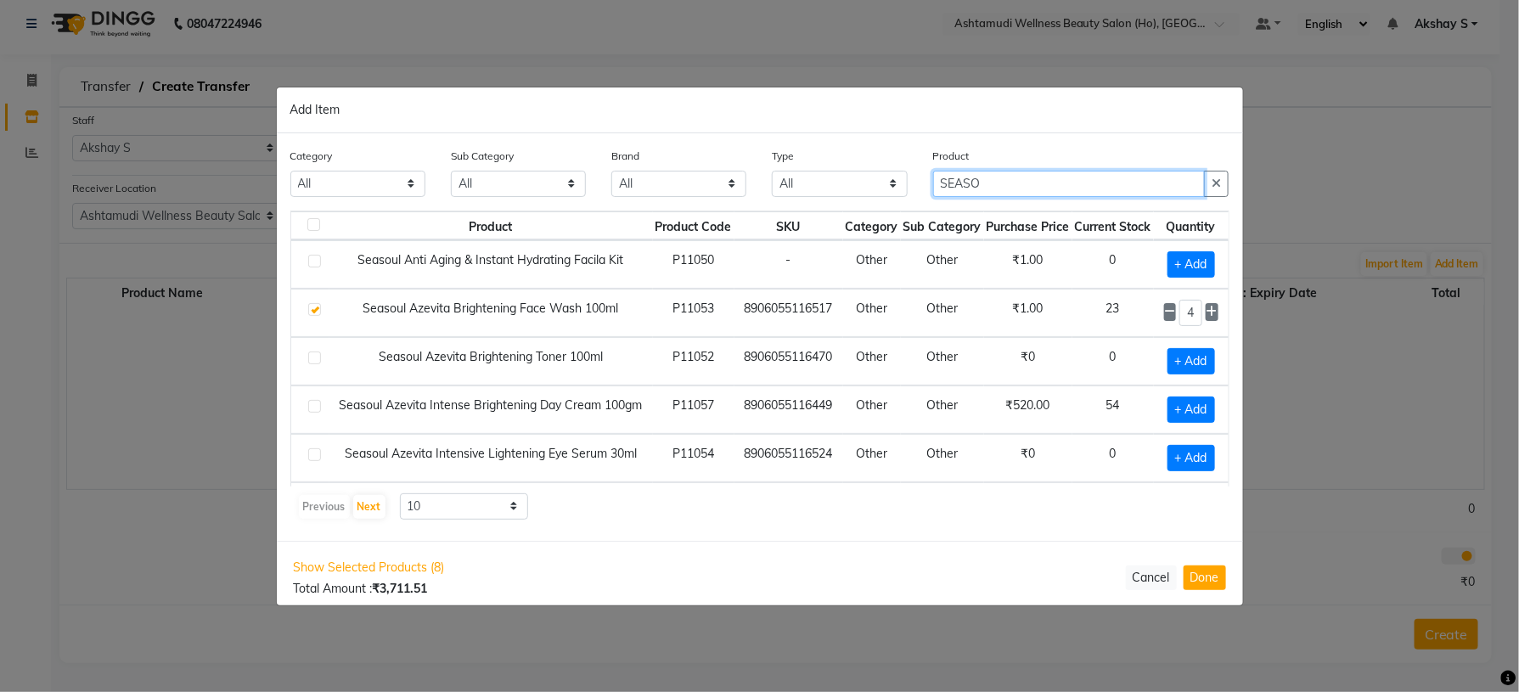
drag, startPoint x: 1013, startPoint y: 189, endPoint x: 887, endPoint y: 189, distance: 126.5
click at [893, 189] on div "Category All Hair Skin Makeup Personal Care Appliances [PERSON_NAME] Waxing Dis…" at bounding box center [760, 179] width 965 height 64
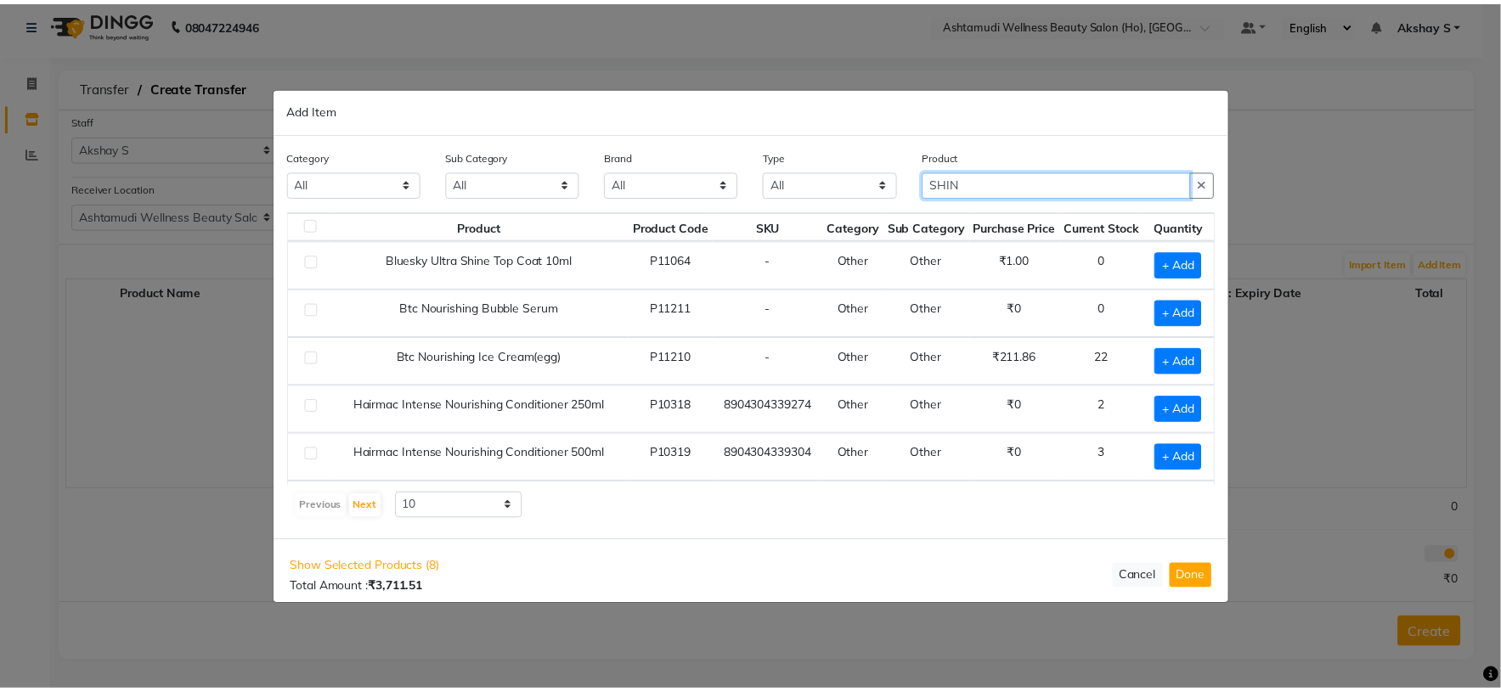
scroll to position [0, 0]
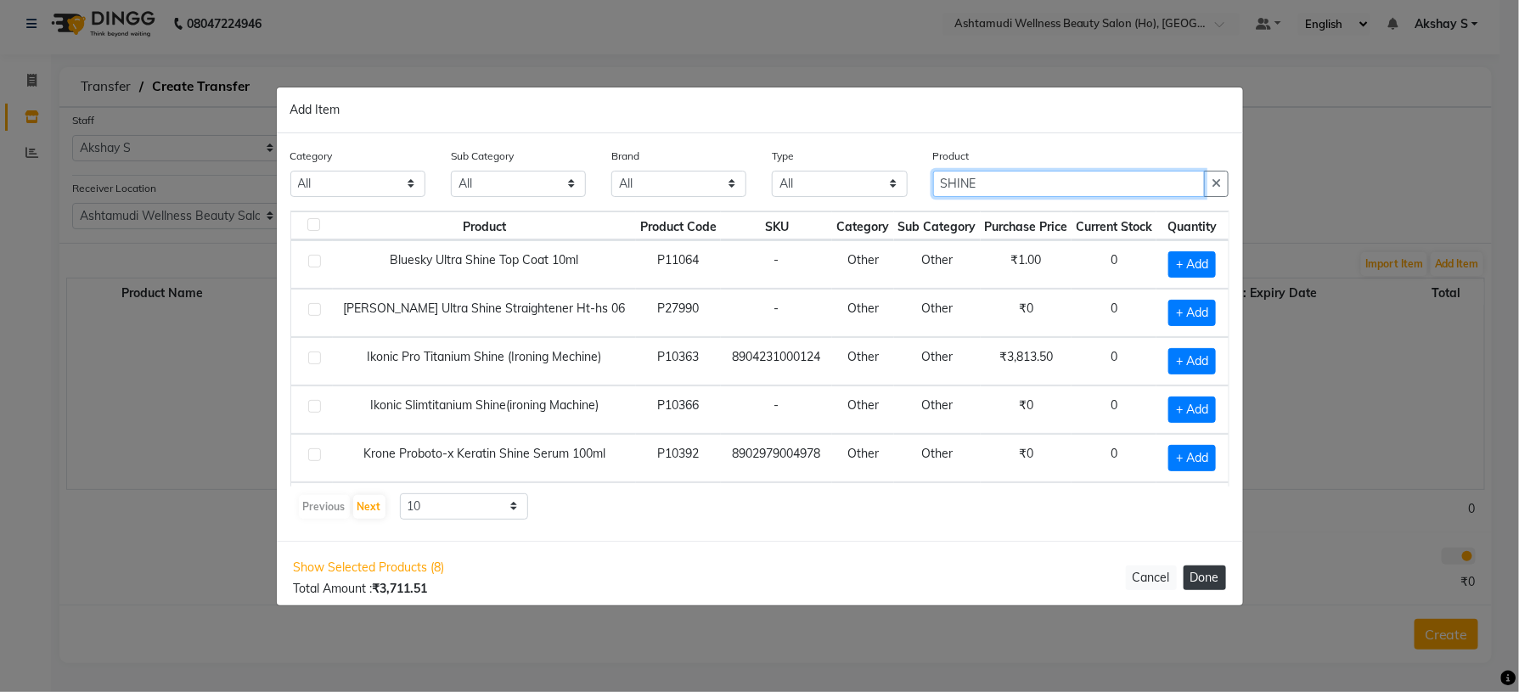
type input "SHINE"
click at [1199, 583] on button "Done" at bounding box center [1205, 578] width 42 height 25
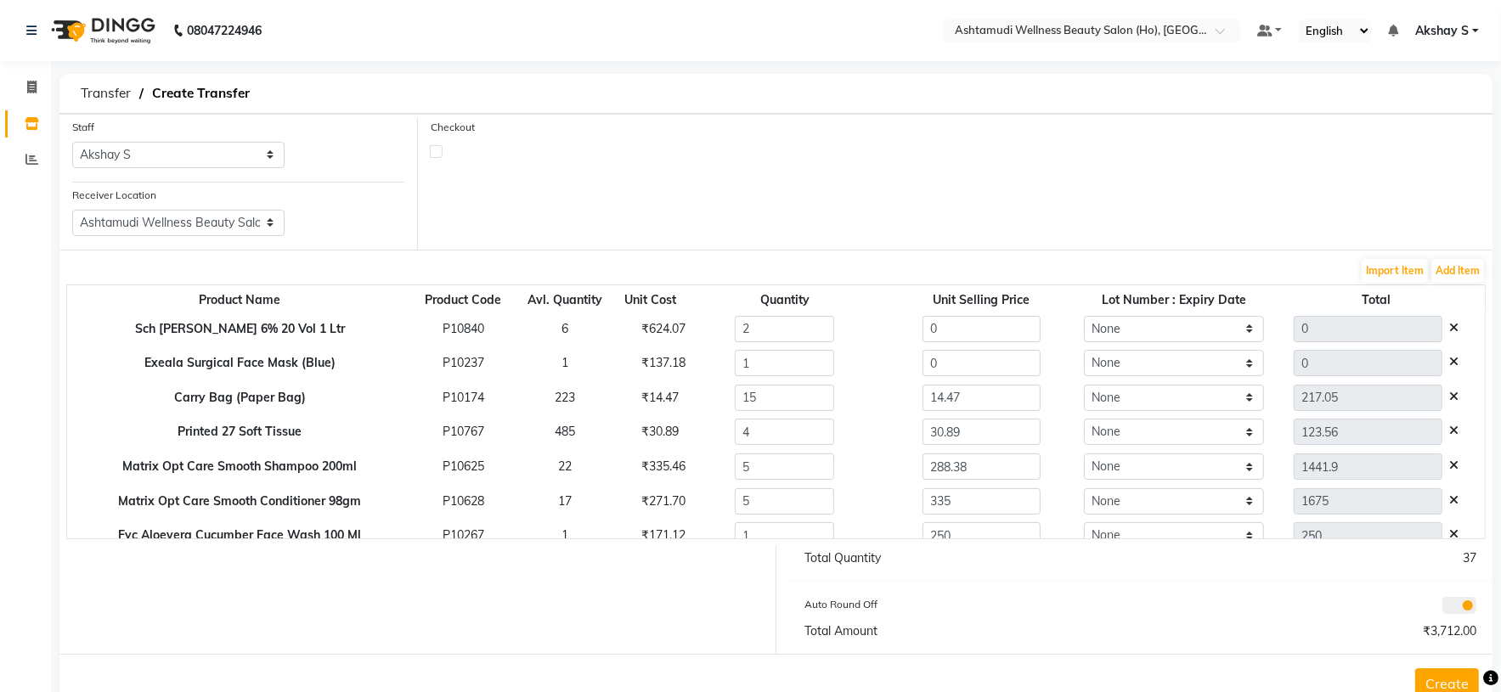
click at [643, 334] on div "₹624.07" at bounding box center [650, 329] width 44 height 18
click at [642, 332] on div "₹624.07" at bounding box center [650, 329] width 44 height 18
drag, startPoint x: 949, startPoint y: 337, endPoint x: 814, endPoint y: 330, distance: 134.4
click at [814, 330] on tr "Sch [PERSON_NAME] 6% 20 Vol 1 Ltr P10840 6 ₹624.07 2 0 None 0" at bounding box center [775, 329] width 1417 height 35
paste input "624.07"
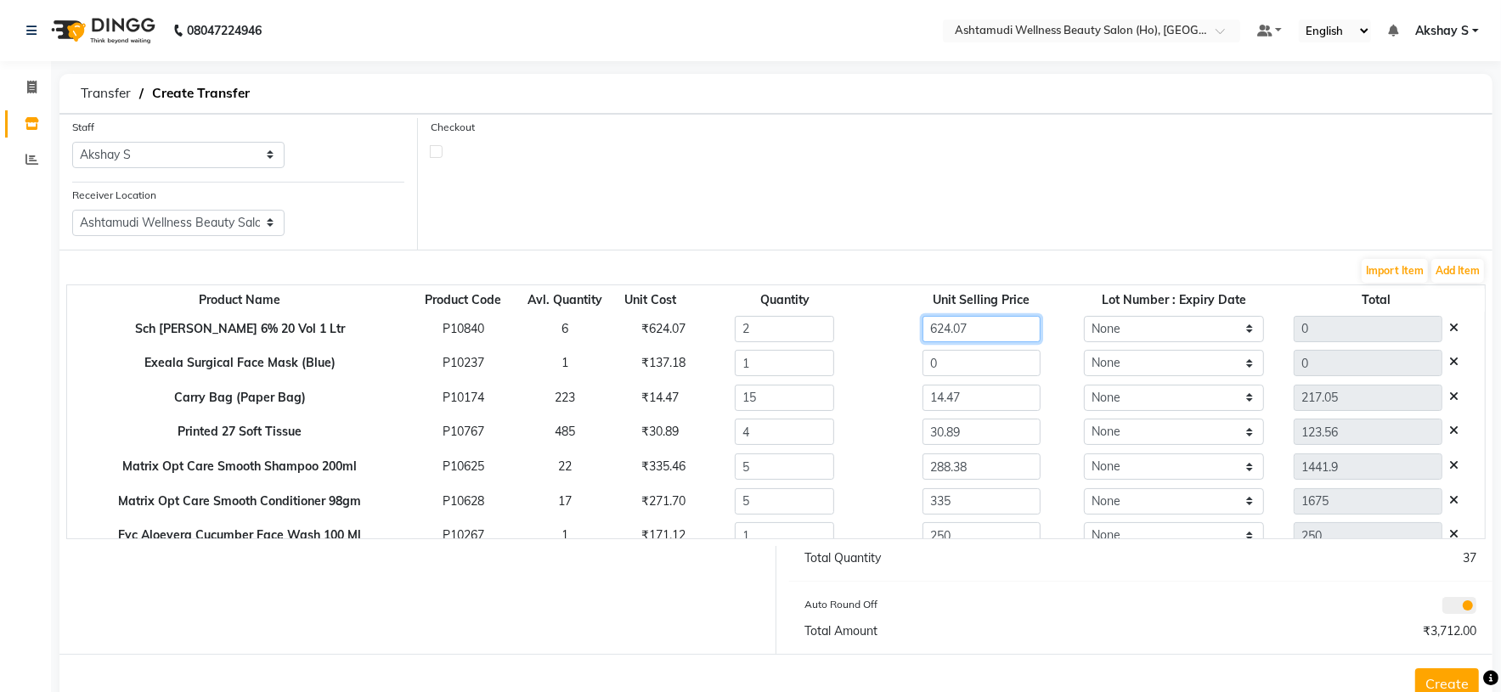
type input "624.07"
type input "1248.14"
click at [641, 363] on div "₹137.18" at bounding box center [650, 363] width 44 height 18
drag, startPoint x: 641, startPoint y: 363, endPoint x: 690, endPoint y: 372, distance: 49.3
click at [641, 364] on div "₹137.18" at bounding box center [650, 363] width 44 height 18
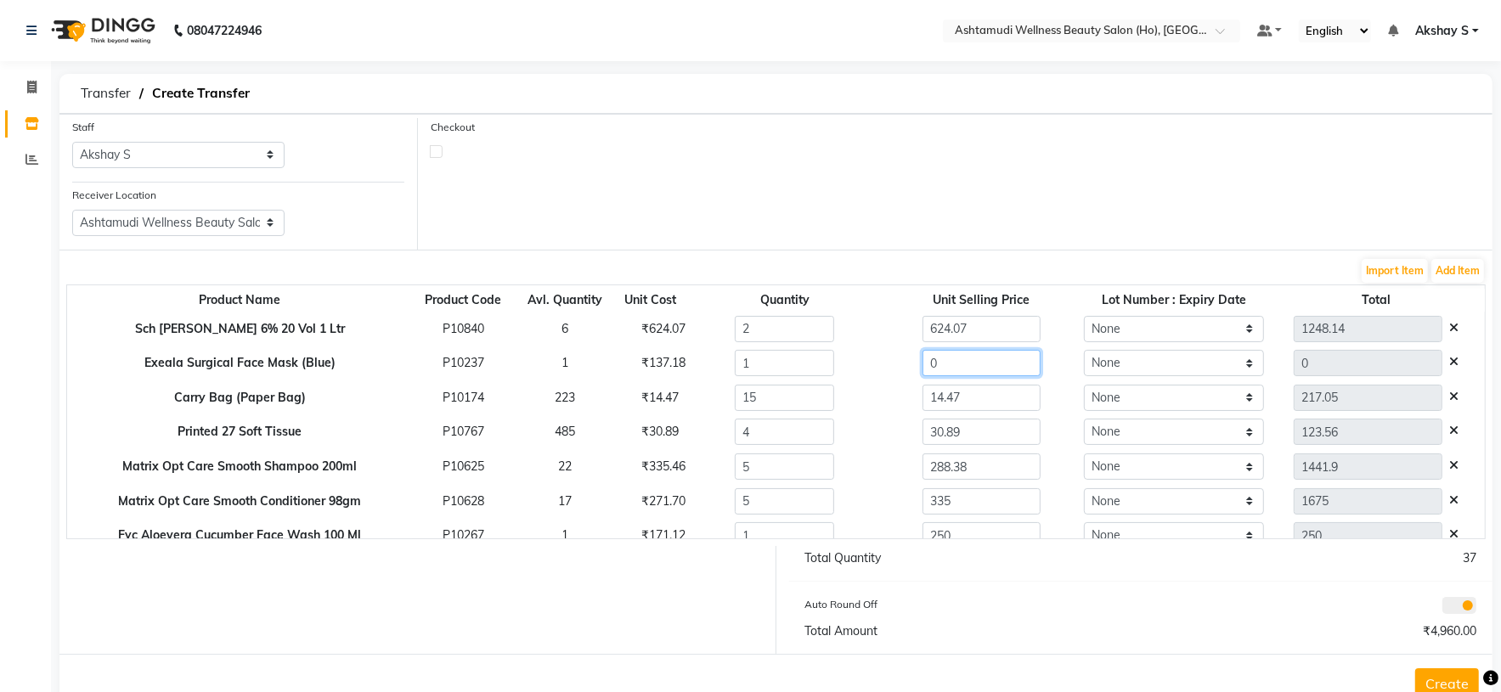
drag, startPoint x: 909, startPoint y: 367, endPoint x: 825, endPoint y: 369, distance: 84.1
click at [826, 369] on tr "Exeala Surgical Face Mask (Blue) P10237 1 ₹137.18 1 0 None 0" at bounding box center [775, 364] width 1417 height 35
paste input "137.18"
type input "137.18"
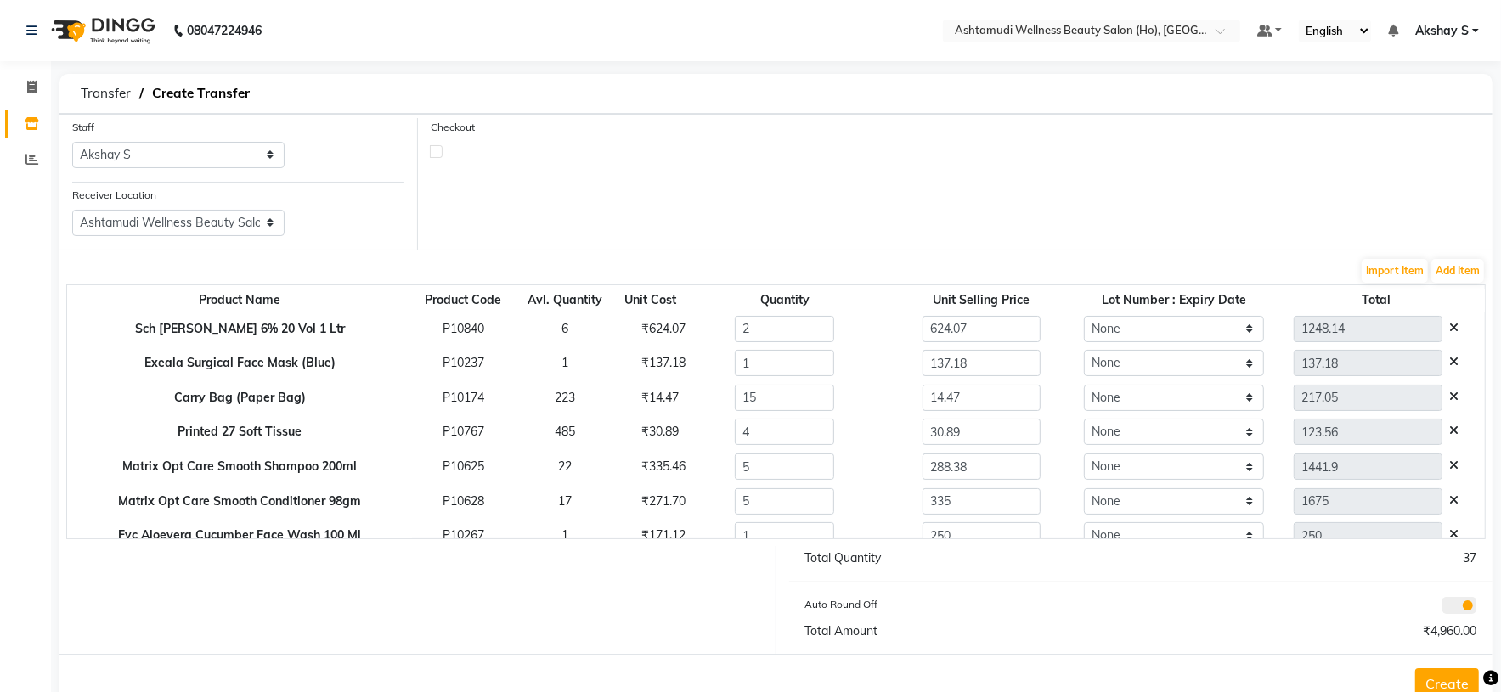
click at [642, 471] on div "₹335.46" at bounding box center [650, 467] width 44 height 18
click at [641, 471] on div "₹335.46" at bounding box center [650, 467] width 44 height 18
drag, startPoint x: 972, startPoint y: 475, endPoint x: 799, endPoint y: 471, distance: 172.4
click at [800, 471] on tr "Matrix Opt Care Smooth Shampoo 200ml P10625 22 ₹335.46 5 288.38 None 1441.9" at bounding box center [775, 466] width 1417 height 35
paste input "335.46"
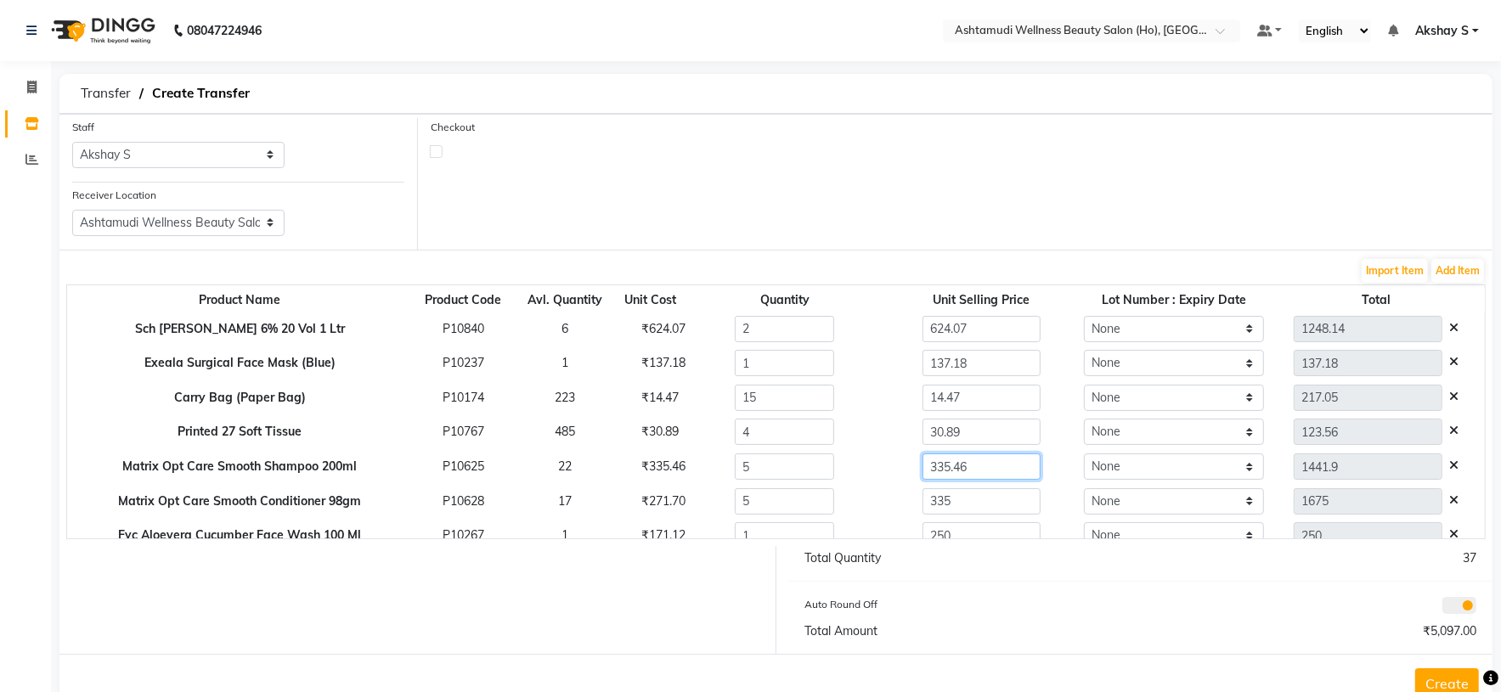
type input "335.46"
type input "1677.3"
click at [655, 504] on div "₹271.70" at bounding box center [650, 502] width 44 height 18
drag, startPoint x: 961, startPoint y: 512, endPoint x: 797, endPoint y: 510, distance: 164.8
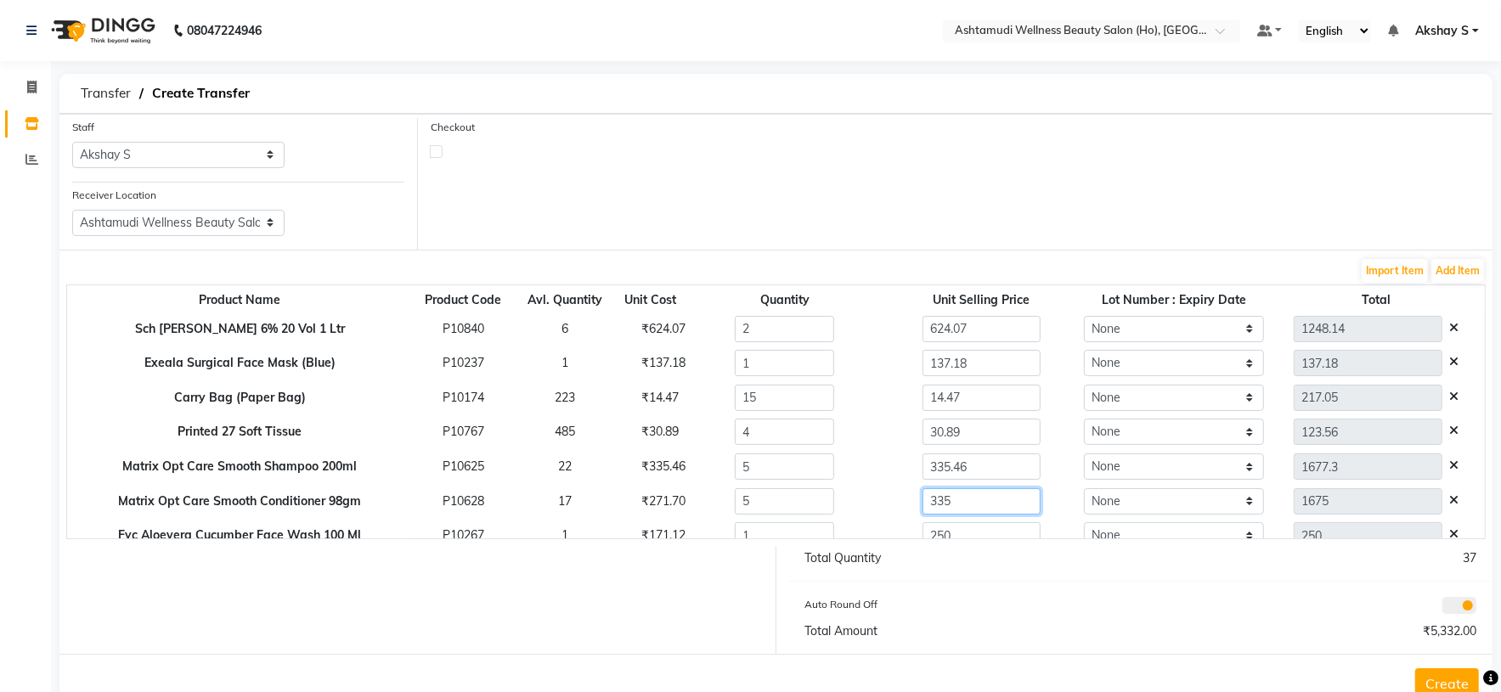
click at [797, 510] on tr "Matrix Opt Care Smooth Conditioner 98gm P10628 17 ₹271.70 5 335 None 1675" at bounding box center [775, 501] width 1417 height 35
paste input "271.70"
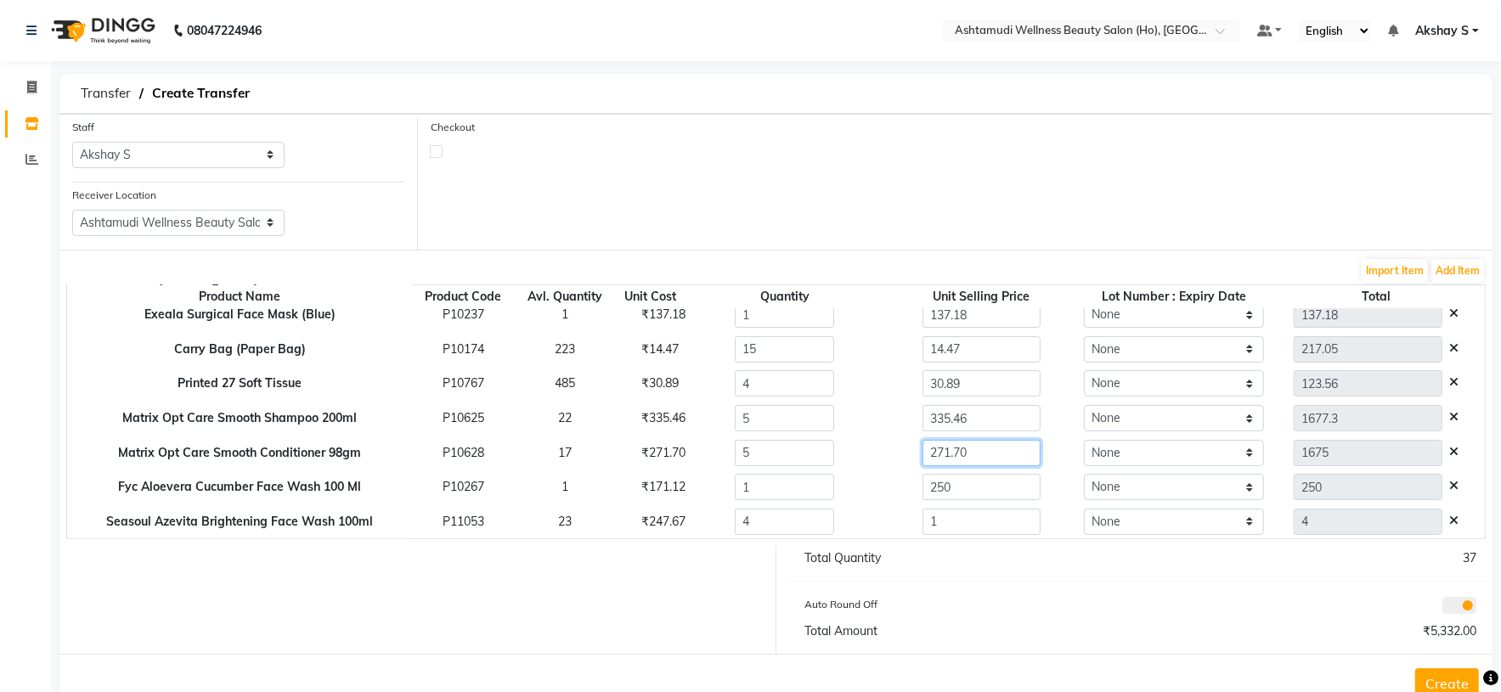
type input "271.70"
type input "1358.5"
drag, startPoint x: 965, startPoint y: 492, endPoint x: 822, endPoint y: 503, distance: 143.1
click at [874, 493] on div "250" at bounding box center [981, 487] width 214 height 26
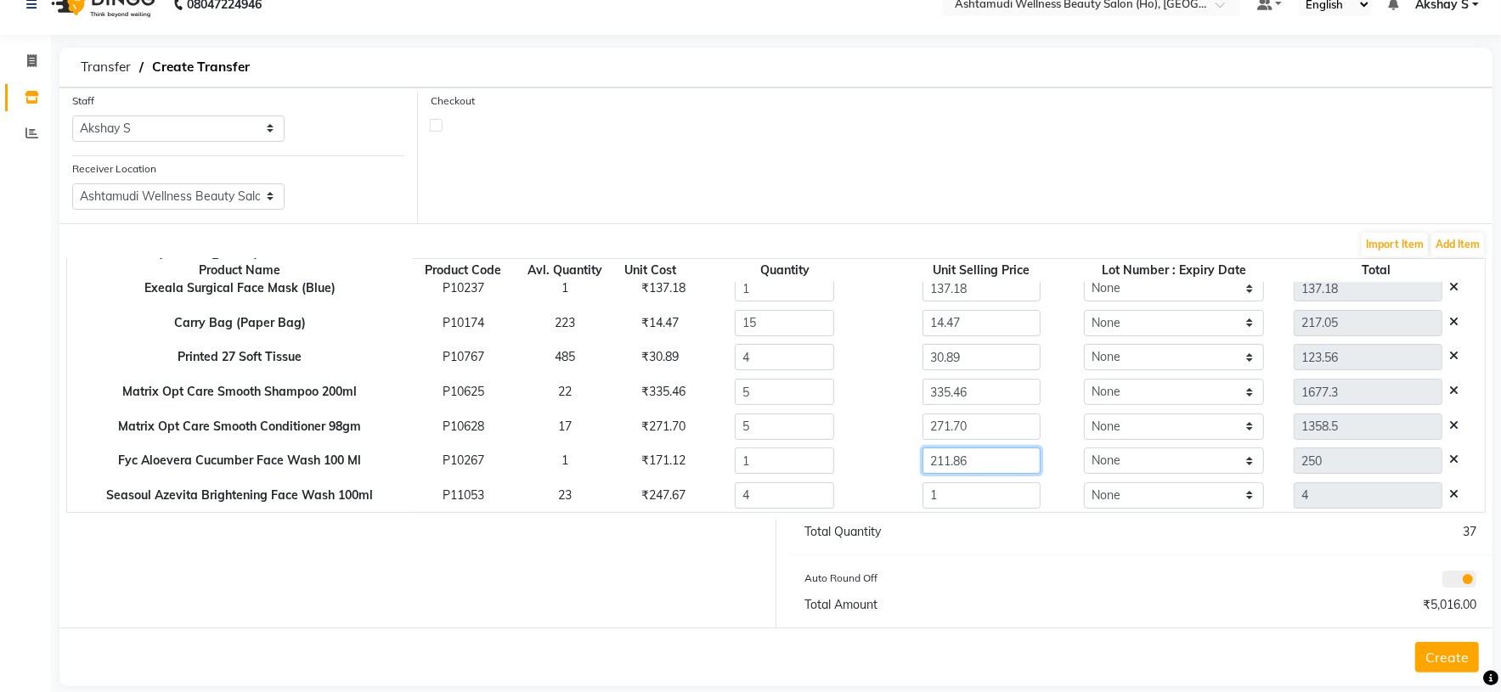
scroll to position [51, 0]
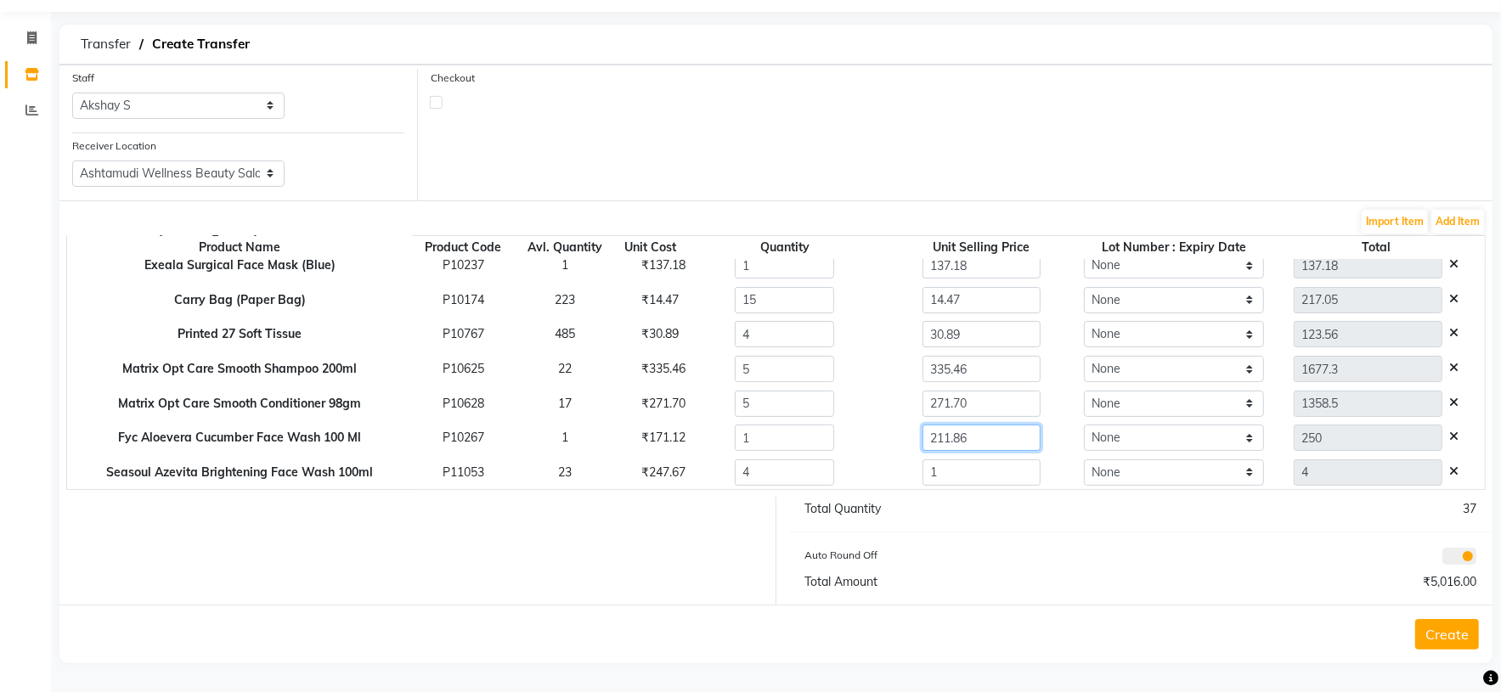
type input "211.86"
click at [1065, 553] on div "Auto Round Off" at bounding box center [966, 558] width 348 height 24
click at [638, 465] on div "₹247.67" at bounding box center [650, 473] width 44 height 18
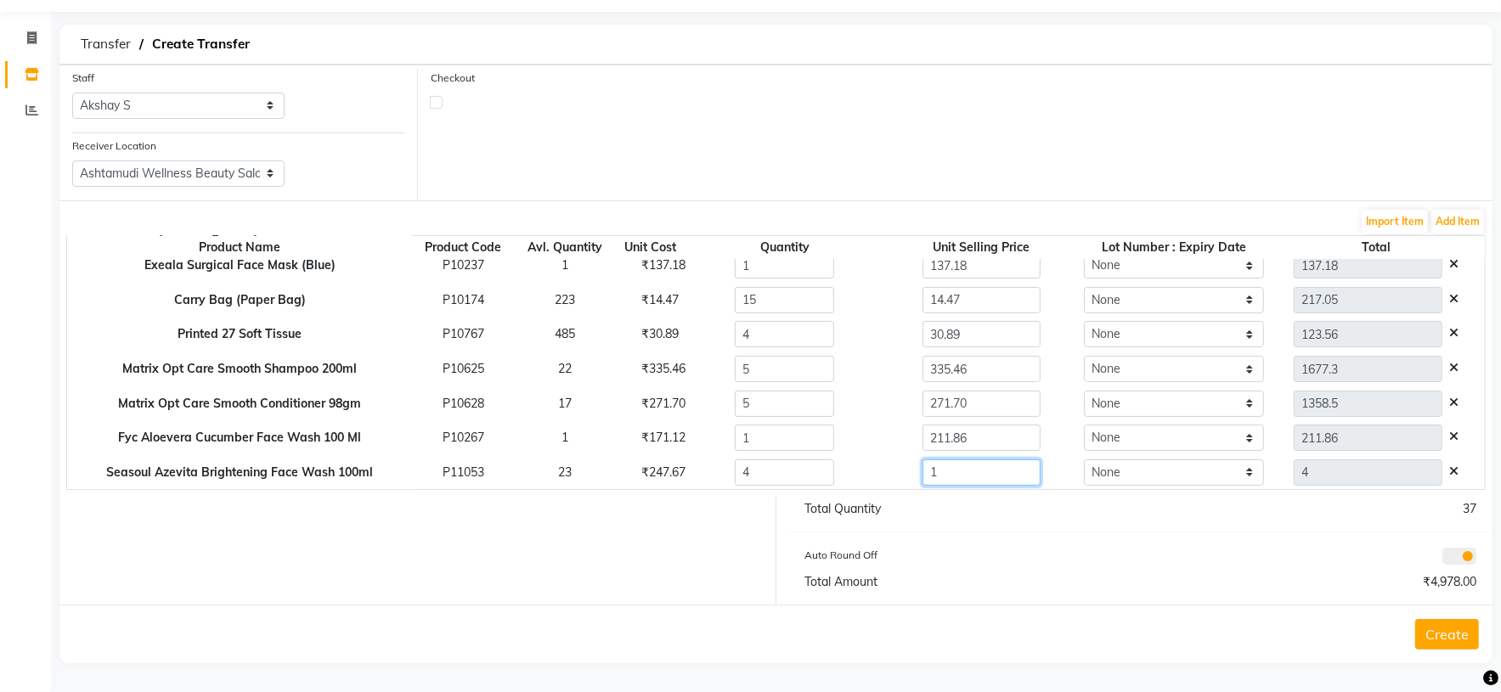
drag, startPoint x: 920, startPoint y: 458, endPoint x: 934, endPoint y: 471, distance: 19.3
click at [922, 469] on input "1" at bounding box center [980, 472] width 117 height 26
drag, startPoint x: 938, startPoint y: 471, endPoint x: 859, endPoint y: 478, distance: 79.4
click at [874, 477] on div "1" at bounding box center [981, 472] width 214 height 26
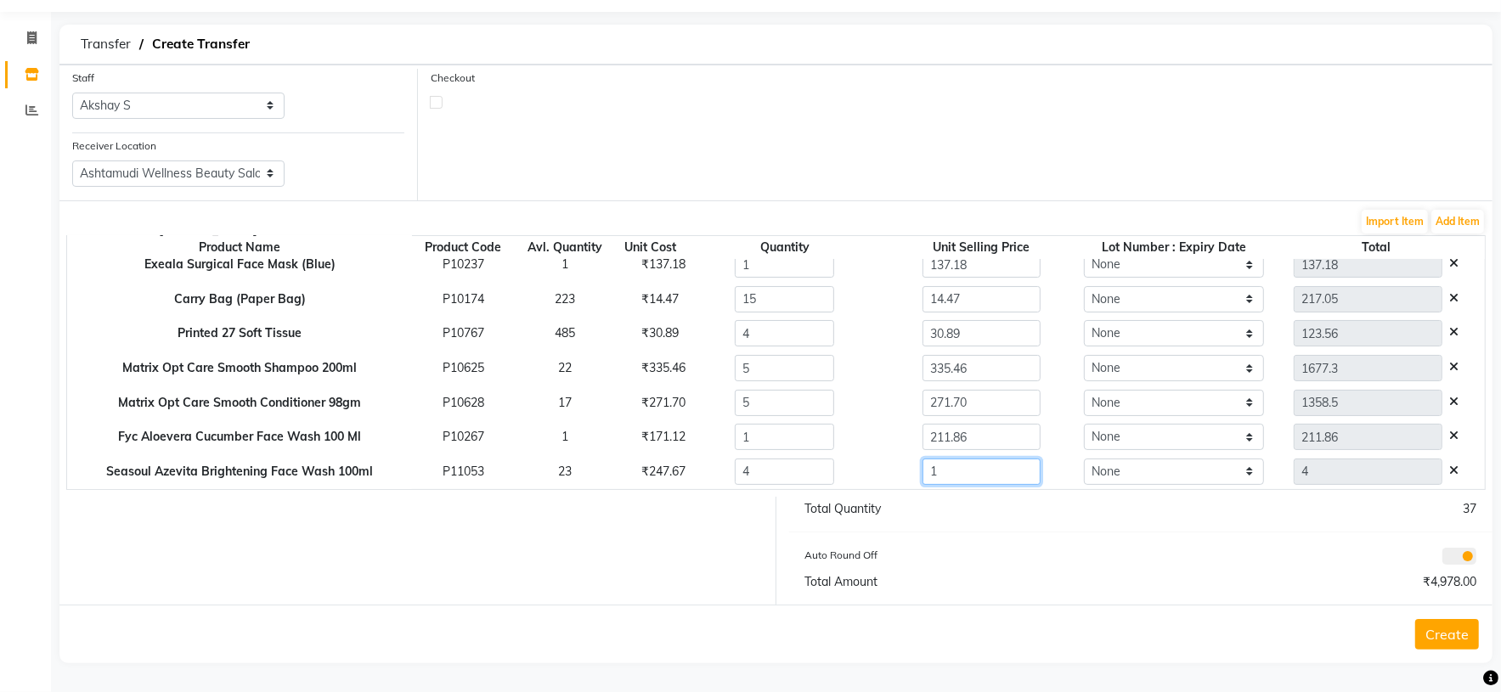
paste input "247.67"
type input "247.67"
type input "990.68"
click at [1085, 555] on div "Auto Round Off" at bounding box center [966, 558] width 348 height 24
click at [1448, 636] on button "Create" at bounding box center [1447, 634] width 64 height 31
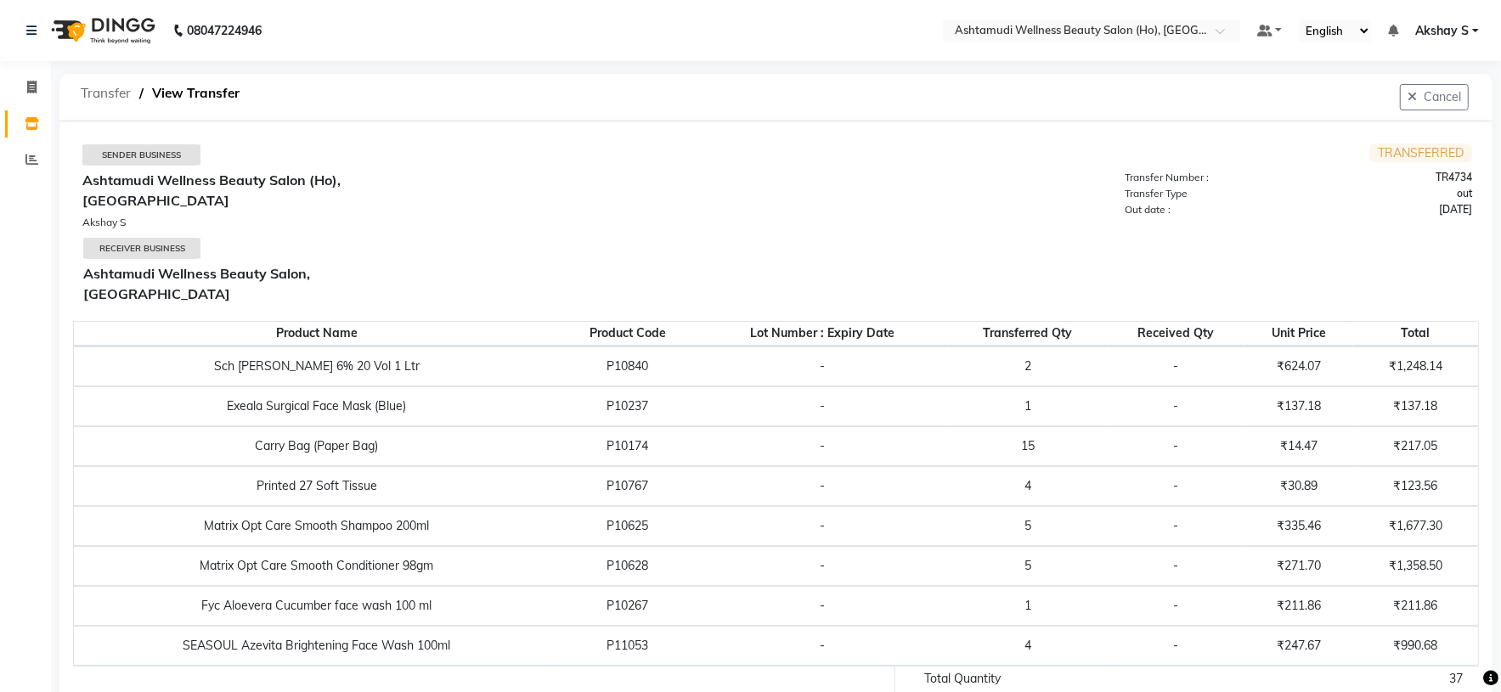
click at [91, 95] on span "Transfer" at bounding box center [105, 93] width 67 height 31
select select "sender"
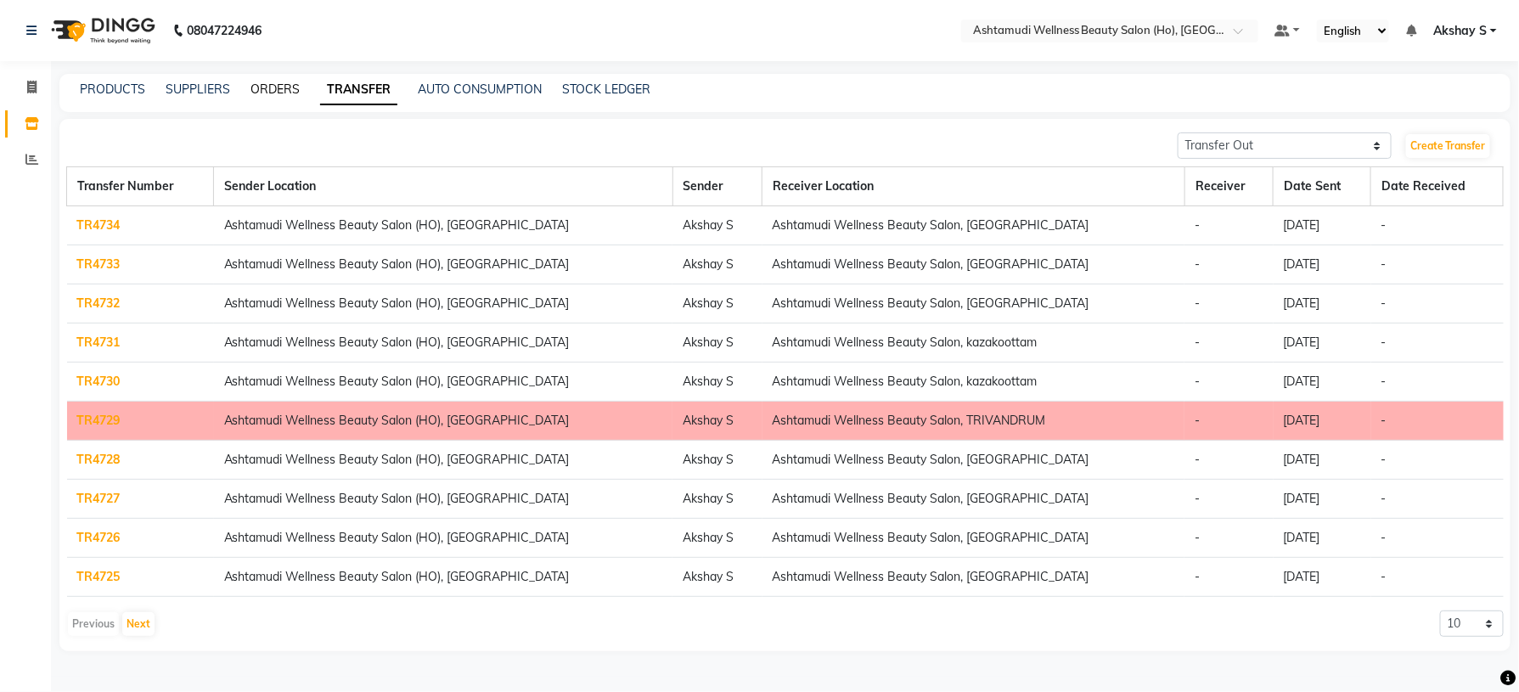
click at [263, 90] on link "ORDERS" at bounding box center [275, 89] width 49 height 15
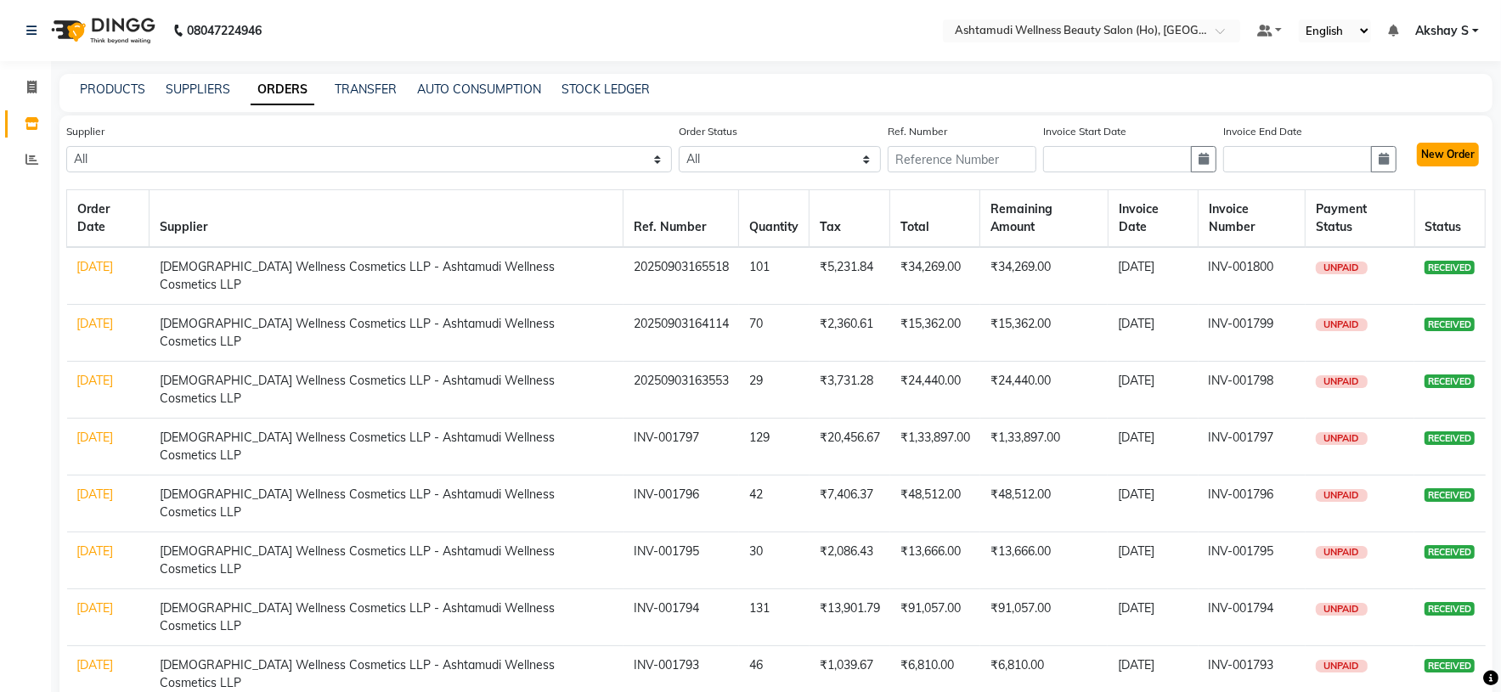
click at [1454, 150] on button "New Order" at bounding box center [1448, 155] width 62 height 24
select select "true"
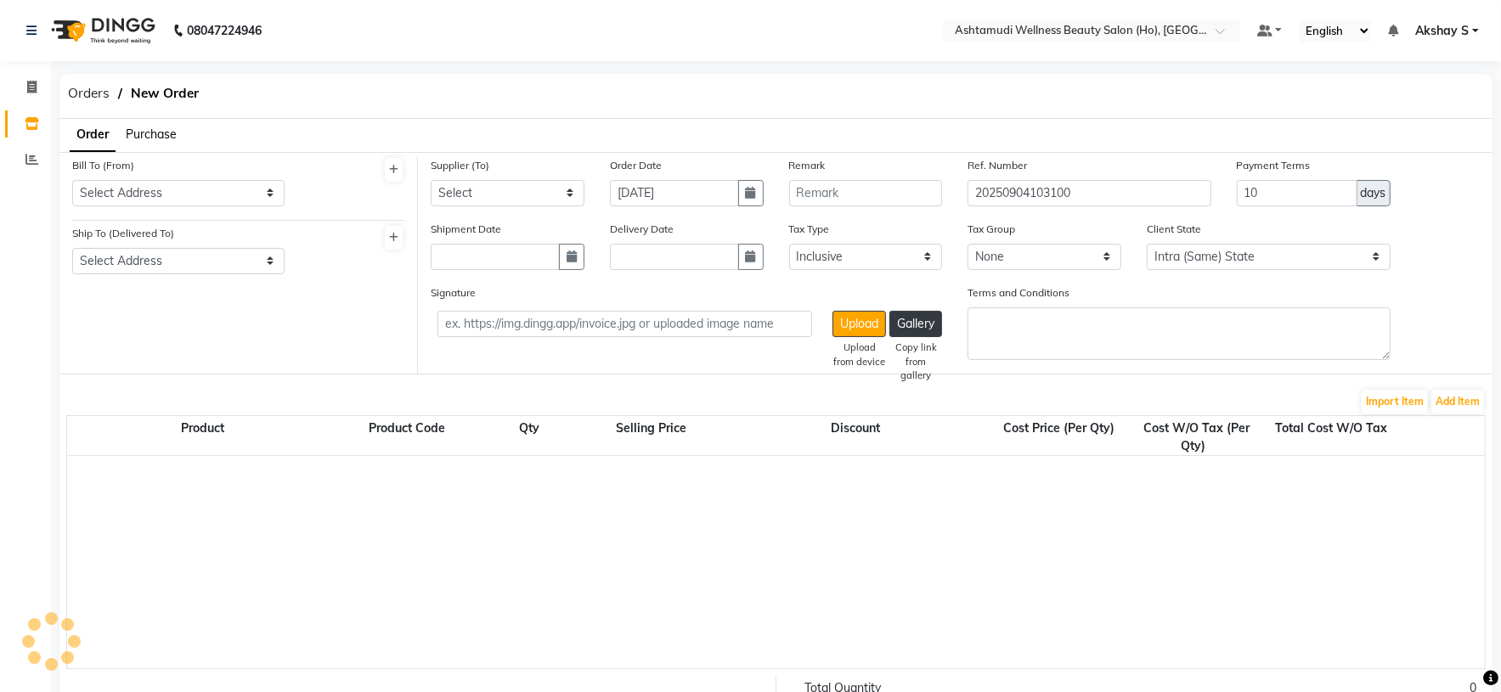
select select "1735"
click at [159, 123] on ul "Order Purchase" at bounding box center [117, 135] width 117 height 33
click at [171, 136] on span "Purchase" at bounding box center [151, 134] width 51 height 15
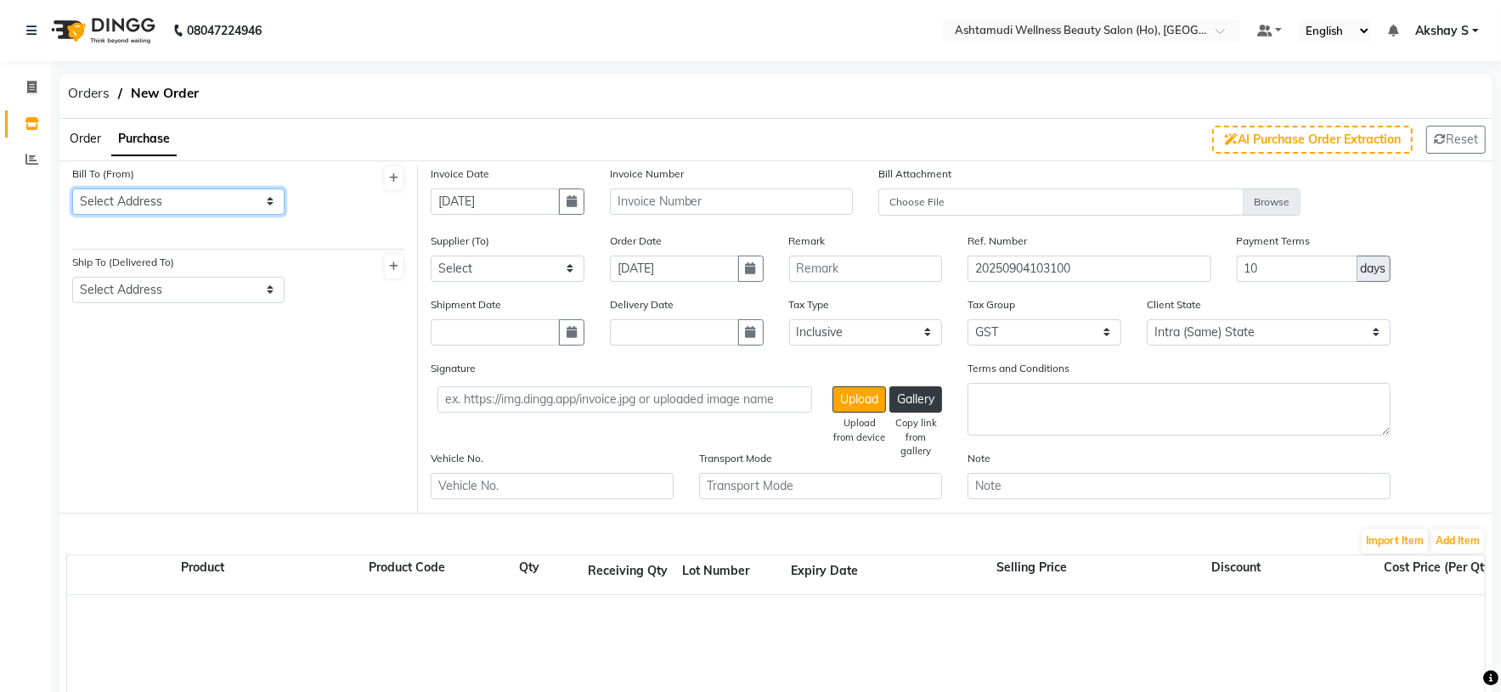
click at [281, 199] on select "Select Address ASHTAMUDI WELLNESS BEAUTY SALON ,[STREET_ADDRESS] -32AAZFA4437C1…" at bounding box center [178, 202] width 212 height 26
select select "467"
click at [72, 189] on select "Select Address ASHTAMUDI WELLNESS BEAUTY SALON ,[STREET_ADDRESS] -32AAZFA4437C1…" at bounding box center [178, 202] width 212 height 26
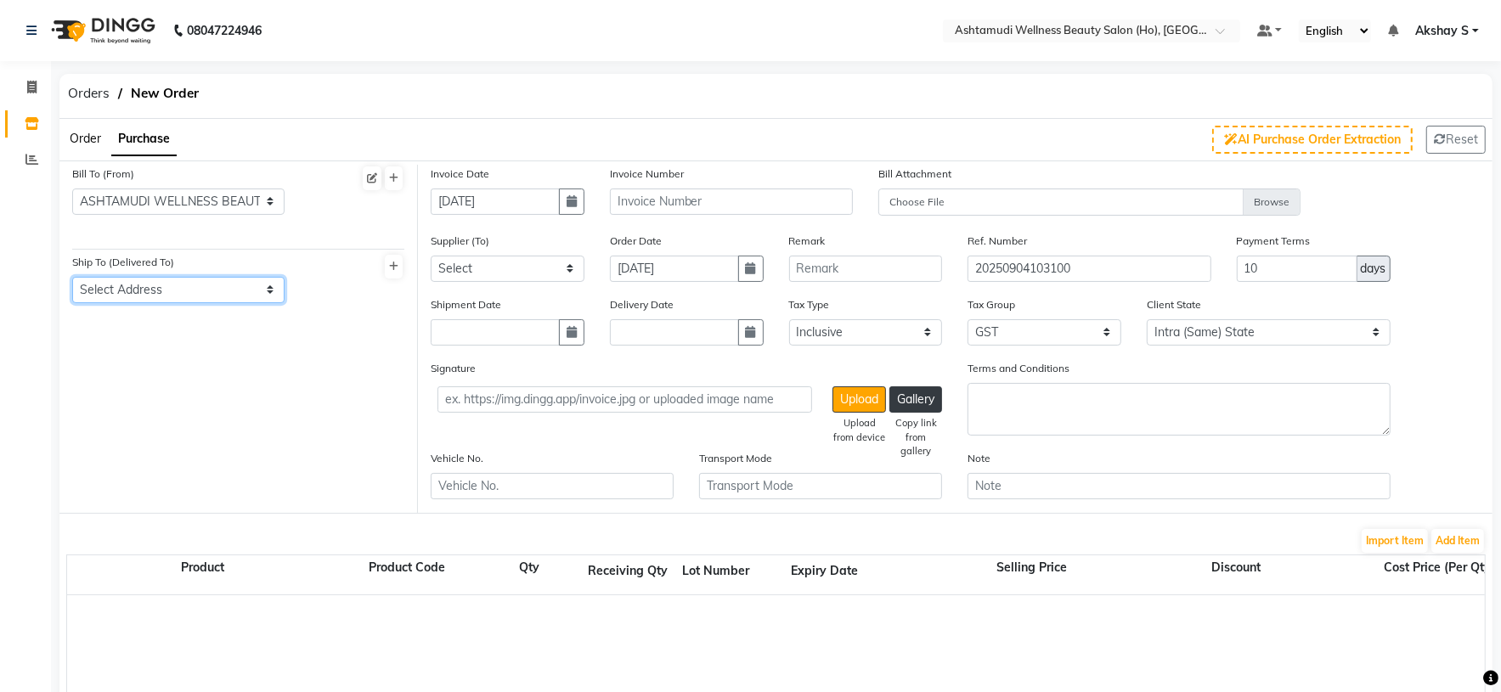
click at [250, 296] on select "Select Address [GEOGRAPHIC_DATA] ,NEAR [GEOGRAPHIC_DATA] ,[GEOGRAPHIC_DATA] -[G…" at bounding box center [178, 290] width 212 height 26
select select "468"
click at [72, 277] on select "Select Address [GEOGRAPHIC_DATA] ,NEAR [GEOGRAPHIC_DATA] ,[GEOGRAPHIC_DATA] -[G…" at bounding box center [178, 290] width 212 height 26
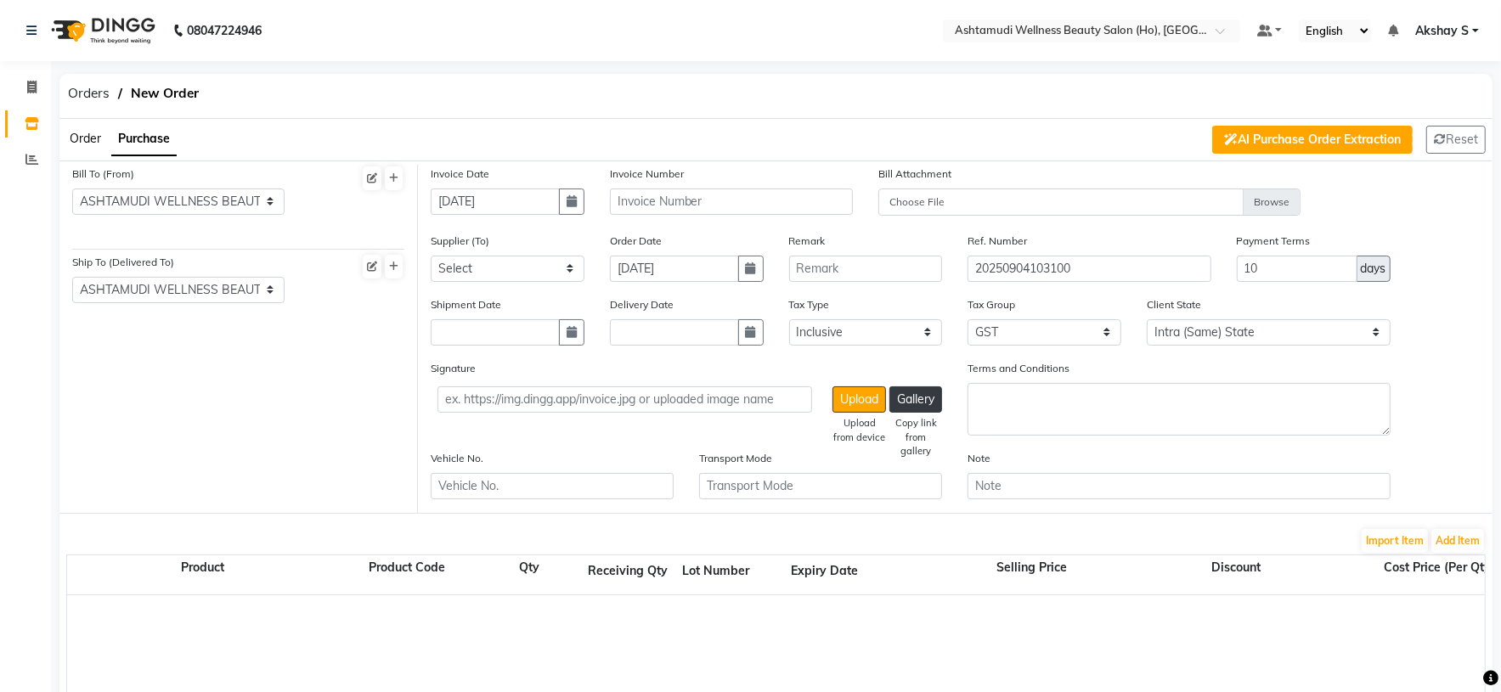
click at [1355, 138] on button "AI Purchase Order Extraction" at bounding box center [1312, 140] width 200 height 28
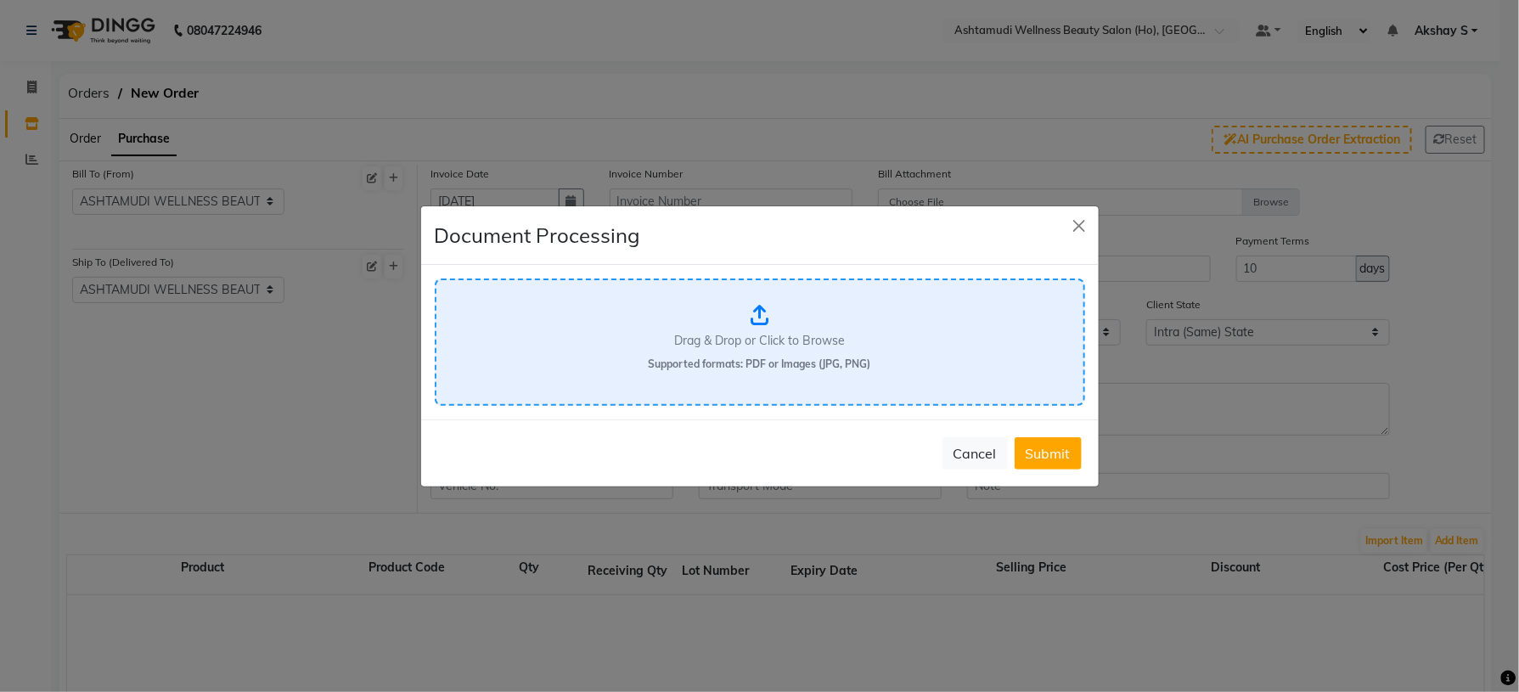
click at [764, 313] on icon at bounding box center [760, 315] width 18 height 20
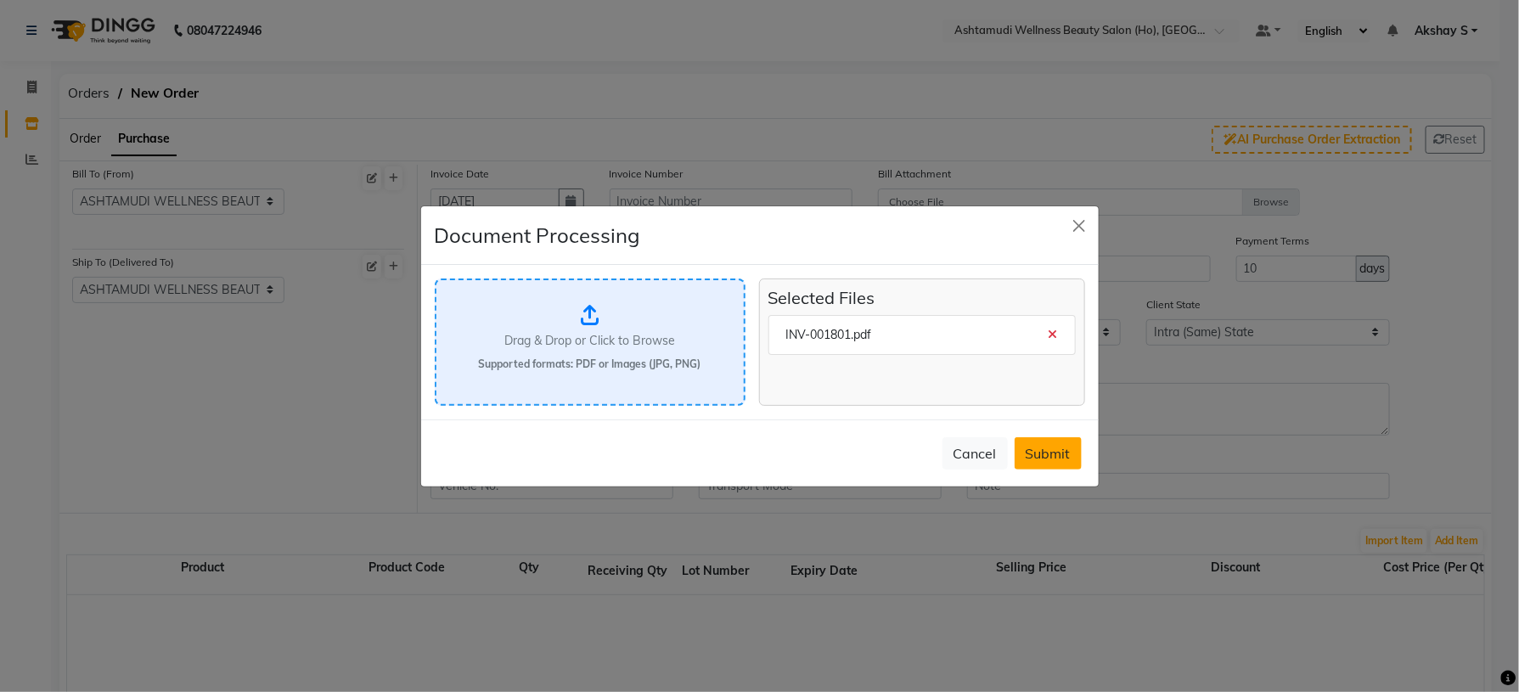
click at [1044, 451] on button "Submit" at bounding box center [1048, 453] width 67 height 32
select select "null"
select select "1704"
select select
type input "[DATE]"
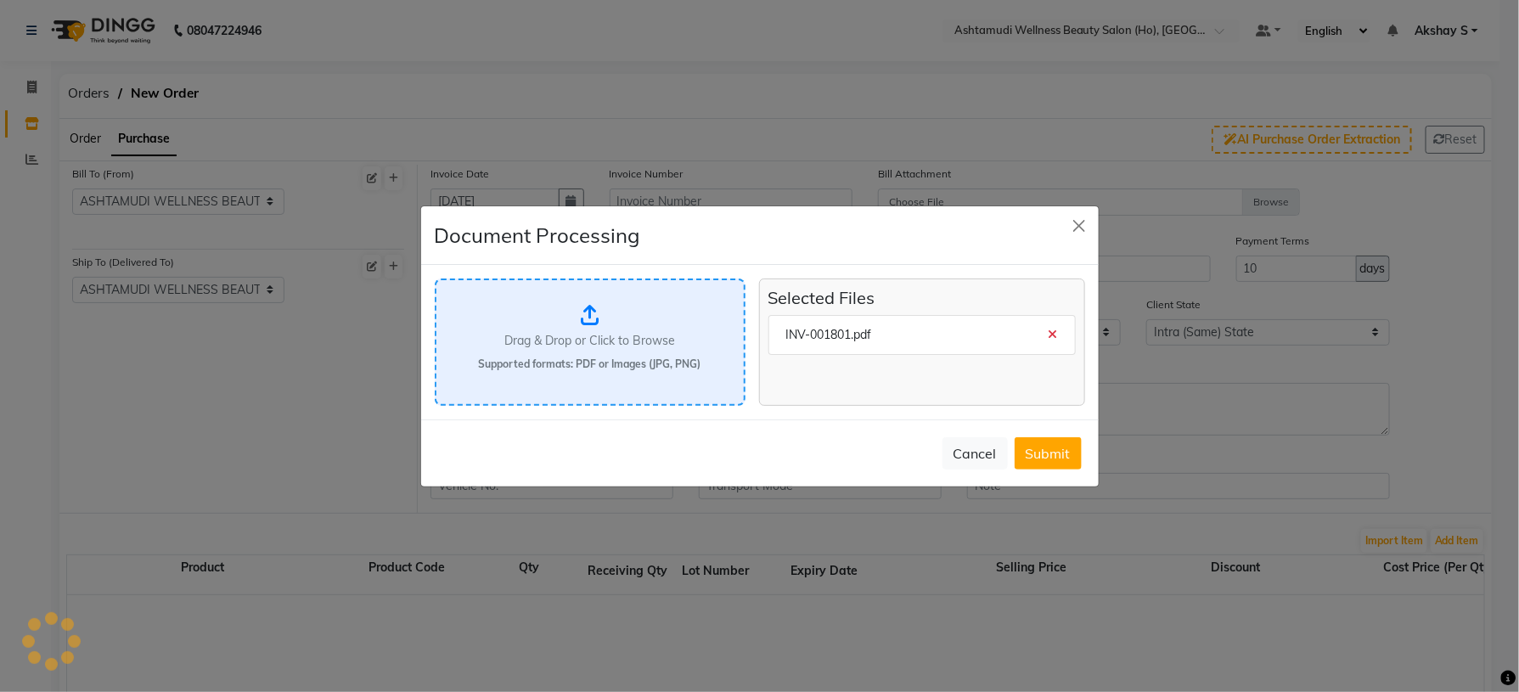
type input "Thank you for the payment. You just made our day."
type input "INV-001801"
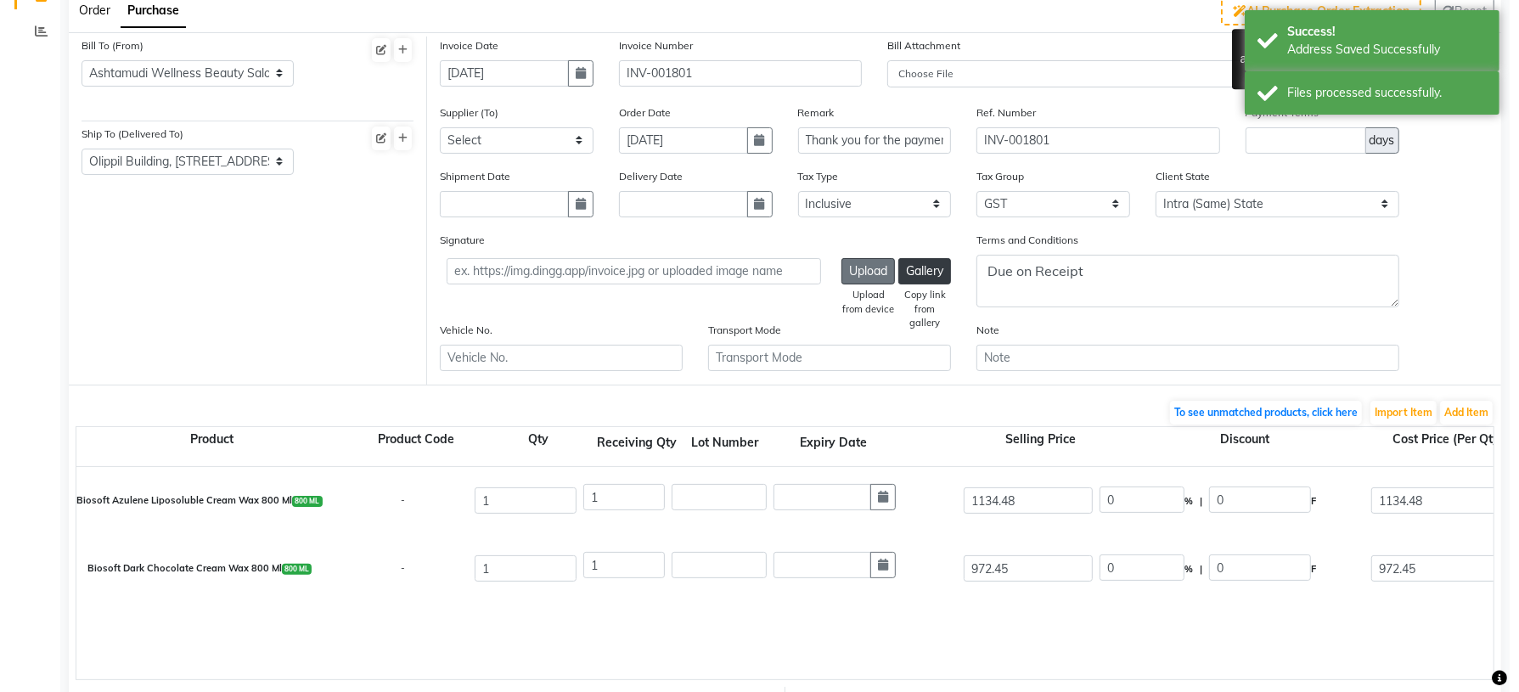
scroll to position [254, 0]
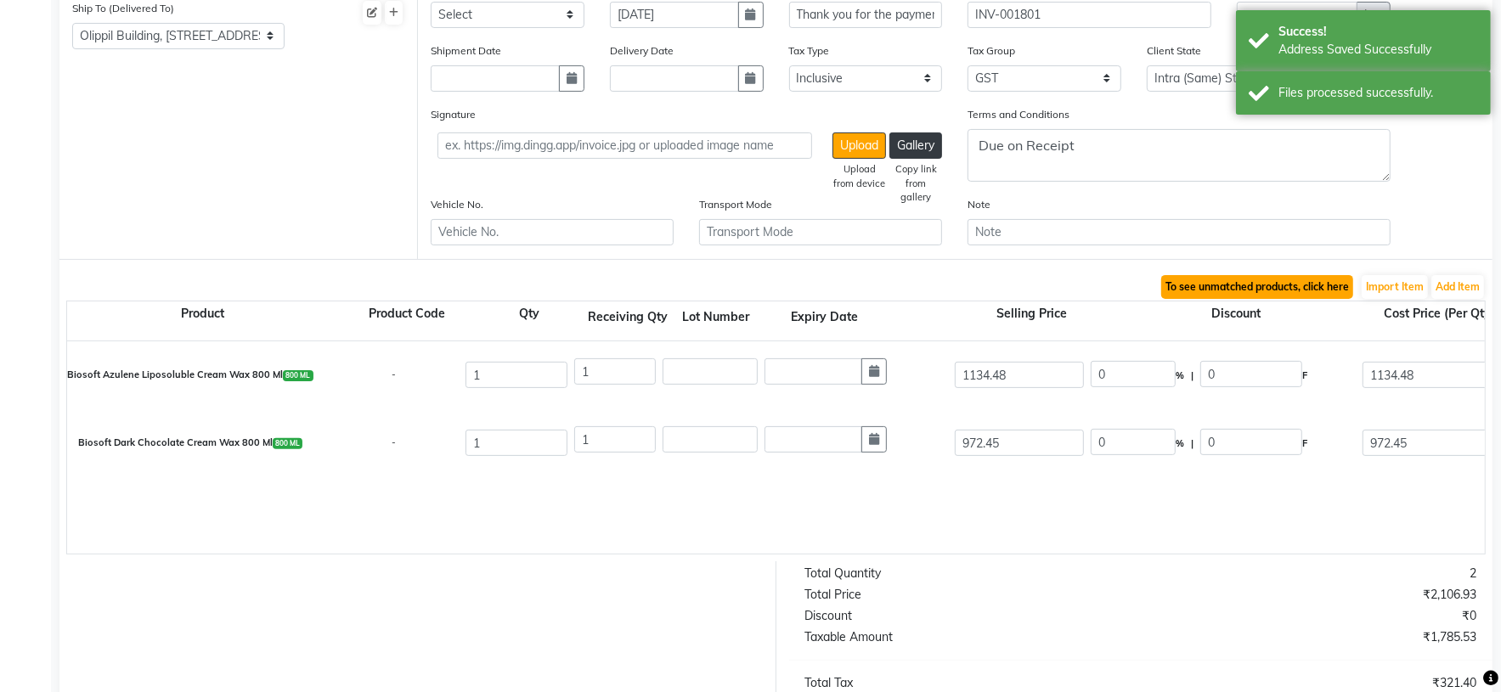
click at [1293, 290] on button "To see unmatched products, click here" at bounding box center [1257, 287] width 192 height 24
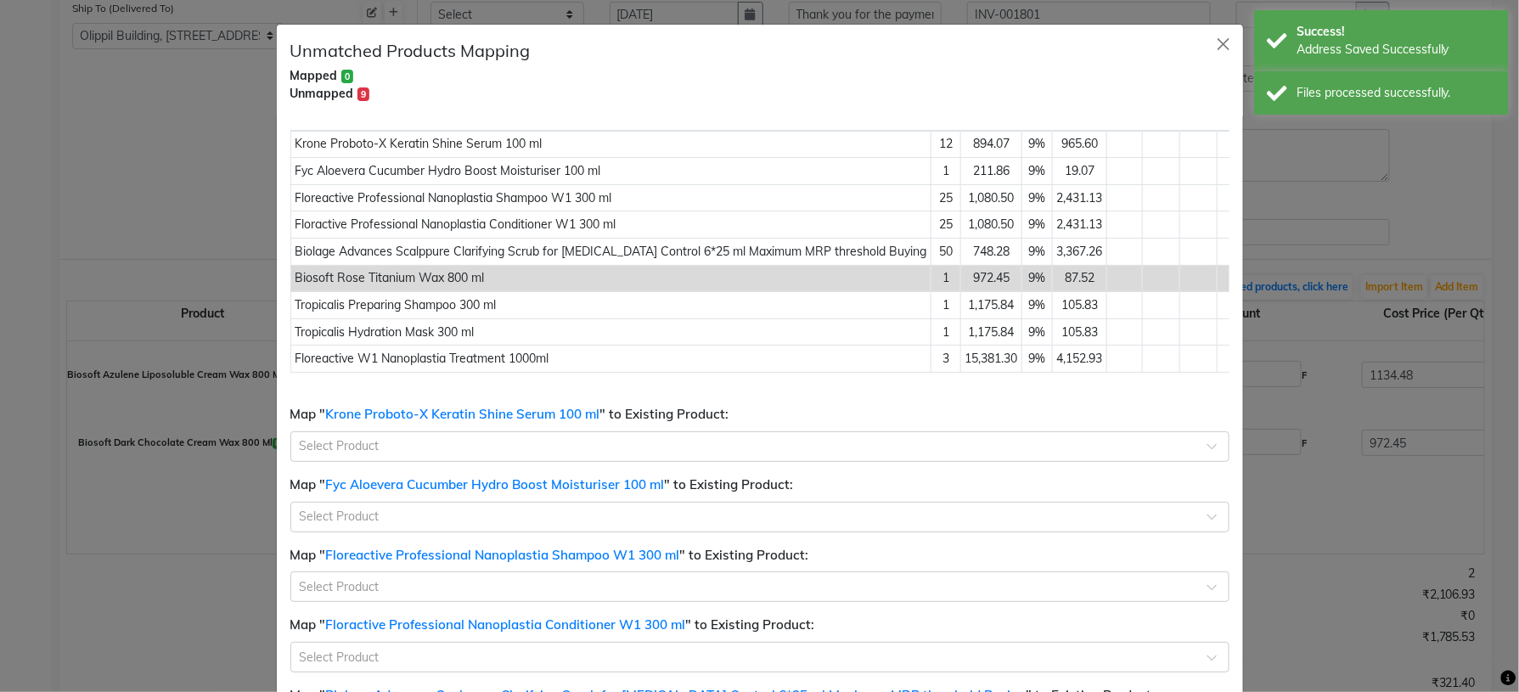
scroll to position [67, 0]
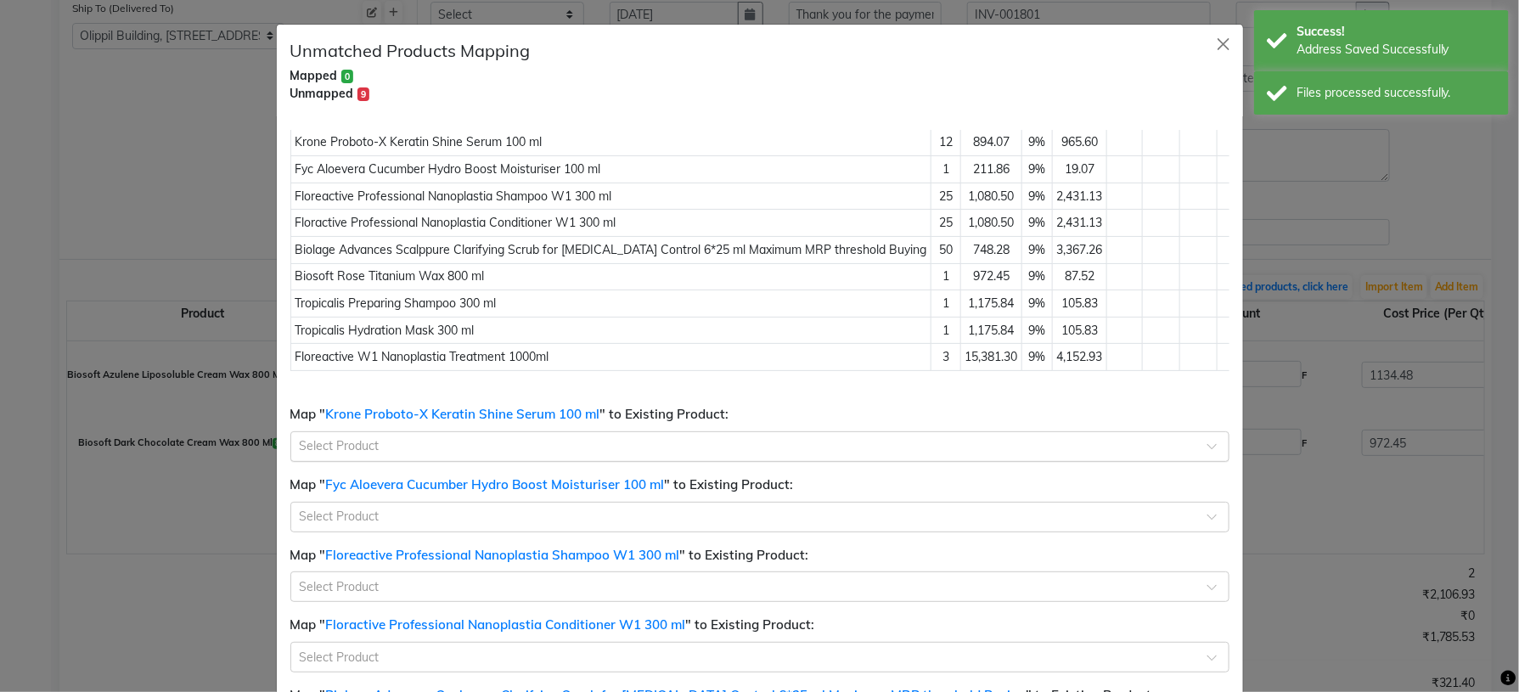
click at [578, 448] on input "text" at bounding box center [743, 446] width 887 height 18
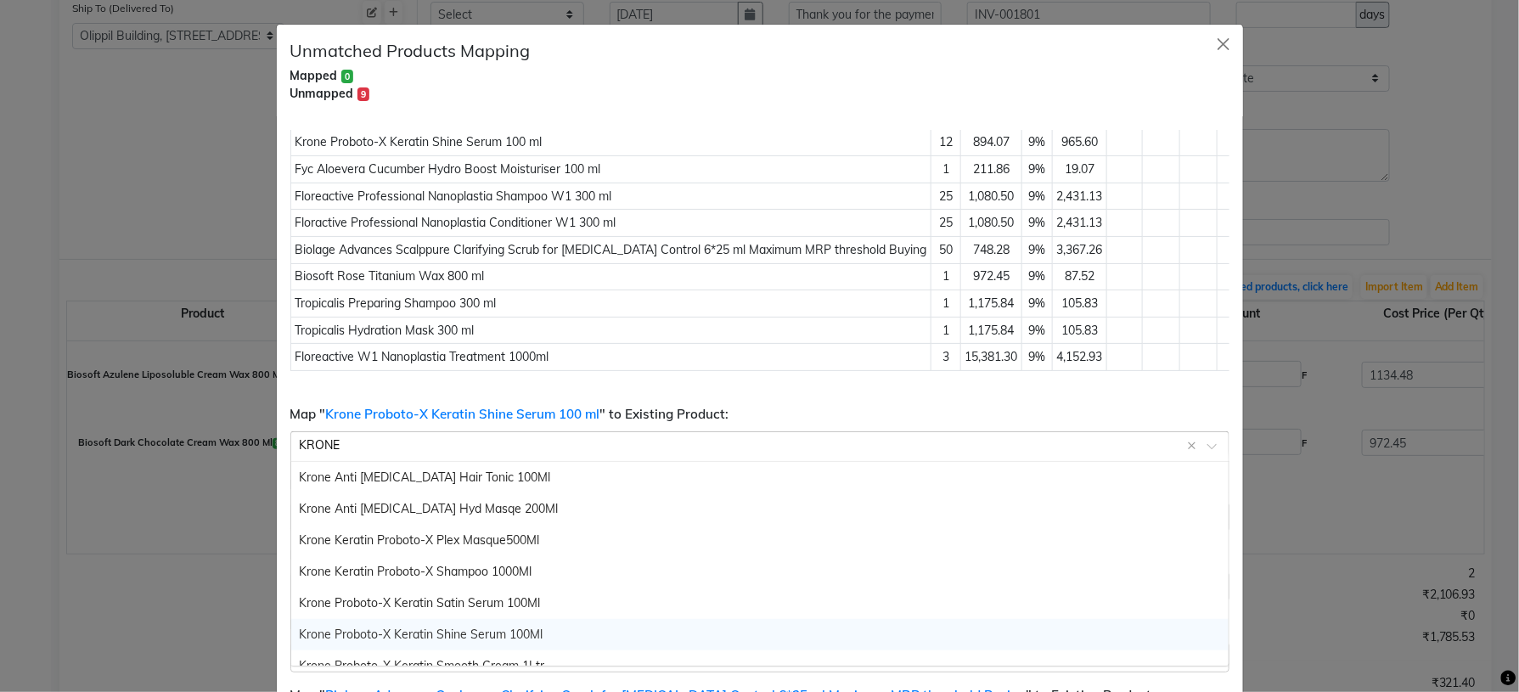
click at [516, 634] on span "Krone Proboto-X Keratin Shine Serum 100Ml" at bounding box center [422, 634] width 244 height 15
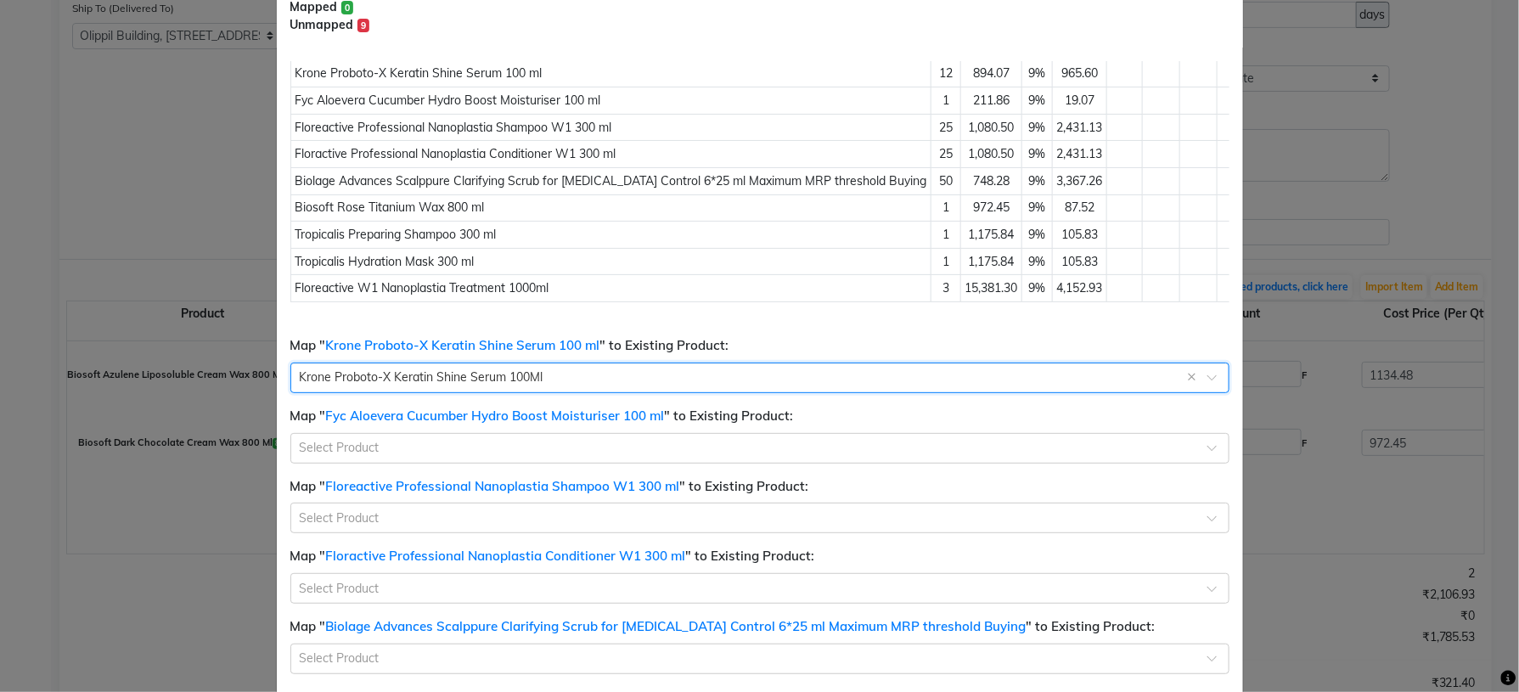
scroll to position [127, 0]
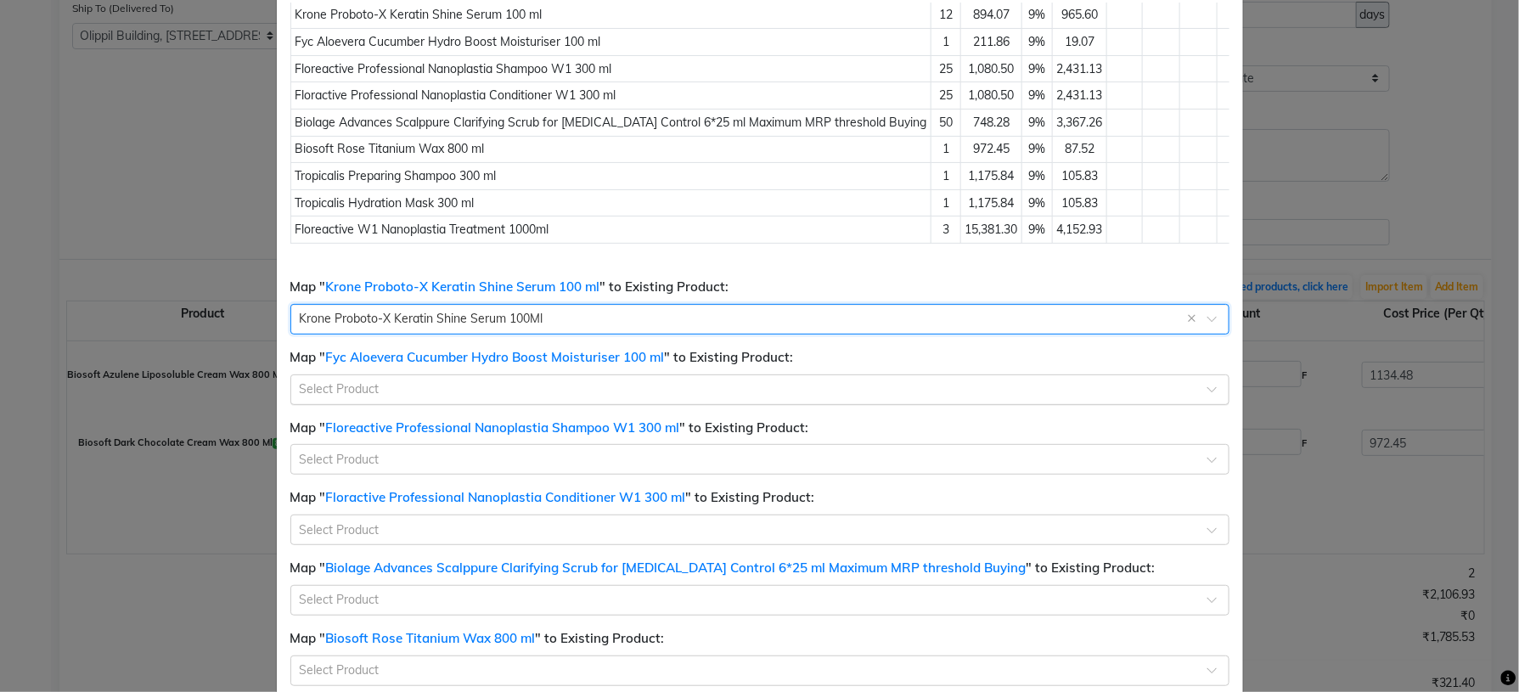
click at [375, 388] on input "text" at bounding box center [743, 389] width 887 height 18
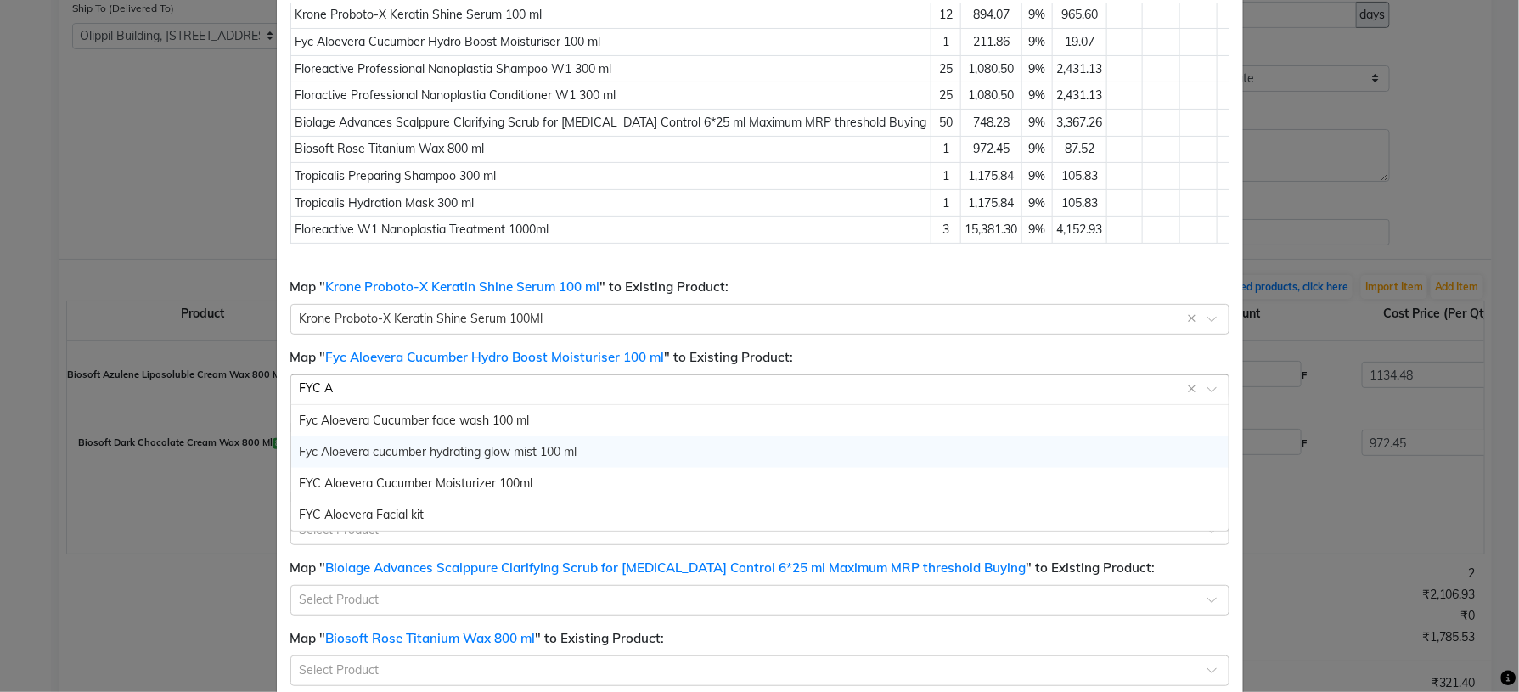
scroll to position [0, 0]
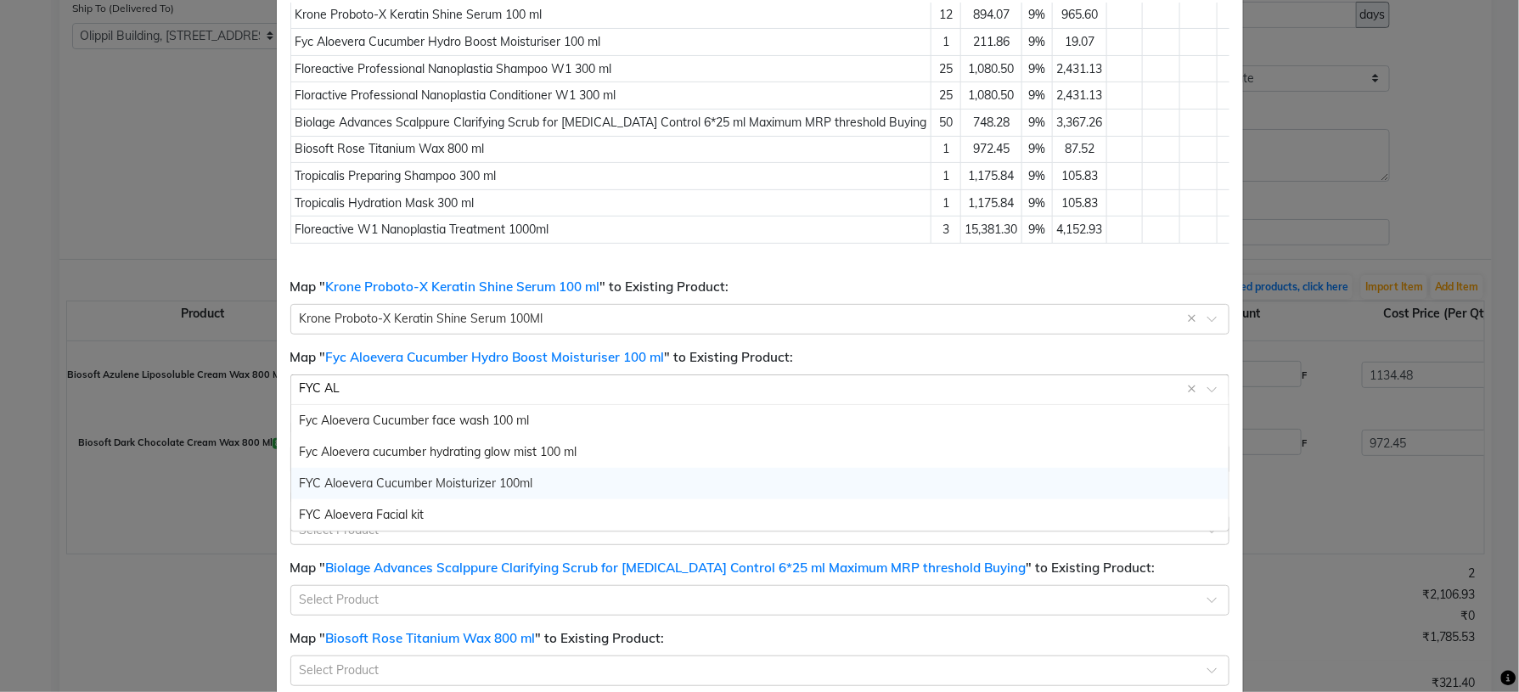
click at [530, 482] on div "FYC Aloevera Cucumber Moisturizer 100ml" at bounding box center [760, 483] width 938 height 31
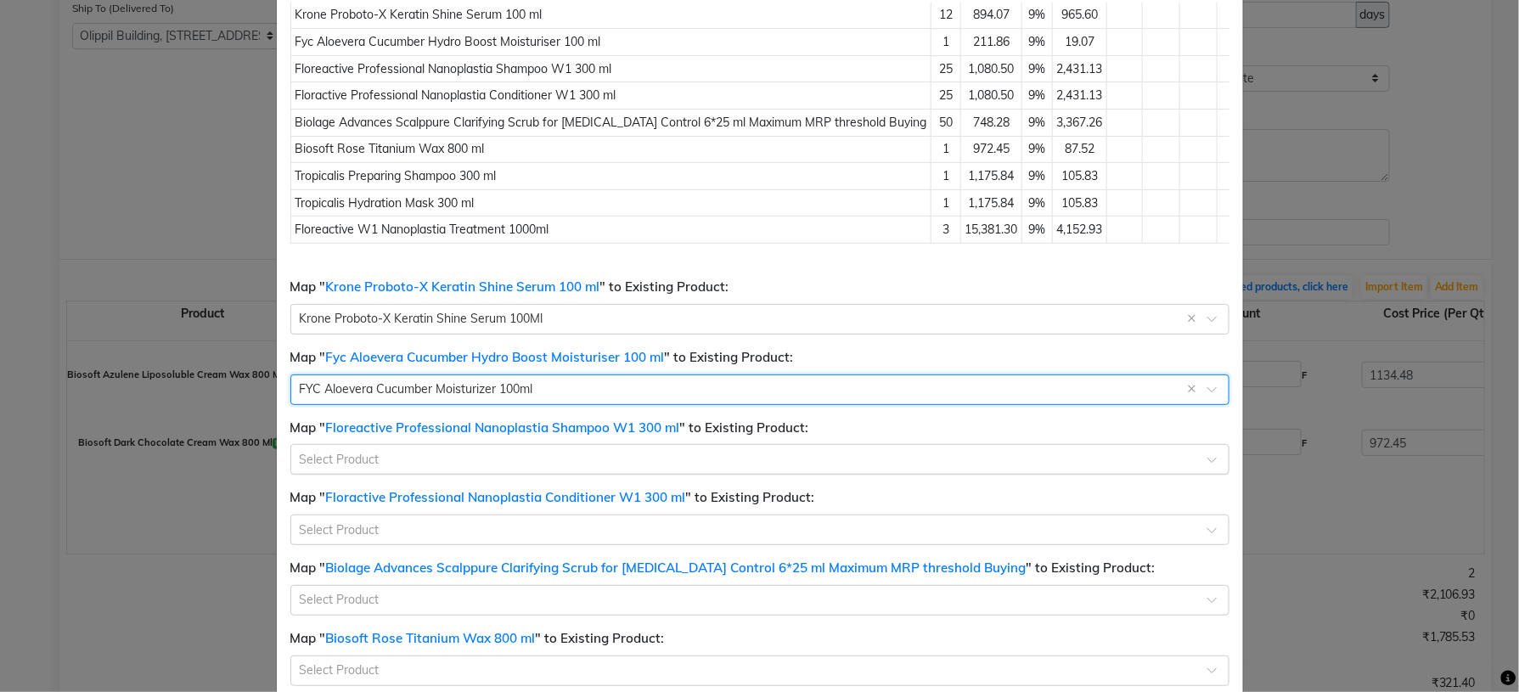
click at [477, 458] on input "text" at bounding box center [743, 458] width 887 height 18
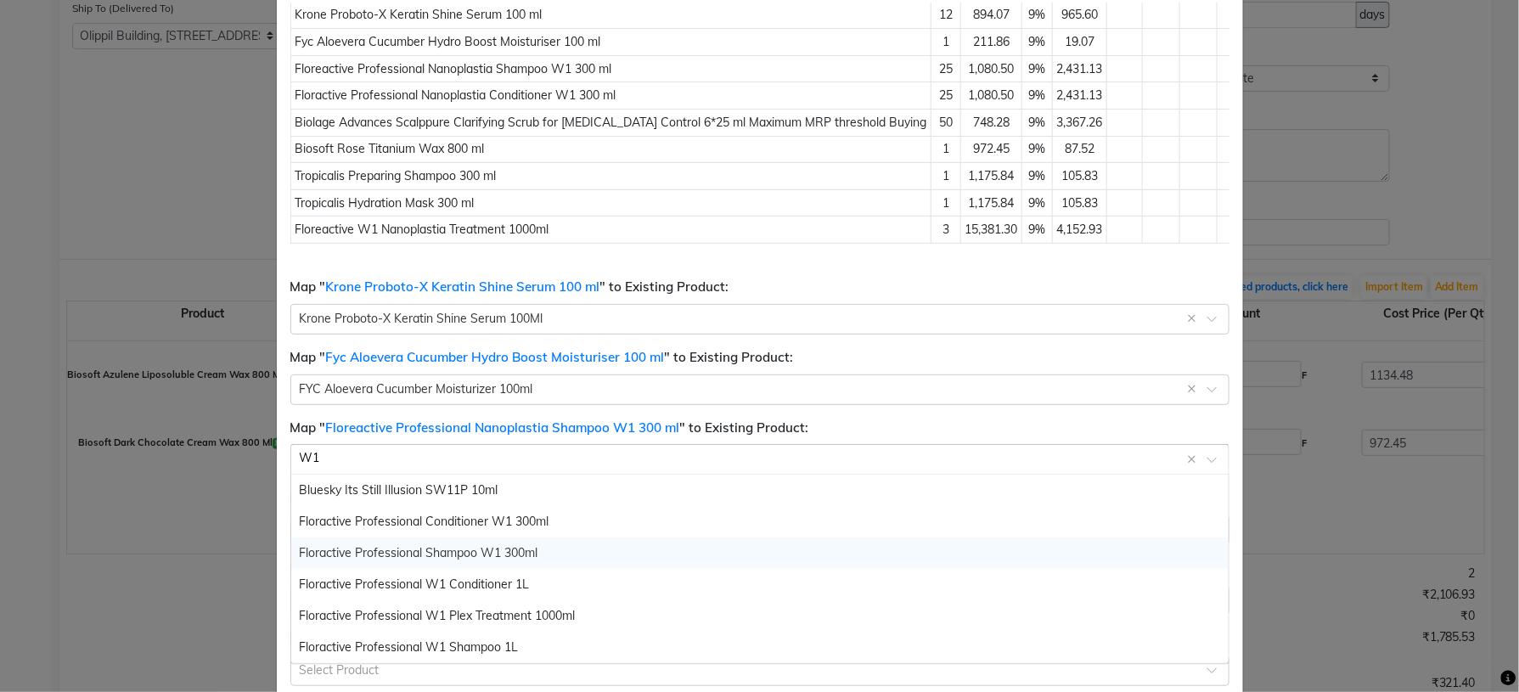
click at [495, 550] on span "Floractive Professional Shampoo W1 300ml" at bounding box center [419, 552] width 239 height 15
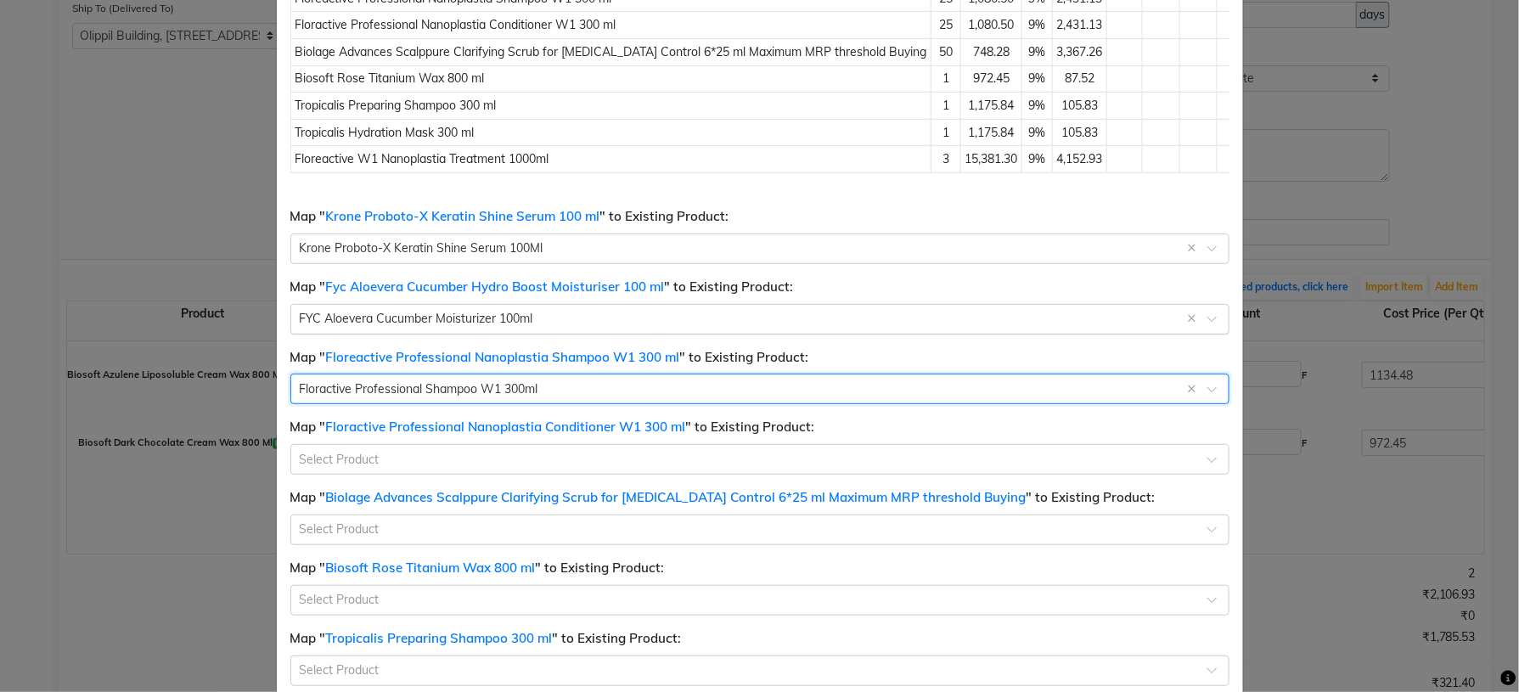
scroll to position [254, 0]
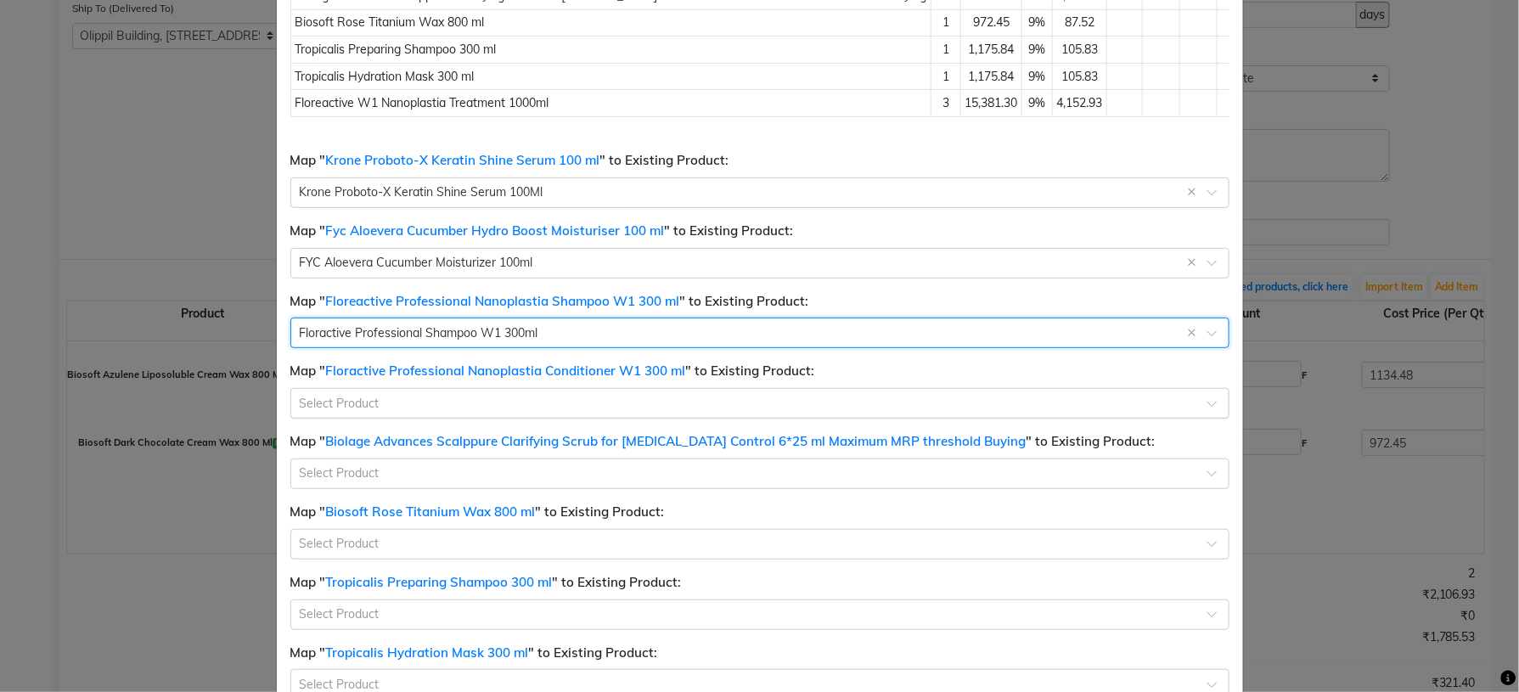
click at [519, 403] on input "text" at bounding box center [743, 402] width 887 height 18
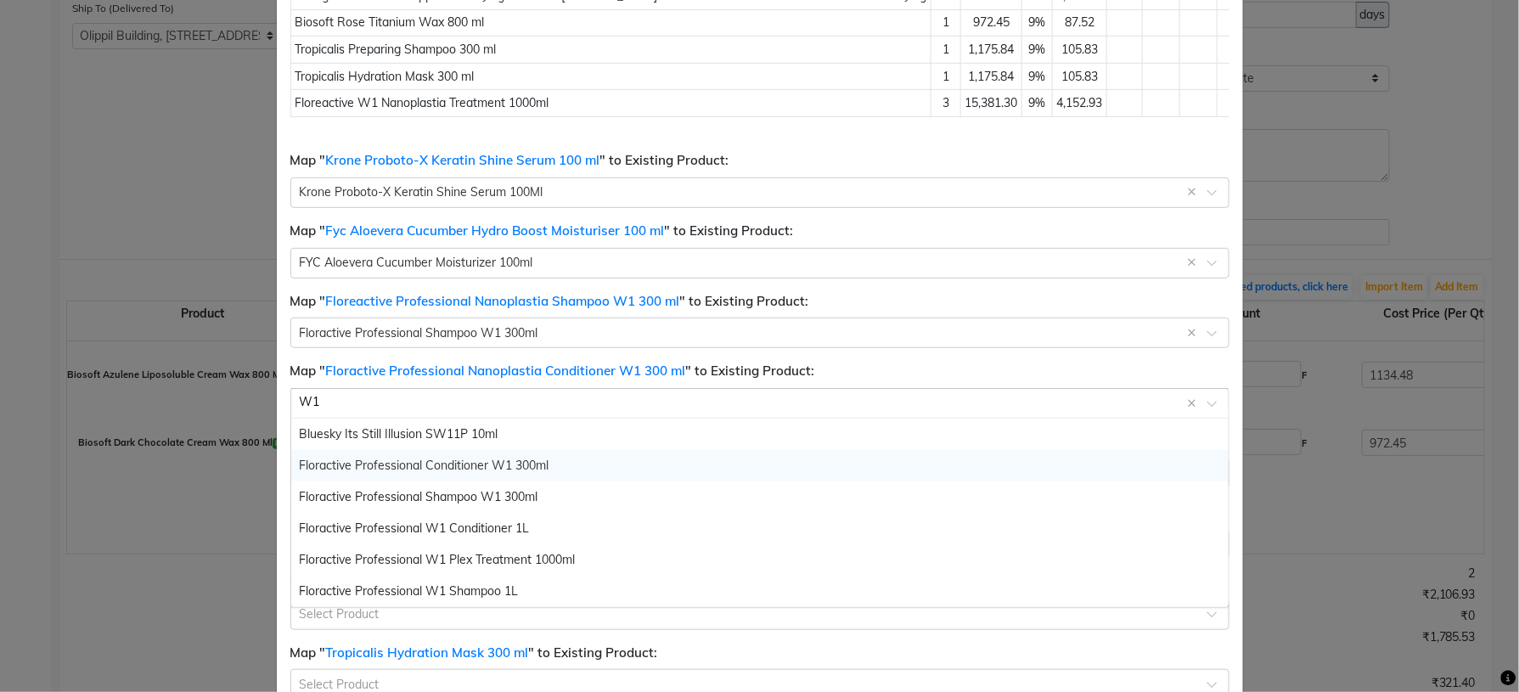
click at [535, 464] on span "Floractive Professional Conditioner W1 300ml" at bounding box center [425, 465] width 250 height 15
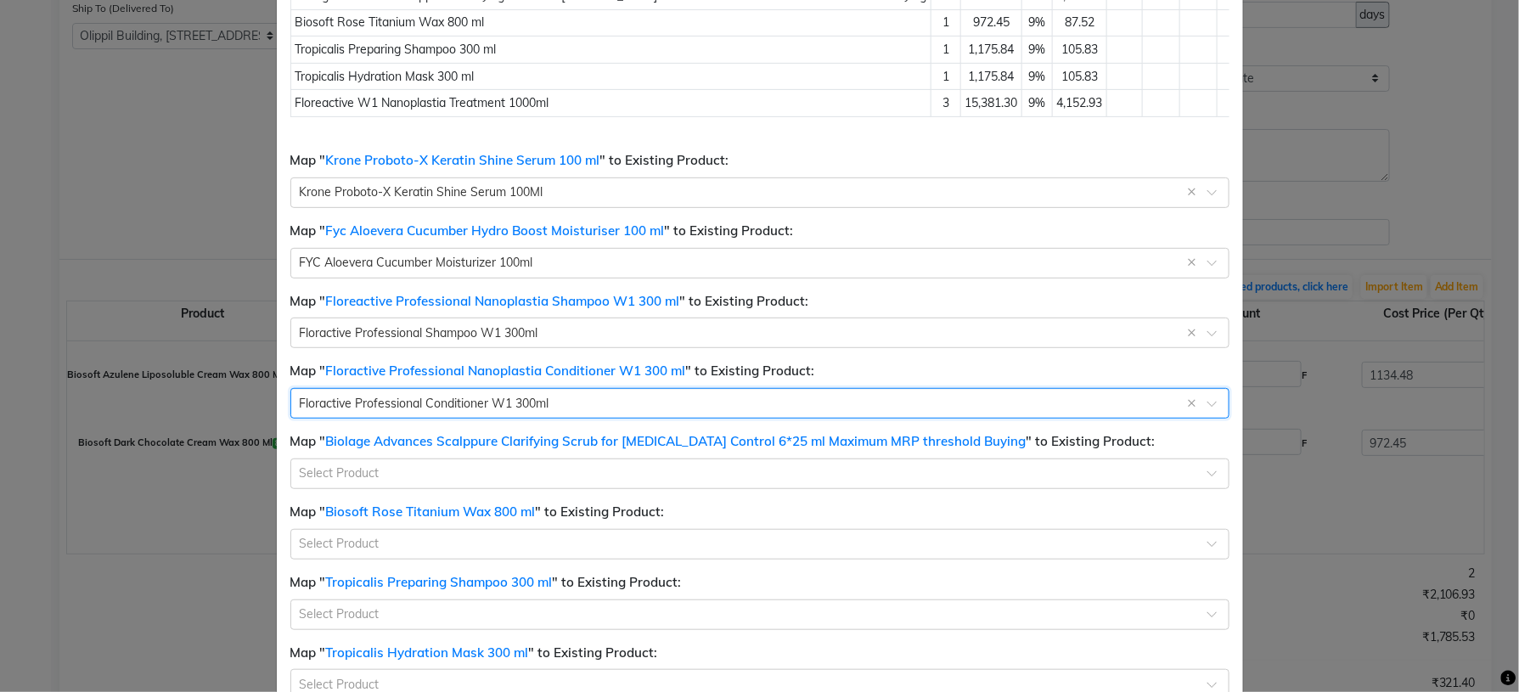
scroll to position [382, 0]
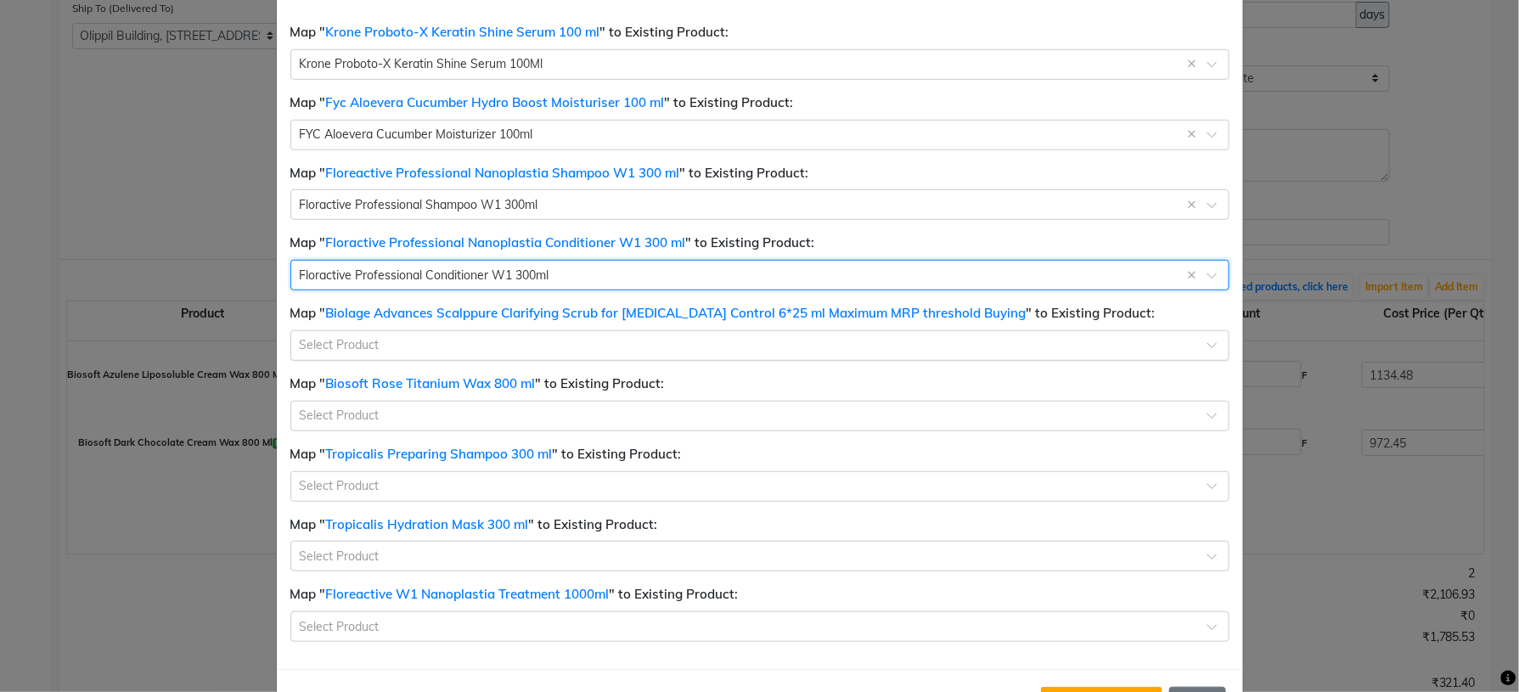
click at [527, 348] on input "text" at bounding box center [743, 344] width 887 height 18
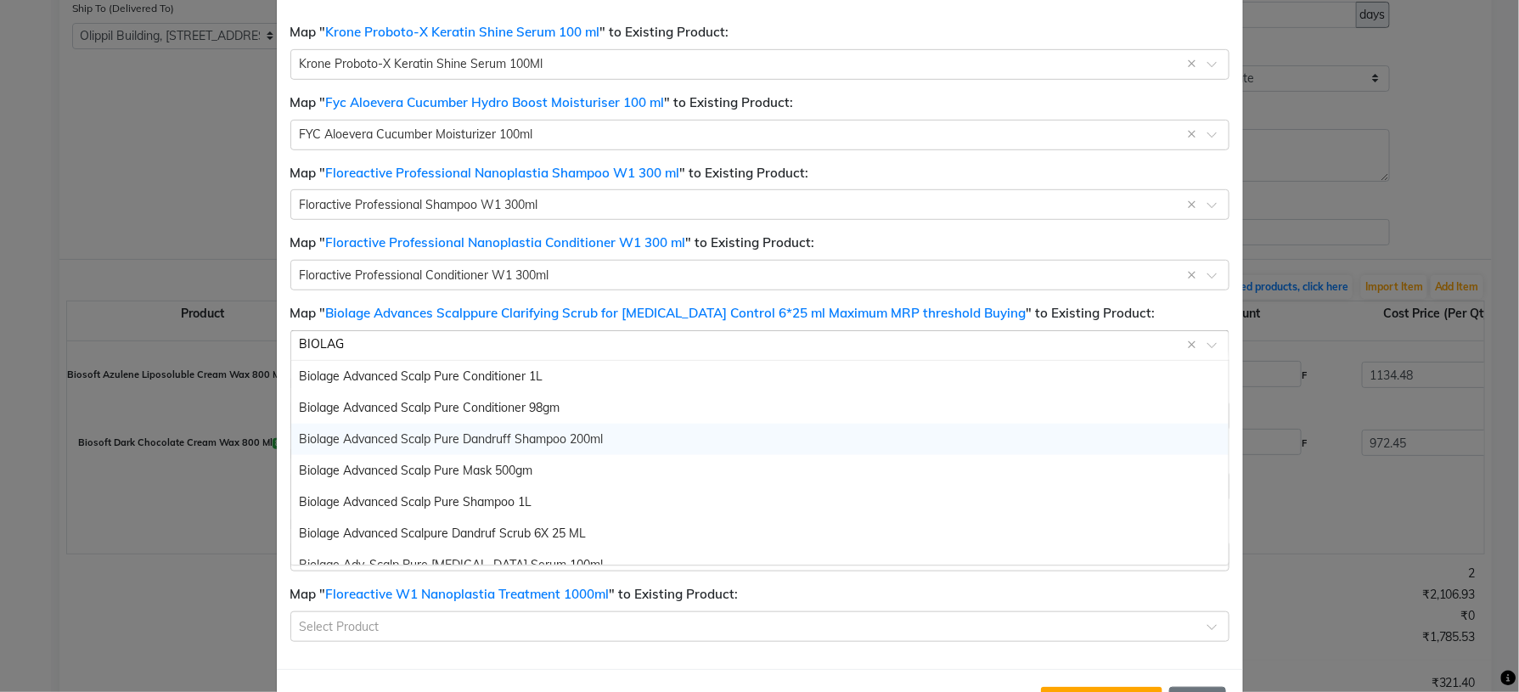
scroll to position [127, 0]
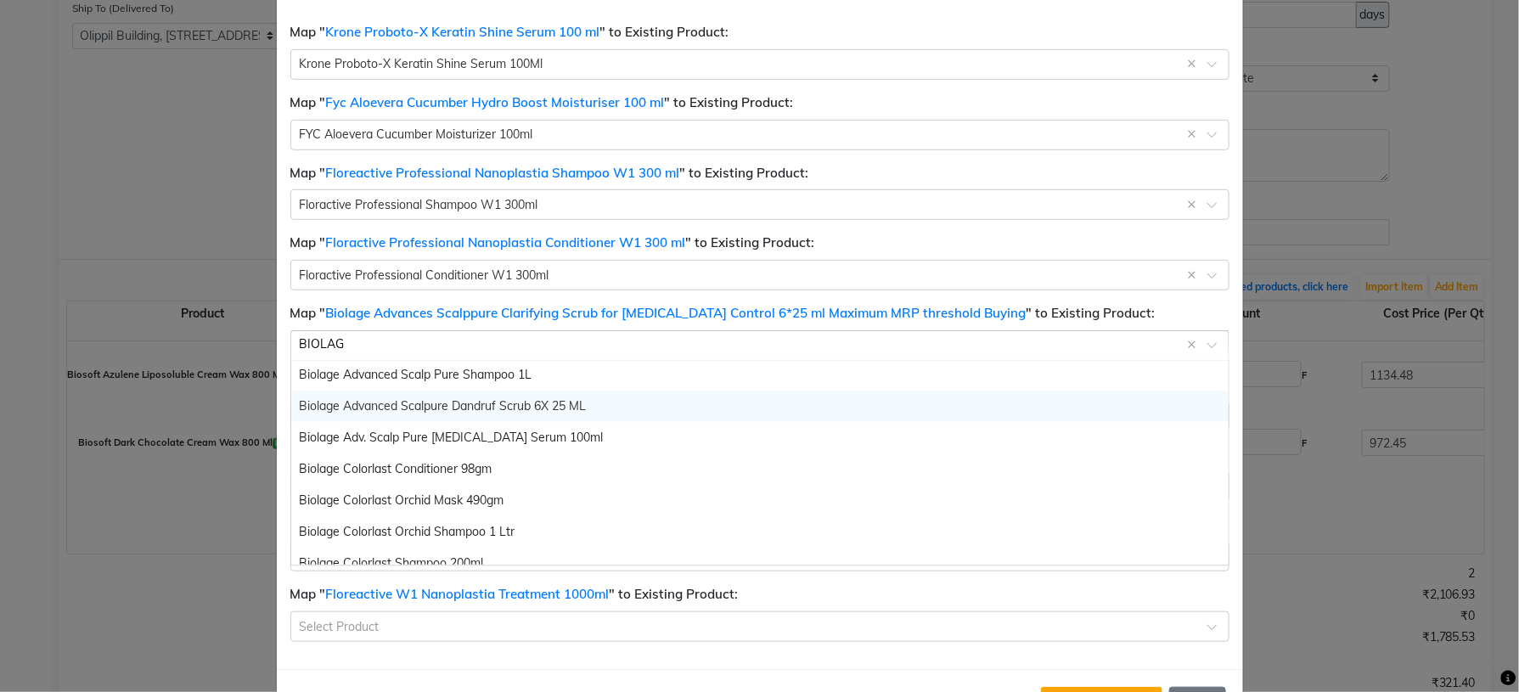
click at [583, 407] on div "Biolage Advanced Scalpure Dandruf Scrub 6X 25 ML" at bounding box center [760, 406] width 938 height 31
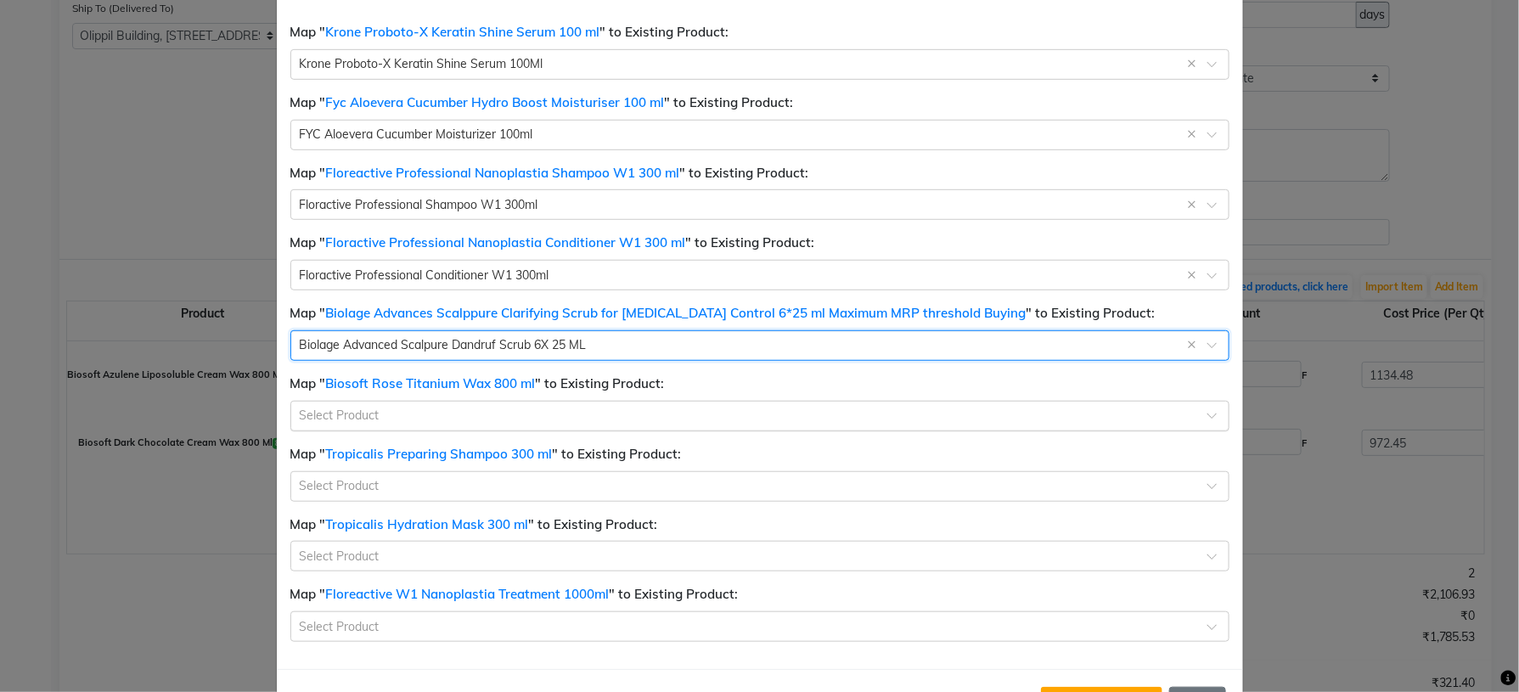
click at [487, 427] on div "Select Product" at bounding box center [759, 416] width 939 height 31
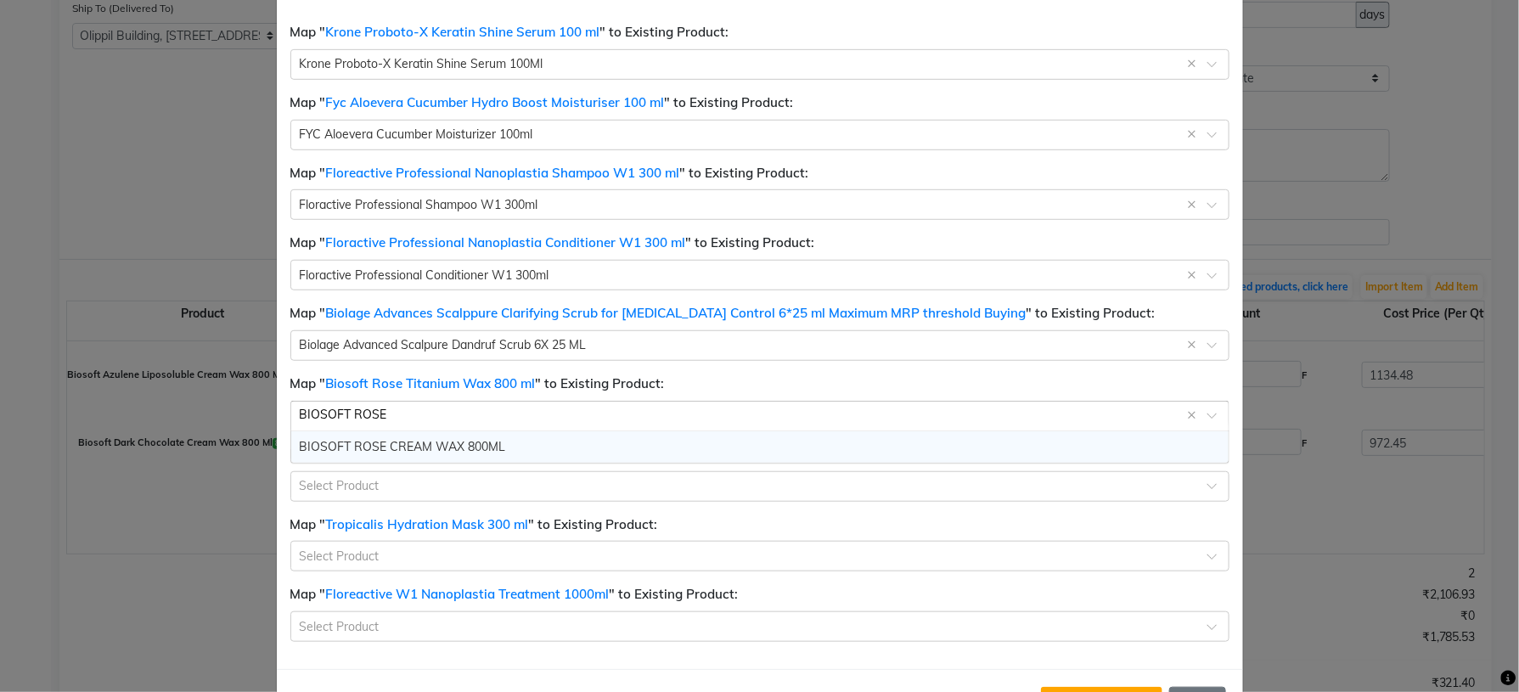
click at [463, 454] on span "BIOSOFT ROSE CREAM WAX 800ML" at bounding box center [403, 446] width 206 height 15
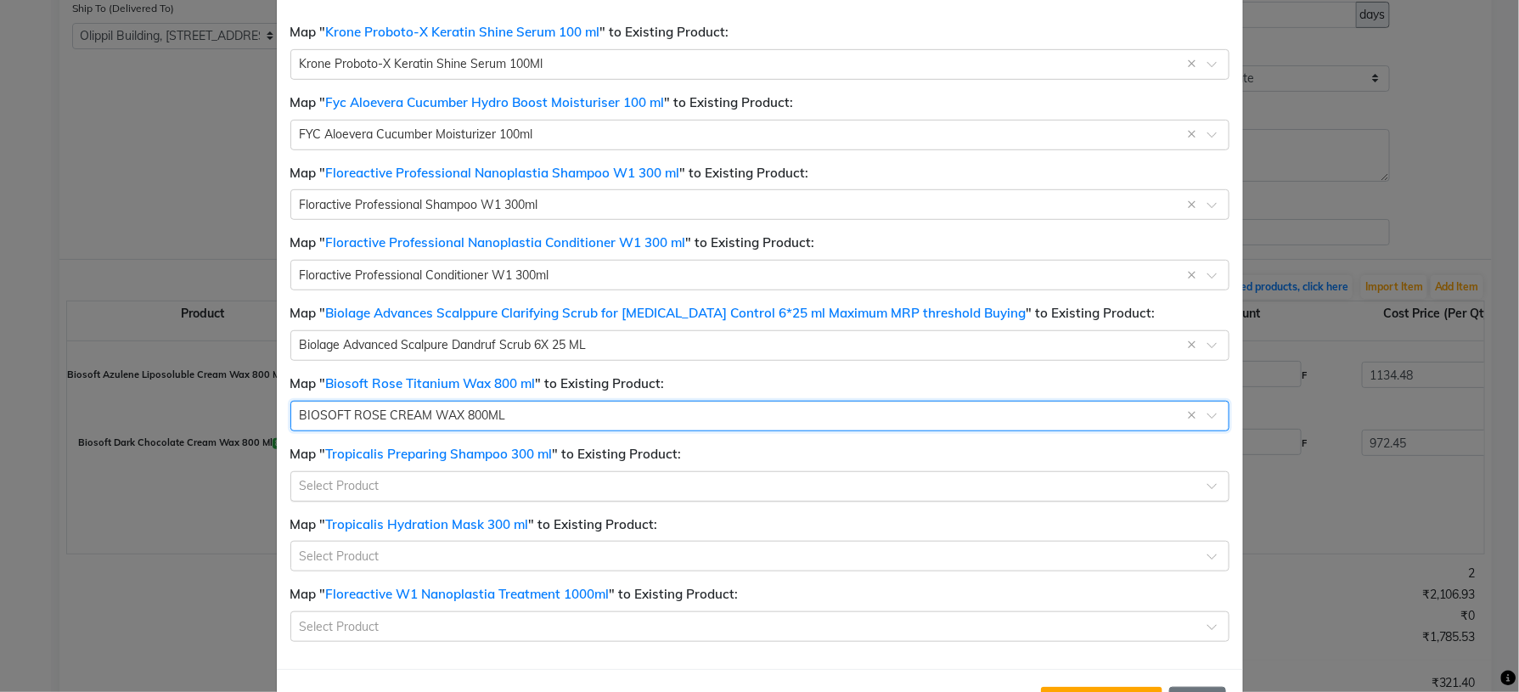
click at [420, 493] on div "Select Product" at bounding box center [746, 486] width 911 height 18
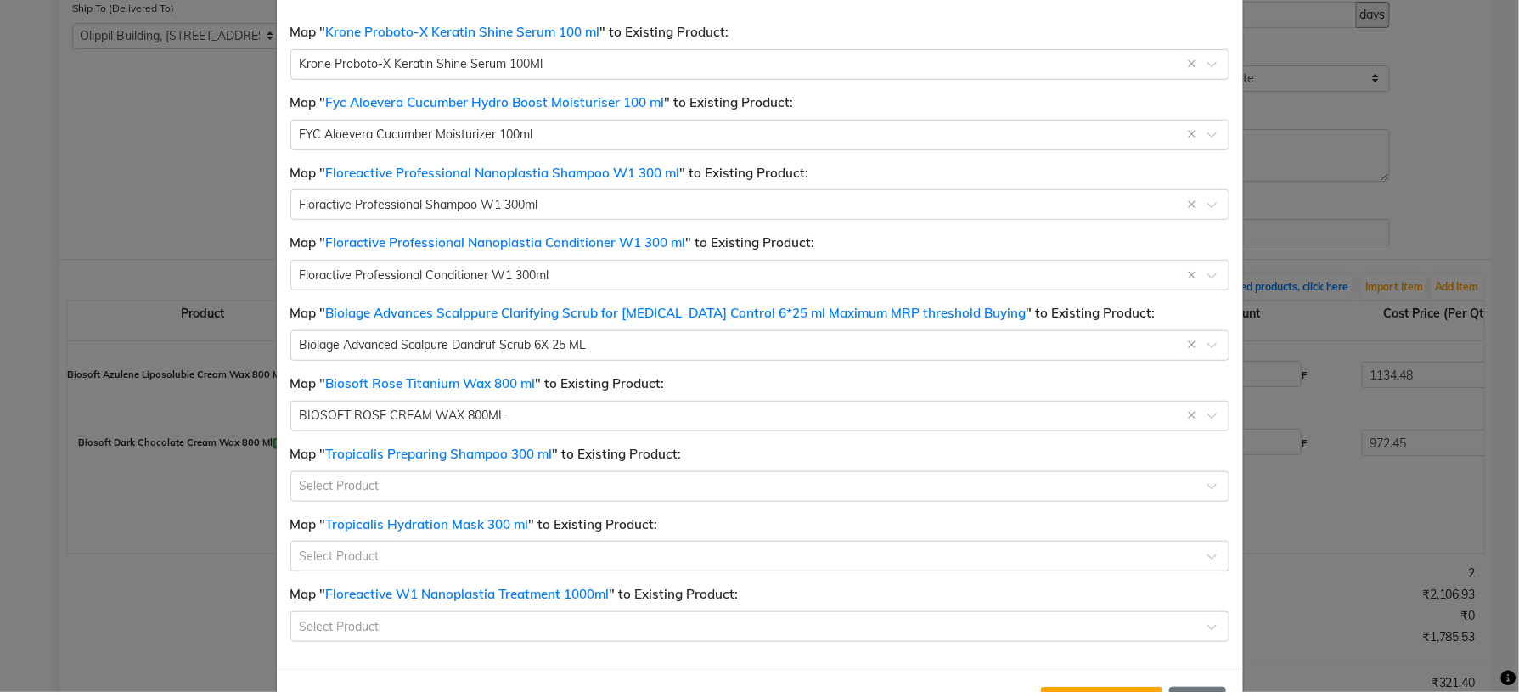
click at [1115, 506] on div "Product Name Qty Cost Tax (%) Tax Amount MRP Price Total Product Code Received …" at bounding box center [760, 201] width 967 height 935
click at [380, 482] on input "text" at bounding box center [743, 485] width 887 height 18
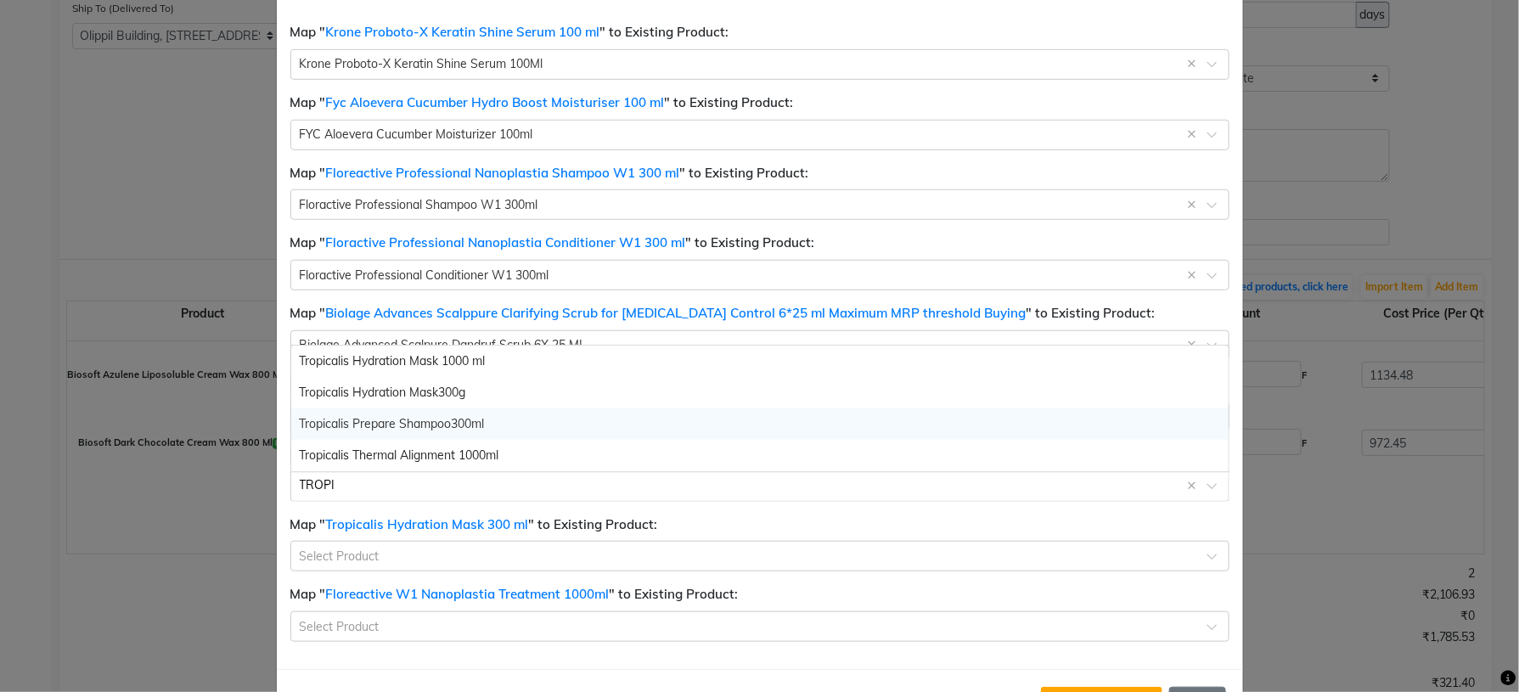
click at [430, 424] on span "Tropicalis Prepare Shampoo300ml" at bounding box center [392, 423] width 185 height 15
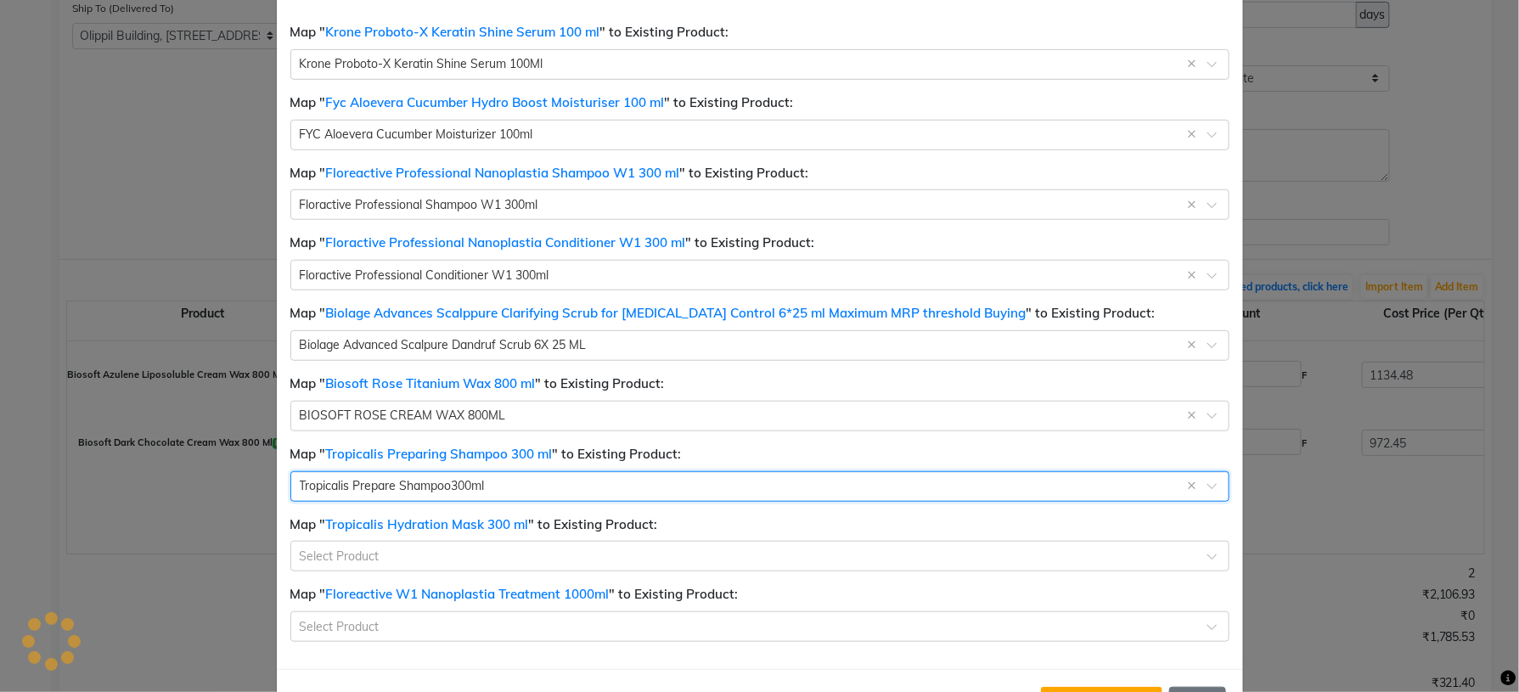
scroll to position [451, 0]
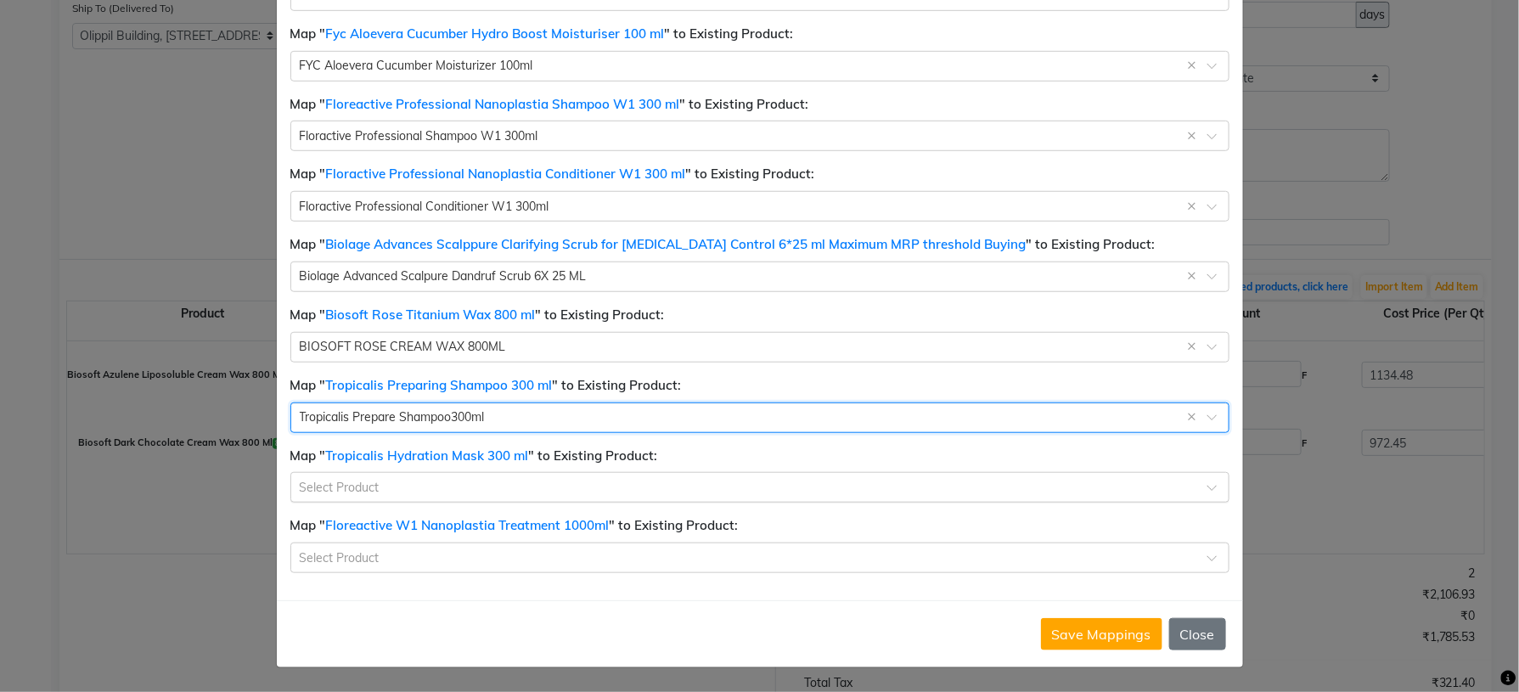
click at [403, 490] on input "text" at bounding box center [743, 486] width 887 height 18
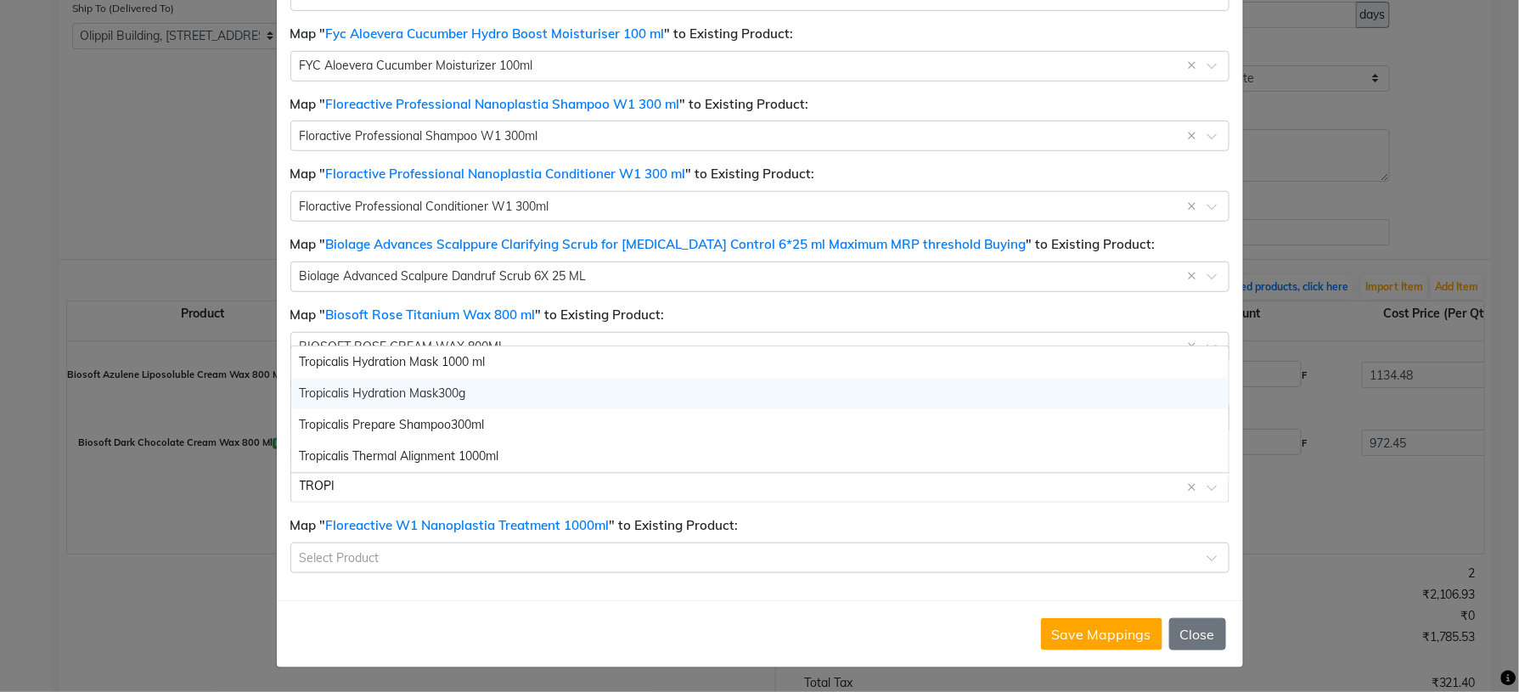
click at [439, 392] on span "Tropicalis Hydration Mask300g" at bounding box center [383, 393] width 166 height 15
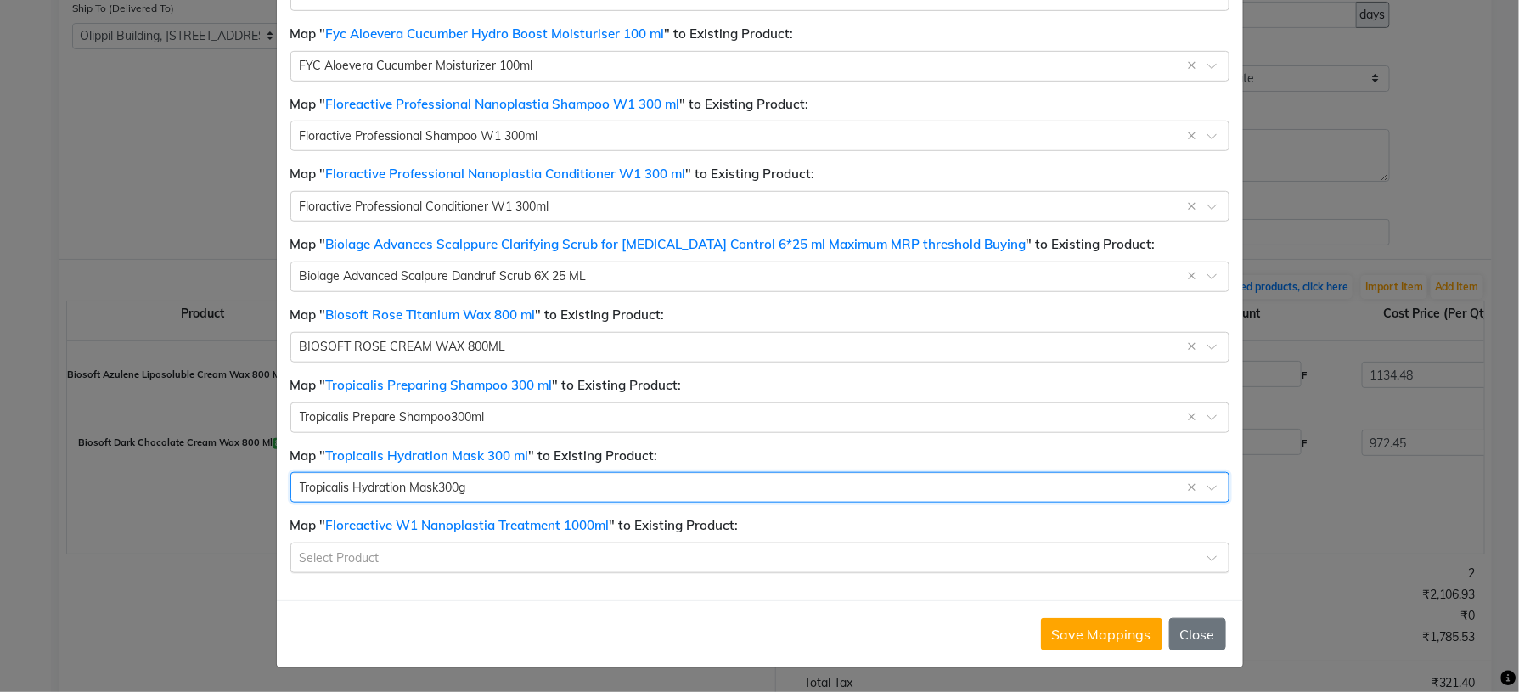
click at [396, 558] on input "text" at bounding box center [743, 557] width 887 height 18
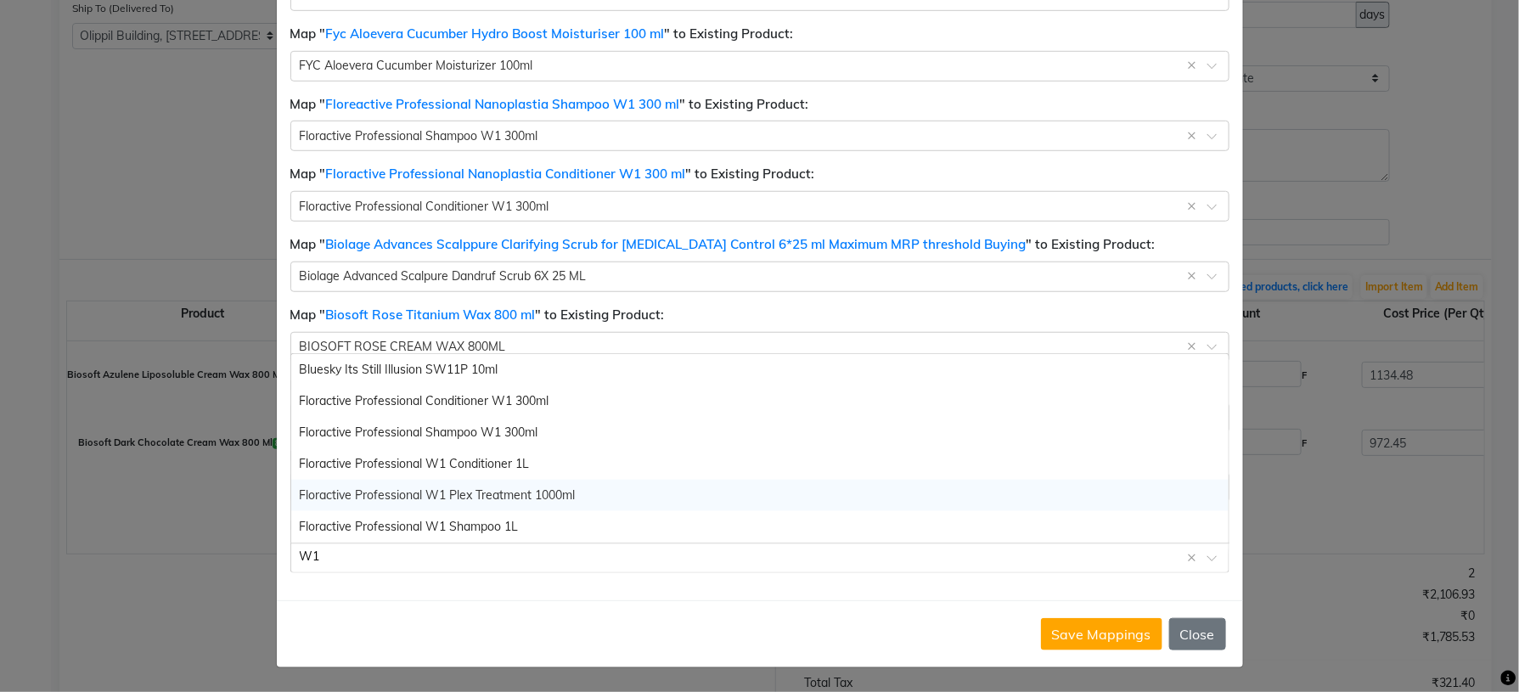
click at [506, 498] on span "Floractive Professional W1 Plex Treatment 1000ml" at bounding box center [438, 495] width 276 height 15
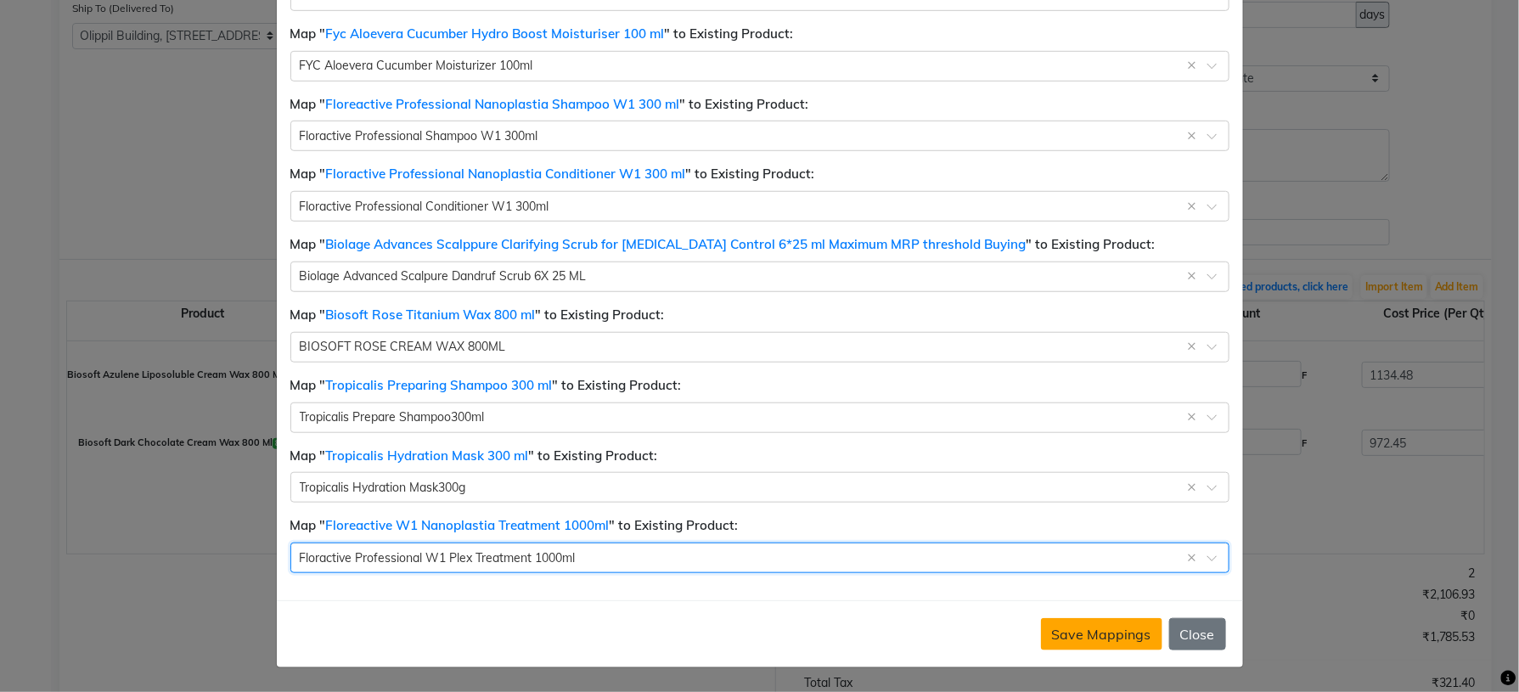
click at [1099, 630] on button "Save Mappings" at bounding box center [1101, 634] width 121 height 32
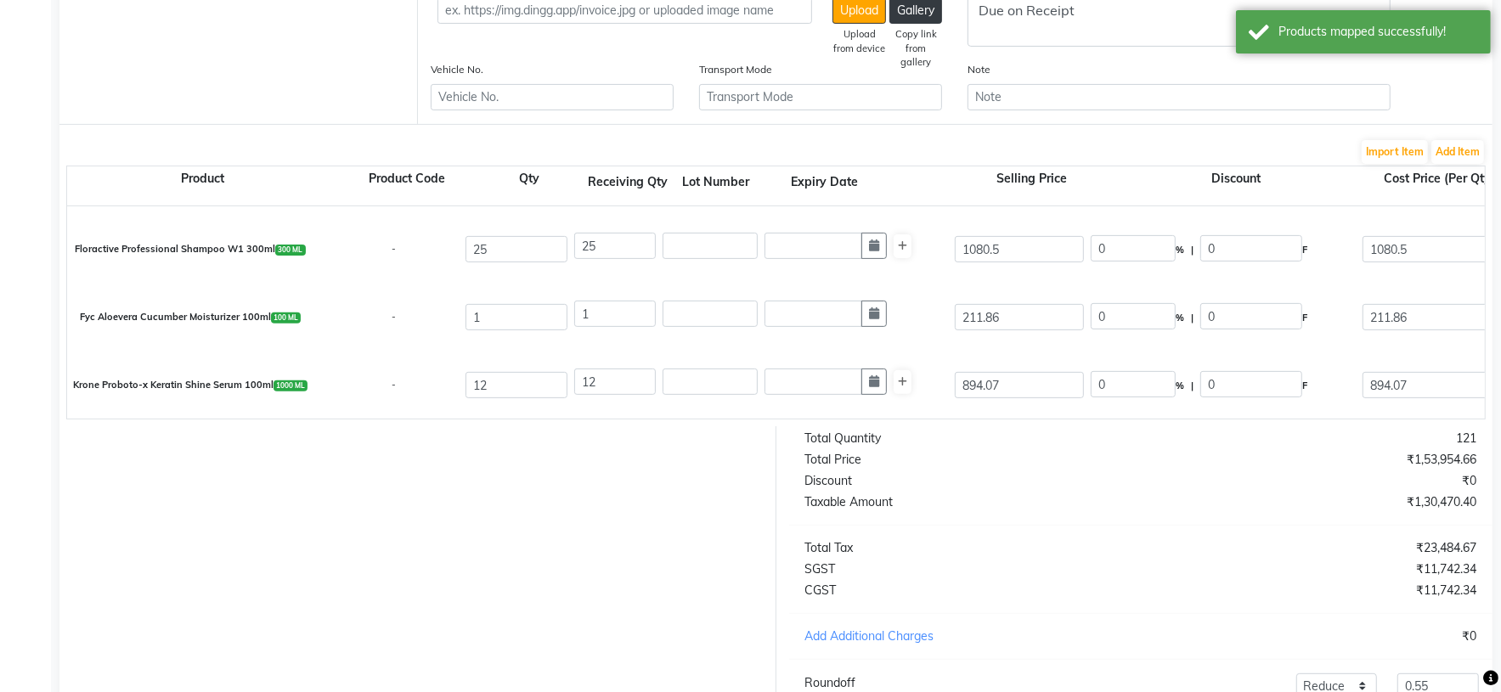
scroll to position [509, 0]
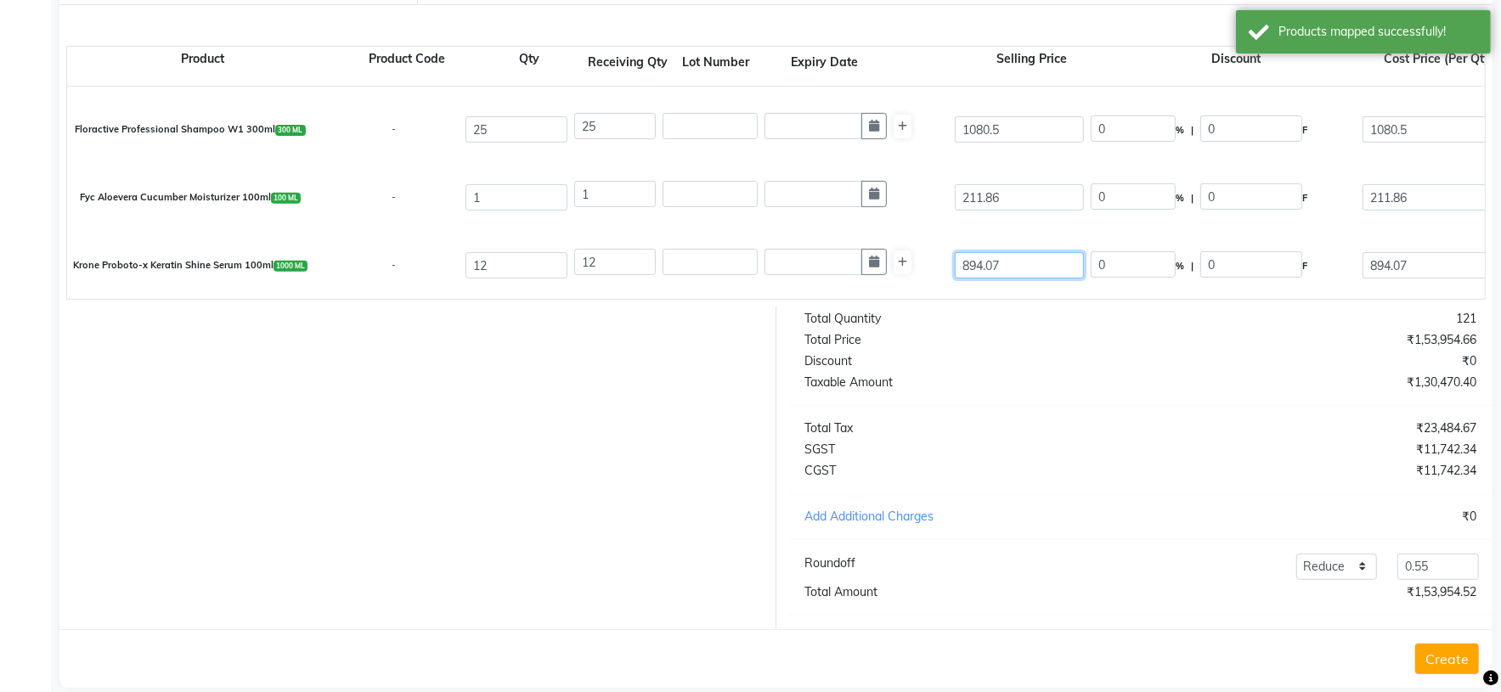
drag, startPoint x: 1031, startPoint y: 262, endPoint x: 918, endPoint y: 256, distance: 113.2
click at [920, 256] on div "Krone Proboto-x Keratin Shine Serum 100ml 1000 ML - 12 12 894.07 0 % | 0 F 894.…" at bounding box center [1484, 266] width 2860 height 68
drag, startPoint x: 1023, startPoint y: 203, endPoint x: 933, endPoint y: 203, distance: 90.0
click at [933, 203] on div "Fyc Aloevera Cucumber Moisturizer 100ml 100 ML - 1 1 211.86 0 % | 0 F 211.86 17…" at bounding box center [1484, 198] width 2860 height 68
drag, startPoint x: 1033, startPoint y: 133, endPoint x: 918, endPoint y: 136, distance: 114.7
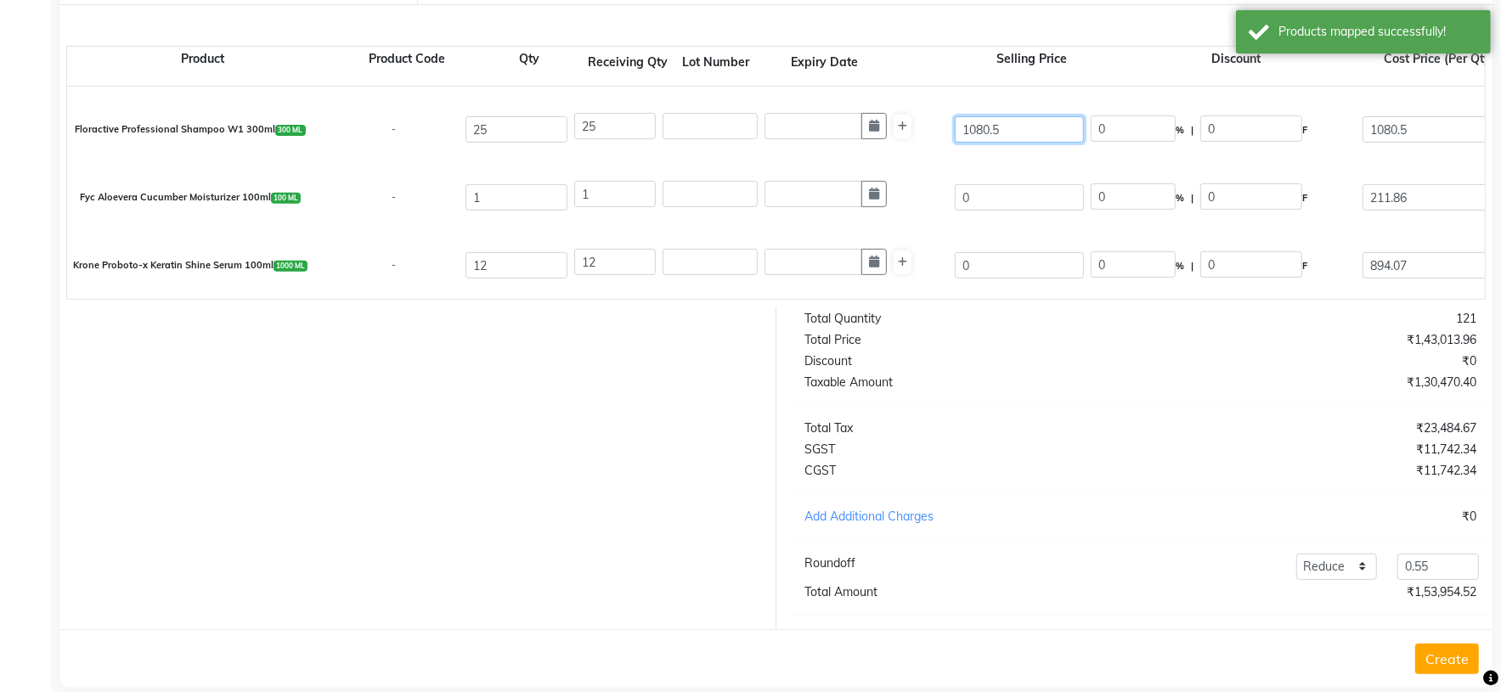
click at [922, 134] on div "Floractive Professional Shampoo W1 300ml 300 ML - 25 25 1080.5 0 % | 0 F 1080.5…" at bounding box center [1484, 130] width 2860 height 68
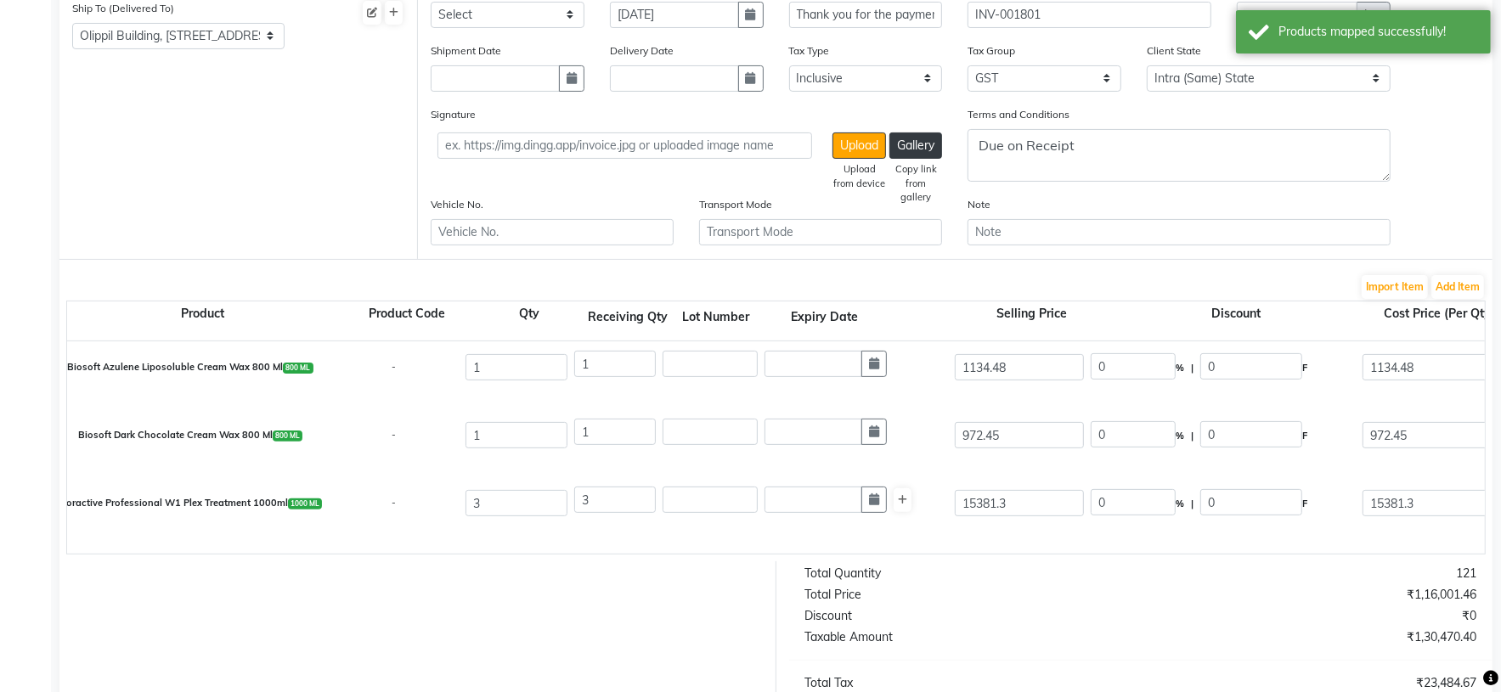
scroll to position [0, 0]
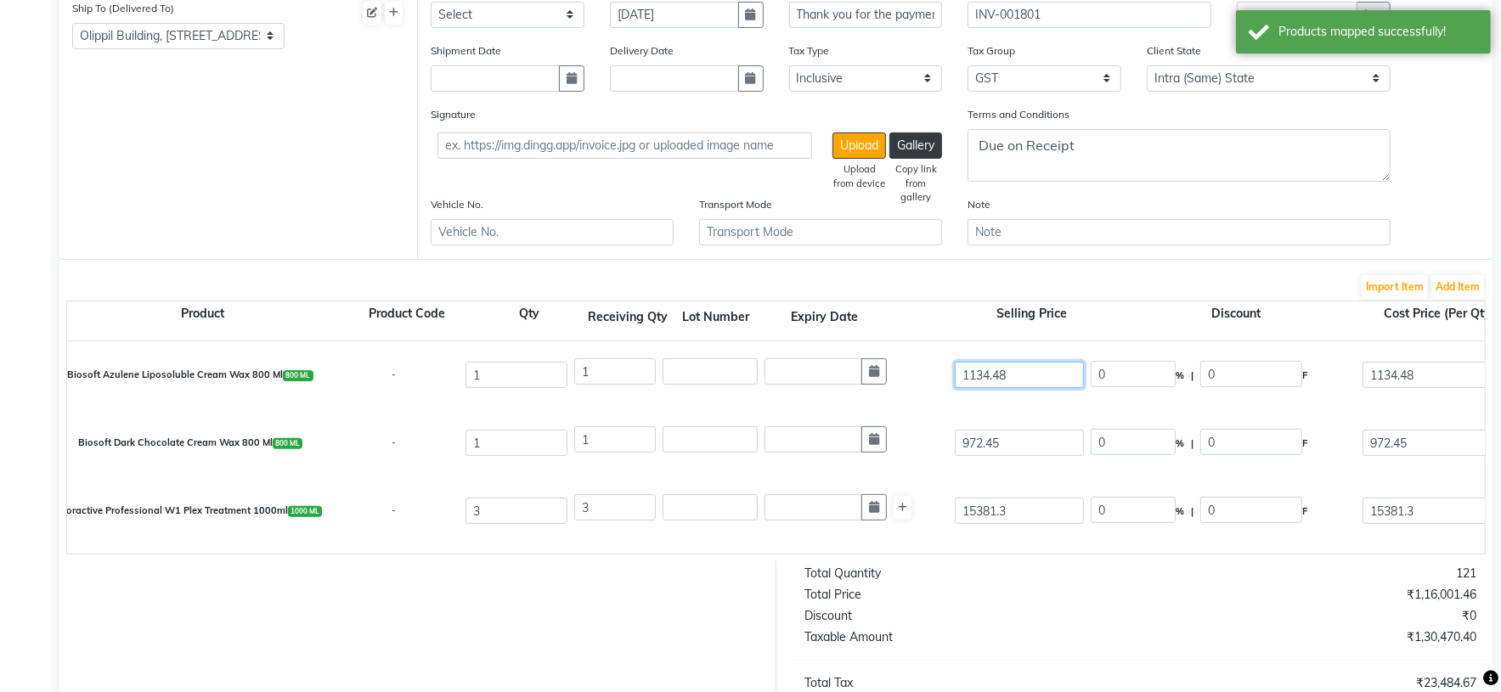
drag, startPoint x: 1028, startPoint y: 382, endPoint x: 861, endPoint y: 407, distance: 168.3
click at [878, 393] on div "Biosoft Azulene Liposoluble Cream Wax 800 Ml 800 ML - 1 1 1134.48 0 % | 0 F 113…" at bounding box center [1484, 375] width 2860 height 68
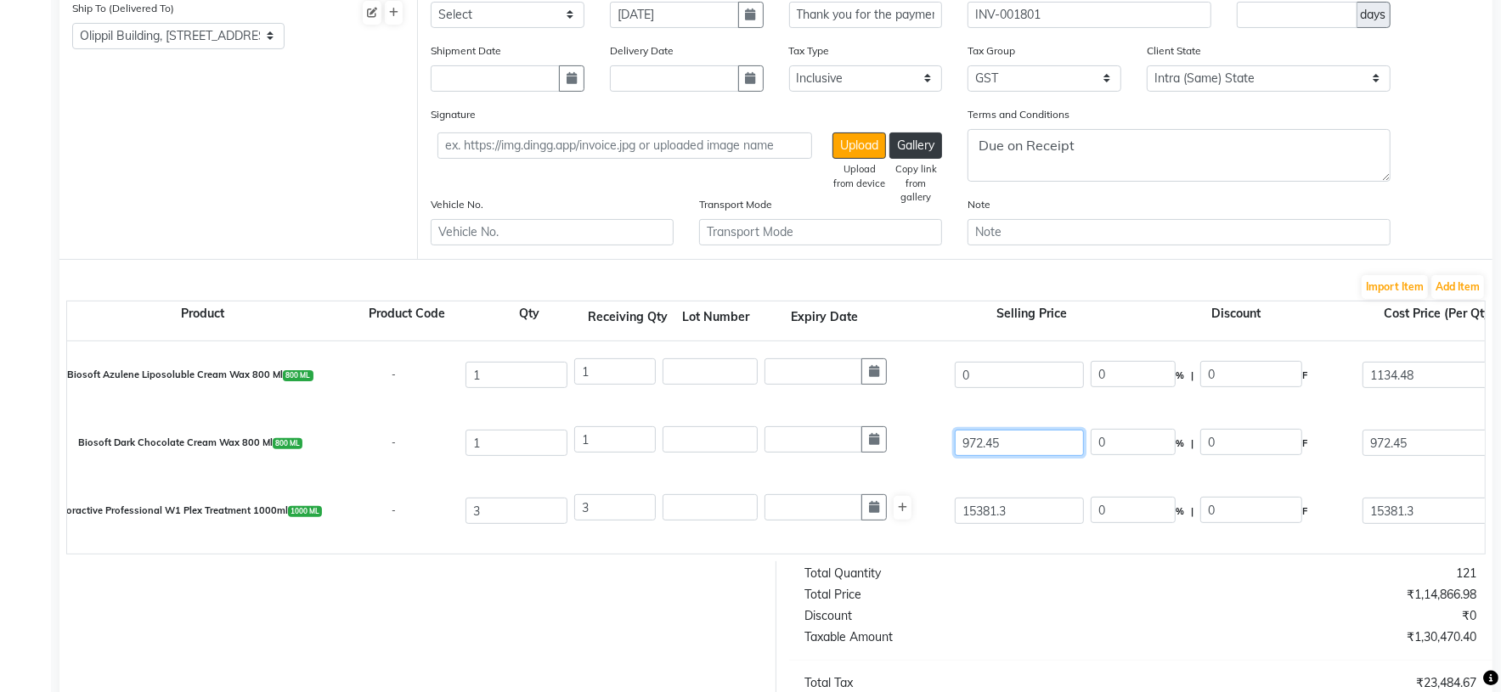
drag, startPoint x: 975, startPoint y: 443, endPoint x: 998, endPoint y: 541, distance: 100.3
click at [896, 447] on div "Biosoft Dark Chocolate Cream Wax 800 Ml 800 ML - 1 1 972.45 0 % | 0 F 972.45 82…" at bounding box center [1484, 443] width 2860 height 68
drag, startPoint x: 885, startPoint y: 510, endPoint x: 972, endPoint y: 565, distance: 103.0
click at [836, 510] on div "Floractive Professional W1 Plex Treatment 1000ml 1000 ML - 3 3 15381.3 0 % | 0 …" at bounding box center [1484, 511] width 2860 height 68
drag, startPoint x: 1069, startPoint y: 597, endPoint x: 1065, endPoint y: 586, distance: 11.8
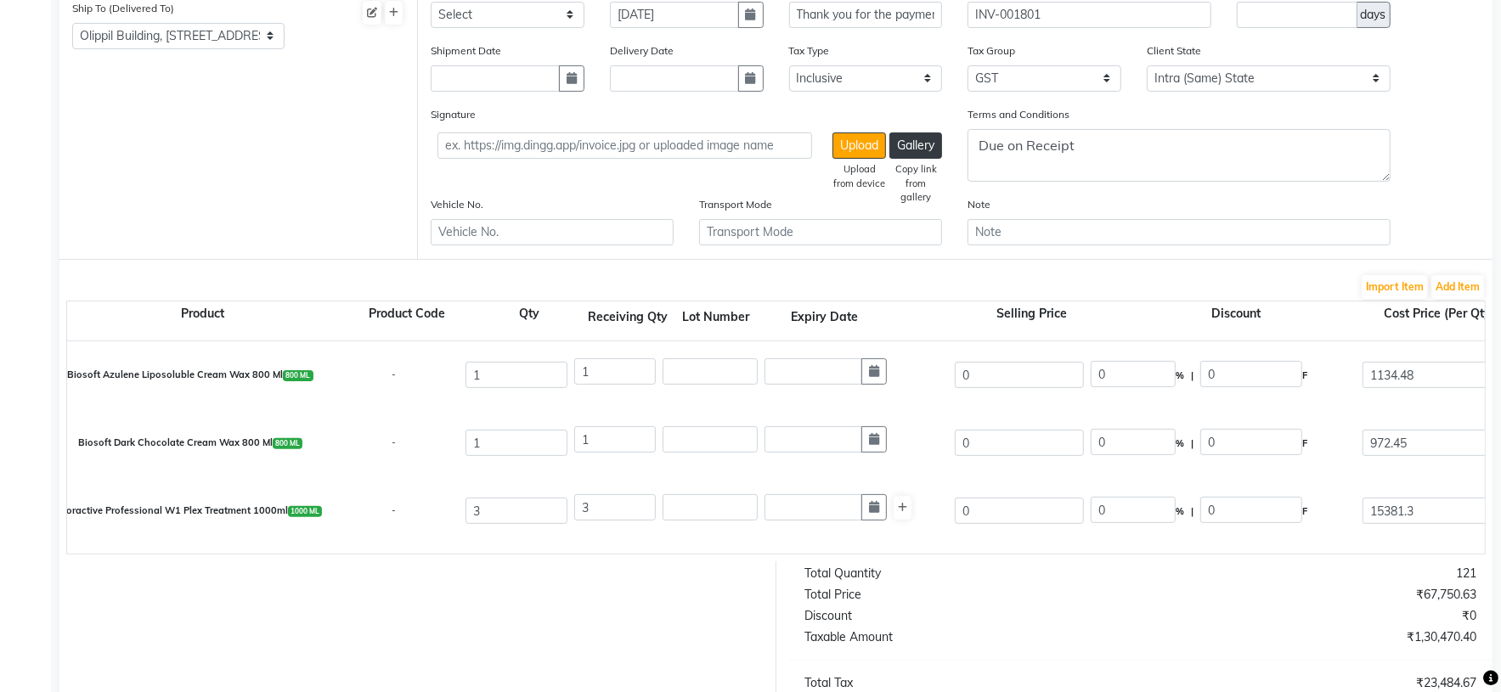
click at [1068, 583] on div "Total Quantity" at bounding box center [966, 574] width 348 height 18
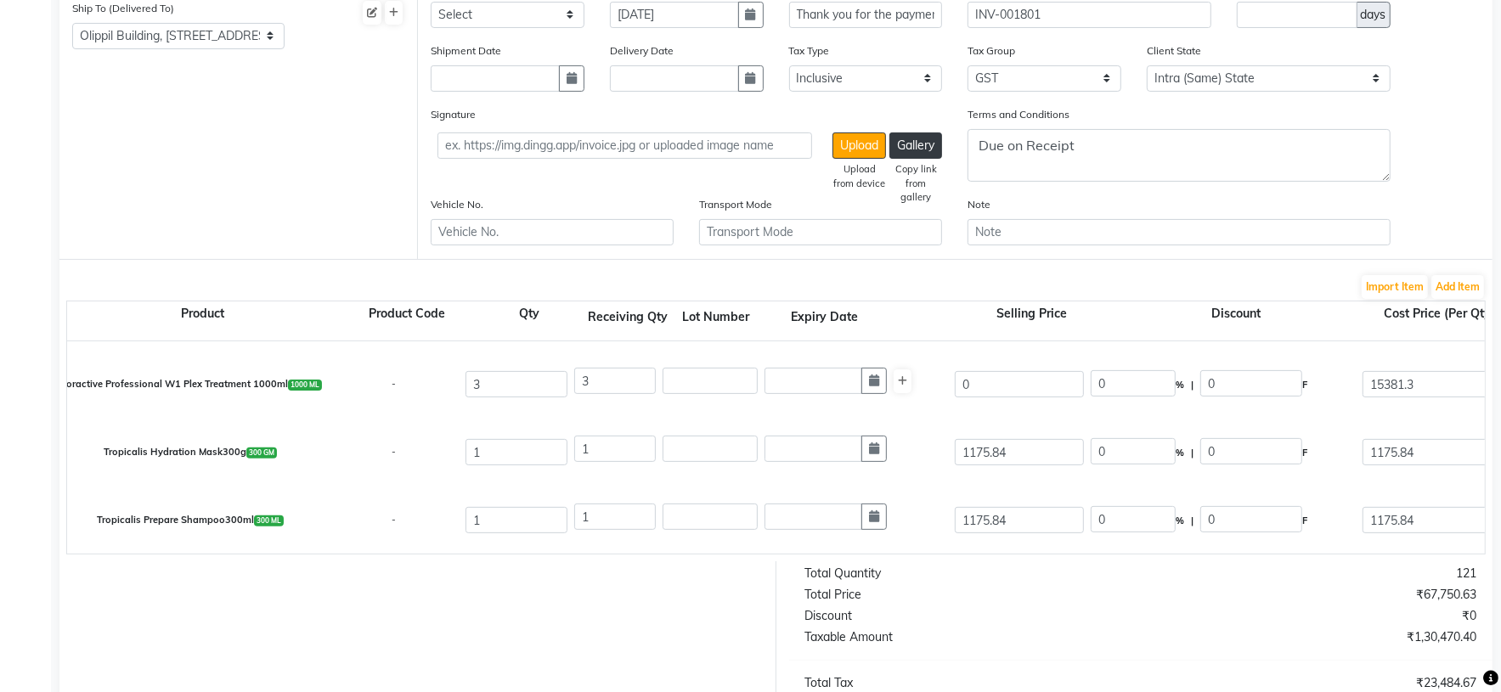
scroll to position [127, 0]
drag, startPoint x: 1029, startPoint y: 442, endPoint x: 868, endPoint y: 454, distance: 161.7
click at [868, 454] on div "Tropicalis Hydration Mask300g 300 GM - 1 1 1175.84 0 % | 0 F 1175.84 996.47 996…" at bounding box center [1484, 452] width 2860 height 68
drag, startPoint x: 1048, startPoint y: 521, endPoint x: 897, endPoint y: 533, distance: 151.6
click at [898, 530] on div "Tropicalis Prepare Shampoo300ml 300 ML - 1 1 1175.84 0 % | 0 F 1175.84 996.47 9…" at bounding box center [1484, 520] width 2860 height 68
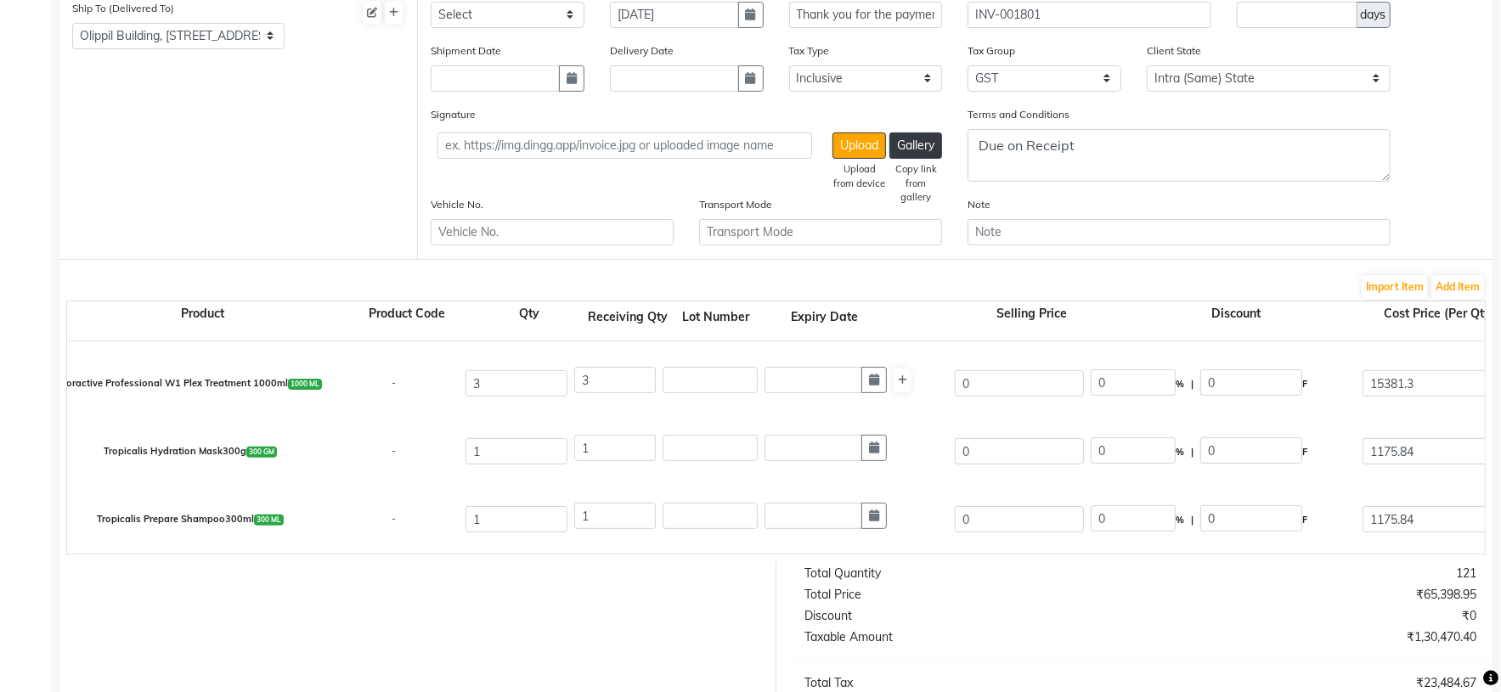
click at [1052, 604] on div "Total Price" at bounding box center [966, 595] width 348 height 18
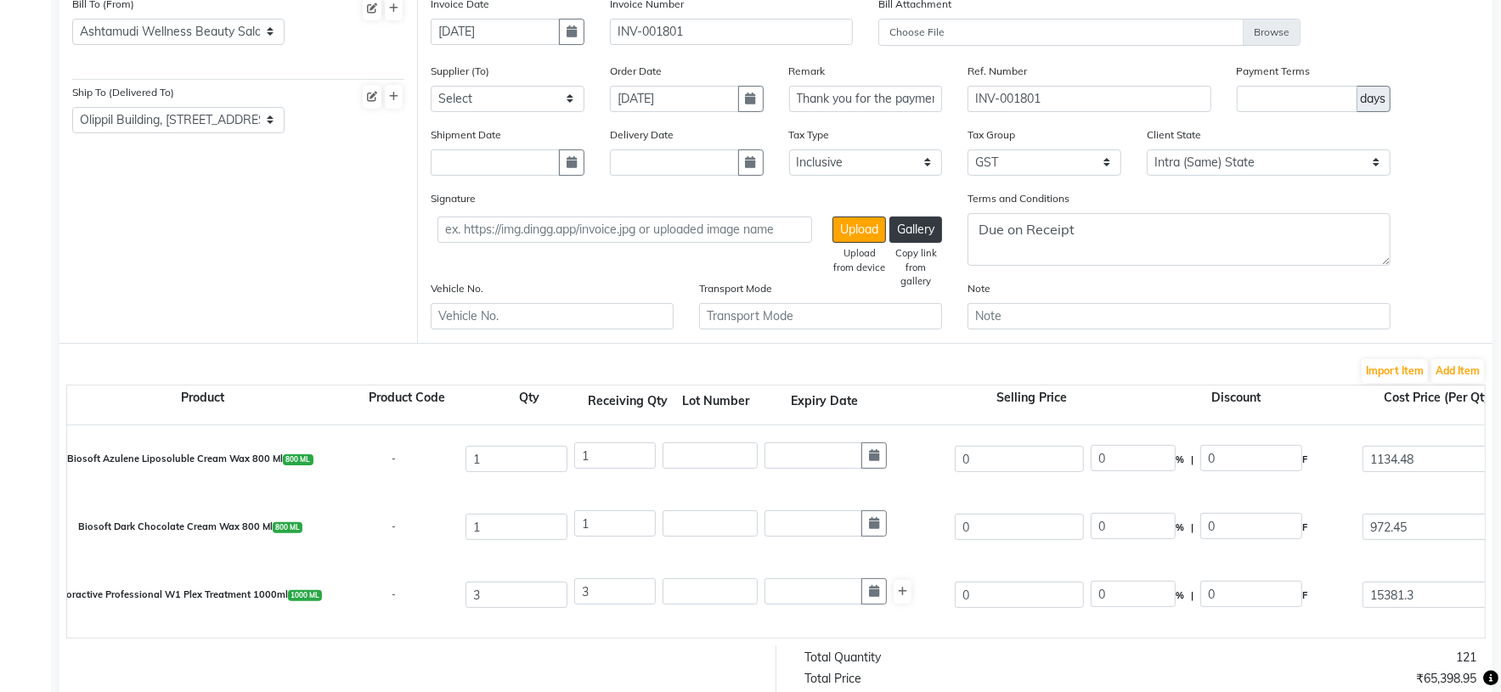
scroll to position [0, 0]
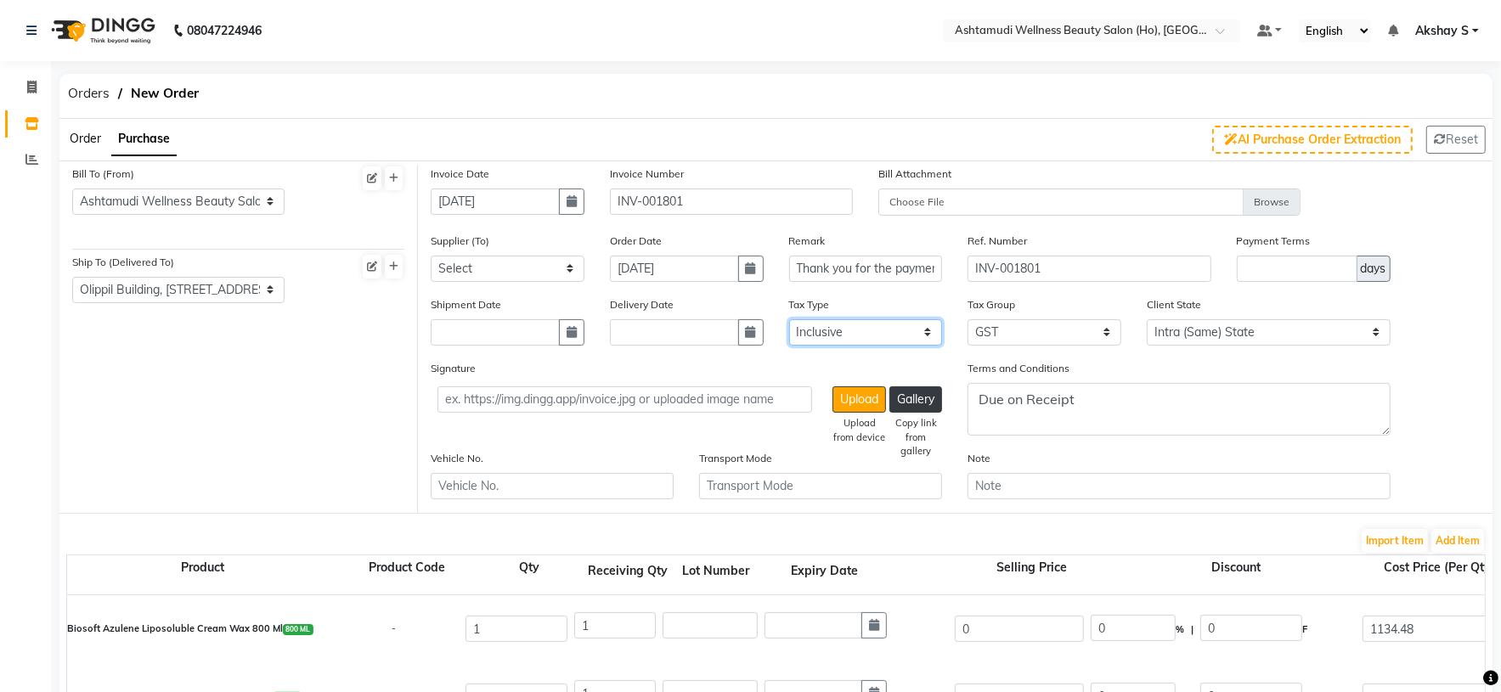
click at [904, 337] on select "Select Inclusive Exclusive" at bounding box center [866, 332] width 154 height 26
click at [789, 320] on select "Select Inclusive Exclusive" at bounding box center [866, 332] width 154 height 26
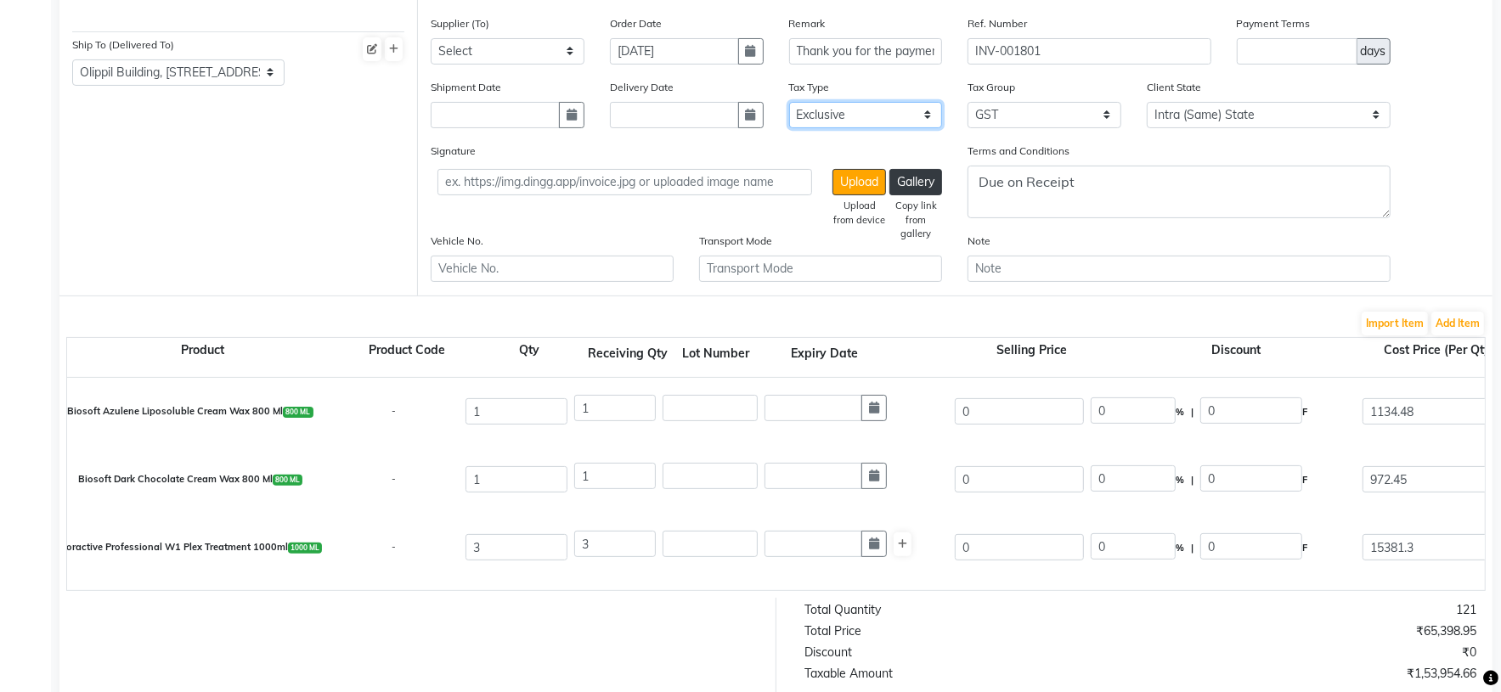
scroll to position [556, 0]
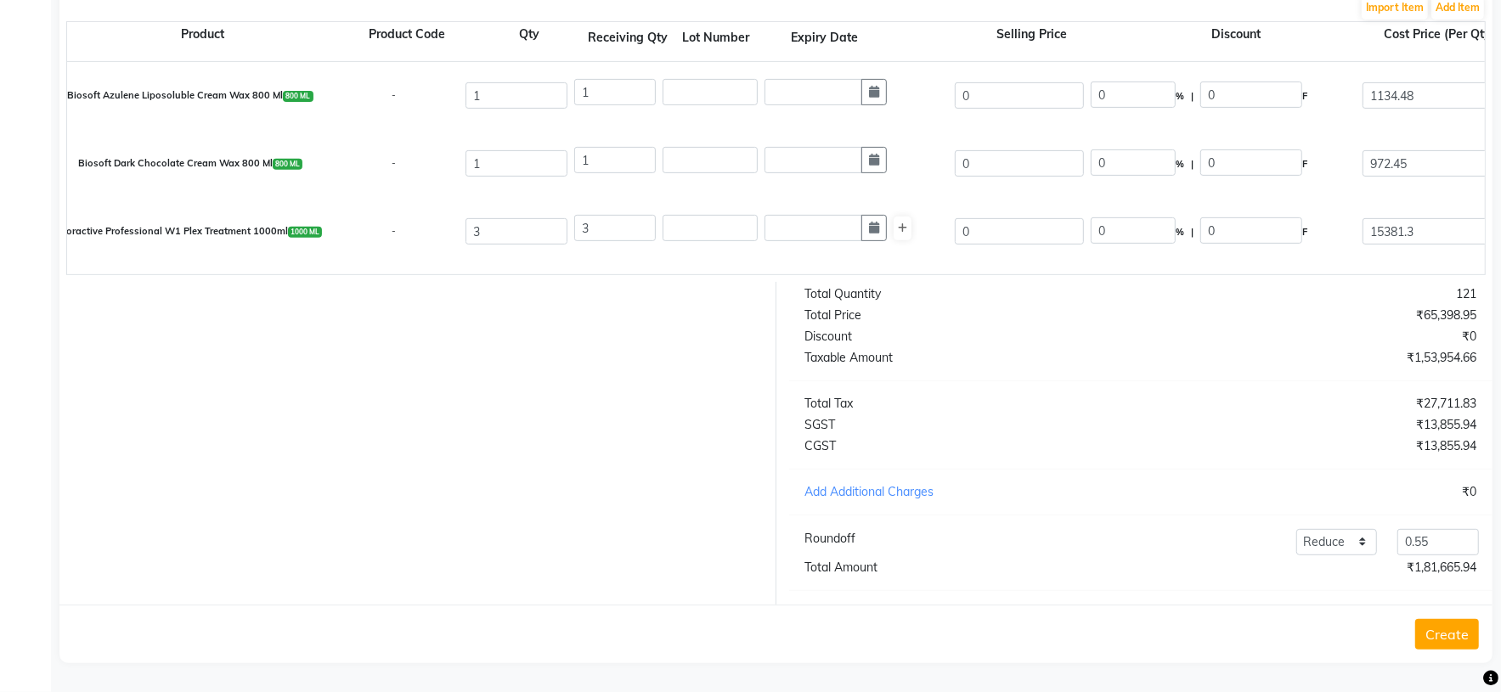
drag, startPoint x: 1070, startPoint y: 431, endPoint x: 1079, endPoint y: 442, distance: 14.5
click at [725, 342] on div at bounding box center [412, 443] width 730 height 323
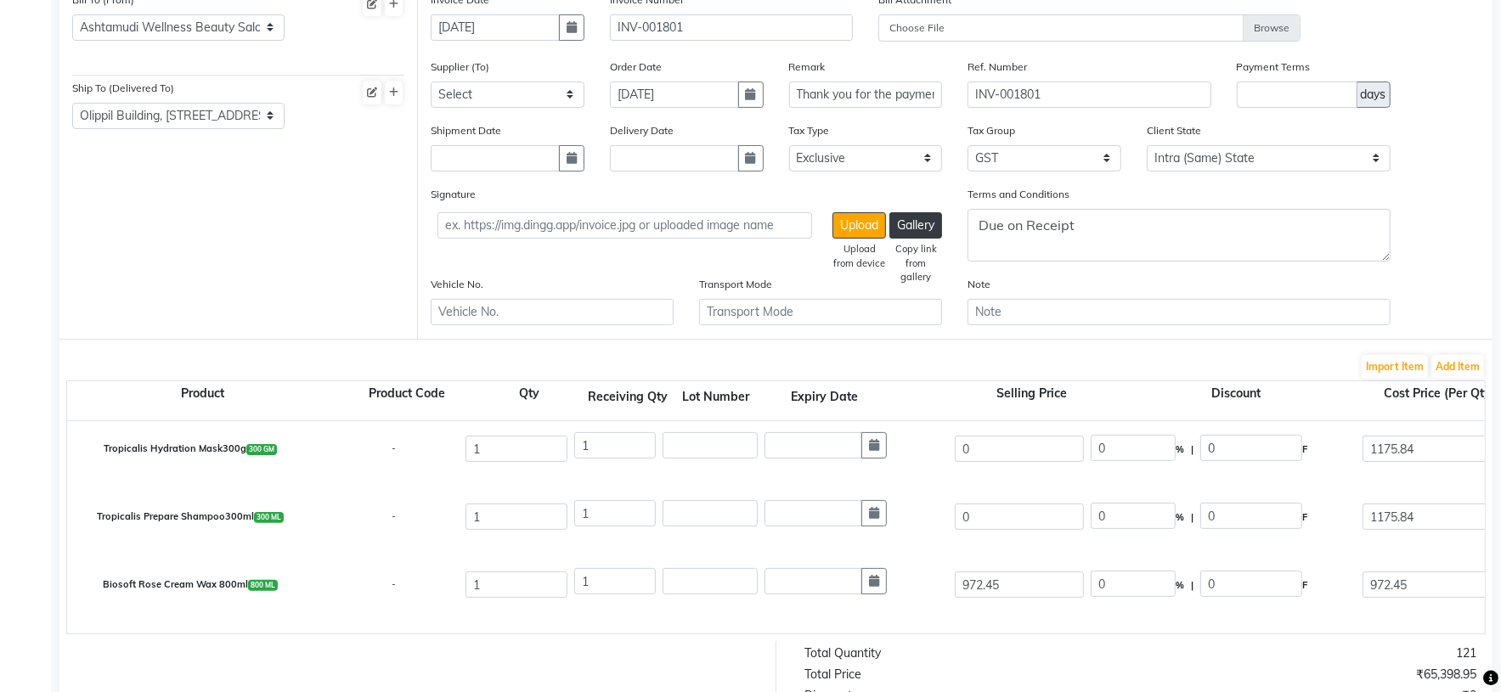
scroll to position [254, 0]
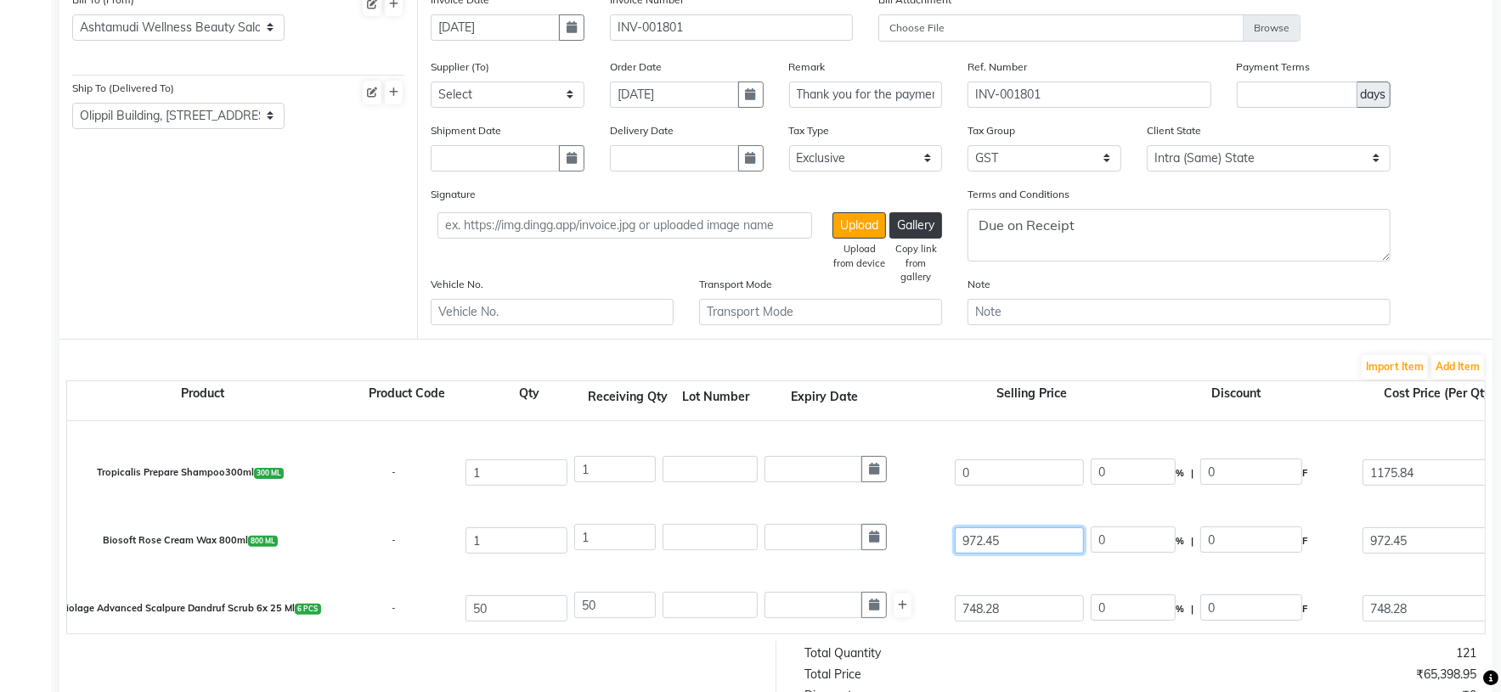
drag, startPoint x: 1051, startPoint y: 550, endPoint x: 950, endPoint y: 533, distance: 102.5
click at [951, 533] on div "972.45" at bounding box center [1019, 540] width 136 height 33
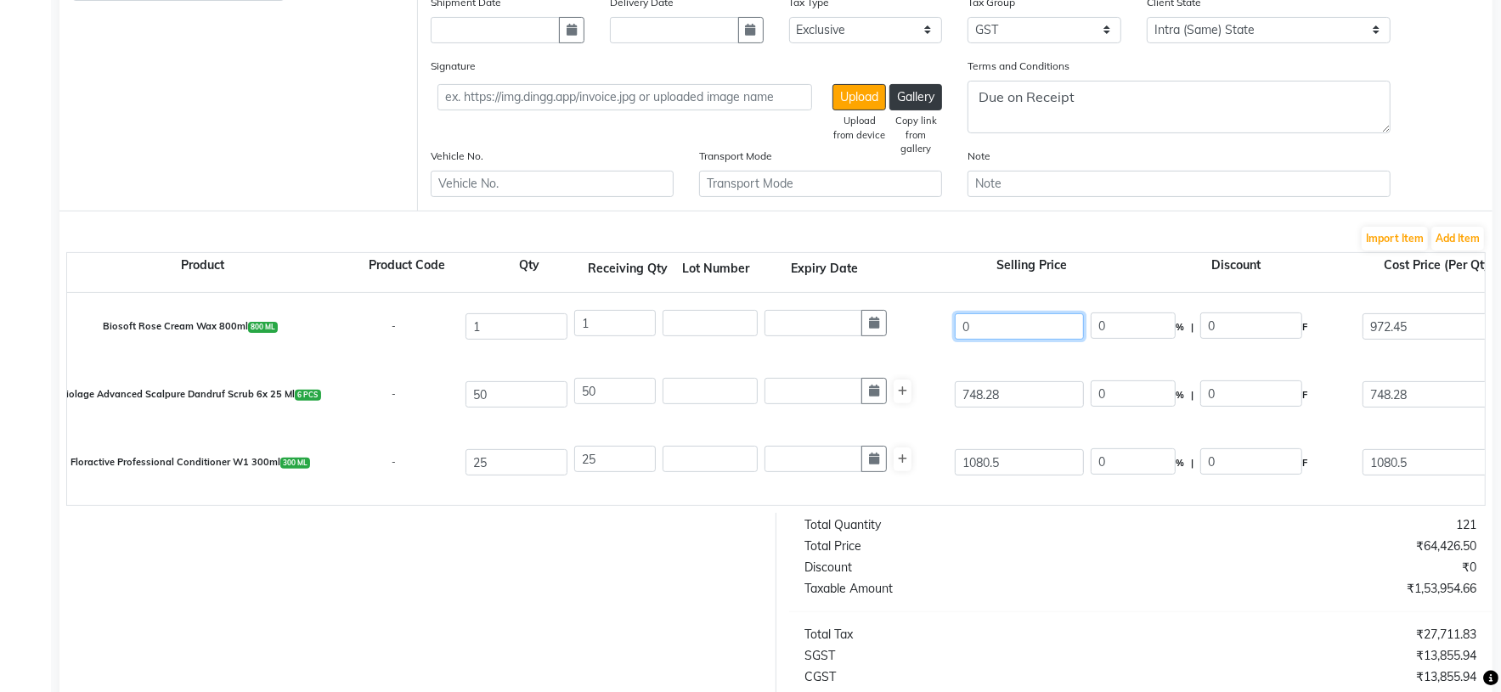
scroll to position [279, 0]
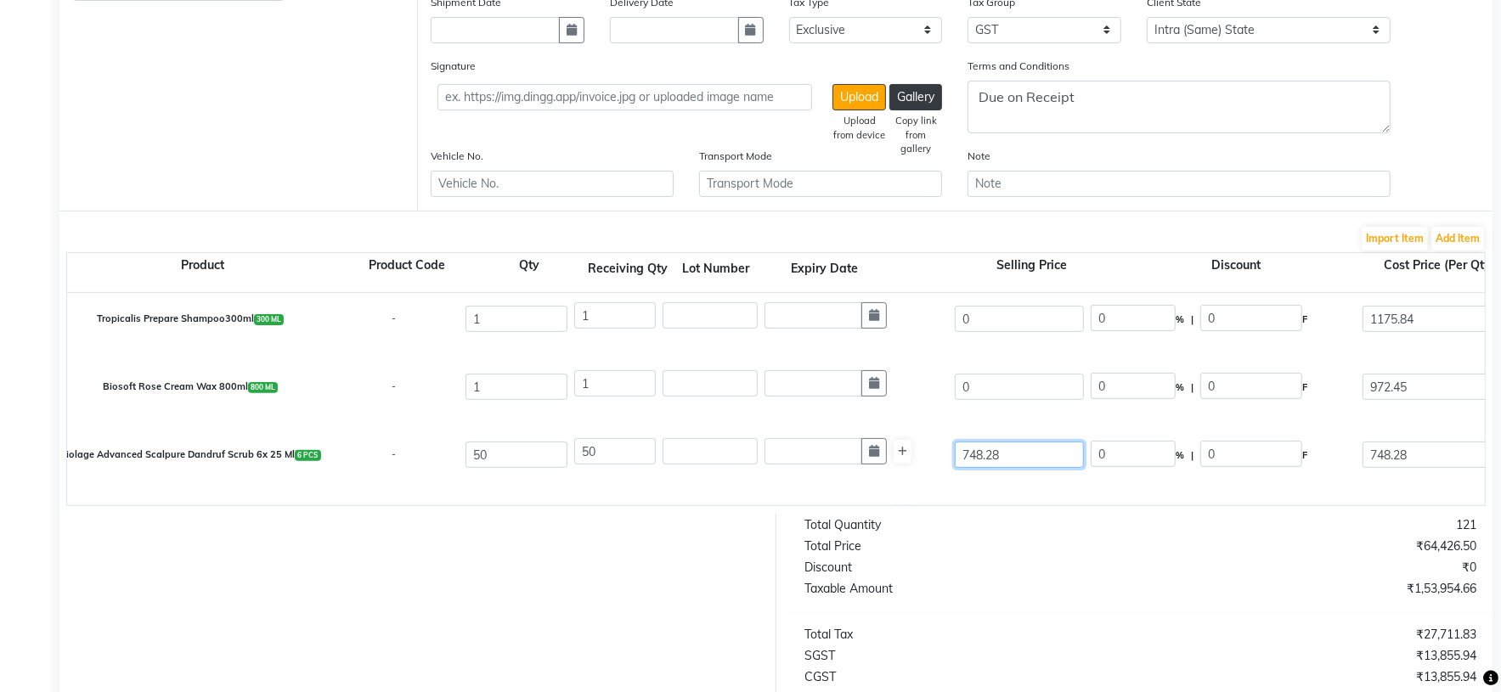
drag, startPoint x: 997, startPoint y: 462, endPoint x: 957, endPoint y: 459, distance: 40.0
click at [957, 459] on input "748.28" at bounding box center [1019, 455] width 129 height 26
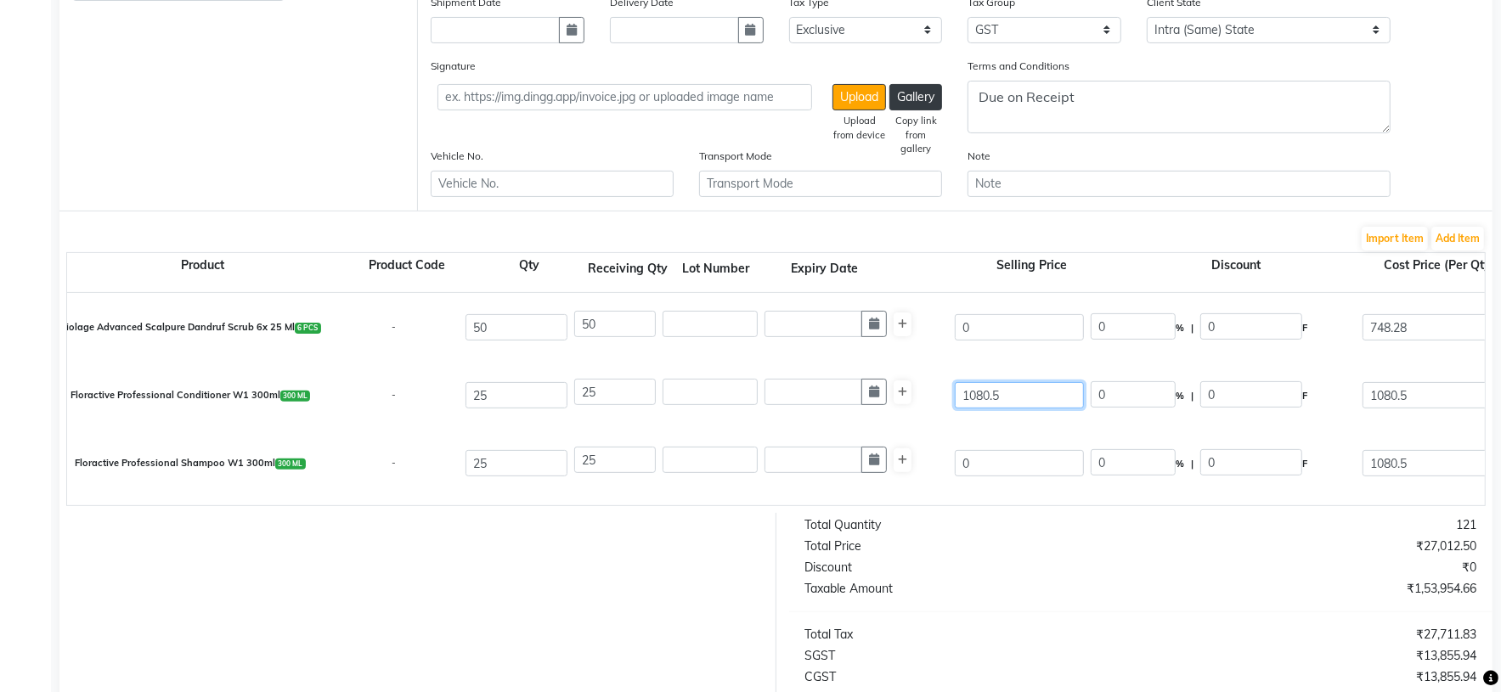
drag, startPoint x: 955, startPoint y: 399, endPoint x: 927, endPoint y: 399, distance: 28.9
click at [927, 399] on div "Floractive Professional Conditioner W1 300ml 300 ML - 25 25 1080.5 0 % | 0 F 10…" at bounding box center [1484, 396] width 2860 height 68
click at [1078, 555] on div "Total Price" at bounding box center [966, 547] width 348 height 18
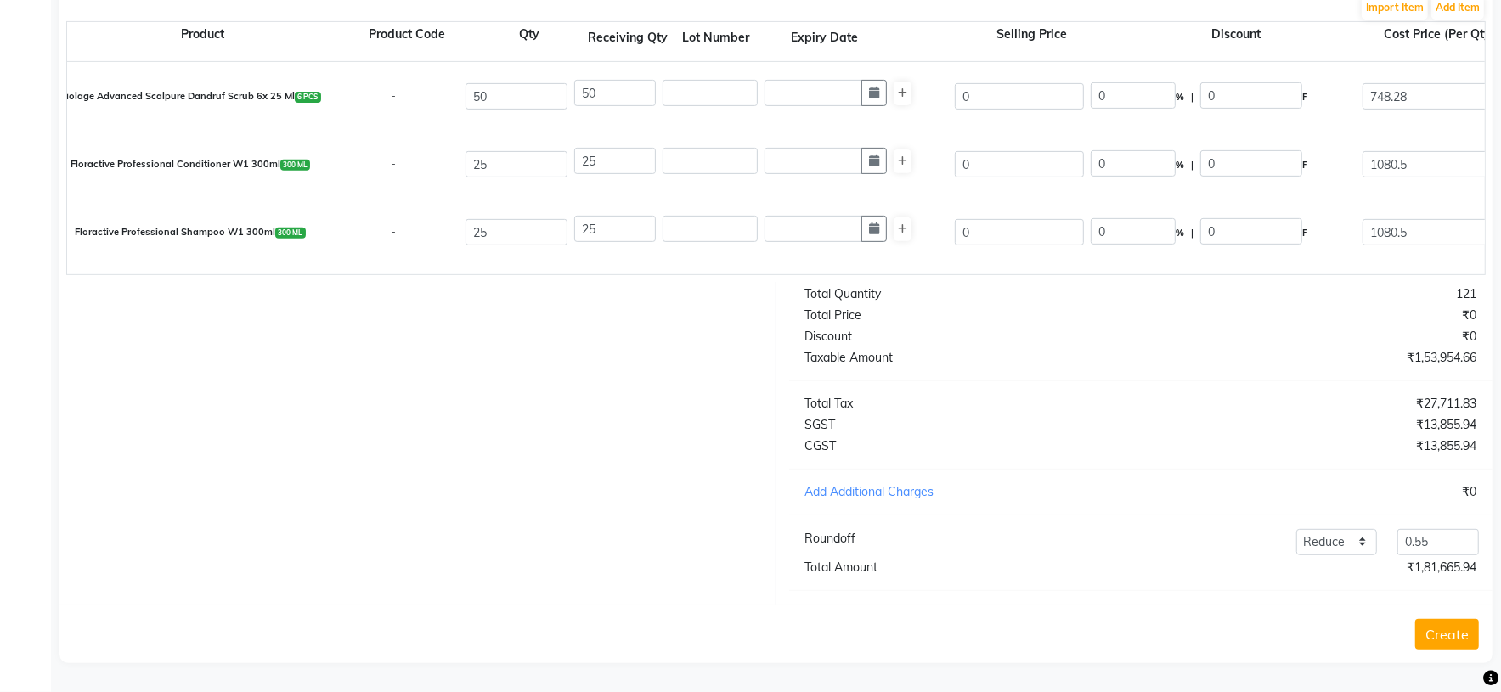
scroll to position [556, 0]
drag, startPoint x: 1468, startPoint y: 544, endPoint x: 1328, endPoint y: 532, distance: 140.7
click at [1328, 532] on div "Add Reduce 0.55" at bounding box center [1285, 542] width 407 height 26
click at [1466, 641] on button "Create" at bounding box center [1447, 634] width 64 height 31
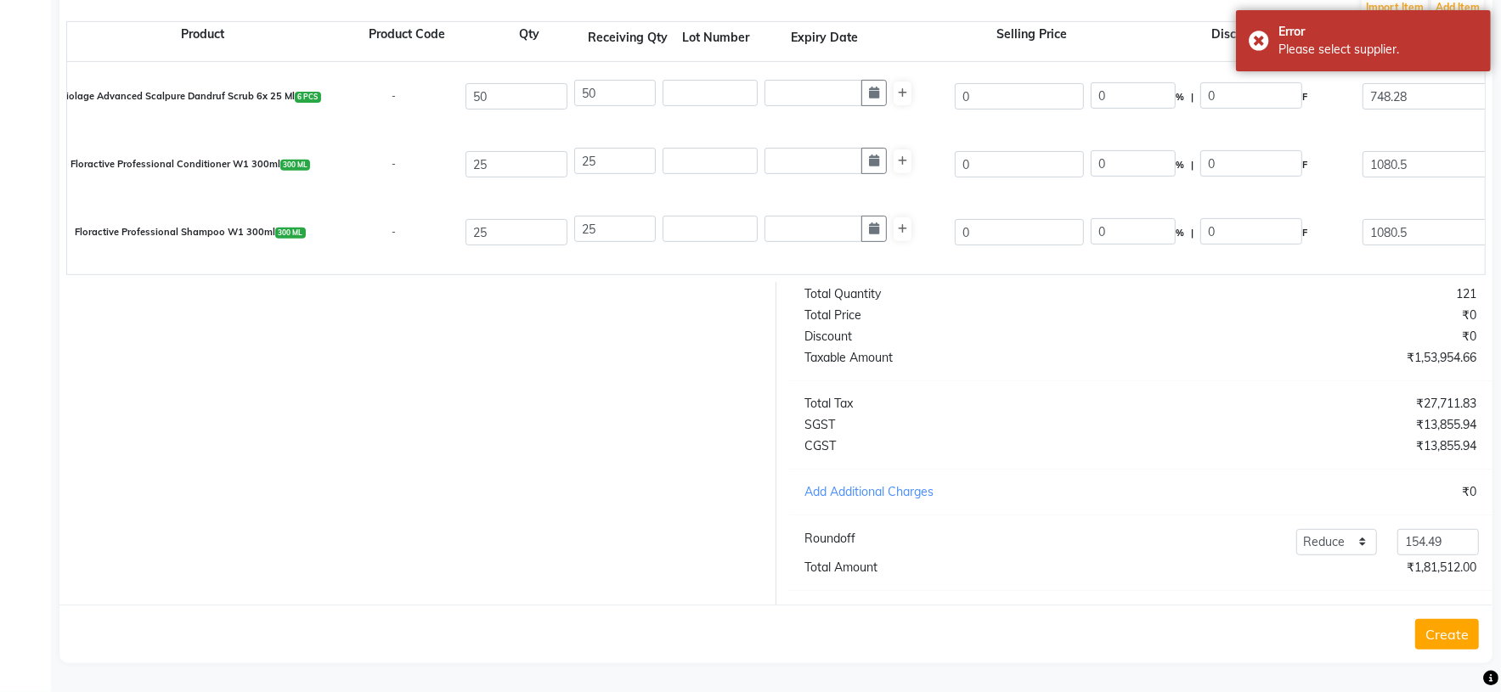
scroll to position [0, 0]
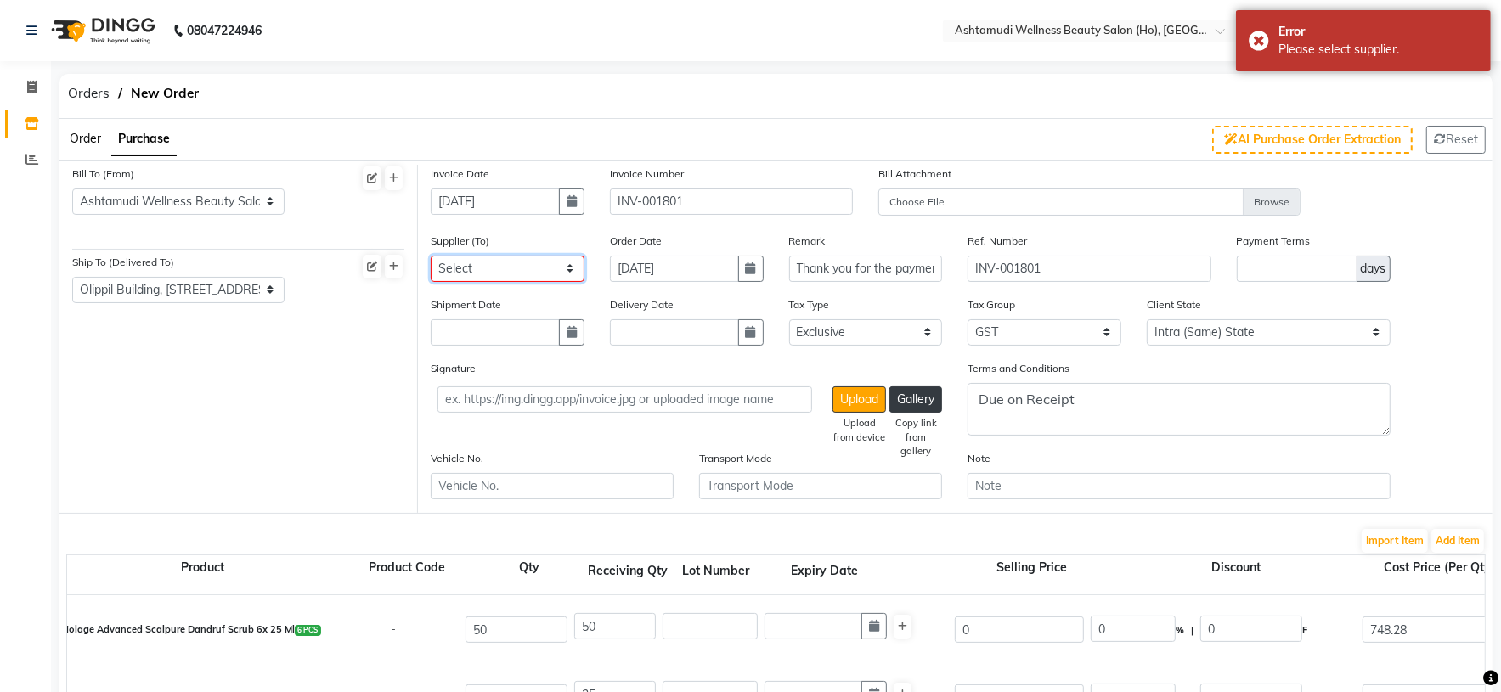
click at [570, 256] on select "Select AROMA BEAUTY GALLERY ASPIRE ENTERPRISES CITY COLLECTION DENTAL POINT GAN…" at bounding box center [508, 269] width 154 height 26
click at [431, 256] on select "Select AROMA BEAUTY GALLERY ASPIRE ENTERPRISES CITY COLLECTION DENTAL POINT GAN…" at bounding box center [508, 269] width 154 height 26
click at [853, 83] on div "Orders New Order" at bounding box center [776, 96] width 1458 height 45
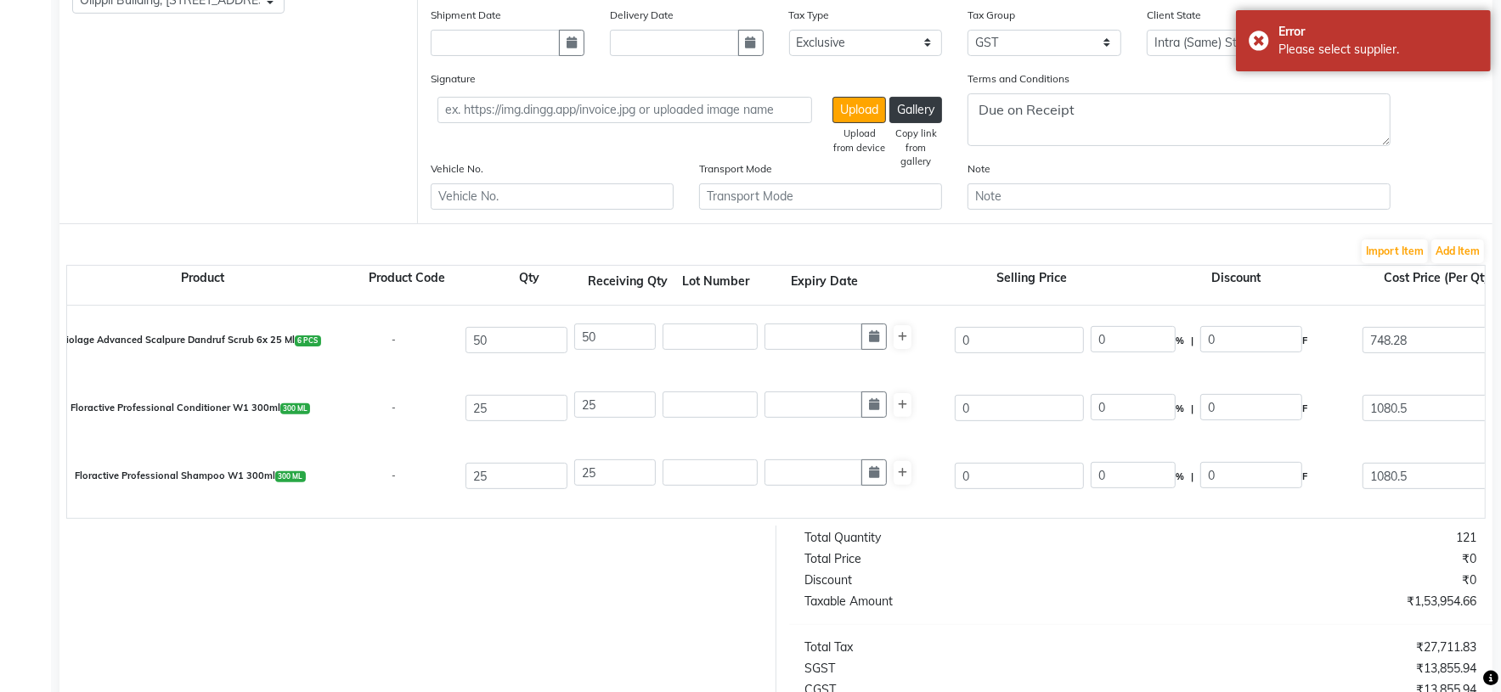
scroll to position [556, 0]
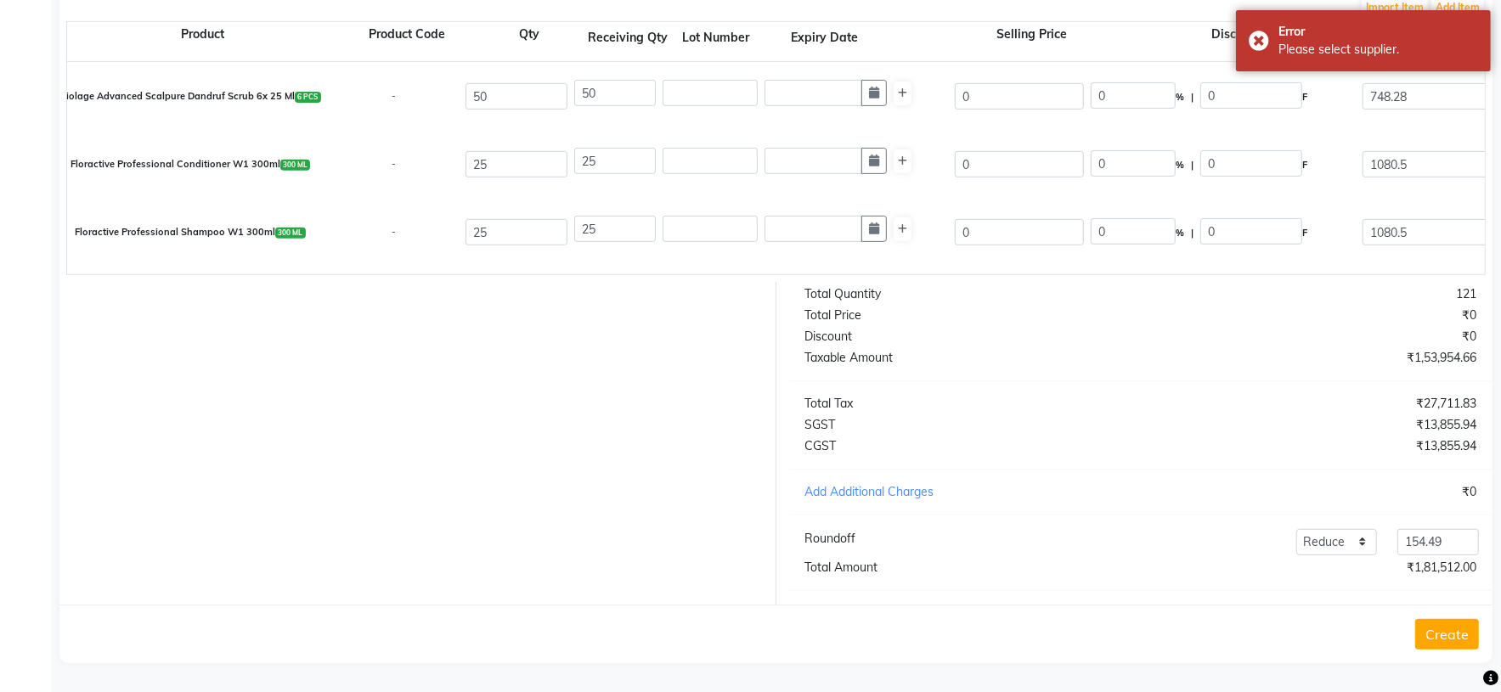
drag, startPoint x: 1465, startPoint y: 626, endPoint x: 1459, endPoint y: 636, distance: 11.8
click at [1462, 631] on button "Create" at bounding box center [1447, 634] width 64 height 31
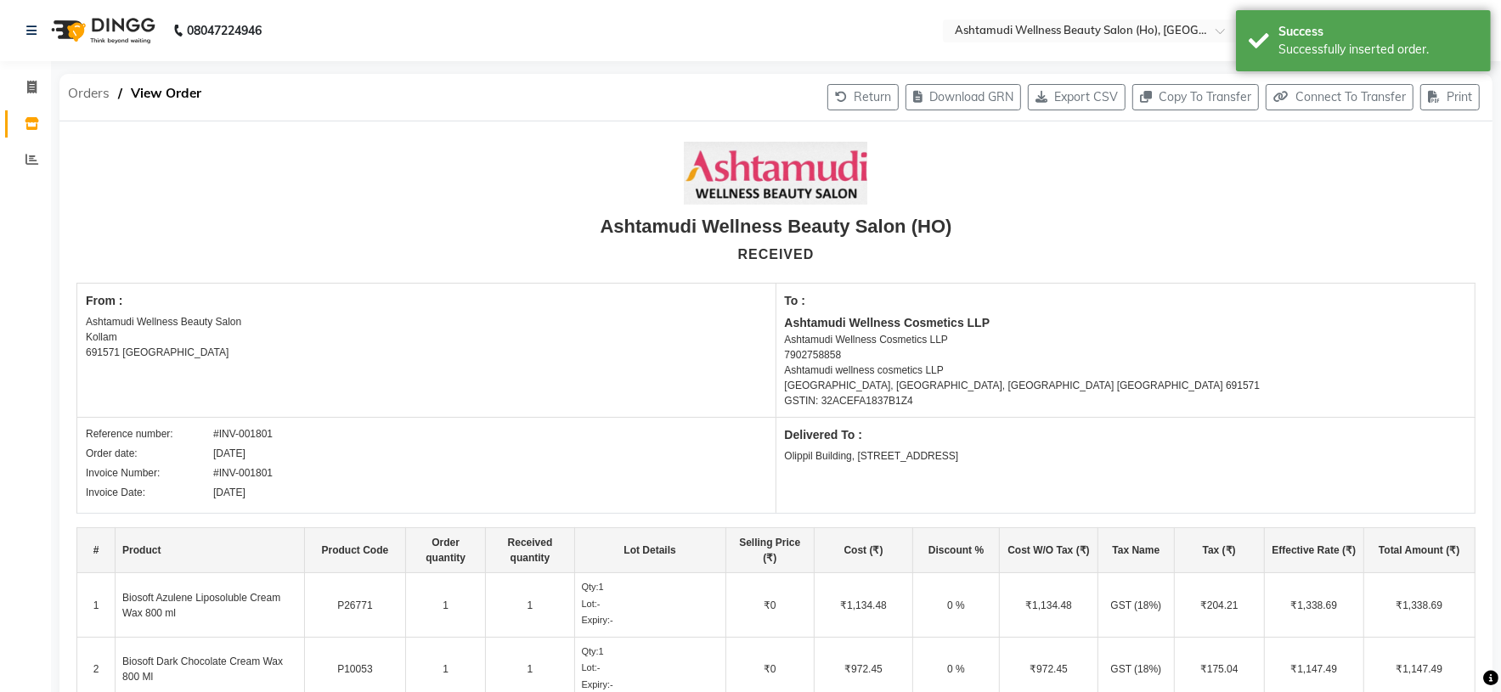
click at [91, 91] on span "Orders" at bounding box center [88, 93] width 59 height 31
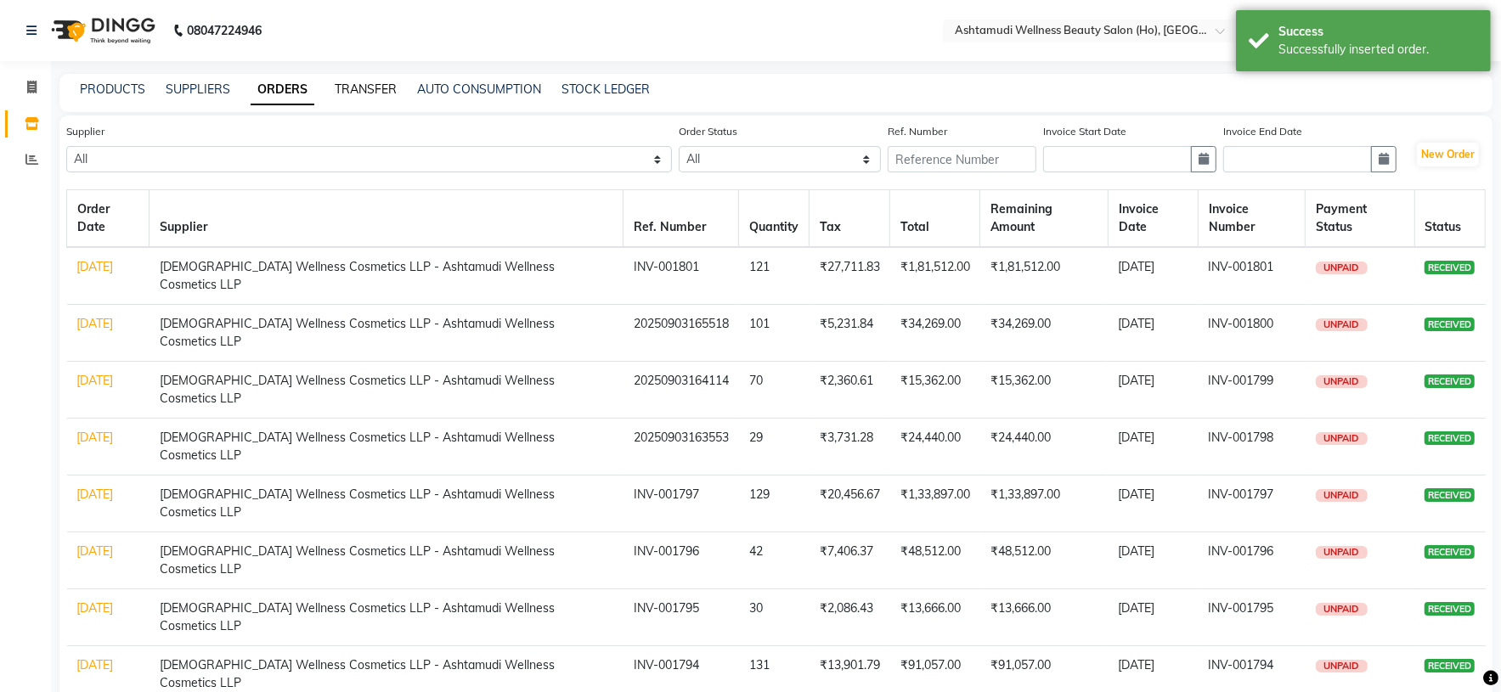
click at [362, 91] on link "TRANSFER" at bounding box center [366, 89] width 62 height 15
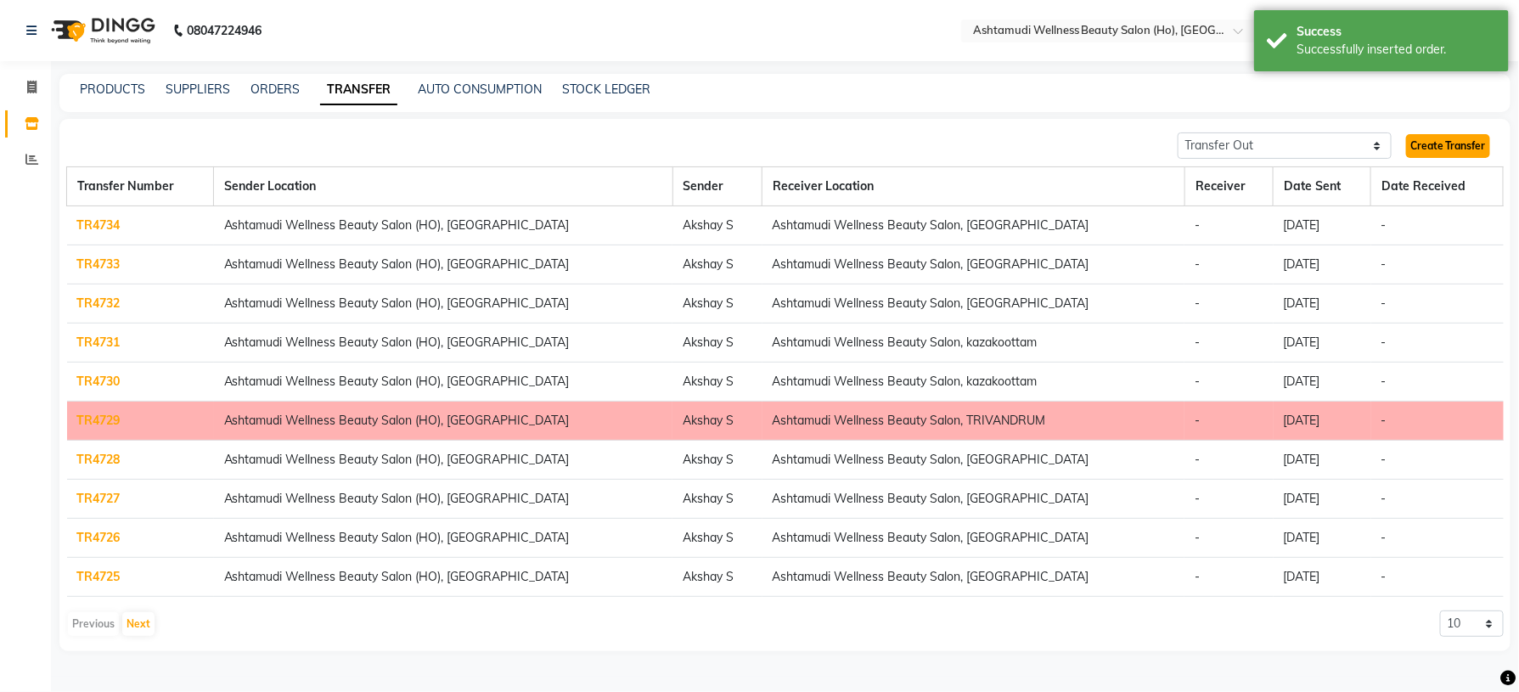
click at [1467, 144] on link "Create Transfer" at bounding box center [1448, 146] width 84 height 24
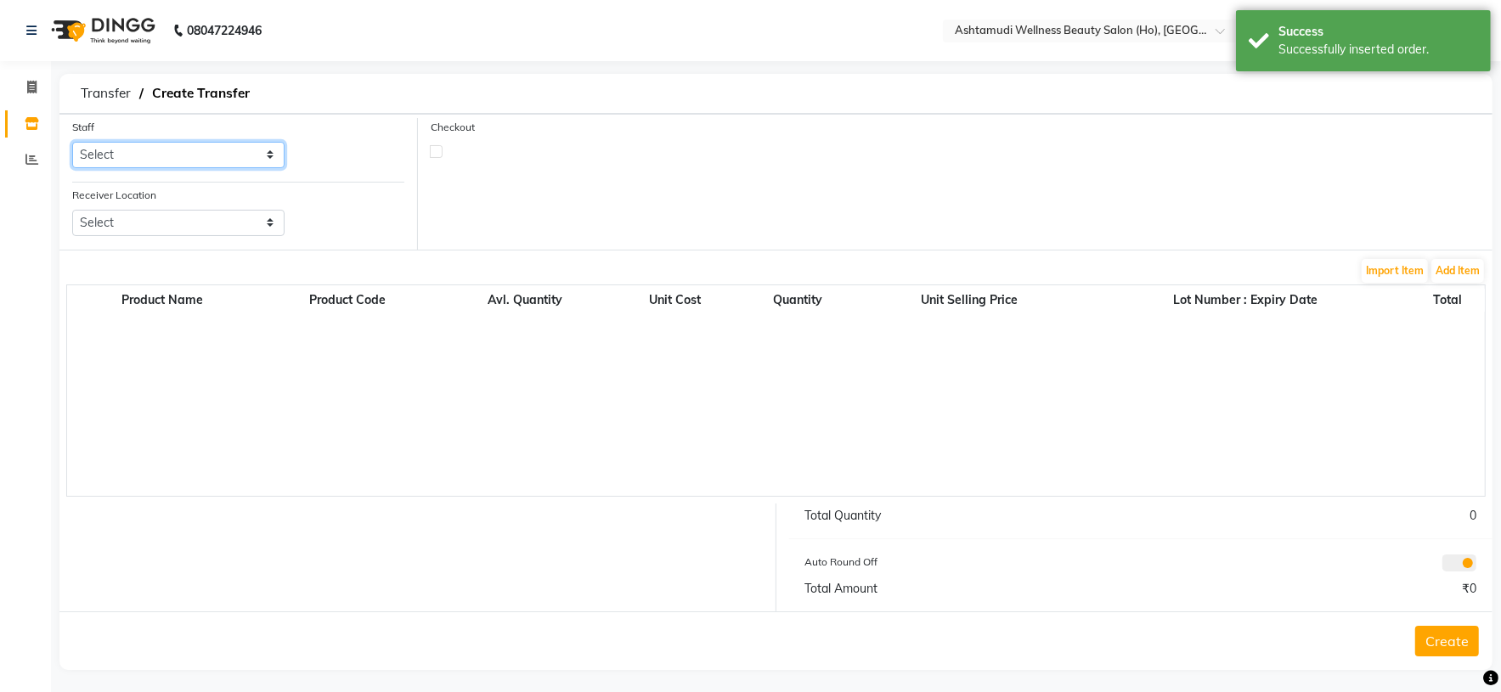
click at [247, 149] on select "Select [PERSON_NAME] S [PERSON_NAME] S Dev [PERSON_NAME] P [PERSON_NAME] u [PER…" at bounding box center [178, 155] width 212 height 26
click at [72, 143] on select "Select [PERSON_NAME] S [PERSON_NAME] S Dev [PERSON_NAME] P [PERSON_NAME] u [PER…" at bounding box center [178, 155] width 212 height 26
drag, startPoint x: 249, startPoint y: 228, endPoint x: 270, endPoint y: 230, distance: 21.4
click at [256, 229] on select "Select Ashtamudi Wellness Beauty Salon, Kowdiar Ashtamudi Wellness Beauty Salon…" at bounding box center [178, 223] width 212 height 26
click at [72, 211] on select "Select Ashtamudi Wellness Beauty Salon, Kowdiar Ashtamudi Wellness Beauty Salon…" at bounding box center [178, 223] width 212 height 26
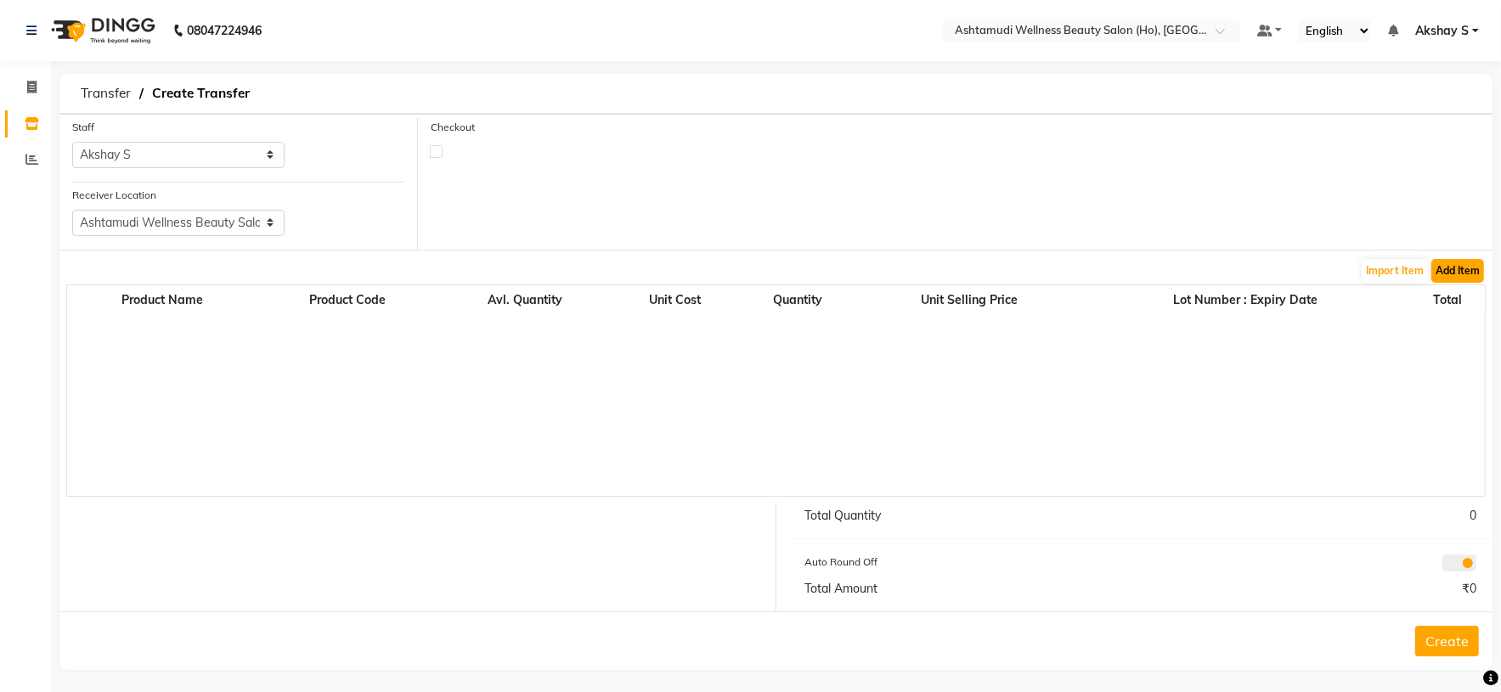
click at [1451, 268] on button "Add Item" at bounding box center [1457, 271] width 53 height 24
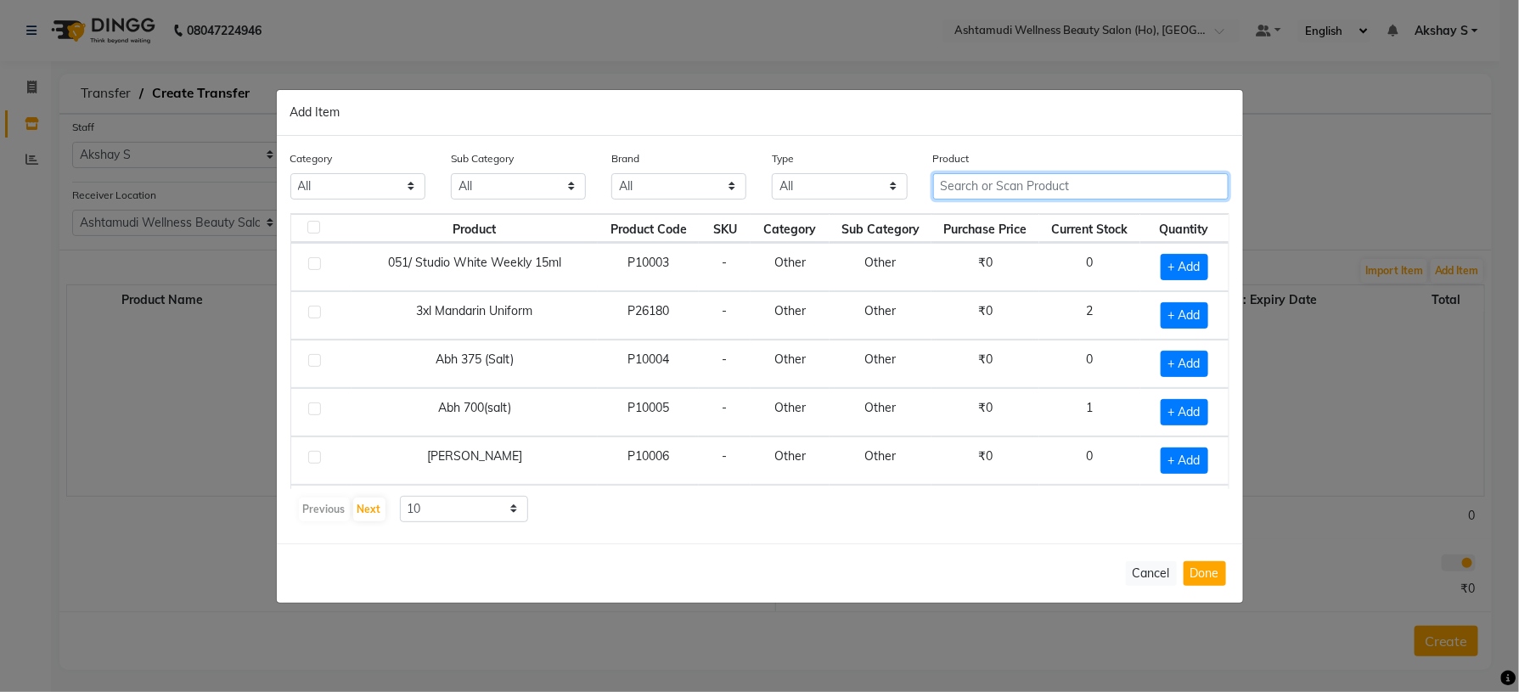
click at [1102, 187] on input "text" at bounding box center [1081, 186] width 296 height 26
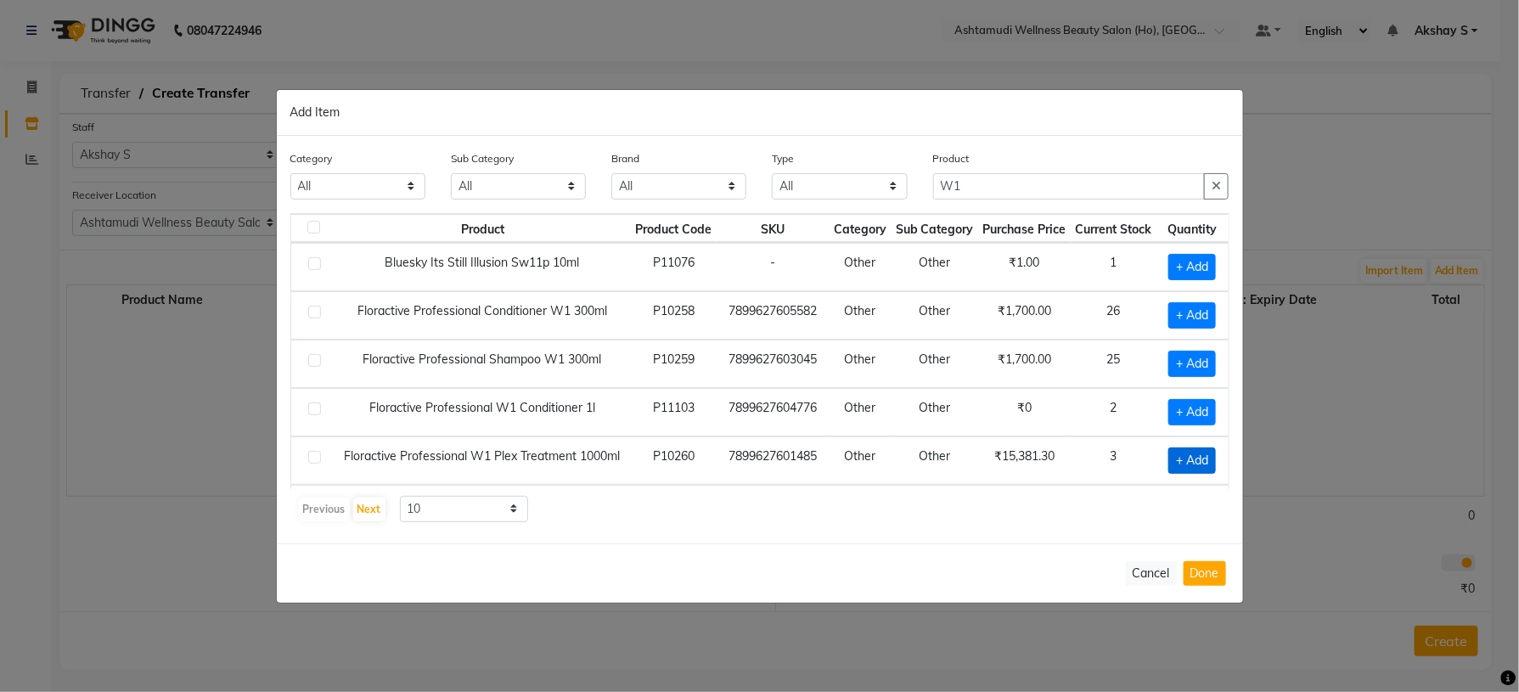
click at [1177, 472] on span "+ Add" at bounding box center [1193, 461] width 48 height 26
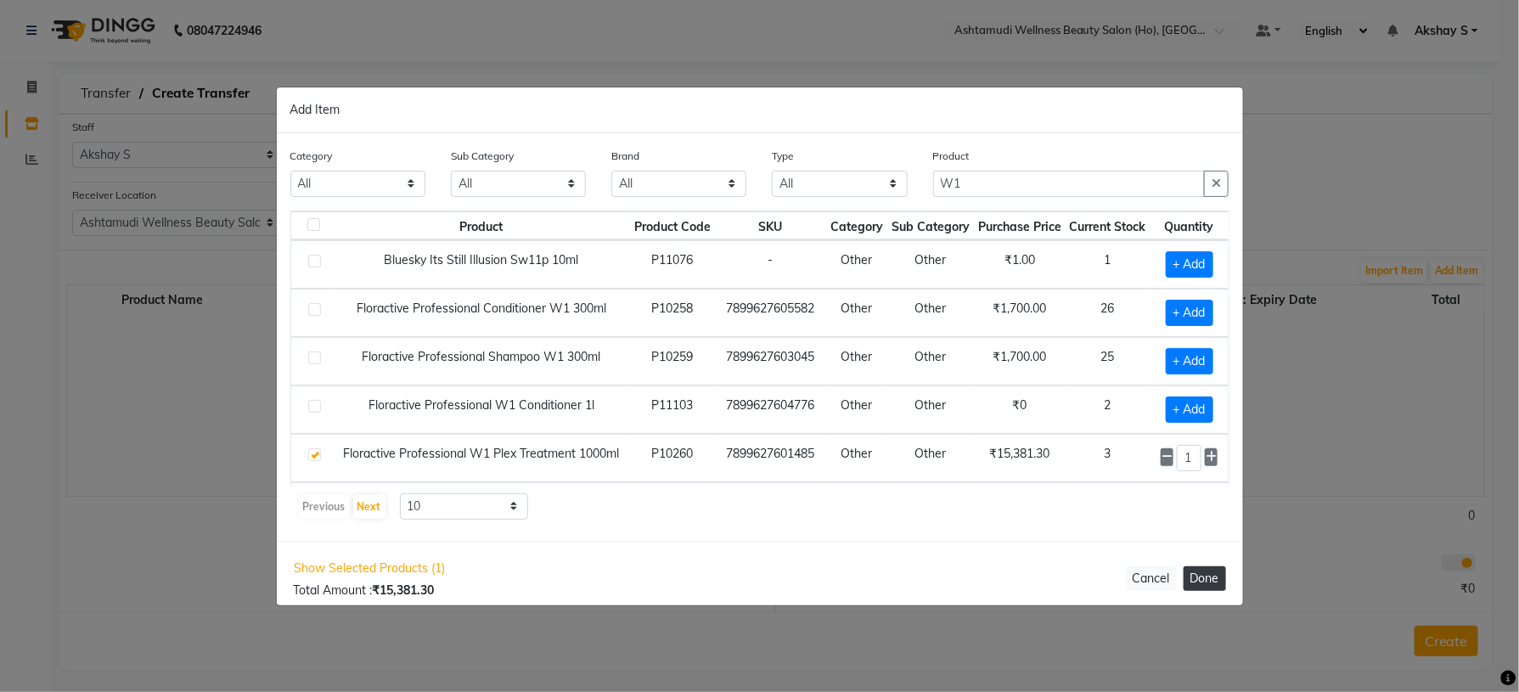
click at [1196, 567] on div "Show Selected Products (1) Total Amount : ₹15,381.30 Cancel Done" at bounding box center [760, 579] width 967 height 76
drag, startPoint x: 1199, startPoint y: 578, endPoint x: 1295, endPoint y: 562, distance: 97.3
click at [1203, 579] on button "Done" at bounding box center [1205, 578] width 42 height 25
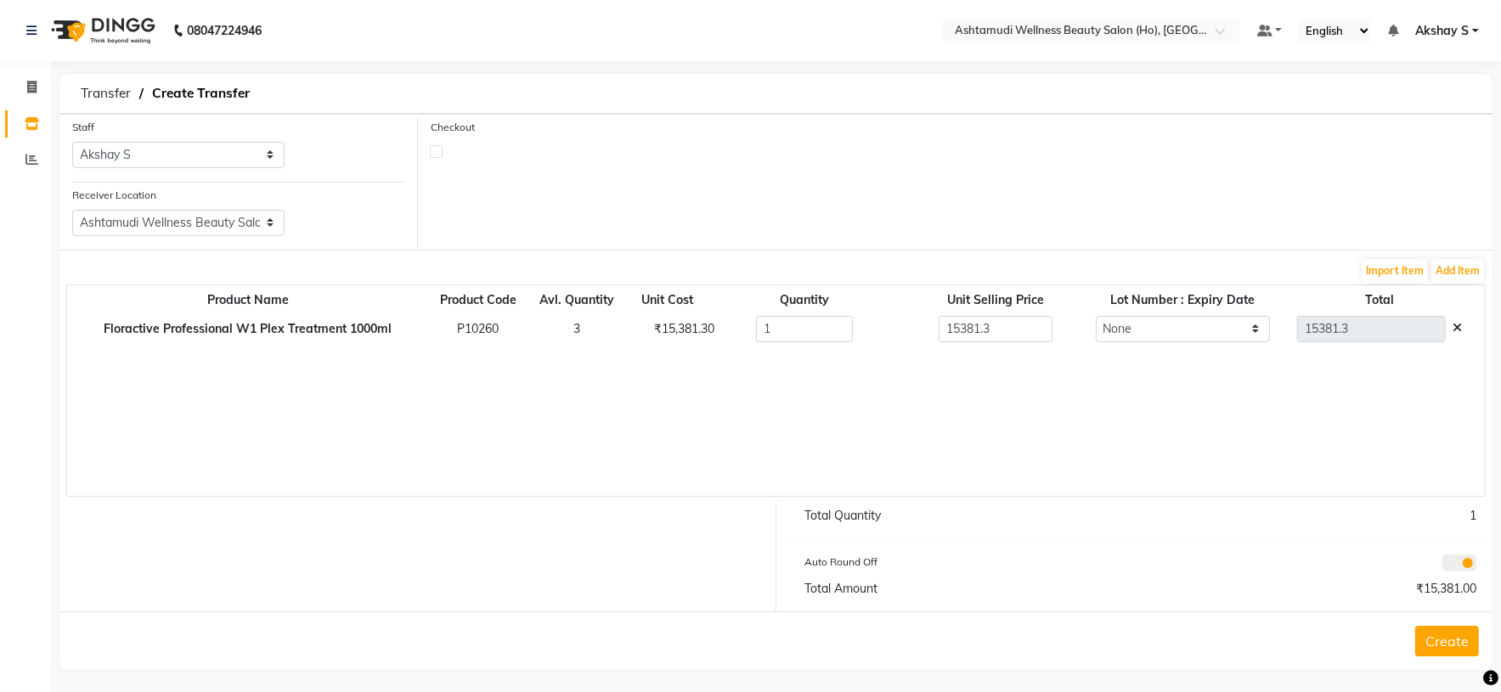
click at [679, 328] on div "₹15,381.30" at bounding box center [667, 329] width 50 height 18
click at [1451, 651] on button "Create" at bounding box center [1447, 641] width 64 height 31
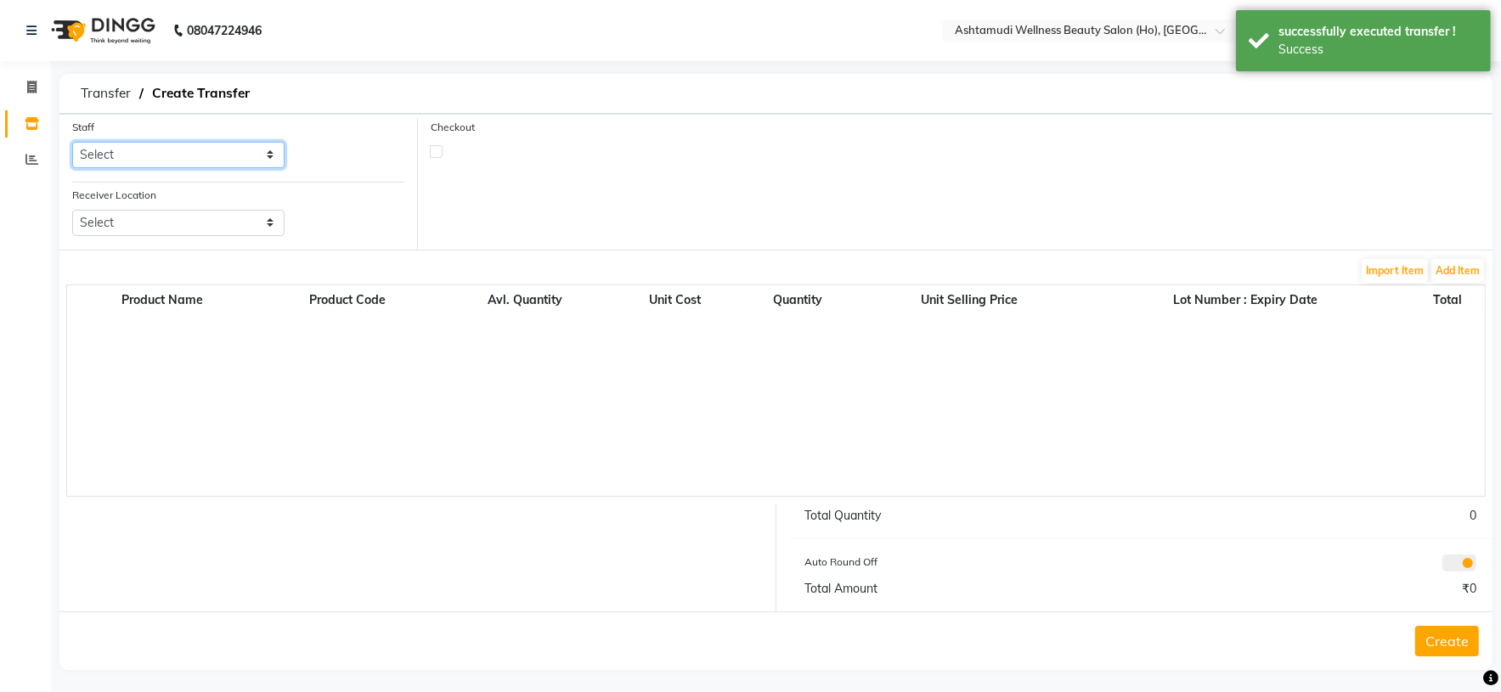
click at [231, 150] on select "Select [PERSON_NAME] S [PERSON_NAME] S Dev [PERSON_NAME] P [PERSON_NAME] u [PER…" at bounding box center [178, 155] width 212 height 26
click at [72, 143] on select "Select [PERSON_NAME] S [PERSON_NAME] S Dev [PERSON_NAME] P [PERSON_NAME] u [PER…" at bounding box center [178, 155] width 212 height 26
click at [260, 213] on select "Select Ashtamudi Wellness Beauty Salon, Kowdiar Ashtamudi Wellness Beauty Salon…" at bounding box center [178, 223] width 212 height 26
click at [72, 211] on select "Select Ashtamudi Wellness Beauty Salon, Kowdiar Ashtamudi Wellness Beauty Salon…" at bounding box center [178, 223] width 212 height 26
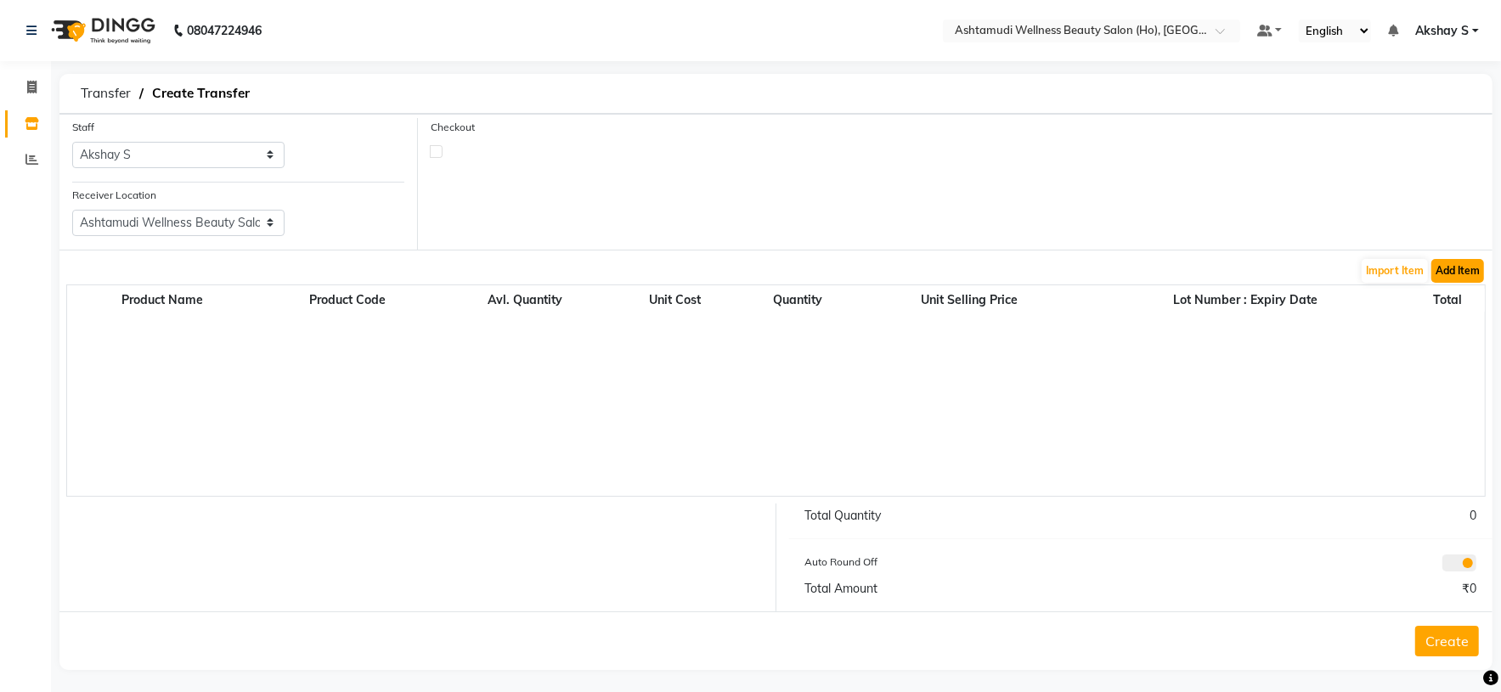
click at [1459, 278] on button "Add Item" at bounding box center [1457, 271] width 53 height 24
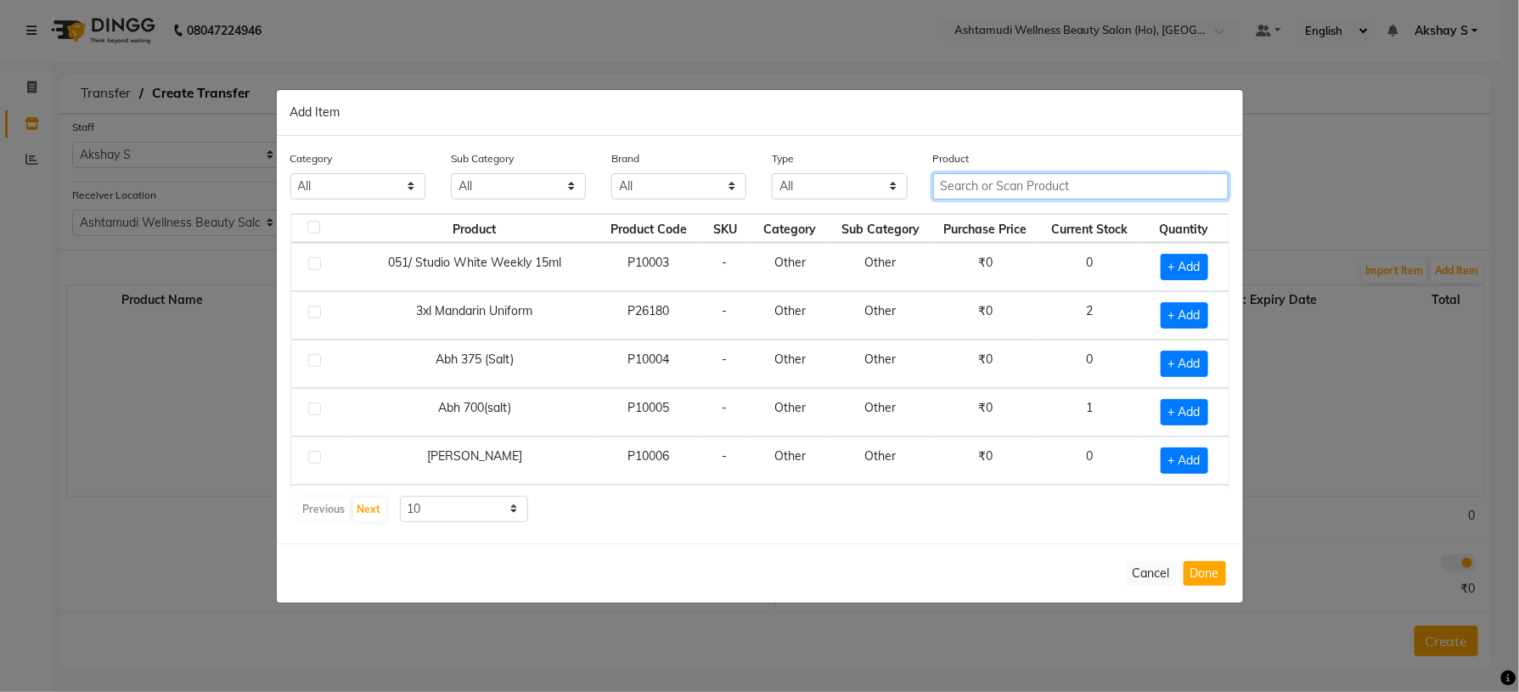
click at [988, 186] on input "text" at bounding box center [1081, 186] width 296 height 26
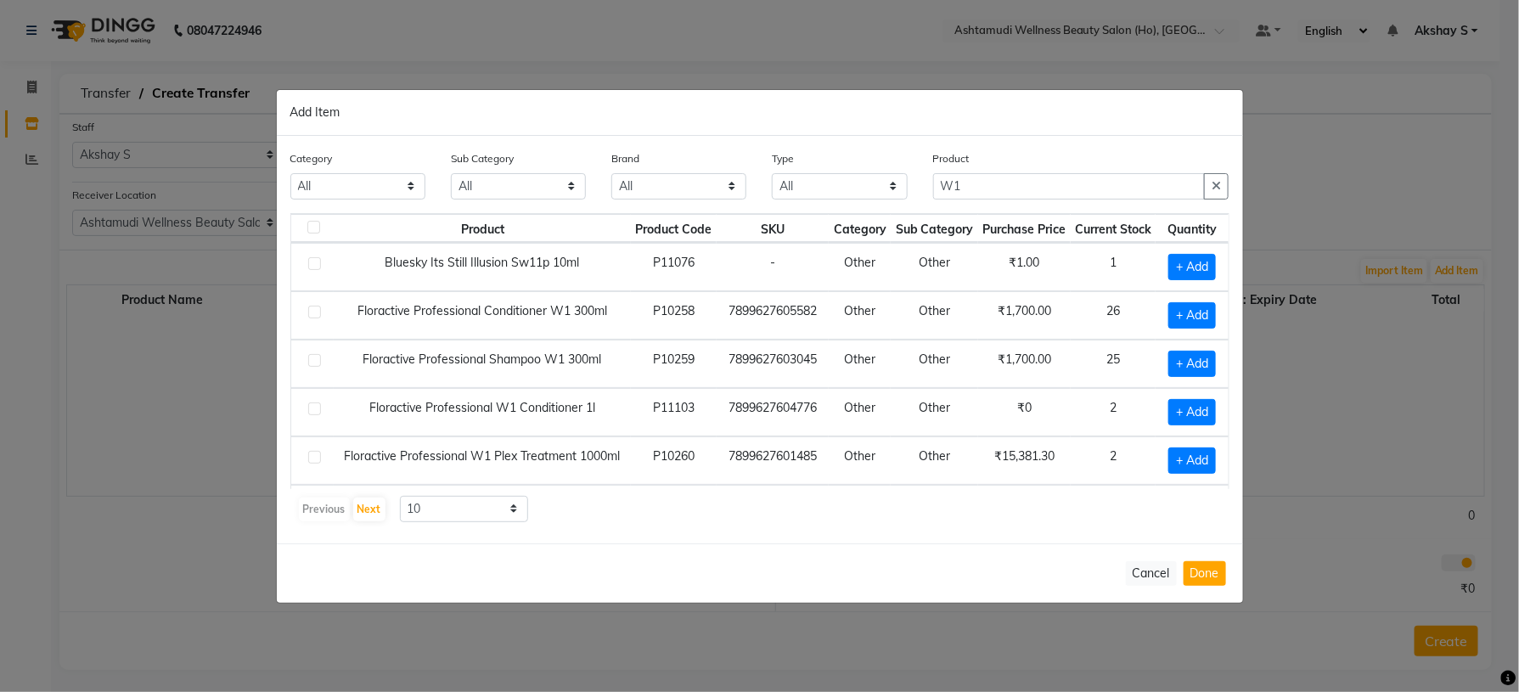
click at [981, 504] on div "Previous Next 10 50 100" at bounding box center [760, 509] width 926 height 27
click at [1182, 320] on span "+ Add" at bounding box center [1193, 315] width 48 height 26
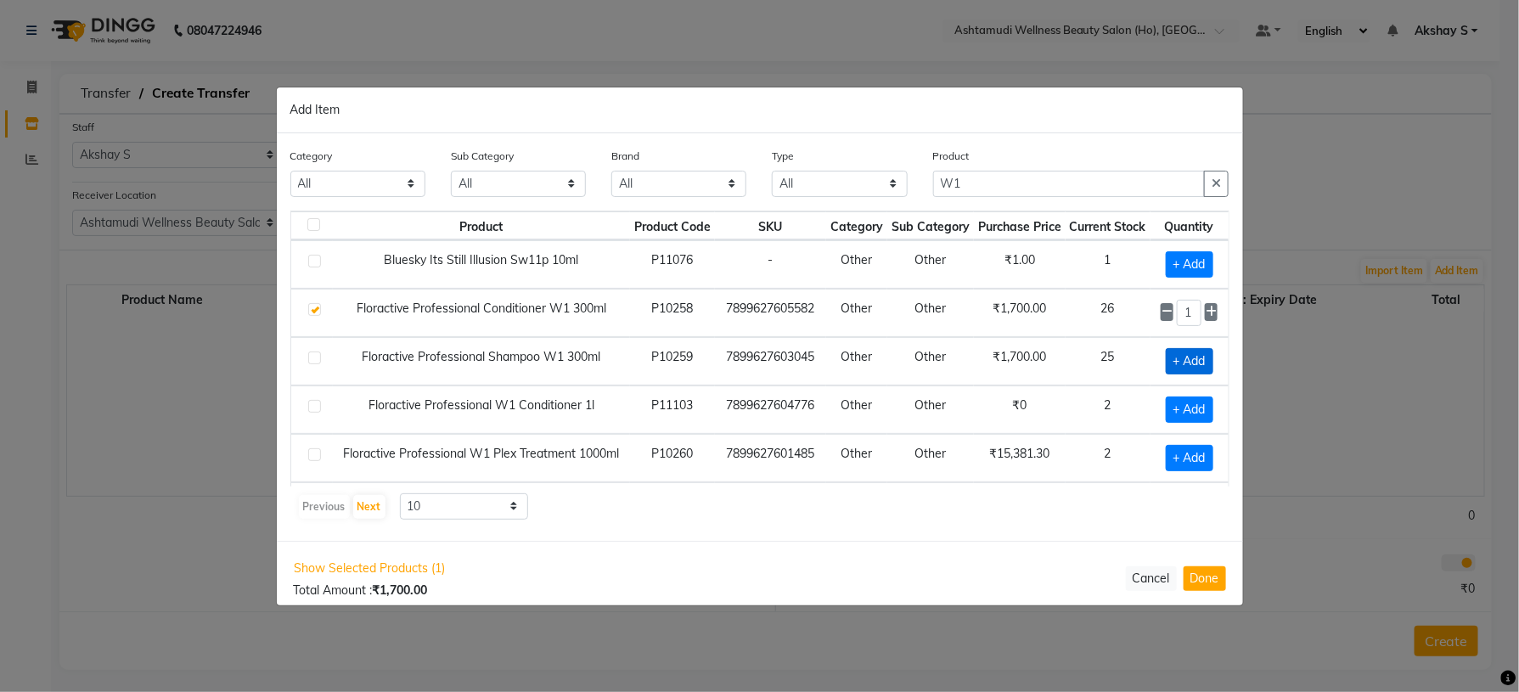
click at [1177, 357] on span "+ Add" at bounding box center [1190, 361] width 48 height 26
drag, startPoint x: 1173, startPoint y: 363, endPoint x: 1135, endPoint y: 388, distance: 45.9
click at [1151, 386] on td "1" at bounding box center [1190, 361] width 78 height 48
drag, startPoint x: 1181, startPoint y: 314, endPoint x: 1153, endPoint y: 323, distance: 28.5
click at [1161, 323] on div "1" at bounding box center [1190, 313] width 58 height 26
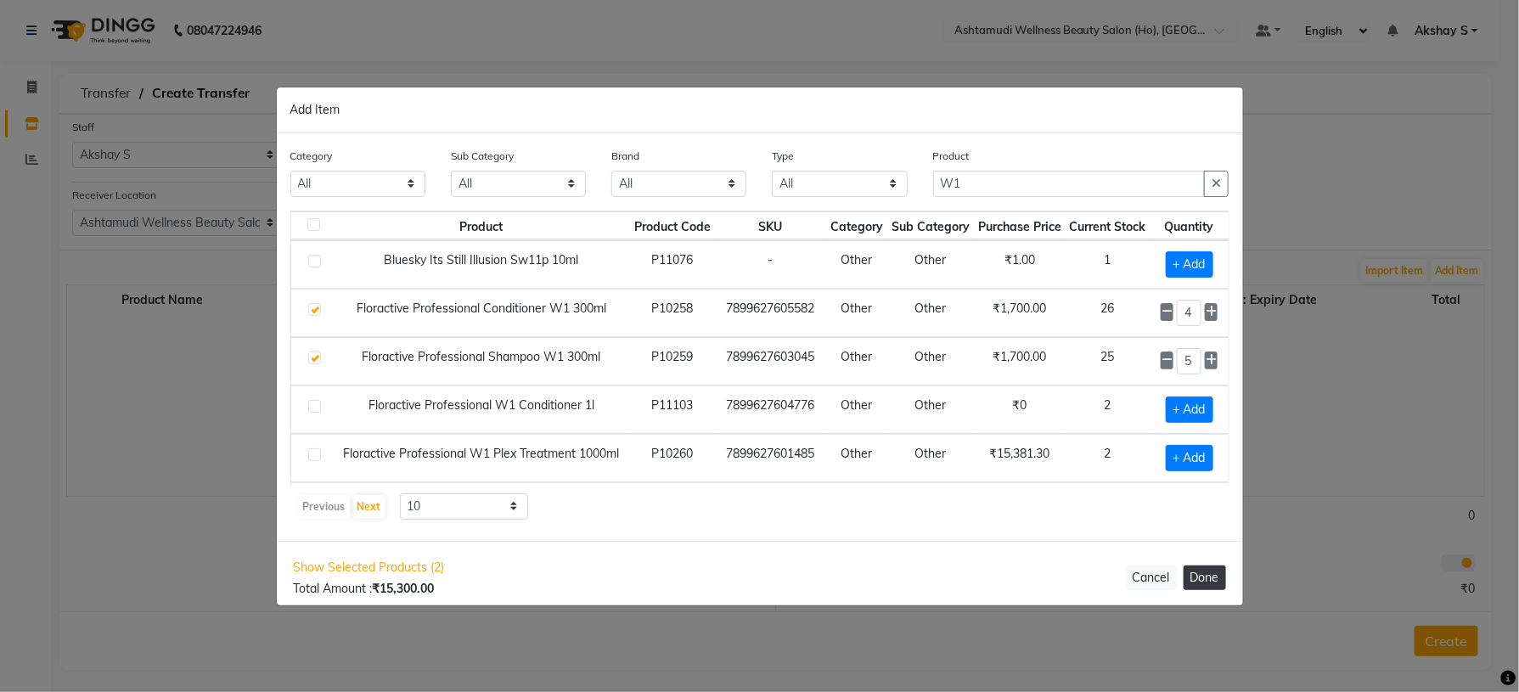
click at [1209, 580] on button "Done" at bounding box center [1205, 578] width 42 height 25
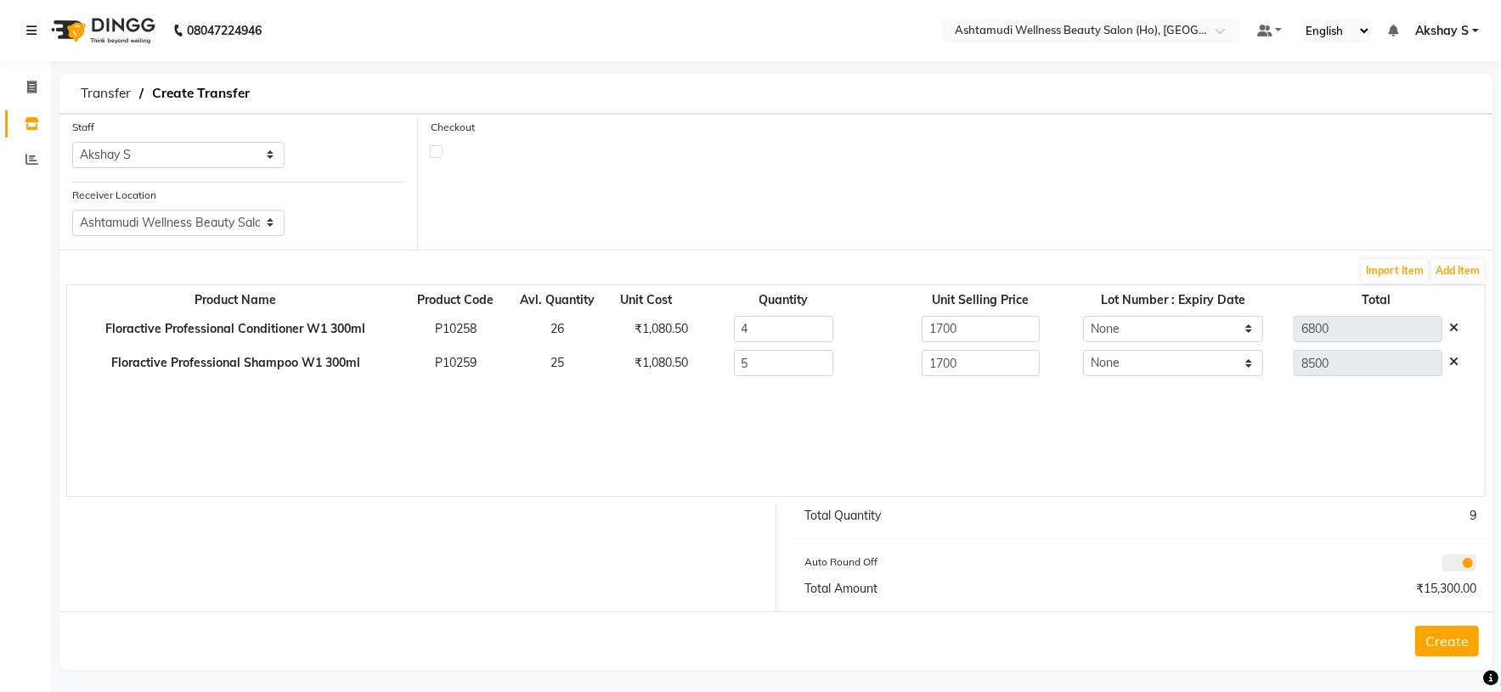
click at [656, 318] on td "₹1,080.50" at bounding box center [645, 329] width 77 height 35
click at [656, 329] on div "₹1,080.50" at bounding box center [647, 329] width 48 height 18
drag, startPoint x: 997, startPoint y: 331, endPoint x: 835, endPoint y: 339, distance: 162.4
click at [835, 337] on tr "Floractive Professional Conditioner W1 300ml P10258 26 ₹1,080.50 4 1700 None 68…" at bounding box center [775, 329] width 1417 height 35
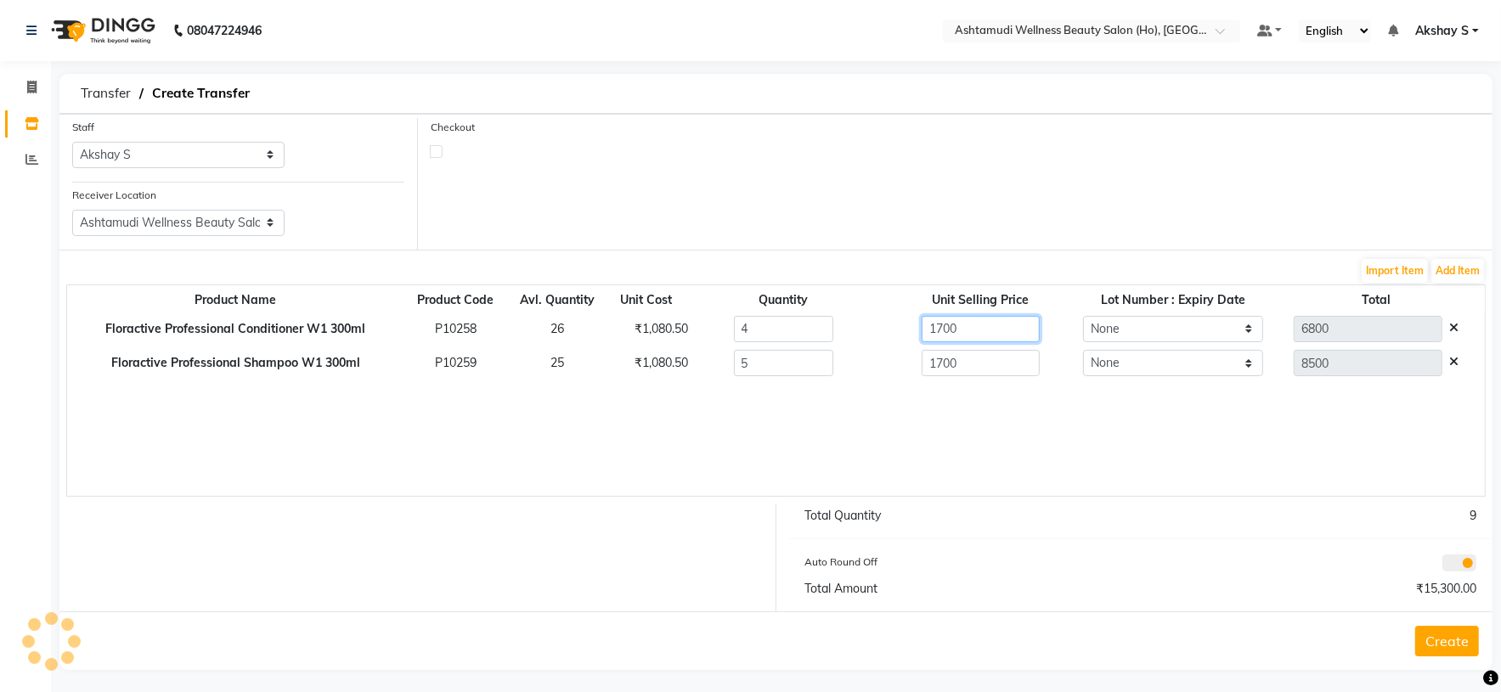
paste input "080.5"
drag, startPoint x: 871, startPoint y: 378, endPoint x: 824, endPoint y: 395, distance: 49.7
click at [825, 395] on div "Product Name Product Code Avl. Quantity Unit Cost Quantity Unit Selling Price L…" at bounding box center [775, 391] width 1419 height 212
paste input "080.5"
click at [961, 450] on div "Product Name Product Code Avl. Quantity Unit Cost Quantity Unit Selling Price L…" at bounding box center [775, 391] width 1419 height 212
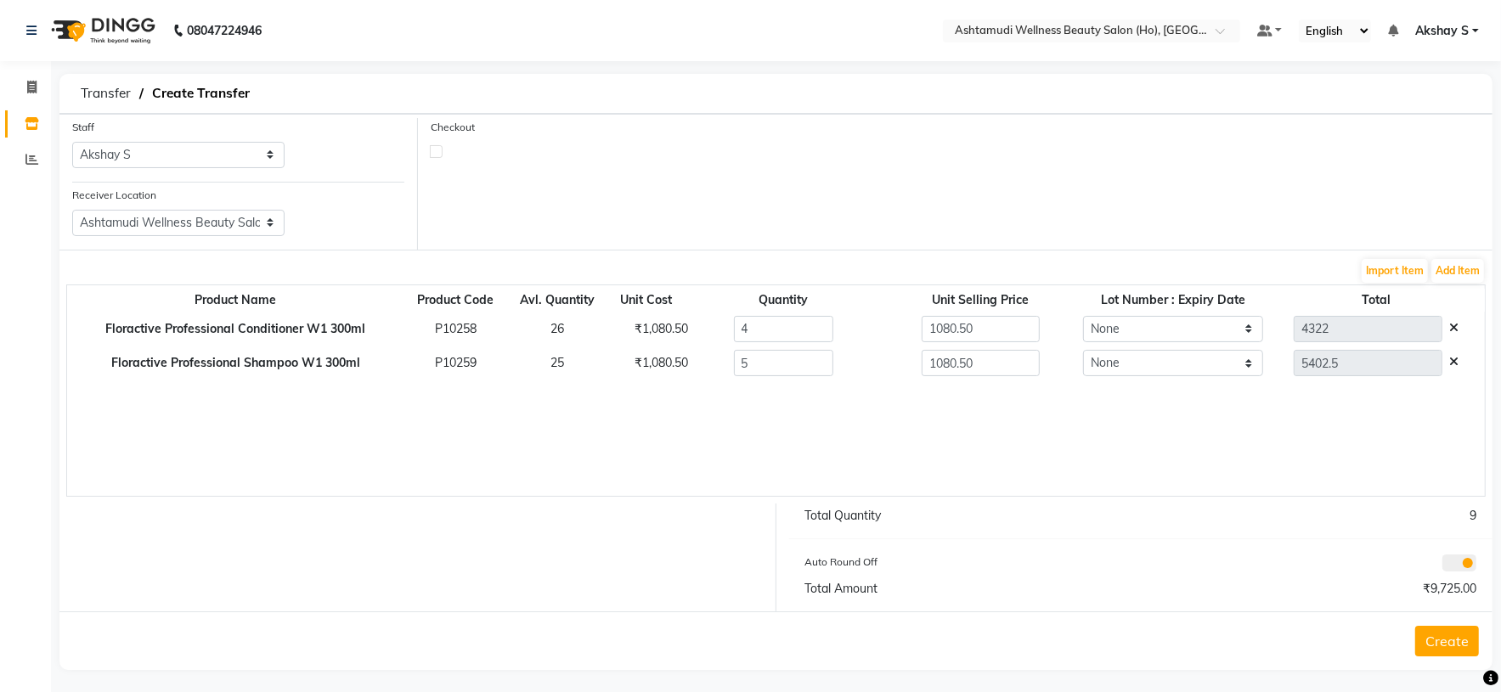
click at [1444, 645] on button "Create" at bounding box center [1447, 641] width 64 height 31
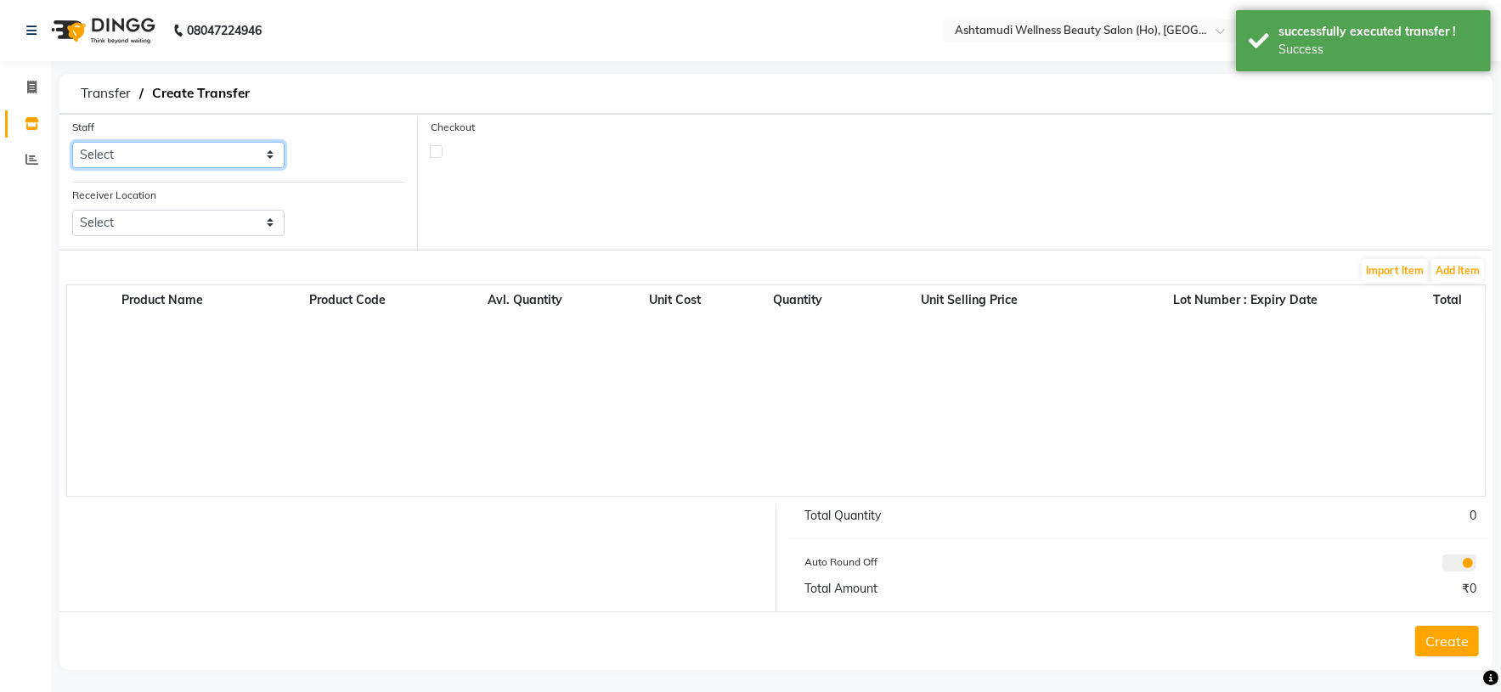
drag, startPoint x: 263, startPoint y: 166, endPoint x: 252, endPoint y: 154, distance: 16.9
click at [262, 163] on select "Select [PERSON_NAME] S [PERSON_NAME] S Dev [PERSON_NAME] P [PERSON_NAME] u [PER…" at bounding box center [178, 155] width 212 height 26
click at [72, 143] on select "Select [PERSON_NAME] S [PERSON_NAME] S Dev [PERSON_NAME] P [PERSON_NAME] u [PER…" at bounding box center [178, 155] width 212 height 26
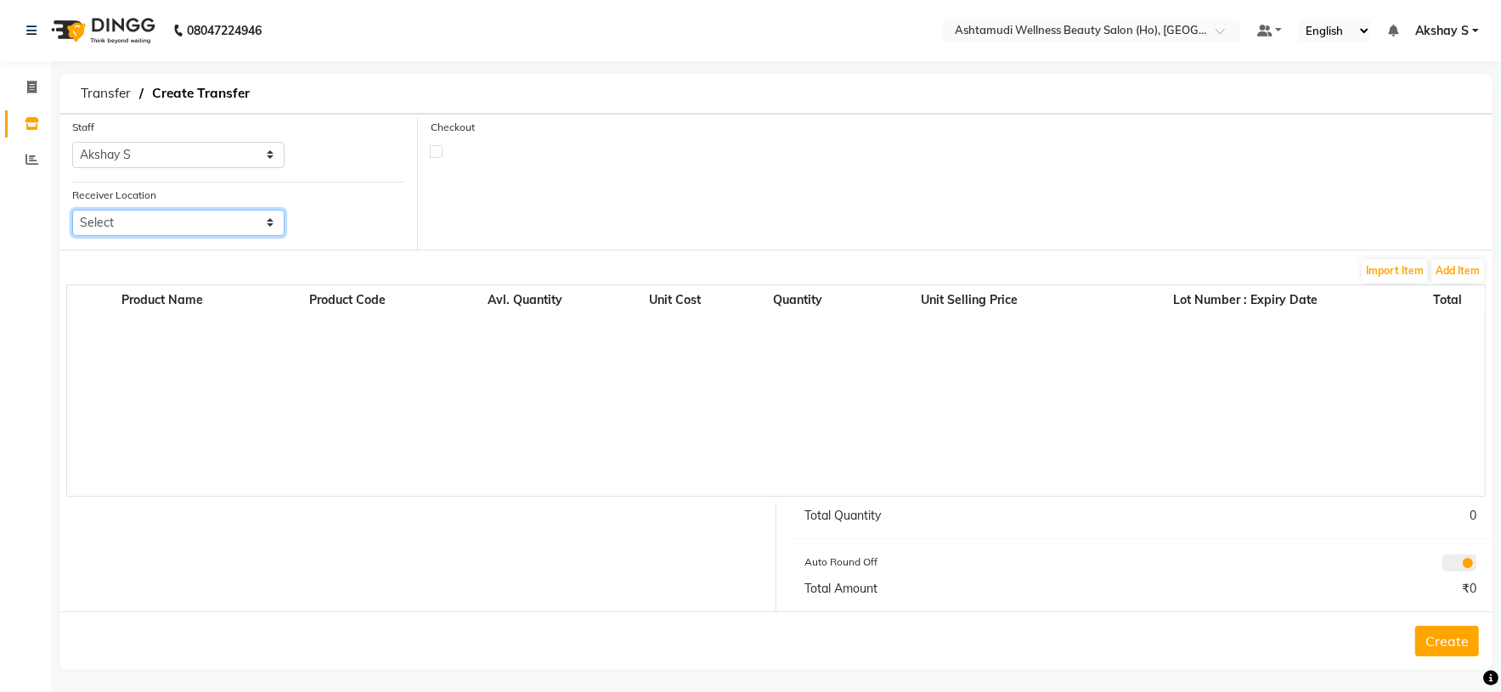
click at [245, 215] on select "Select Ashtamudi Wellness Beauty Salon, Kowdiar Ashtamudi Wellness Beauty Salon…" at bounding box center [178, 223] width 212 height 26
click at [72, 211] on select "Select Ashtamudi Wellness Beauty Salon, Kowdiar Ashtamudi Wellness Beauty Salon…" at bounding box center [178, 223] width 212 height 26
click at [1461, 273] on button "Add Item" at bounding box center [1457, 271] width 53 height 24
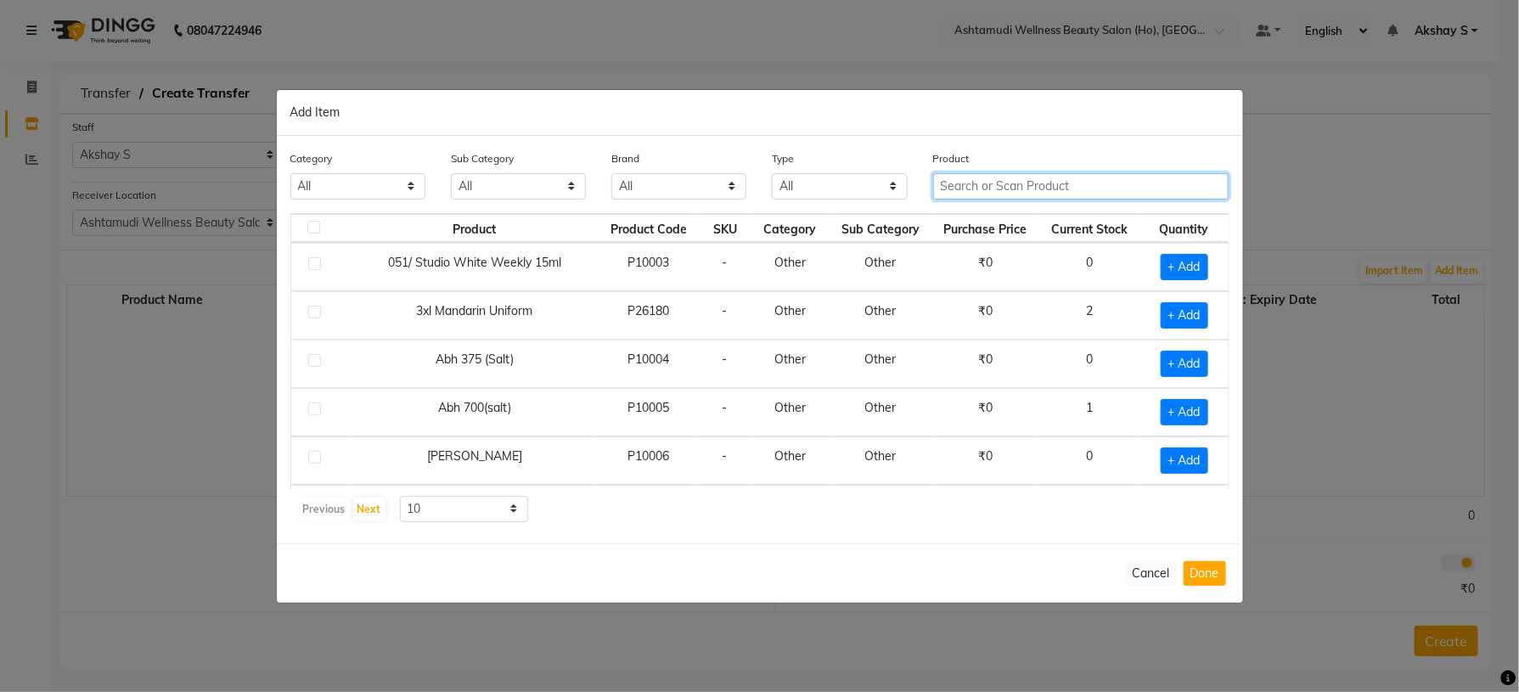
click at [957, 190] on input "text" at bounding box center [1081, 186] width 296 height 26
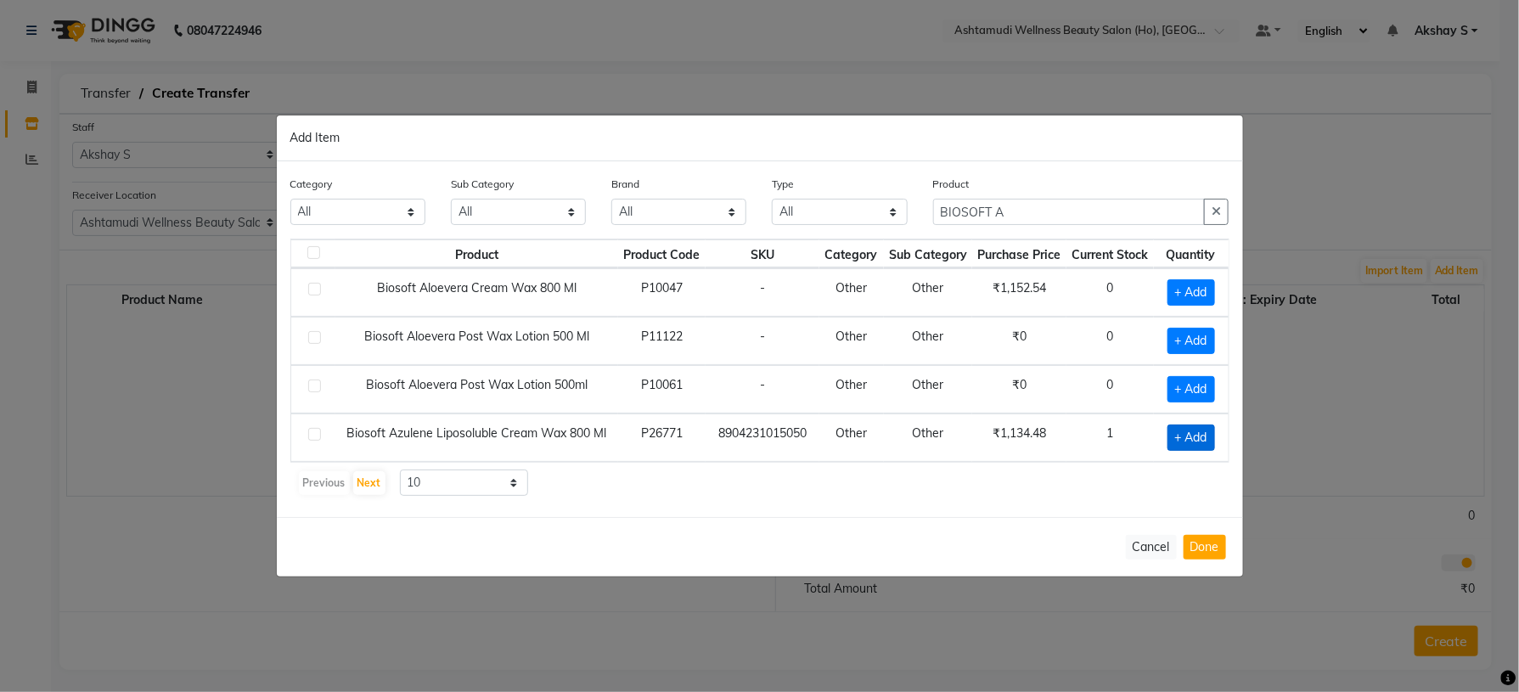
click at [1200, 436] on span "+ Add" at bounding box center [1192, 438] width 48 height 26
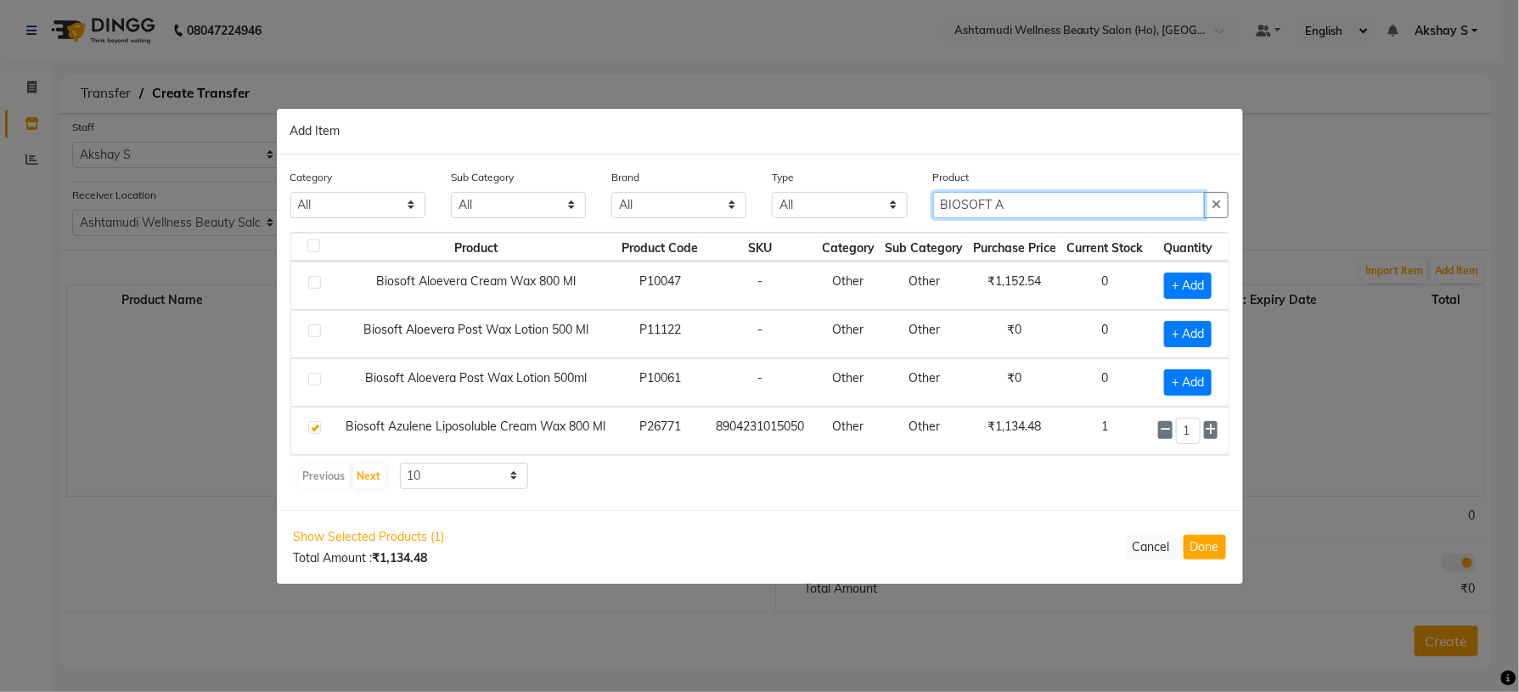
drag, startPoint x: 969, startPoint y: 209, endPoint x: 840, endPoint y: 208, distance: 129.1
click at [840, 208] on div "Category All Hair Skin Makeup Personal Care Appliances [PERSON_NAME] Waxing Dis…" at bounding box center [760, 200] width 965 height 64
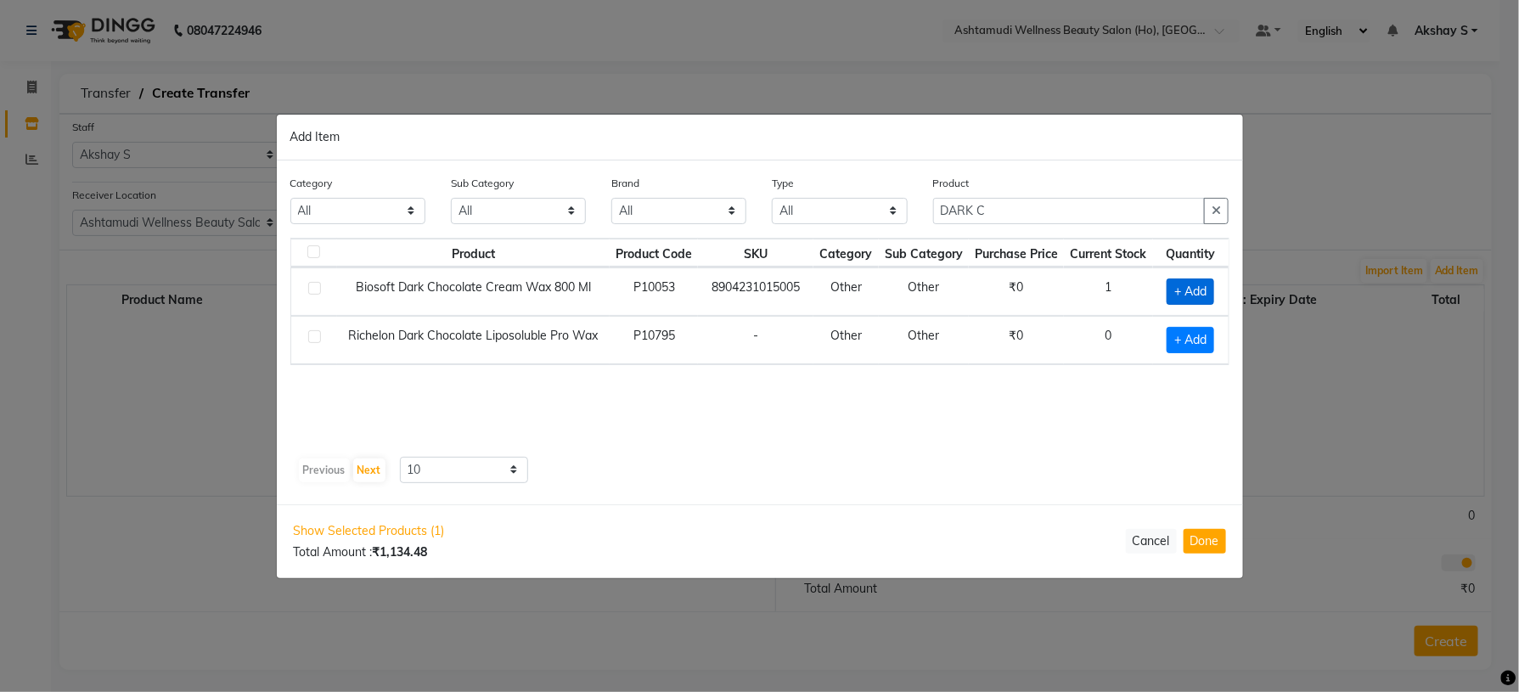
drag, startPoint x: 1177, startPoint y: 287, endPoint x: 1232, endPoint y: 416, distance: 140.4
click at [1177, 290] on span "+ Add" at bounding box center [1191, 292] width 48 height 26
click at [1203, 533] on button "Done" at bounding box center [1205, 541] width 42 height 25
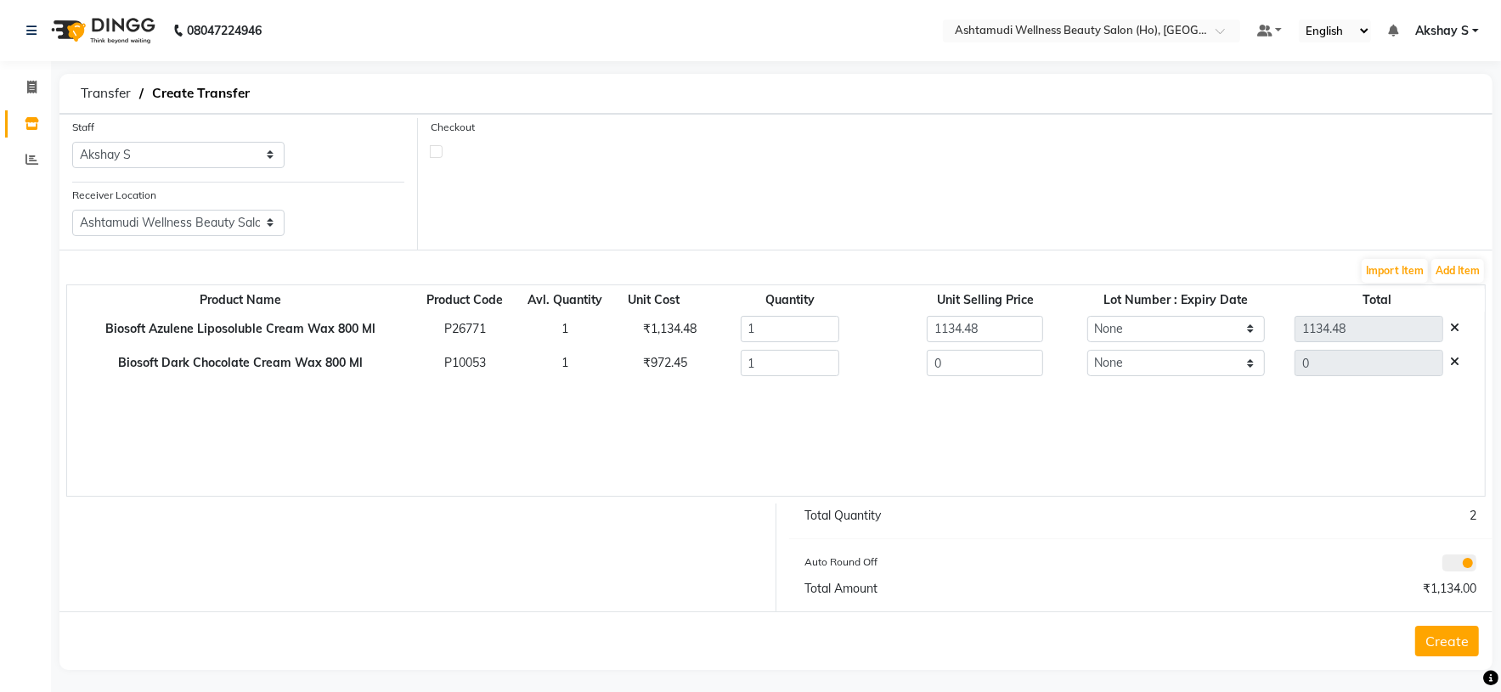
click at [650, 364] on div "₹972.45" at bounding box center [653, 363] width 47 height 18
drag, startPoint x: 984, startPoint y: 347, endPoint x: 861, endPoint y: 374, distance: 126.1
click at [861, 372] on tr "Biosoft Dark Chocolate Cream Wax 800 Ml P10053 1 ₹972.45 1 0 None 0" at bounding box center [775, 364] width 1417 height 35
paste input "972.45"
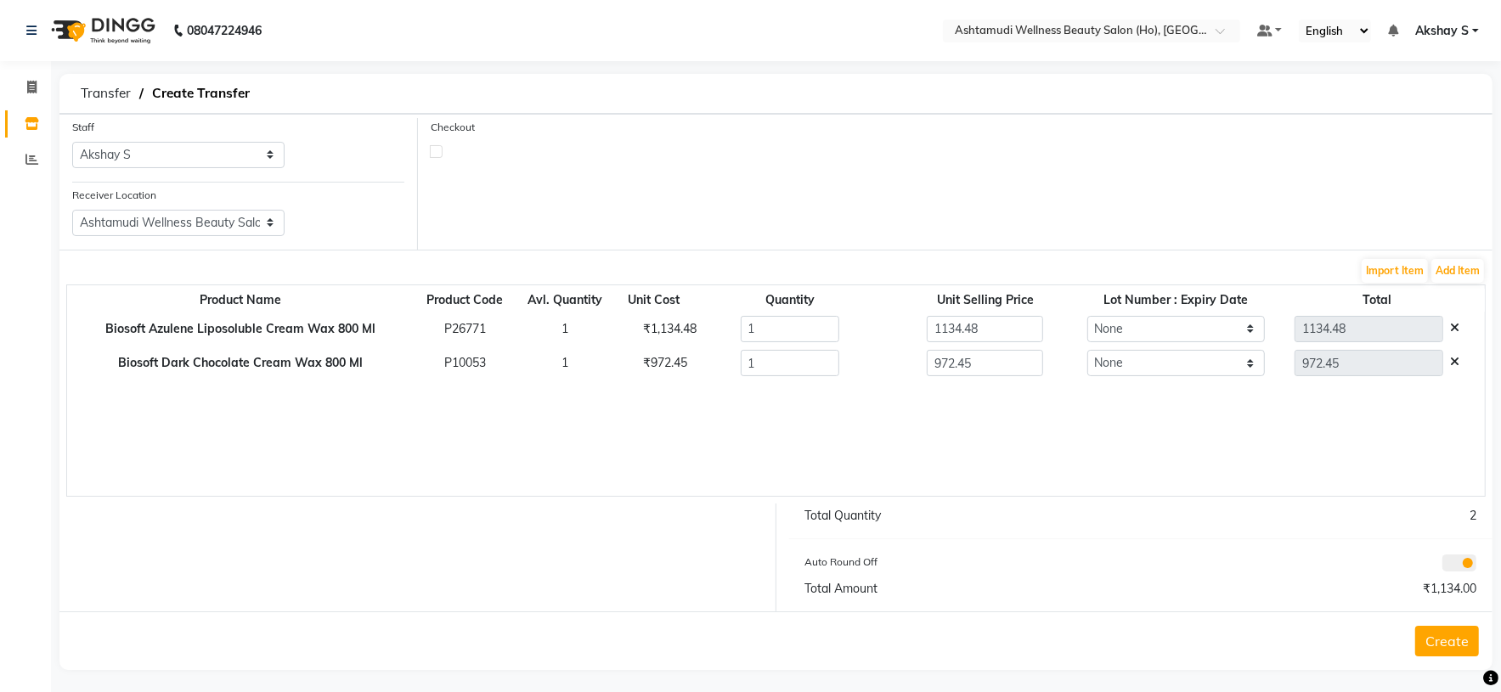
click at [1235, 645] on div "Create" at bounding box center [775, 640] width 1433 height 59
click at [1441, 651] on button "Create" at bounding box center [1447, 641] width 64 height 31
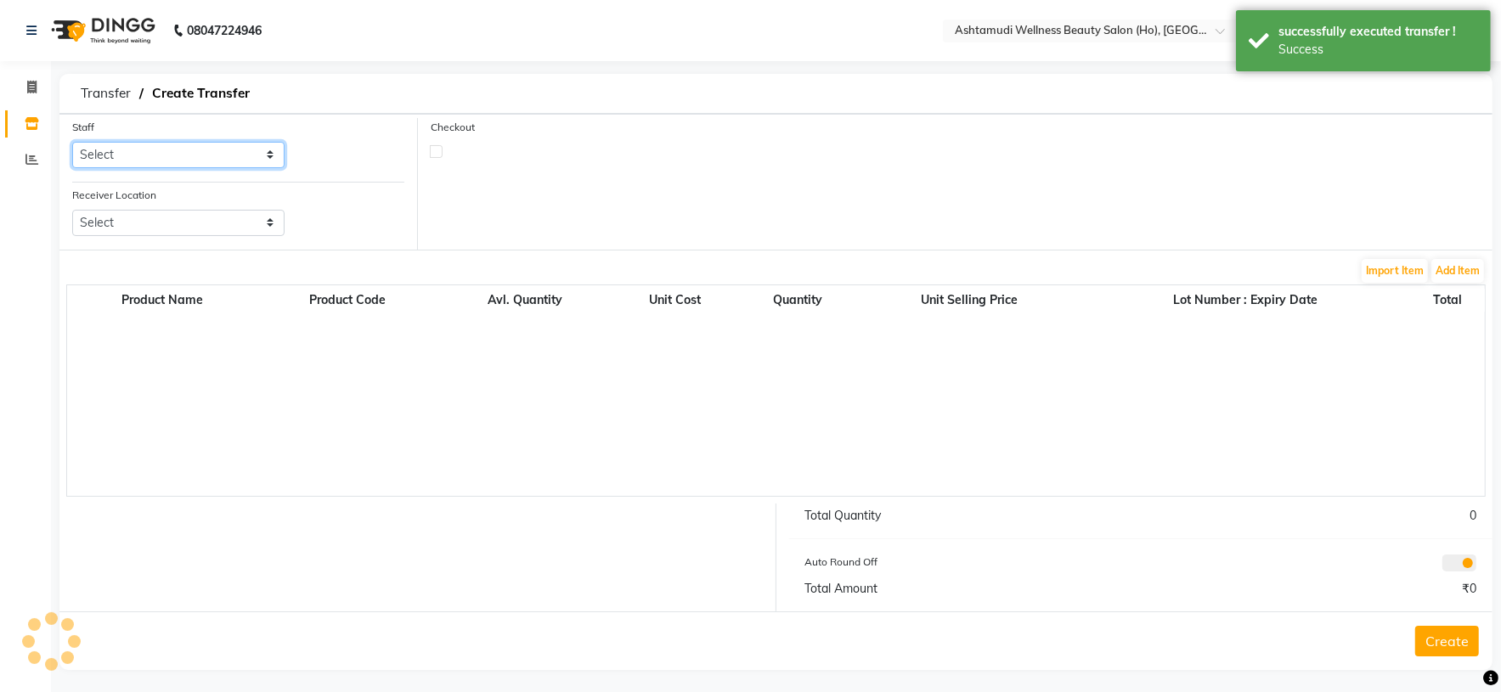
click at [250, 155] on select "Select" at bounding box center [178, 155] width 212 height 26
click at [72, 143] on select "Select [PERSON_NAME] S [PERSON_NAME] S Dev [PERSON_NAME] P [PERSON_NAME] u [PER…" at bounding box center [178, 155] width 212 height 26
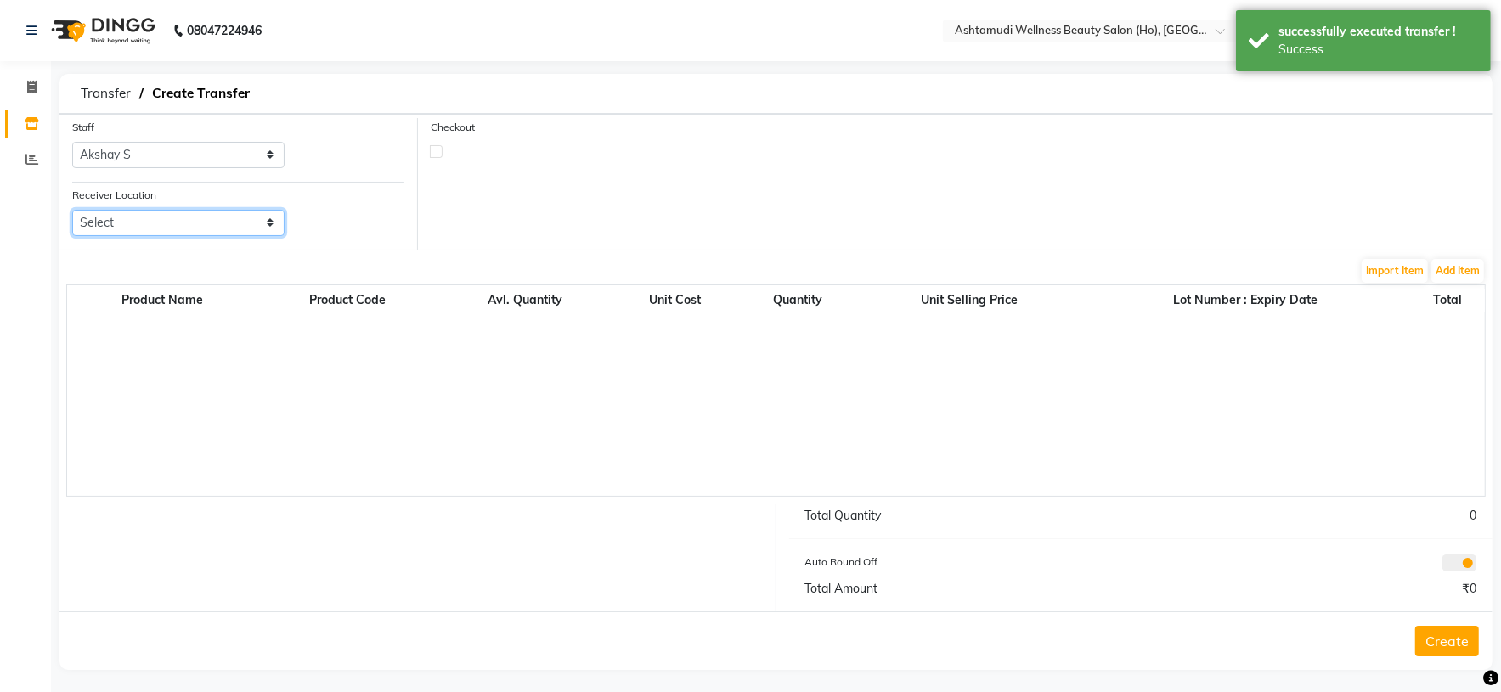
click at [243, 227] on select "Select Ashtamudi Wellness Beauty Salon, Kowdiar Ashtamudi Wellness Beauty Salon…" at bounding box center [178, 223] width 212 height 26
click at [72, 211] on select "Select Ashtamudi Wellness Beauty Salon, Kowdiar Ashtamudi Wellness Beauty Salon…" at bounding box center [178, 223] width 212 height 26
click at [1441, 279] on button "Add Item" at bounding box center [1457, 271] width 53 height 24
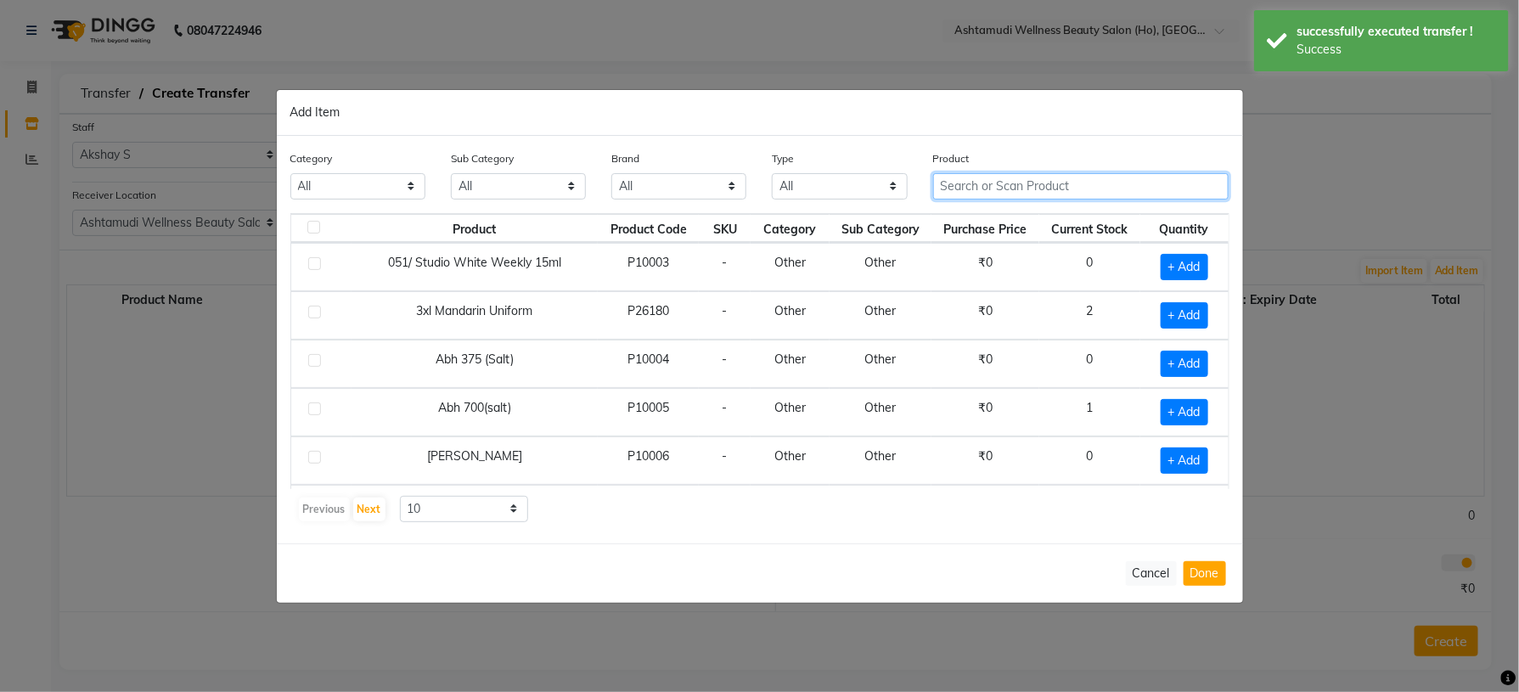
click at [969, 192] on input "text" at bounding box center [1081, 186] width 296 height 26
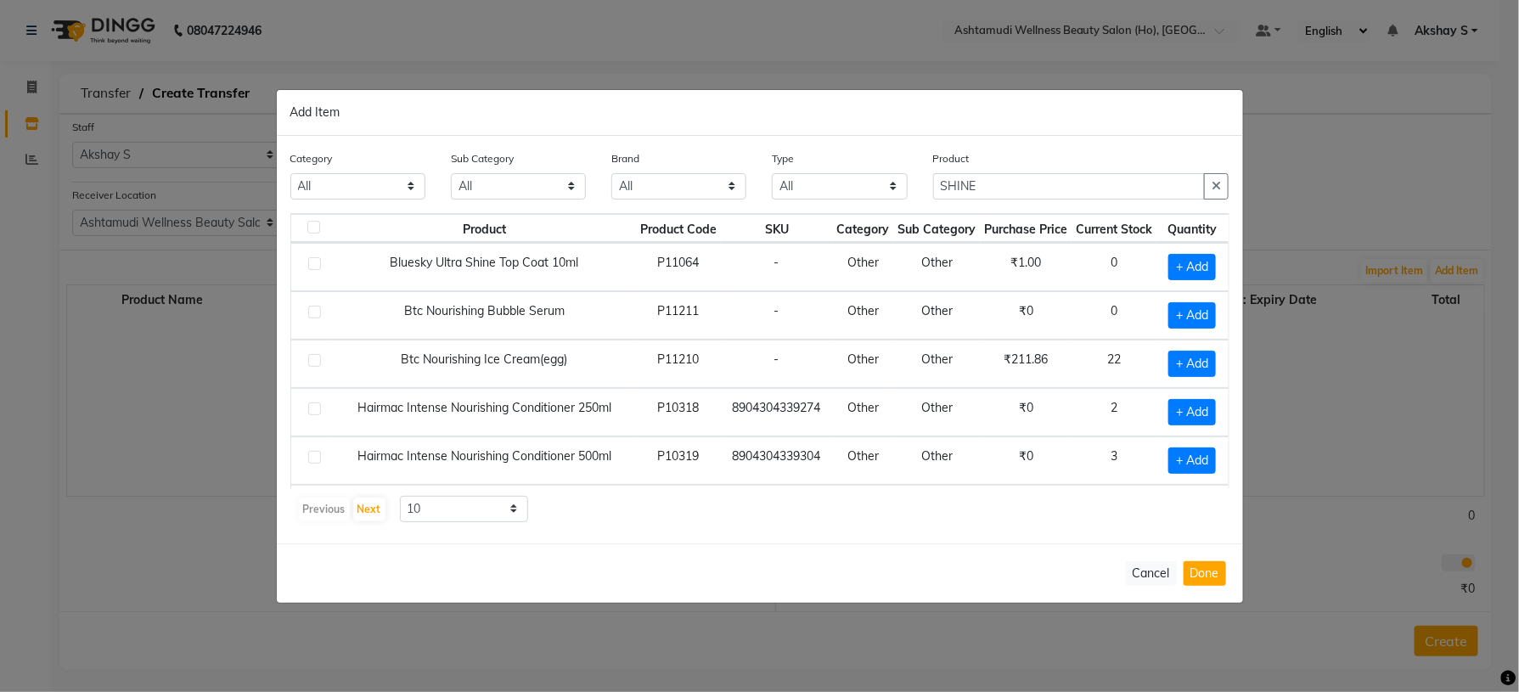
click at [673, 501] on div "Previous Next 10 50 100" at bounding box center [760, 509] width 926 height 27
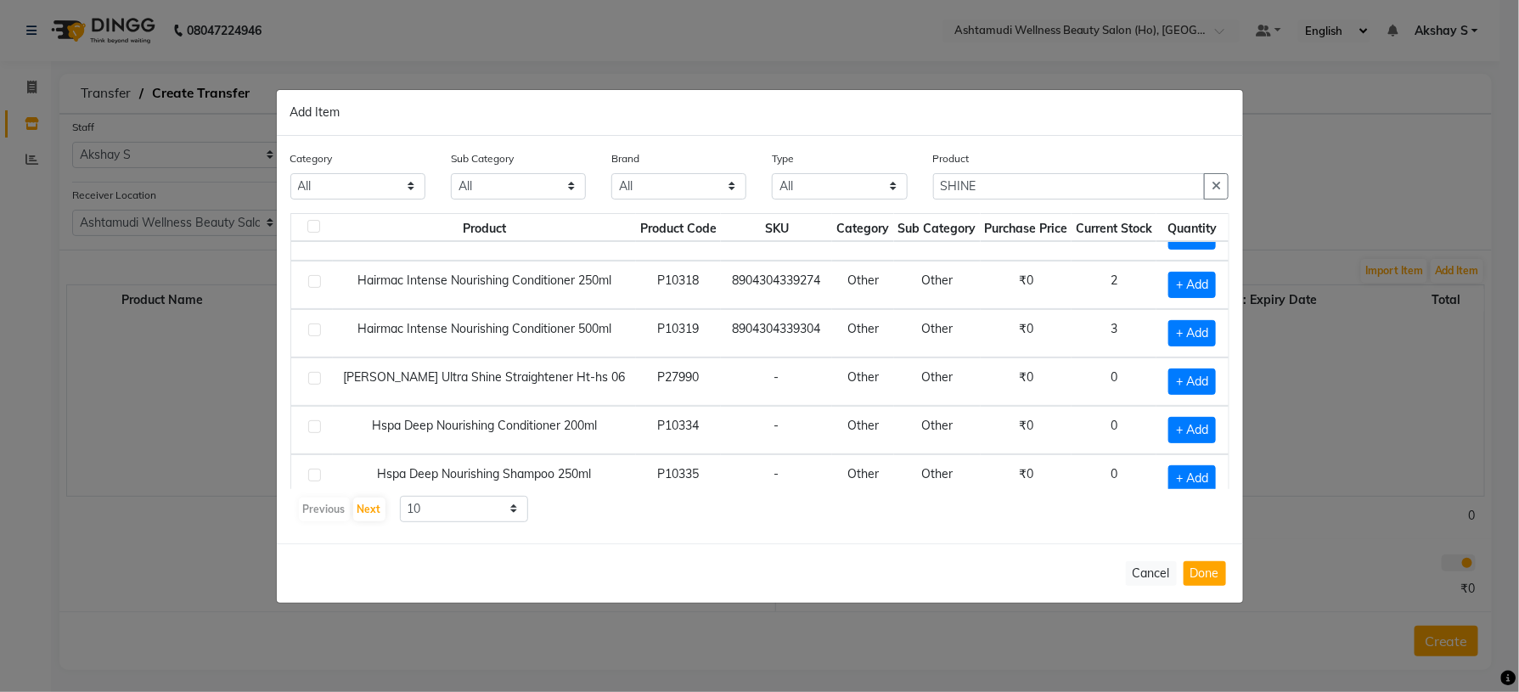
scroll to position [249, 0]
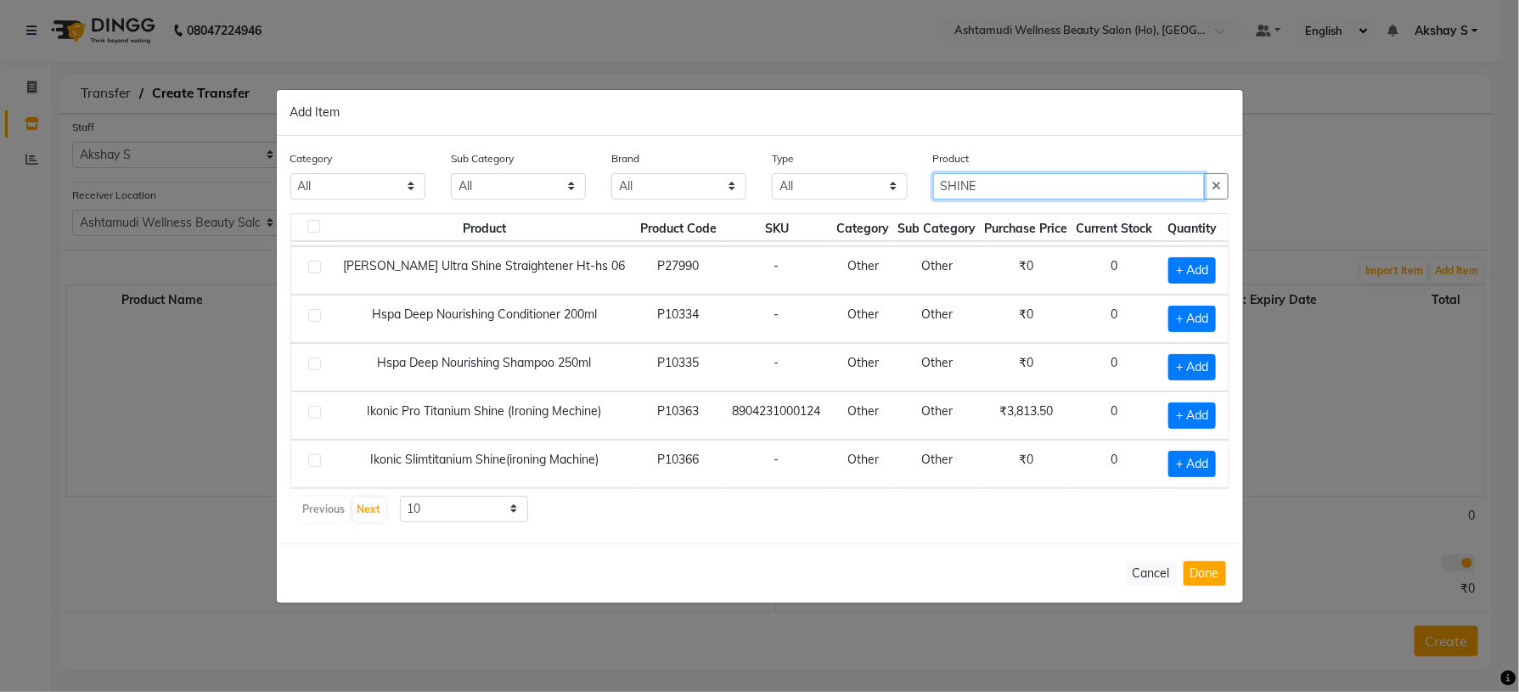
drag, startPoint x: 999, startPoint y: 187, endPoint x: 847, endPoint y: 186, distance: 152.0
click at [848, 186] on div "Category All Hair Skin Makeup Personal Care Appliances [PERSON_NAME] Waxing Dis…" at bounding box center [760, 181] width 965 height 64
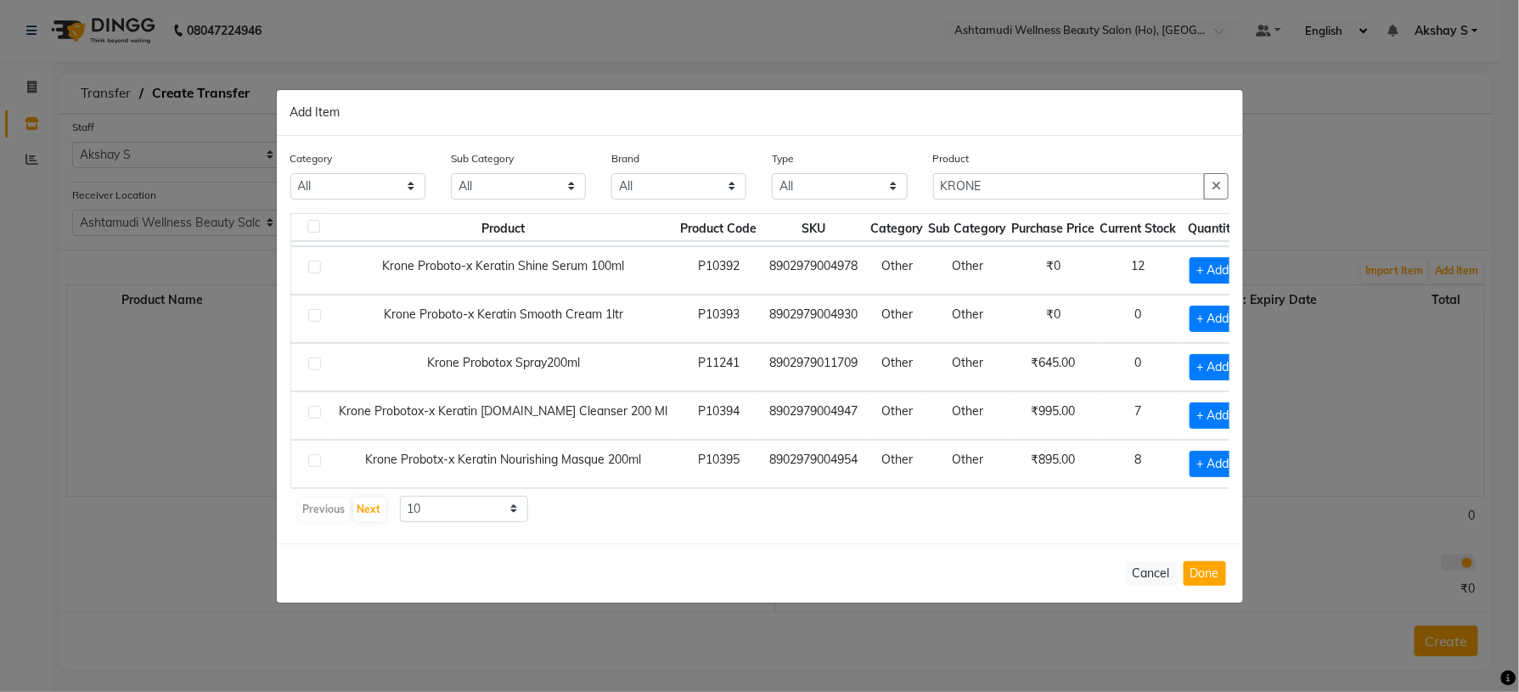
drag, startPoint x: 841, startPoint y: 538, endPoint x: 836, endPoint y: 506, distance: 32.7
click at [843, 535] on div "Category All Hair Skin Makeup Personal Care Appliances [PERSON_NAME] Waxing Dis…" at bounding box center [760, 340] width 967 height 408
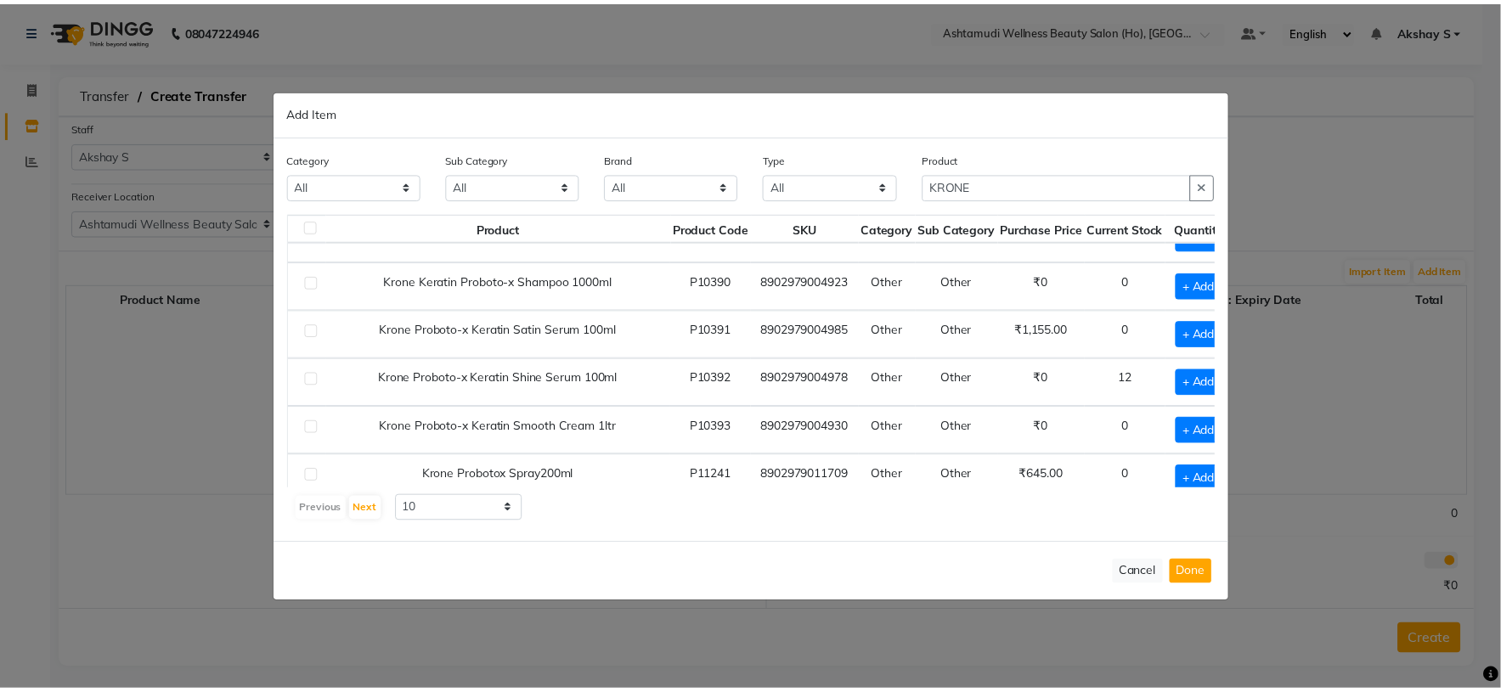
scroll to position [127, 0]
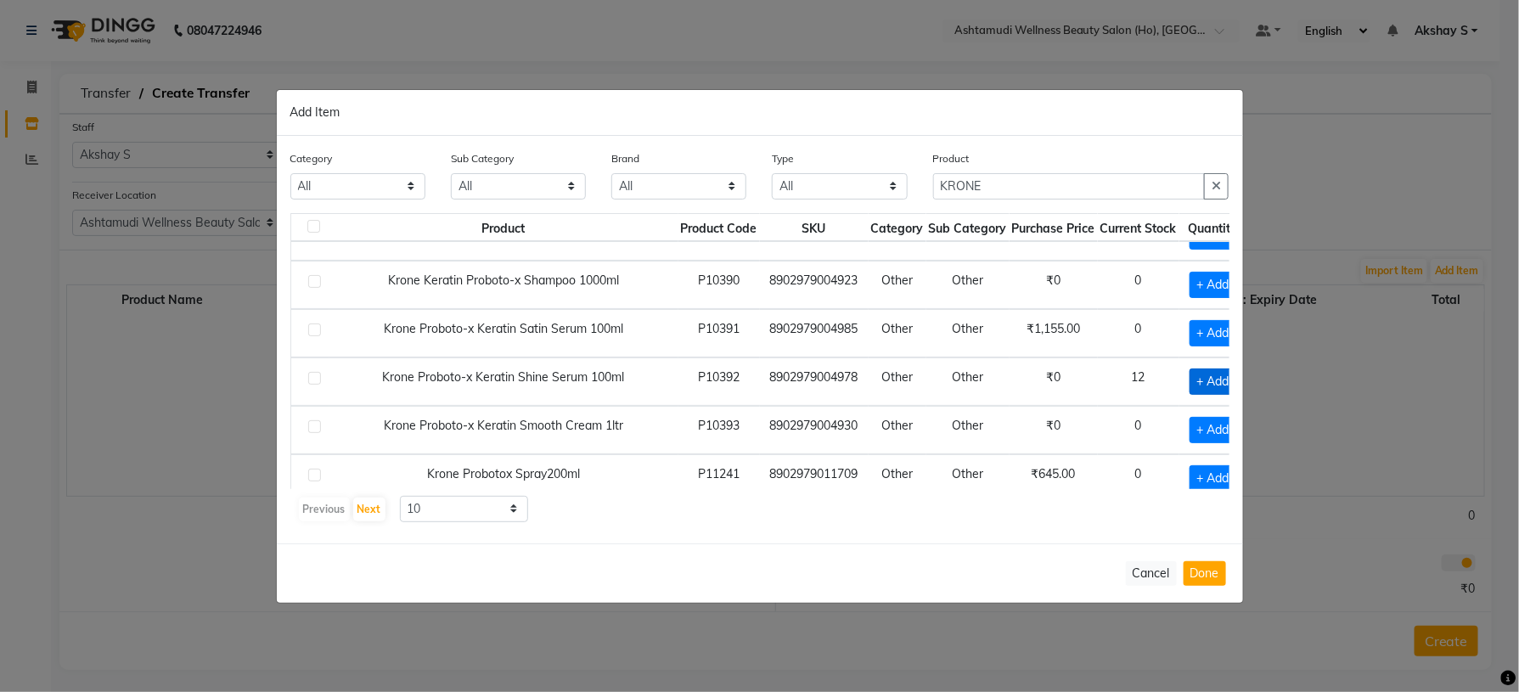
click at [1190, 381] on span "+ Add" at bounding box center [1214, 382] width 48 height 26
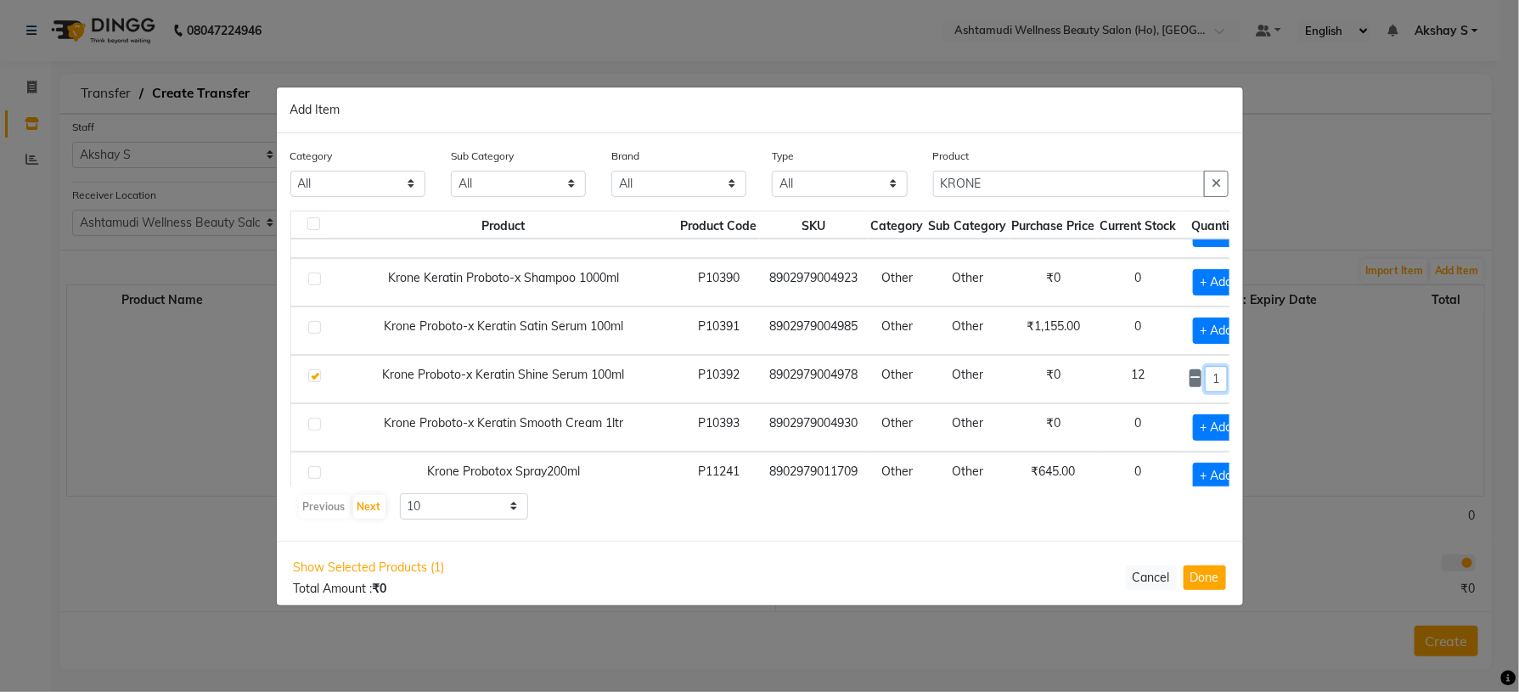
drag, startPoint x: 1170, startPoint y: 379, endPoint x: 1179, endPoint y: 388, distance: 12.6
click at [1205, 388] on input "1" at bounding box center [1216, 379] width 23 height 26
click at [1203, 587] on button "Done" at bounding box center [1205, 578] width 42 height 25
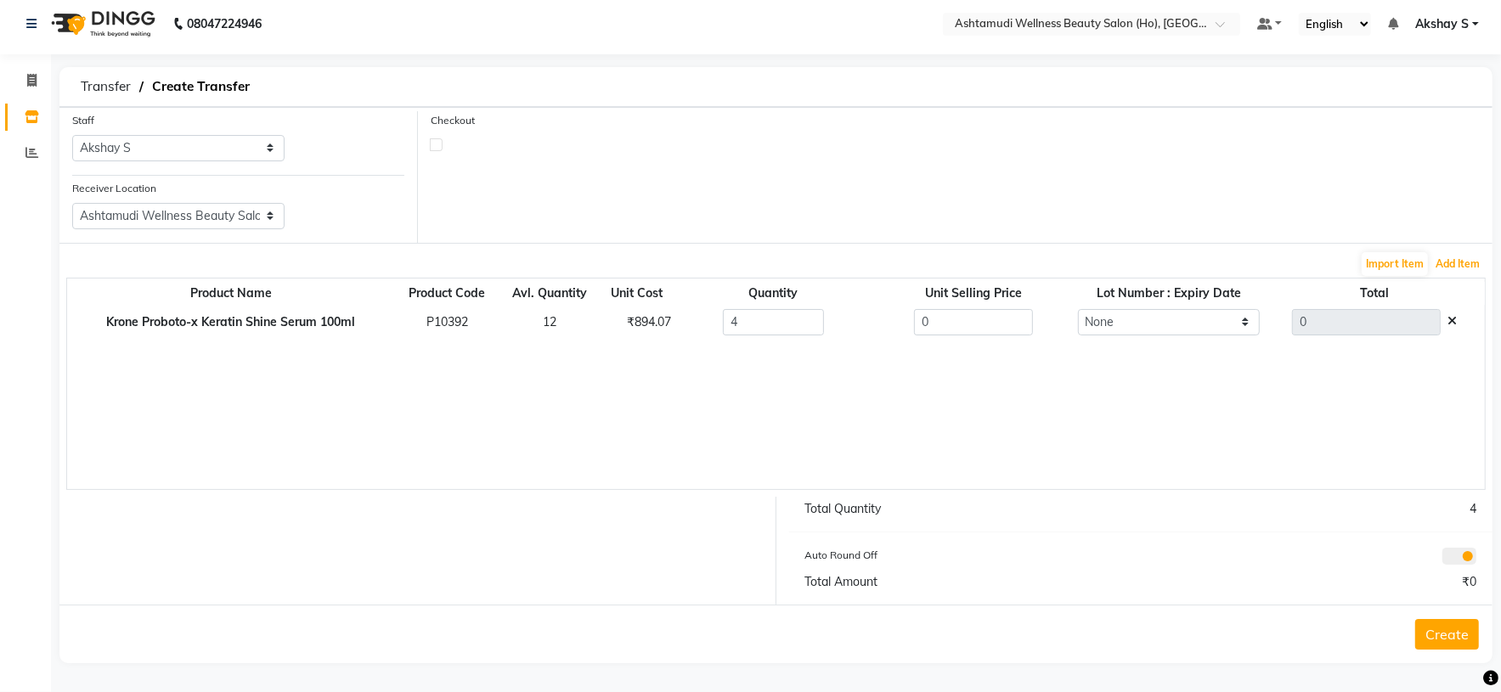
scroll to position [8, 0]
click at [639, 324] on div "₹894.07" at bounding box center [637, 322] width 45 height 18
drag, startPoint x: 1006, startPoint y: 324, endPoint x: 810, endPoint y: 358, distance: 198.1
click at [810, 323] on tr "Krone Proboto-x Keratin Shine Serum 100ml P10392 12 ₹894.07 4 0 None 0" at bounding box center [775, 322] width 1417 height 35
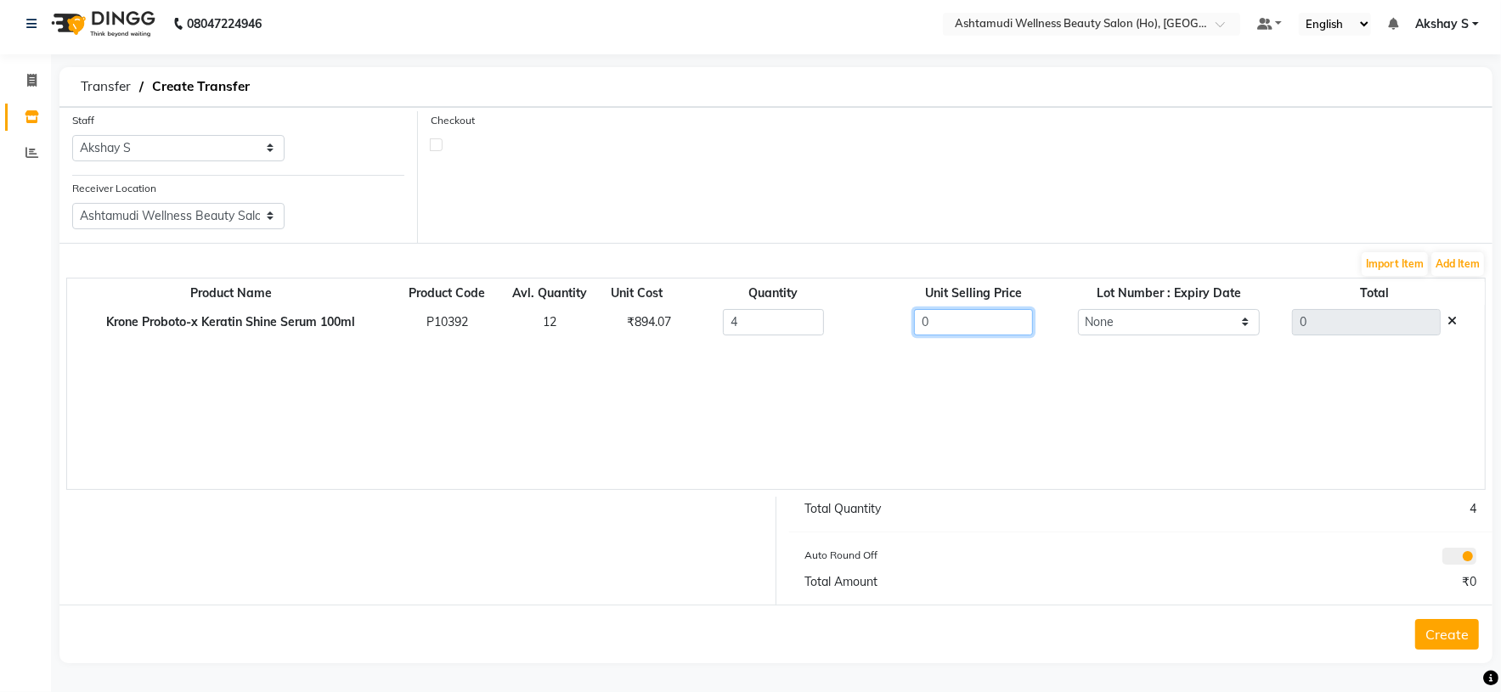
paste input "894.07"
click at [1000, 388] on div "Product Name Product Code Avl. Quantity Unit Cost Quantity Unit Selling Price L…" at bounding box center [775, 384] width 1419 height 212
click at [1461, 634] on button "Create" at bounding box center [1447, 634] width 64 height 31
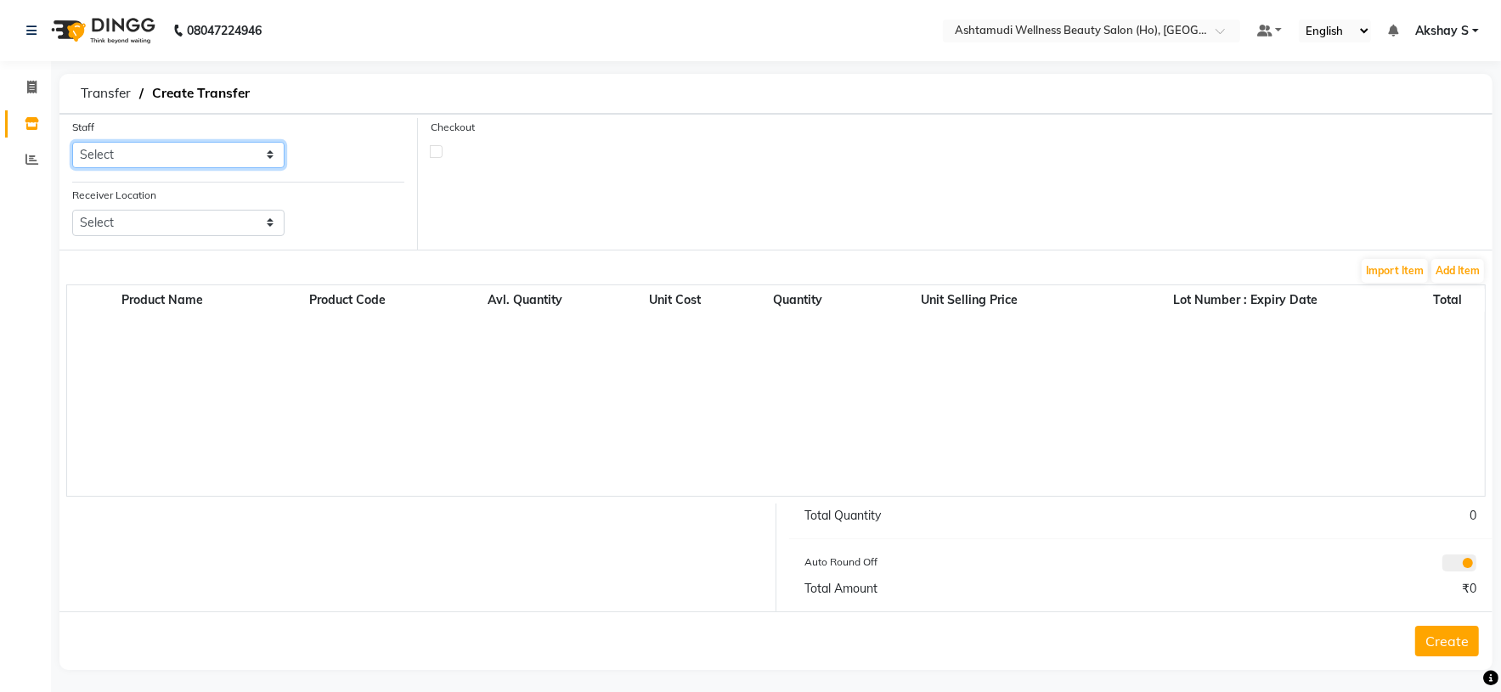
click at [247, 142] on select "Select [PERSON_NAME] S [PERSON_NAME] S Dev [PERSON_NAME] P [PERSON_NAME] u [PER…" at bounding box center [178, 155] width 212 height 26
click at [72, 143] on select "Select [PERSON_NAME] S [PERSON_NAME] S Dev [PERSON_NAME] P [PERSON_NAME] u [PER…" at bounding box center [178, 155] width 212 height 26
click at [259, 220] on select "Select Ashtamudi Wellness Beauty Salon, Kowdiar Ashtamudi Wellness Beauty Salon…" at bounding box center [178, 223] width 212 height 26
click at [72, 211] on select "Select Ashtamudi Wellness Beauty Salon, Kowdiar Ashtamudi Wellness Beauty Salon…" at bounding box center [178, 223] width 212 height 26
click at [527, 417] on div "Product Name Product Code Avl. Quantity Unit Cost Quantity Unit Selling Price L…" at bounding box center [775, 391] width 1419 height 212
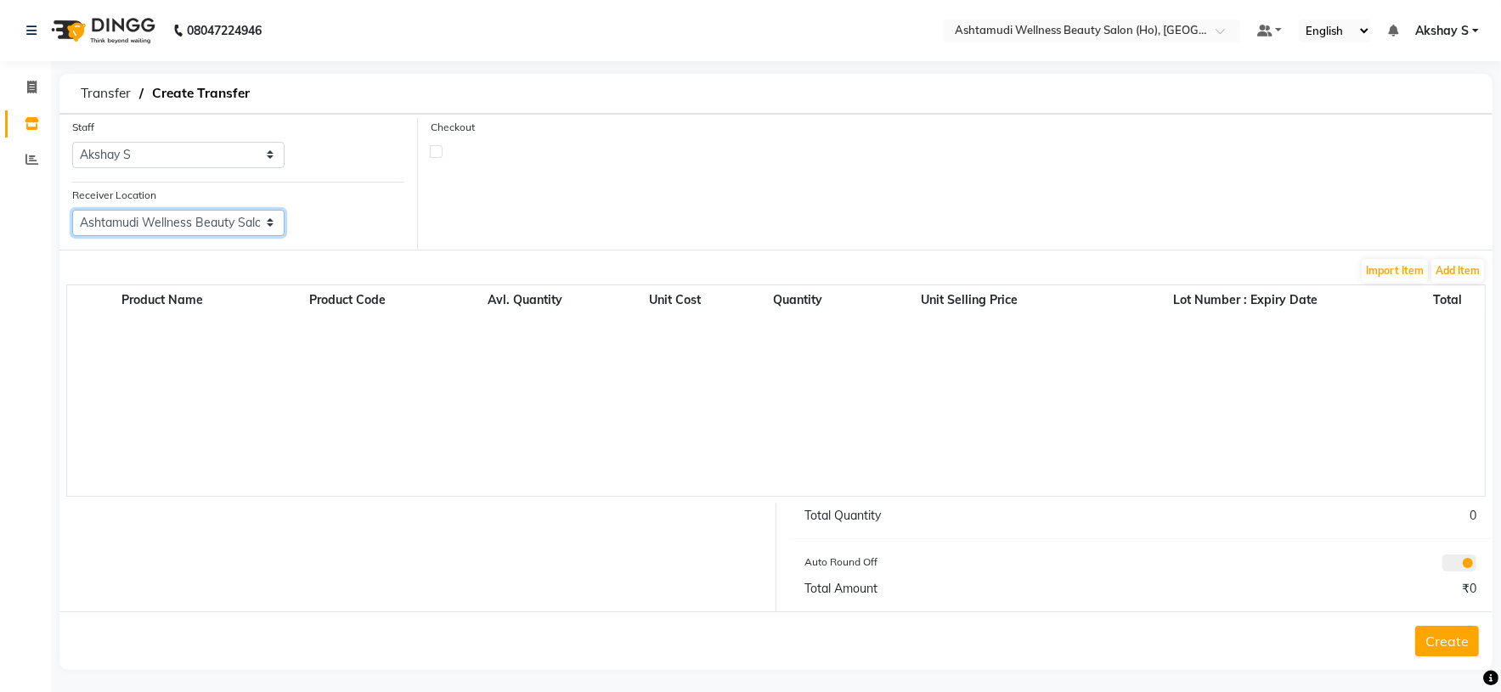
click at [271, 220] on select "Select Ashtamudi Wellness Beauty Salon, Kowdiar Ashtamudi Wellness Beauty Salon…" at bounding box center [178, 223] width 212 height 26
click at [518, 195] on div "Checkout" at bounding box center [955, 184] width 1074 height 132
click at [1469, 271] on button "Add Item" at bounding box center [1457, 271] width 53 height 24
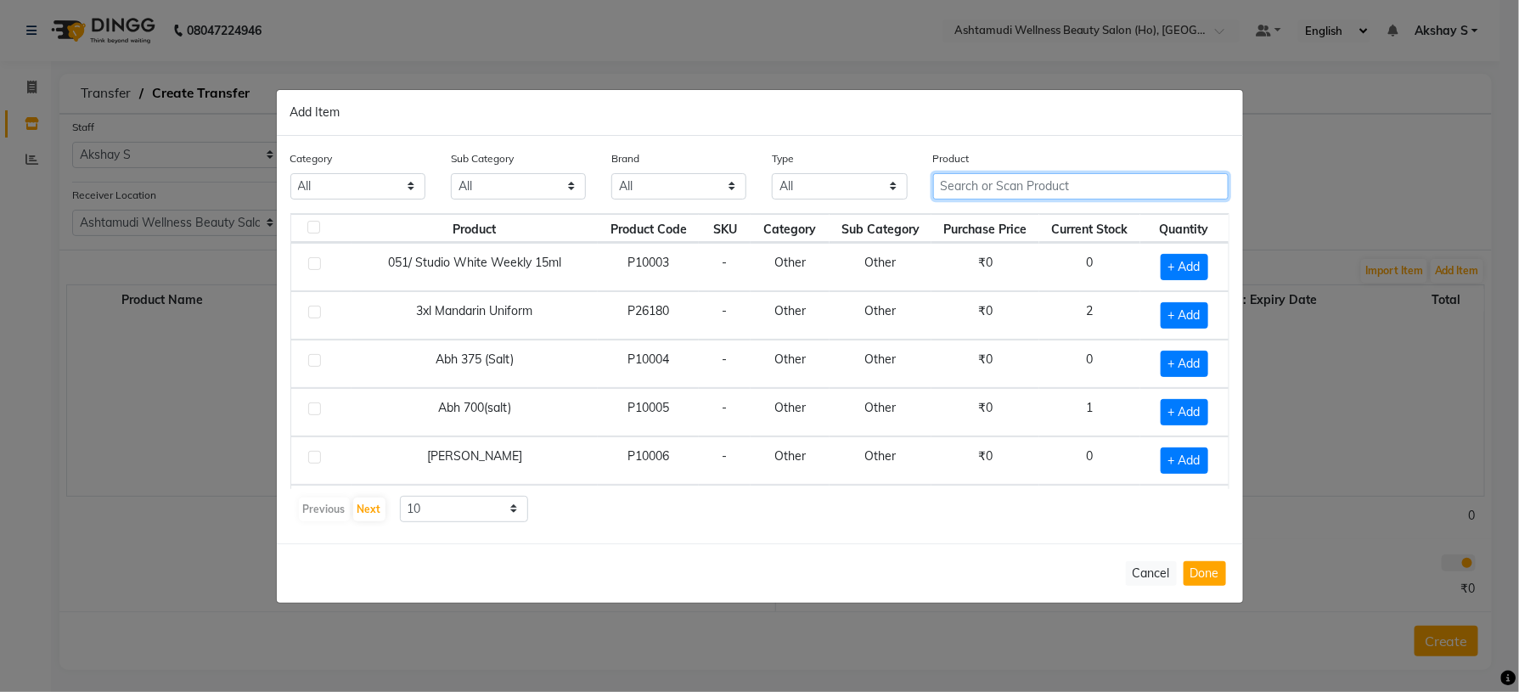
click at [968, 188] on input "text" at bounding box center [1081, 186] width 296 height 26
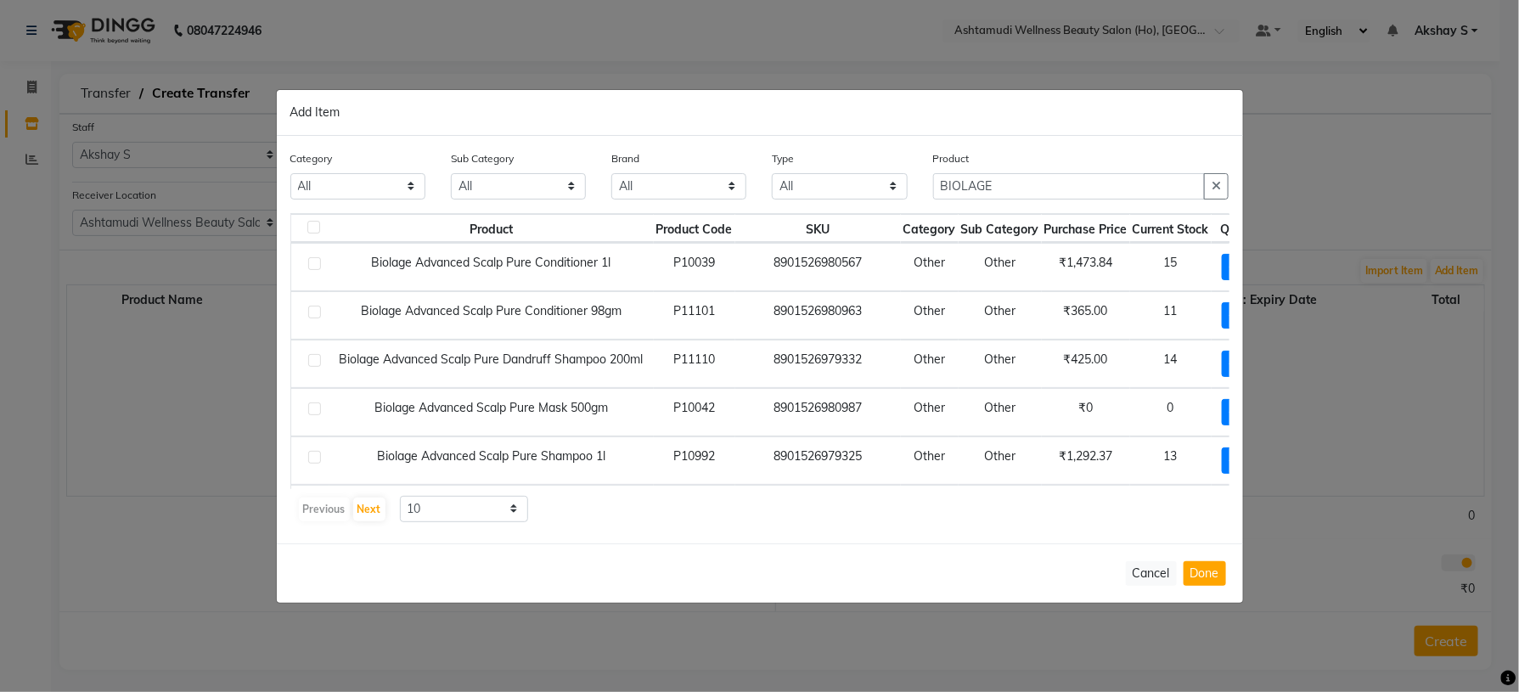
click at [835, 493] on div "Product Product Code SKU Category Sub Category Purchase Price Current Stock Qua…" at bounding box center [759, 368] width 939 height 310
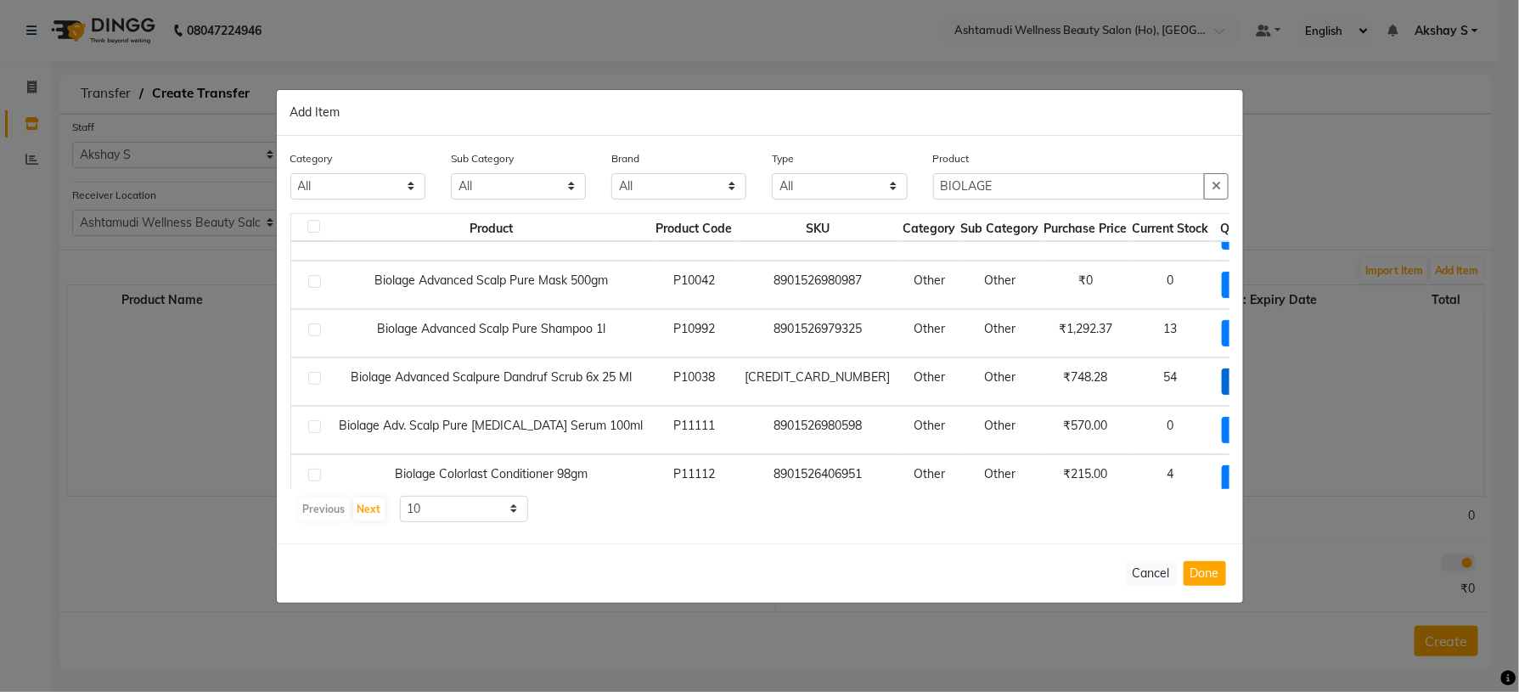
click at [1222, 385] on span "+ Add" at bounding box center [1246, 382] width 48 height 26
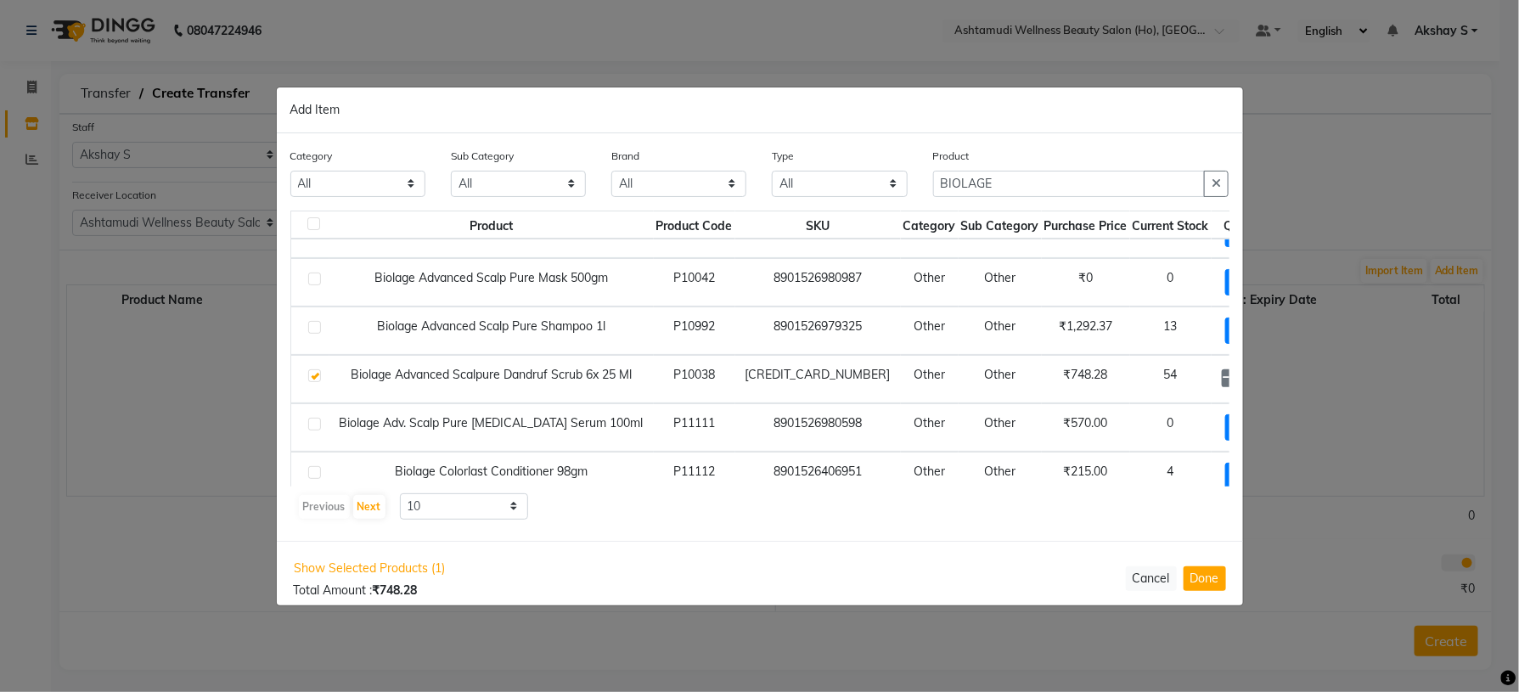
scroll to position [127, 30]
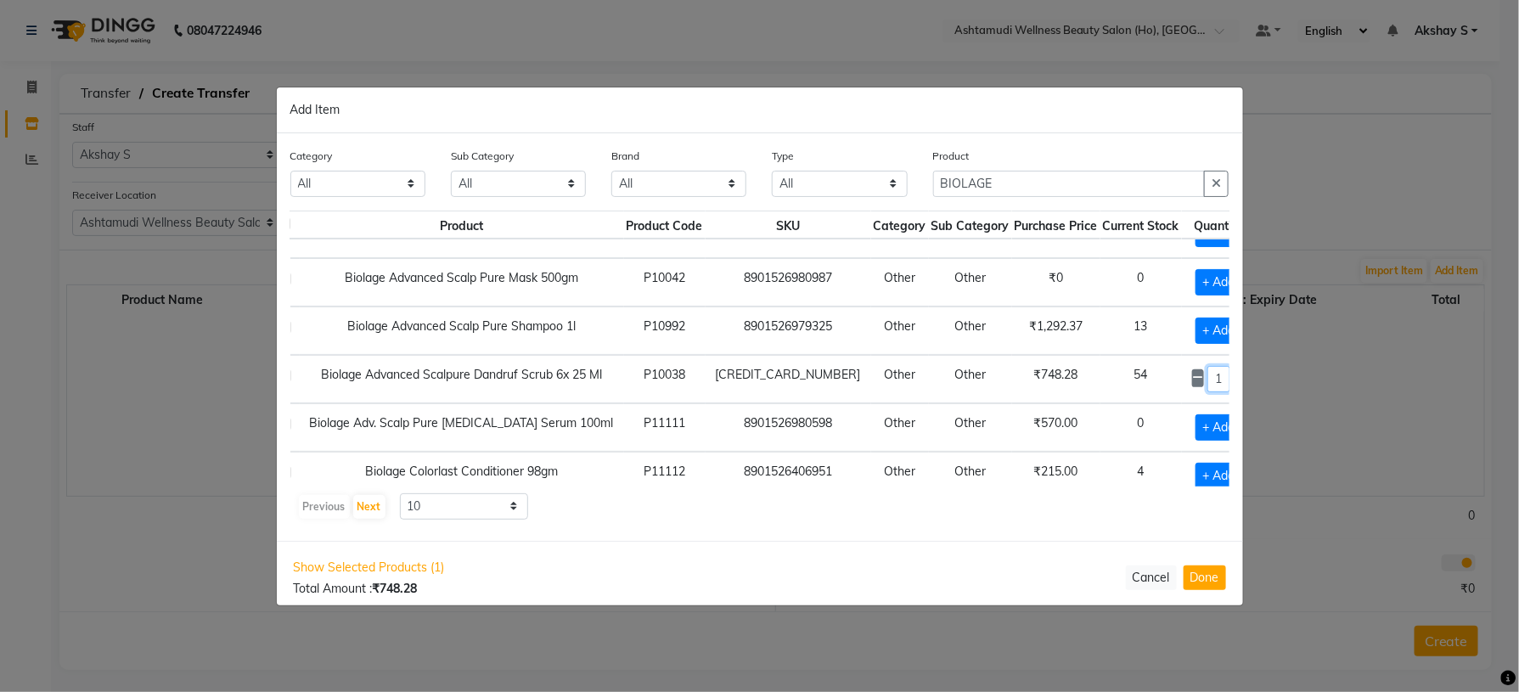
drag, startPoint x: 1181, startPoint y: 388, endPoint x: 1157, endPoint y: 386, distance: 23.8
click at [1192, 386] on div "1" at bounding box center [1219, 379] width 54 height 26
drag, startPoint x: 926, startPoint y: 521, endPoint x: 1045, endPoint y: 328, distance: 227.0
click at [926, 519] on div "Previous Next 10 50 100" at bounding box center [760, 506] width 926 height 27
drag, startPoint x: 1016, startPoint y: 188, endPoint x: 867, endPoint y: 181, distance: 148.8
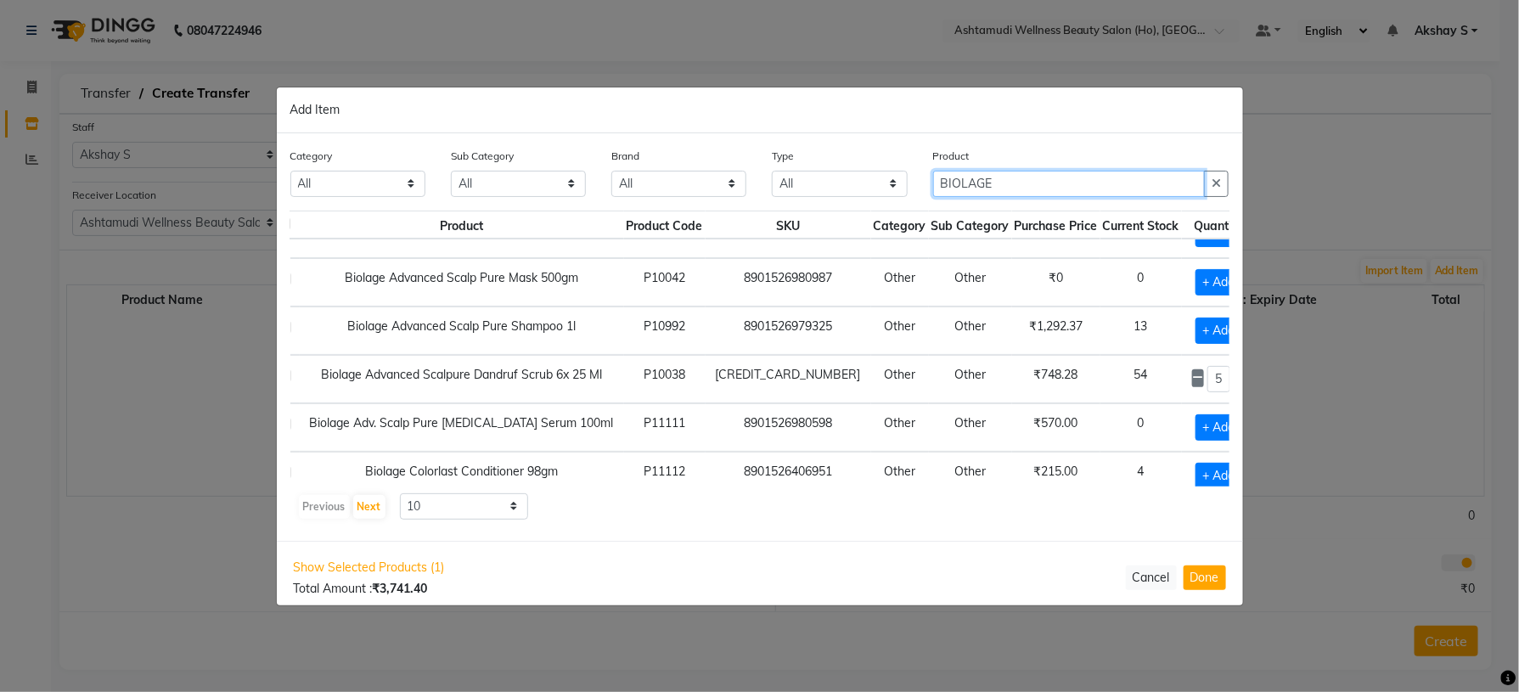
click at [867, 181] on div "Category All Hair Skin Makeup Personal Care Appliances [PERSON_NAME] Waxing Dis…" at bounding box center [760, 179] width 965 height 64
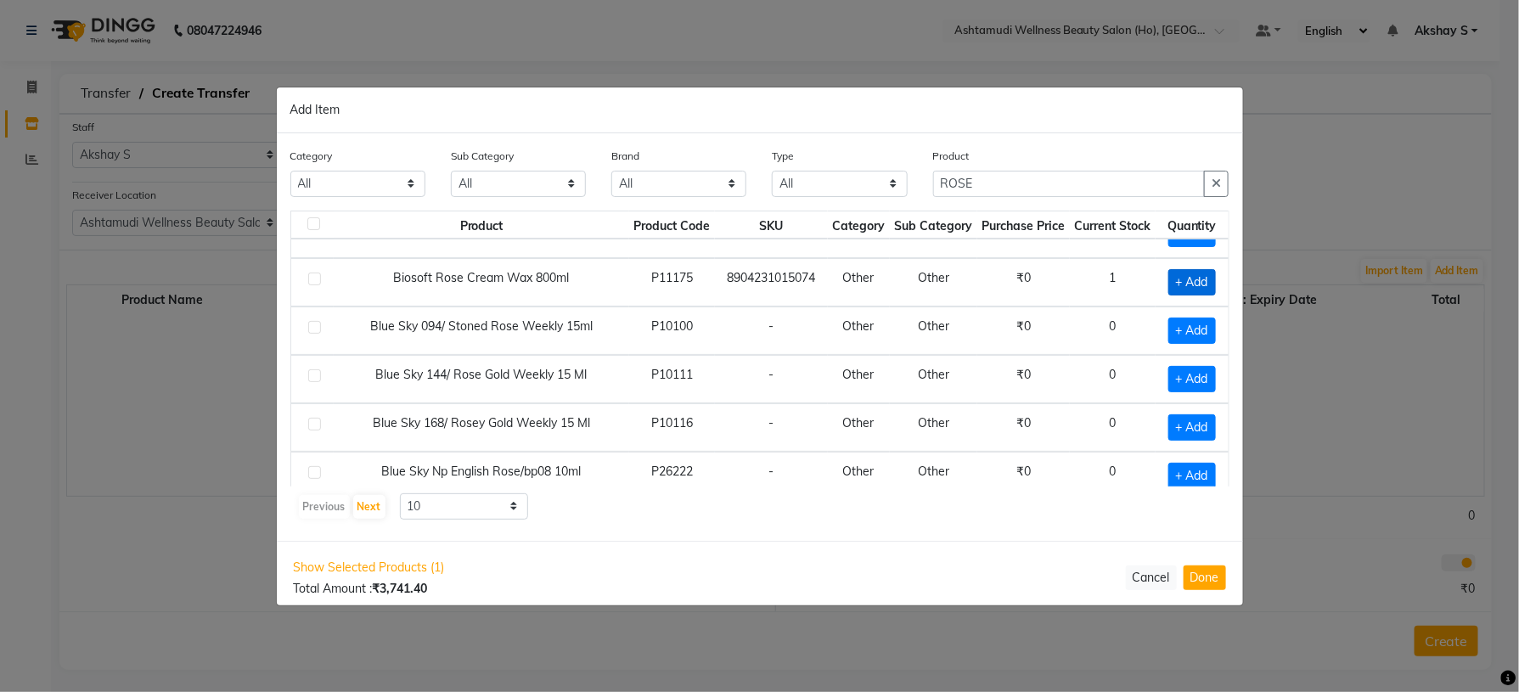
click at [1178, 277] on span "+ Add" at bounding box center [1193, 282] width 48 height 26
click at [1197, 582] on button "Done" at bounding box center [1205, 578] width 42 height 25
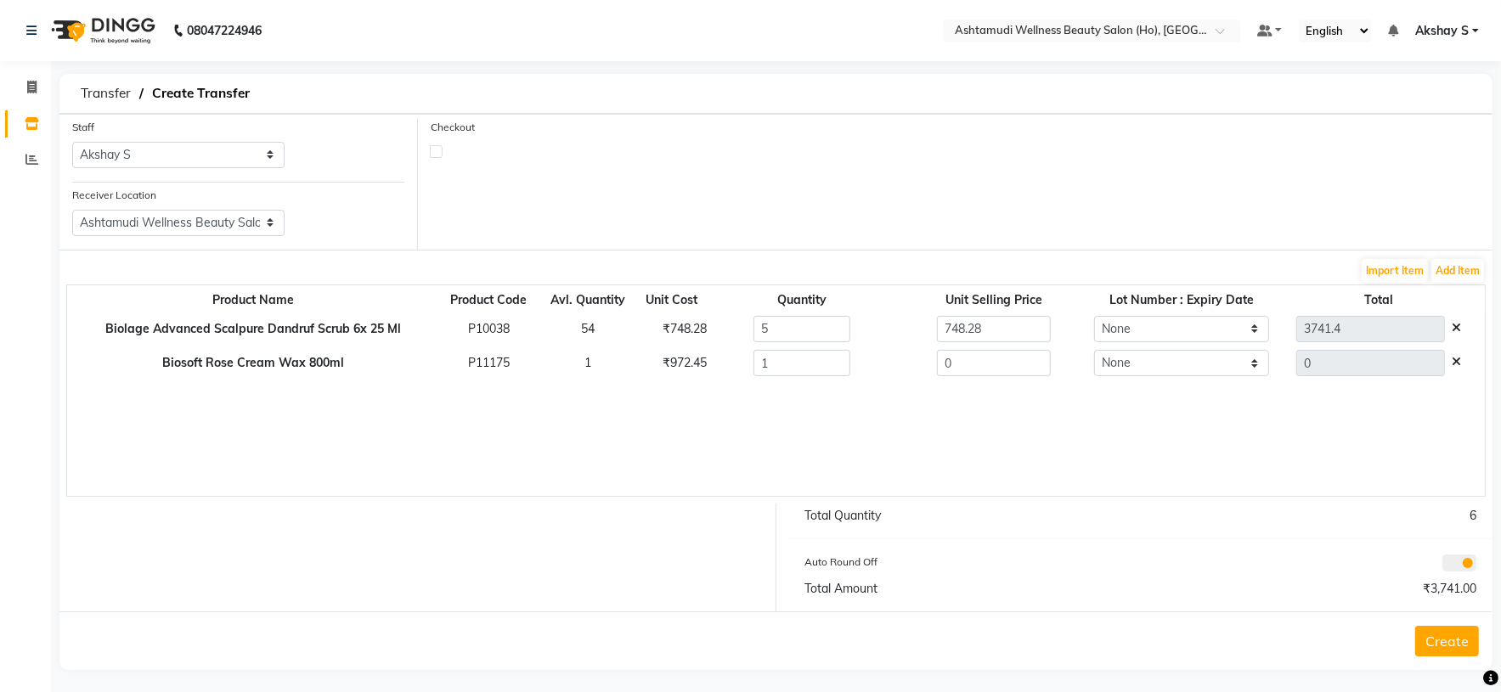
click at [662, 331] on div "₹748.28" at bounding box center [671, 329] width 43 height 18
click at [675, 378] on td "₹972.45" at bounding box center [671, 364] width 70 height 35
click at [664, 372] on div "₹972.45" at bounding box center [671, 363] width 43 height 18
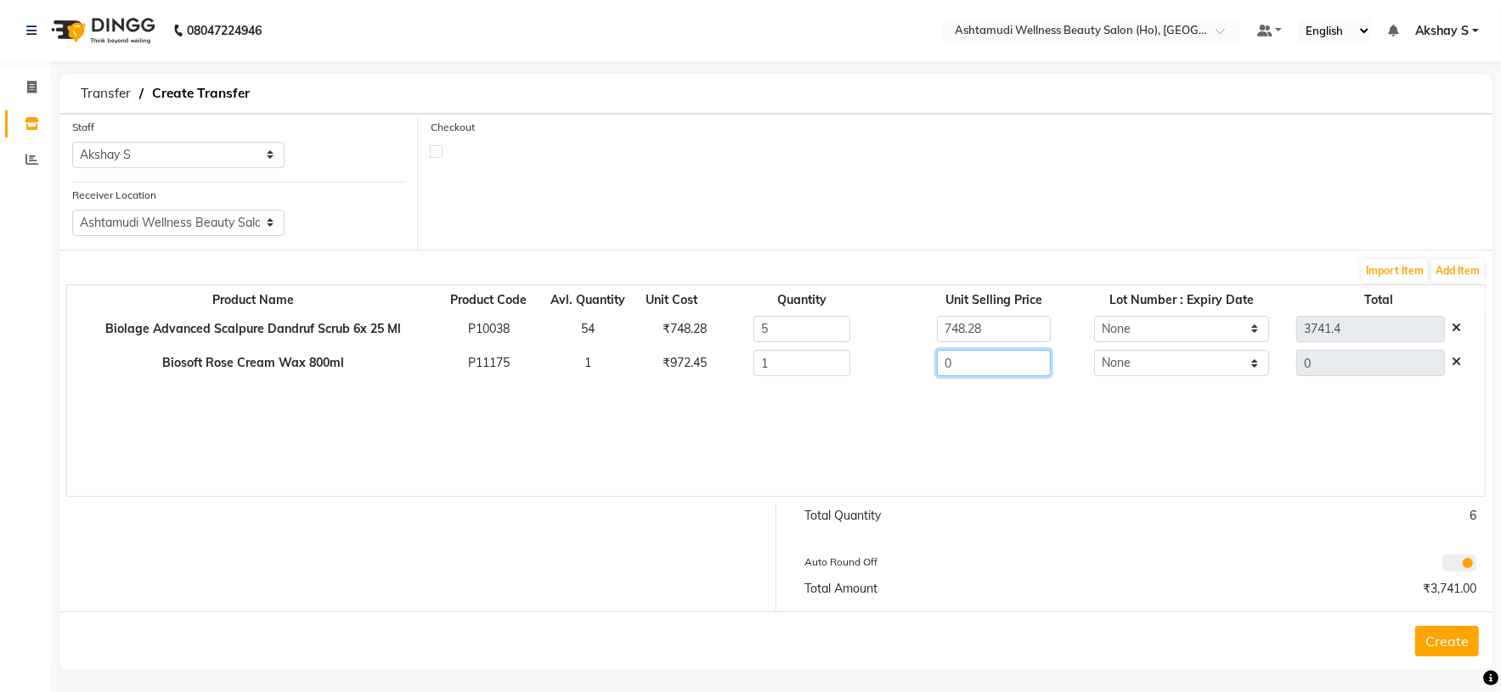
drag, startPoint x: 922, startPoint y: 374, endPoint x: 861, endPoint y: 400, distance: 66.6
click at [867, 382] on div "Product Name Product Code Avl. Quantity Unit Cost Quantity Unit Selling Price L…" at bounding box center [775, 391] width 1419 height 212
paste input "972.45"
click at [862, 432] on div "Product Name Product Code Avl. Quantity Unit Cost Quantity Unit Selling Price L…" at bounding box center [775, 391] width 1419 height 212
drag, startPoint x: 1451, startPoint y: 644, endPoint x: 1130, endPoint y: 620, distance: 322.8
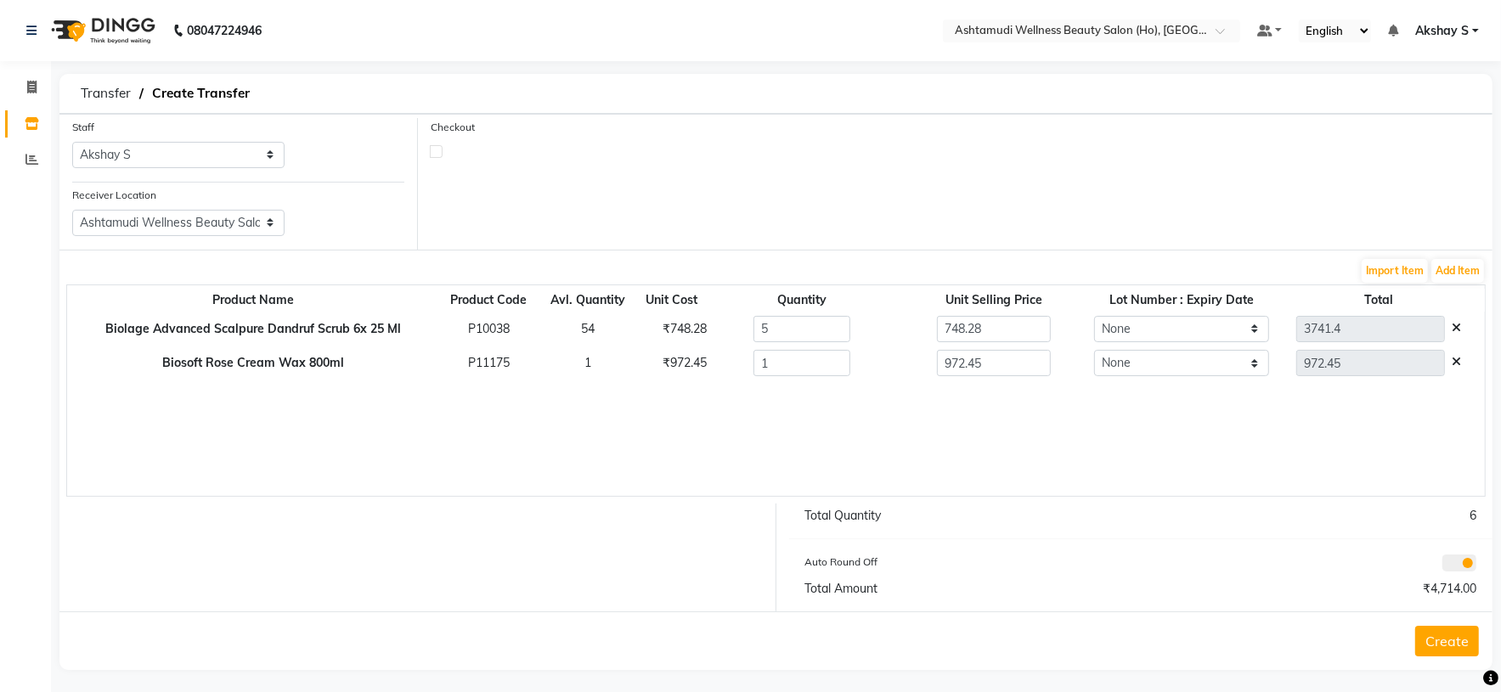
click at [1451, 645] on button "Create" at bounding box center [1447, 641] width 64 height 31
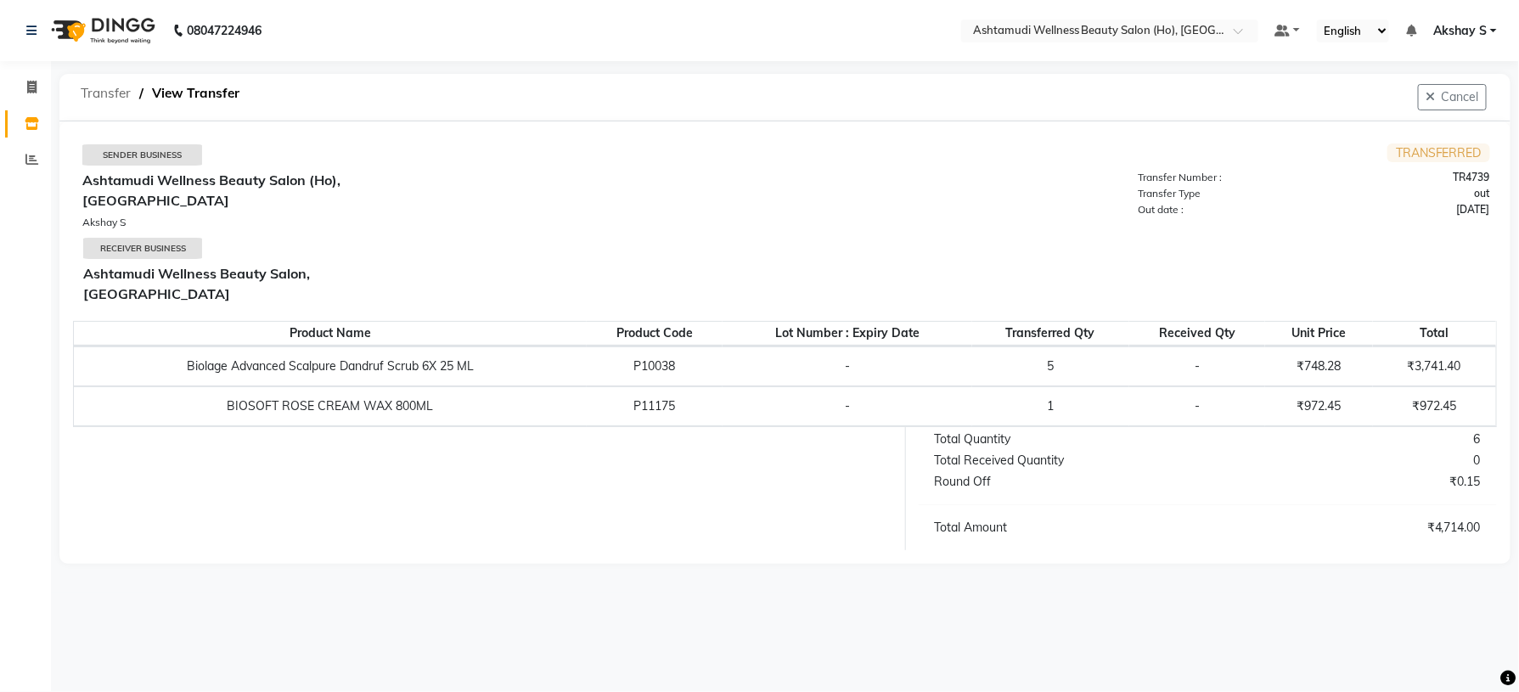
click at [107, 87] on span "Transfer" at bounding box center [105, 93] width 67 height 31
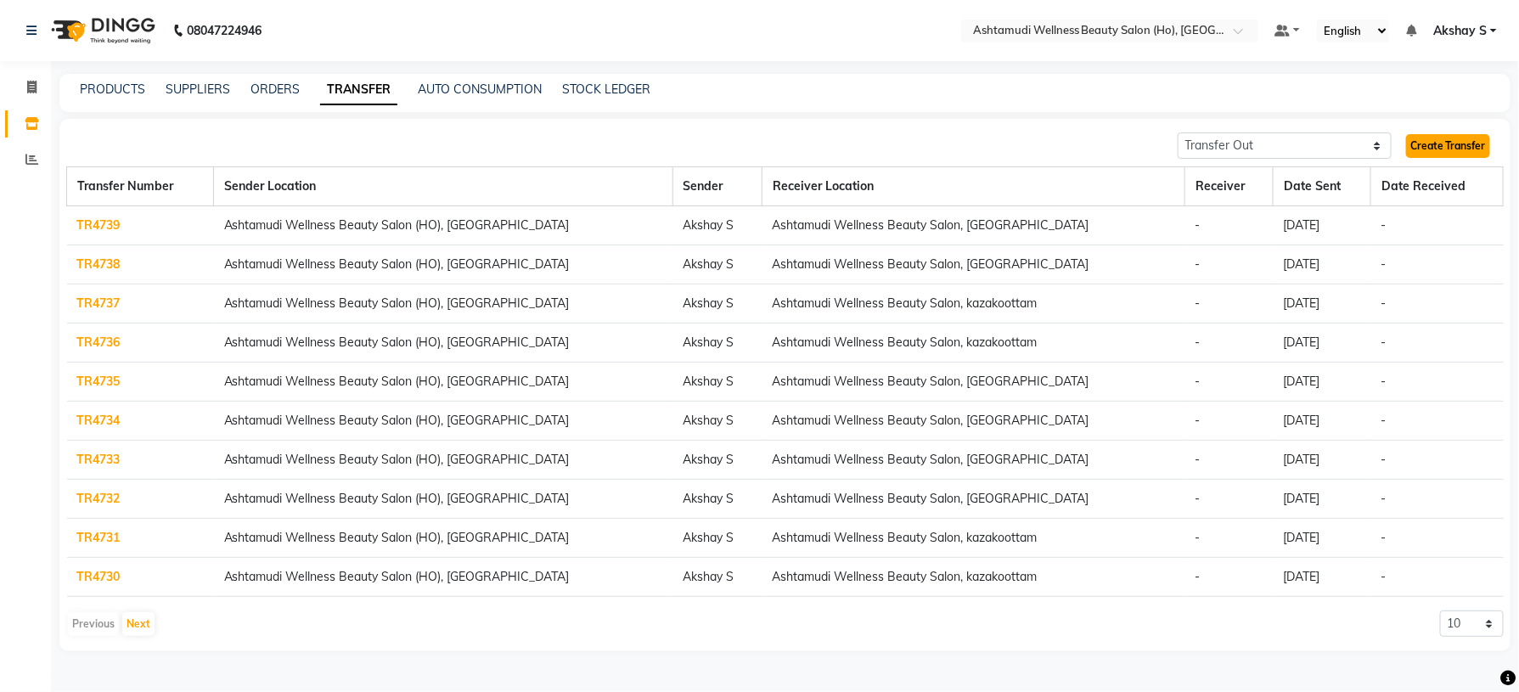
click at [1463, 145] on link "Create Transfer" at bounding box center [1448, 146] width 84 height 24
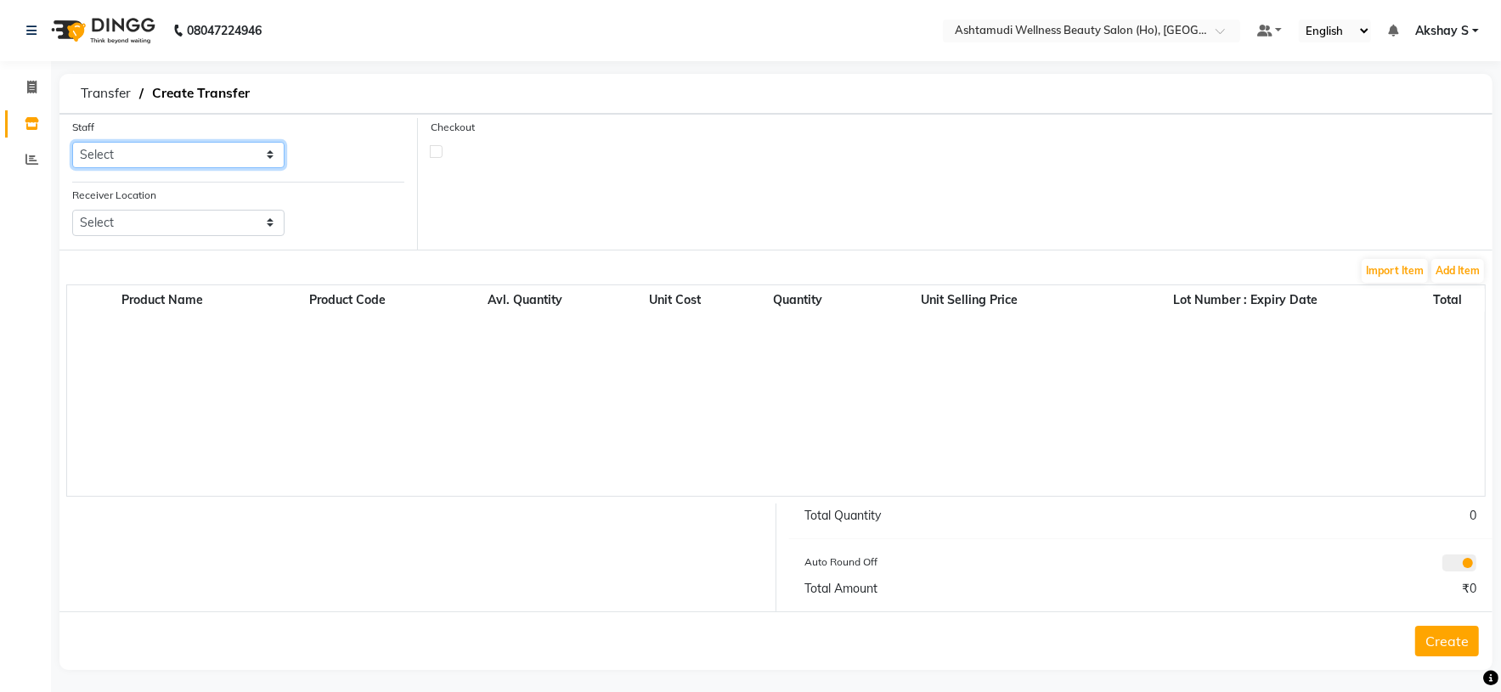
click at [243, 161] on select "Select [PERSON_NAME] S [PERSON_NAME] S Dev [PERSON_NAME] P [PERSON_NAME] u [PER…" at bounding box center [178, 155] width 212 height 26
click at [72, 143] on select "Select [PERSON_NAME] S [PERSON_NAME] S Dev [PERSON_NAME] P [PERSON_NAME] u [PER…" at bounding box center [178, 155] width 212 height 26
click at [257, 229] on select "Select Ashtamudi Wellness Beauty Salon, Kowdiar Ashtamudi Wellness Beauty Salon…" at bounding box center [178, 223] width 212 height 26
click at [72, 211] on select "Select Ashtamudi Wellness Beauty Salon, Kowdiar Ashtamudi Wellness Beauty Salon…" at bounding box center [178, 223] width 212 height 26
click at [1466, 276] on button "Add Item" at bounding box center [1457, 271] width 53 height 24
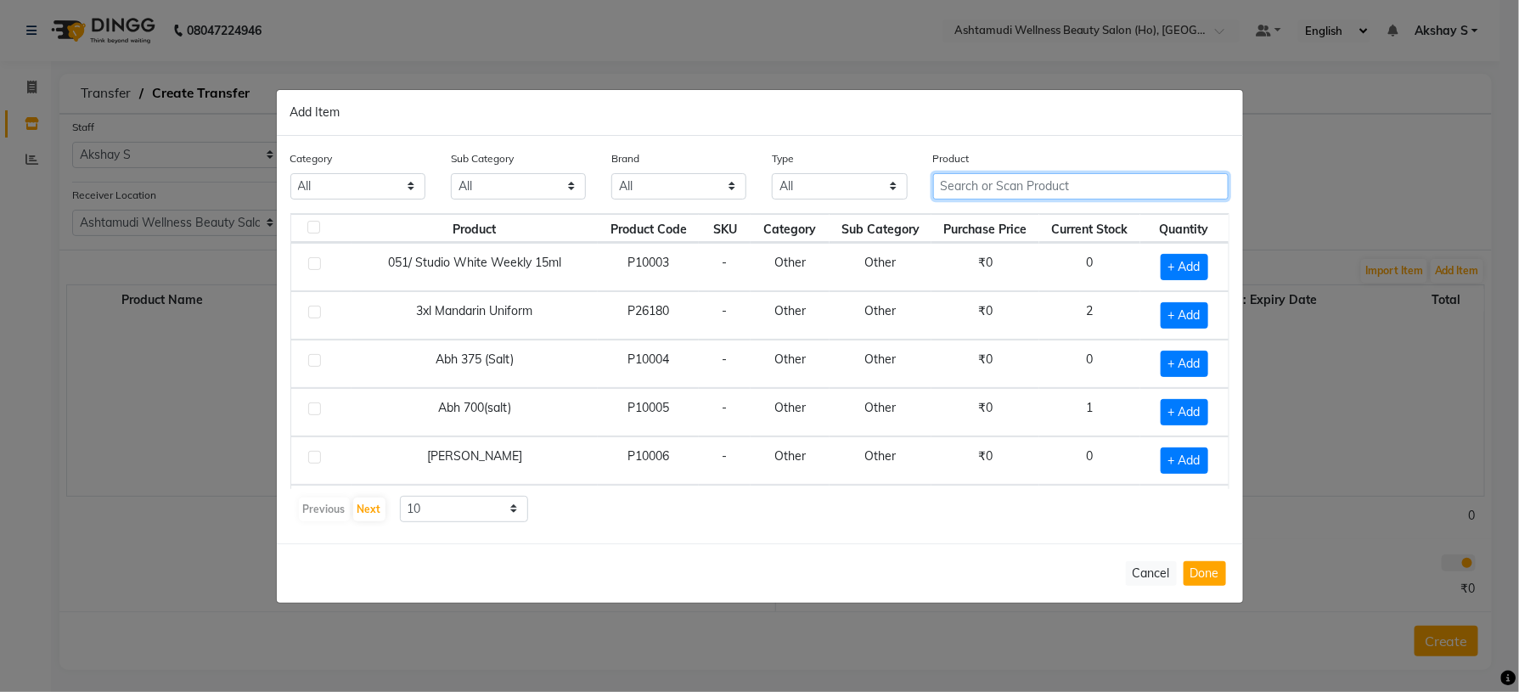
click at [995, 192] on input "text" at bounding box center [1081, 186] width 296 height 26
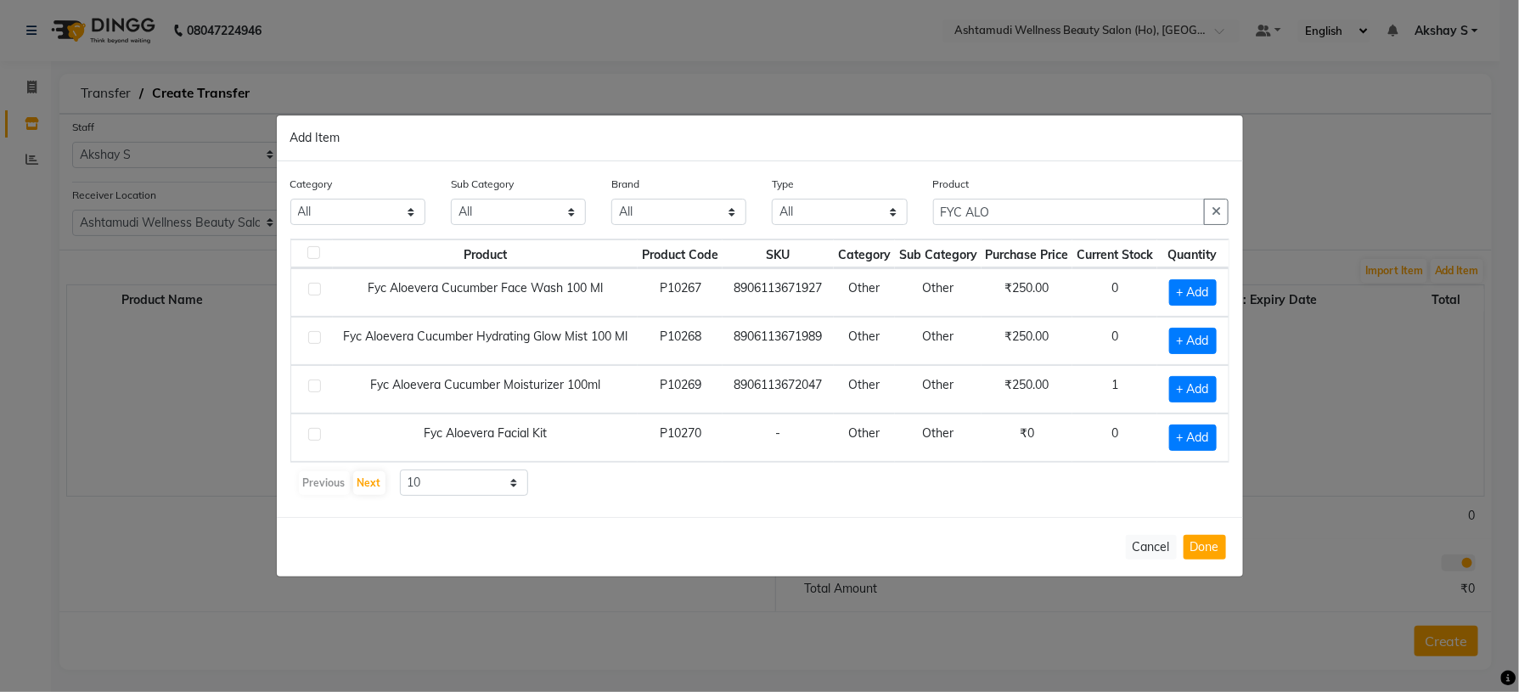
click at [688, 457] on td "P10270" at bounding box center [680, 438] width 85 height 48
click at [1199, 392] on span "+ Add" at bounding box center [1193, 389] width 48 height 26
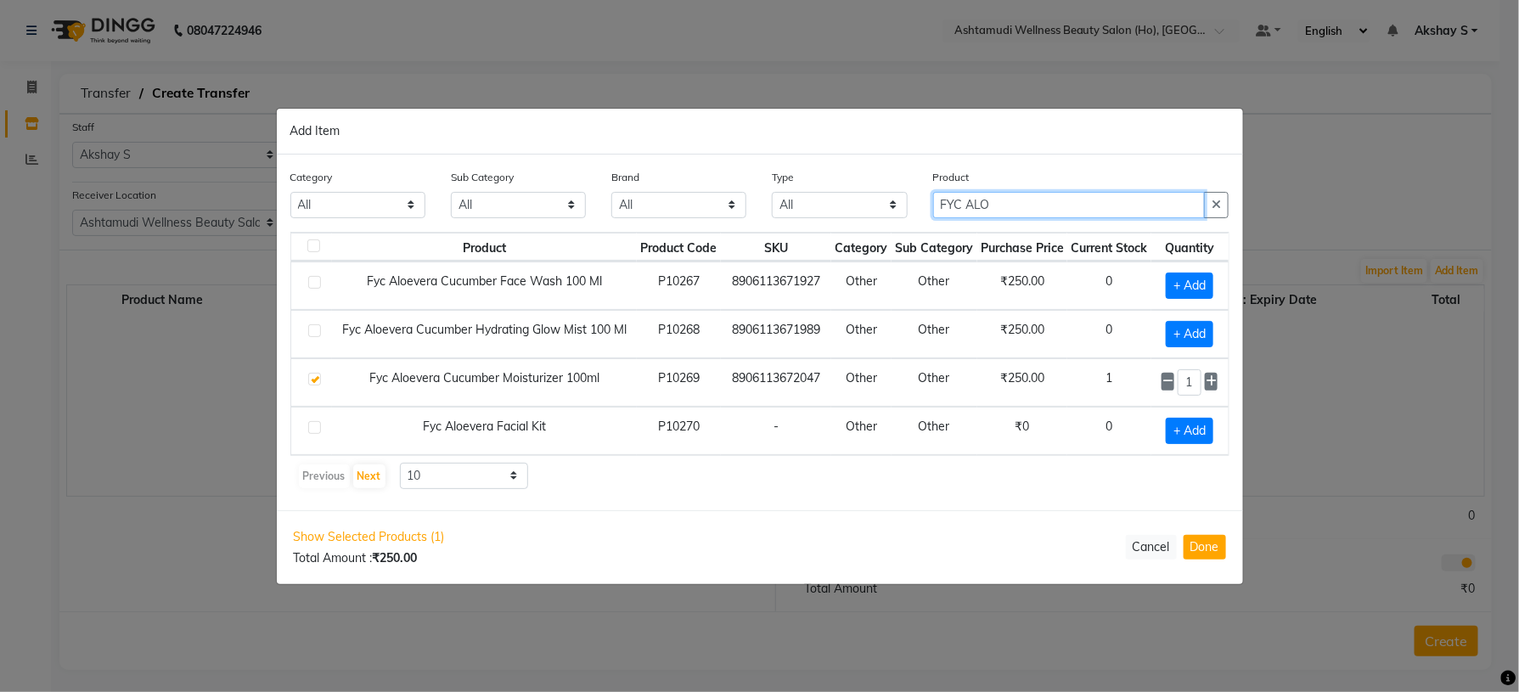
drag, startPoint x: 1071, startPoint y: 209, endPoint x: 812, endPoint y: 203, distance: 259.1
click at [812, 203] on div "Category All Hair Skin Makeup Personal Care Appliances [PERSON_NAME] Waxing Dis…" at bounding box center [760, 200] width 965 height 64
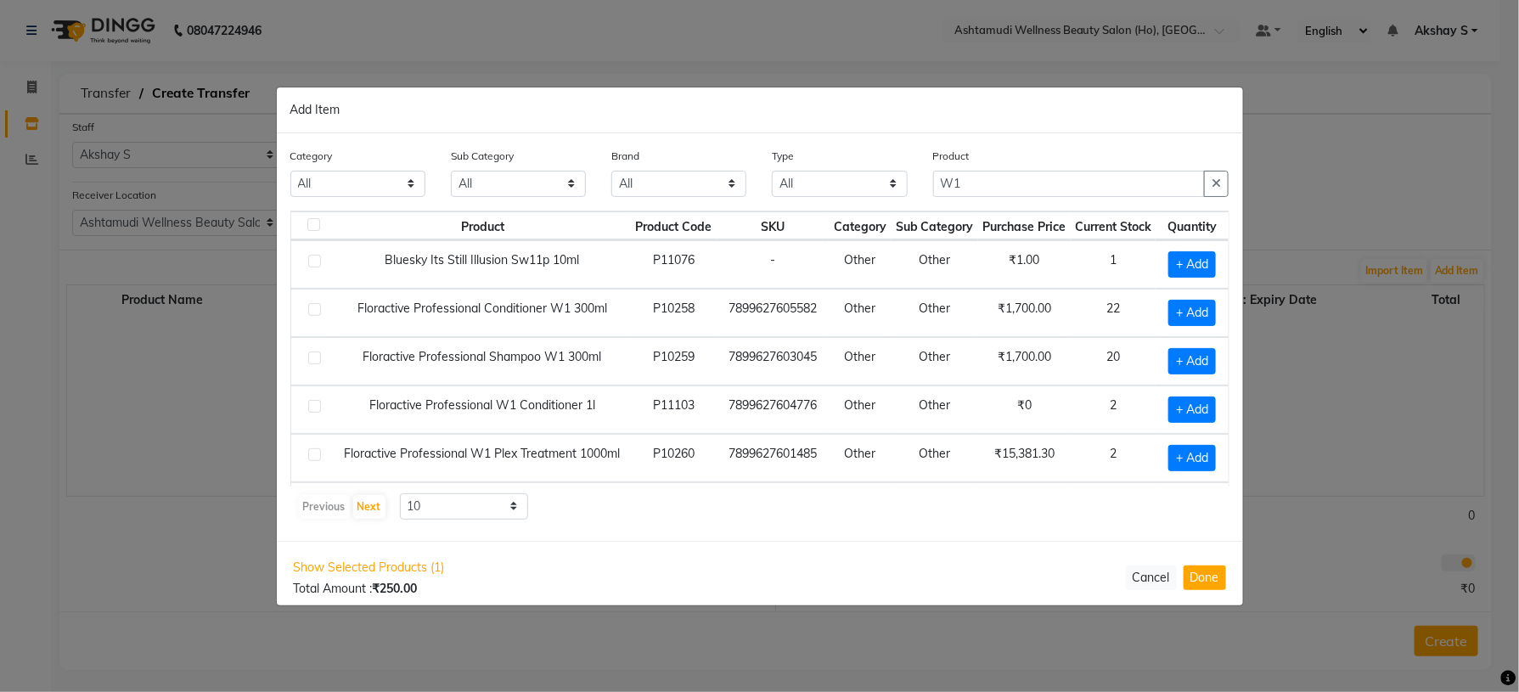
click at [864, 492] on div "Product Product Code SKU Category Sub Category Purchase Price Current Stock Qua…" at bounding box center [759, 366] width 939 height 310
click at [1171, 313] on span "+ Add" at bounding box center [1193, 313] width 48 height 26
click at [1205, 313] on span at bounding box center [1212, 312] width 14 height 18
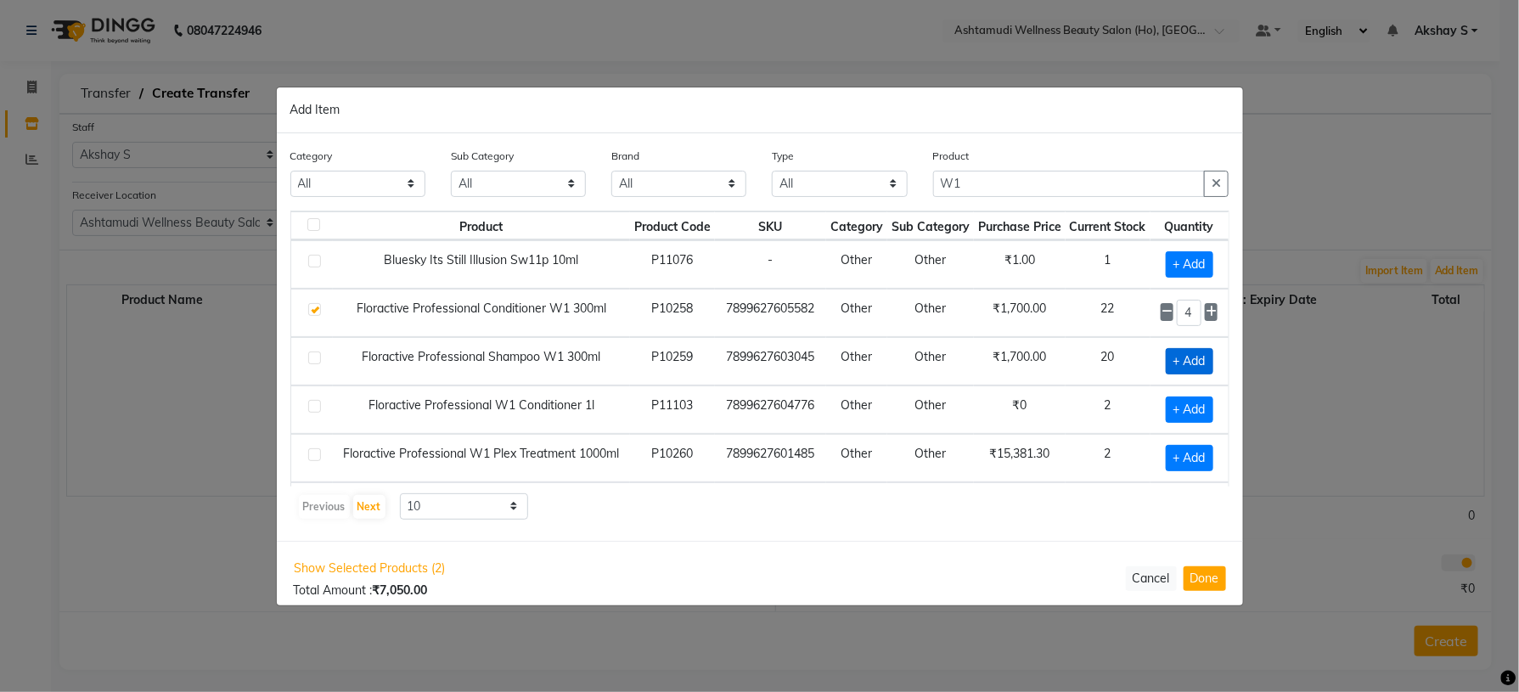
click at [1181, 363] on span "+ Add" at bounding box center [1190, 361] width 48 height 26
click at [1206, 366] on icon at bounding box center [1211, 360] width 11 height 12
drag, startPoint x: 979, startPoint y: 178, endPoint x: 861, endPoint y: 178, distance: 118.1
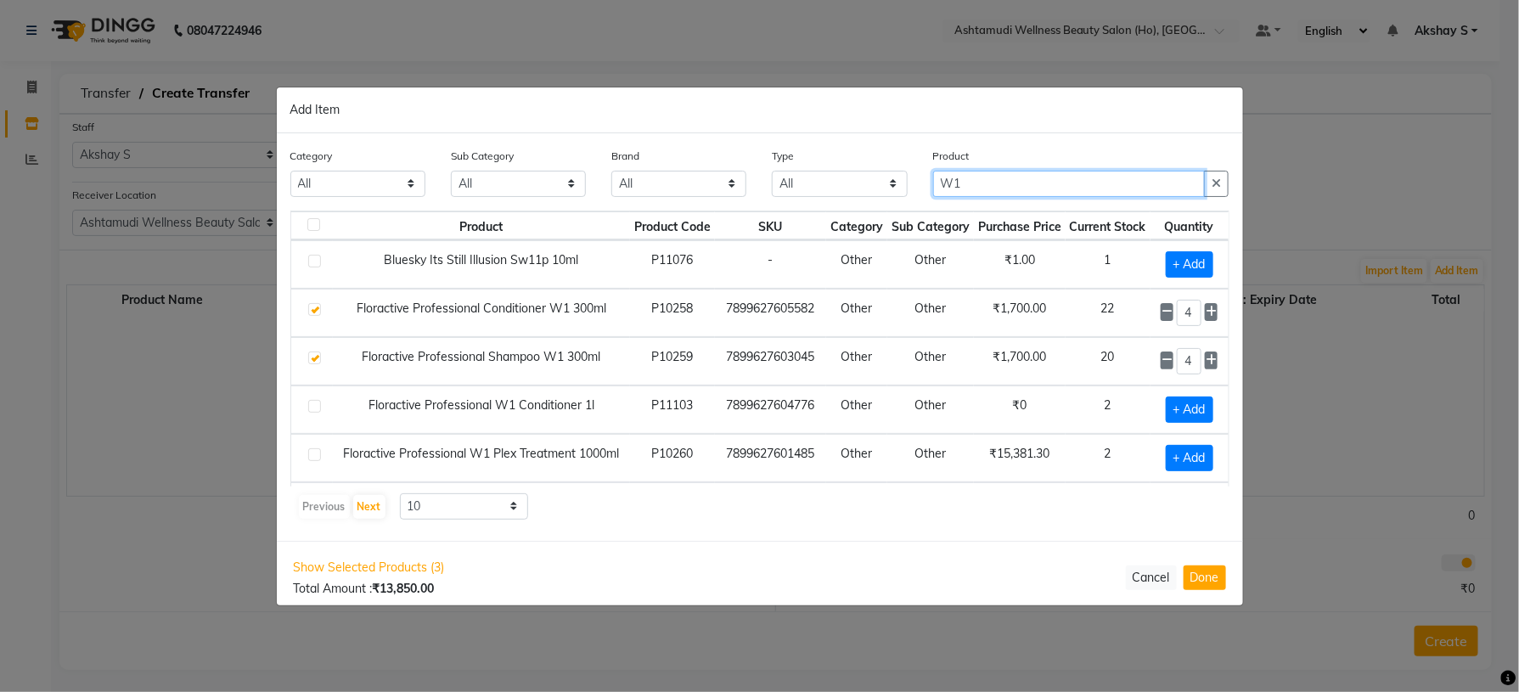
click at [861, 178] on div "Category All Hair Skin Makeup Personal Care Appliances [PERSON_NAME] Waxing Dis…" at bounding box center [760, 179] width 965 height 64
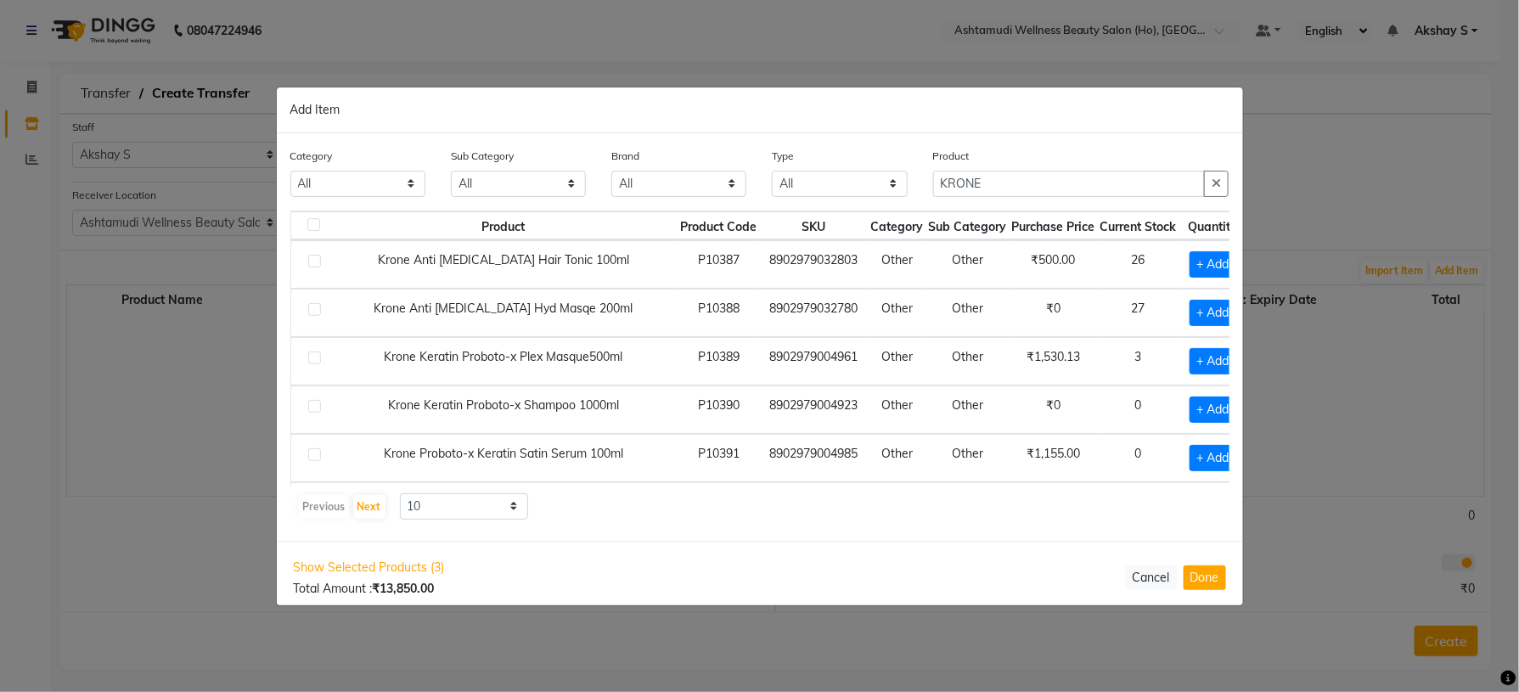
click at [797, 537] on div "Category All Hair Skin Makeup Personal Care Appliances [PERSON_NAME] Waxing Dis…" at bounding box center [760, 337] width 967 height 408
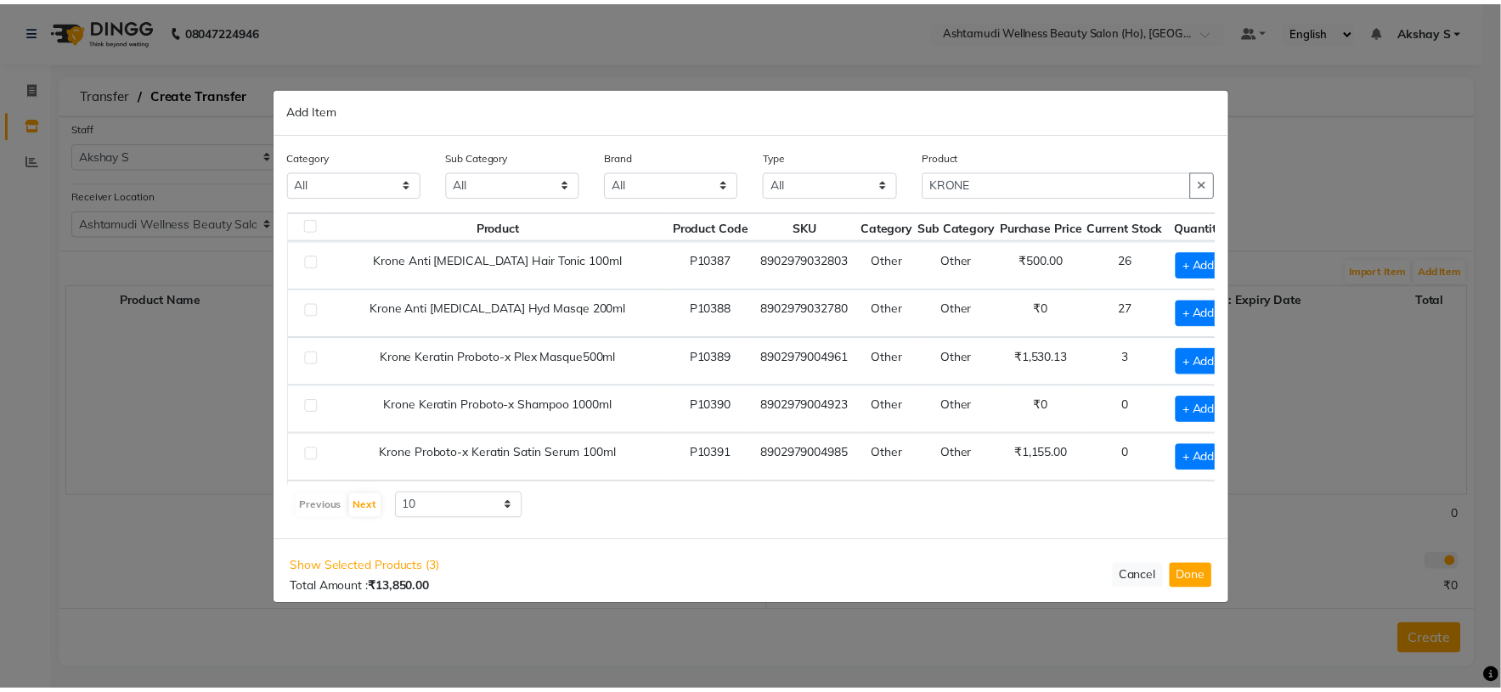
scroll to position [127, 0]
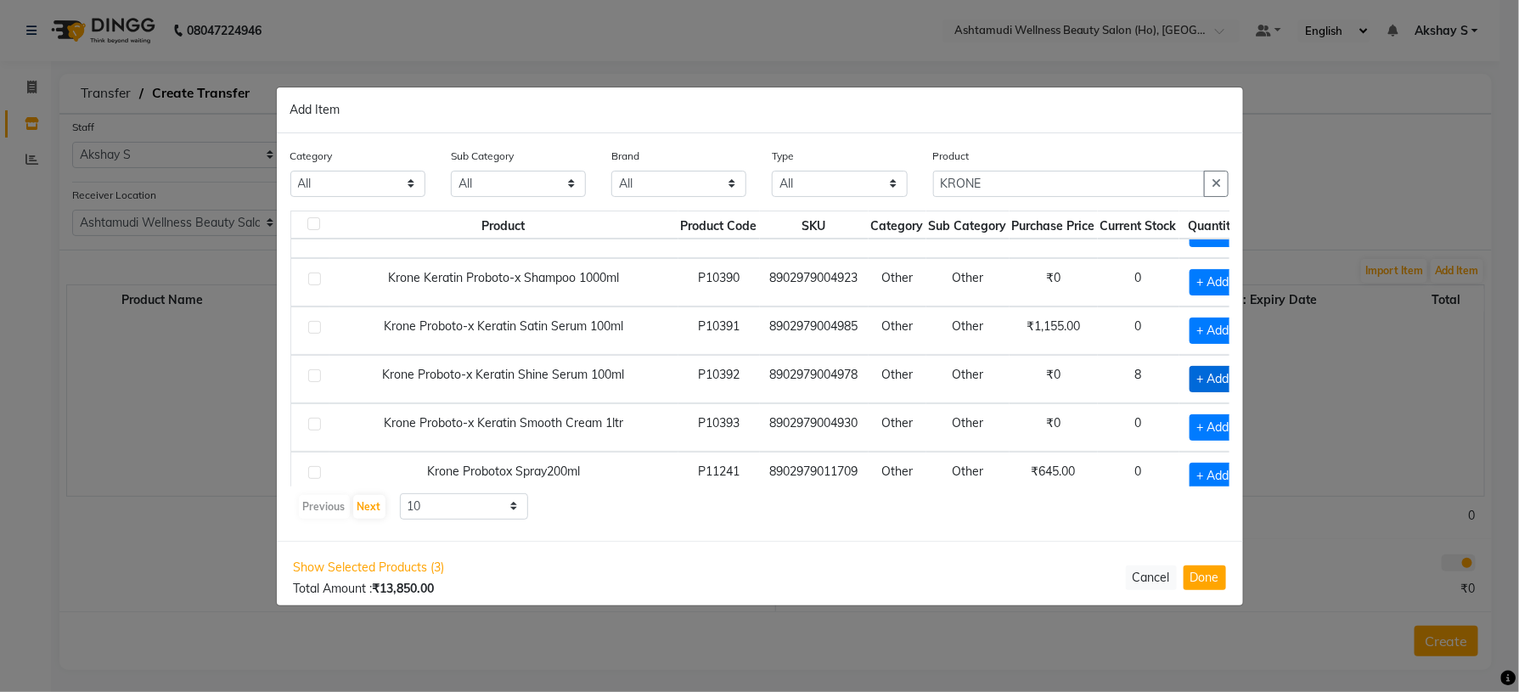
click at [1190, 382] on span "+ Add" at bounding box center [1214, 379] width 48 height 26
click at [1232, 380] on icon at bounding box center [1237, 378] width 11 height 12
click at [1222, 582] on button "Done" at bounding box center [1205, 578] width 42 height 25
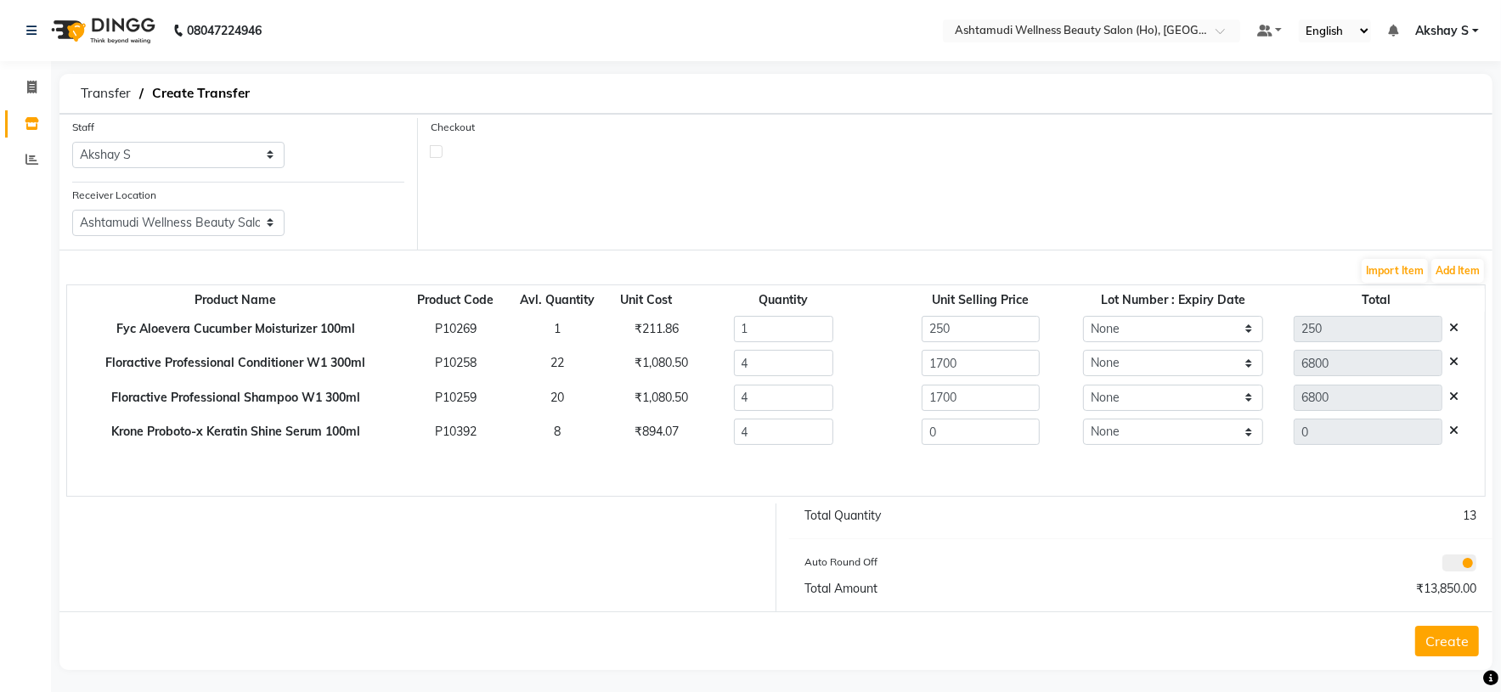
click at [646, 443] on td "₹894.07" at bounding box center [645, 432] width 77 height 35
click at [646, 441] on div "₹894.07" at bounding box center [647, 432] width 48 height 18
drag, startPoint x: 1001, startPoint y: 439, endPoint x: 855, endPoint y: 445, distance: 146.2
click at [855, 445] on tr "Krone Proboto-x Keratin Shine Serum 100ml P10392 8 ₹894.07 4 0 None 0" at bounding box center [775, 432] width 1417 height 35
paste input "894.07"
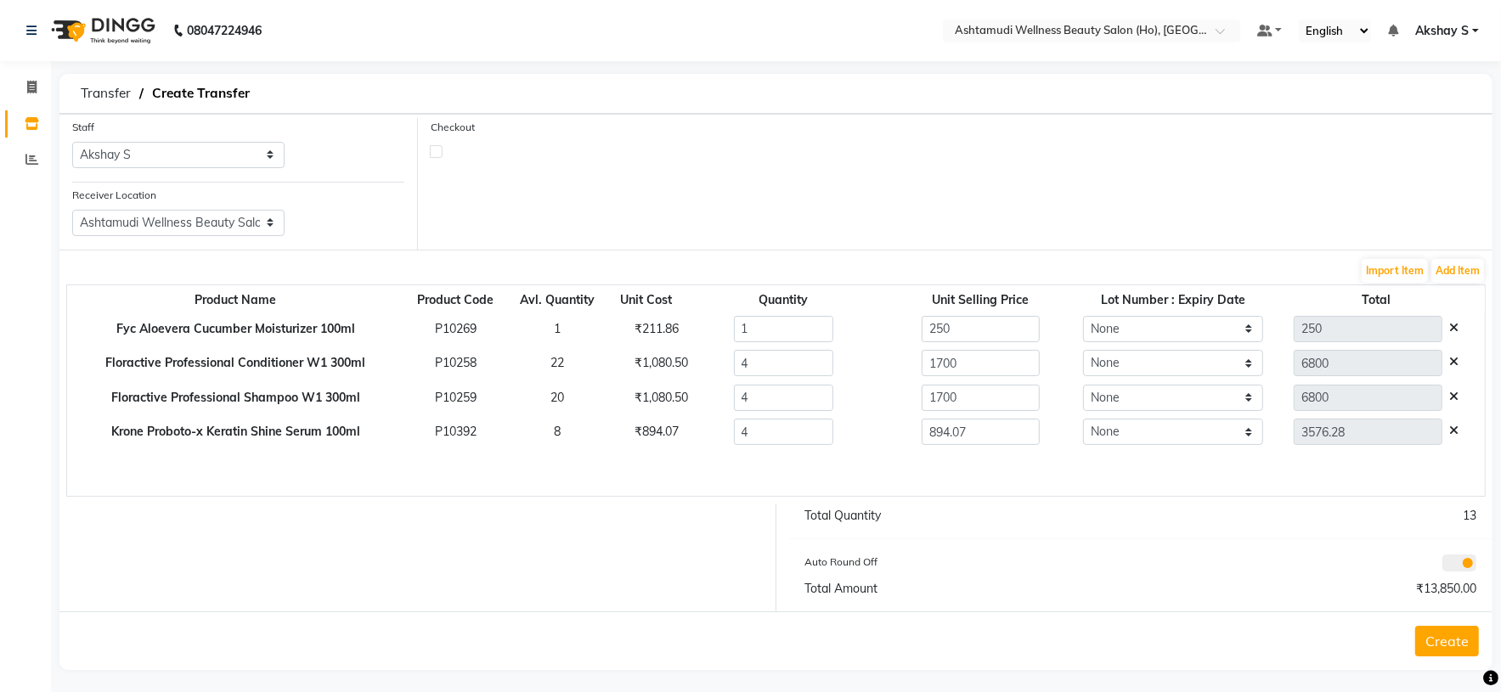
click at [656, 395] on div "₹1,080.50" at bounding box center [647, 398] width 48 height 18
drag, startPoint x: 980, startPoint y: 390, endPoint x: 868, endPoint y: 400, distance: 112.6
click at [873, 400] on div "1700" at bounding box center [980, 398] width 215 height 26
paste input "080.5"
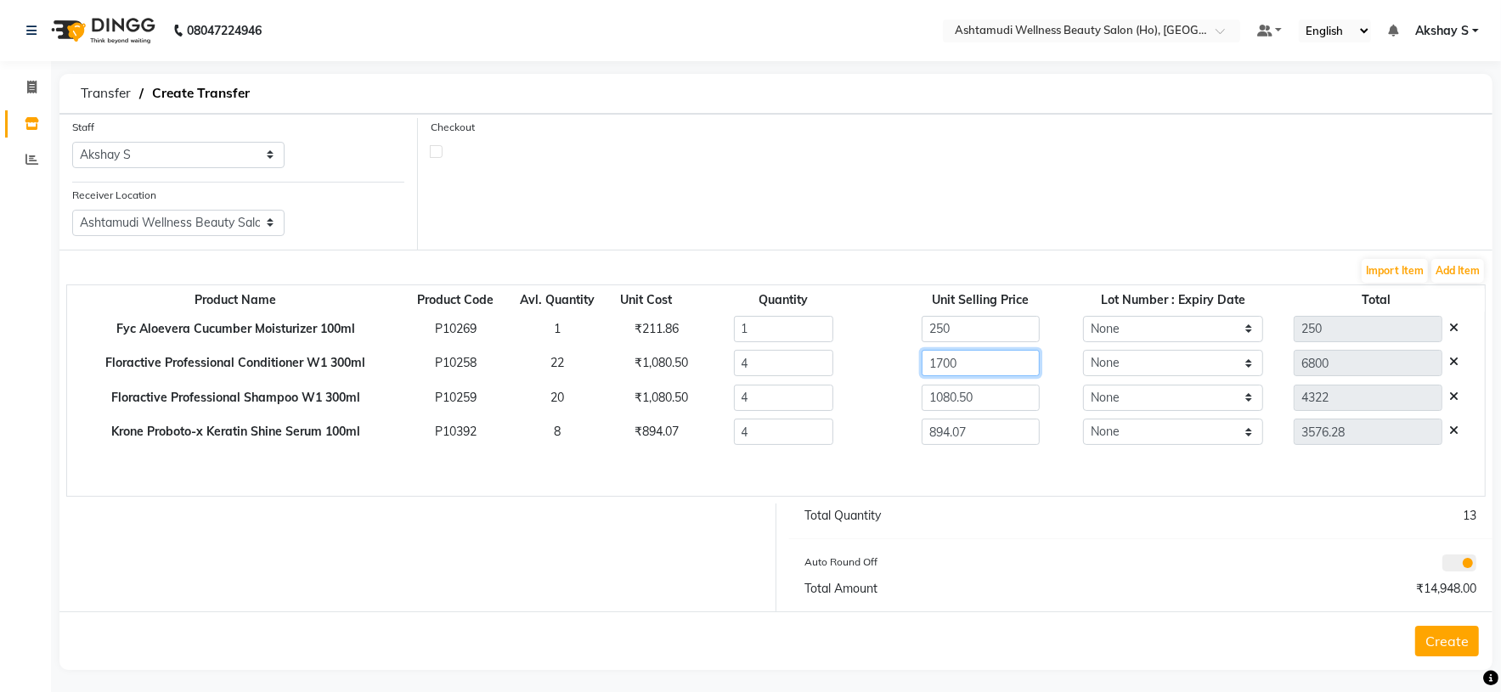
drag, startPoint x: 962, startPoint y: 364, endPoint x: 853, endPoint y: 369, distance: 109.7
click at [854, 369] on tr "Floractive Professional Conditioner W1 300ml P10258 22 ₹1,080.50 4 1700 None 68…" at bounding box center [775, 364] width 1417 height 35
paste input "080.5"
click at [642, 321] on div "₹211.86" at bounding box center [647, 329] width 48 height 18
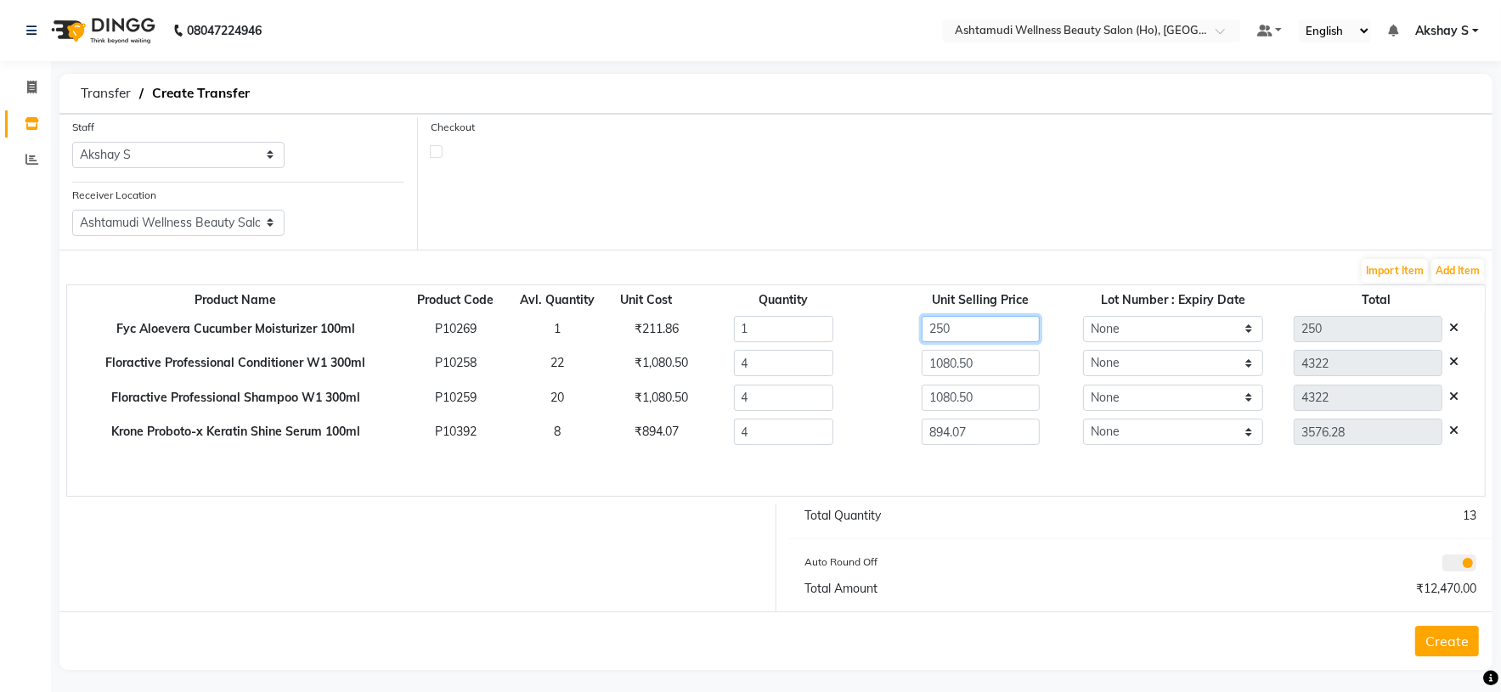
drag, startPoint x: 972, startPoint y: 324, endPoint x: 846, endPoint y: 352, distance: 129.4
click at [846, 350] on tbody "Fyc Aloevera Cucumber Moisturizer 100ml P10269 1 ₹211.86 1 250 None 250 Floract…" at bounding box center [775, 381] width 1417 height 138
paste input "11.86"
drag, startPoint x: 1062, startPoint y: 493, endPoint x: 1081, endPoint y: 493, distance: 19.5
click at [1062, 489] on div "Product Name Product Code Avl. Quantity Unit Cost Quantity Unit Selling Price L…" at bounding box center [775, 391] width 1419 height 212
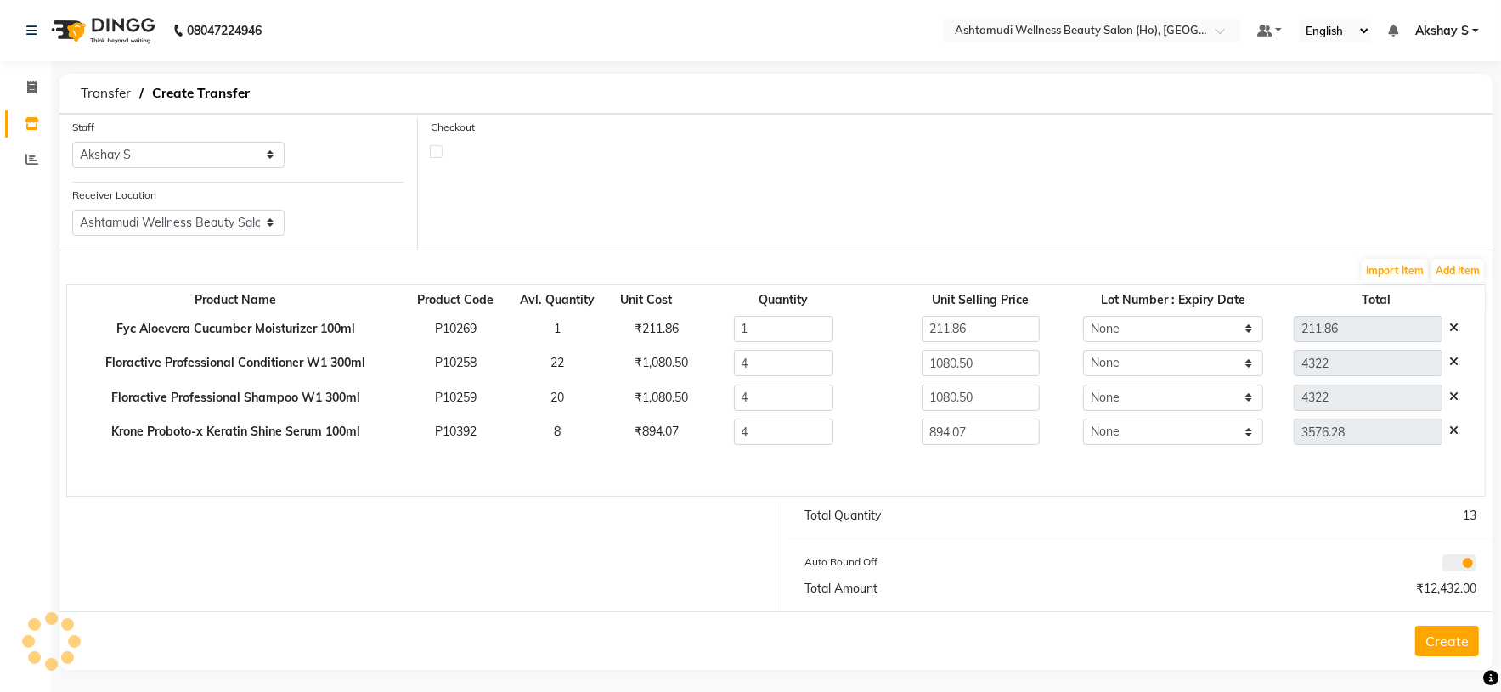
drag, startPoint x: 1464, startPoint y: 640, endPoint x: 1452, endPoint y: 644, distance: 12.4
click at [1462, 640] on button "Create" at bounding box center [1447, 641] width 64 height 31
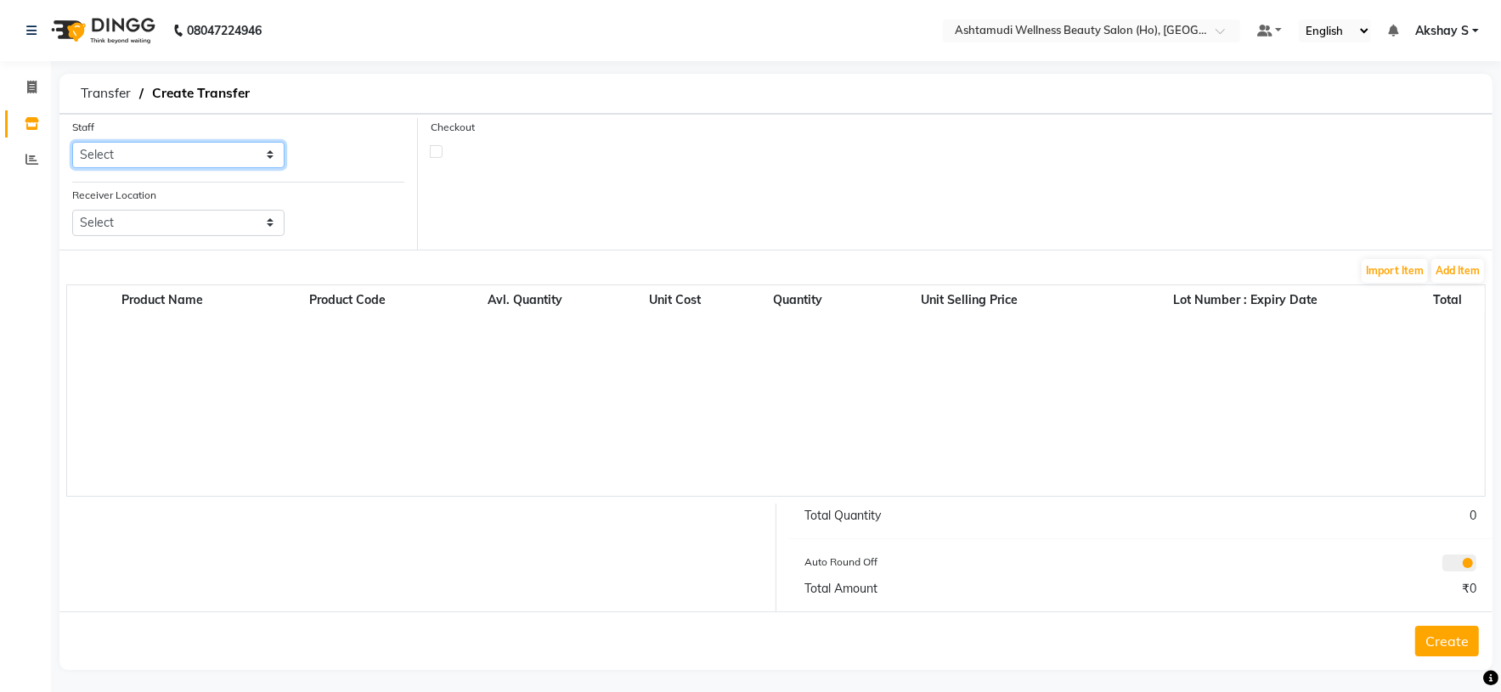
click at [252, 159] on select "Select [PERSON_NAME] S [PERSON_NAME] S Dev [PERSON_NAME] P [PERSON_NAME] u [PER…" at bounding box center [178, 155] width 212 height 26
click at [72, 143] on select "Select [PERSON_NAME] S [PERSON_NAME] S Dev [PERSON_NAME] P [PERSON_NAME] u [PER…" at bounding box center [178, 155] width 212 height 26
drag, startPoint x: 246, startPoint y: 223, endPoint x: 254, endPoint y: 234, distance: 13.4
click at [246, 223] on select "Select Ashtamudi Wellness Beauty Salon, Kowdiar Ashtamudi Wellness Beauty Salon…" at bounding box center [178, 223] width 212 height 26
click at [72, 211] on select "Select Ashtamudi Wellness Beauty Salon, Kowdiar Ashtamudi Wellness Beauty Salon…" at bounding box center [178, 223] width 212 height 26
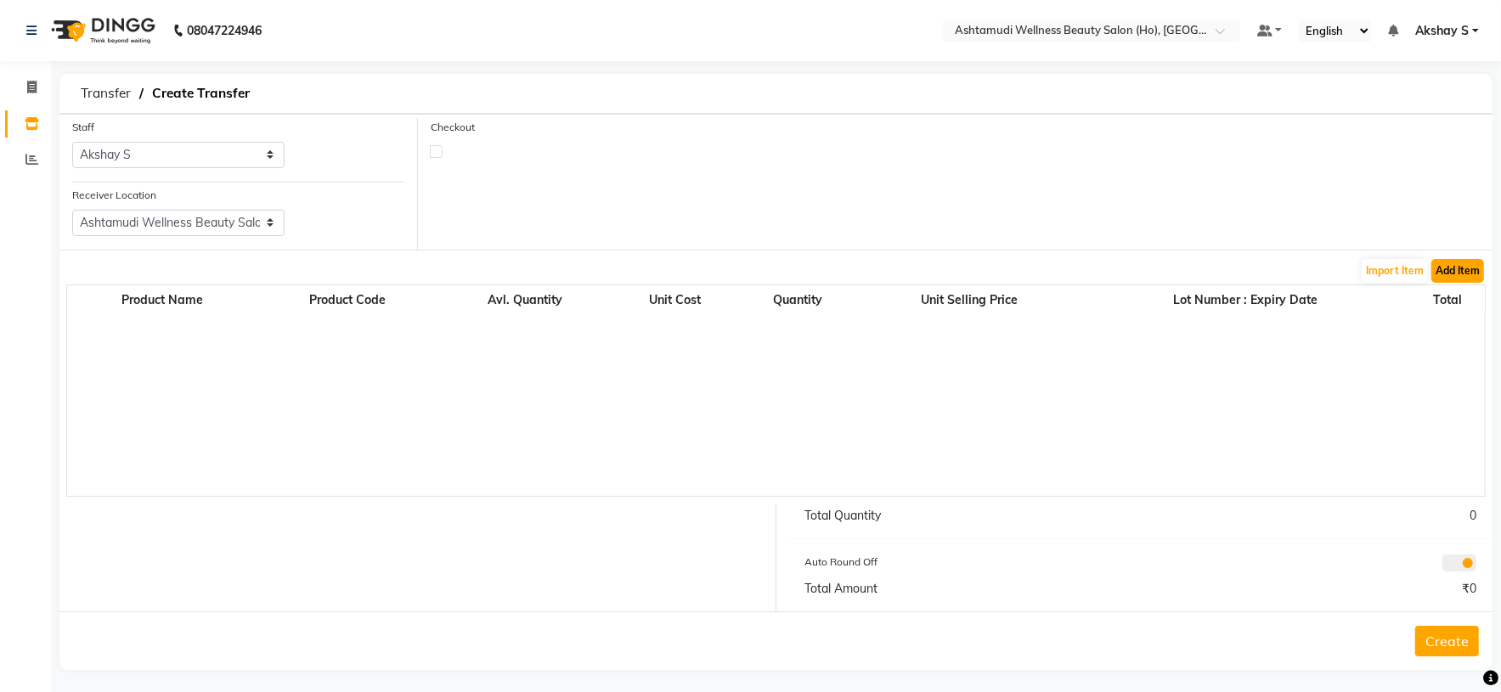
click at [1450, 273] on button "Add Item" at bounding box center [1457, 271] width 53 height 24
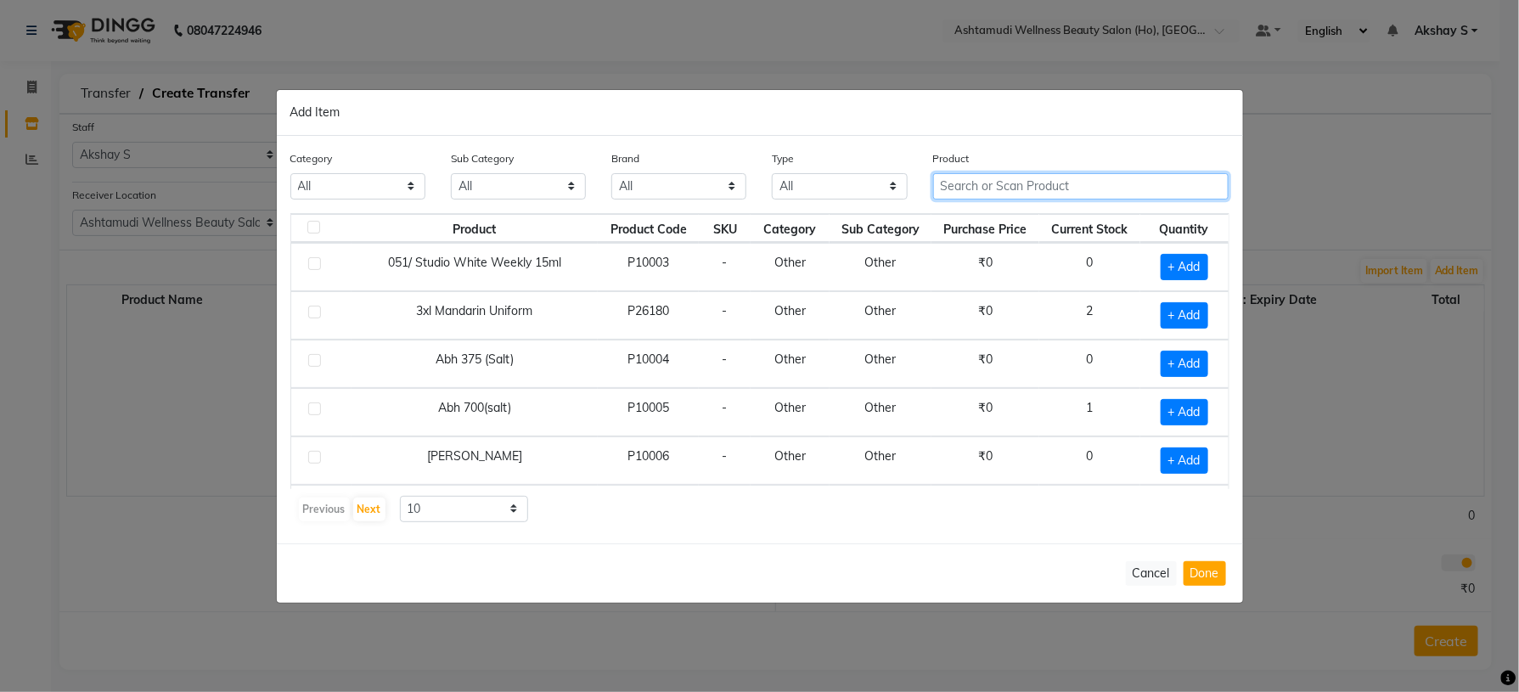
click at [963, 191] on input "text" at bounding box center [1081, 186] width 296 height 26
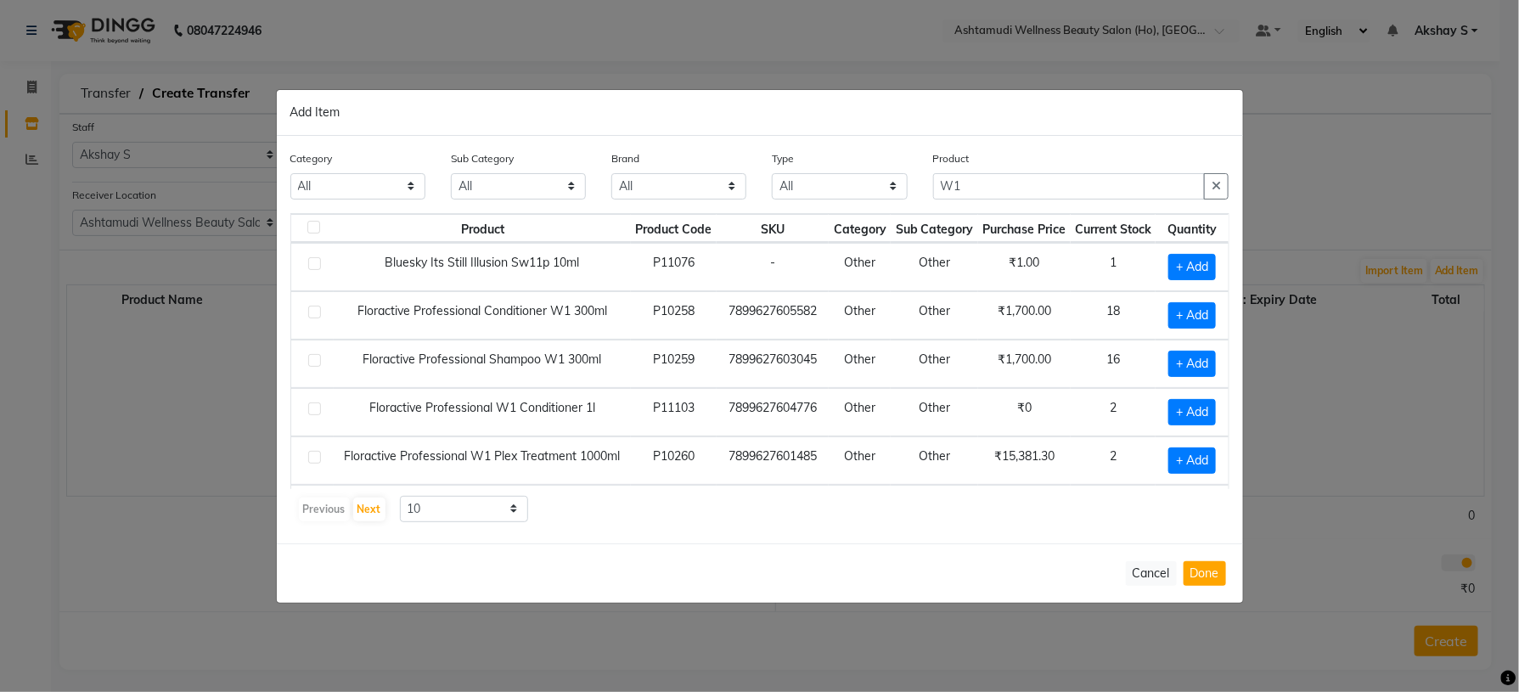
drag, startPoint x: 809, startPoint y: 536, endPoint x: 1092, endPoint y: 447, distance: 296.5
click at [898, 506] on div "Category All Hair Skin Makeup Personal Care Appliances [PERSON_NAME] Waxing Dis…" at bounding box center [760, 340] width 967 height 408
click at [1177, 468] on span "+ Add" at bounding box center [1193, 461] width 48 height 26
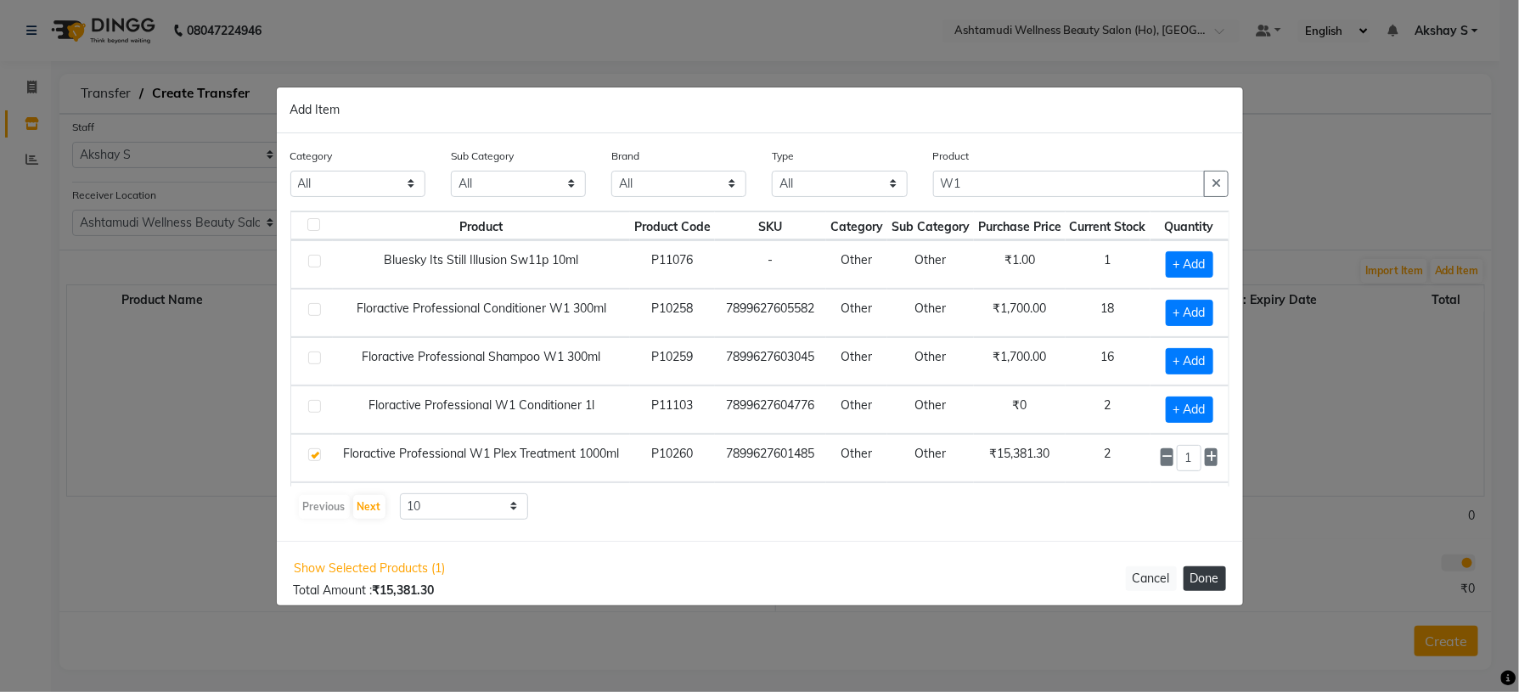
click at [1203, 584] on button "Done" at bounding box center [1205, 578] width 42 height 25
